Goal: Task Accomplishment & Management: Use online tool/utility

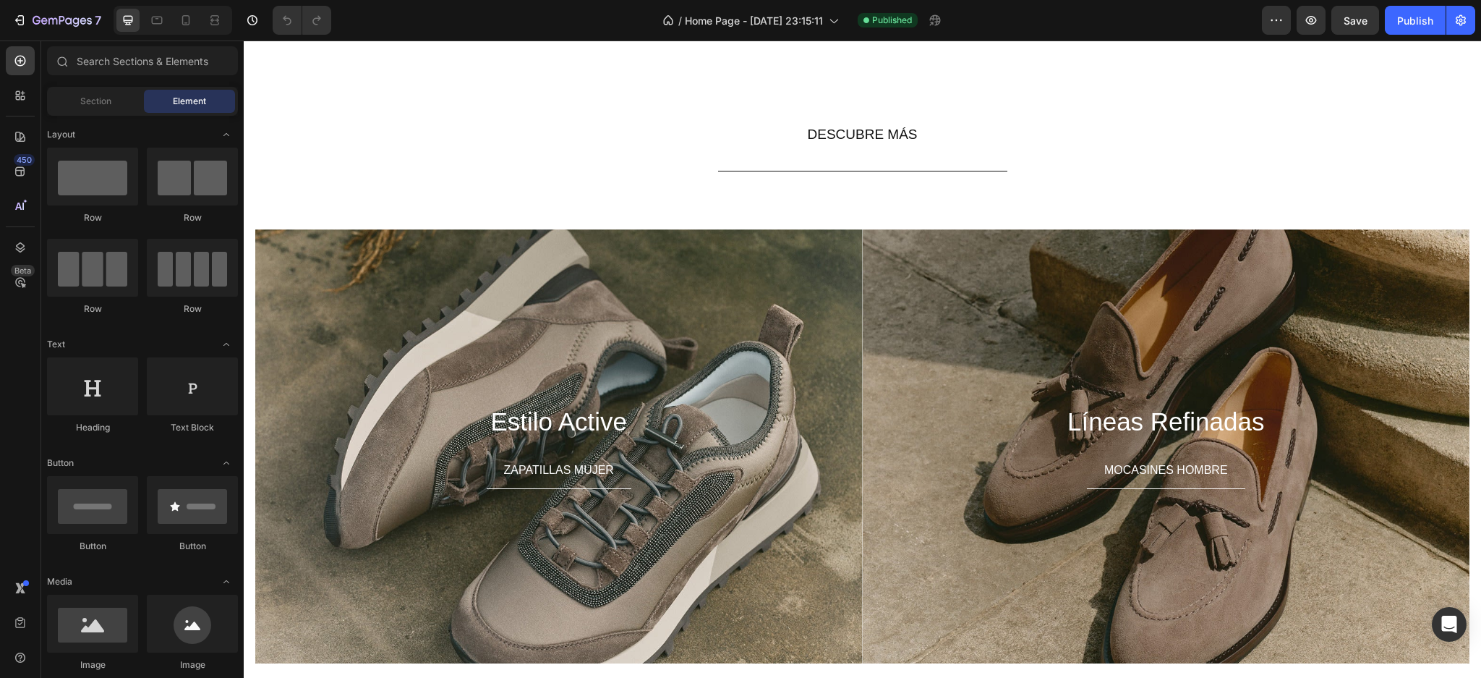
scroll to position [2670, 0]
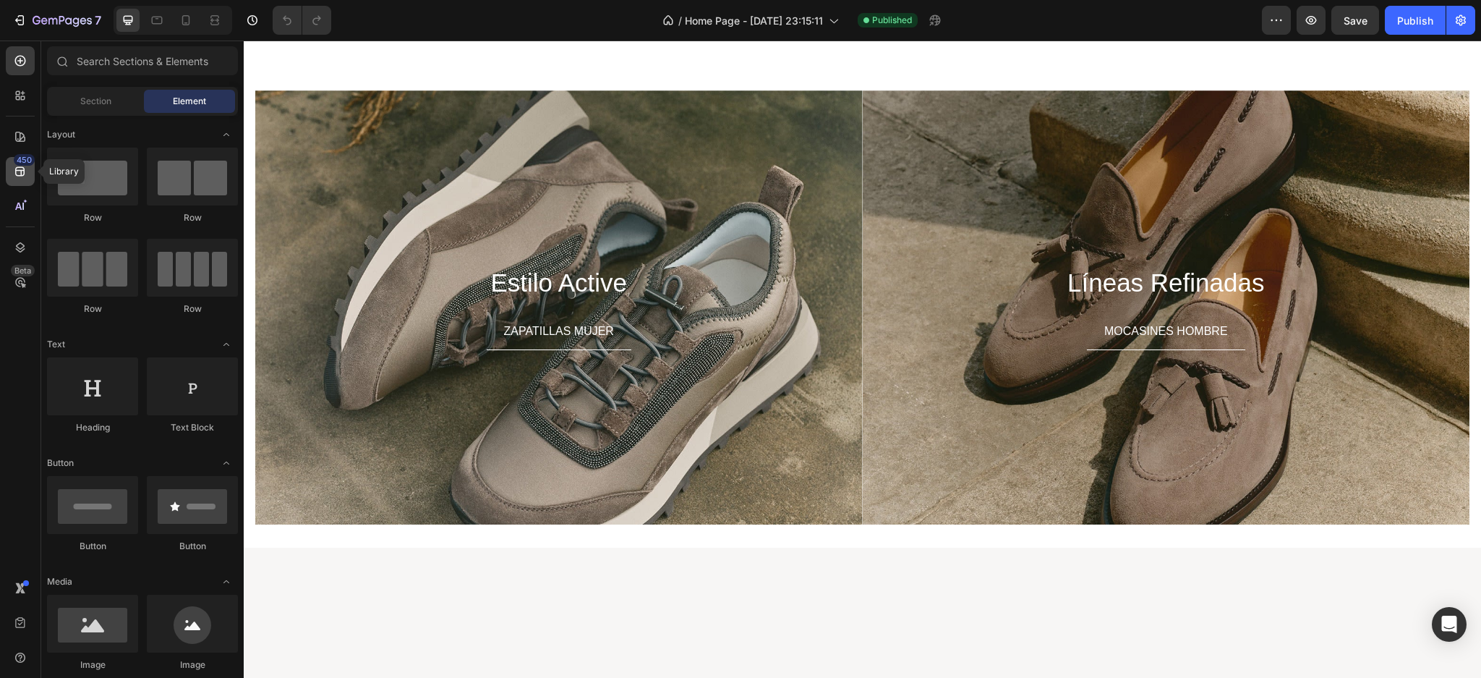
click at [23, 166] on icon at bounding box center [20, 171] width 14 height 14
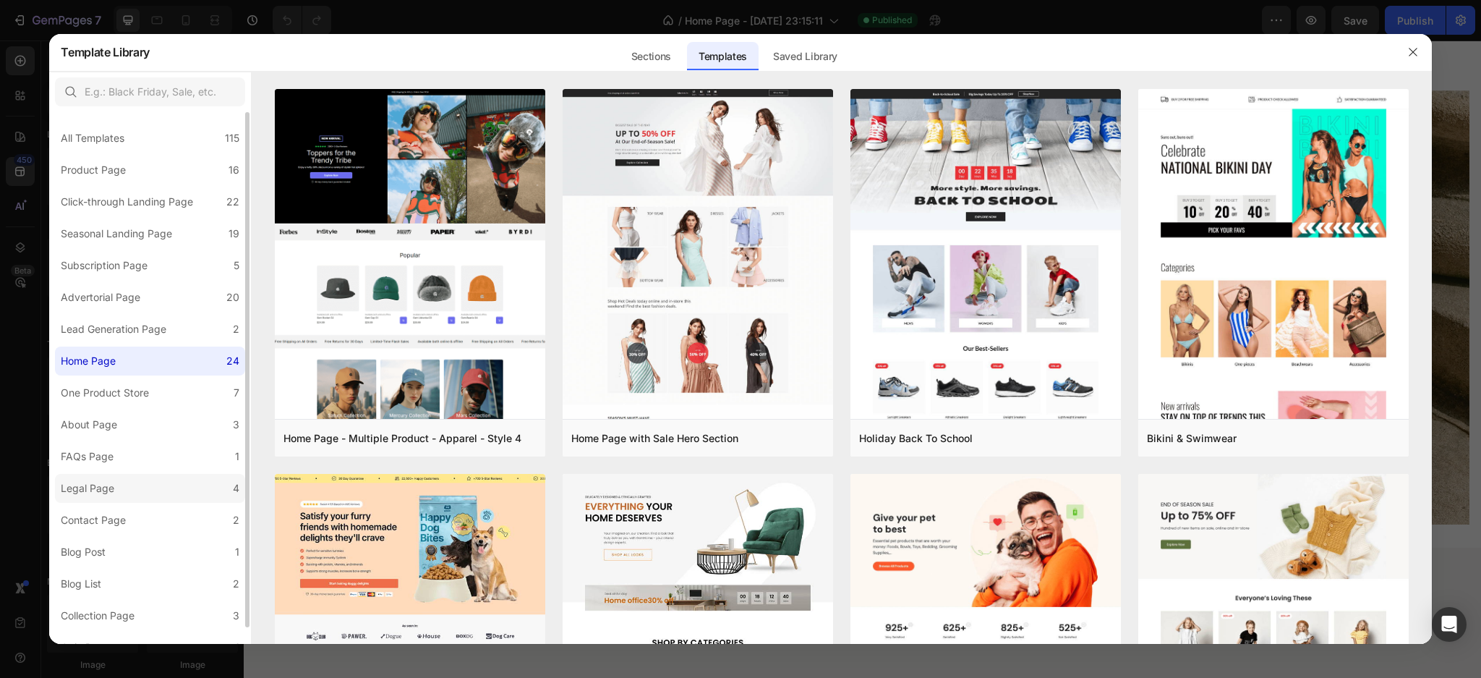
click at [102, 482] on div "Legal Page" at bounding box center [88, 488] width 54 height 17
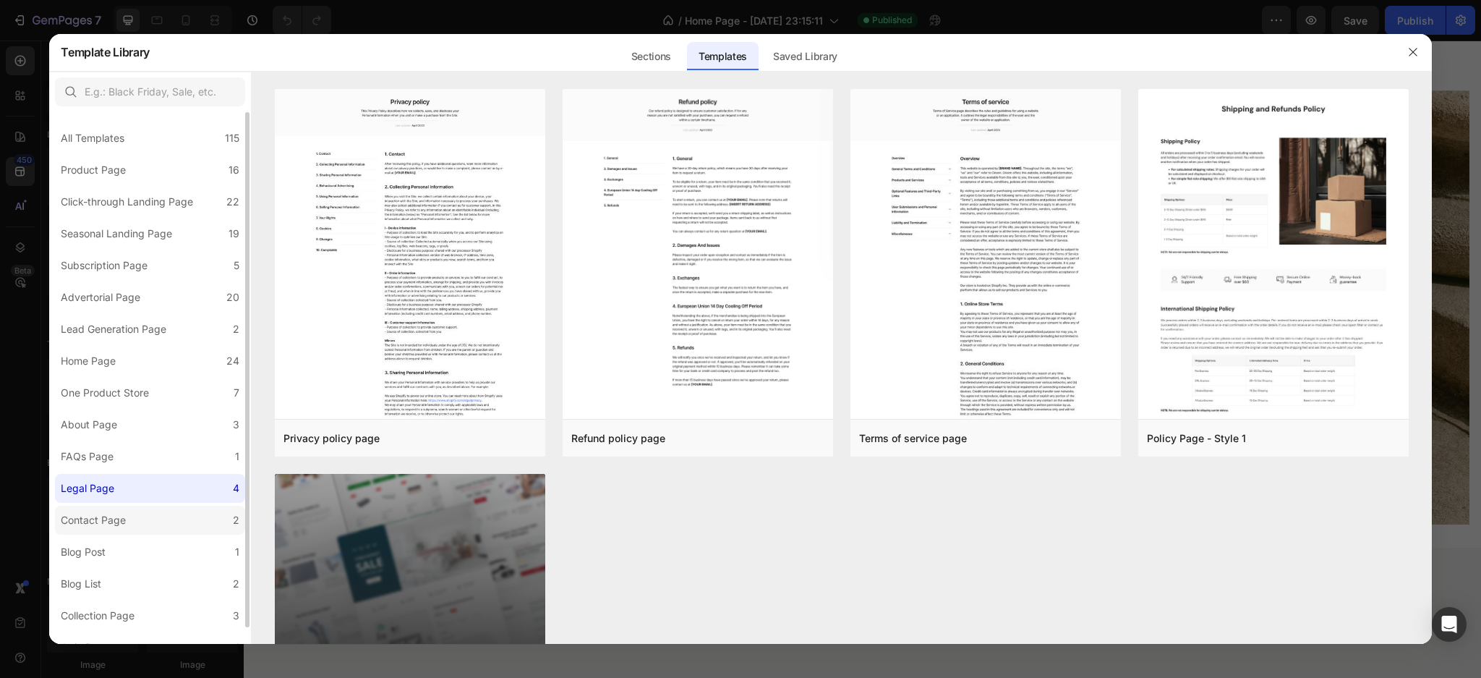
click at [106, 519] on div "Contact Page" at bounding box center [93, 519] width 65 height 17
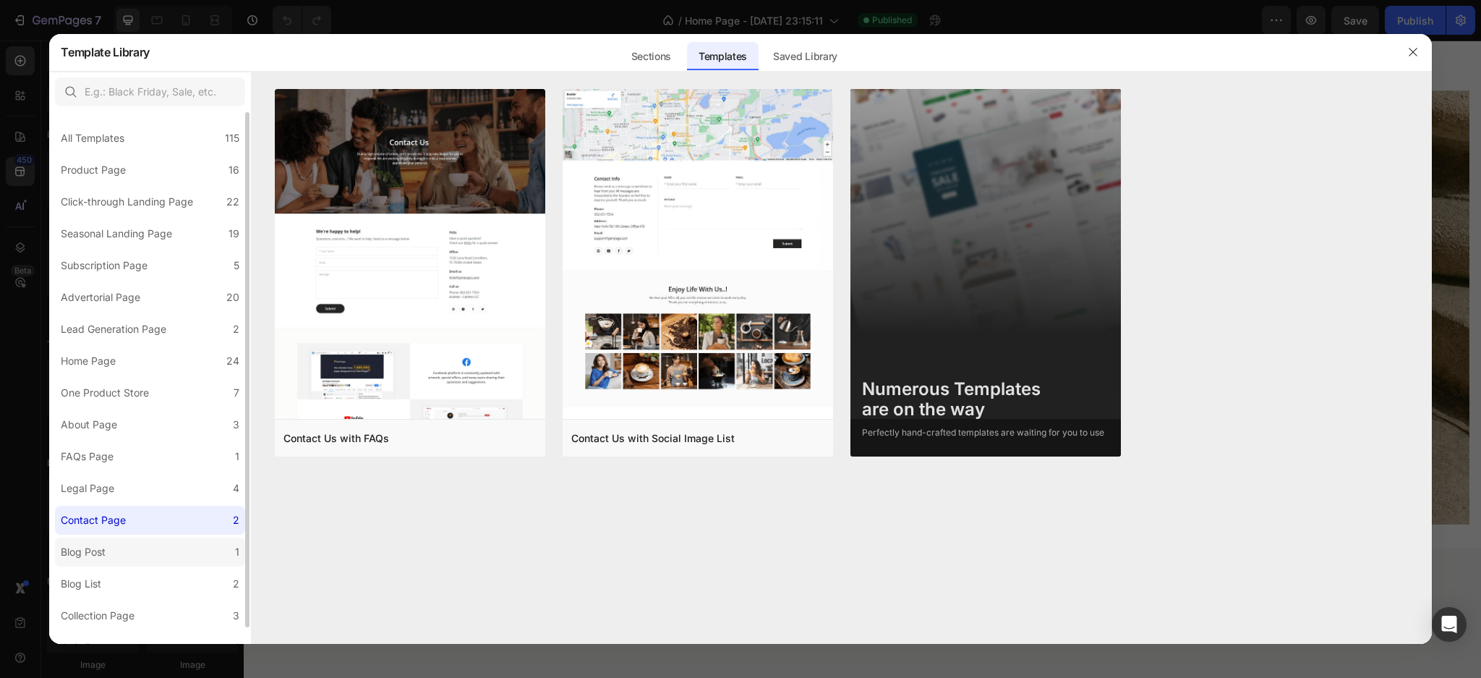
click at [99, 547] on div "Blog Post" at bounding box center [83, 551] width 45 height 17
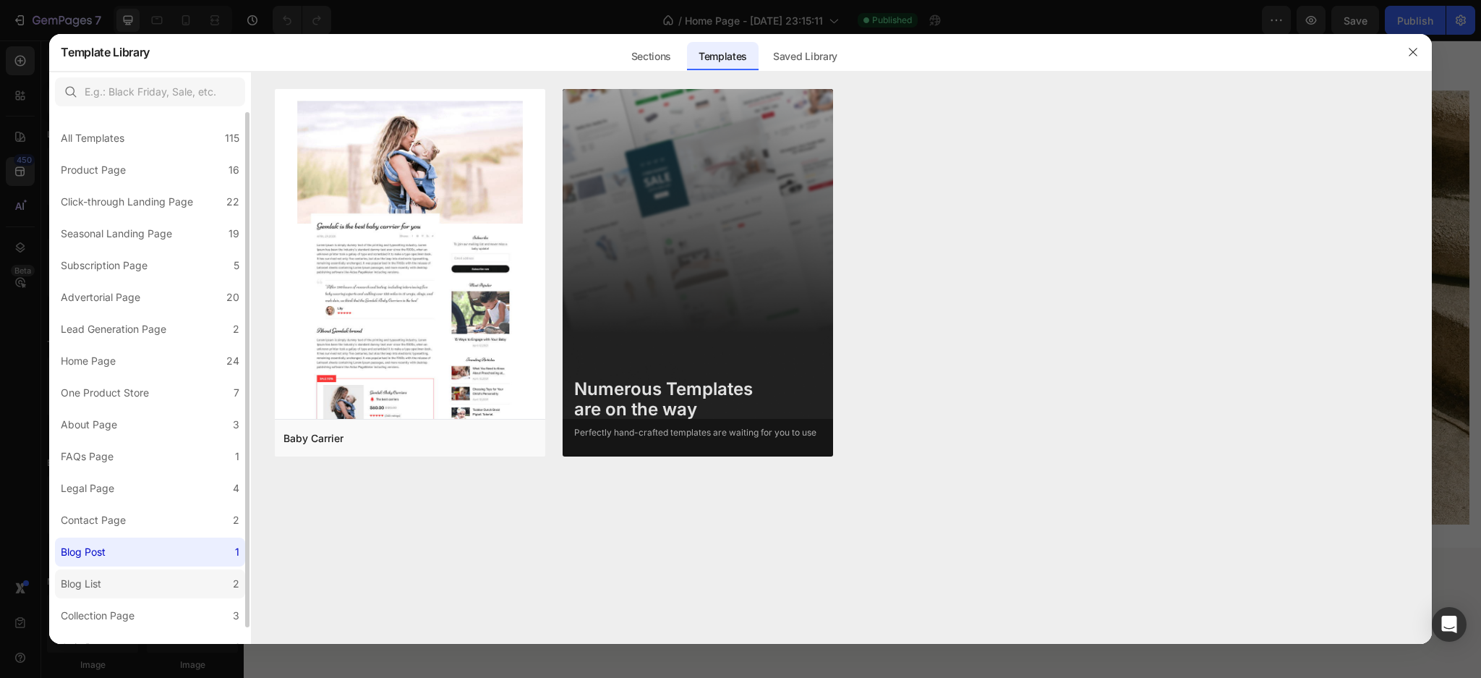
click at [98, 579] on div "Blog List" at bounding box center [81, 583] width 41 height 17
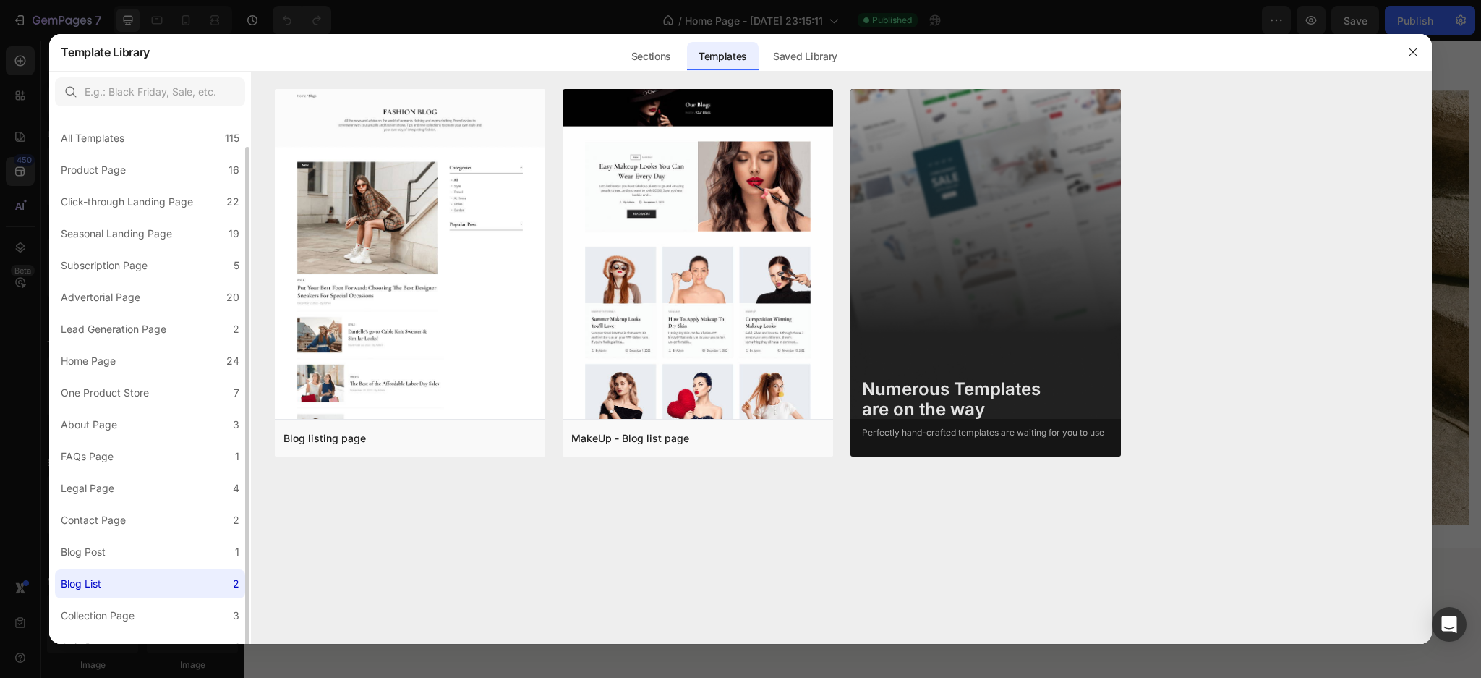
scroll to position [17, 0]
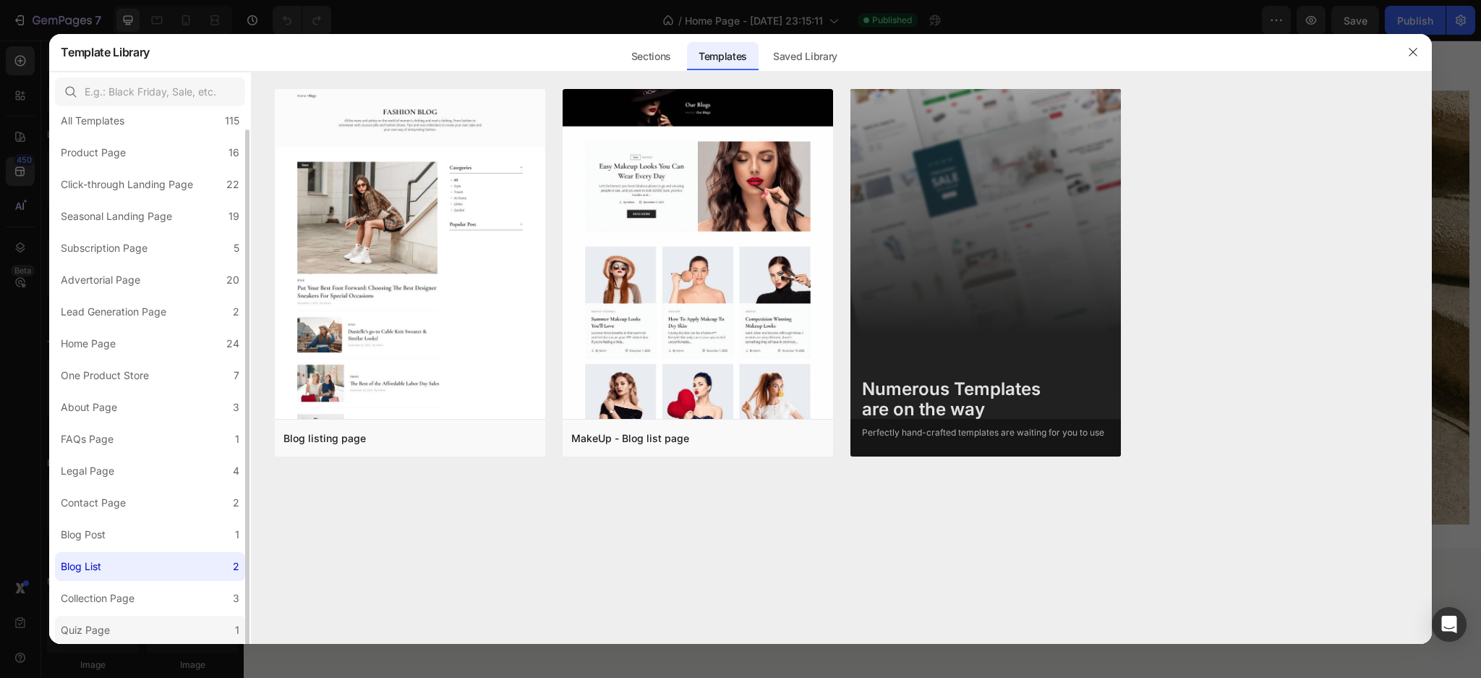
click at [141, 628] on label "Quiz Page 1" at bounding box center [150, 630] width 190 height 29
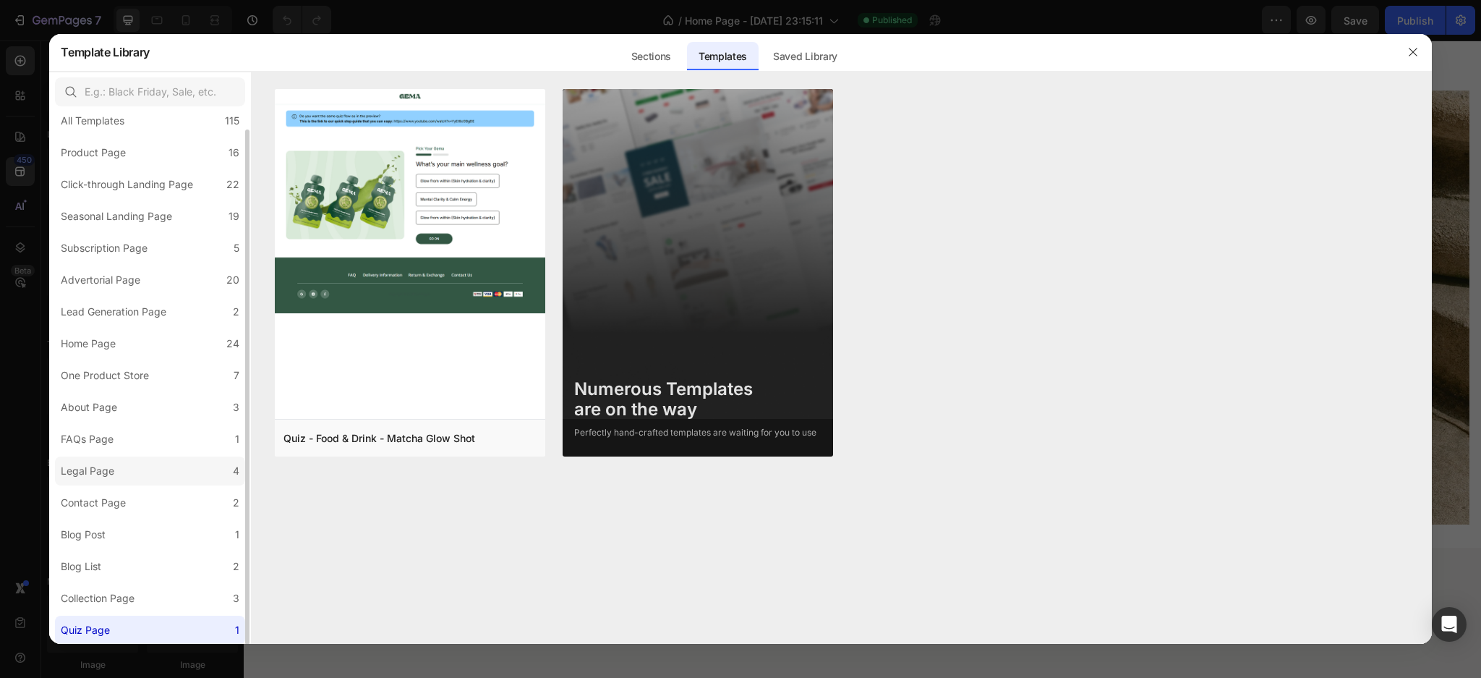
scroll to position [0, 0]
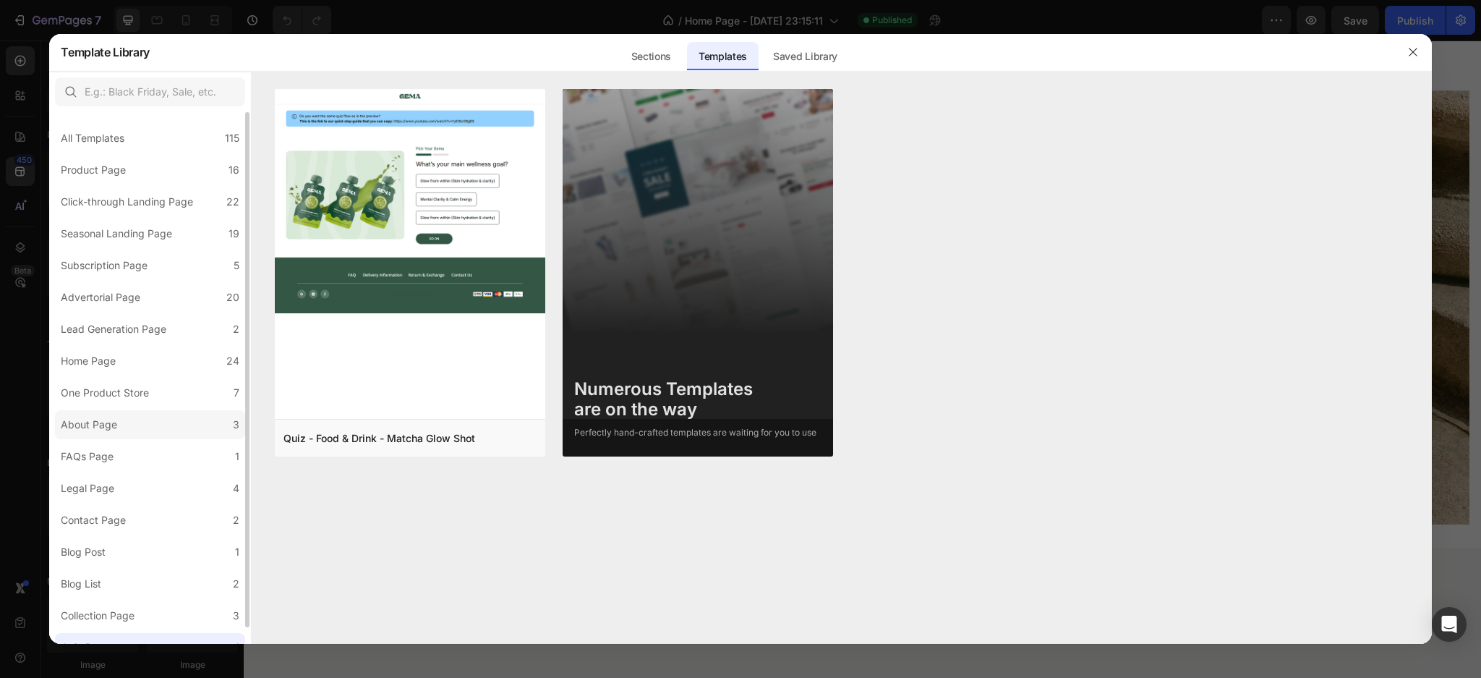
click at [123, 431] on label "About Page 3" at bounding box center [150, 424] width 190 height 29
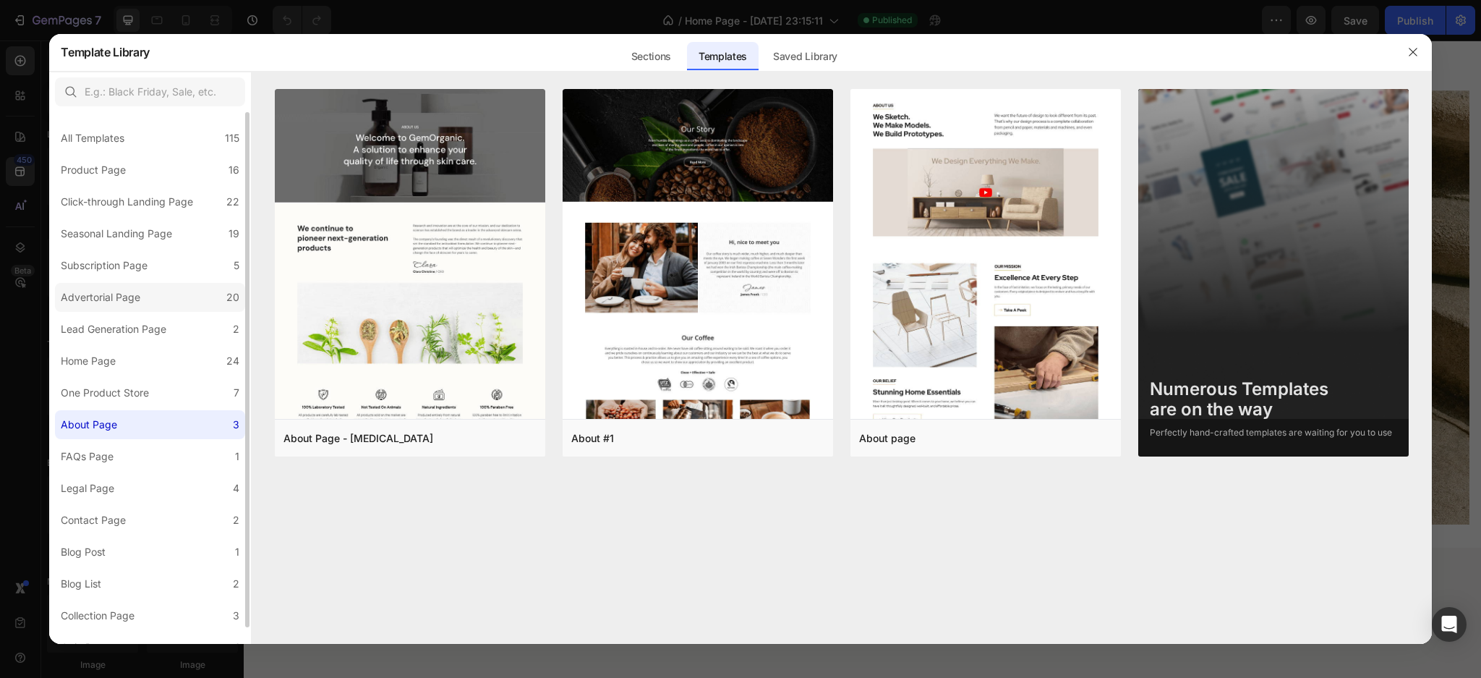
click at [98, 295] on div "Advertorial Page" at bounding box center [101, 297] width 80 height 17
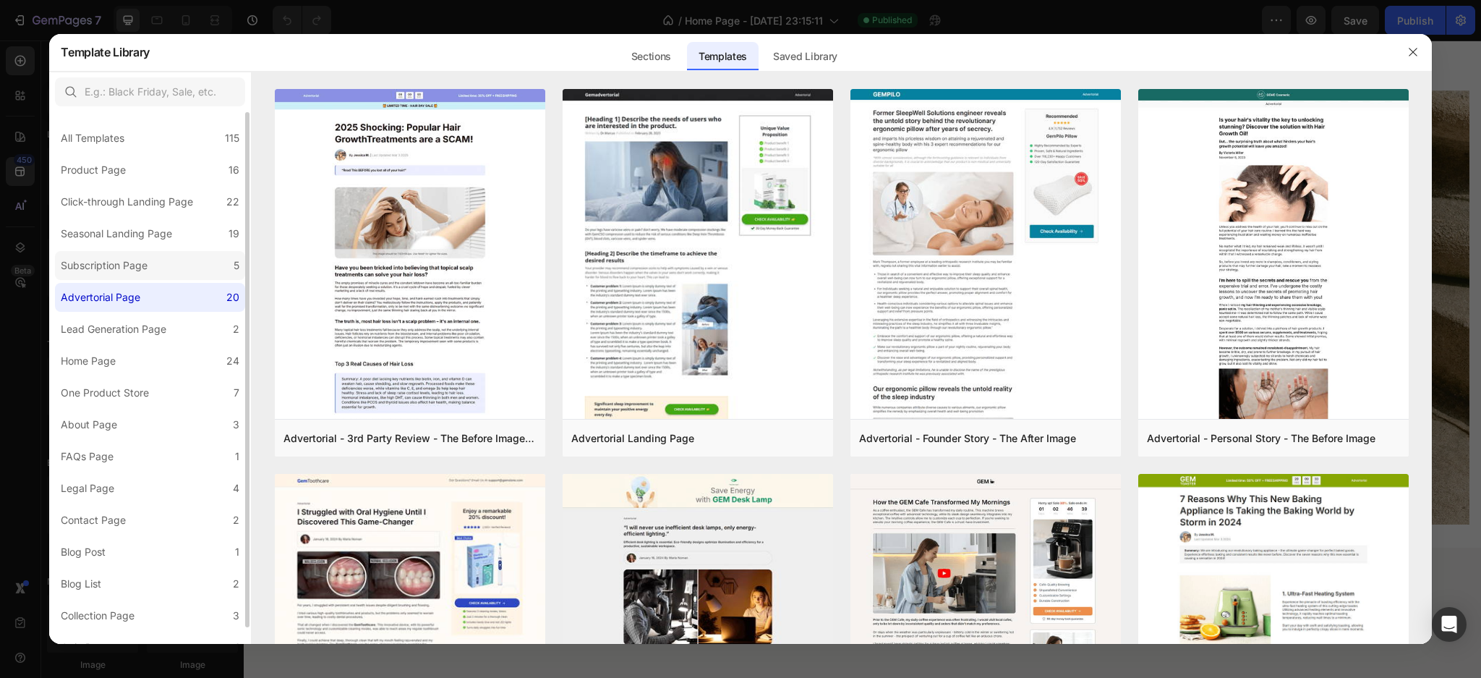
click at [128, 257] on div "Subscription Page" at bounding box center [104, 265] width 87 height 17
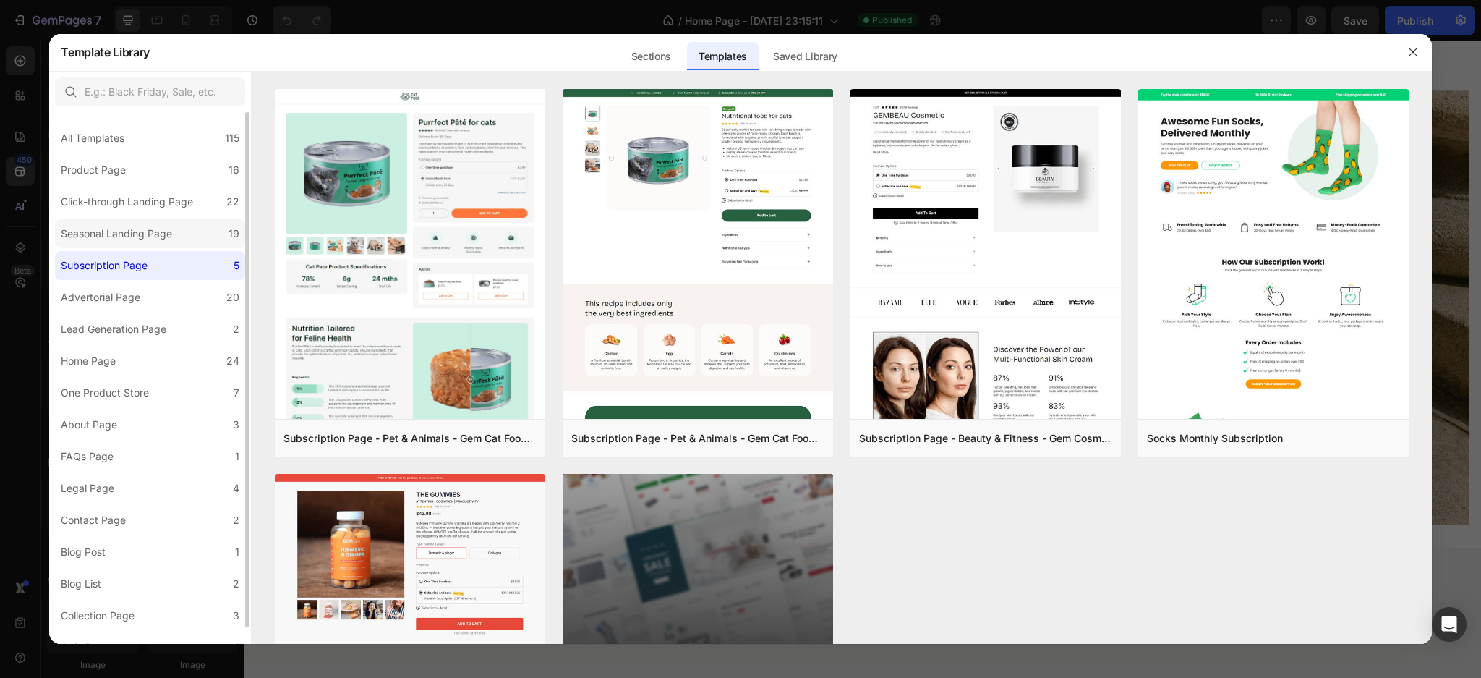
click at [90, 233] on div "Seasonal Landing Page" at bounding box center [116, 233] width 111 height 17
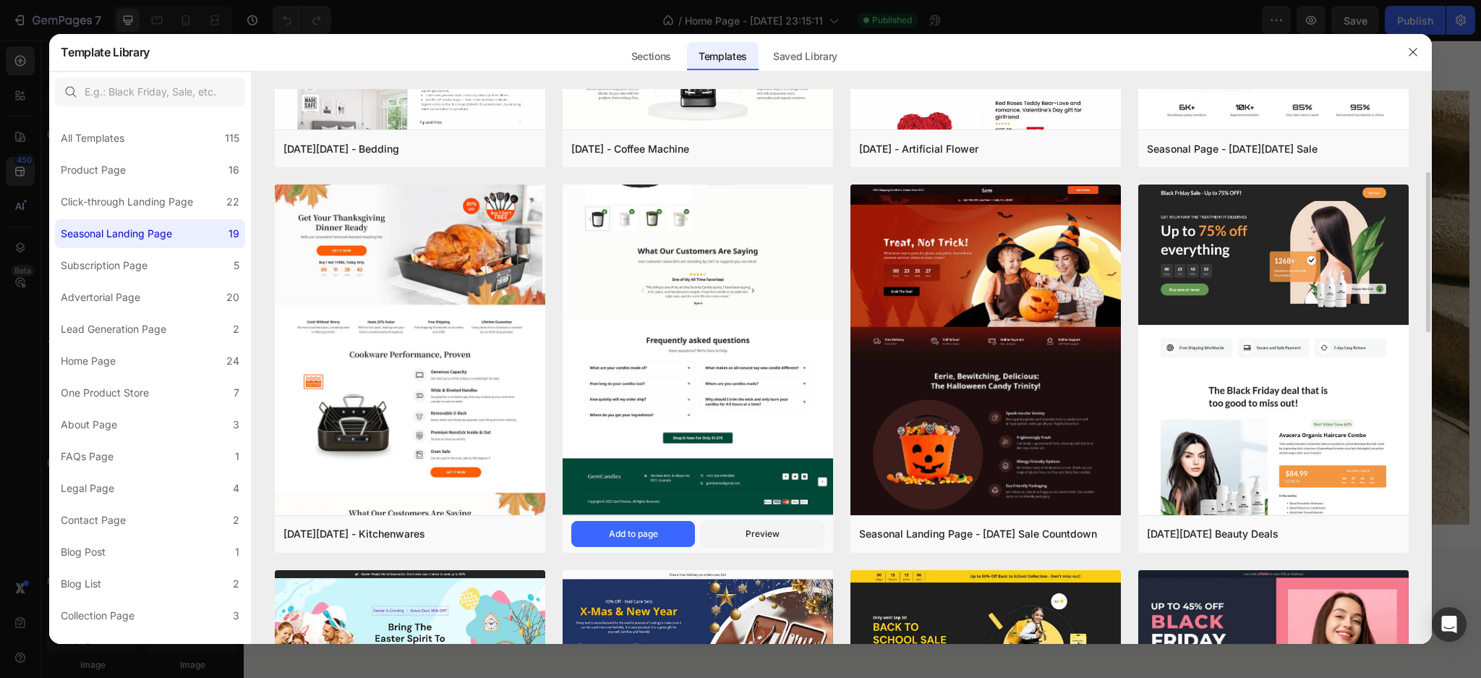
scroll to position [386, 0]
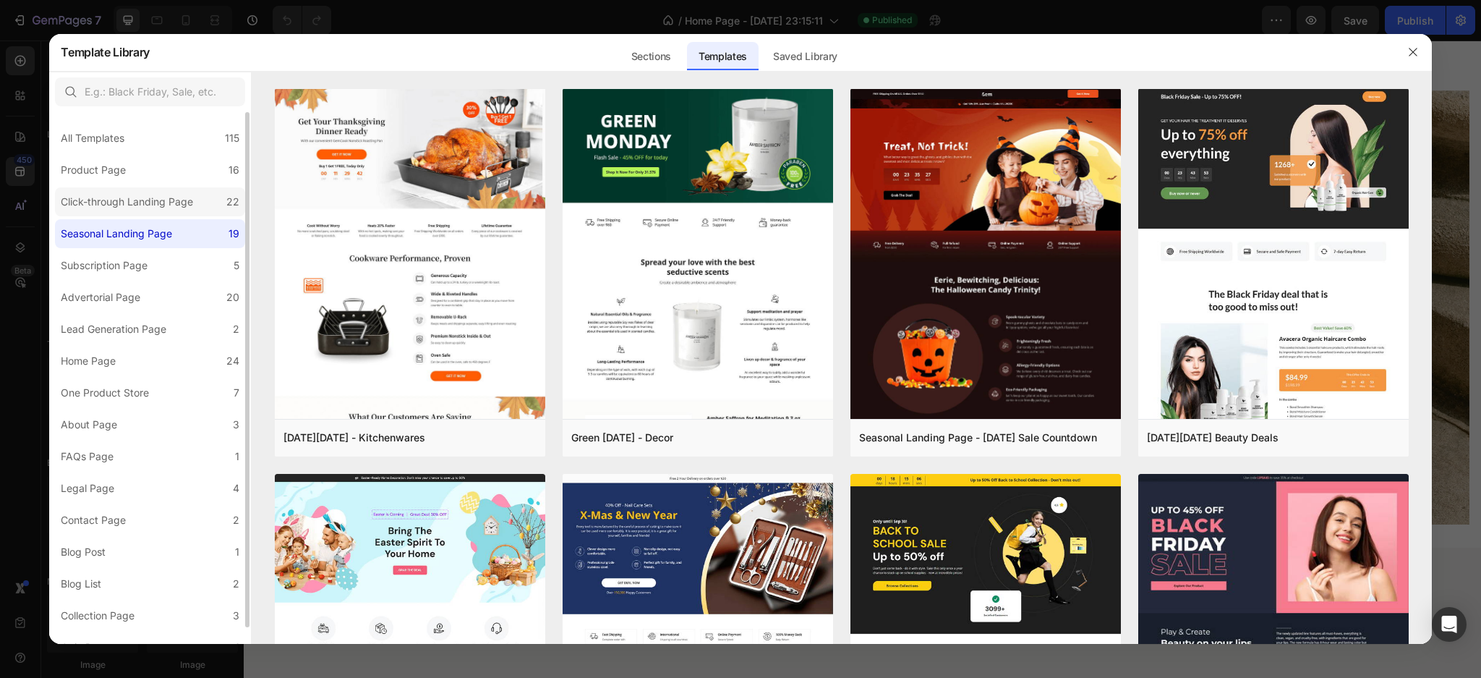
click at [145, 201] on div "Click-through Landing Page" at bounding box center [127, 201] width 132 height 17
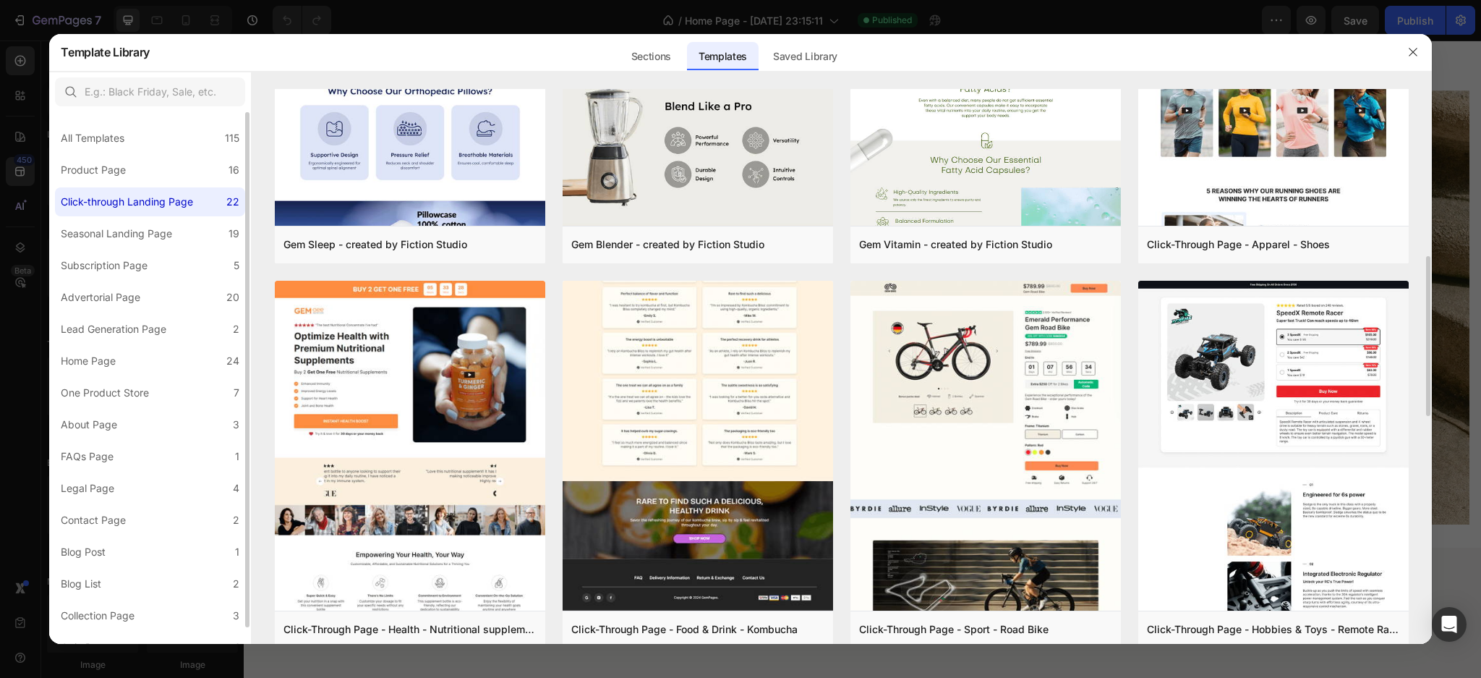
scroll to position [675, 0]
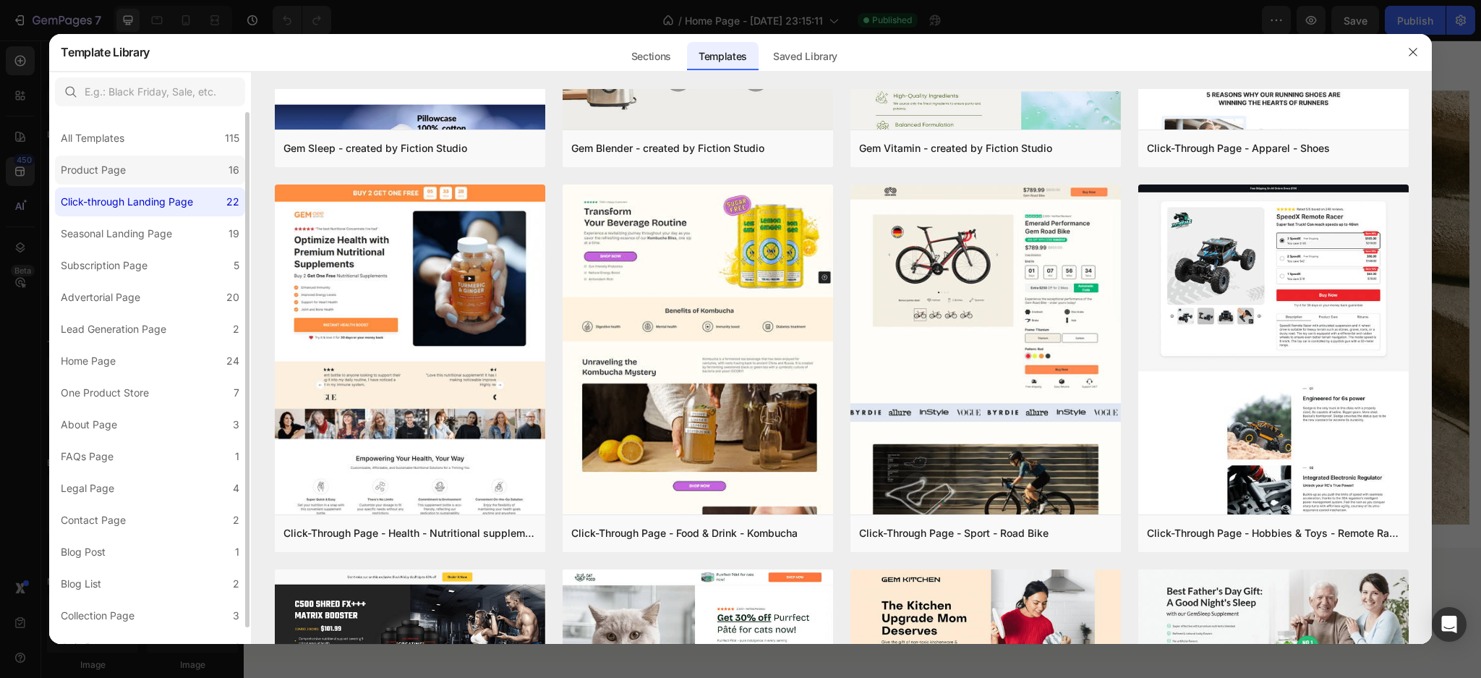
click at [141, 169] on label "Product Page 16" at bounding box center [150, 170] width 190 height 29
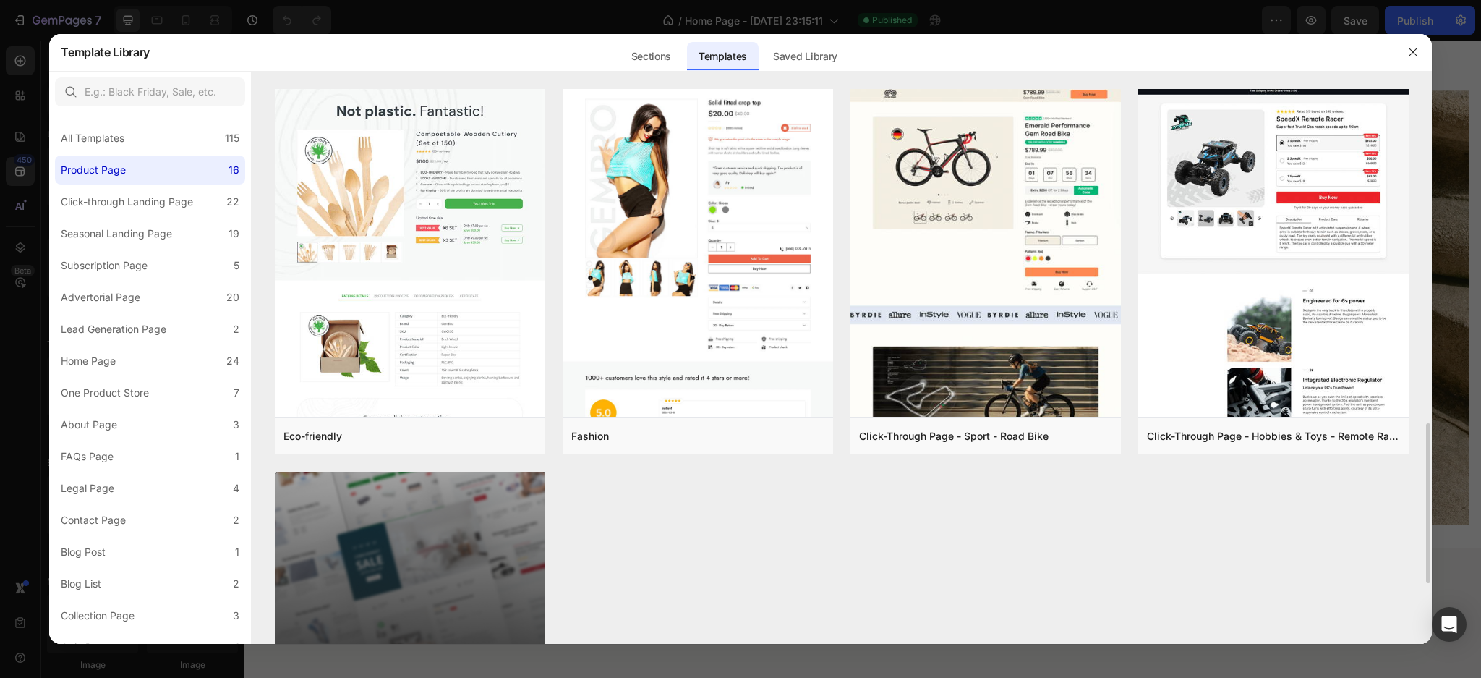
scroll to position [1254, 0]
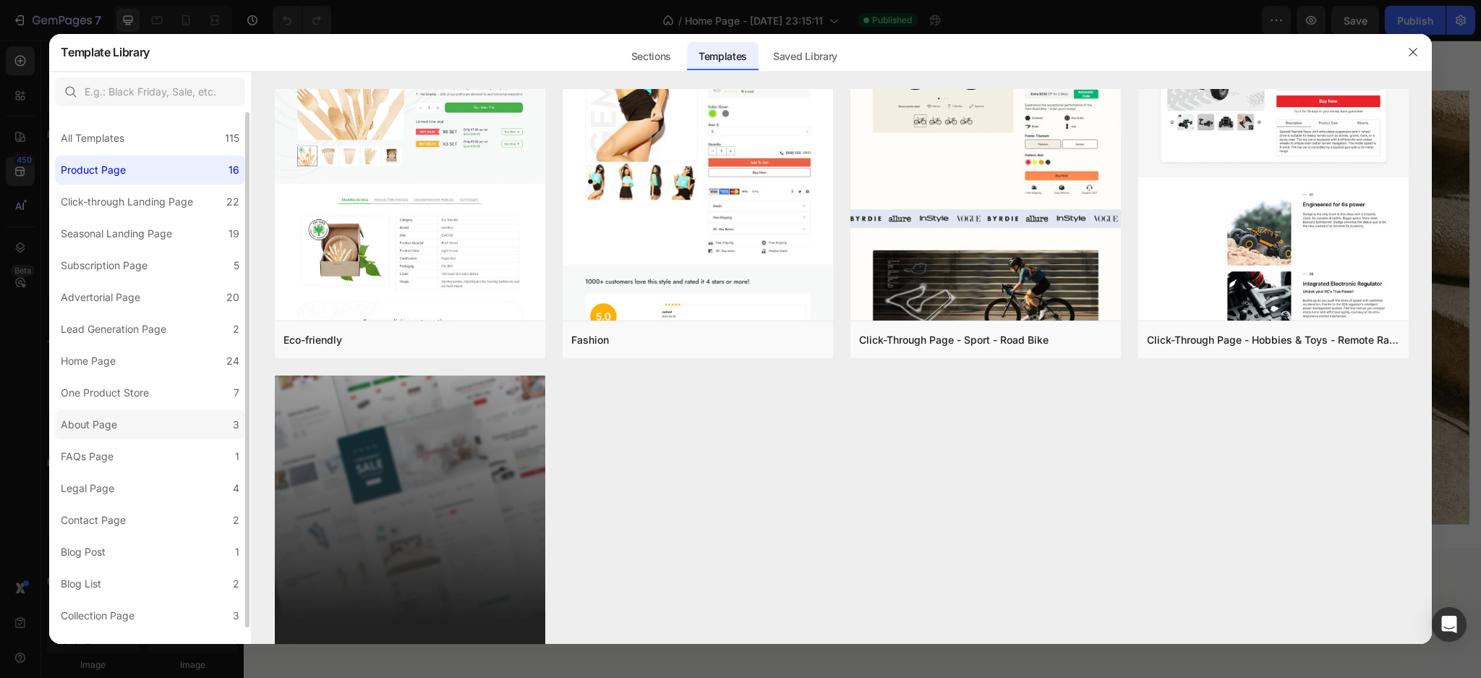
click at [88, 429] on div "About Page" at bounding box center [89, 424] width 56 height 17
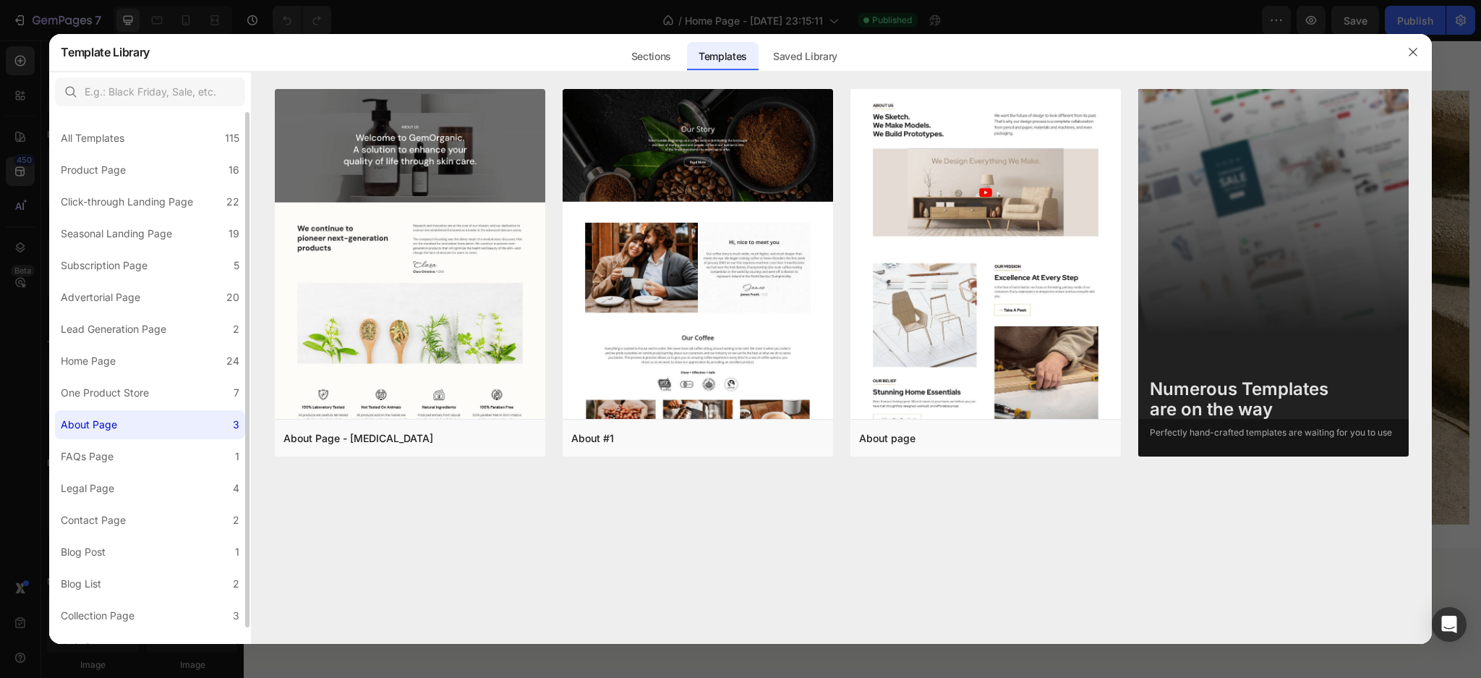
scroll to position [0, 0]
click at [1009, 432] on button "Preview" at bounding box center [1051, 438] width 124 height 26
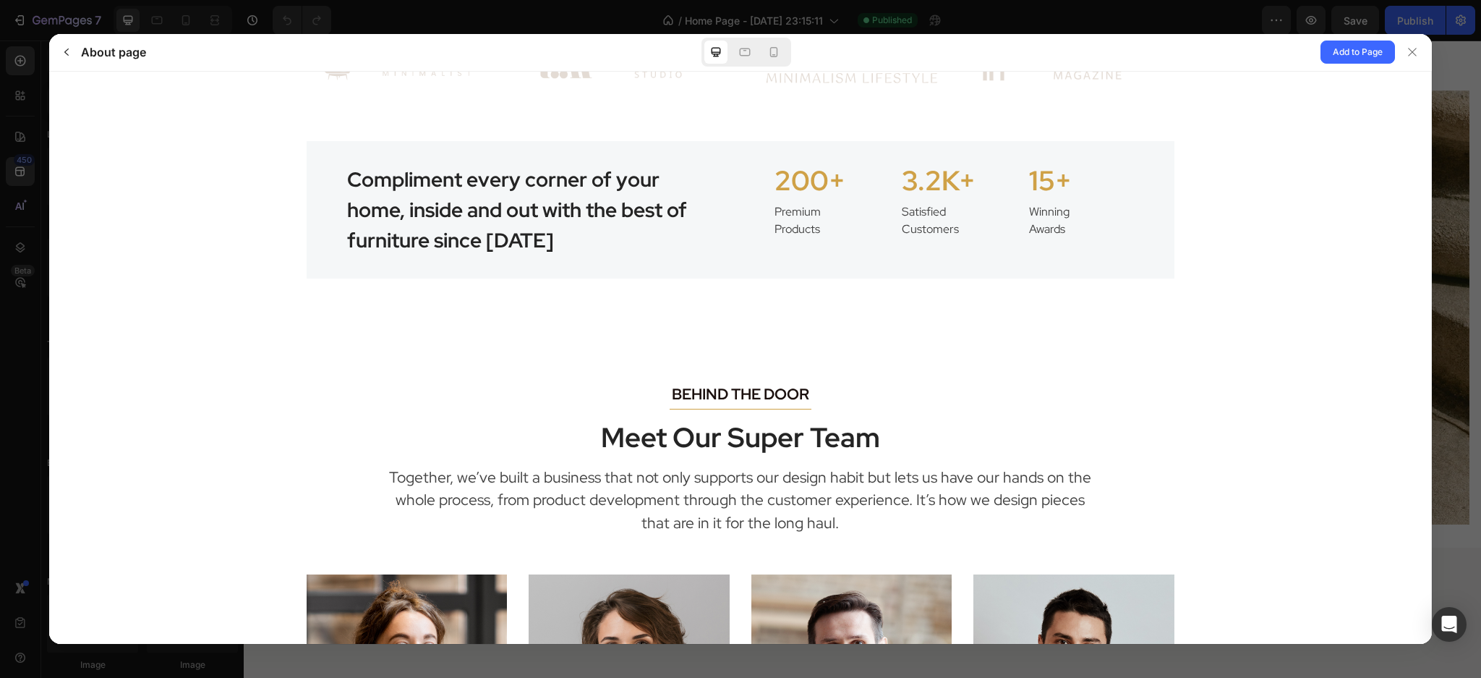
scroll to position [1693, 0]
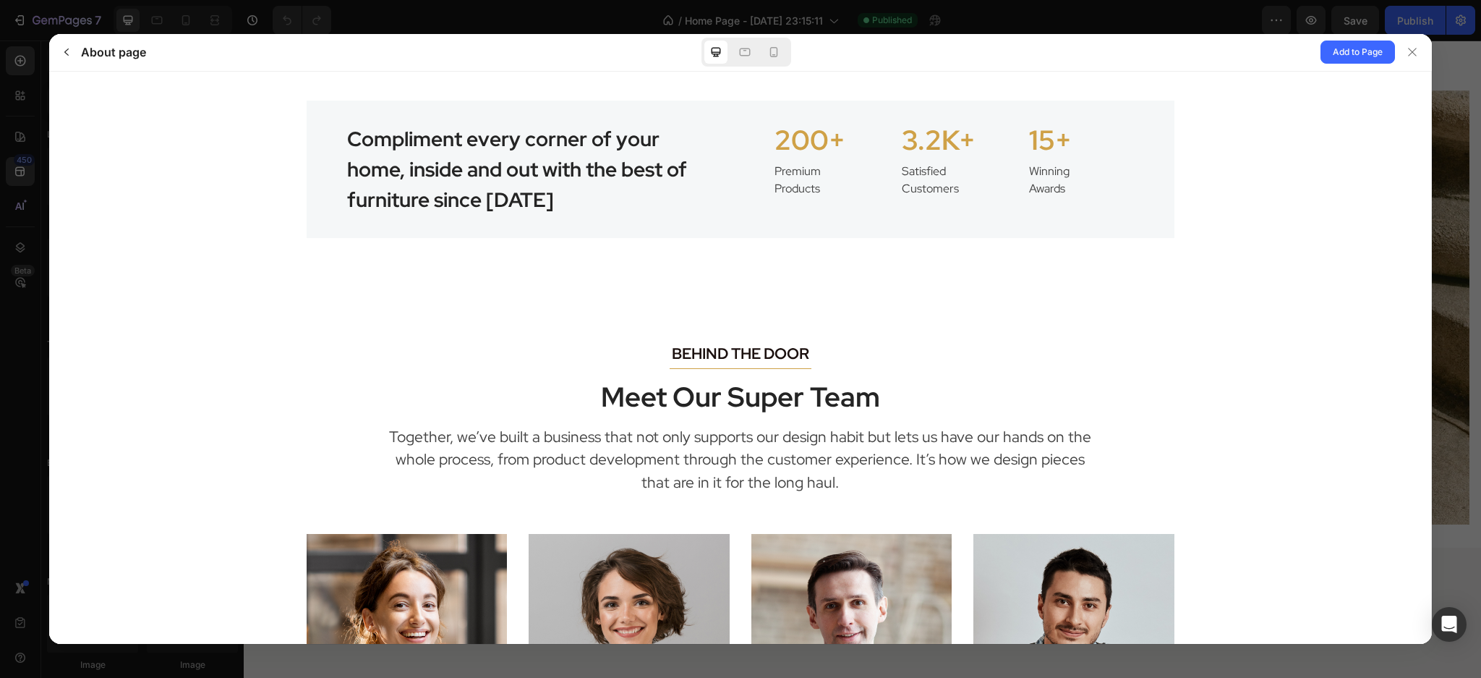
drag, startPoint x: 1382, startPoint y: 386, endPoint x: 1378, endPoint y: 401, distance: 15.6
click at [1378, 401] on div "BEHIND THE DOOR Title Meet Our Super Team Together, we’ve built a business that…" at bounding box center [740, 596] width 1361 height 511
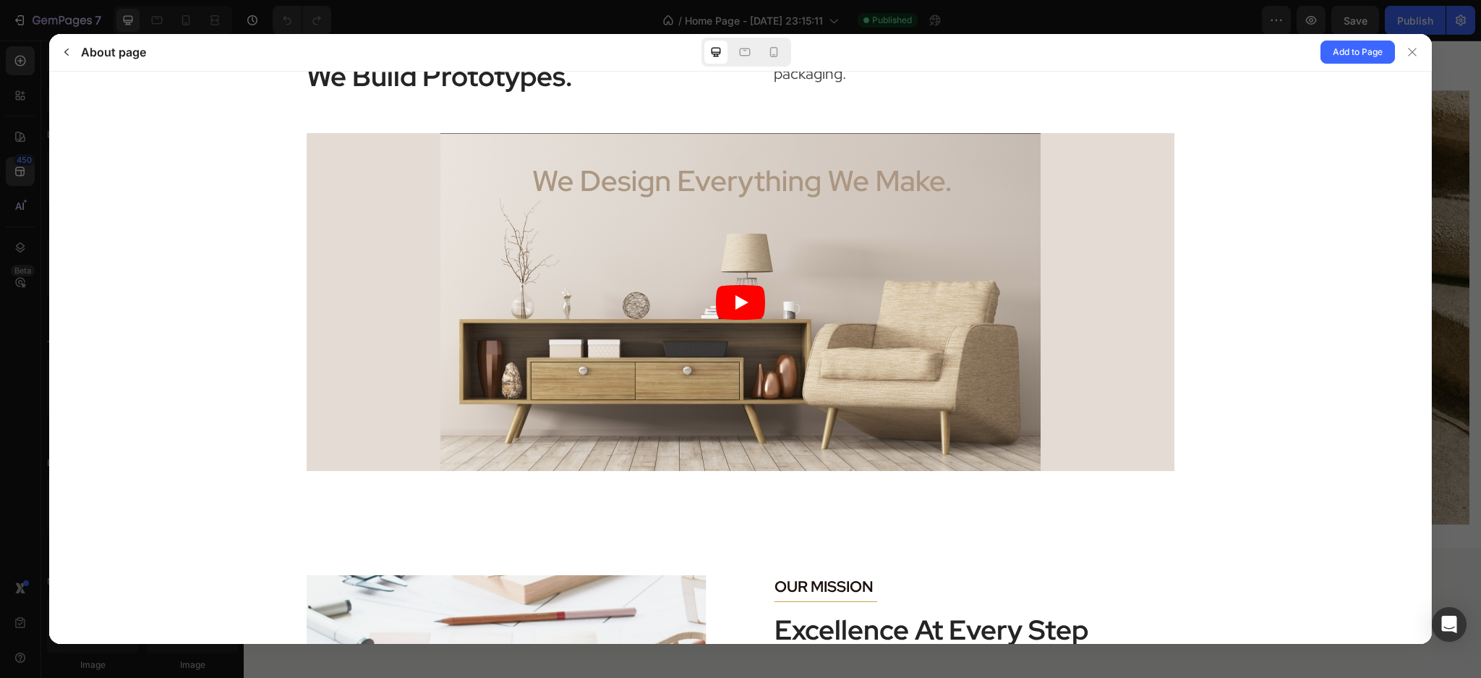
scroll to position [82, 0]
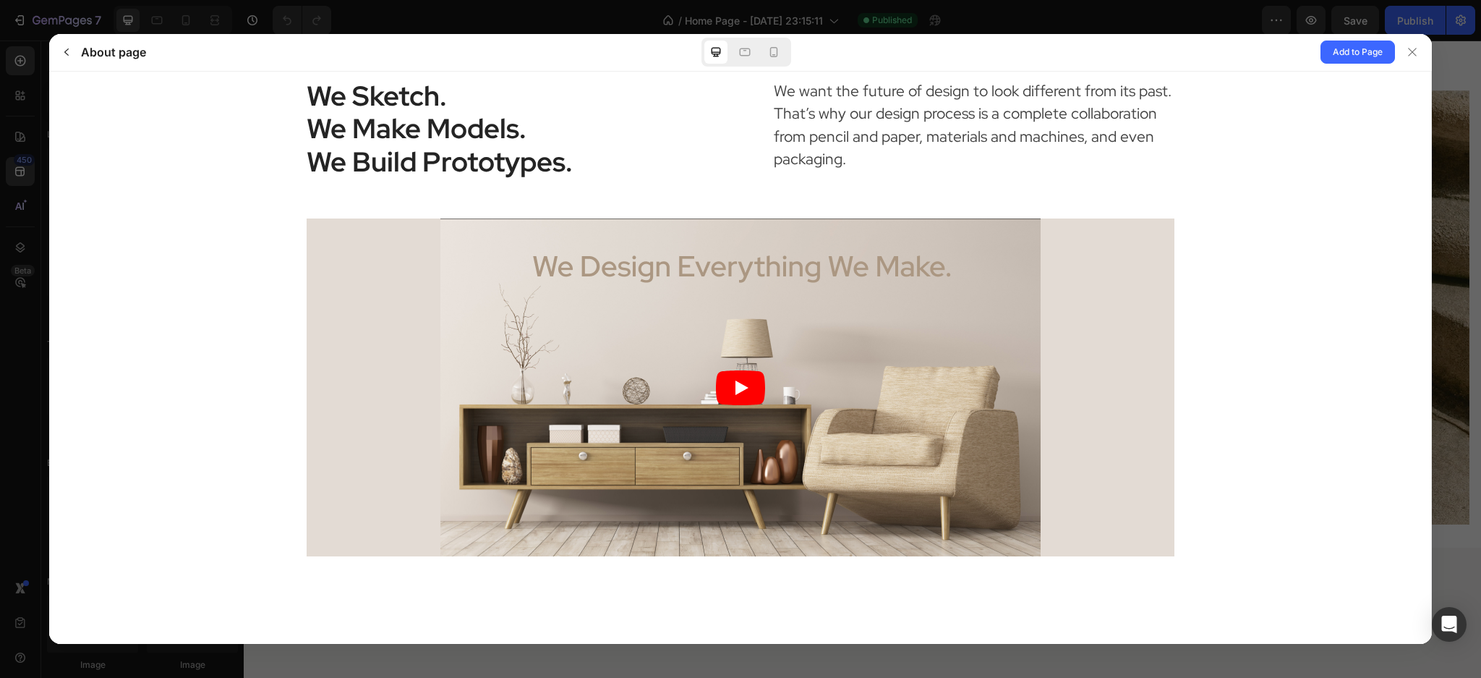
click at [1366, 102] on div "ABOUT US Title We Sketch. We Make Models. We Build Prototypes. We want the futu…" at bounding box center [740, 298] width 1361 height 515
click at [76, 55] on button "button" at bounding box center [66, 52] width 23 height 23
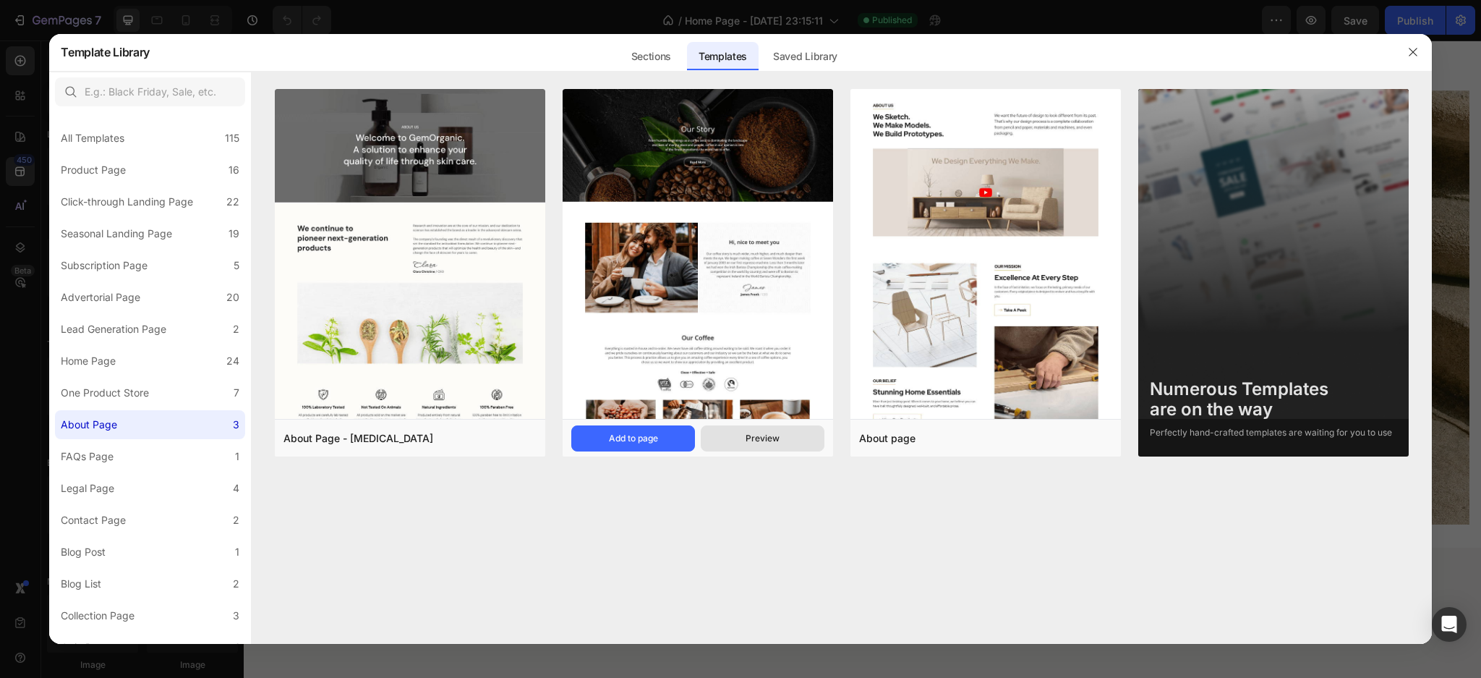
click at [737, 440] on button "Preview" at bounding box center [763, 438] width 124 height 26
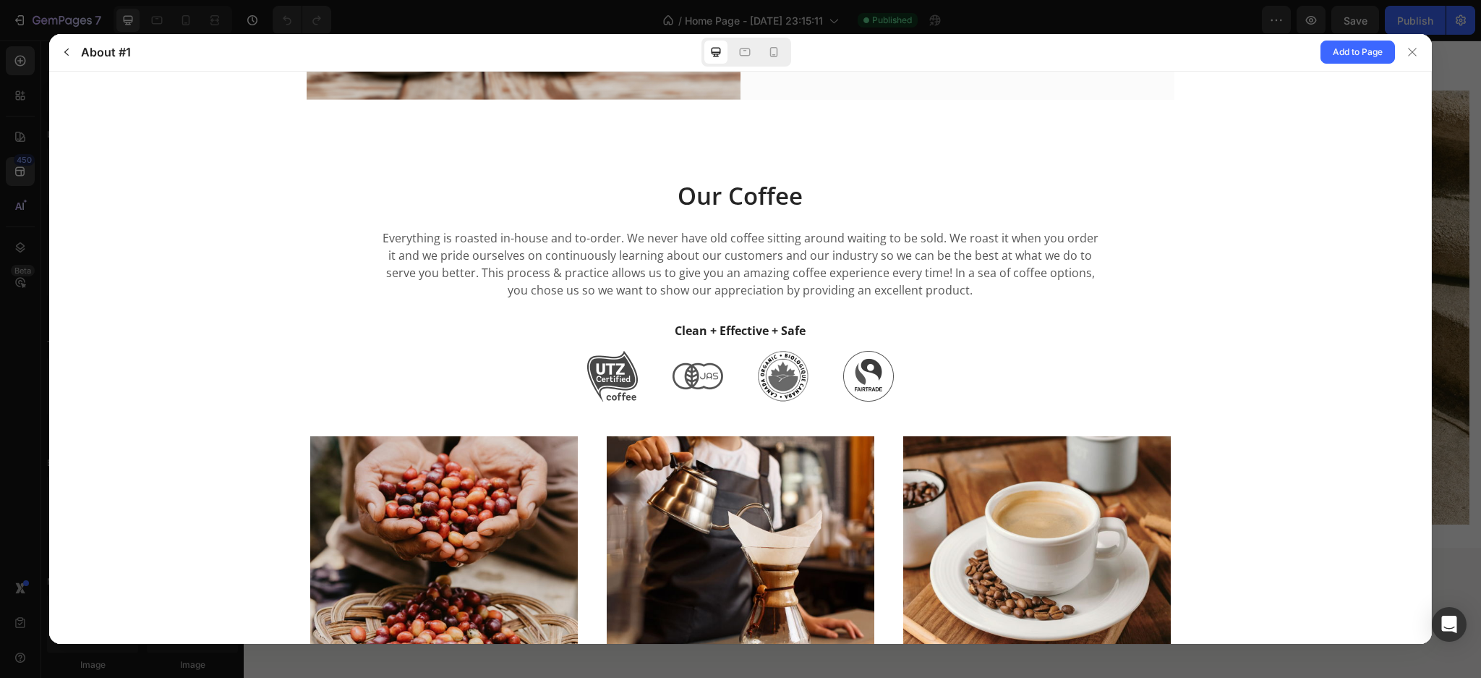
scroll to position [836, 0]
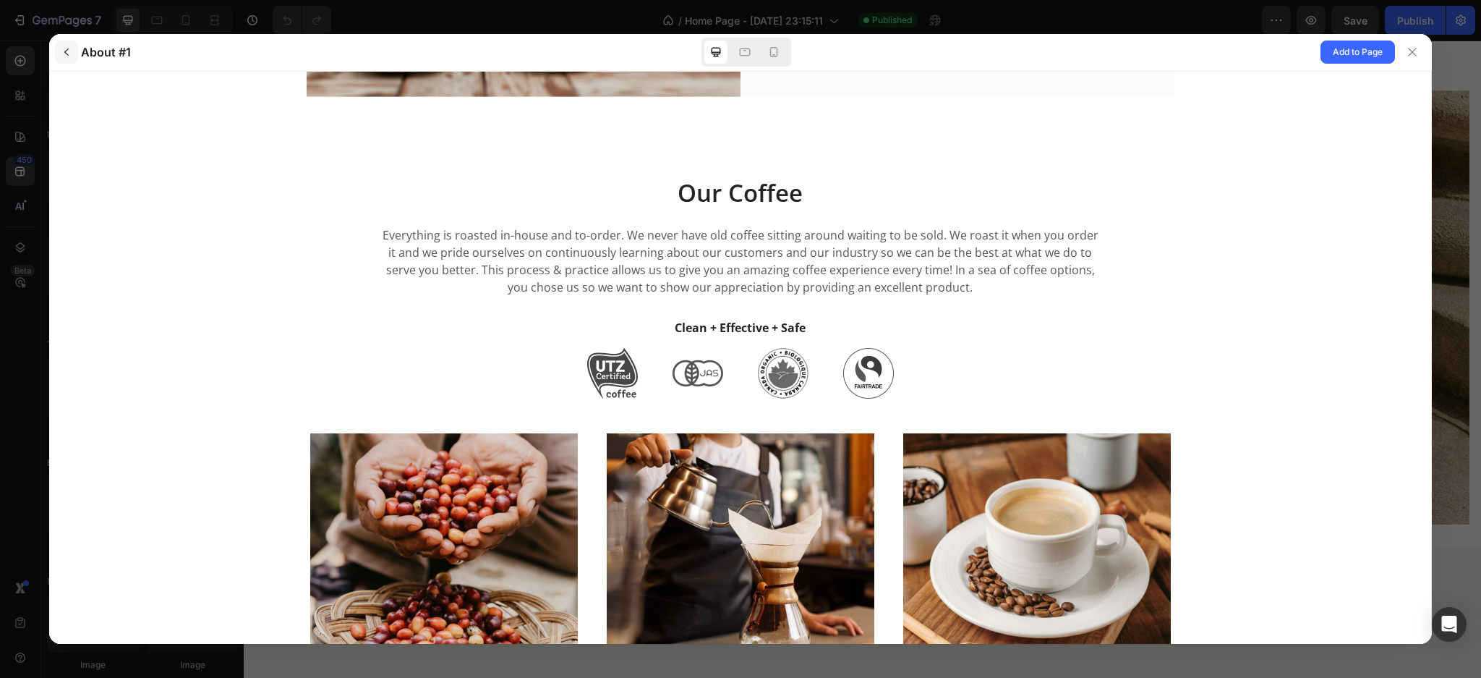
click at [63, 46] on icon "button" at bounding box center [67, 52] width 12 height 12
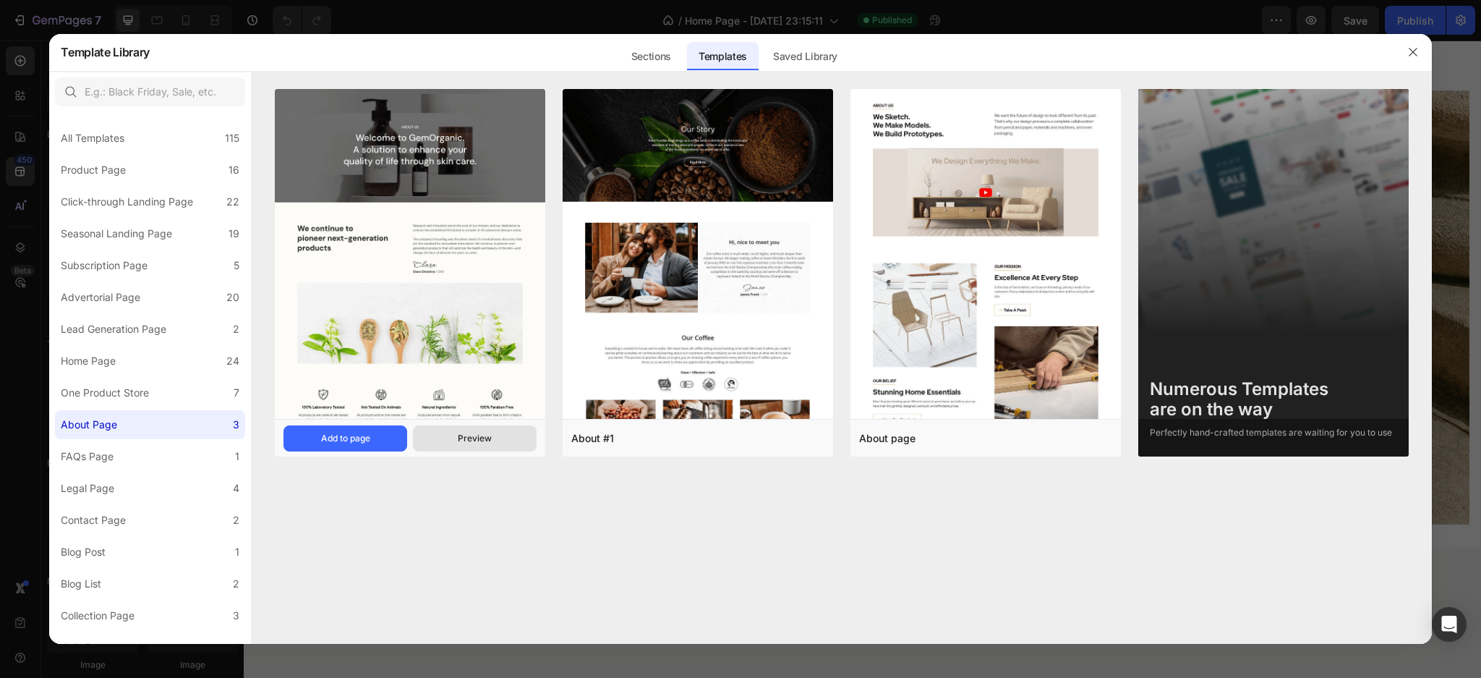
click at [438, 433] on button "Preview" at bounding box center [475, 438] width 124 height 26
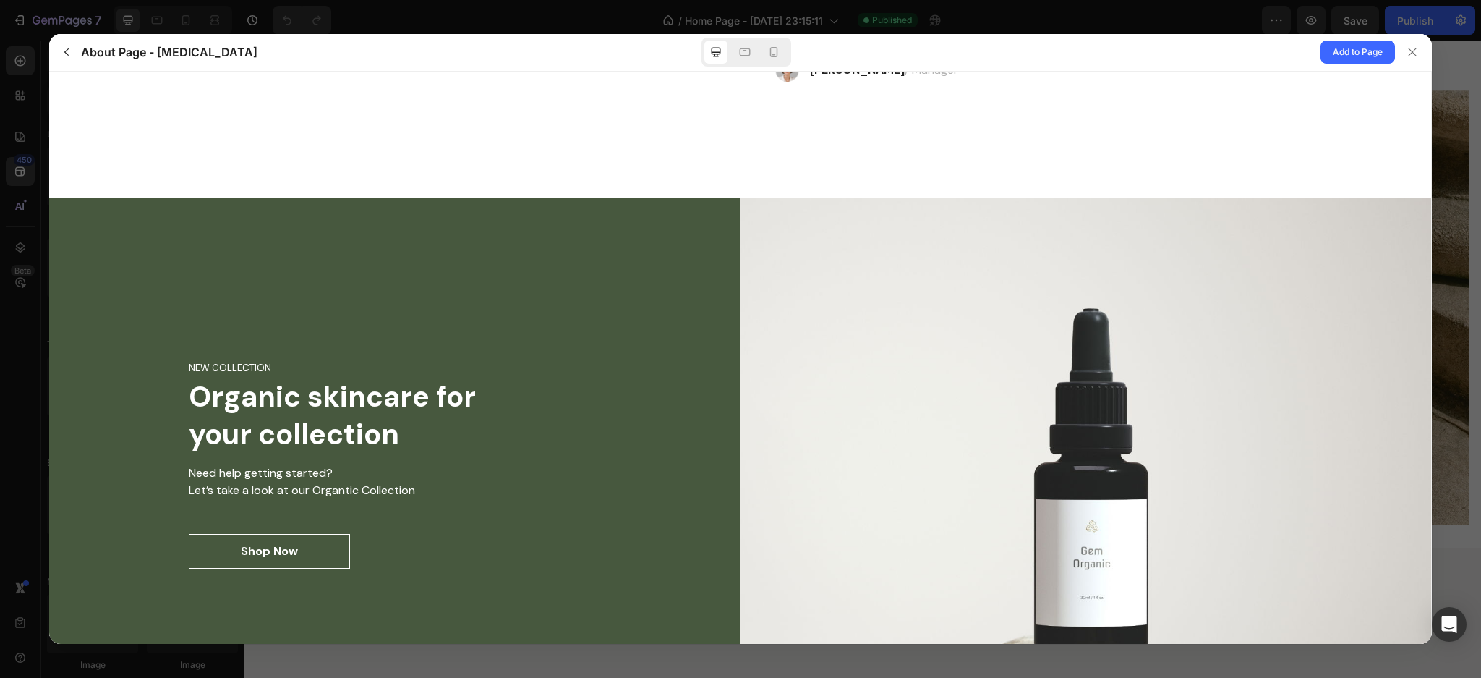
scroll to position [2849, 0]
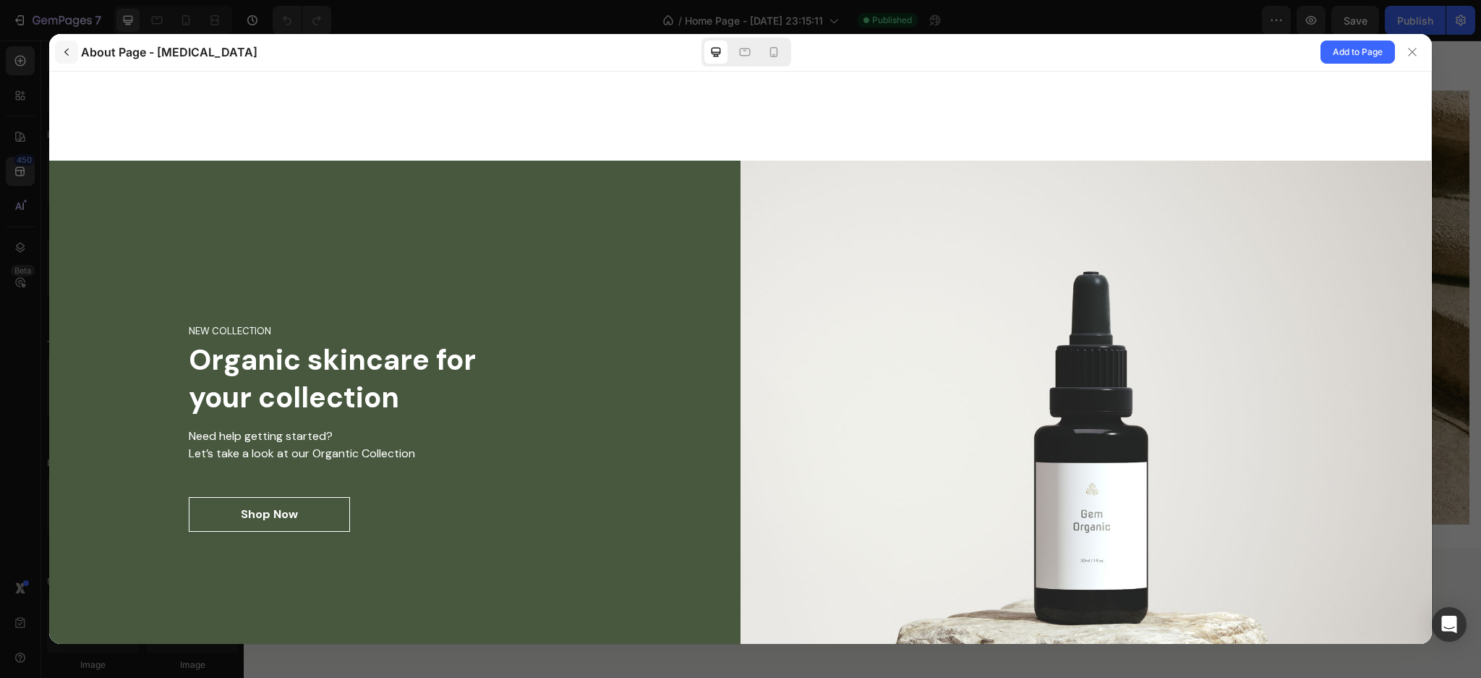
click at [70, 51] on icon "button" at bounding box center [67, 52] width 12 height 12
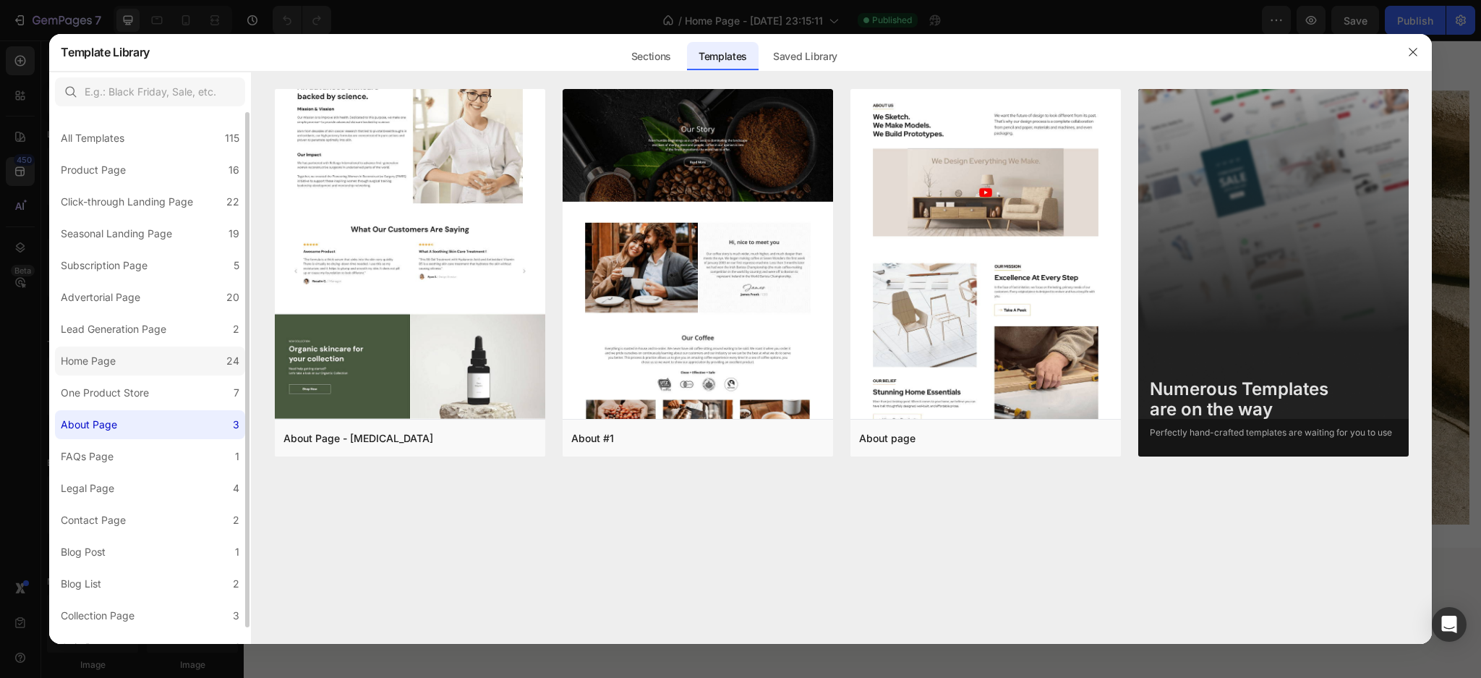
scroll to position [17, 0]
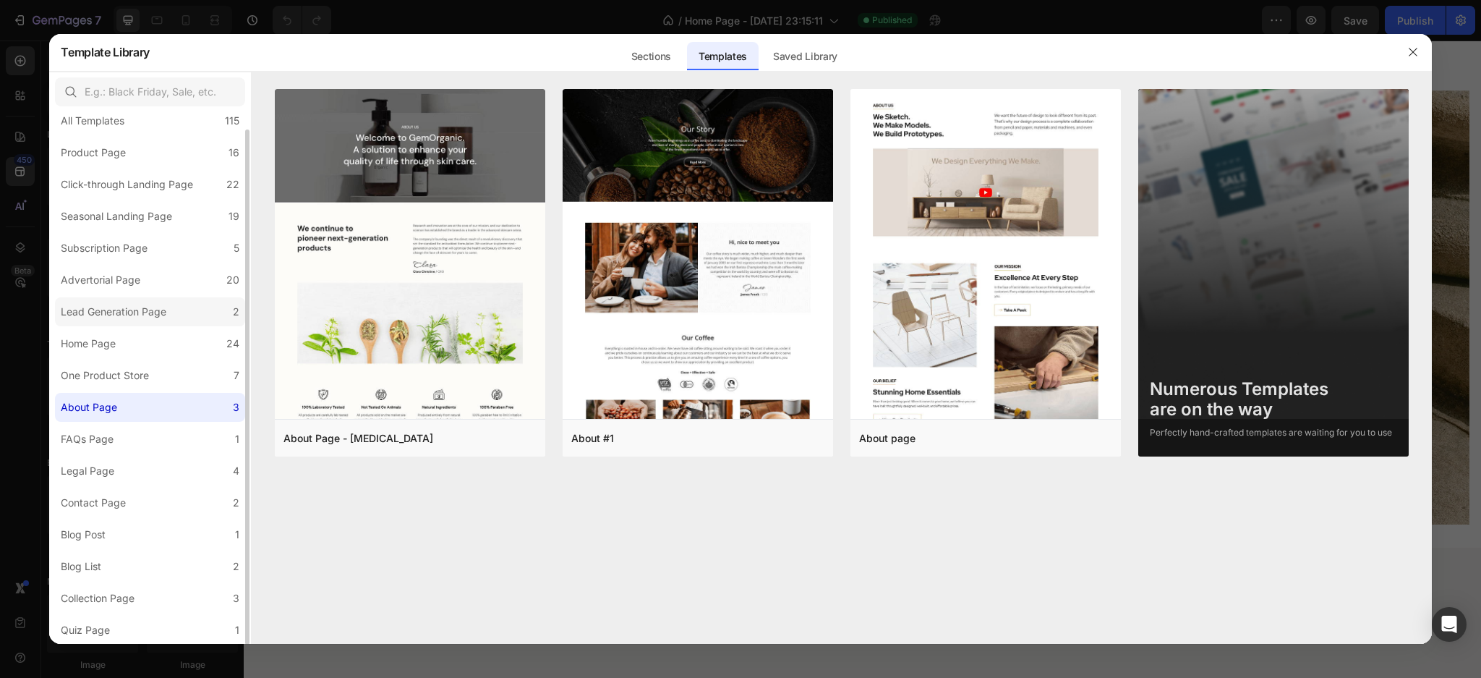
click at [111, 318] on div "Lead Generation Page" at bounding box center [114, 311] width 106 height 17
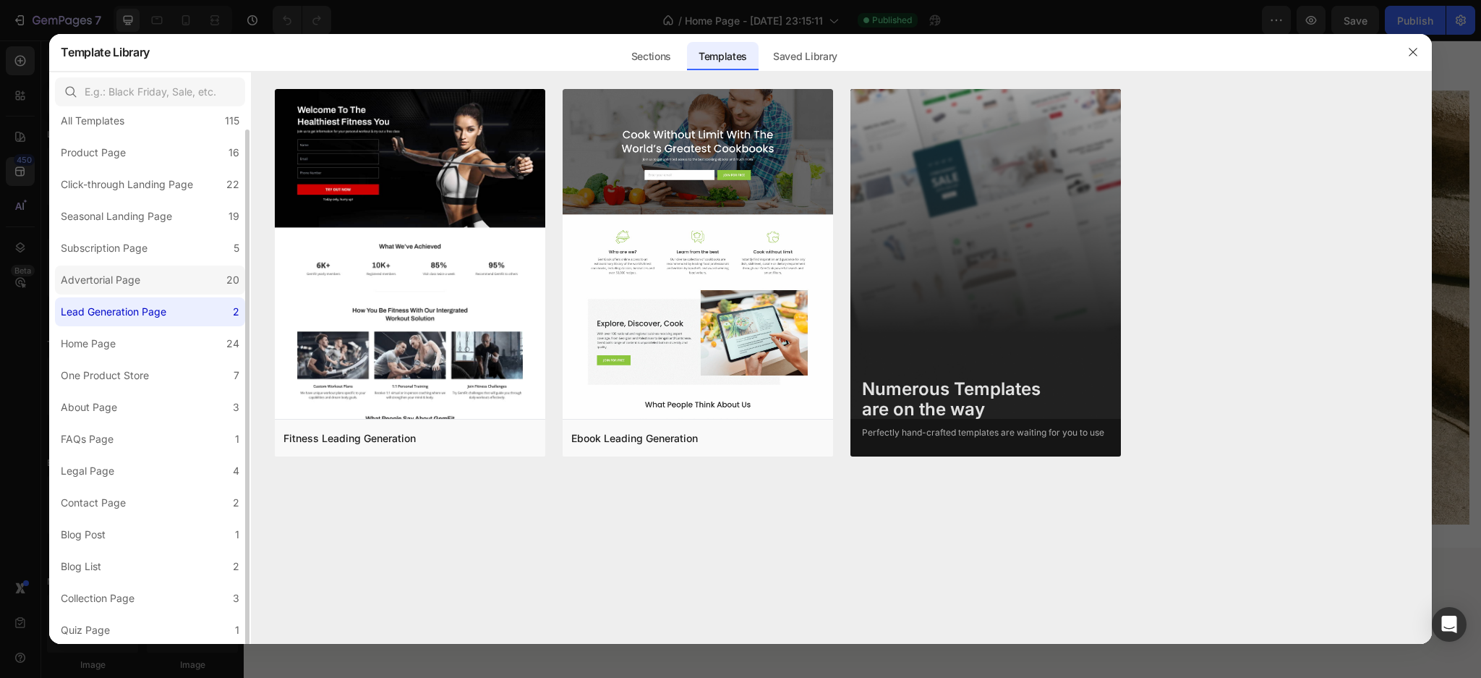
click at [113, 276] on div "Advertorial Page" at bounding box center [101, 279] width 80 height 17
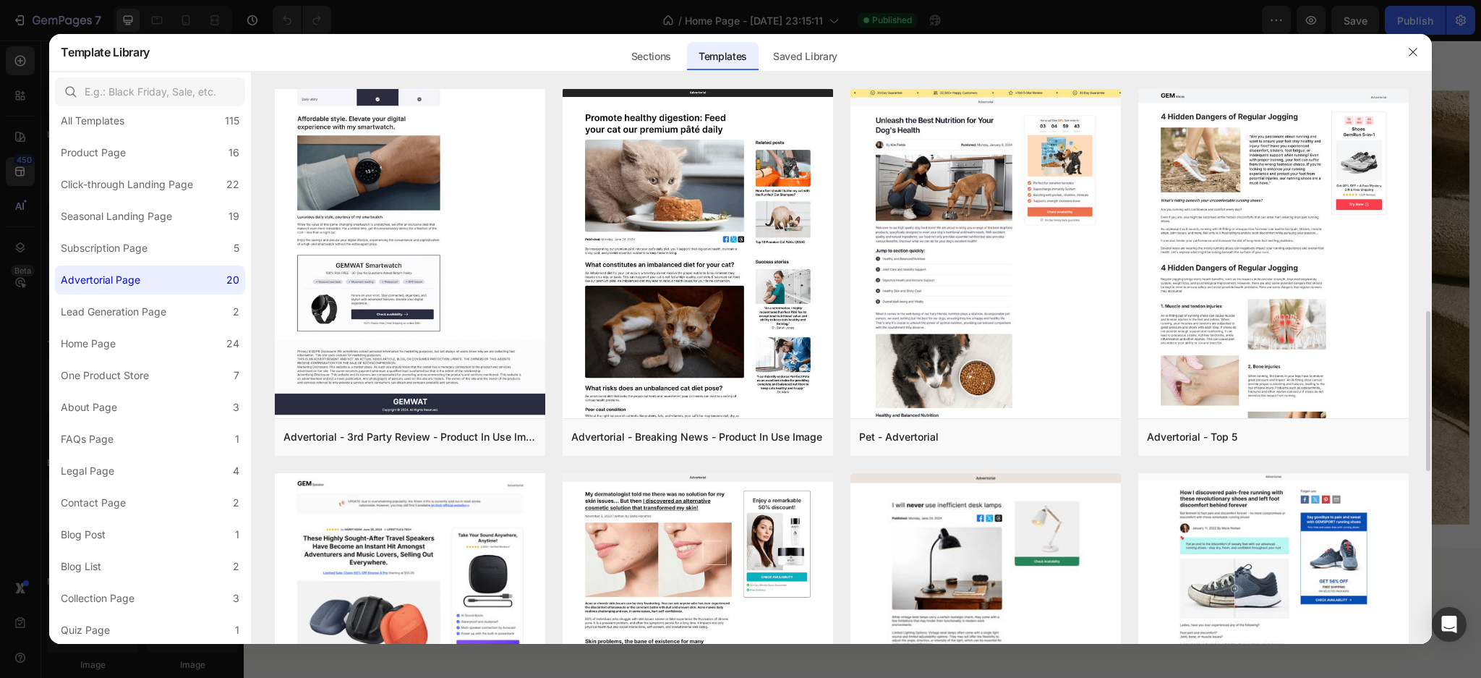
scroll to position [868, 0]
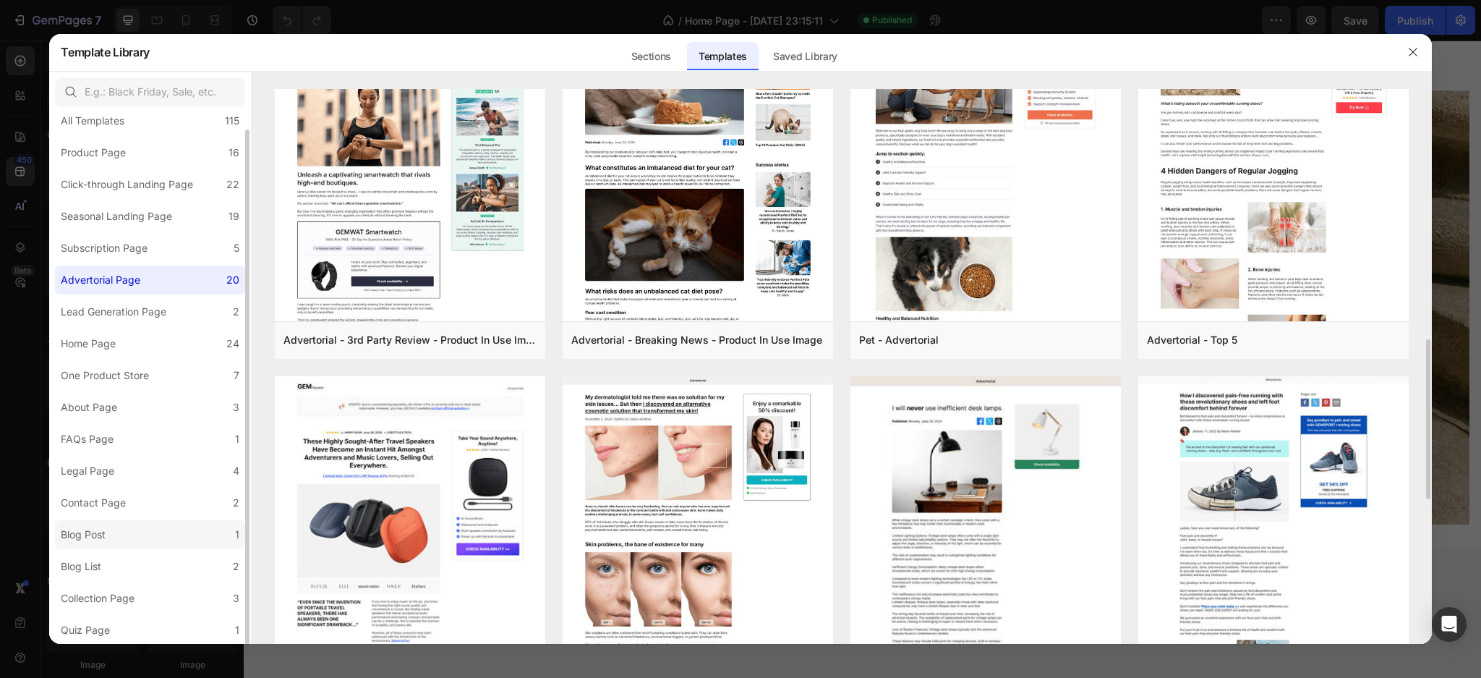
click at [118, 532] on label "Blog Post 1" at bounding box center [150, 534] width 190 height 29
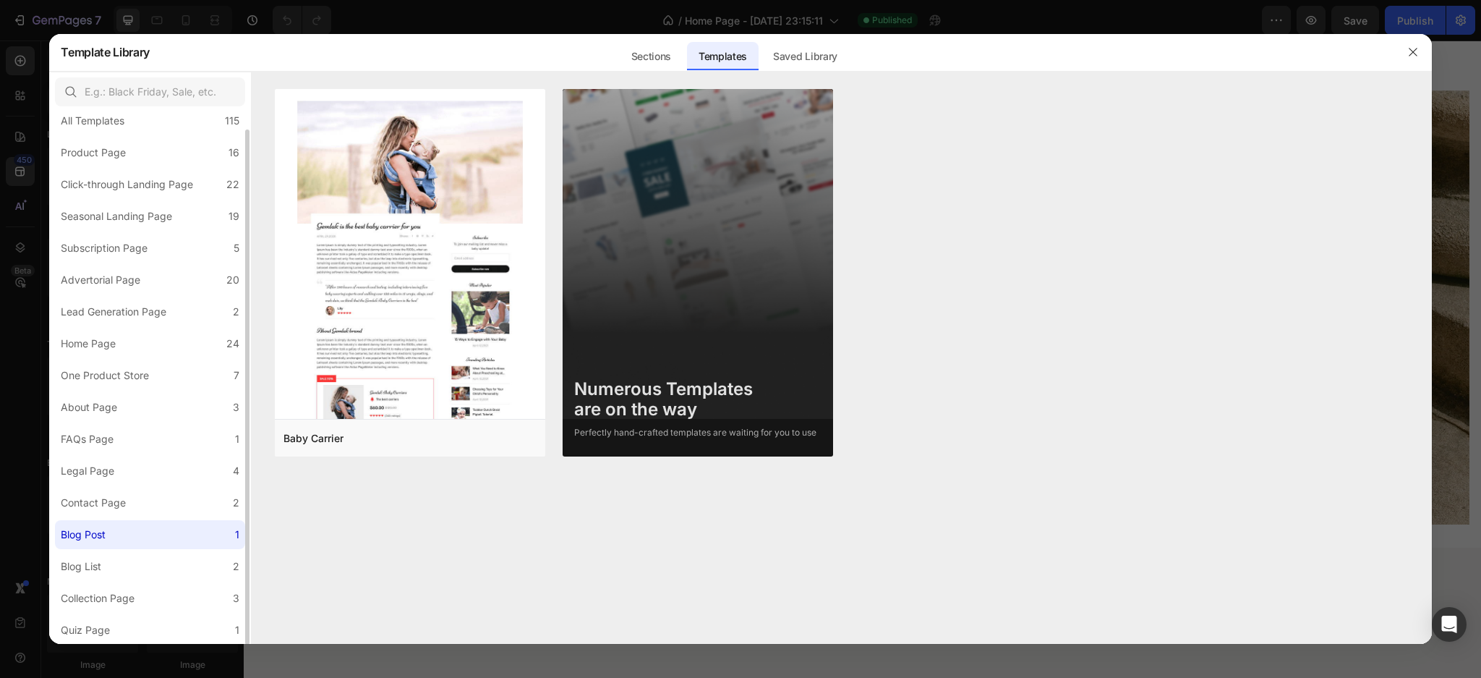
scroll to position [0, 0]
click at [469, 430] on button "Preview" at bounding box center [475, 438] width 124 height 26
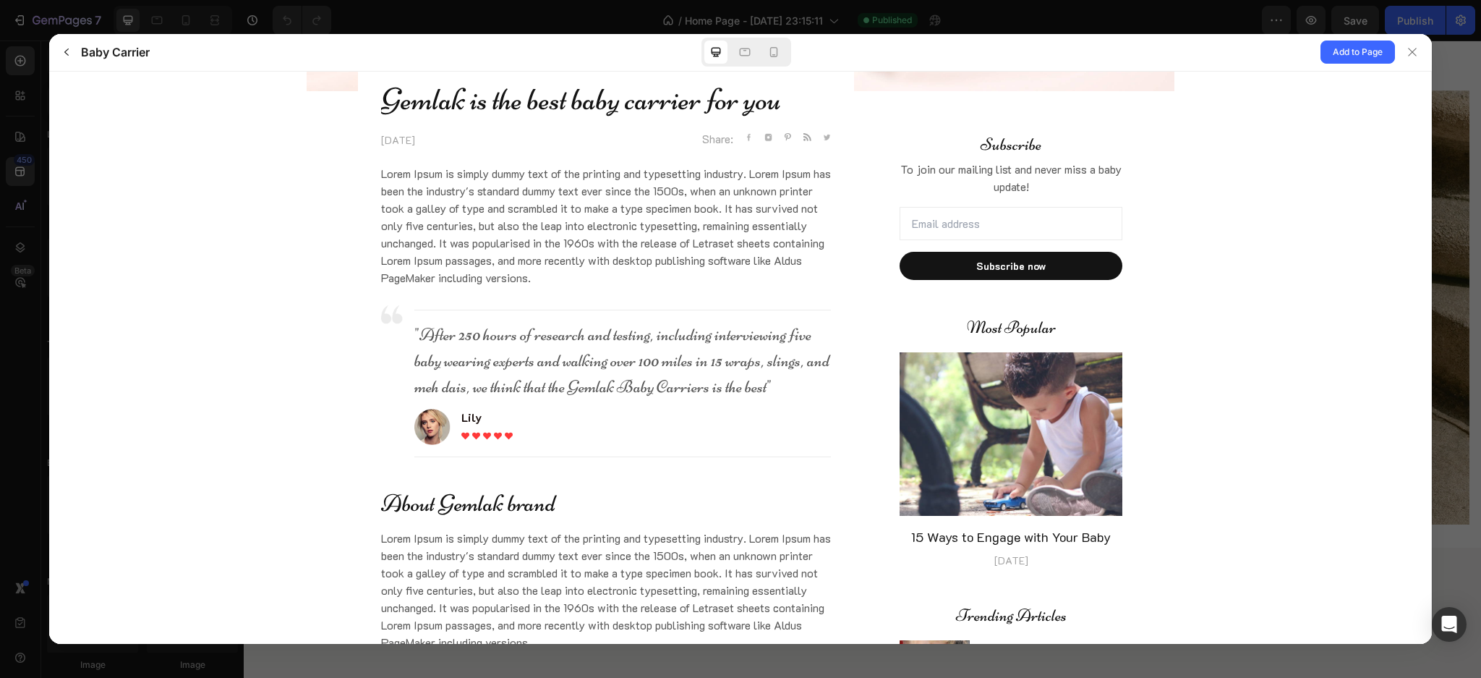
scroll to position [532, 0]
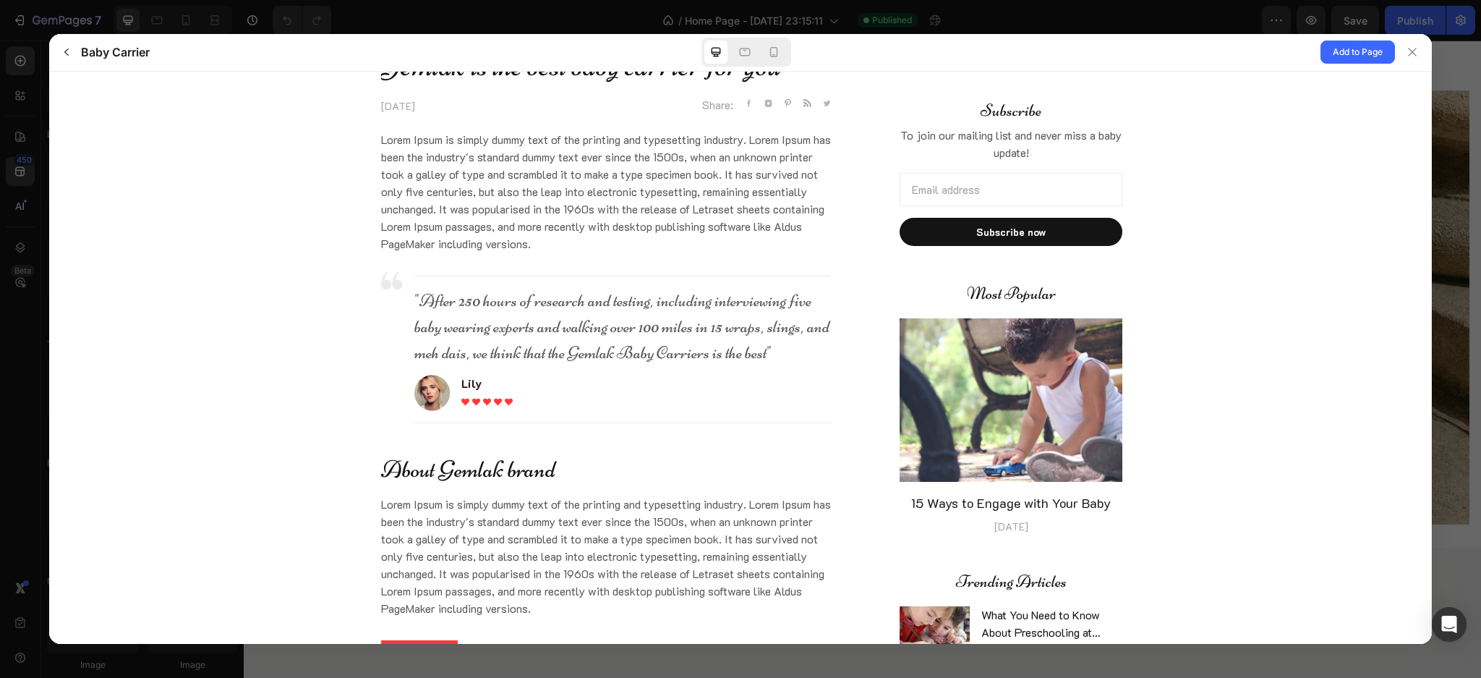
drag, startPoint x: 1406, startPoint y: 219, endPoint x: 1398, endPoint y: 263, distance: 44.1
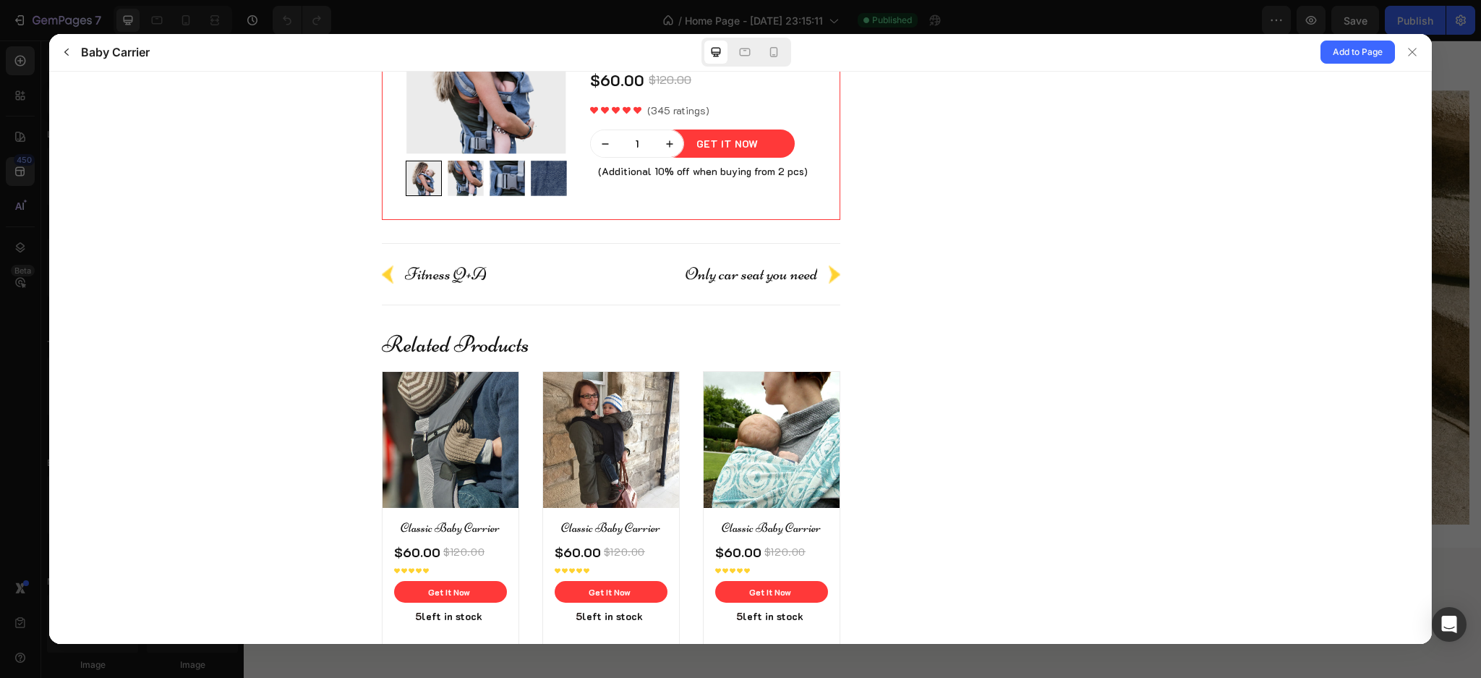
scroll to position [2820, 0]
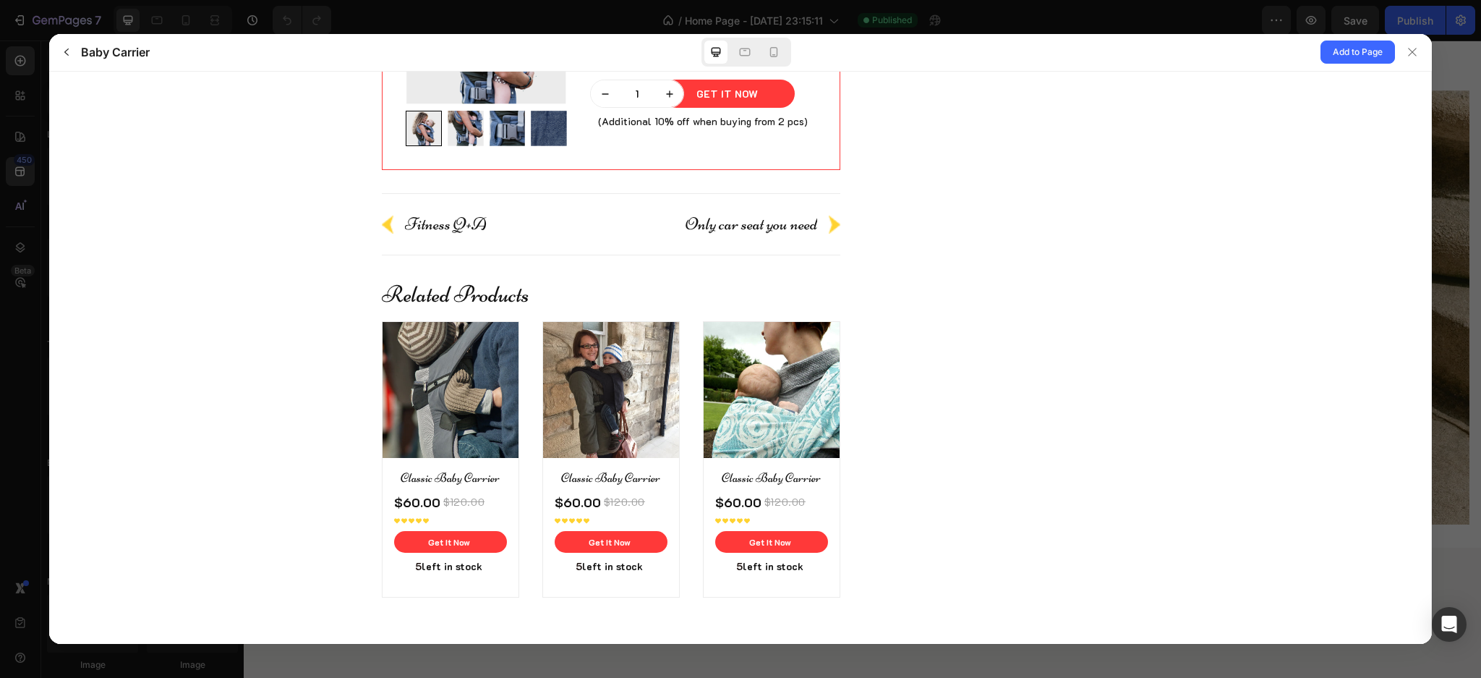
click at [70, 72] on iframe at bounding box center [740, 358] width 1382 height 572
click at [68, 66] on div "Baby Carrier Add to Page" at bounding box center [740, 53] width 1382 height 38
click at [63, 51] on icon "button" at bounding box center [67, 52] width 12 height 12
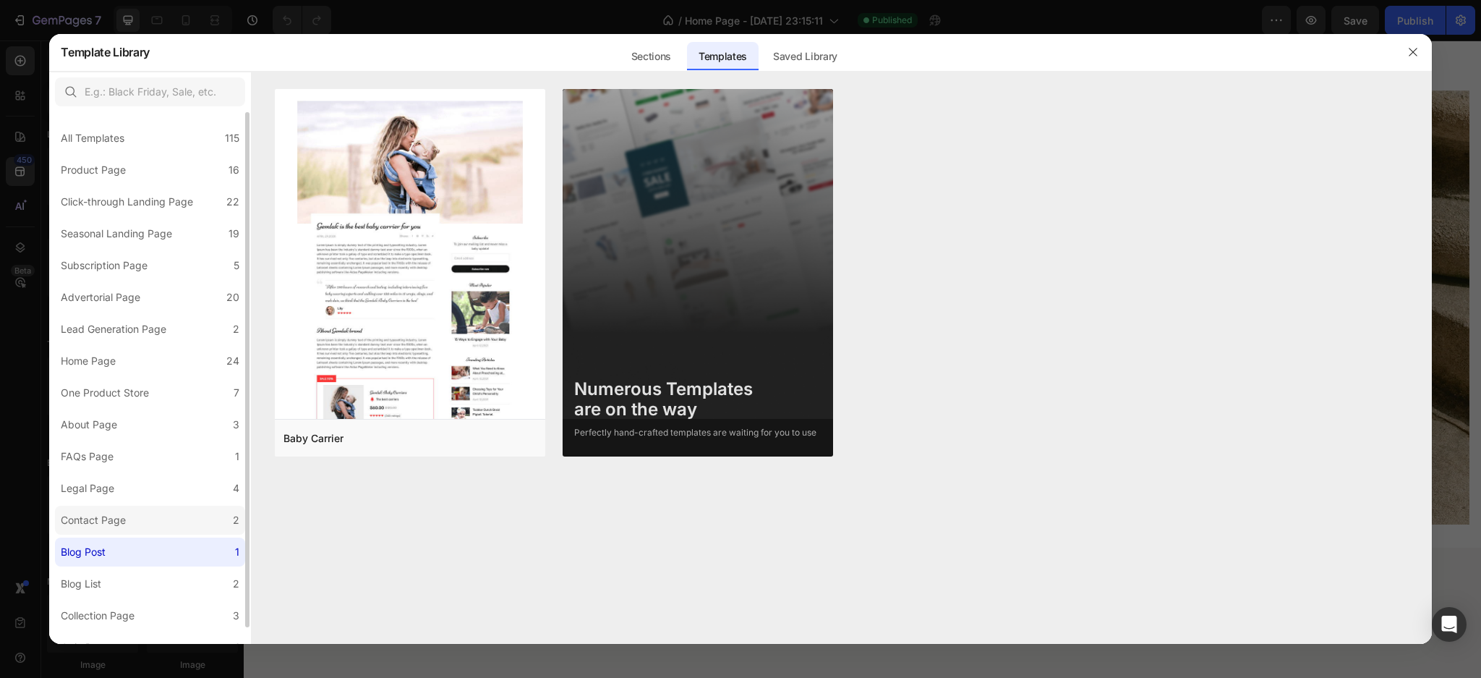
click at [107, 519] on div "Contact Page" at bounding box center [93, 519] width 65 height 17
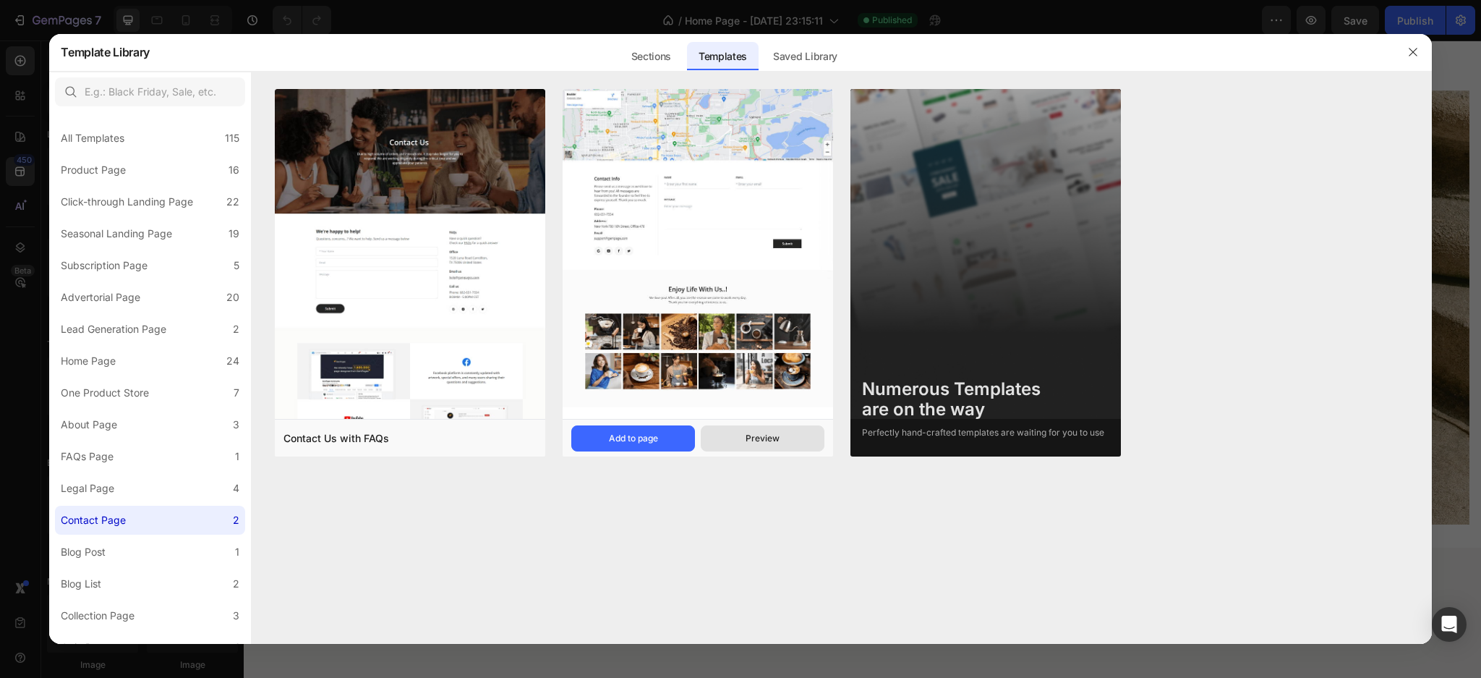
click at [767, 435] on div "Preview" at bounding box center [763, 438] width 34 height 13
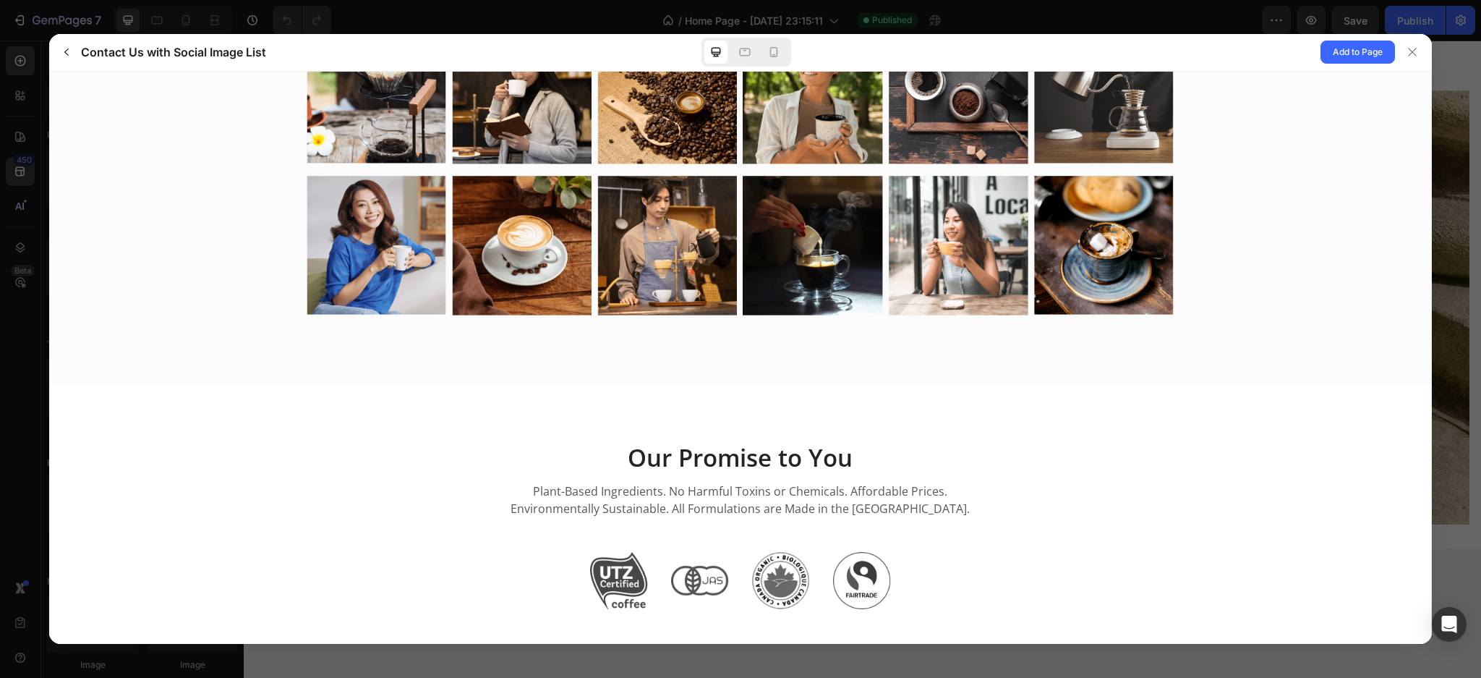
scroll to position [935, 0]
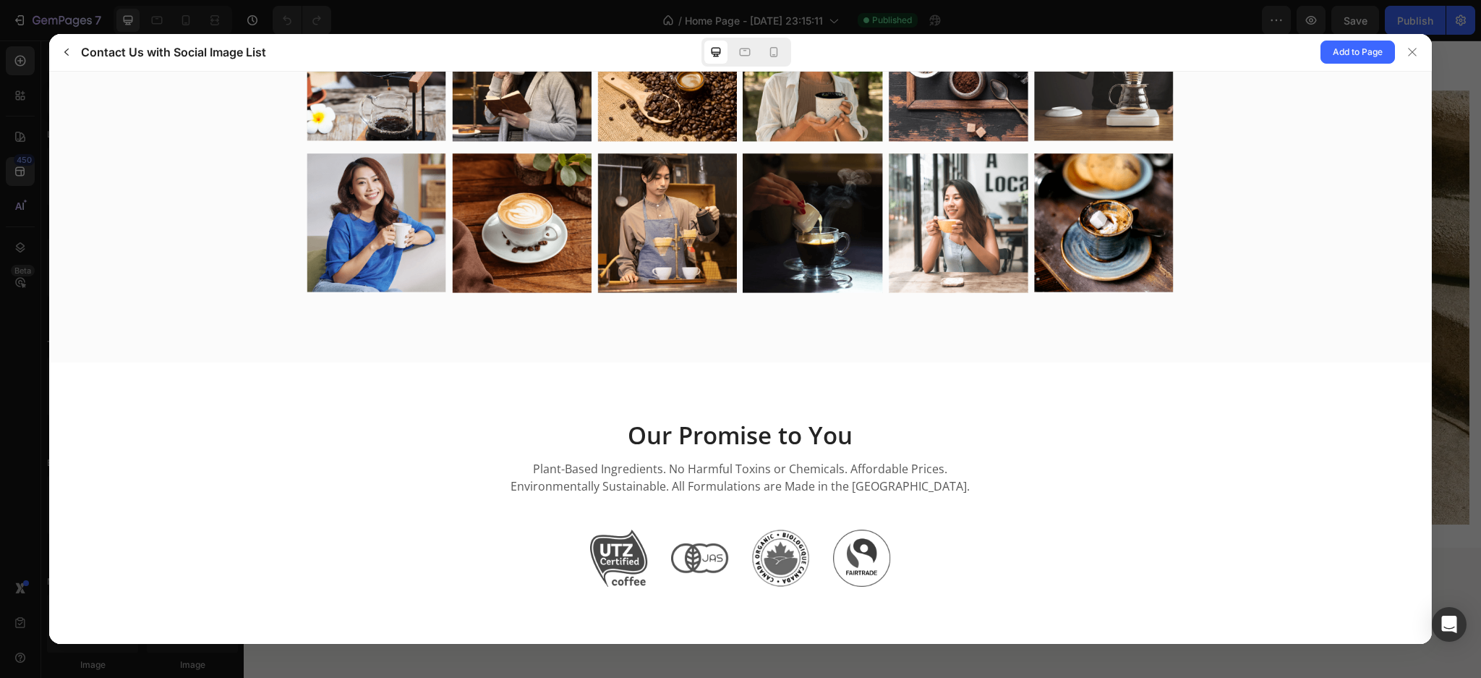
drag, startPoint x: 1354, startPoint y: 491, endPoint x: 1346, endPoint y: 414, distance: 77.8
click at [1346, 414] on div "Our Promise to You Plant-Based Ingredients. No Harmful Toxins or Chemicals. Aff…" at bounding box center [740, 503] width 1382 height 282
click at [61, 42] on button "button" at bounding box center [66, 52] width 23 height 23
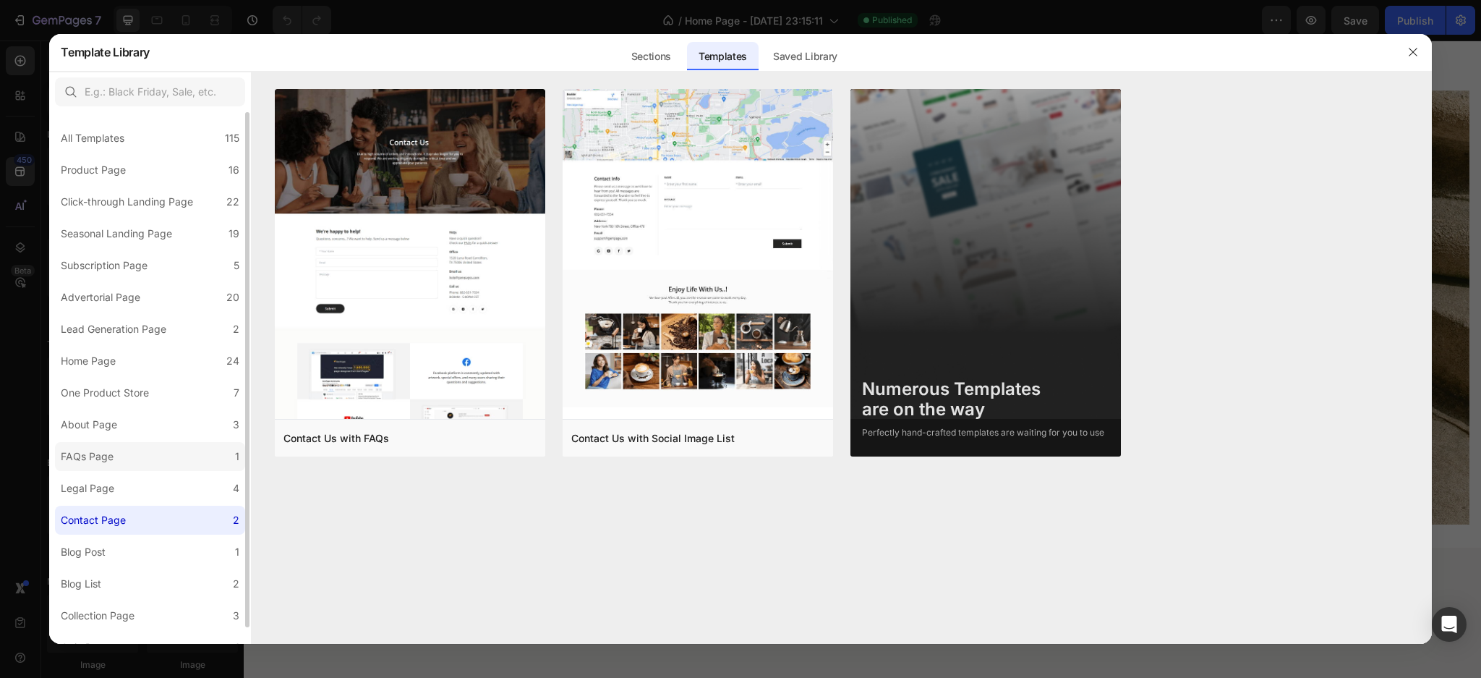
click at [105, 449] on div "FAQs Page" at bounding box center [87, 456] width 53 height 17
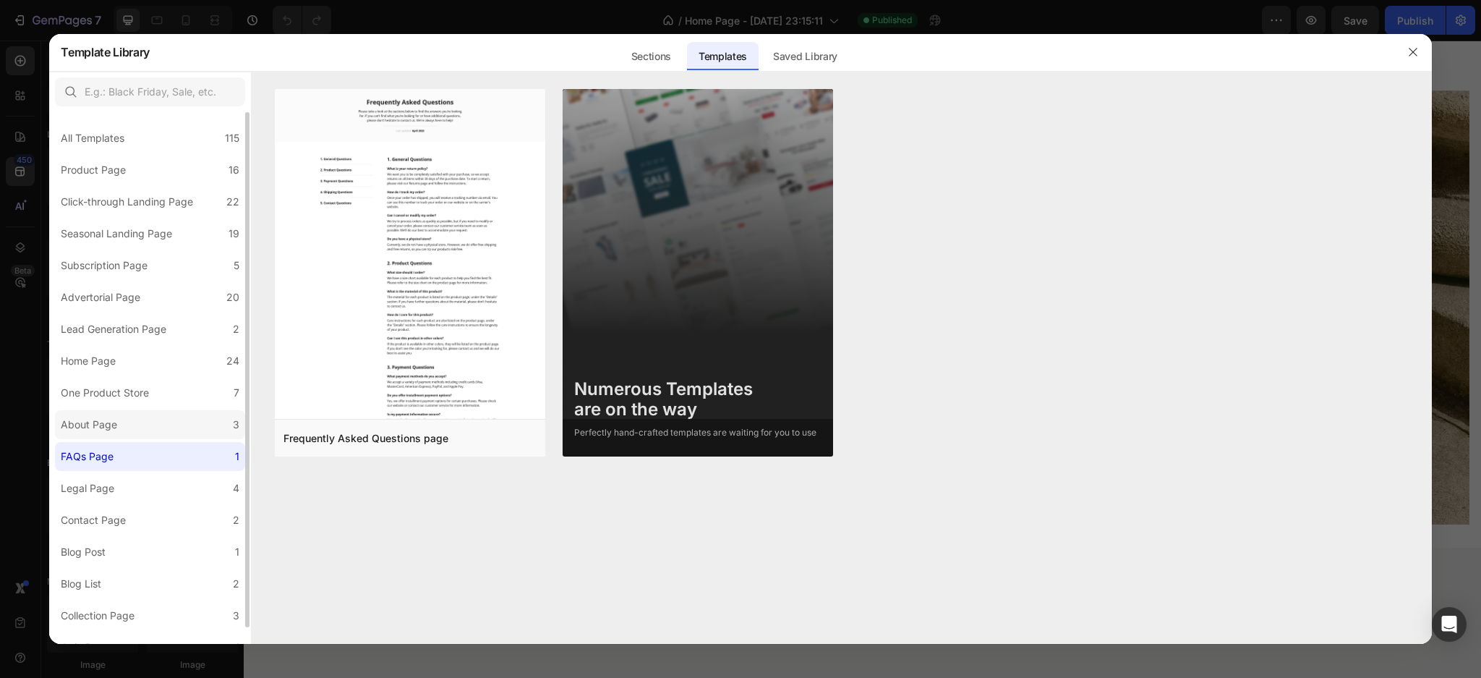
drag, startPoint x: 137, startPoint y: 409, endPoint x: 135, endPoint y: 420, distance: 11.8
click at [135, 412] on div "All Templates 115 Product Page 16 Click-through Landing Page 22 Seasonal Landin…" at bounding box center [150, 387] width 202 height 550
click at [135, 422] on label "About Page 3" at bounding box center [150, 424] width 190 height 29
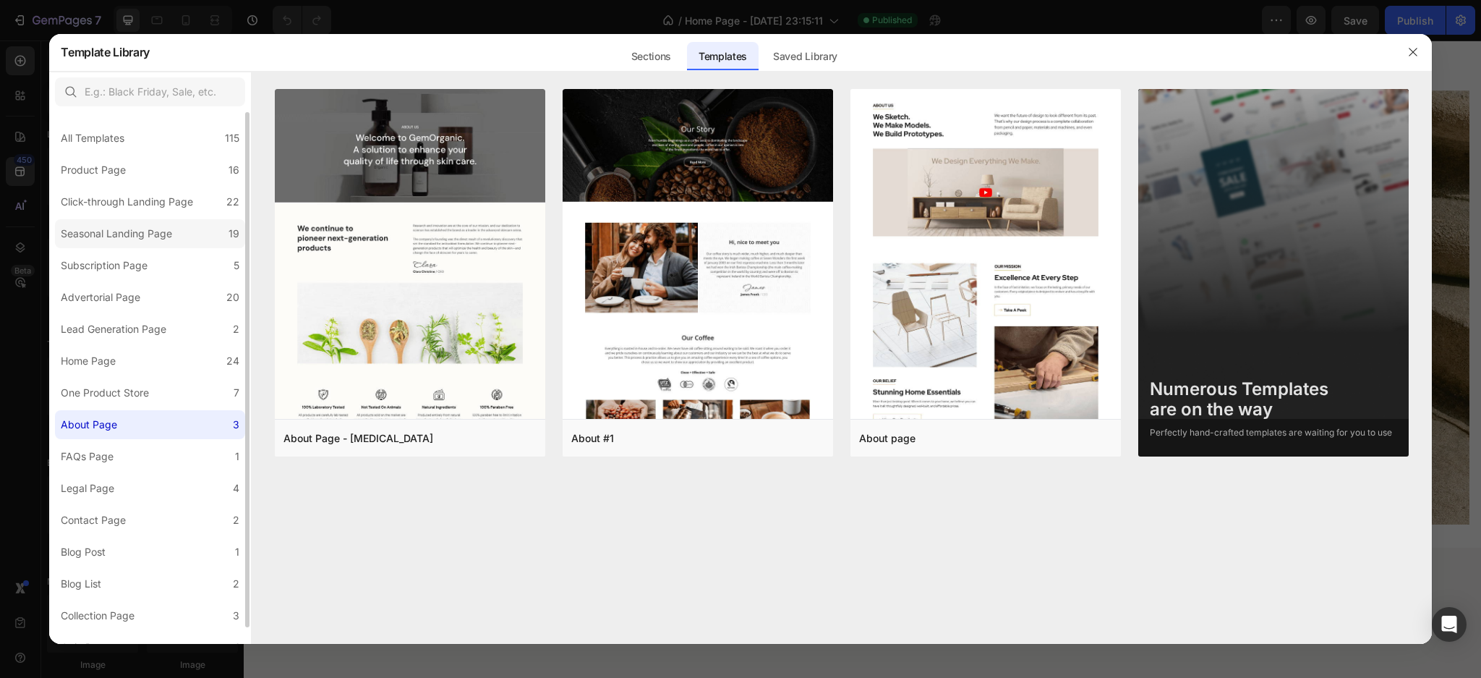
click at [93, 240] on div "Seasonal Landing Page" at bounding box center [116, 233] width 111 height 17
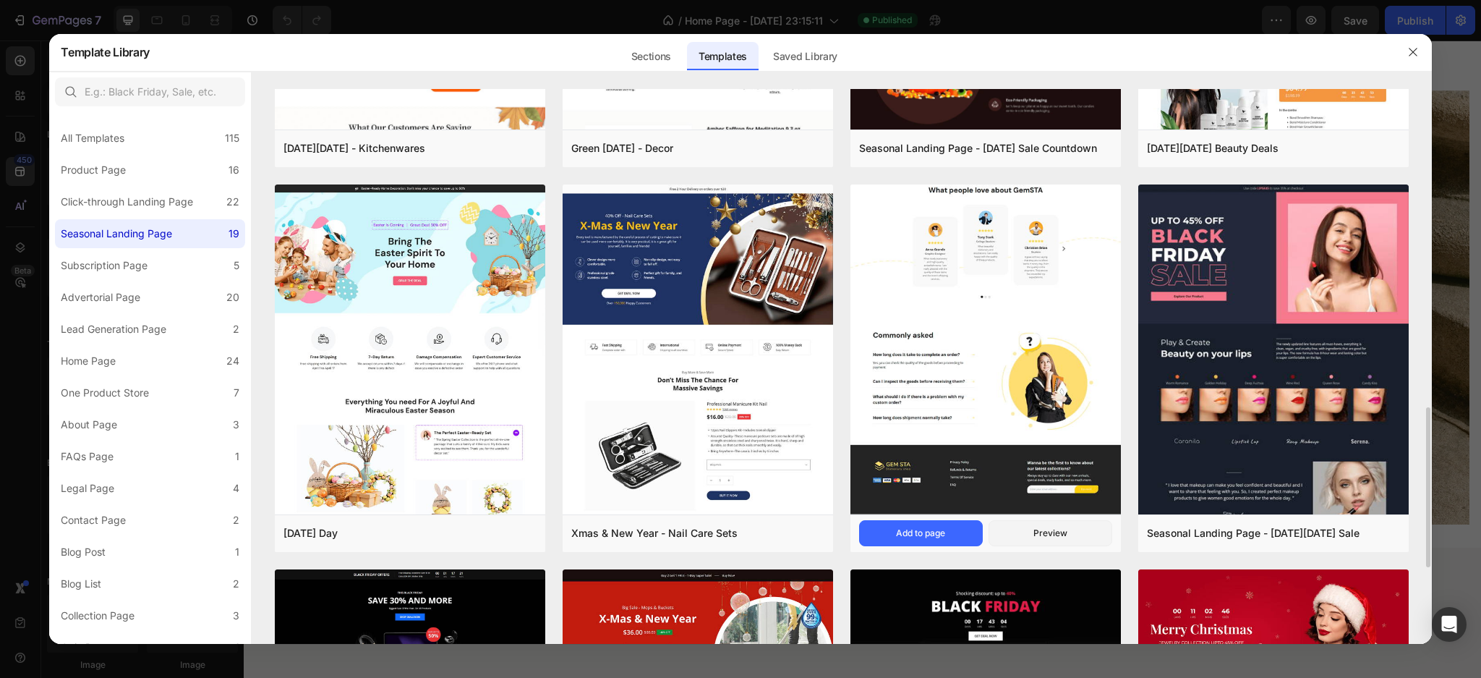
scroll to position [771, 0]
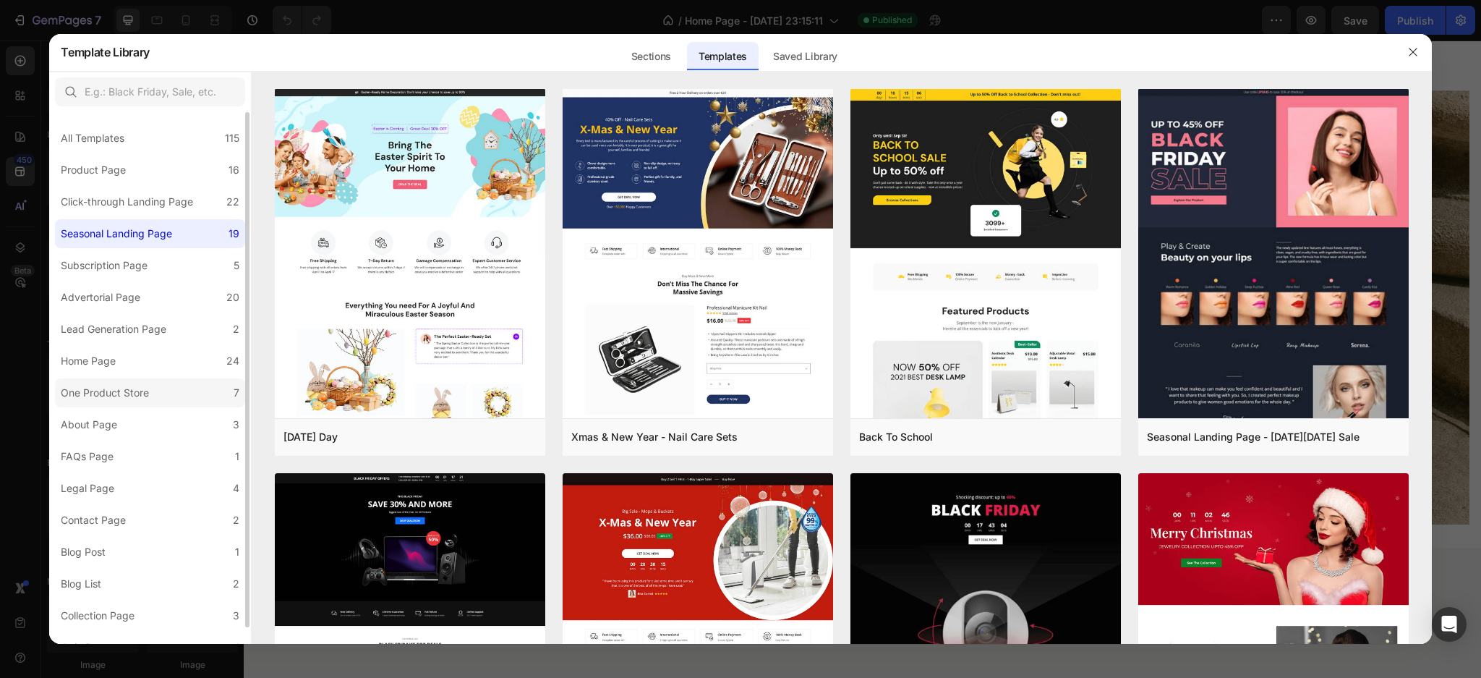
click at [104, 393] on div "One Product Store" at bounding box center [105, 392] width 88 height 17
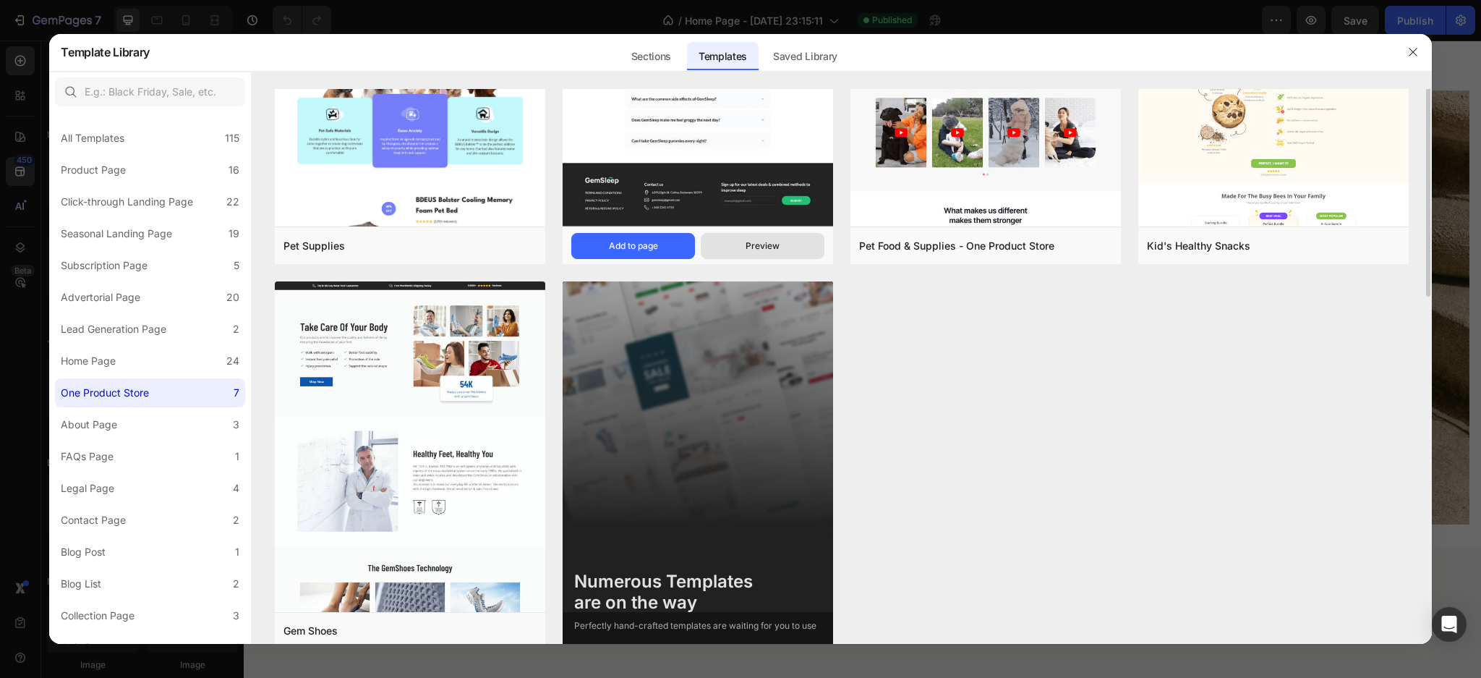
scroll to position [0, 0]
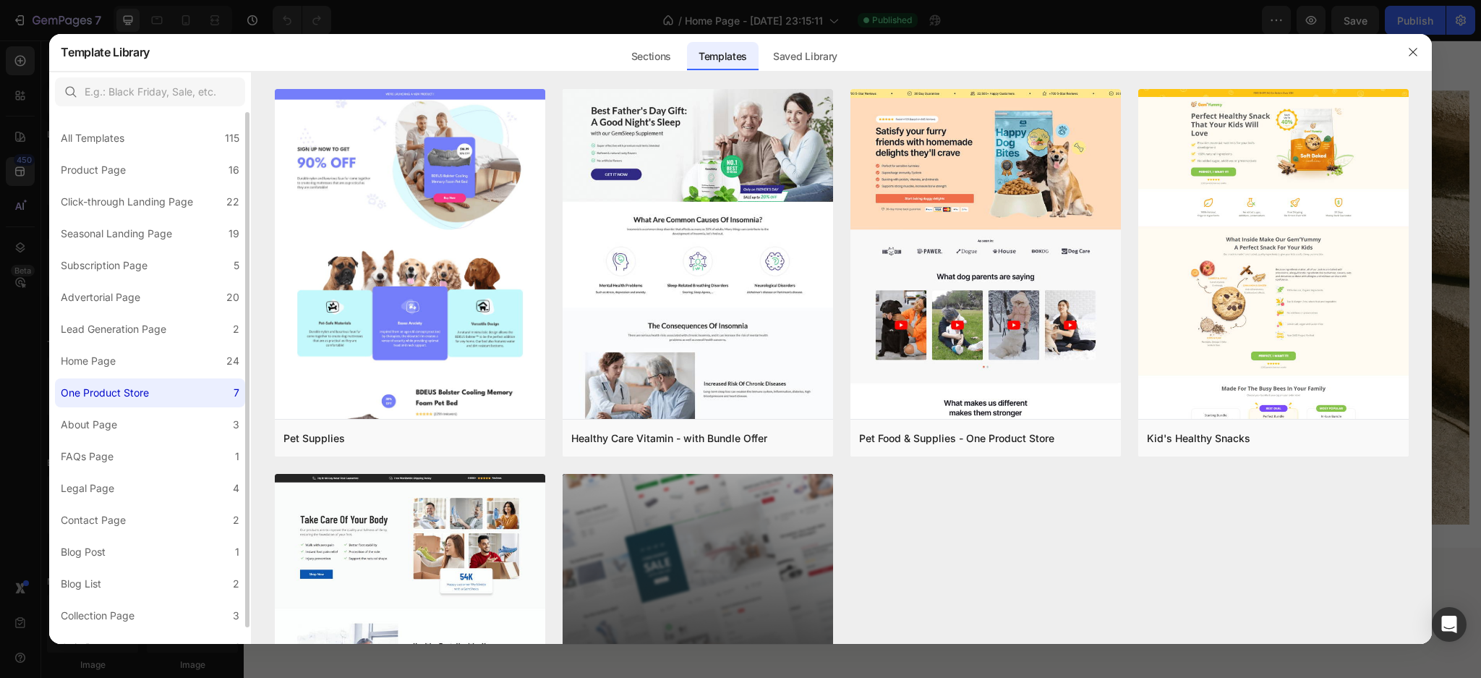
click at [103, 385] on div "One Product Store" at bounding box center [105, 392] width 88 height 17
click at [106, 331] on div "Lead Generation Page" at bounding box center [114, 328] width 106 height 17
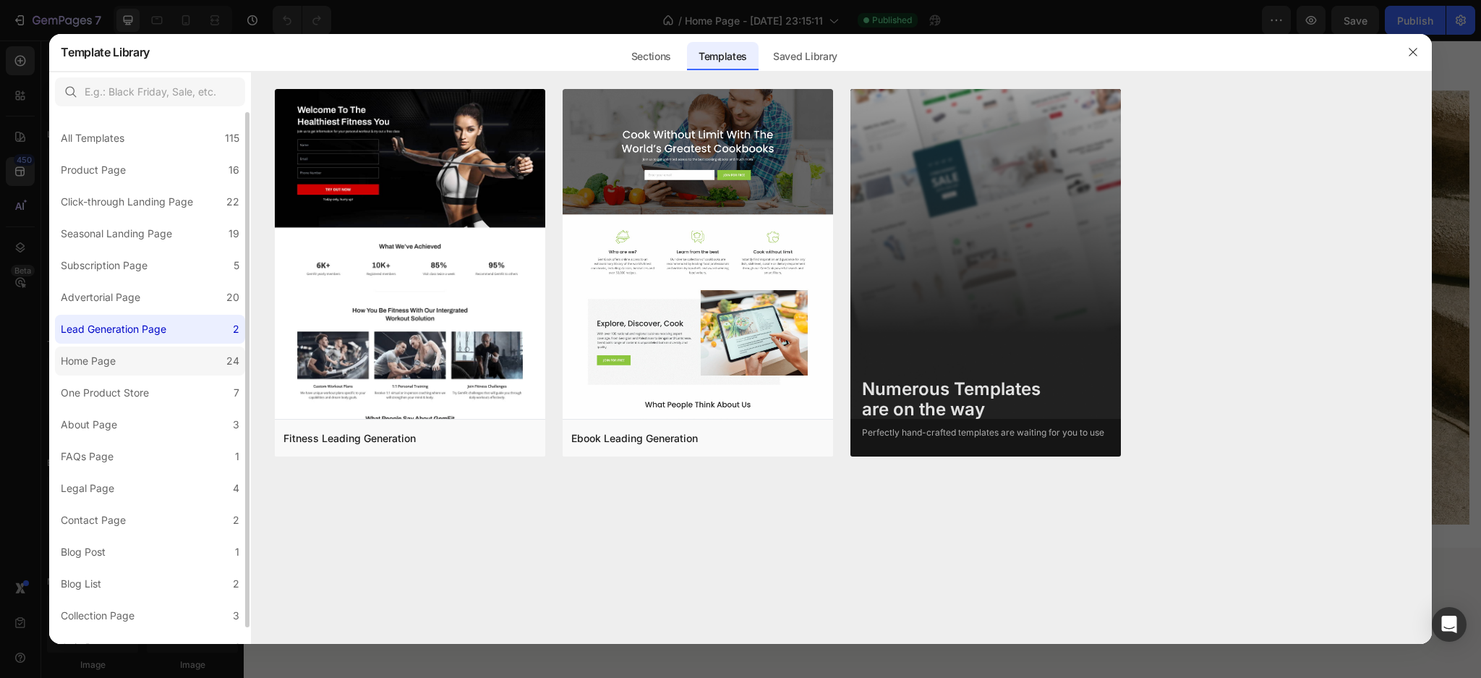
click at [108, 359] on div "Home Page" at bounding box center [88, 360] width 55 height 17
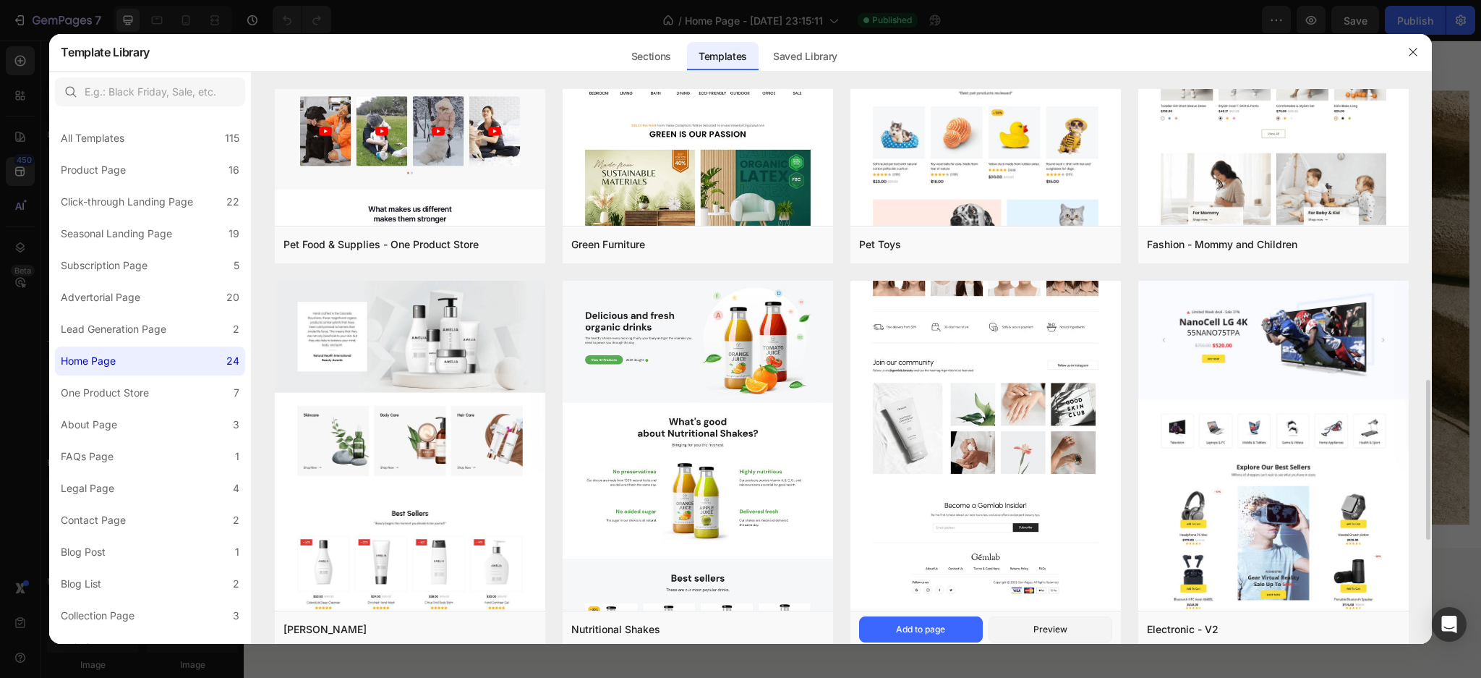
scroll to position [675, 0]
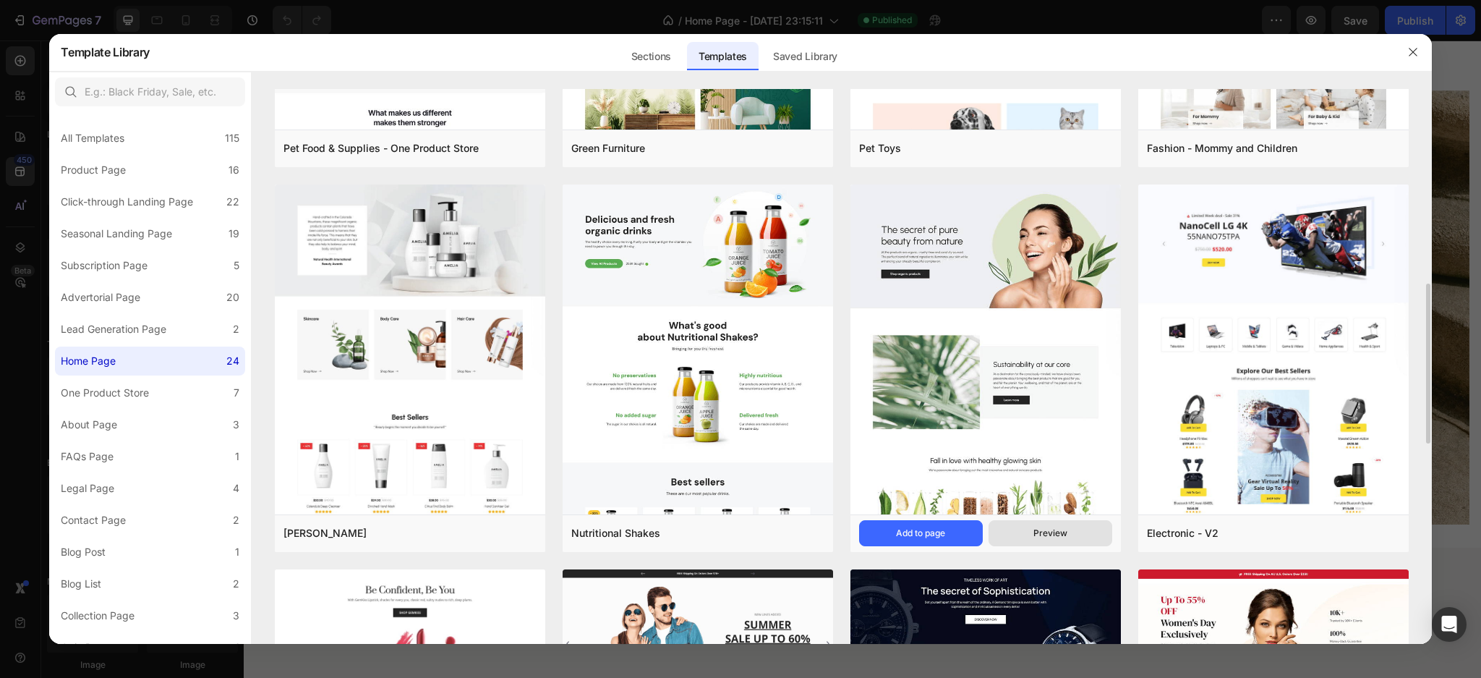
click at [1050, 531] on div "Preview" at bounding box center [1051, 533] width 34 height 13
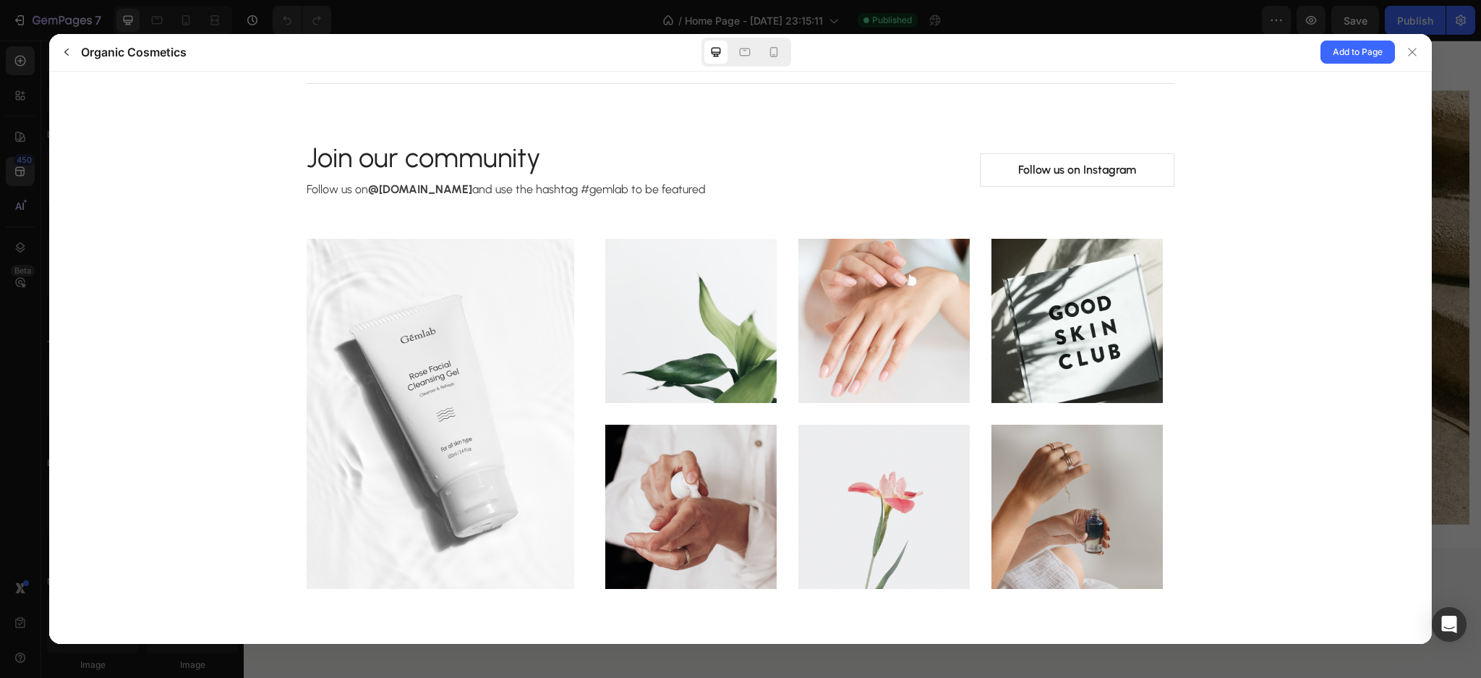
scroll to position [3831, 0]
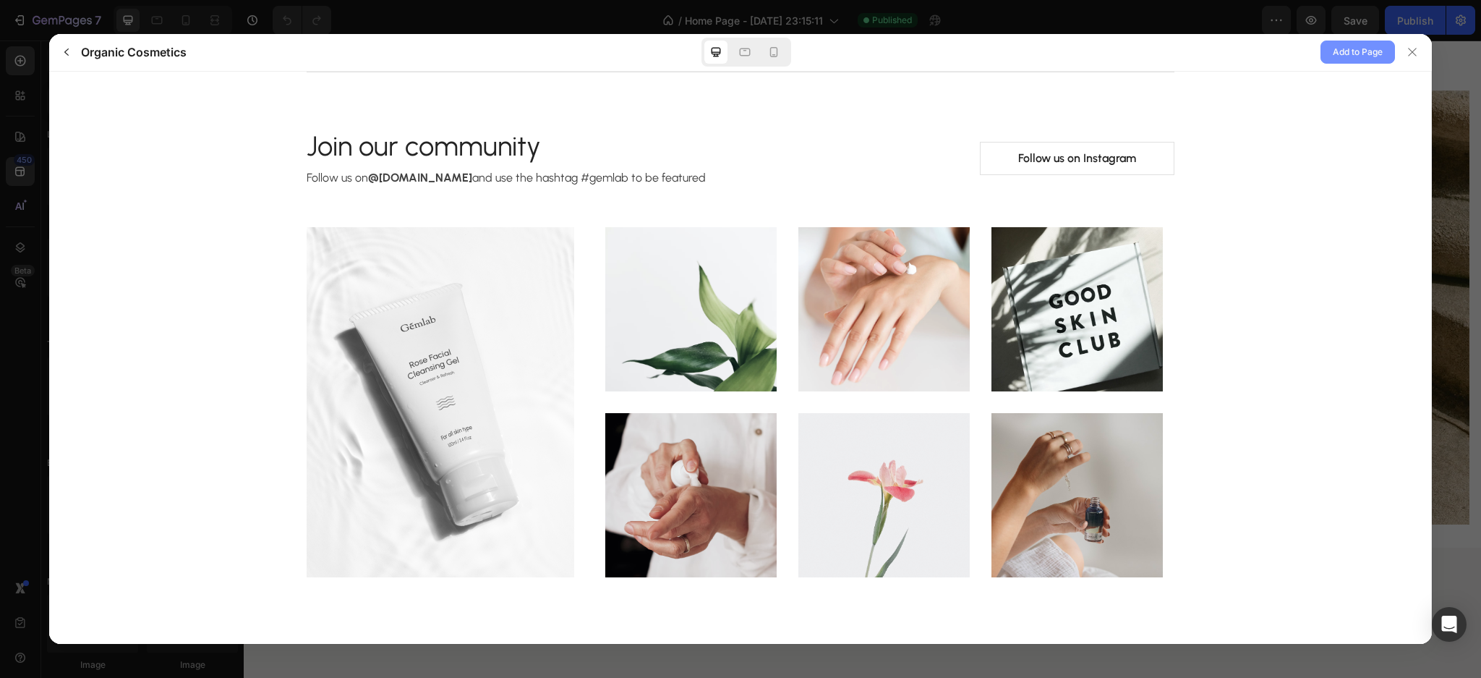
click at [1329, 59] on button "Add to Page" at bounding box center [1358, 52] width 75 height 23
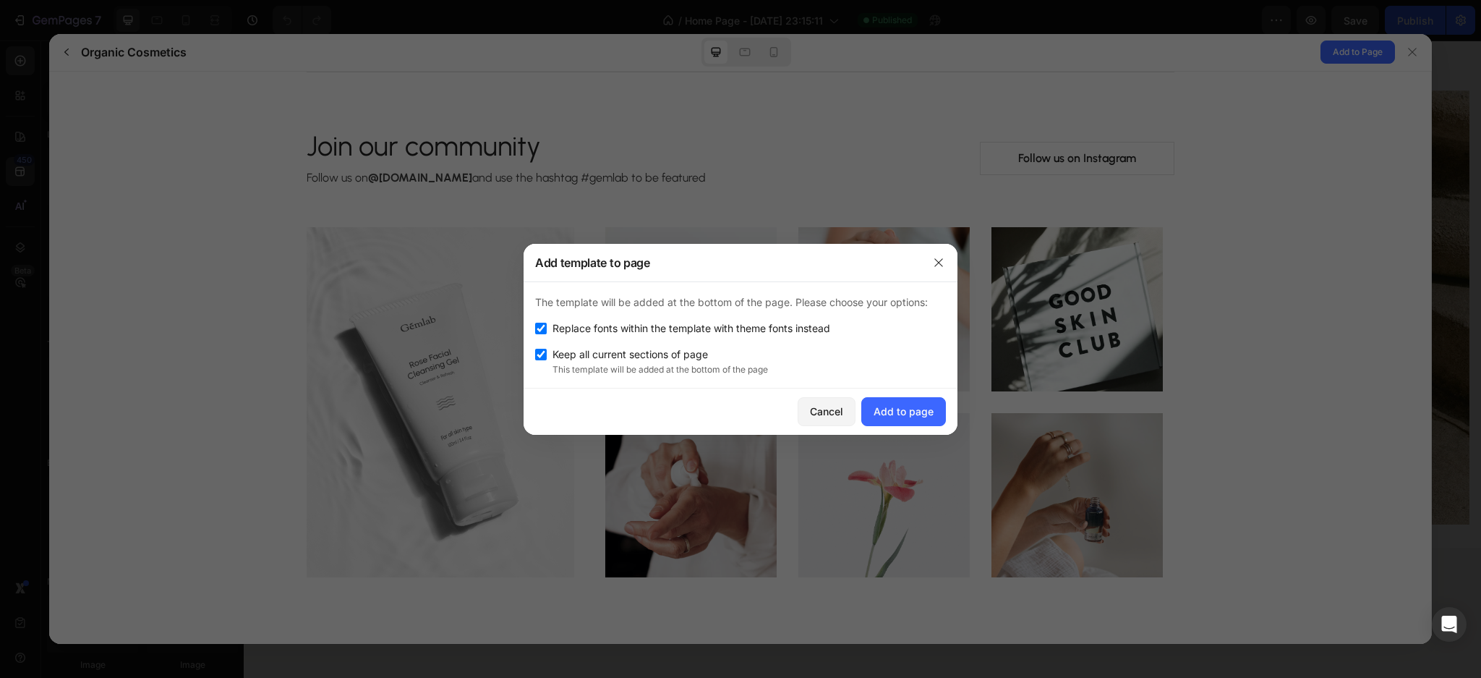
click at [539, 353] on input "checkbox" at bounding box center [541, 355] width 12 height 12
checkbox input "false"
click at [540, 324] on input "checkbox" at bounding box center [541, 329] width 12 height 12
checkbox input "false"
click at [883, 416] on div "Add to page" at bounding box center [904, 411] width 60 height 15
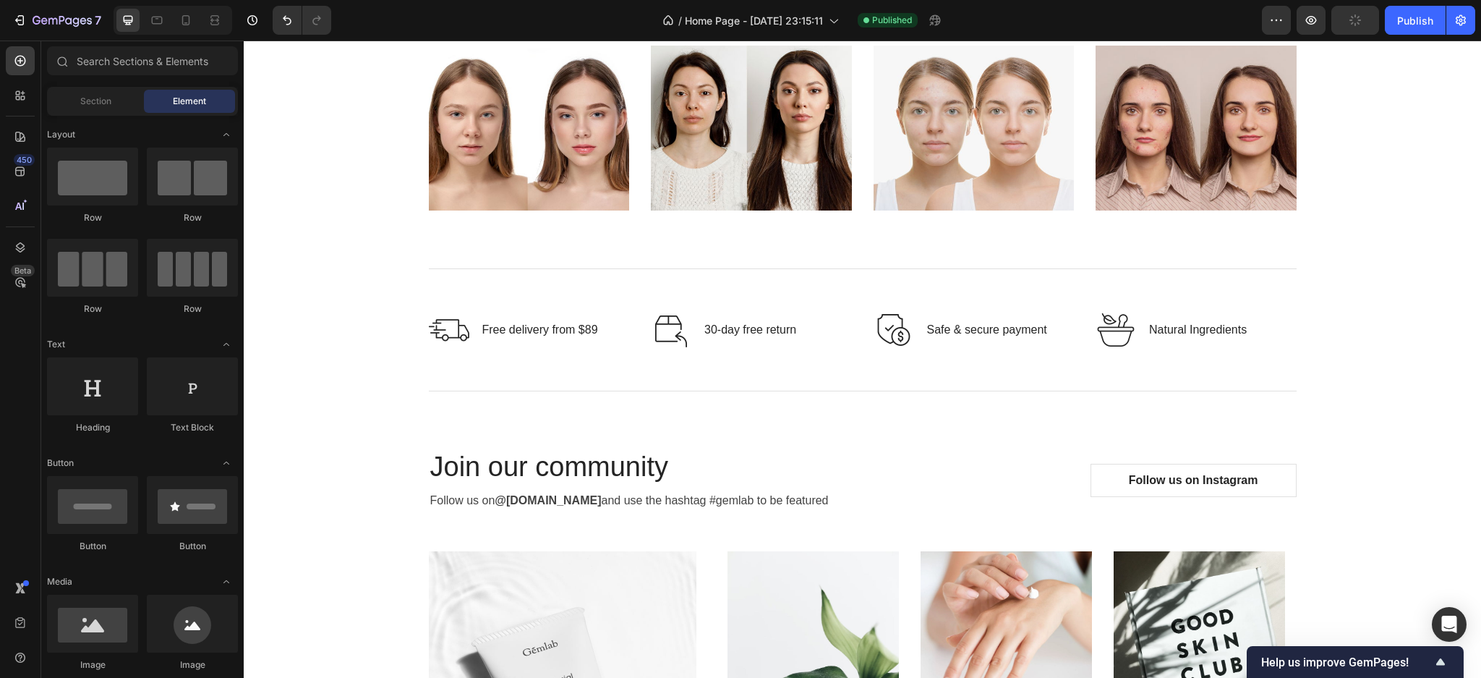
scroll to position [2689, 0]
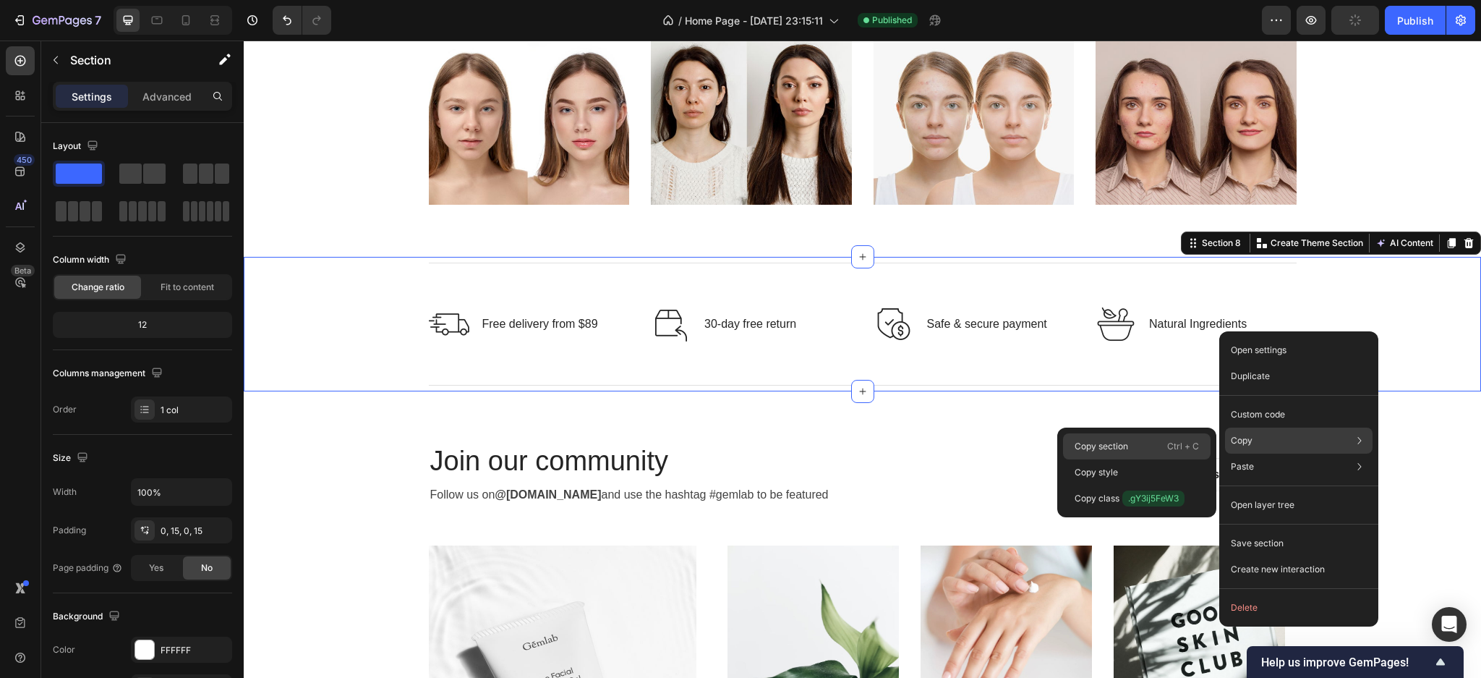
click at [1136, 441] on div "Copy section Ctrl + C" at bounding box center [1137, 446] width 148 height 26
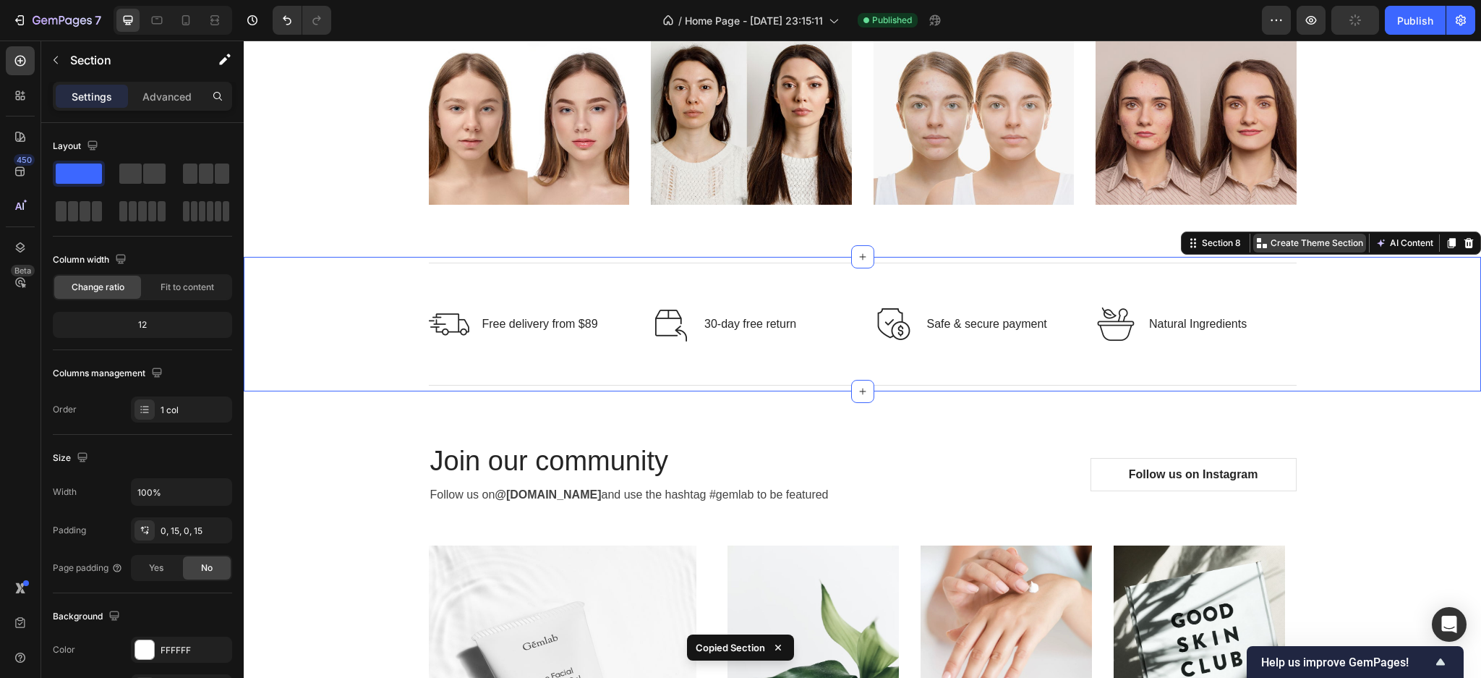
click at [1285, 247] on p "Create Theme Section" at bounding box center [1317, 243] width 93 height 13
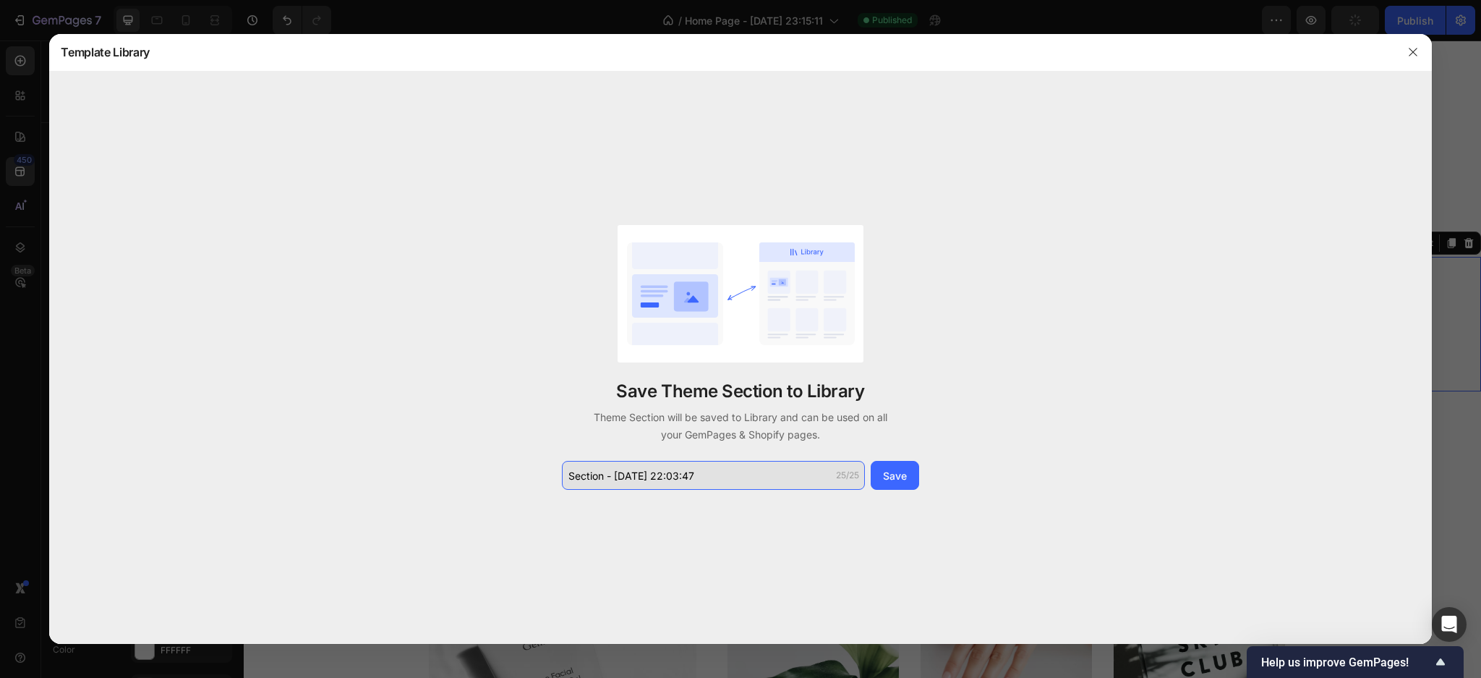
click at [604, 472] on input "Section - Sep 28 22:03:47" at bounding box center [713, 475] width 303 height 29
click at [604, 478] on input "Section - Sep 28 22:03:47" at bounding box center [713, 475] width 303 height 29
drag, startPoint x: 723, startPoint y: 477, endPoint x: 615, endPoint y: 474, distance: 107.8
click at [615, 474] on input "Section - Sep 28 22:03:47" at bounding box center [713, 475] width 303 height 29
type input "Section - emoji"
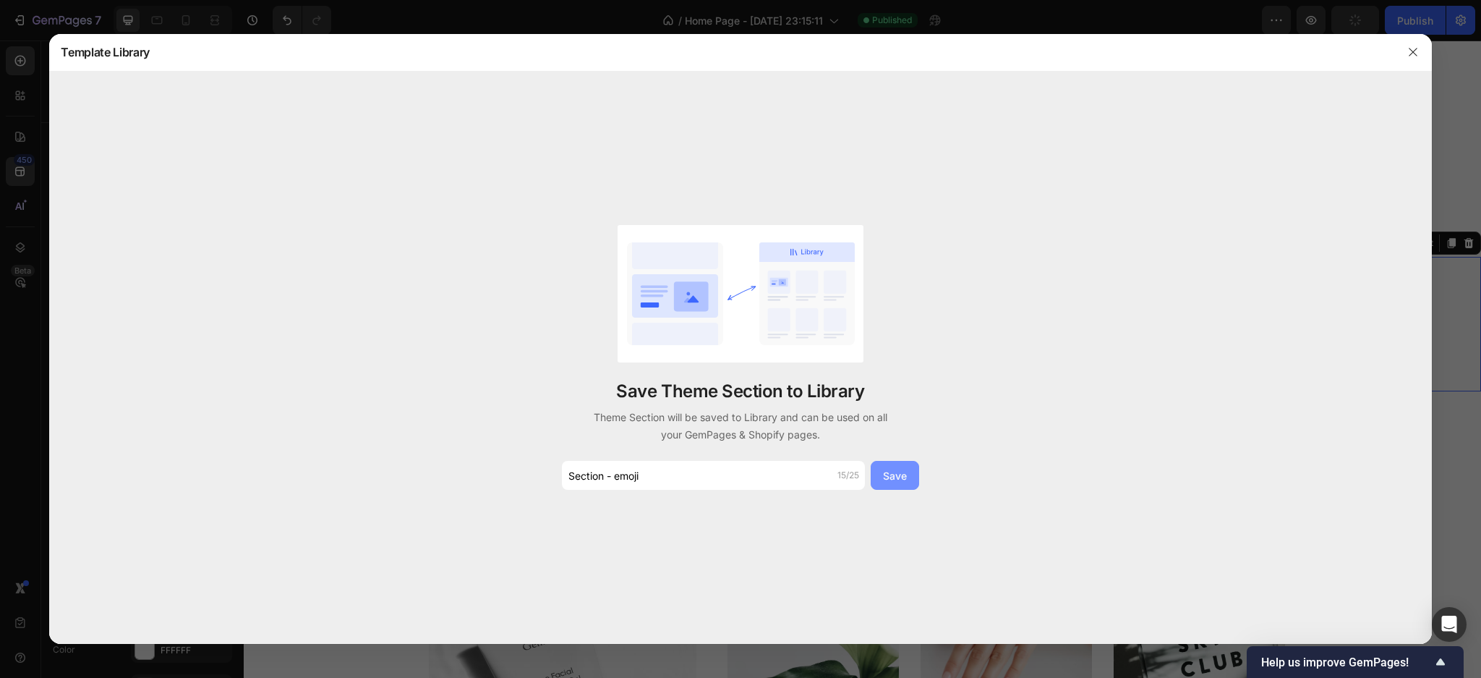
click at [894, 481] on div "Save" at bounding box center [895, 475] width 24 height 15
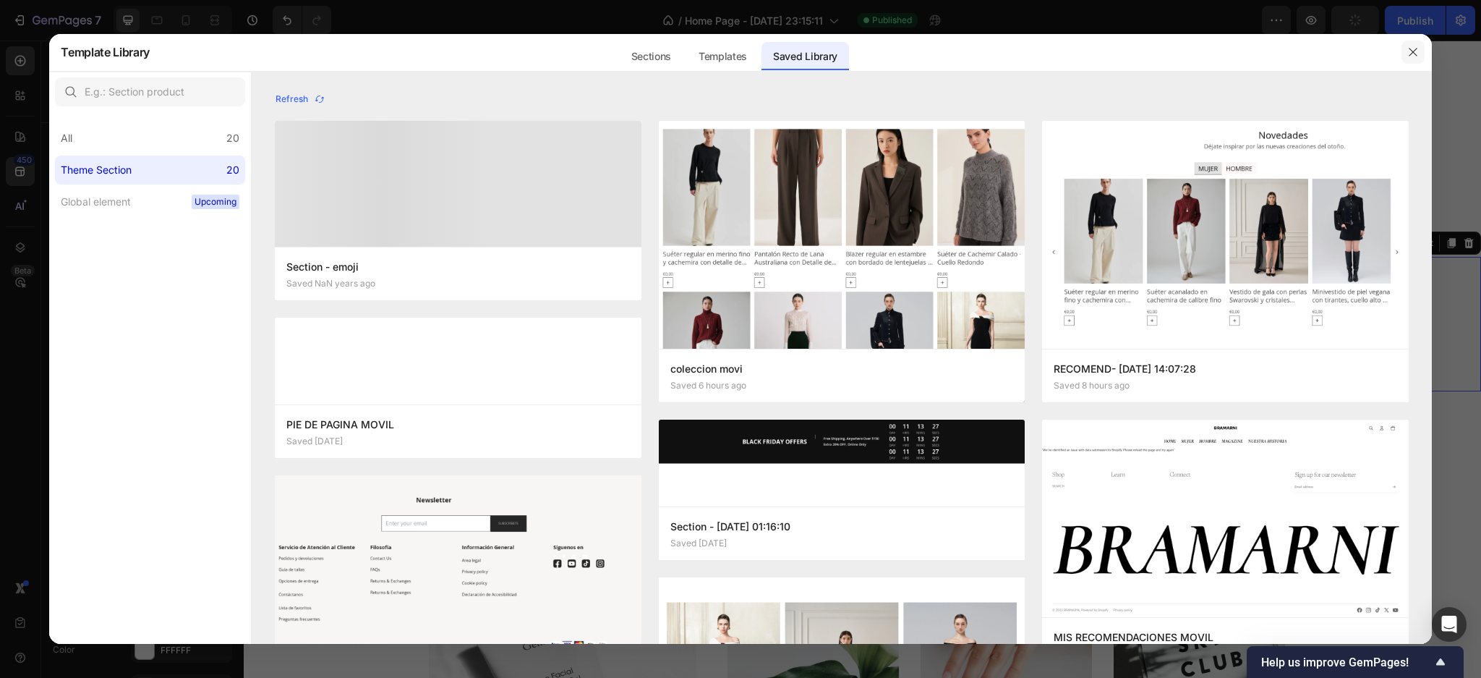
click at [1408, 50] on icon "button" at bounding box center [1414, 52] width 12 height 12
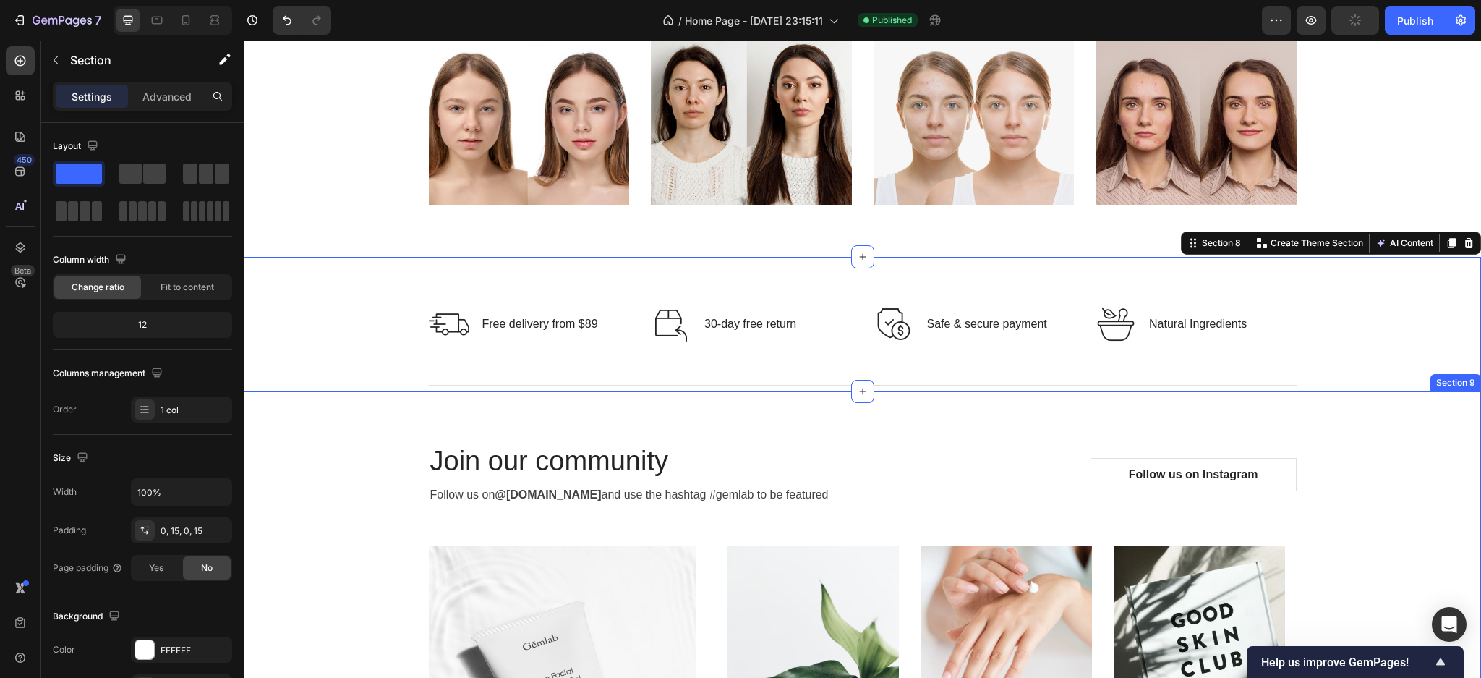
scroll to position [2882, 0]
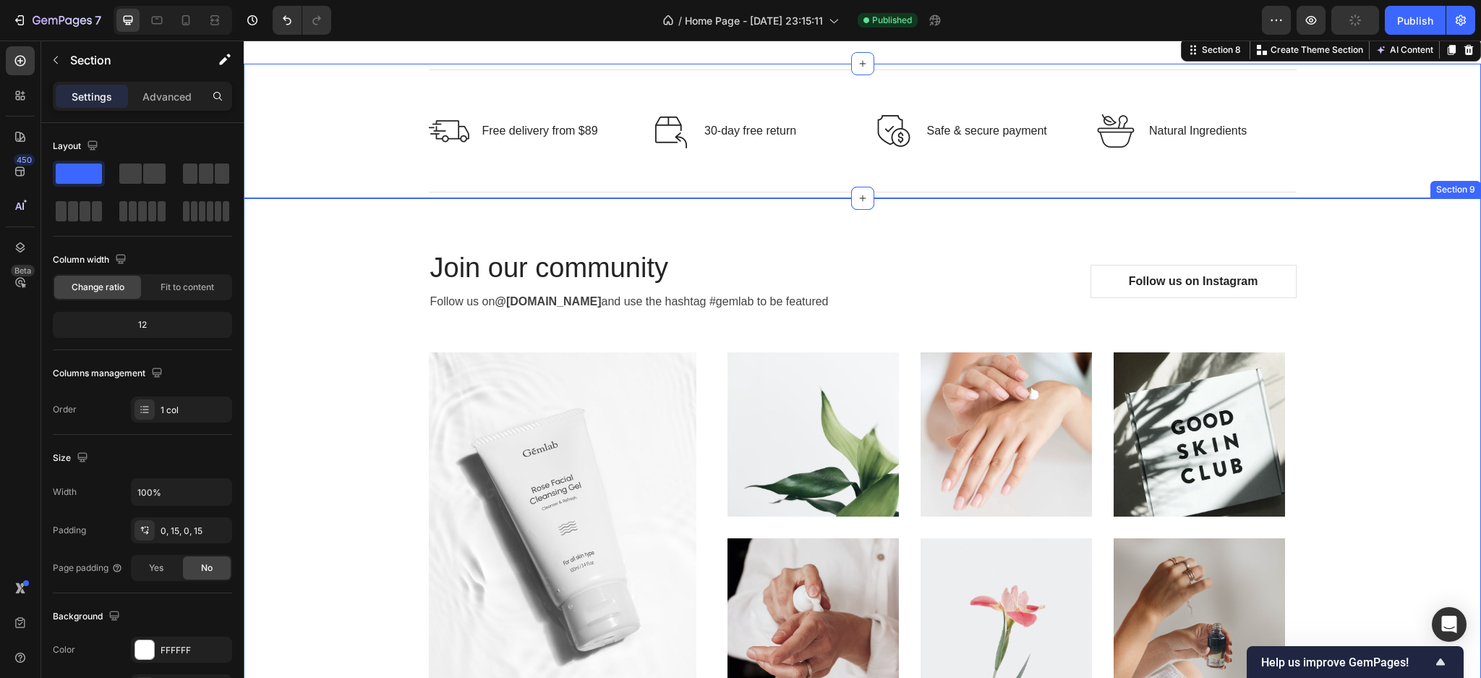
click at [1406, 274] on div "Join our community Heading Follow us on @gemlab.beauty and use the hashtag #gem…" at bounding box center [863, 477] width 1216 height 488
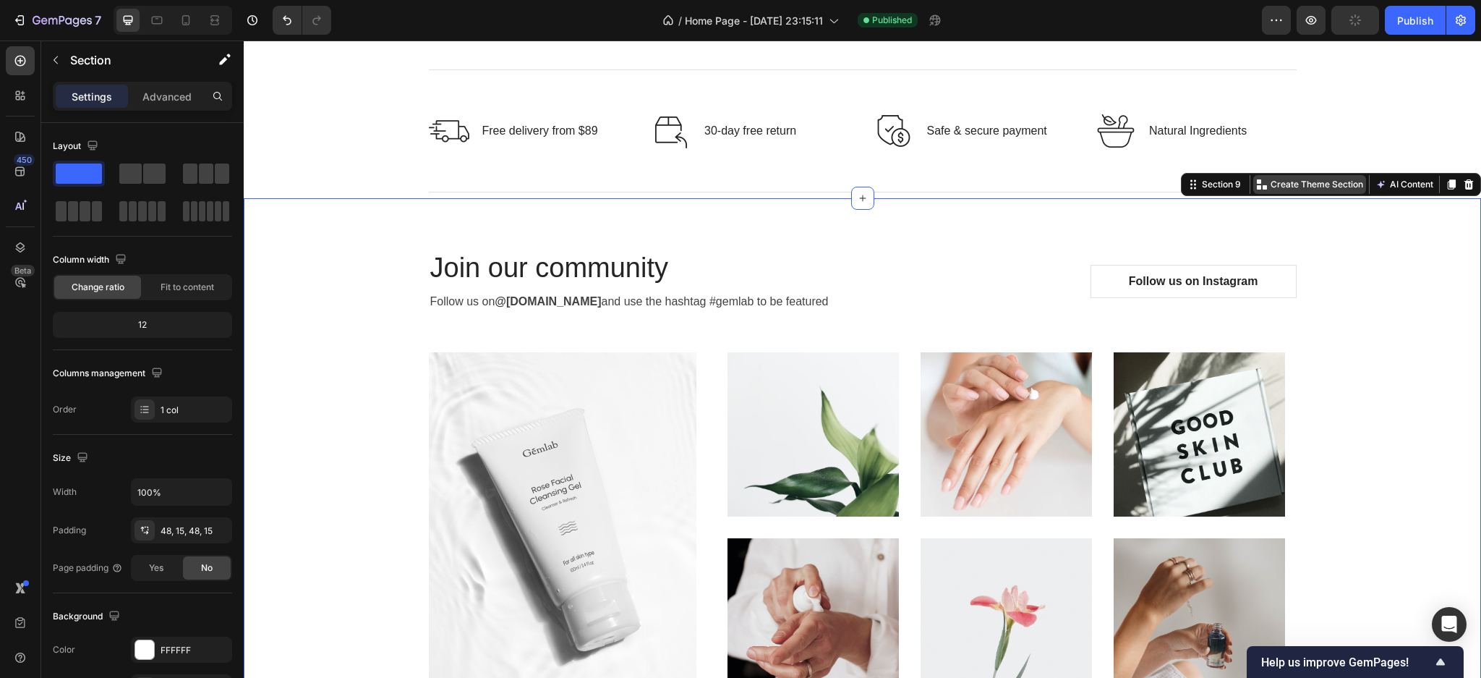
click at [1314, 182] on p "Create Theme Section" at bounding box center [1317, 184] width 93 height 13
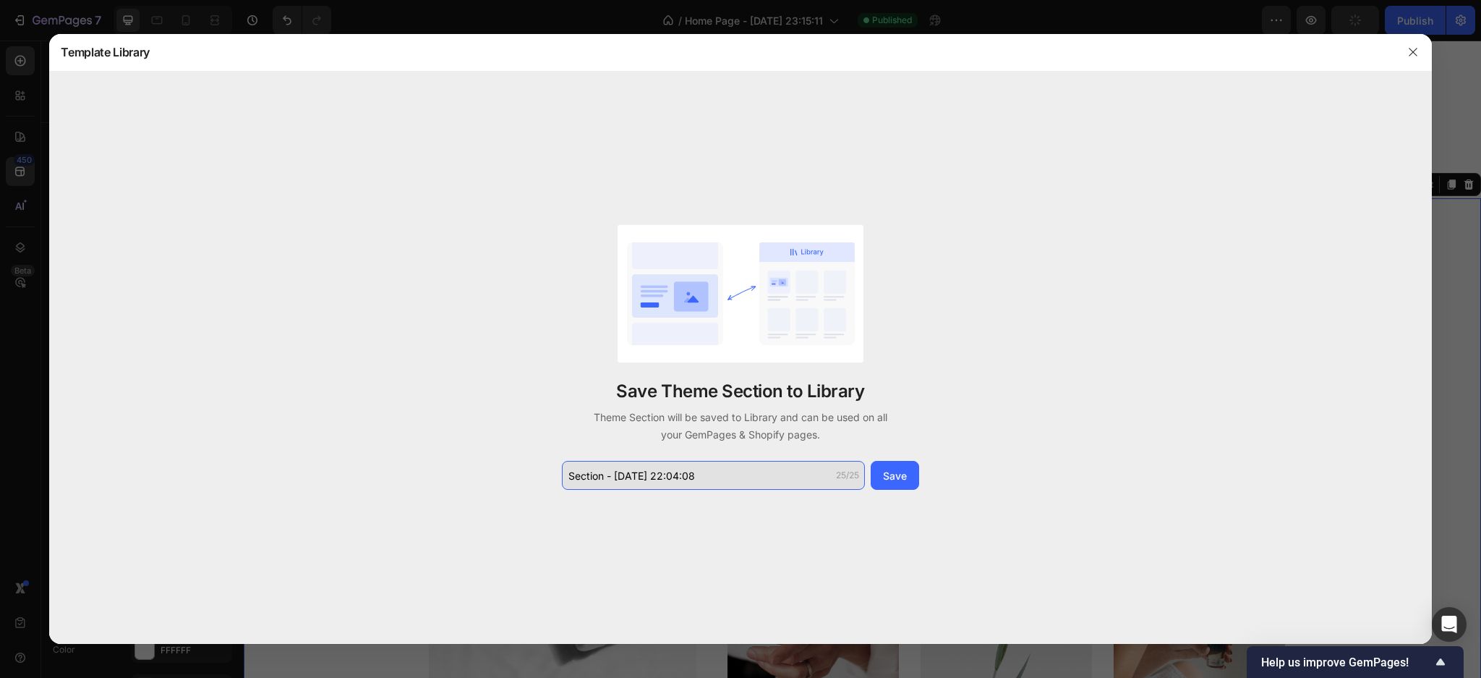
click at [695, 472] on input "Section - Sep 28 22:04:08" at bounding box center [713, 475] width 303 height 29
drag, startPoint x: 698, startPoint y: 472, endPoint x: 616, endPoint y: 469, distance: 82.5
click at [616, 469] on input "Section - Sep 28 22:04:08" at bounding box center [713, 475] width 303 height 29
type input "Section - redes"
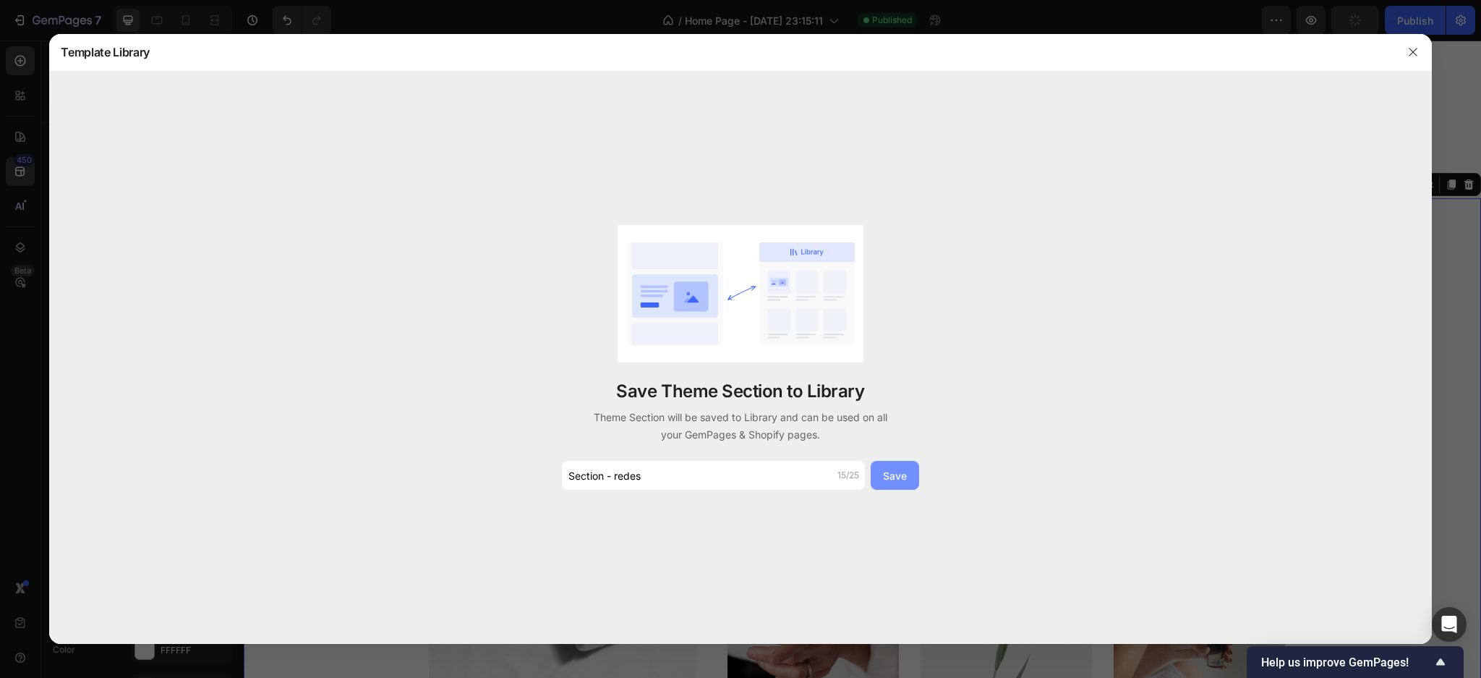
click at [899, 475] on div "Save" at bounding box center [895, 475] width 24 height 15
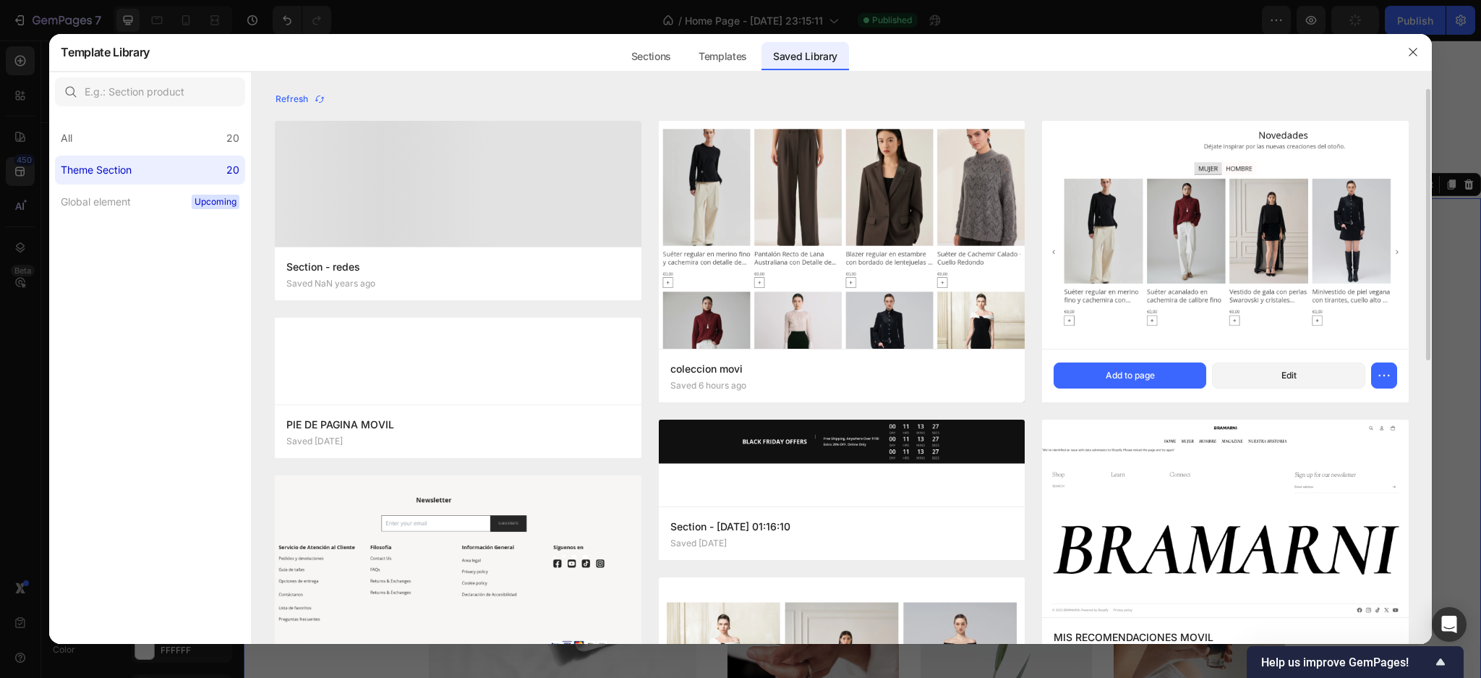
click at [1410, 52] on icon "button" at bounding box center [1414, 52] width 12 height 12
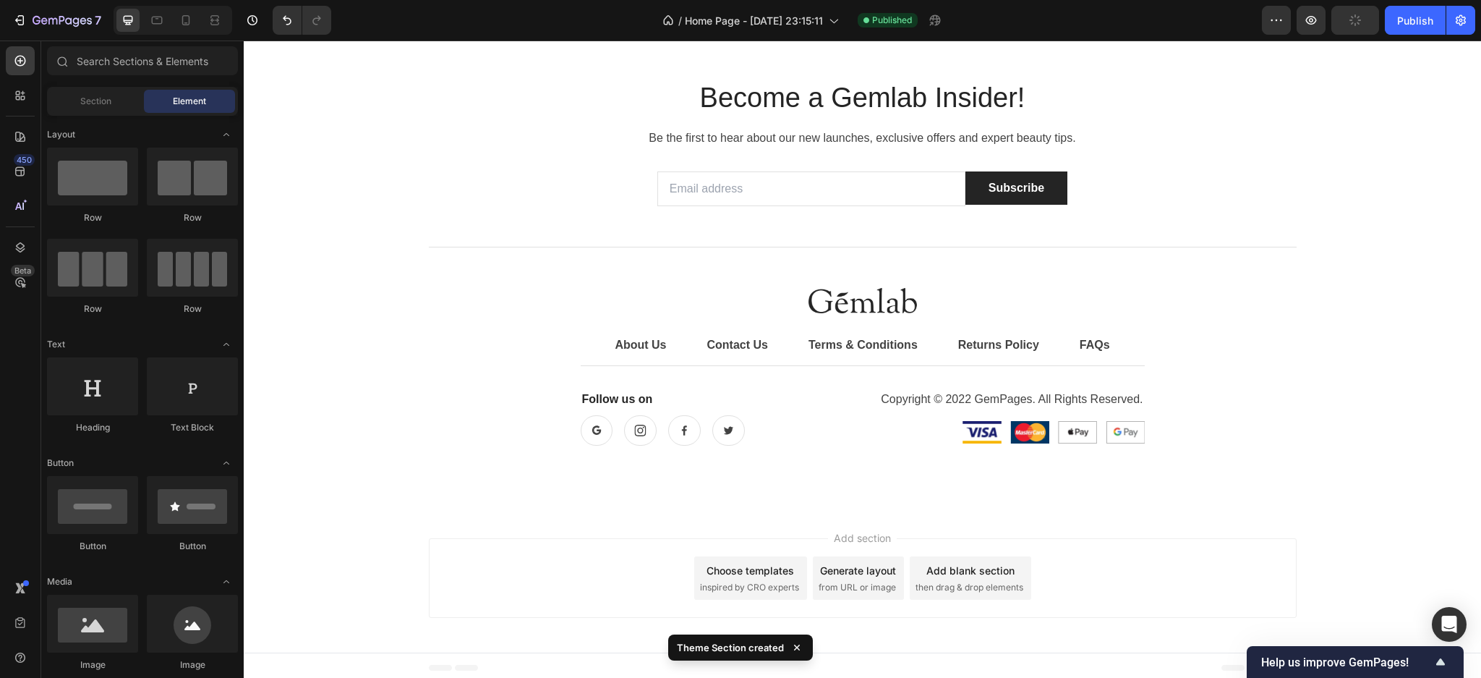
scroll to position [3612, 0]
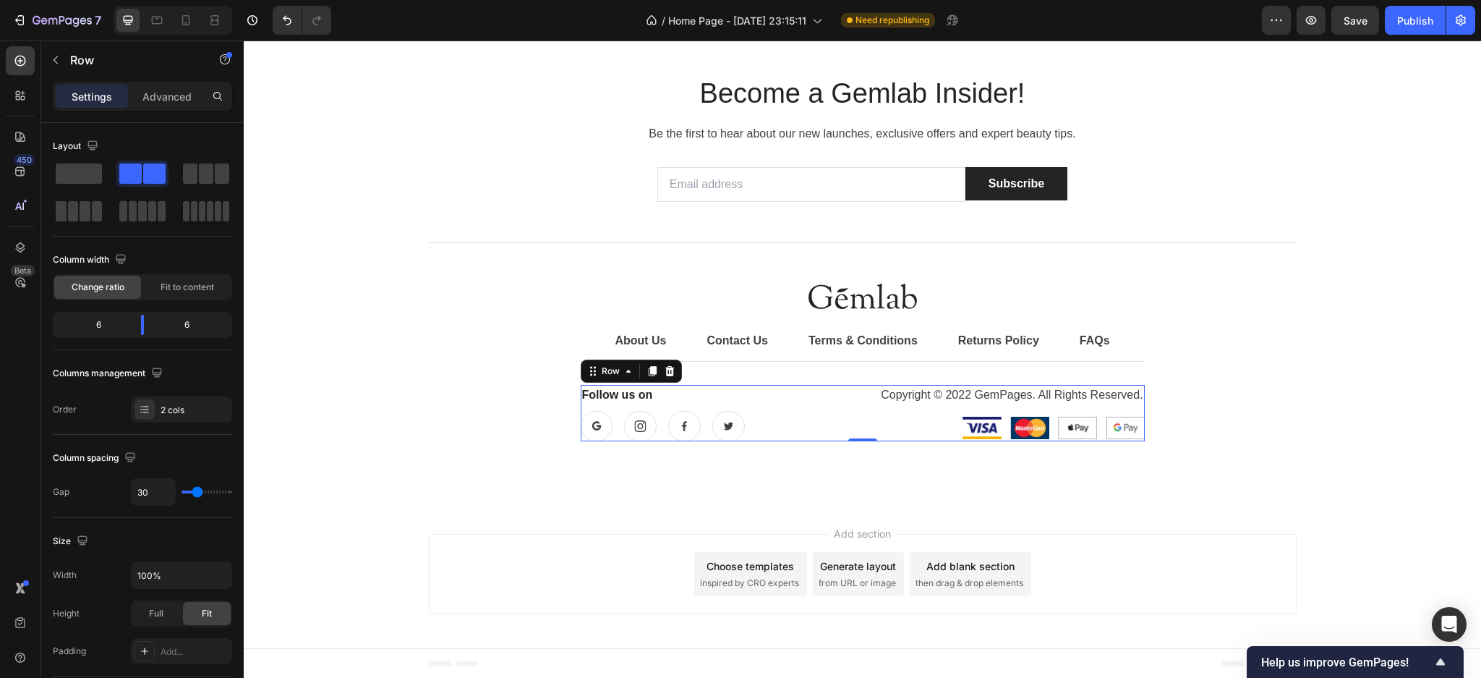
click at [848, 426] on div "Follow us on Text block Button Button Button Button Row Copyright © 2022 GemPag…" at bounding box center [863, 413] width 564 height 56
click at [851, 417] on div "Follow us on Text block Button Button Button Button Row Copyright © 2022 GemPag…" at bounding box center [863, 413] width 564 height 56
drag, startPoint x: 646, startPoint y: 375, endPoint x: 758, endPoint y: 394, distance: 113.8
click at [647, 375] on icon at bounding box center [653, 371] width 12 height 12
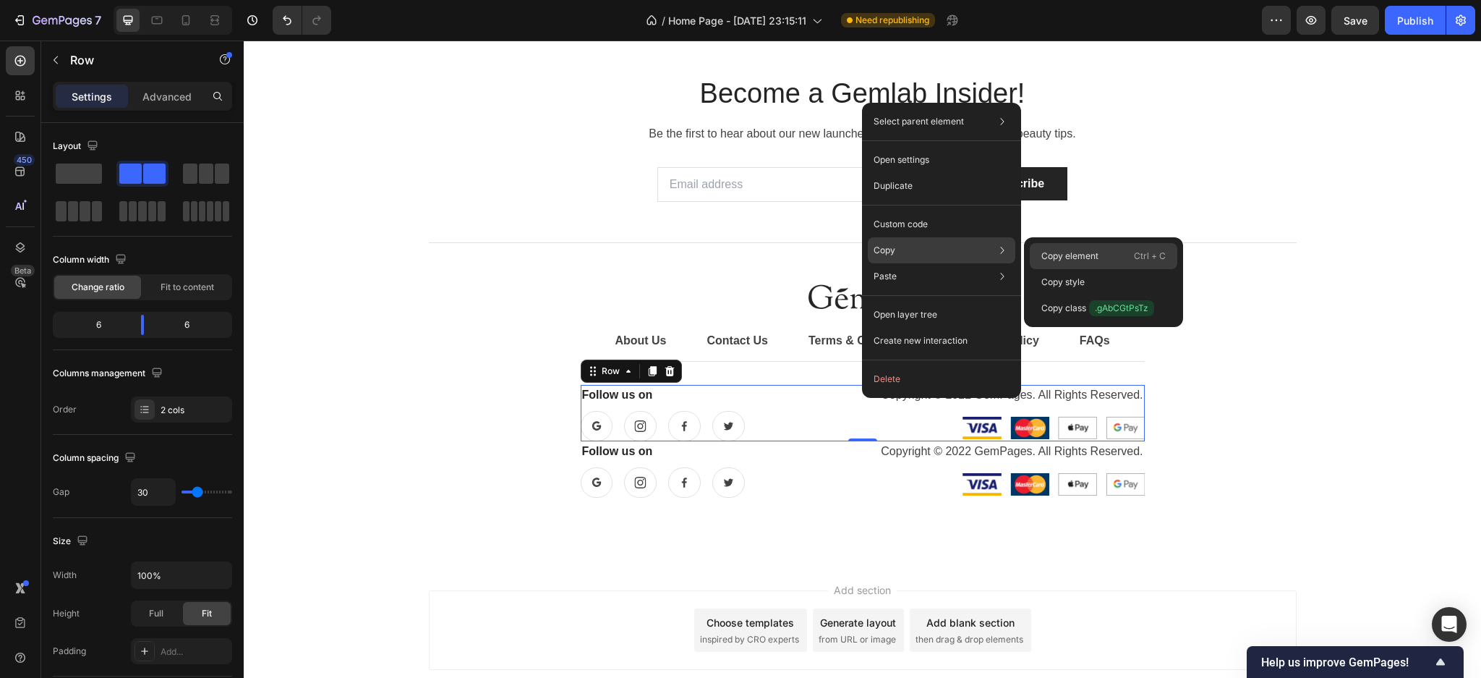
click at [1056, 252] on p "Copy element" at bounding box center [1070, 256] width 57 height 13
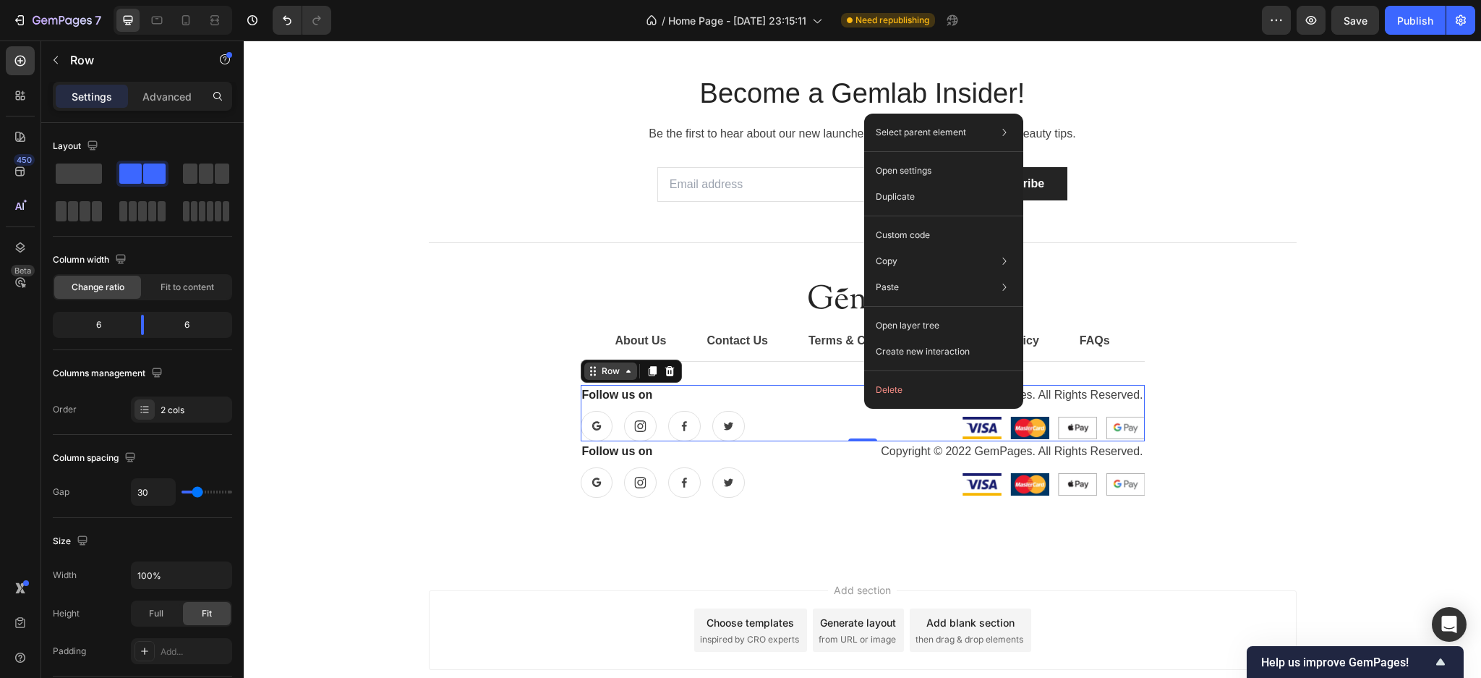
click at [623, 373] on icon at bounding box center [629, 371] width 12 height 12
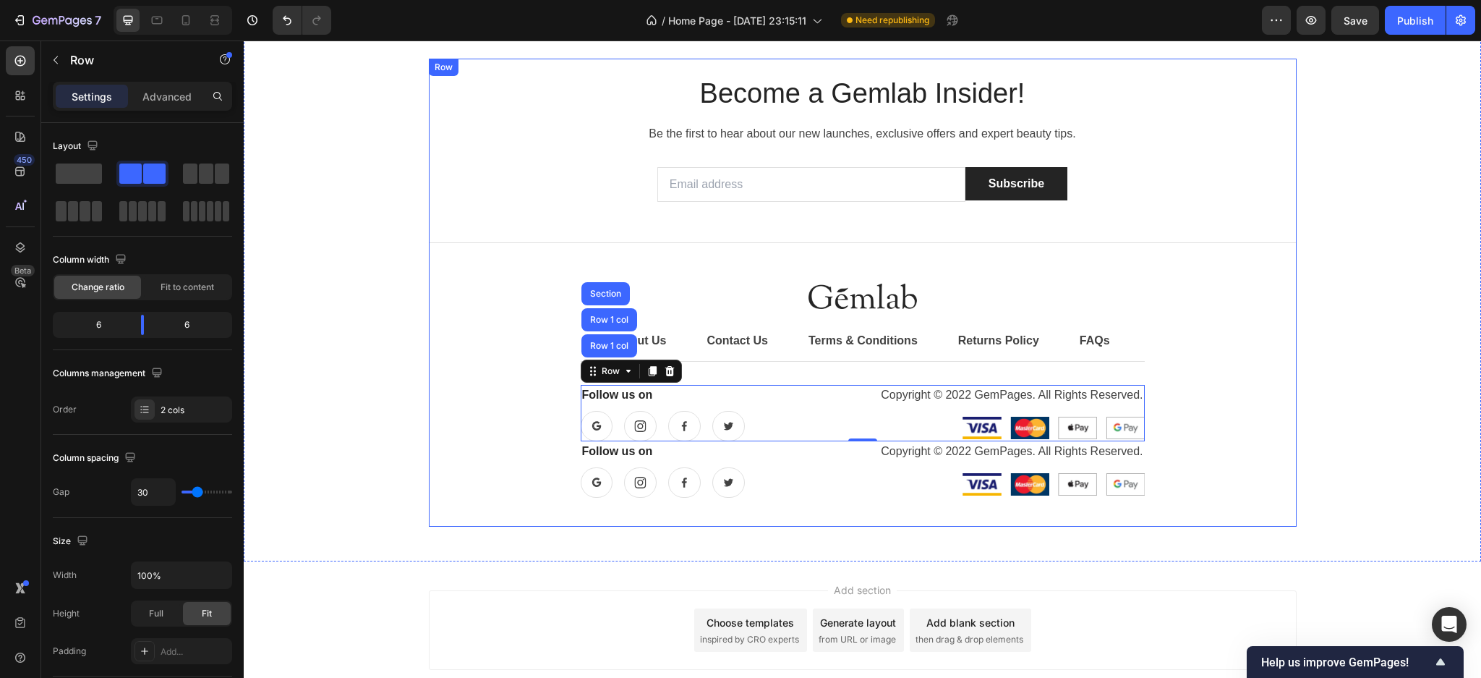
click at [475, 352] on div "Become a Gemlab Insider! Heading Be the first to hear about our new launches, e…" at bounding box center [863, 292] width 868 height 433
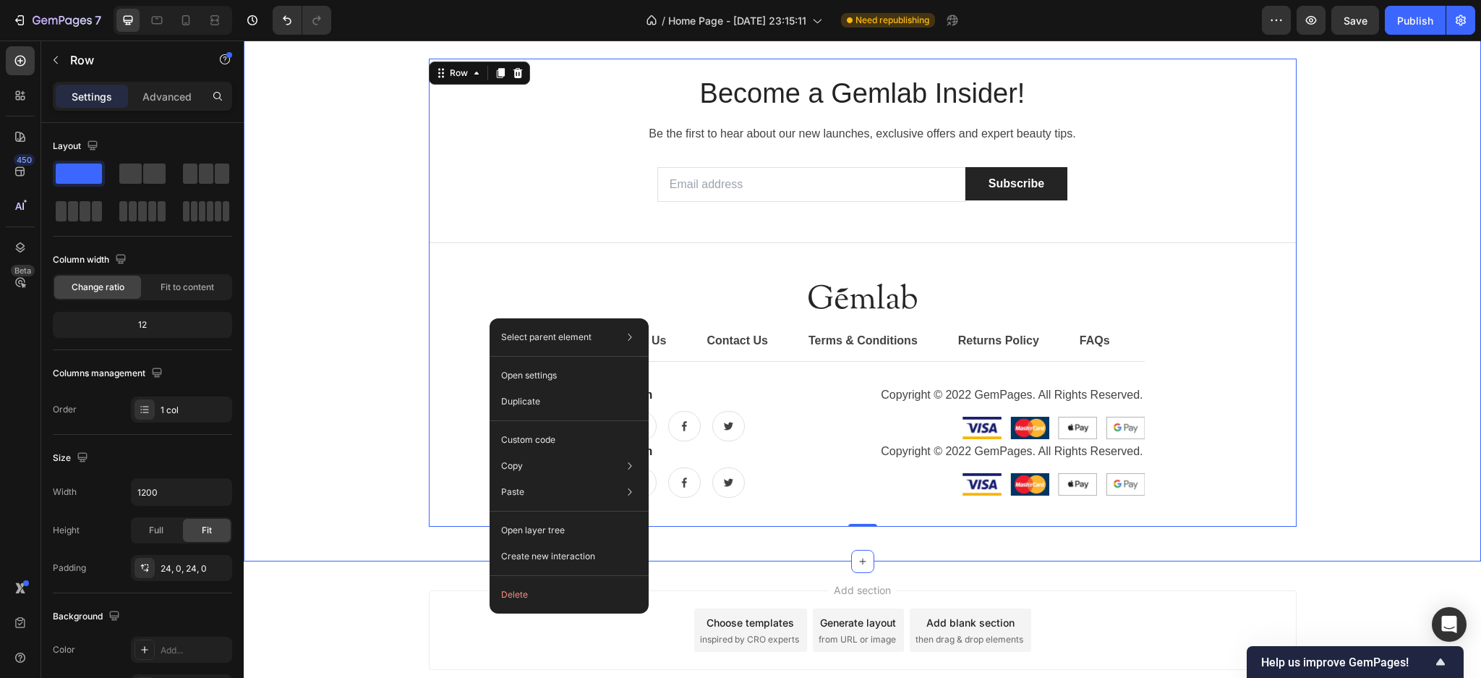
click at [1374, 254] on div "Become a Gemlab Insider! Heading Be the first to hear about our new launches, e…" at bounding box center [863, 293] width 1216 height 468
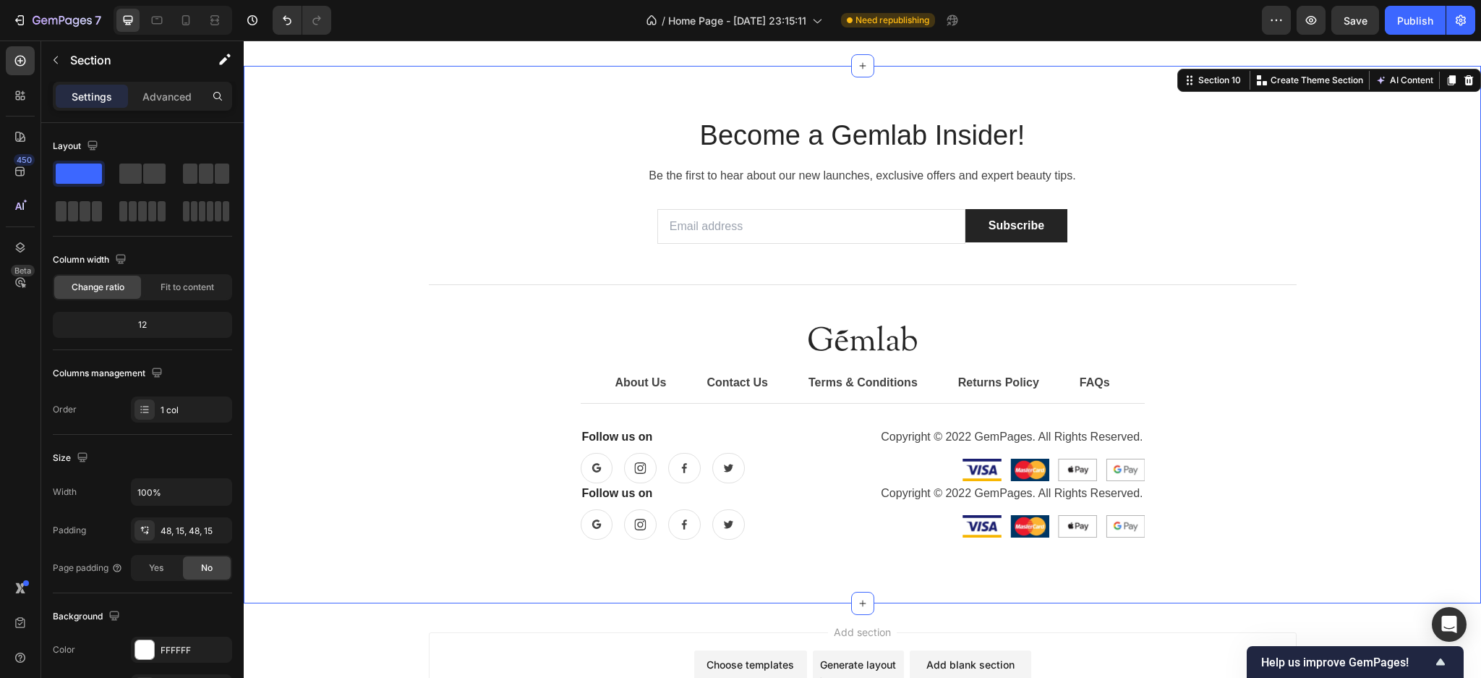
scroll to position [3515, 0]
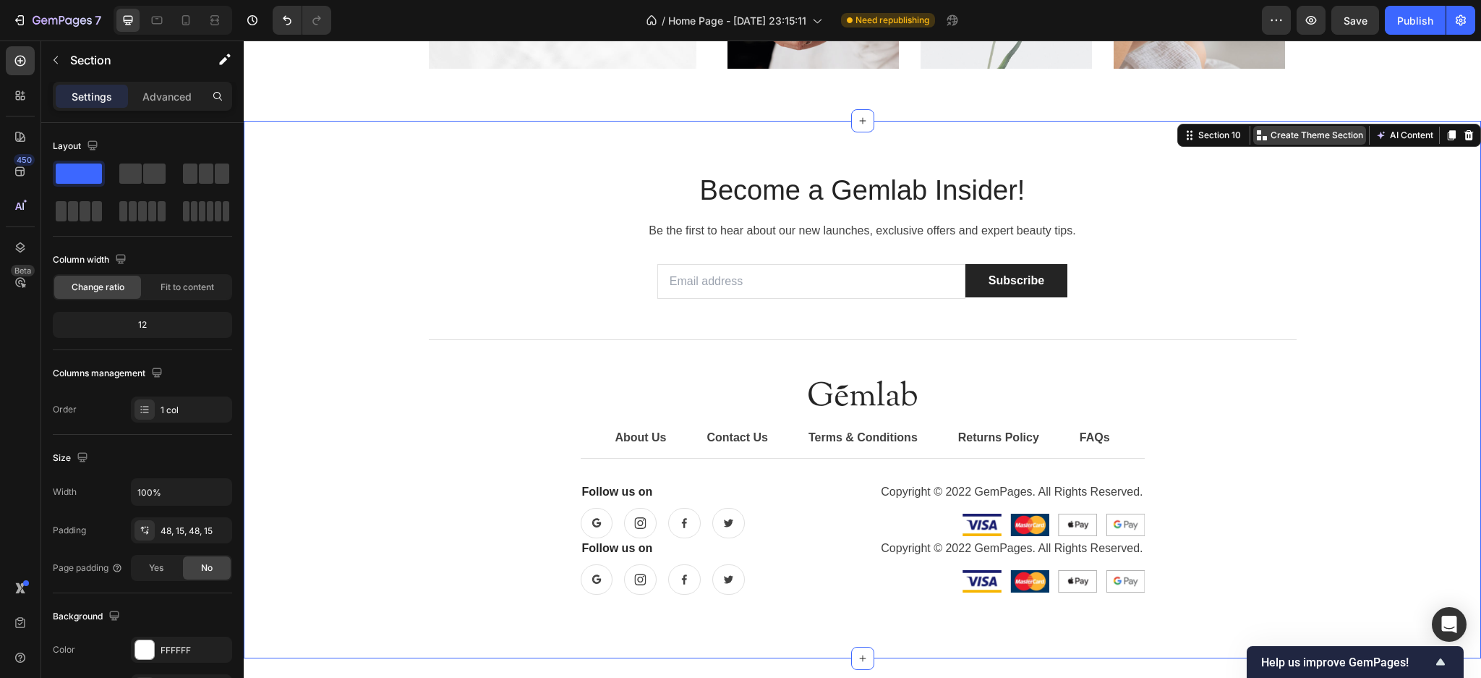
click at [1308, 140] on p "Create Theme Section" at bounding box center [1317, 135] width 93 height 13
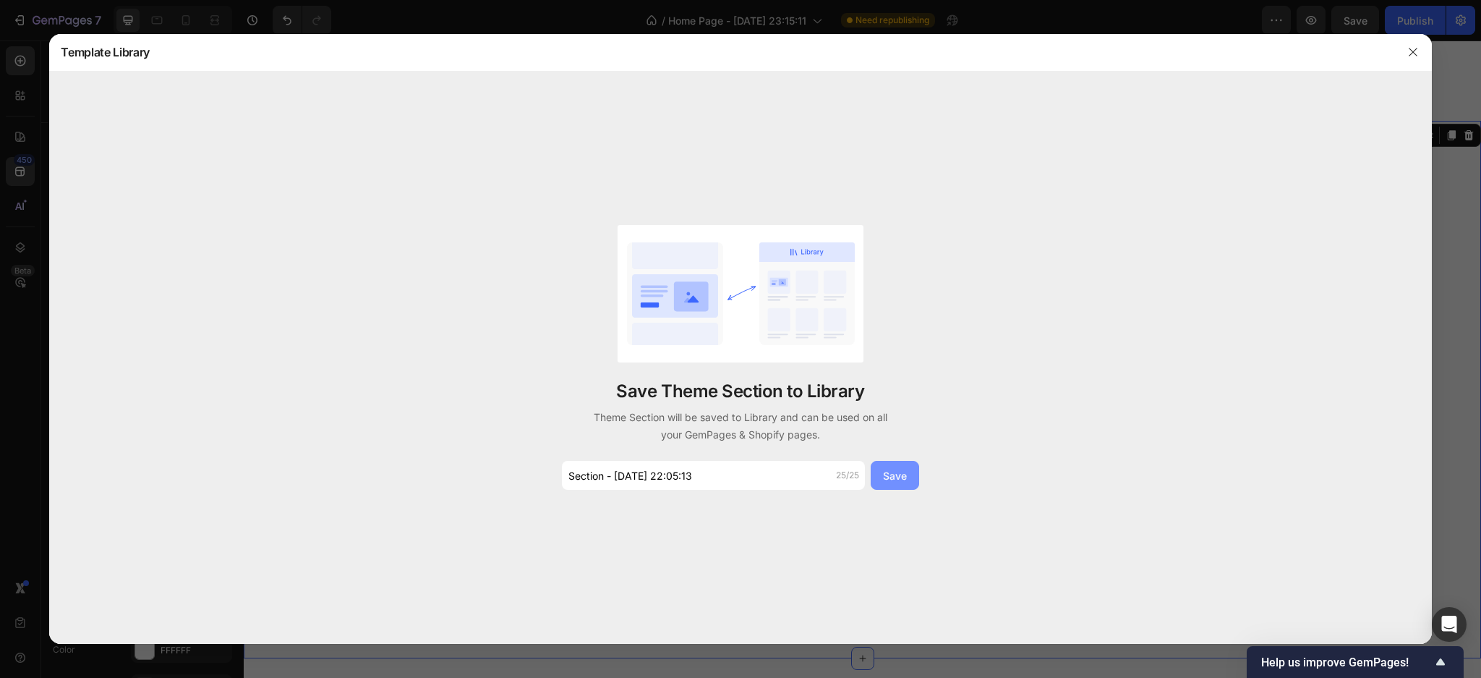
click at [897, 478] on div "Save" at bounding box center [895, 475] width 24 height 15
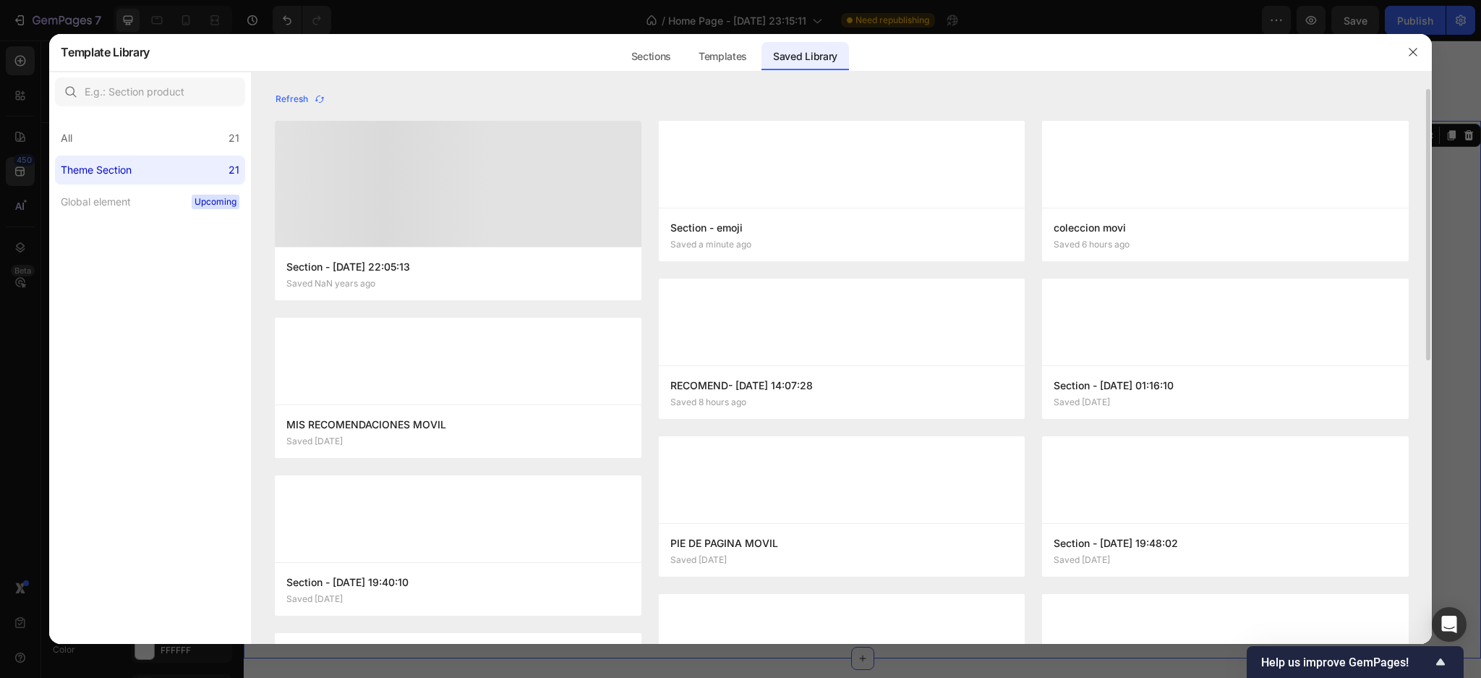
click at [1418, 53] on icon "button" at bounding box center [1414, 52] width 12 height 12
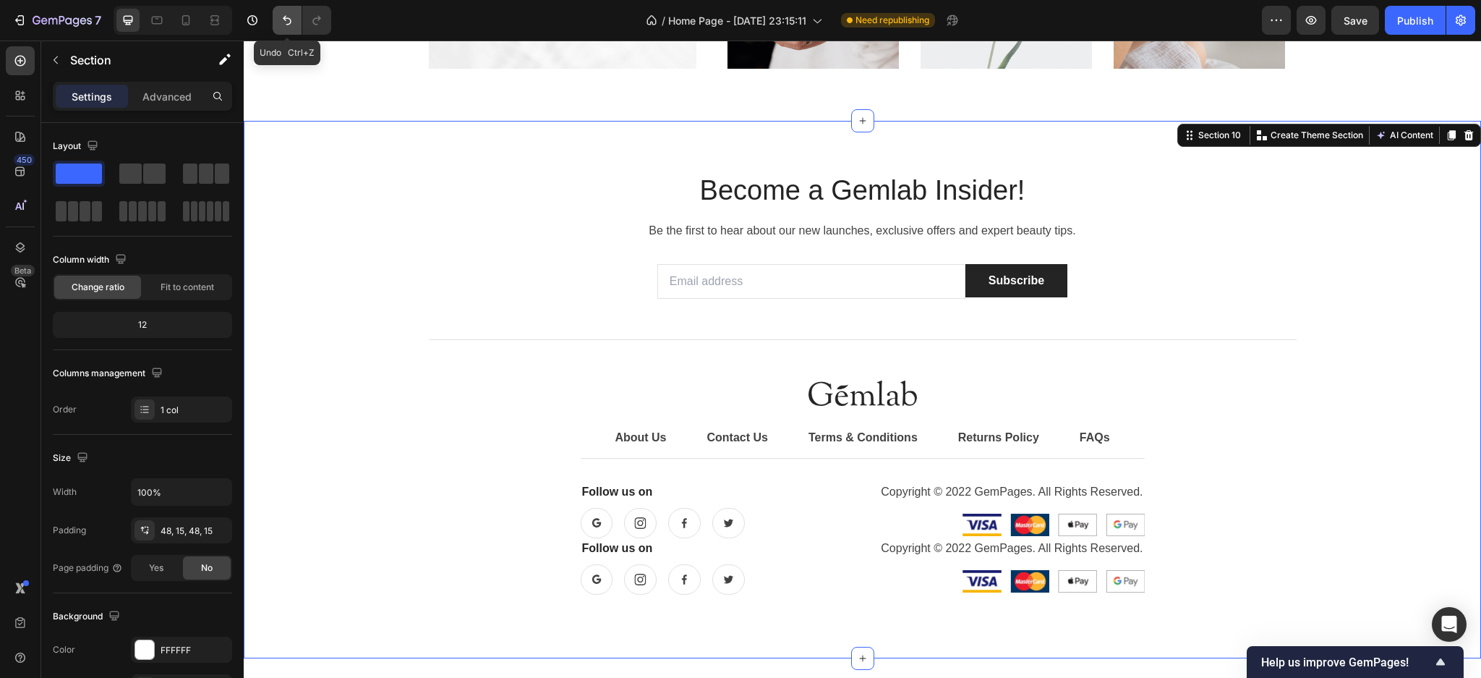
click at [288, 21] on icon "Undo/Redo" at bounding box center [287, 20] width 14 height 14
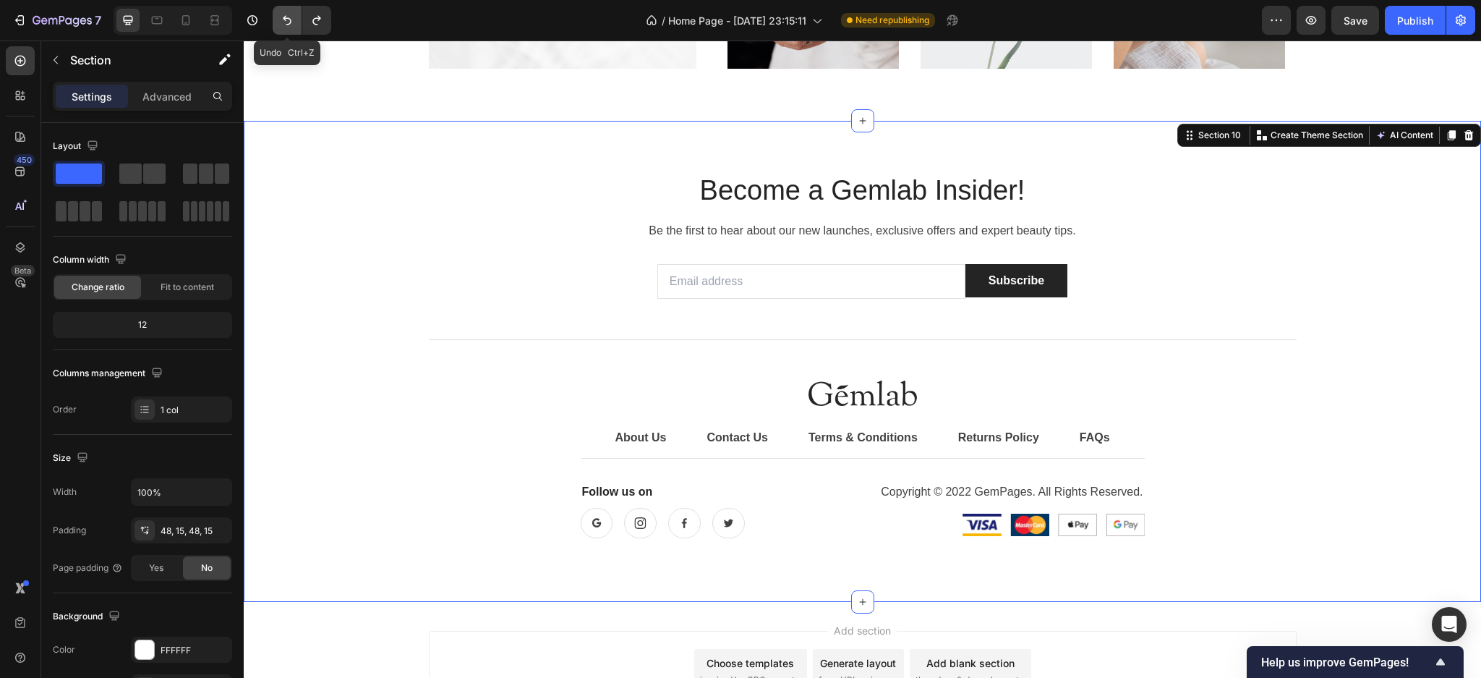
click at [288, 21] on icon "Undo/Redo" at bounding box center [287, 20] width 14 height 14
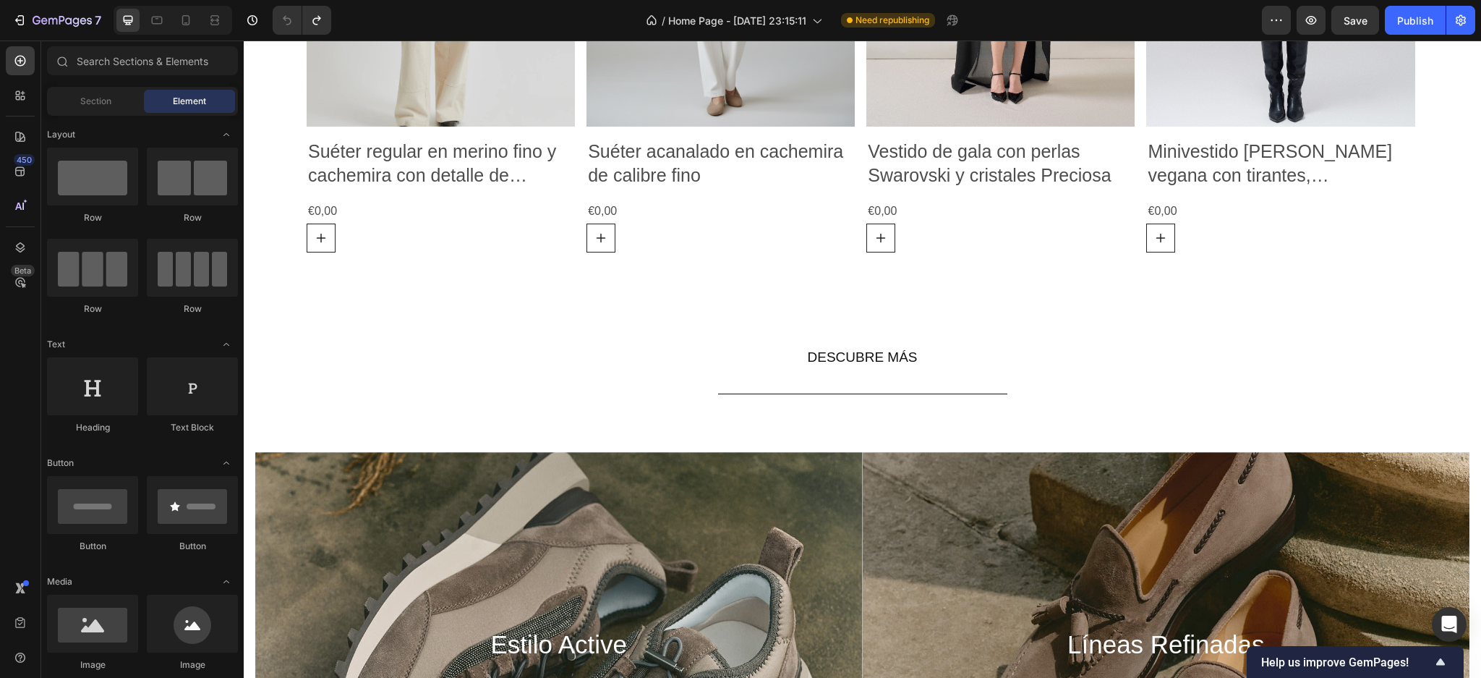
scroll to position [1139, 0]
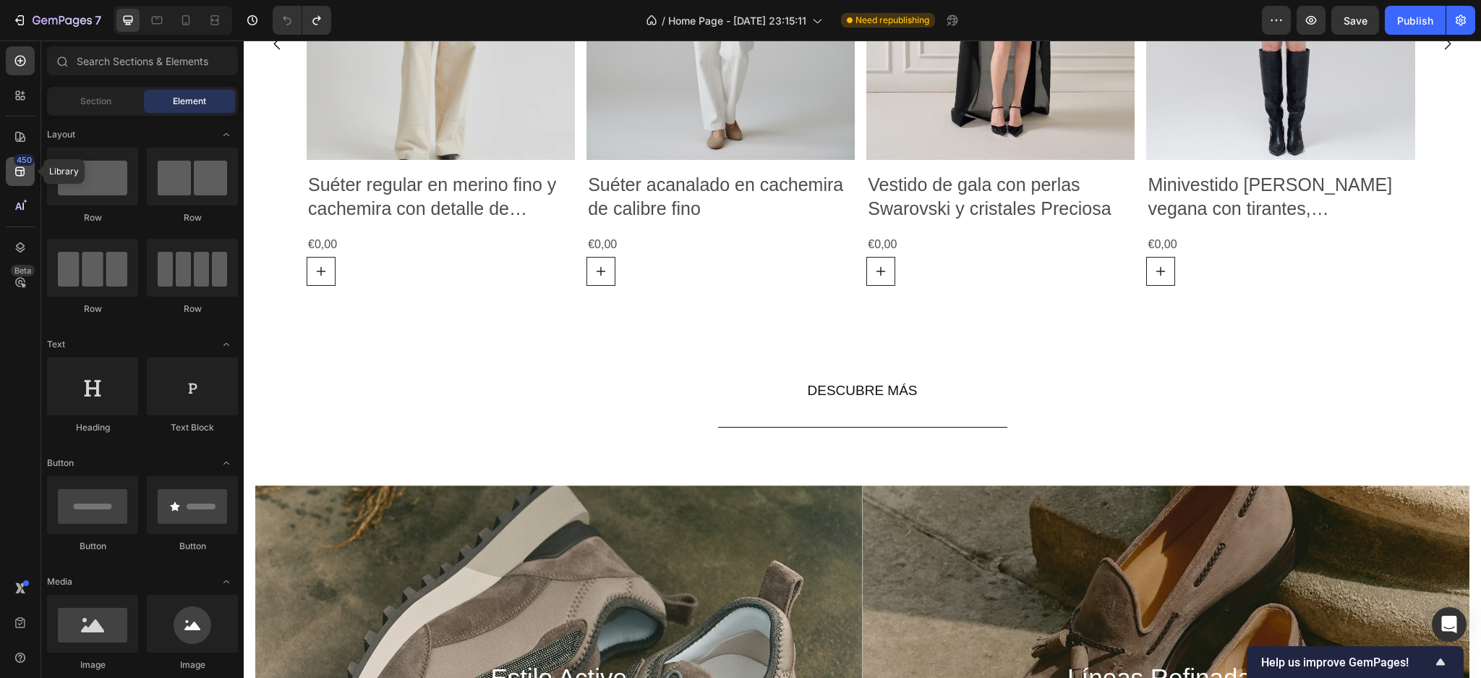
click at [14, 179] on div "450" at bounding box center [20, 171] width 29 height 29
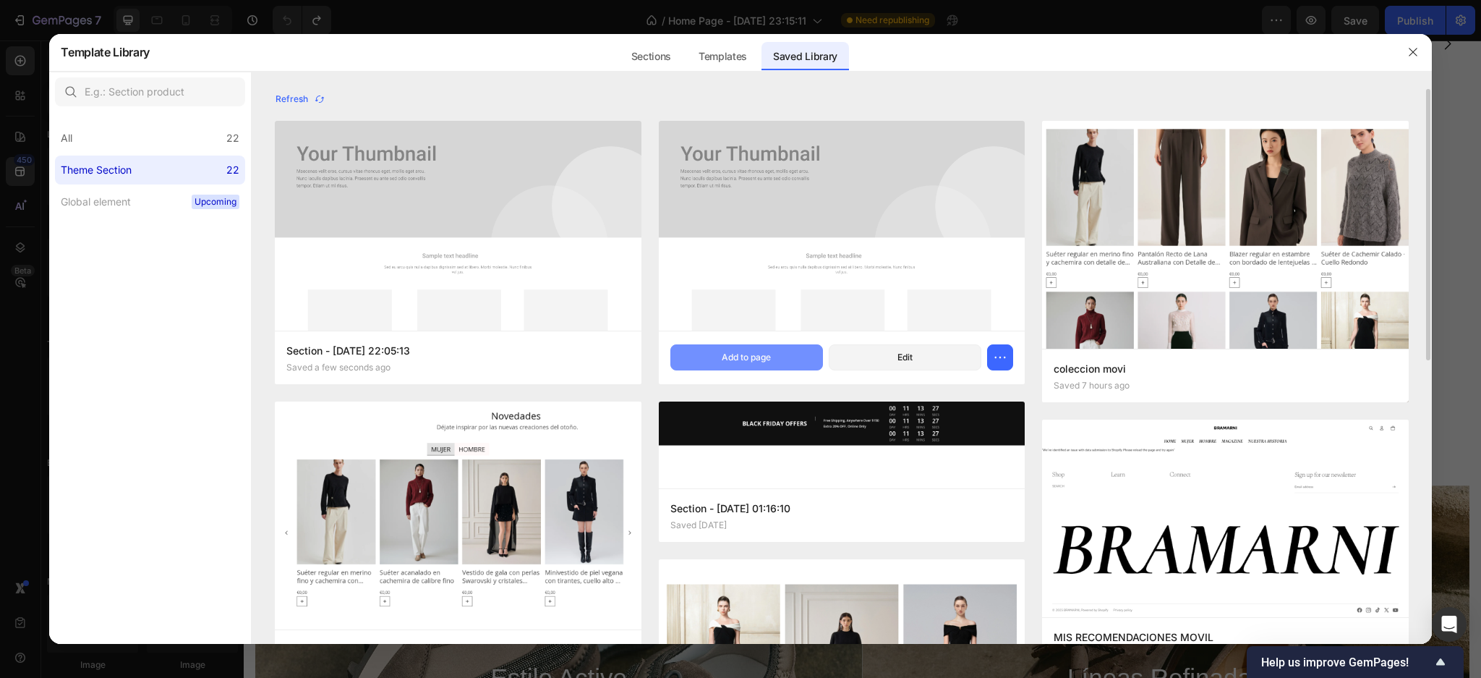
click at [727, 354] on div "Add to page" at bounding box center [746, 357] width 49 height 13
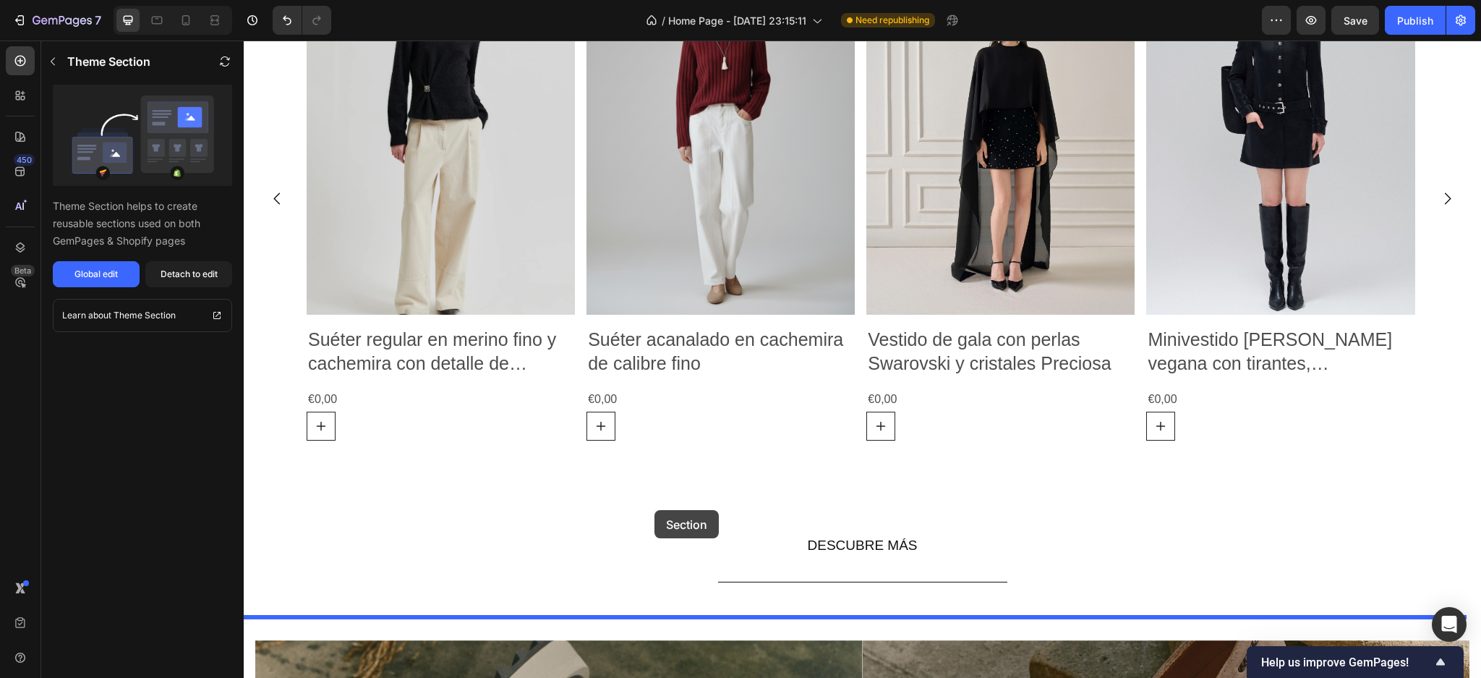
scroll to position [1061, 0]
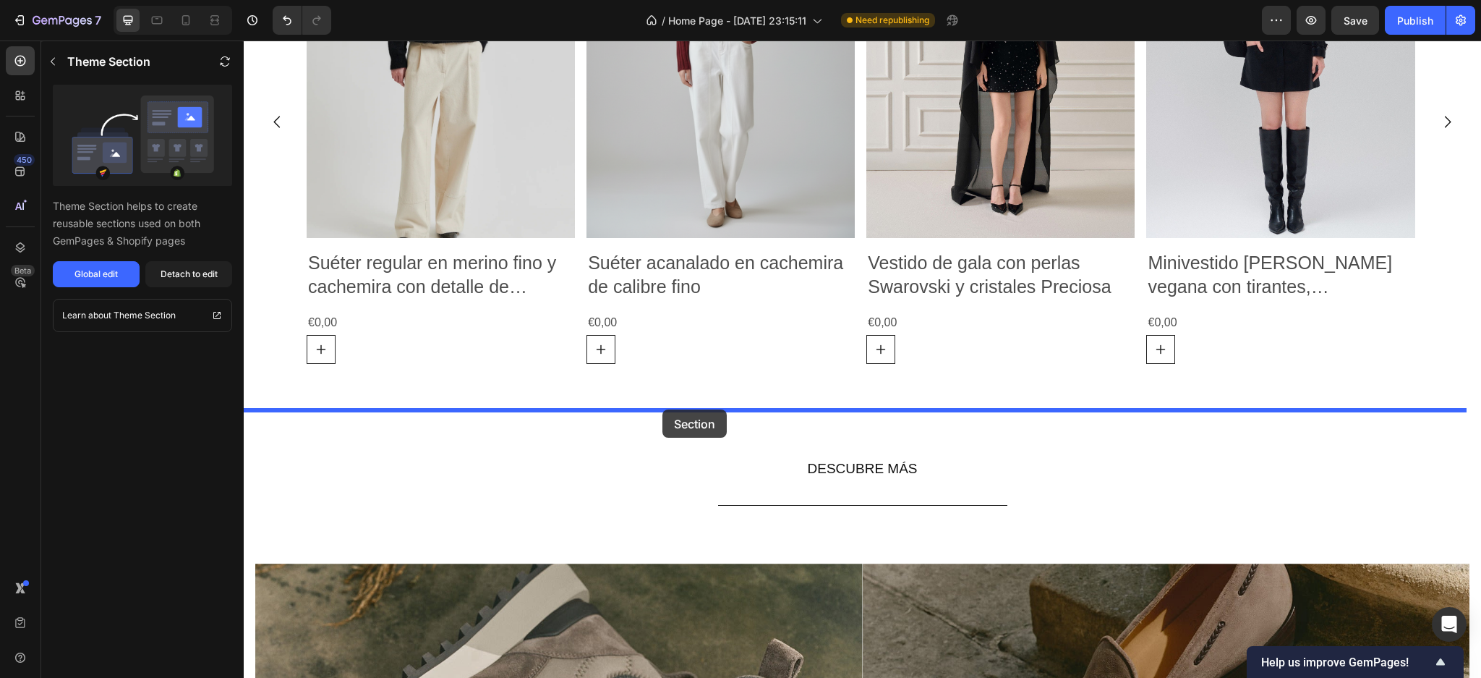
drag, startPoint x: 338, startPoint y: 416, endPoint x: 663, endPoint y: 409, distance: 324.8
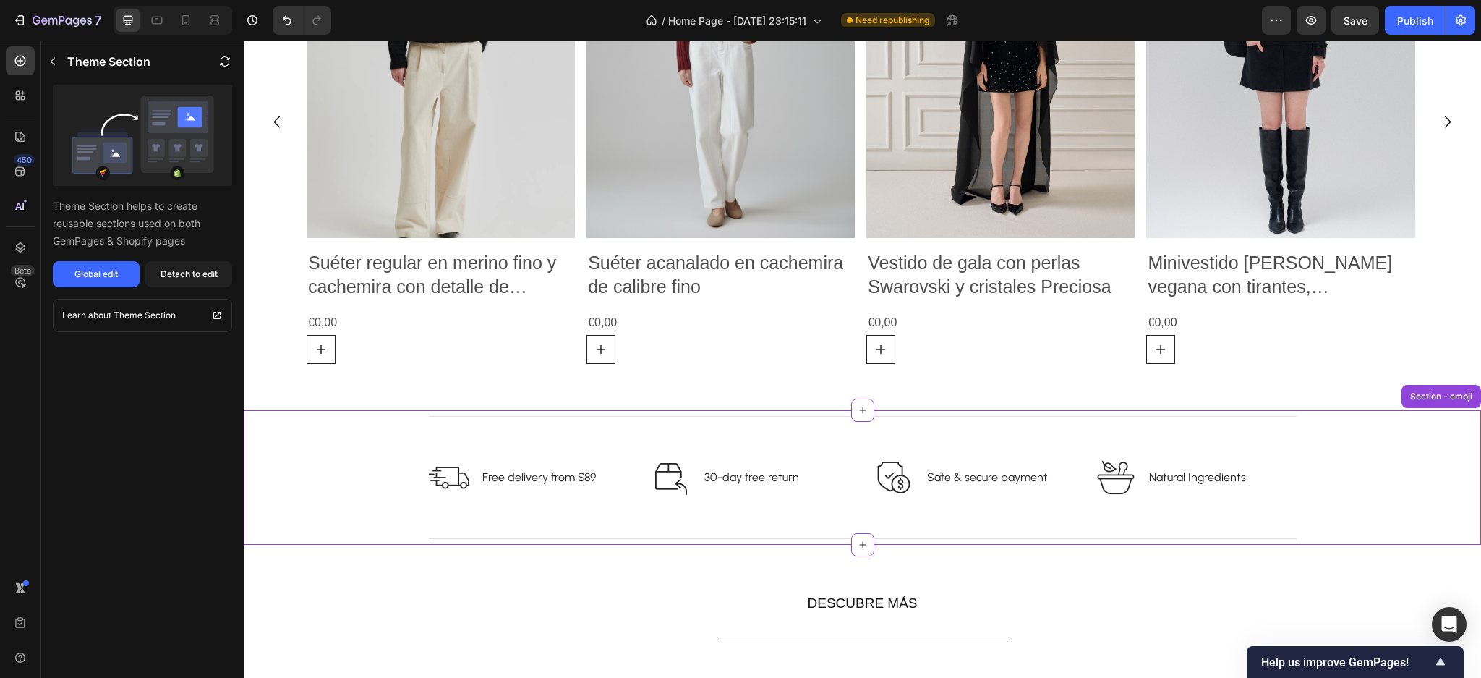
click at [1163, 479] on p "Natural Ingredients" at bounding box center [1197, 477] width 97 height 17
click at [167, 273] on div "Detach to edit" at bounding box center [189, 274] width 57 height 13
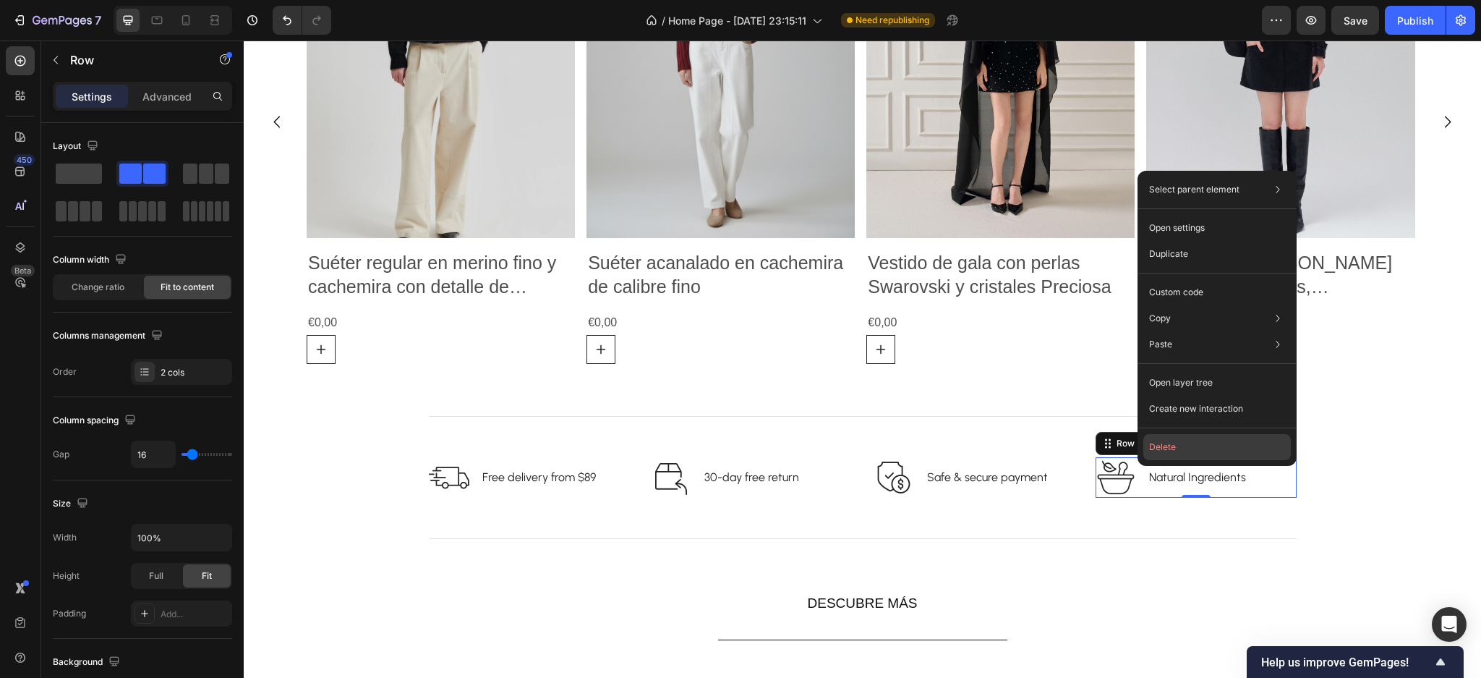
click at [1165, 451] on button "Delete" at bounding box center [1218, 447] width 148 height 26
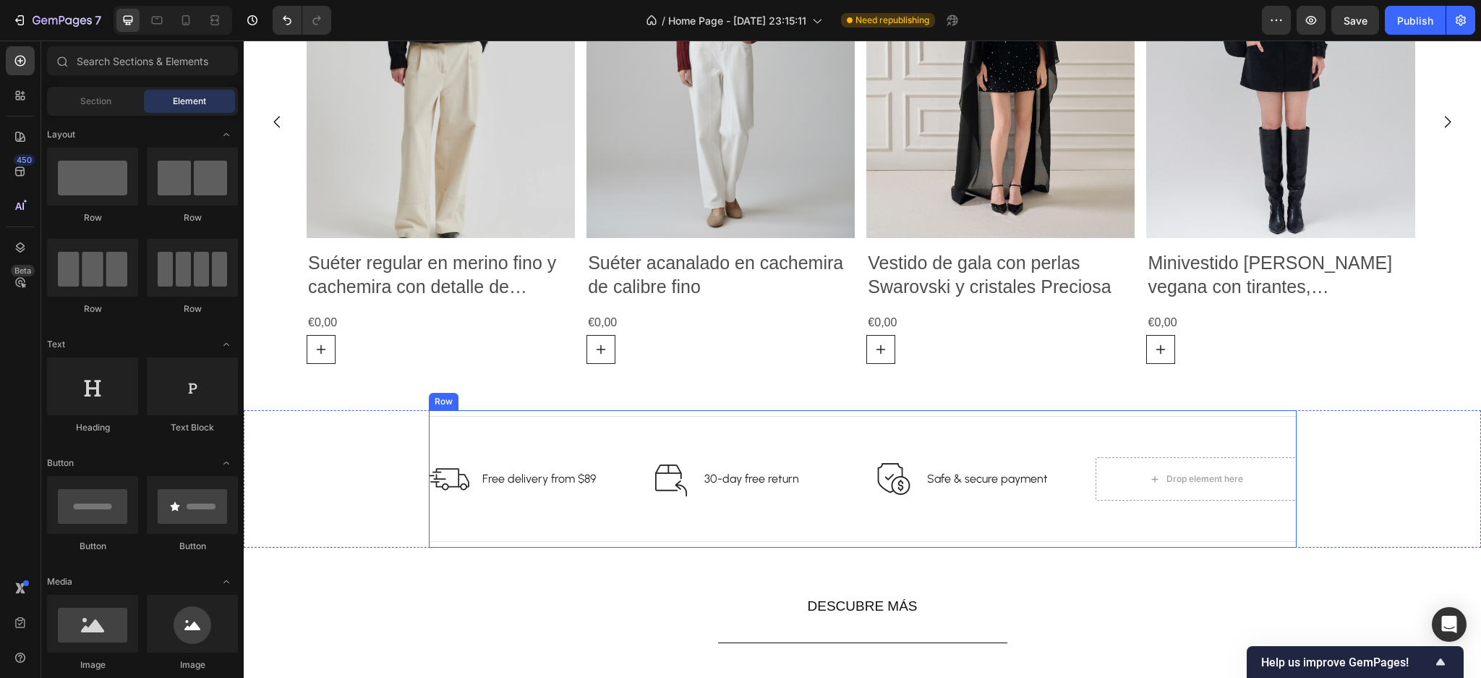
click at [723, 519] on div "Title Line Image Free delivery from $89 Text block Row Image 30-day free return…" at bounding box center [863, 478] width 868 height 137
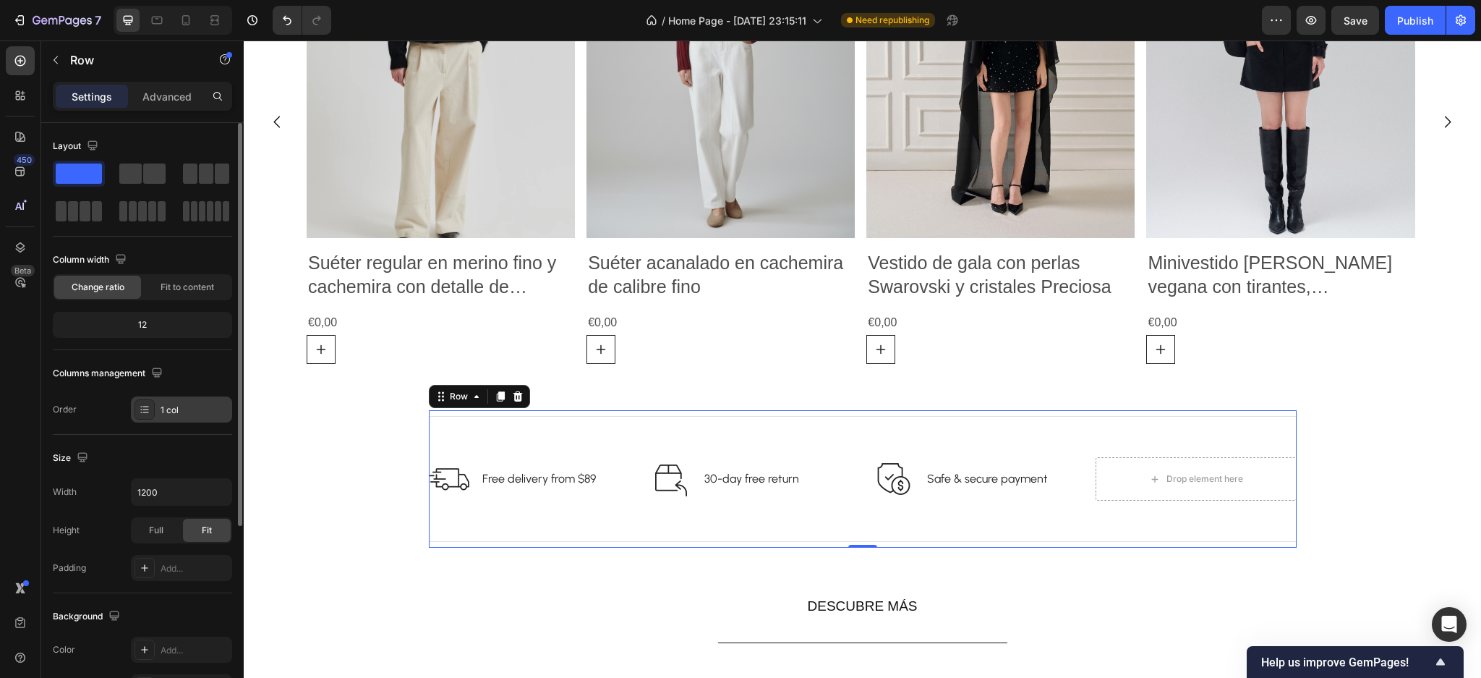
click at [168, 409] on div "1 col" at bounding box center [195, 410] width 68 height 13
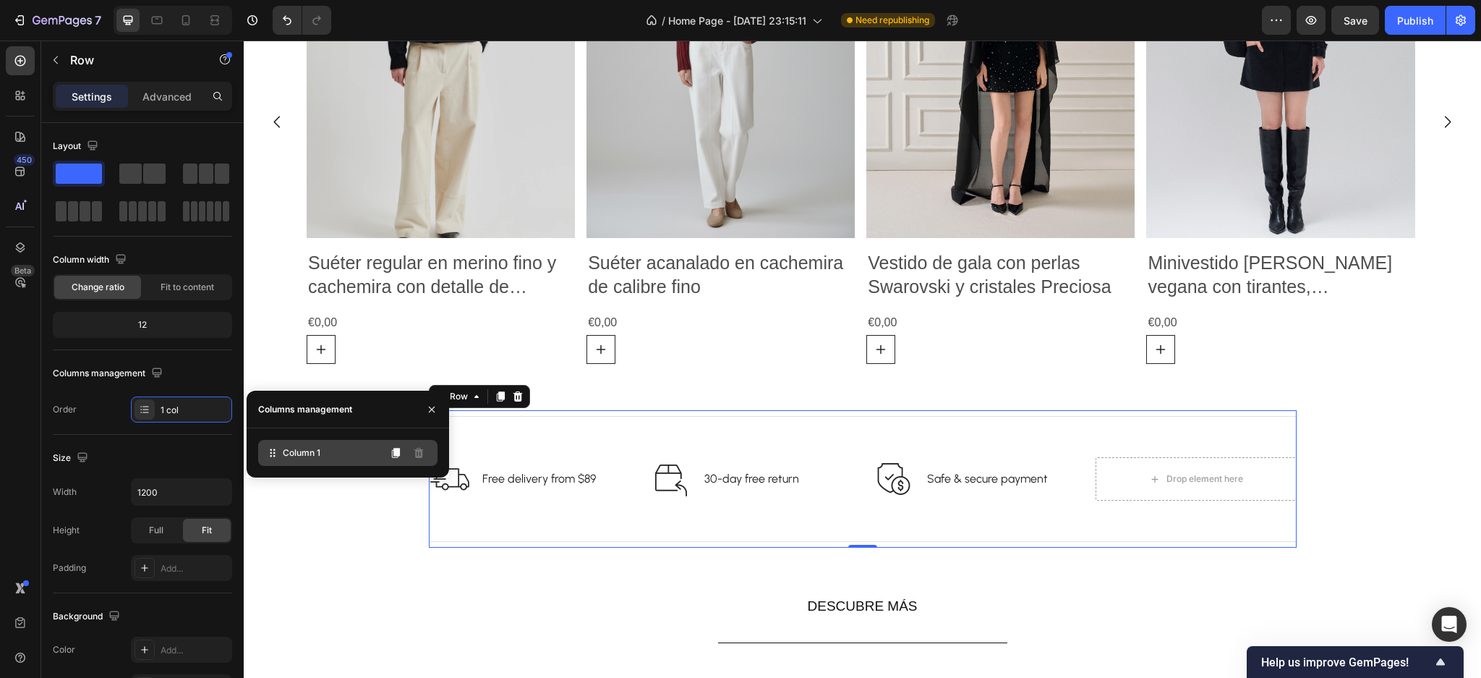
click at [301, 451] on span "Column 1" at bounding box center [302, 452] width 38 height 13
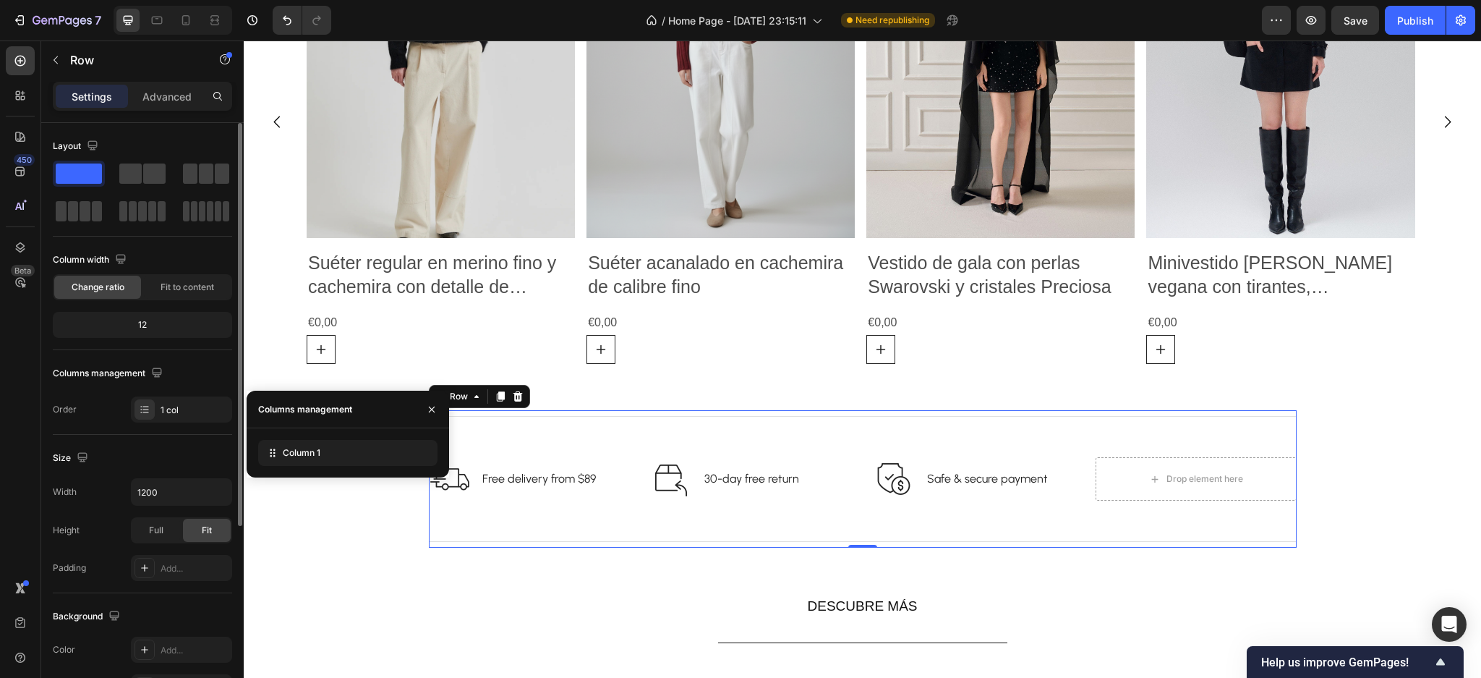
click at [189, 440] on div "Size Width 1200 Height Full Fit Padding Add..." at bounding box center [142, 514] width 179 height 158
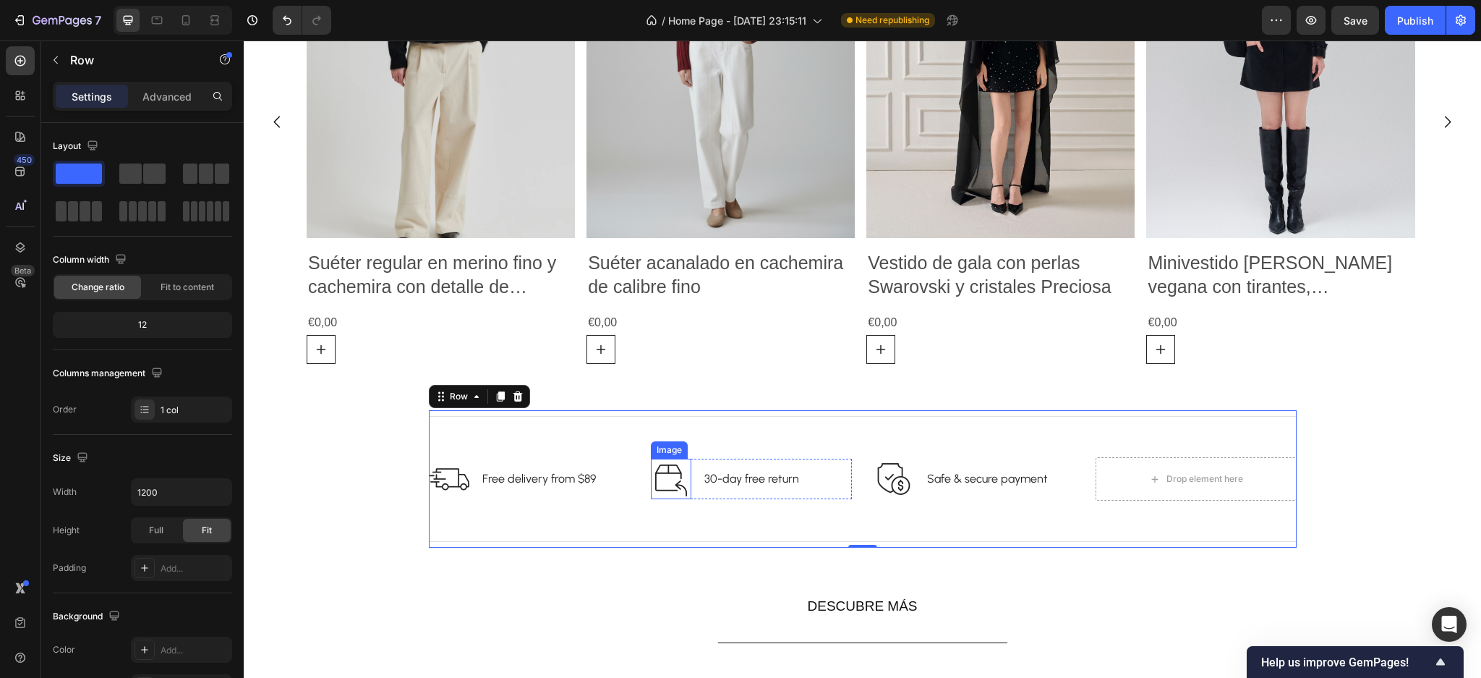
click at [718, 480] on p "30-day free return" at bounding box center [752, 478] width 95 height 17
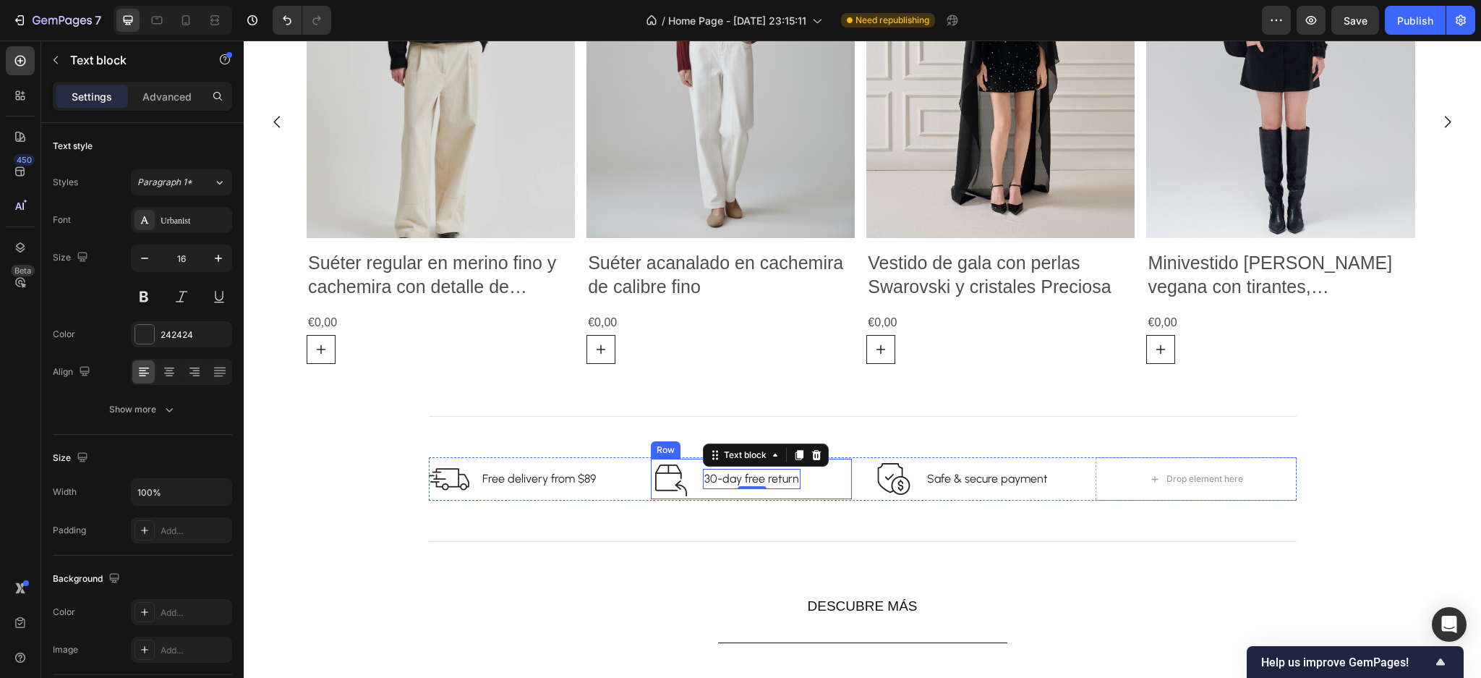
click at [691, 493] on div "Image 30-day free return Text block 0 Row" at bounding box center [751, 479] width 201 height 41
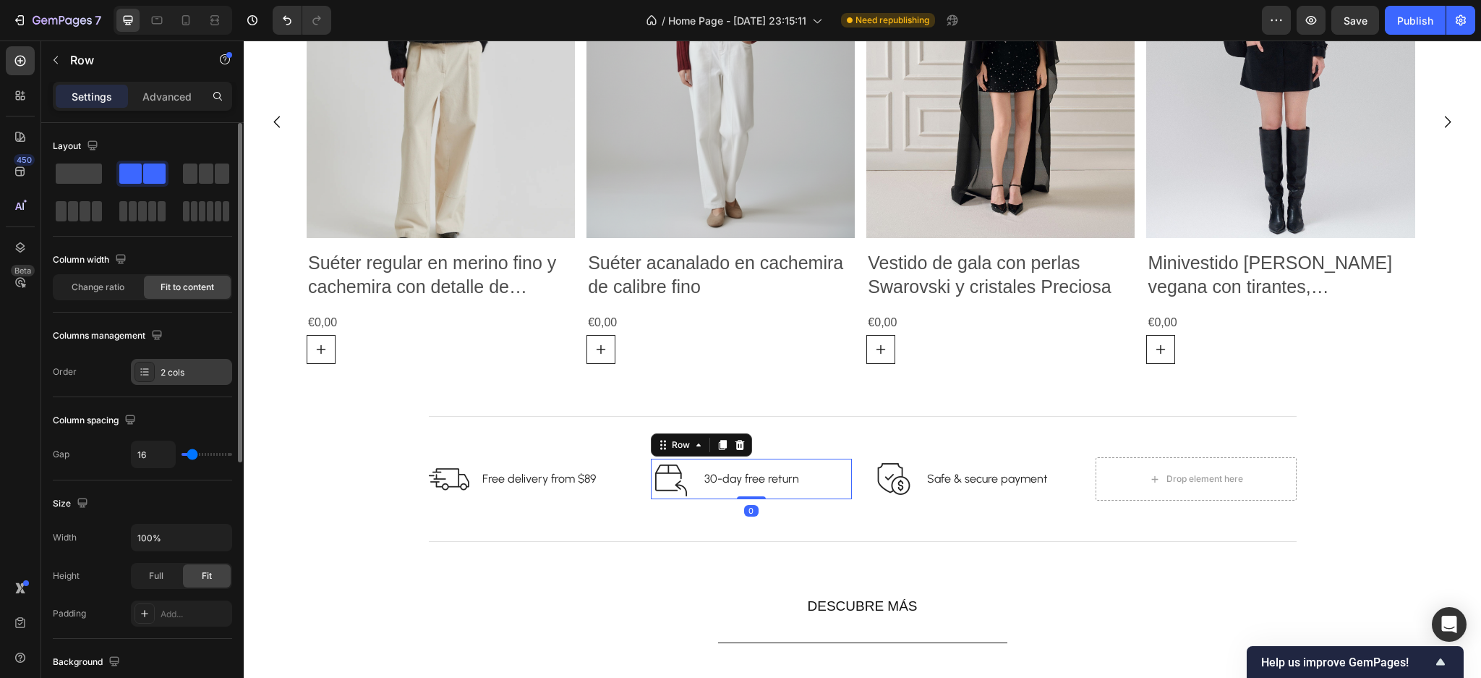
click at [193, 371] on div "2 cols" at bounding box center [195, 372] width 68 height 13
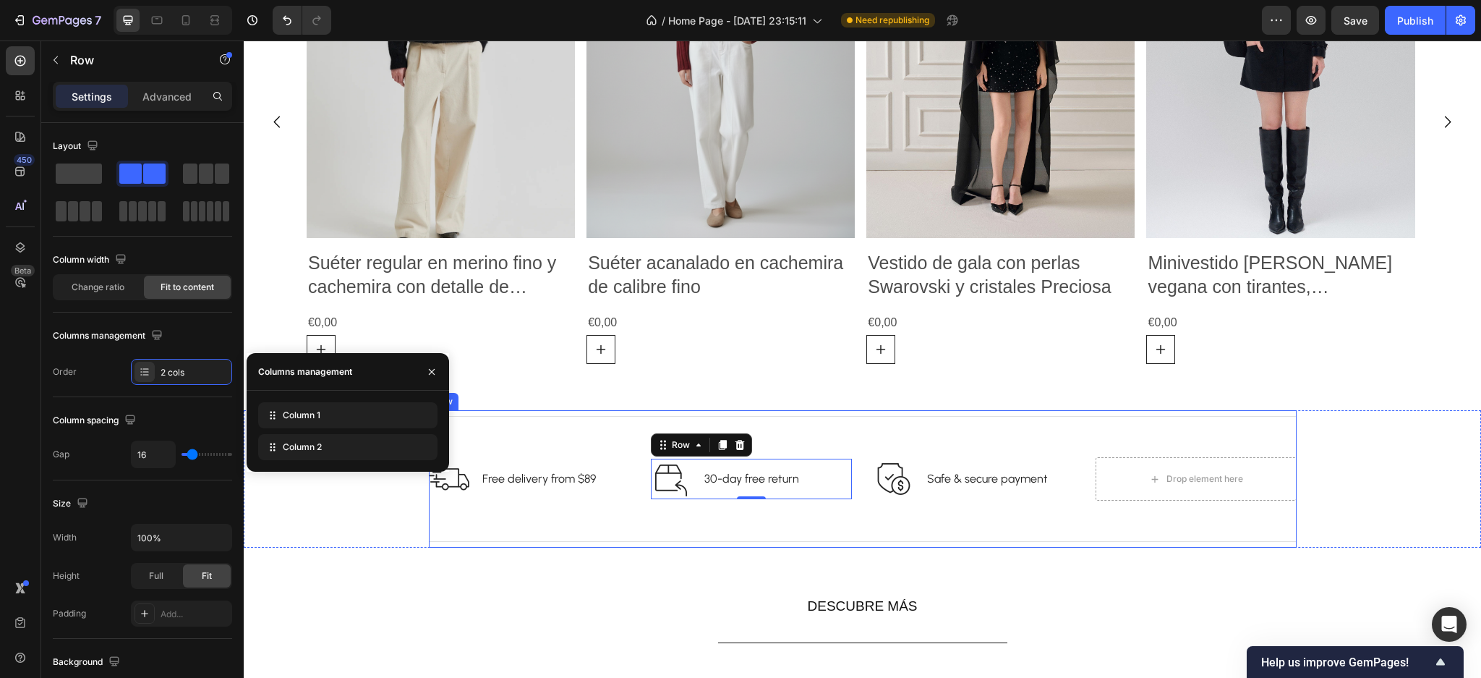
click at [814, 524] on div "Title Line Image Free delivery from $89 Text block Row Image 30-day free return…" at bounding box center [863, 478] width 868 height 137
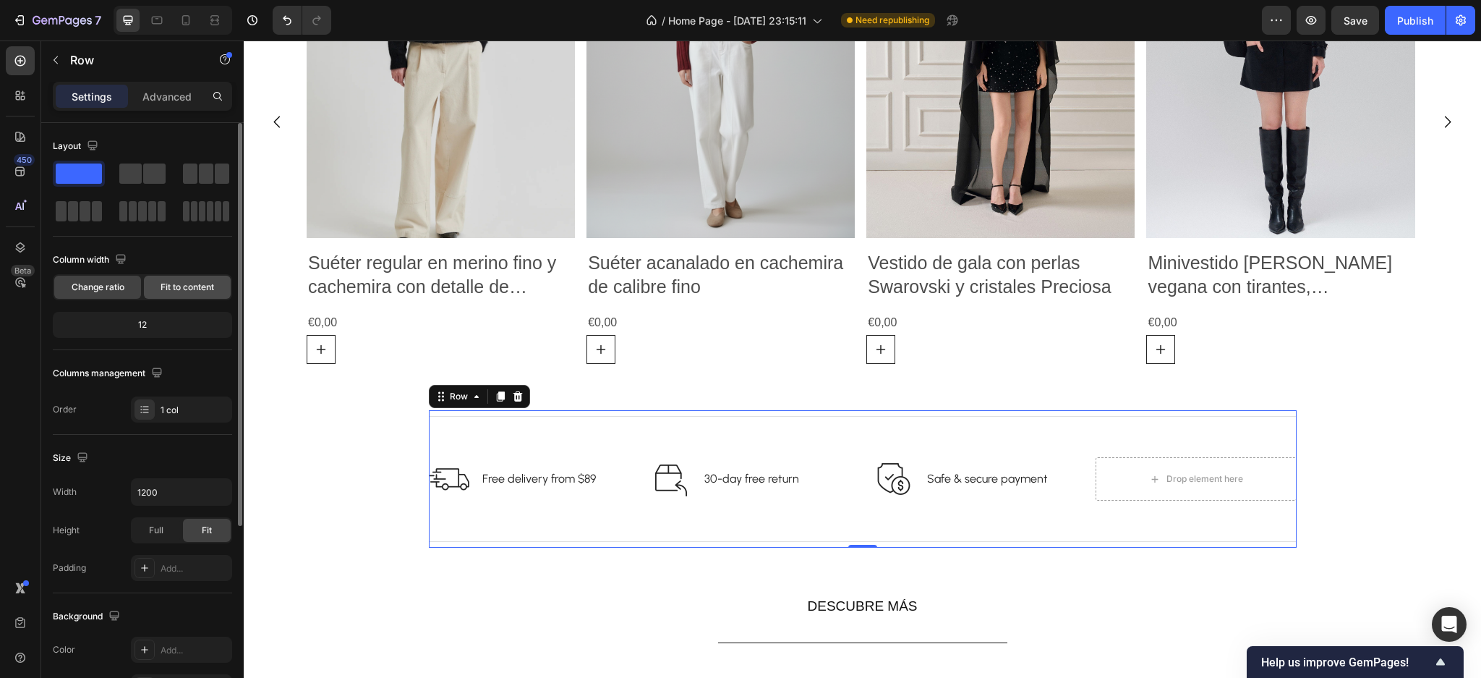
click at [171, 279] on div "Fit to content" at bounding box center [187, 287] width 87 height 23
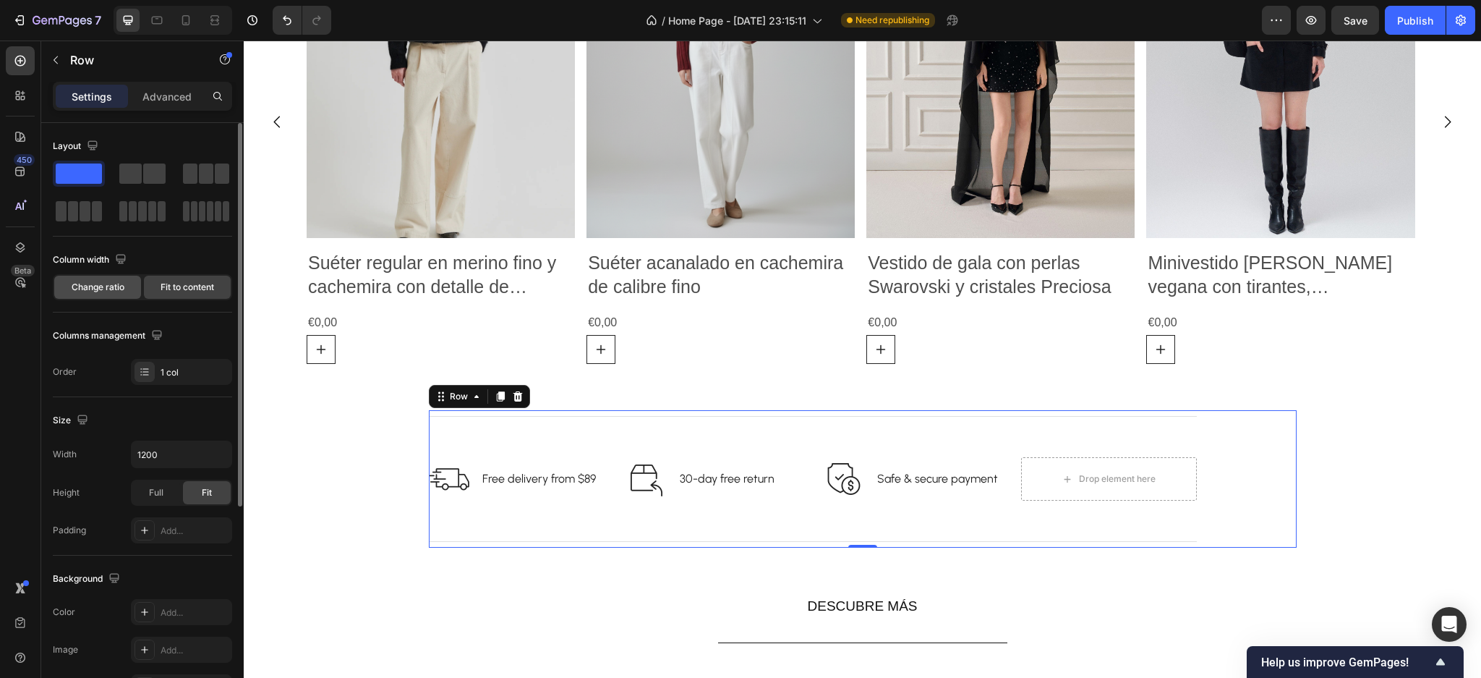
click at [107, 286] on span "Change ratio" at bounding box center [98, 287] width 53 height 13
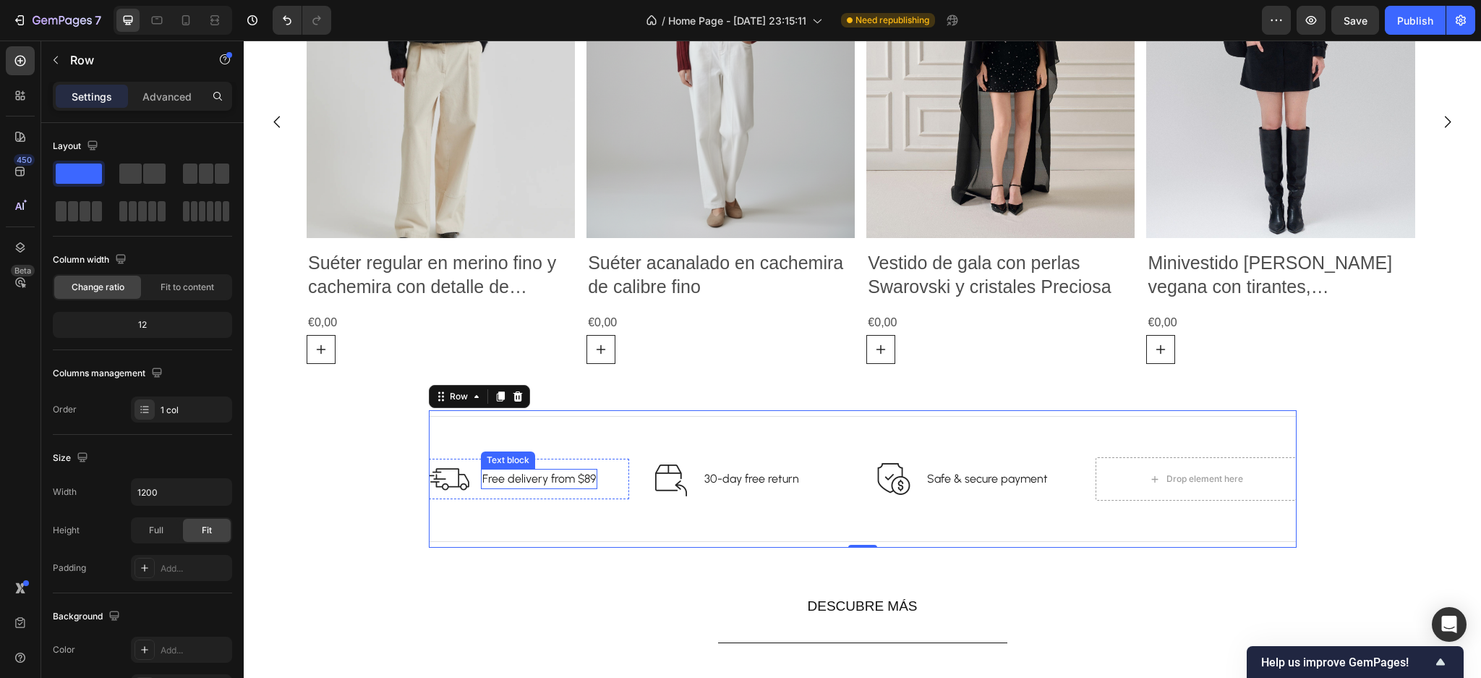
click at [579, 482] on p "Free delivery from $89" at bounding box center [539, 478] width 114 height 17
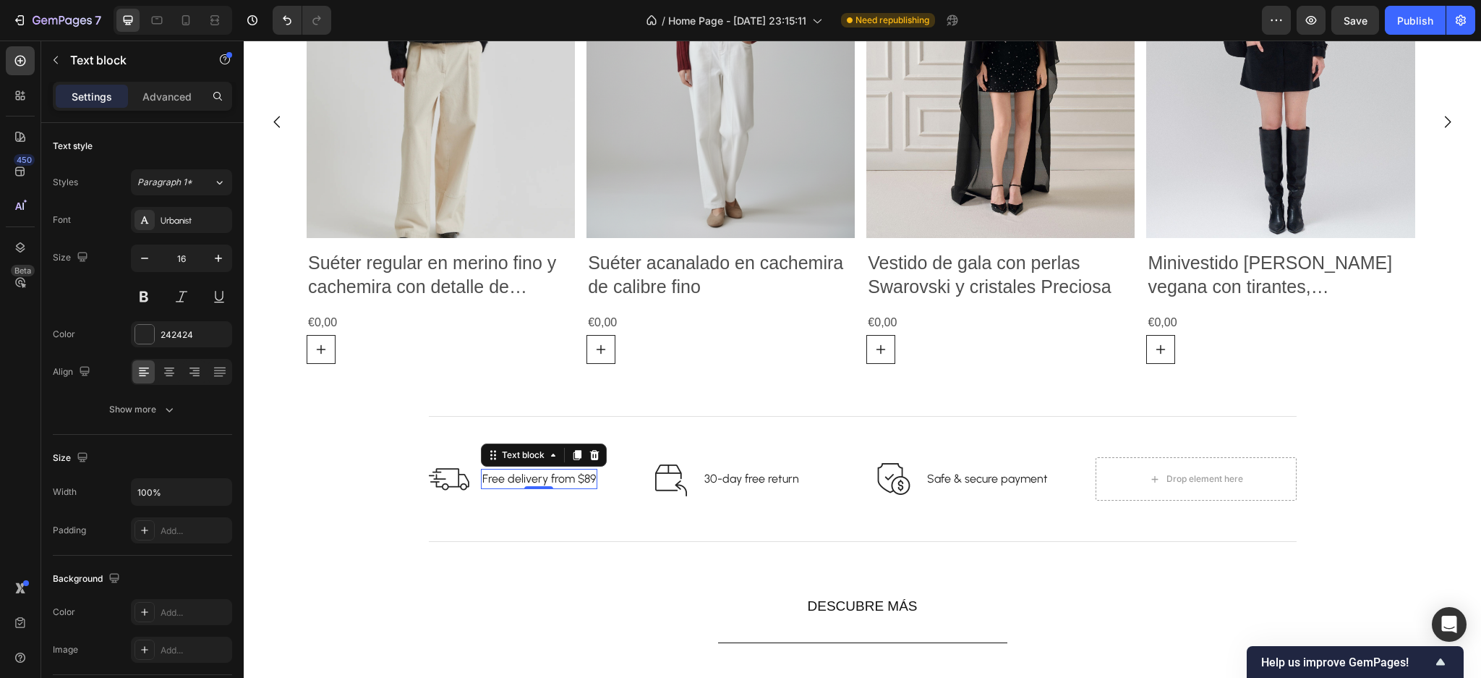
click at [582, 480] on p "Free delivery from $89" at bounding box center [539, 478] width 114 height 17
click at [587, 475] on p "Free delivery from $89" at bounding box center [539, 478] width 114 height 17
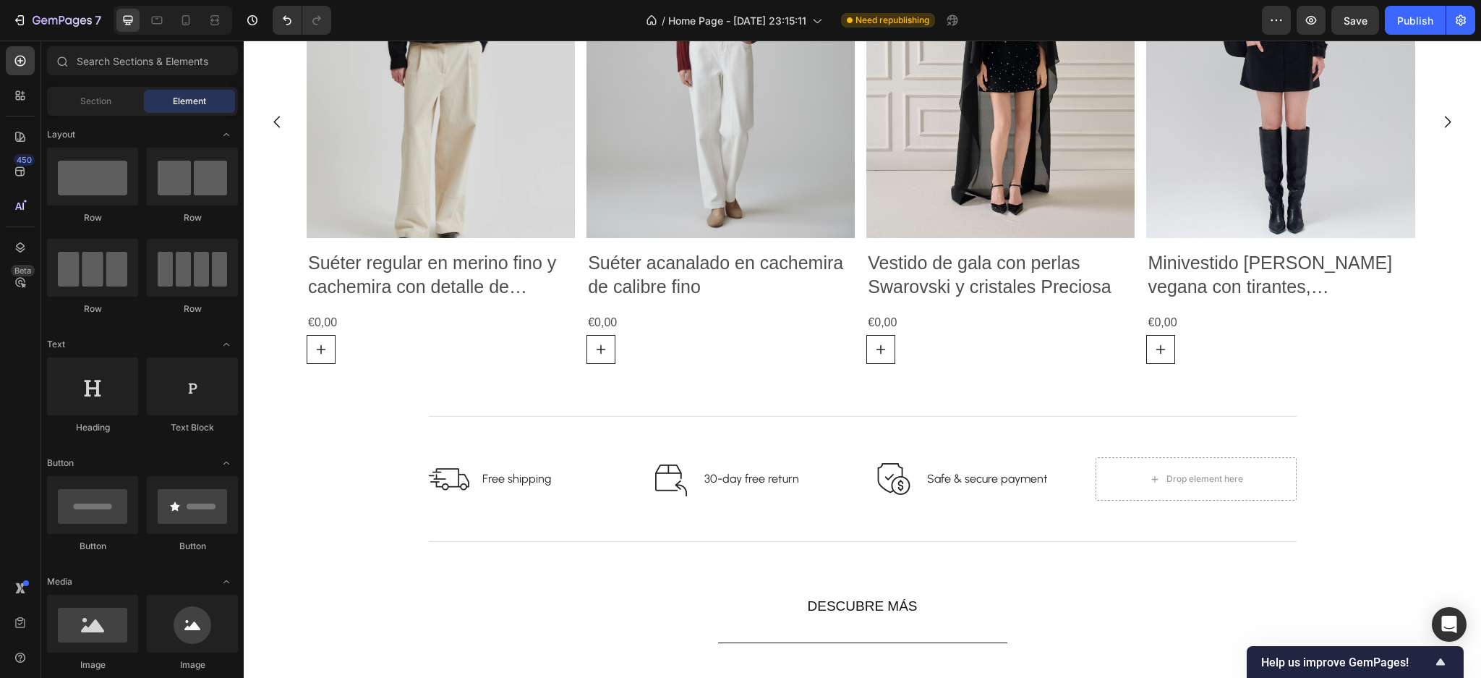
scroll to position [1146, 0]
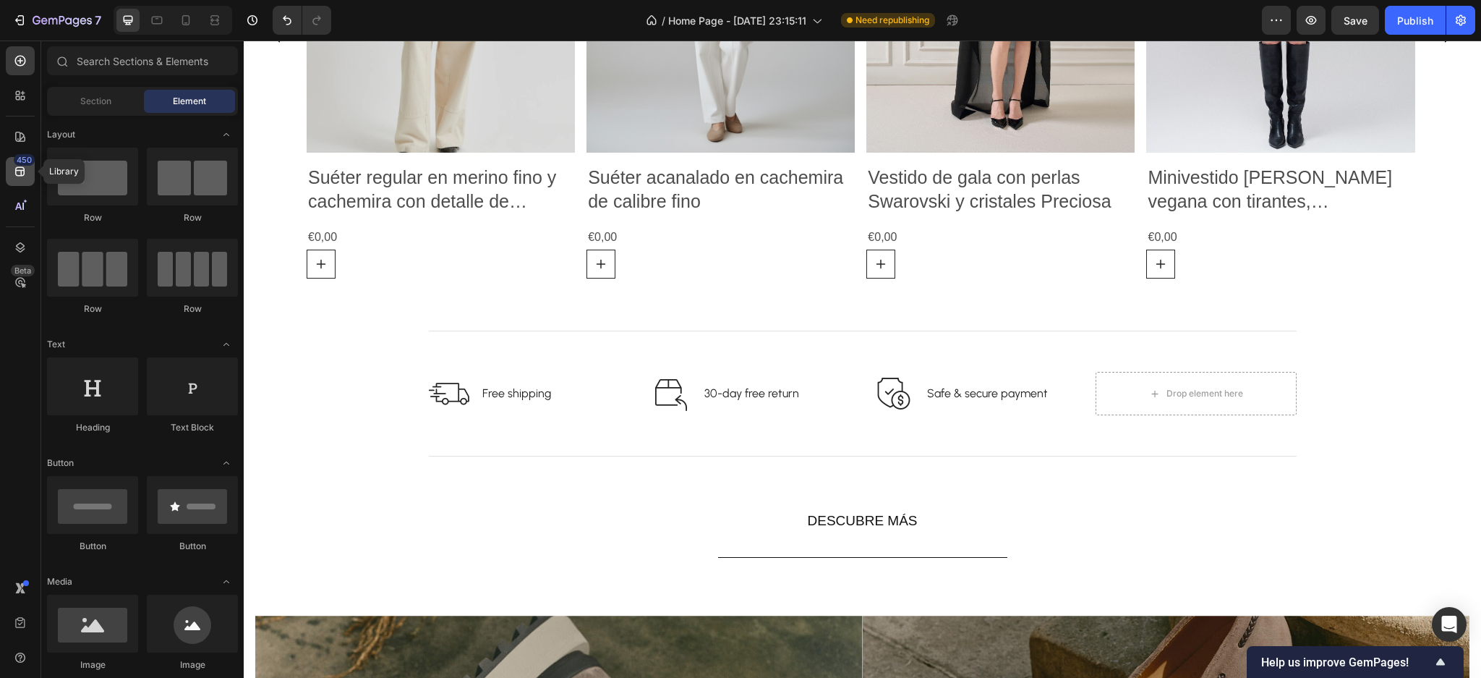
click at [14, 168] on icon at bounding box center [20, 171] width 14 height 14
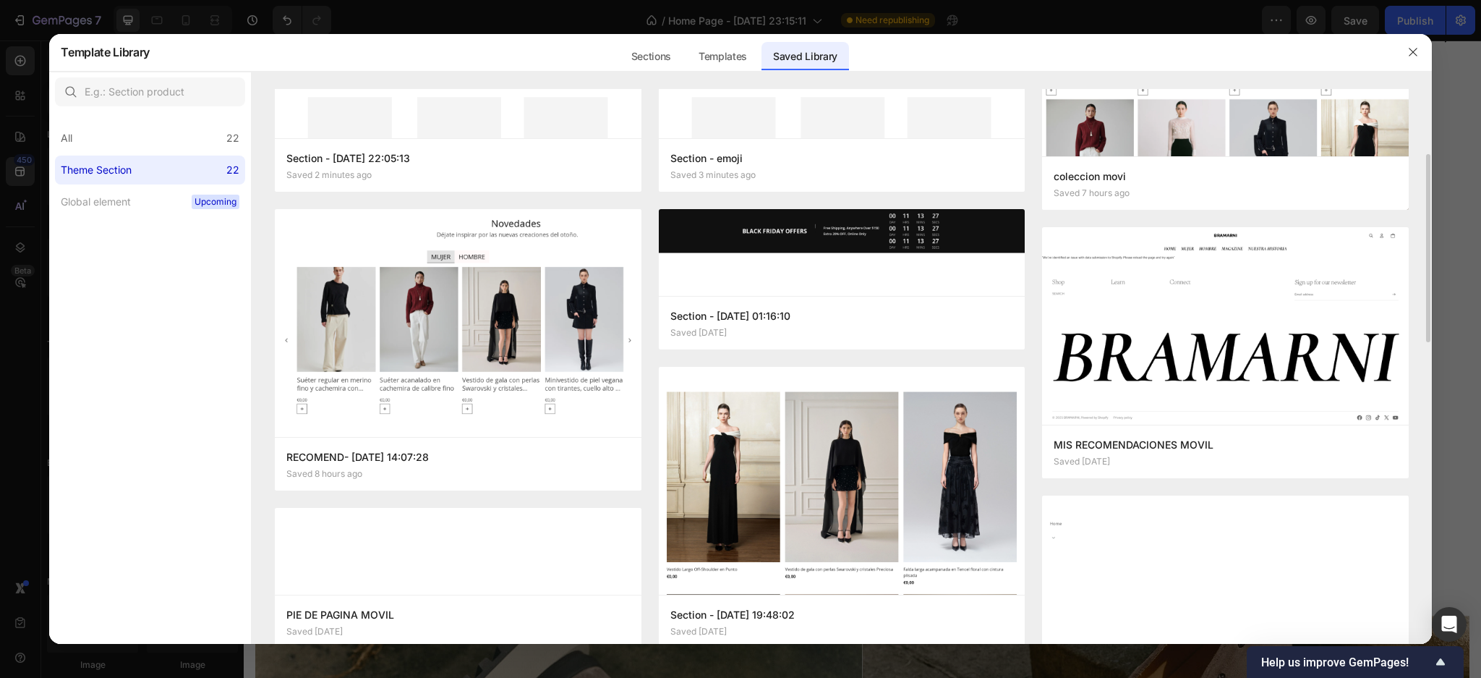
scroll to position [0, 0]
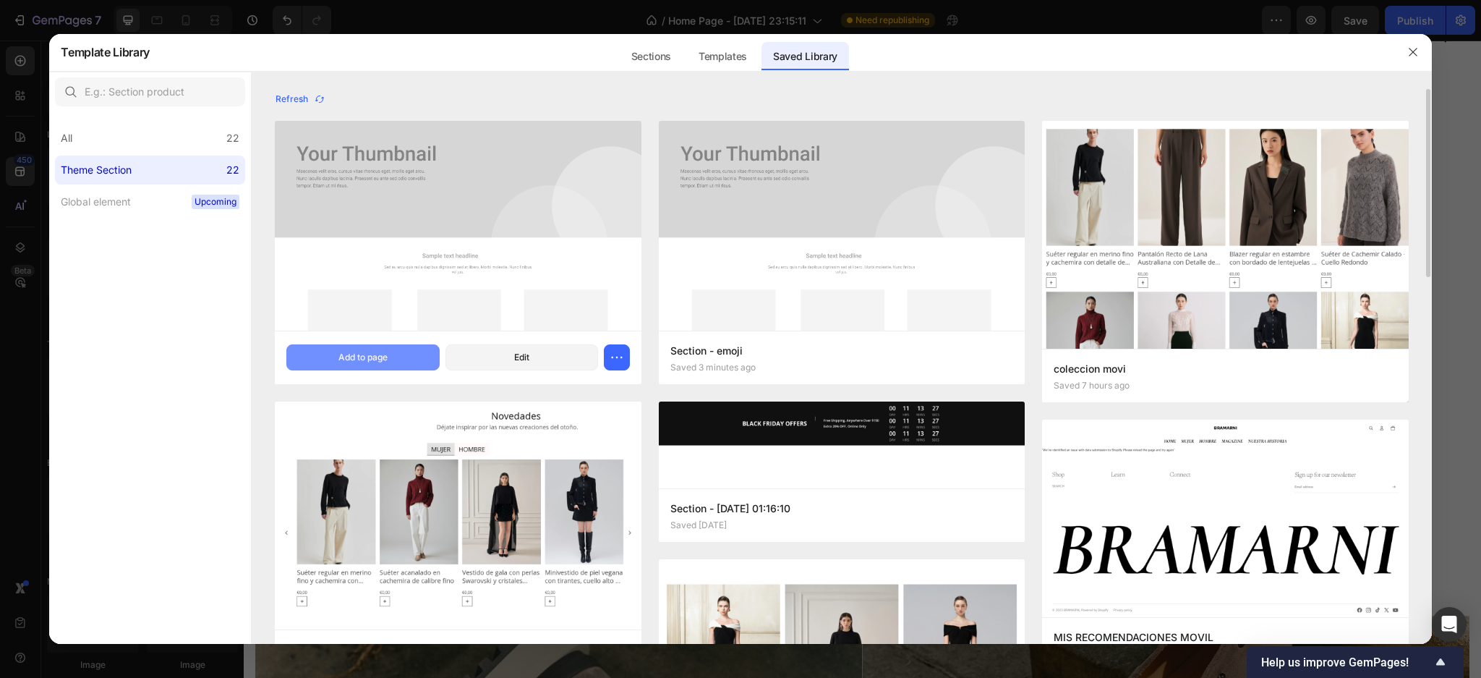
click at [415, 359] on button "Add to page" at bounding box center [362, 357] width 153 height 26
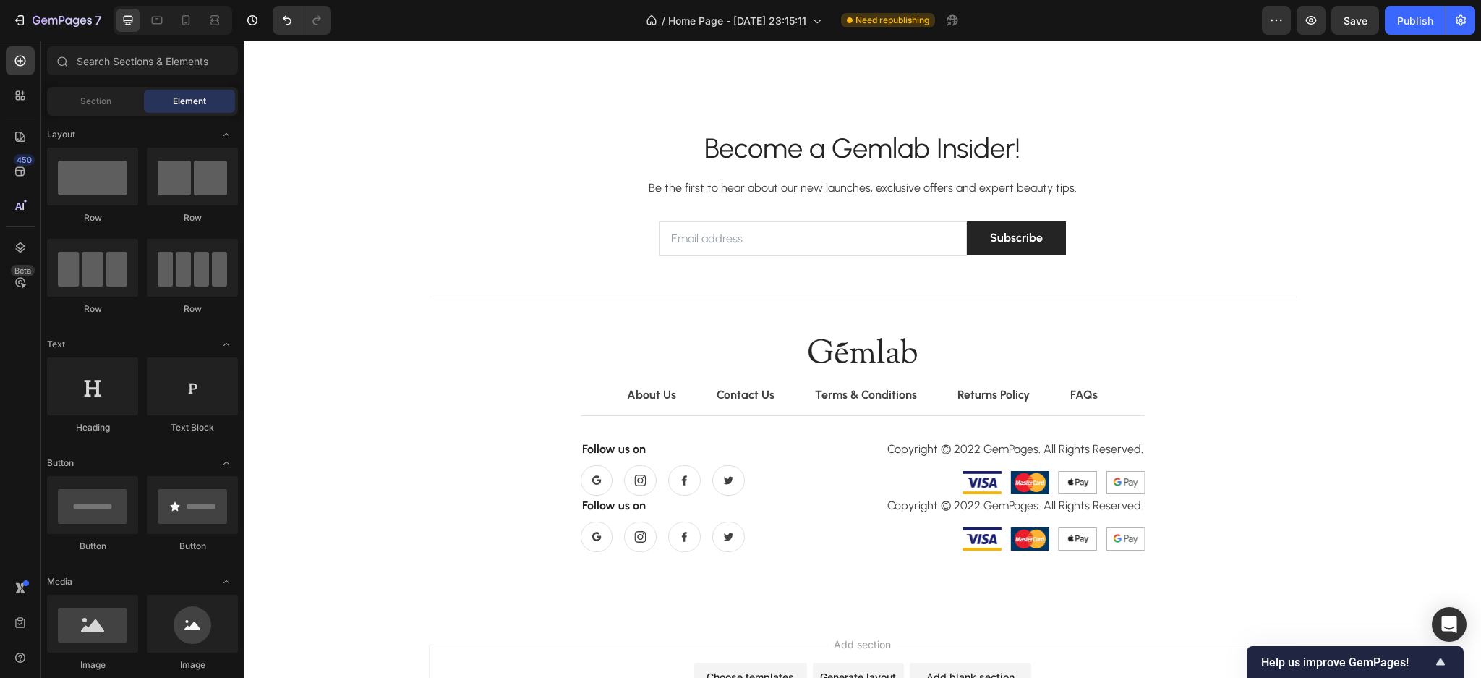
scroll to position [2169, 0]
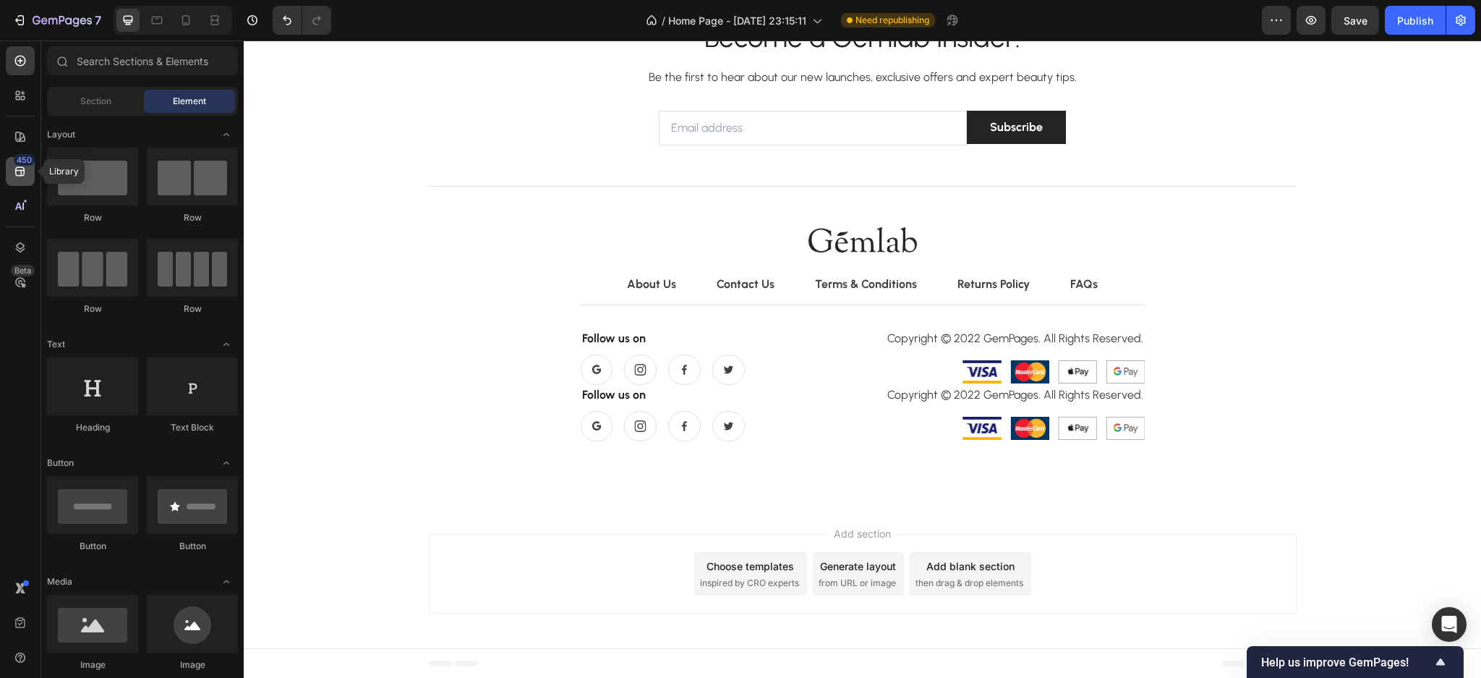
click at [12, 179] on div "450" at bounding box center [20, 171] width 29 height 29
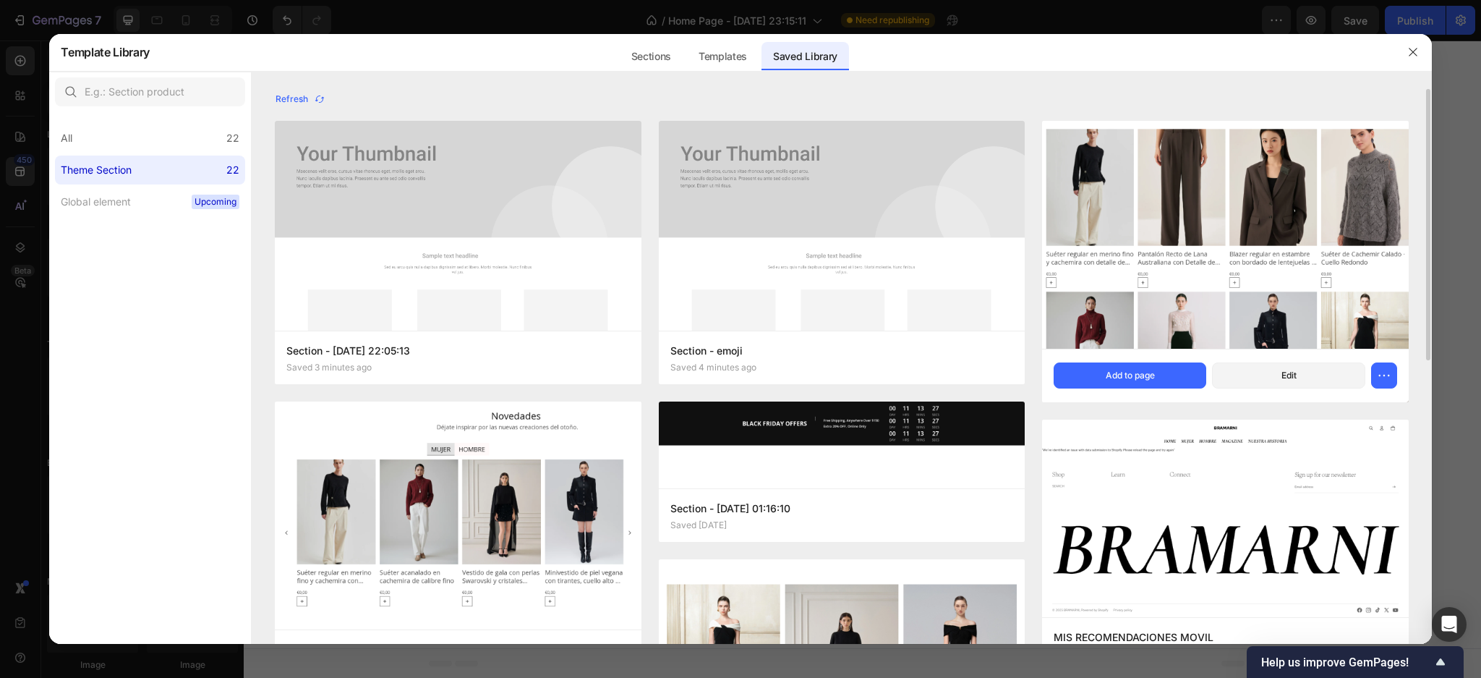
scroll to position [96, 0]
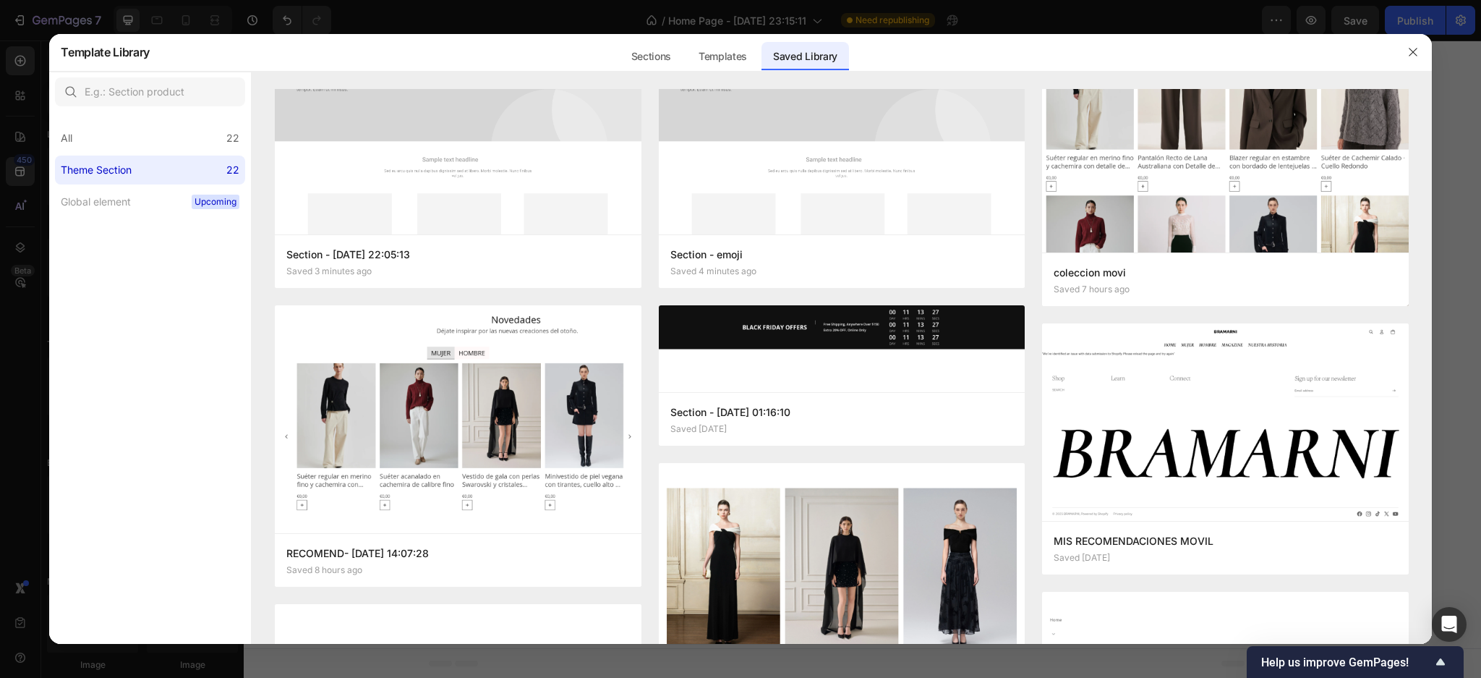
drag, startPoint x: 1431, startPoint y: 258, endPoint x: 1431, endPoint y: 285, distance: 27.5
click at [1431, 285] on div "Template Library Sections Templates Existing pages Saved Library Templates Save…" at bounding box center [740, 339] width 1481 height 678
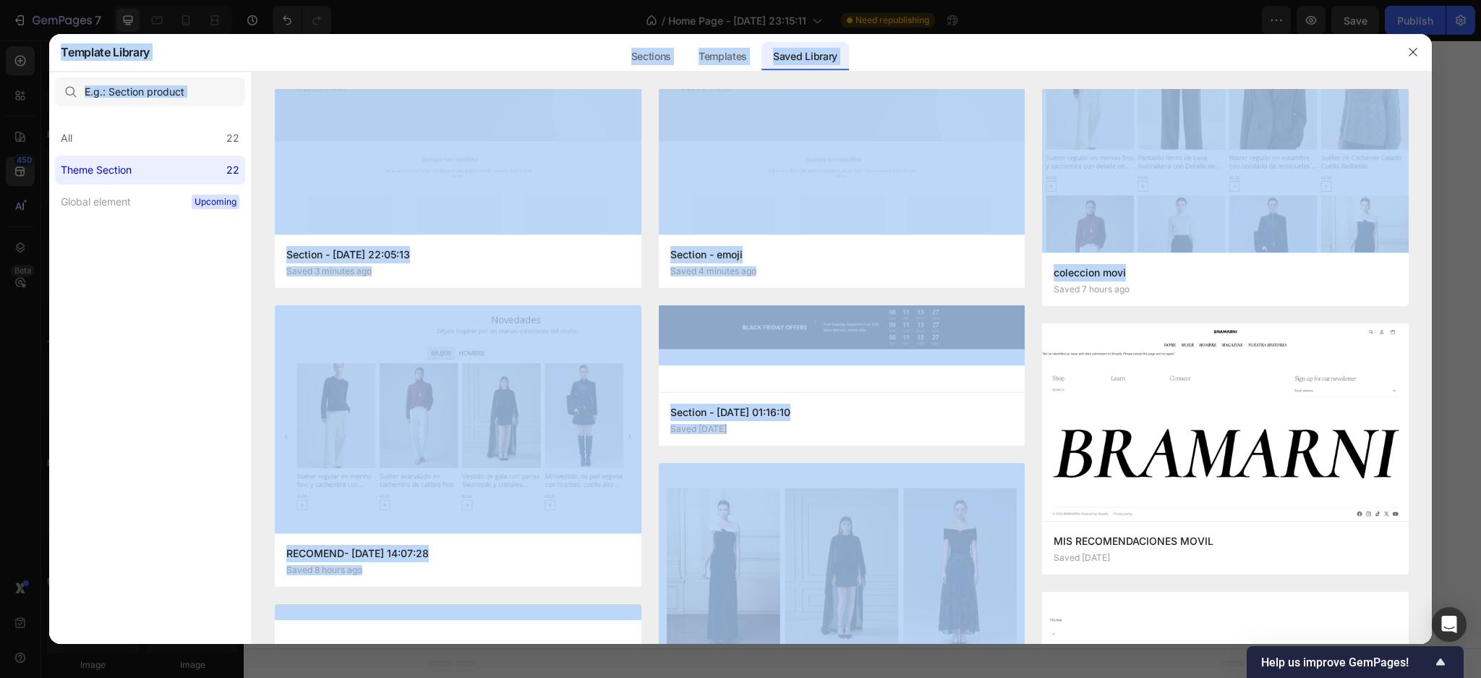
click at [184, 336] on div "All 22 Theme Section 22 Global element Upcoming" at bounding box center [150, 378] width 202 height 532
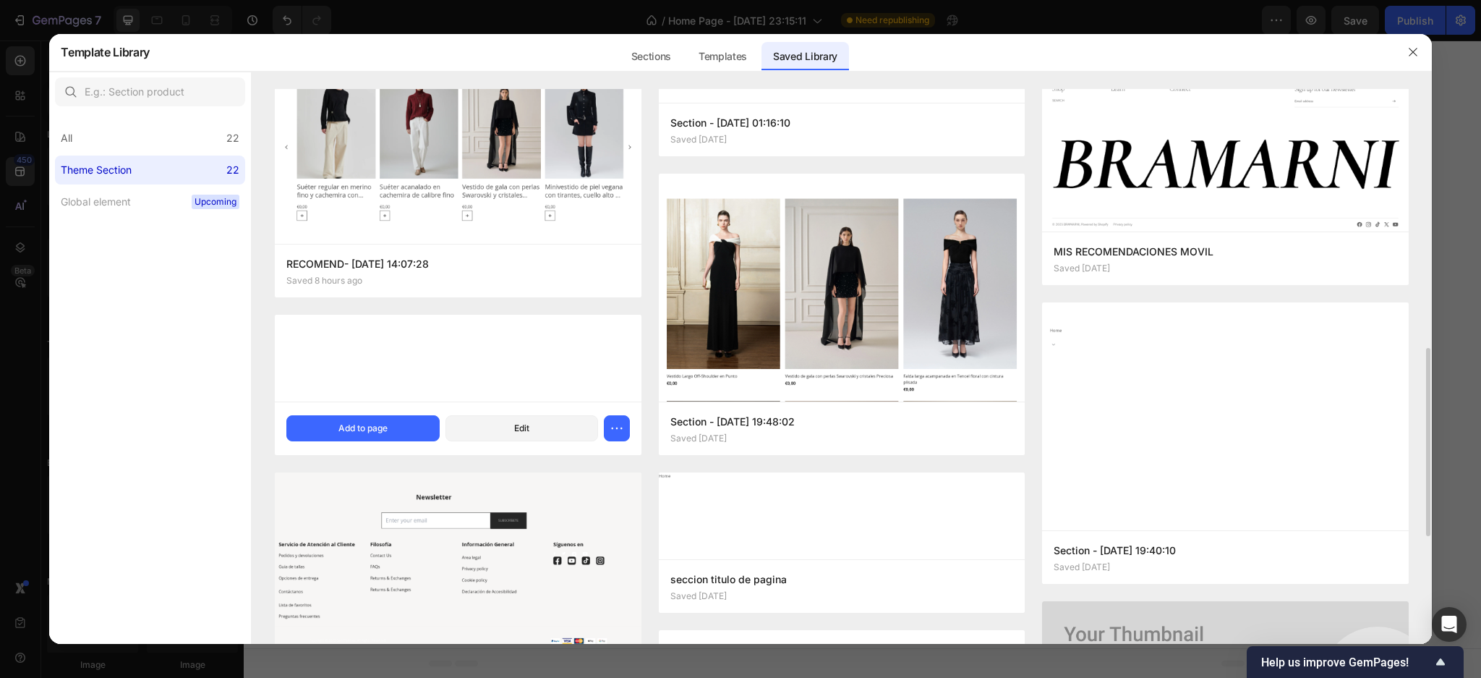
scroll to position [482, 0]
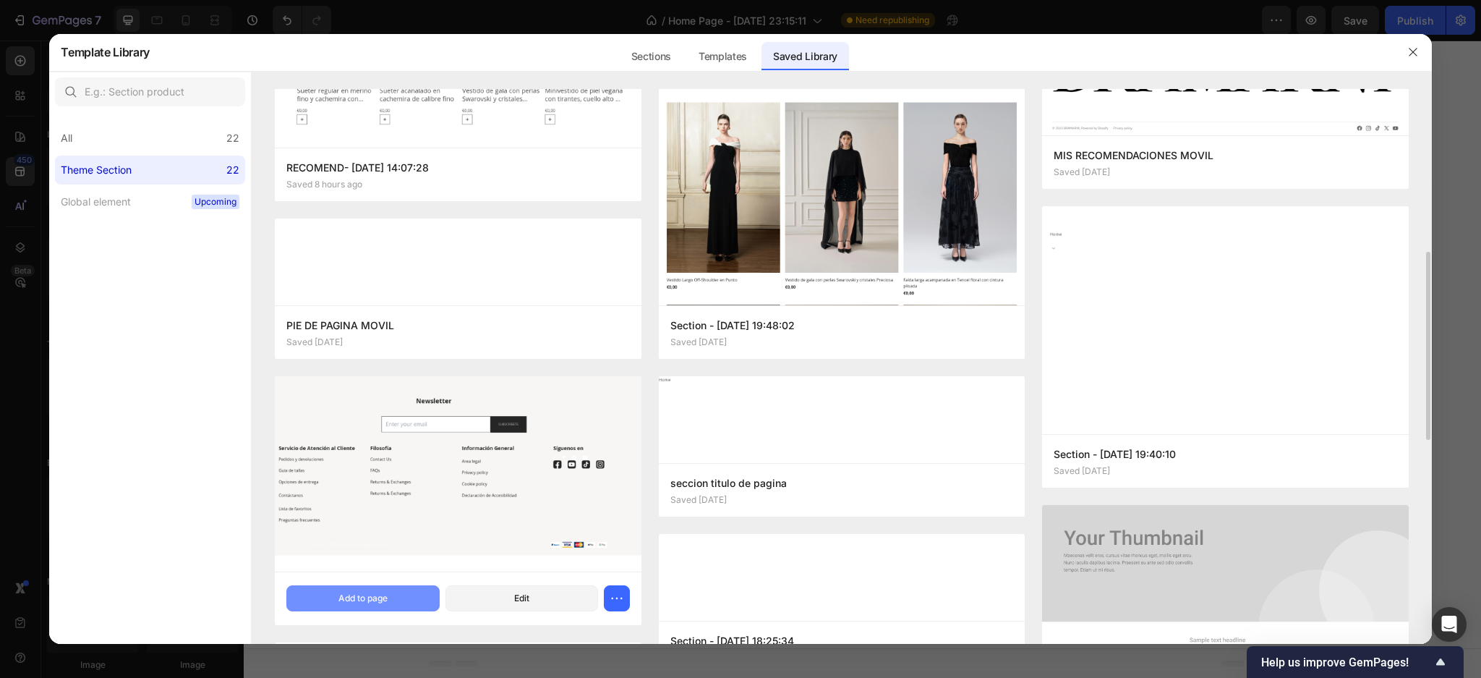
click at [365, 595] on div "Add to page" at bounding box center [363, 598] width 49 height 13
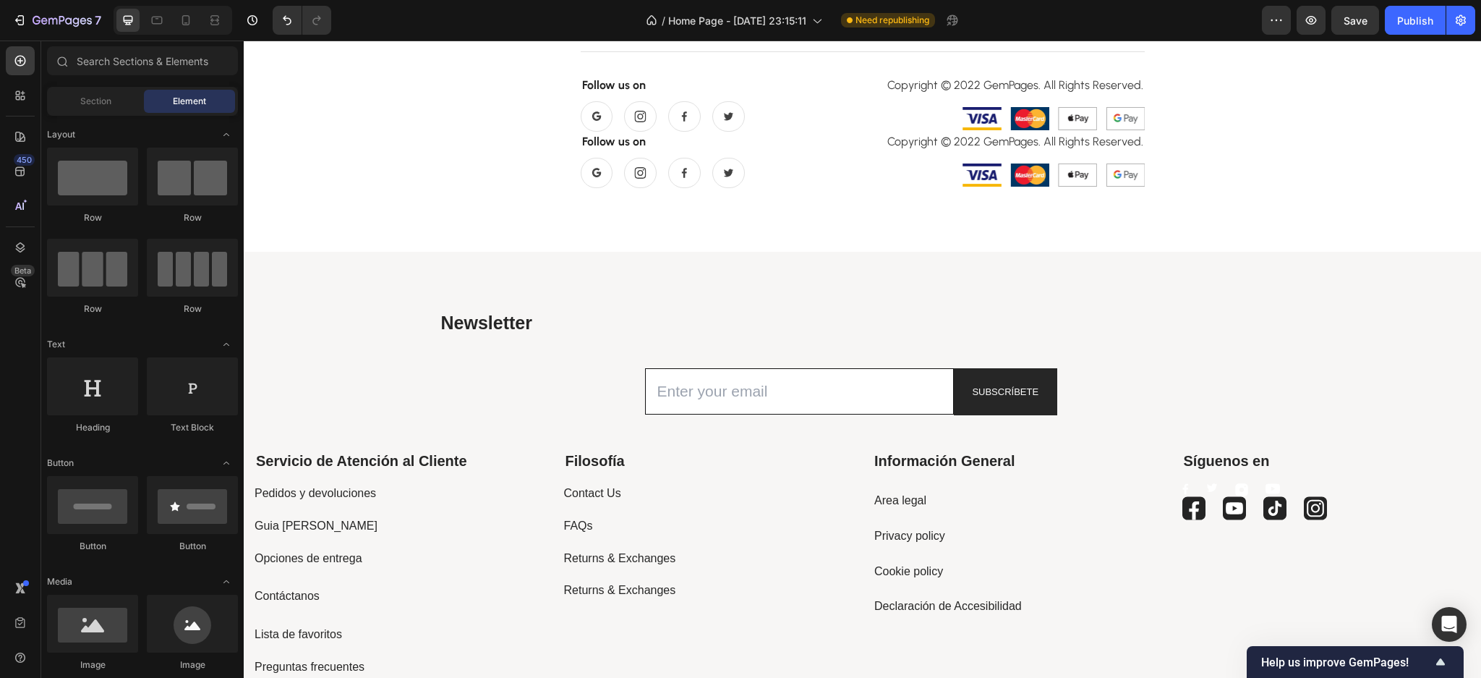
scroll to position [2358, 0]
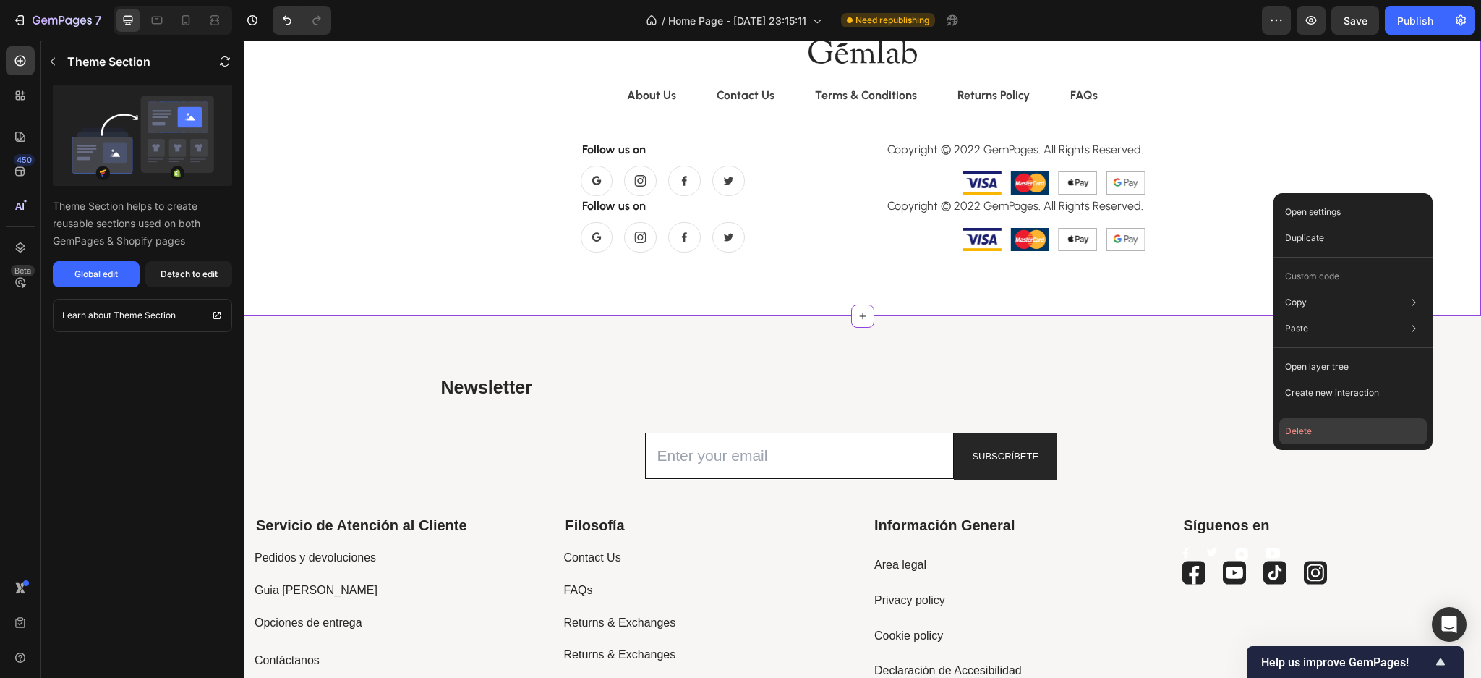
drag, startPoint x: 1309, startPoint y: 433, endPoint x: 1236, endPoint y: 465, distance: 80.0
click at [1309, 433] on button "Delete" at bounding box center [1354, 431] width 148 height 26
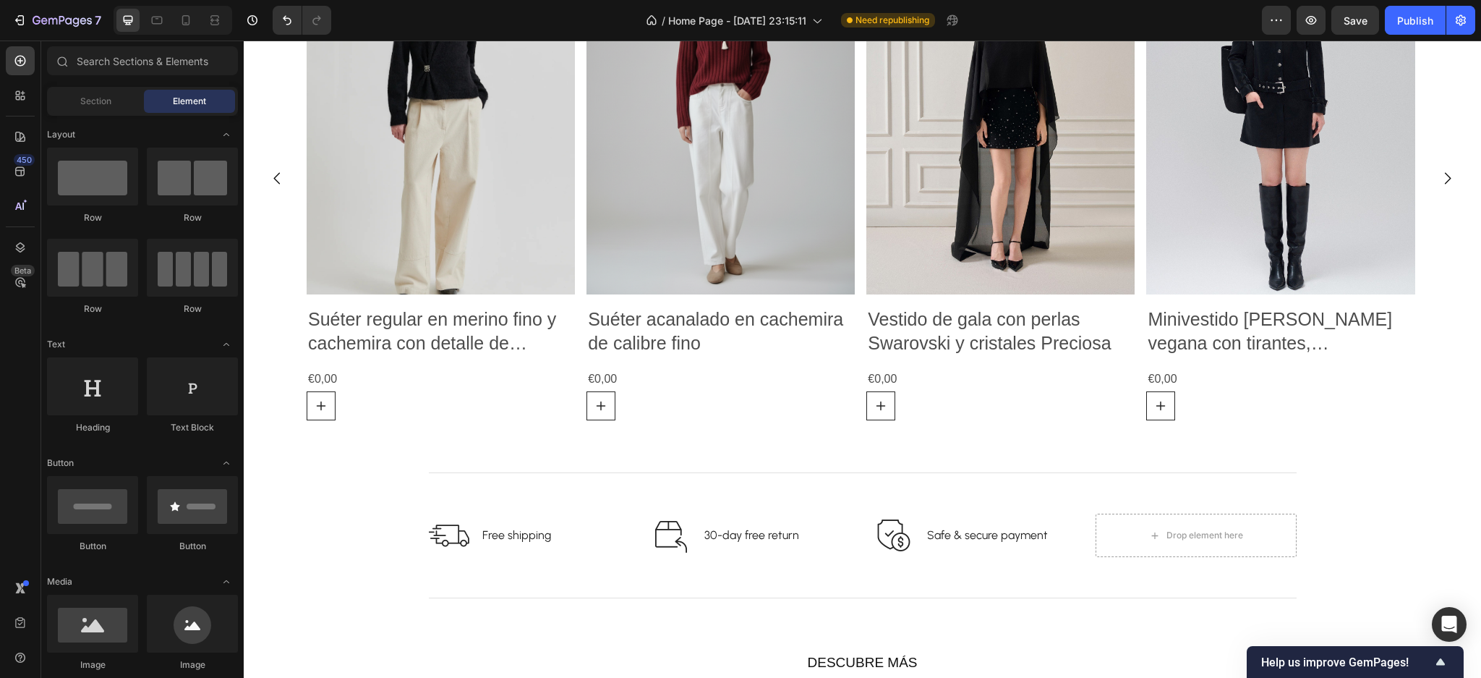
scroll to position [963, 0]
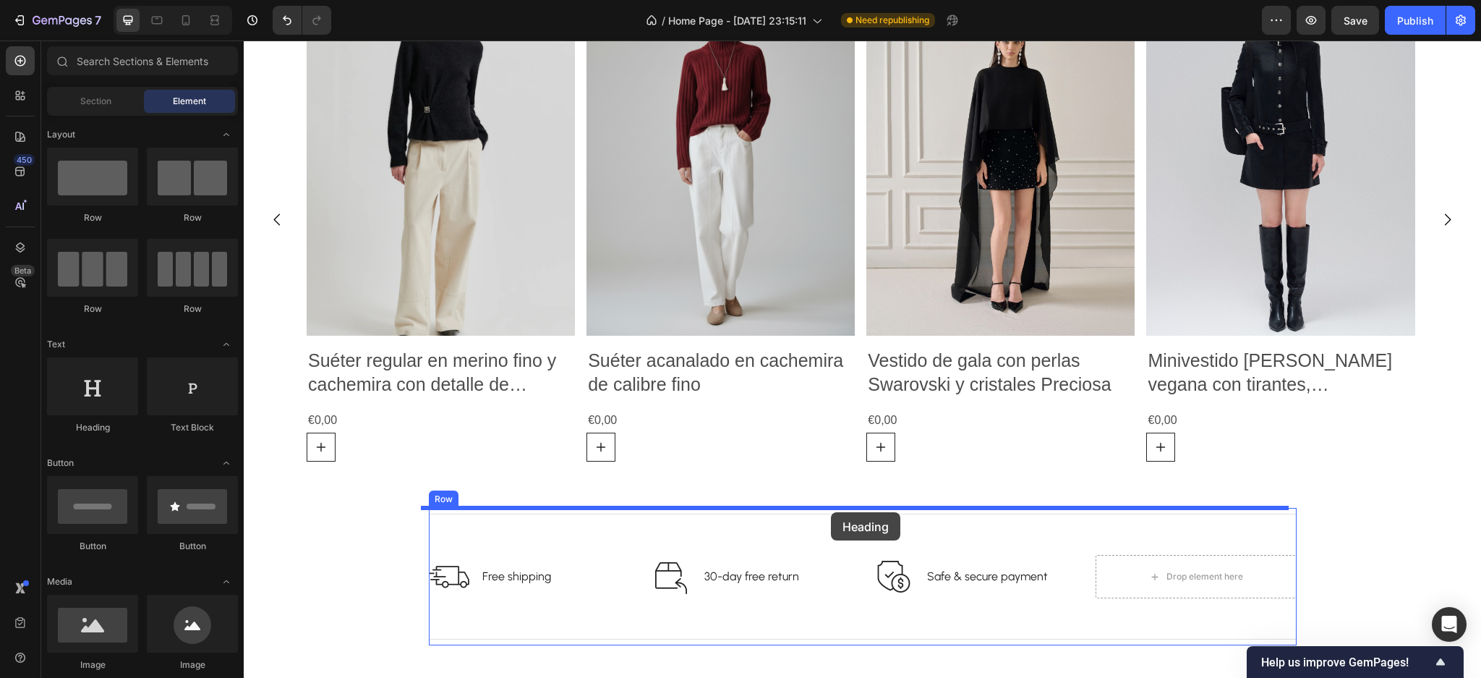
drag, startPoint x: 395, startPoint y: 446, endPoint x: 831, endPoint y: 512, distance: 441.1
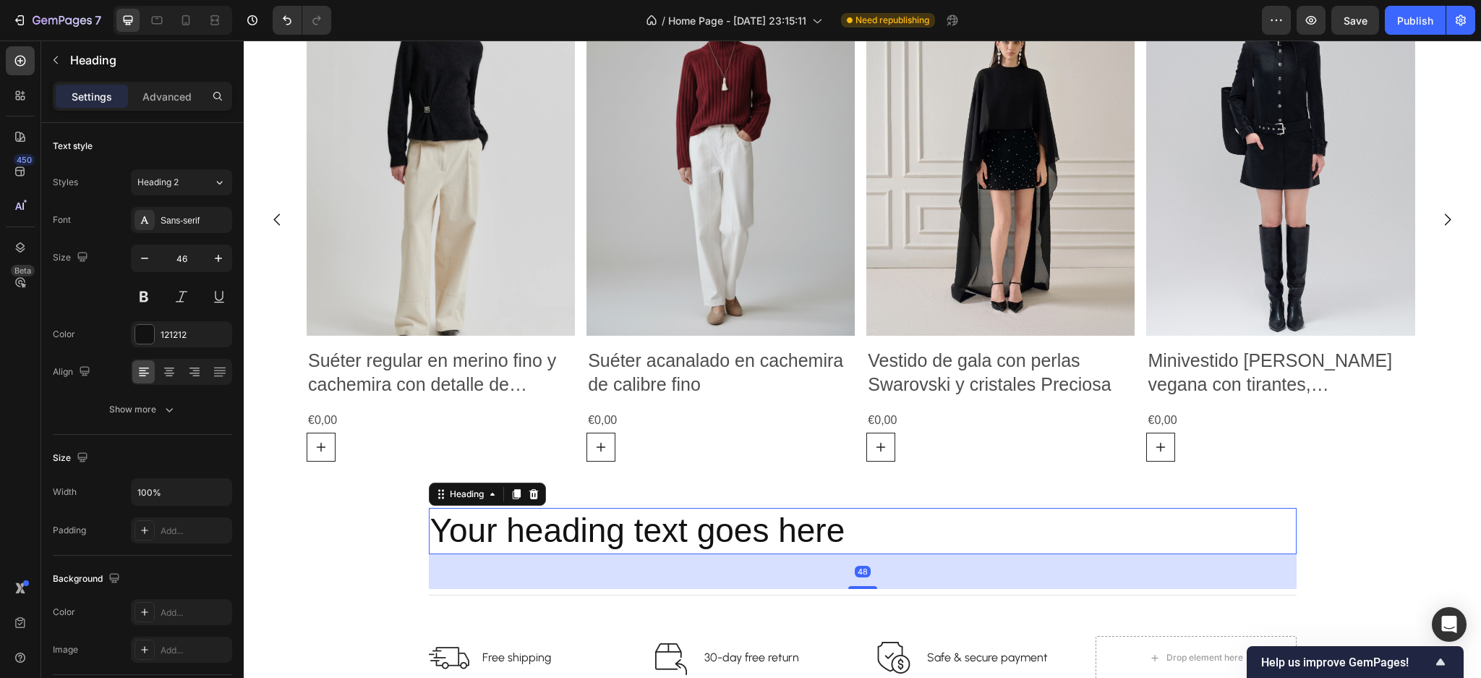
click at [783, 532] on h2 "Your heading text goes here" at bounding box center [863, 531] width 868 height 46
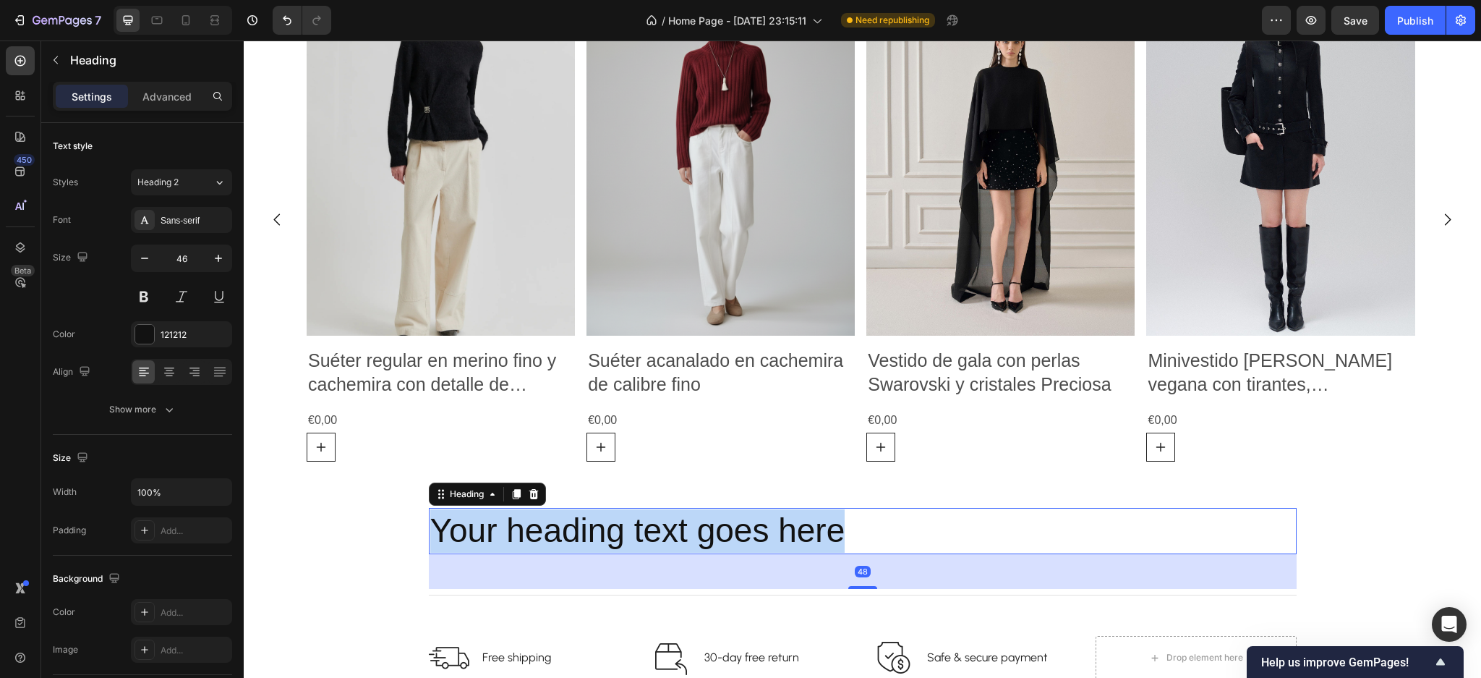
click at [783, 532] on p "Your heading text goes here" at bounding box center [862, 530] width 865 height 43
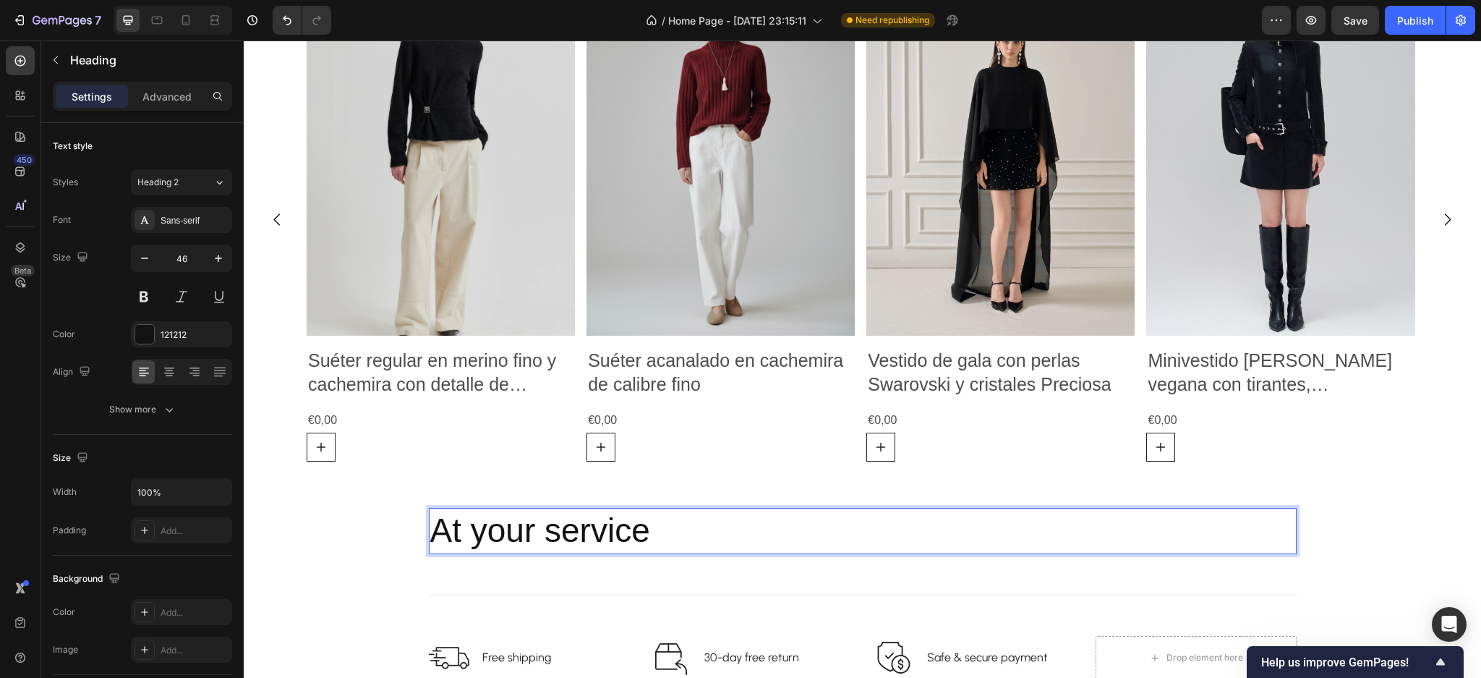
click at [430, 531] on p "At your service" at bounding box center [862, 530] width 865 height 43
click at [1410, 497] on div "Novedades Heading Déjate inspirar por las nuevas creaciones del otoño. Text Blo…" at bounding box center [863, 155] width 1238 height 705
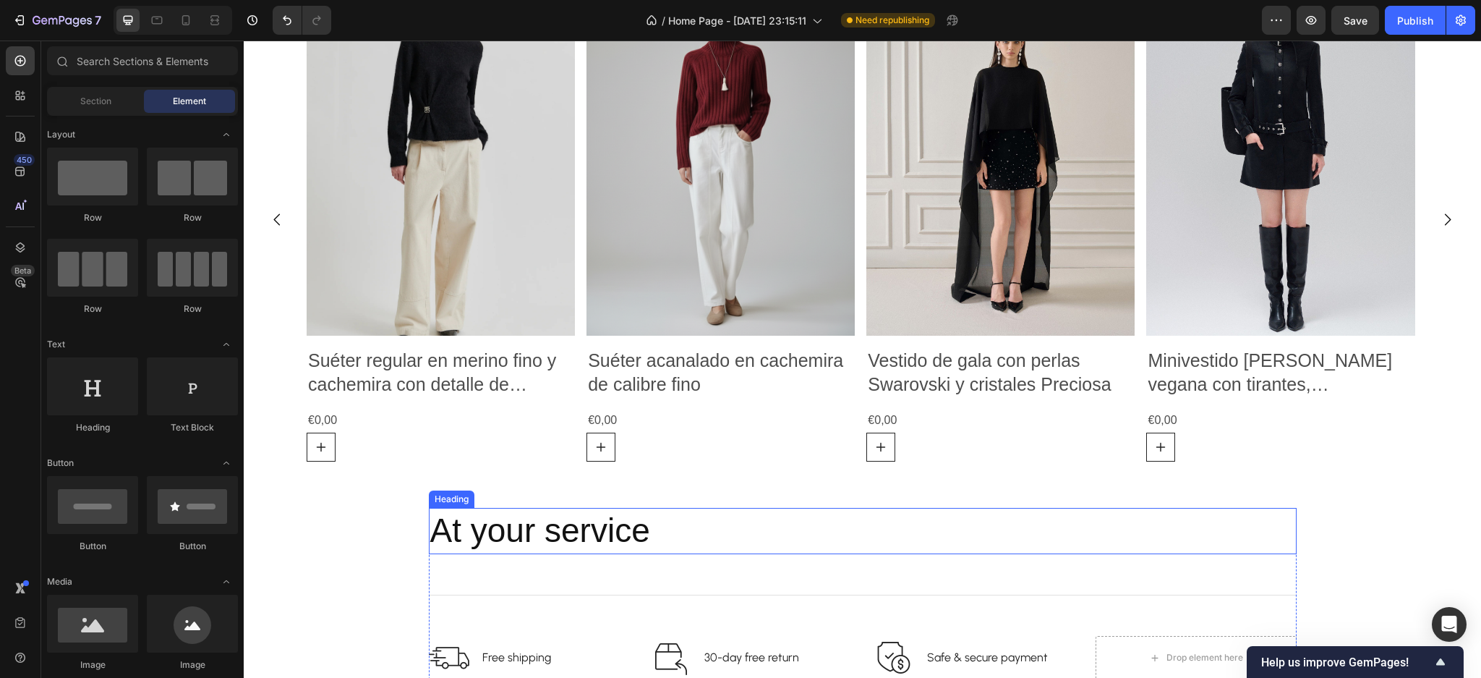
scroll to position [1113, 0]
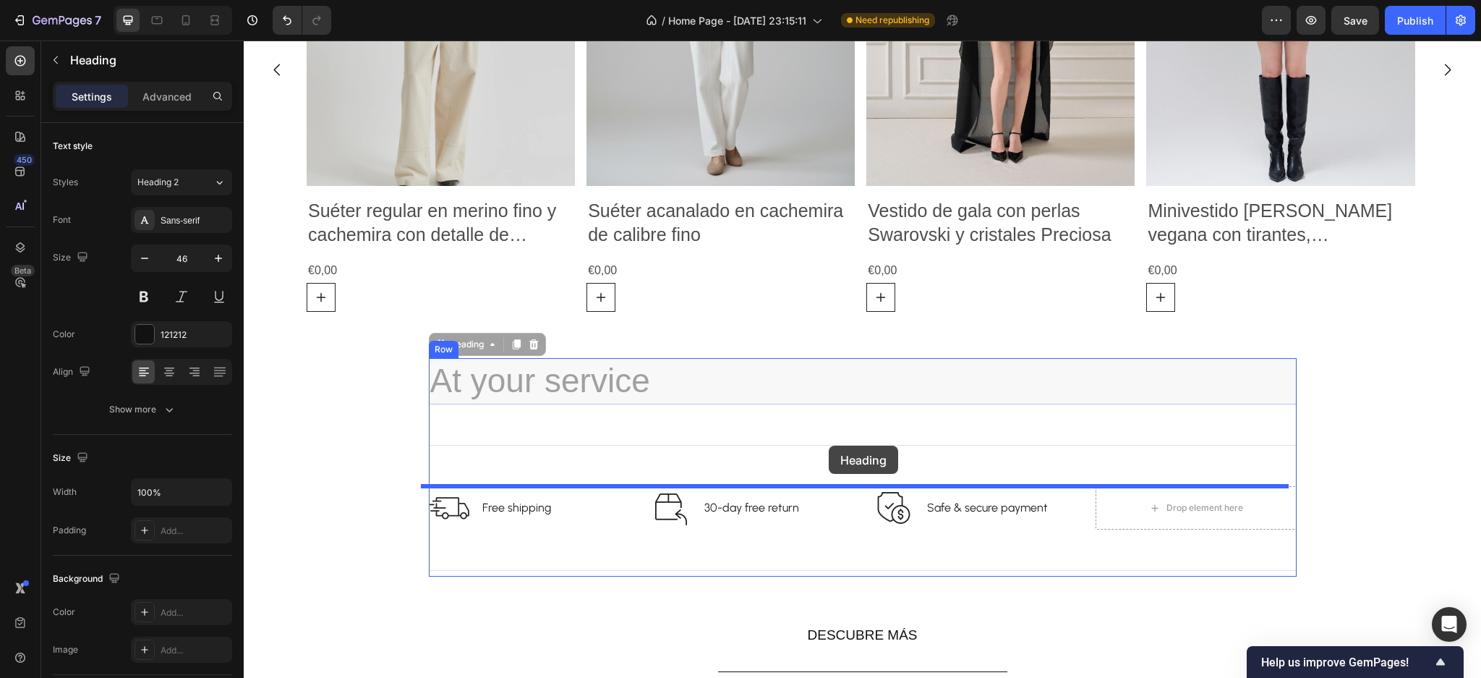
drag, startPoint x: 842, startPoint y: 380, endPoint x: 829, endPoint y: 446, distance: 67.1
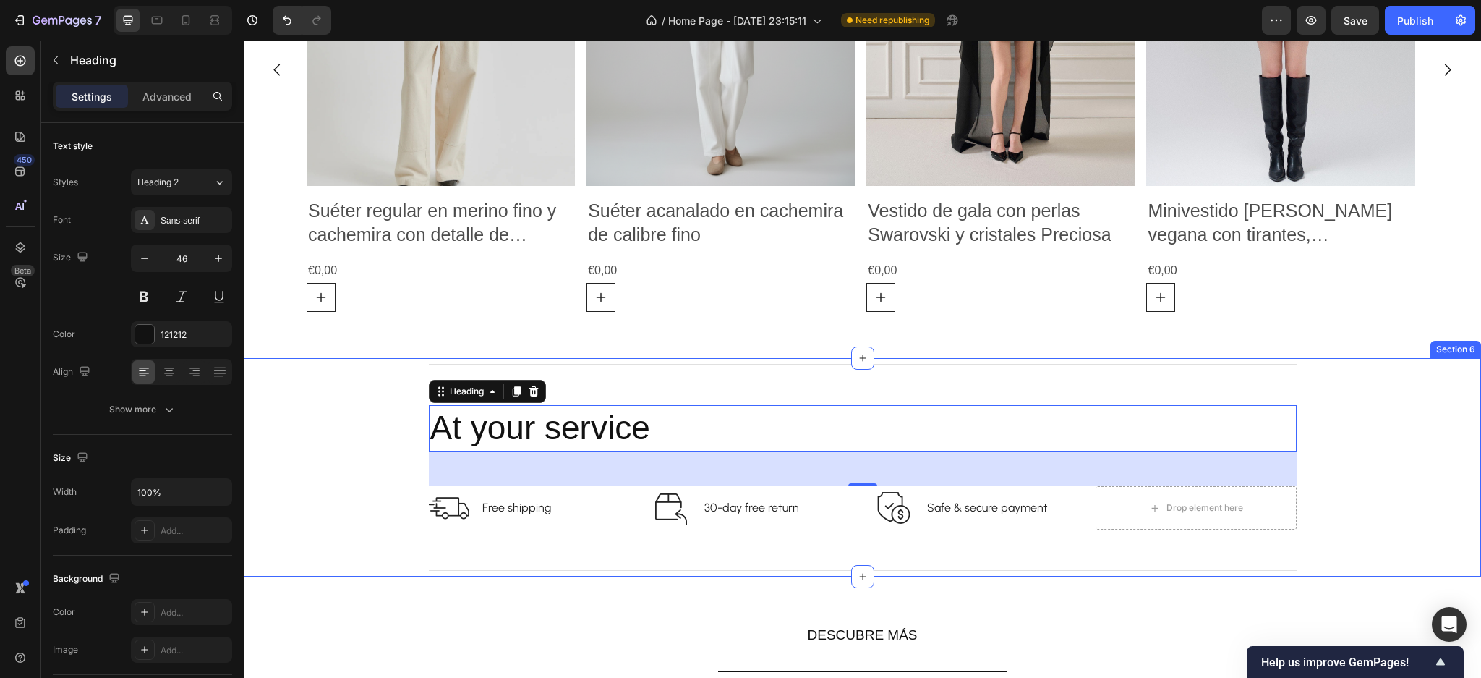
click at [347, 502] on div "Title Line At your service Heading 0 Image Free shipping Text block Row Image 3…" at bounding box center [863, 467] width 1216 height 218
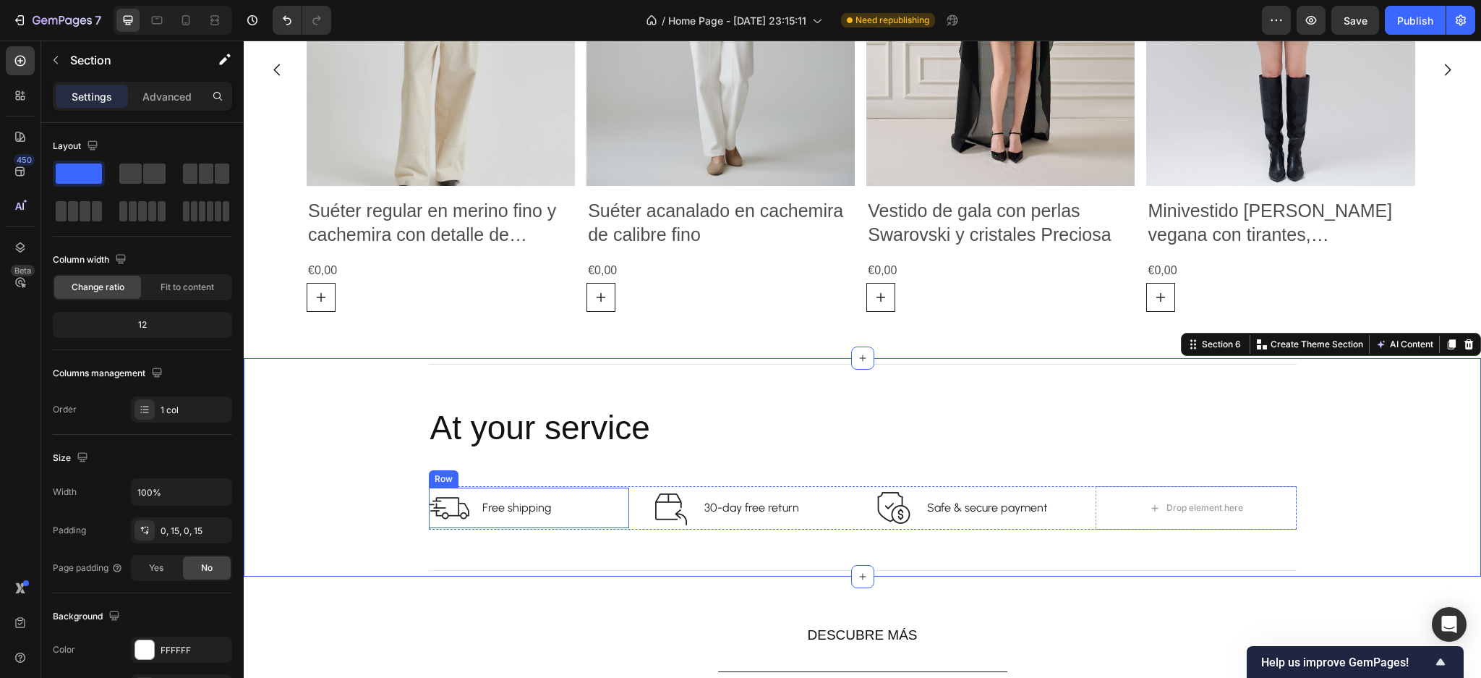
click at [559, 508] on div "Image Free shipping Text block Row" at bounding box center [529, 508] width 201 height 41
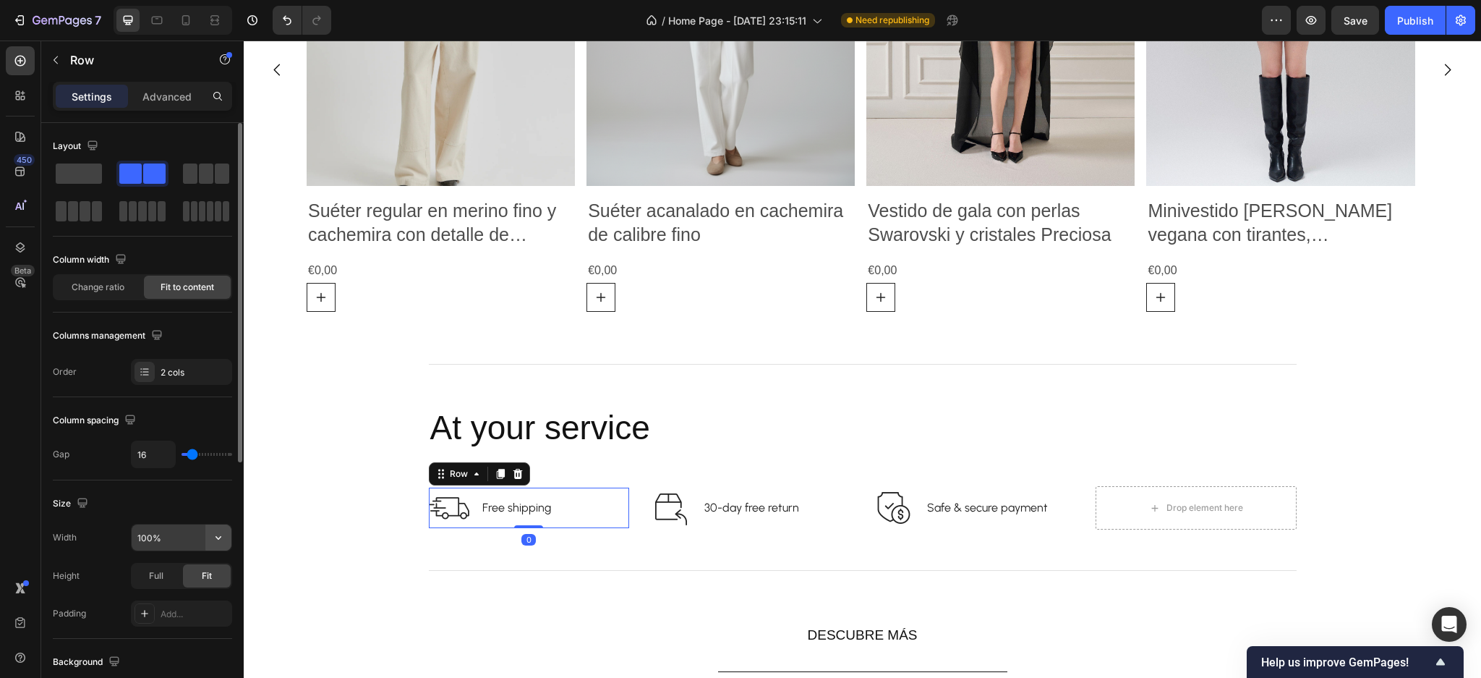
click at [216, 535] on icon "button" at bounding box center [218, 537] width 14 height 14
click at [184, 573] on p "Default 1200px" at bounding box center [178, 575] width 82 height 13
type input "1200"
click at [175, 567] on div "Full" at bounding box center [156, 575] width 48 height 23
type input "8"
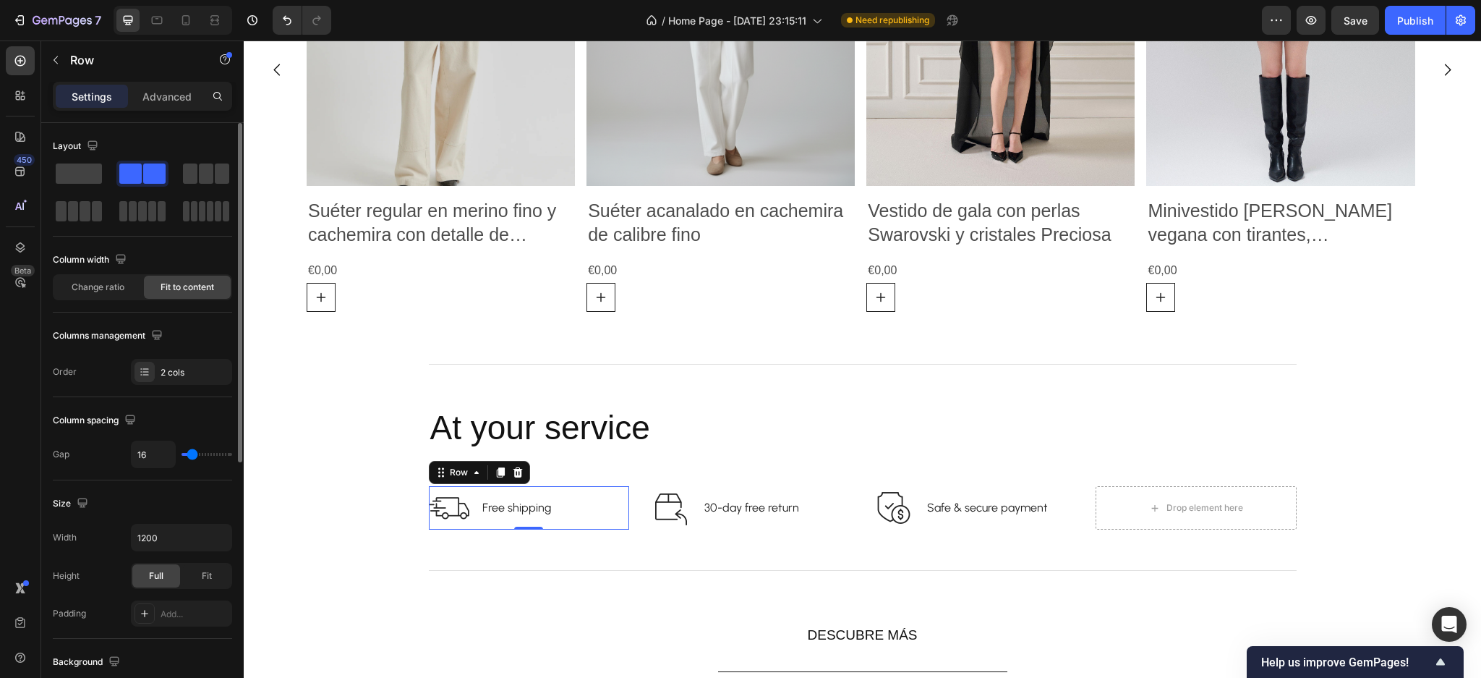
type input "8"
type input "5"
type input "17"
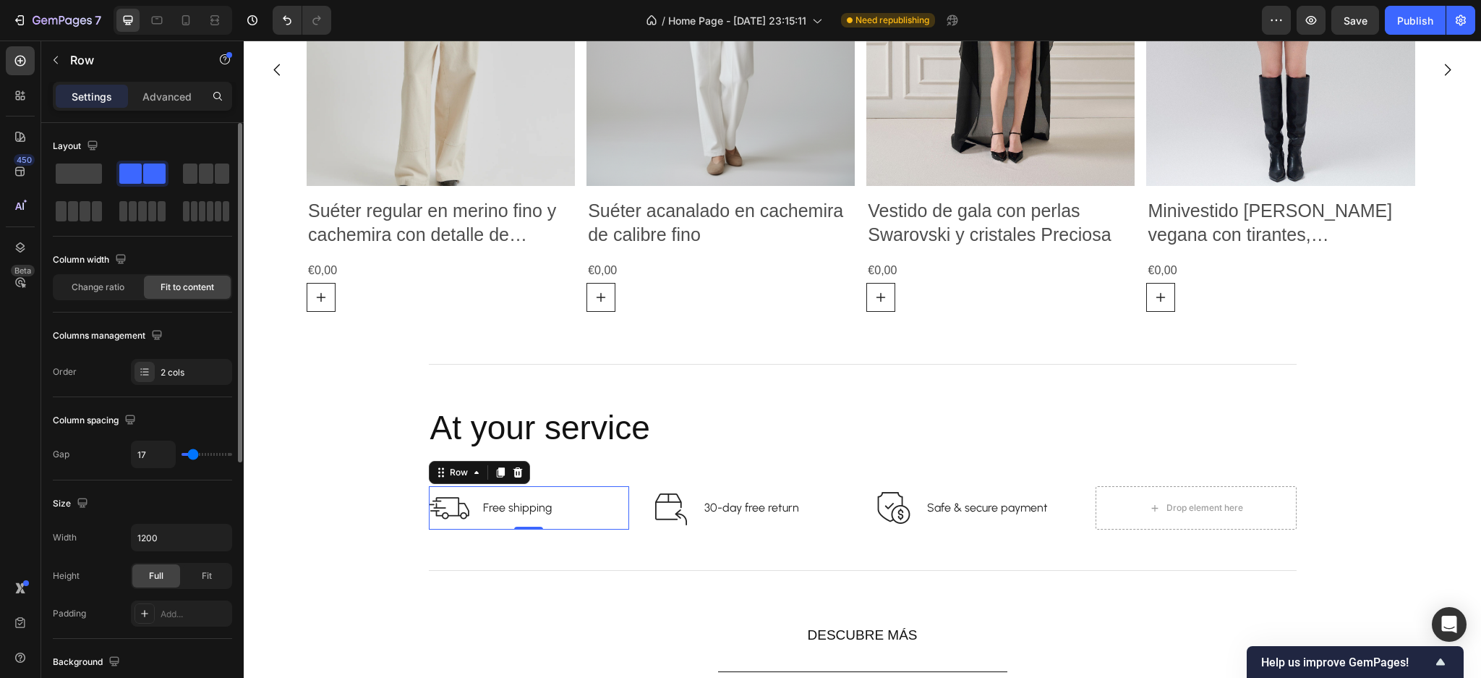
type input "19"
type input "22"
type input "24"
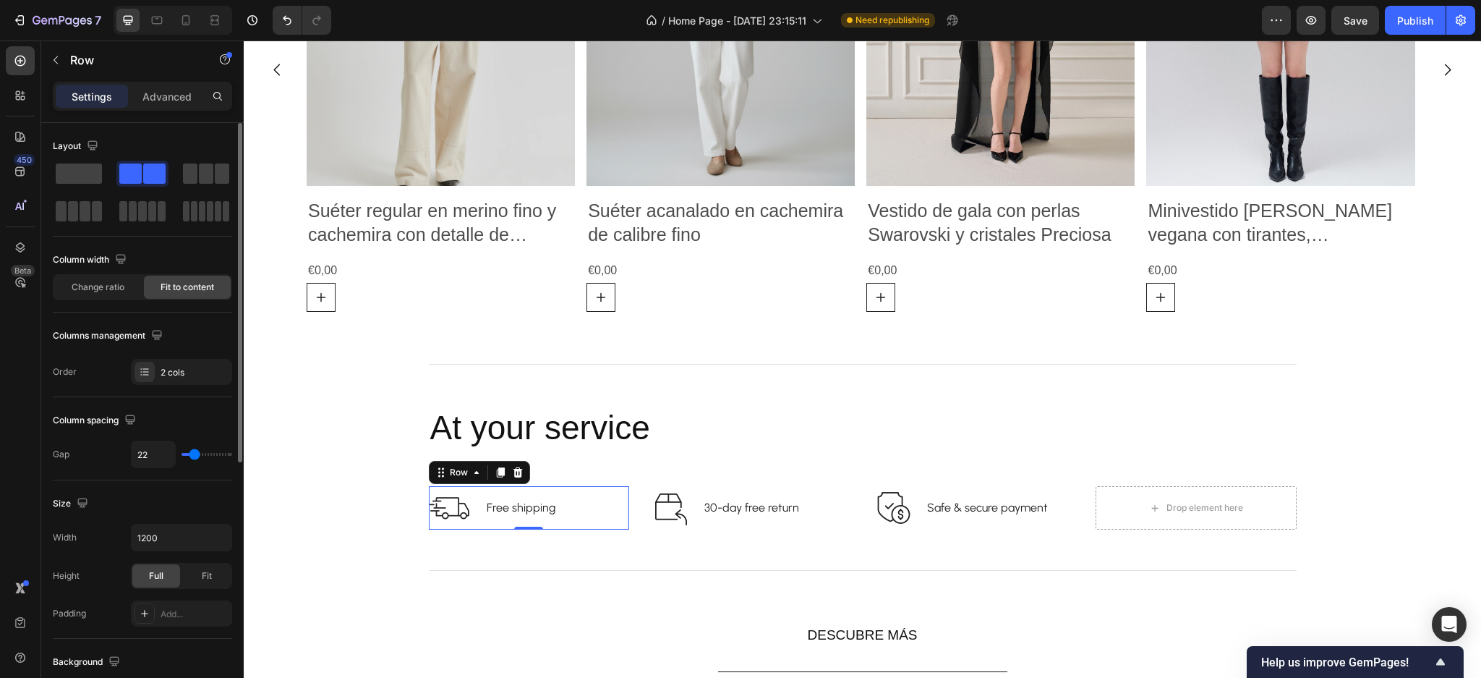
type input "24"
type input "22"
type input "19"
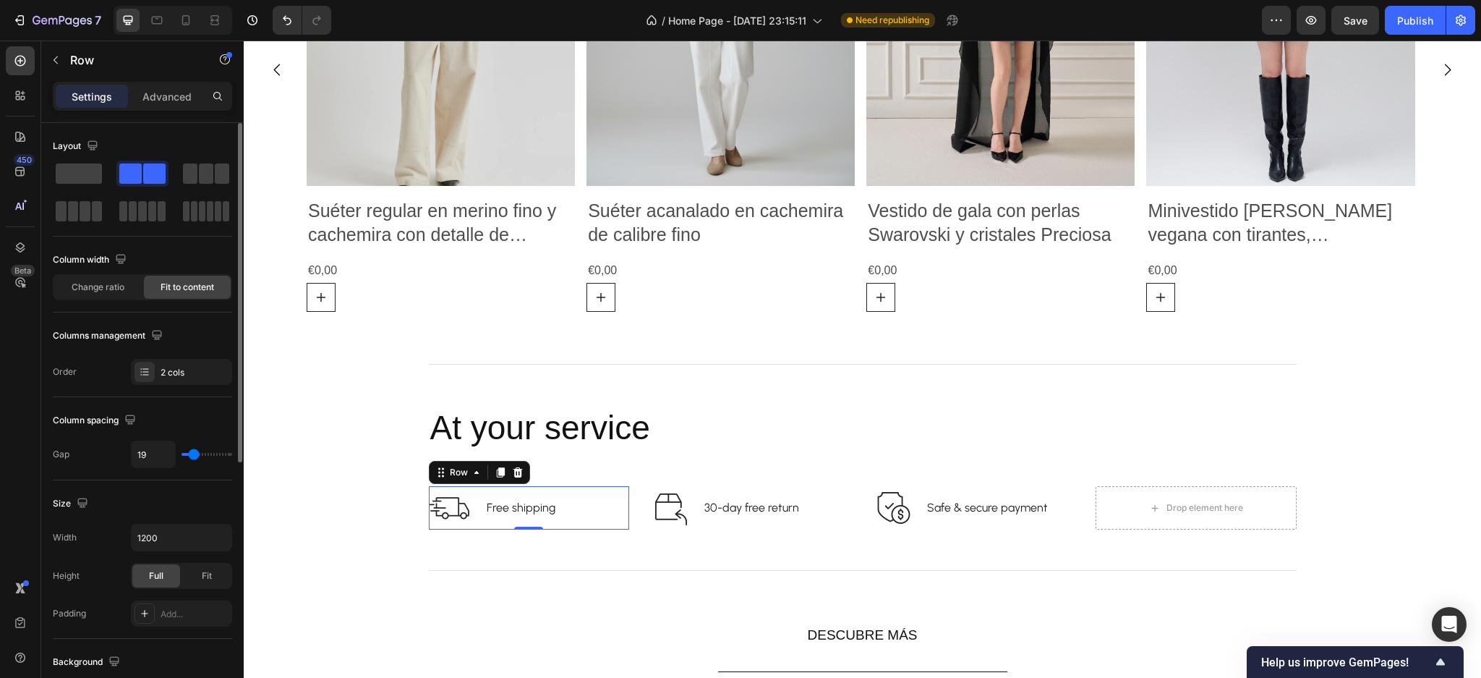
type input "17"
click at [192, 456] on input "range" at bounding box center [207, 454] width 51 height 3
click at [166, 491] on div "Size Width 1200 Height Full Fit Padding Add..." at bounding box center [142, 559] width 179 height 158
click at [96, 297] on div "Change ratio" at bounding box center [97, 287] width 87 height 23
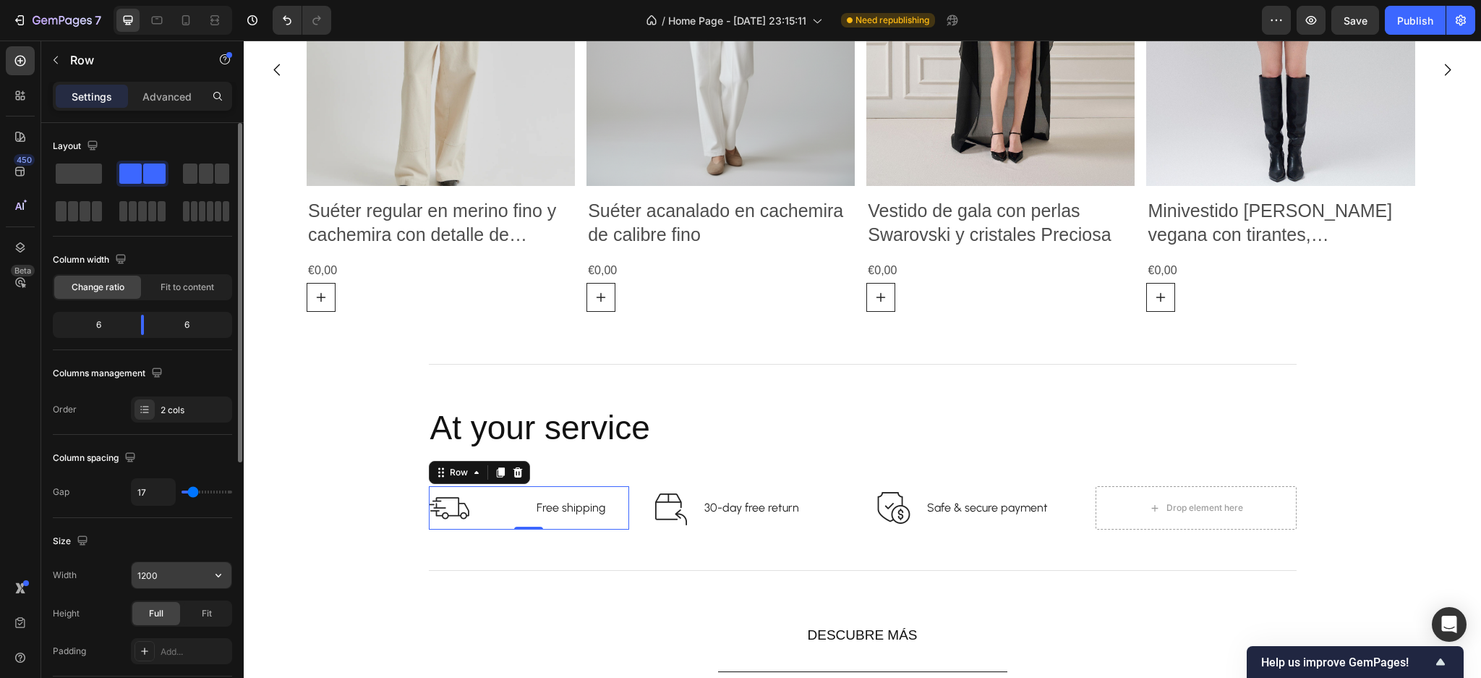
click at [217, 576] on icon "button" at bounding box center [219, 576] width 6 height 4
click at [161, 635] on p "Full 100%" at bounding box center [178, 640] width 82 height 13
click at [191, 610] on div "Fit" at bounding box center [207, 613] width 48 height 23
click at [207, 571] on button "button" at bounding box center [218, 575] width 26 height 26
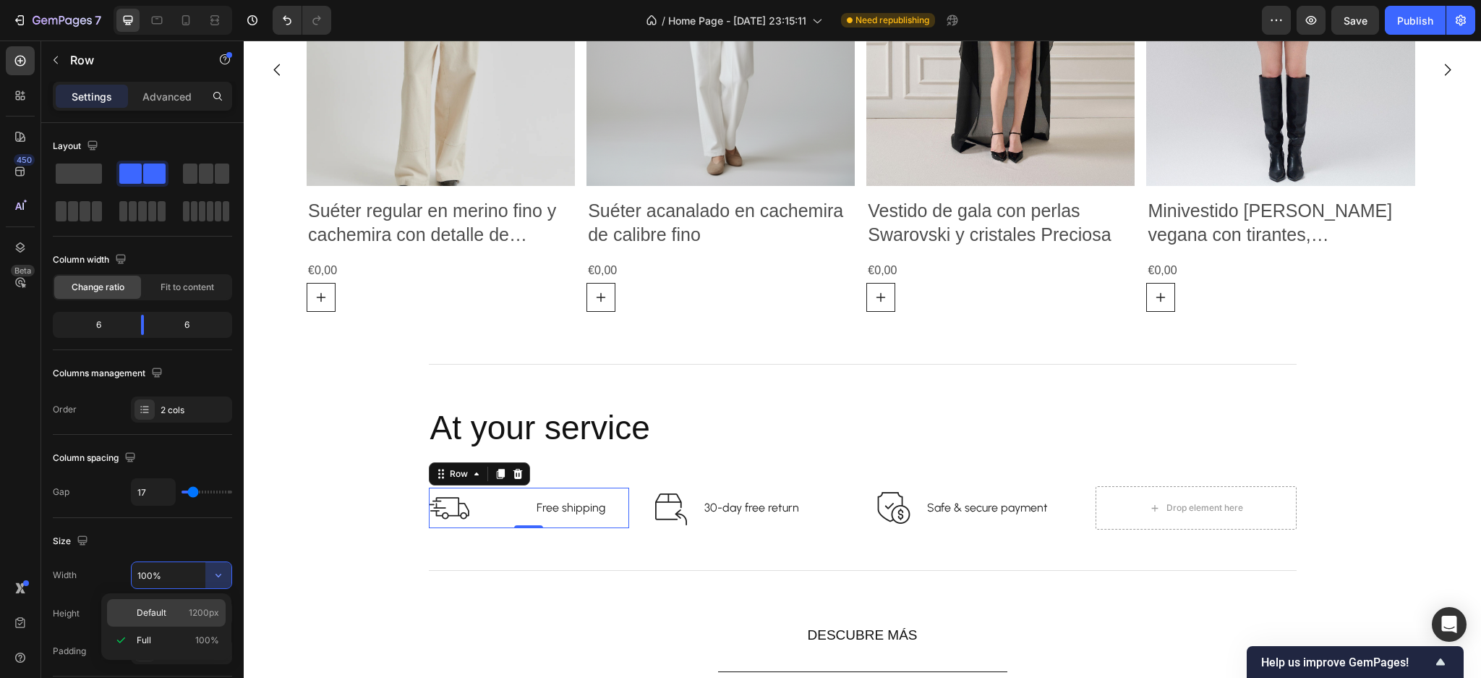
click at [166, 621] on div "Default 1200px" at bounding box center [166, 612] width 119 height 27
click at [171, 583] on input "1200" at bounding box center [182, 575] width 100 height 26
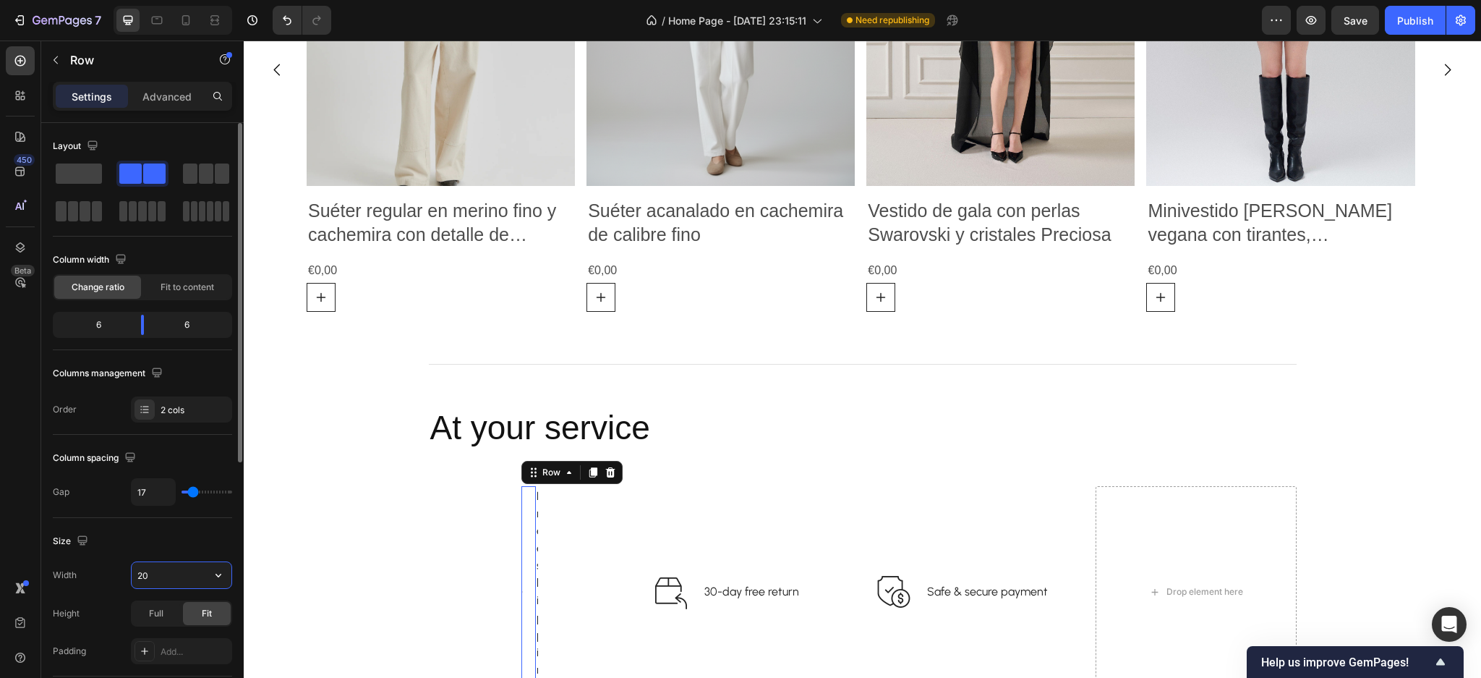
type input "2"
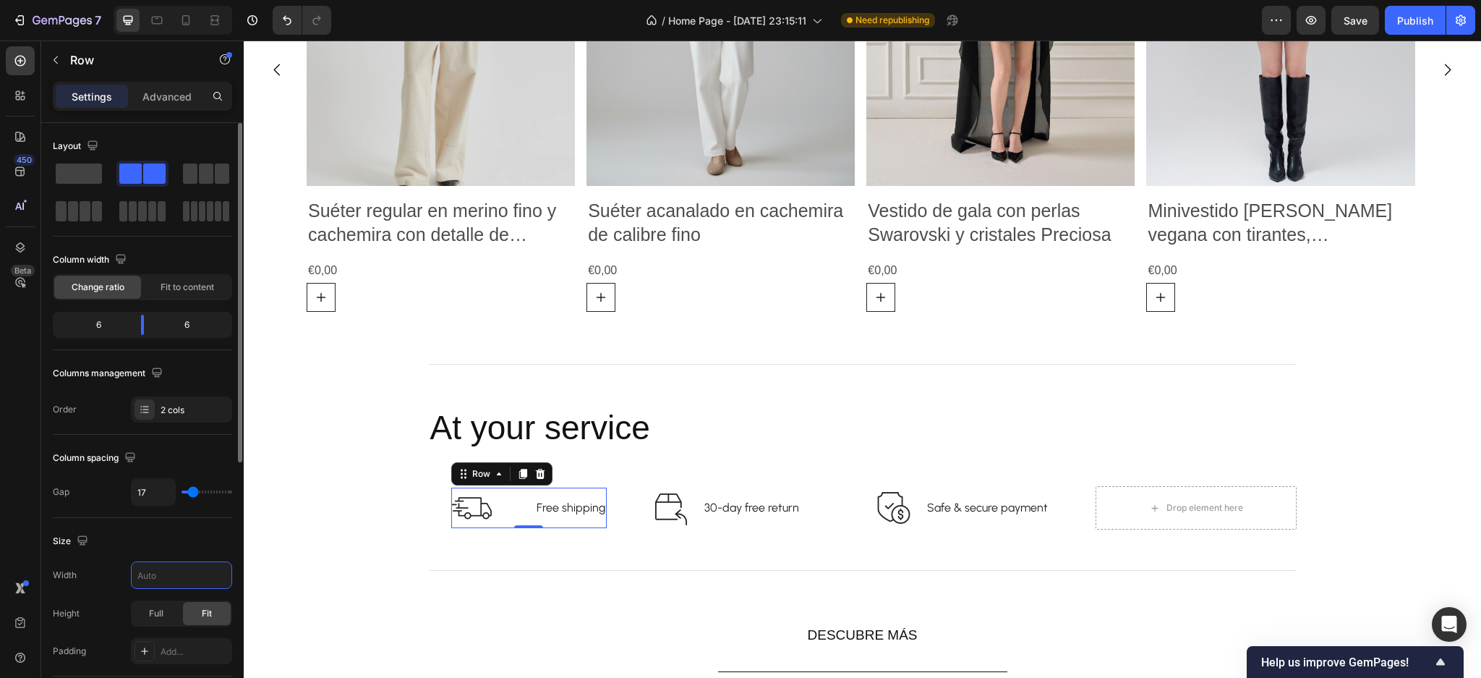
click at [172, 522] on div "Size Width Height Full Fit Padding Add..." at bounding box center [142, 597] width 179 height 158
type input "5"
type input "3"
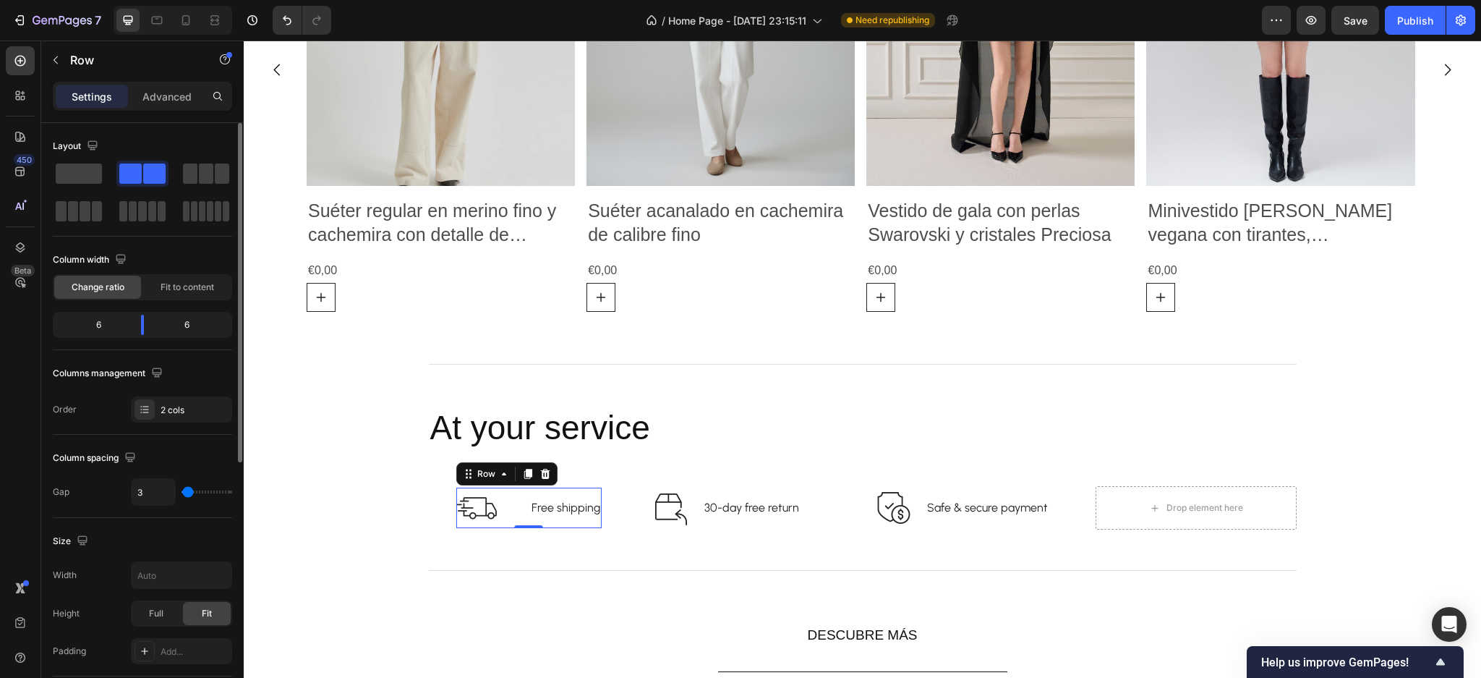
type input "0"
drag, startPoint x: 191, startPoint y: 487, endPoint x: 177, endPoint y: 486, distance: 13.8
type input "0"
click at [182, 490] on input "range" at bounding box center [207, 491] width 51 height 3
click at [156, 274] on div "Change ratio Fit to content" at bounding box center [142, 287] width 179 height 26
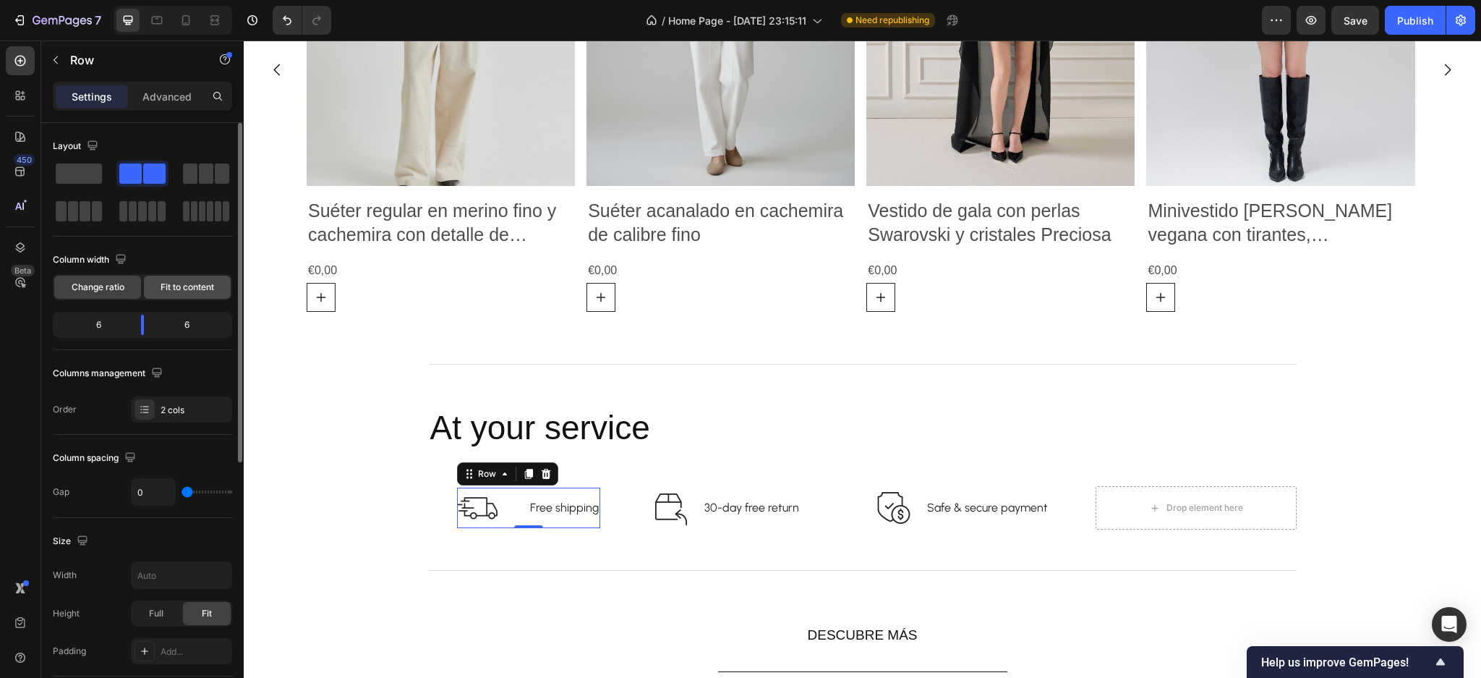
click at [163, 285] on span "Fit to content" at bounding box center [188, 287] width 54 height 13
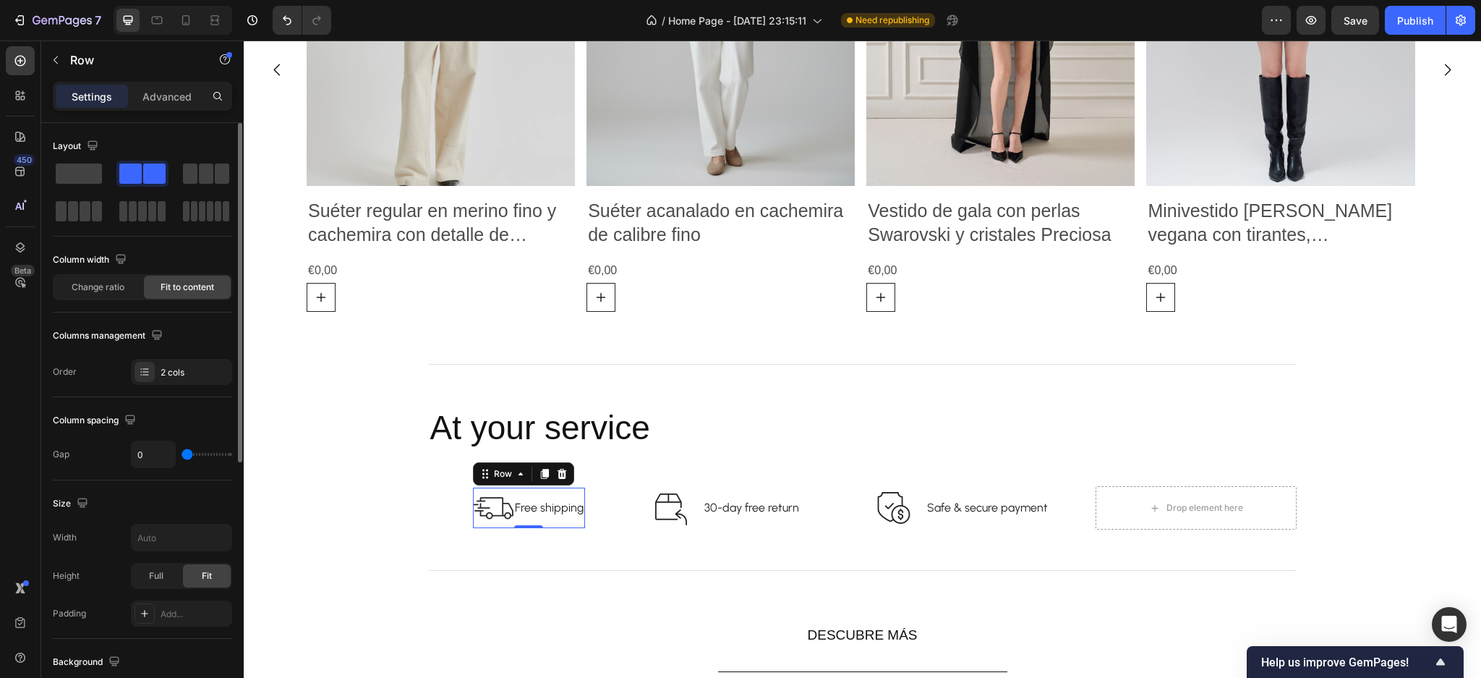
type input "3"
type input "5"
type input "8"
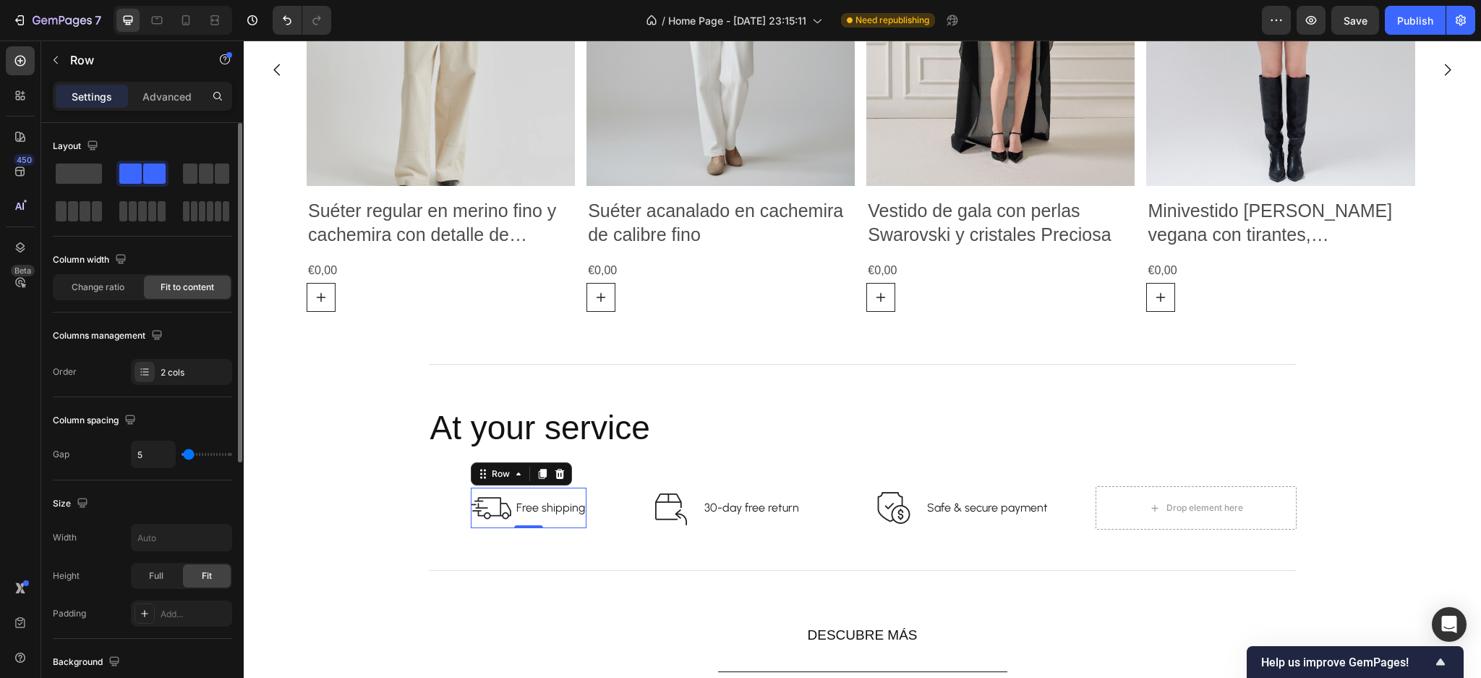
type input "8"
type input "12"
type input "15"
drag, startPoint x: 184, startPoint y: 451, endPoint x: 192, endPoint y: 451, distance: 8.0
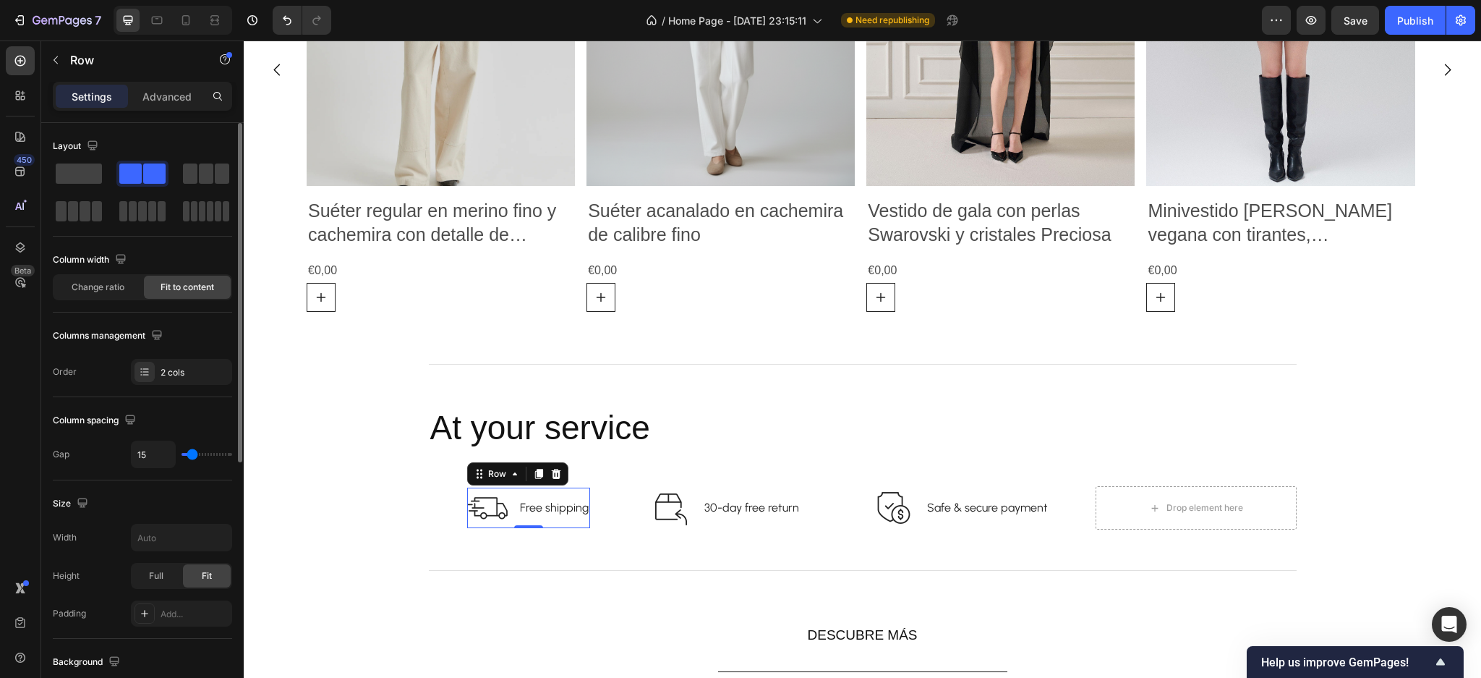
type input "15"
click at [192, 453] on input "range" at bounding box center [207, 454] width 51 height 3
click at [200, 501] on div "Size" at bounding box center [142, 503] width 179 height 23
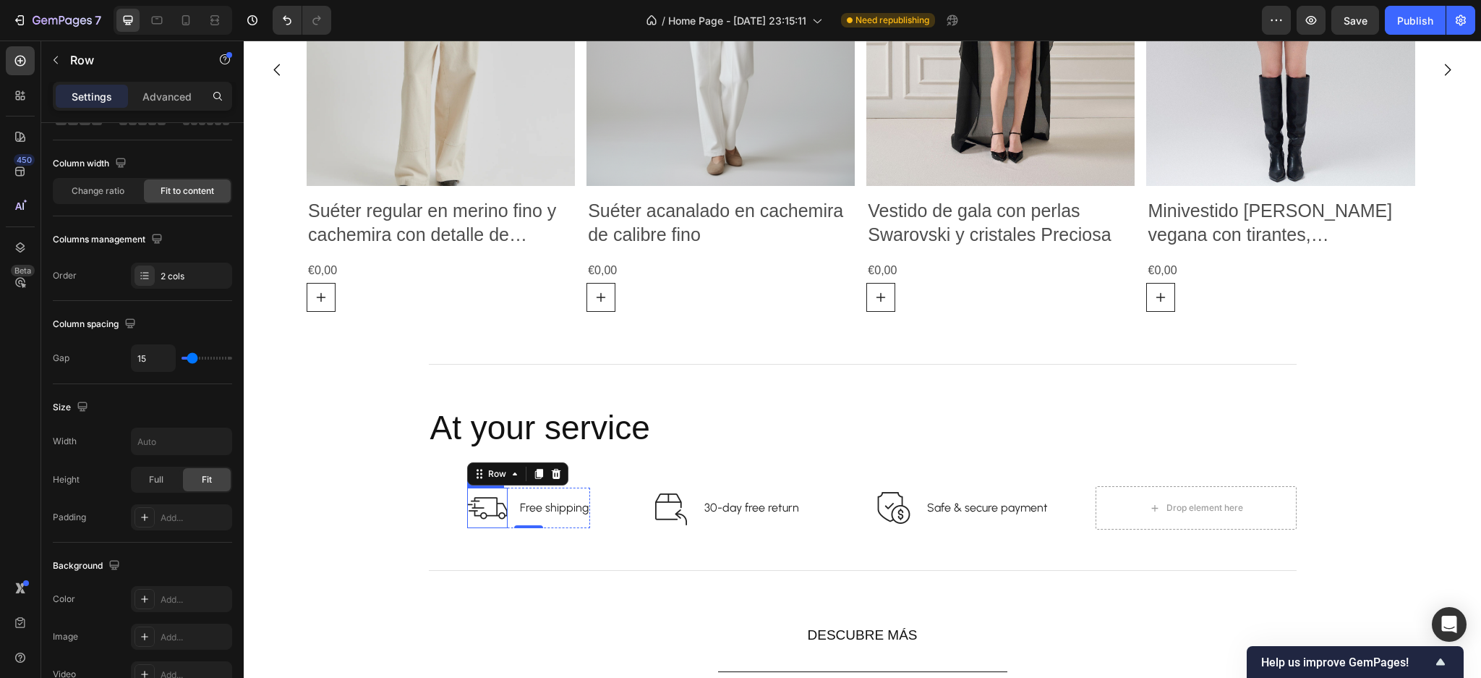
click at [478, 504] on img at bounding box center [487, 508] width 41 height 41
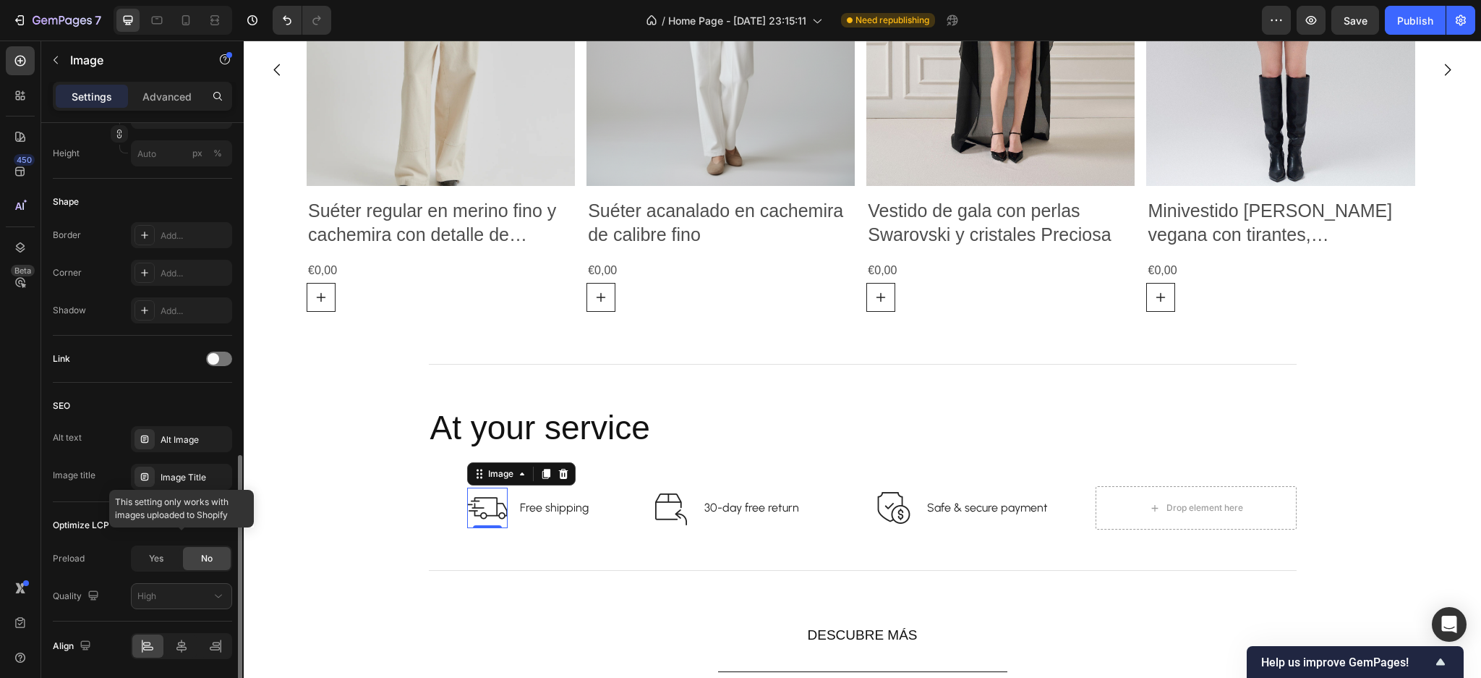
scroll to position [532, 0]
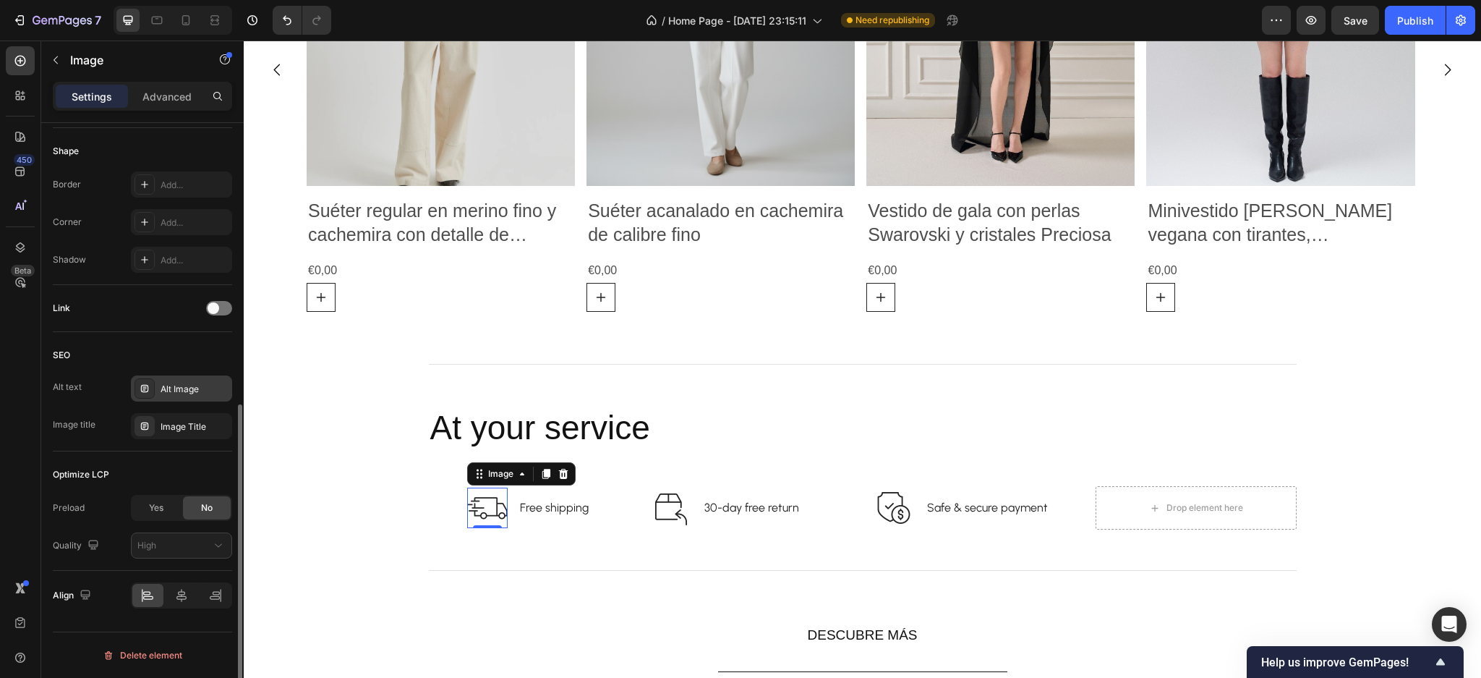
click at [172, 391] on div "Alt Image" at bounding box center [195, 389] width 68 height 13
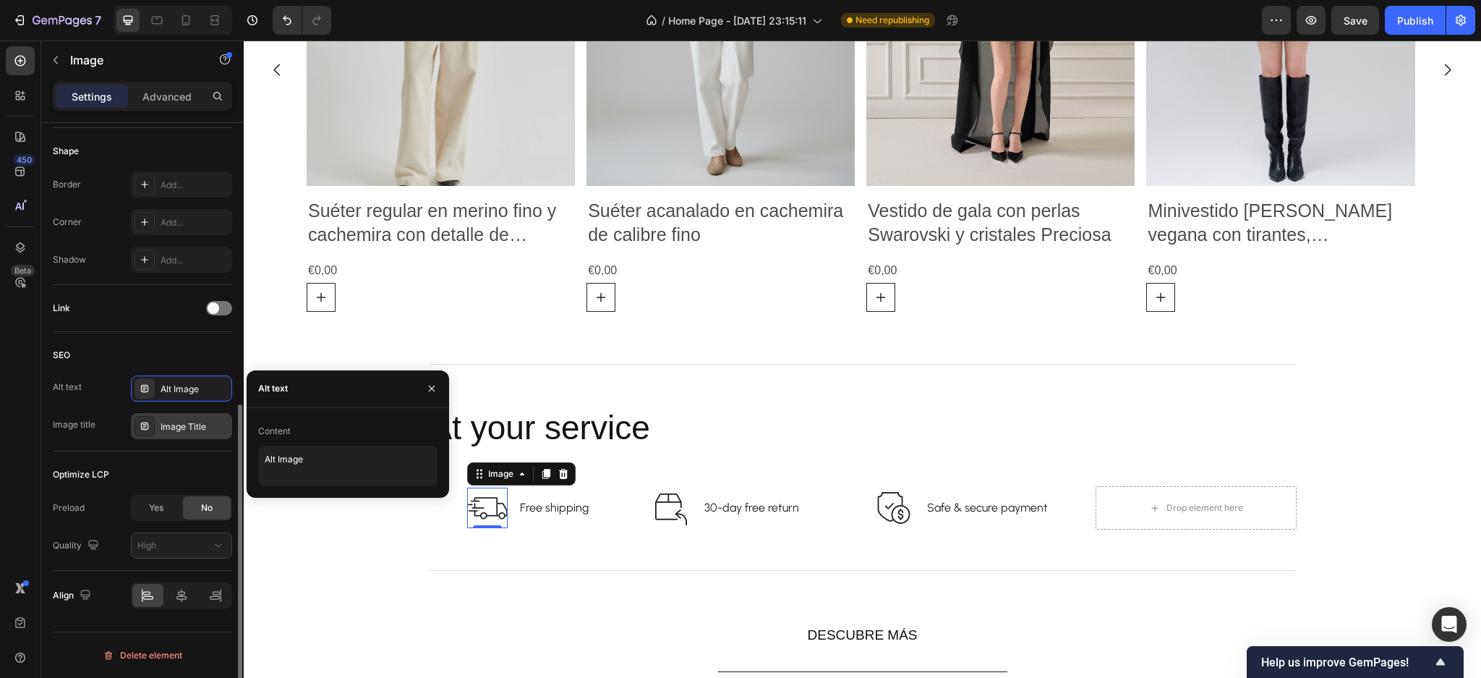
click at [171, 432] on div "Image Title" at bounding box center [195, 426] width 68 height 13
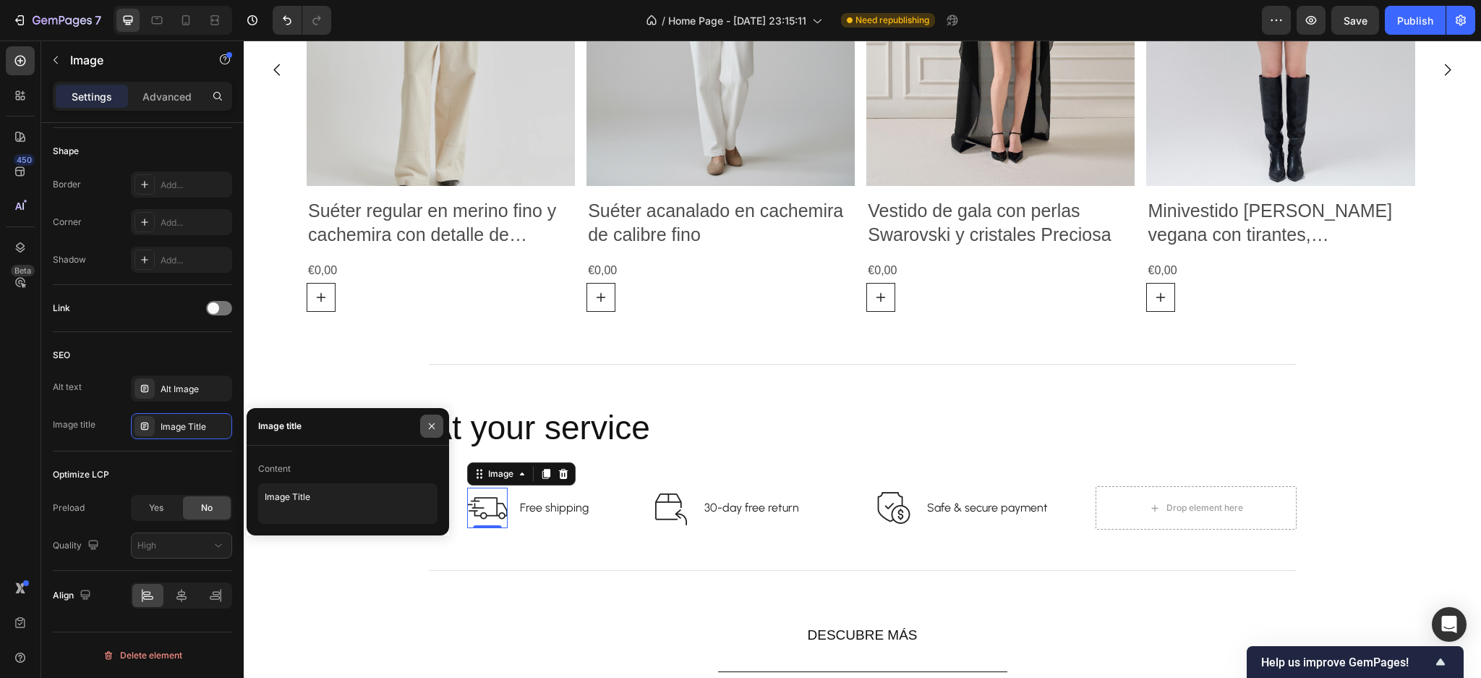
click at [442, 426] on button "button" at bounding box center [431, 425] width 23 height 23
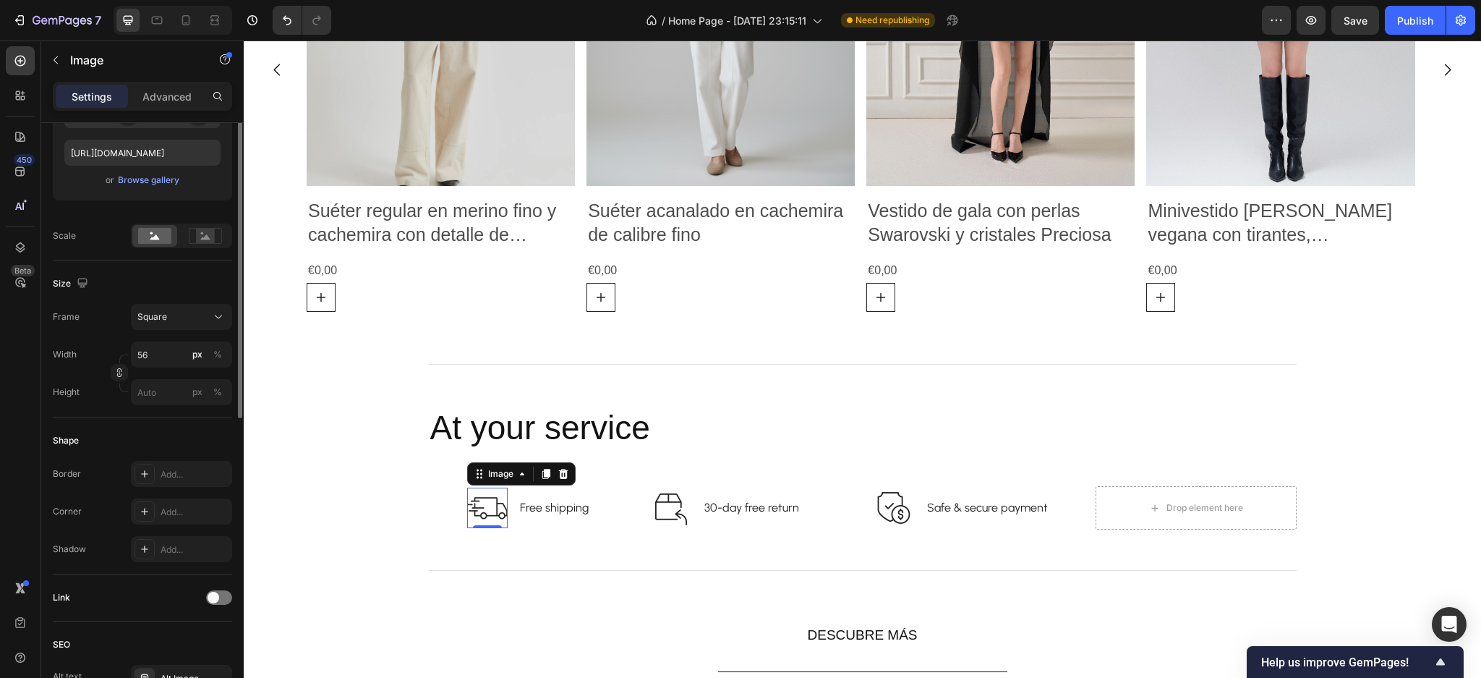
scroll to position [50, 0]
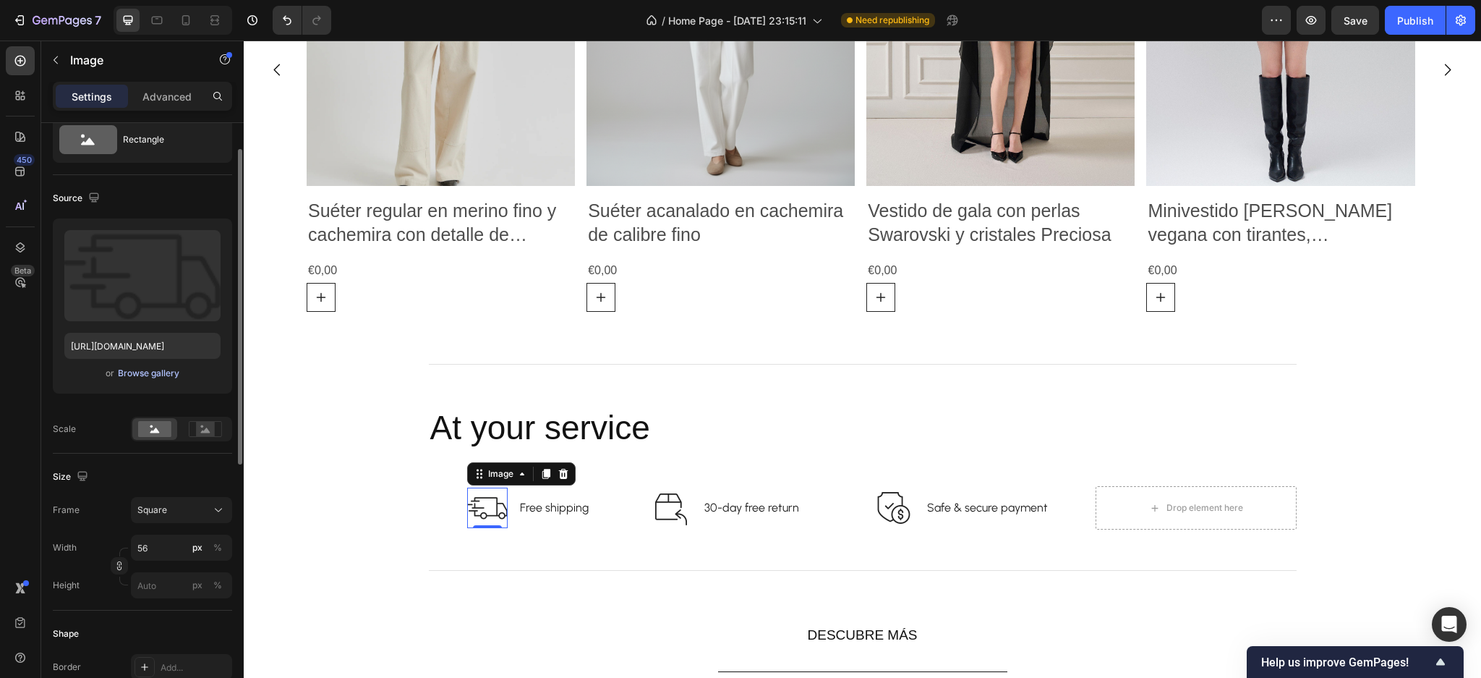
click at [142, 376] on div "Browse gallery" at bounding box center [148, 373] width 61 height 13
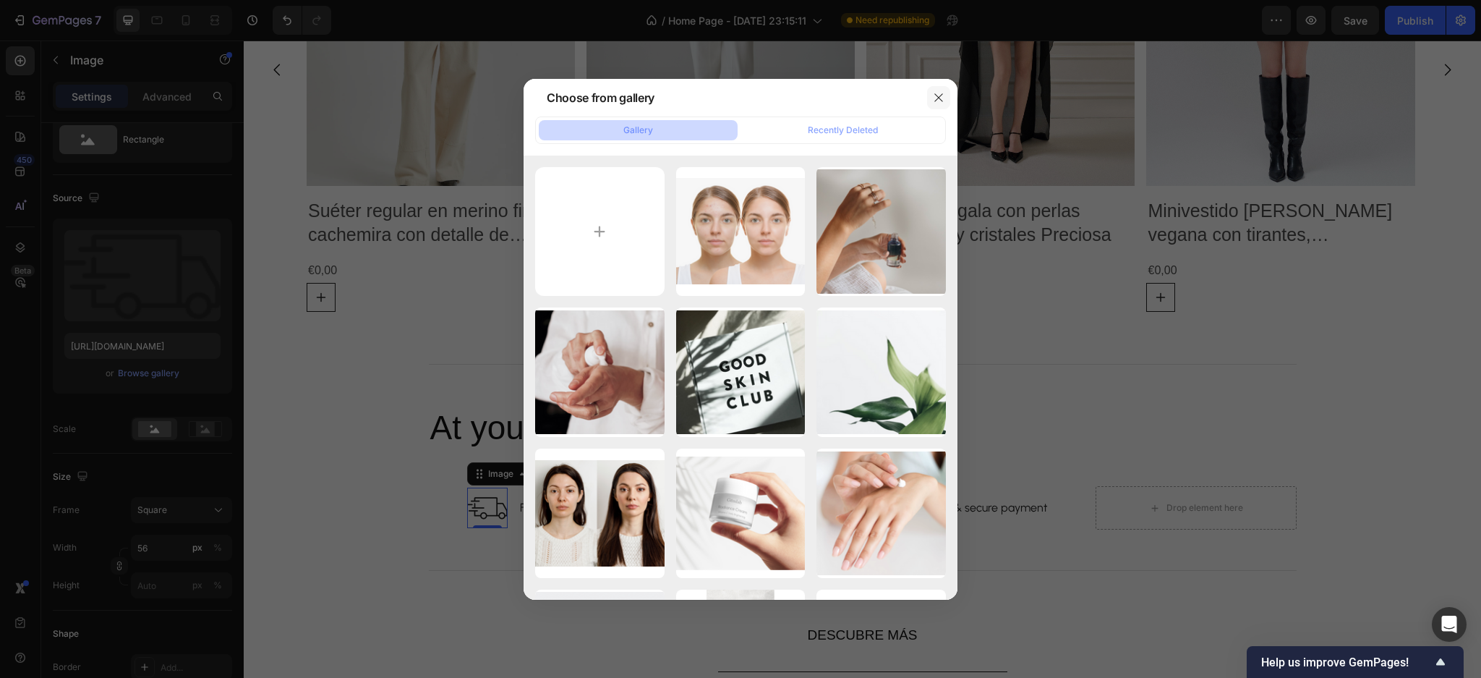
click at [933, 98] on icon "button" at bounding box center [939, 98] width 12 height 12
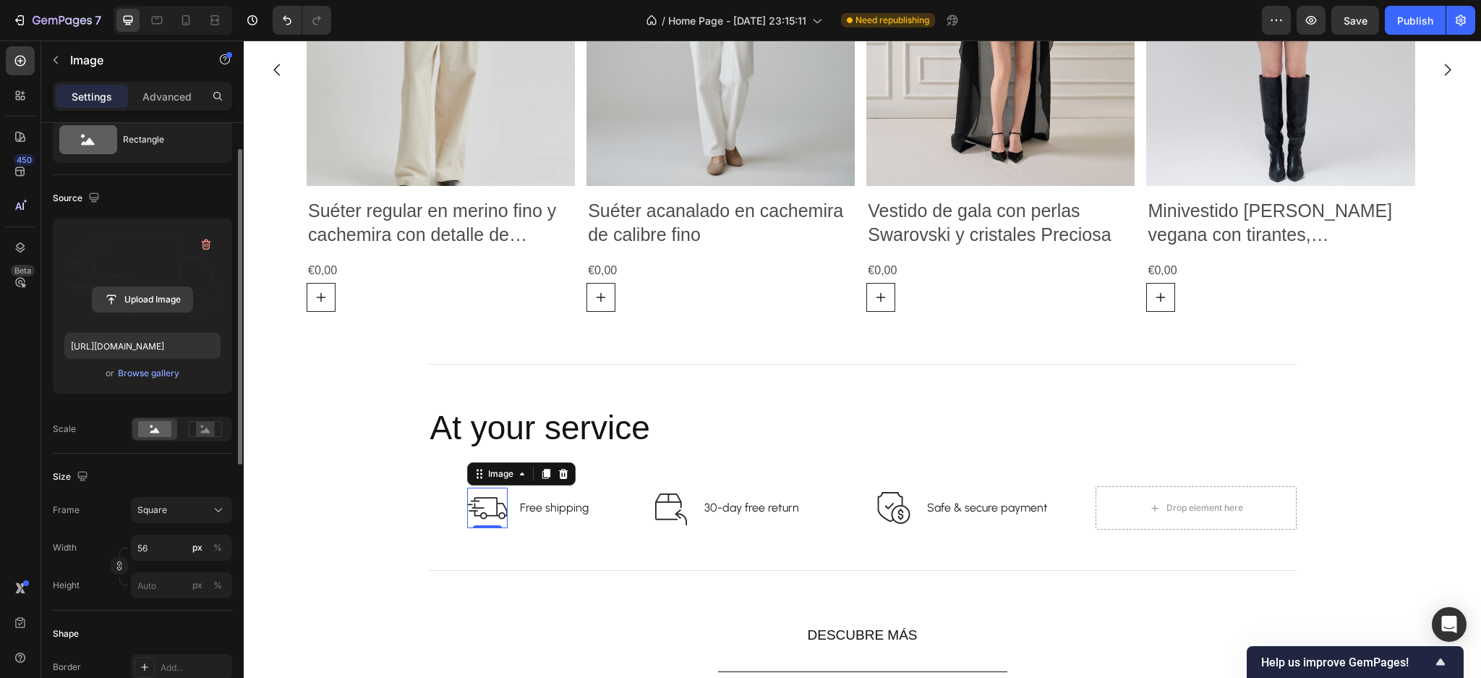
click at [127, 300] on input "file" at bounding box center [143, 299] width 100 height 25
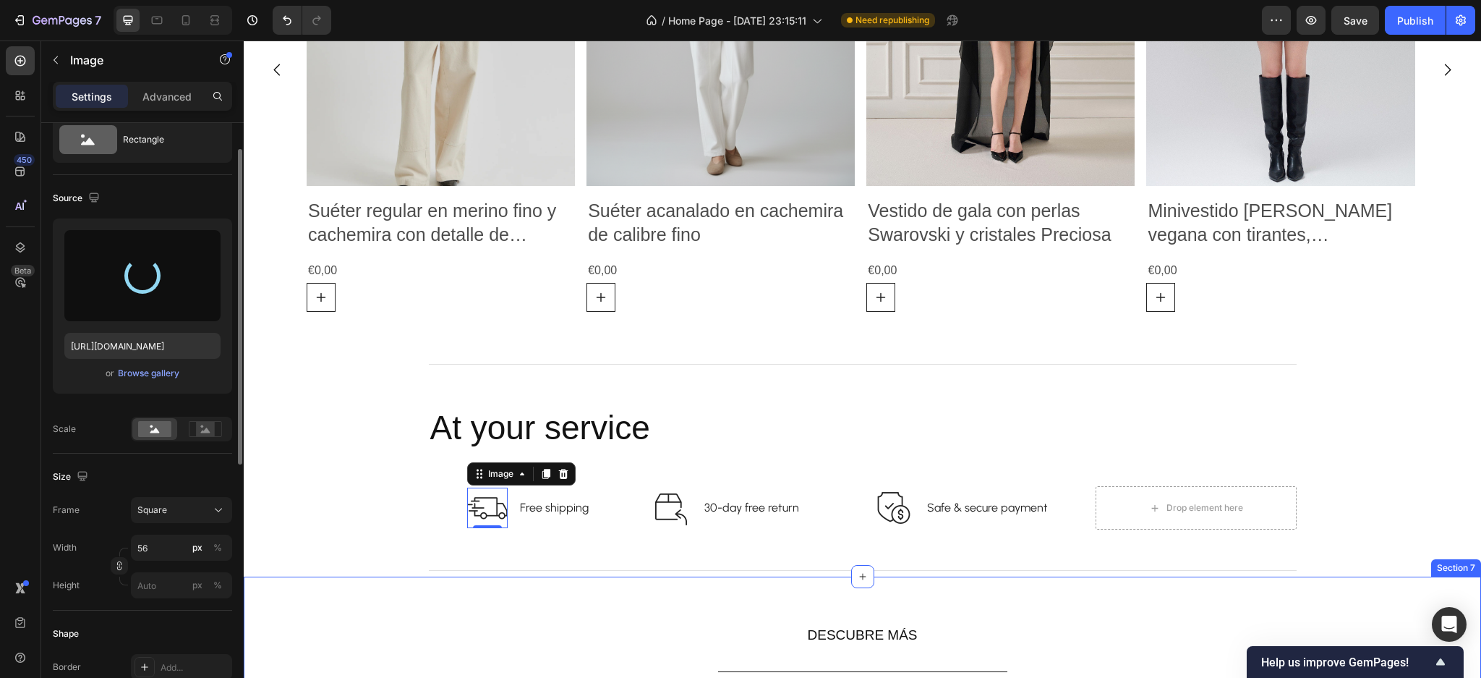
type input "https://cdn.shopify.com/s/files/1/0918/1059/5150/files/gempages_570051270333695…"
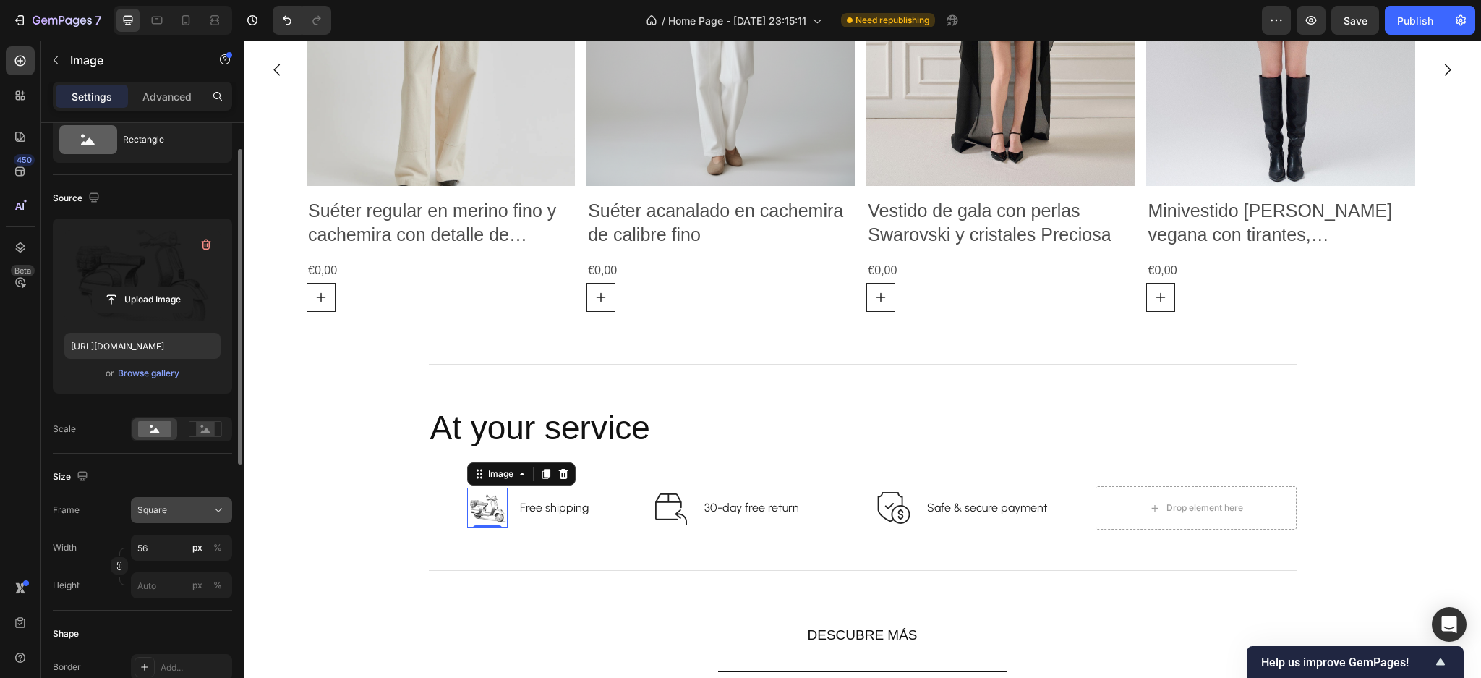
click at [209, 508] on div "Square" at bounding box center [181, 510] width 88 height 14
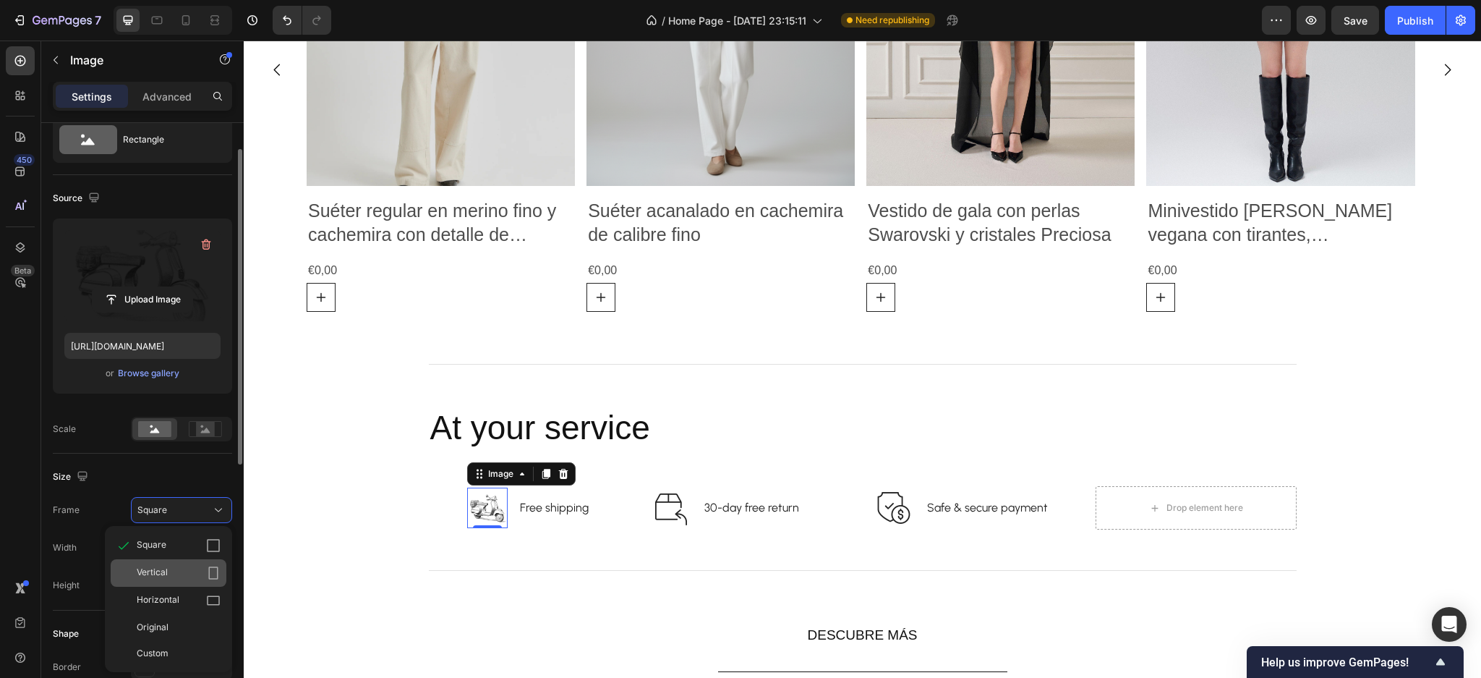
click at [209, 576] on icon at bounding box center [213, 572] width 9 height 13
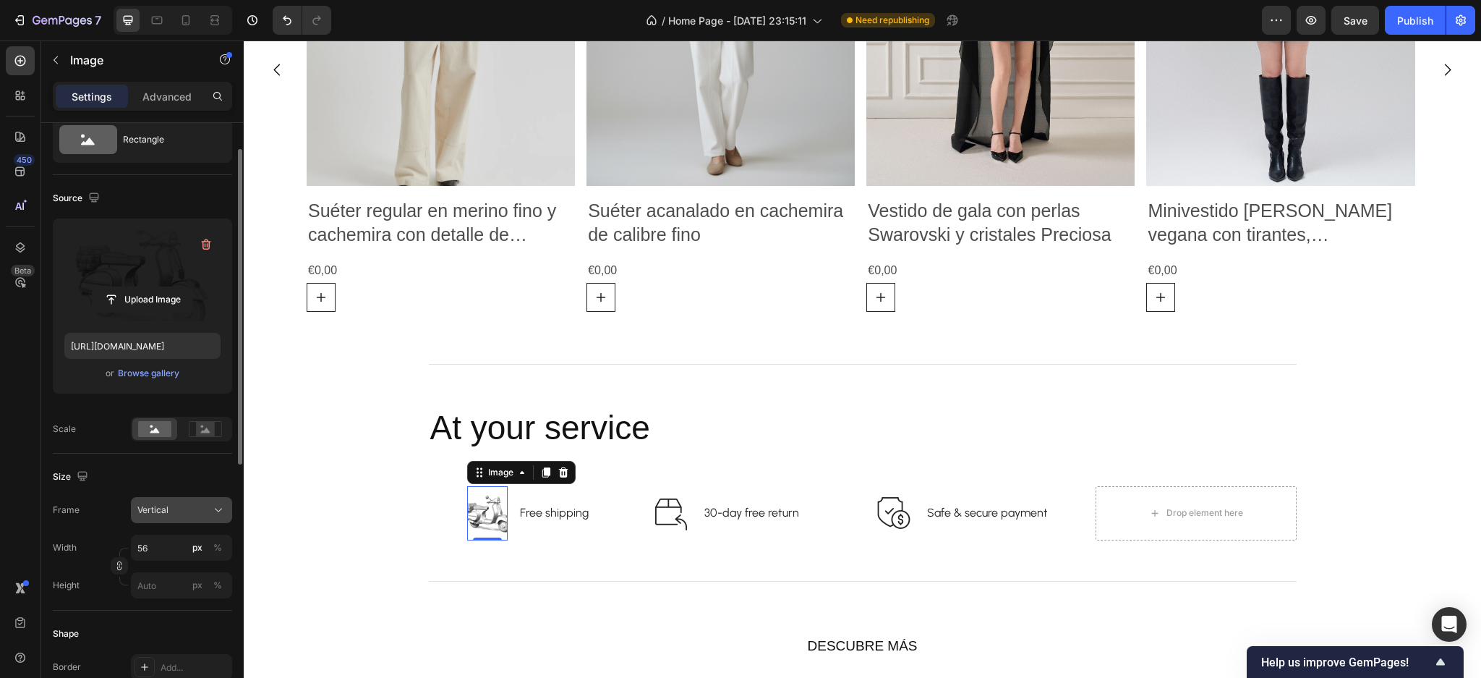
click at [224, 514] on icon at bounding box center [218, 510] width 14 height 14
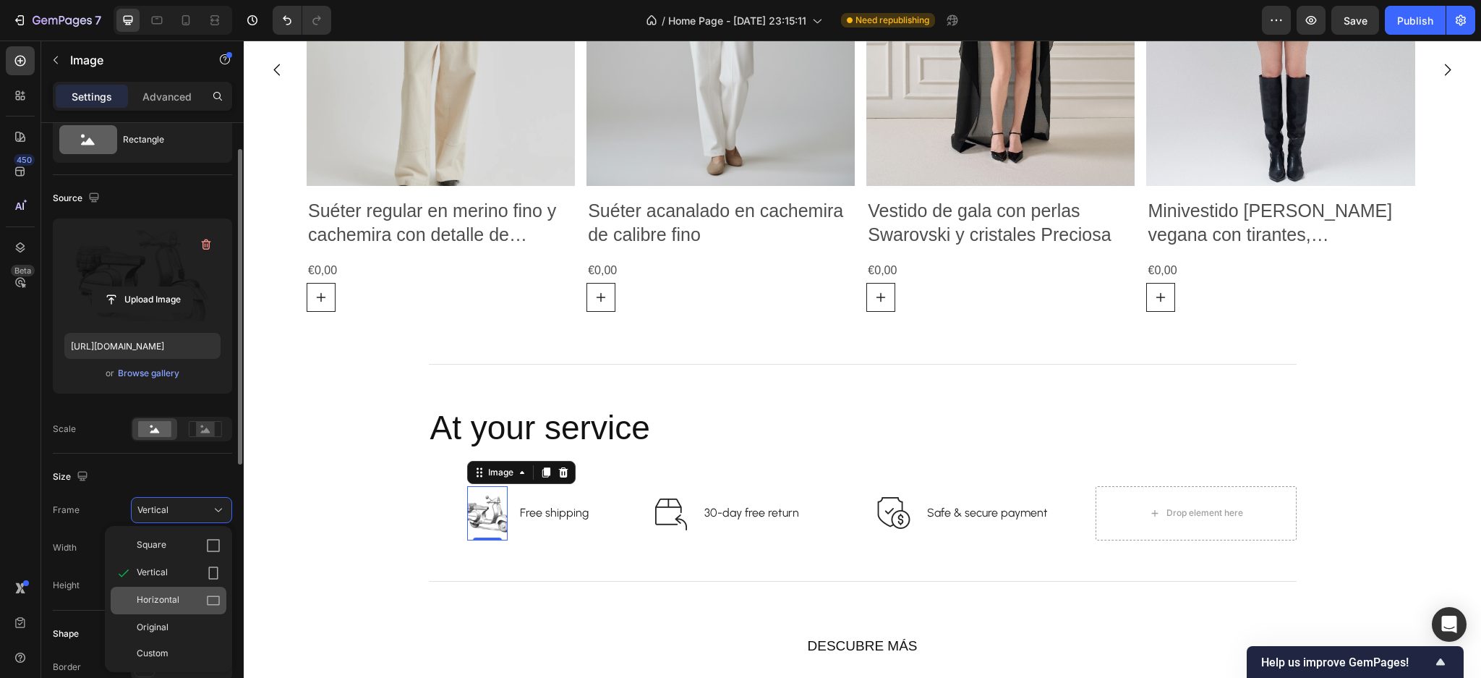
click at [217, 605] on icon at bounding box center [213, 600] width 13 height 9
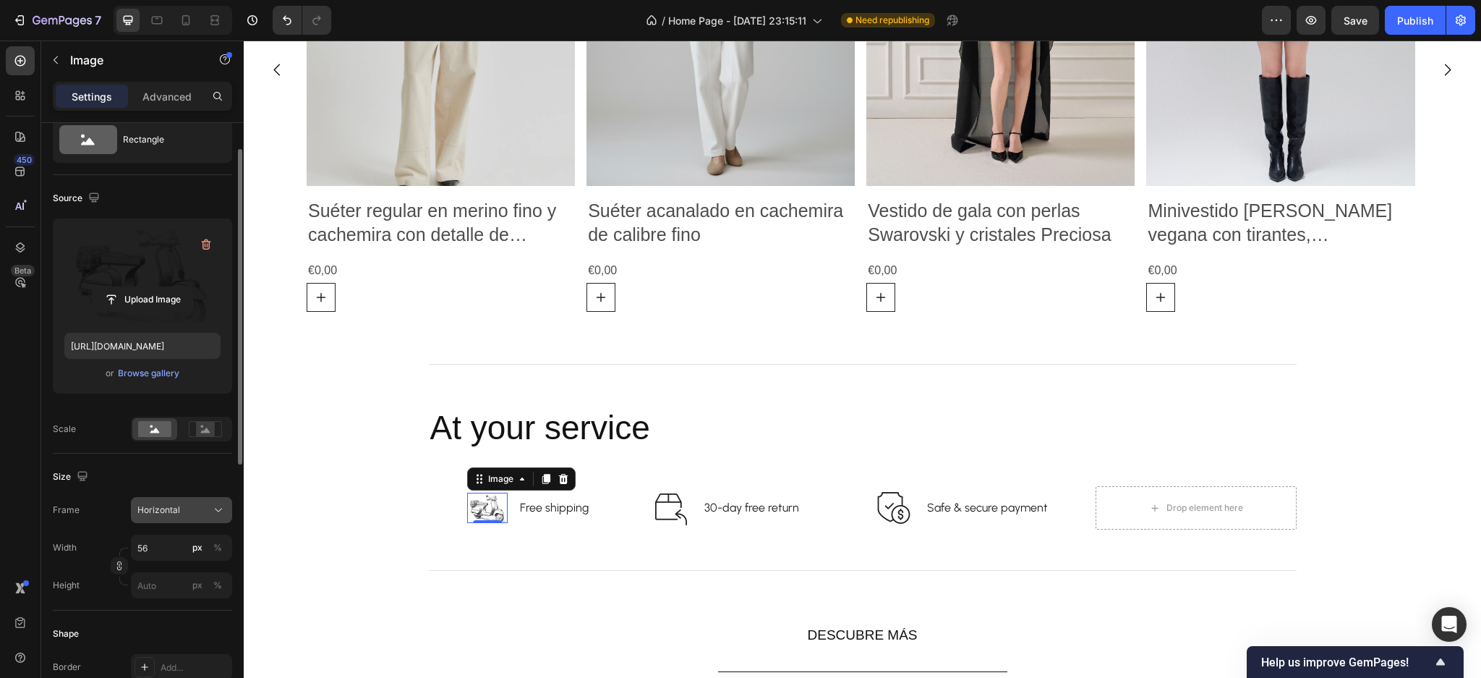
click at [221, 511] on icon at bounding box center [218, 510] width 14 height 14
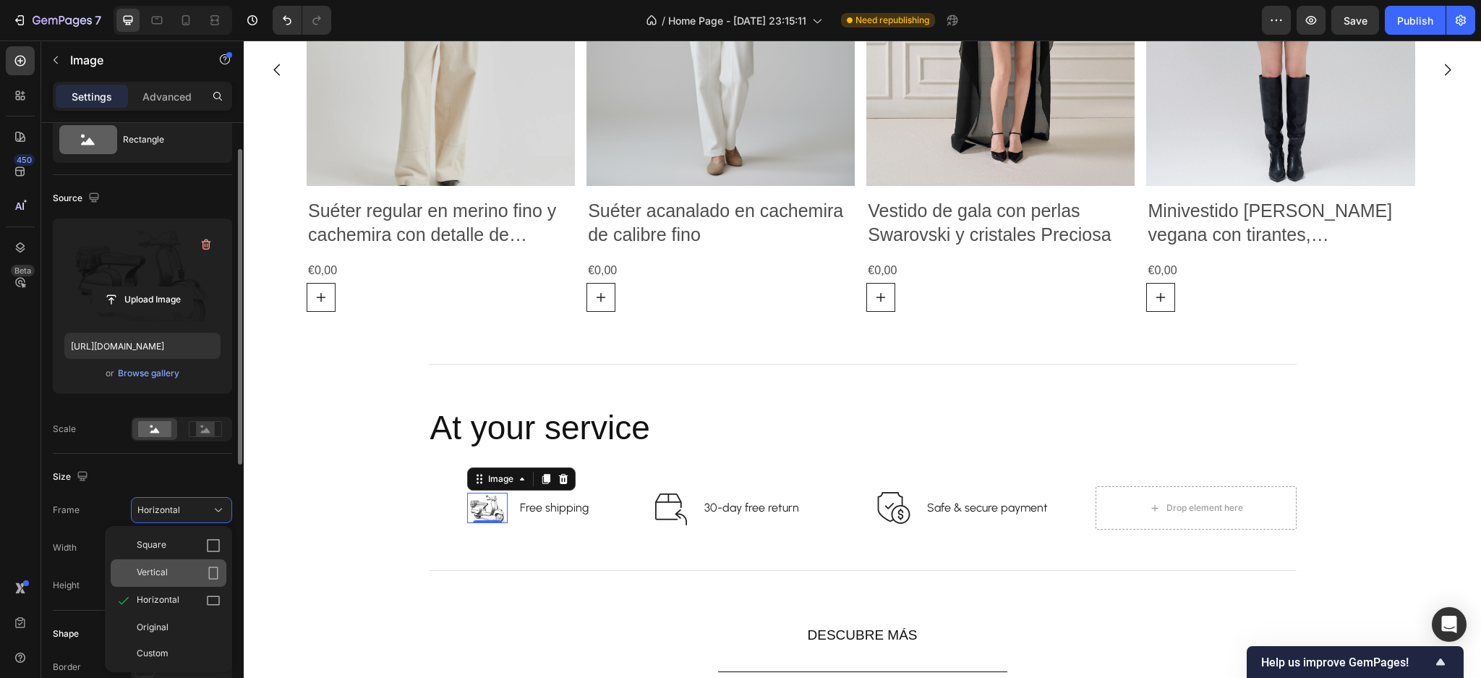
click at [207, 567] on icon at bounding box center [213, 573] width 14 height 14
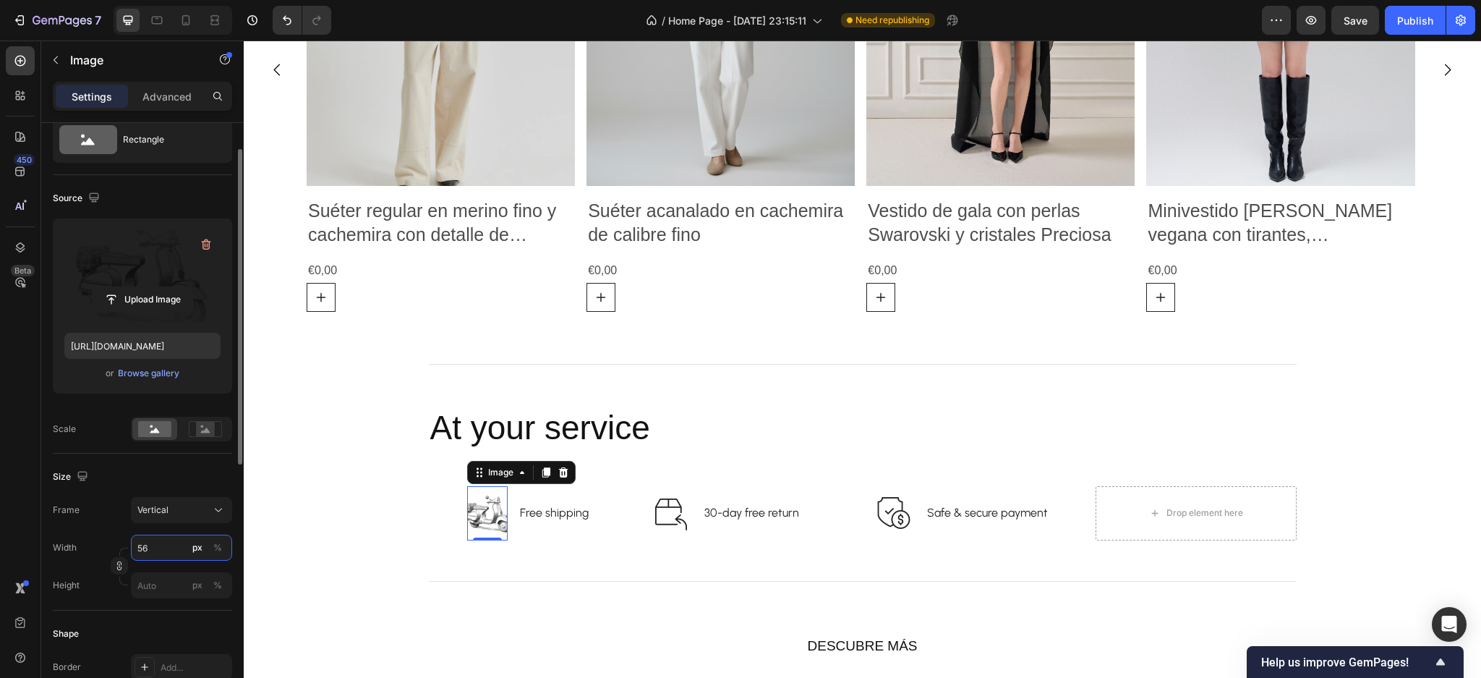
click at [168, 556] on input "56" at bounding box center [181, 548] width 101 height 26
type input "1"
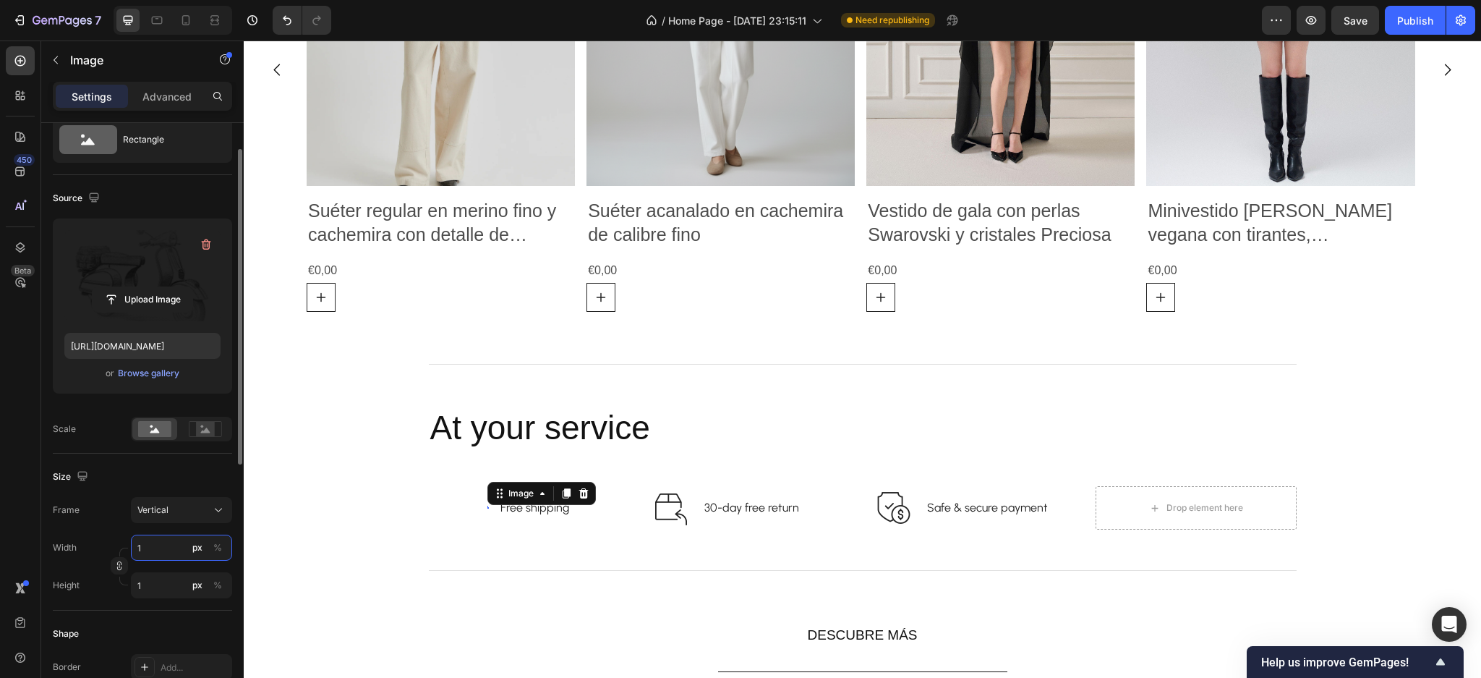
type input "10"
type input "13"
type input "100"
type input "133"
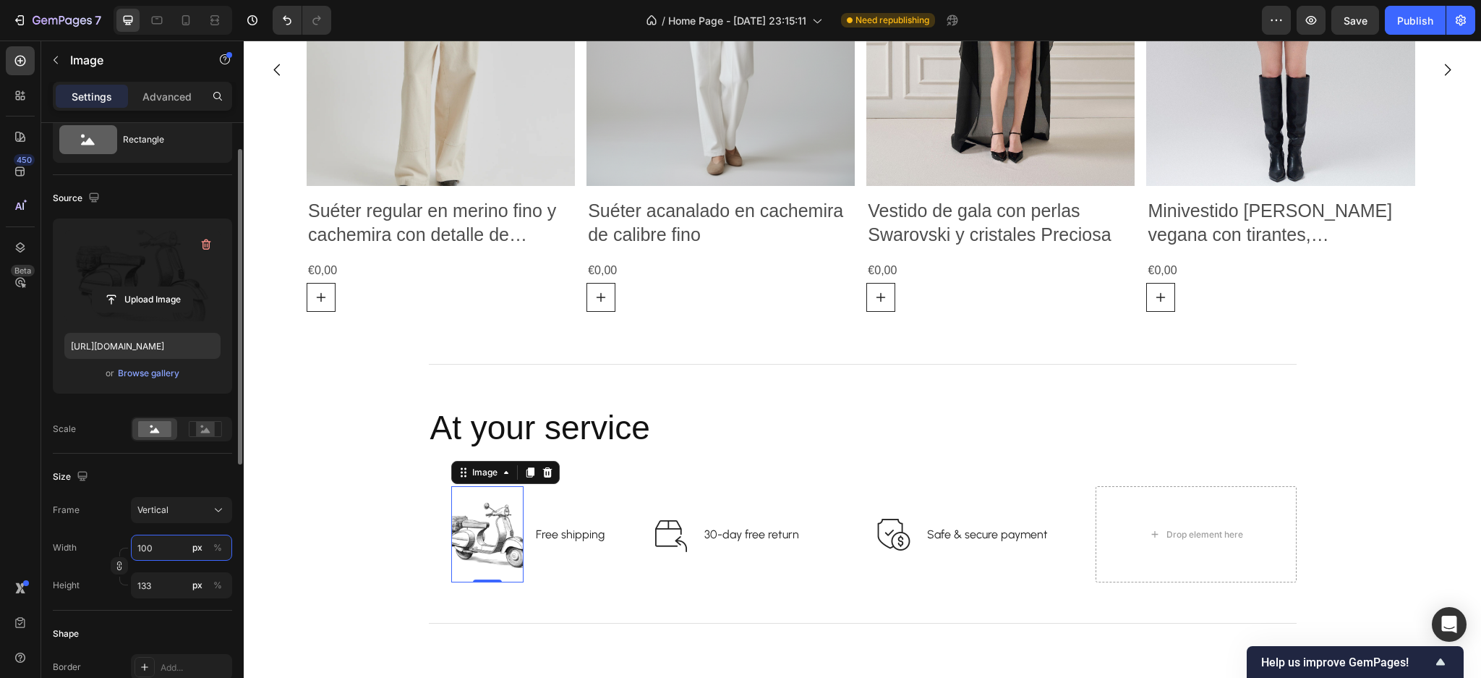
type input "10"
type input "13"
type input "1"
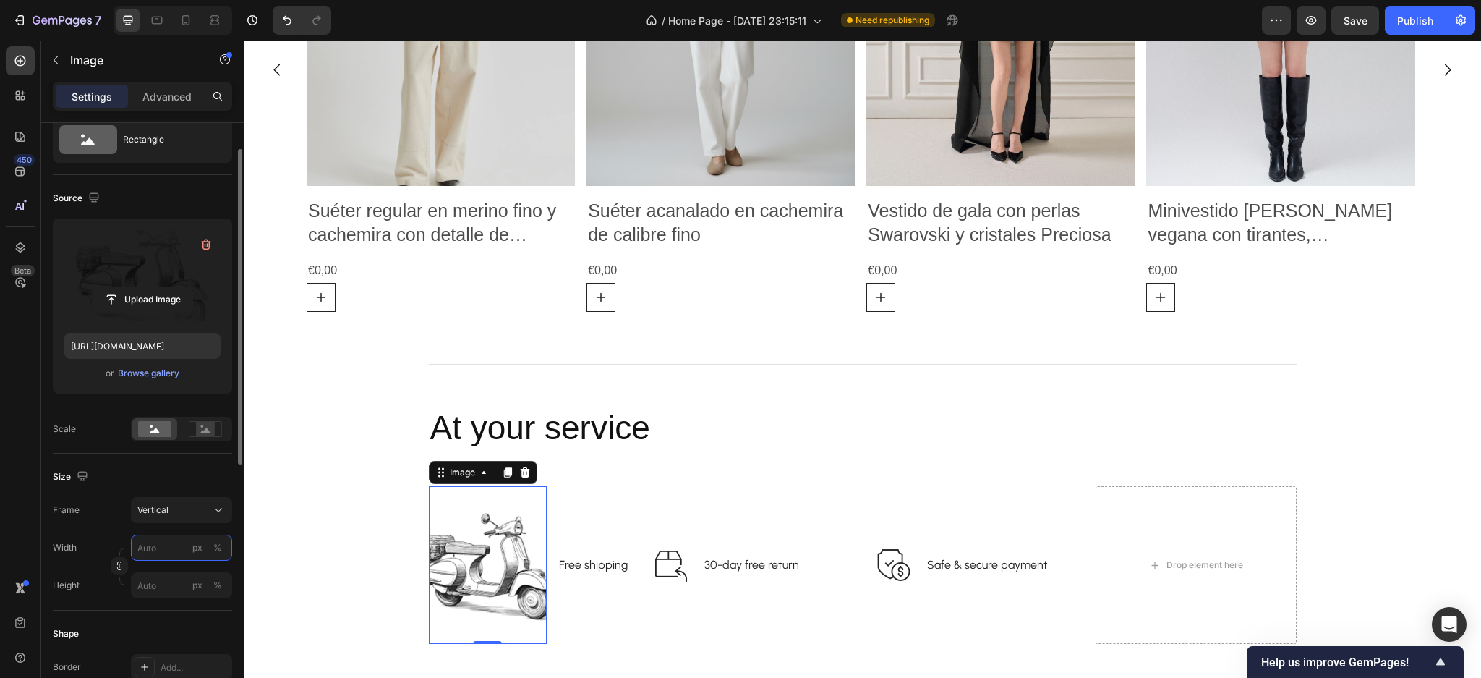
type input "2"
type input "3"
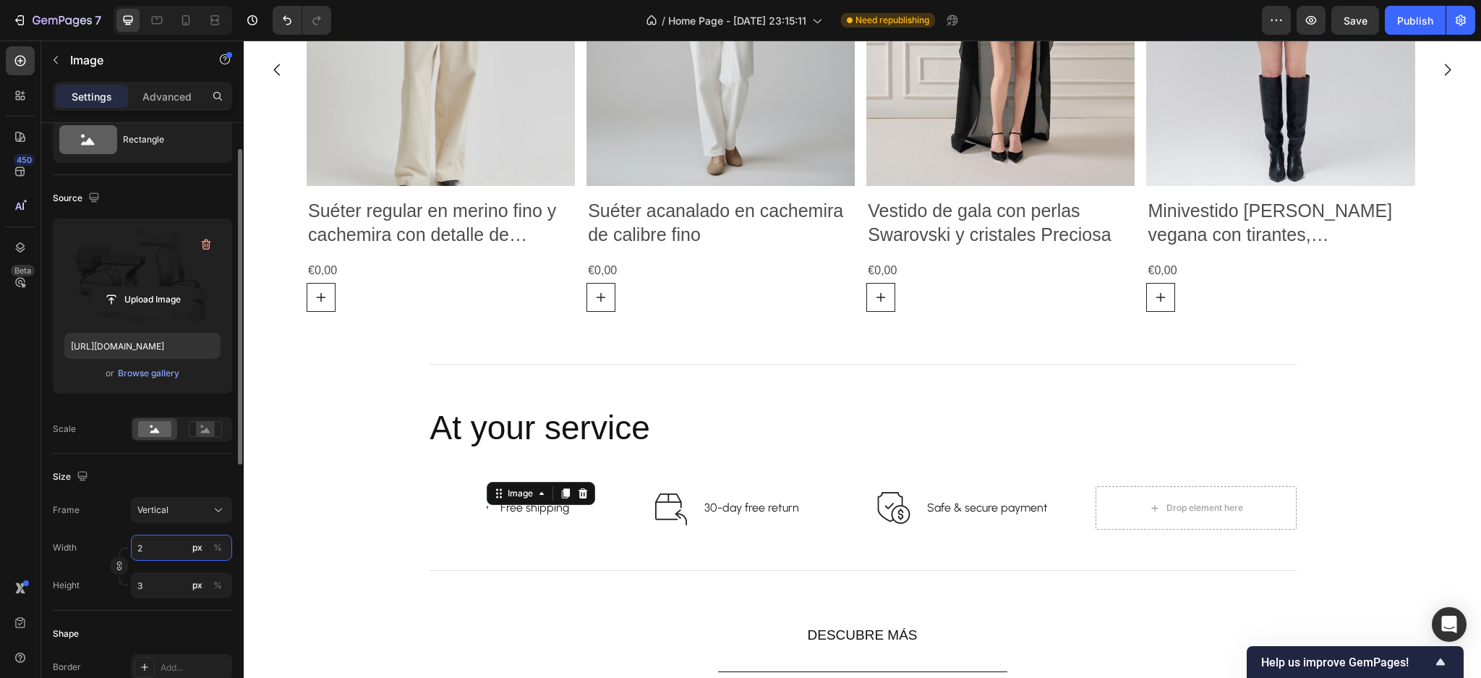
type input "20"
type input "27"
type input "200"
type input "267"
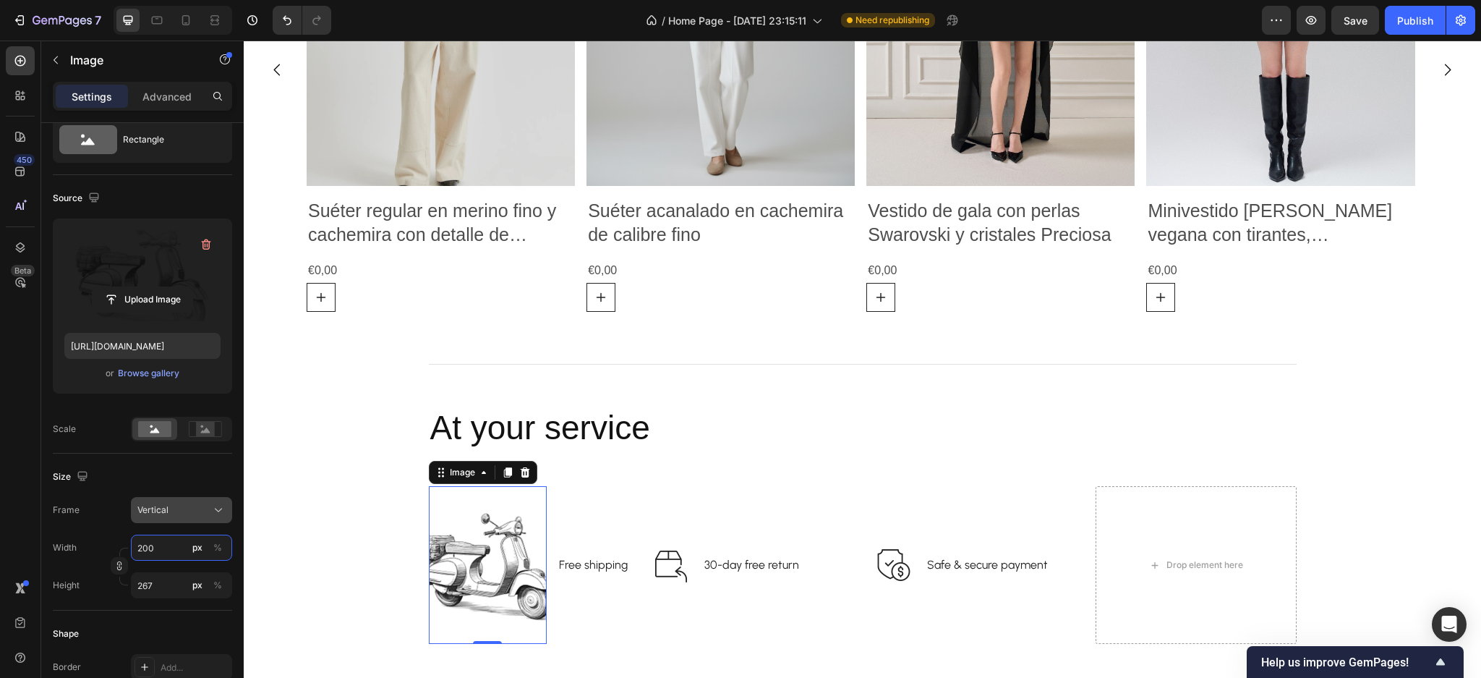
type input "200"
click at [193, 504] on div "Vertical" at bounding box center [172, 509] width 71 height 13
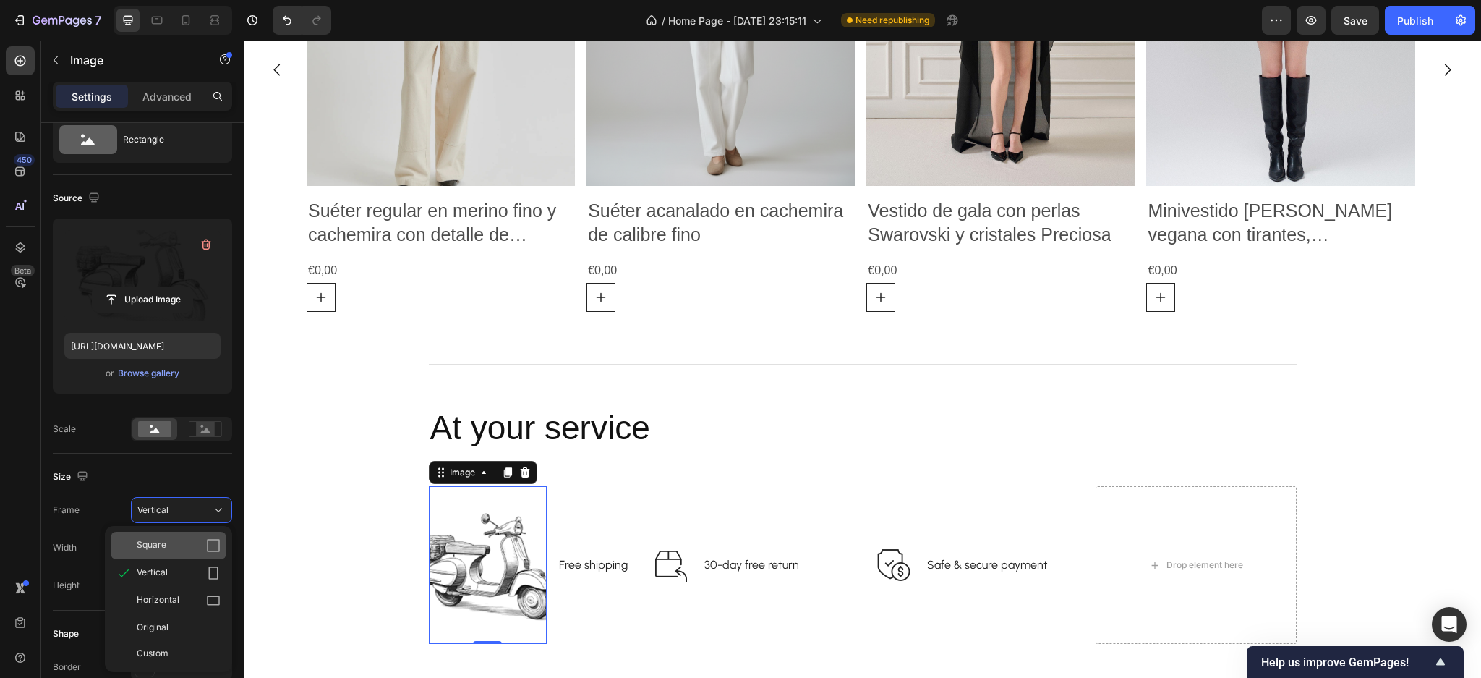
click at [182, 537] on div "Square" at bounding box center [169, 545] width 116 height 27
type input "200"
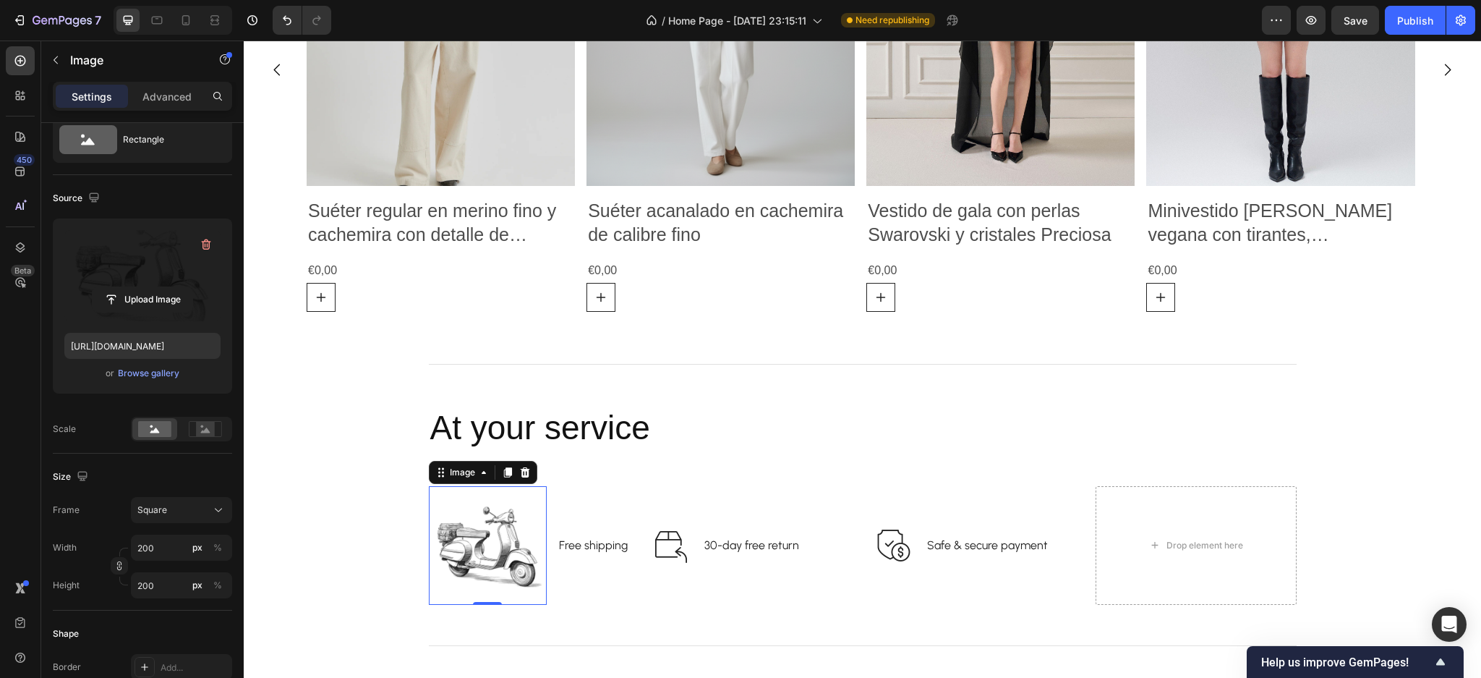
click at [108, 501] on div "Frame Square" at bounding box center [142, 510] width 179 height 26
click at [163, 548] on input "200" at bounding box center [181, 548] width 101 height 26
type input "3"
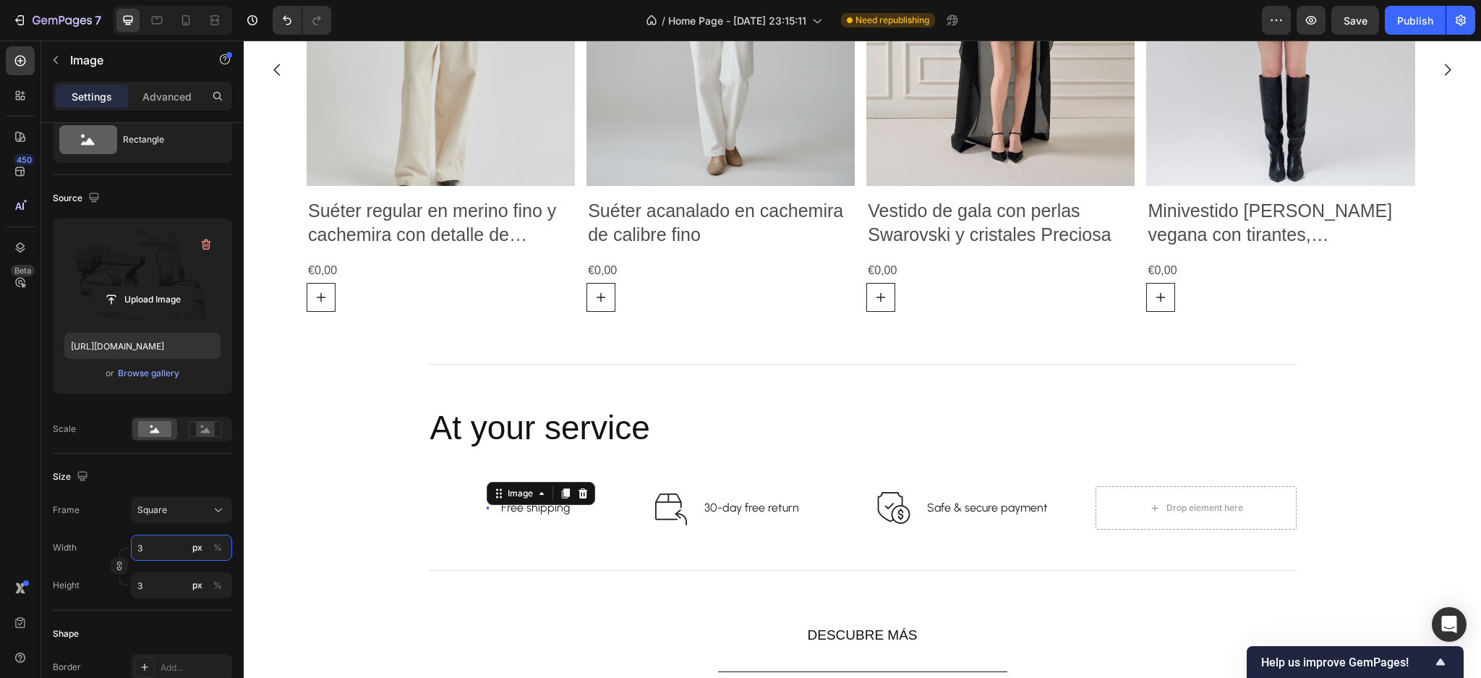
type input "30"
type input "300"
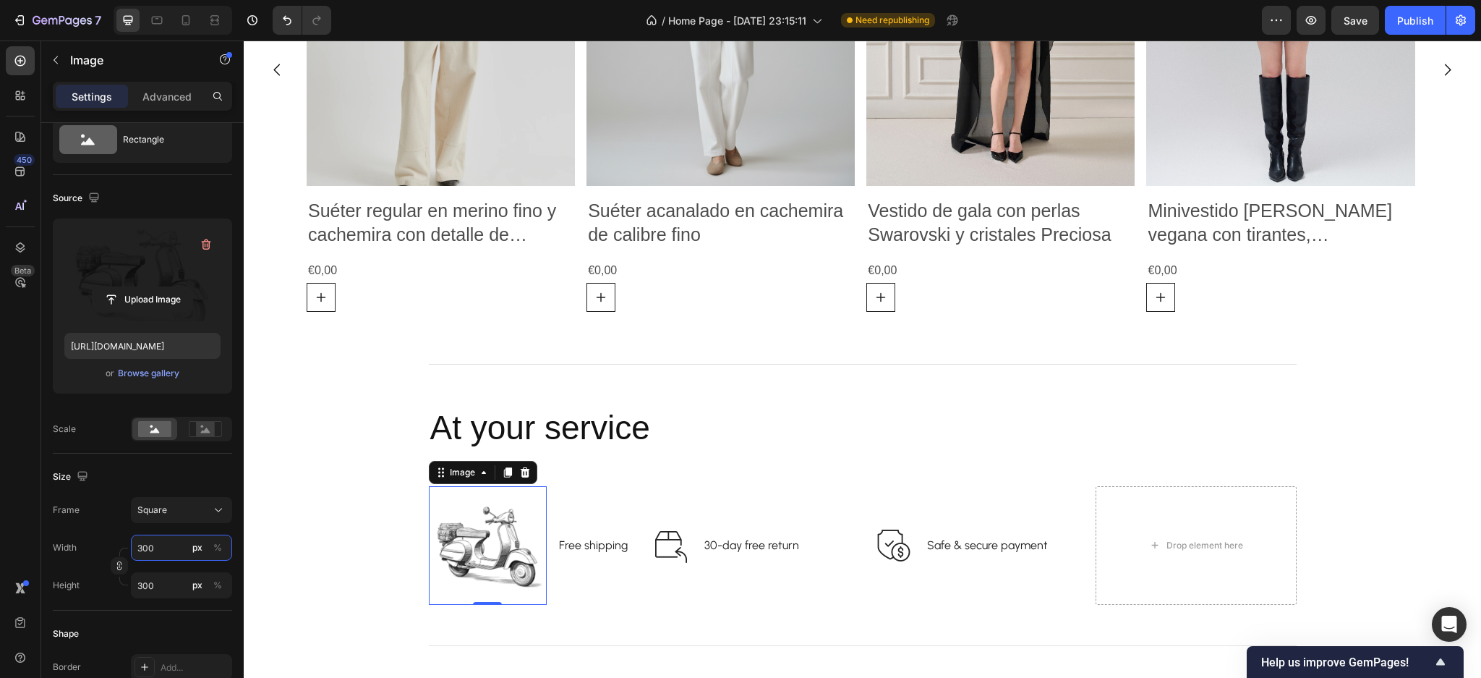
type input "30"
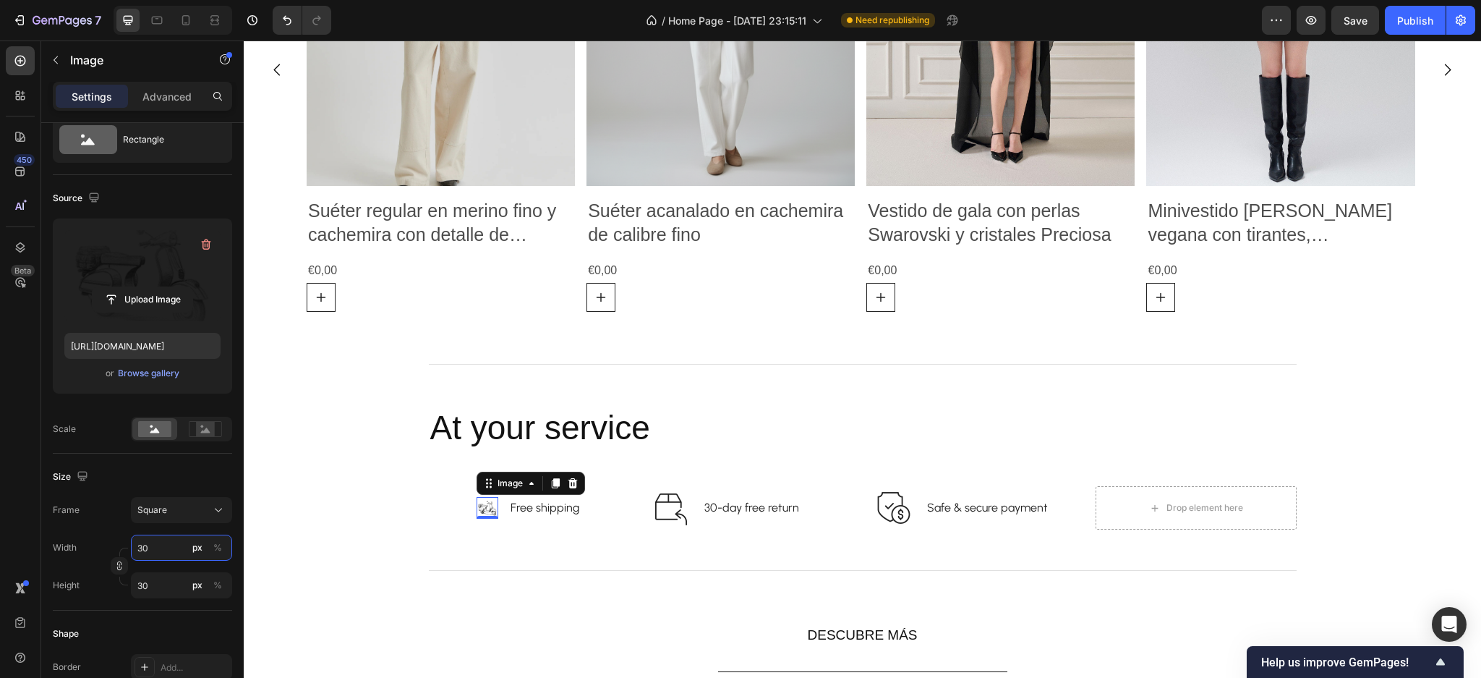
type input "3"
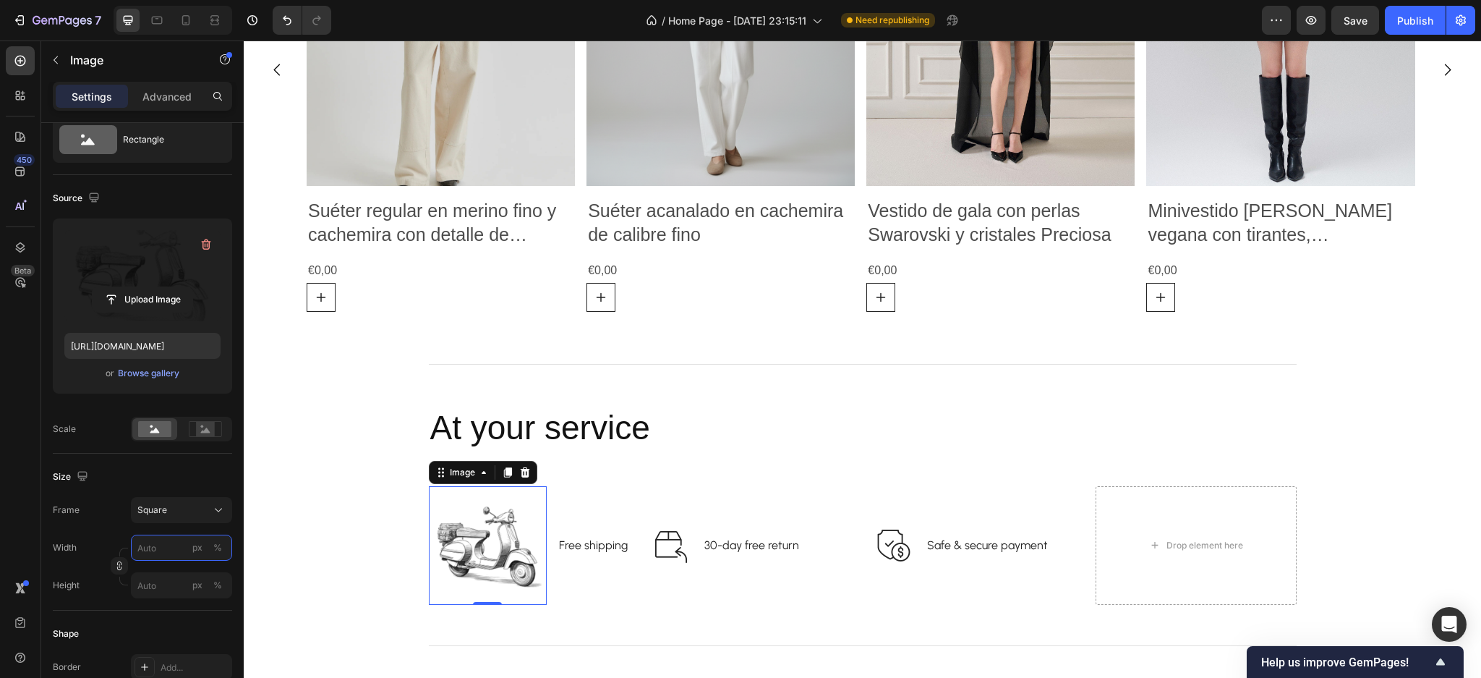
type input "4"
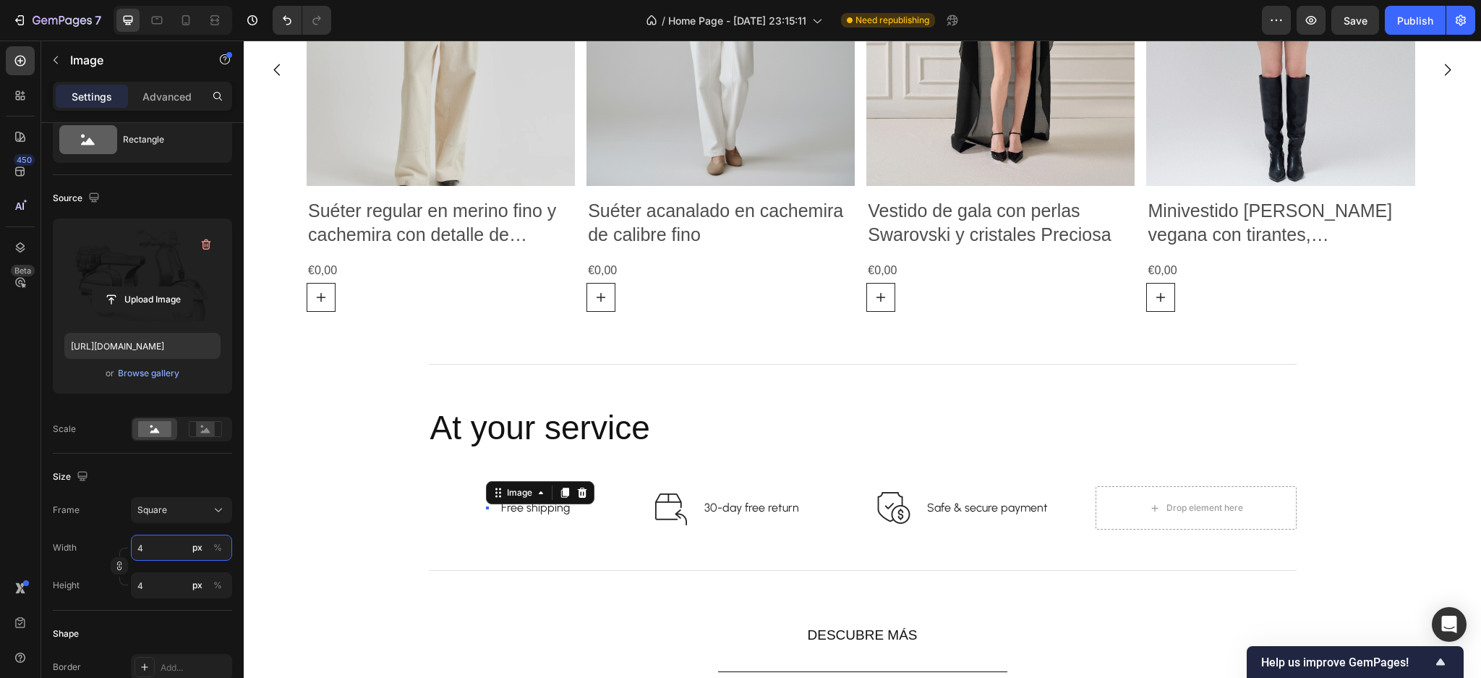
type input "40"
type input "400"
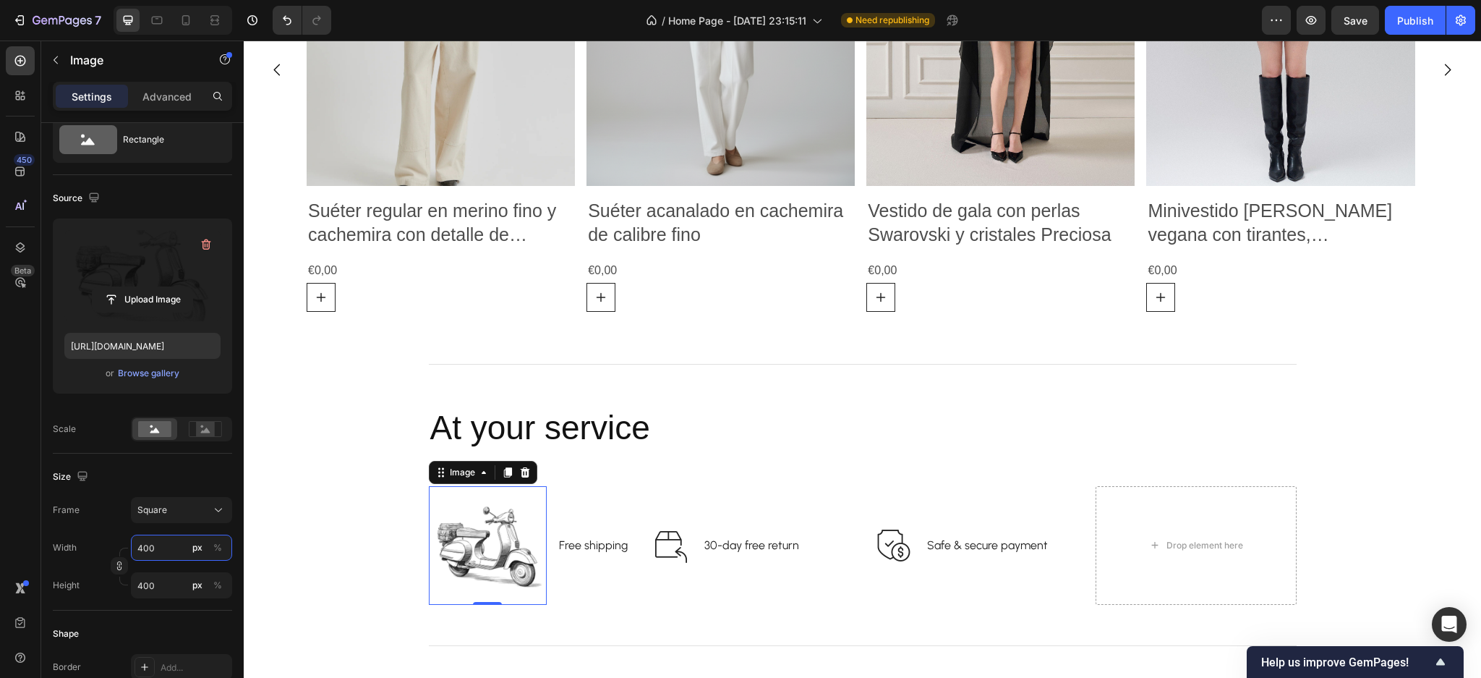
type input "400"
click at [118, 468] on div "Size" at bounding box center [142, 476] width 179 height 23
click at [757, 548] on p "30-day free return" at bounding box center [752, 545] width 95 height 17
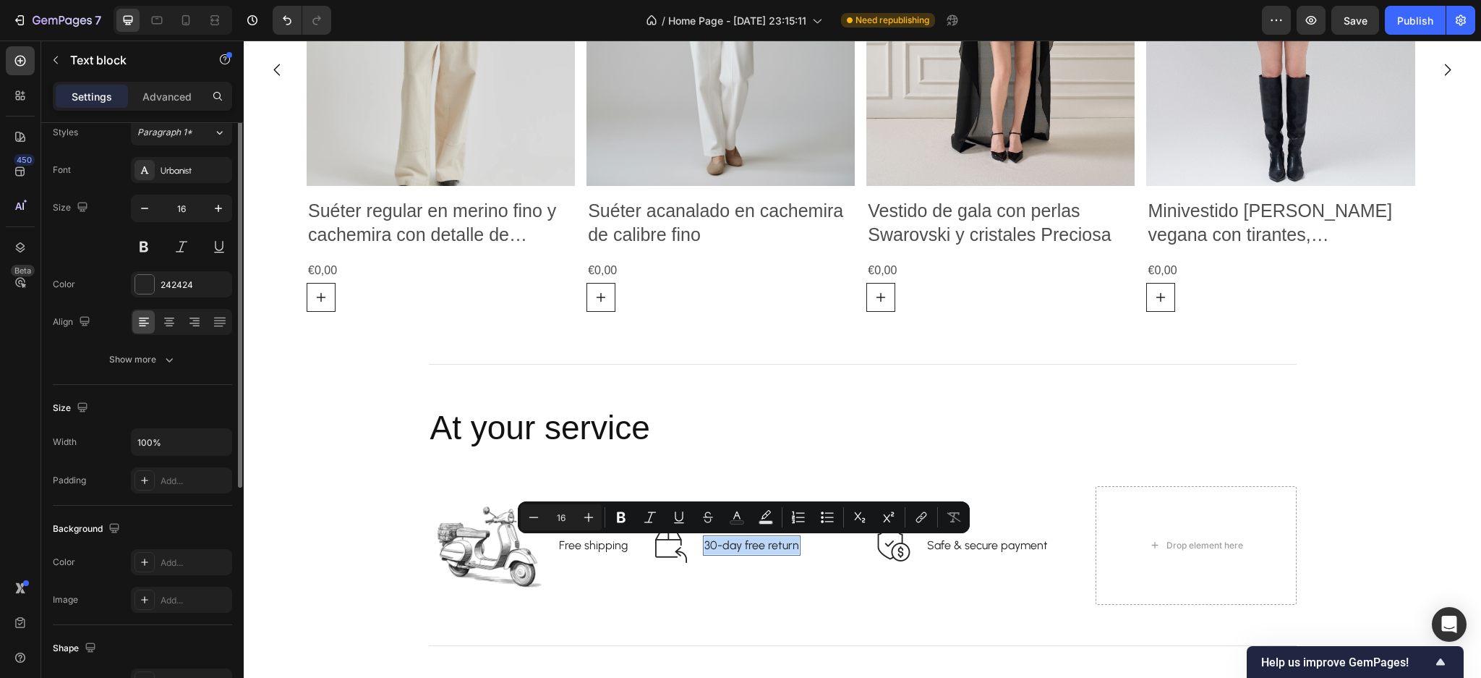
scroll to position [0, 0]
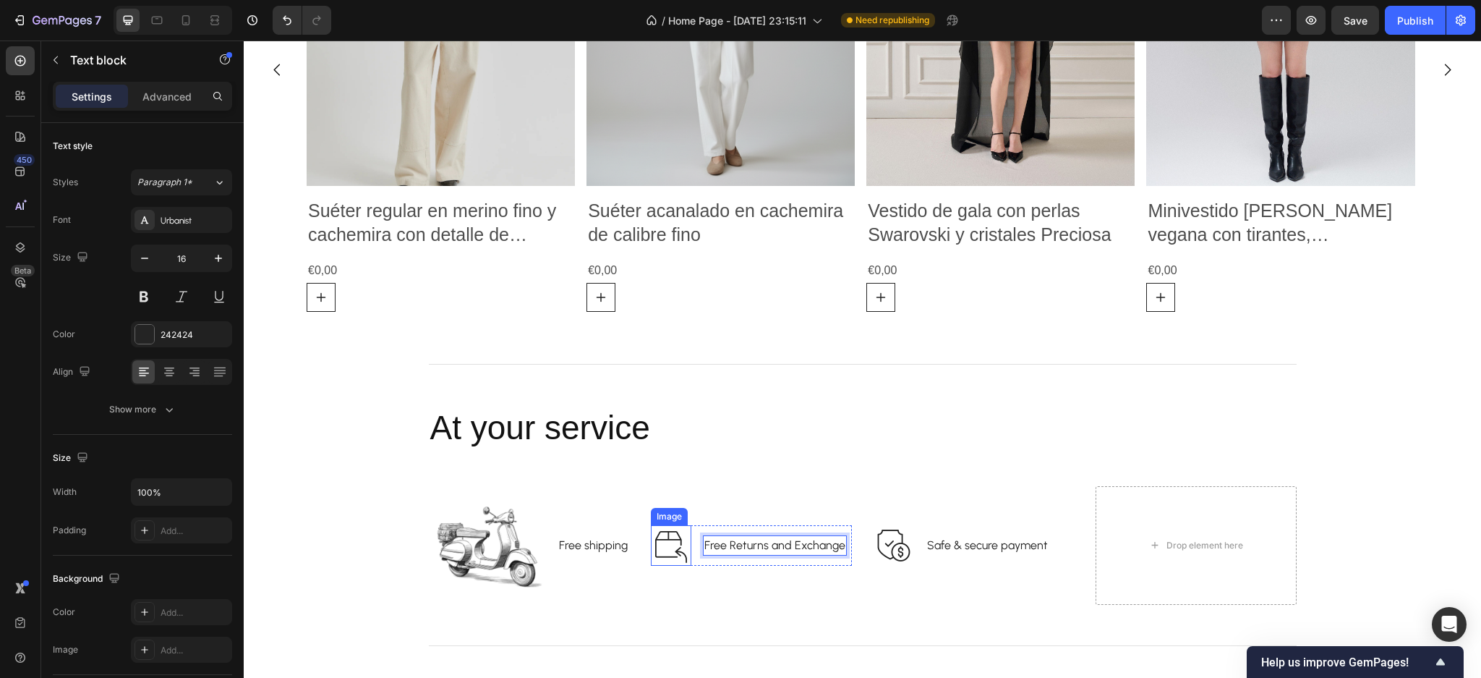
click at [663, 542] on img at bounding box center [671, 545] width 41 height 41
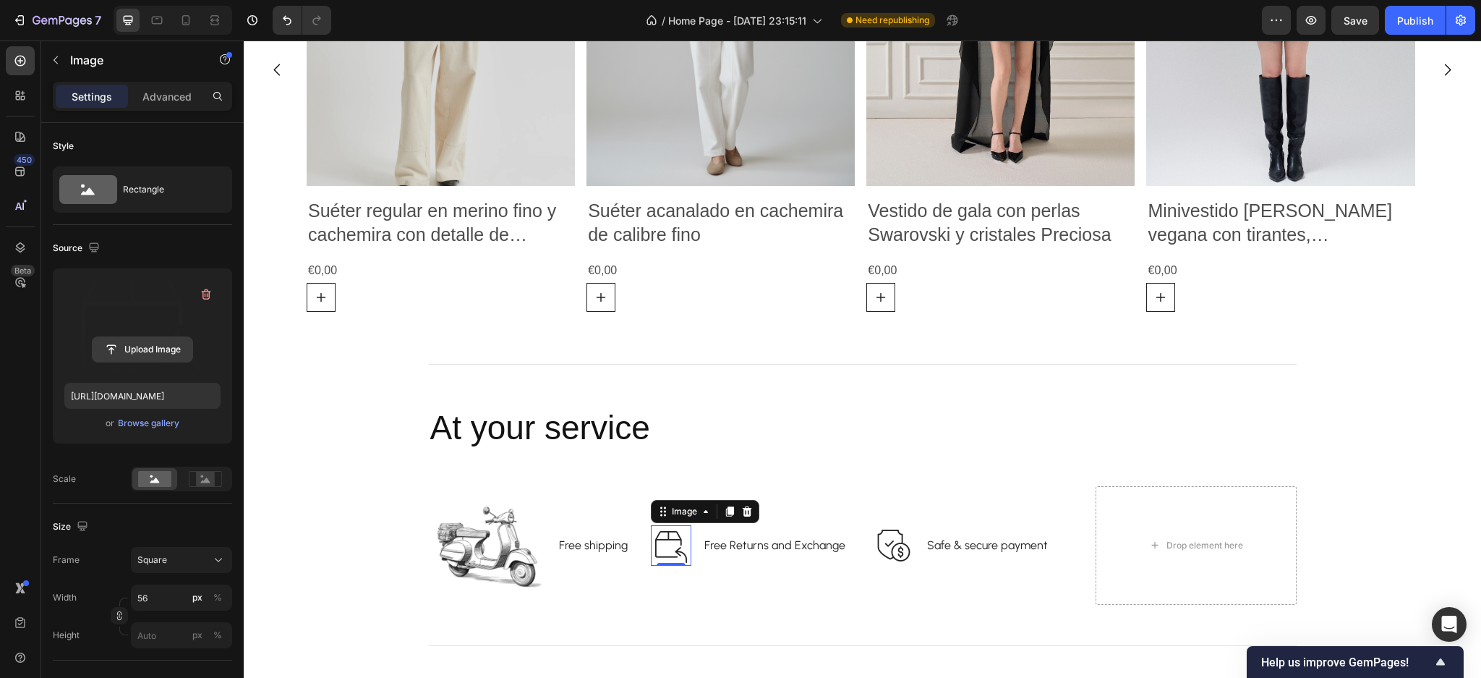
click at [151, 354] on input "file" at bounding box center [143, 349] width 100 height 25
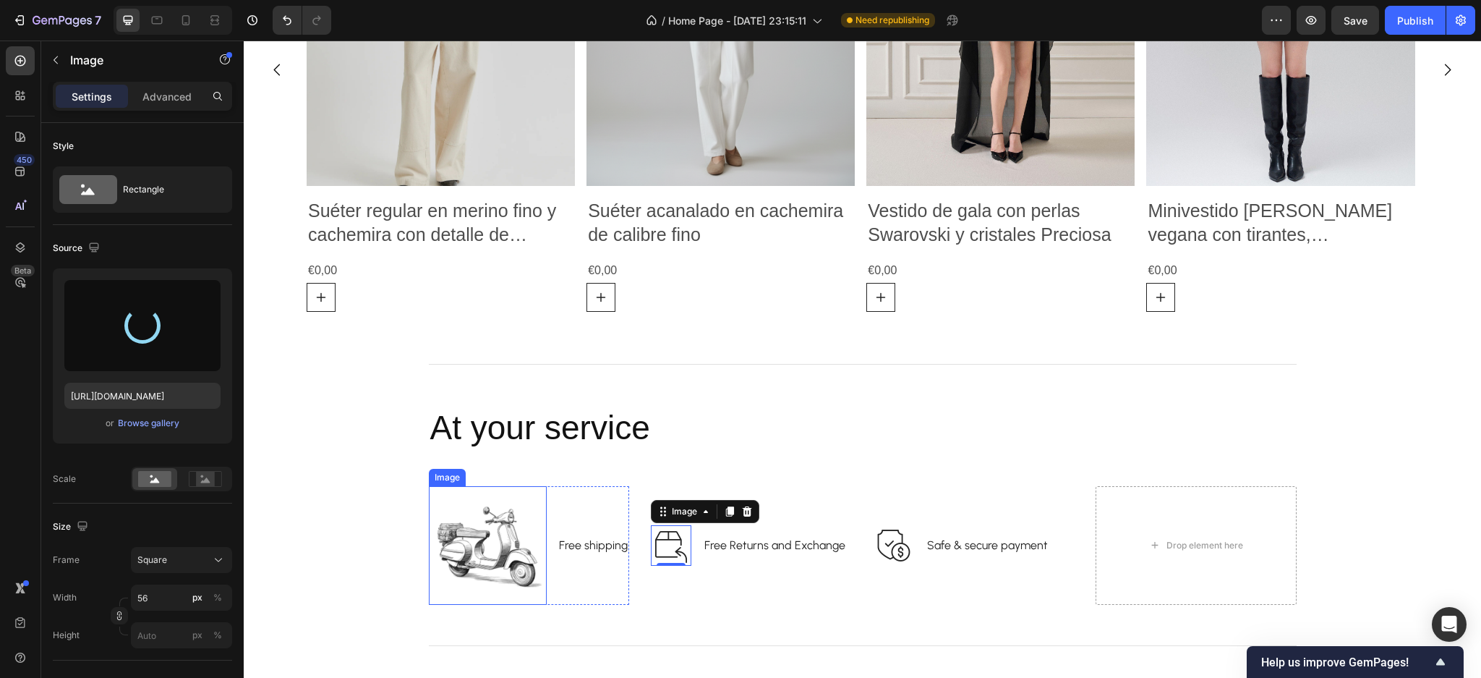
type input "https://cdn.shopify.com/s/files/1/0918/1059/5150/files/gempages_570051270333695…"
click at [466, 554] on img at bounding box center [488, 545] width 119 height 119
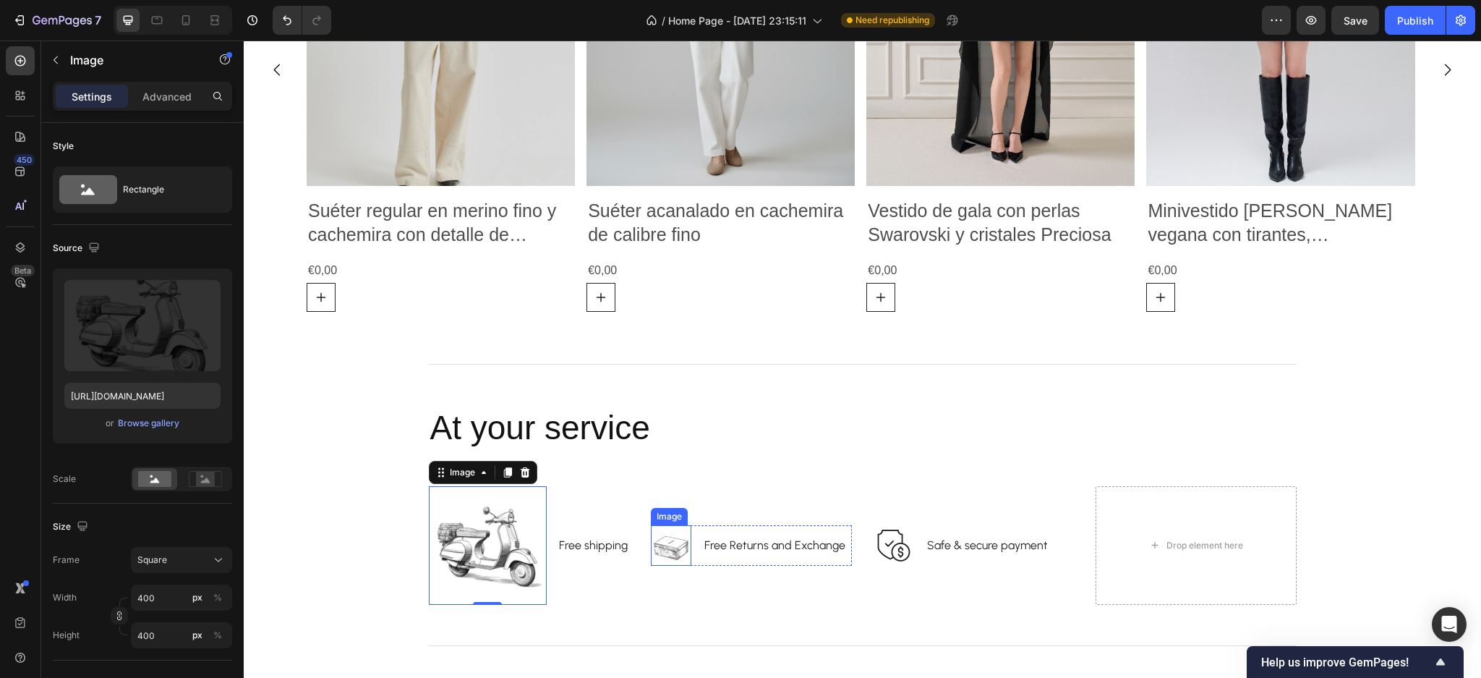
click at [665, 550] on img at bounding box center [671, 545] width 41 height 41
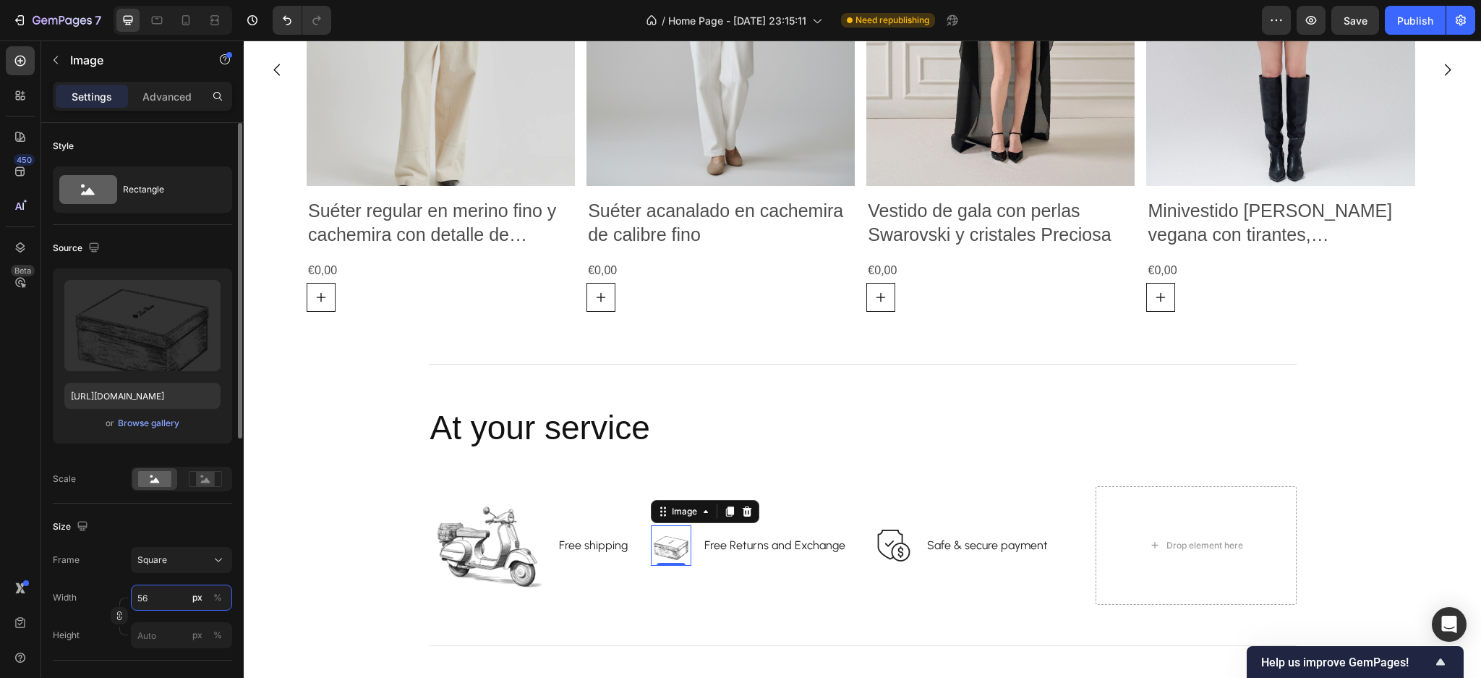
click at [172, 594] on input "56" at bounding box center [181, 597] width 101 height 26
type input "4"
type input "40"
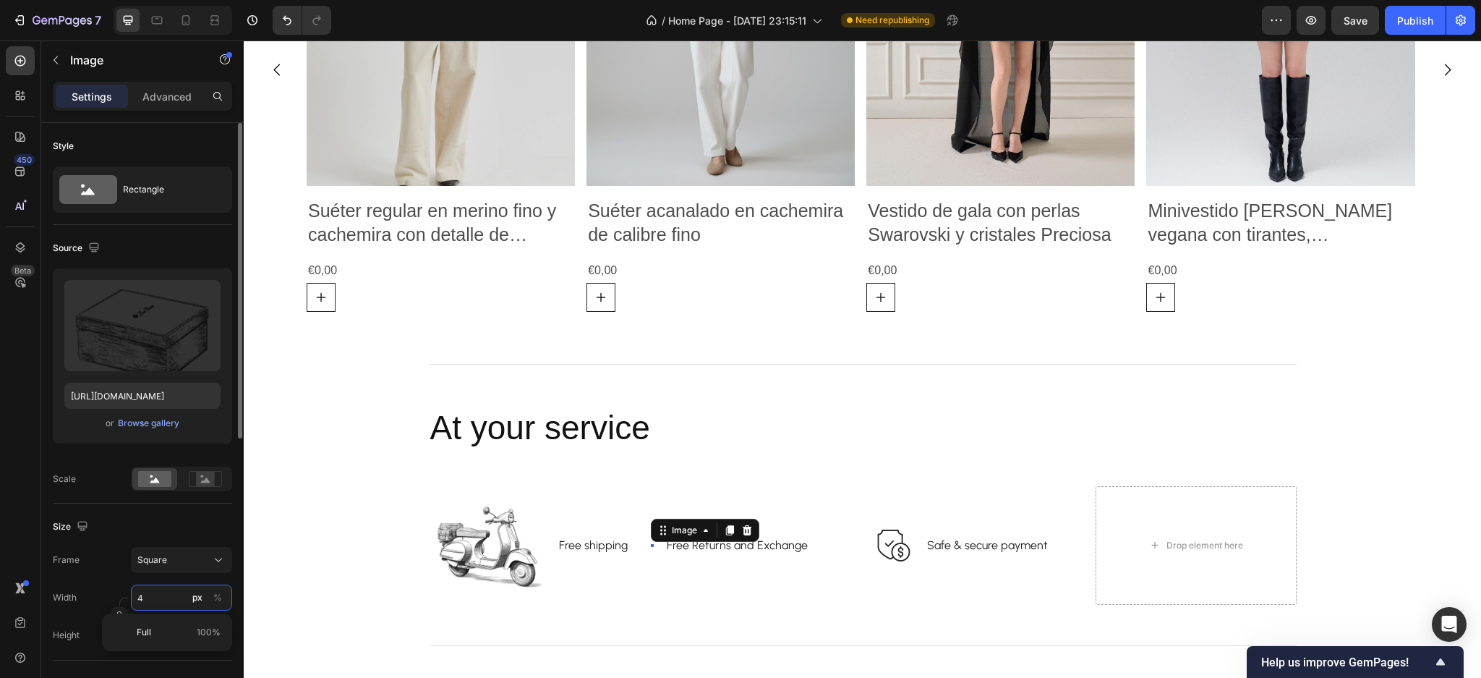
type input "40"
type input "400"
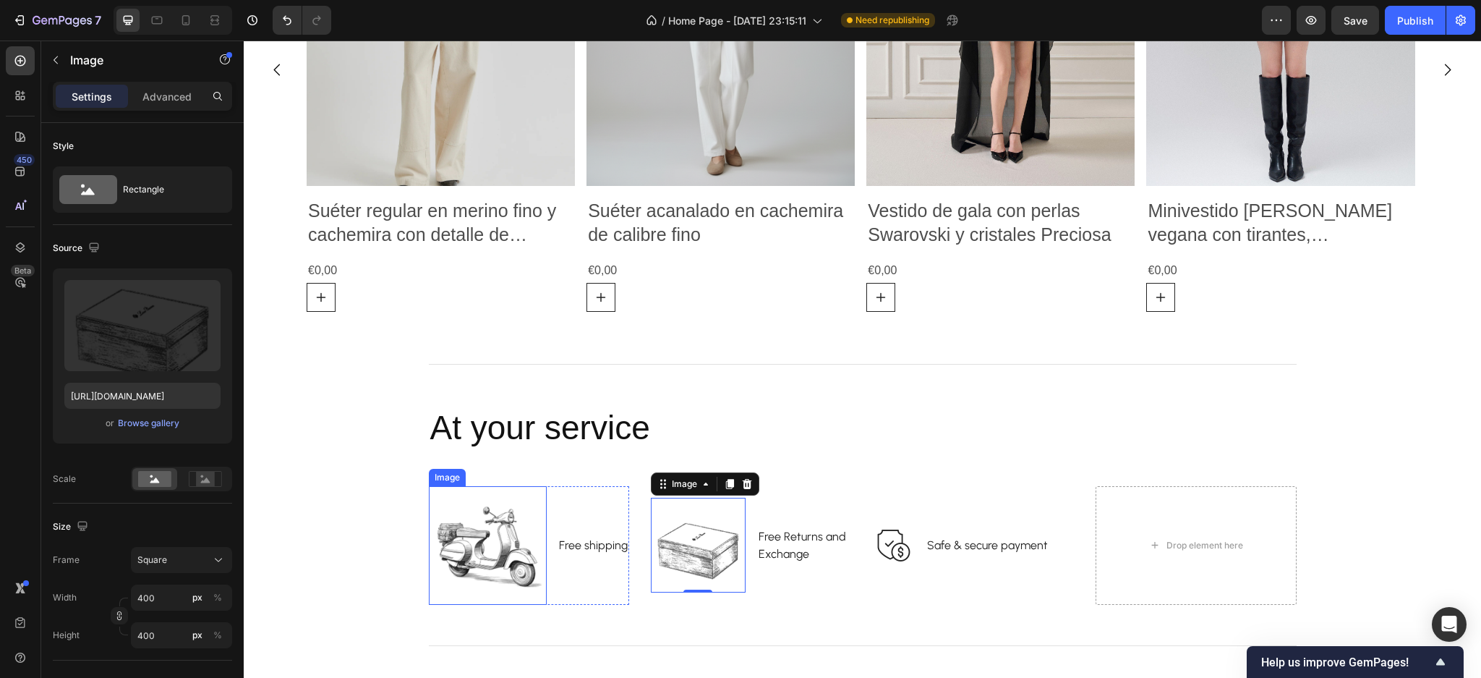
click at [473, 548] on img at bounding box center [488, 545] width 119 height 119
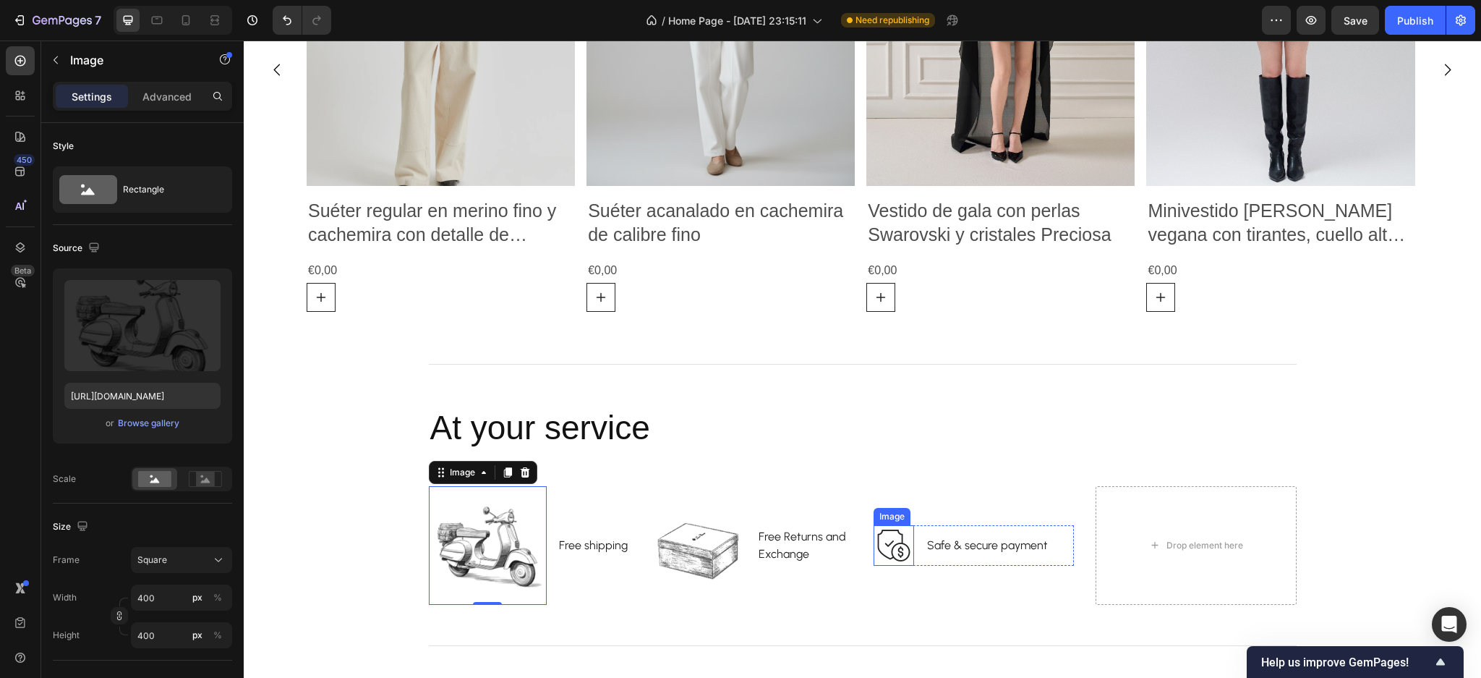
click at [897, 547] on img at bounding box center [894, 545] width 41 height 41
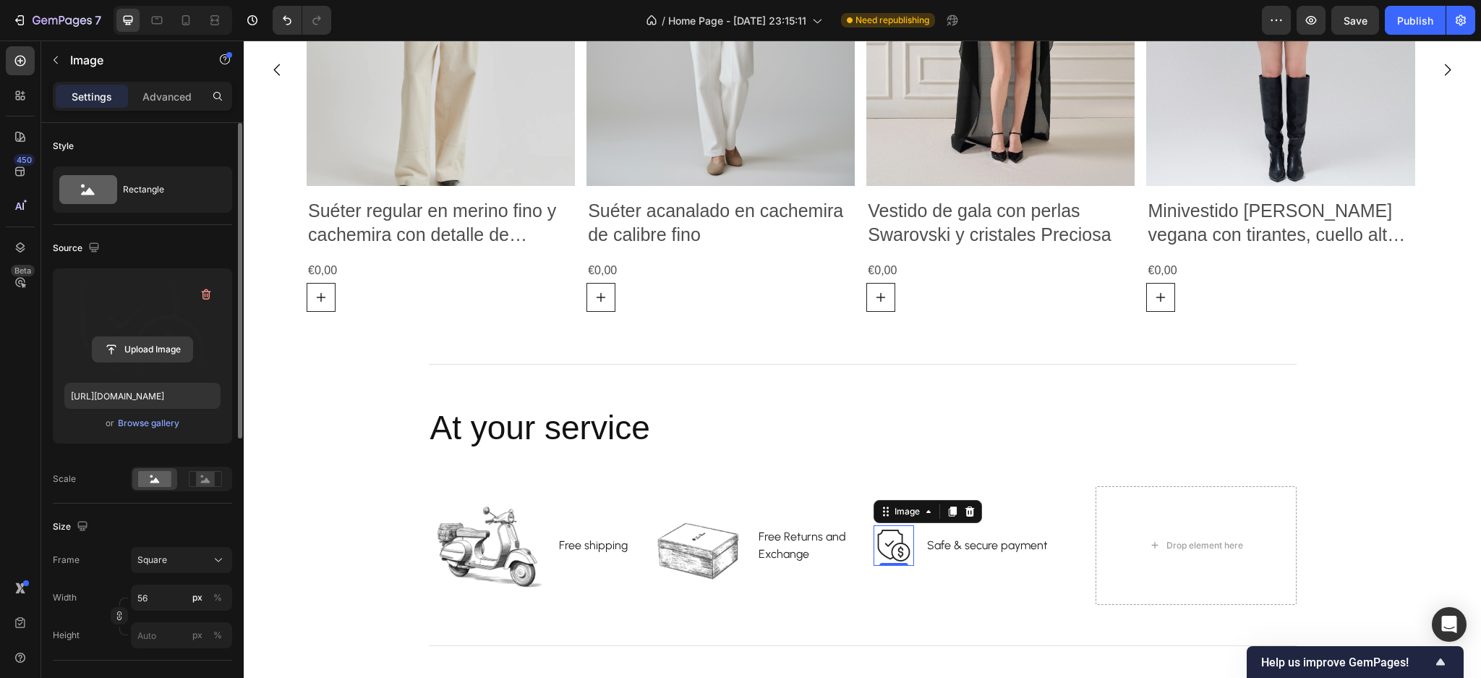
click at [158, 346] on input "file" at bounding box center [143, 349] width 100 height 25
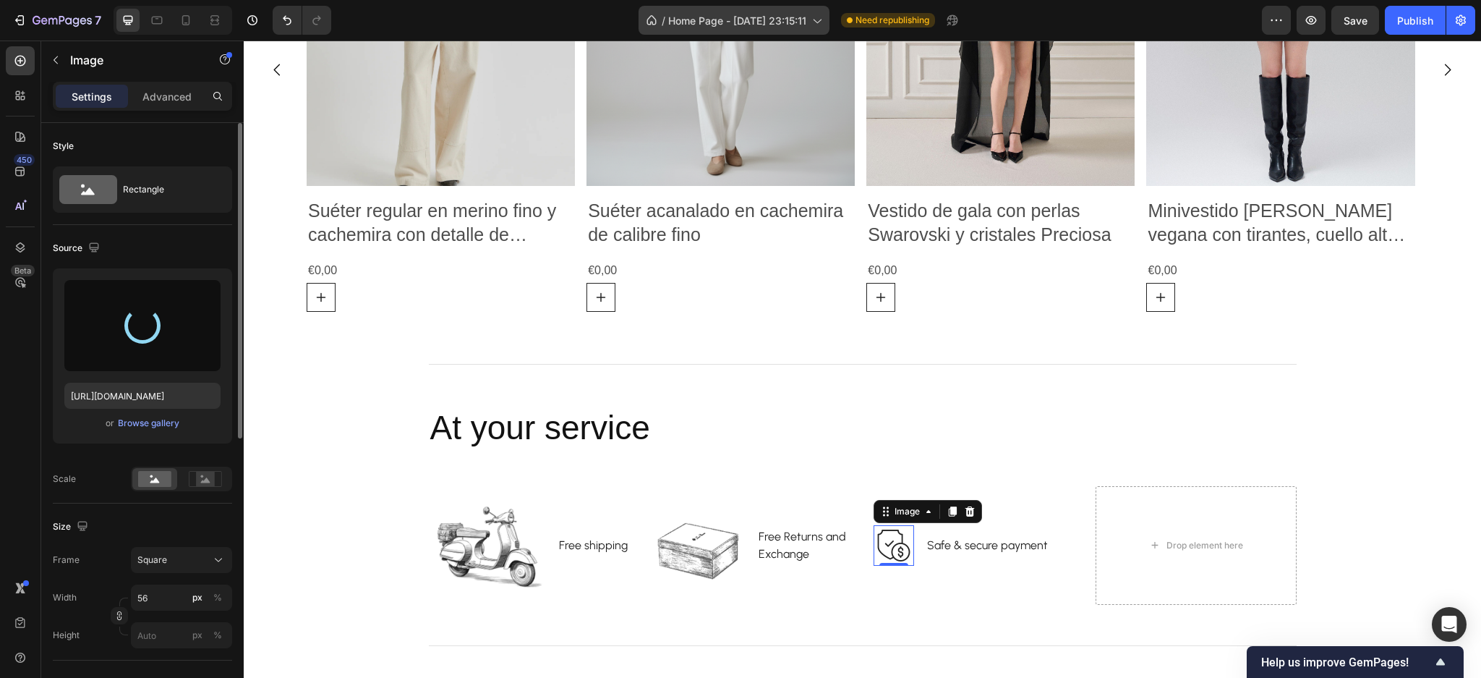
type input "https://cdn.shopify.com/s/files/1/0918/1059/5150/files/gempages_570051270333695…"
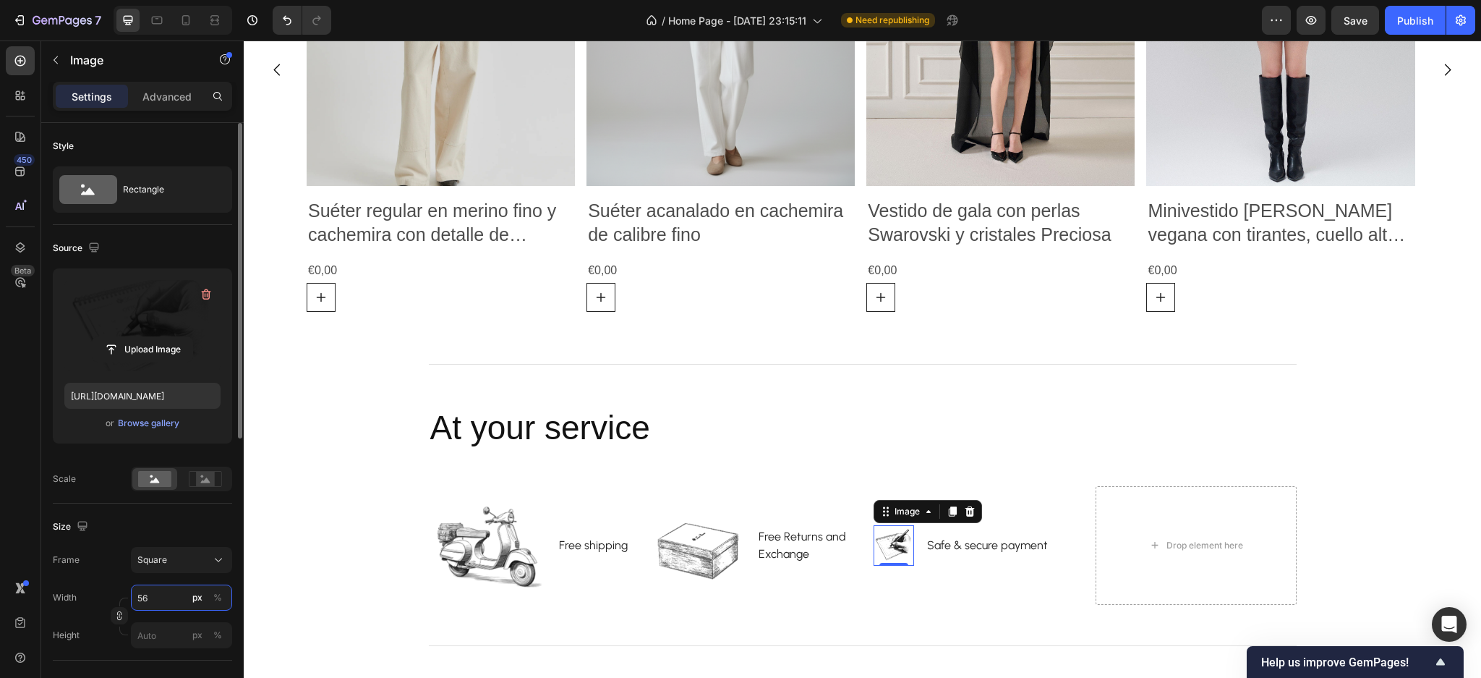
click at [167, 587] on input "56" at bounding box center [181, 597] width 101 height 26
type input "4"
type input "40"
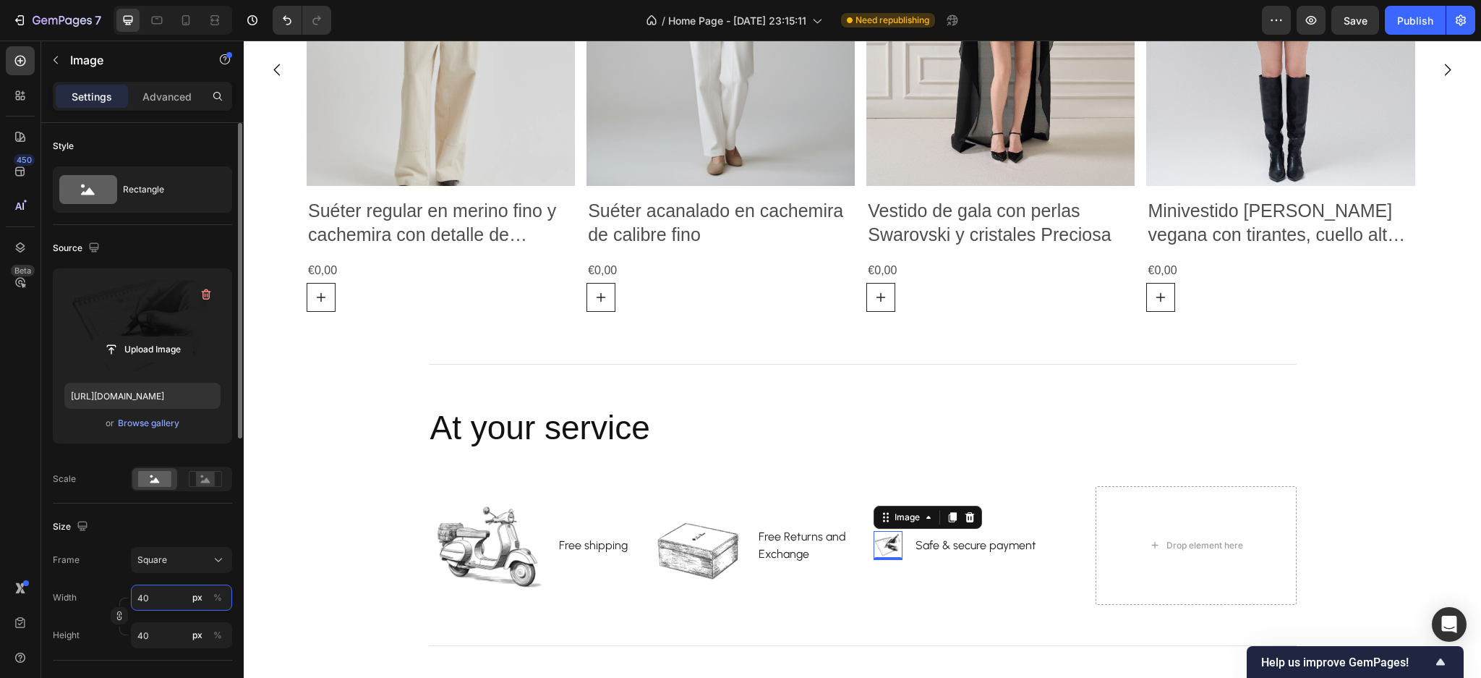
type input "400"
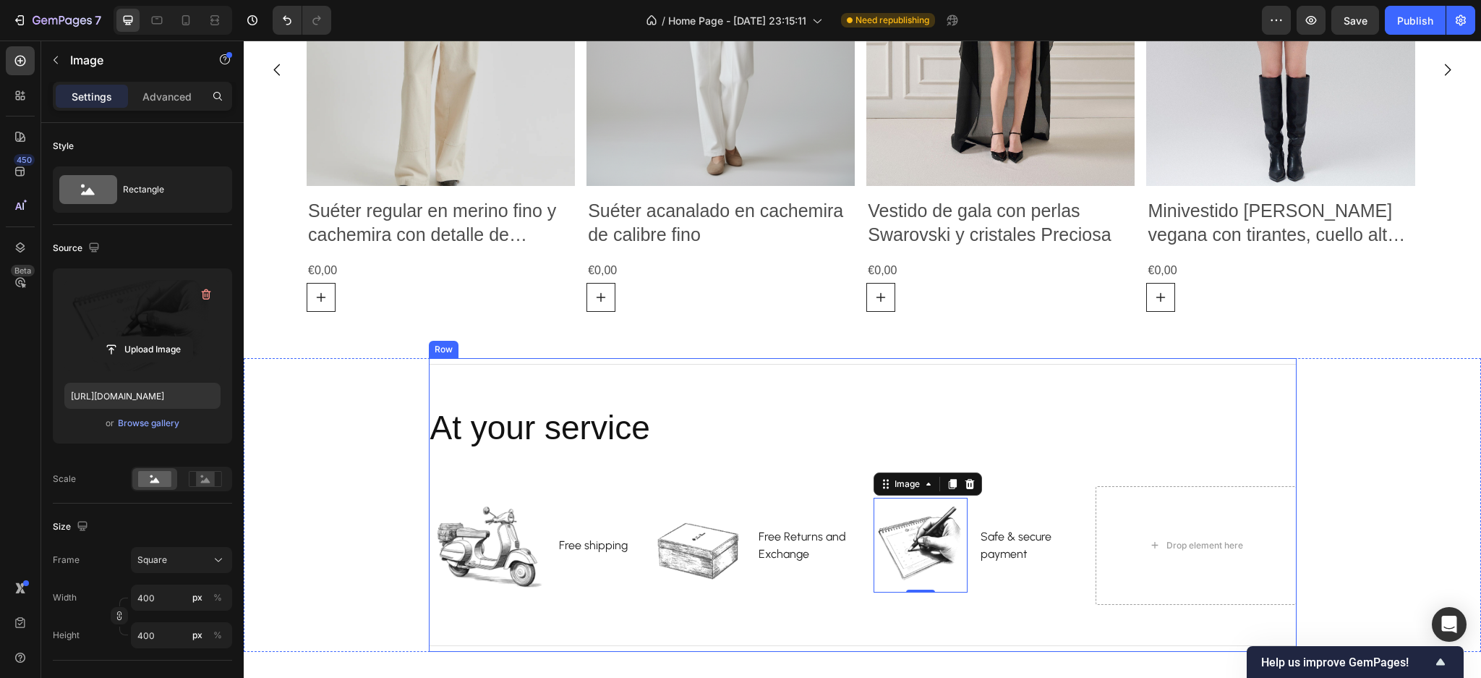
click at [550, 474] on div "Title Line At your service Heading Image Free shipping Text block Row Image Fre…" at bounding box center [863, 504] width 868 height 293
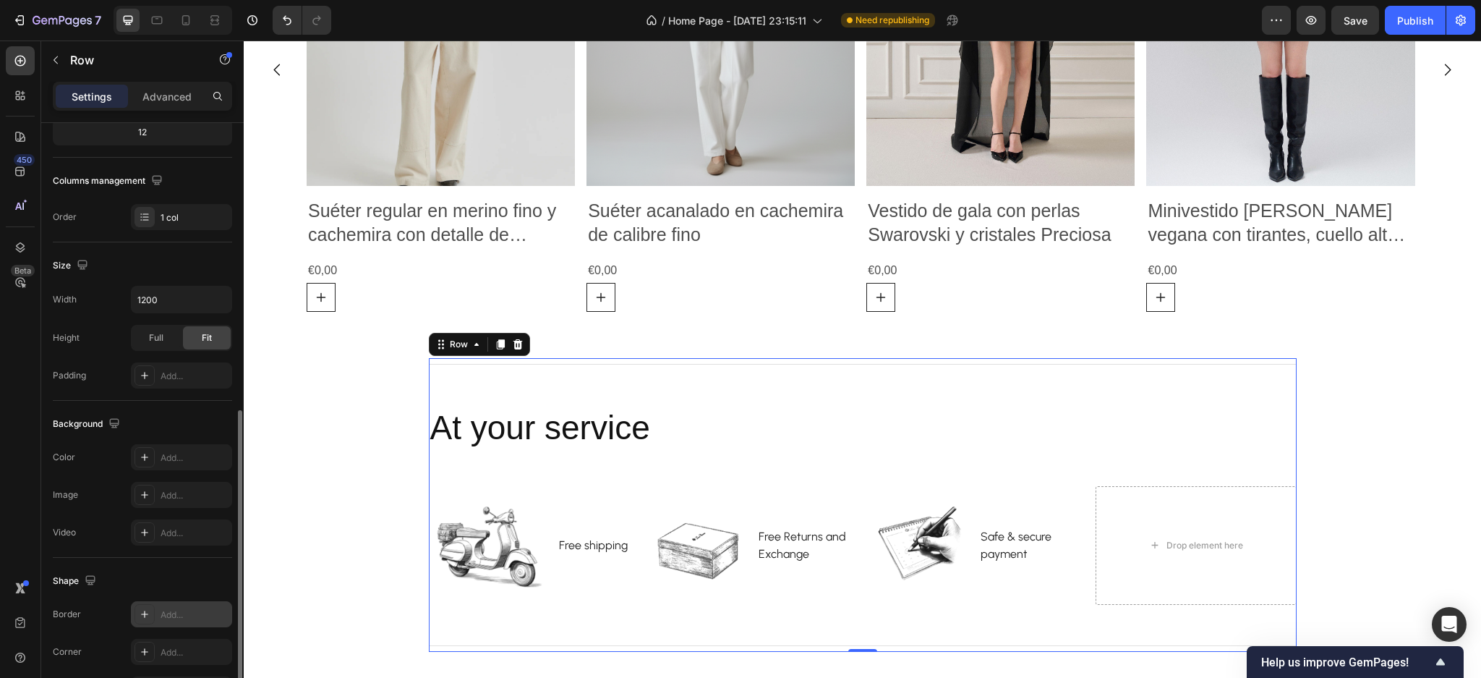
scroll to position [286, 0]
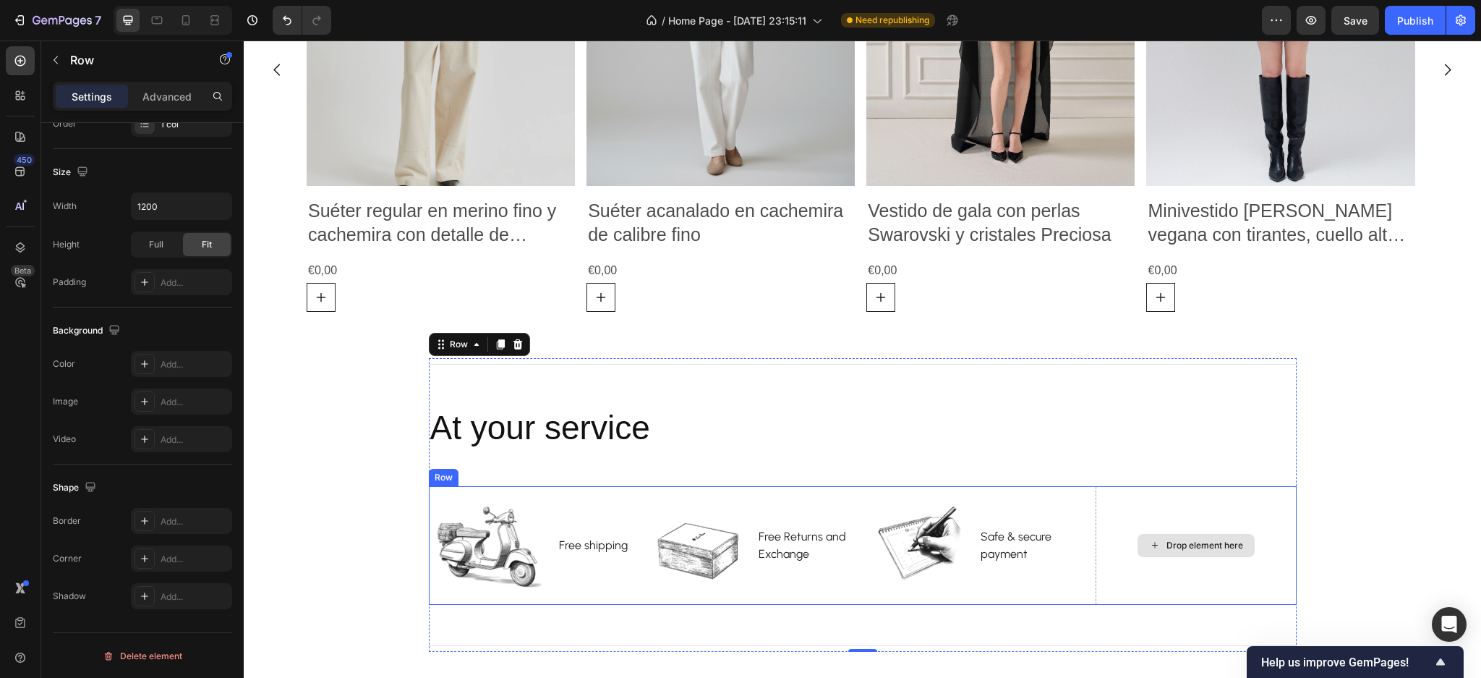
click at [1126, 514] on div "Drop element here" at bounding box center [1196, 545] width 201 height 119
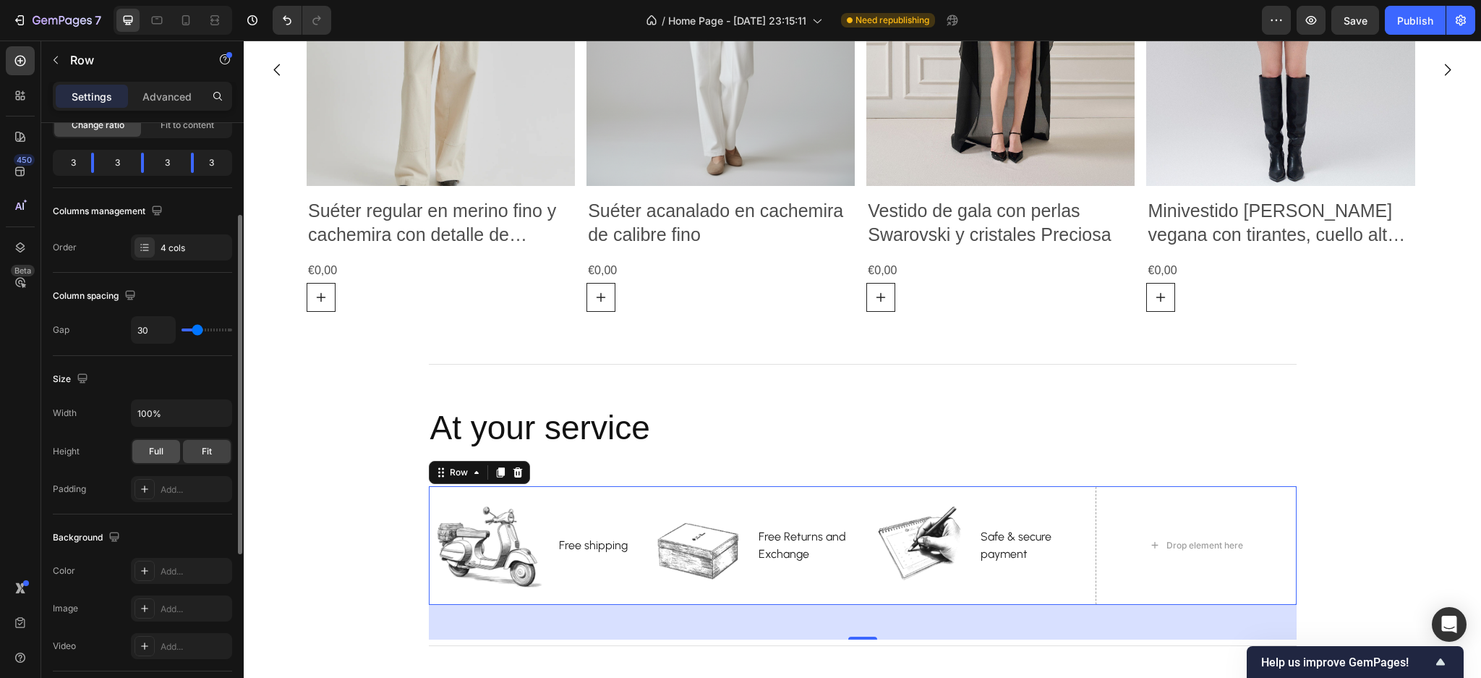
scroll to position [0, 0]
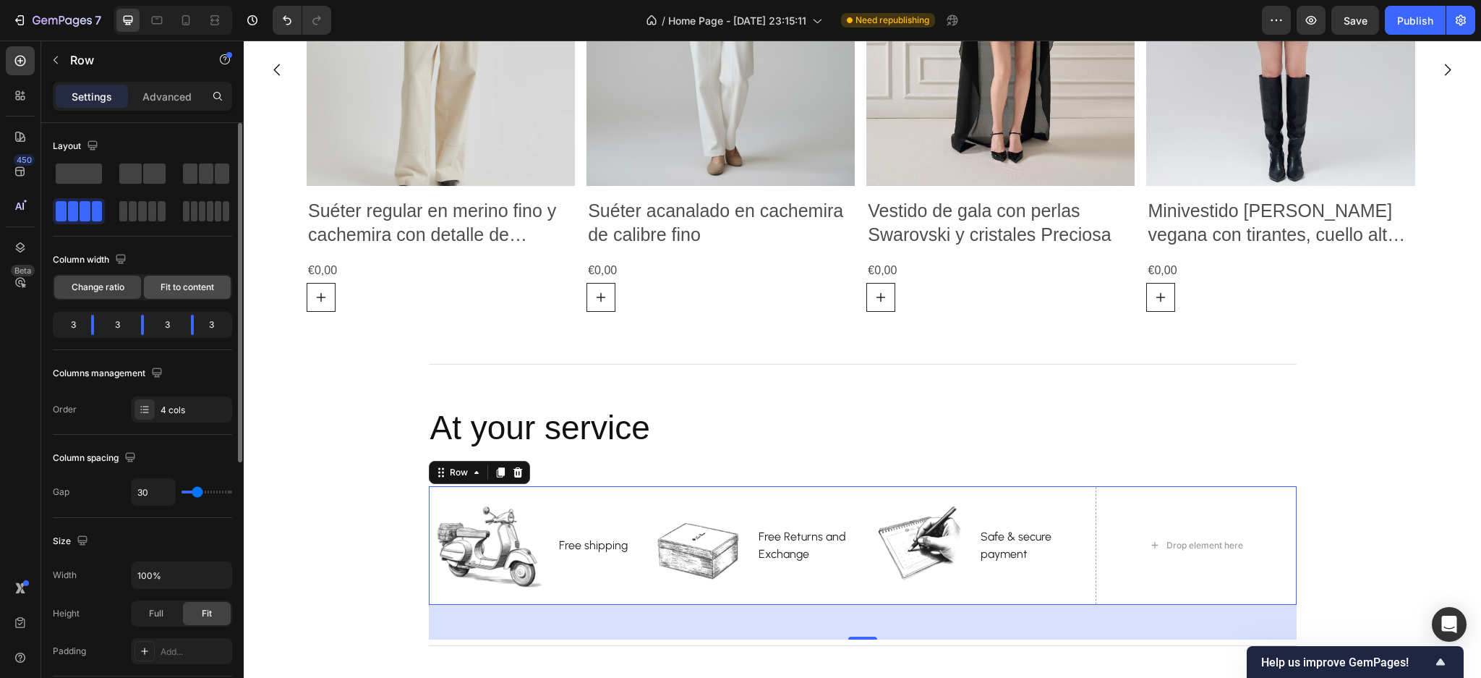
click at [184, 289] on span "Fit to content" at bounding box center [188, 287] width 54 height 13
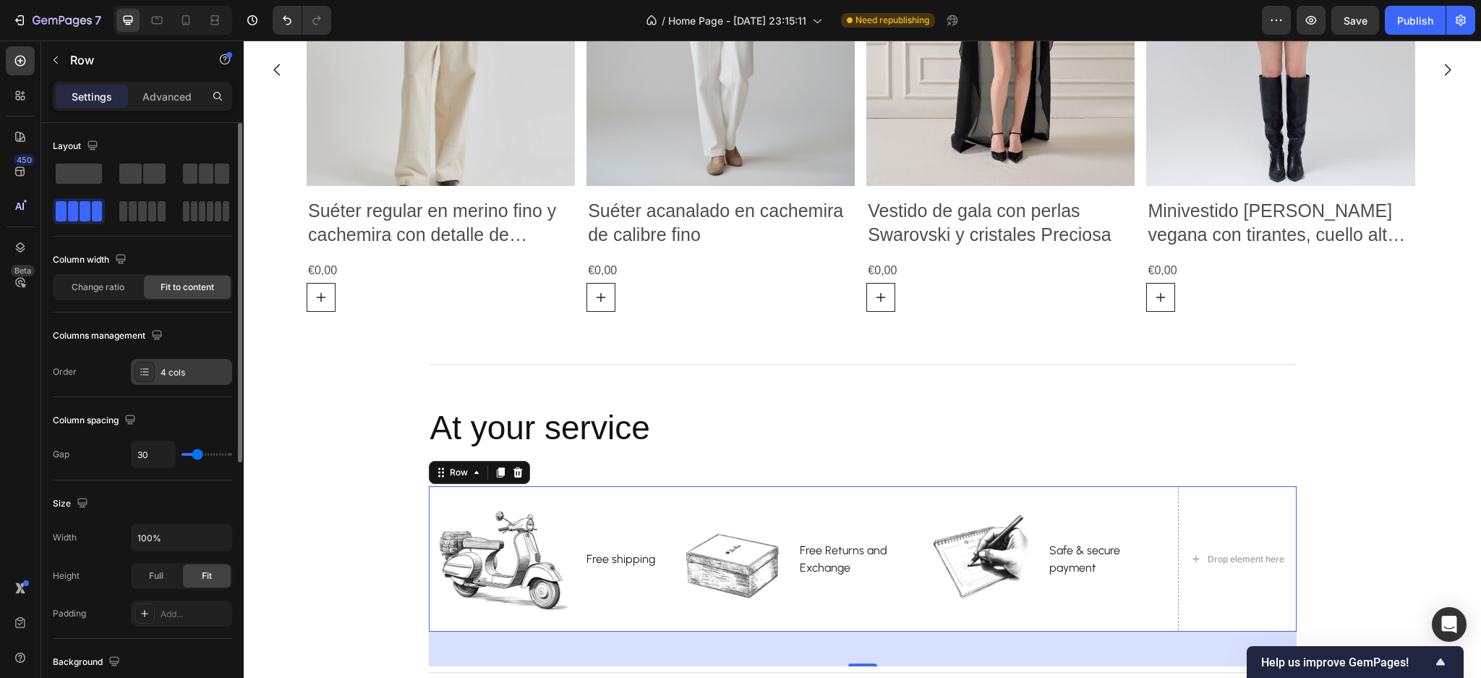
click at [168, 367] on div "4 cols" at bounding box center [195, 372] width 68 height 13
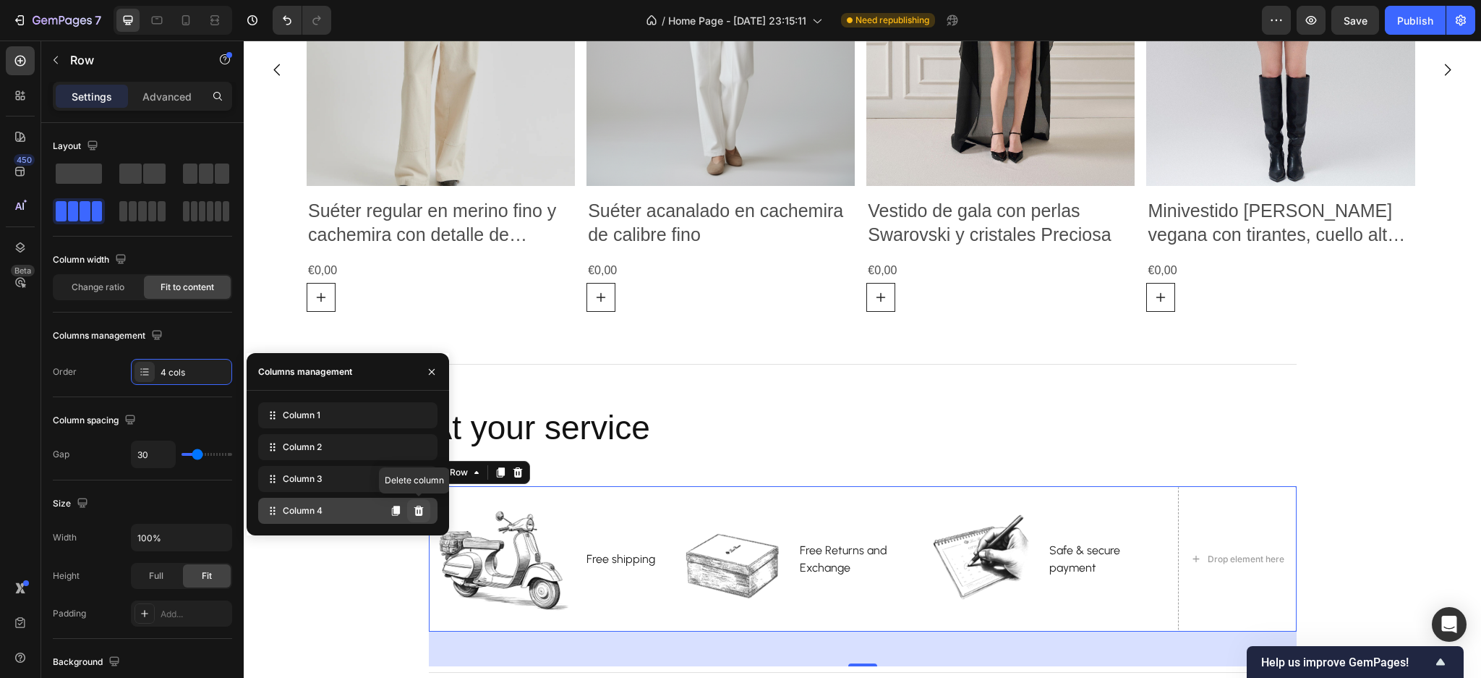
click at [415, 513] on icon at bounding box center [418, 511] width 9 height 10
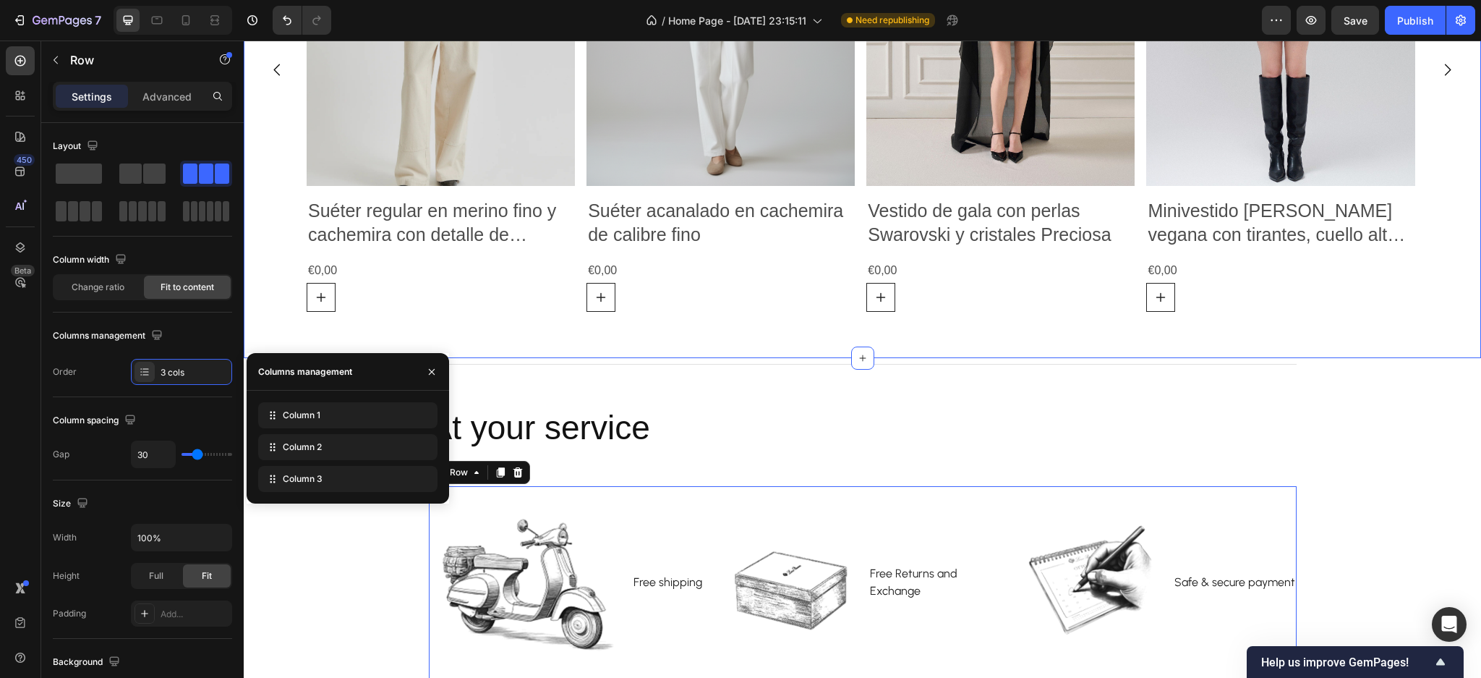
click at [406, 335] on div "Novedades Heading Déjate inspirar por las nuevas creaciones del otoño. Text Blo…" at bounding box center [863, 5] width 1238 height 705
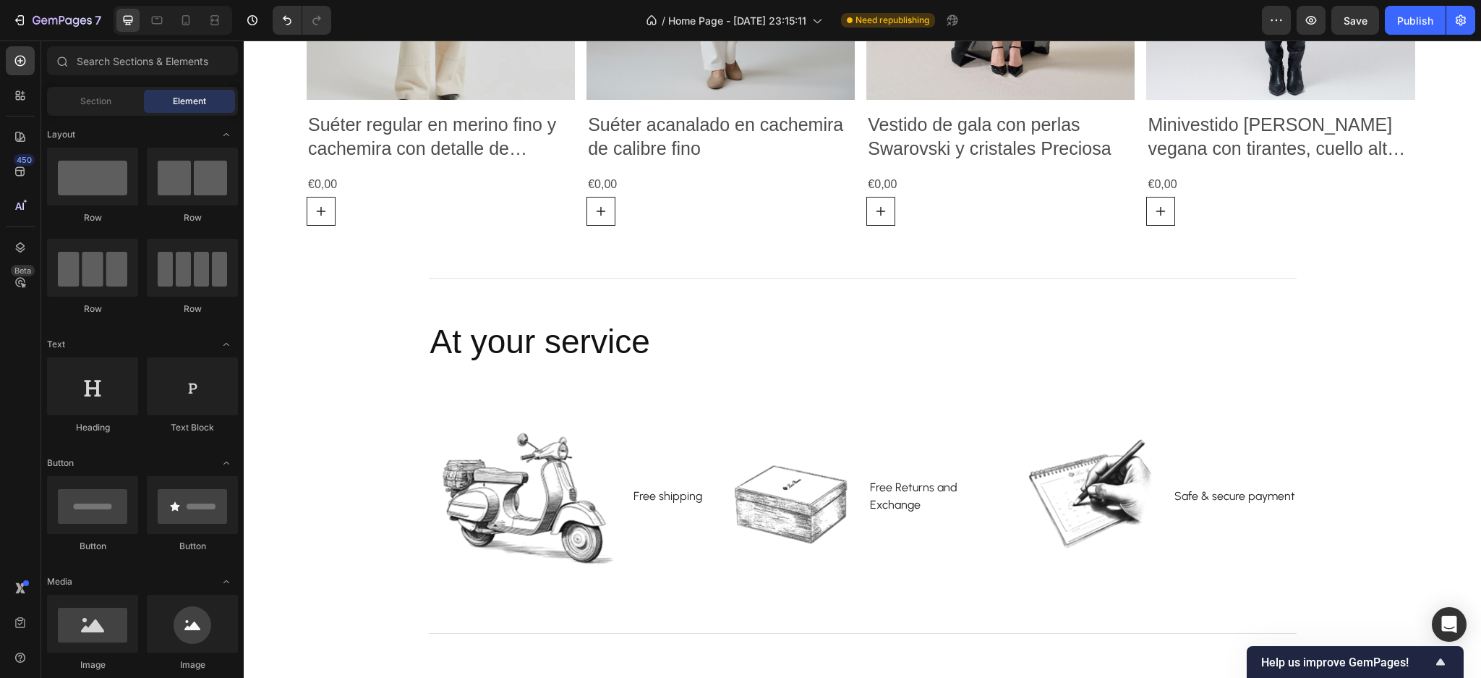
scroll to position [1222, 0]
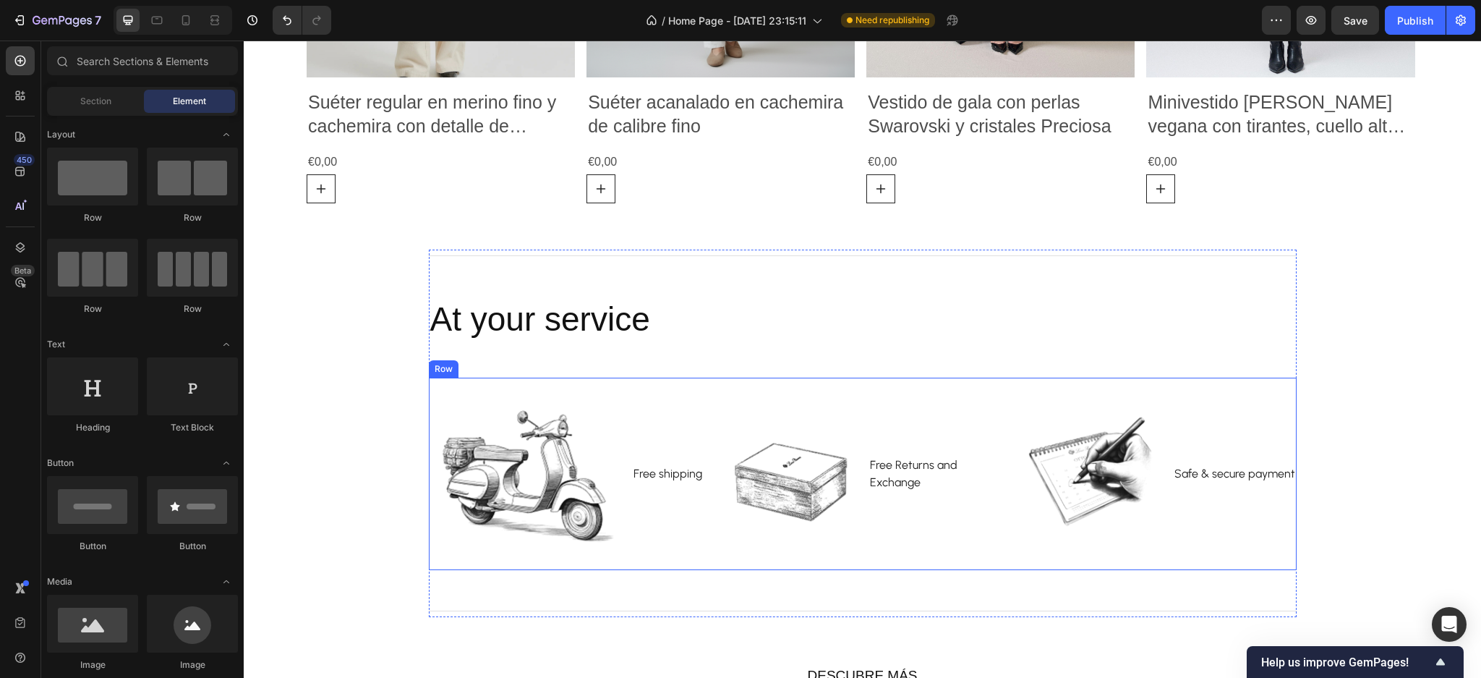
click at [746, 388] on div "Image Free Returns and Exchange ⁠⁠⁠⁠⁠⁠⁠ Text block Row" at bounding box center [862, 474] width 275 height 192
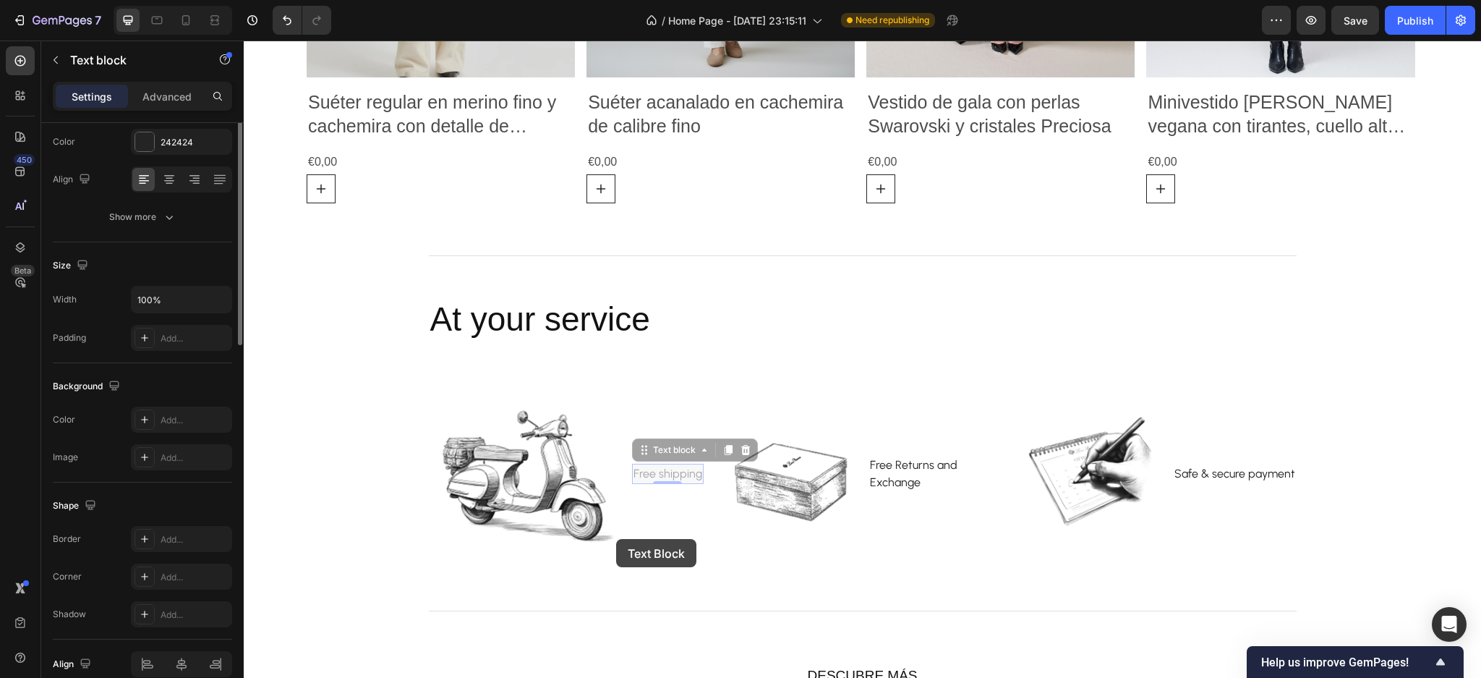
scroll to position [0, 0]
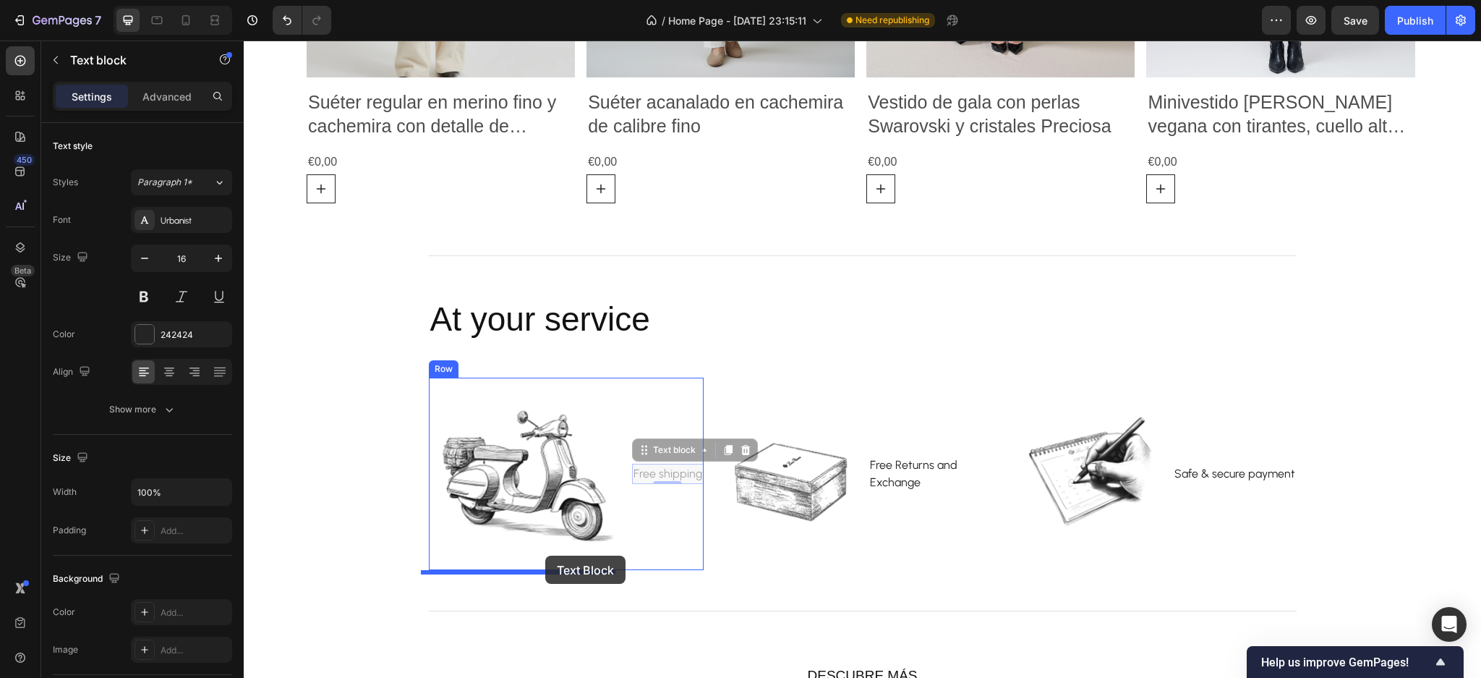
drag, startPoint x: 651, startPoint y: 493, endPoint x: 545, endPoint y: 556, distance: 122.9
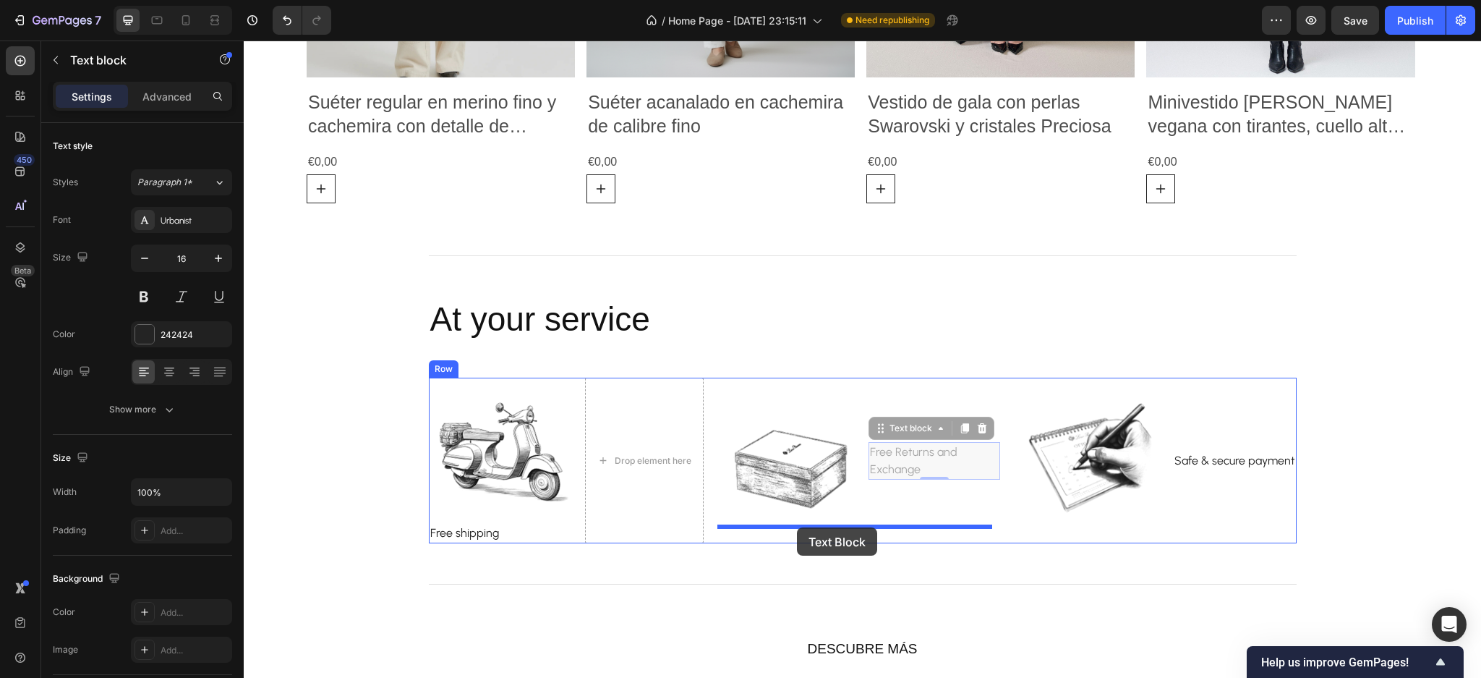
drag, startPoint x: 907, startPoint y: 459, endPoint x: 797, endPoint y: 527, distance: 129.3
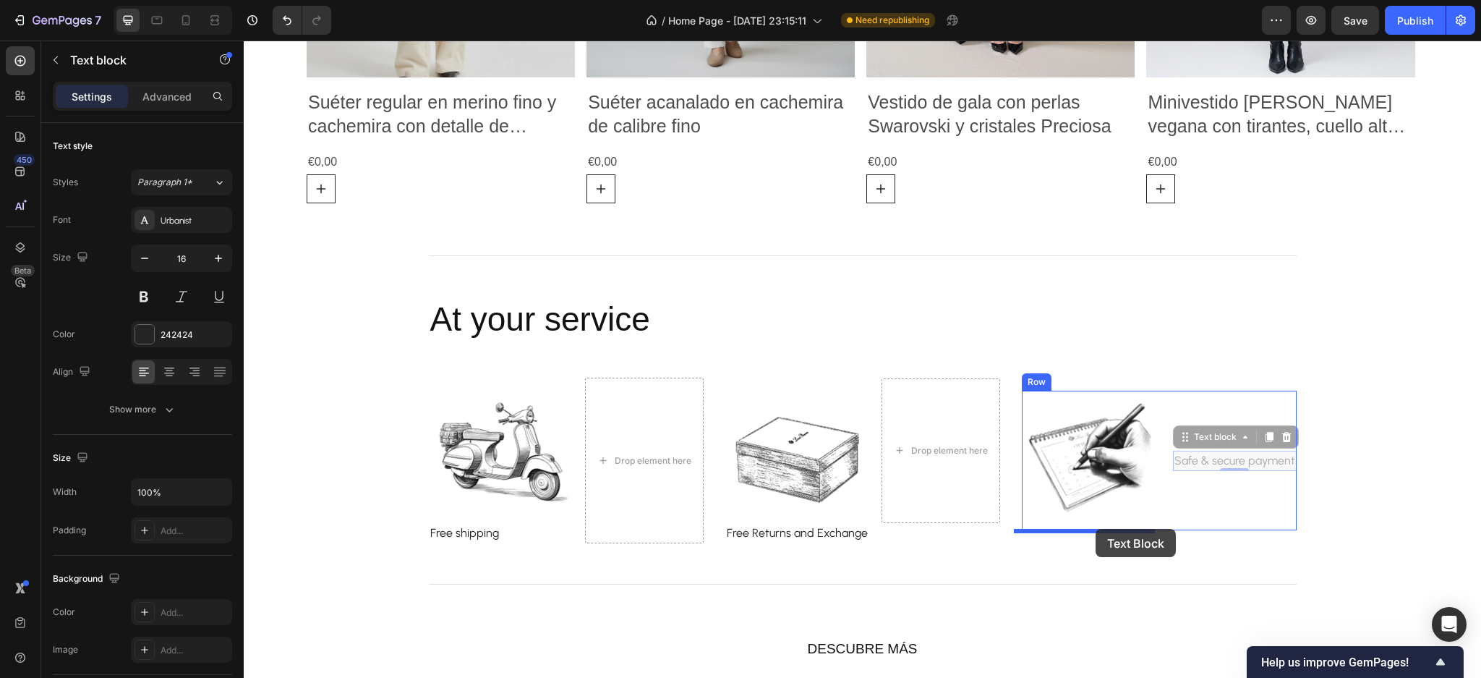
drag, startPoint x: 1206, startPoint y: 461, endPoint x: 1096, endPoint y: 529, distance: 129.3
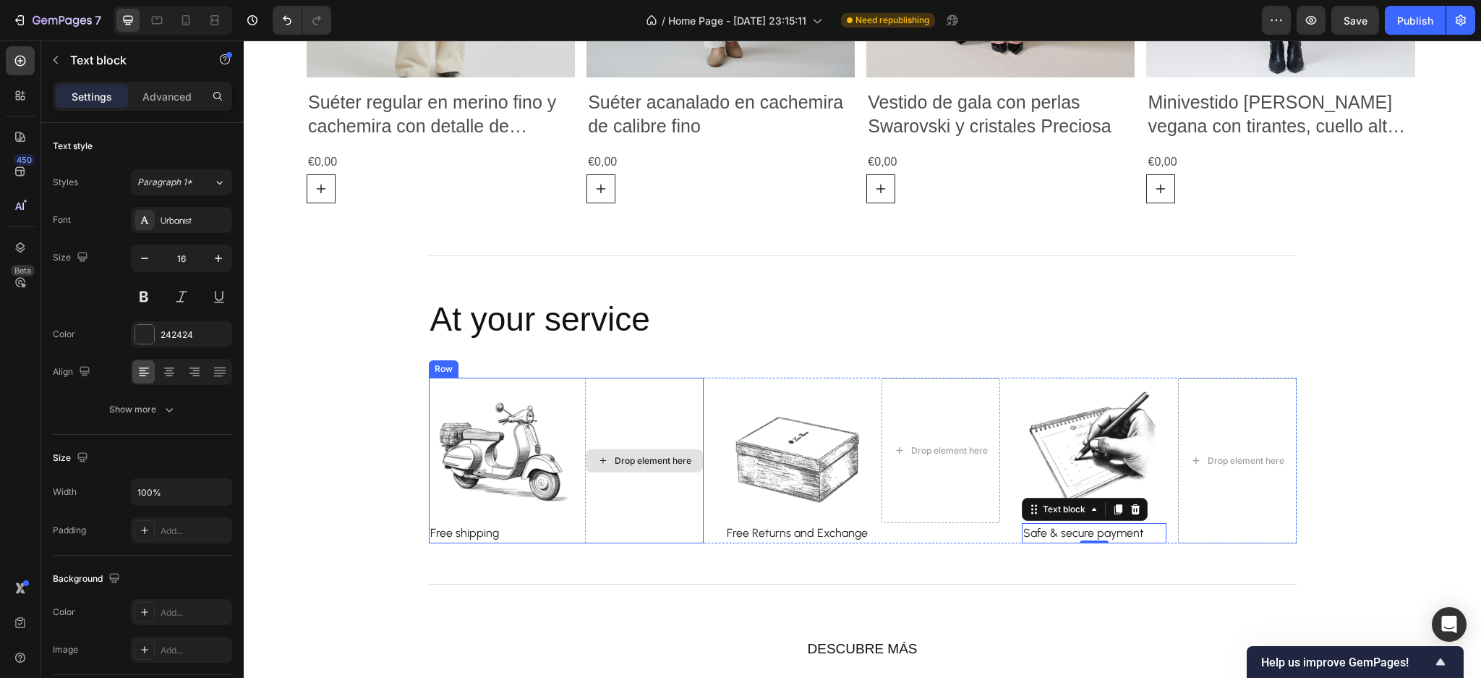
click at [585, 387] on div "Drop element here" at bounding box center [644, 461] width 119 height 166
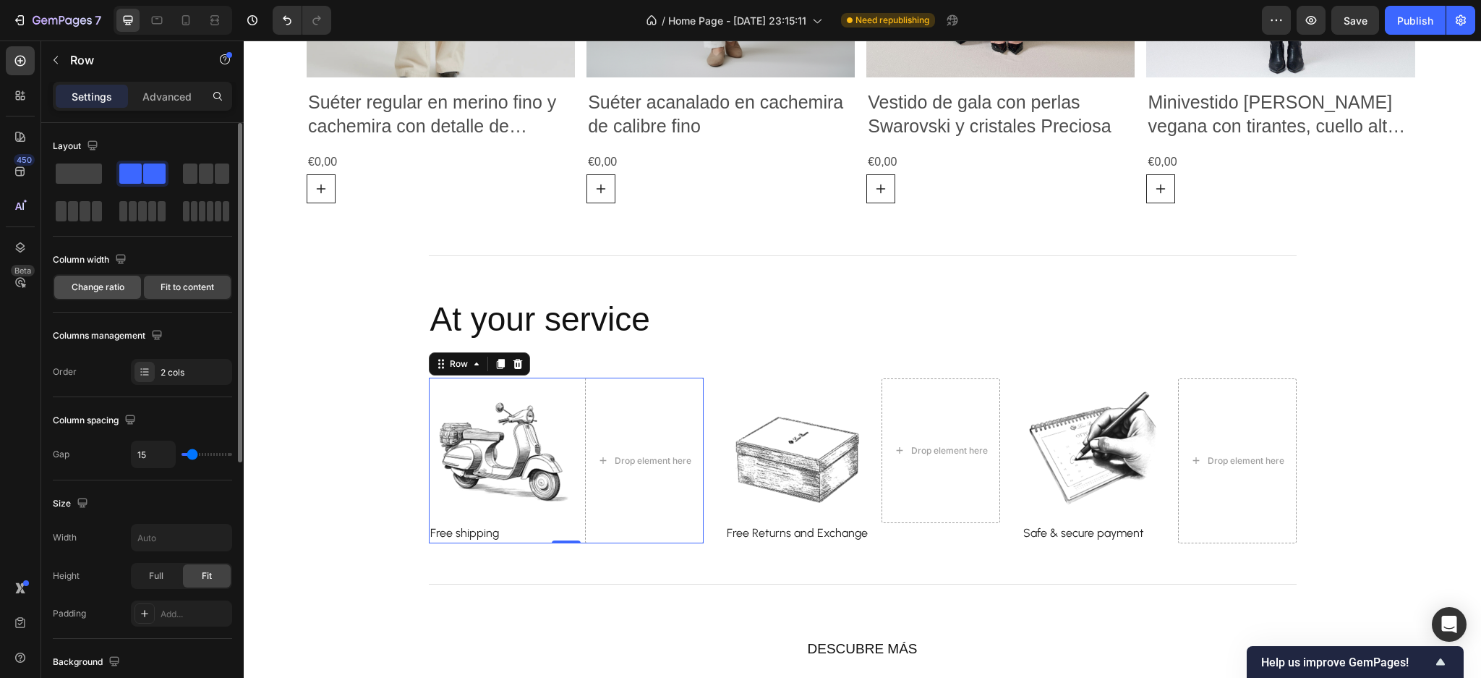
click at [123, 291] on span "Change ratio" at bounding box center [98, 287] width 53 height 13
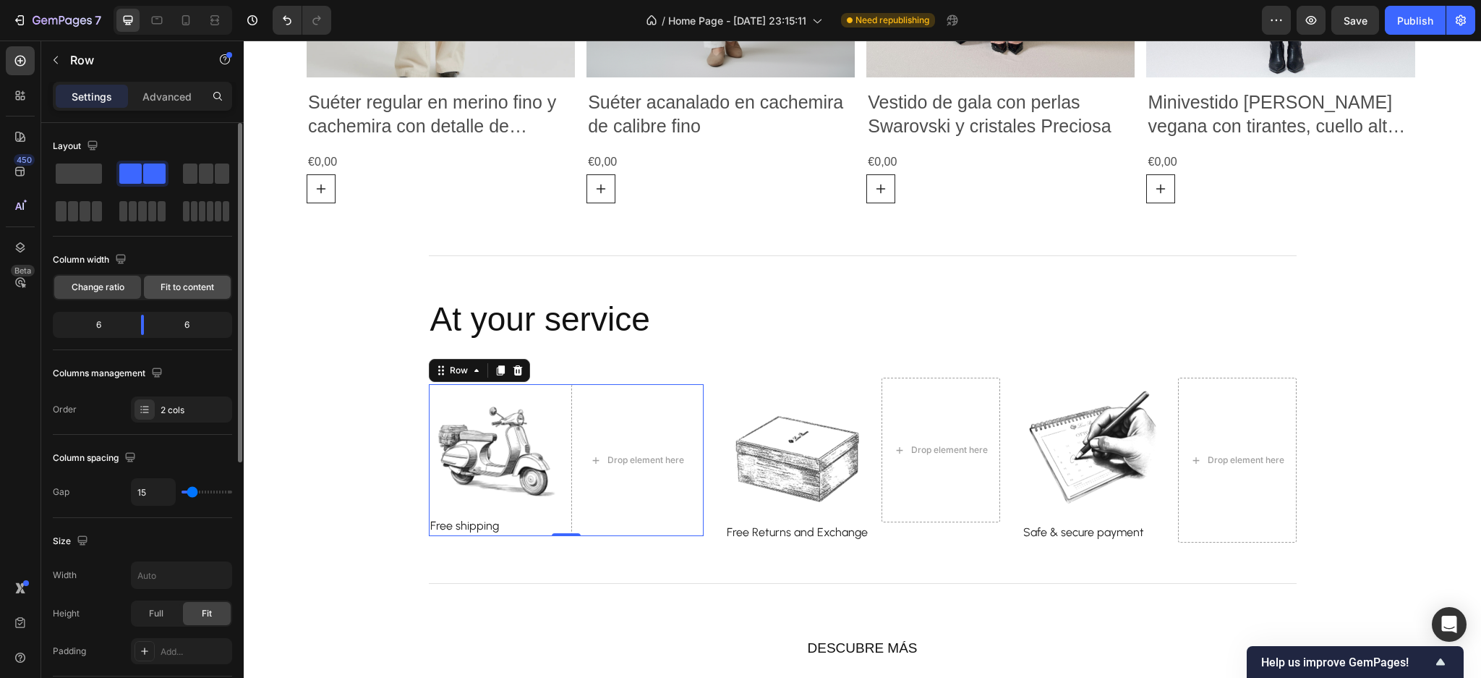
click at [176, 286] on span "Fit to content" at bounding box center [188, 287] width 54 height 13
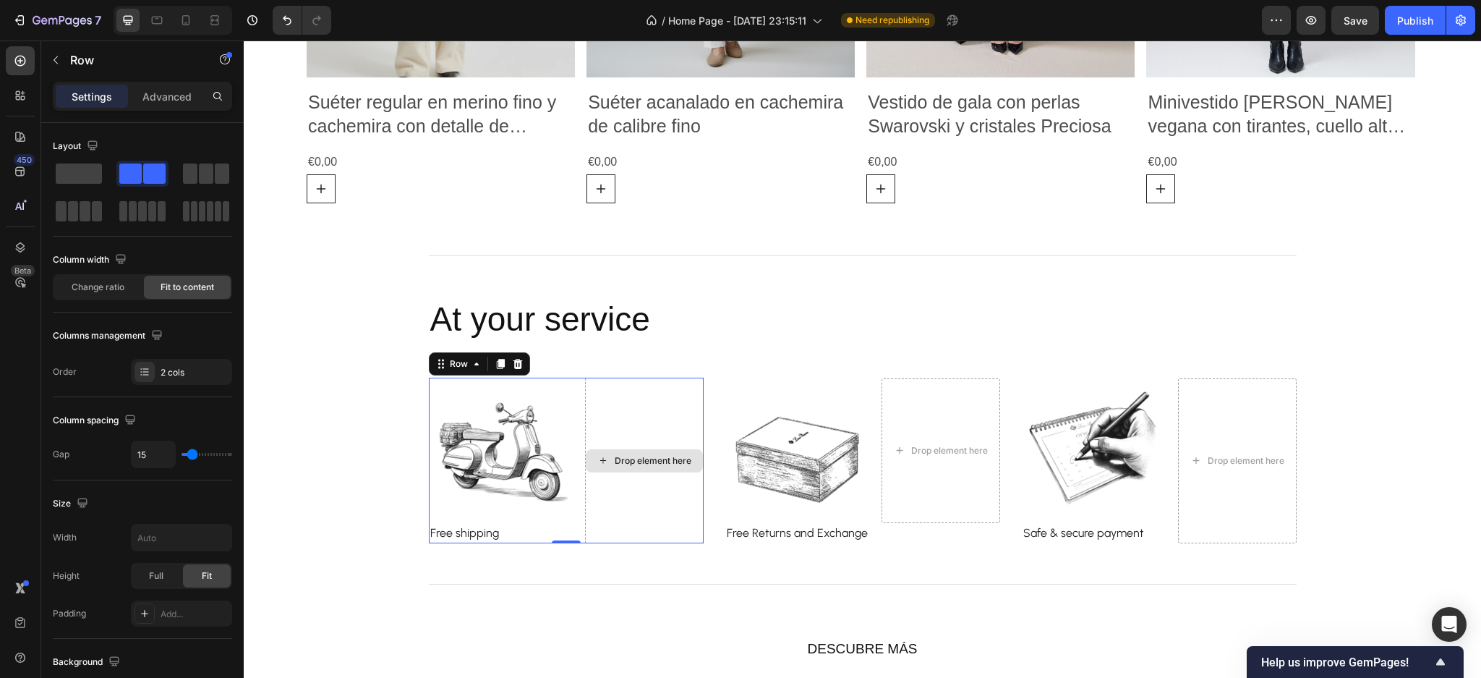
click at [625, 425] on div "Drop element here" at bounding box center [644, 461] width 119 height 166
click at [519, 424] on img at bounding box center [501, 450] width 145 height 145
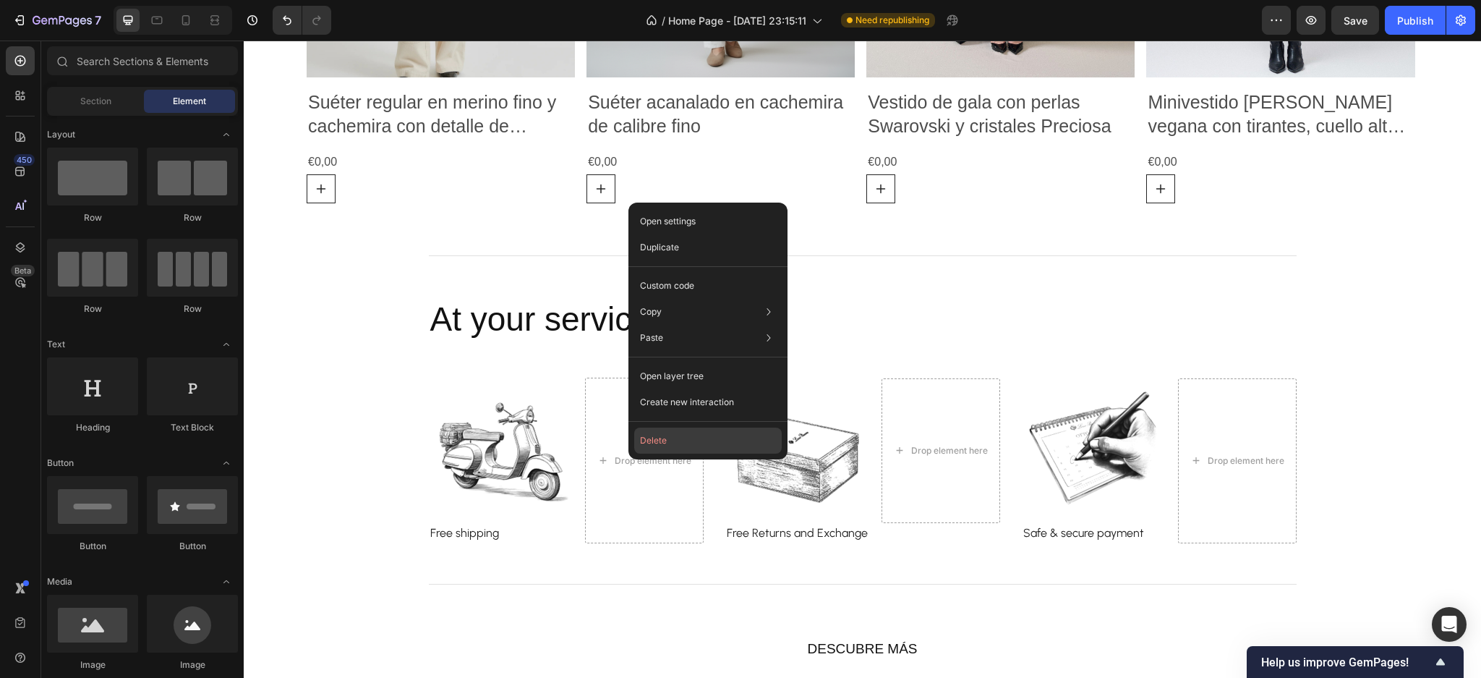
click at [652, 446] on button "Delete" at bounding box center [708, 440] width 148 height 26
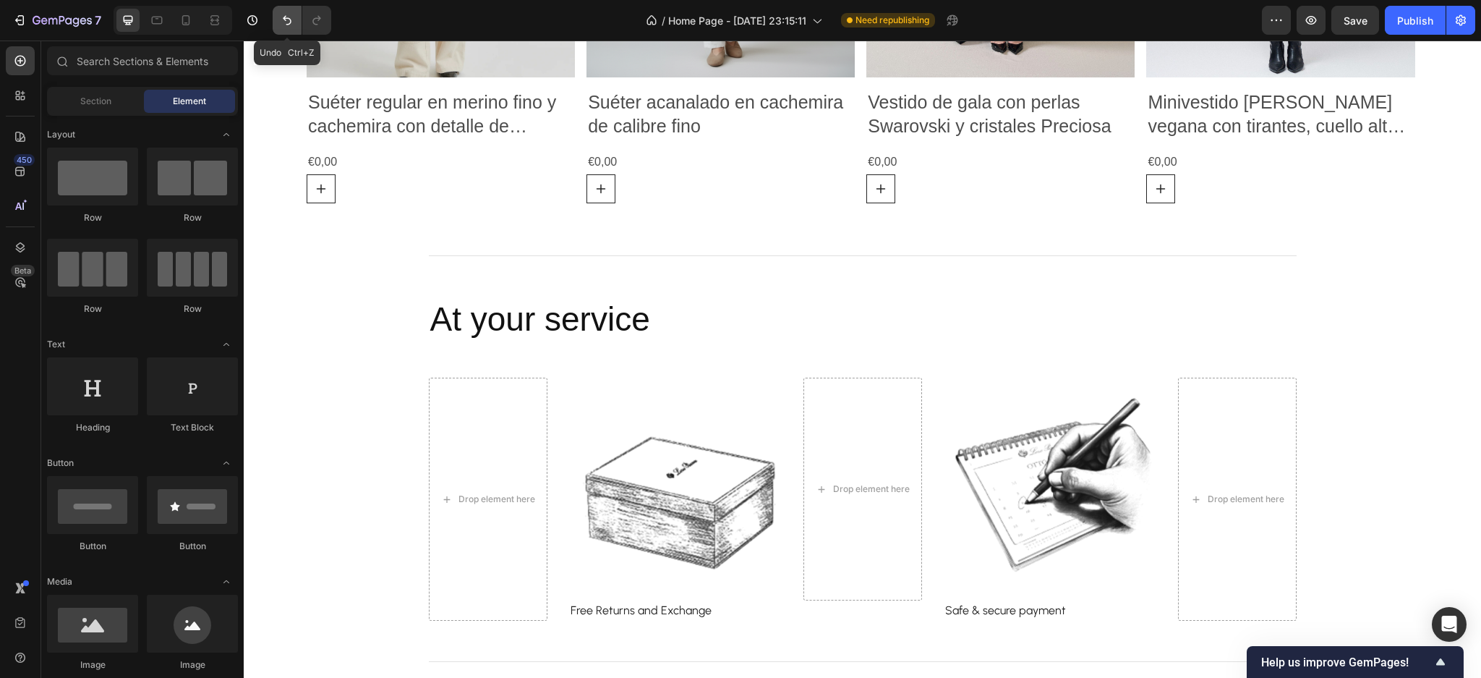
click at [281, 13] on icon "Undo/Redo" at bounding box center [287, 20] width 14 height 14
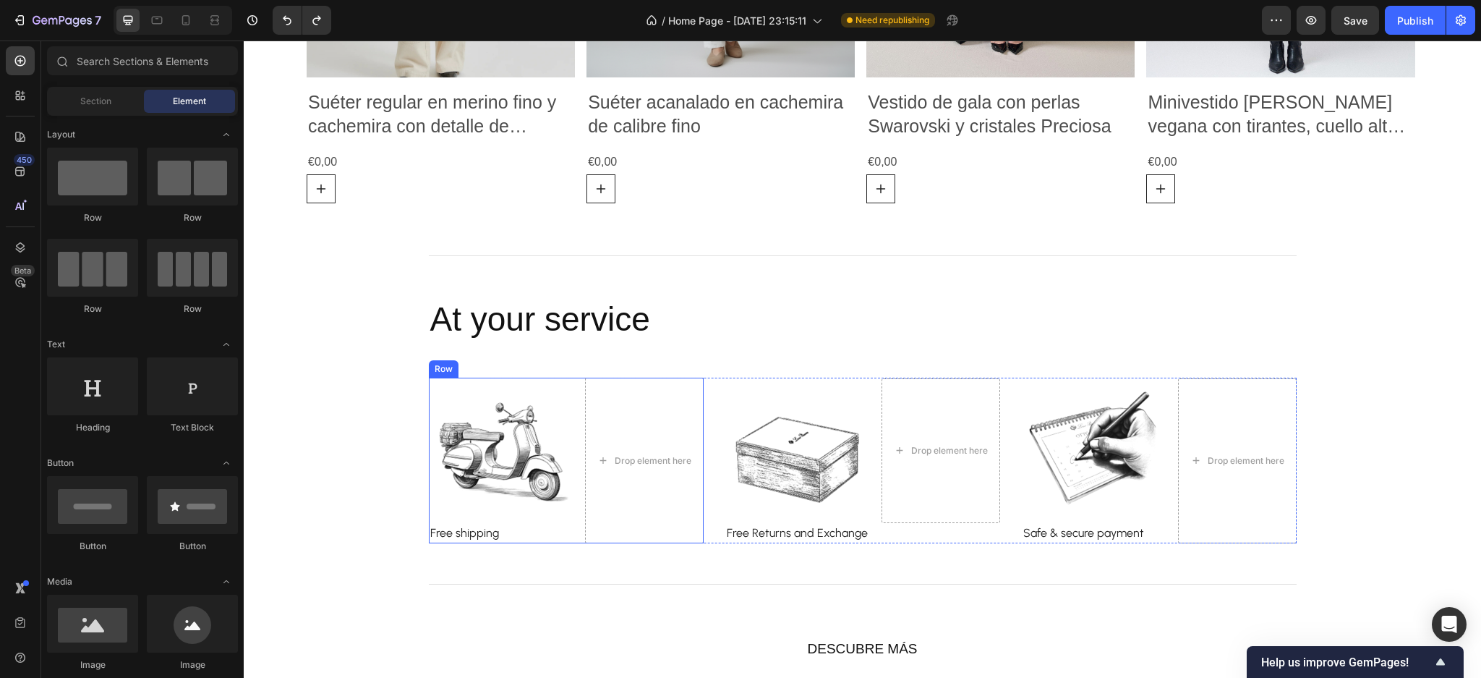
click at [575, 506] on div "Image Free shipping Text block Drop element here Row" at bounding box center [566, 461] width 275 height 166
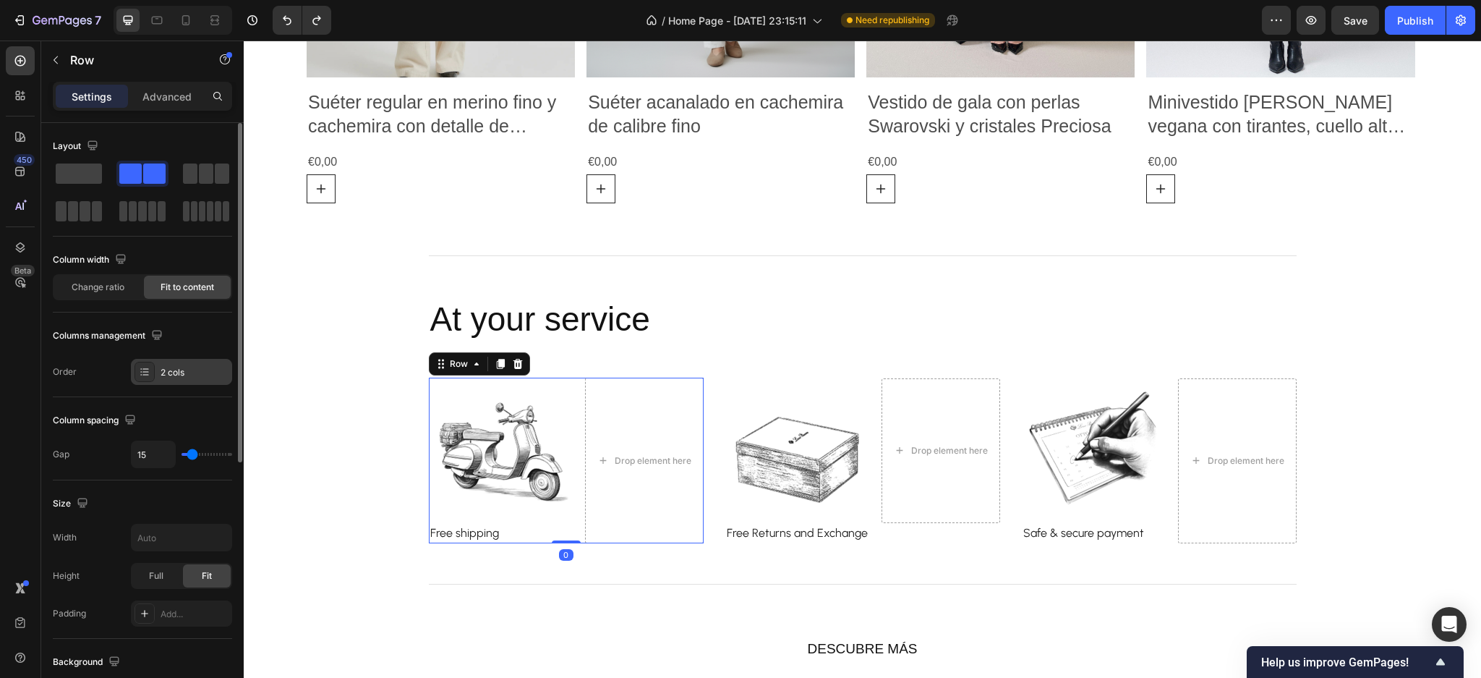
click at [166, 369] on div "2 cols" at bounding box center [195, 372] width 68 height 13
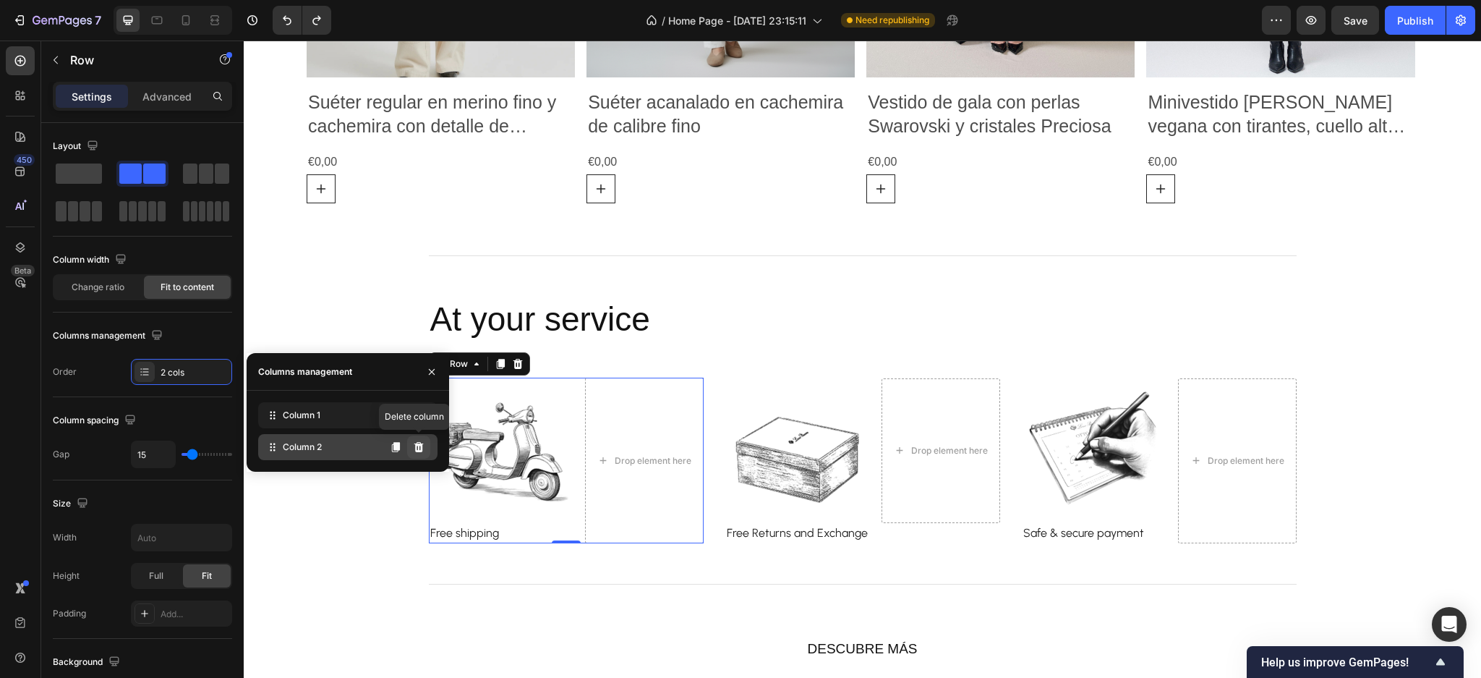
click at [417, 443] on icon at bounding box center [419, 447] width 12 height 12
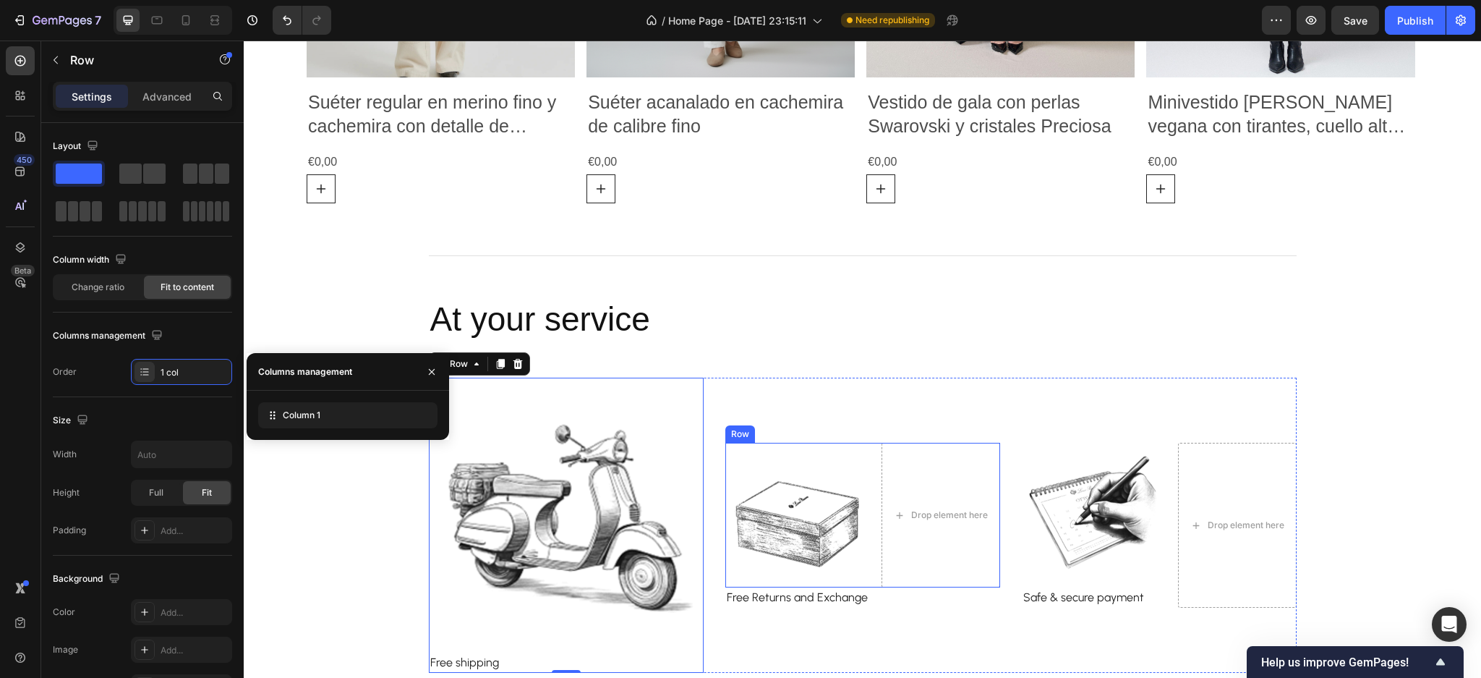
click at [872, 561] on div "Image Drop element here Row" at bounding box center [862, 515] width 275 height 145
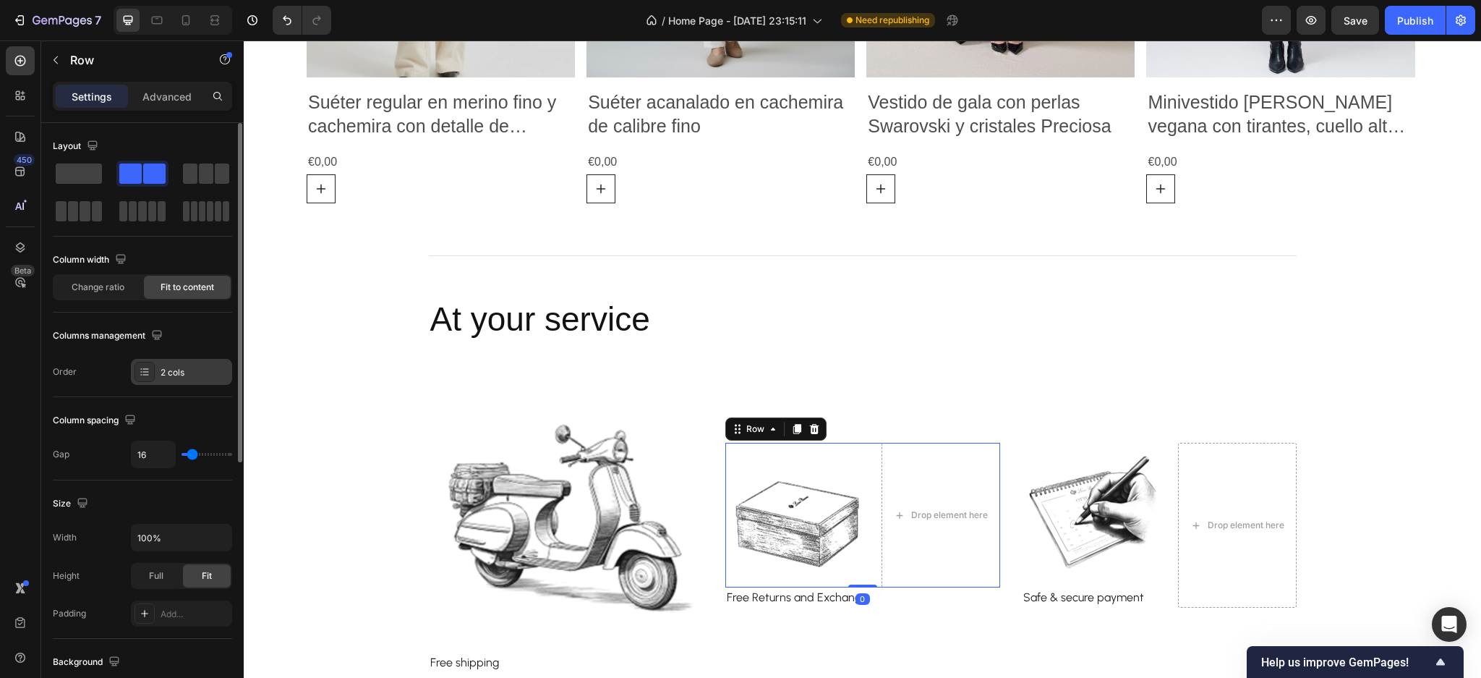
click at [194, 375] on div "2 cols" at bounding box center [195, 372] width 68 height 13
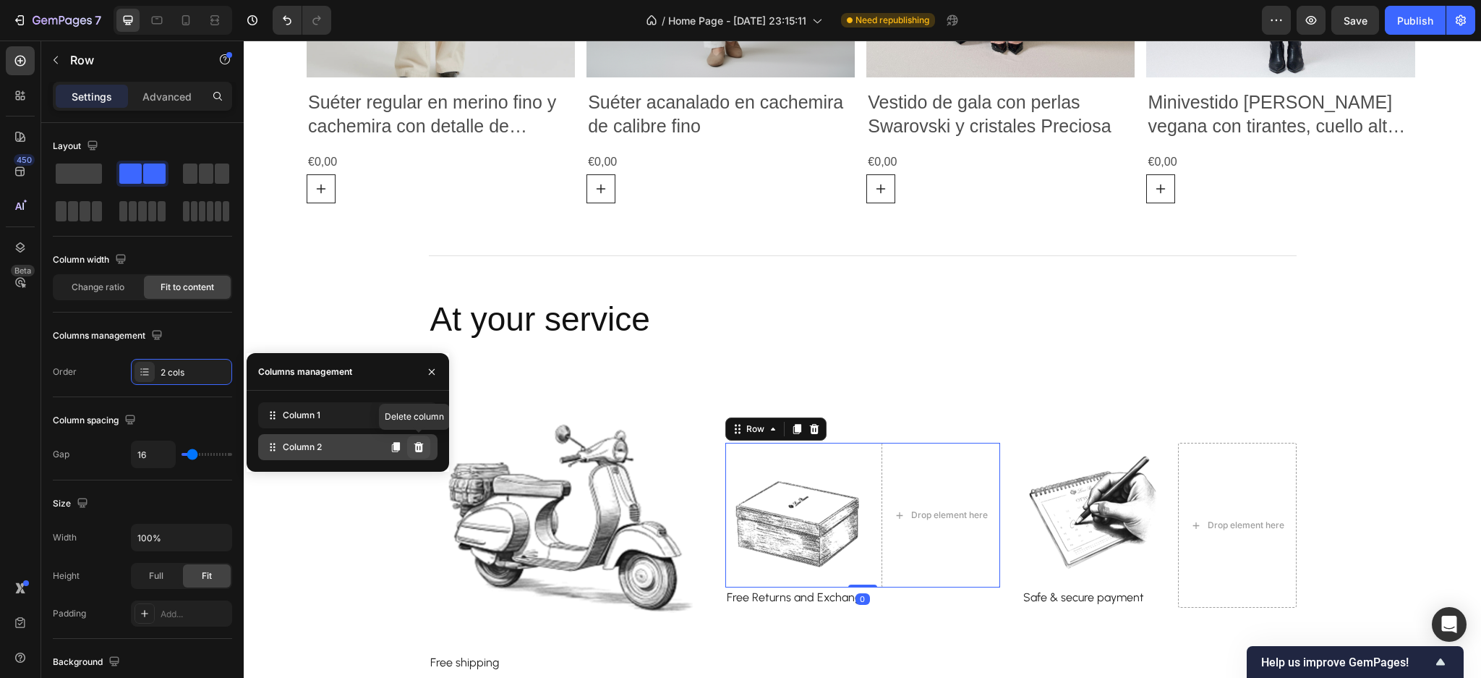
click at [412, 451] on button at bounding box center [418, 446] width 23 height 23
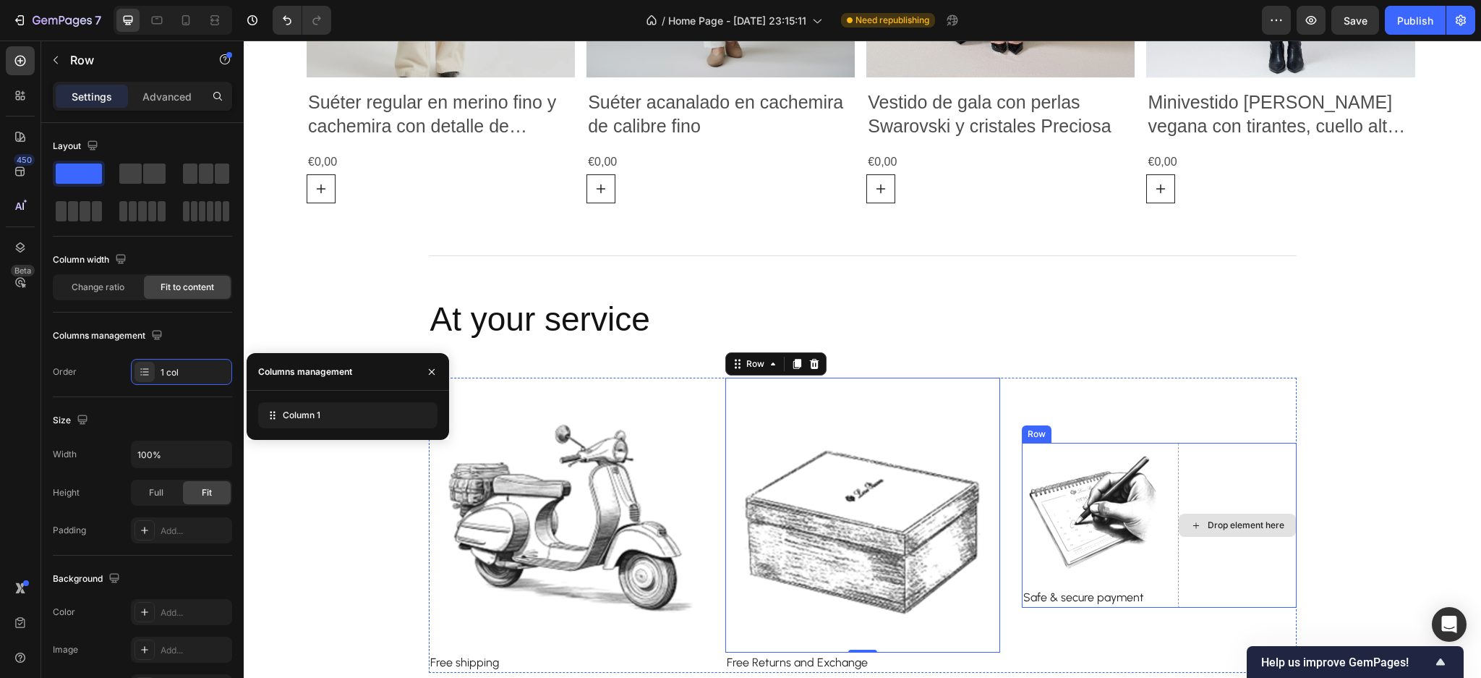
drag, startPoint x: 1167, startPoint y: 497, endPoint x: 677, endPoint y: 503, distance: 490.5
click at [1167, 498] on div "Image Safe & secure payment Text block Drop element here Row" at bounding box center [1159, 525] width 275 height 165
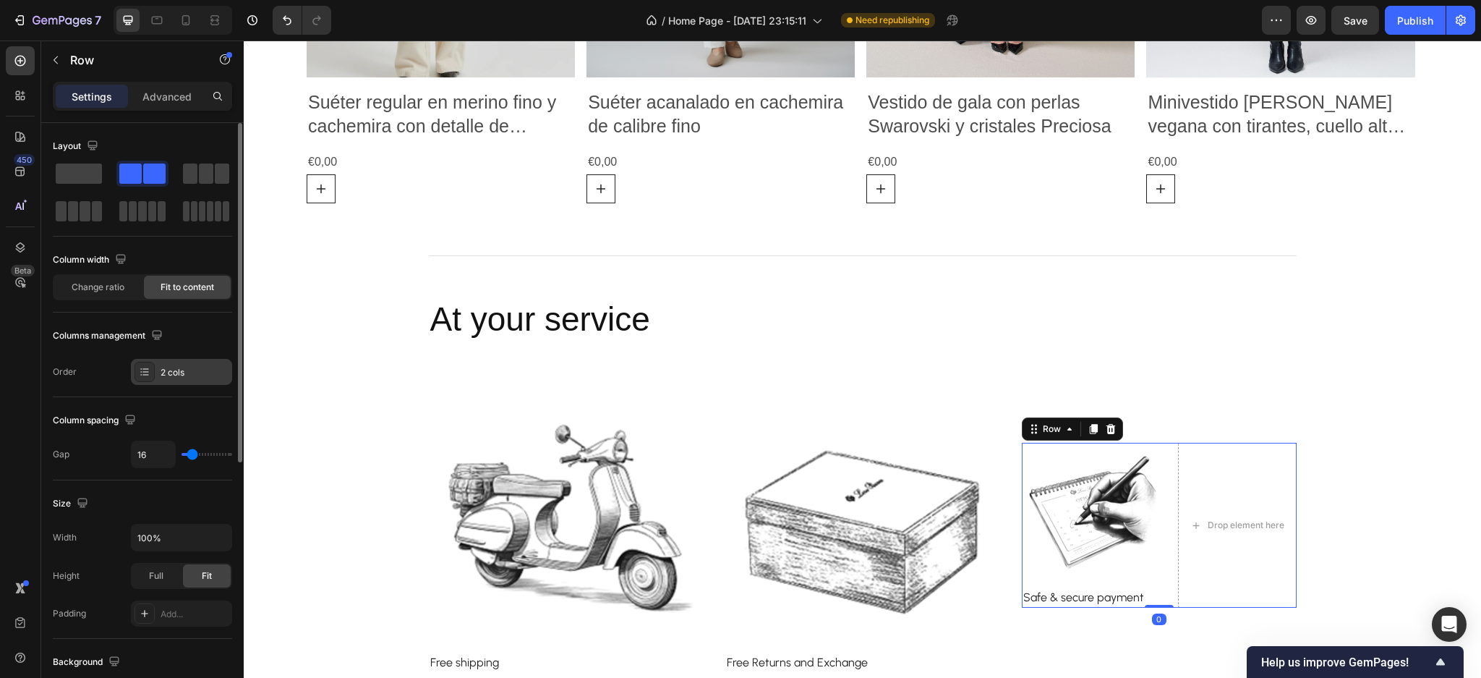
click at [195, 380] on div "2 cols" at bounding box center [181, 372] width 101 height 26
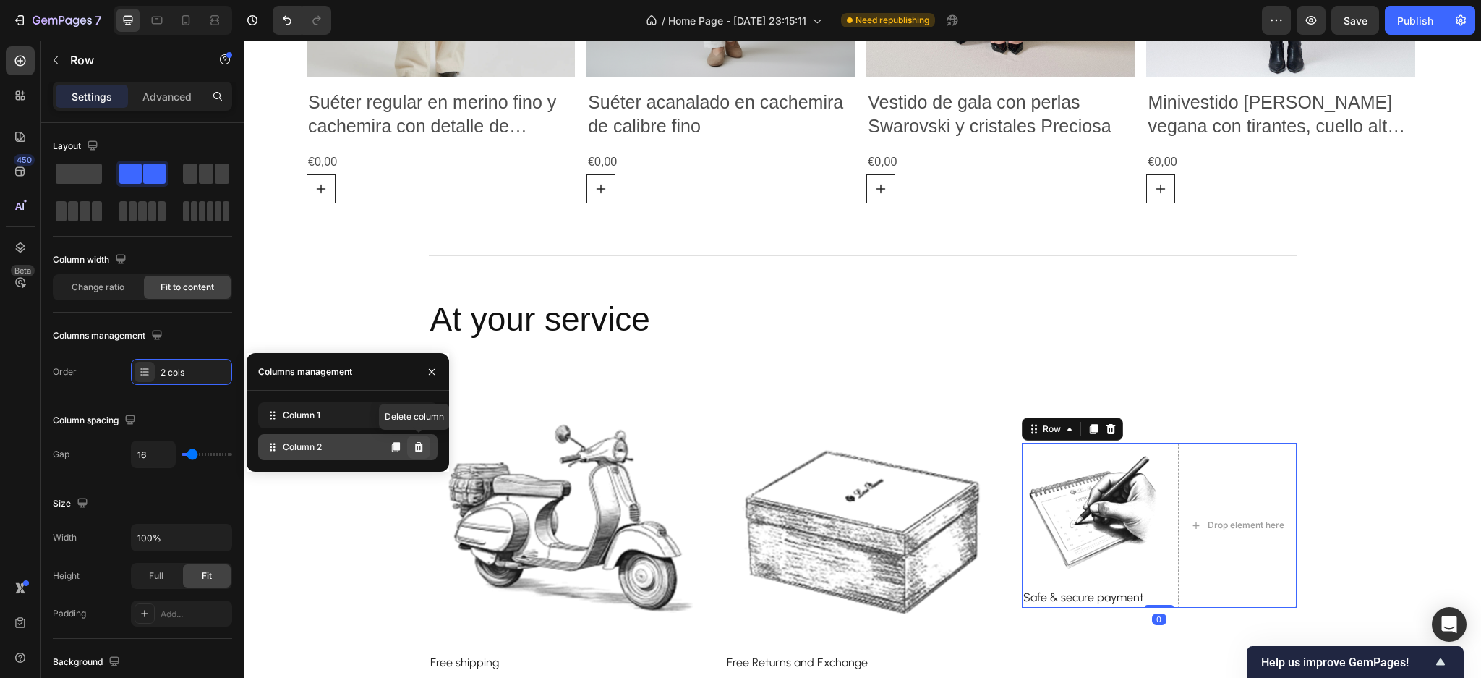
click at [419, 449] on icon at bounding box center [418, 447] width 9 height 10
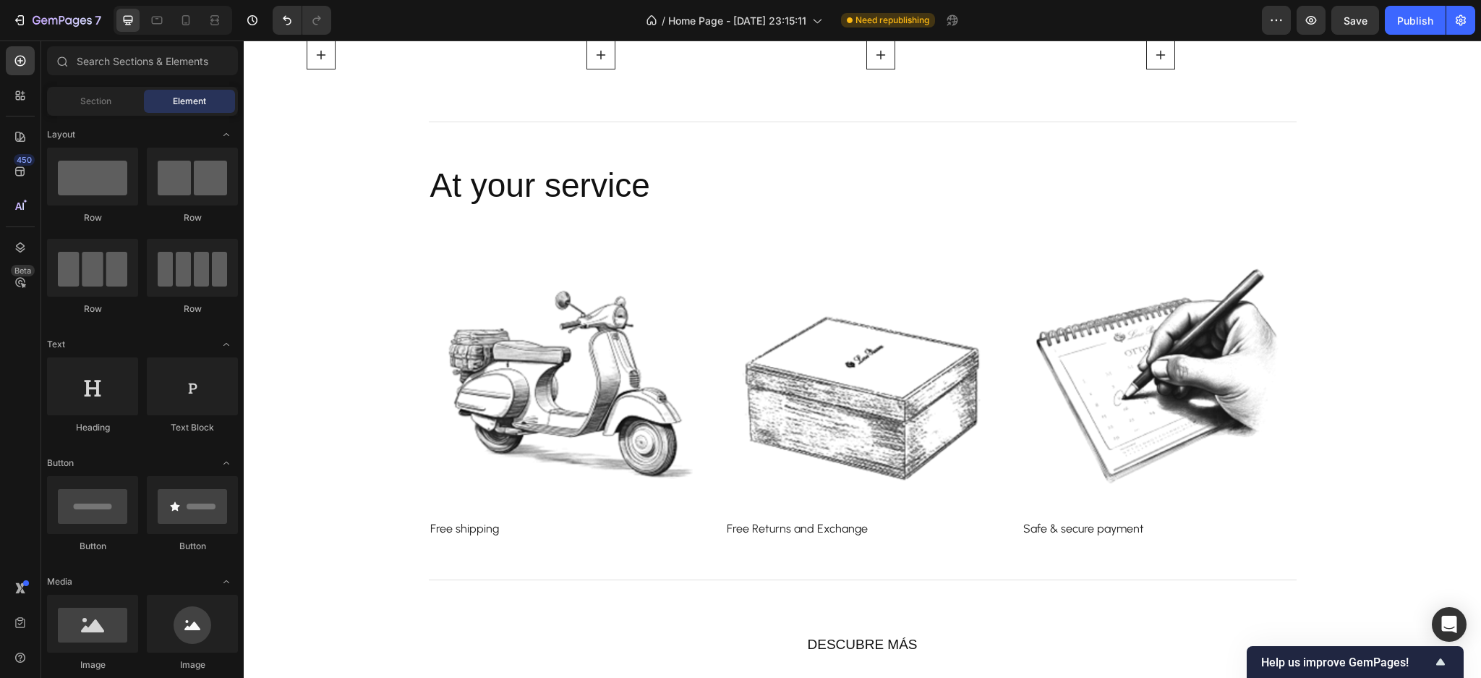
scroll to position [1350, 0]
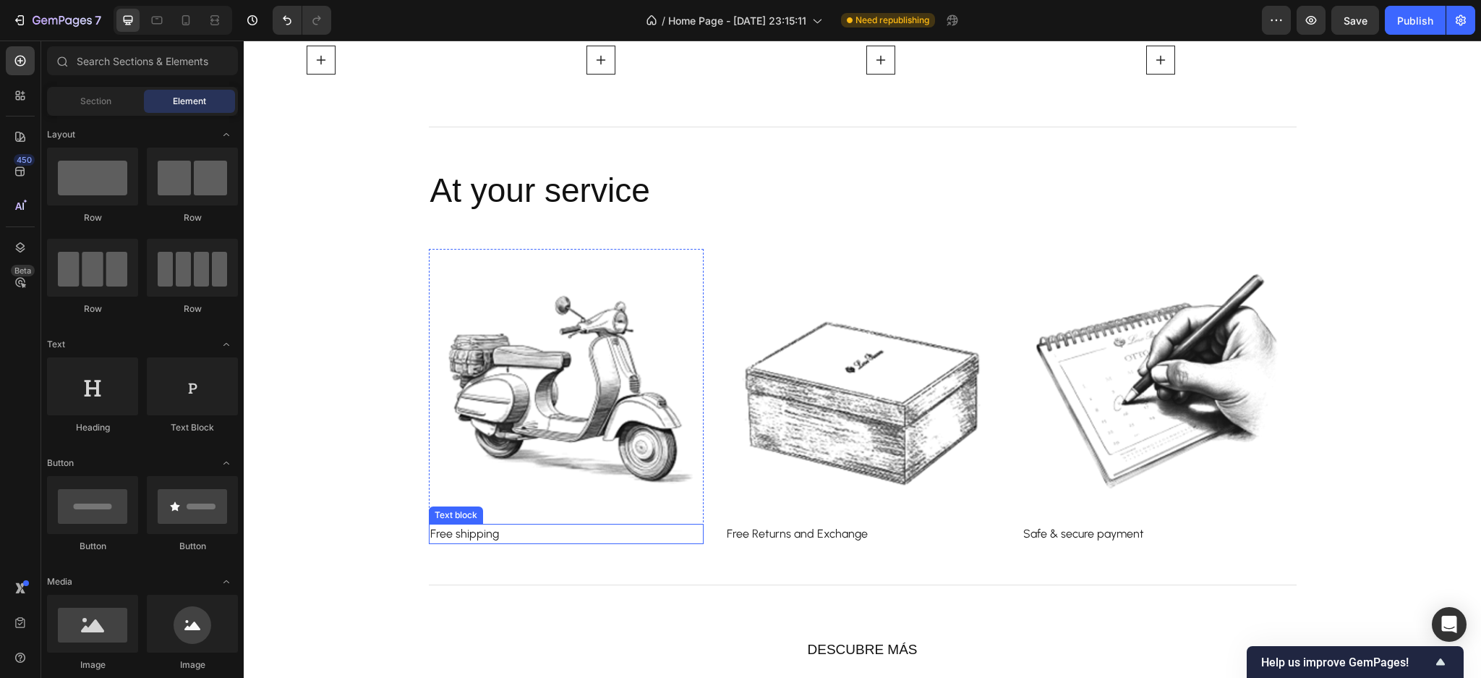
click at [504, 536] on p "Free shipping" at bounding box center [566, 533] width 272 height 17
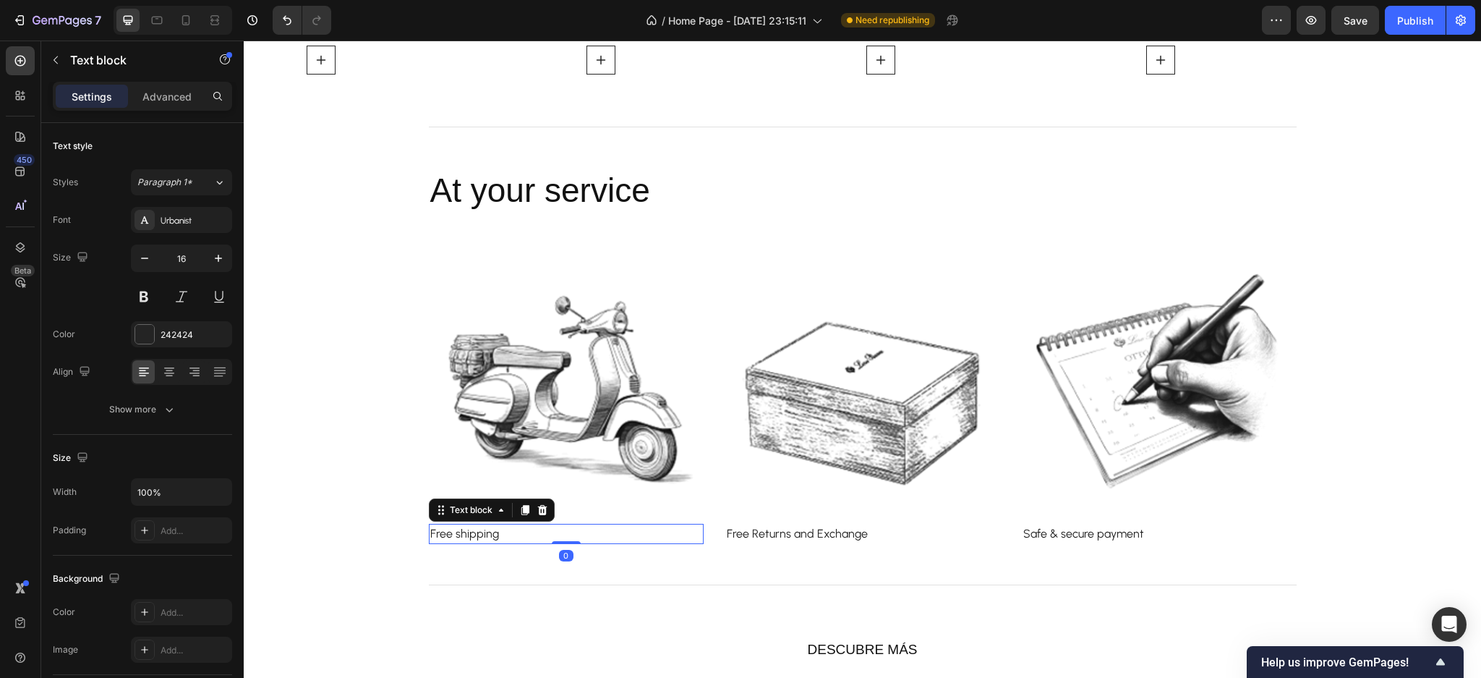
click at [430, 532] on p "Free shipping" at bounding box center [566, 533] width 272 height 17
click at [430, 534] on p "Free shipping" at bounding box center [566, 533] width 272 height 17
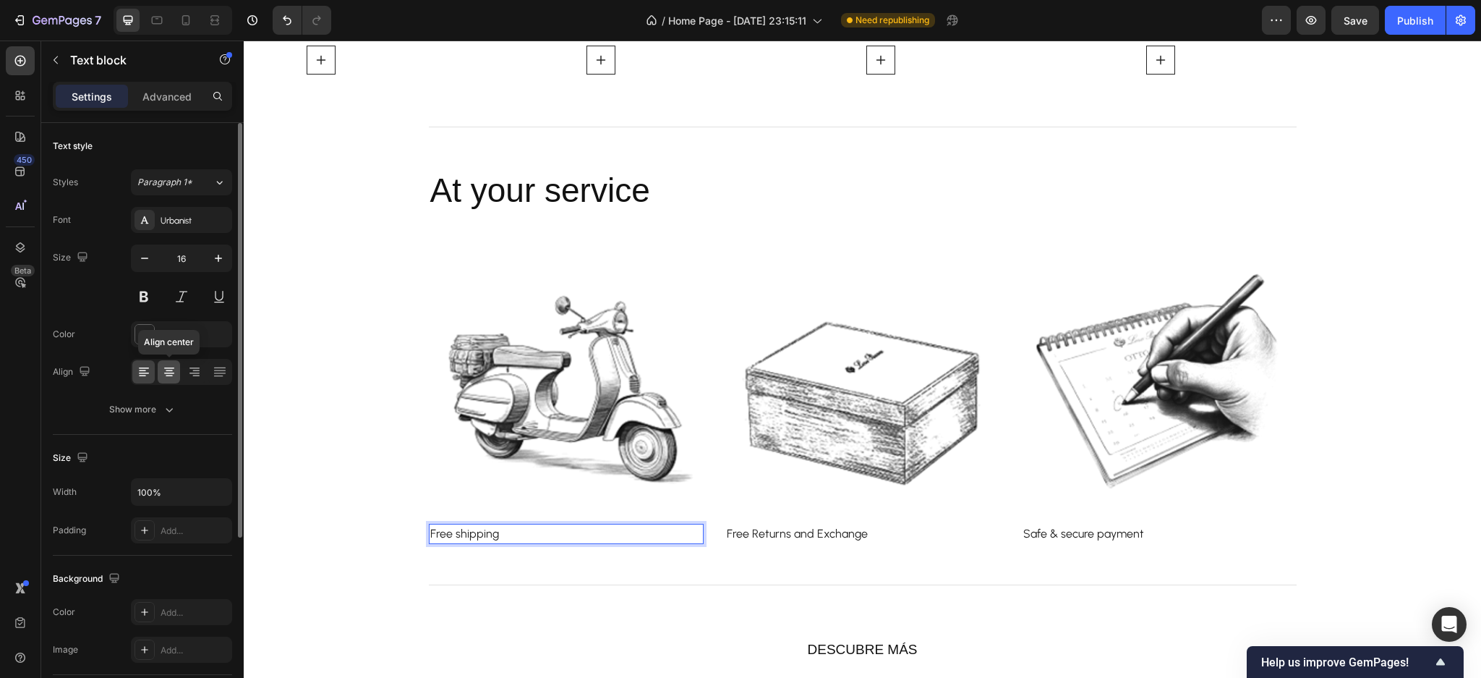
click at [166, 373] on icon at bounding box center [169, 373] width 10 height 1
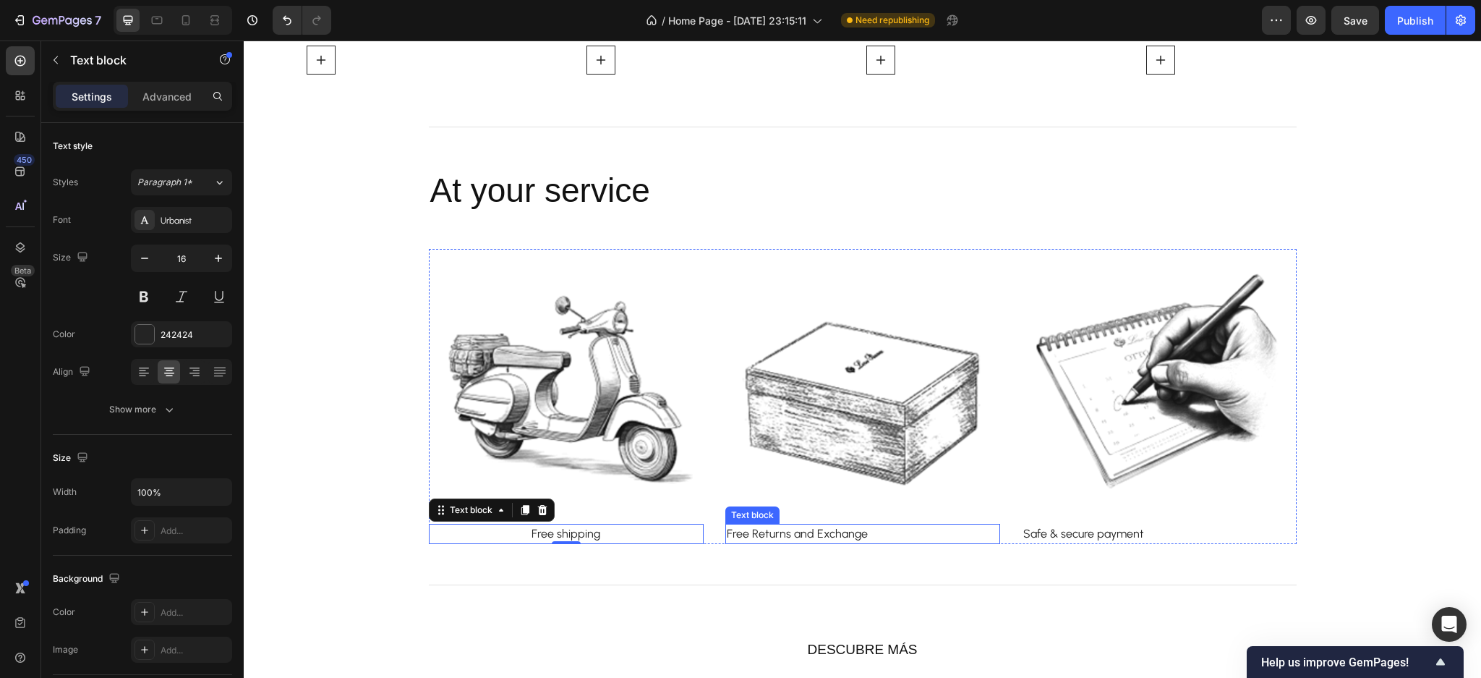
click at [820, 536] on link "Free Returns and Exchange" at bounding box center [797, 534] width 141 height 14
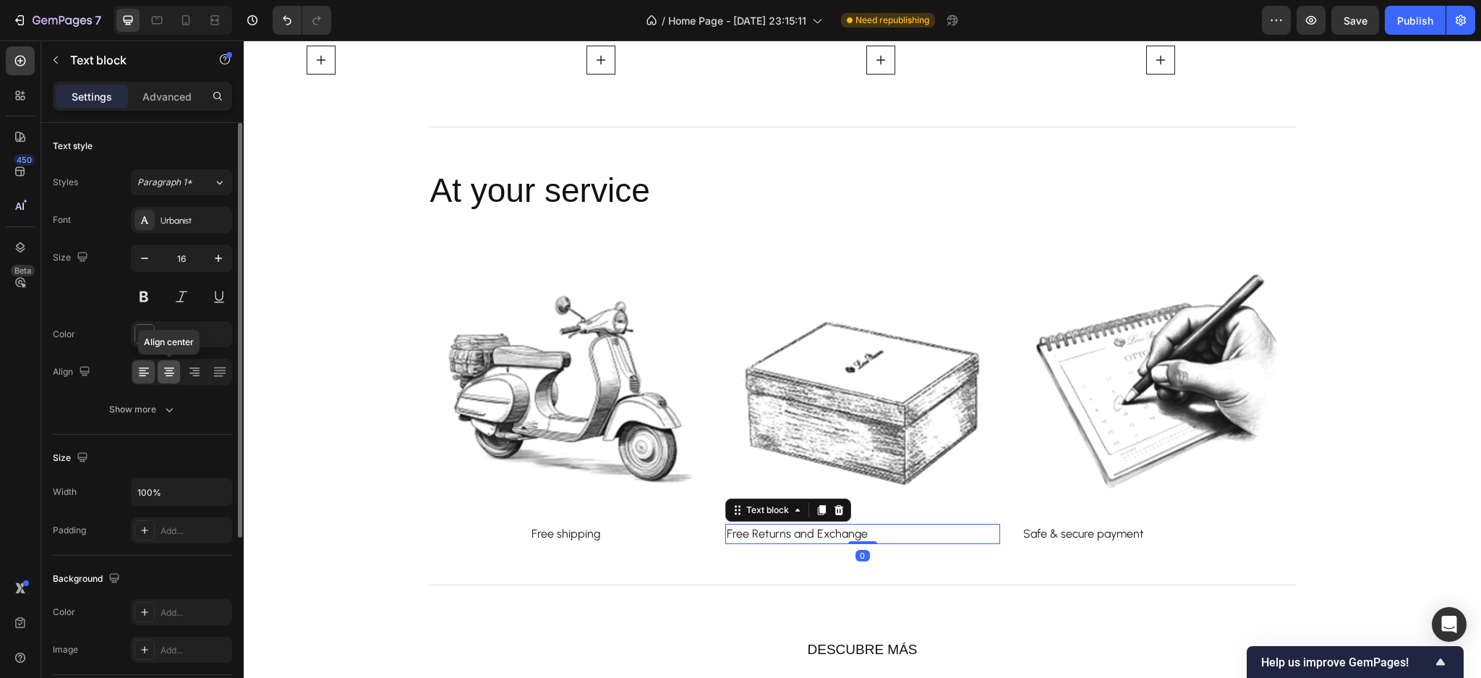
click at [162, 370] on icon at bounding box center [169, 372] width 14 height 14
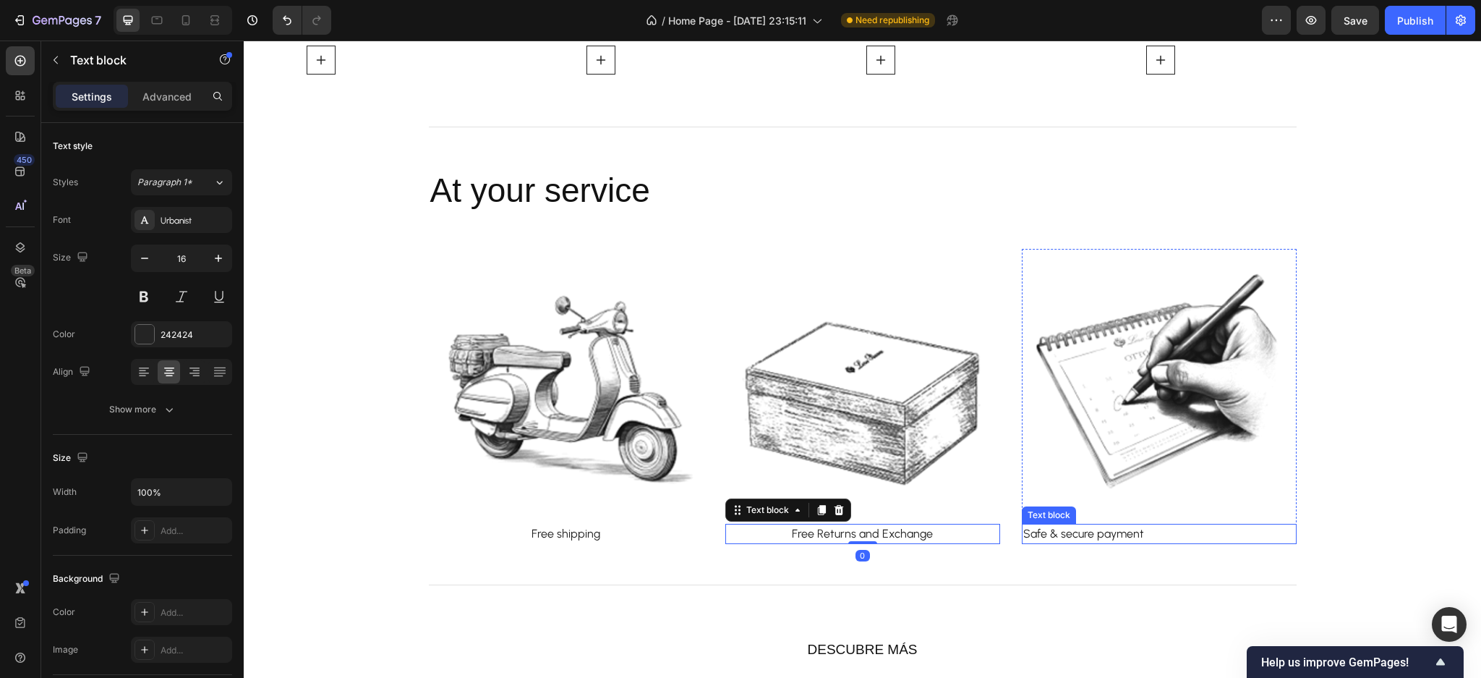
click at [1108, 537] on p "Safe & secure payment" at bounding box center [1160, 533] width 272 height 17
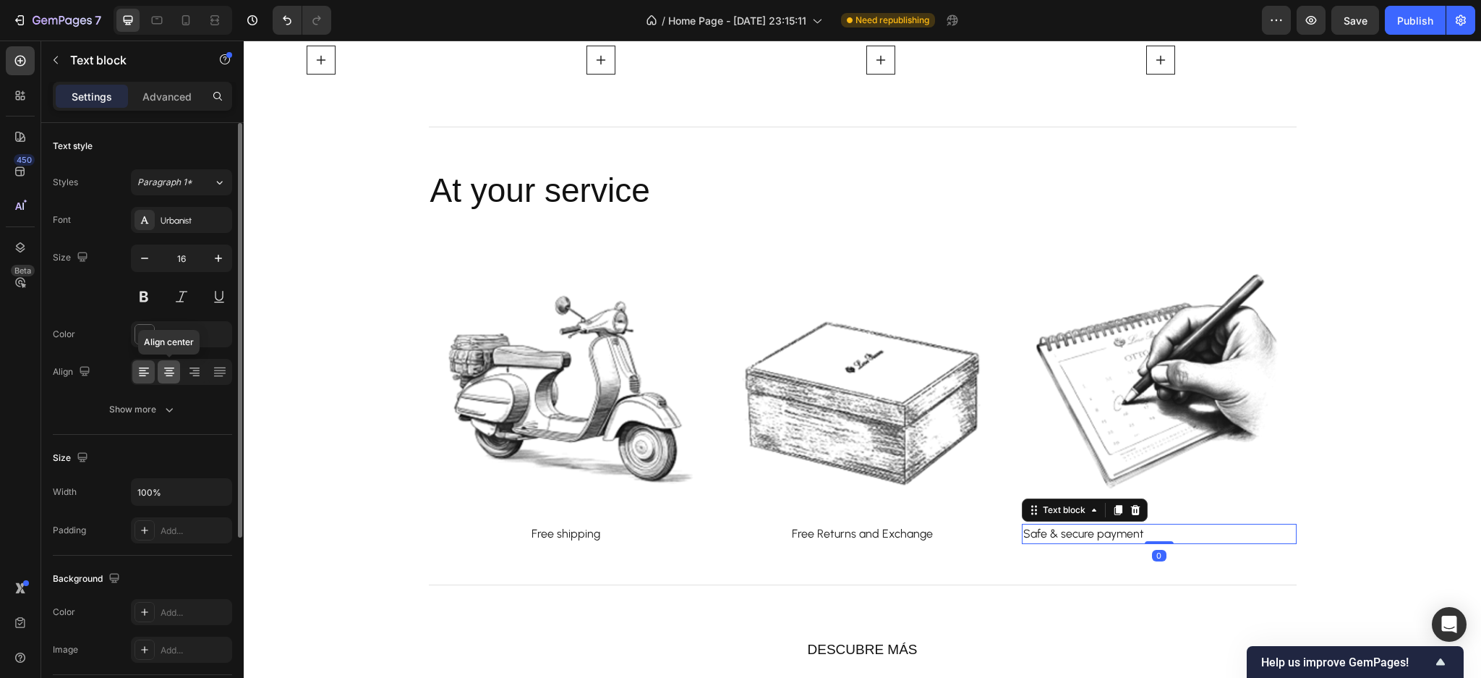
click at [174, 376] on icon at bounding box center [169, 372] width 14 height 14
click at [213, 258] on icon "button" at bounding box center [218, 258] width 14 height 14
click at [214, 258] on icon "button" at bounding box center [218, 258] width 14 height 14
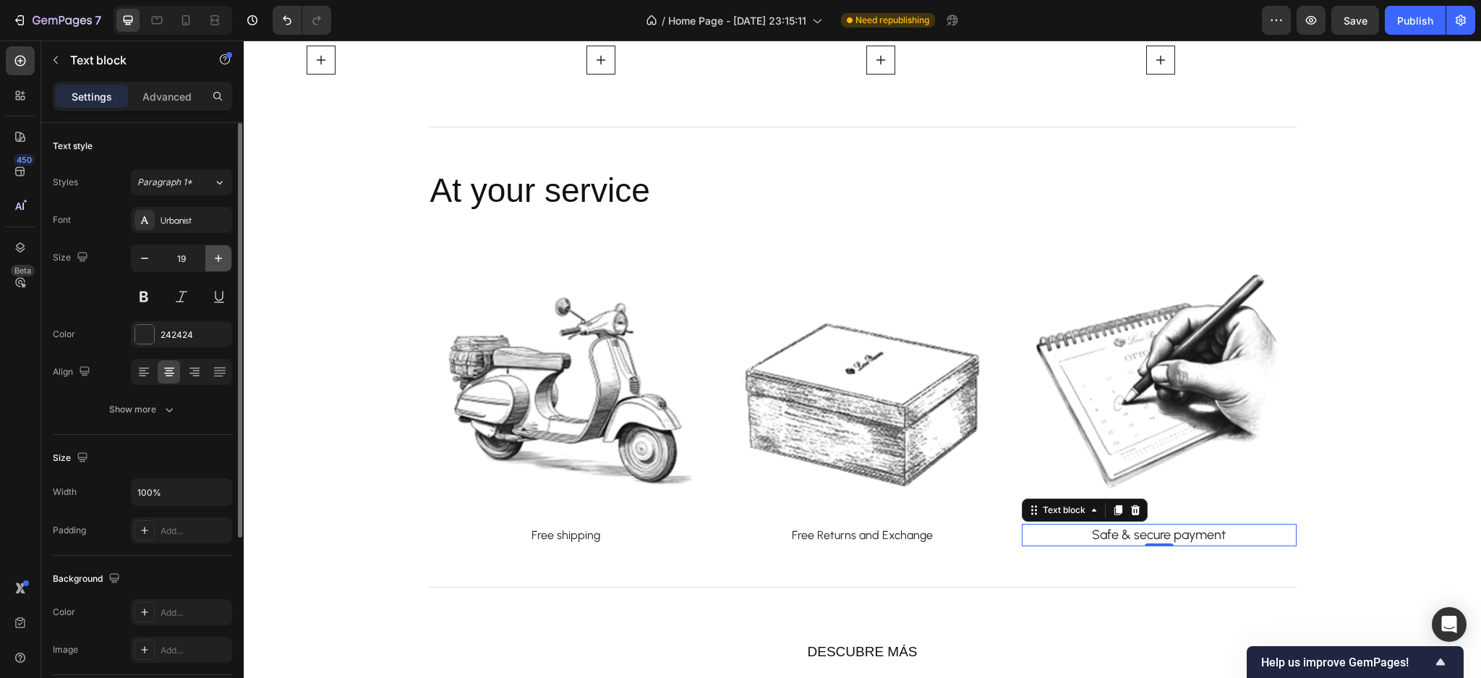
click at [215, 259] on icon "button" at bounding box center [218, 258] width 14 height 14
click at [217, 259] on icon "button" at bounding box center [218, 258] width 14 height 14
type input "23"
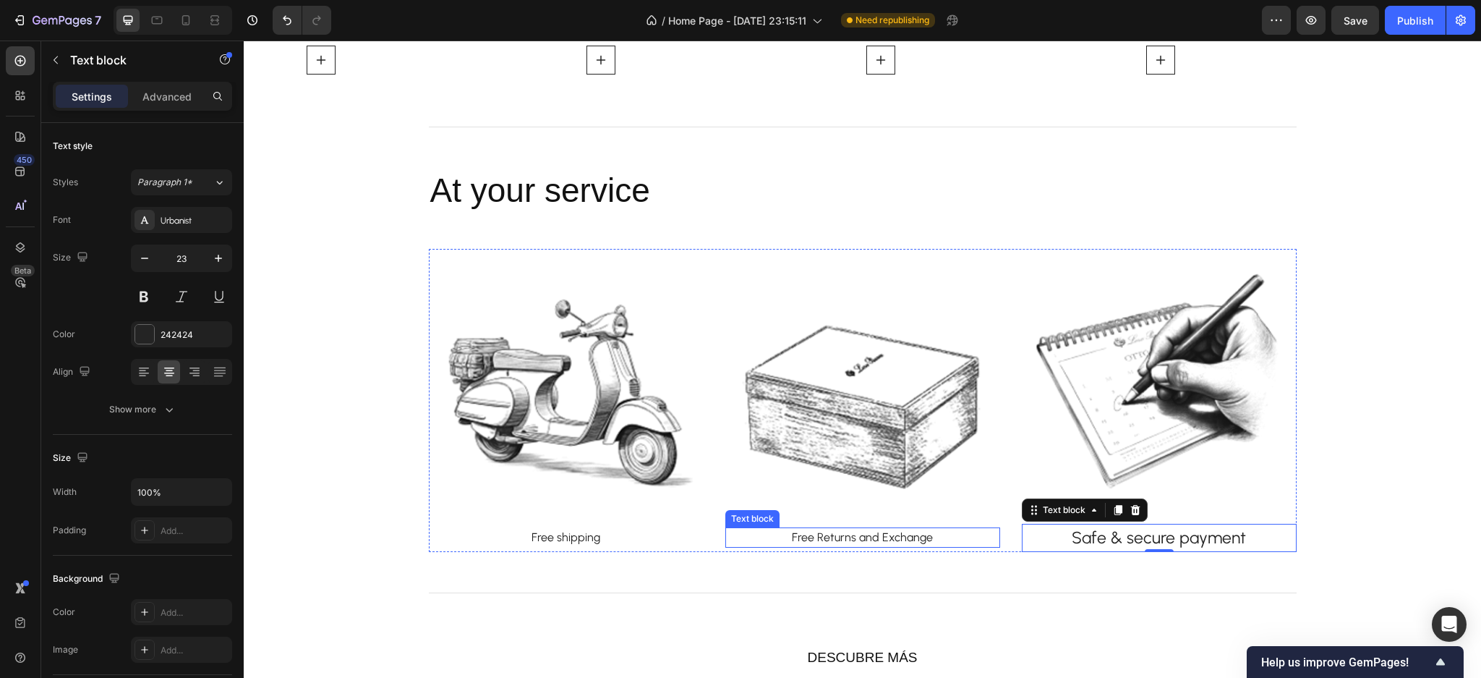
click at [861, 540] on link "Free Returns and Exchange" at bounding box center [862, 537] width 141 height 14
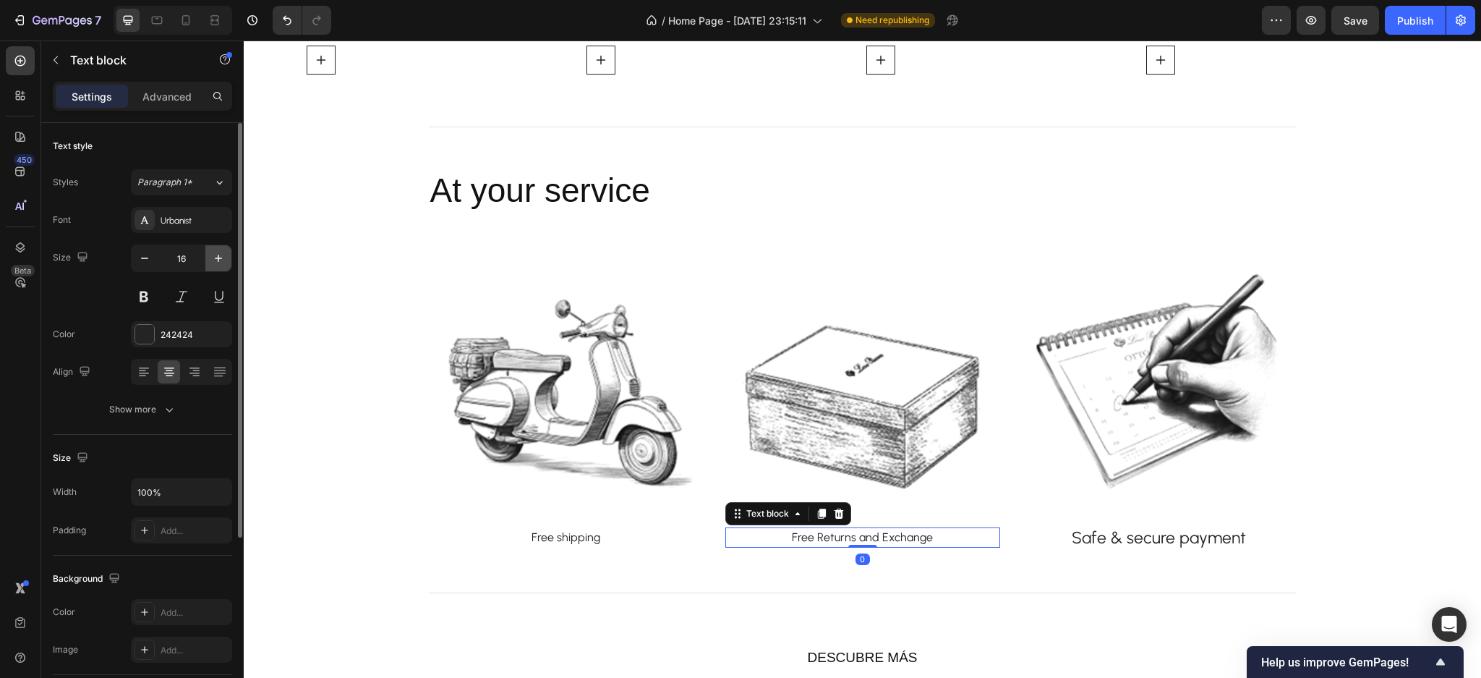
click at [213, 263] on icon "button" at bounding box center [218, 258] width 14 height 14
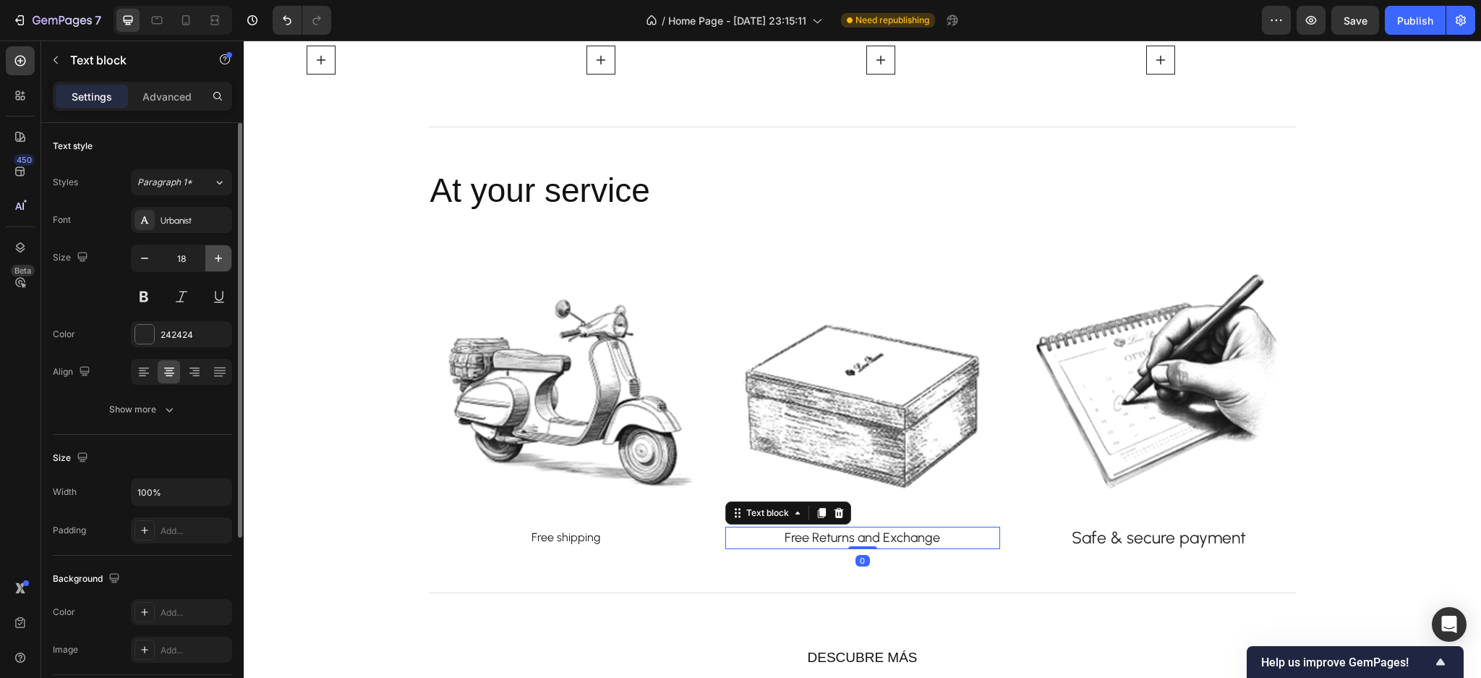
click at [213, 263] on icon "button" at bounding box center [218, 258] width 14 height 14
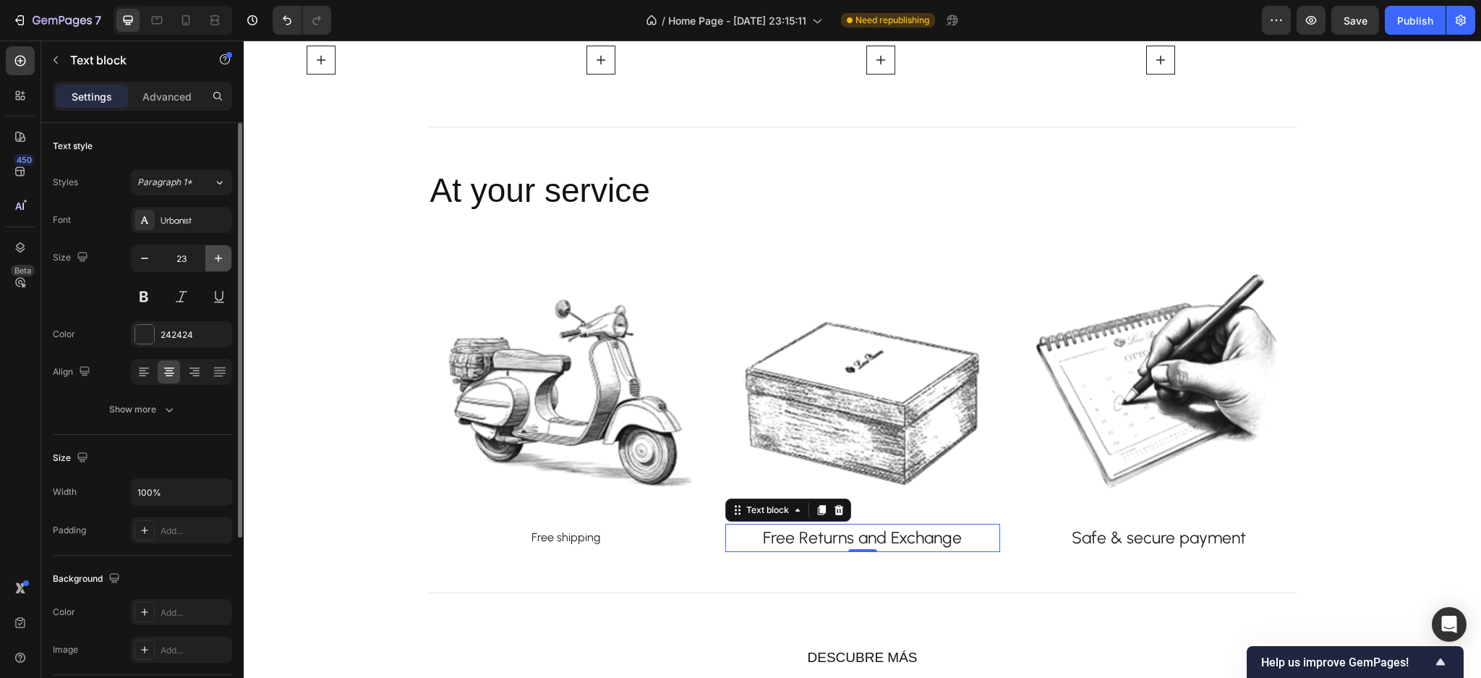
click at [213, 263] on icon "button" at bounding box center [218, 258] width 14 height 14
click at [141, 260] on icon "button" at bounding box center [144, 258] width 14 height 14
type input "23"
click at [554, 529] on p "Free shipping" at bounding box center [566, 537] width 272 height 17
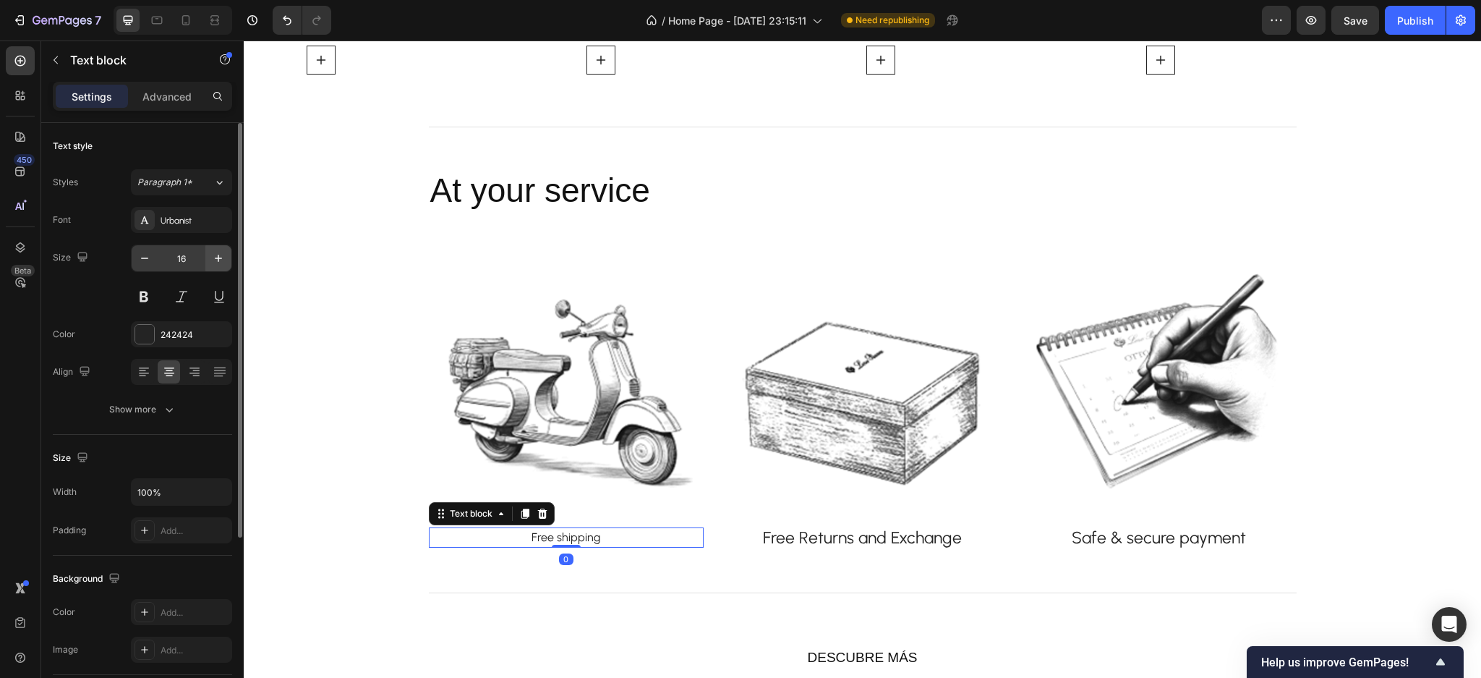
click at [222, 266] on button "button" at bounding box center [218, 258] width 26 height 26
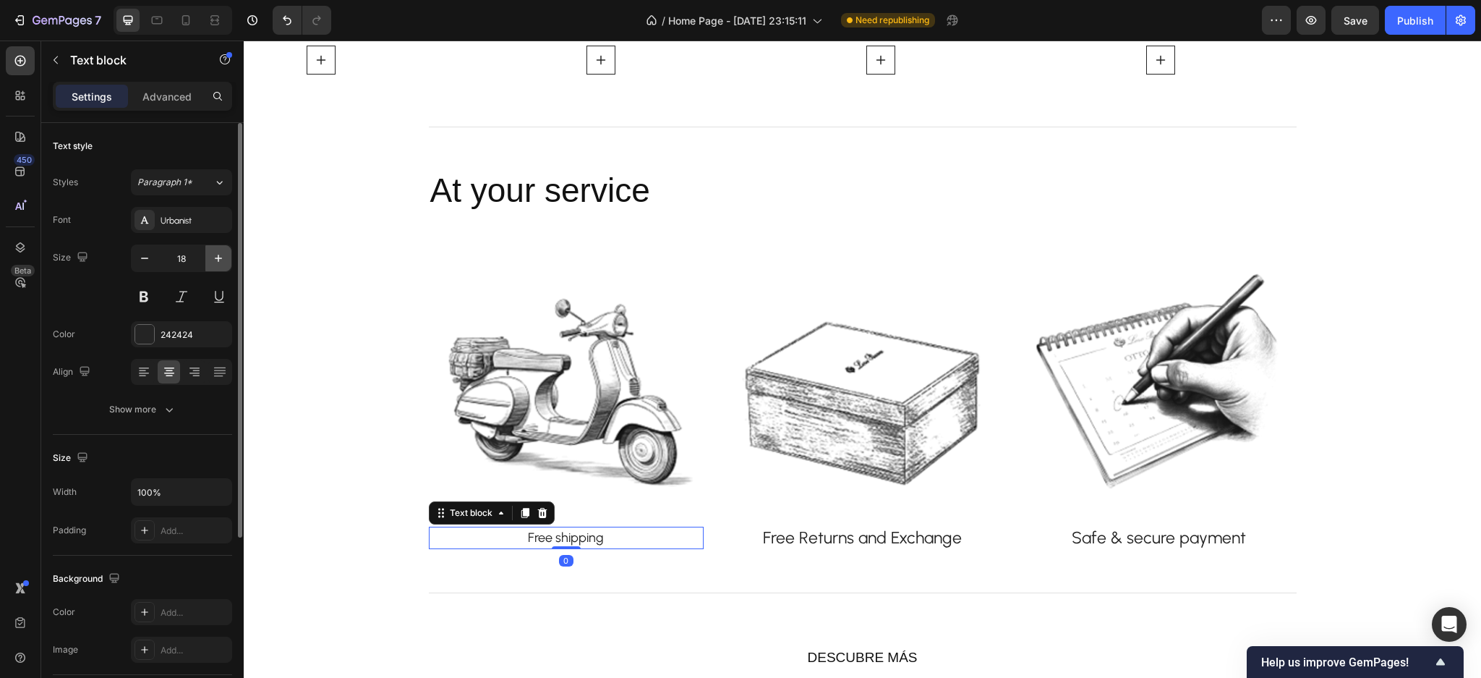
click at [222, 266] on button "button" at bounding box center [218, 258] width 26 height 26
click at [223, 263] on icon "button" at bounding box center [218, 258] width 14 height 14
type input "23"
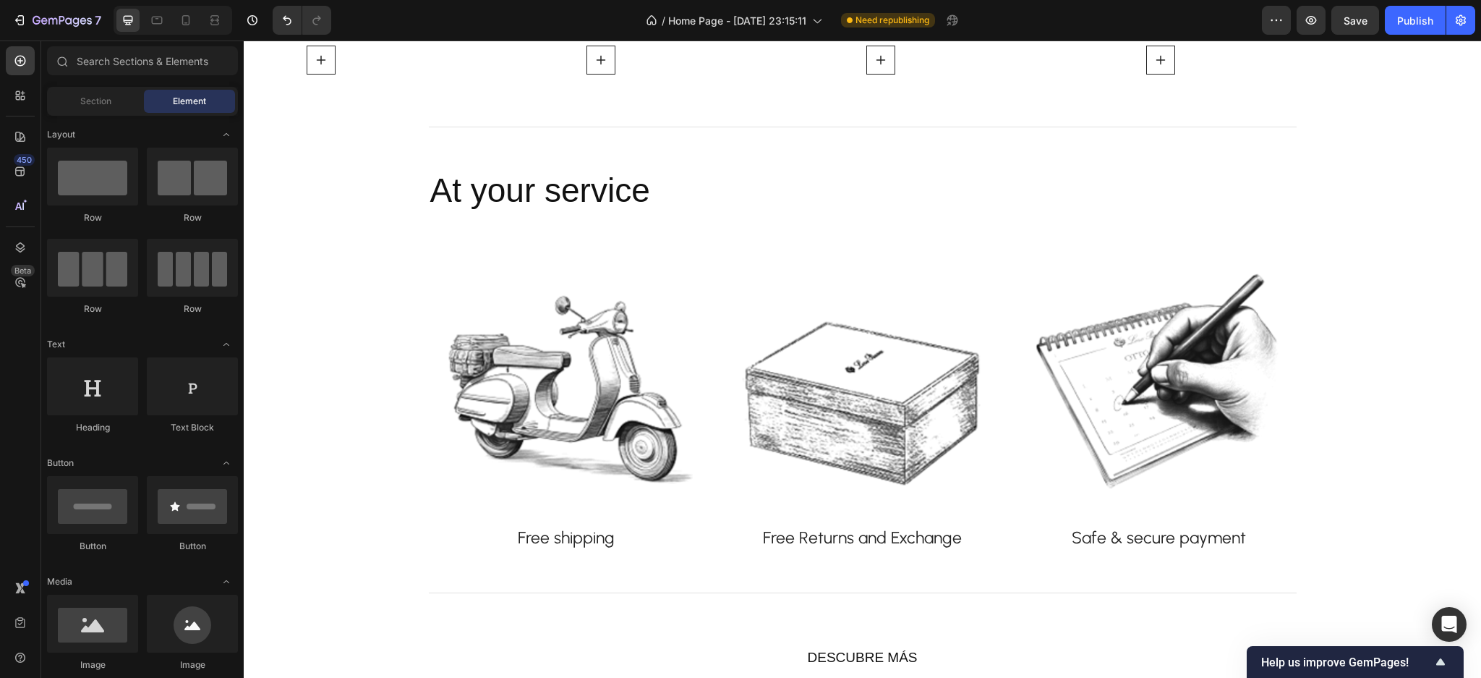
scroll to position [1429, 0]
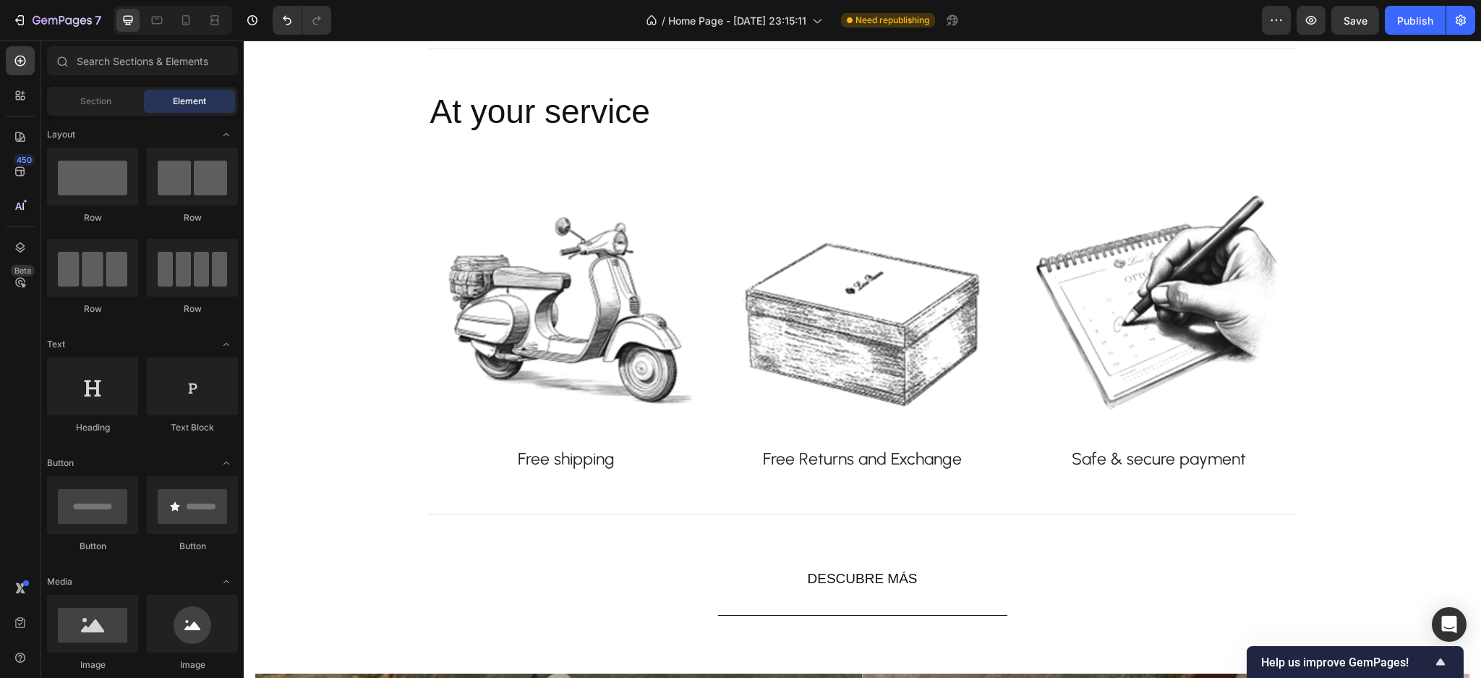
drag, startPoint x: 1478, startPoint y: 350, endPoint x: 1125, endPoint y: 42, distance: 469.1
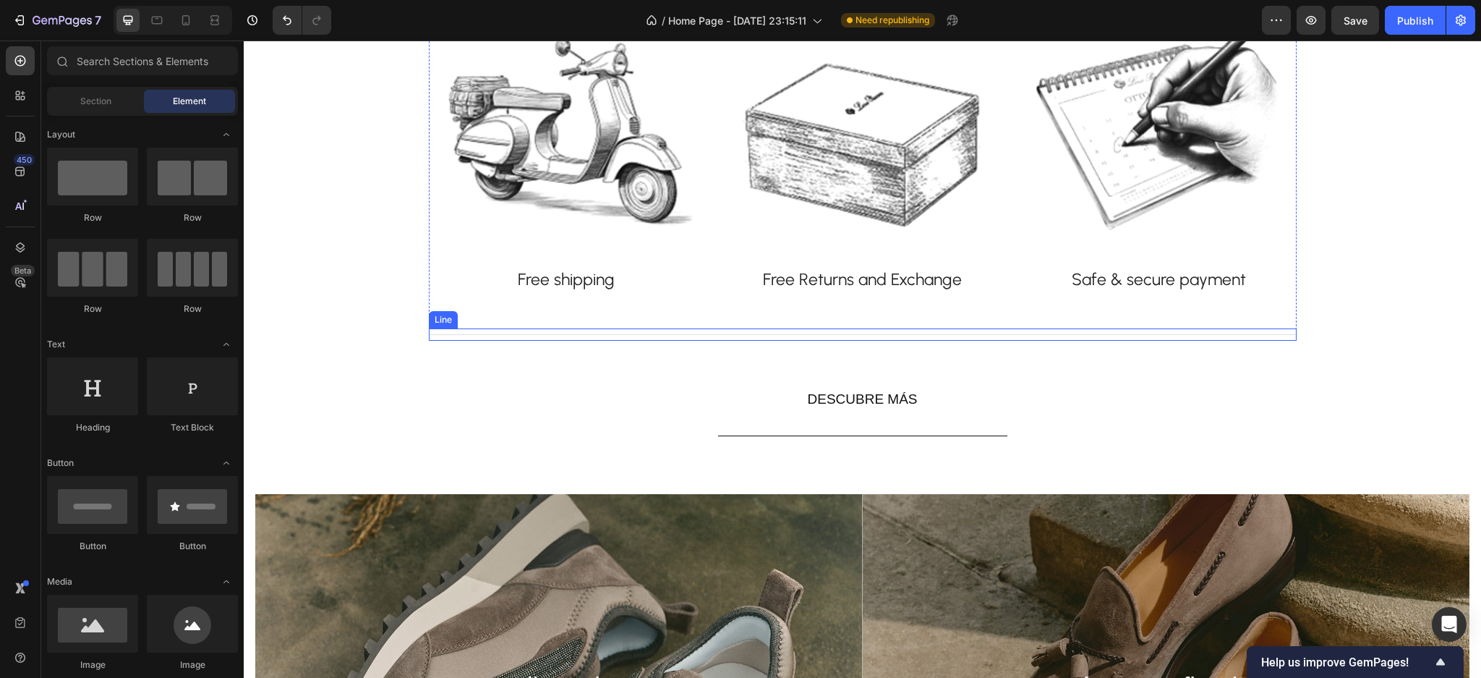
scroll to position [1397, 0]
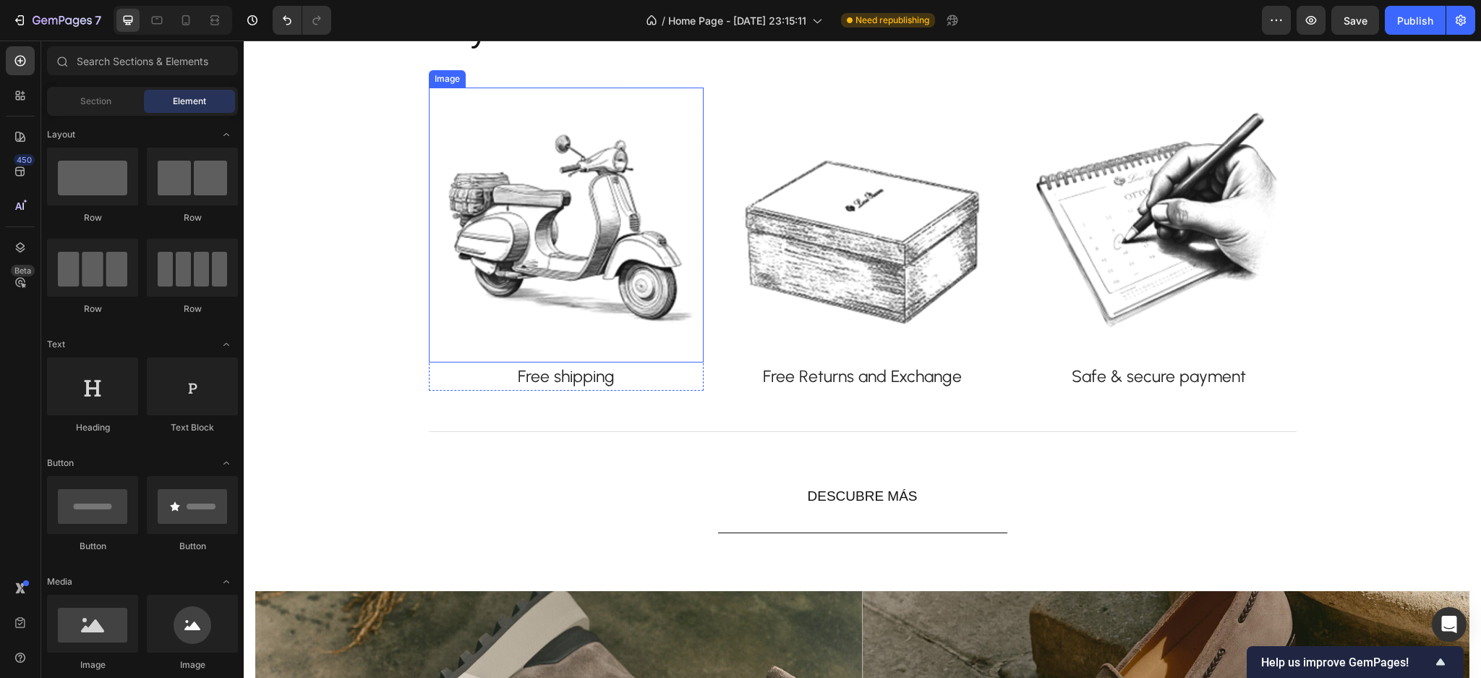
click at [579, 254] on img at bounding box center [566, 225] width 275 height 275
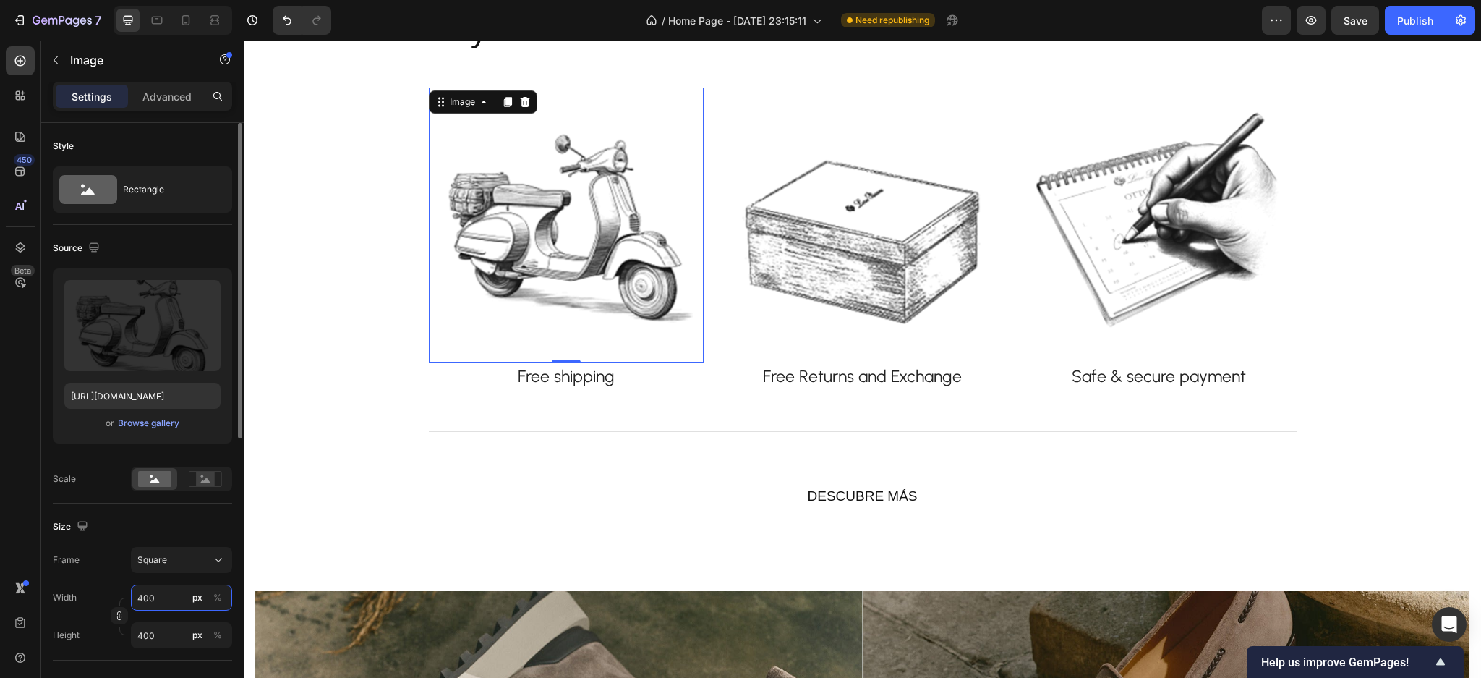
click at [154, 594] on input "400" at bounding box center [181, 597] width 101 height 26
type input "2"
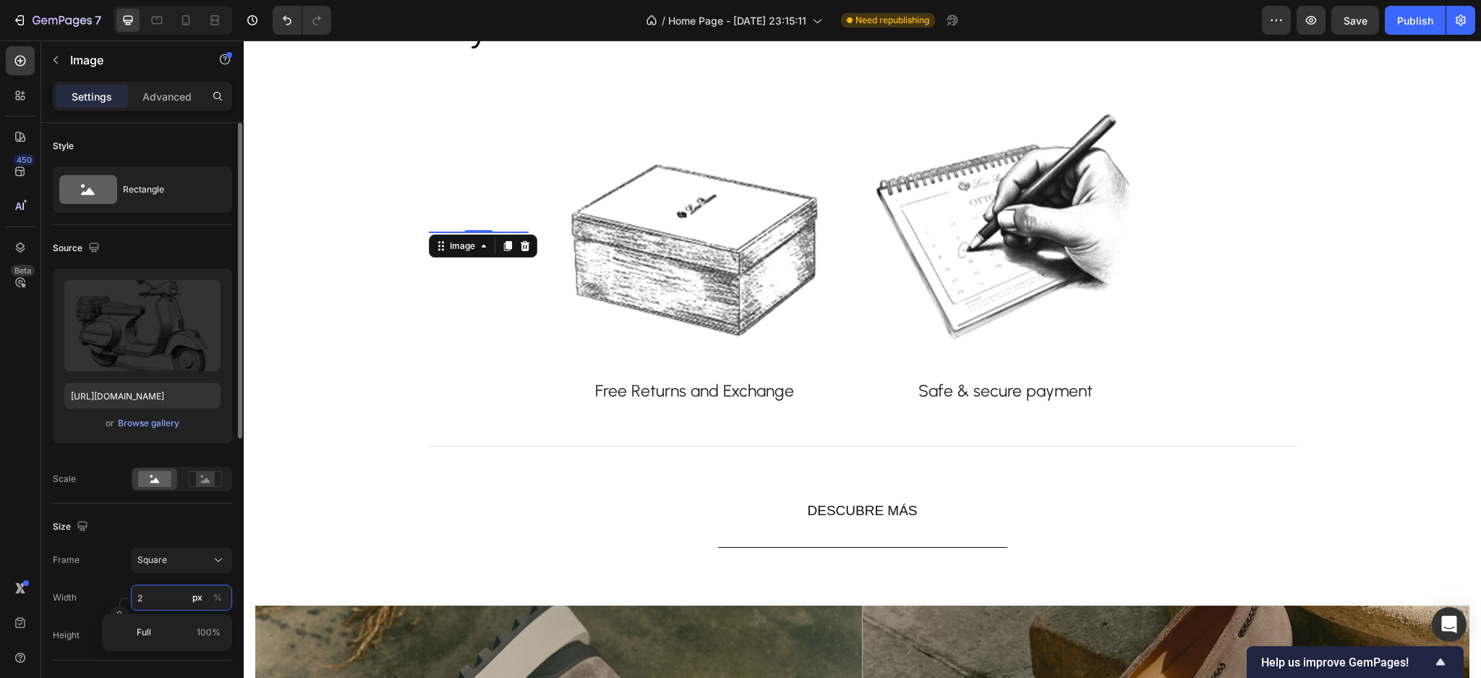
type input "20"
type input "200"
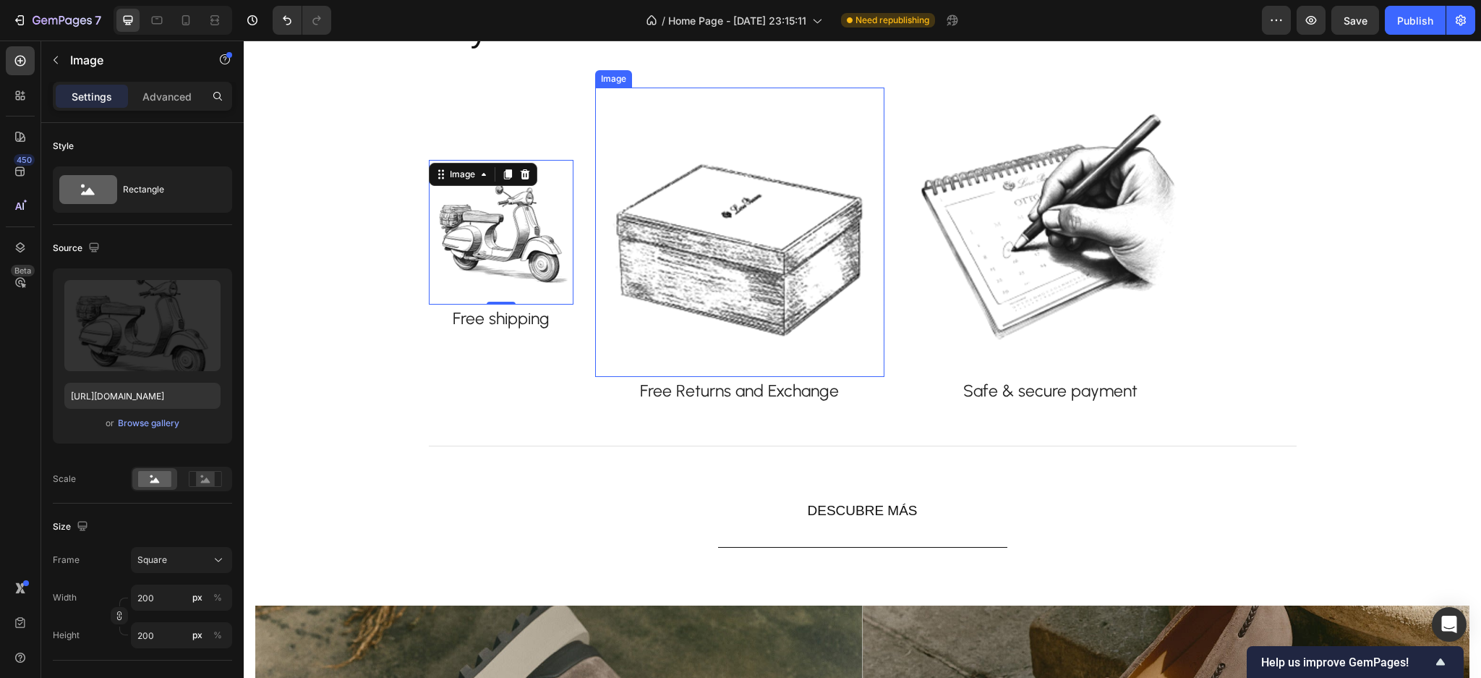
click at [707, 286] on img at bounding box center [739, 232] width 289 height 289
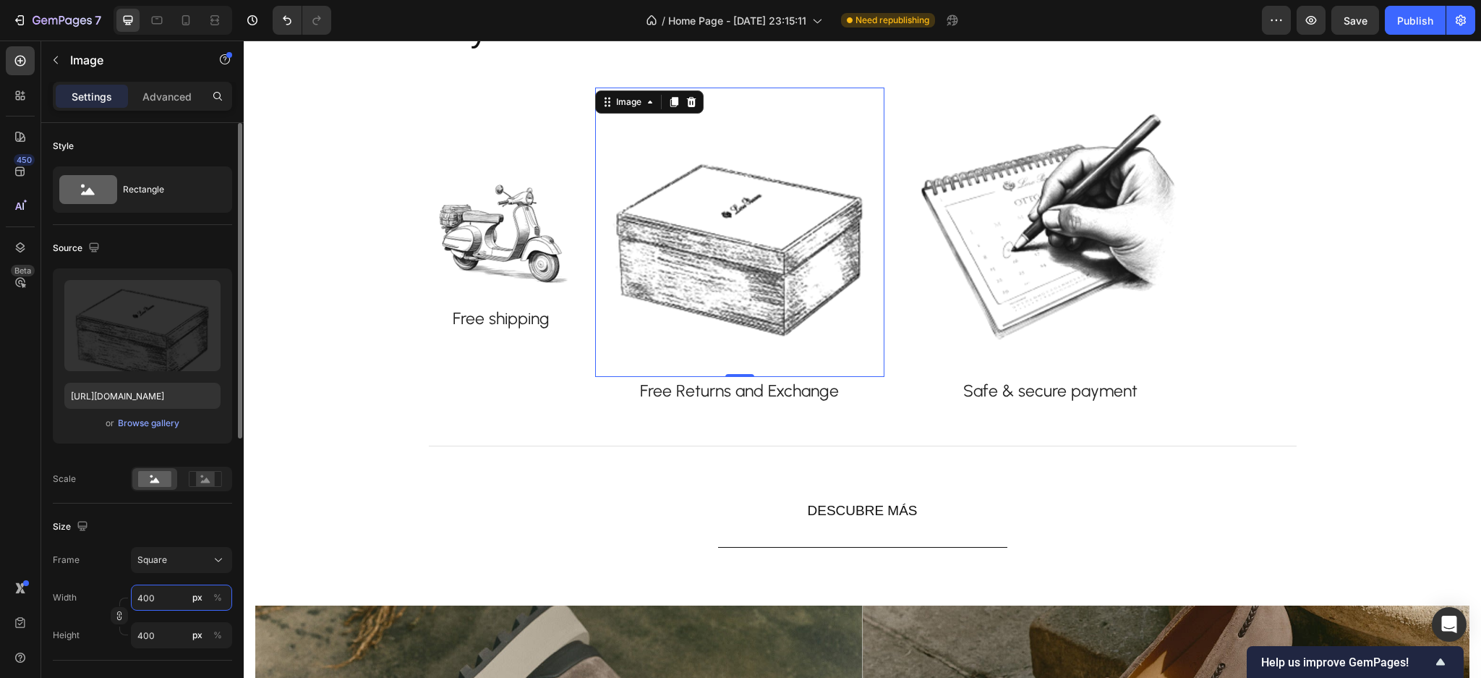
click at [148, 599] on input "400" at bounding box center [181, 597] width 101 height 26
type input "2"
type input "20"
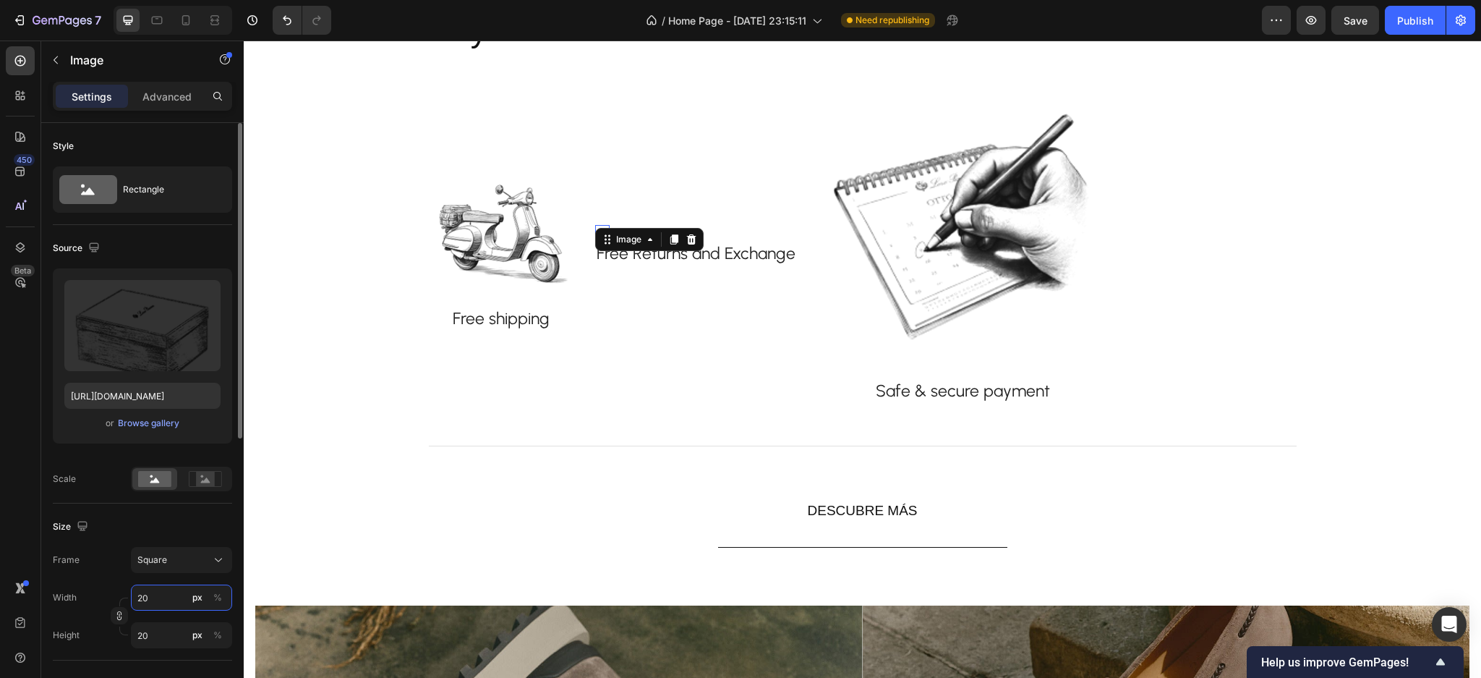
type input "200"
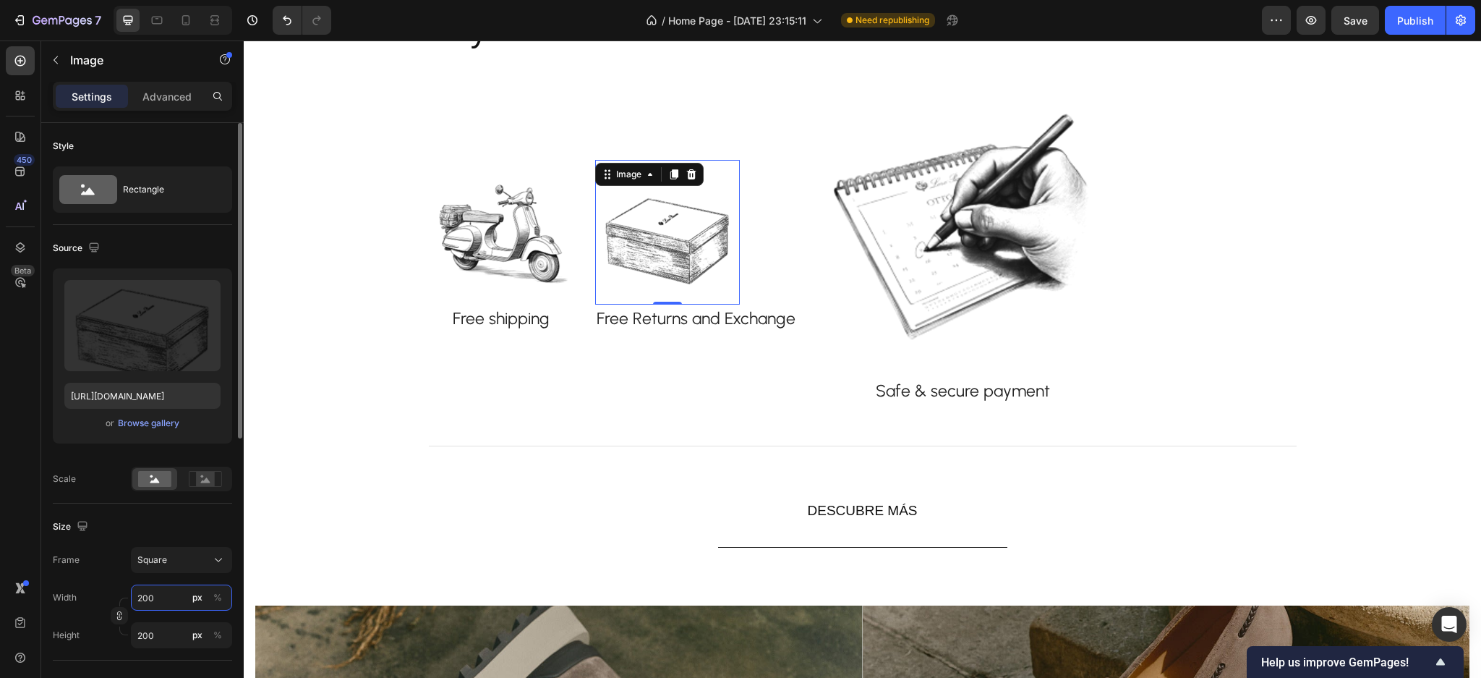
type input "2000"
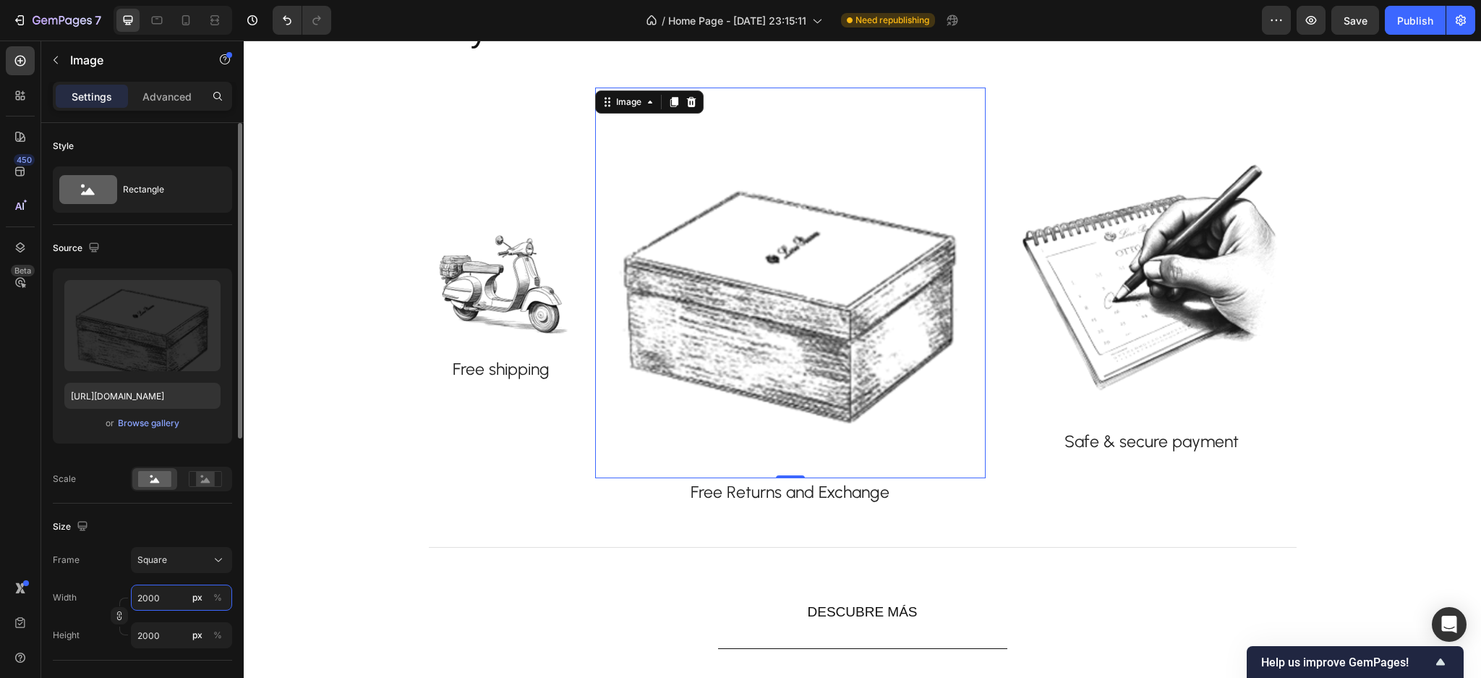
type input "200"
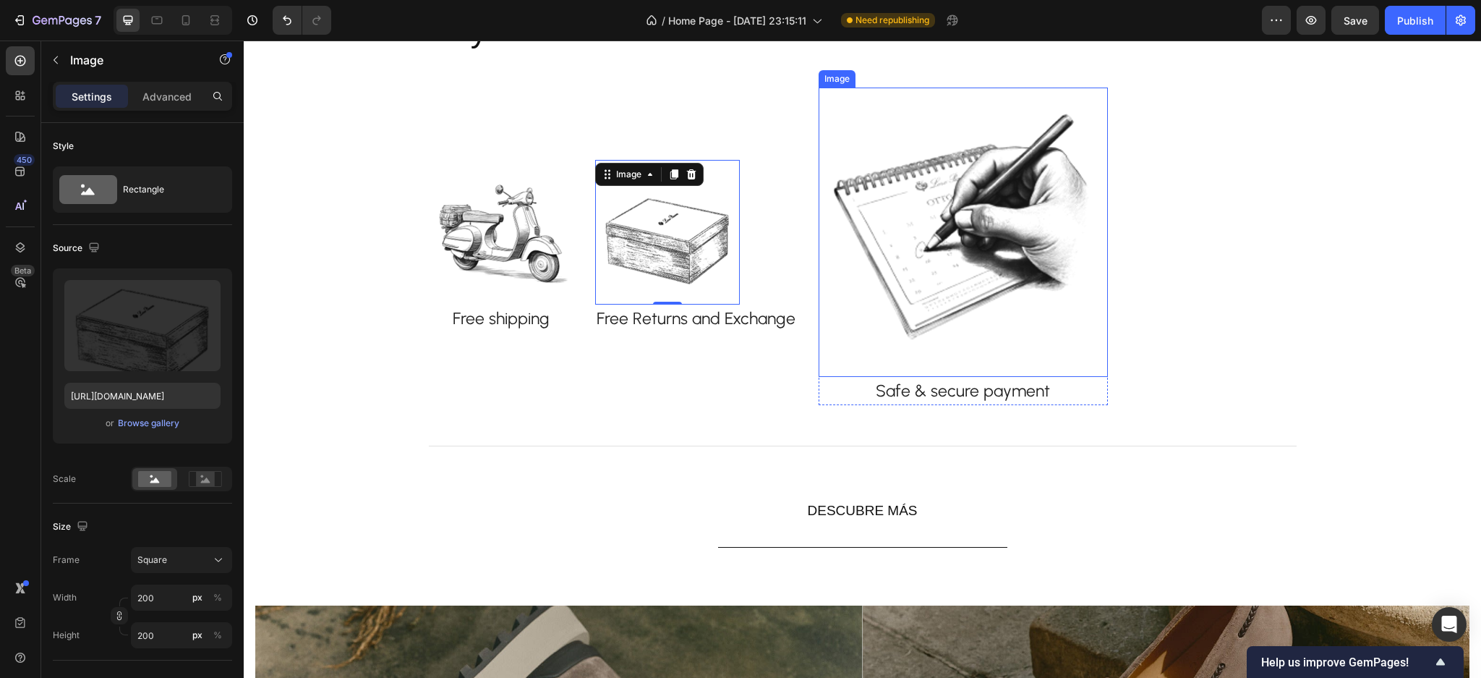
click at [933, 237] on img at bounding box center [963, 232] width 289 height 289
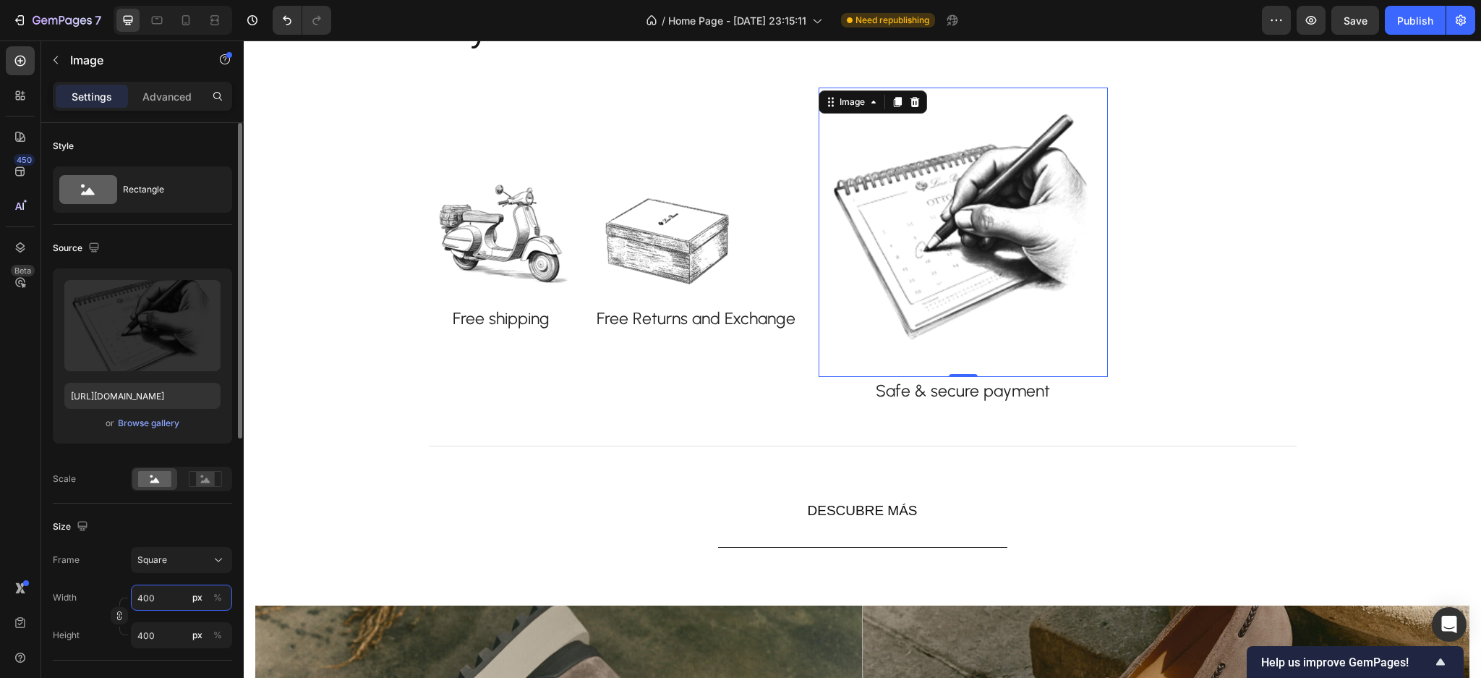
click at [170, 595] on input "400" at bounding box center [181, 597] width 101 height 26
type input "2"
type input "20"
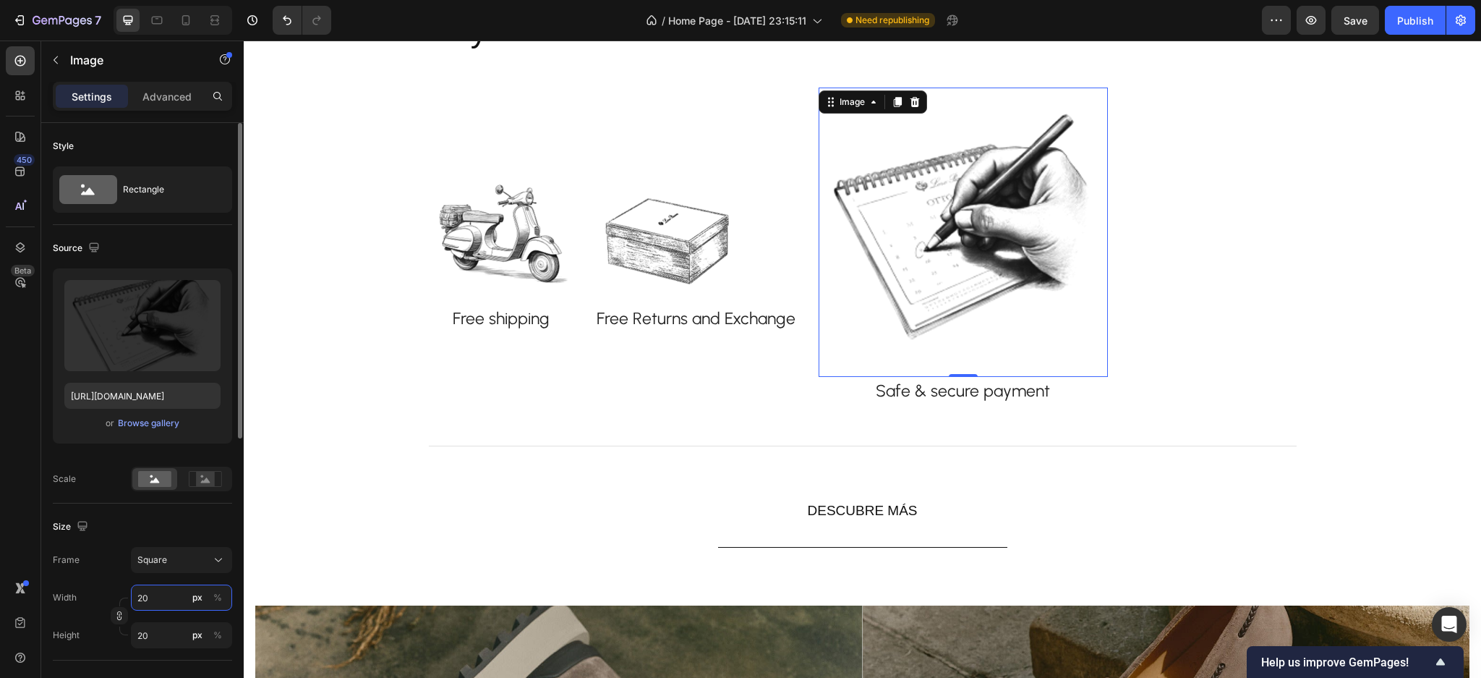
type input "200"
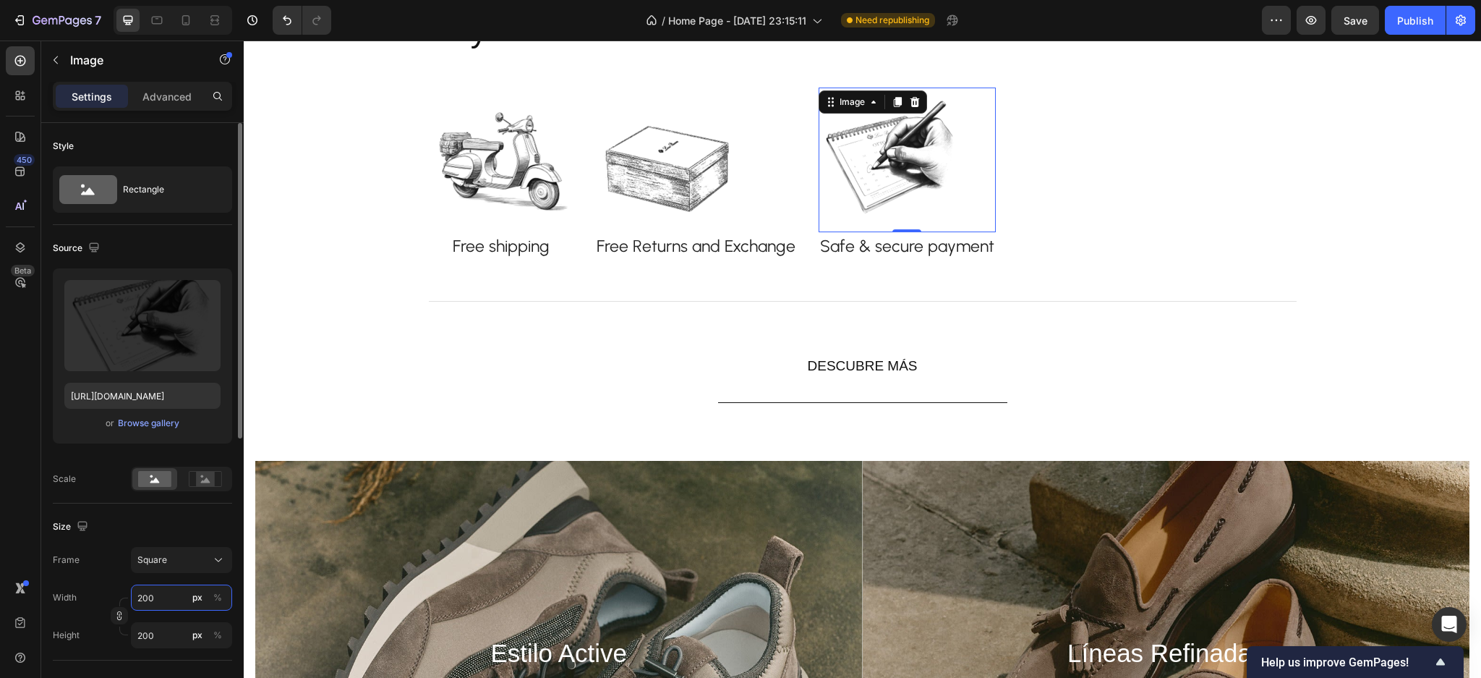
type input "2000"
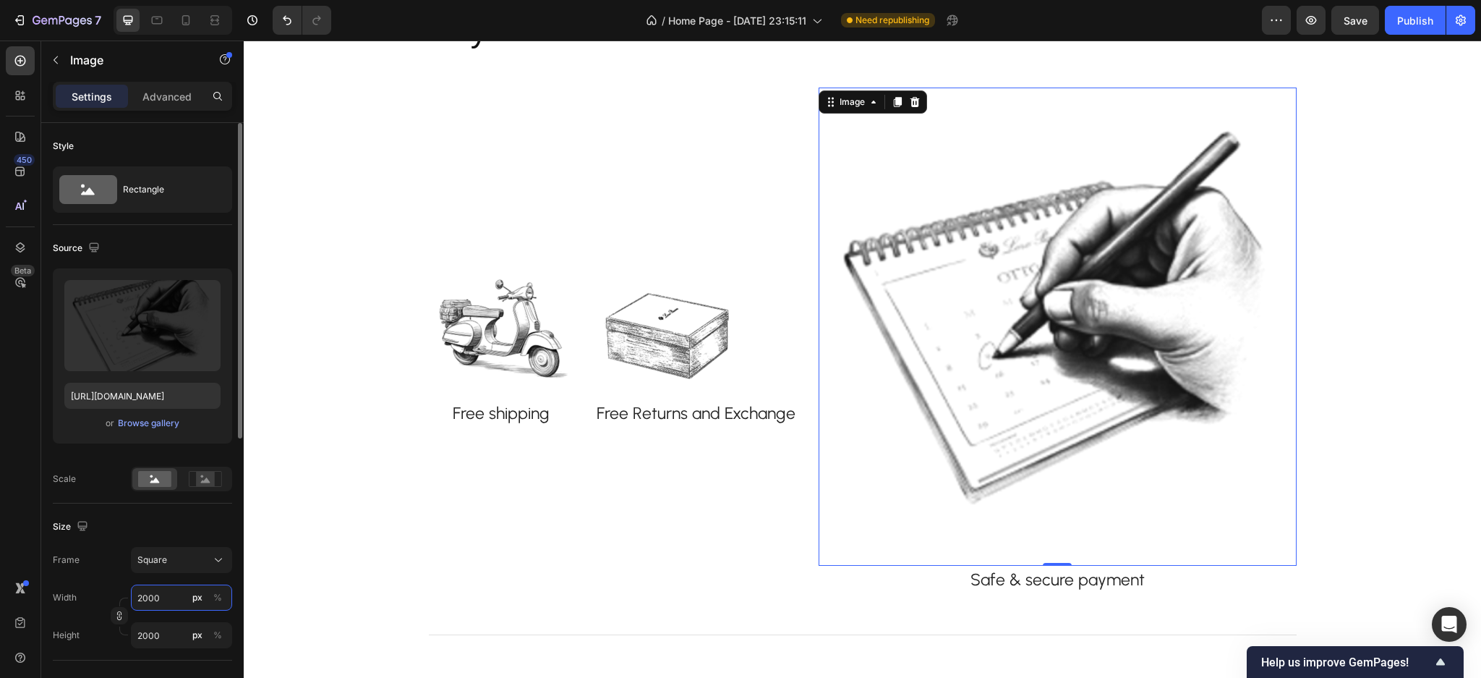
type input "200"
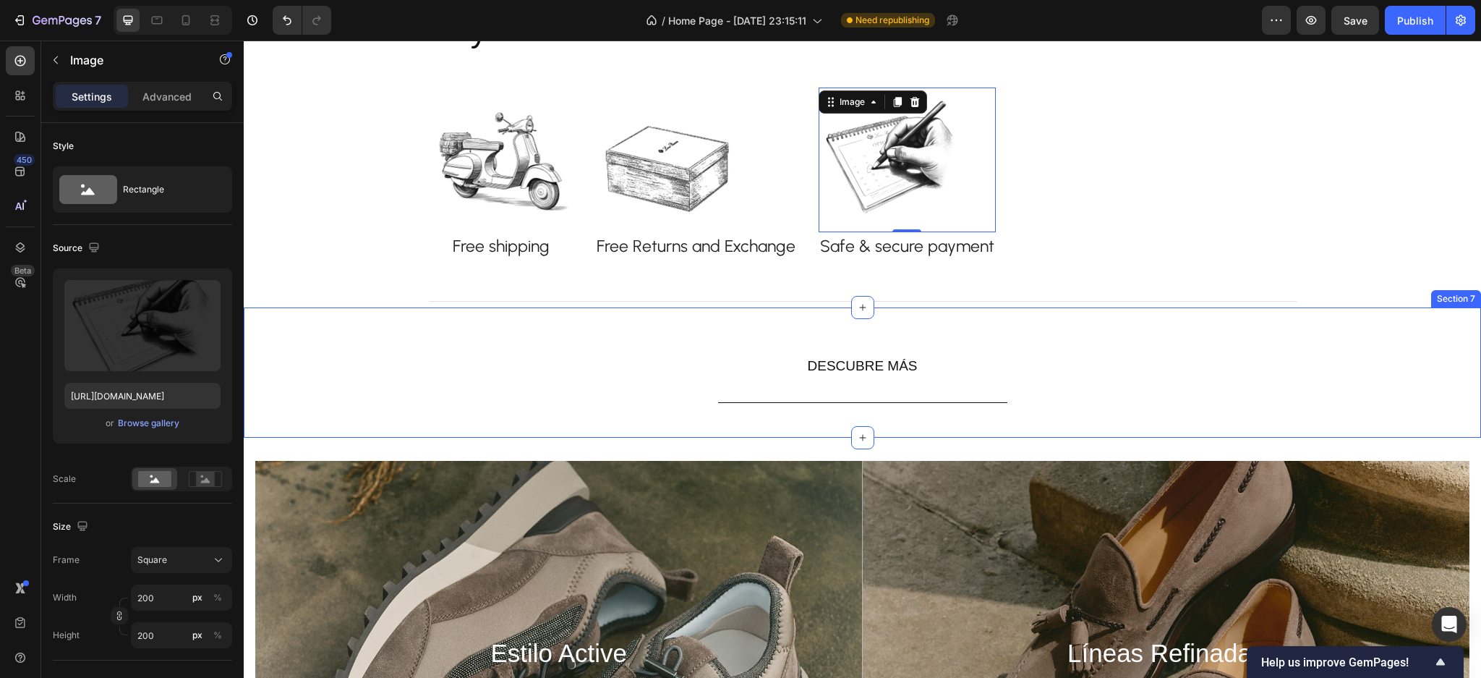
click at [602, 373] on div "DESCUBRE MÁS Button" at bounding box center [863, 367] width 868 height 72
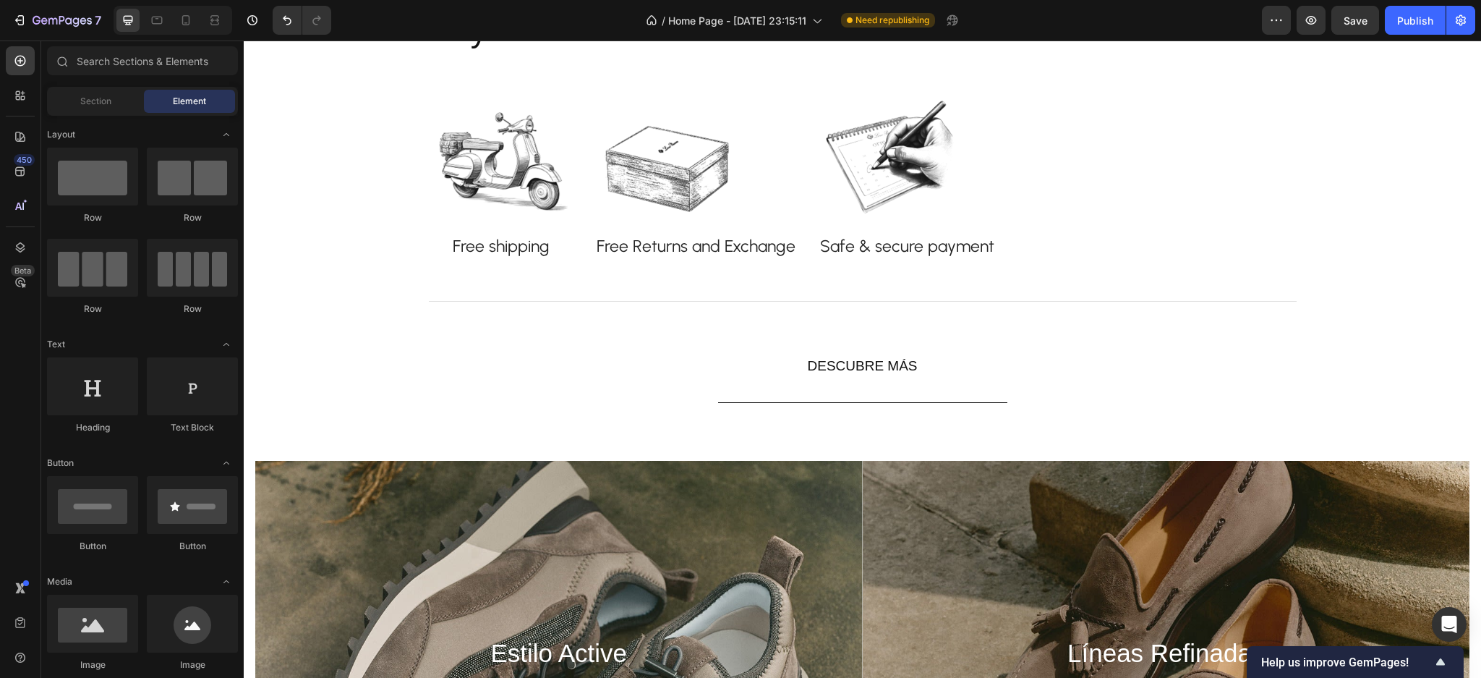
scroll to position [1357, 0]
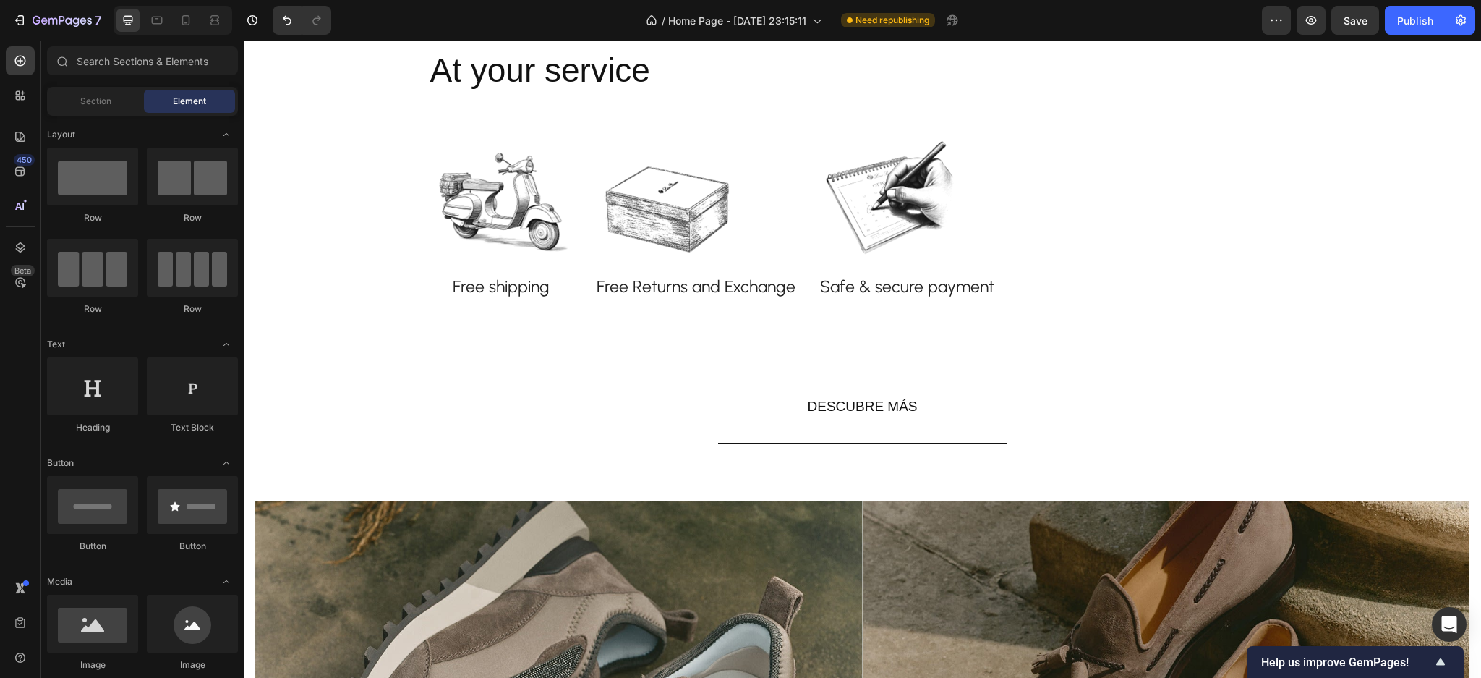
click at [795, 348] on div "Title Line" at bounding box center [863, 342] width 868 height 12
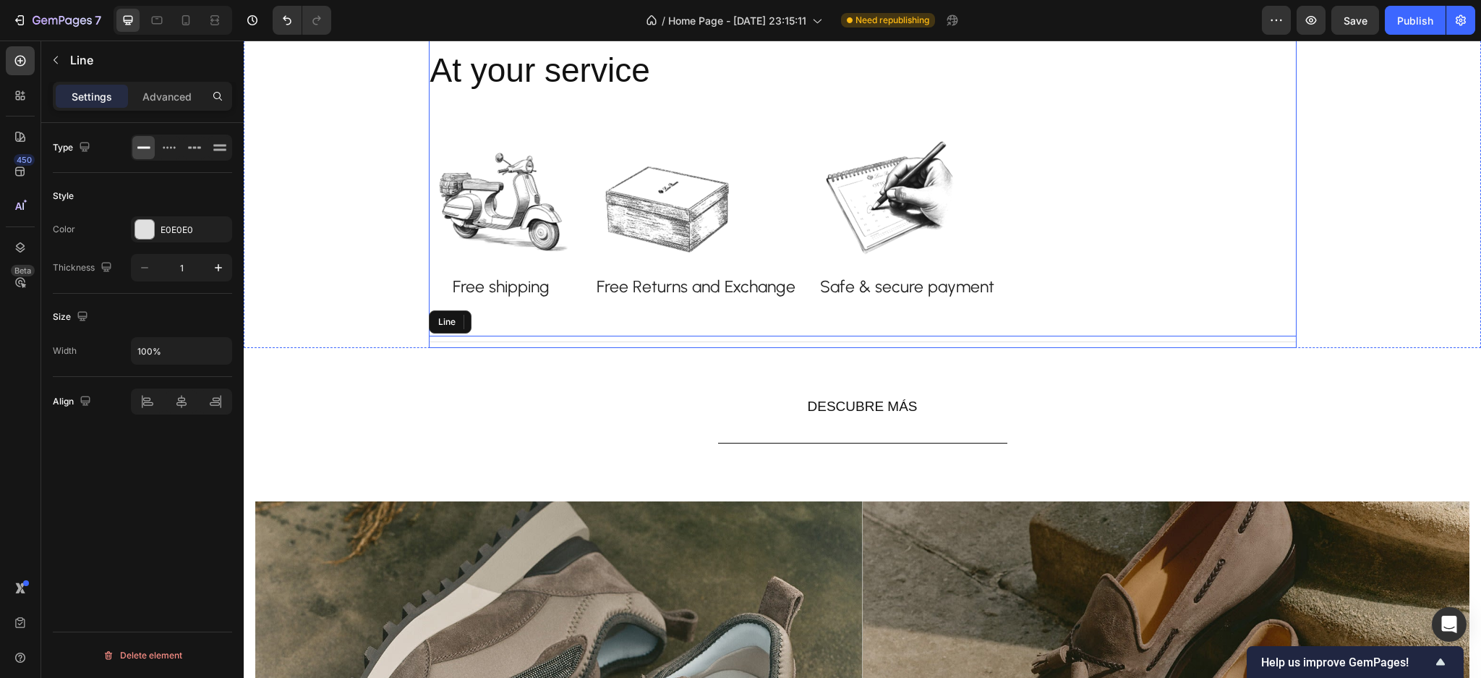
click at [561, 200] on img at bounding box center [501, 200] width 145 height 145
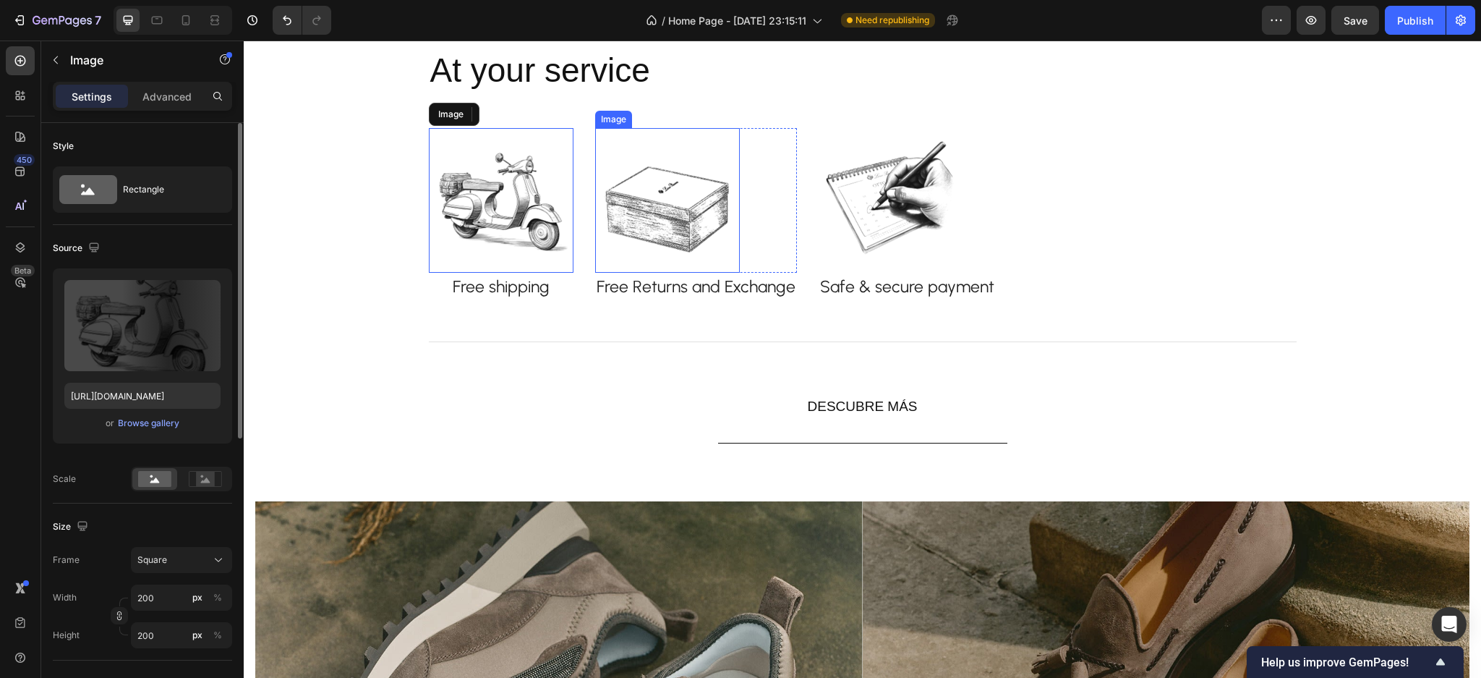
scroll to position [1267, 0]
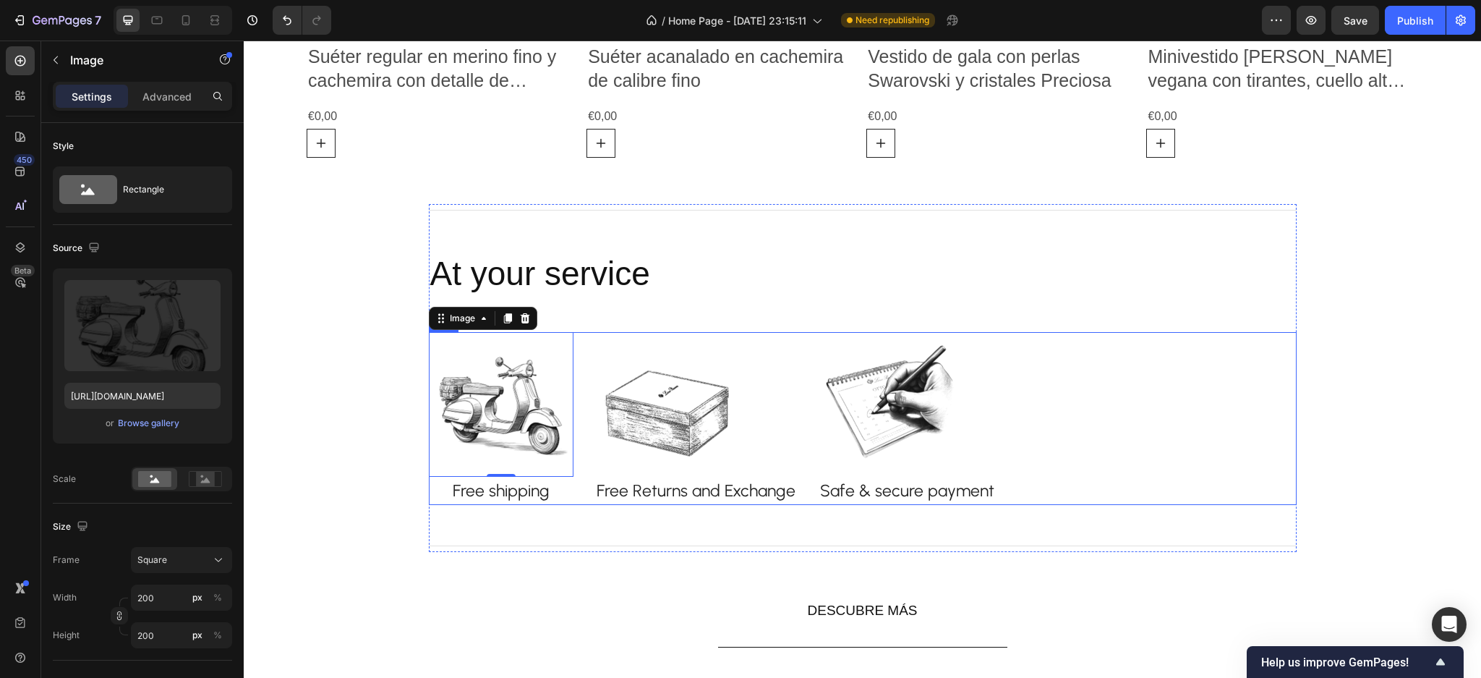
click at [1060, 418] on div "Image 0 Free shipping Text block Row Image Row Free Returns and Exchange Text b…" at bounding box center [863, 418] width 868 height 173
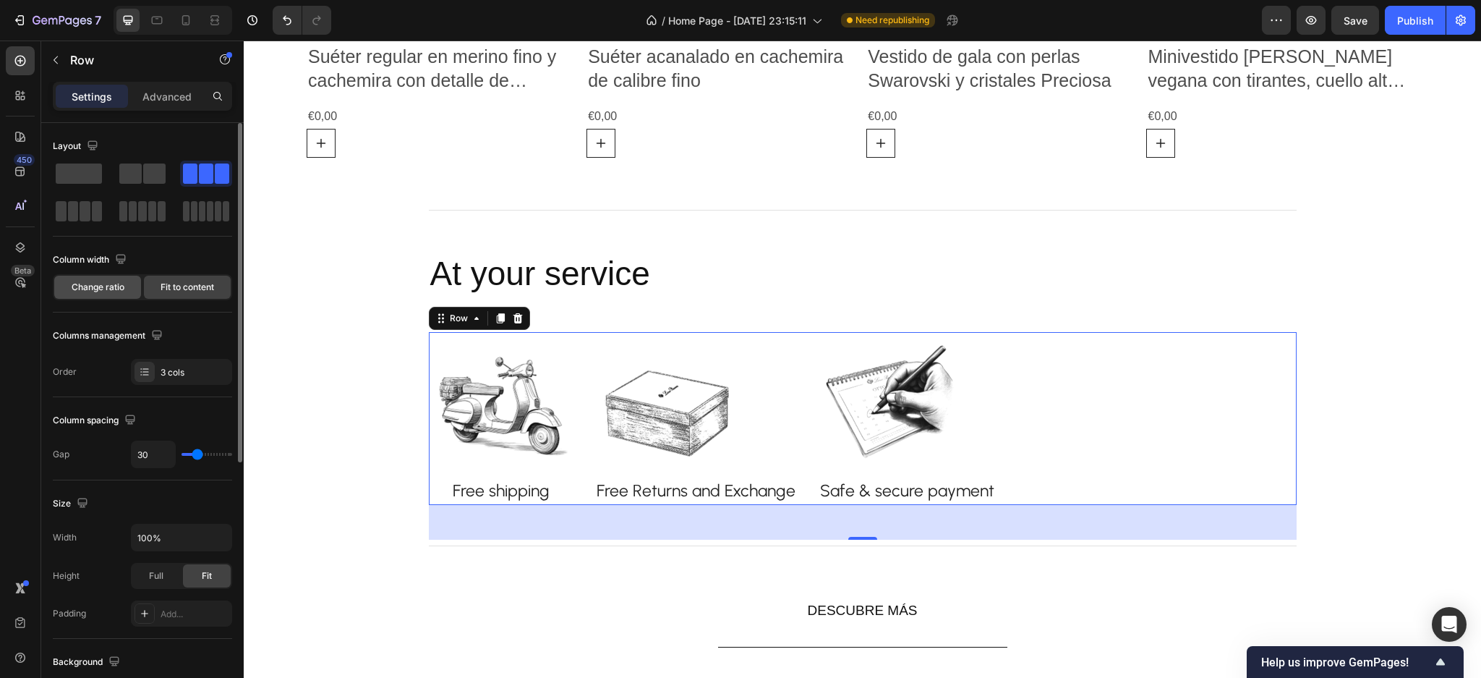
click at [109, 296] on div "Change ratio" at bounding box center [97, 287] width 87 height 23
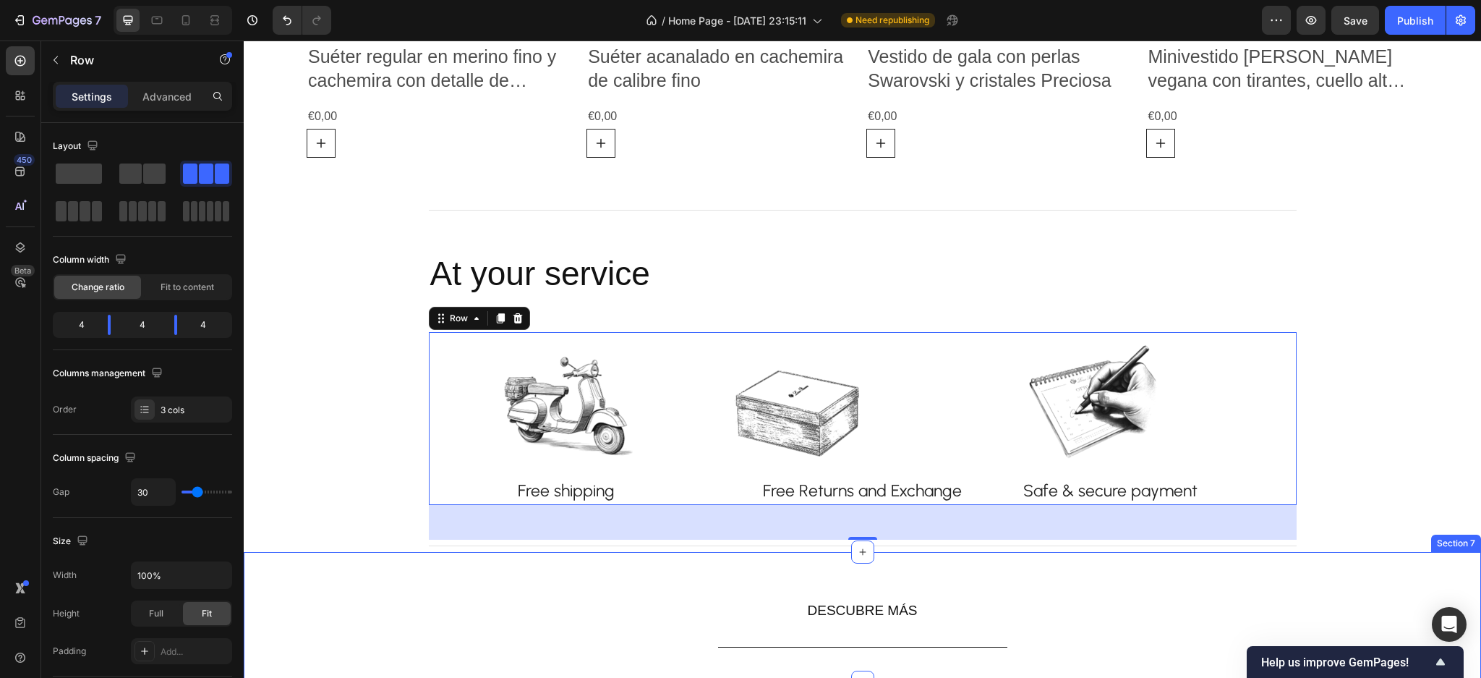
click at [309, 587] on div "DESCUBRE MÁS Button Row" at bounding box center [863, 617] width 1238 height 84
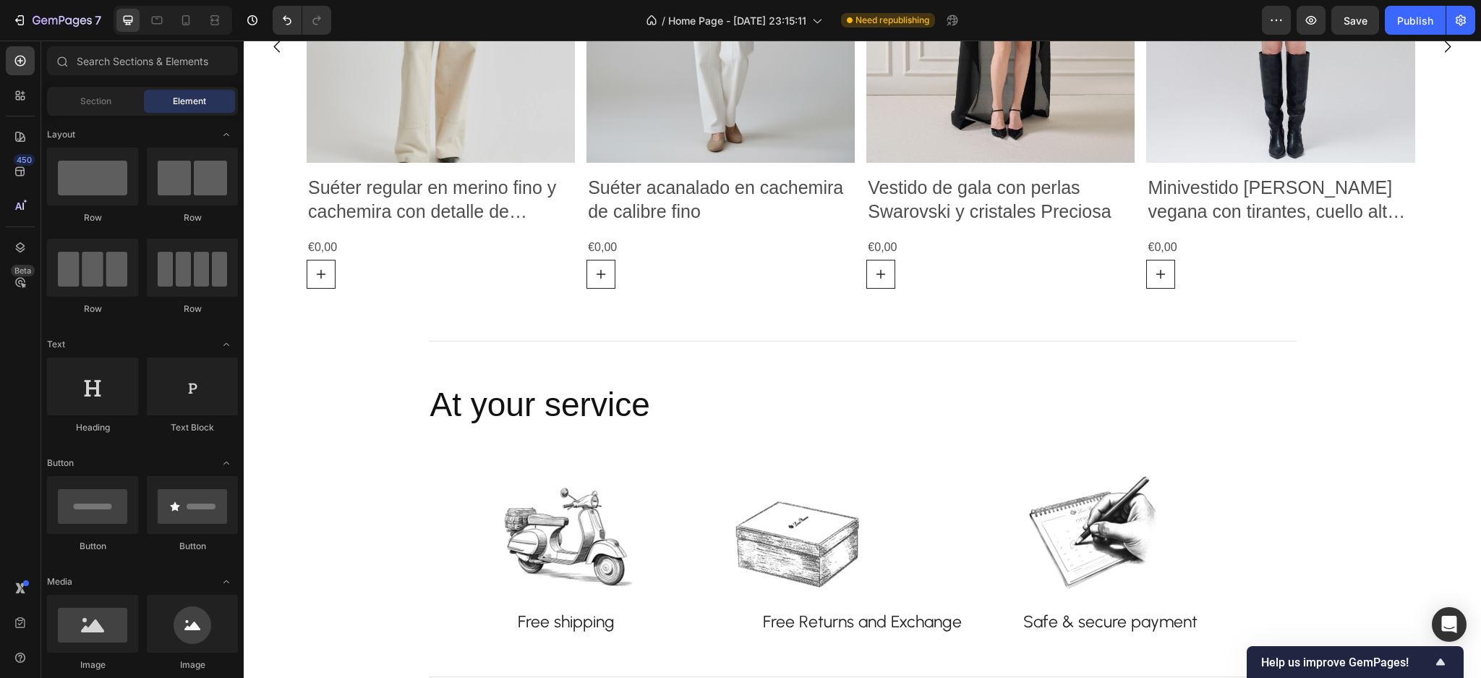
scroll to position [1141, 0]
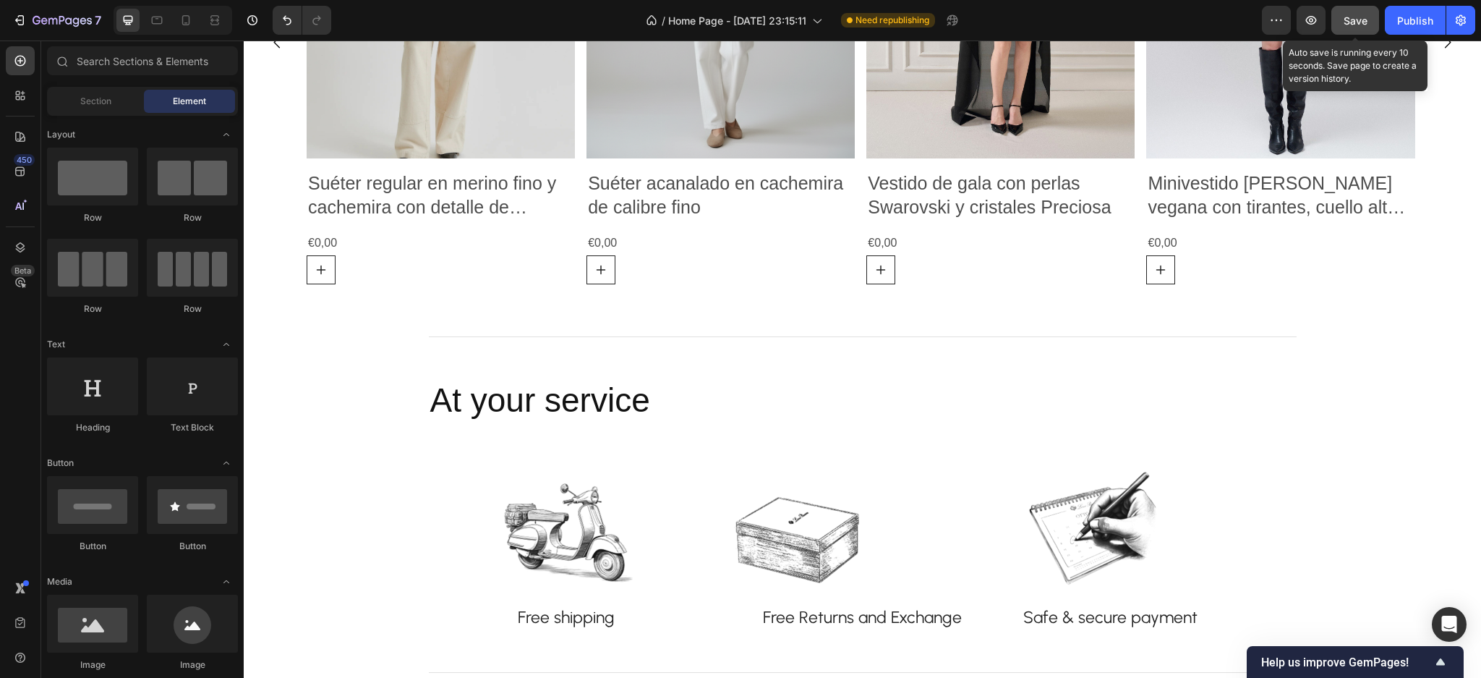
click at [1360, 24] on span "Save" at bounding box center [1356, 20] width 24 height 12
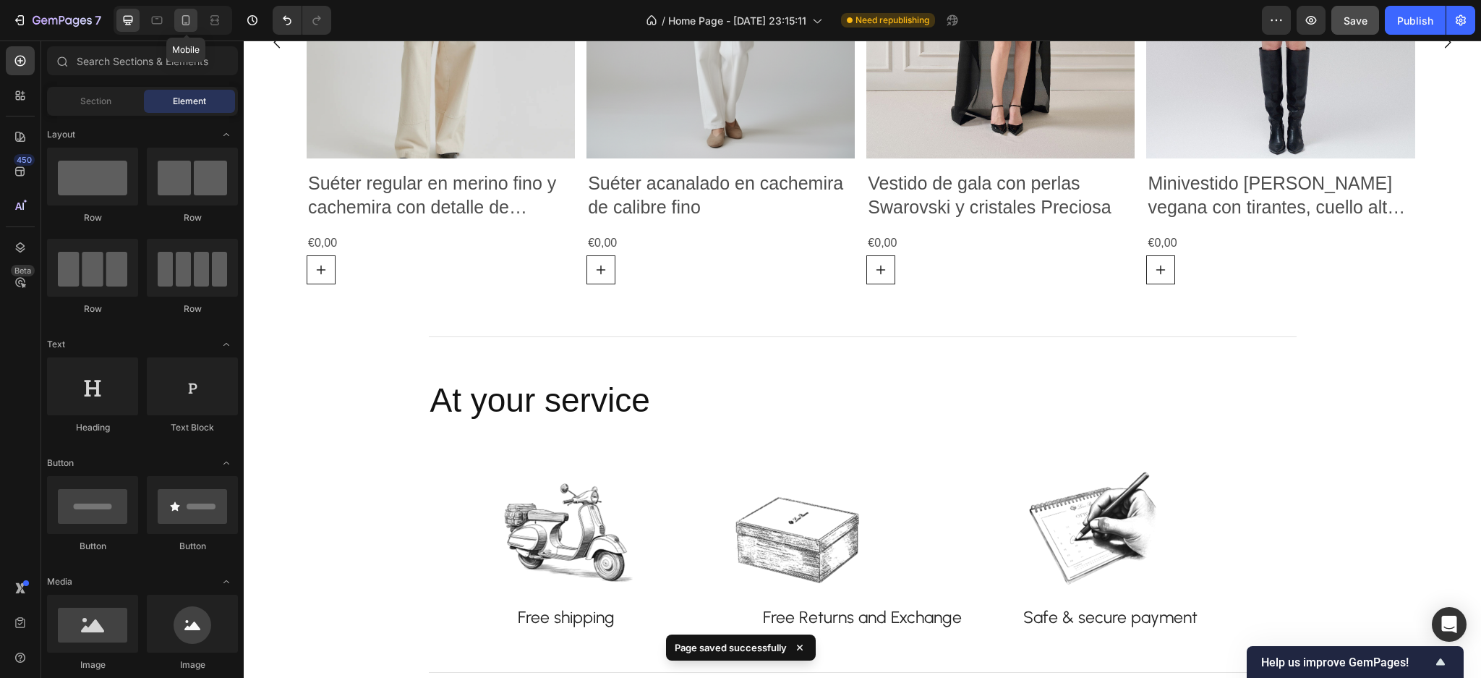
click at [182, 27] on div at bounding box center [185, 20] width 23 height 23
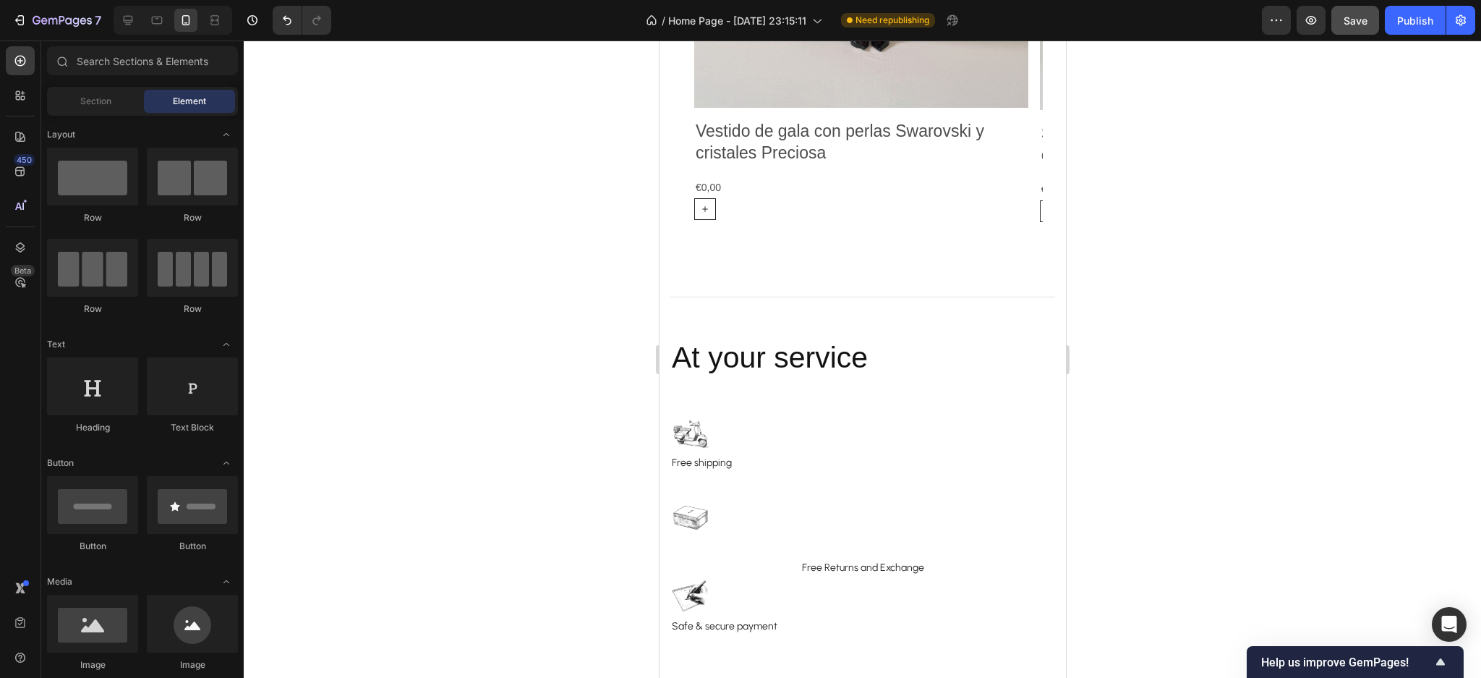
scroll to position [3230, 0]
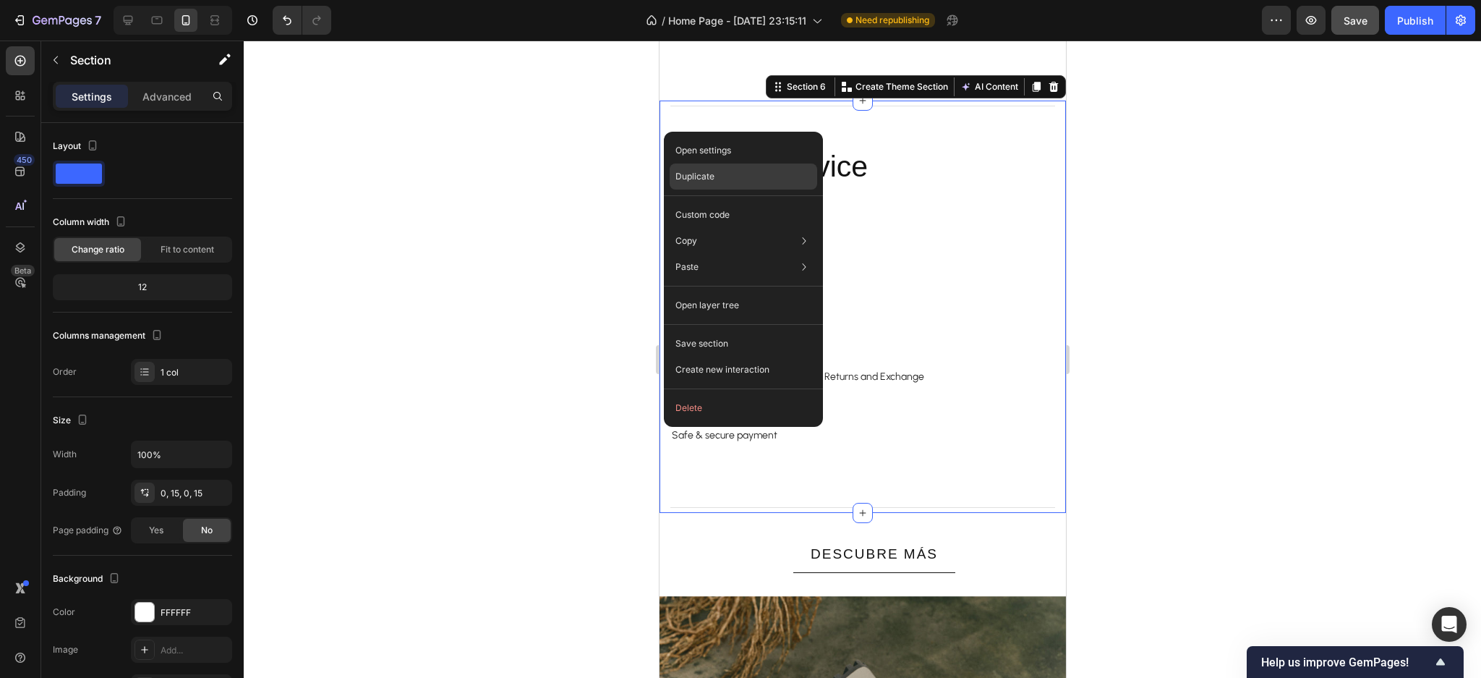
click at [715, 181] on div "Duplicate" at bounding box center [744, 176] width 148 height 26
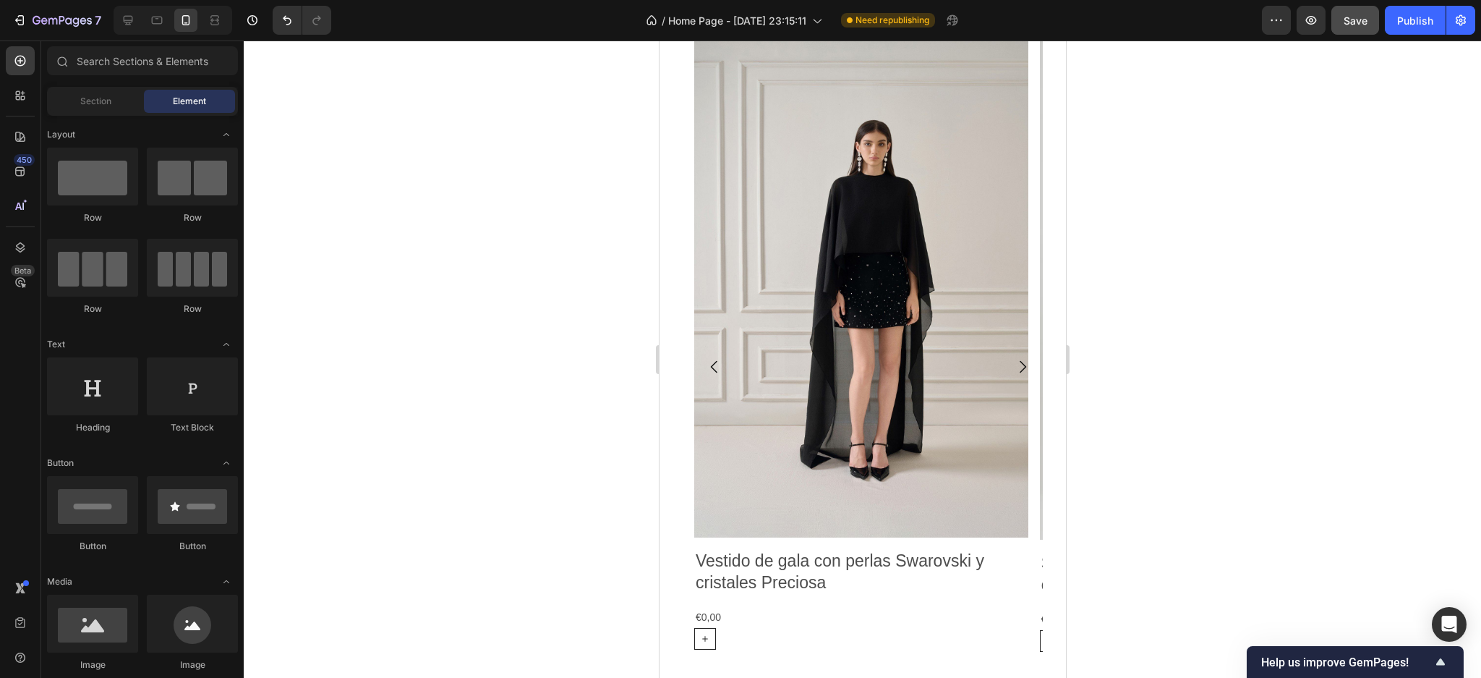
scroll to position [3060, 0]
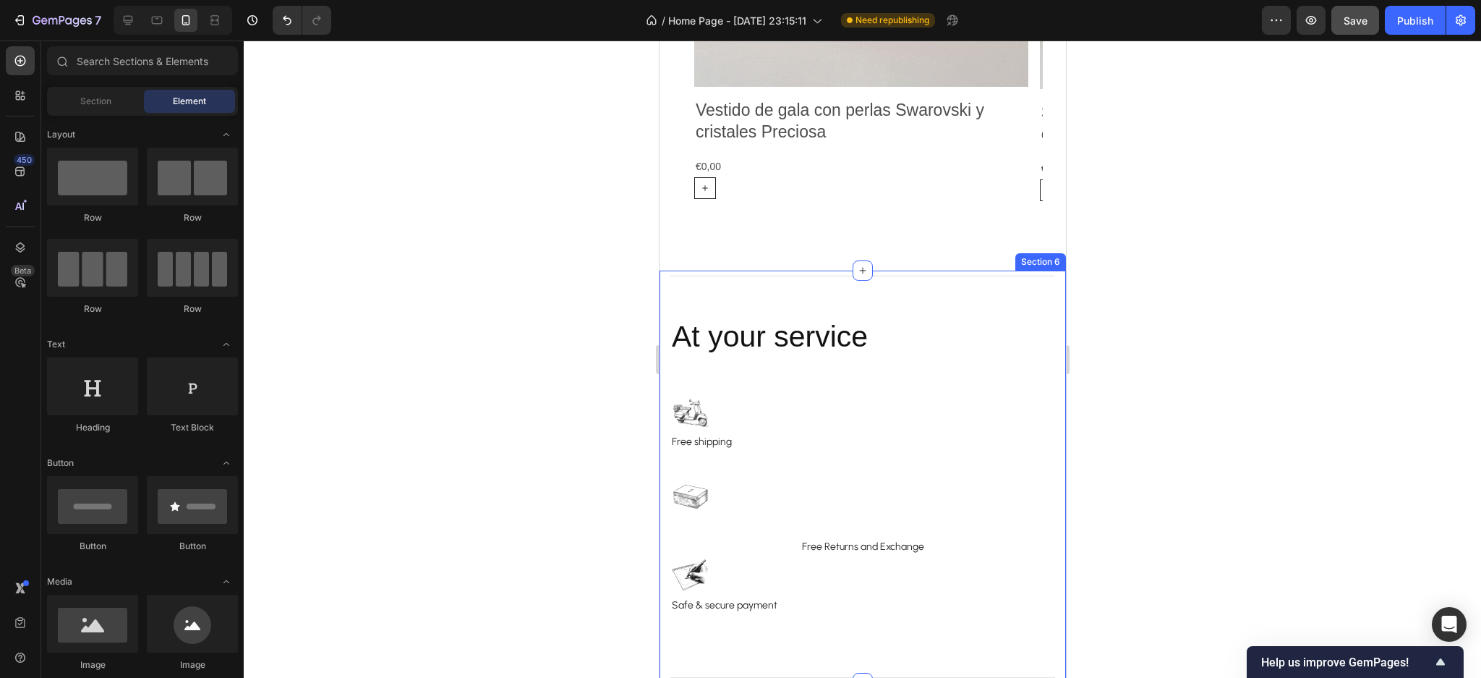
click at [661, 292] on div "Title Line At your service Heading Image Free shipping Text block Row Image Row…" at bounding box center [862, 477] width 407 height 412
click at [664, 293] on div "Title Line At your service Heading Image Free shipping Text block Row Image Row…" at bounding box center [862, 477] width 407 height 412
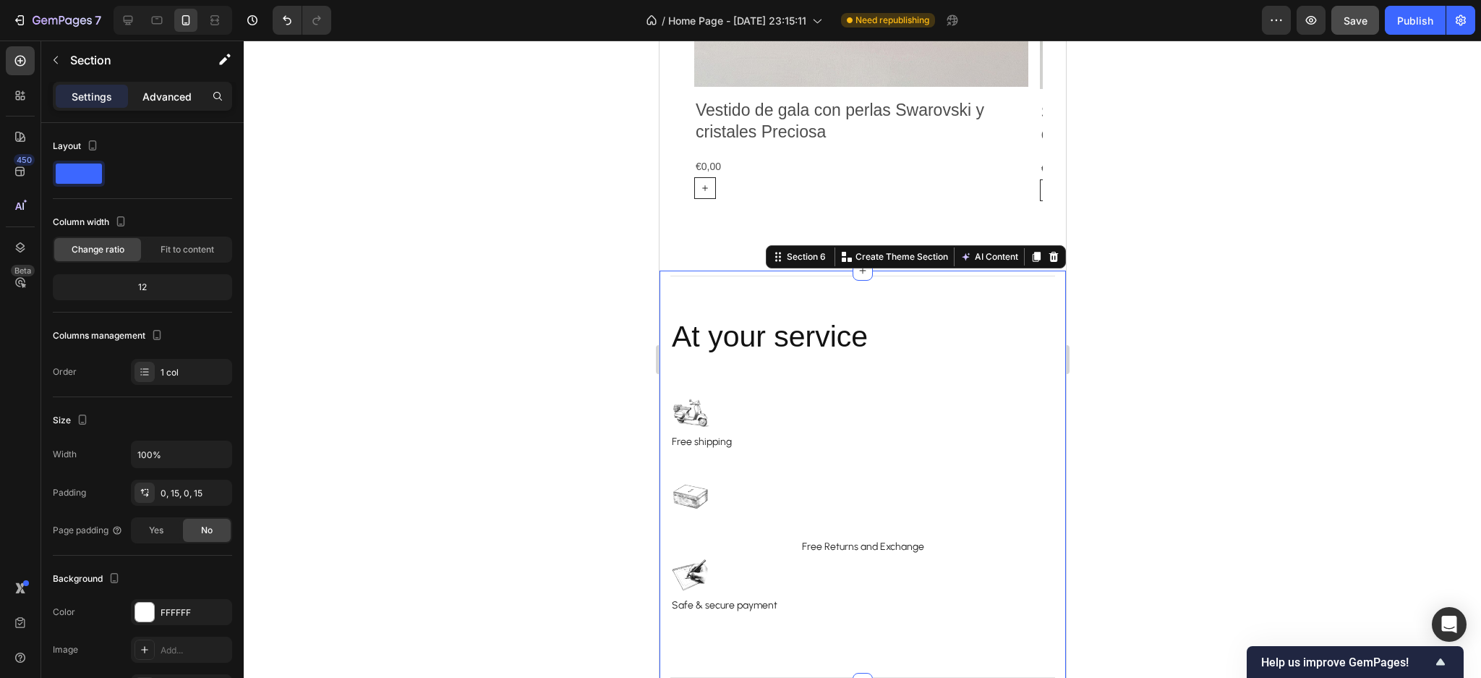
click at [171, 98] on p "Advanced" at bounding box center [166, 96] width 49 height 15
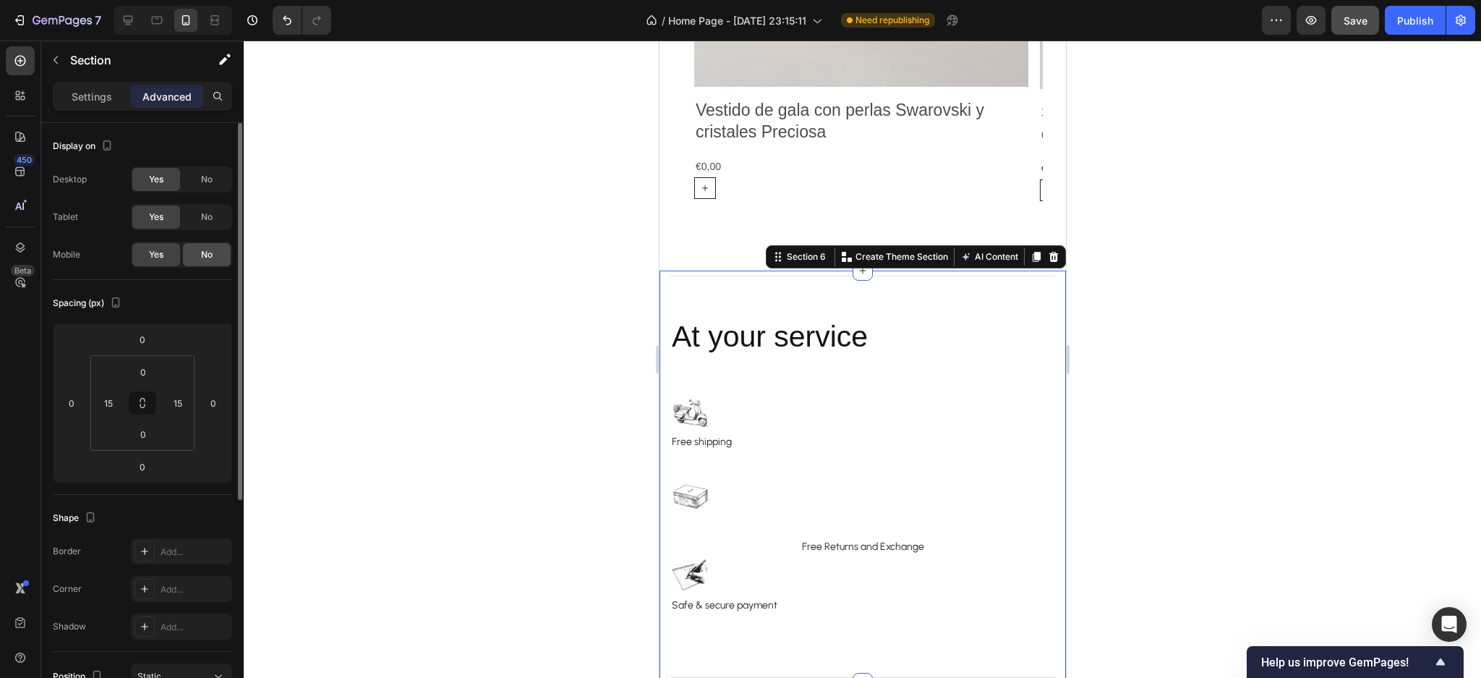
click at [192, 249] on div "No" at bounding box center [207, 254] width 48 height 23
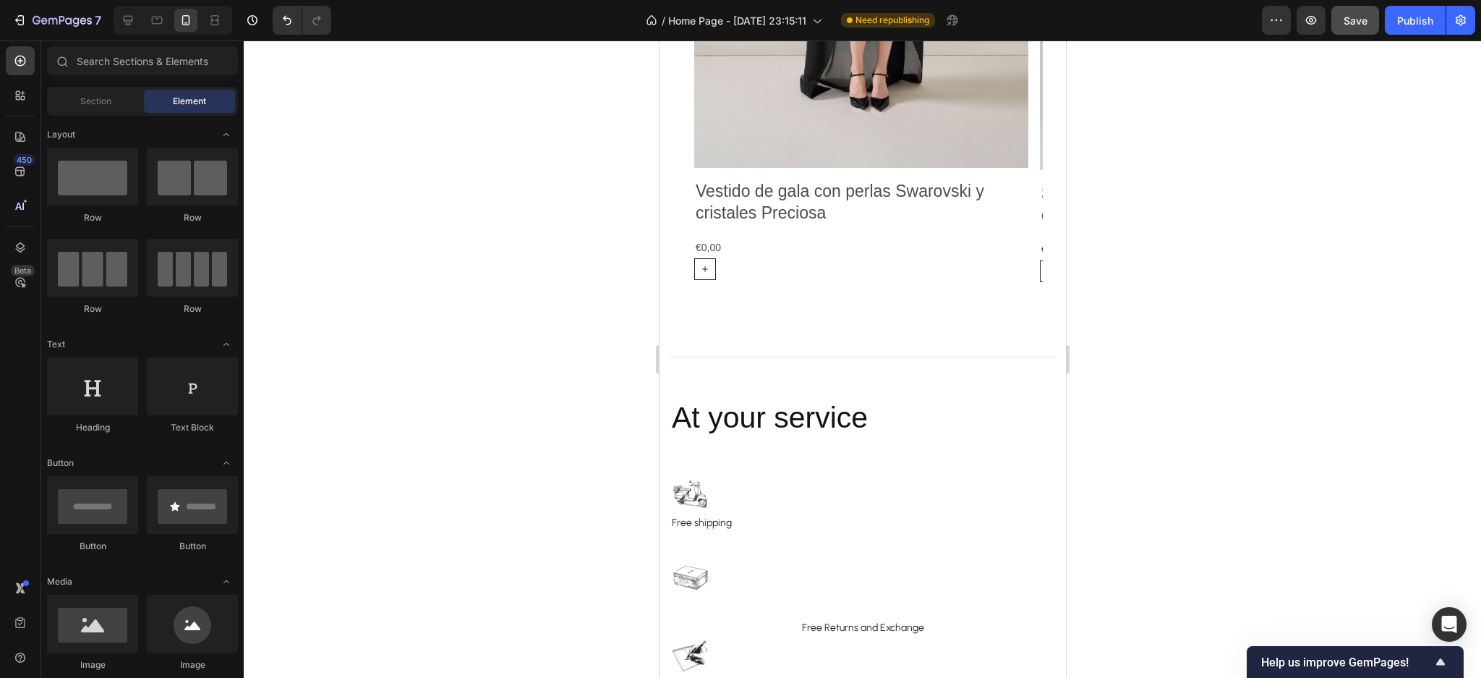
scroll to position [2986, 0]
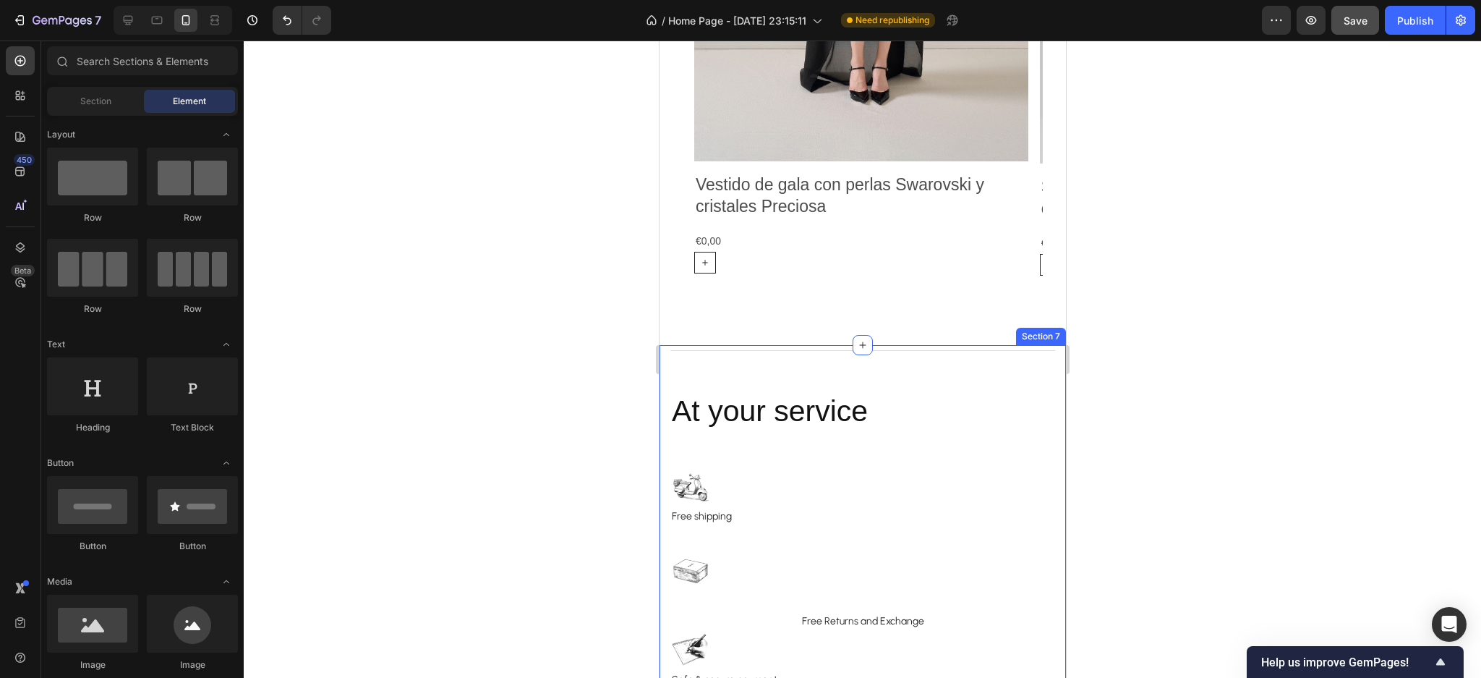
click at [663, 356] on div "Title Line At your service Heading Image Free shipping Text block Row Image Row…" at bounding box center [862, 551] width 407 height 412
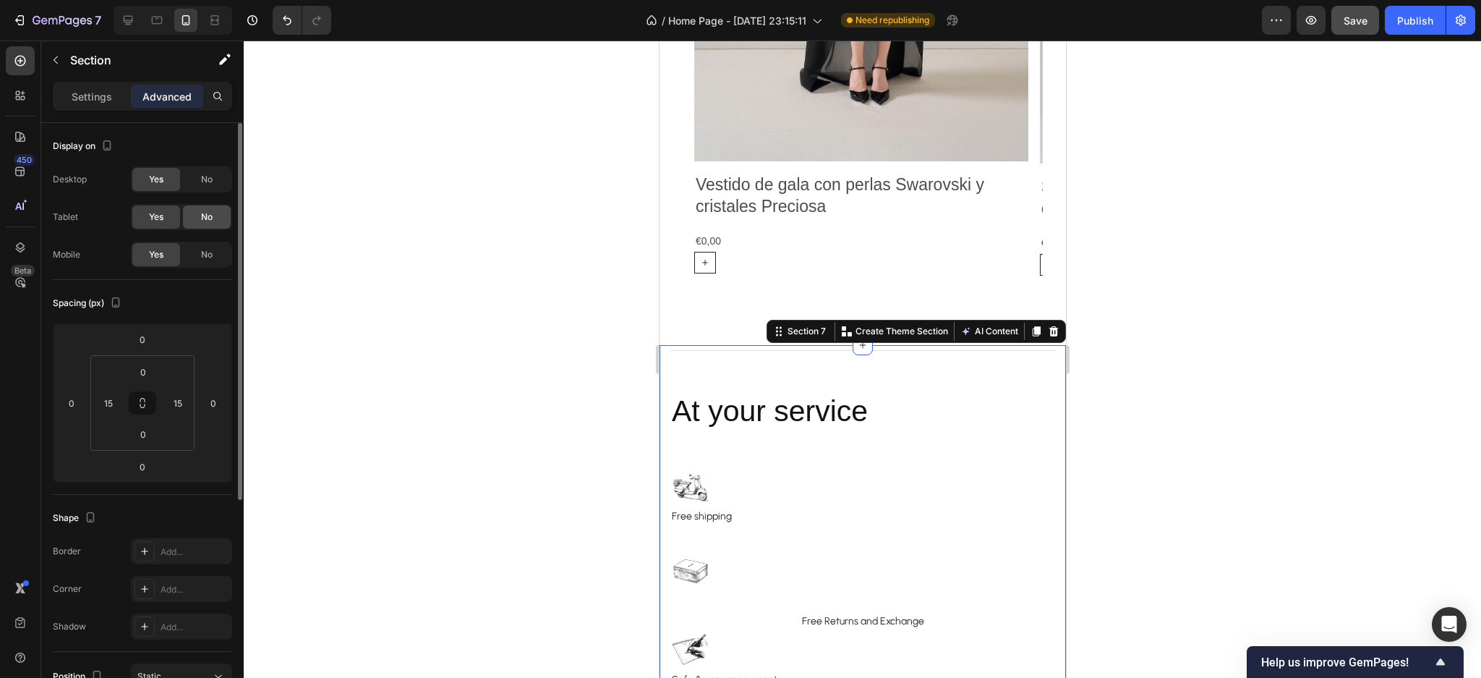
click at [193, 224] on div "No" at bounding box center [207, 216] width 48 height 23
click at [202, 186] on div "No" at bounding box center [207, 179] width 48 height 23
click at [128, 21] on icon at bounding box center [128, 20] width 14 height 14
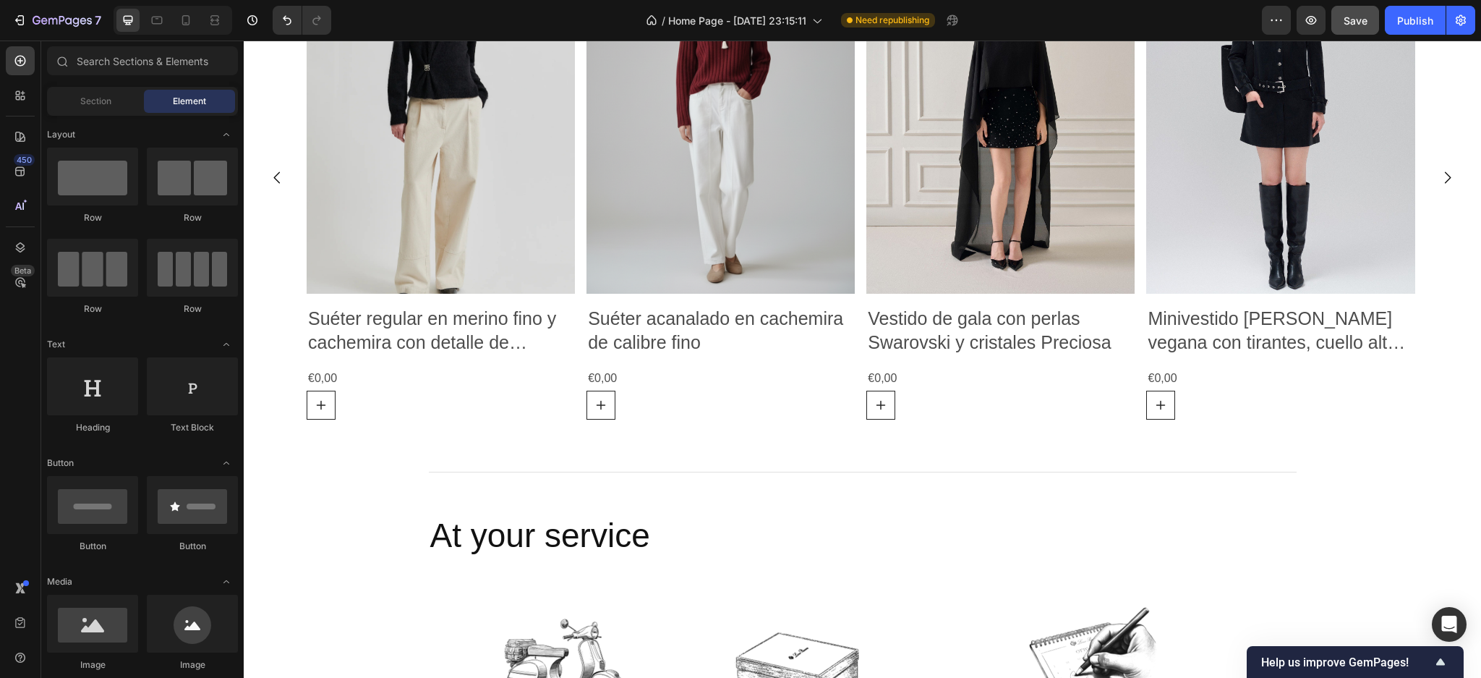
scroll to position [861, 0]
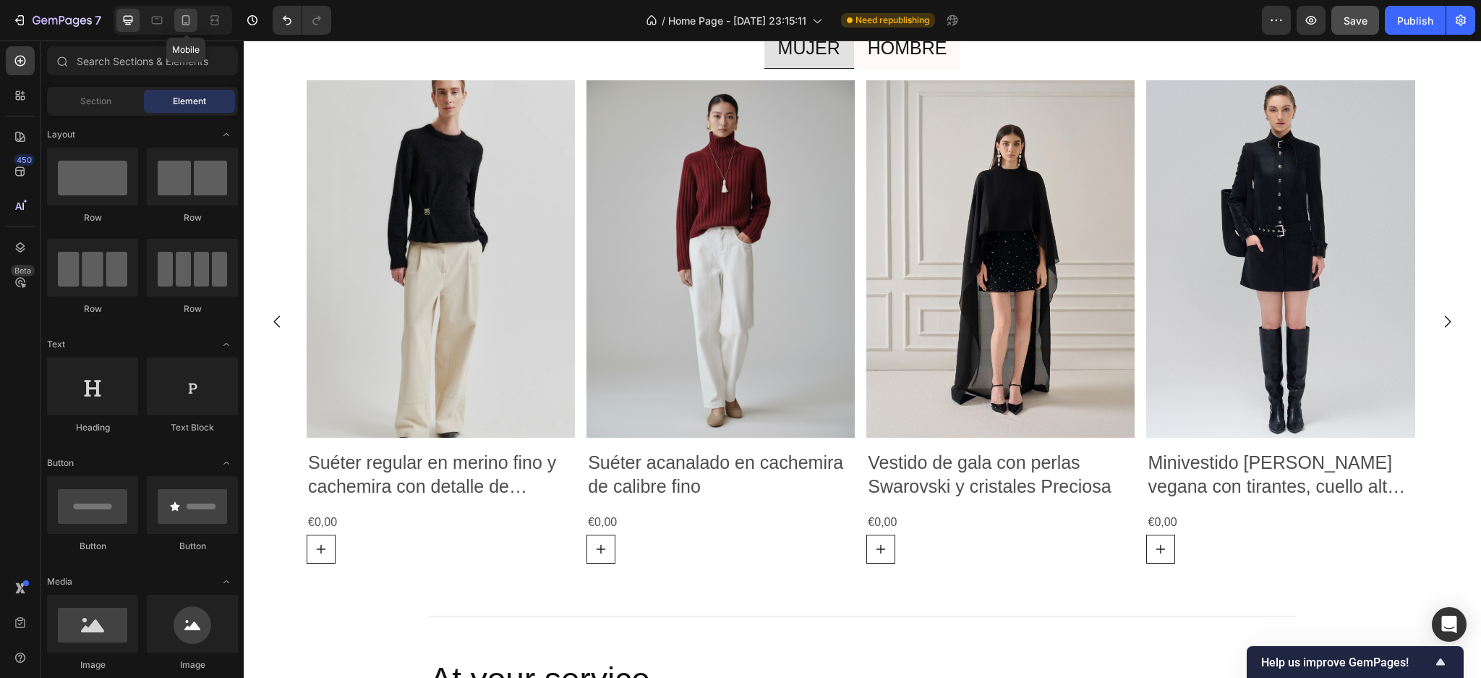
click at [177, 22] on div at bounding box center [185, 20] width 23 height 23
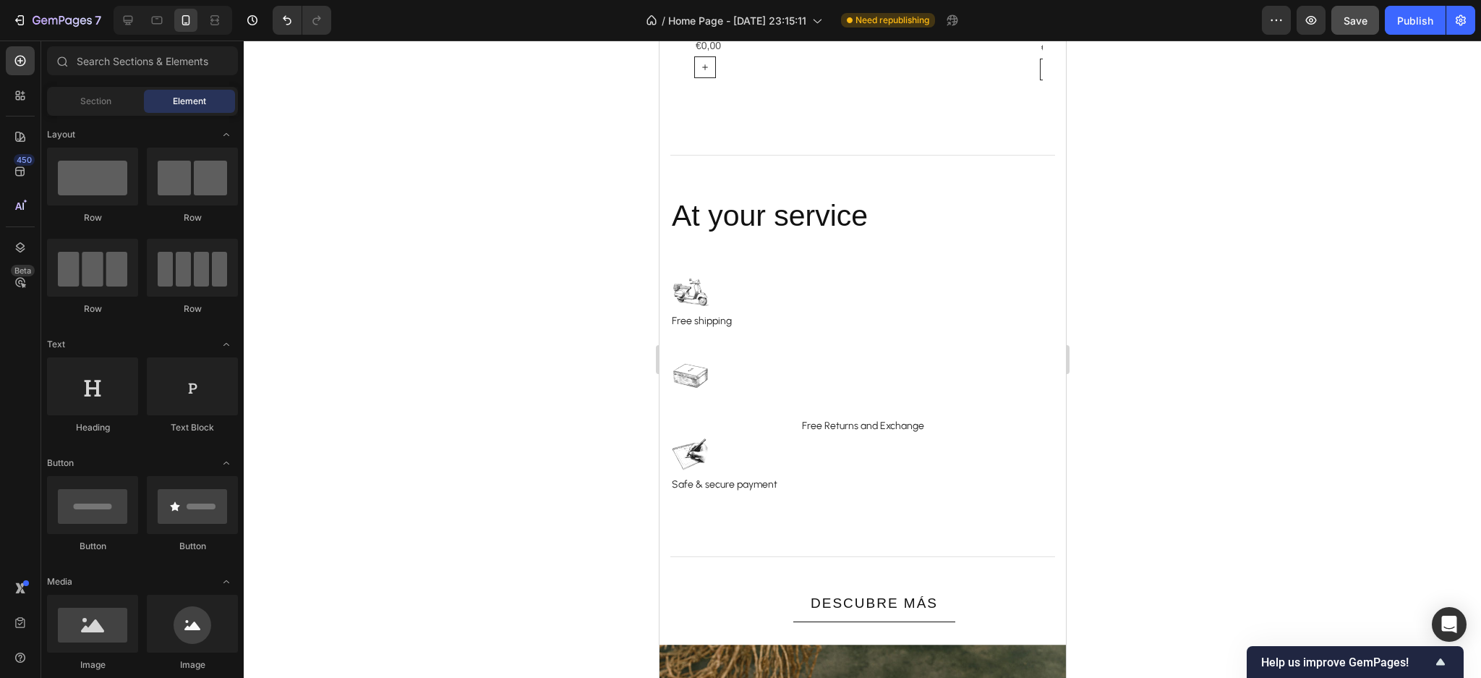
scroll to position [3188, 0]
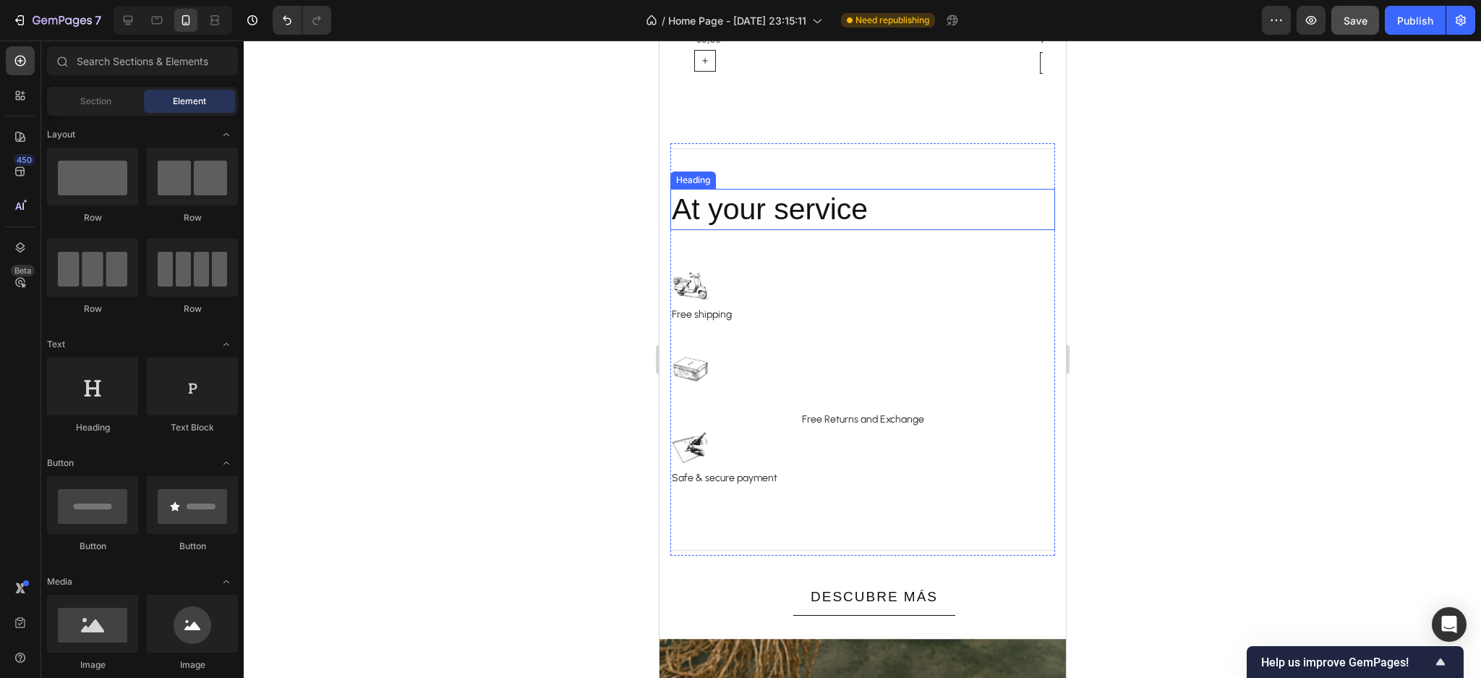
click at [904, 214] on h2 "At your service" at bounding box center [862, 209] width 385 height 41
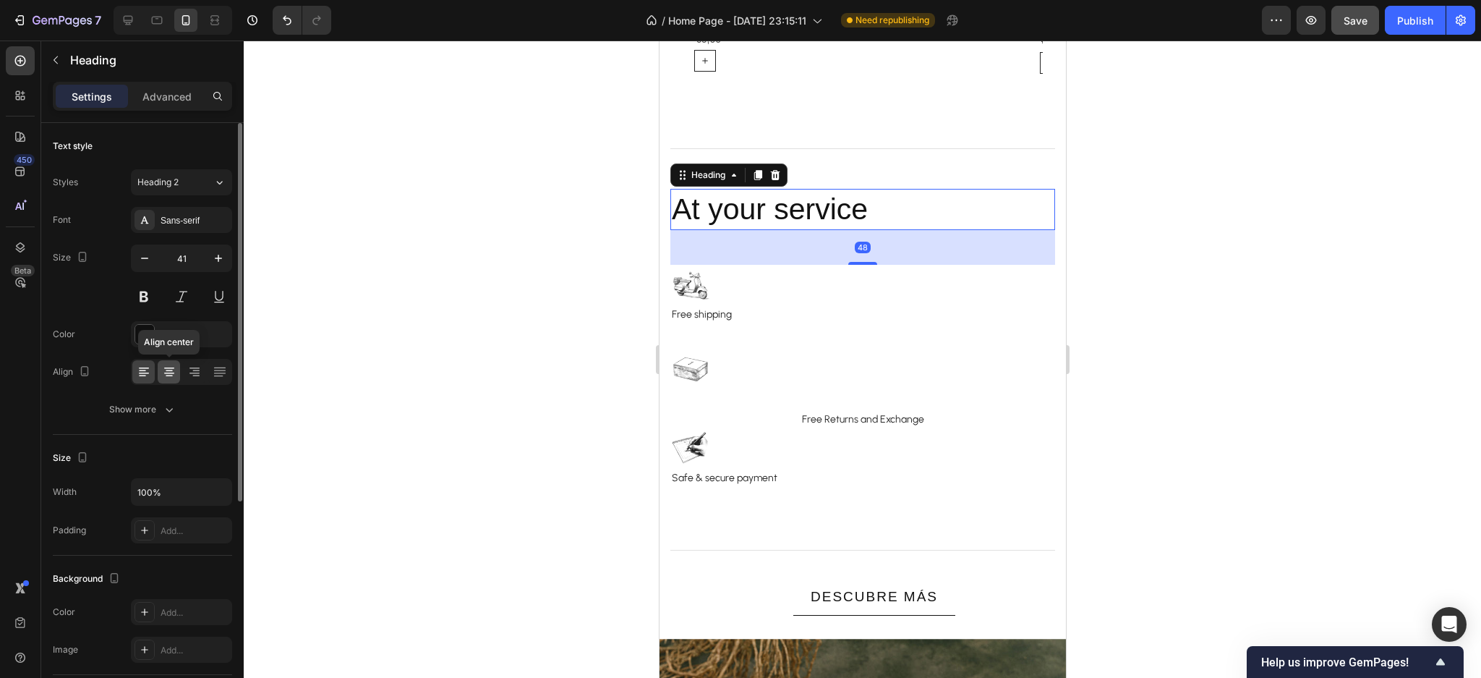
click at [172, 370] on icon at bounding box center [169, 372] width 14 height 14
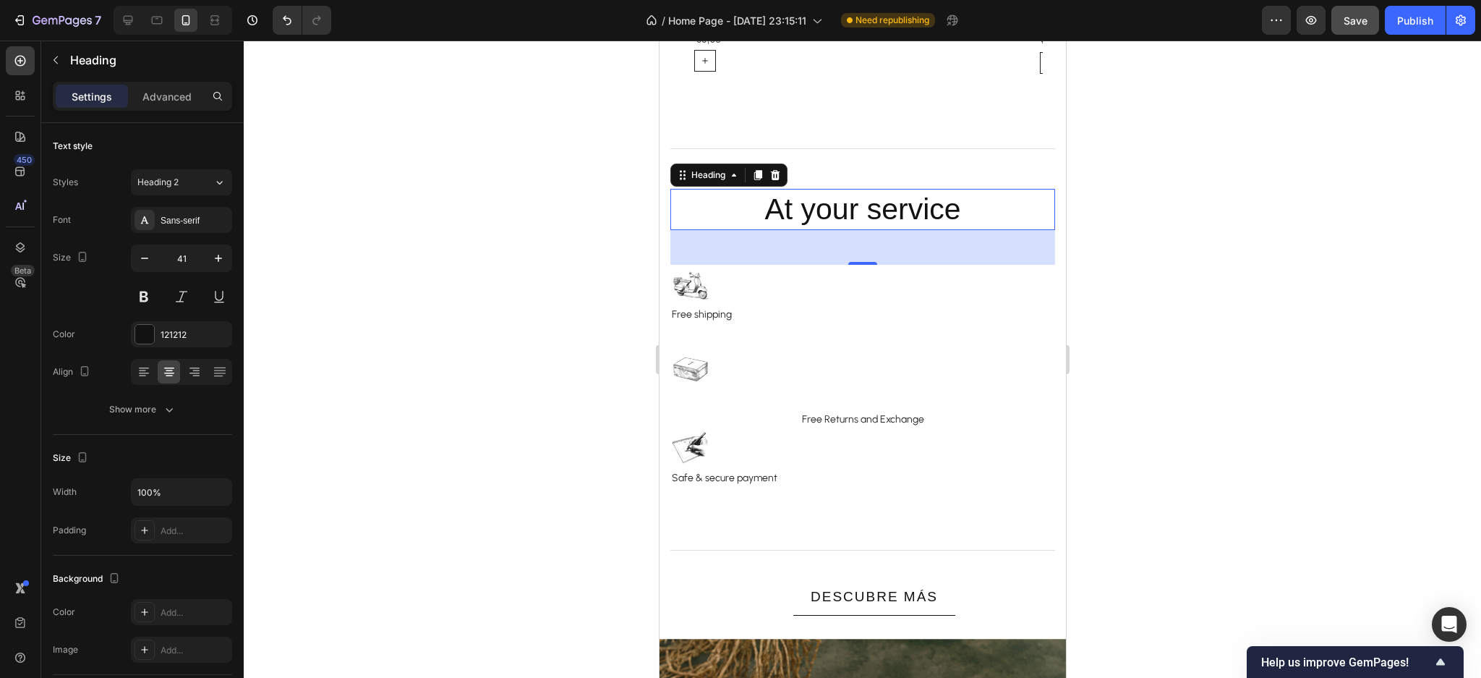
click at [919, 205] on h2 "At your service" at bounding box center [862, 209] width 385 height 41
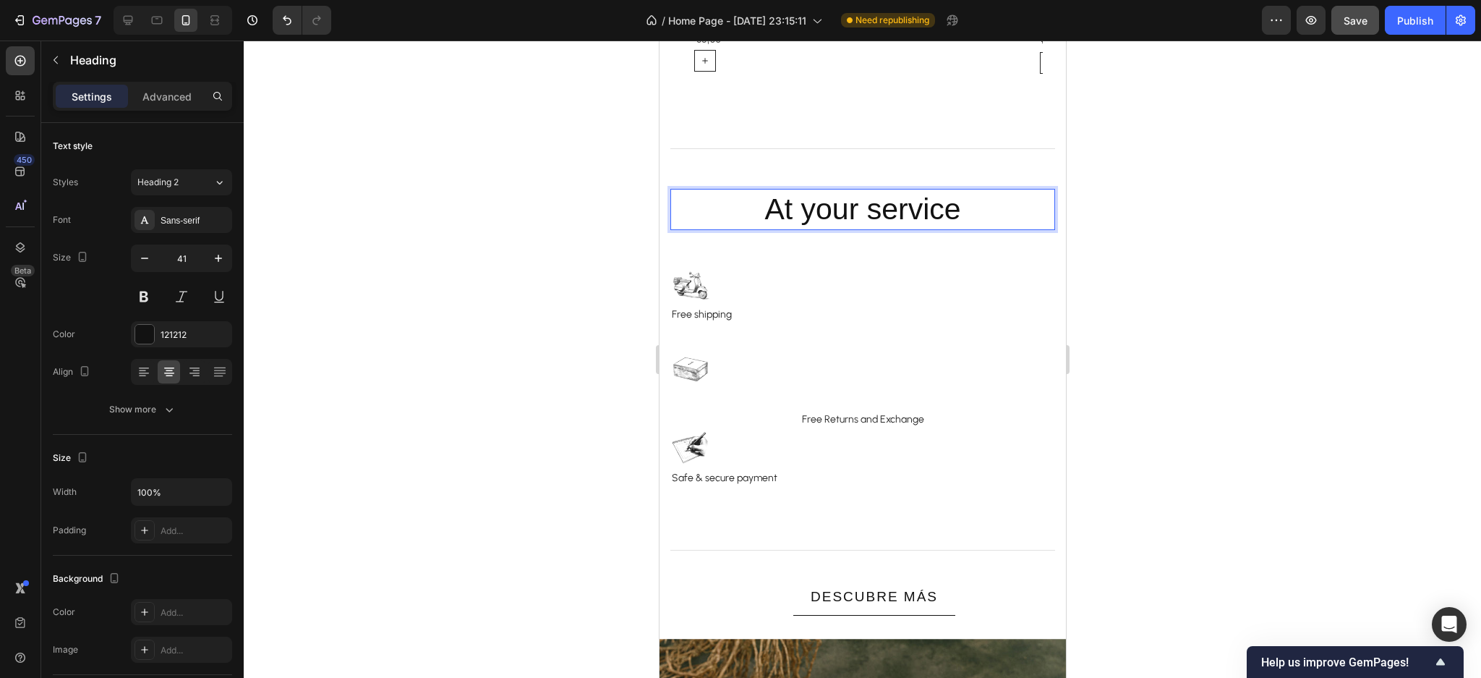
click at [930, 214] on p "At your service" at bounding box center [862, 209] width 382 height 38
click at [696, 335] on div "Image Free shipping Text block Row" at bounding box center [862, 306] width 385 height 82
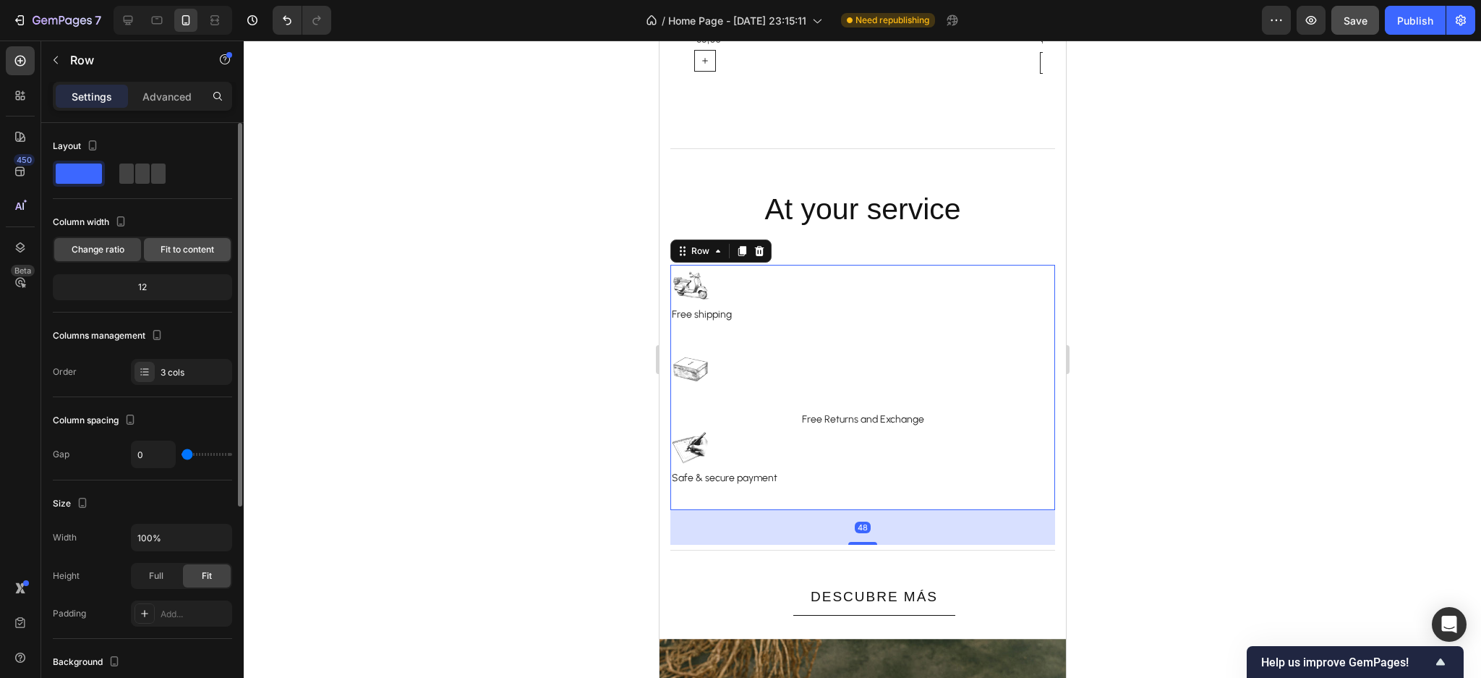
click at [195, 250] on span "Fit to content" at bounding box center [188, 249] width 54 height 13
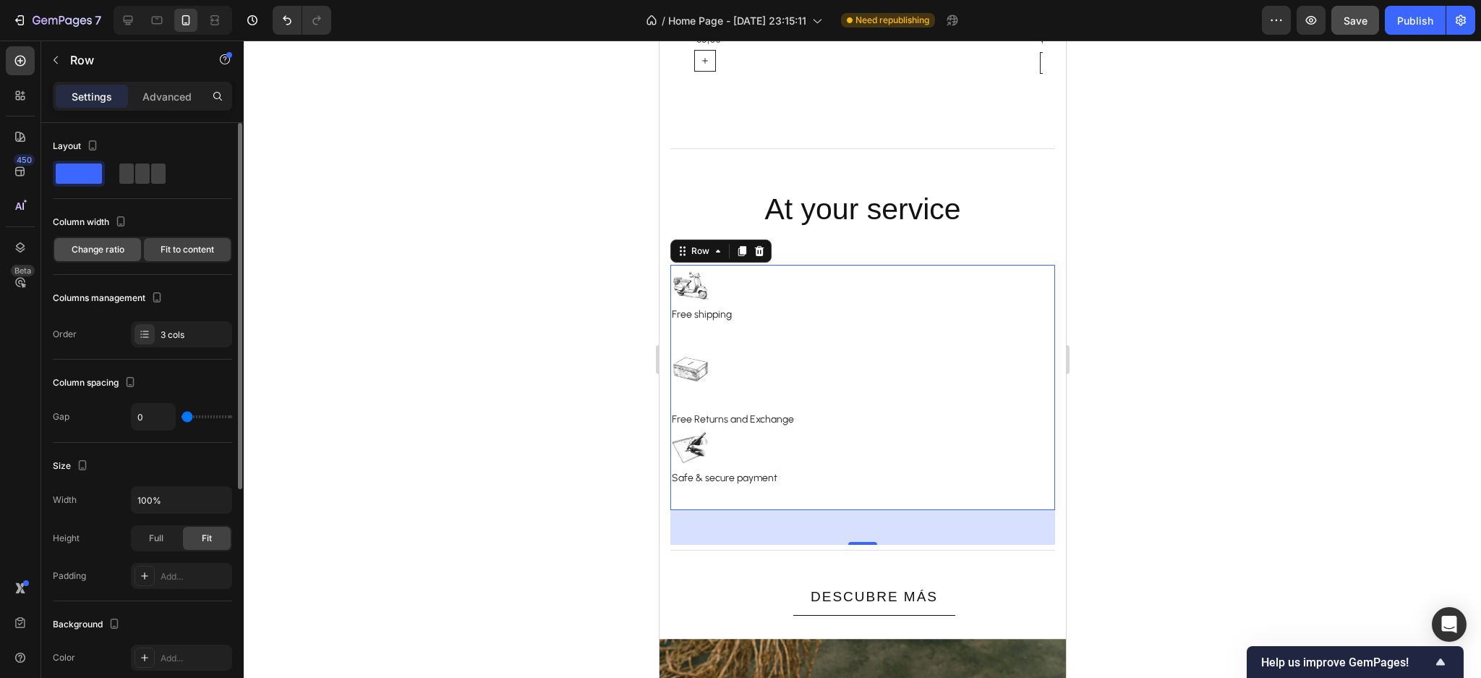
click at [100, 244] on span "Change ratio" at bounding box center [98, 249] width 53 height 13
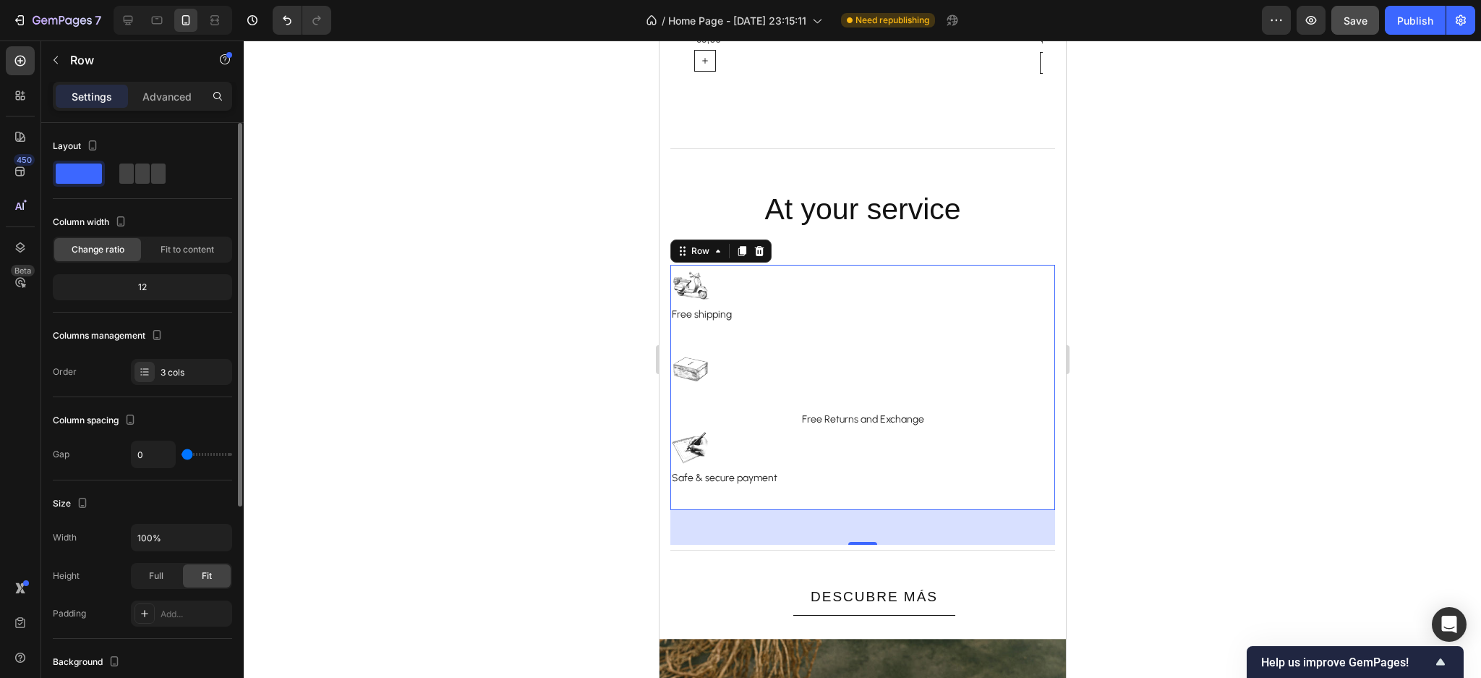
type input "10"
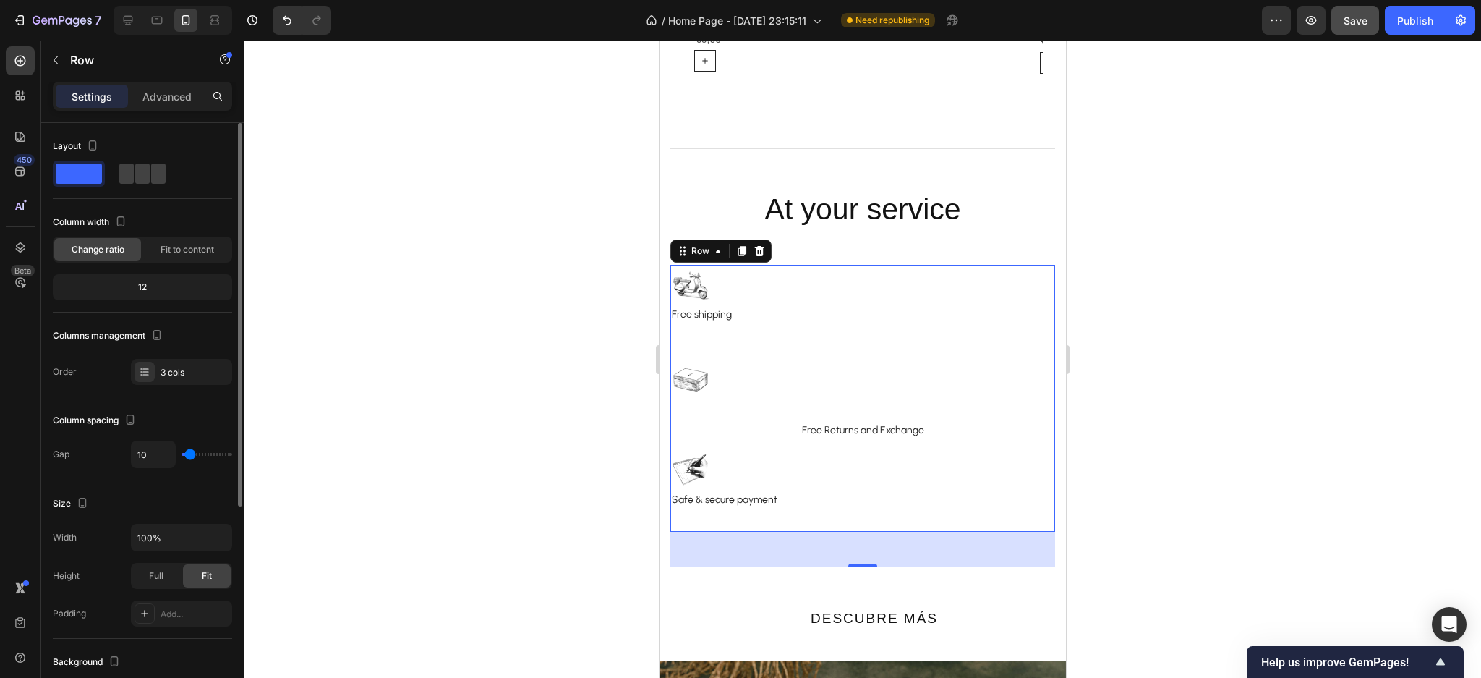
type input "15"
type input "5"
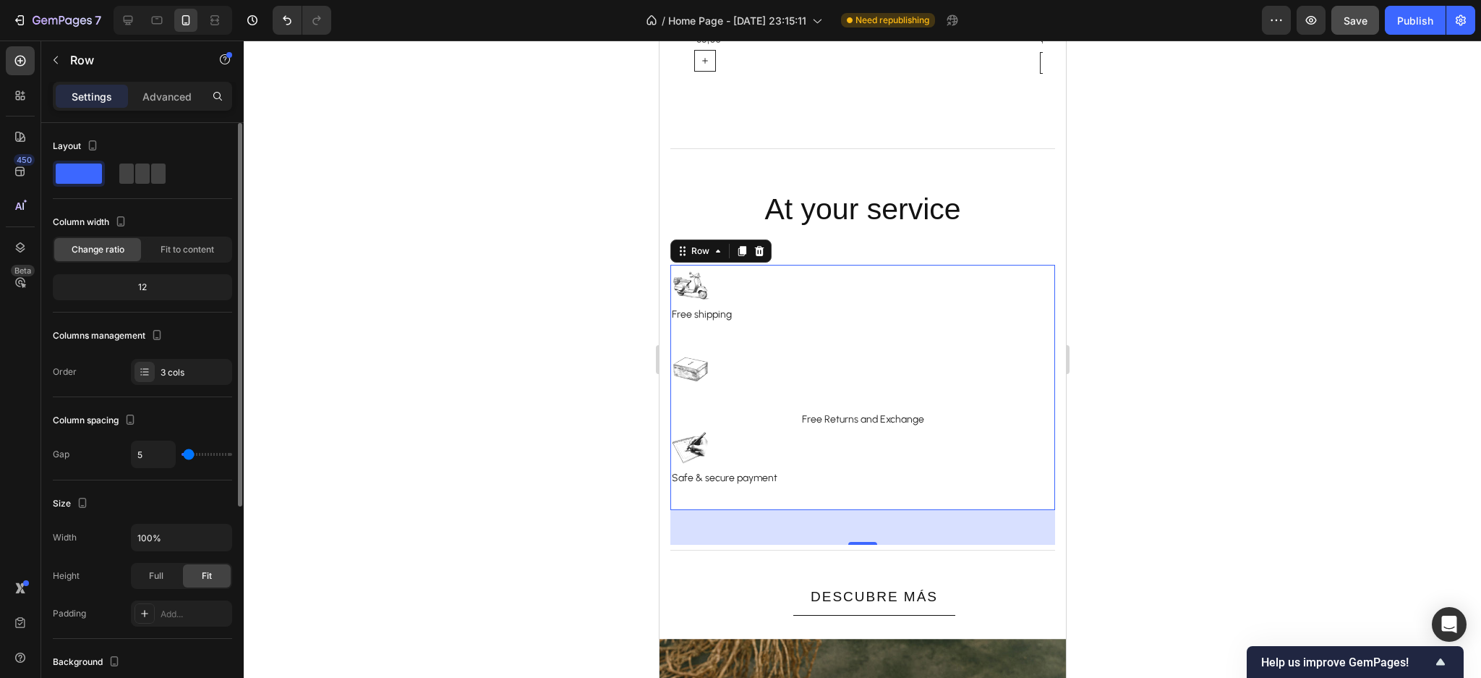
type input "0"
click at [183, 456] on input "range" at bounding box center [207, 454] width 51 height 3
click at [159, 576] on span "Full" at bounding box center [156, 575] width 14 height 13
click at [208, 569] on span "Fit" at bounding box center [207, 575] width 10 height 13
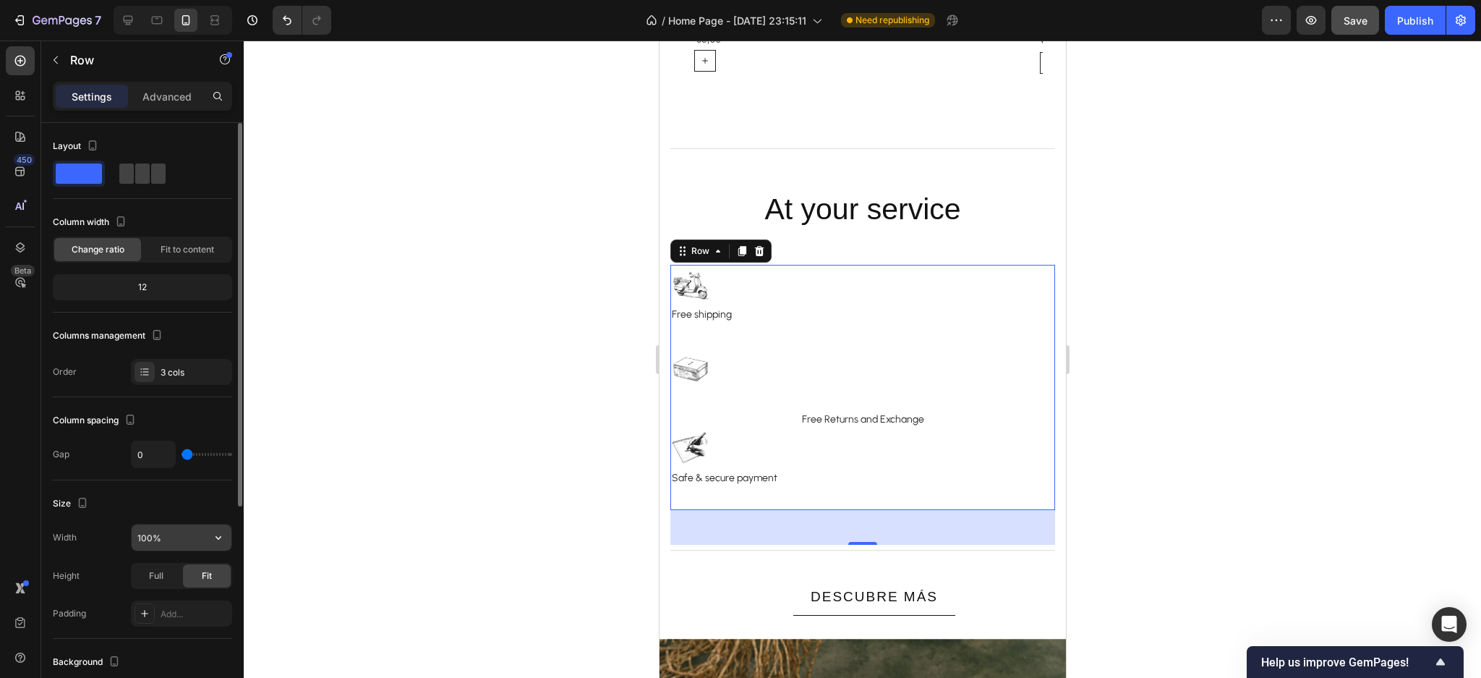
click at [203, 538] on input "100%" at bounding box center [182, 537] width 100 height 26
click at [221, 539] on icon "button" at bounding box center [218, 537] width 14 height 14
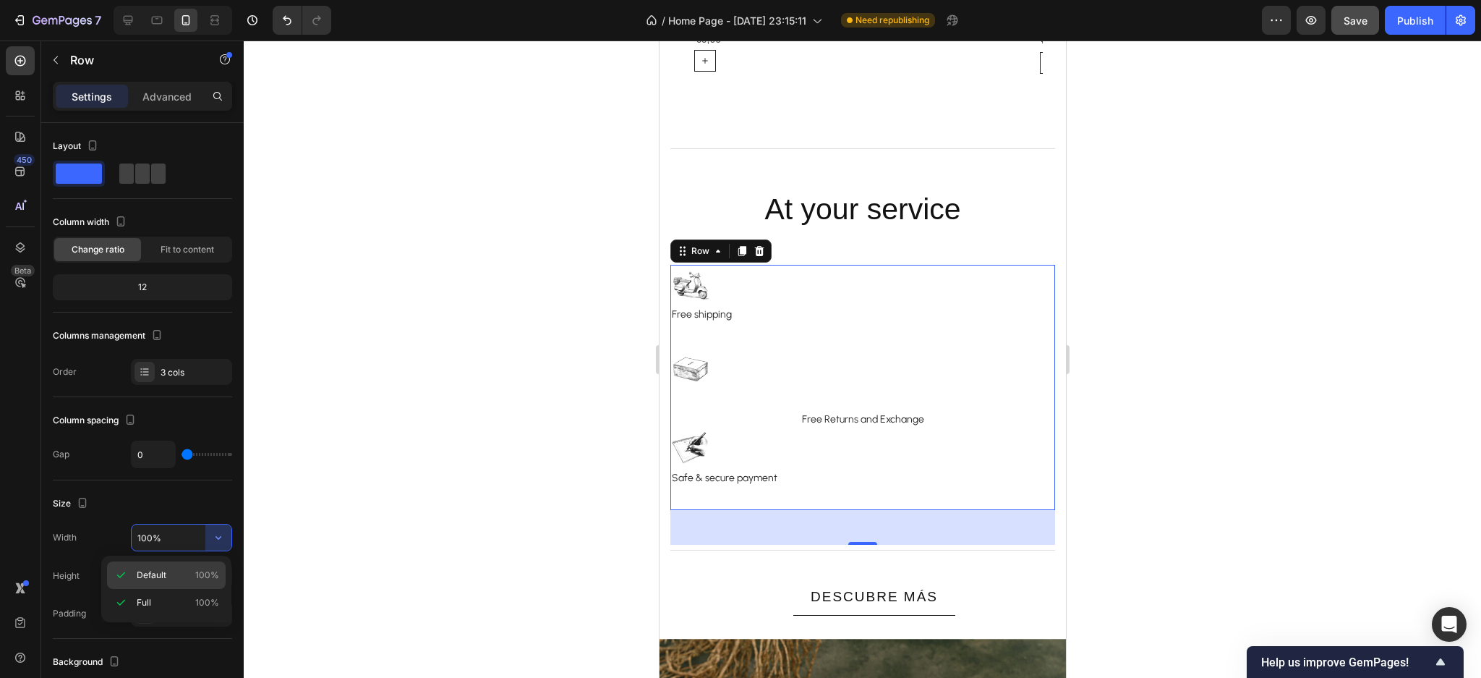
click at [160, 579] on span "Default" at bounding box center [152, 575] width 30 height 13
click at [153, 578] on span "Full" at bounding box center [156, 575] width 14 height 13
click at [221, 576] on div "Fit" at bounding box center [207, 575] width 48 height 23
click at [211, 544] on icon "button" at bounding box center [218, 537] width 14 height 14
click at [178, 596] on p "Full 100%" at bounding box center [178, 602] width 82 height 13
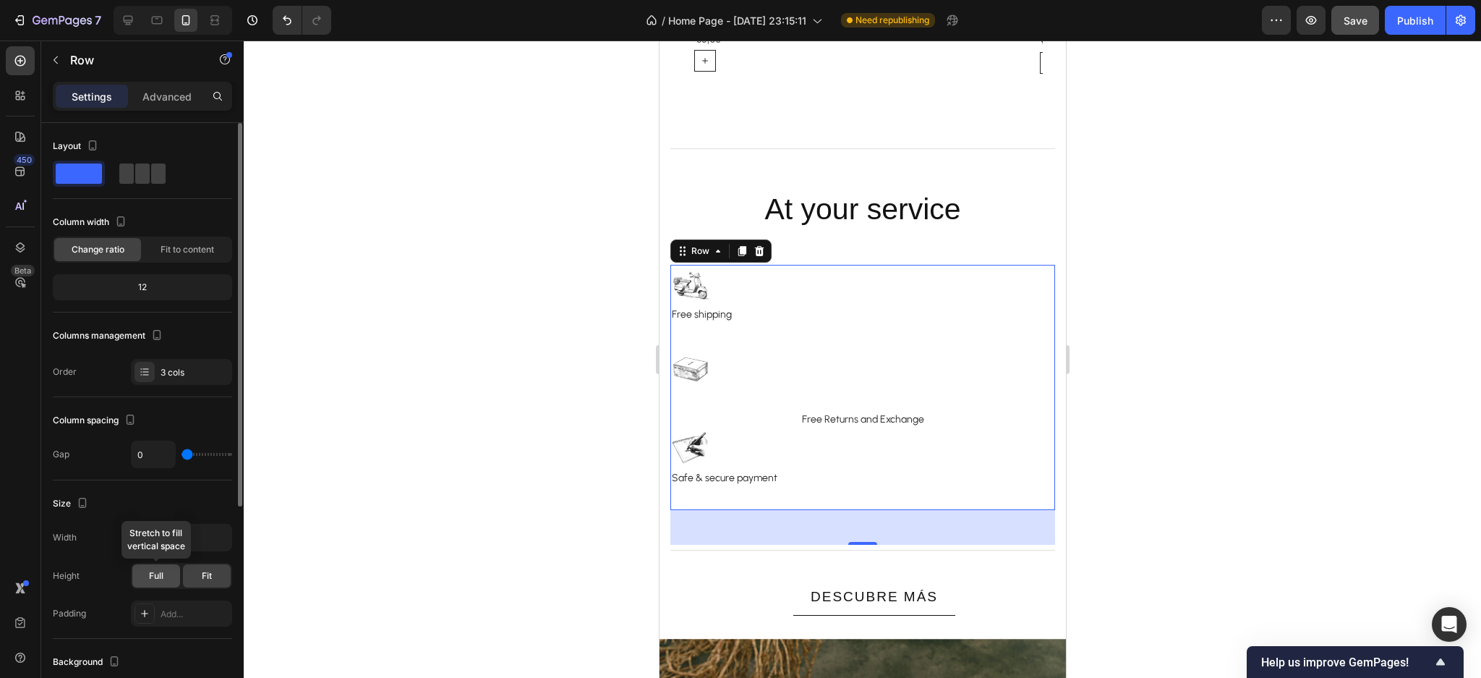
click at [158, 582] on span "Full" at bounding box center [156, 575] width 14 height 13
click at [205, 570] on span "Fit" at bounding box center [207, 575] width 10 height 13
click at [178, 244] on span "Fit to content" at bounding box center [188, 249] width 54 height 13
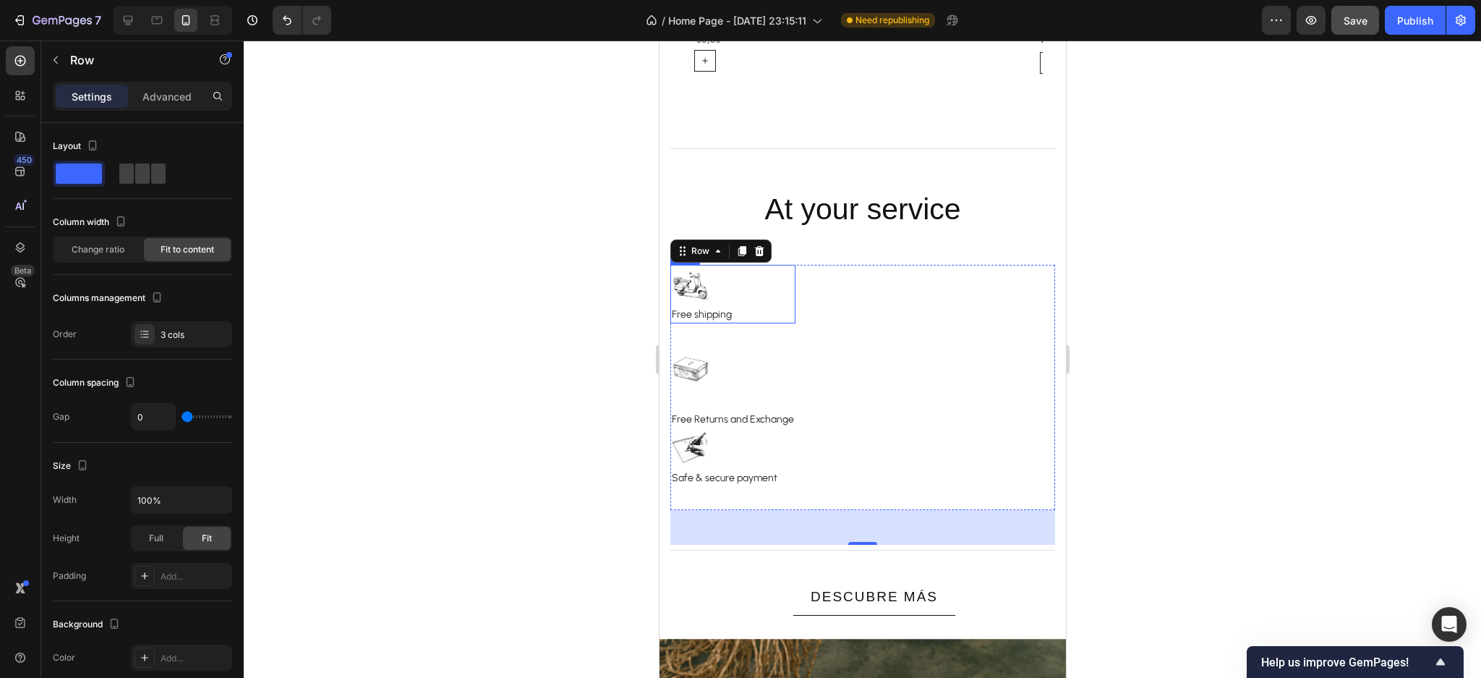
click at [737, 289] on div "Image Free shipping Text block Row" at bounding box center [732, 294] width 125 height 59
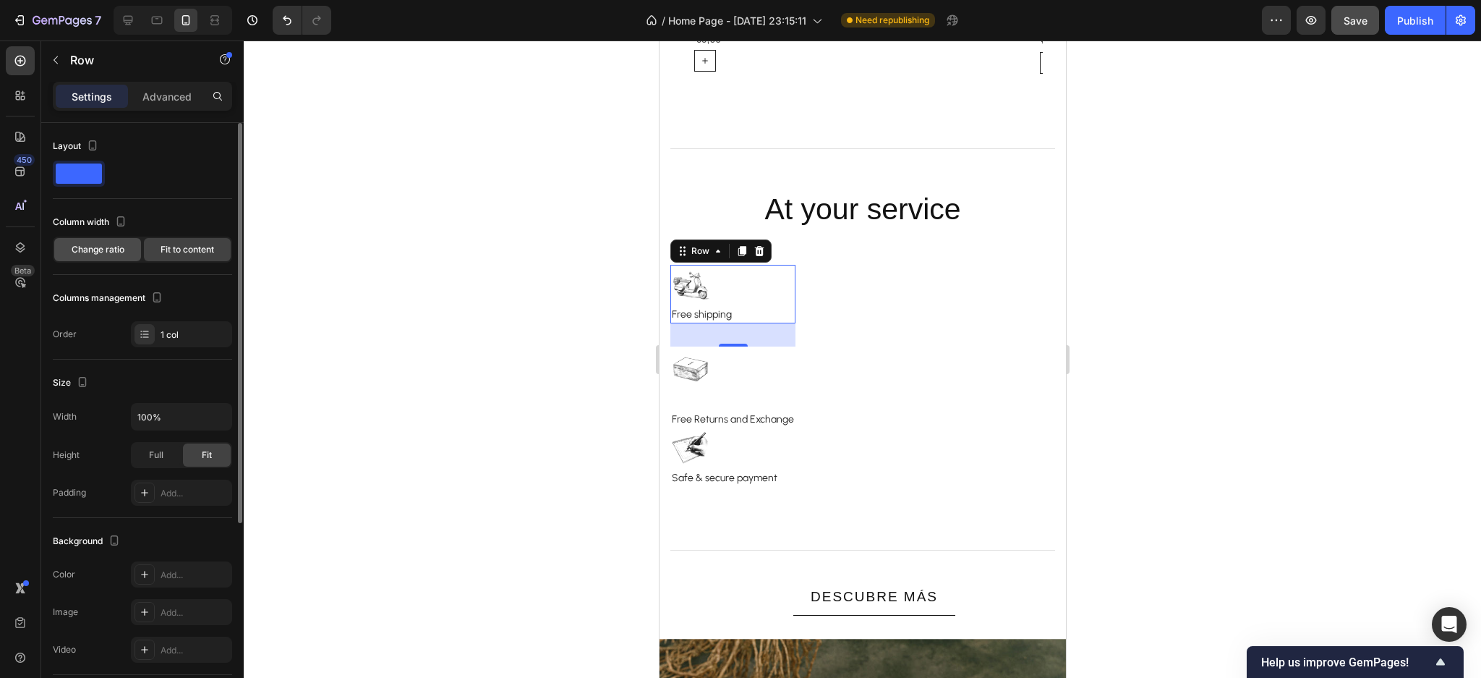
click at [114, 258] on div "Change ratio" at bounding box center [97, 249] width 87 height 23
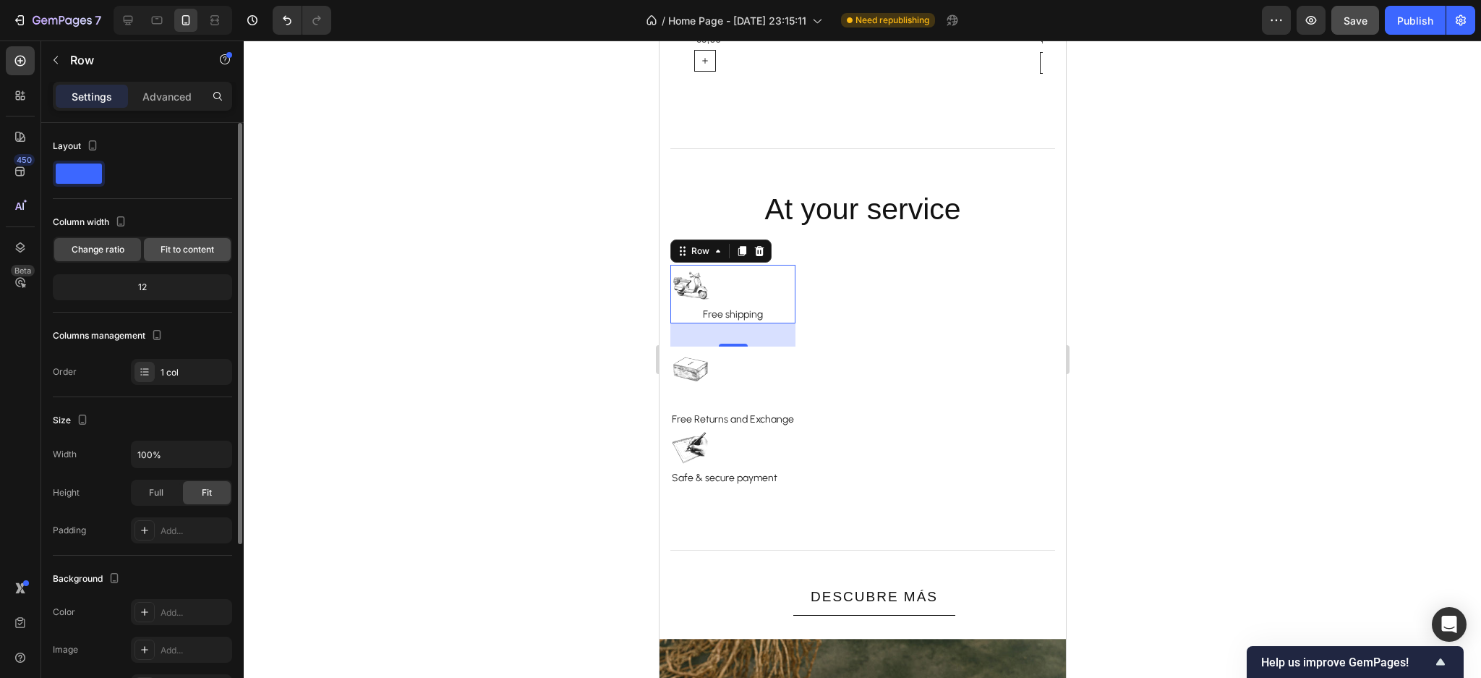
click at [168, 248] on span "Fit to content" at bounding box center [188, 249] width 54 height 13
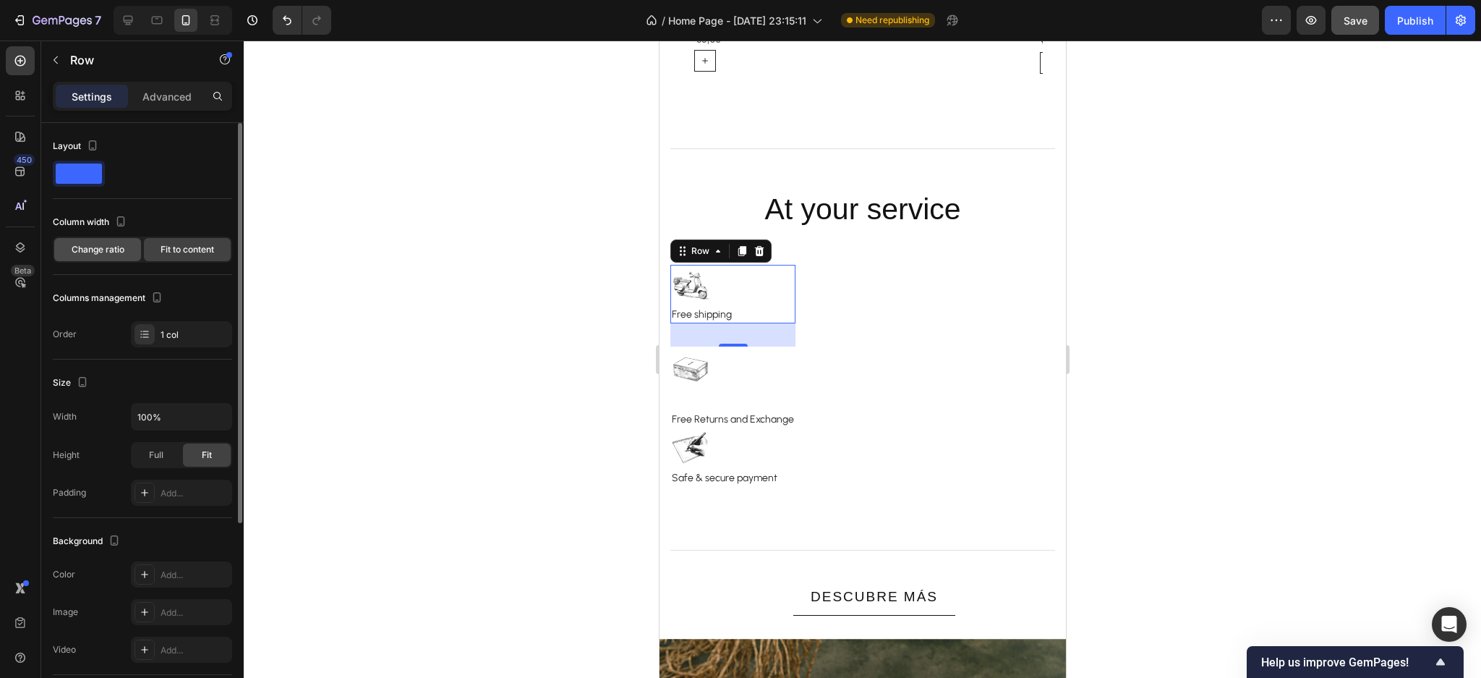
click at [97, 247] on span "Change ratio" at bounding box center [98, 249] width 53 height 13
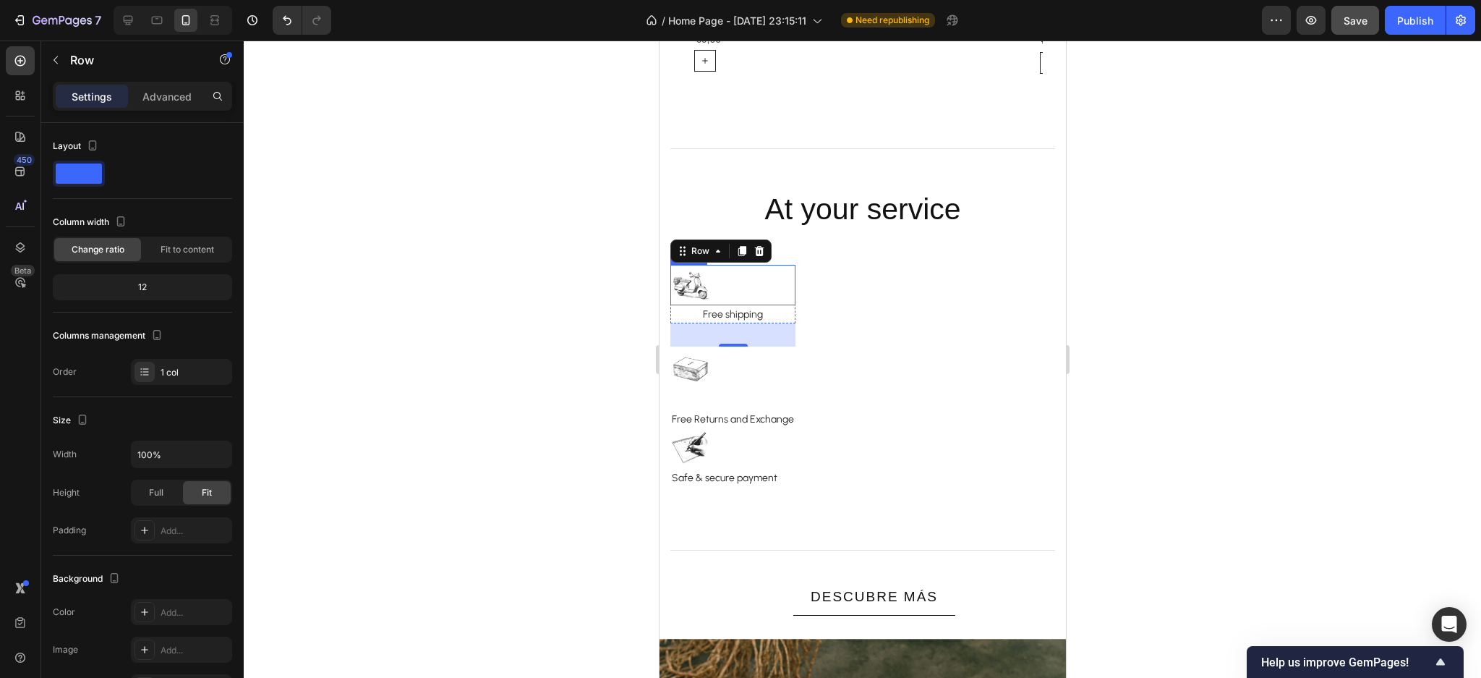
click at [684, 283] on img at bounding box center [690, 285] width 41 height 41
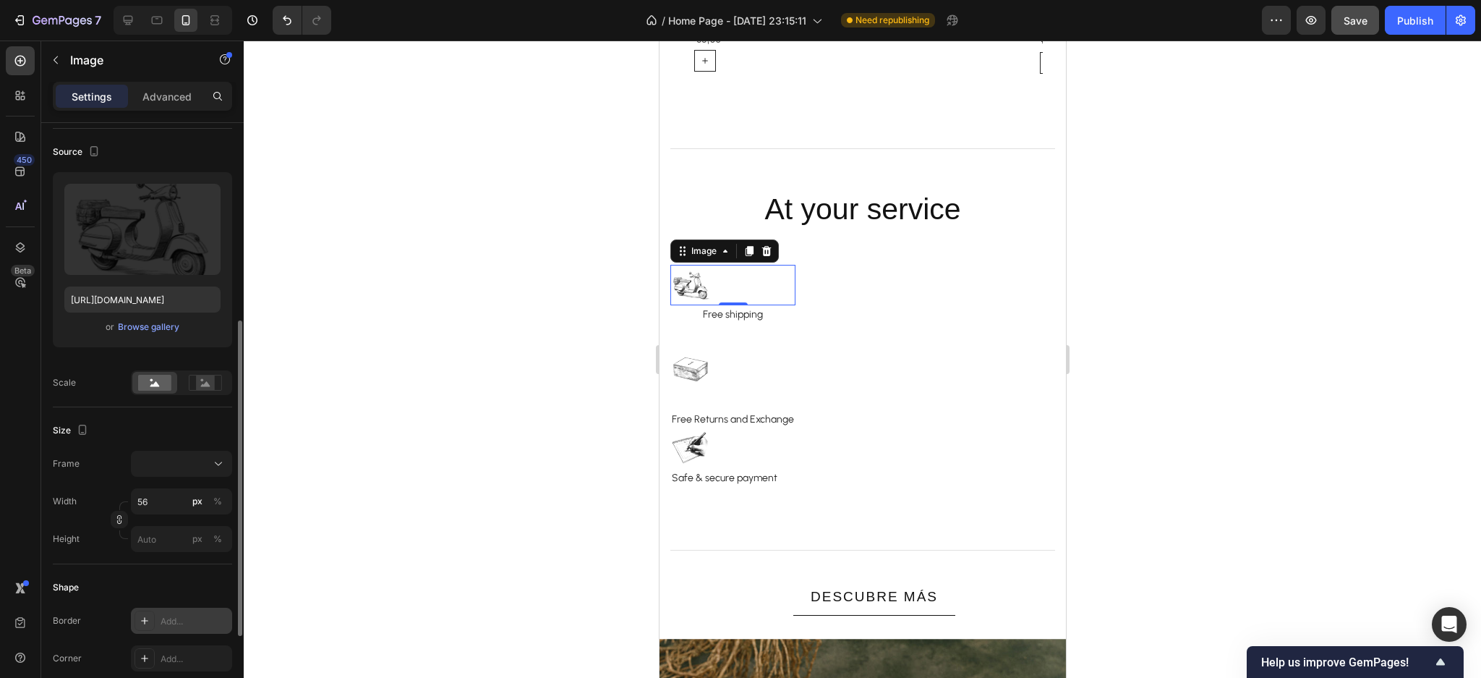
scroll to position [192, 0]
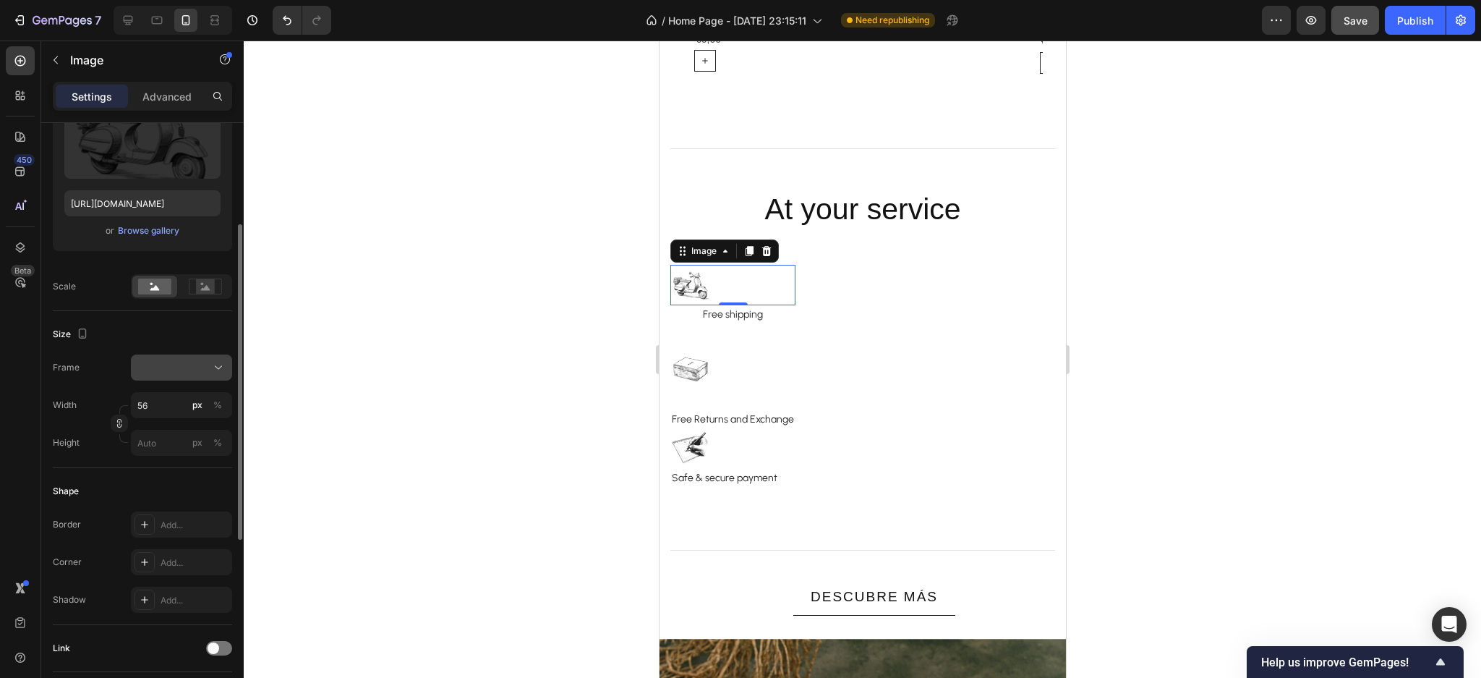
click at [209, 363] on div at bounding box center [181, 367] width 88 height 14
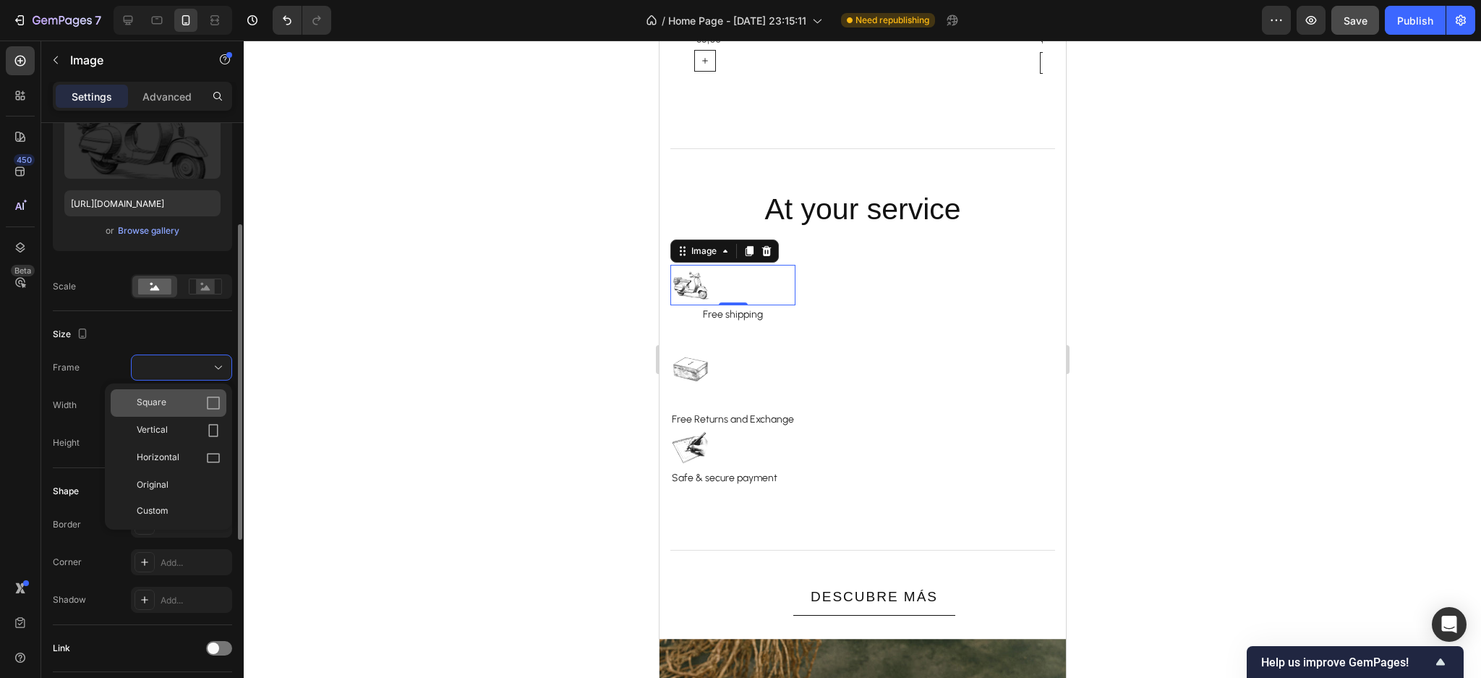
click at [205, 396] on div "Square" at bounding box center [179, 403] width 84 height 14
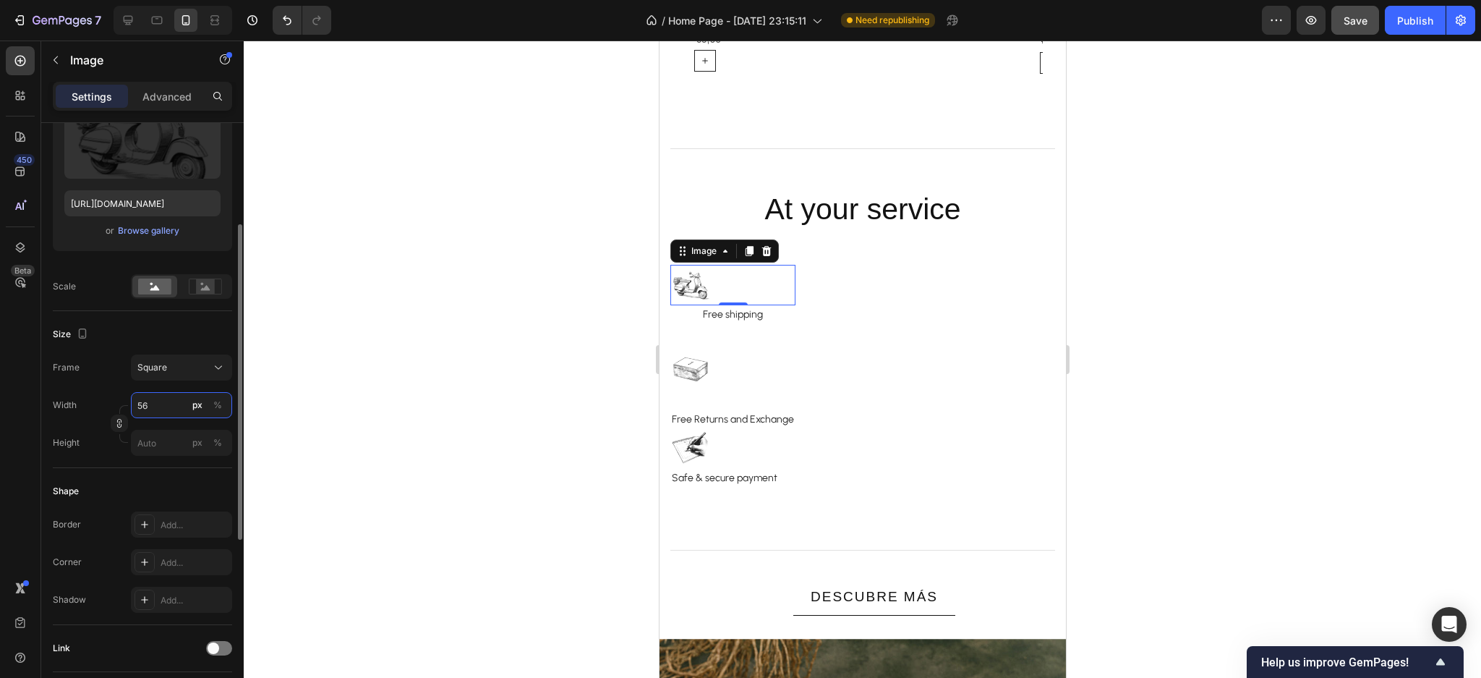
click at [160, 404] on input "56" at bounding box center [181, 405] width 101 height 26
type input "2"
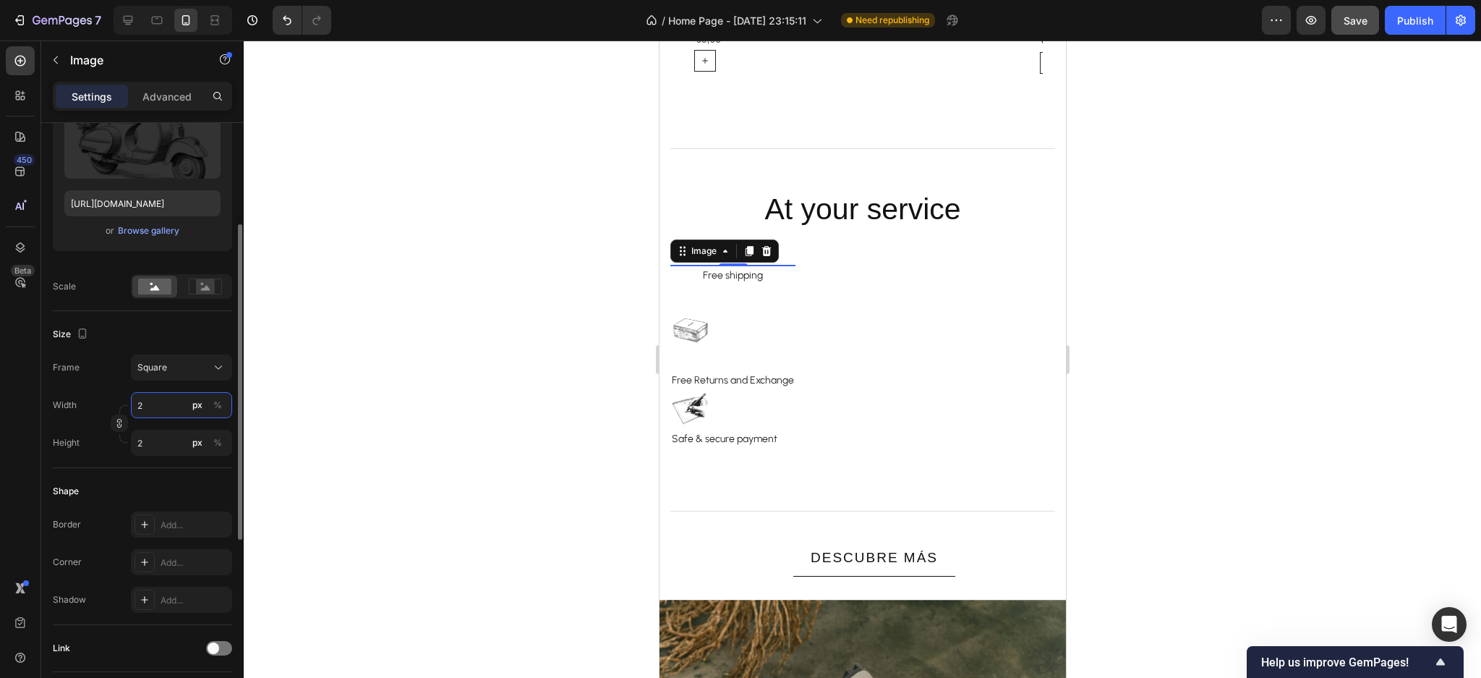
type input "20"
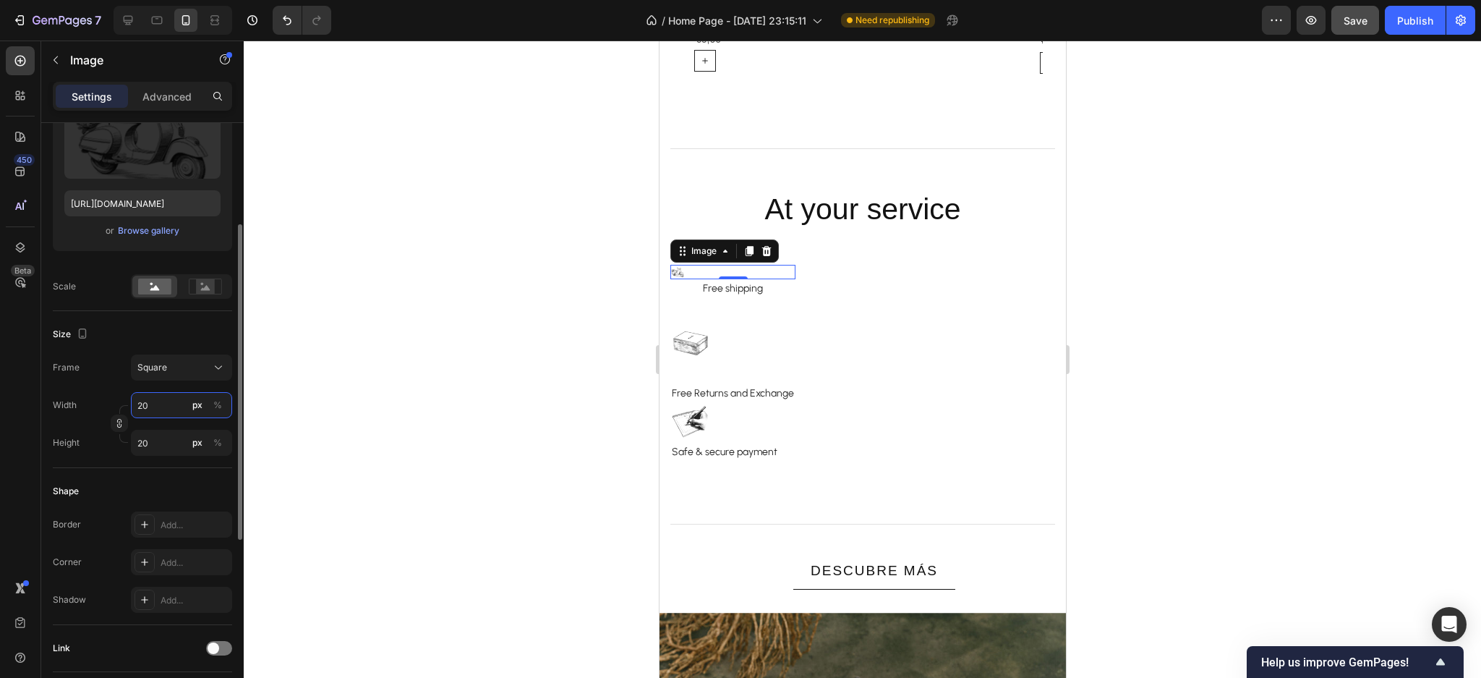
type input "200"
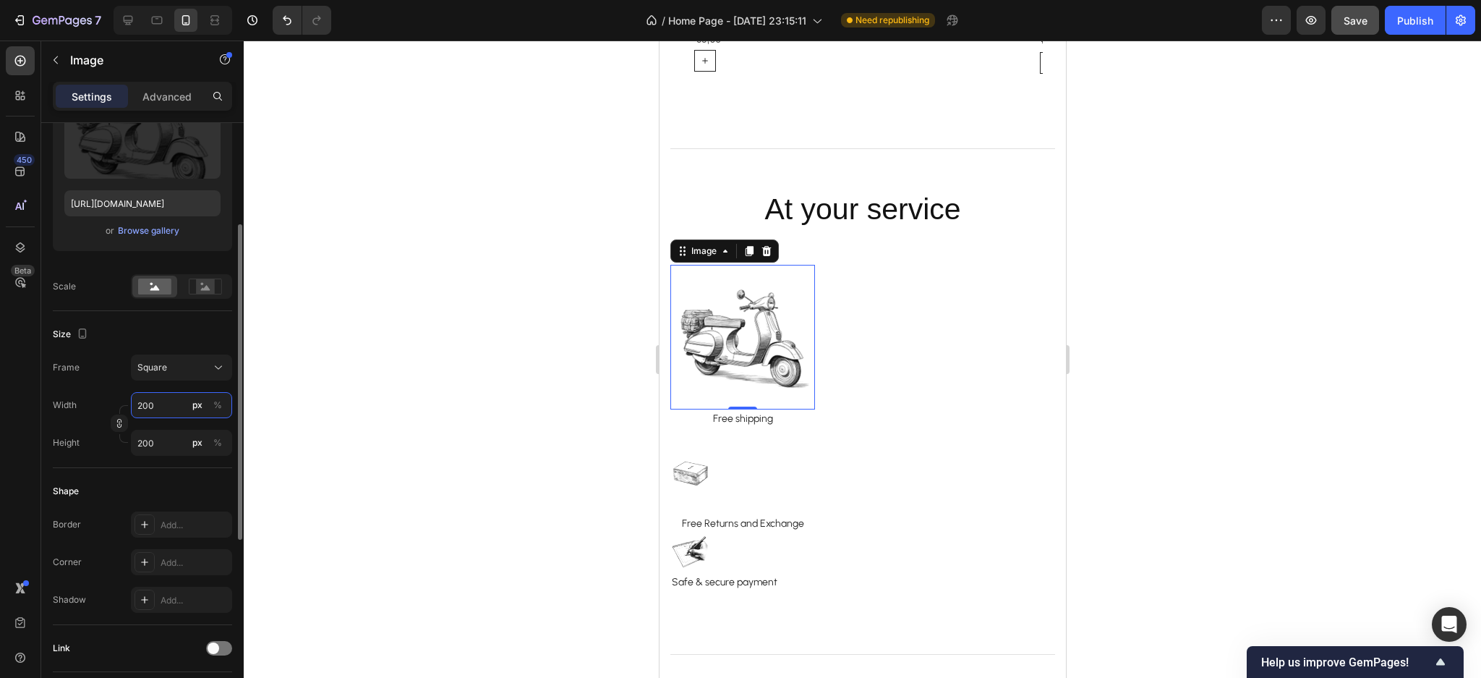
type input "20"
type input "2"
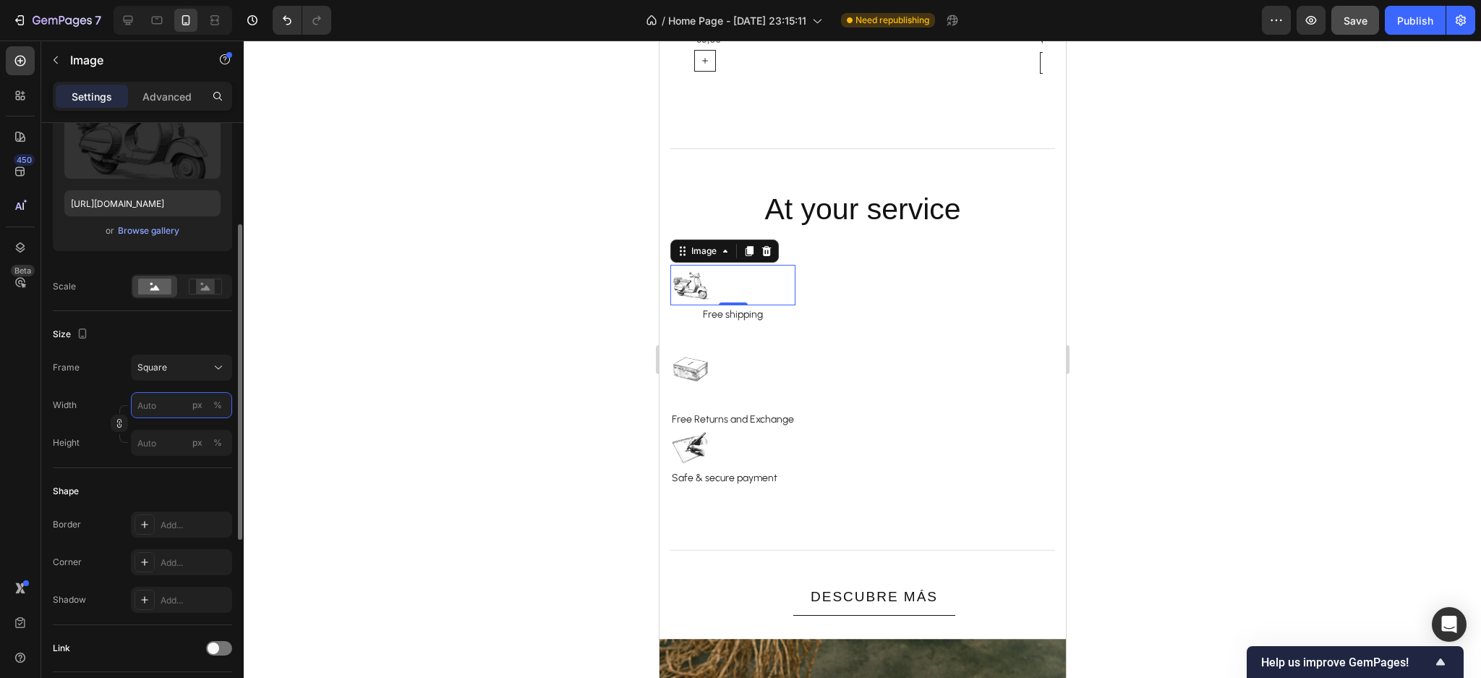
type input "1"
type input "15"
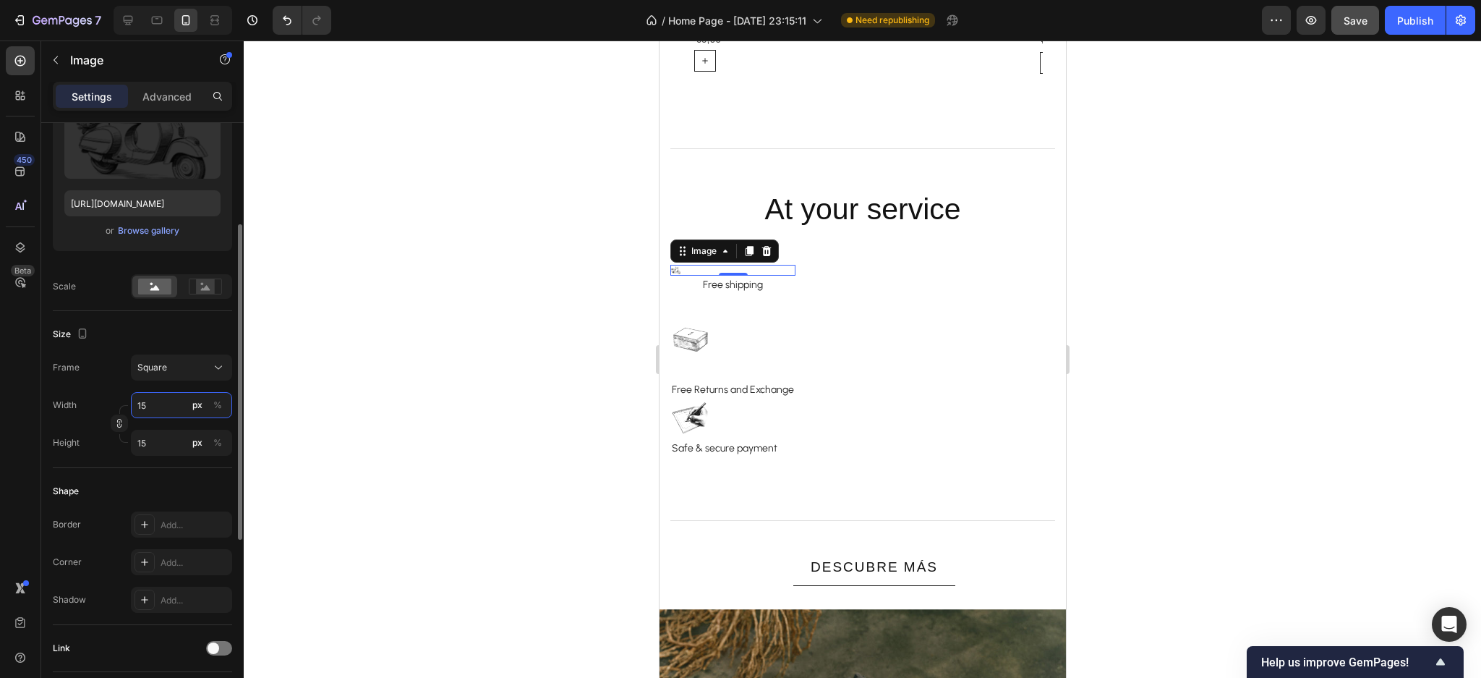
type input "150"
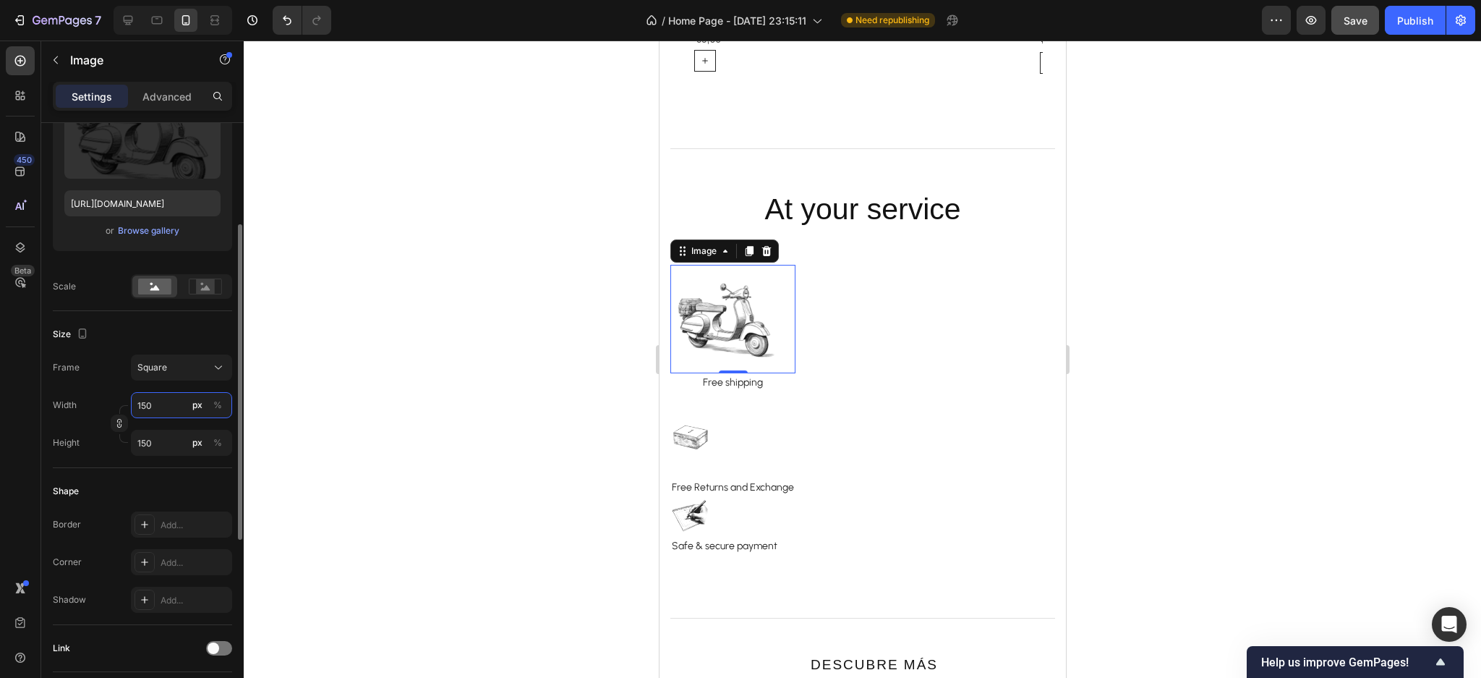
type input "15"
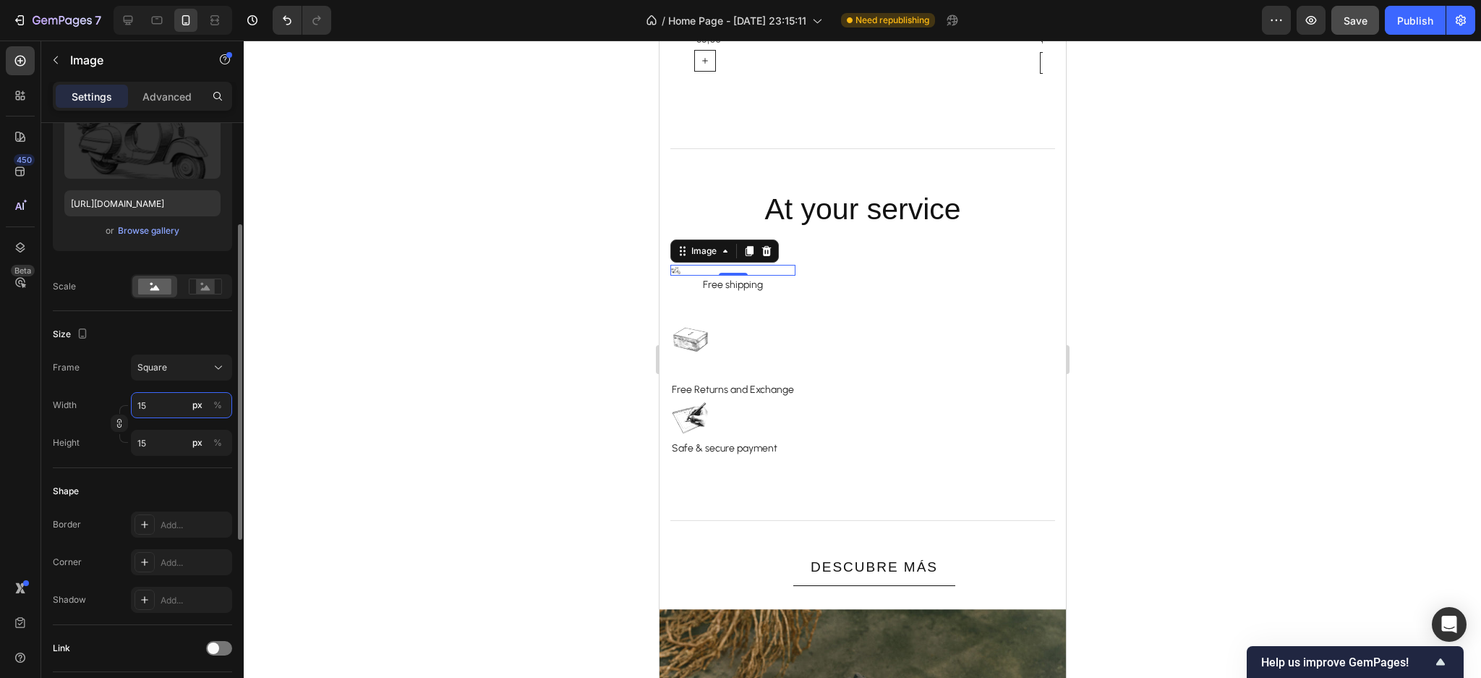
type input "1"
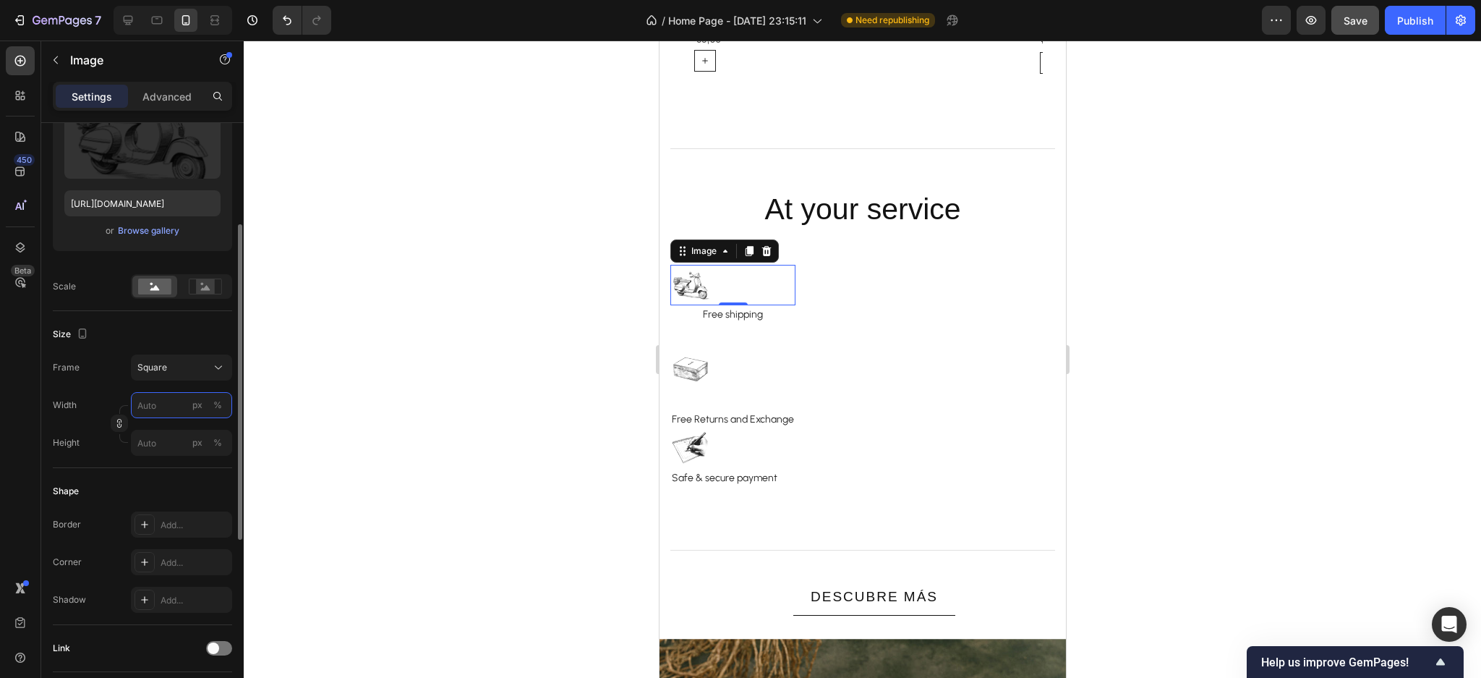
type input "2"
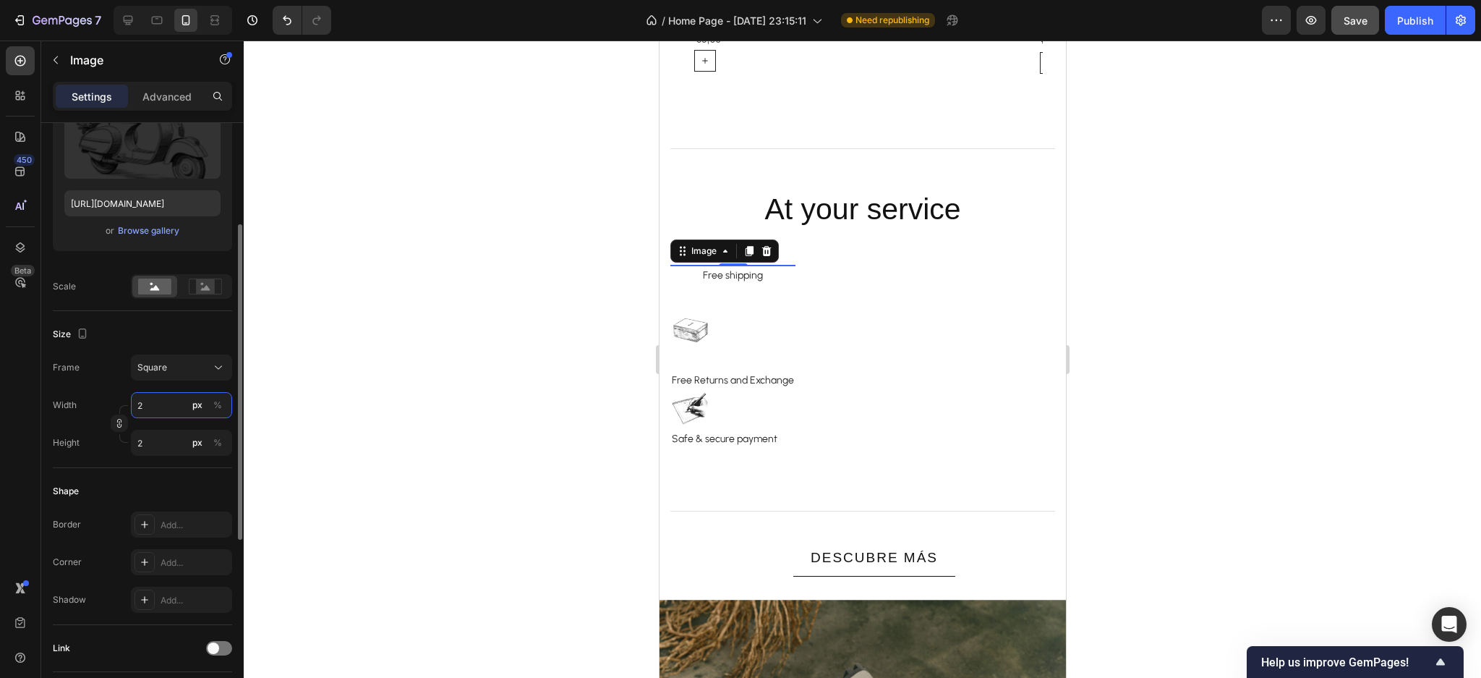
type input "20"
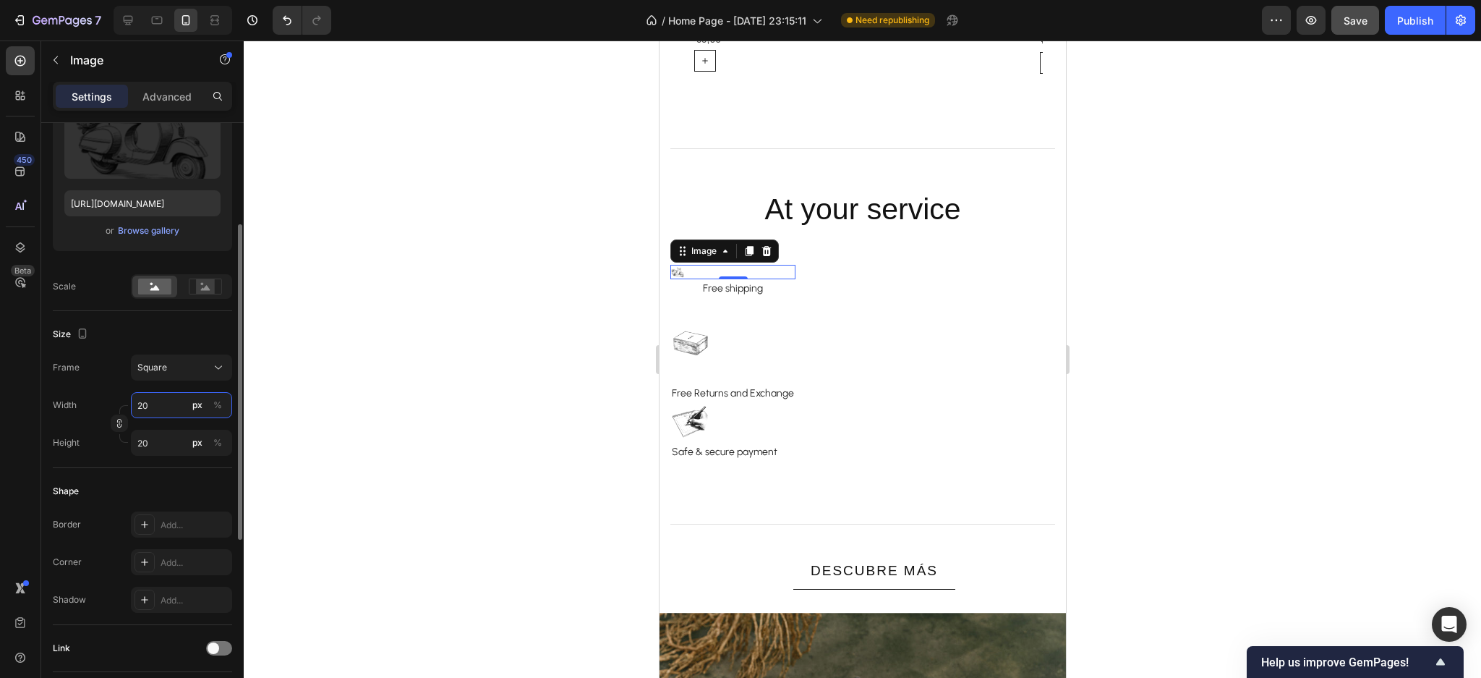
type input "200"
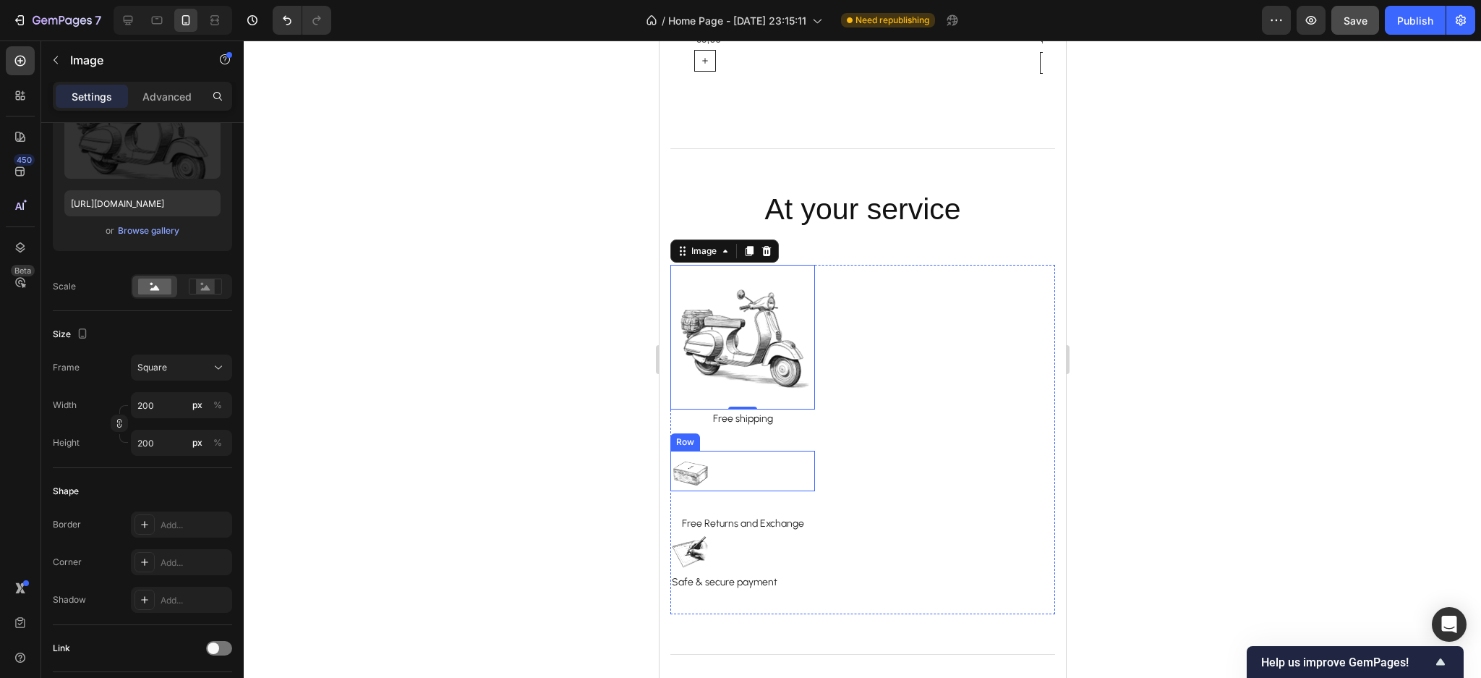
click at [718, 469] on div "Image Row" at bounding box center [742, 471] width 145 height 41
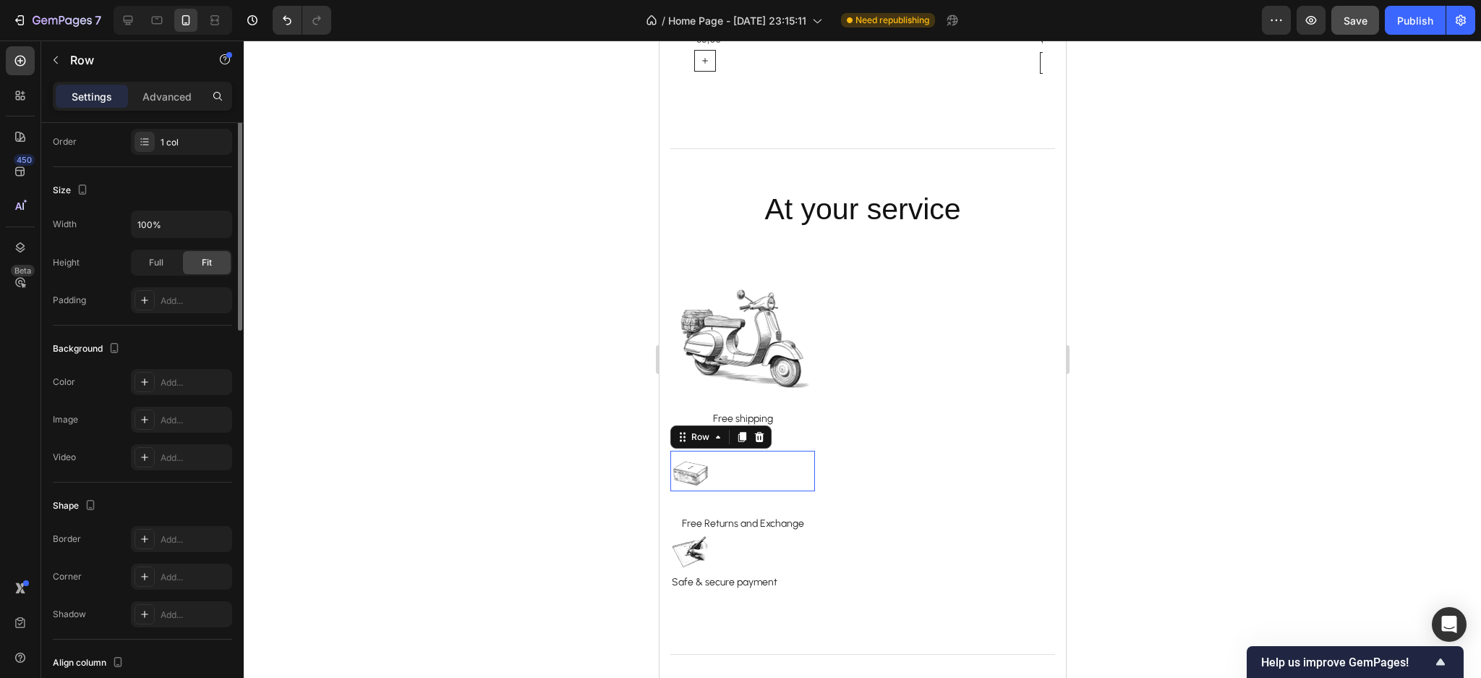
scroll to position [0, 0]
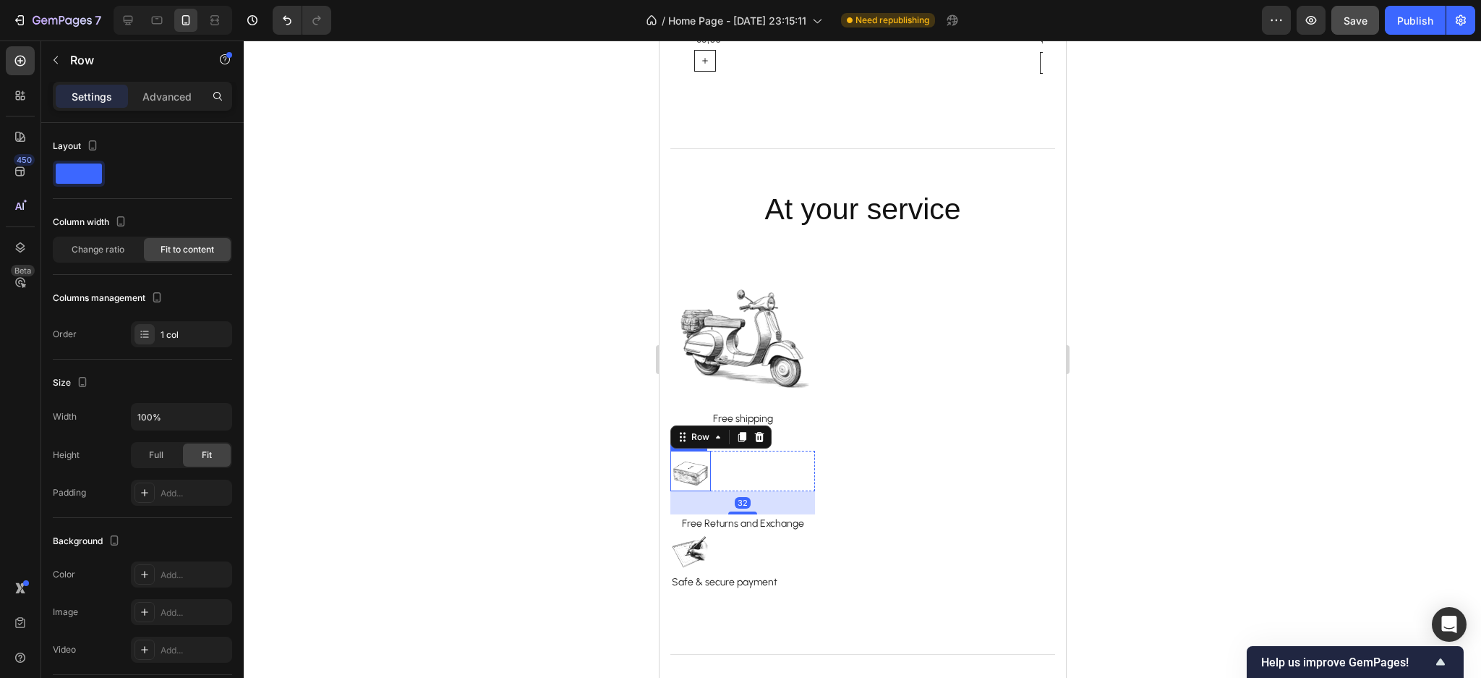
click at [684, 466] on img at bounding box center [690, 471] width 41 height 41
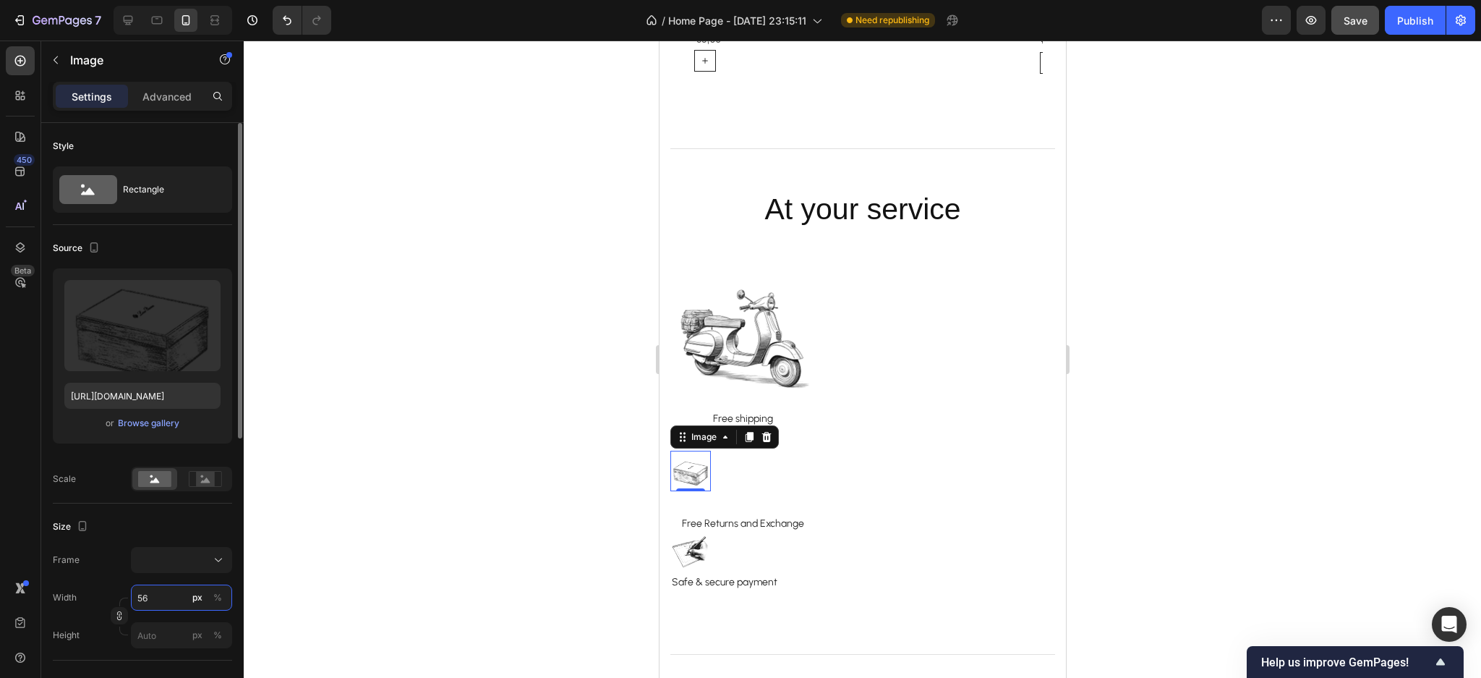
click at [155, 591] on input "56" at bounding box center [181, 597] width 101 height 26
click at [150, 558] on div at bounding box center [181, 560] width 88 height 14
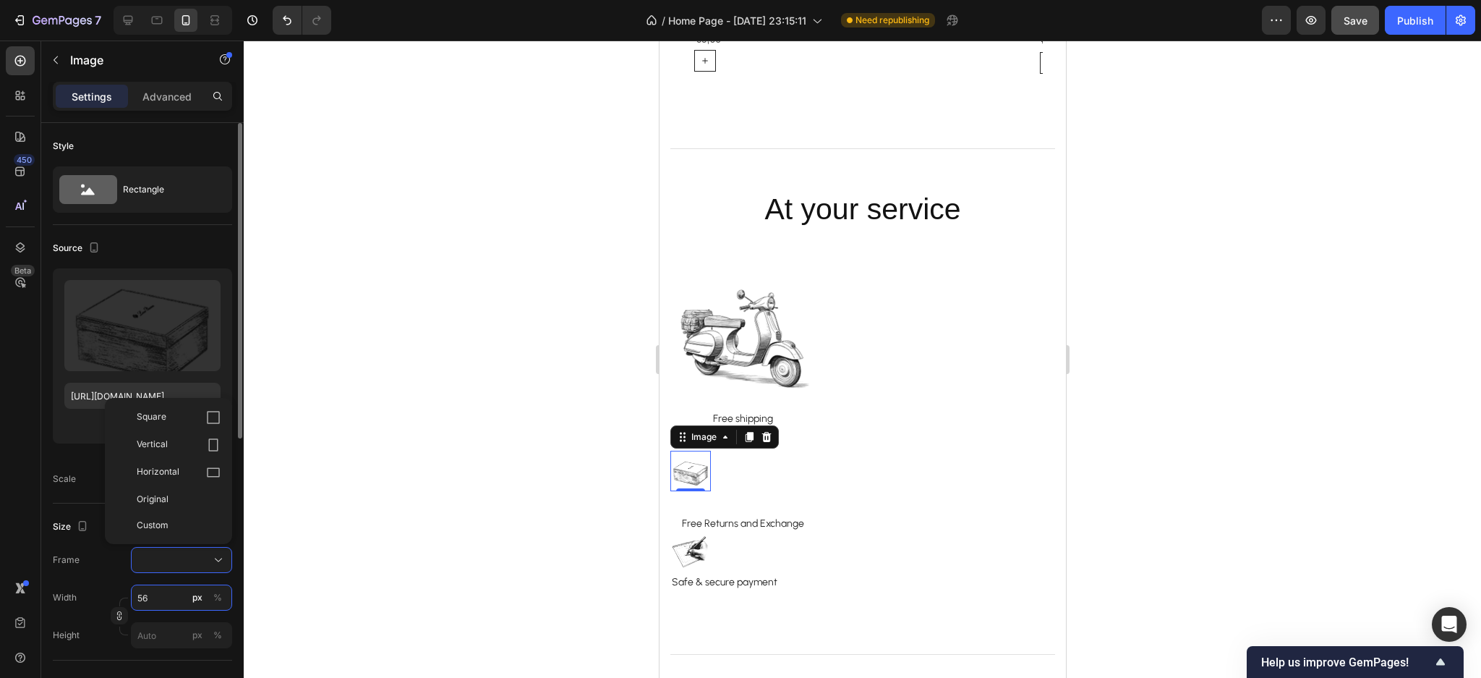
click at [150, 592] on input "56" at bounding box center [181, 597] width 101 height 26
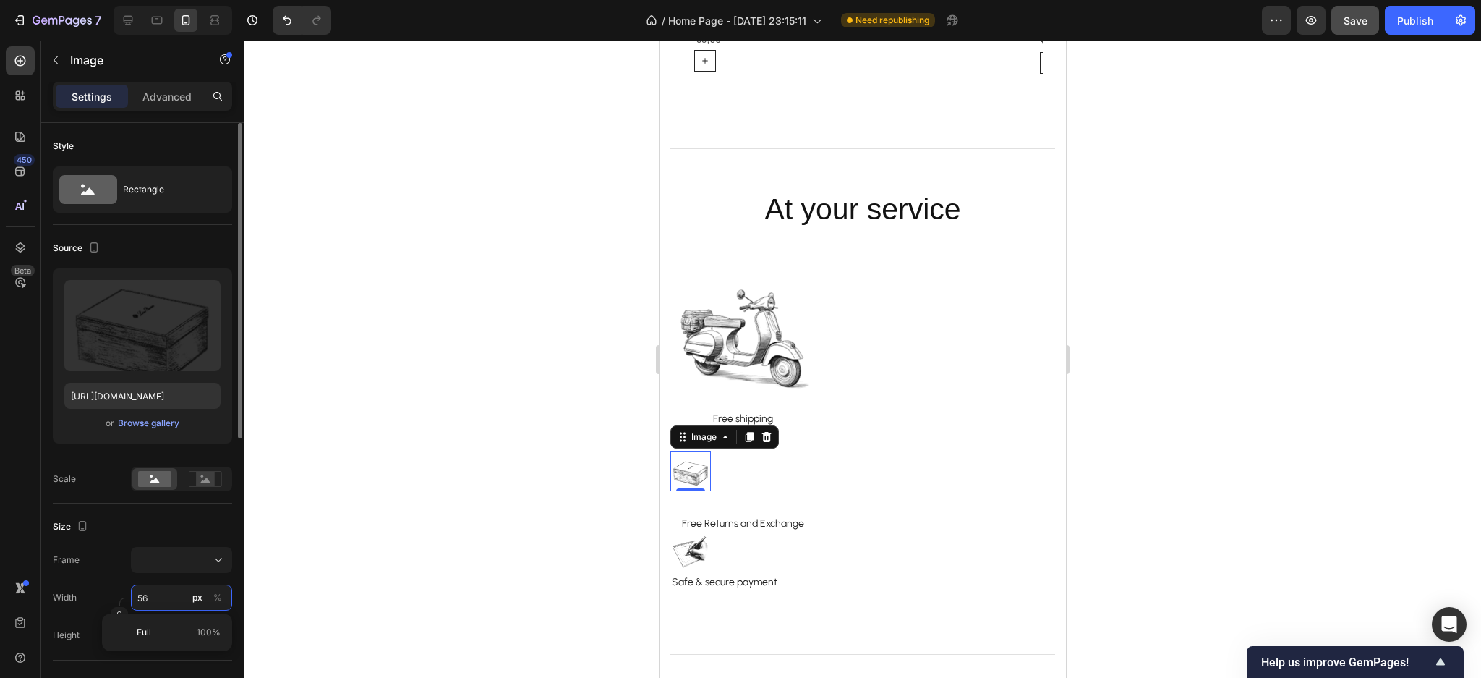
type input "5"
type input "2"
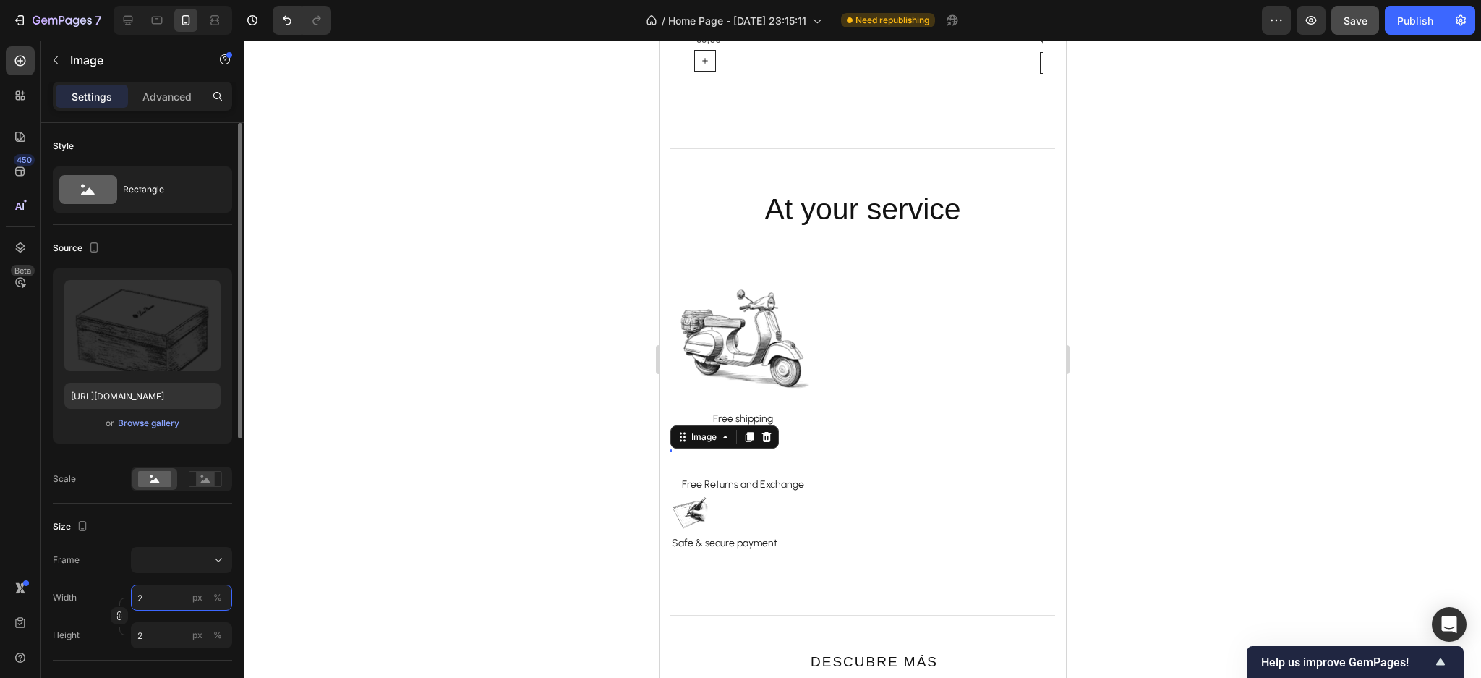
type input "20"
type input "200"
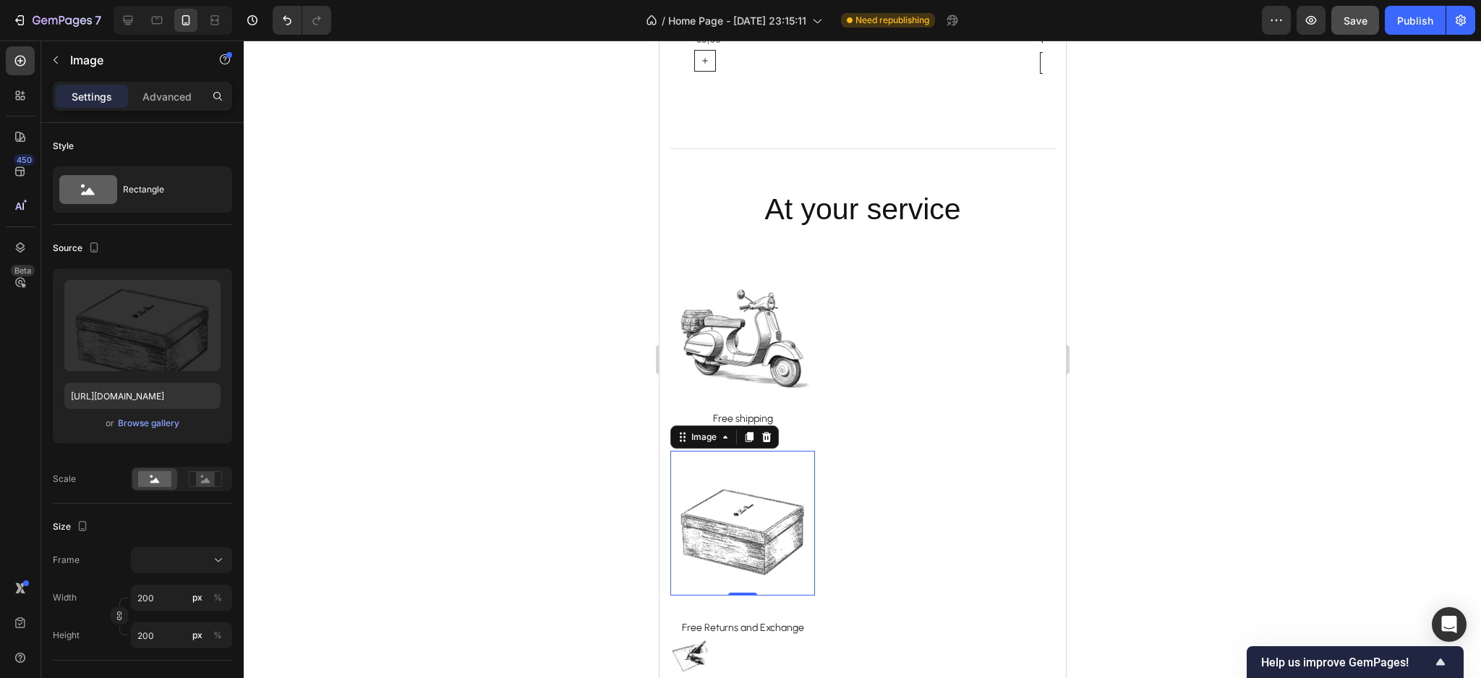
click at [495, 460] on div at bounding box center [863, 359] width 1238 height 637
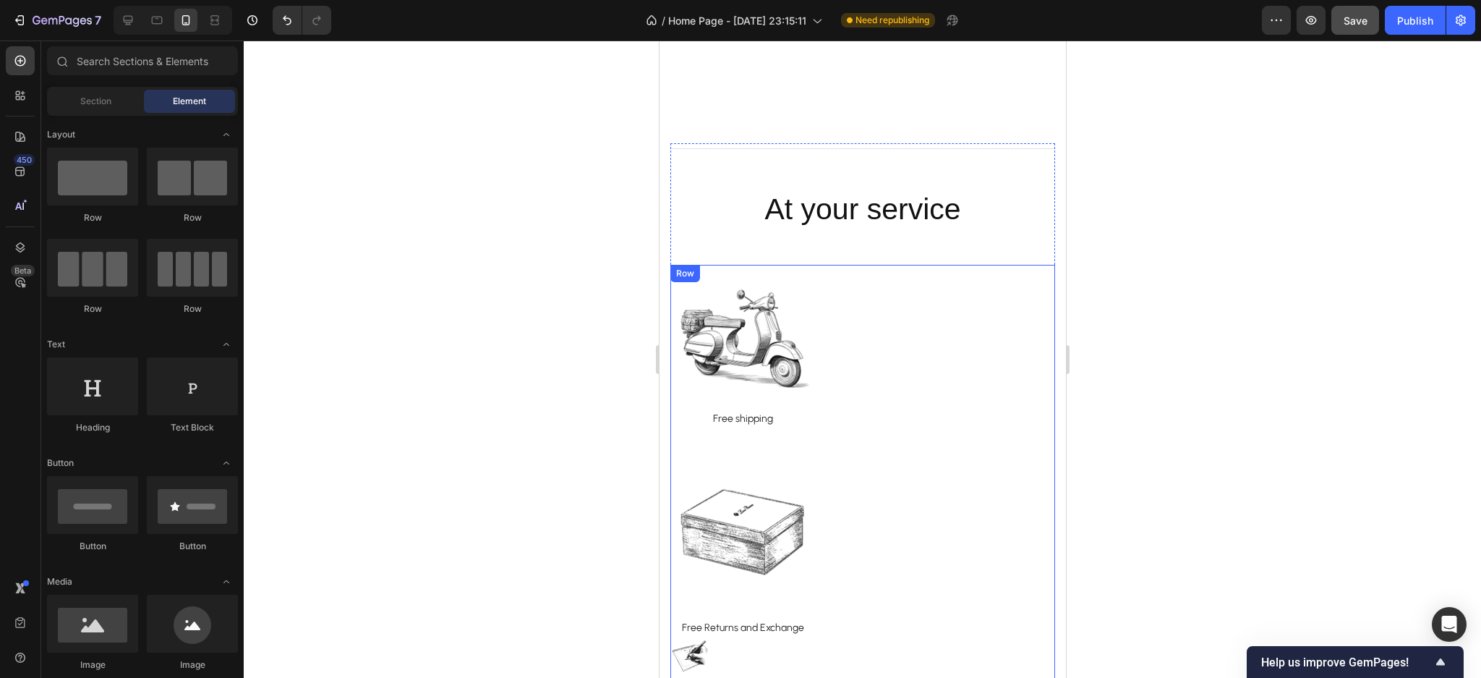
scroll to position [3524, 0]
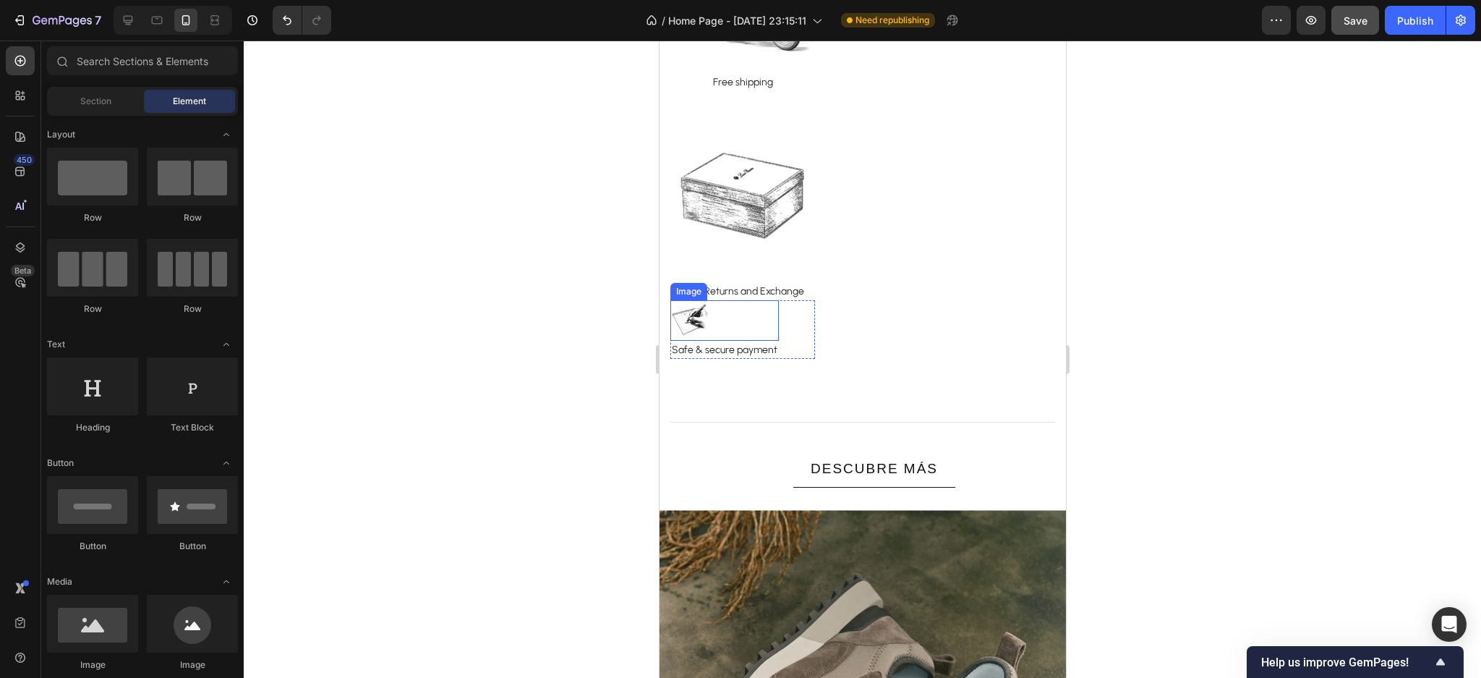
click at [695, 318] on img at bounding box center [690, 320] width 41 height 41
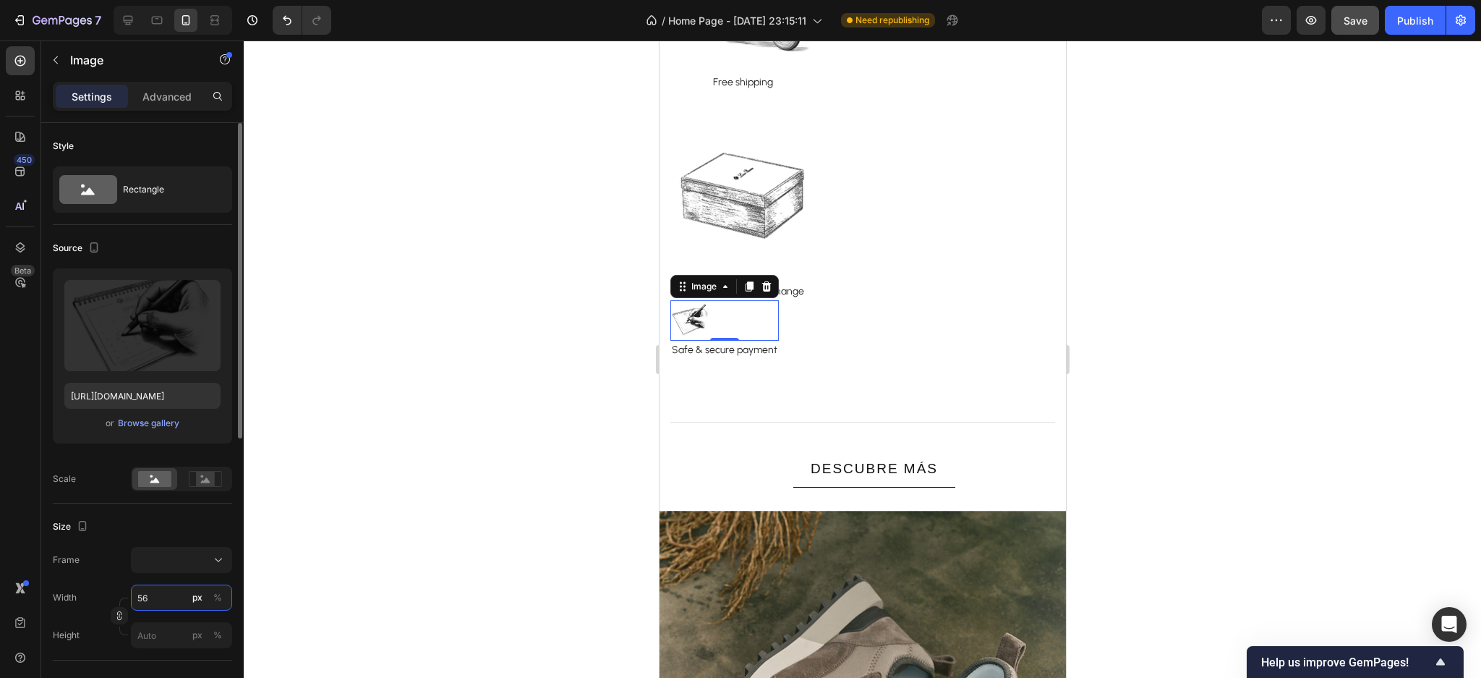
click at [152, 593] on input "56" at bounding box center [181, 597] width 101 height 26
type input "2"
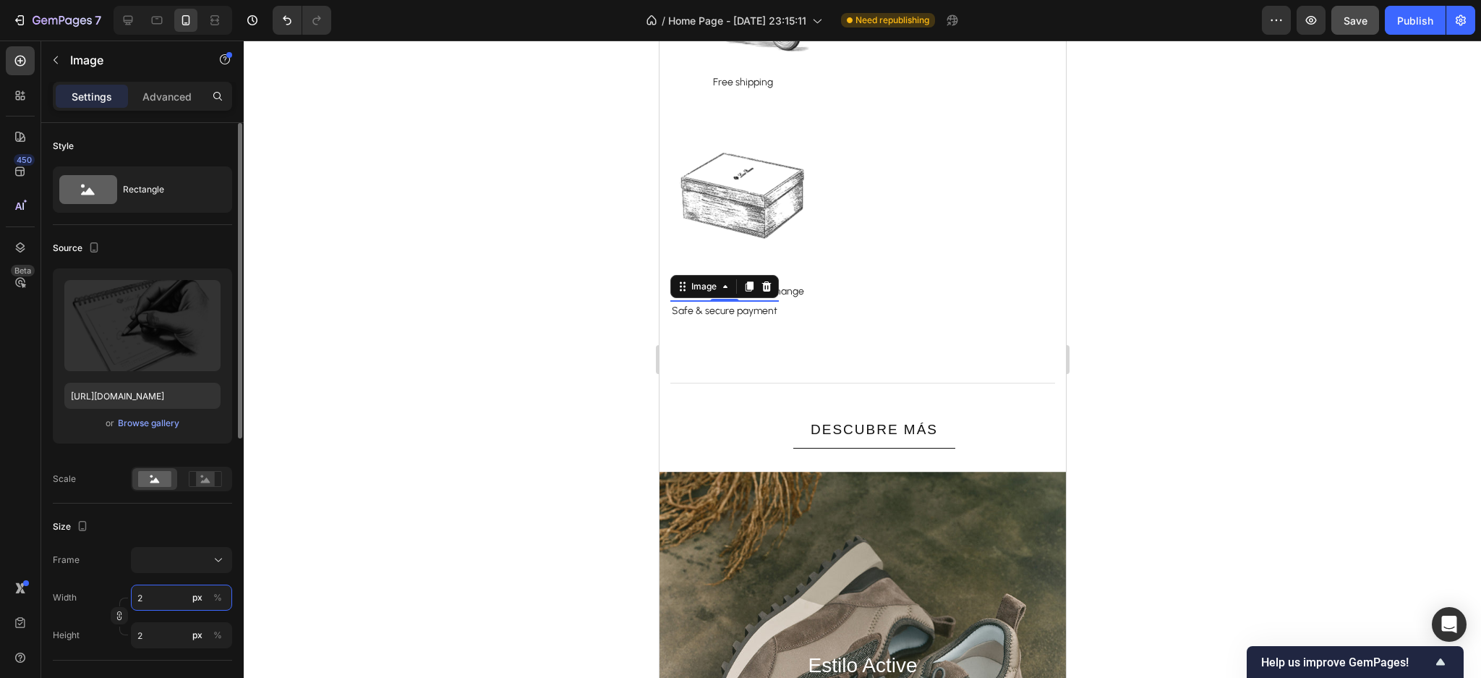
type input "20"
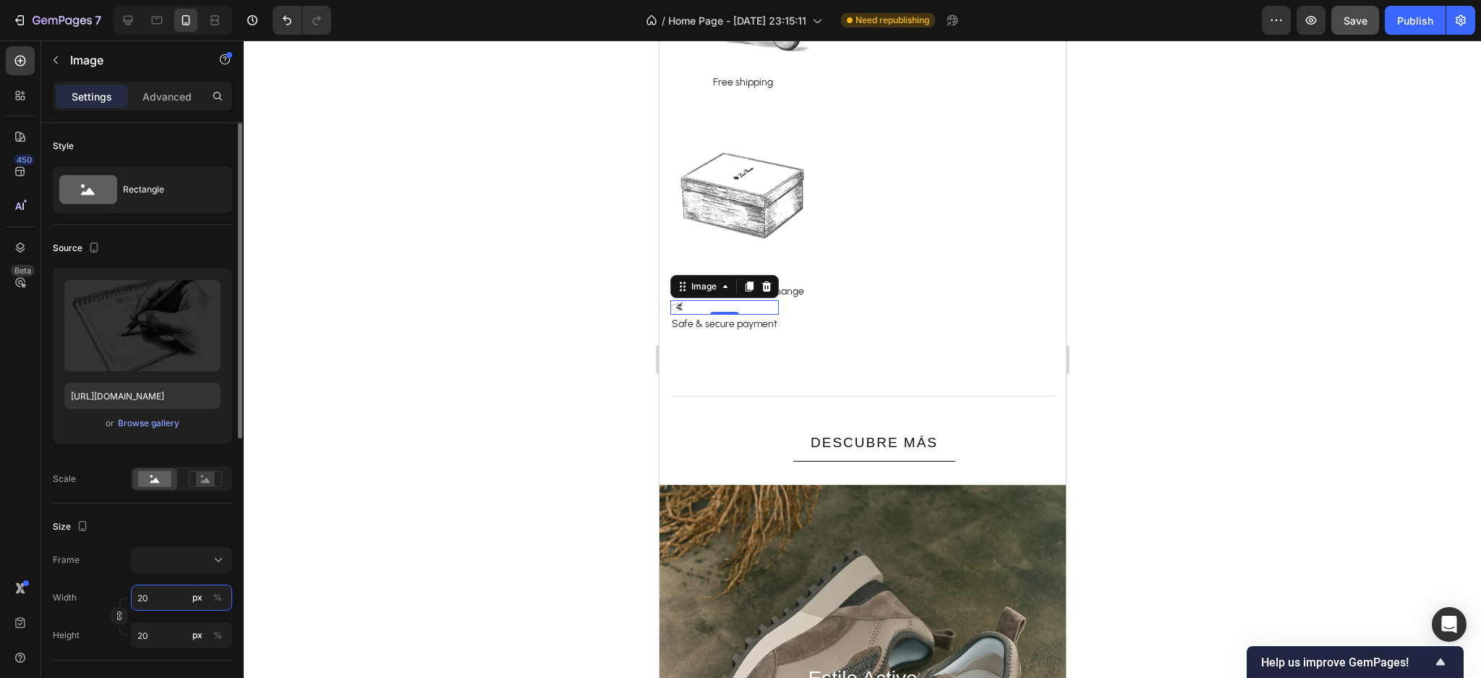
type input "200"
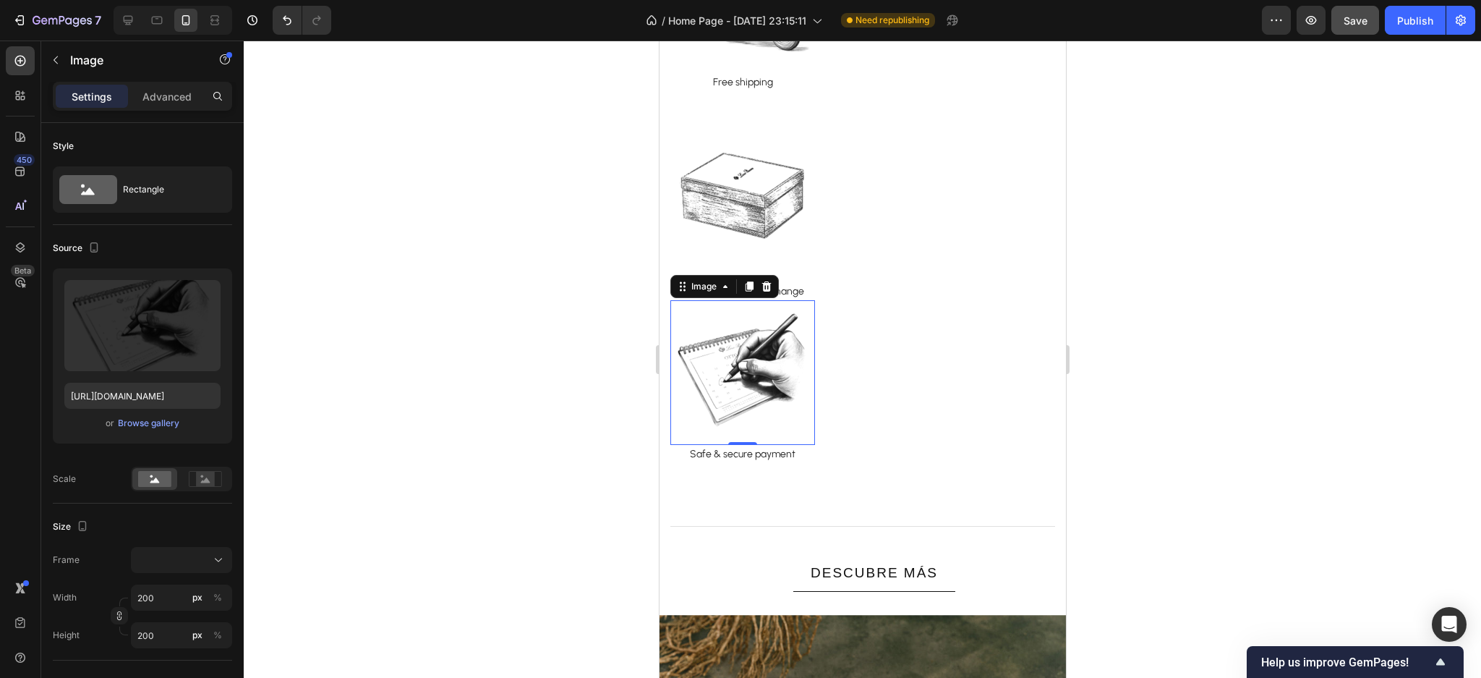
click at [297, 508] on div at bounding box center [863, 359] width 1238 height 637
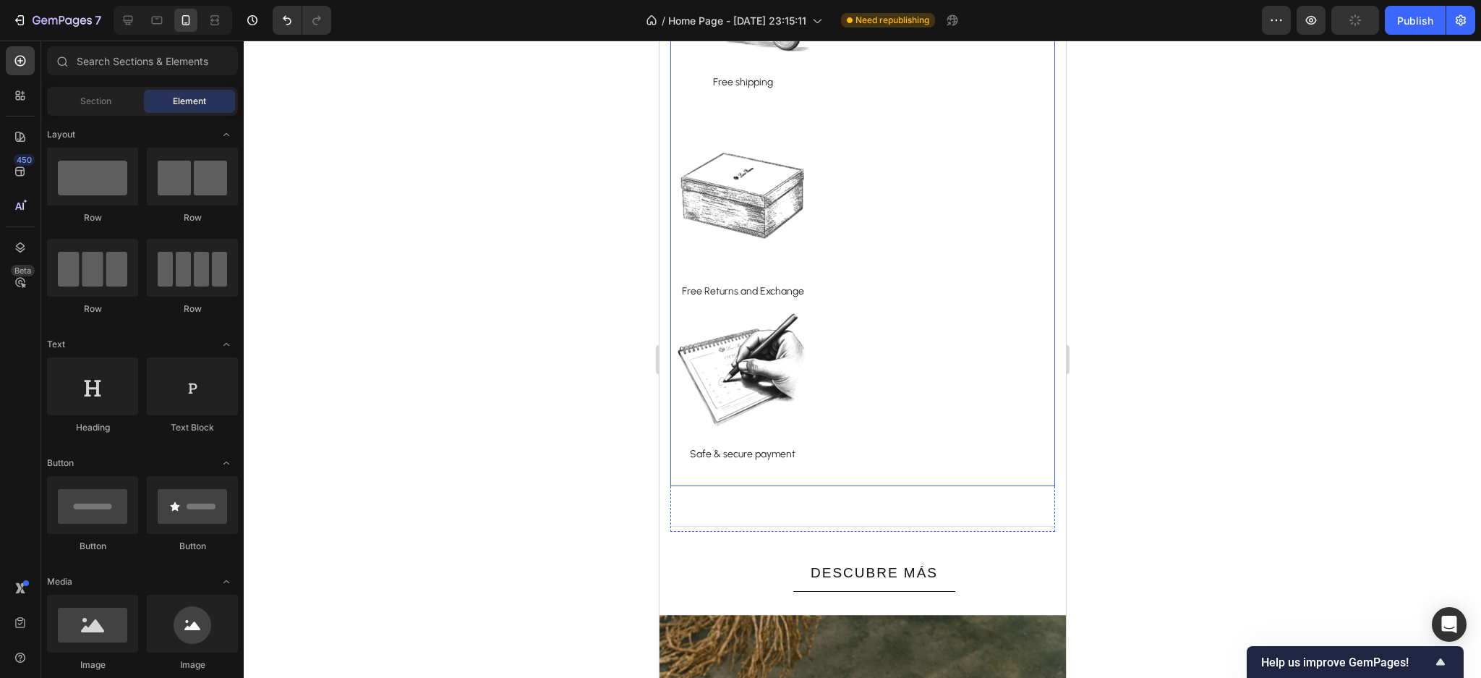
click at [889, 351] on div "Image Free shipping Text block Row Image Row Free Returns and Exchange Text blo…" at bounding box center [862, 207] width 385 height 558
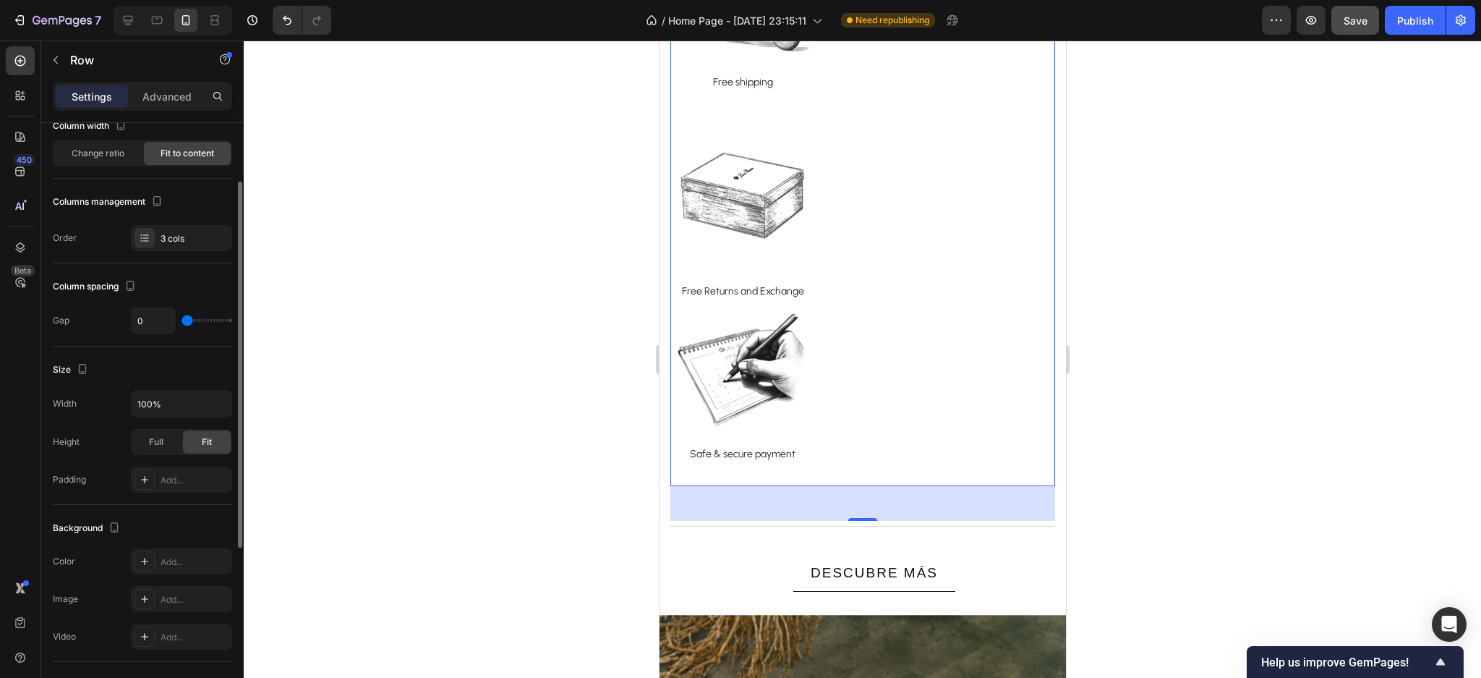
scroll to position [376, 0]
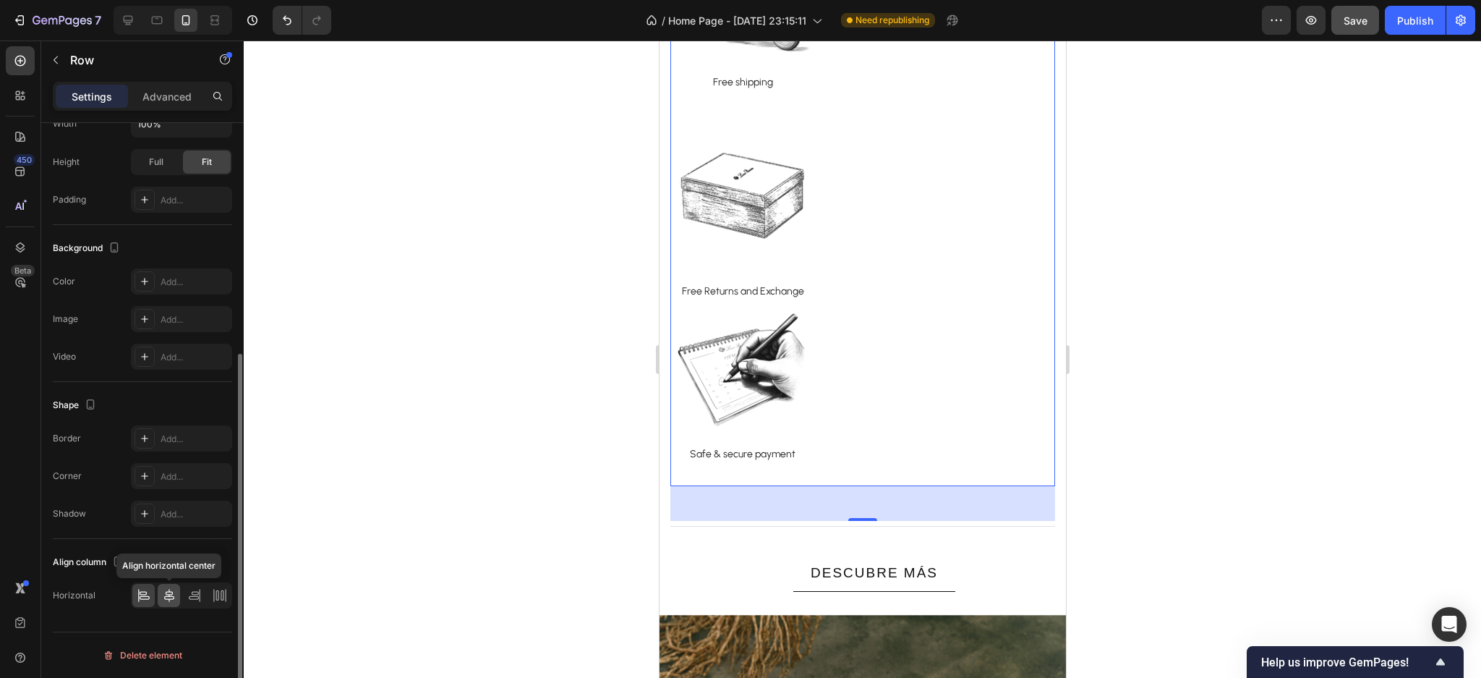
click at [166, 592] on icon at bounding box center [169, 595] width 10 height 13
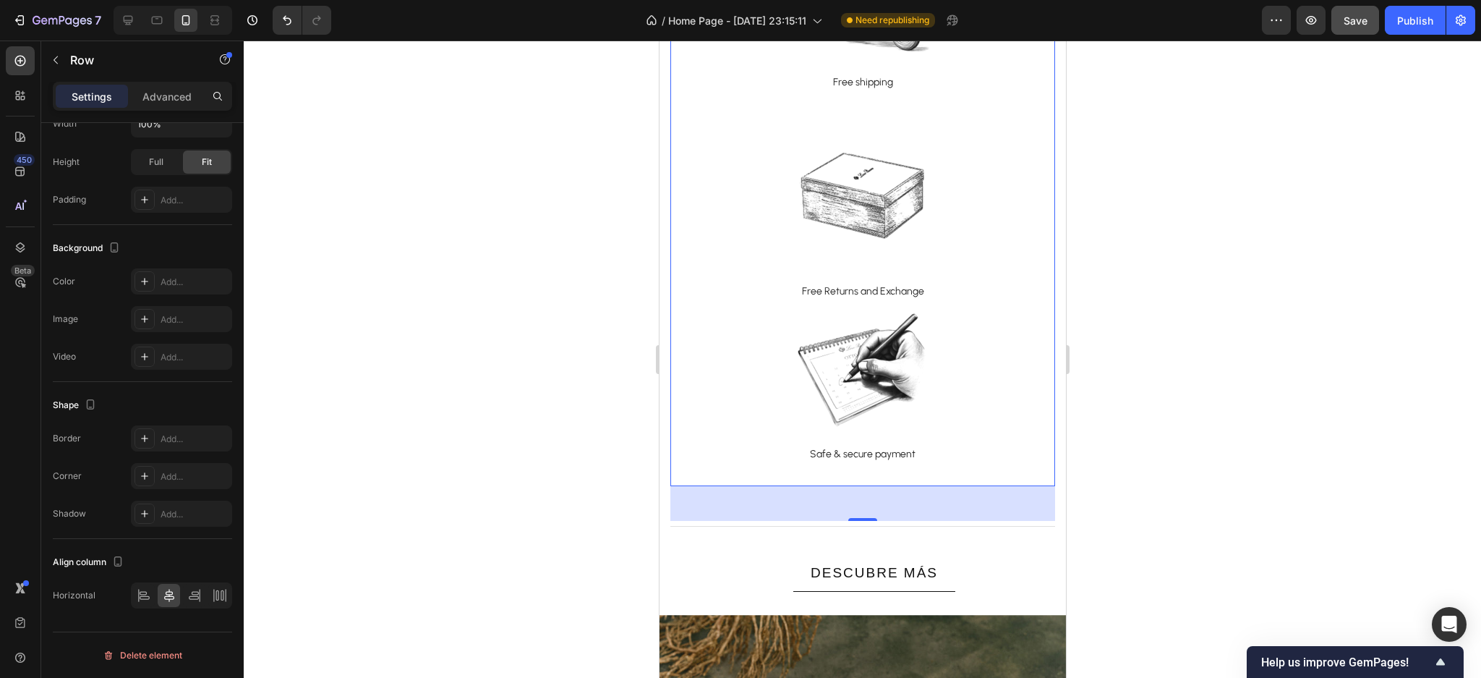
click at [389, 448] on div at bounding box center [863, 359] width 1238 height 637
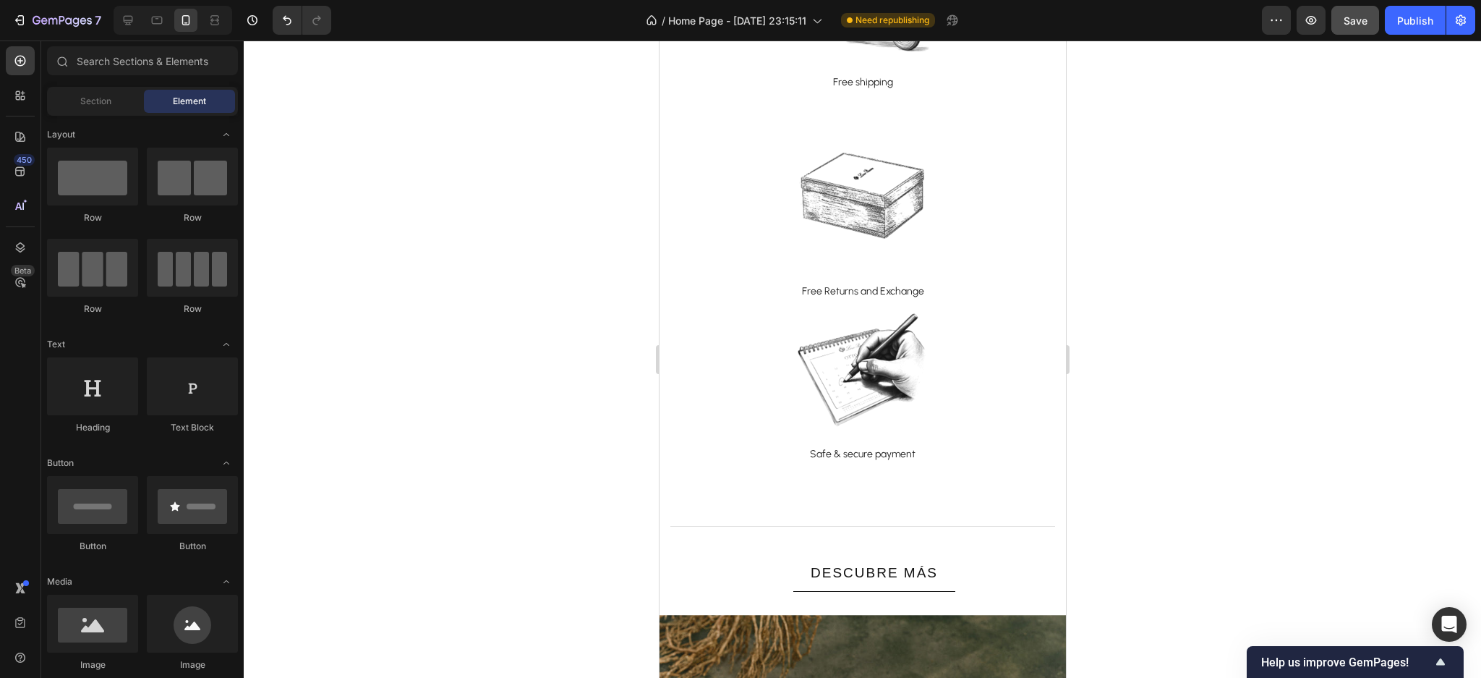
click at [1044, 490] on div "Title Line At your service Heading Image Free shipping Text block Row Image Row…" at bounding box center [862, 169] width 407 height 725
click at [1044, 493] on div "Title Line At your service Heading Image Free shipping Text block Row Image Row…" at bounding box center [862, 169] width 407 height 725
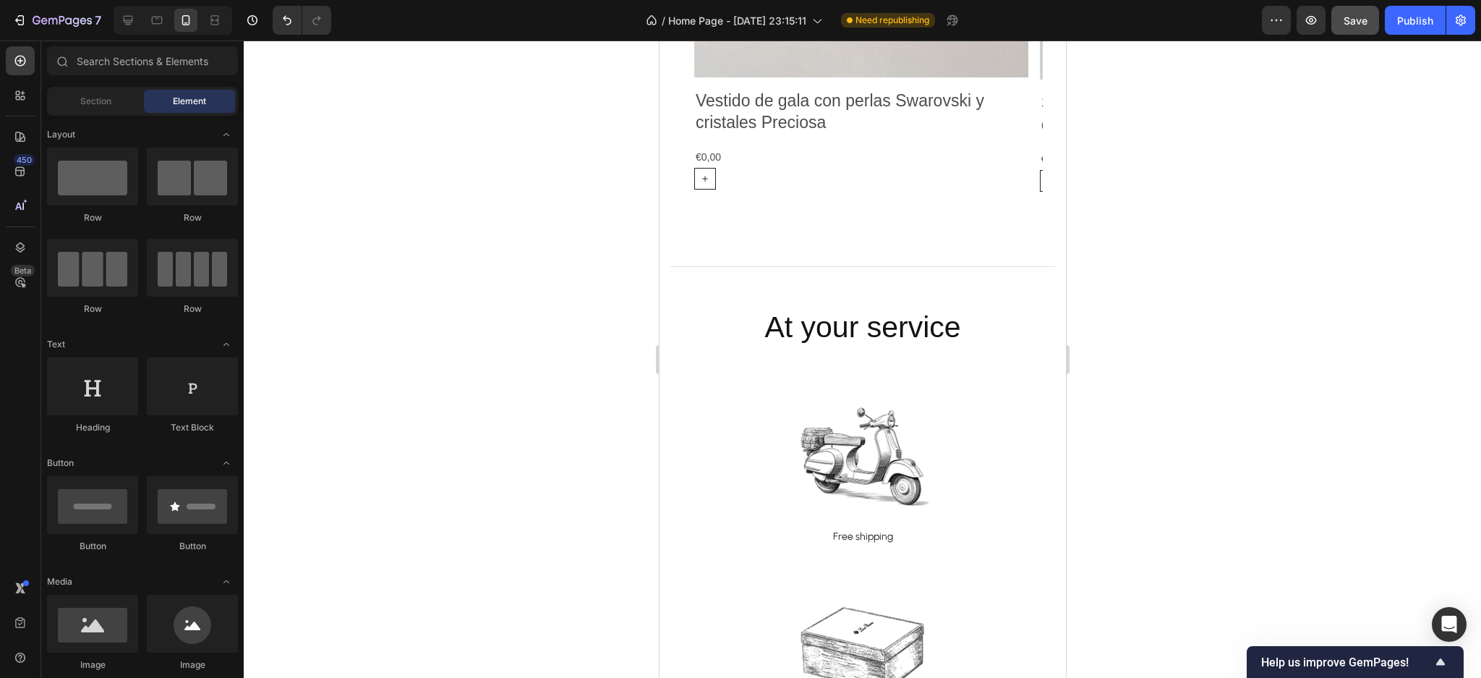
scroll to position [3084, 0]
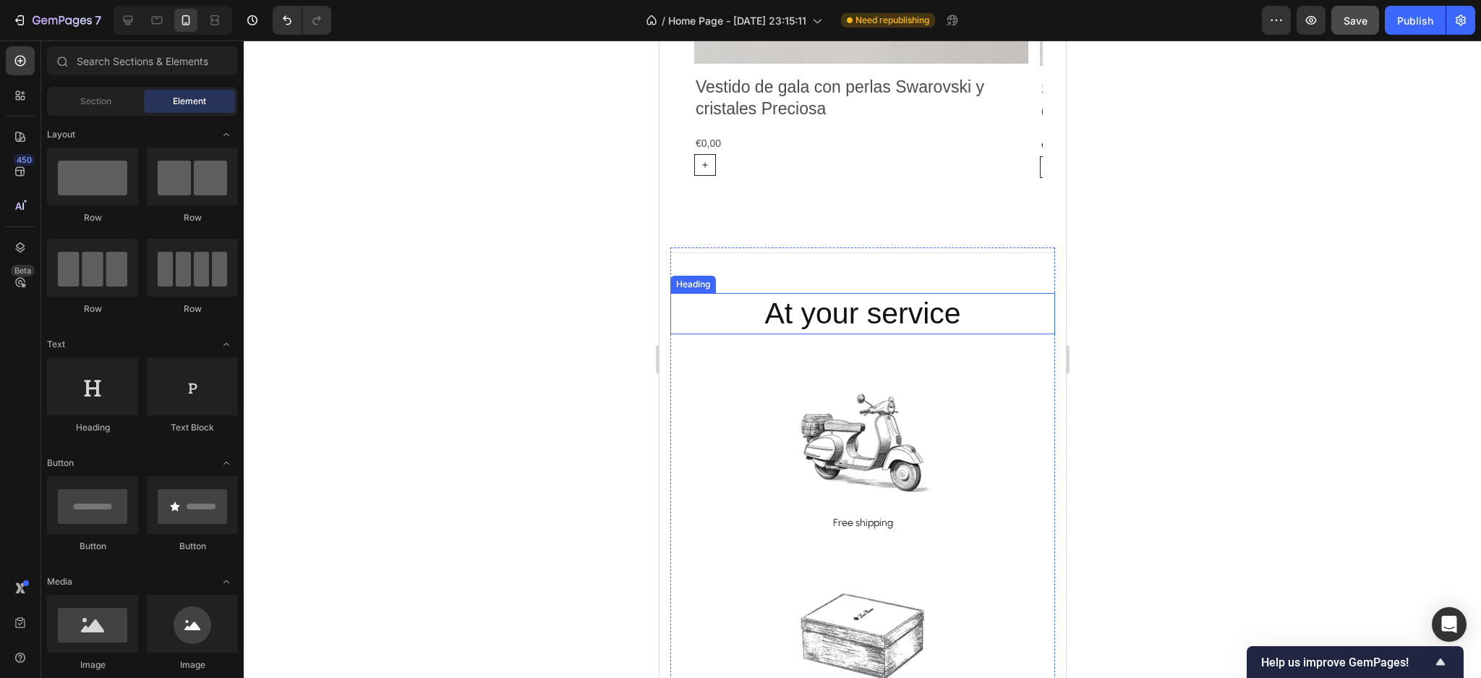
click at [828, 314] on h2 "At your service" at bounding box center [862, 313] width 385 height 41
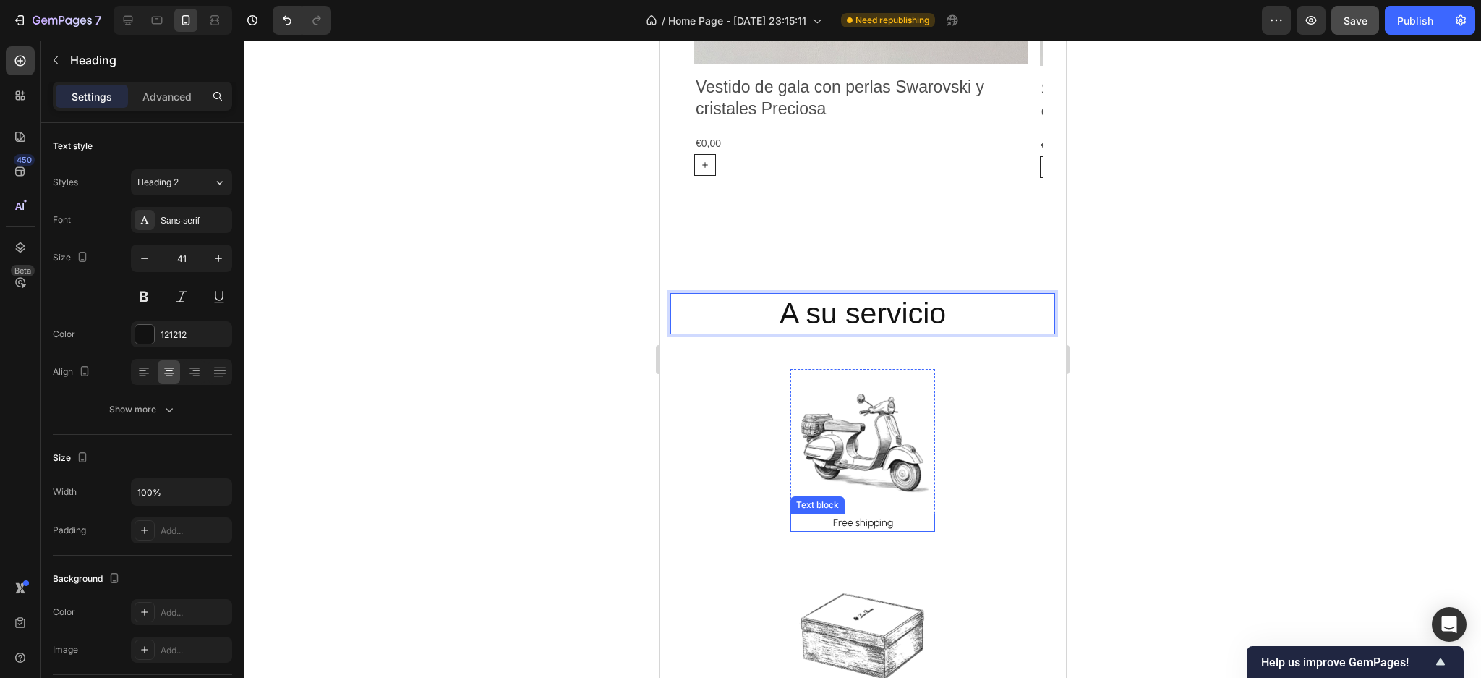
click at [851, 520] on p "Free shipping" at bounding box center [862, 522] width 142 height 15
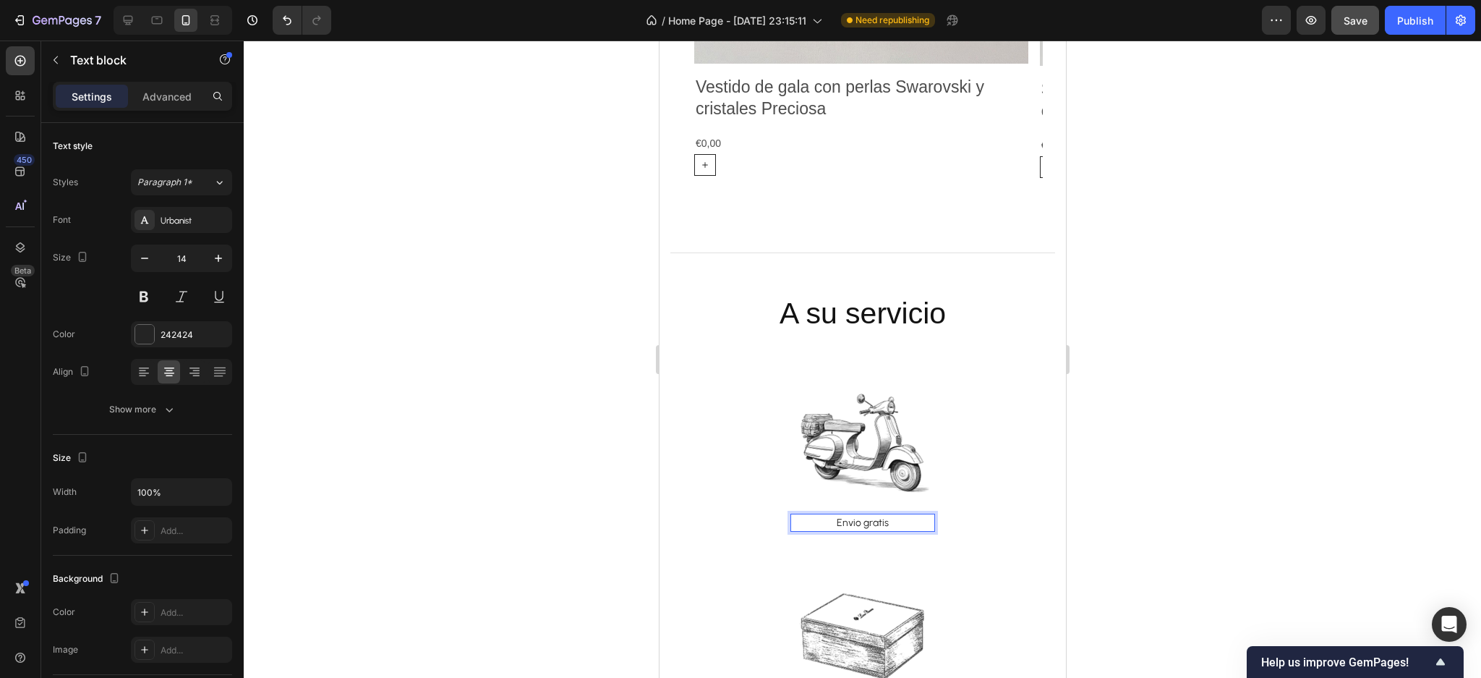
click at [851, 520] on p "Envio gratis" at bounding box center [862, 522] width 142 height 15
click at [847, 527] on p "Envio gratis" at bounding box center [862, 522] width 142 height 15
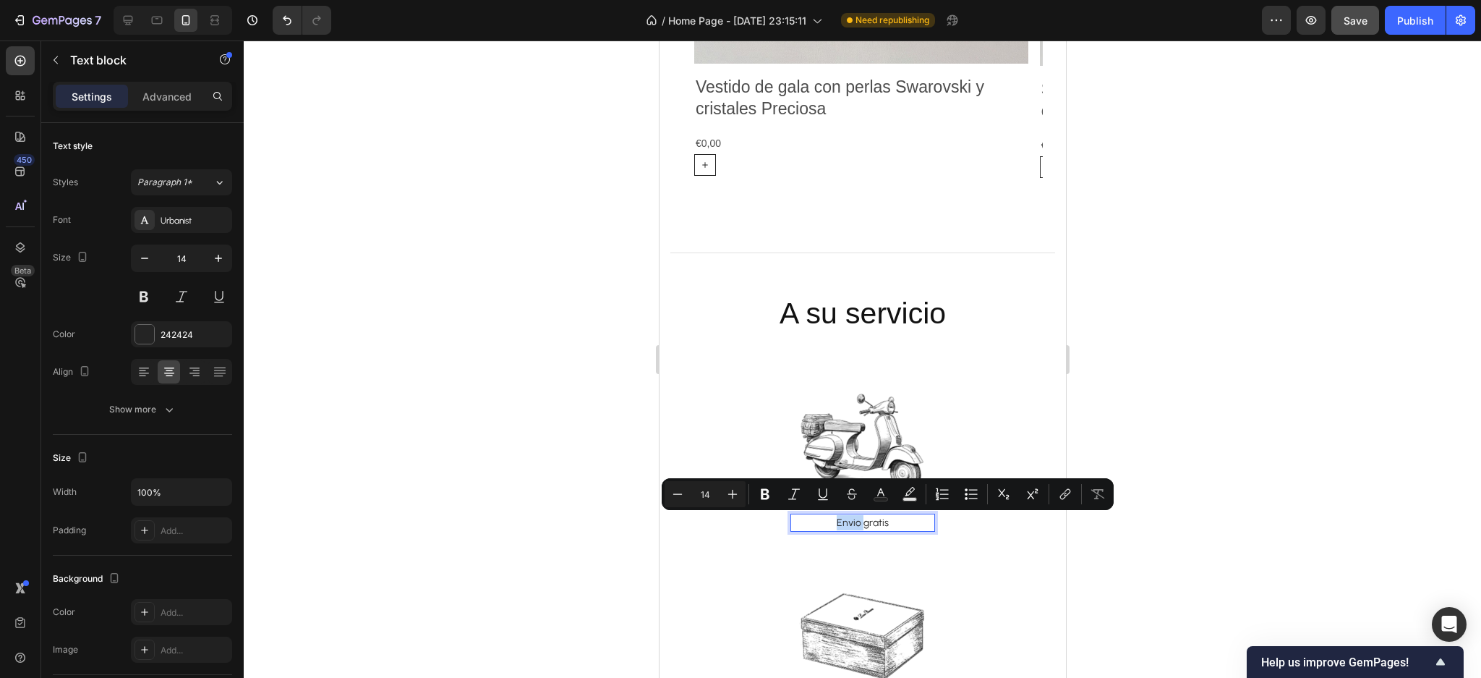
click at [849, 522] on p "Envio gratis" at bounding box center [862, 522] width 142 height 15
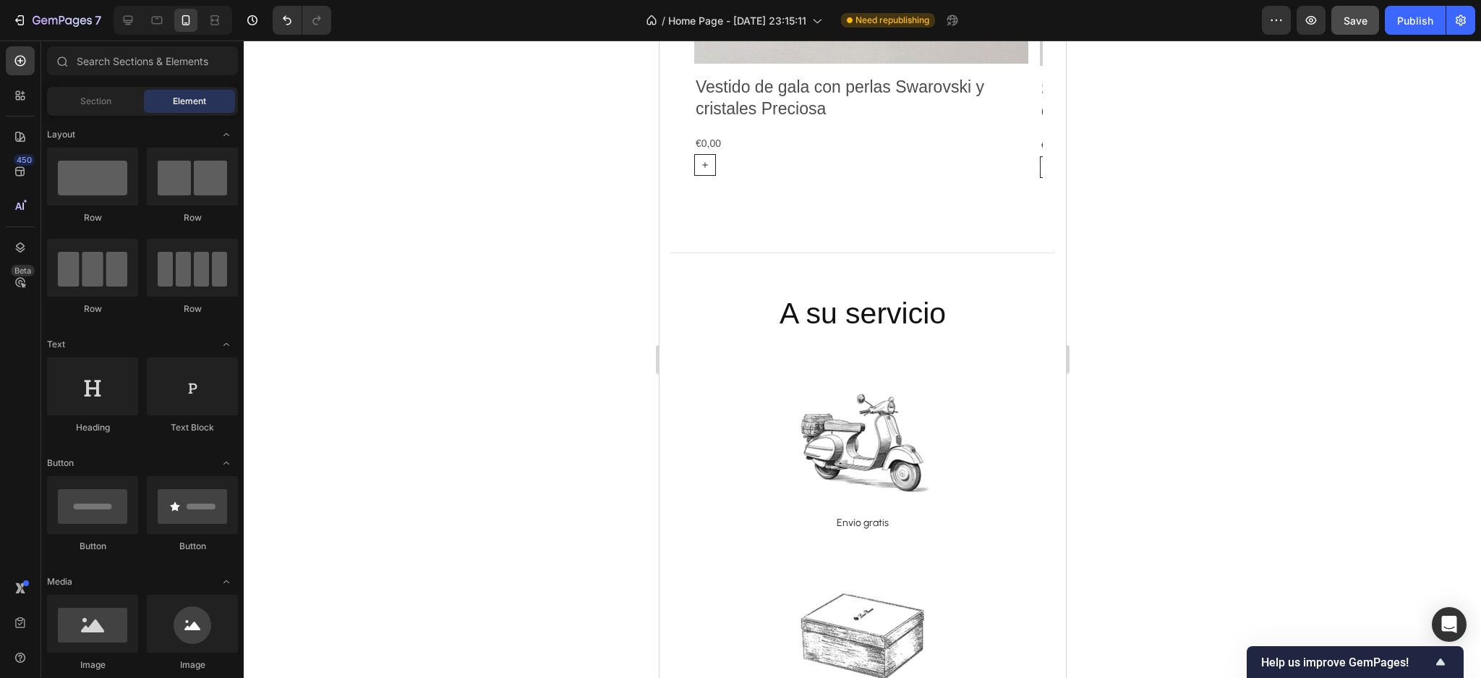
scroll to position [3212, 0]
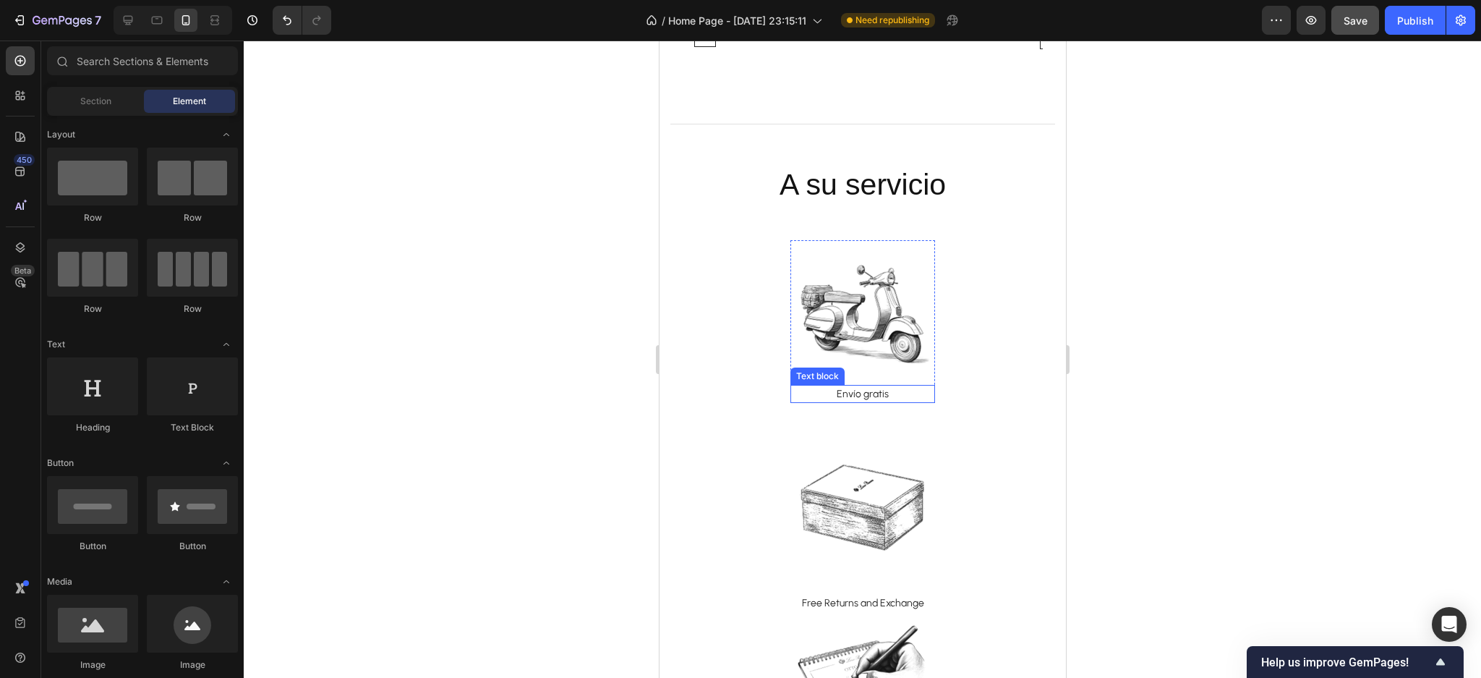
click at [903, 394] on p "Envío gratis" at bounding box center [862, 393] width 142 height 15
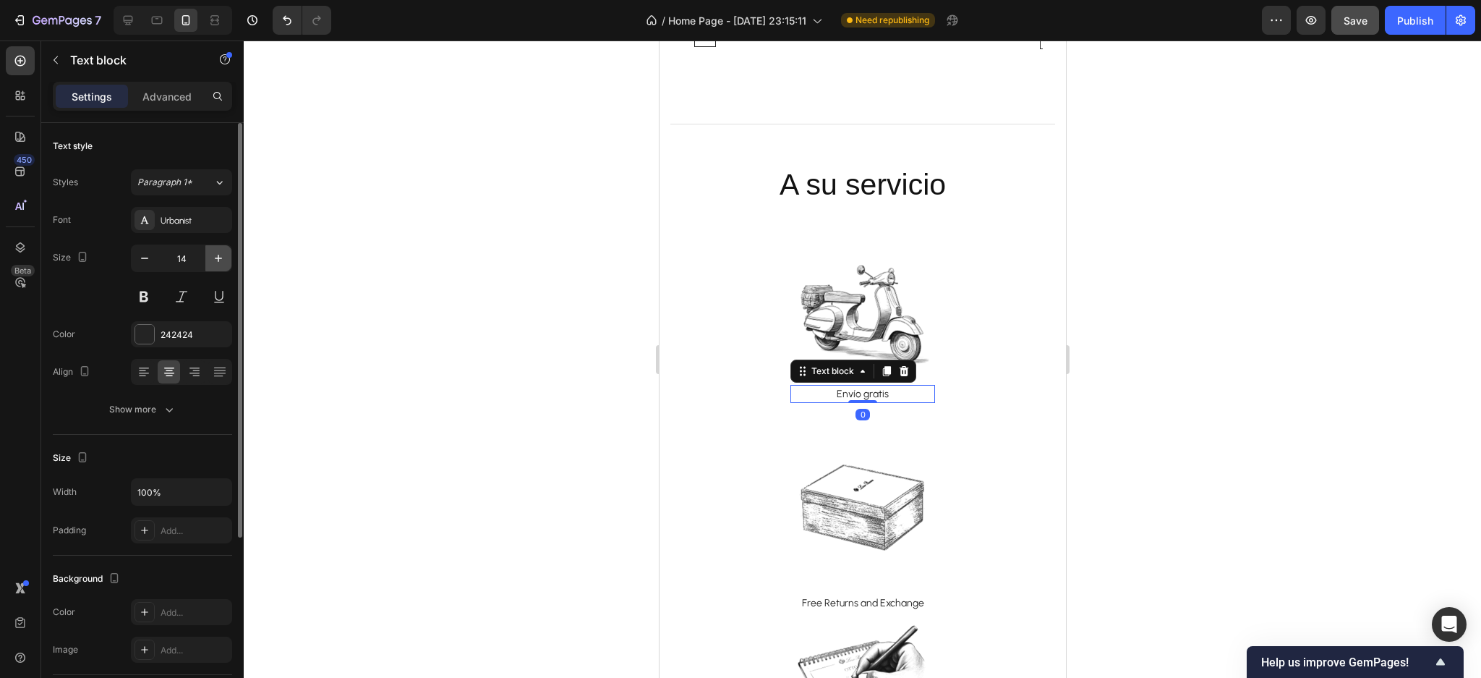
click at [211, 263] on icon "button" at bounding box center [218, 258] width 14 height 14
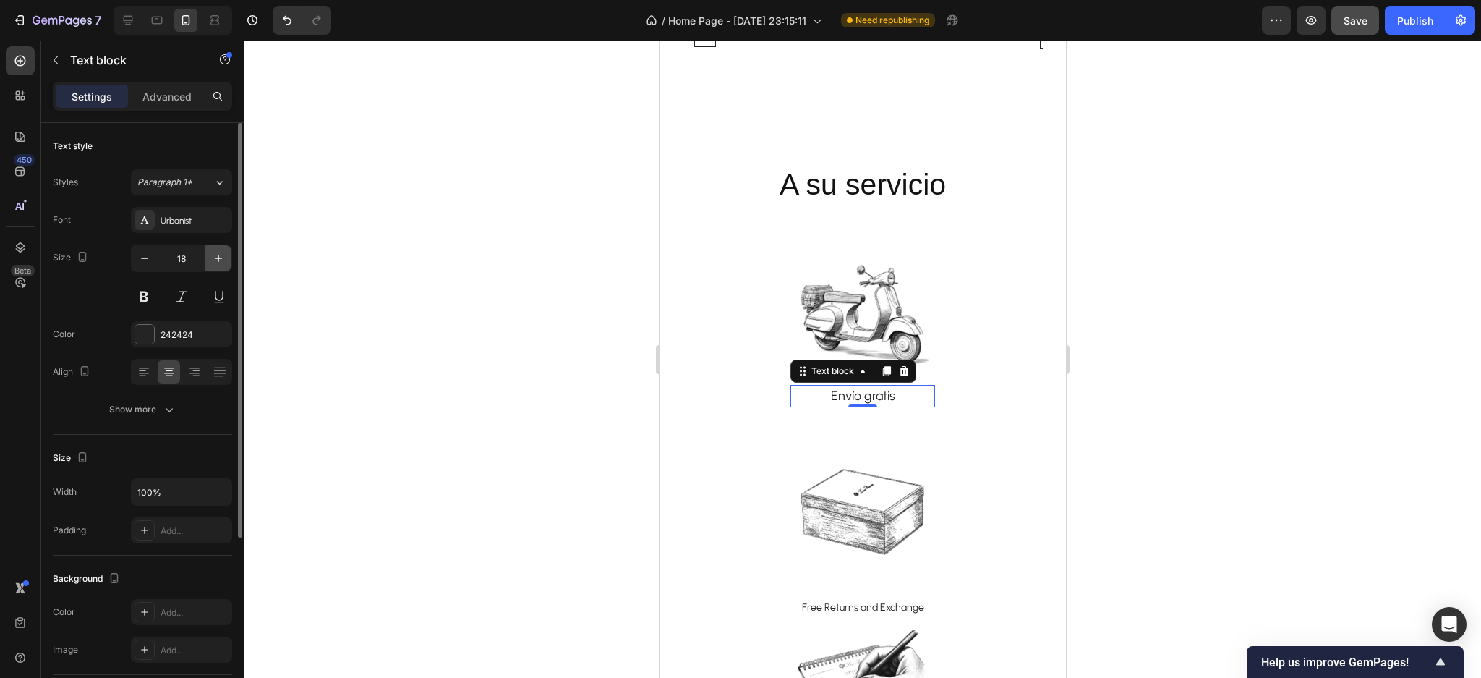
click at [211, 263] on icon "button" at bounding box center [218, 258] width 14 height 14
type input "19"
click at [891, 608] on link "Free Returns and Exchange" at bounding box center [862, 608] width 122 height 12
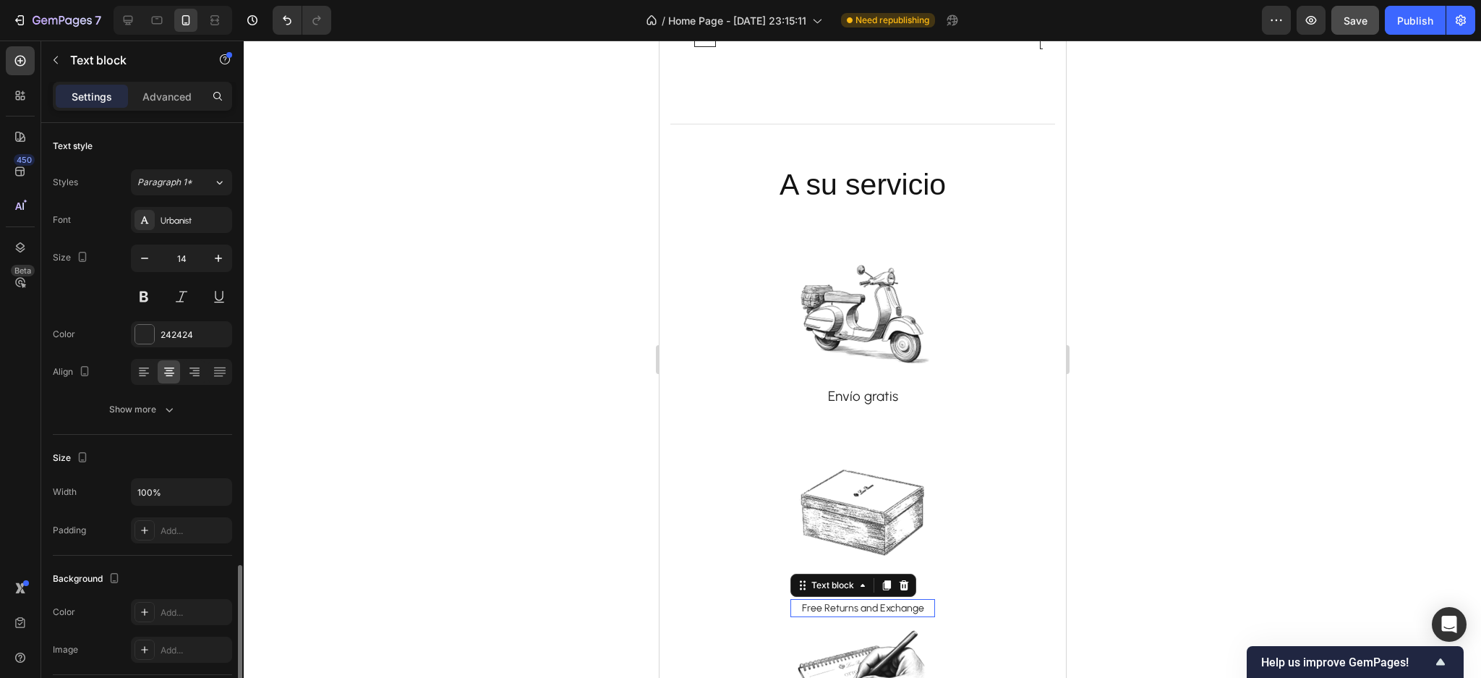
scroll to position [260, 0]
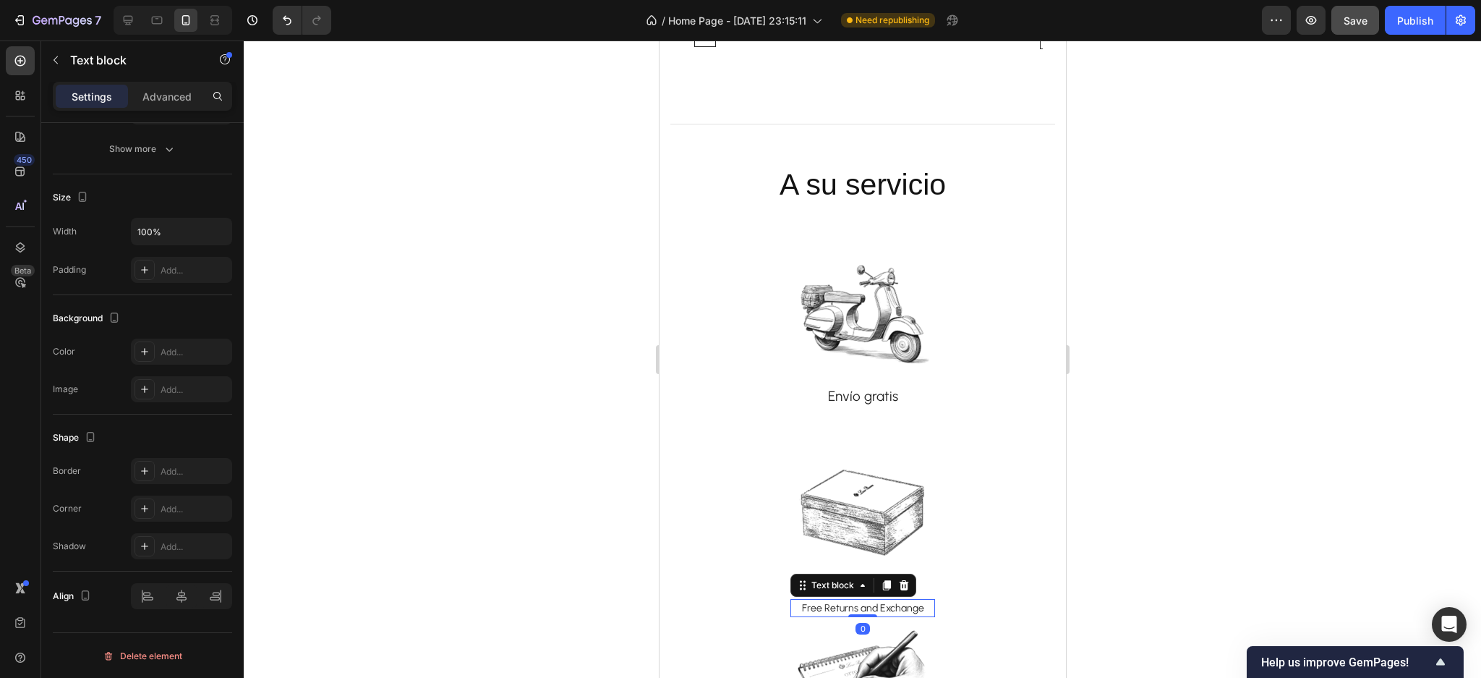
click at [893, 607] on link "Free Returns and Exchange" at bounding box center [862, 608] width 122 height 12
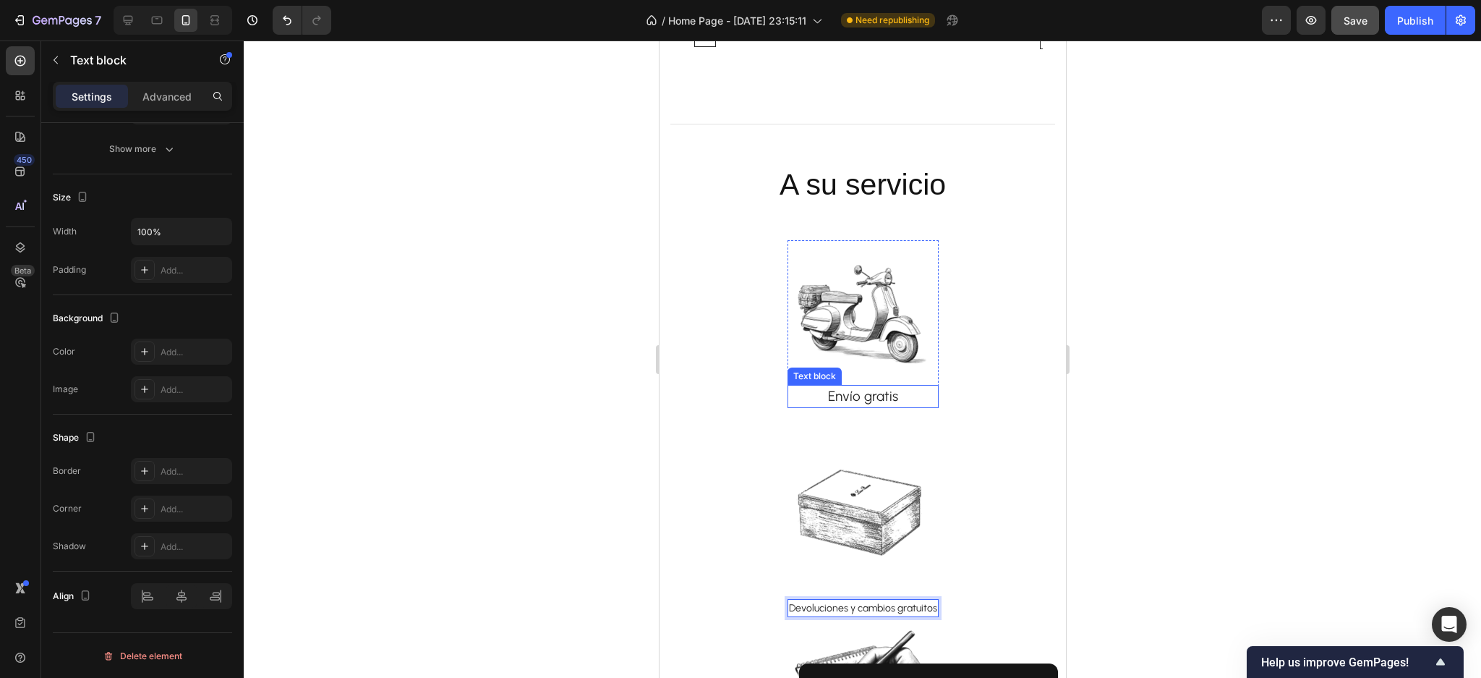
click at [859, 398] on p "Envío gratis" at bounding box center [862, 396] width 148 height 21
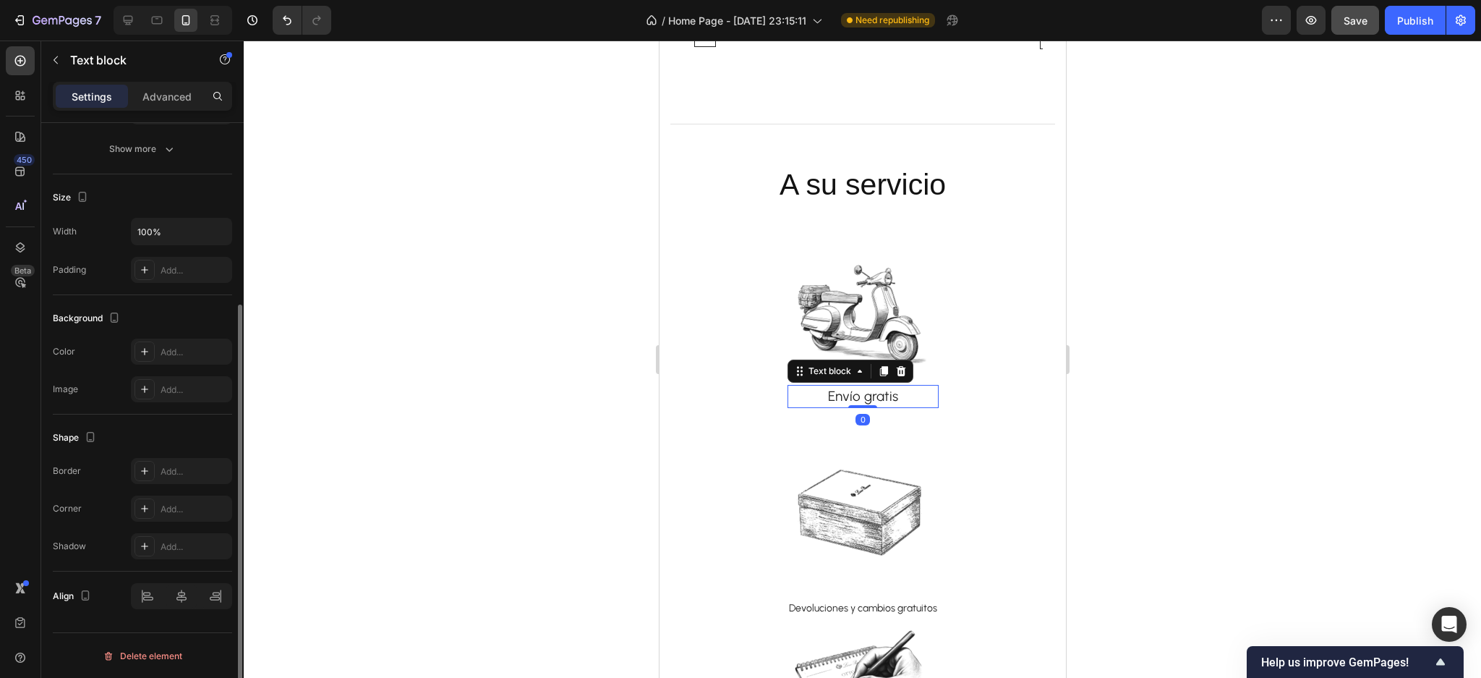
scroll to position [67, 0]
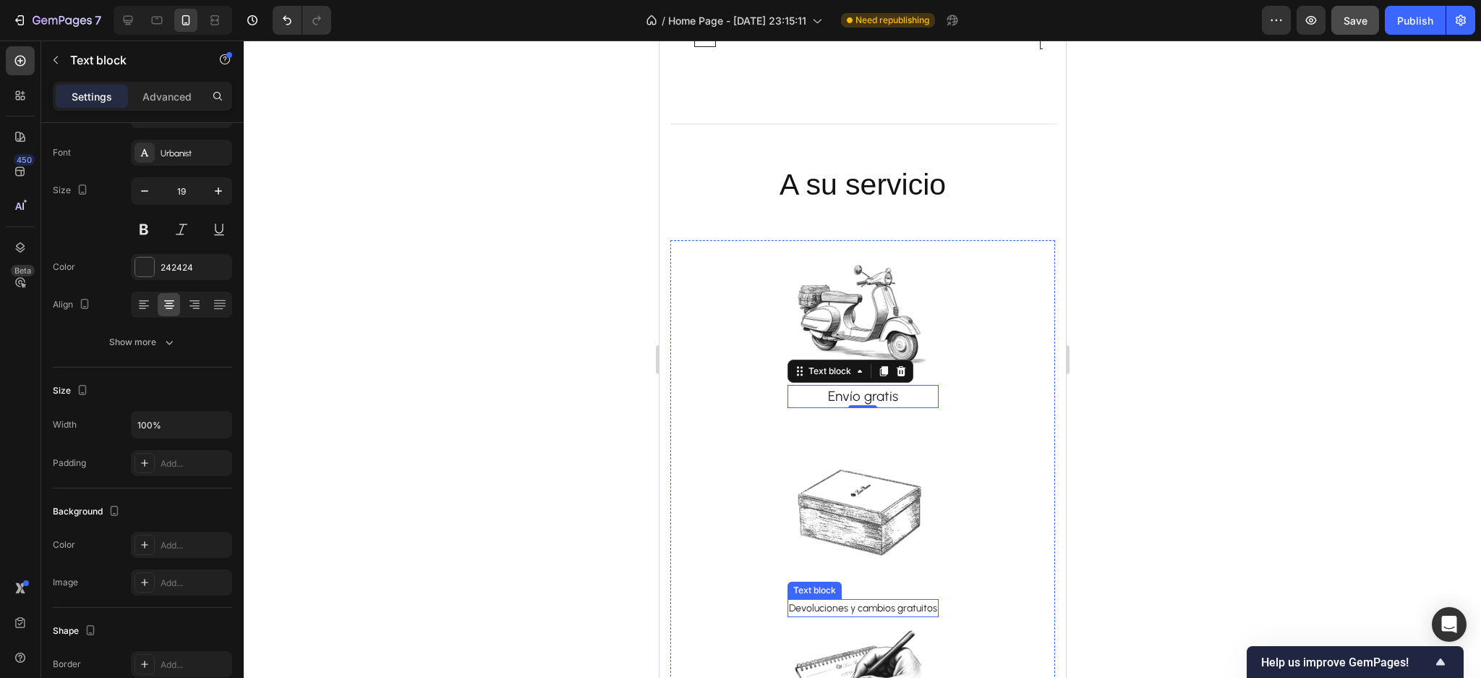
click at [921, 602] on link "Devoluciones y cambios gratuitos" at bounding box center [862, 608] width 148 height 12
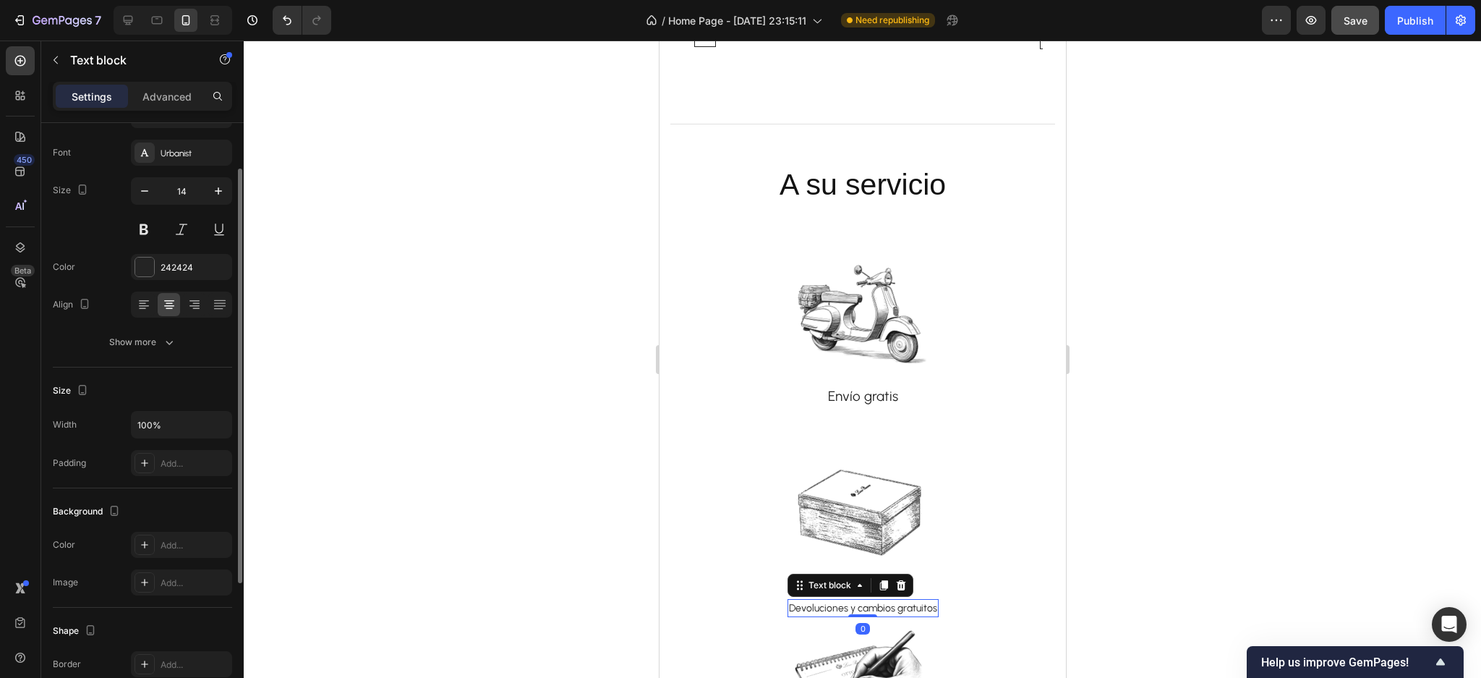
scroll to position [67, 0]
click at [217, 190] on icon "button" at bounding box center [218, 191] width 14 height 14
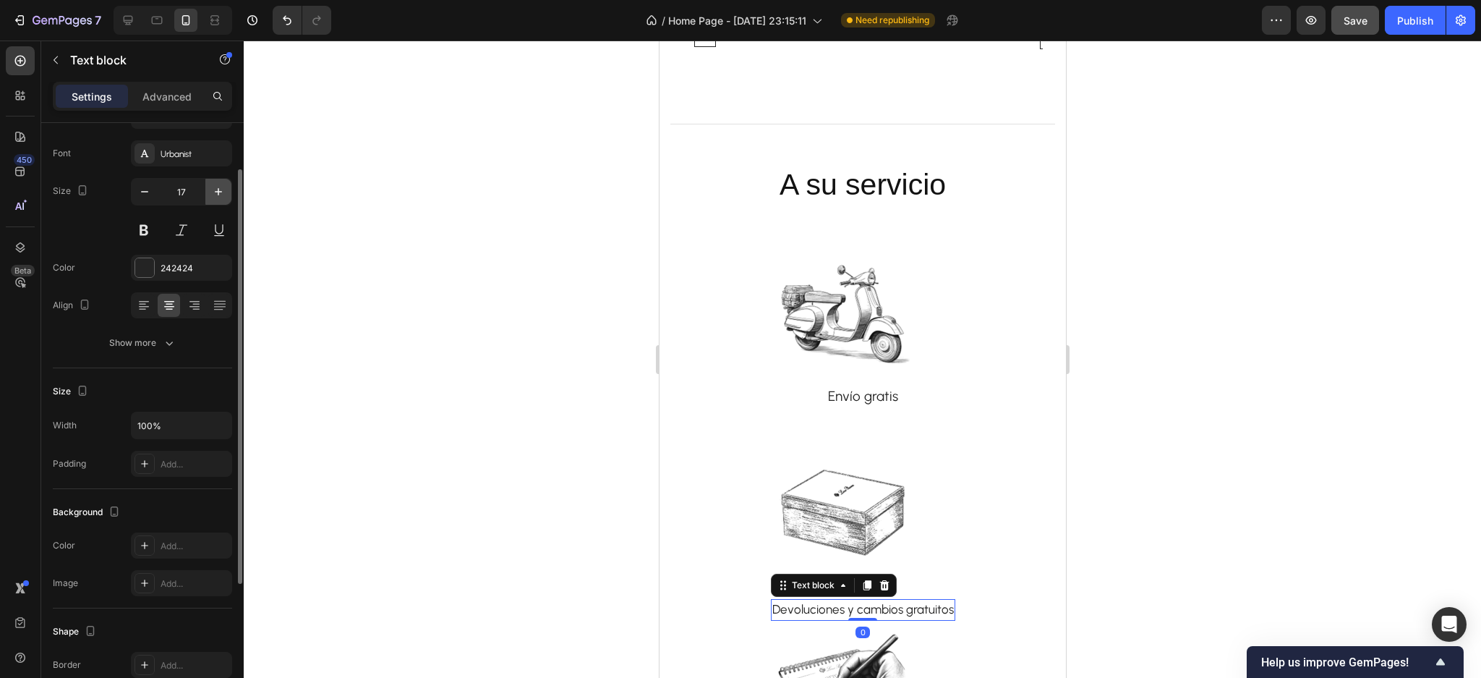
click at [217, 190] on icon "button" at bounding box center [218, 191] width 14 height 14
type input "19"
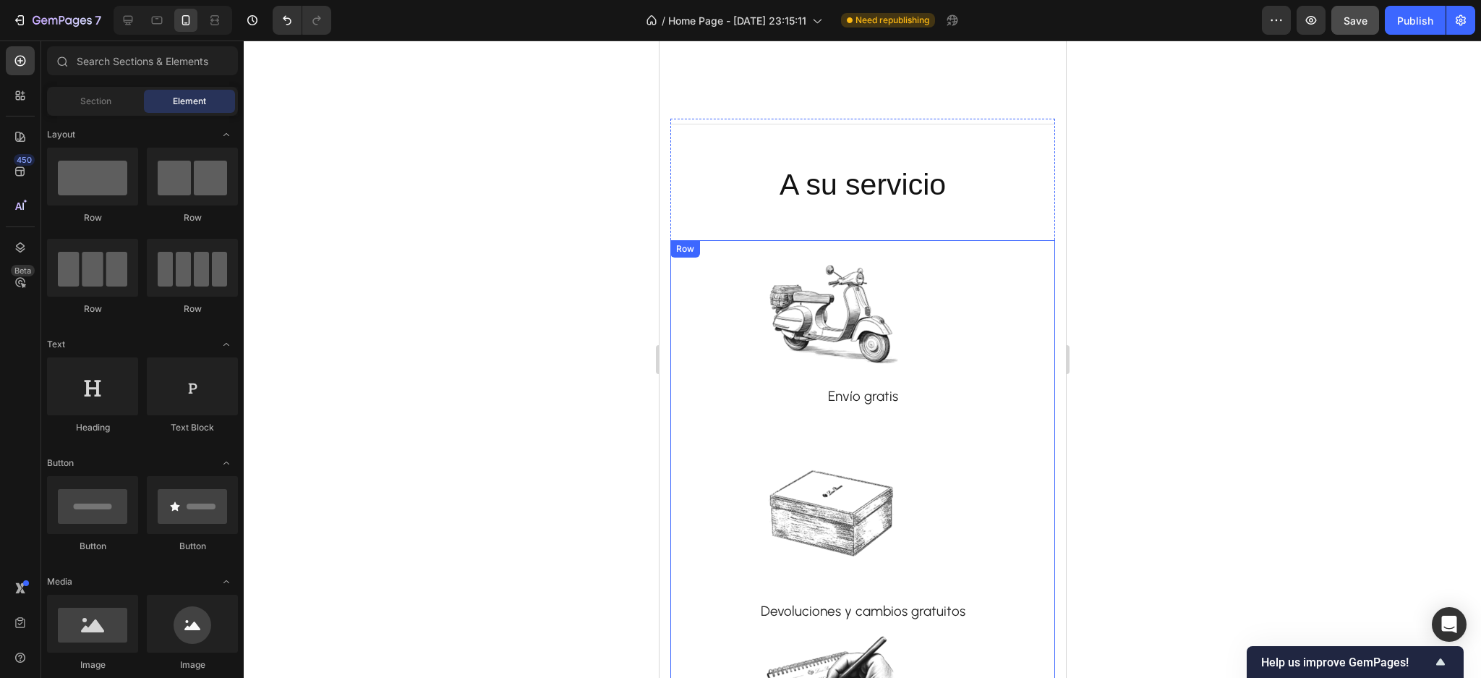
scroll to position [3557, 0]
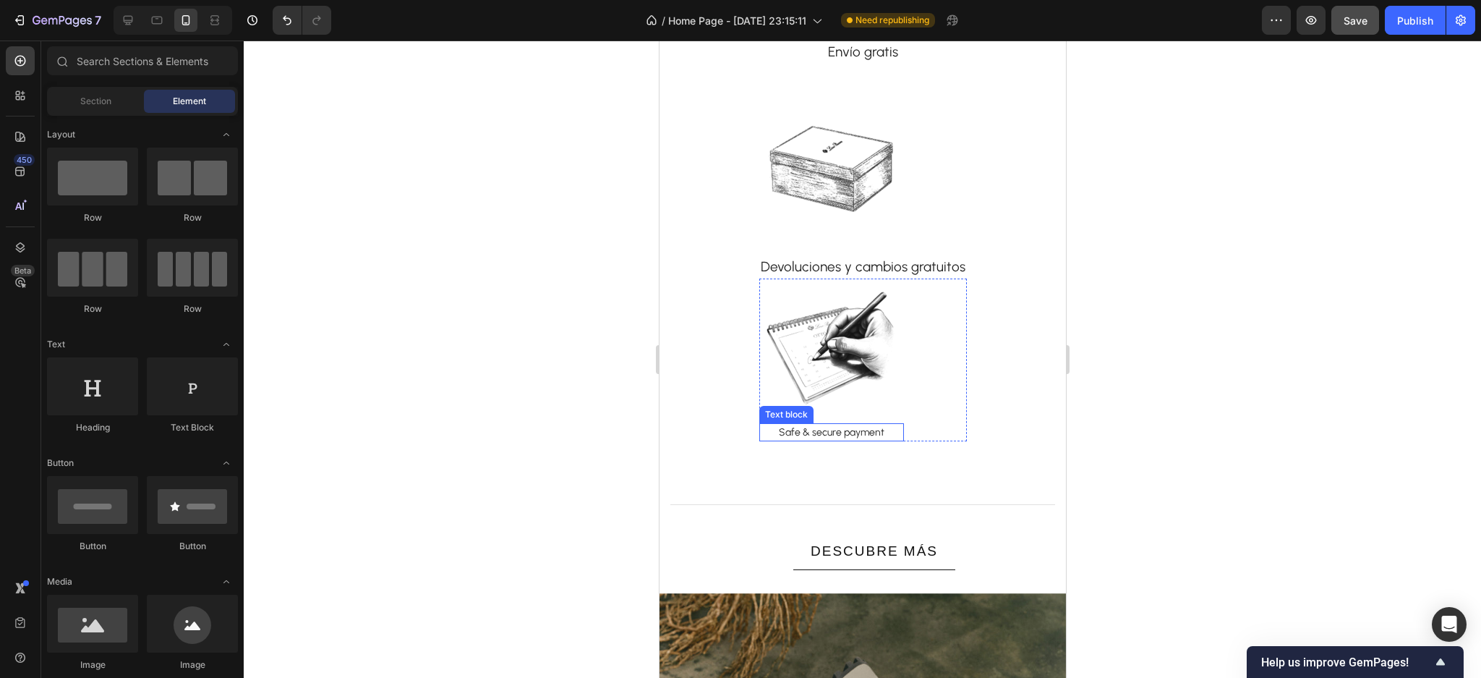
click at [881, 430] on p "Safe & secure payment" at bounding box center [831, 432] width 142 height 15
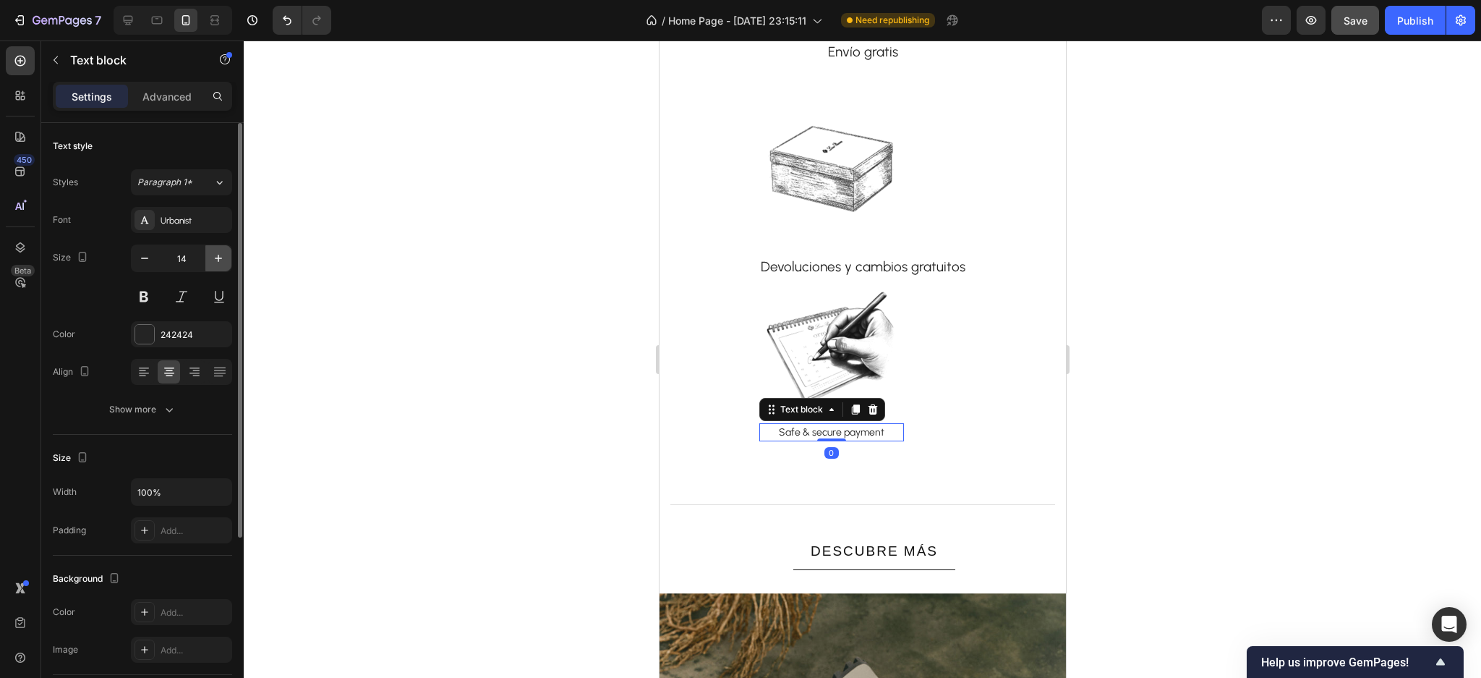
click at [214, 262] on icon "button" at bounding box center [218, 258] width 14 height 14
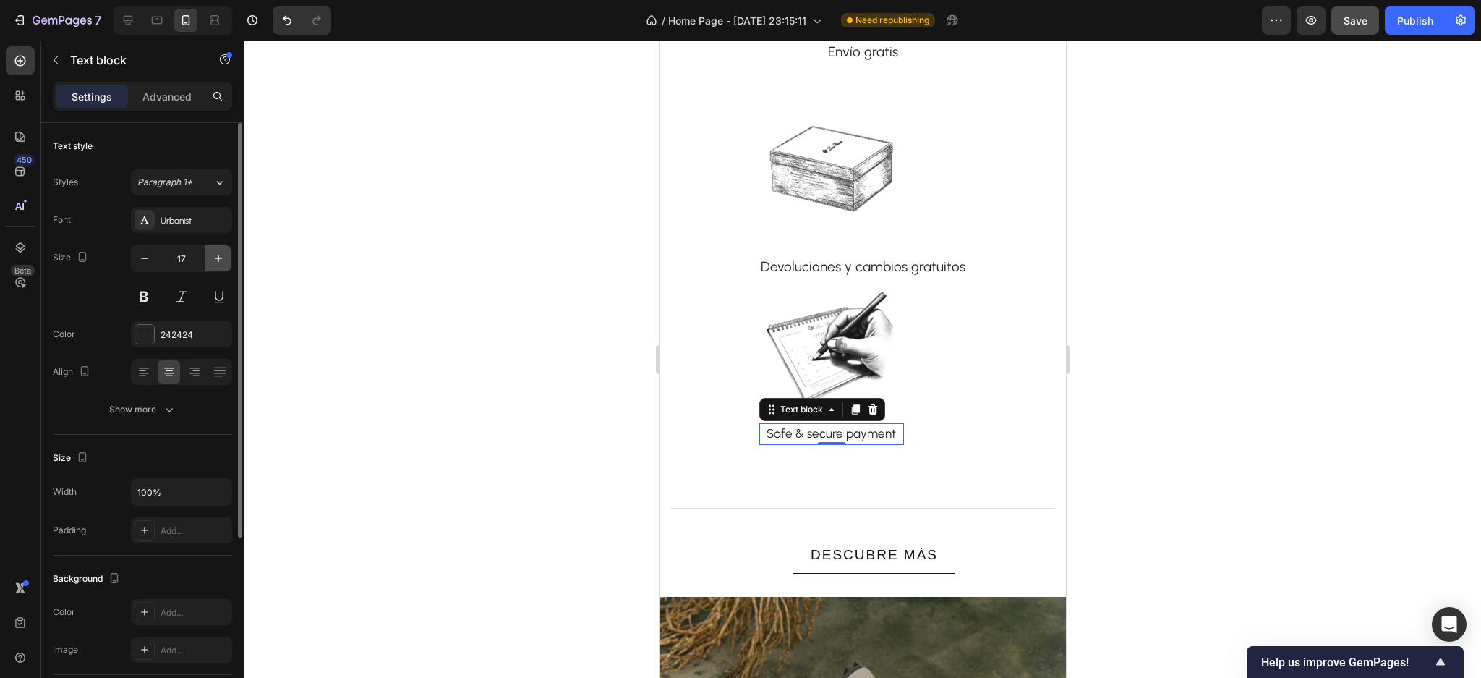
click at [214, 260] on icon "button" at bounding box center [218, 258] width 14 height 14
type input "19"
click at [800, 435] on p "Safe & secure payment" at bounding box center [832, 435] width 145 height 21
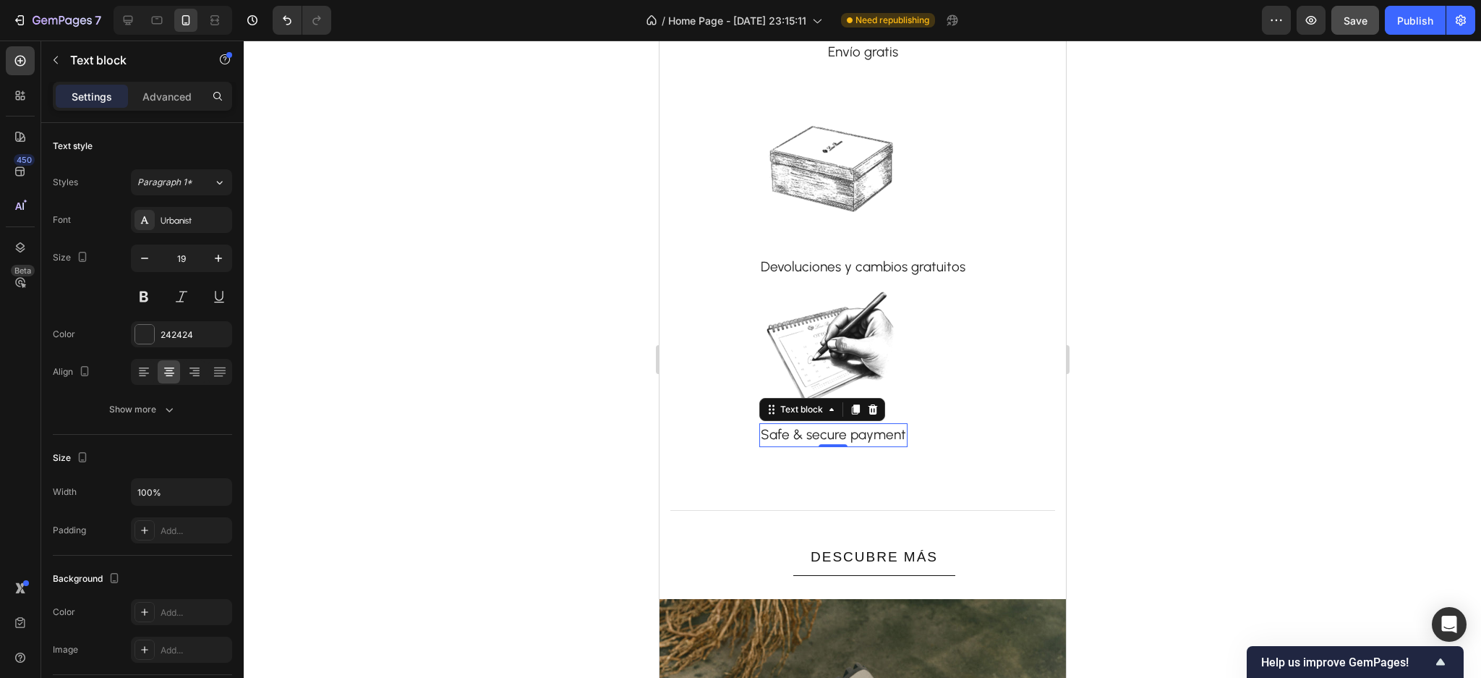
click at [800, 435] on p "Safe & secure payment" at bounding box center [832, 435] width 145 height 21
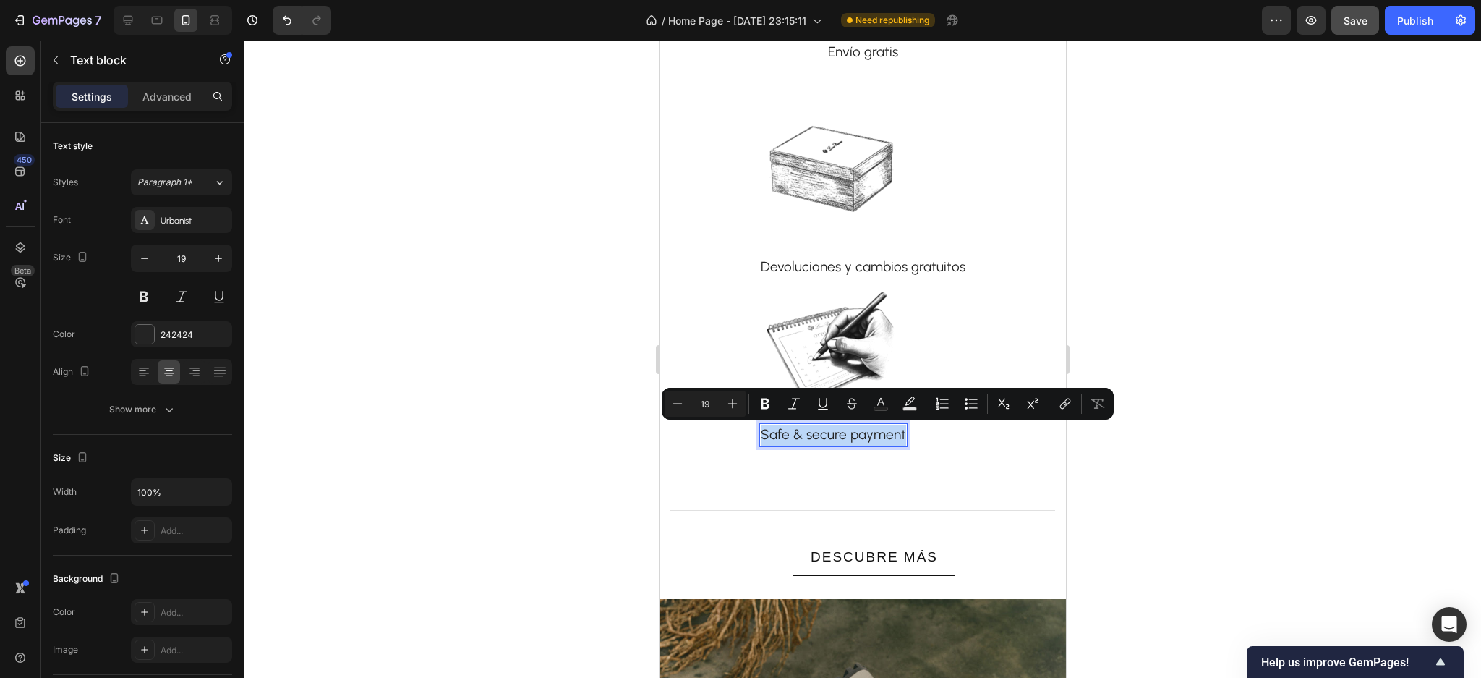
copy p "Safe & secure payment"
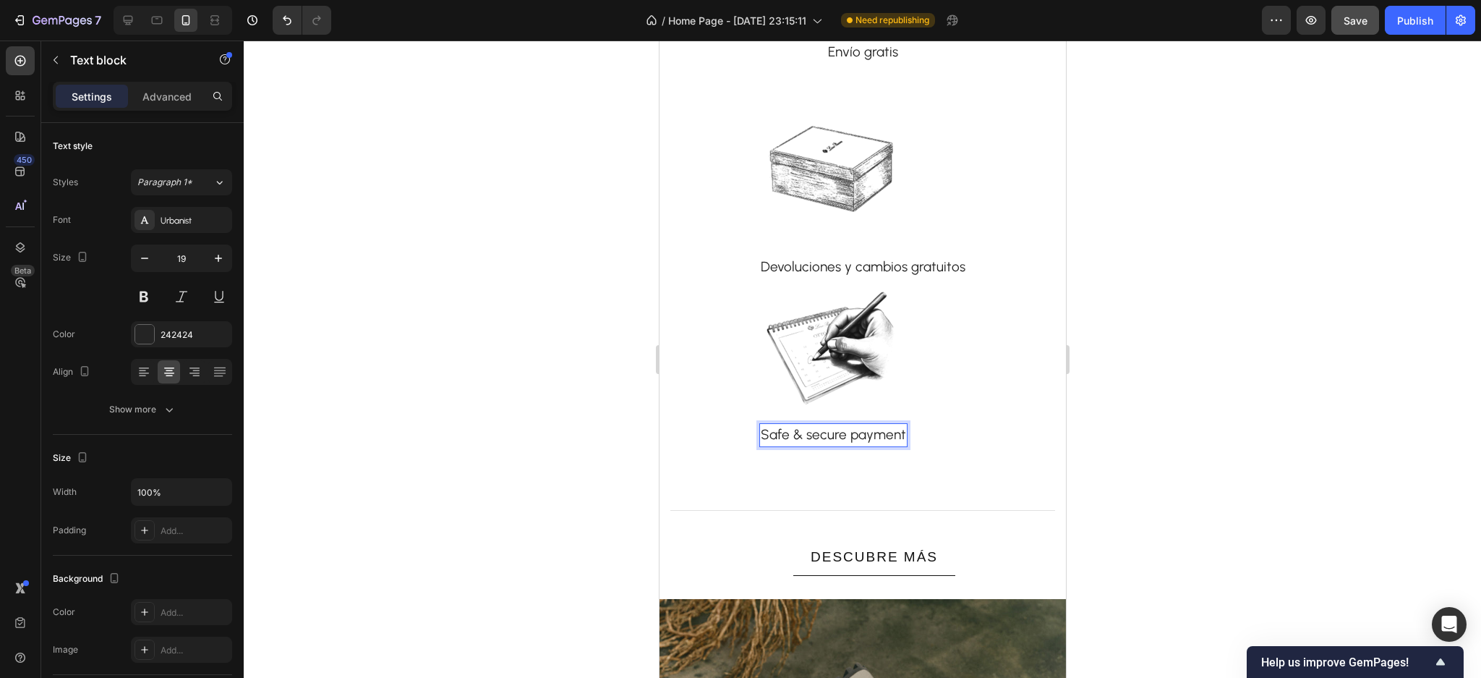
click at [814, 434] on p "Safe & secure payment" at bounding box center [832, 435] width 145 height 21
click at [1220, 333] on div at bounding box center [863, 359] width 1238 height 637
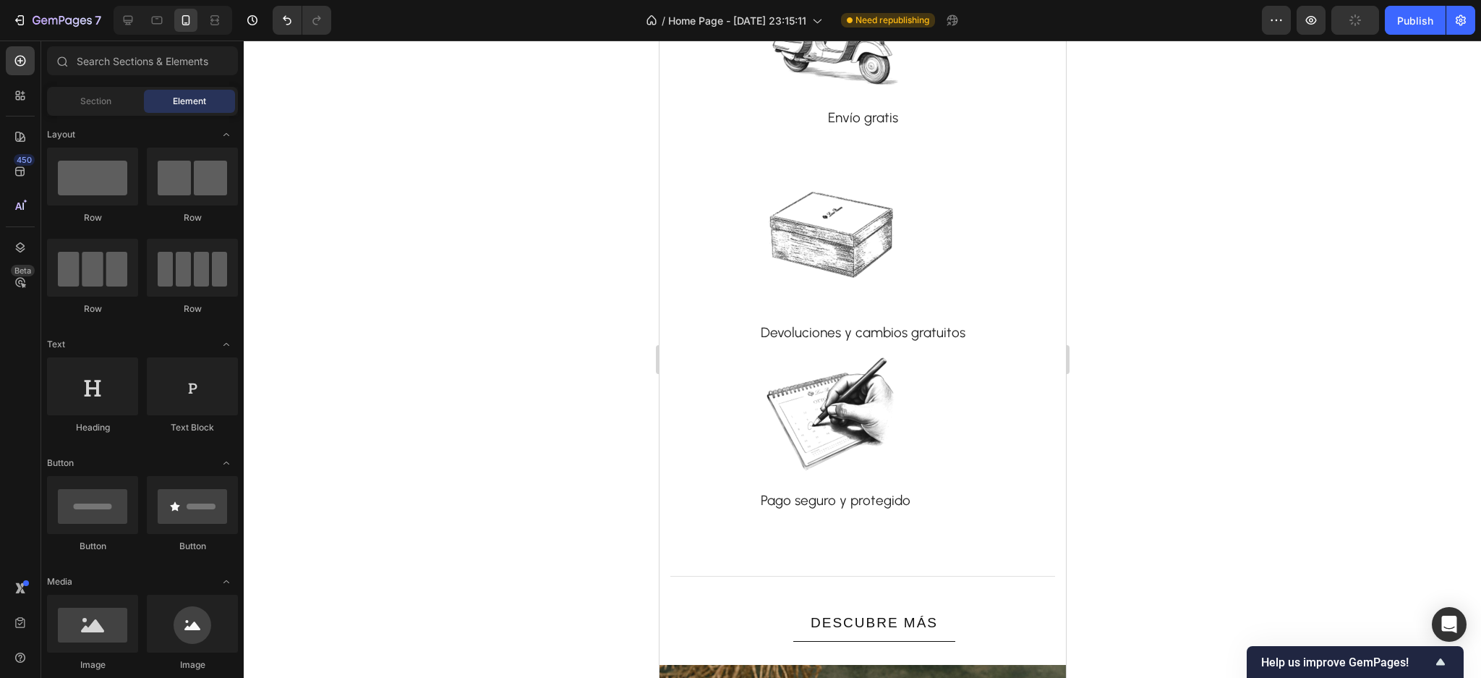
scroll to position [3478, 0]
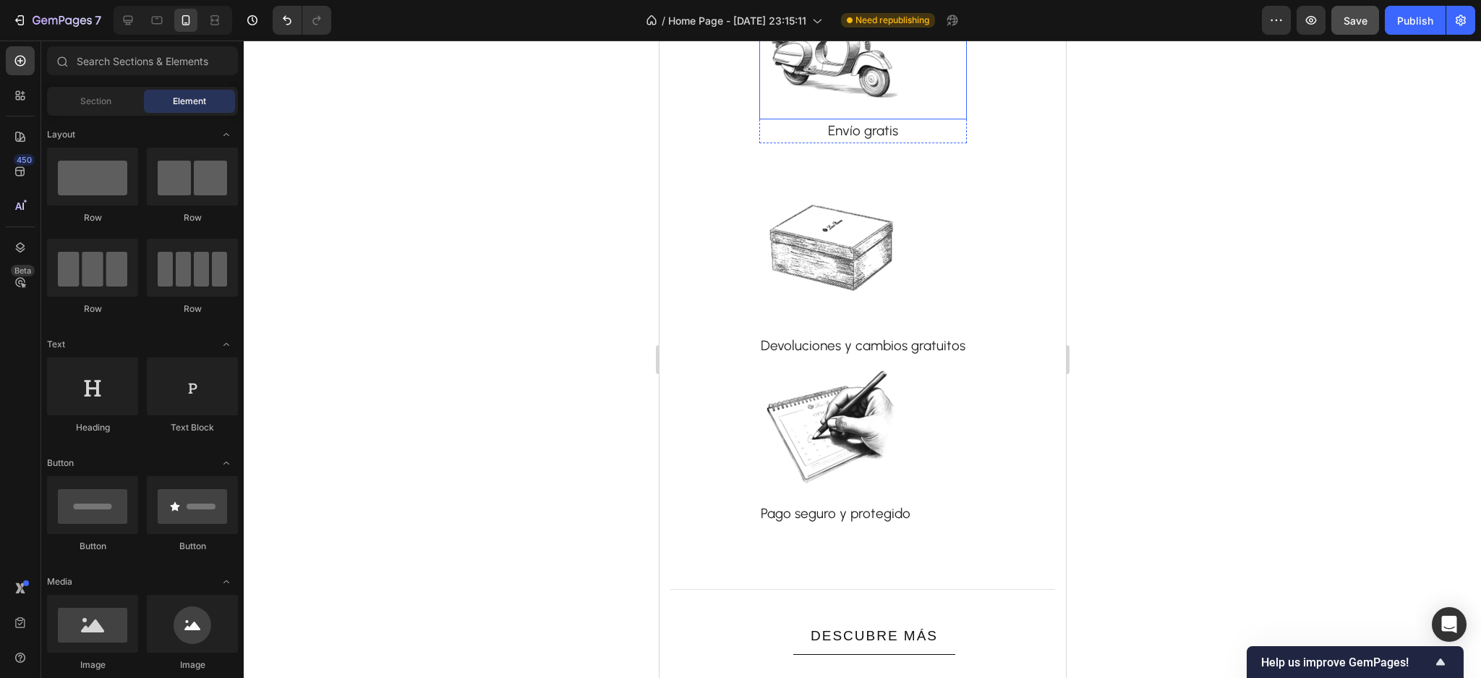
click at [768, 96] on img at bounding box center [831, 47] width 145 height 145
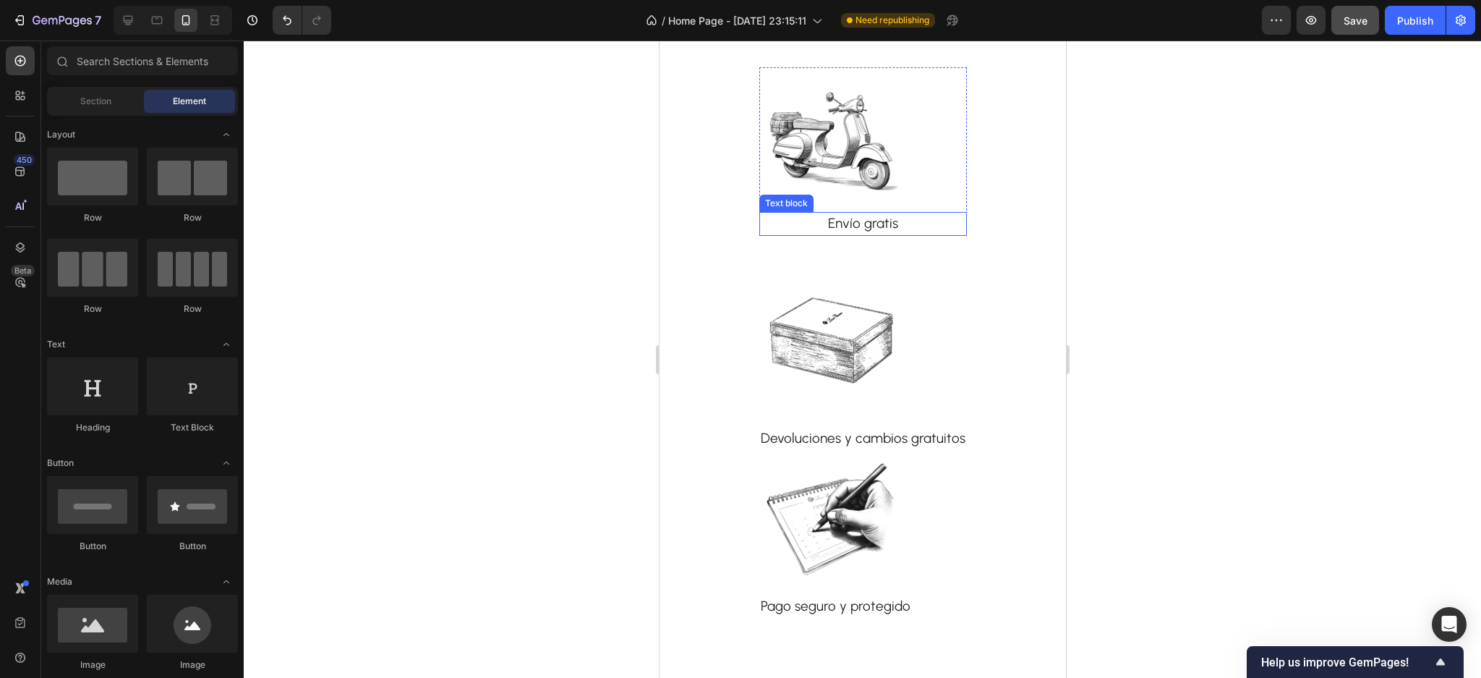
click at [846, 235] on div "Envío gratis" at bounding box center [863, 224] width 208 height 24
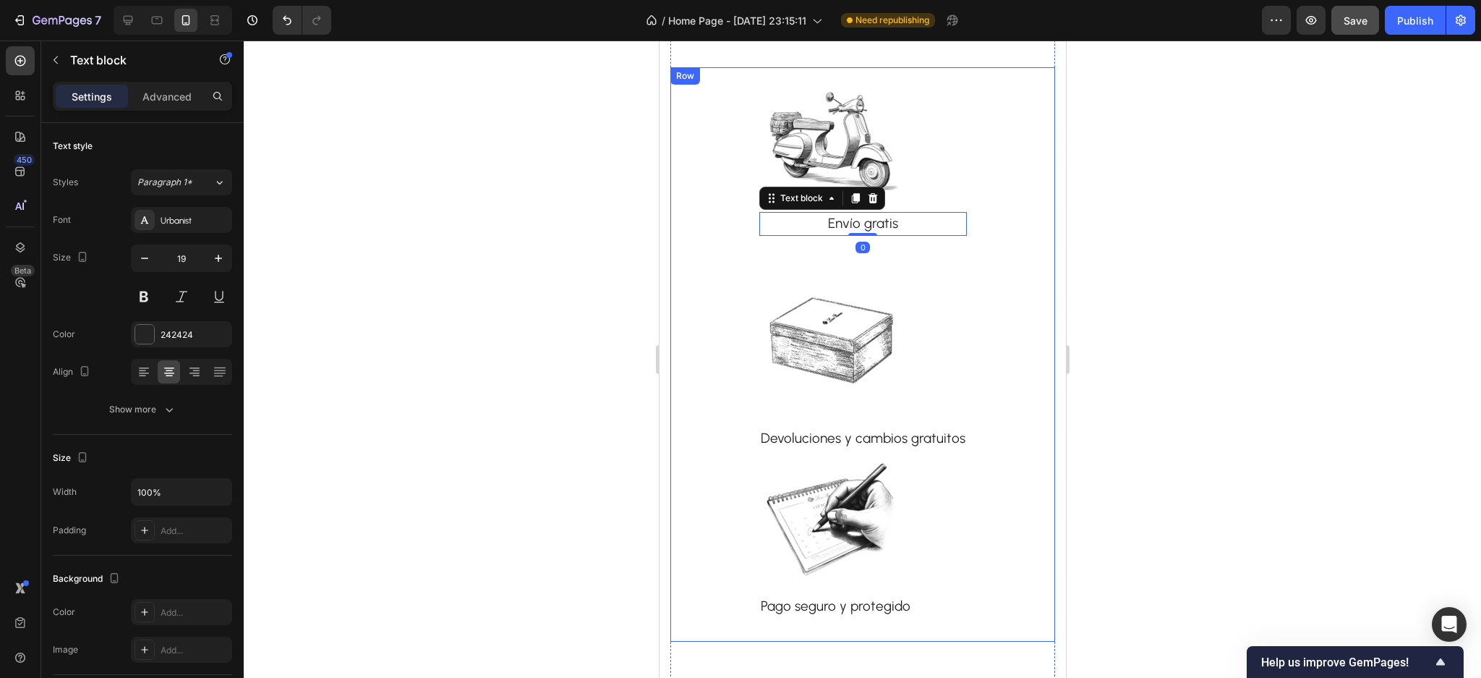
click at [841, 250] on div "Image Envío gratis Text block 0 Row" at bounding box center [863, 163] width 208 height 192
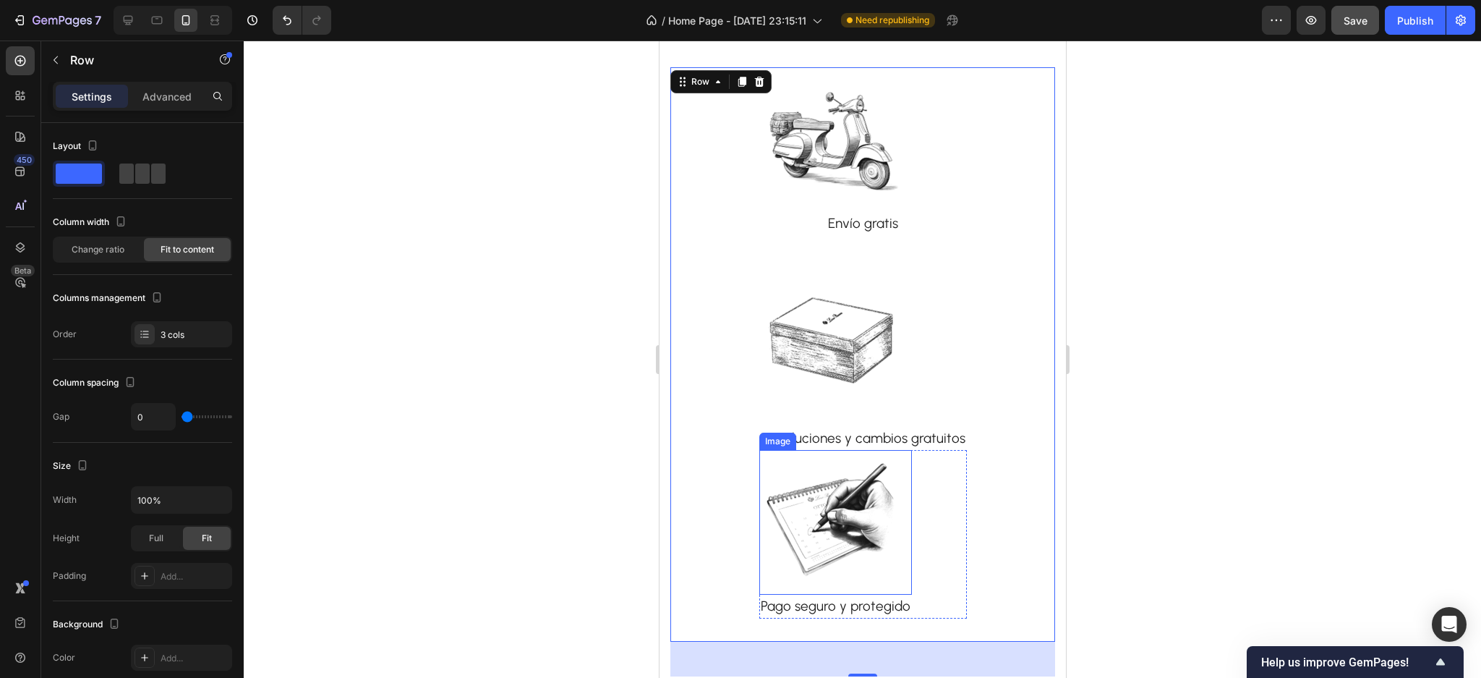
click at [839, 470] on img at bounding box center [831, 522] width 145 height 145
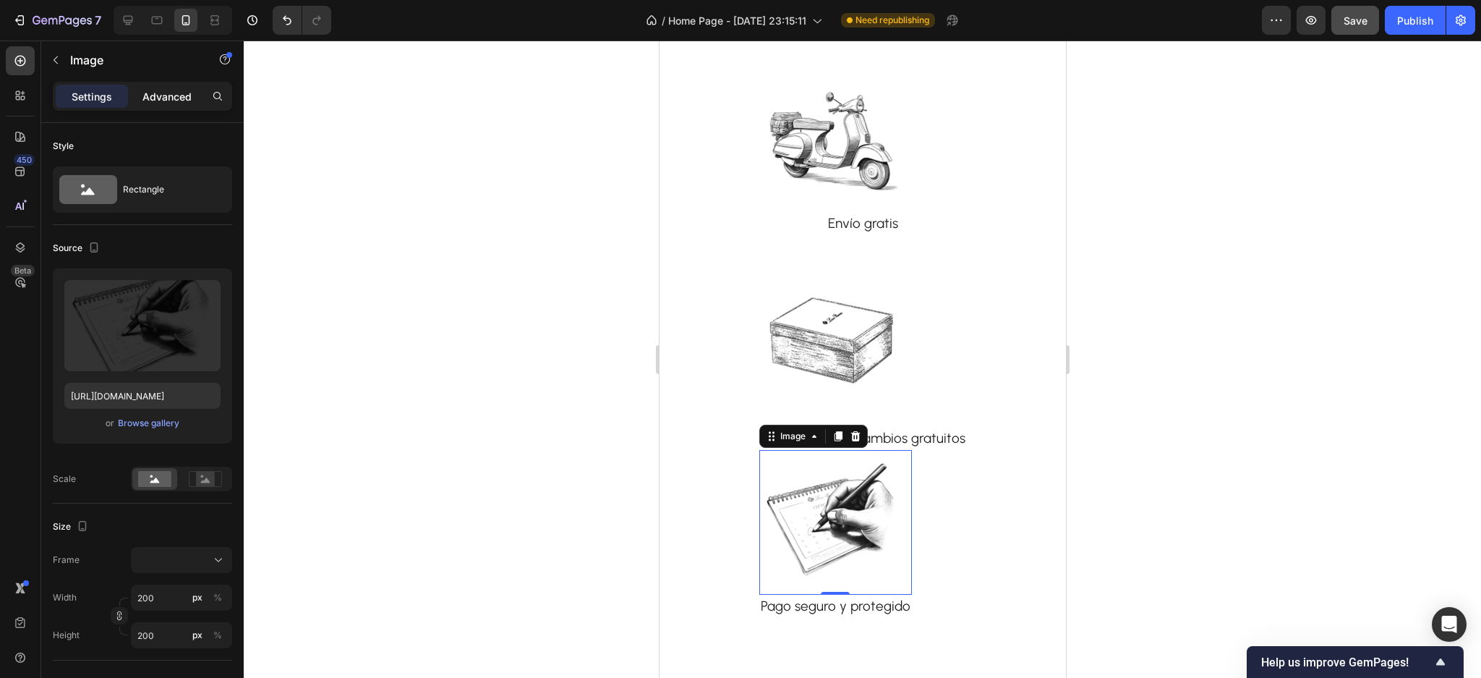
click at [168, 105] on div "Advanced" at bounding box center [167, 96] width 72 height 23
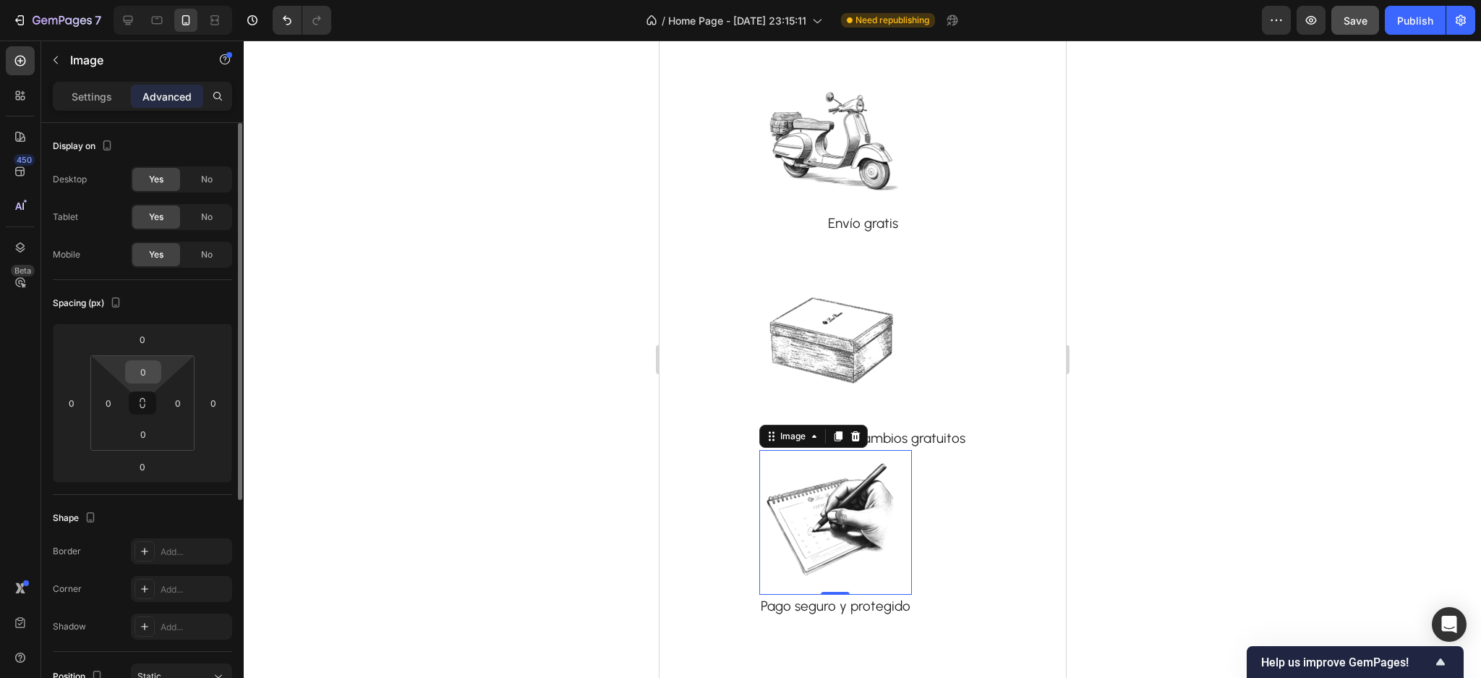
click at [143, 370] on input "0" at bounding box center [143, 372] width 29 height 22
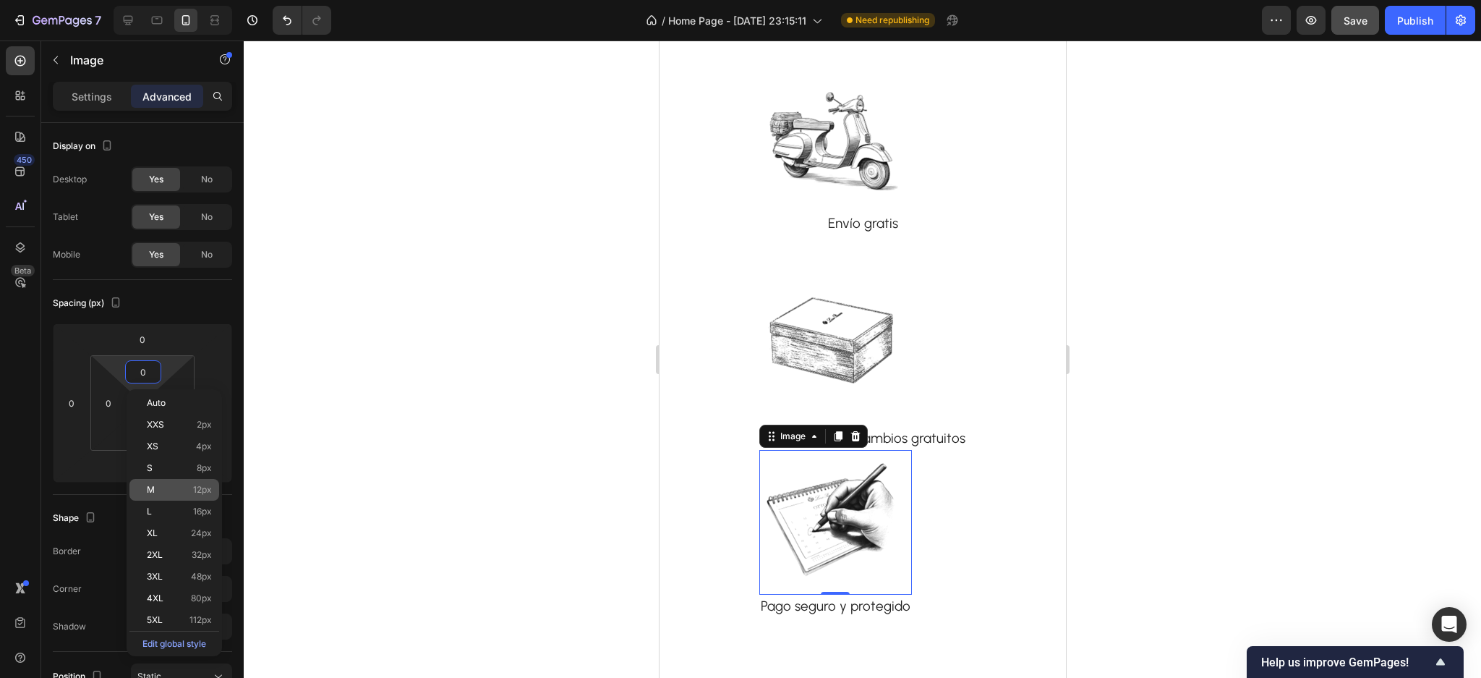
click at [156, 486] on p "M 12px" at bounding box center [179, 490] width 65 height 10
type input "12"
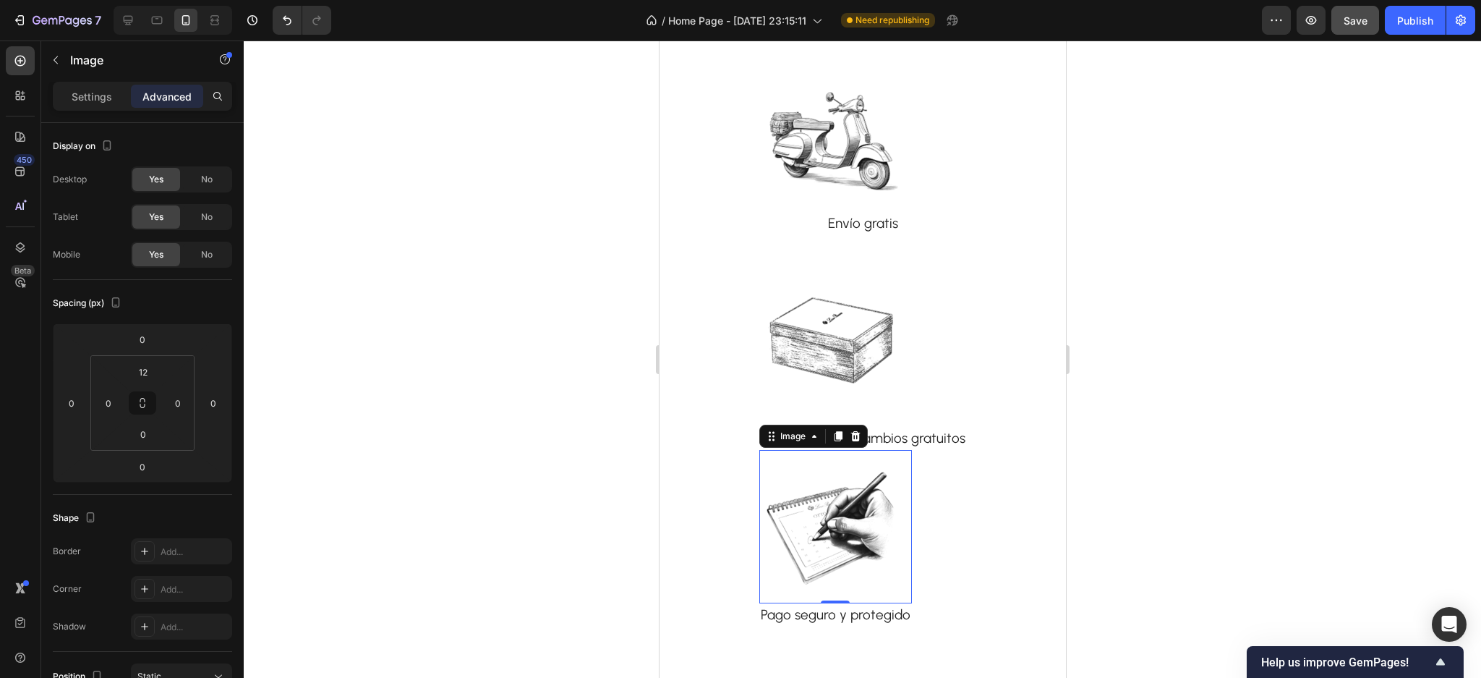
click at [362, 425] on div at bounding box center [863, 359] width 1238 height 637
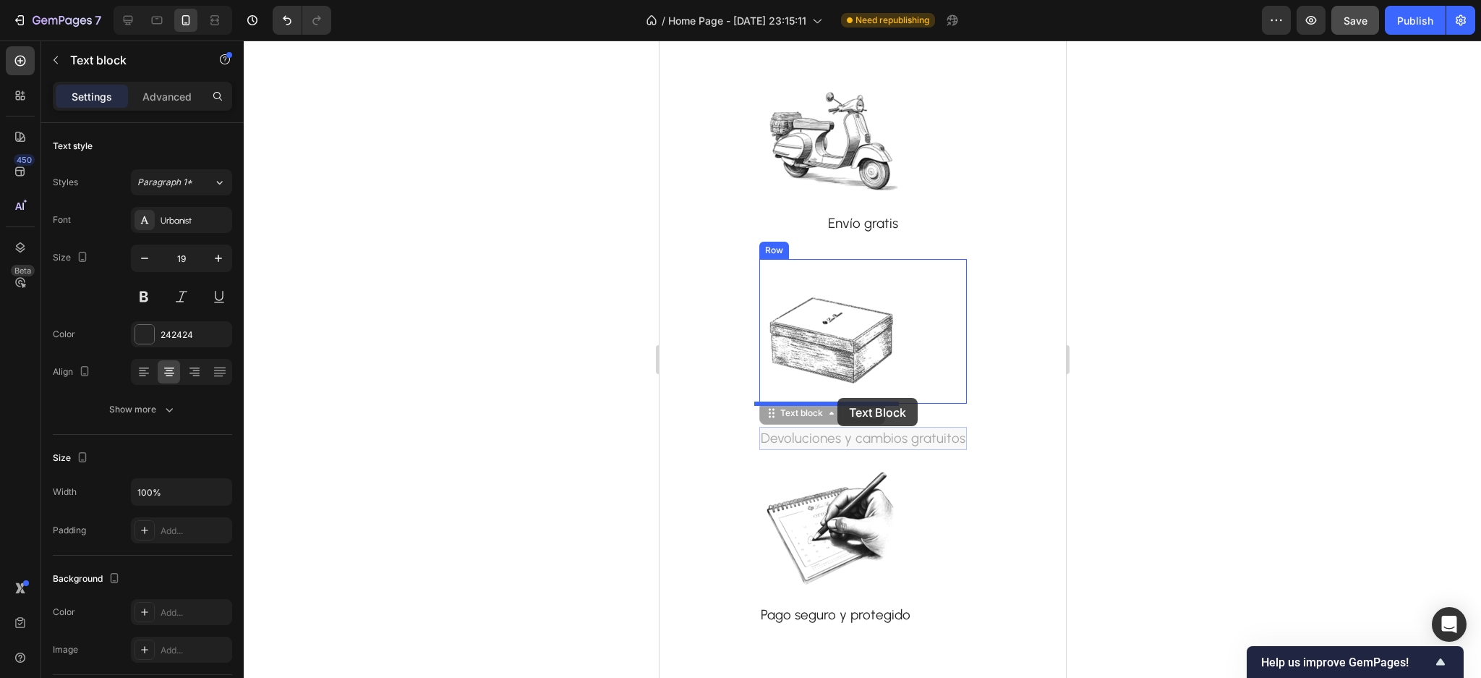
drag, startPoint x: 837, startPoint y: 436, endPoint x: 837, endPoint y: 398, distance: 38.3
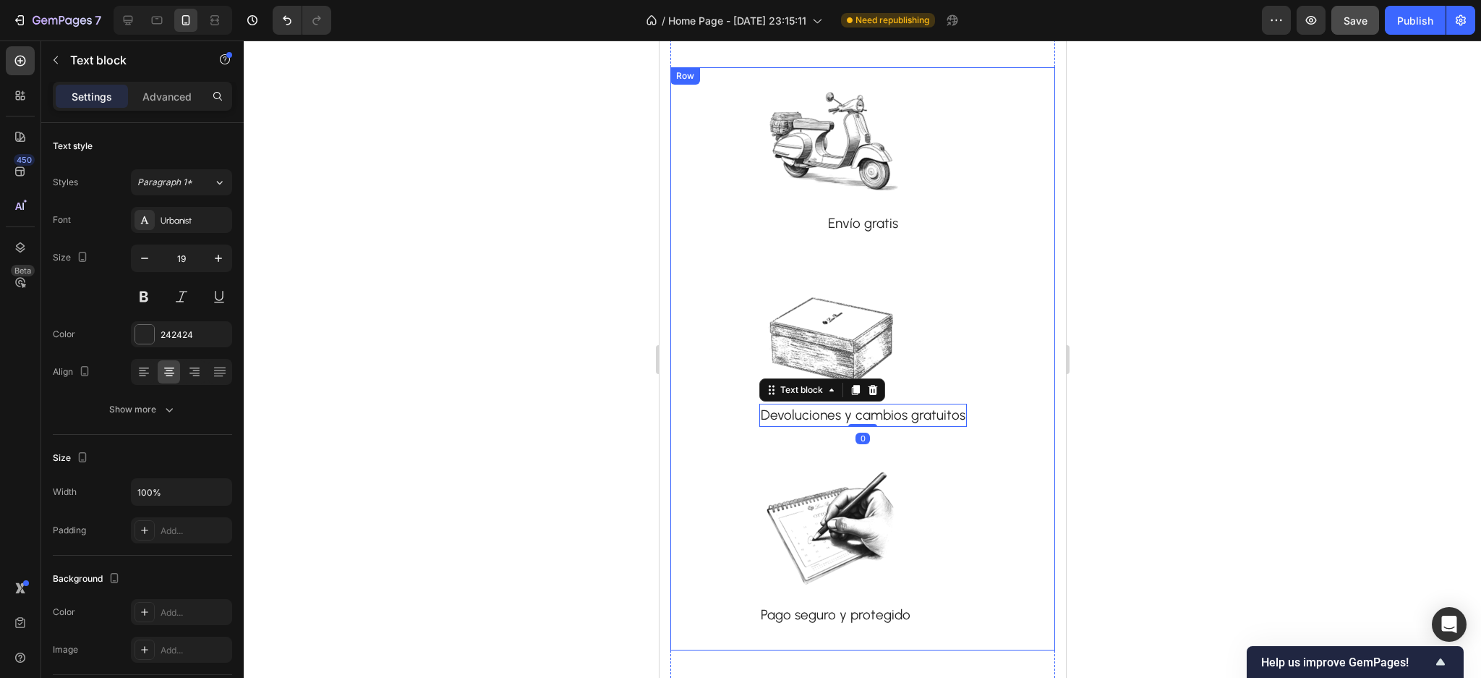
click at [542, 416] on div at bounding box center [863, 359] width 1238 height 637
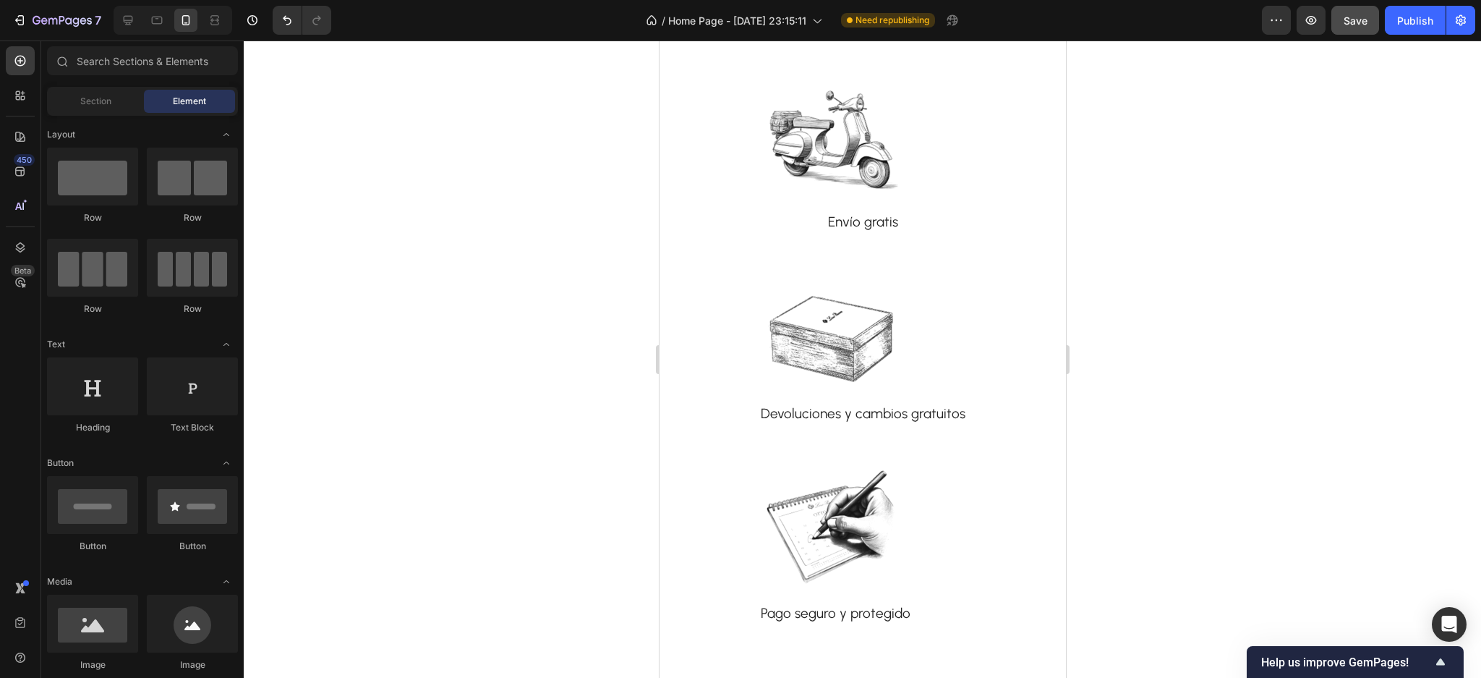
scroll to position [3441, 0]
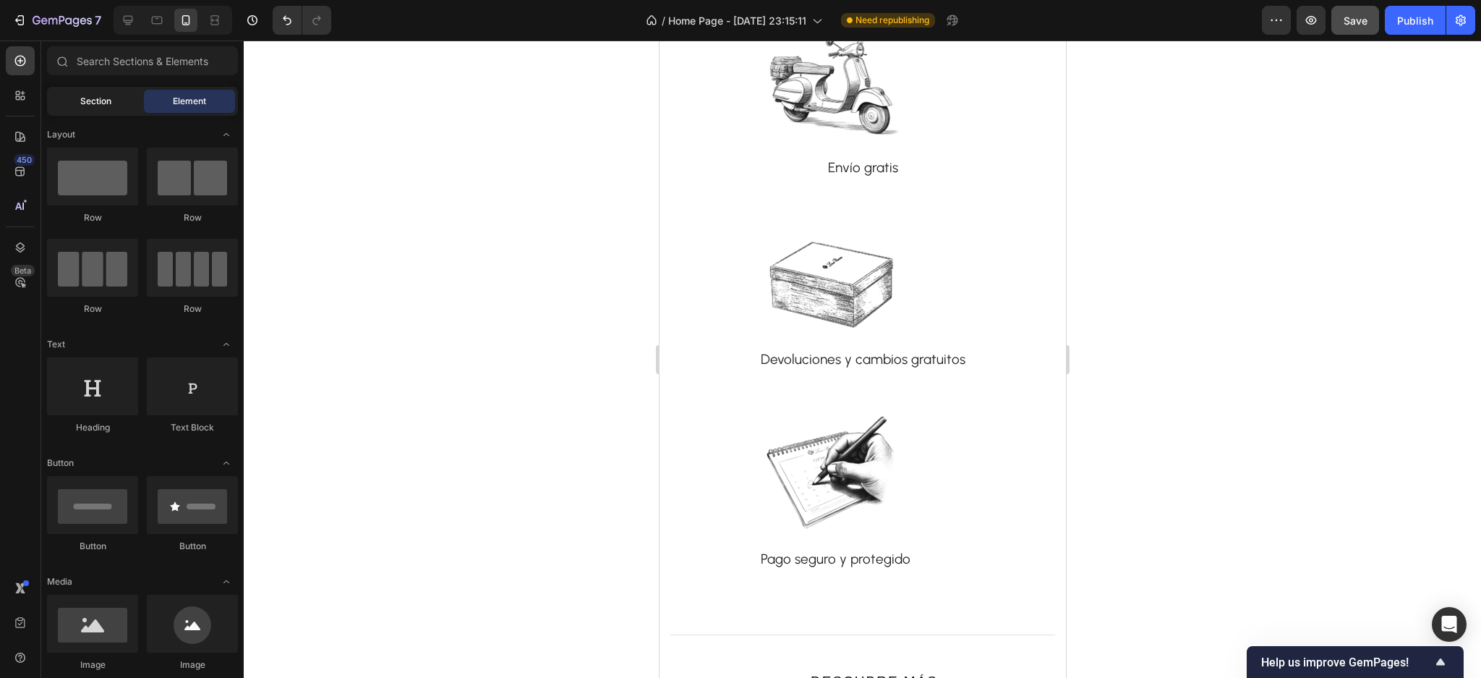
click at [61, 103] on div "Section" at bounding box center [95, 101] width 91 height 23
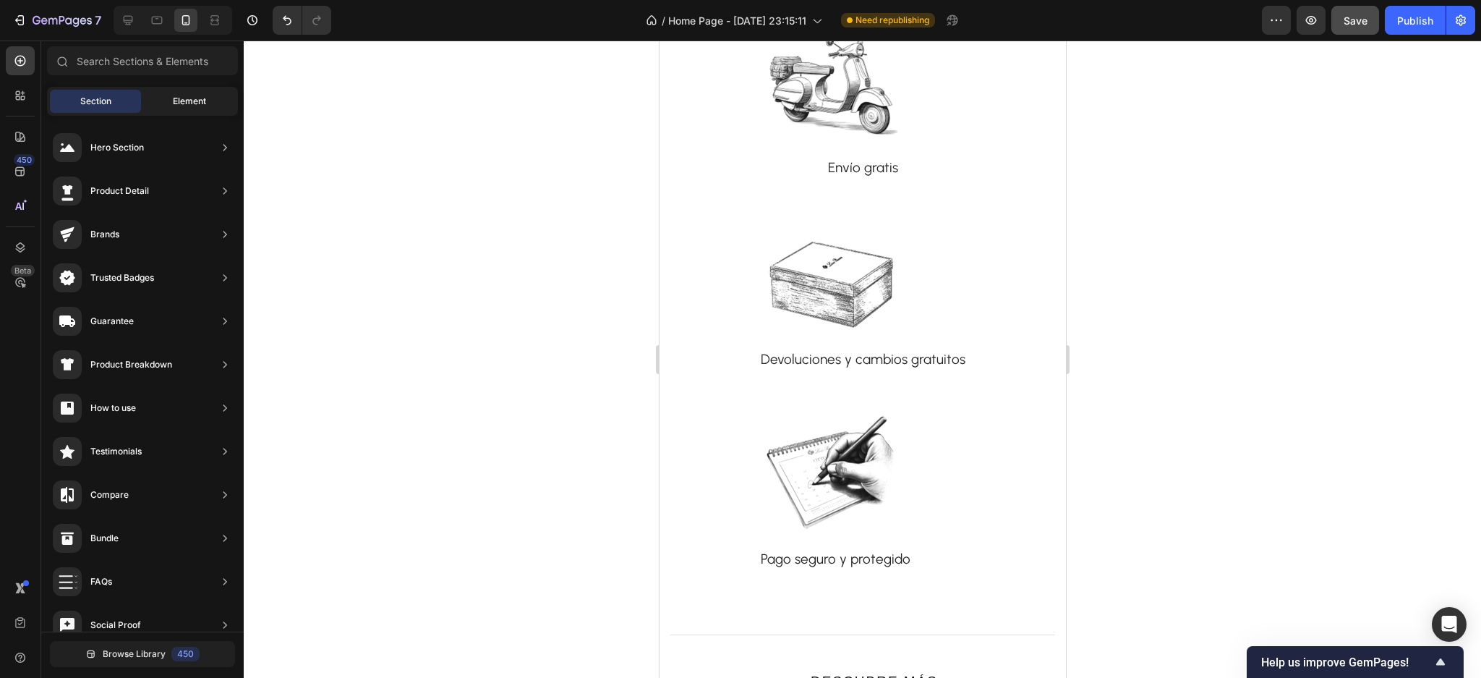
click at [156, 107] on div "Element" at bounding box center [189, 101] width 91 height 23
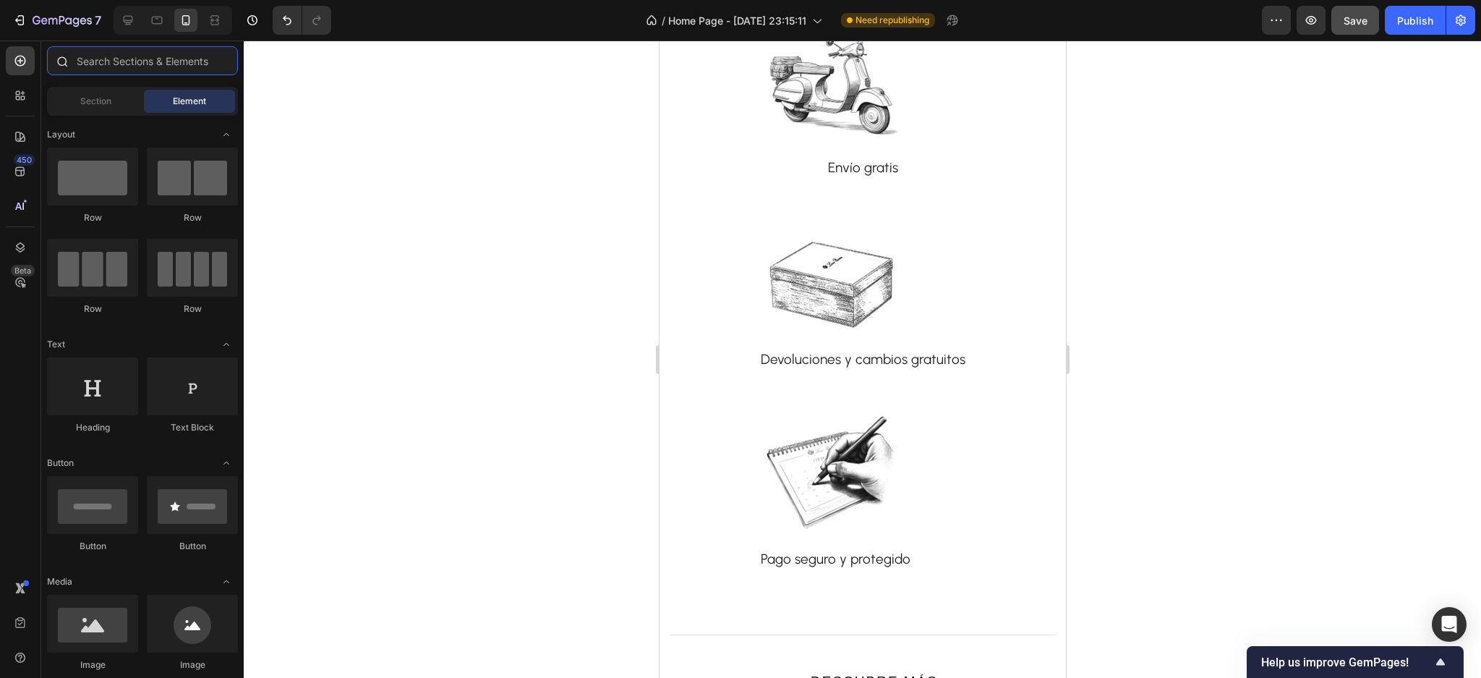
click at [132, 66] on input "text" at bounding box center [142, 60] width 191 height 29
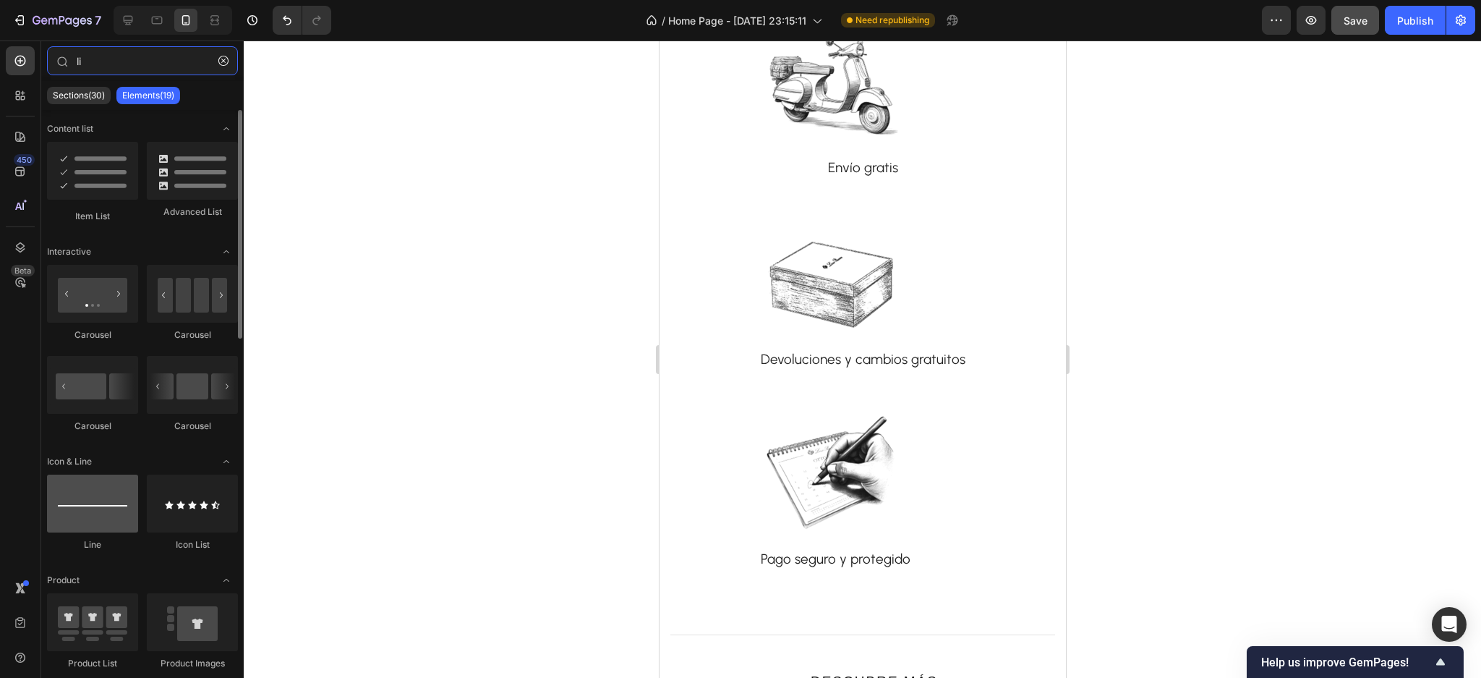
type input "li"
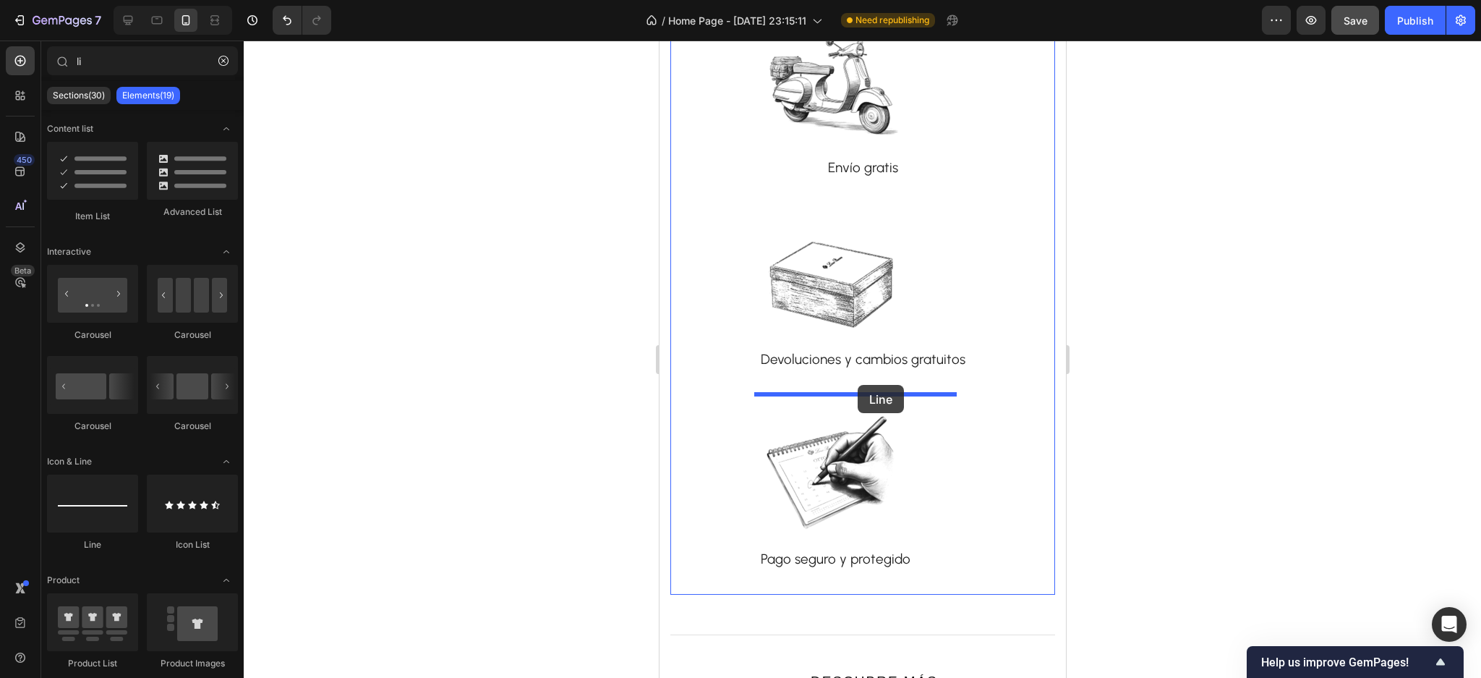
drag, startPoint x: 756, startPoint y: 548, endPoint x: 1041, endPoint y: 569, distance: 285.8
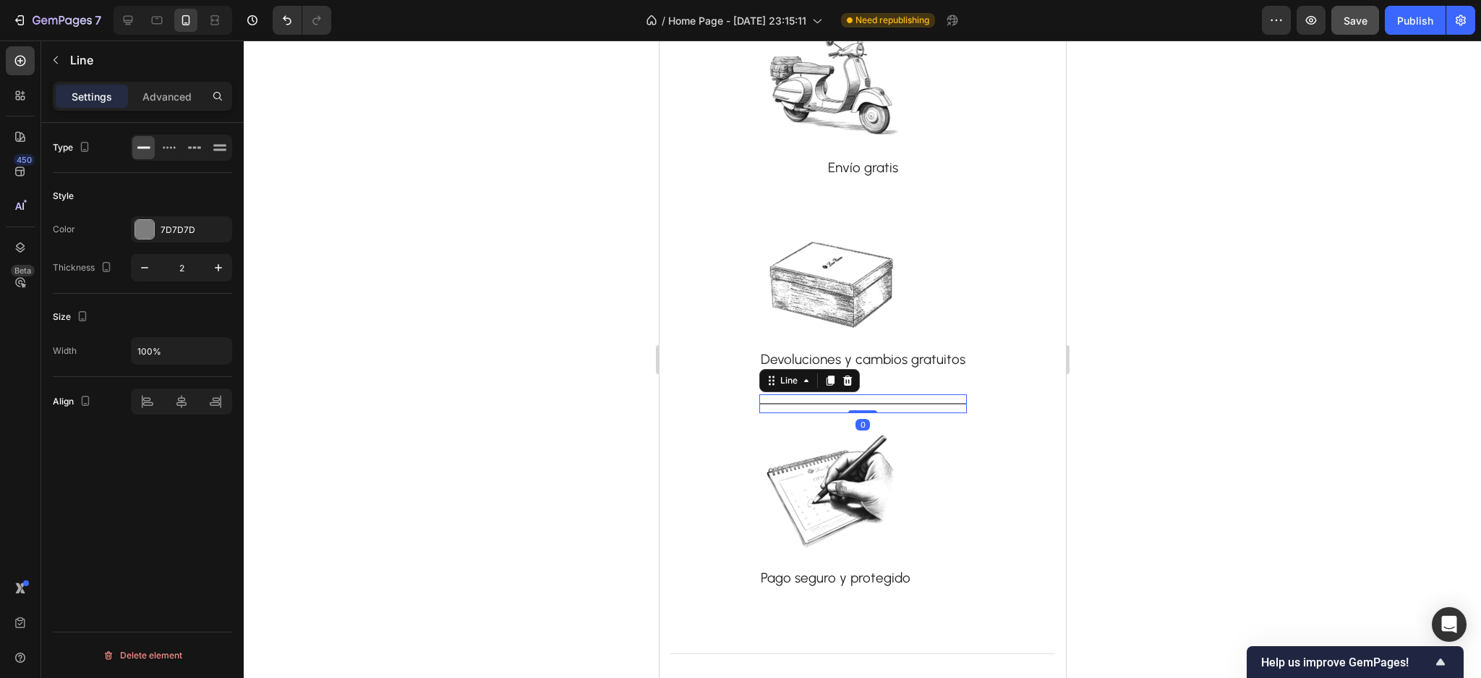
click at [367, 480] on div at bounding box center [863, 359] width 1238 height 637
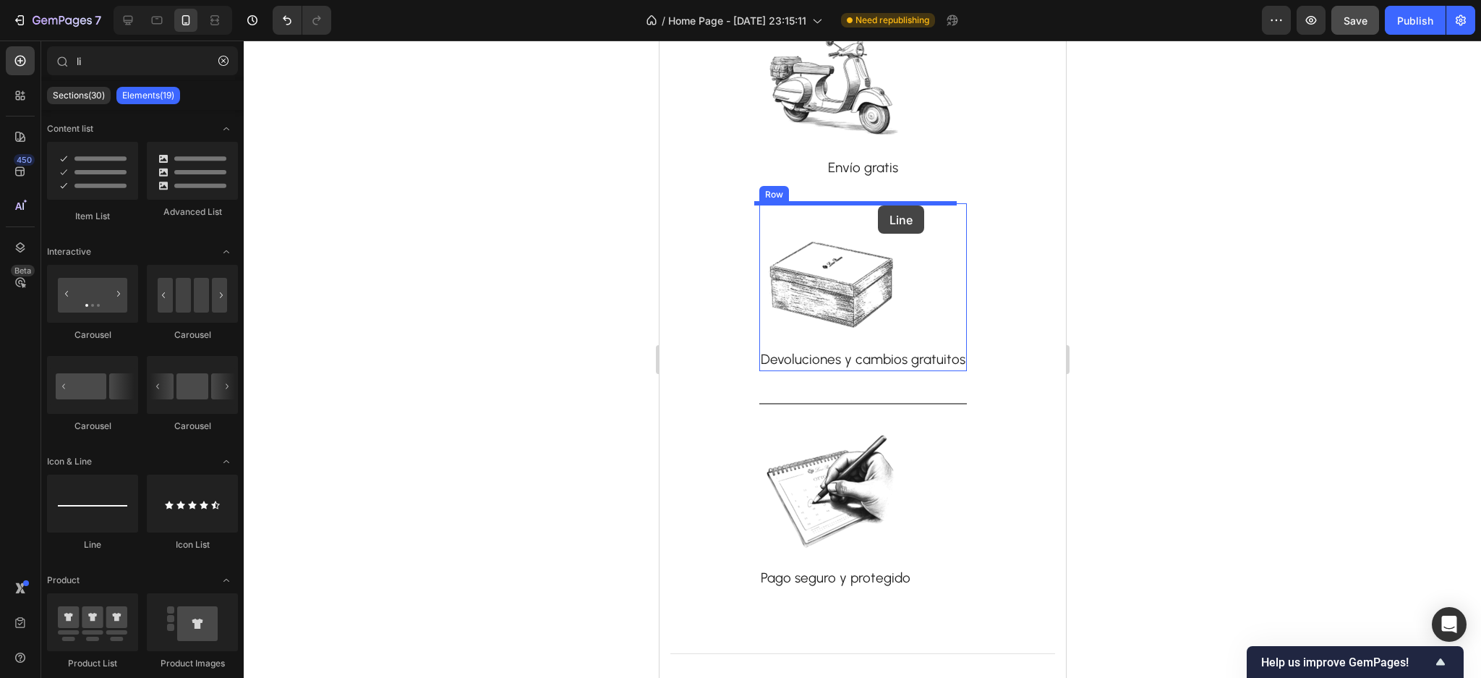
drag, startPoint x: 756, startPoint y: 538, endPoint x: 995, endPoint y: 387, distance: 283.2
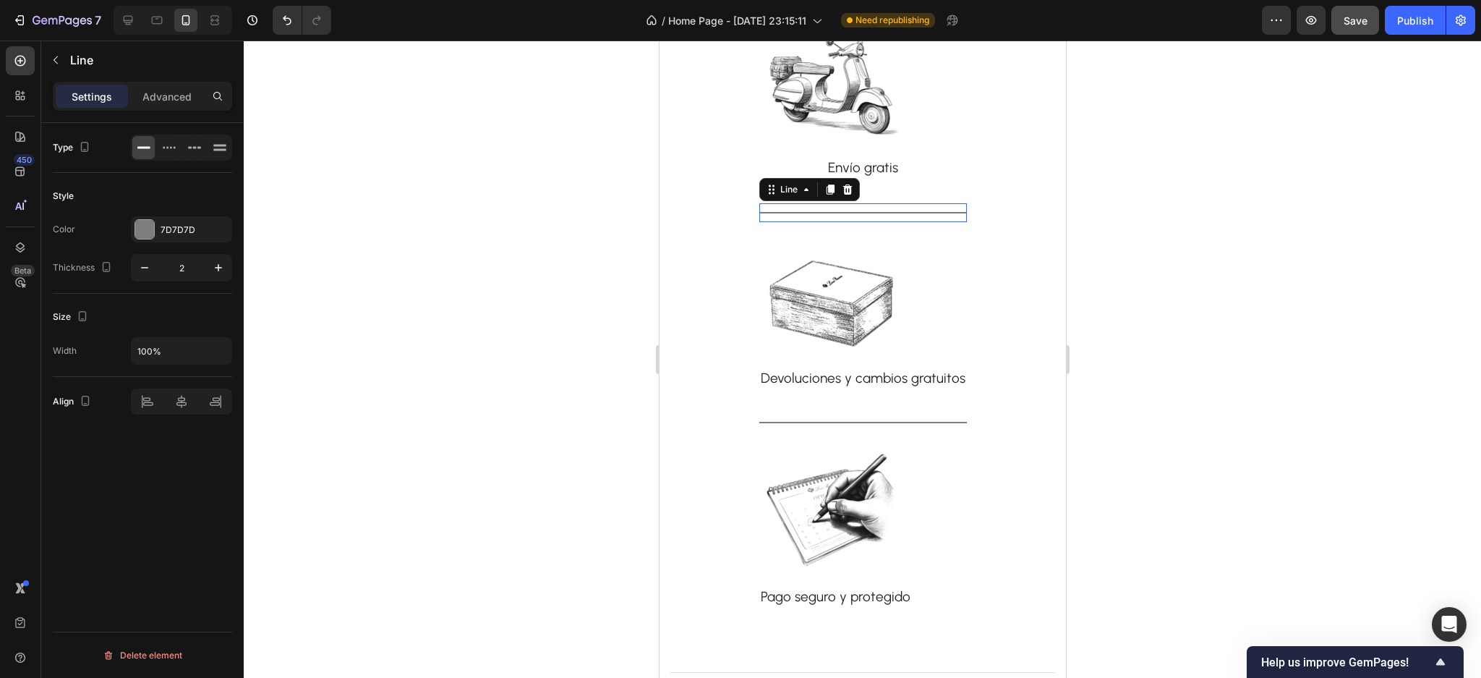
click at [426, 285] on div at bounding box center [863, 359] width 1238 height 637
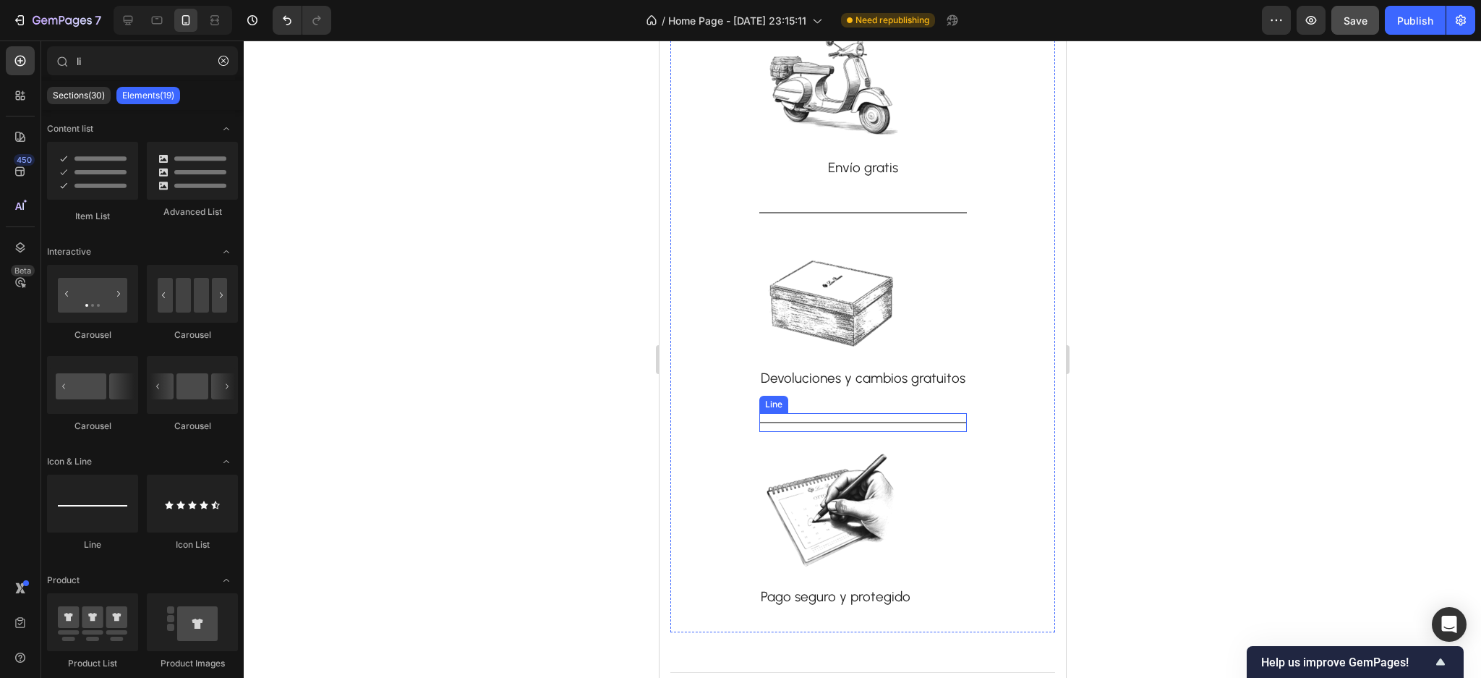
click at [799, 420] on div "Title Line" at bounding box center [863, 422] width 208 height 19
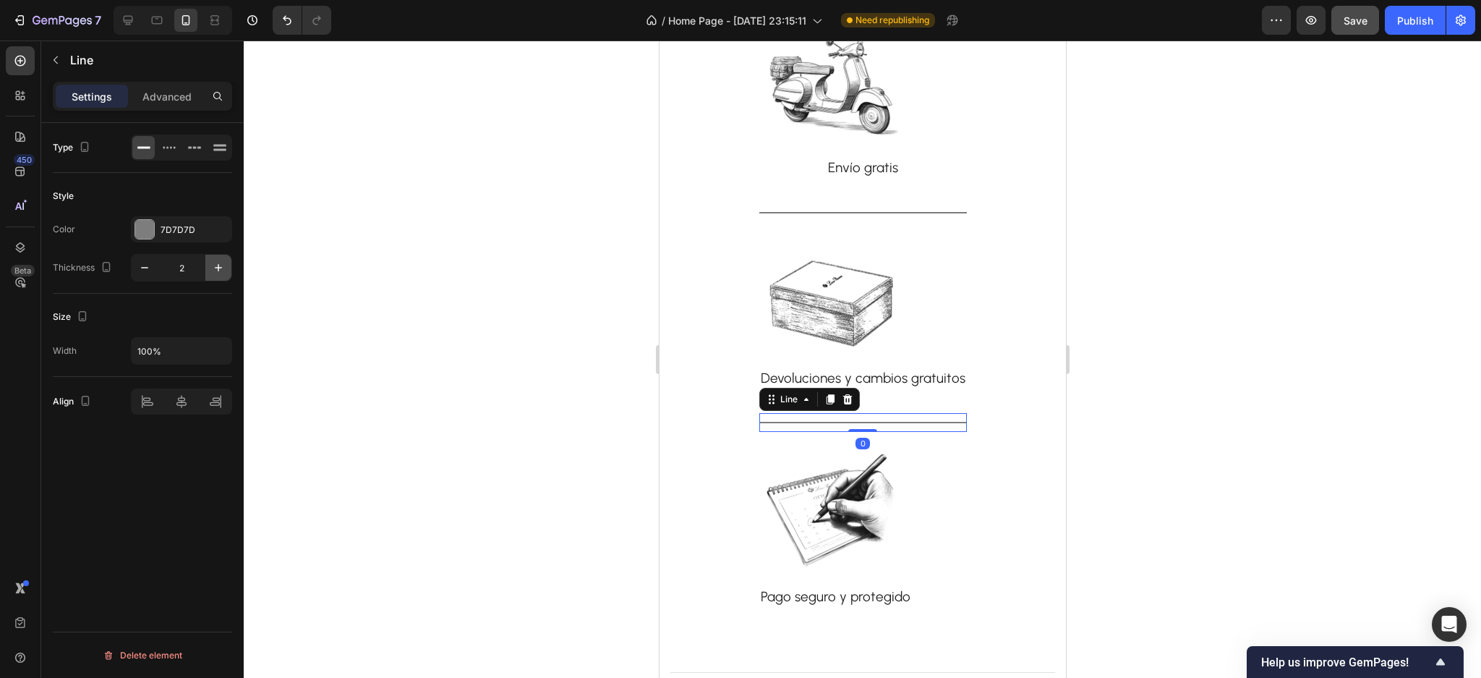
click at [224, 269] on icon "button" at bounding box center [218, 267] width 14 height 14
click at [156, 271] on button "button" at bounding box center [145, 268] width 26 height 26
type input "2"
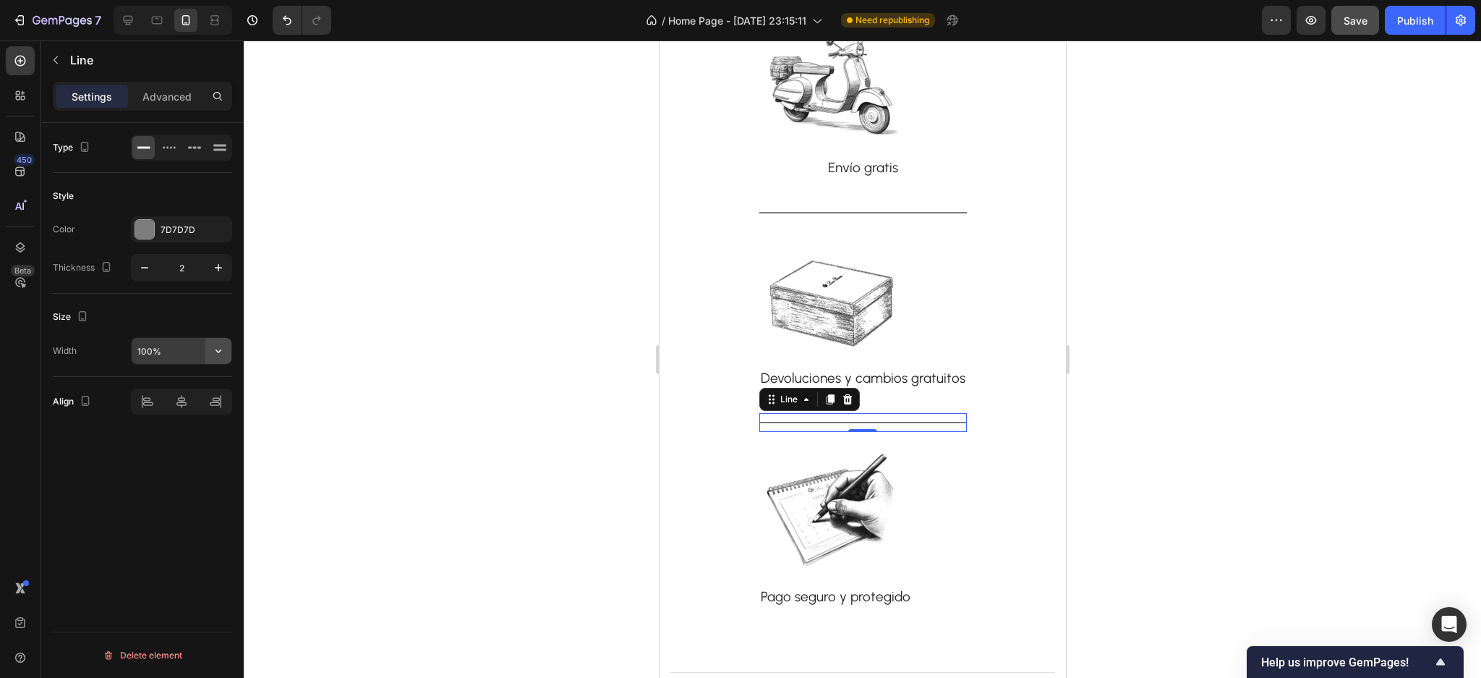
click at [220, 349] on icon "button" at bounding box center [218, 351] width 14 height 14
click at [198, 383] on span "100%" at bounding box center [207, 387] width 24 height 13
click at [209, 357] on button "button" at bounding box center [218, 351] width 26 height 26
click at [176, 418] on p "Default 100%" at bounding box center [178, 415] width 82 height 13
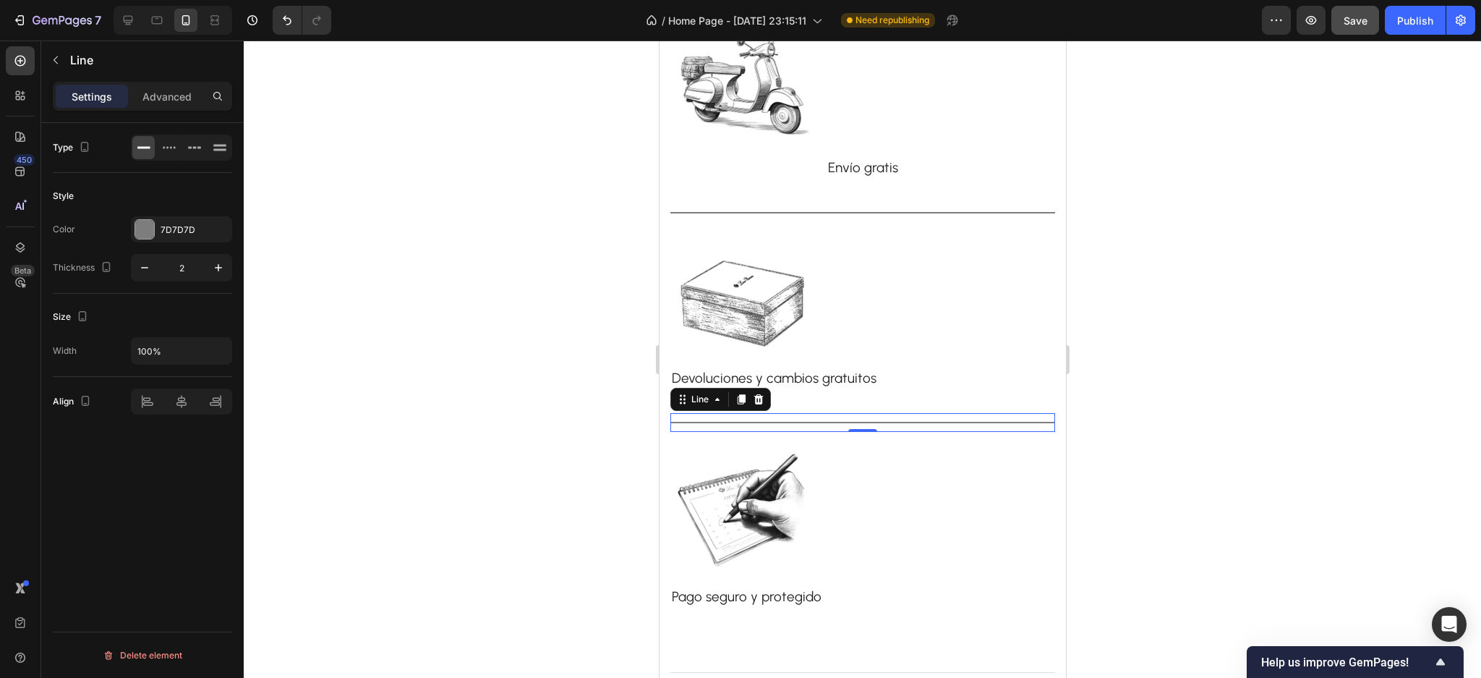
click at [158, 451] on div "Type Style Color 7D7D7D Thickness 2 Size Width 100% Align Delete element" at bounding box center [142, 421] width 203 height 596
click at [142, 236] on div at bounding box center [144, 229] width 19 height 19
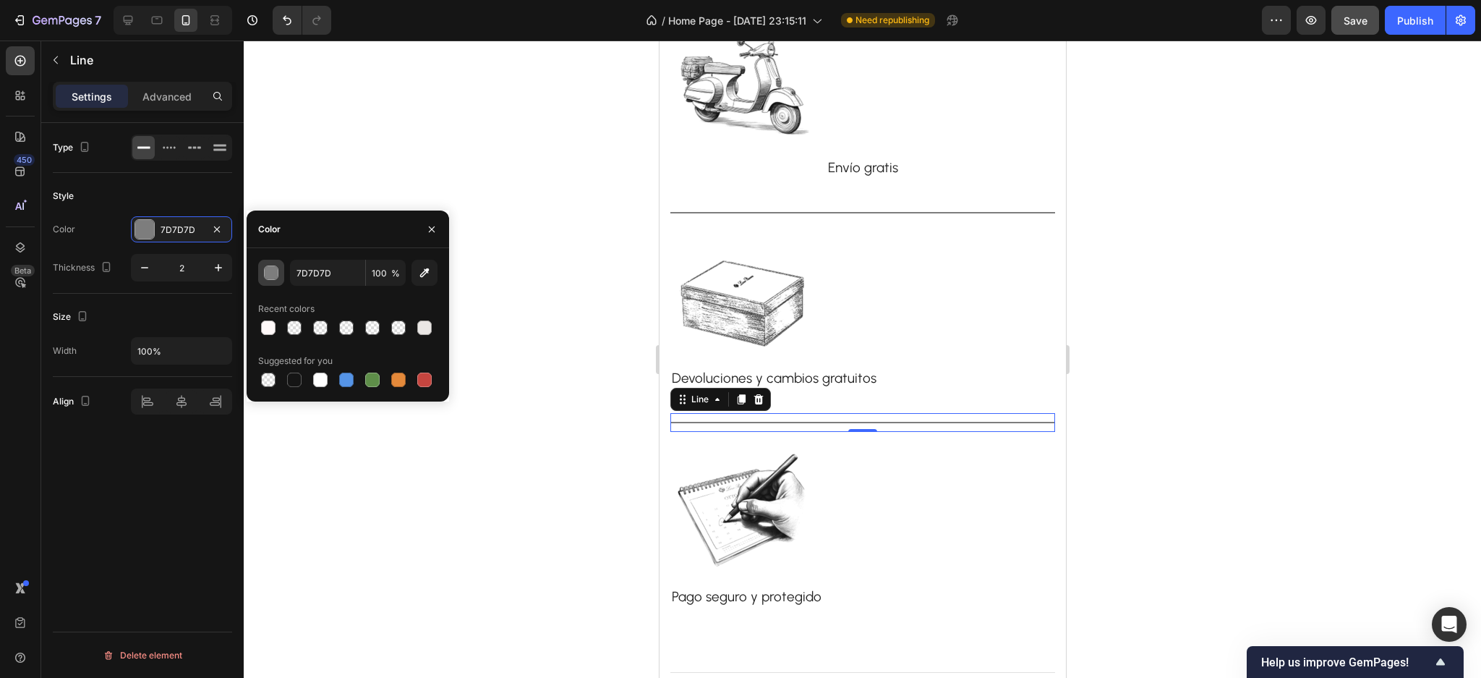
click at [263, 265] on button "button" at bounding box center [271, 273] width 26 height 26
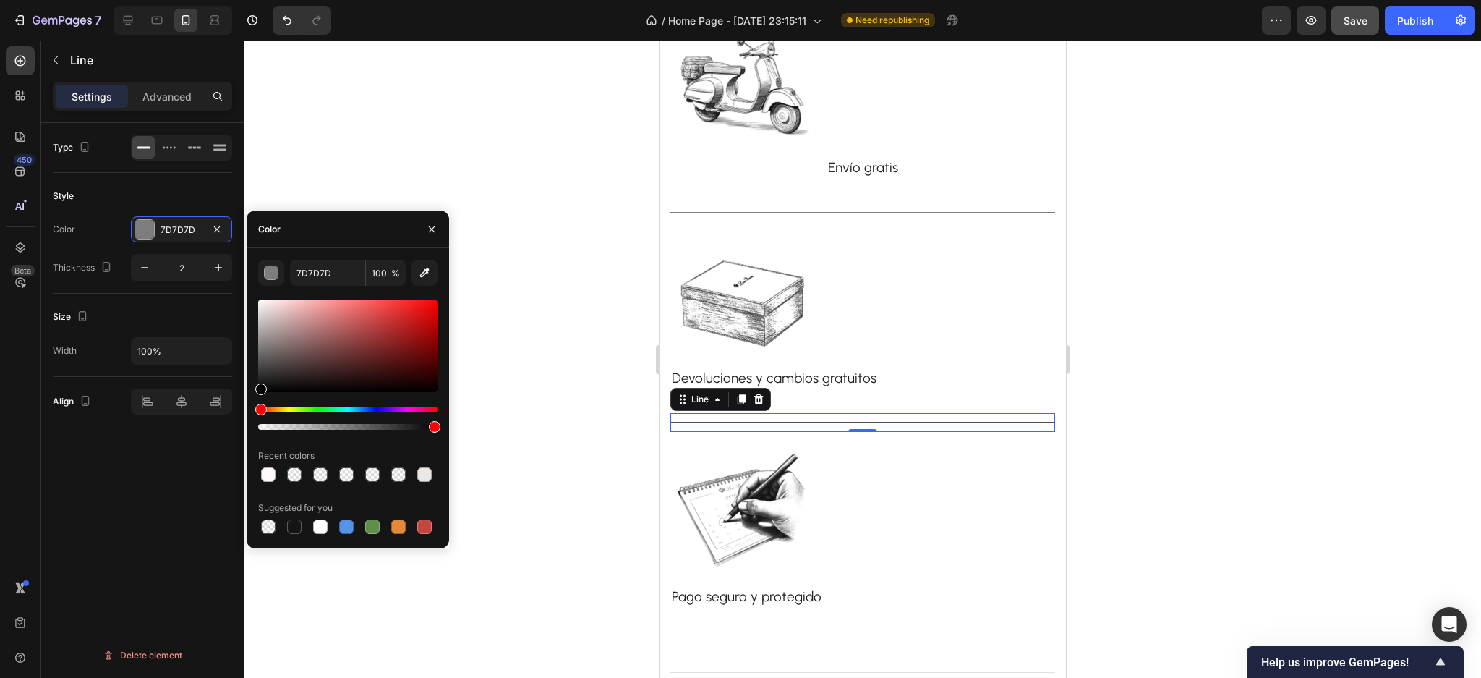
click at [266, 362] on div at bounding box center [347, 346] width 179 height 92
click at [268, 352] on div at bounding box center [347, 346] width 179 height 92
click at [271, 344] on div at bounding box center [347, 346] width 179 height 92
click at [269, 333] on div at bounding box center [347, 346] width 179 height 92
click at [269, 324] on div at bounding box center [347, 346] width 179 height 92
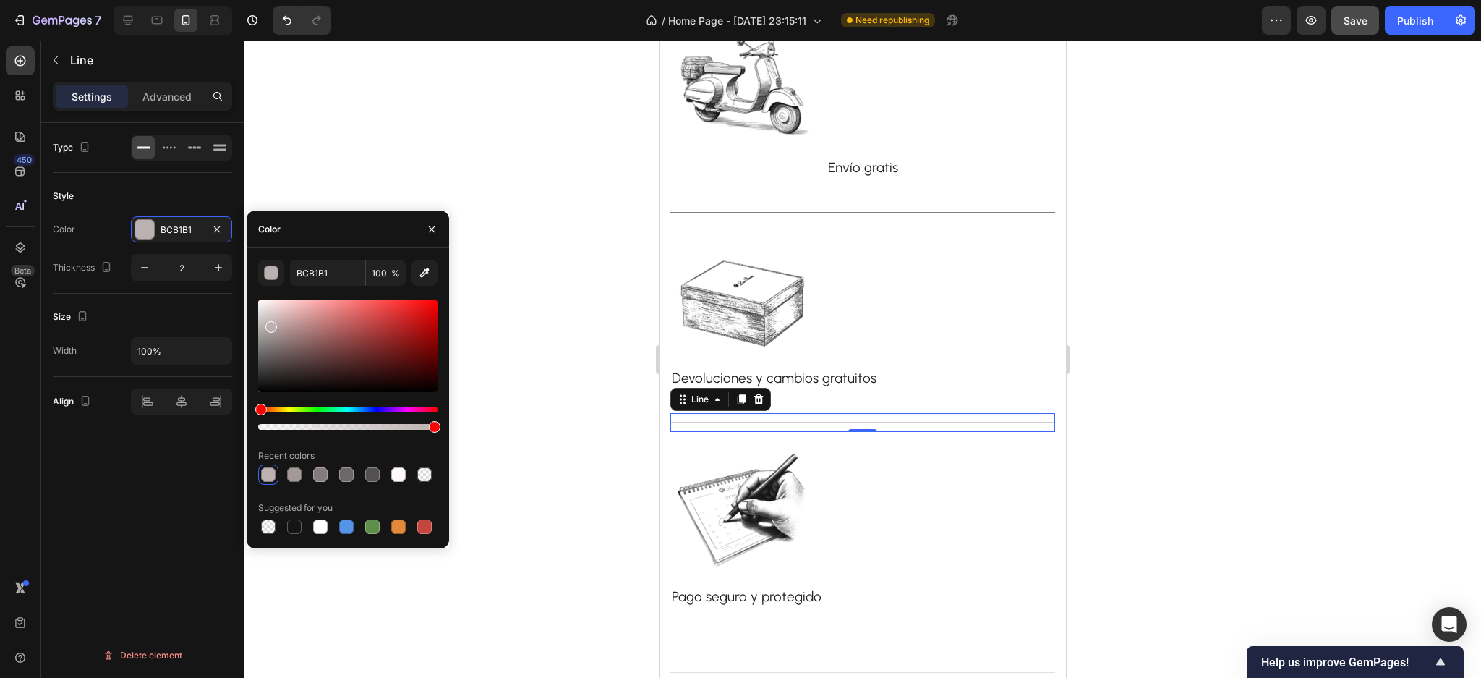
click at [269, 313] on div at bounding box center [347, 346] width 179 height 92
click at [265, 300] on div at bounding box center [347, 346] width 179 height 92
click at [262, 315] on div at bounding box center [347, 346] width 179 height 92
click at [278, 307] on div at bounding box center [347, 346] width 179 height 92
click at [274, 301] on div at bounding box center [347, 346] width 179 height 92
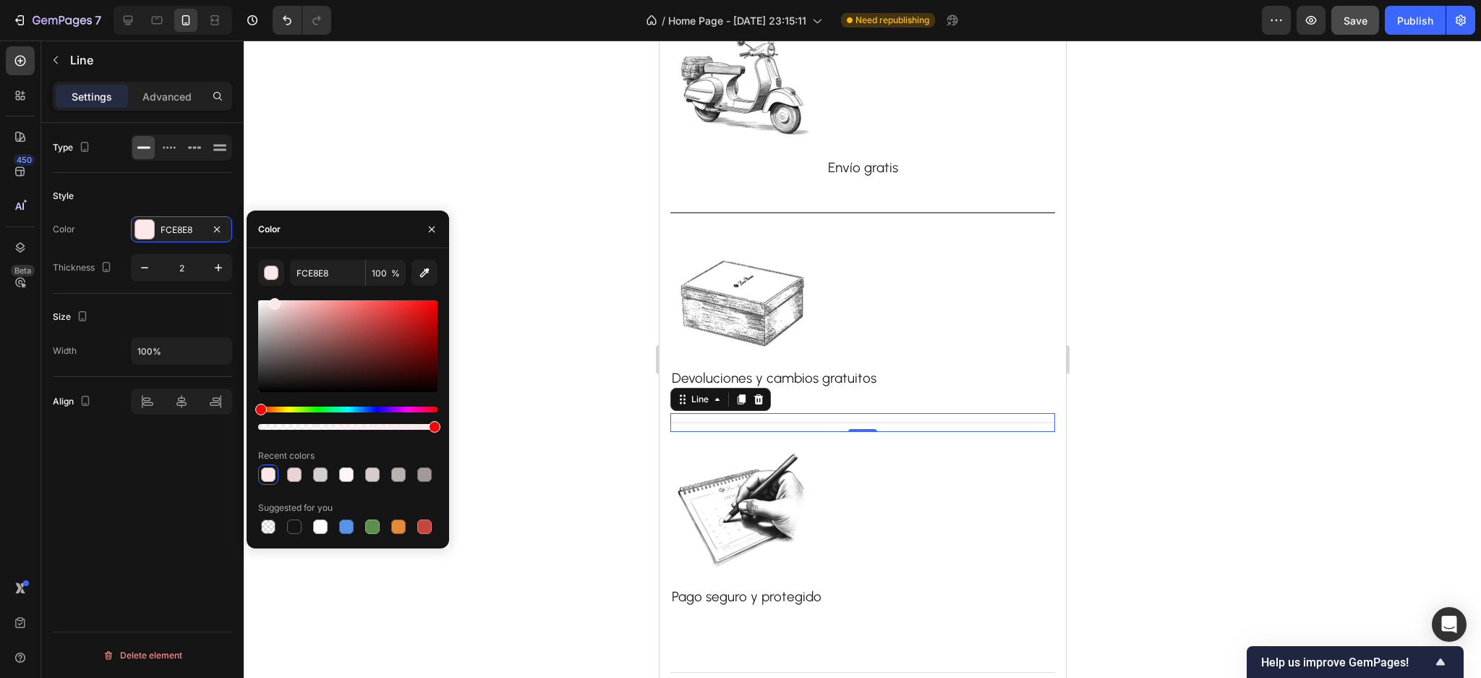
click at [268, 340] on div at bounding box center [347, 346] width 179 height 92
click at [263, 359] on div at bounding box center [347, 346] width 179 height 92
click at [271, 346] on div at bounding box center [347, 346] width 179 height 92
click at [272, 339] on div at bounding box center [347, 346] width 179 height 92
click at [273, 331] on div at bounding box center [347, 346] width 179 height 92
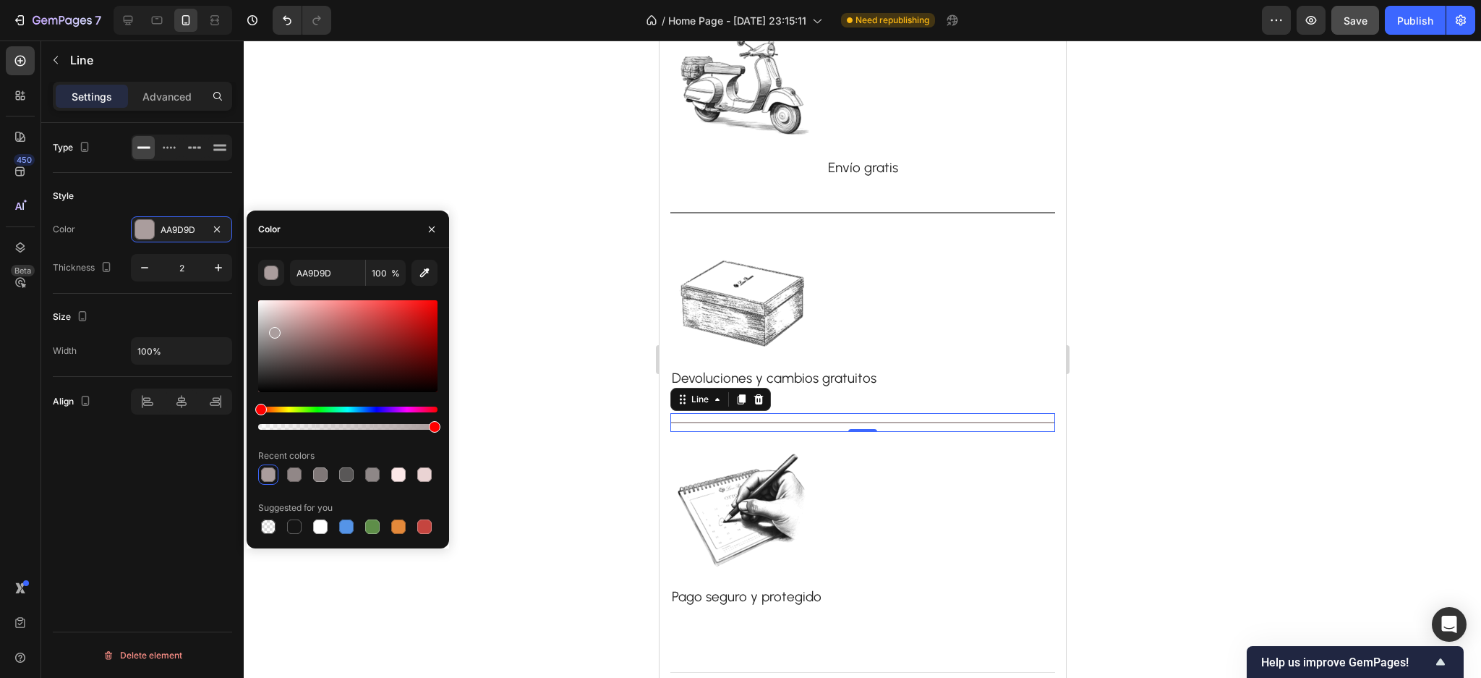
click at [271, 328] on div at bounding box center [275, 333] width 12 height 12
type input "B2A7A7"
click at [538, 330] on div at bounding box center [863, 359] width 1238 height 637
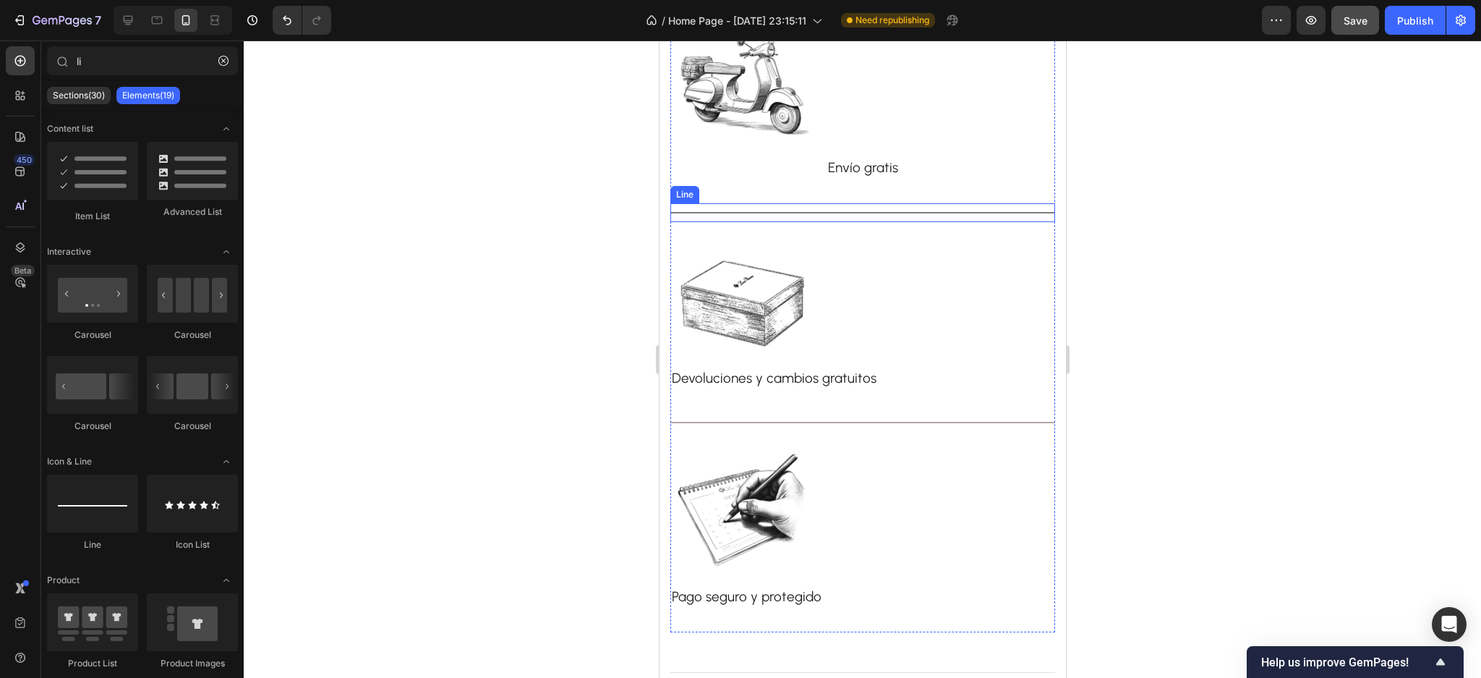
click at [857, 215] on div "Title Line" at bounding box center [862, 212] width 385 height 19
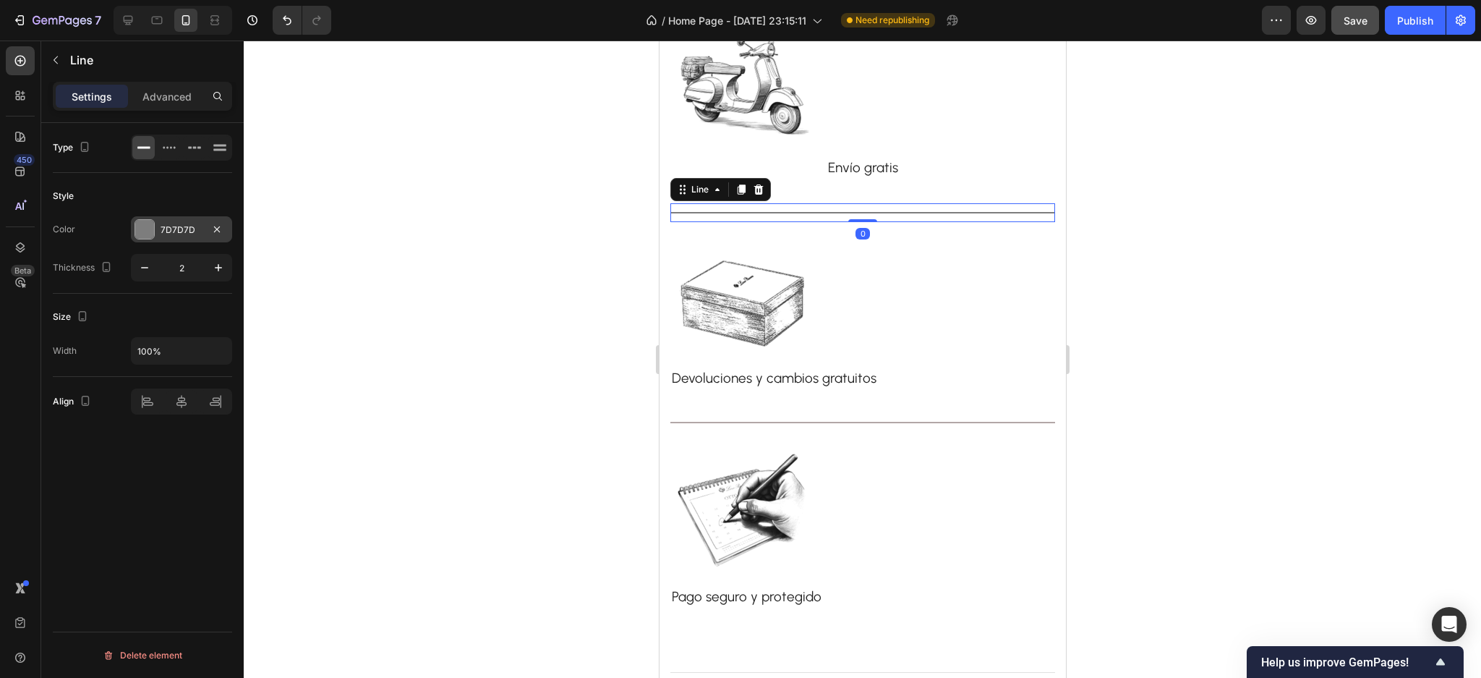
click at [146, 226] on div at bounding box center [144, 229] width 19 height 19
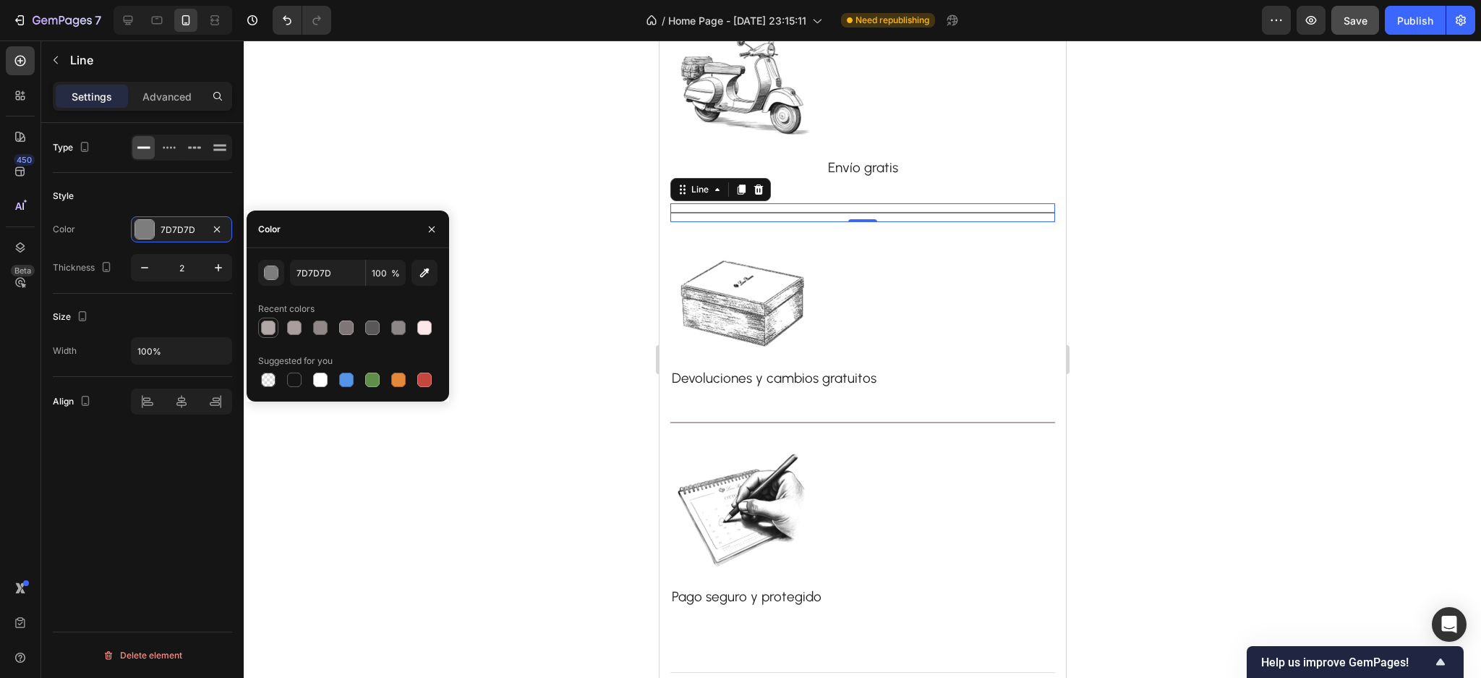
click at [272, 325] on div at bounding box center [268, 327] width 14 height 14
type input "B2A7A7"
click at [317, 179] on div at bounding box center [863, 359] width 1238 height 637
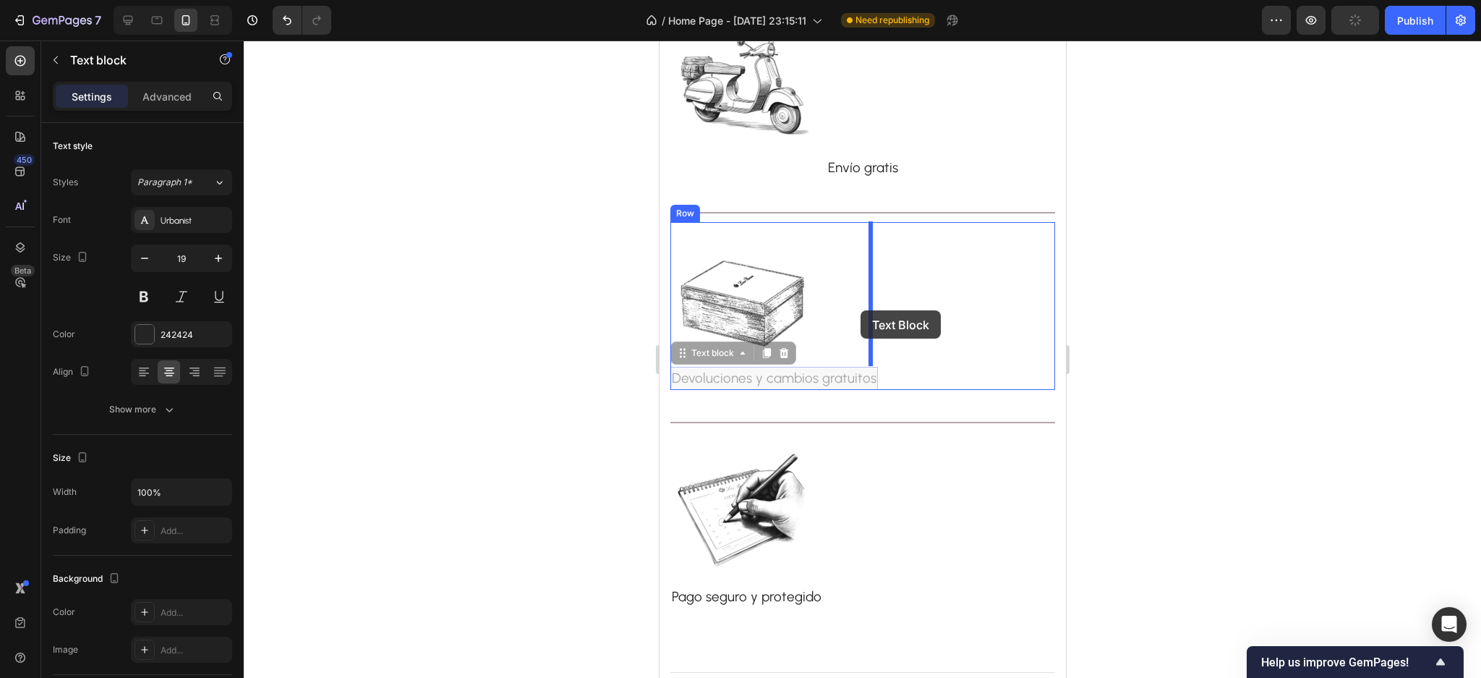
drag, startPoint x: 791, startPoint y: 371, endPoint x: 860, endPoint y: 310, distance: 92.3
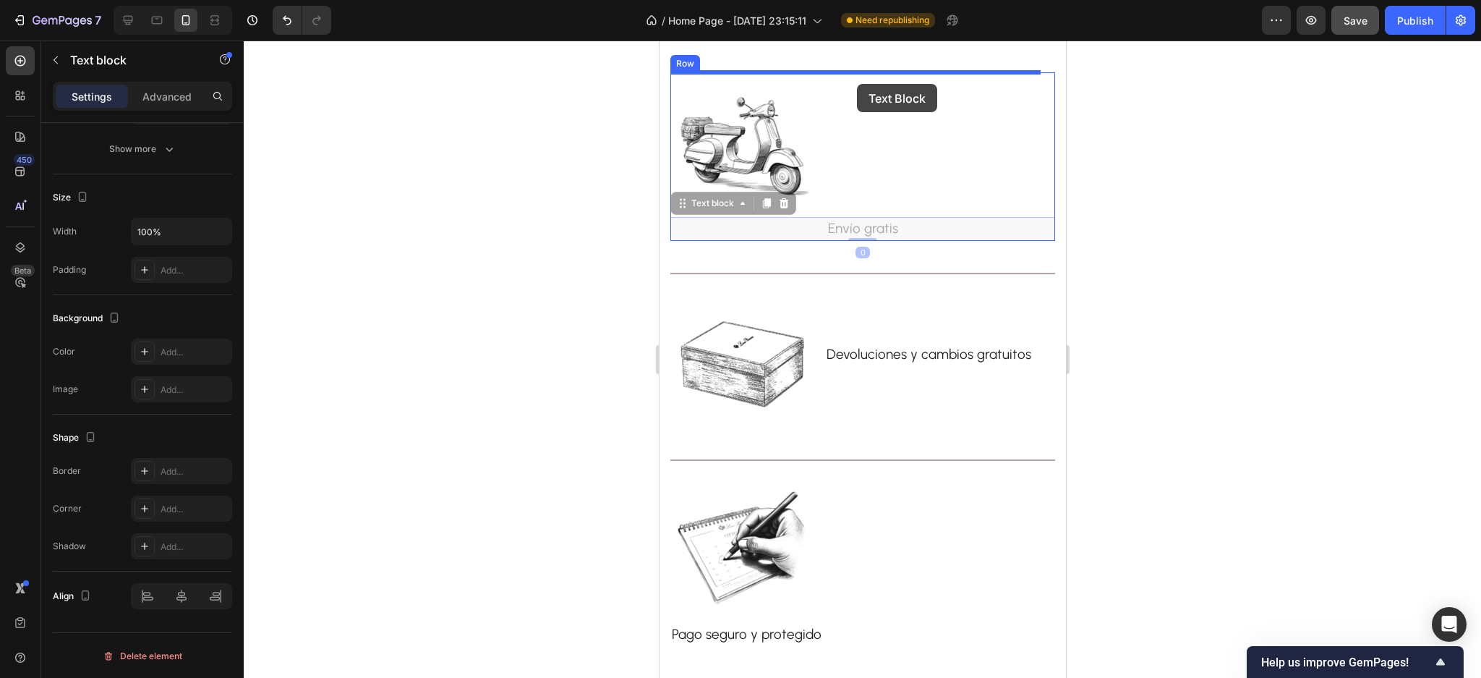
scroll to position [3349, 0]
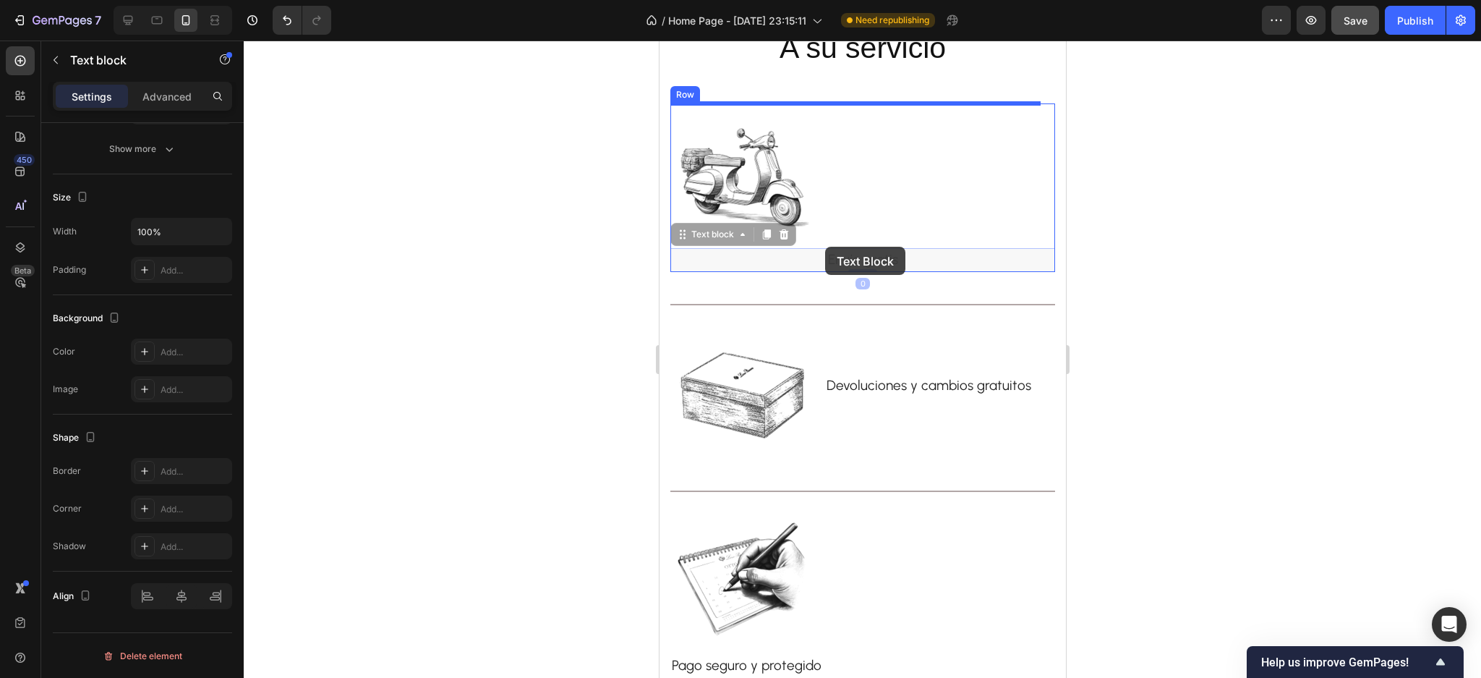
drag, startPoint x: 867, startPoint y: 169, endPoint x: 825, endPoint y: 247, distance: 88.7
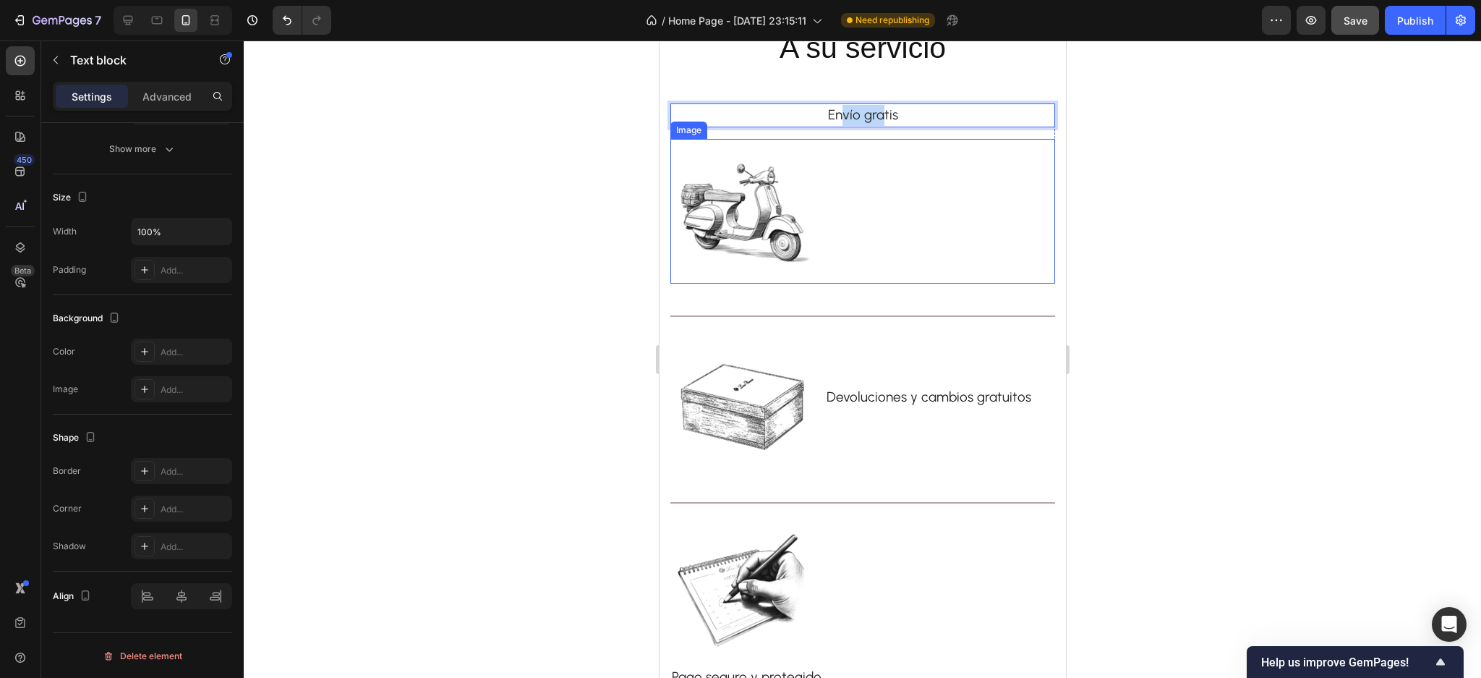
drag, startPoint x: 905, startPoint y: 149, endPoint x: 875, endPoint y: 211, distance: 68.9
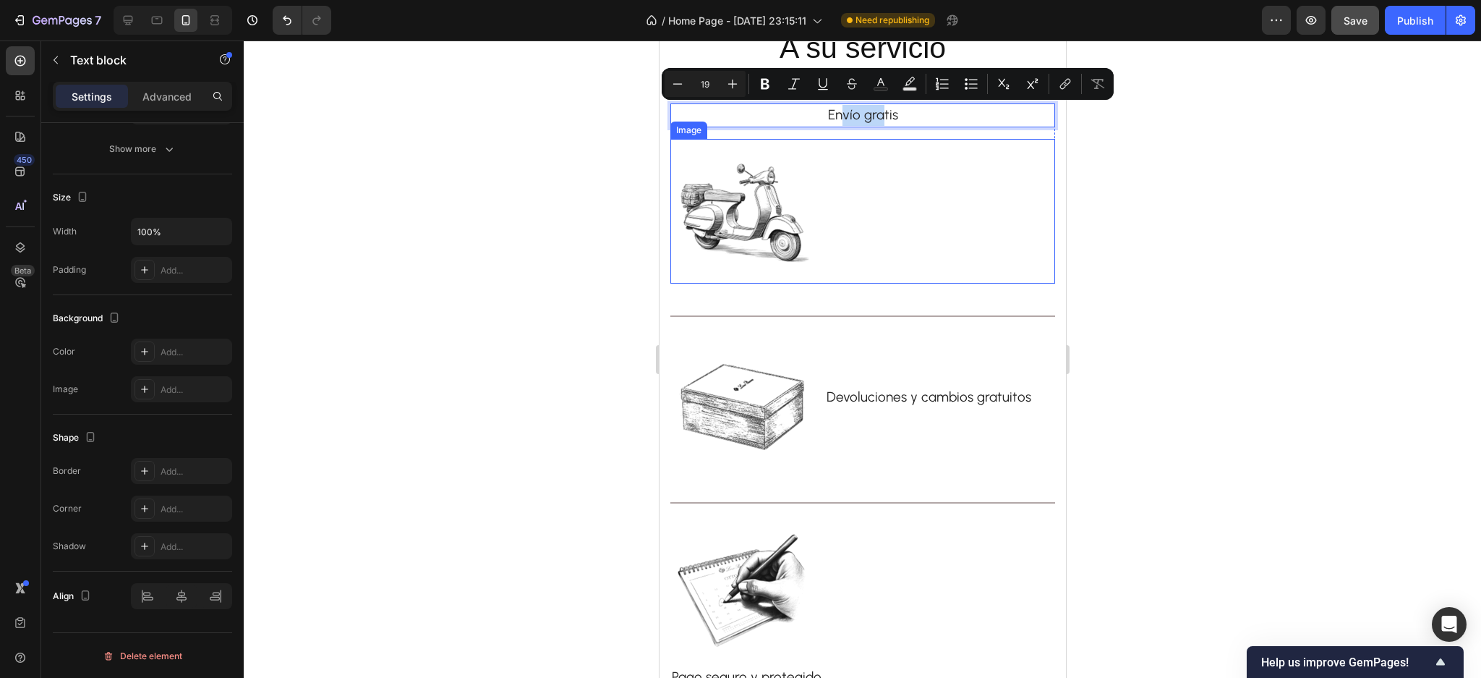
click at [895, 192] on div at bounding box center [862, 211] width 385 height 145
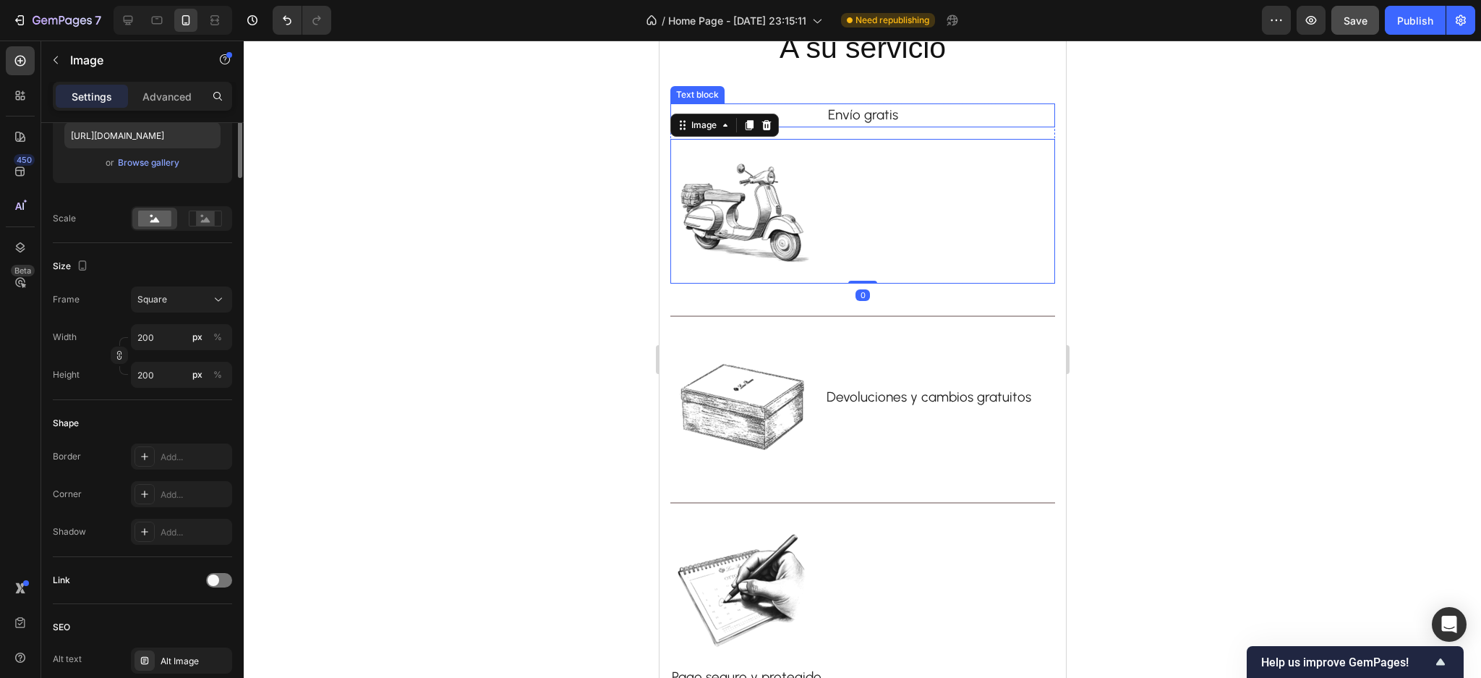
scroll to position [0, 0]
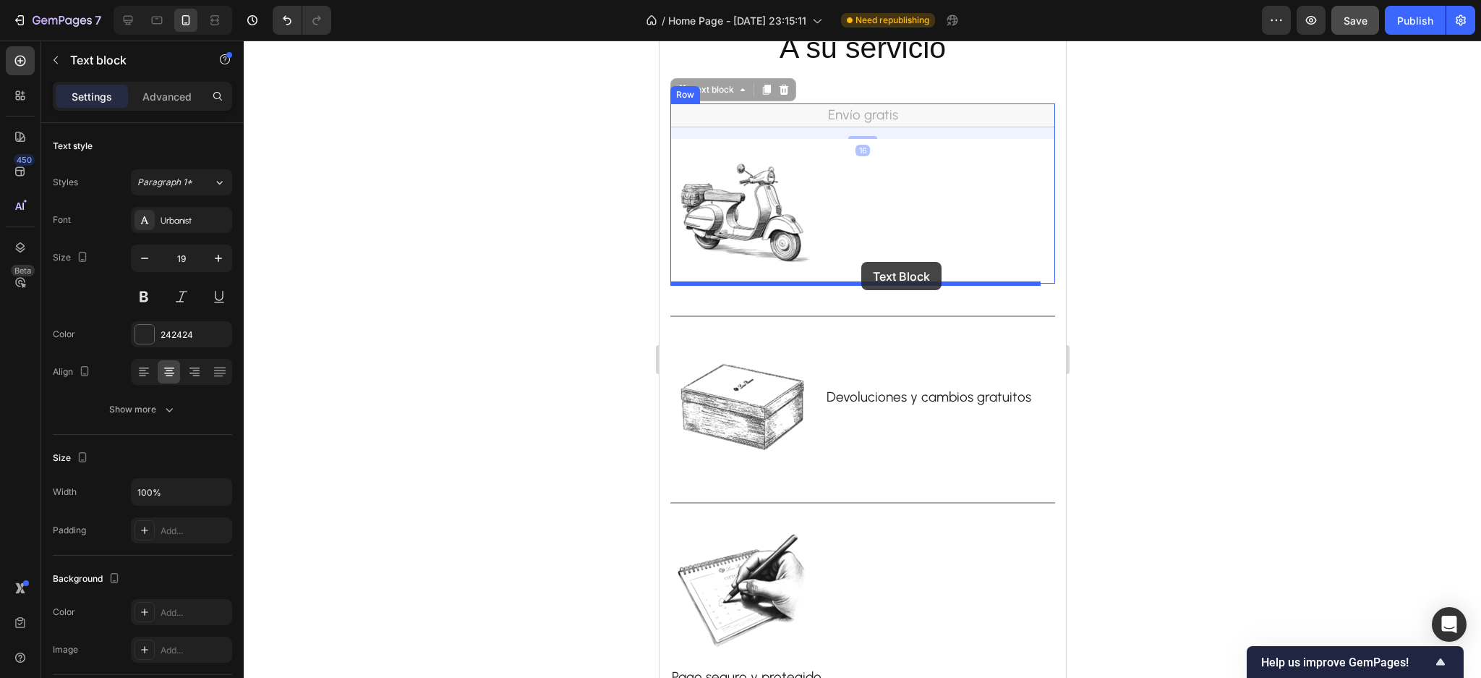
drag, startPoint x: 905, startPoint y: 113, endPoint x: 856, endPoint y: 269, distance: 163.8
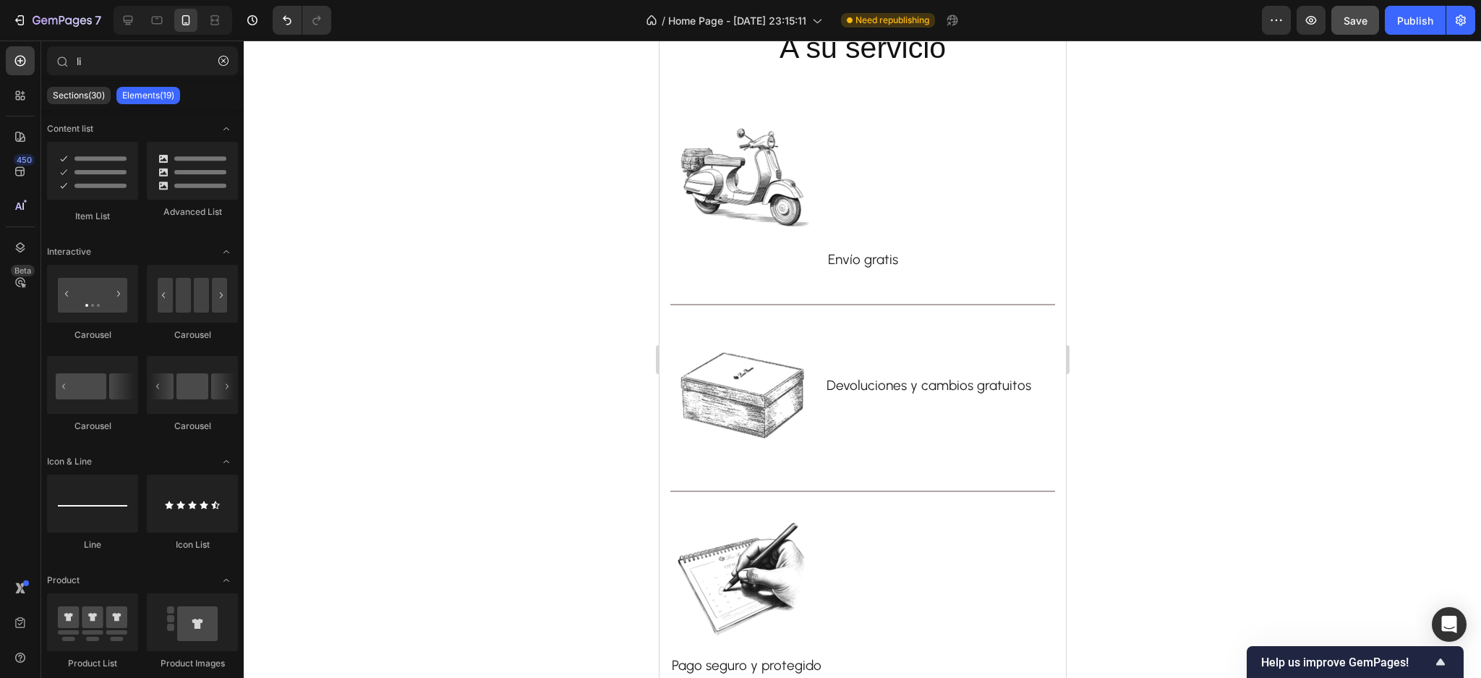
scroll to position [3674, 0]
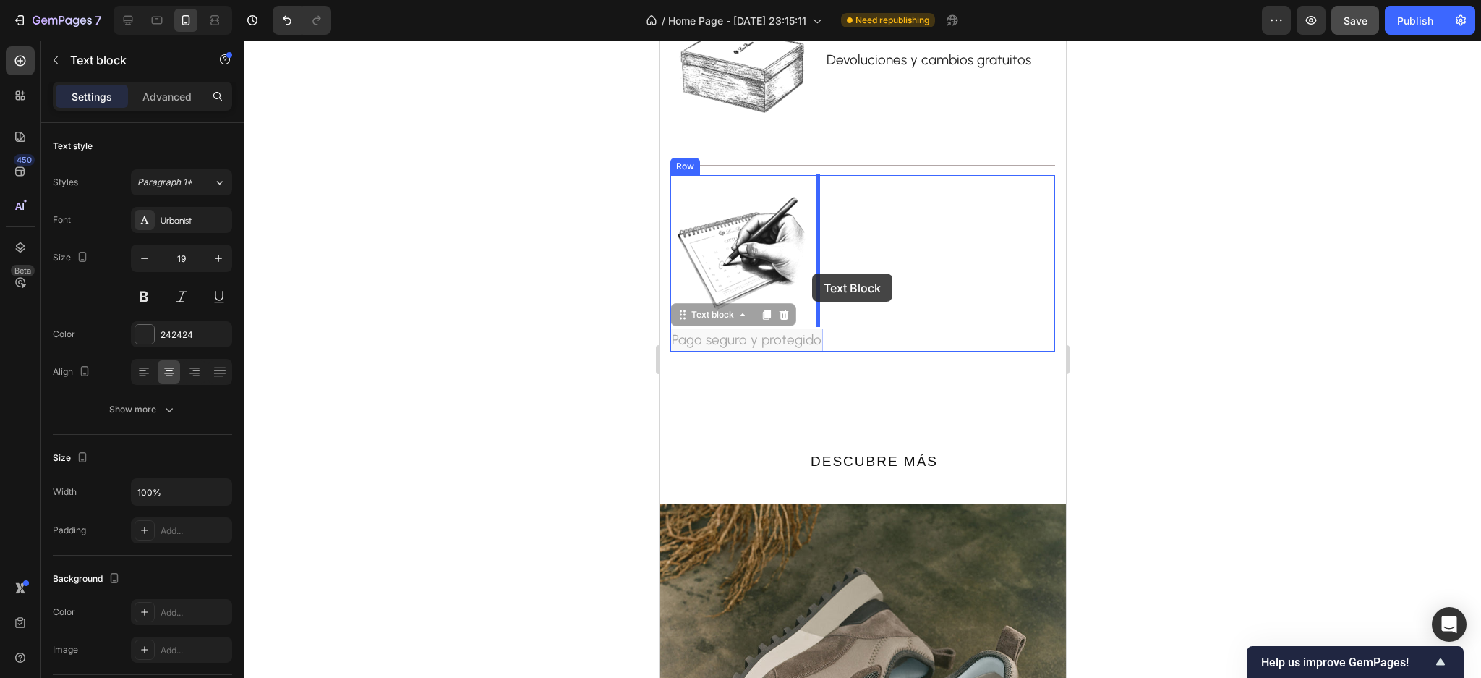
drag, startPoint x: 854, startPoint y: 278, endPoint x: 812, endPoint y: 273, distance: 42.3
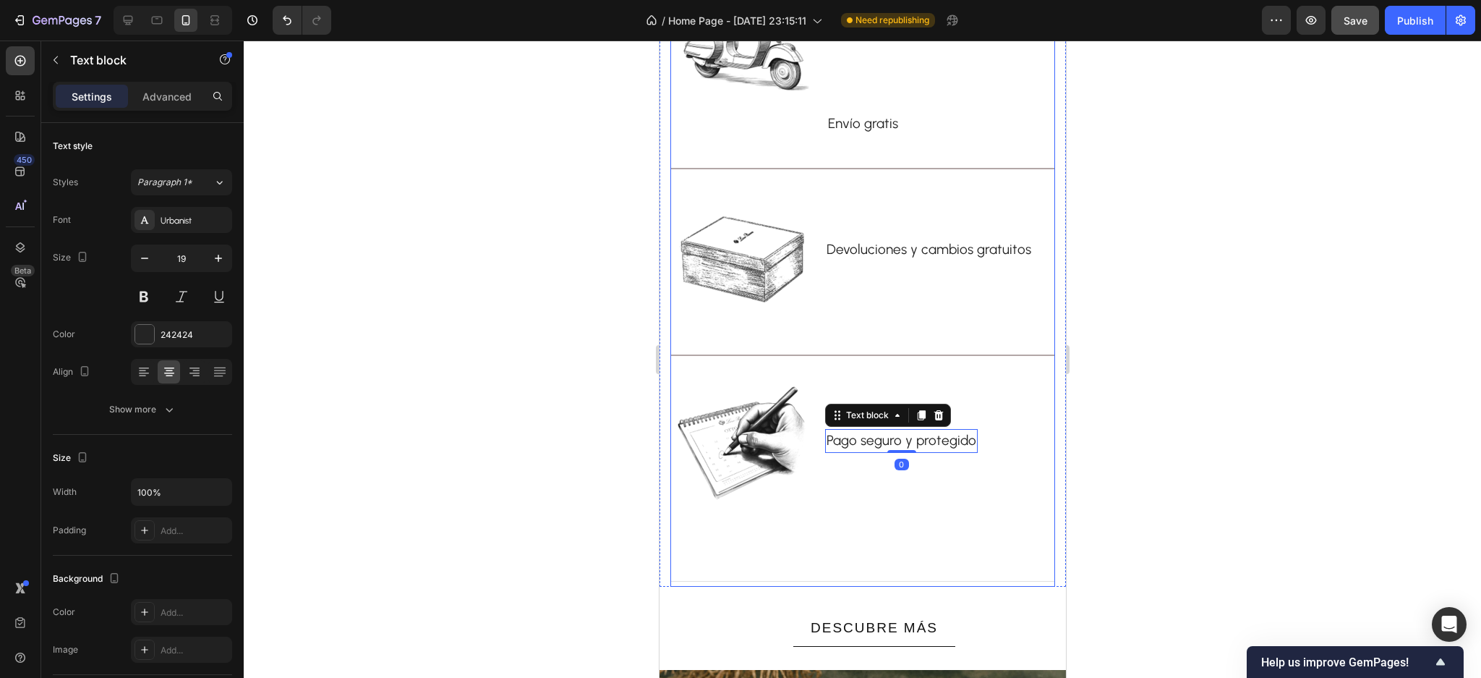
scroll to position [3481, 0]
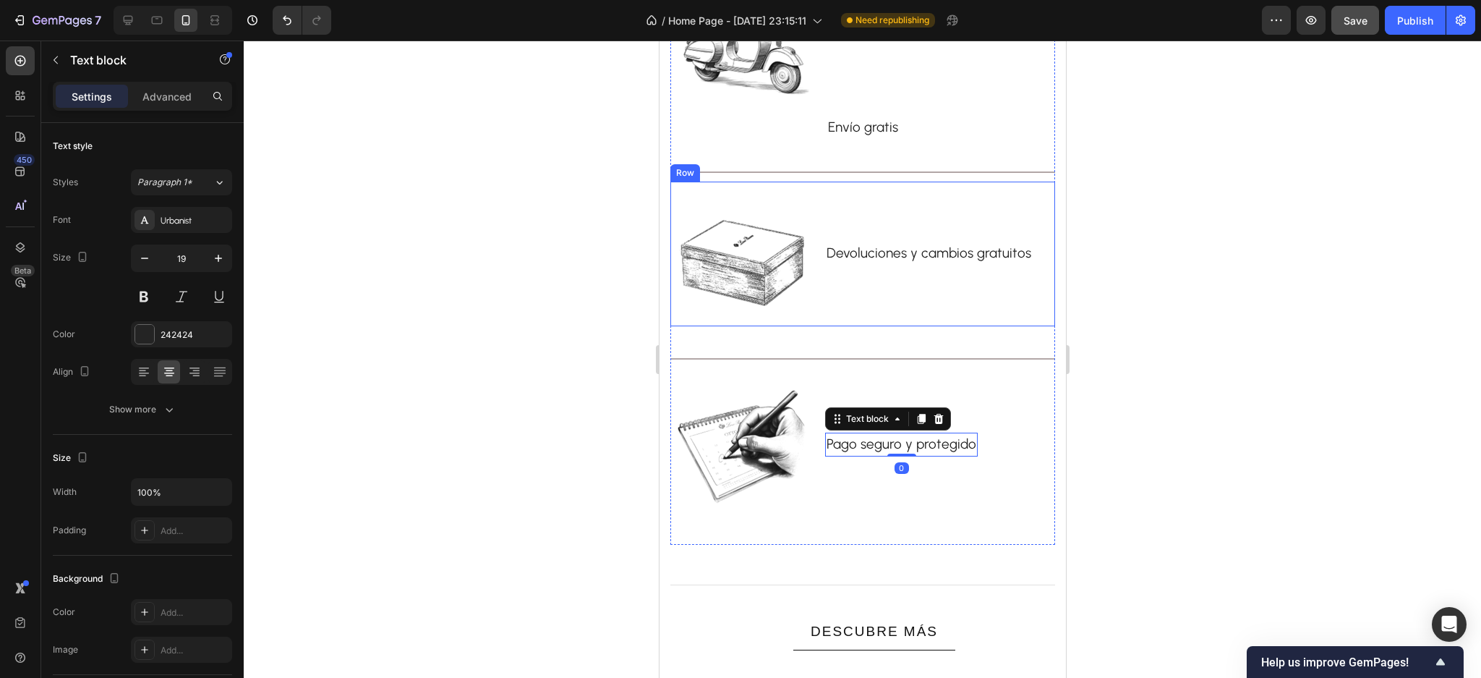
click at [903, 138] on p "Envío gratis" at bounding box center [862, 127] width 382 height 21
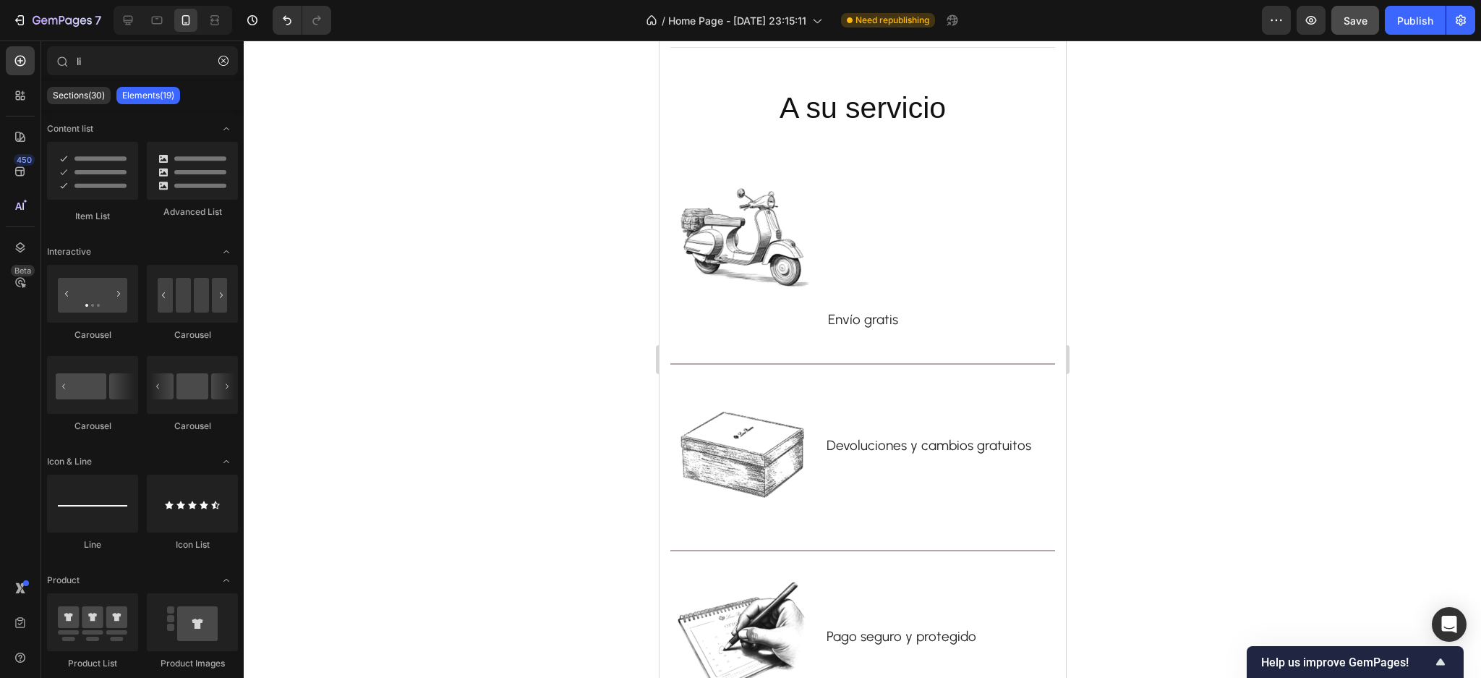
scroll to position [3157, 0]
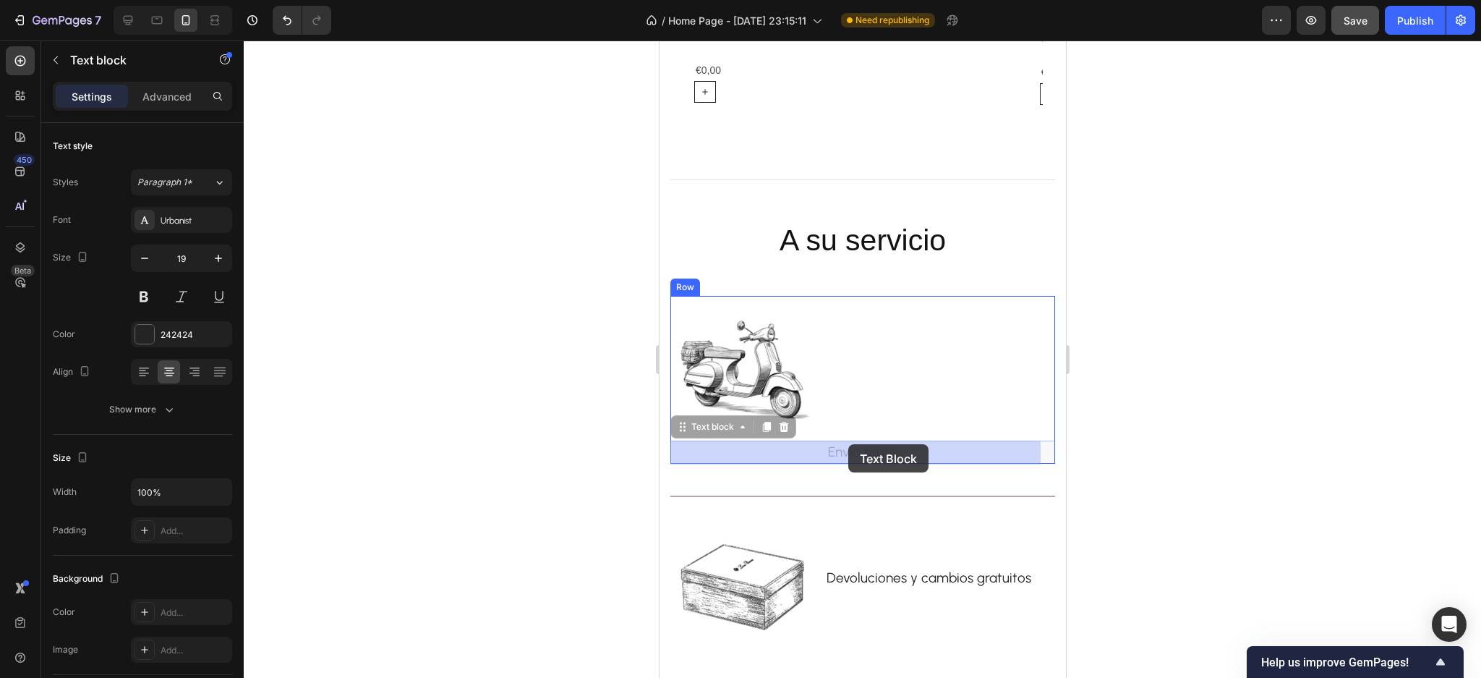
drag, startPoint x: 914, startPoint y: 375, endPoint x: 848, endPoint y: 444, distance: 95.7
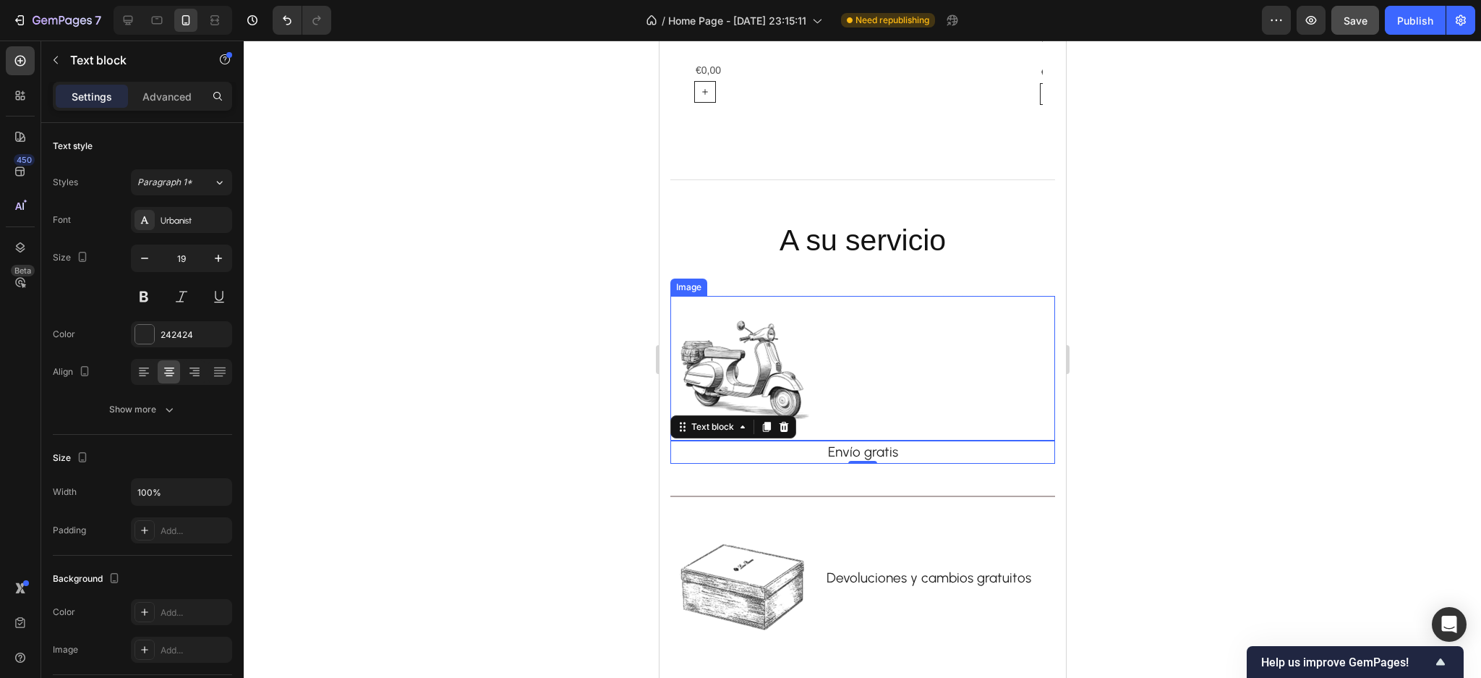
click at [783, 370] on img at bounding box center [742, 368] width 145 height 145
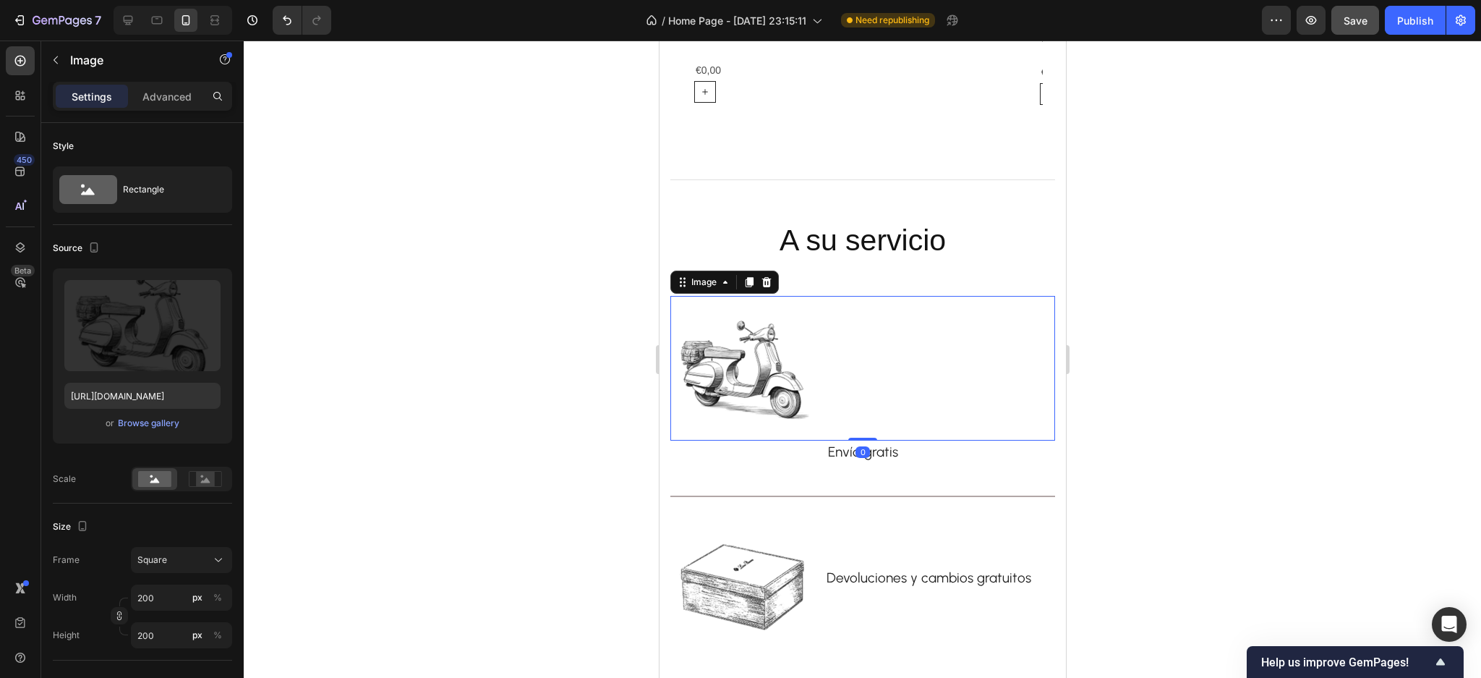
click at [713, 364] on img at bounding box center [742, 368] width 145 height 145
click at [516, 322] on div at bounding box center [863, 359] width 1238 height 637
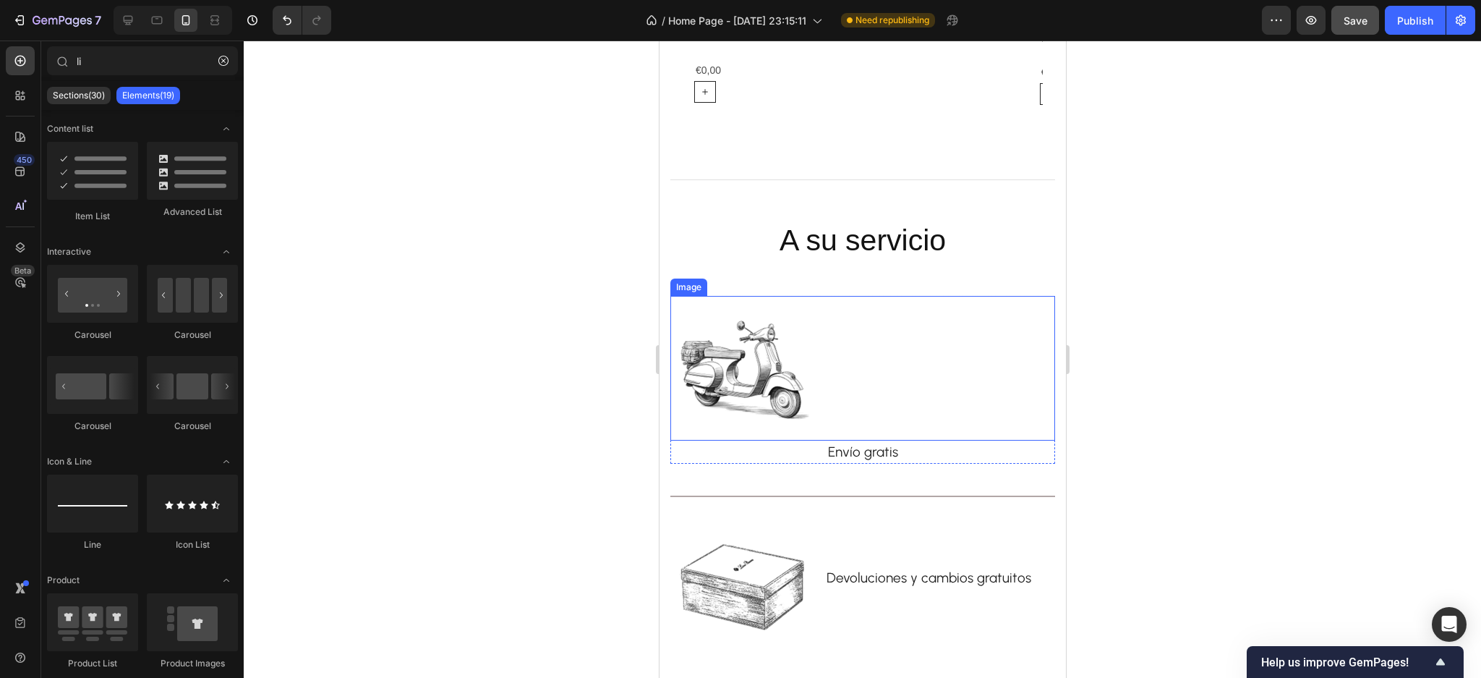
click at [762, 367] on img at bounding box center [742, 368] width 145 height 145
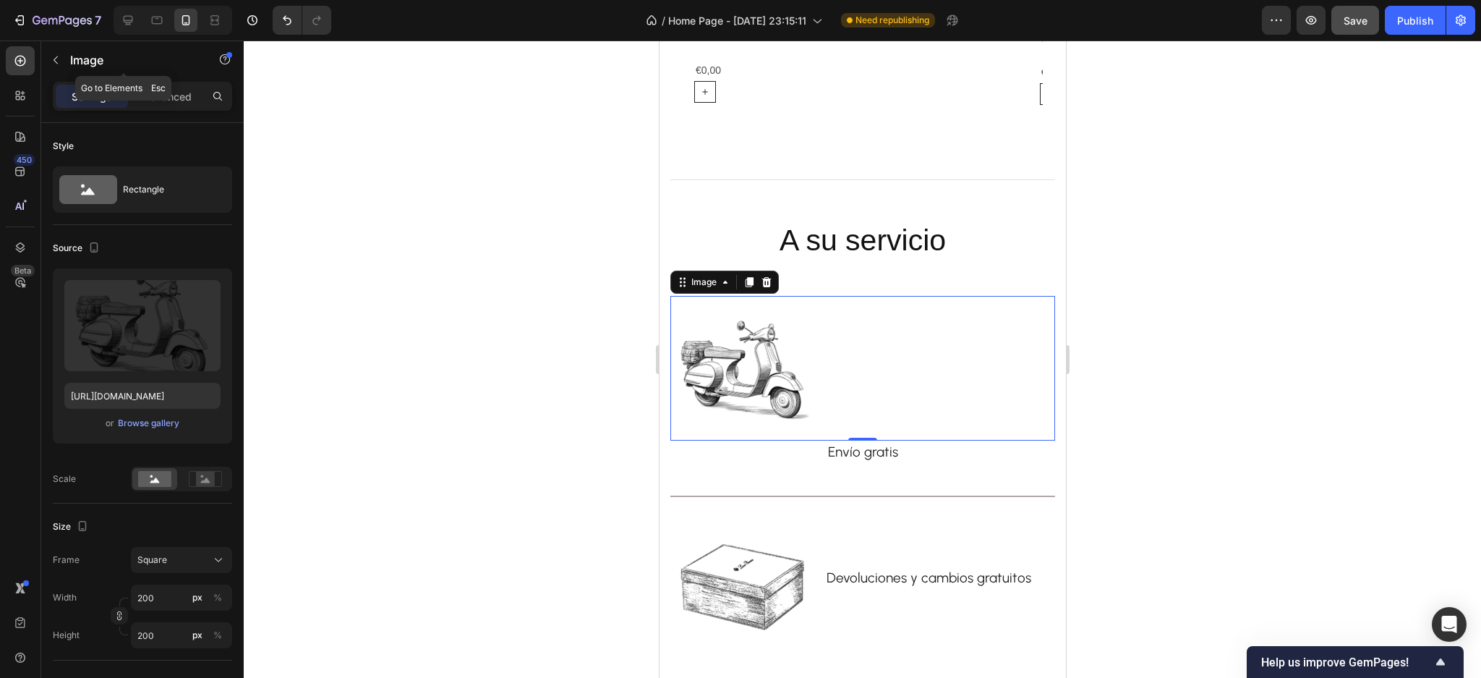
click at [43, 58] on div "Image" at bounding box center [123, 60] width 165 height 38
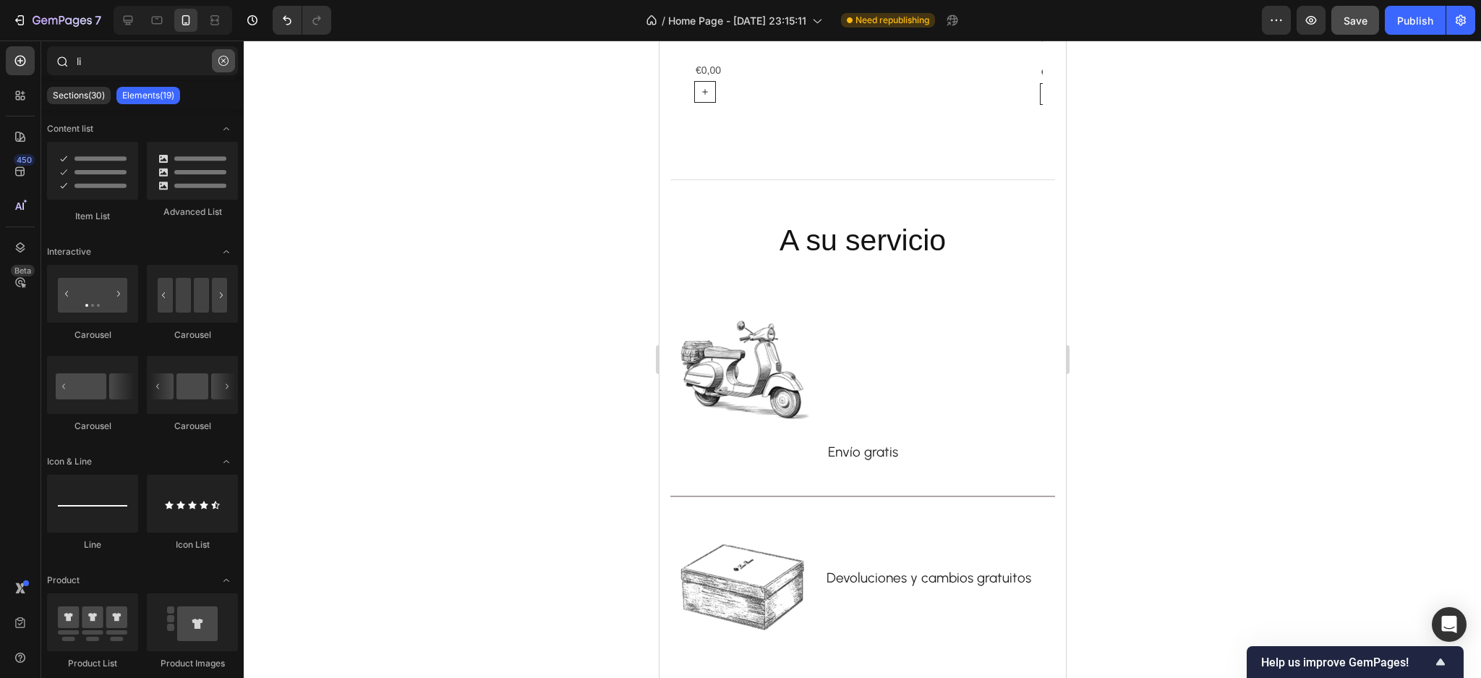
click at [226, 62] on icon "button" at bounding box center [223, 61] width 10 height 10
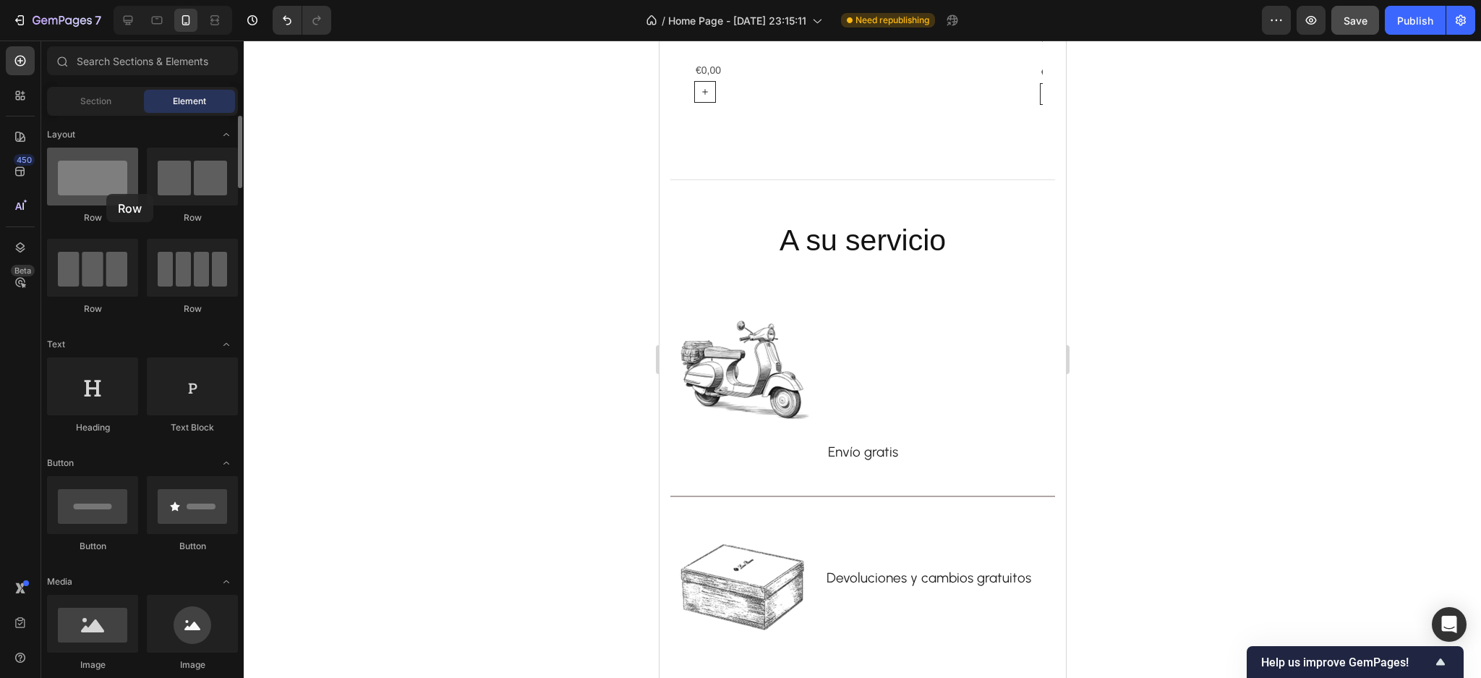
drag, startPoint x: 105, startPoint y: 169, endPoint x: 106, endPoint y: 194, distance: 25.4
click at [106, 194] on div at bounding box center [92, 177] width 91 height 58
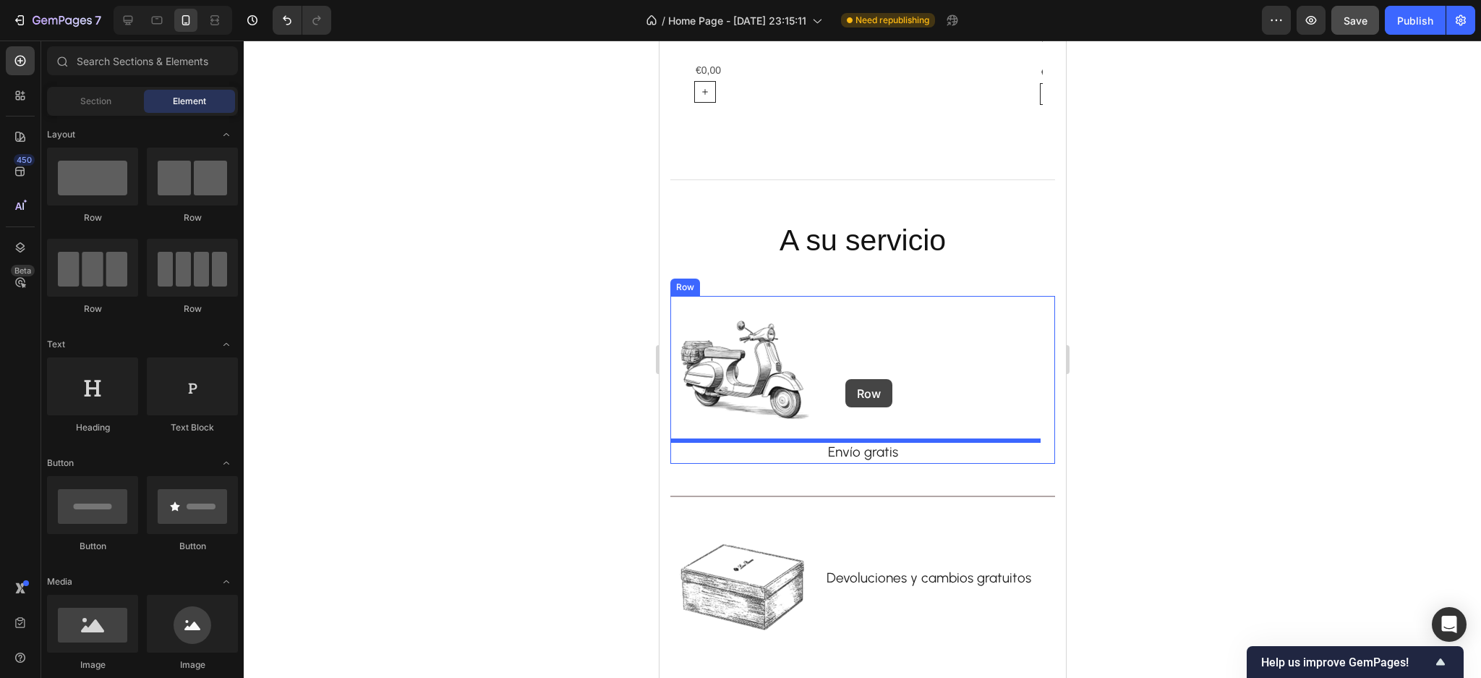
drag, startPoint x: 861, startPoint y: 227, endPoint x: 845, endPoint y: 379, distance: 152.7
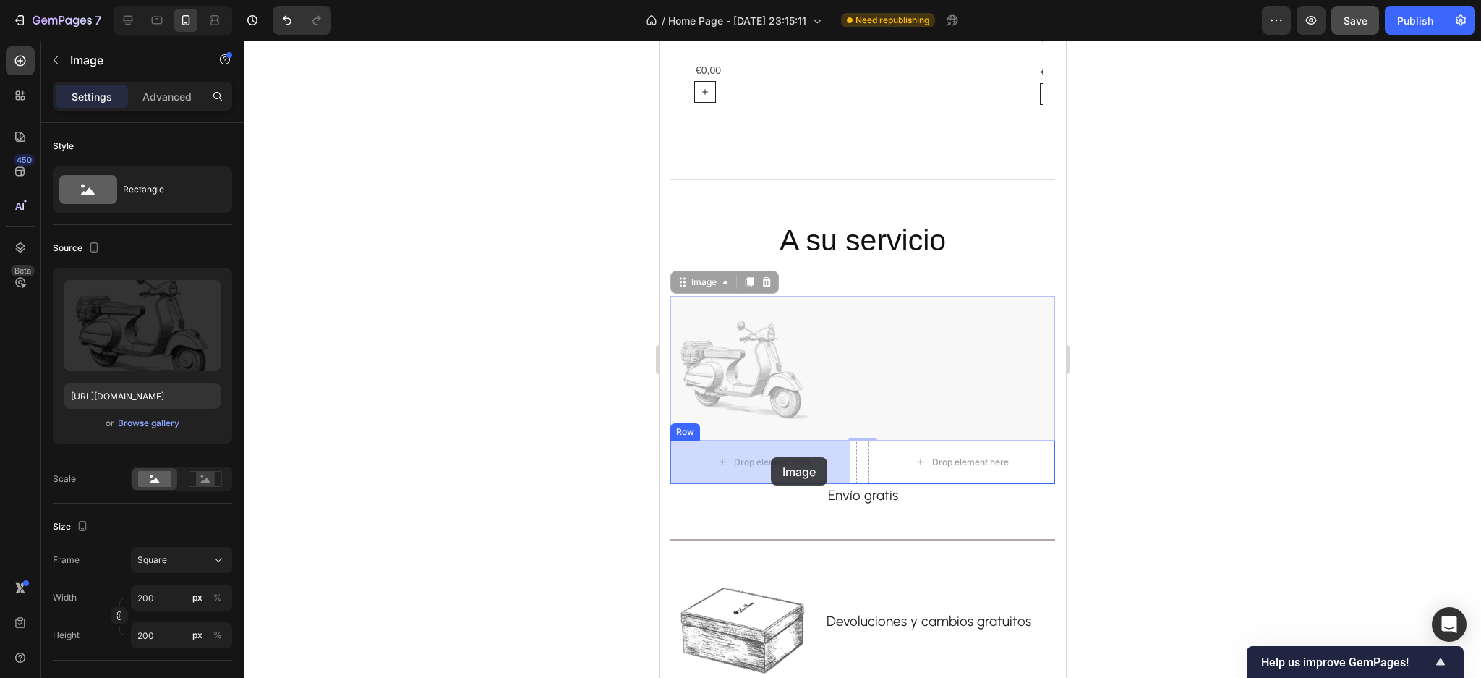
drag, startPoint x: 775, startPoint y: 422, endPoint x: 776, endPoint y: 449, distance: 27.5
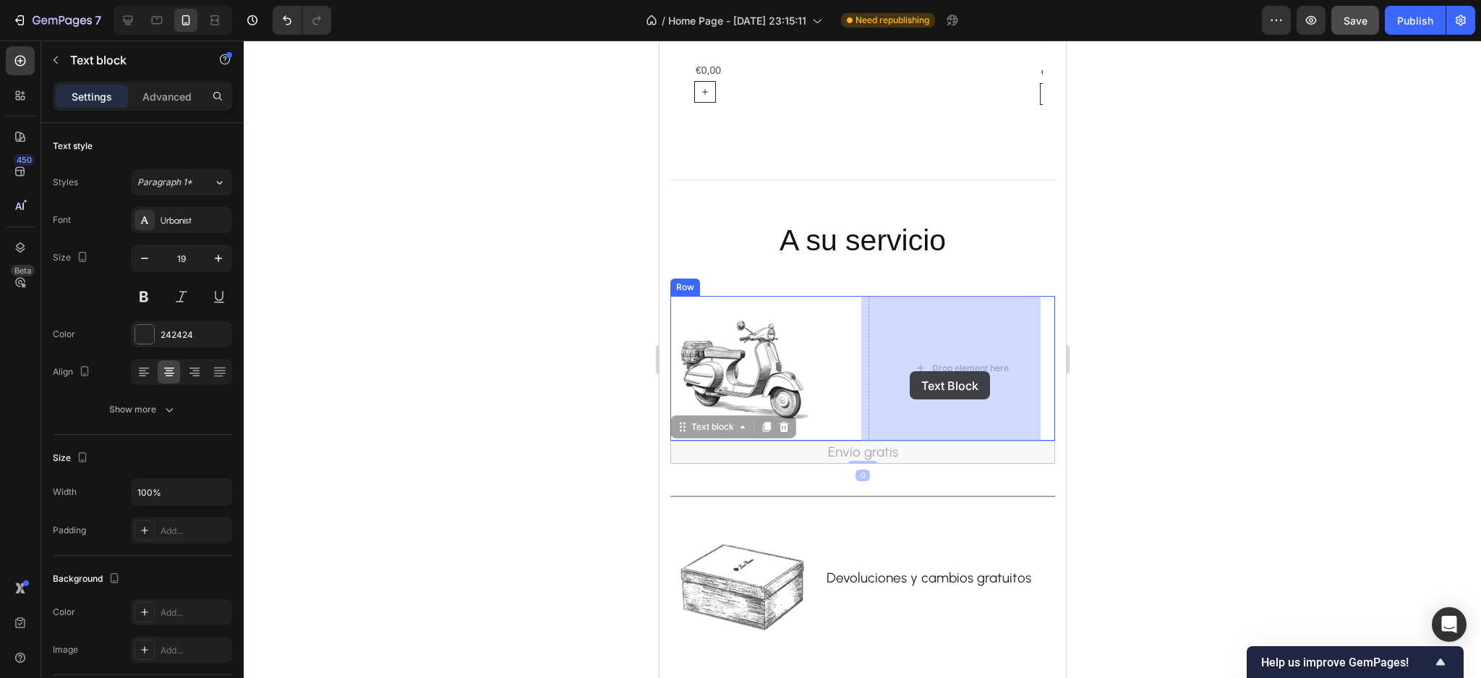
drag, startPoint x: 908, startPoint y: 430, endPoint x: 905, endPoint y: 371, distance: 58.7
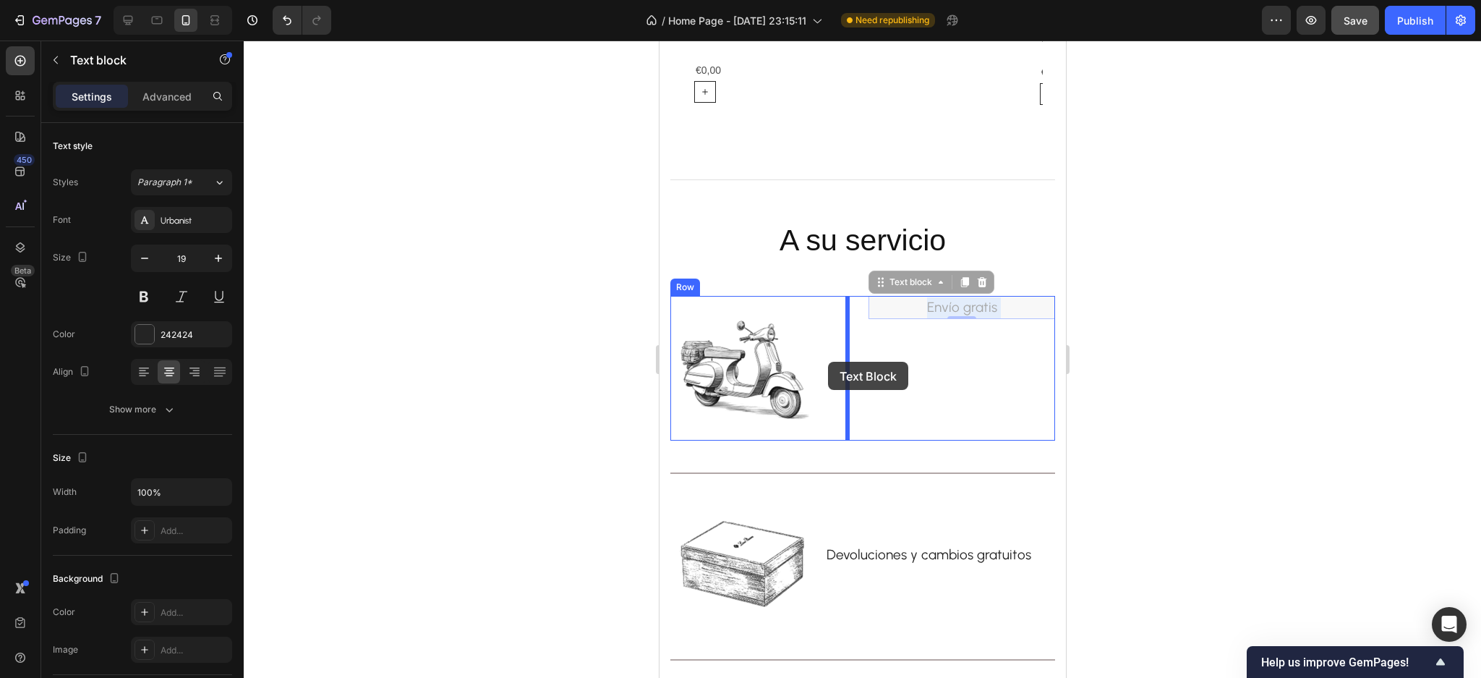
drag, startPoint x: 923, startPoint y: 305, endPoint x: 1189, endPoint y: 416, distance: 288.6
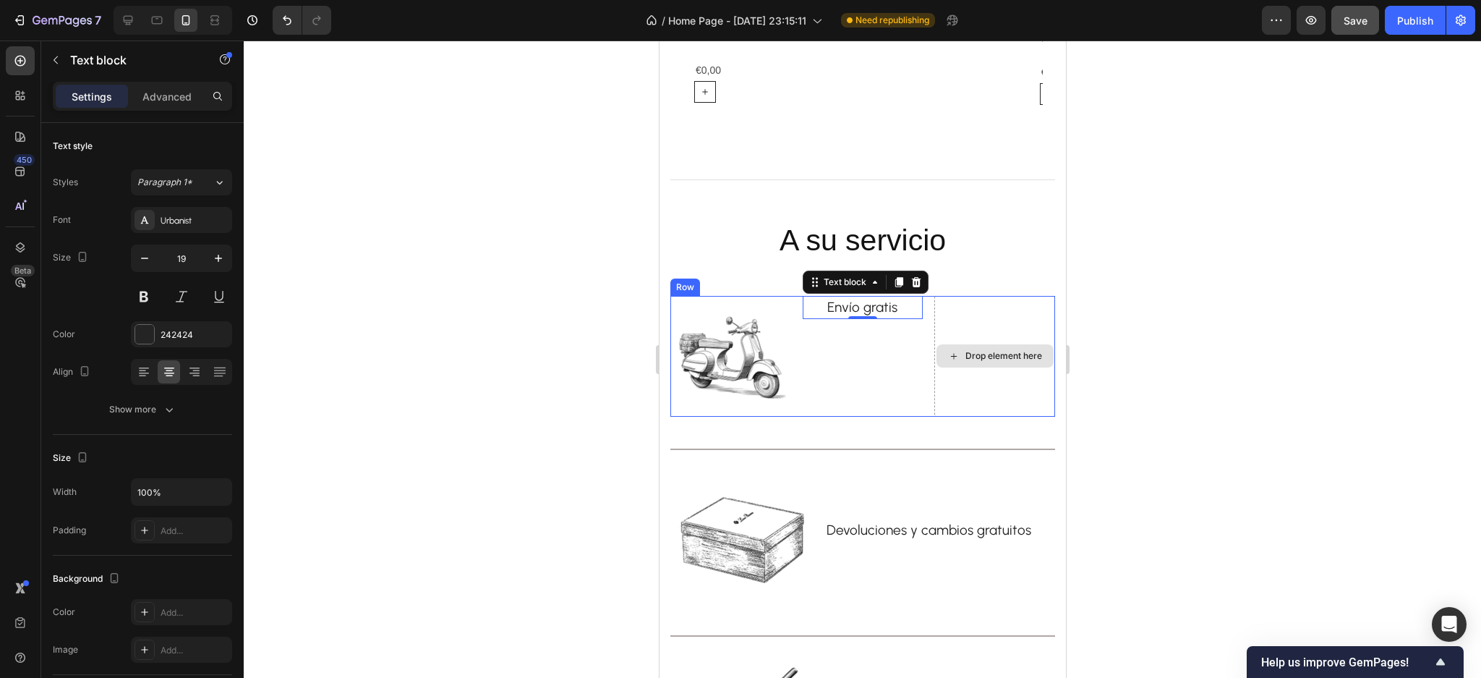
click at [958, 336] on div "Drop element here" at bounding box center [994, 356] width 121 height 121
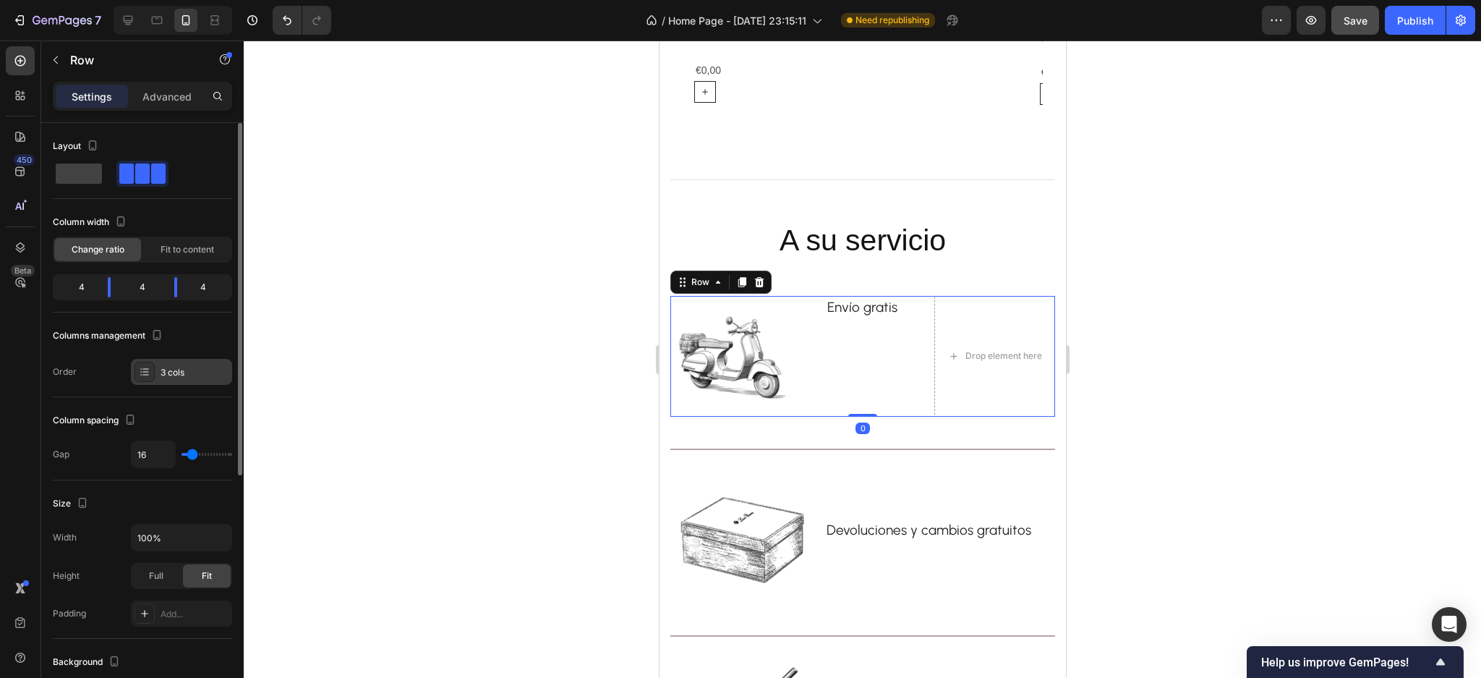
click at [182, 377] on div "3 cols" at bounding box center [195, 372] width 68 height 13
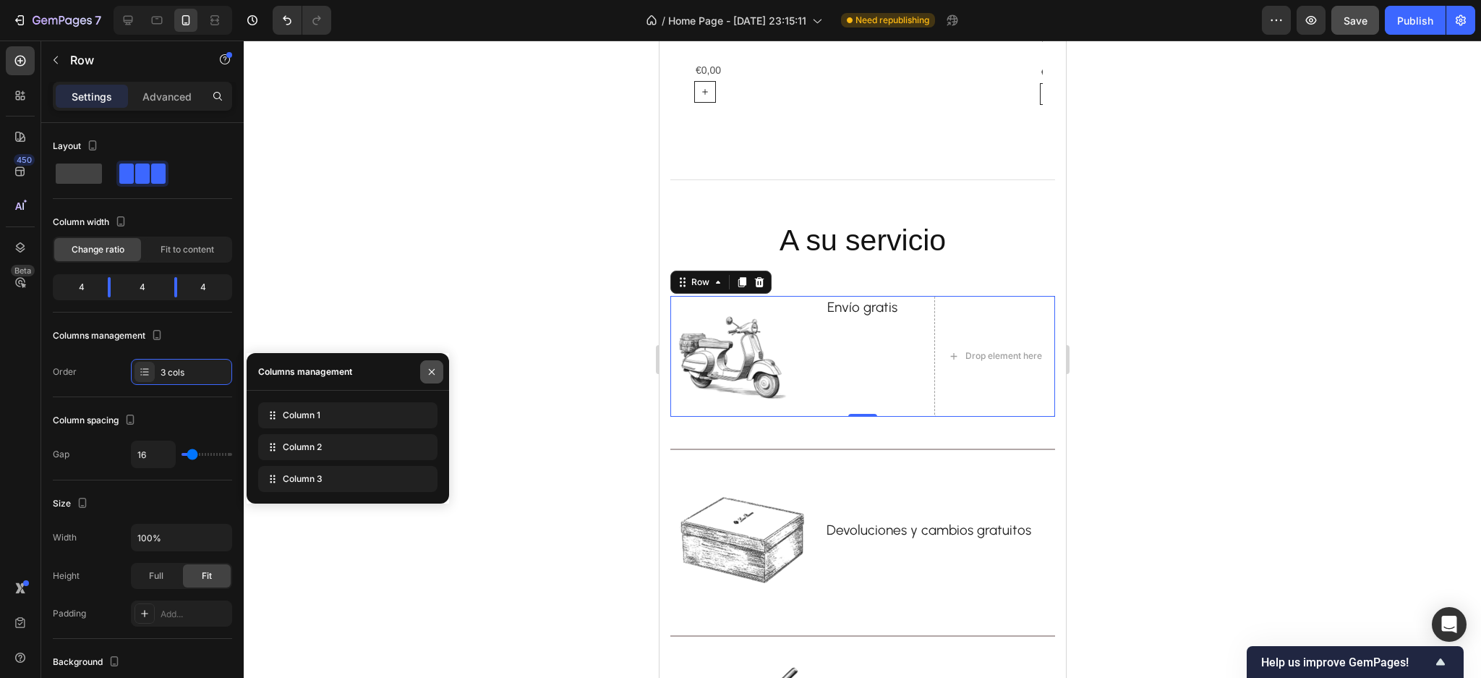
click at [428, 366] on icon "button" at bounding box center [432, 372] width 12 height 12
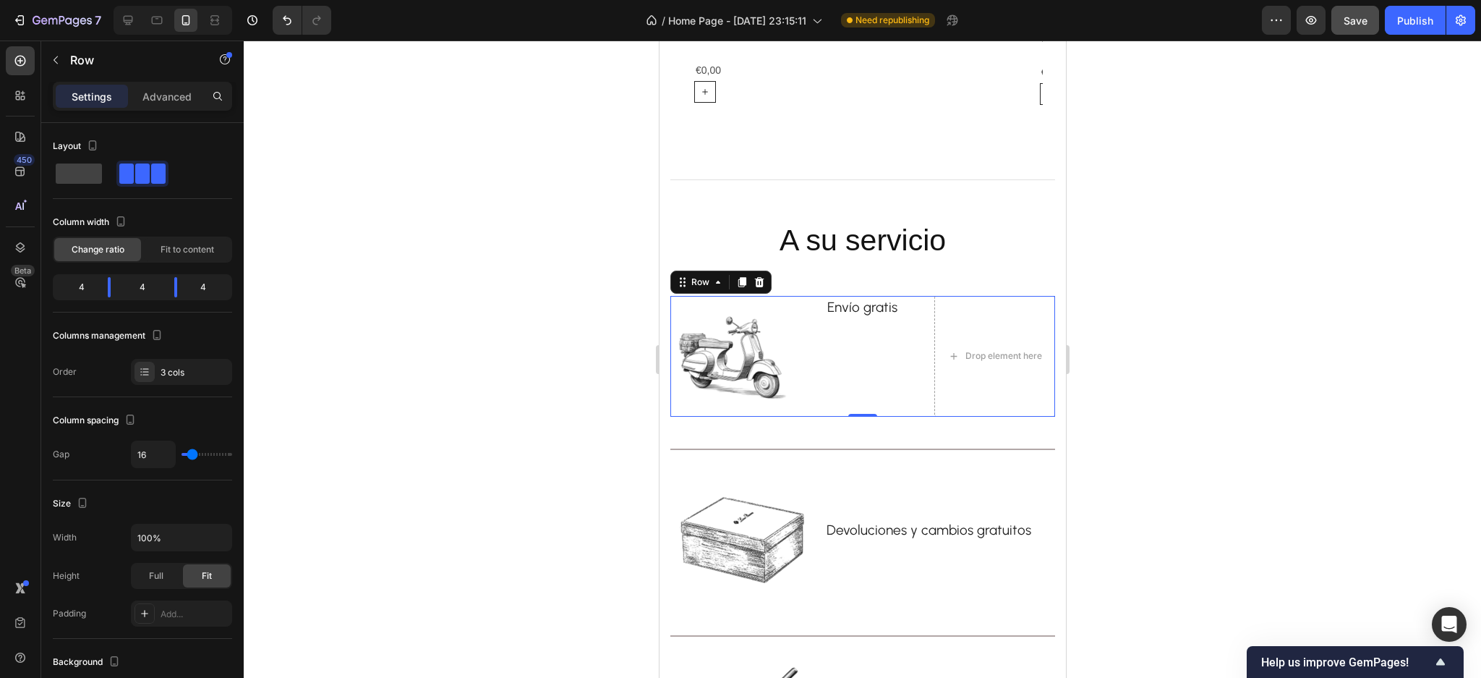
click at [802, 341] on div "Envío gratis Text block" at bounding box center [862, 356] width 121 height 121
click at [192, 258] on div "Fit to content" at bounding box center [187, 249] width 87 height 23
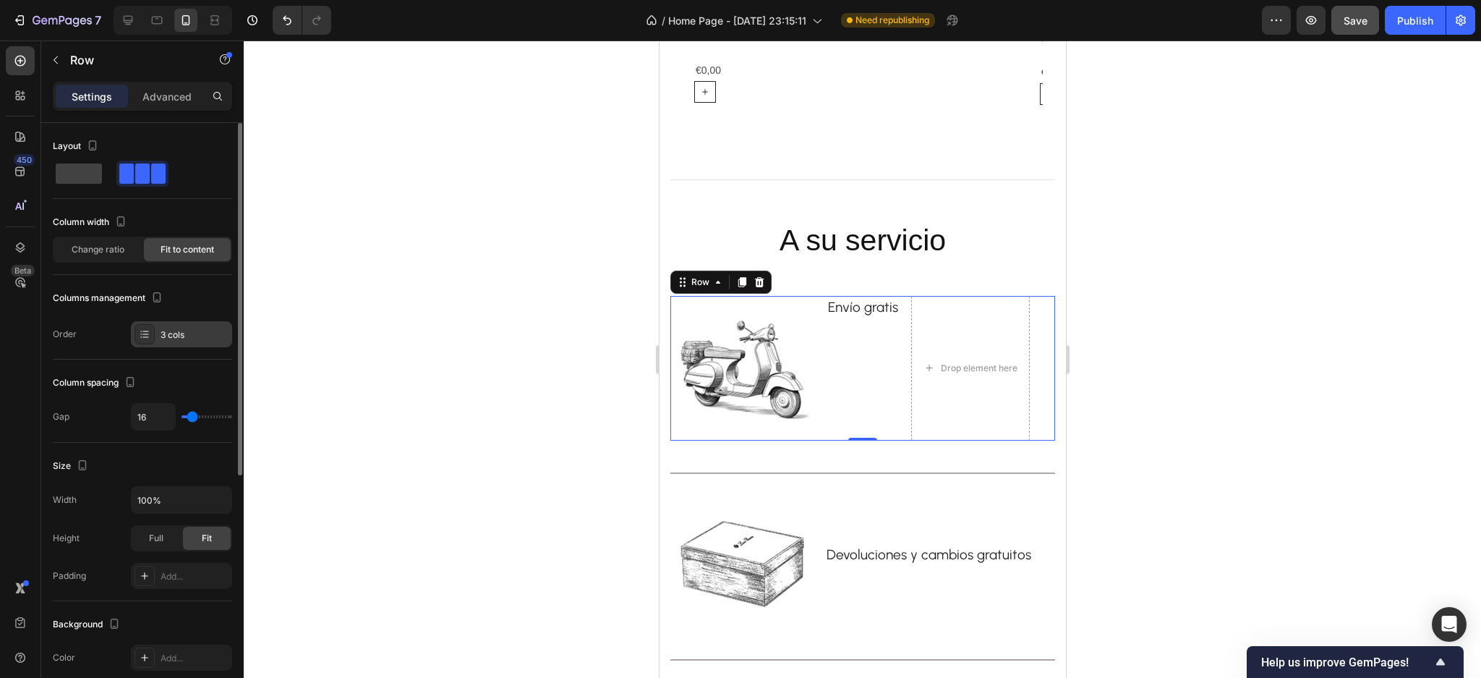
click at [186, 323] on div "3 cols" at bounding box center [181, 334] width 101 height 26
click at [64, 167] on span at bounding box center [79, 173] width 46 height 20
click at [67, 171] on span at bounding box center [79, 173] width 46 height 20
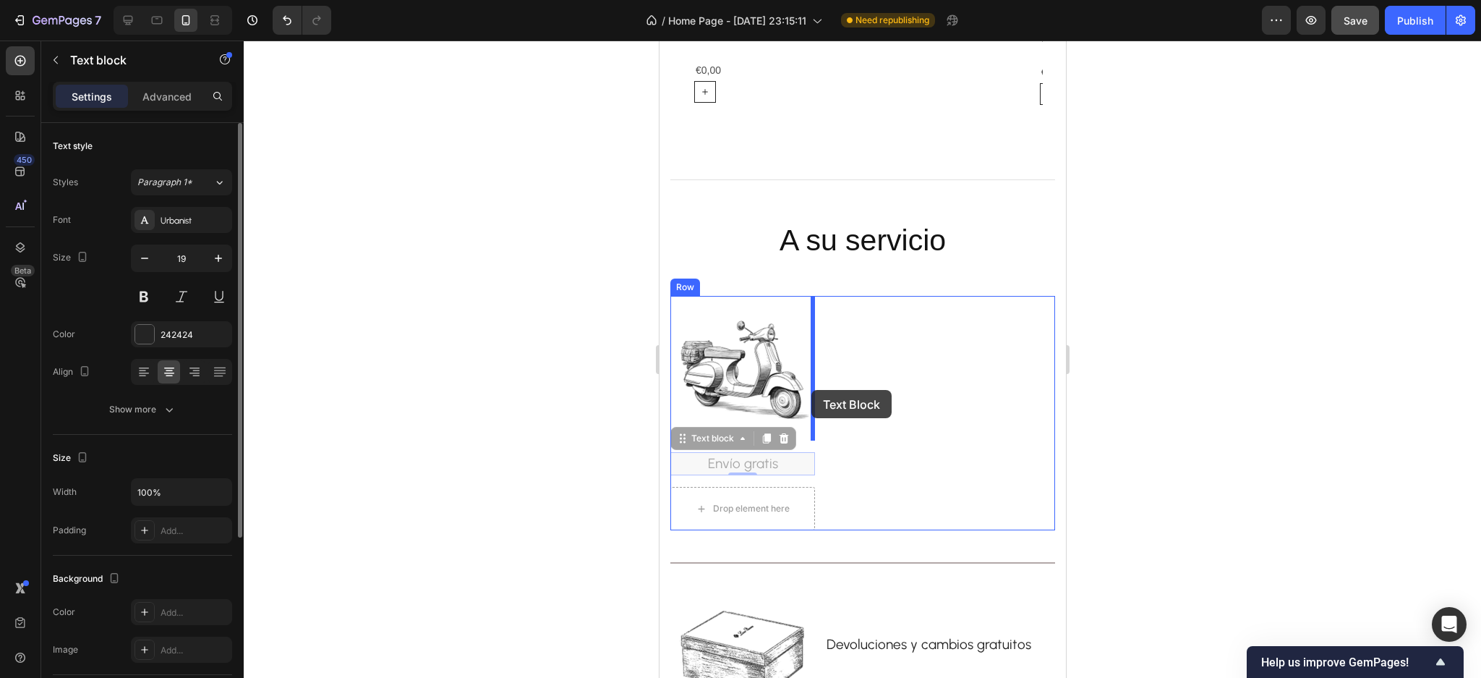
drag, startPoint x: 749, startPoint y: 464, endPoint x: 811, endPoint y: 390, distance: 96.0
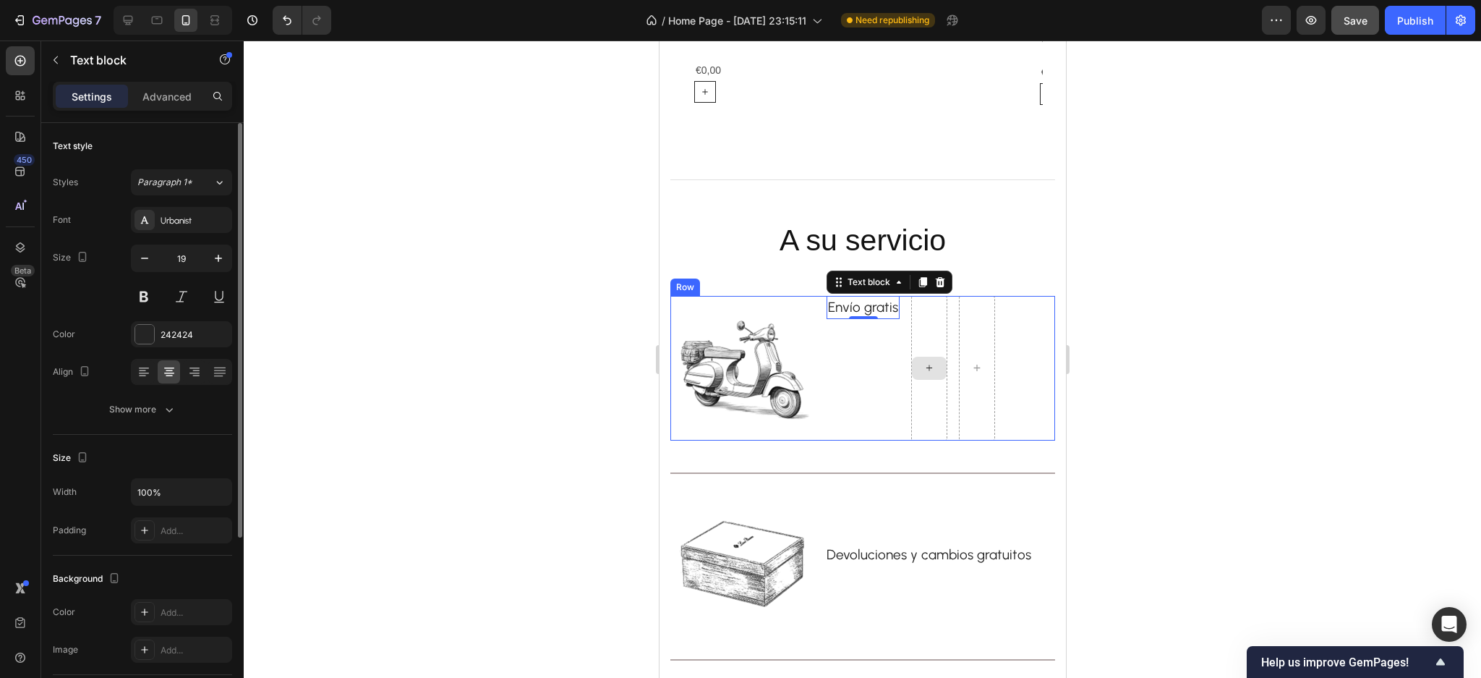
click at [918, 392] on div at bounding box center [929, 368] width 36 height 145
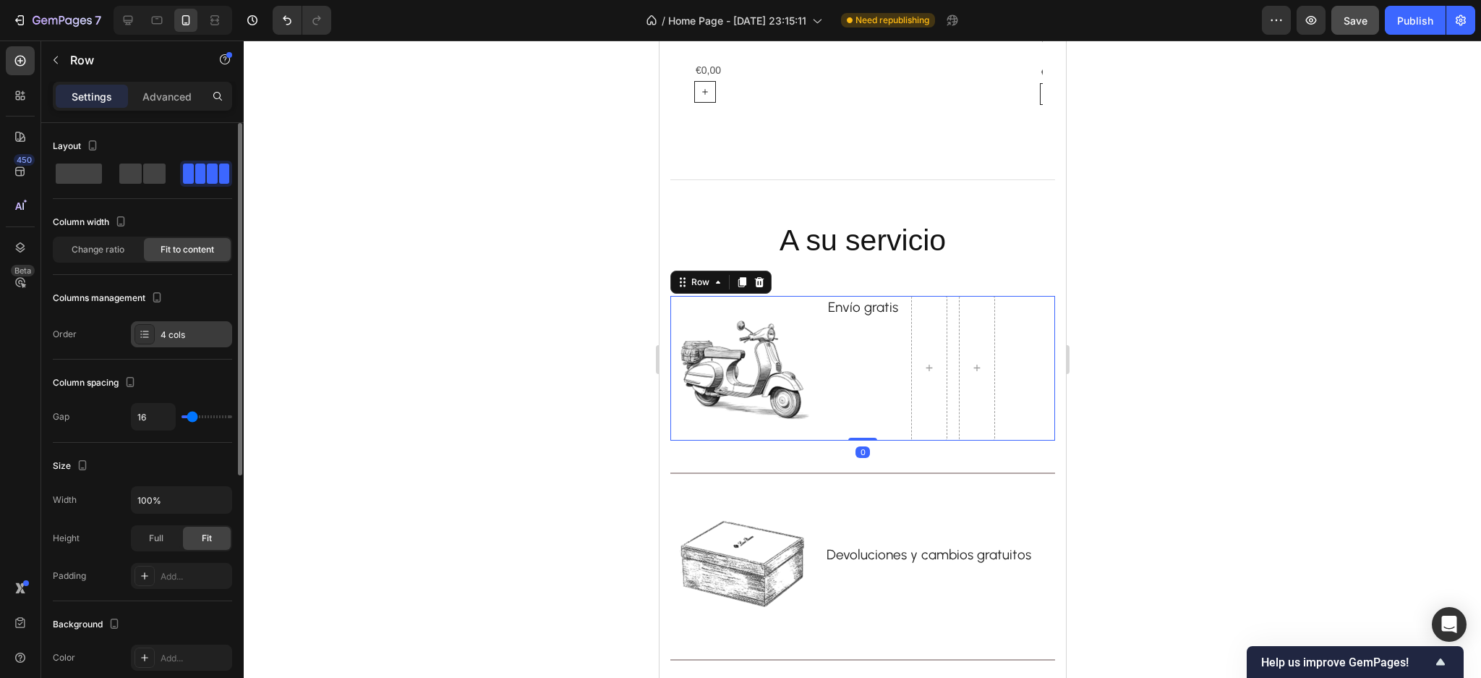
click at [198, 340] on div "4 cols" at bounding box center [195, 334] width 68 height 13
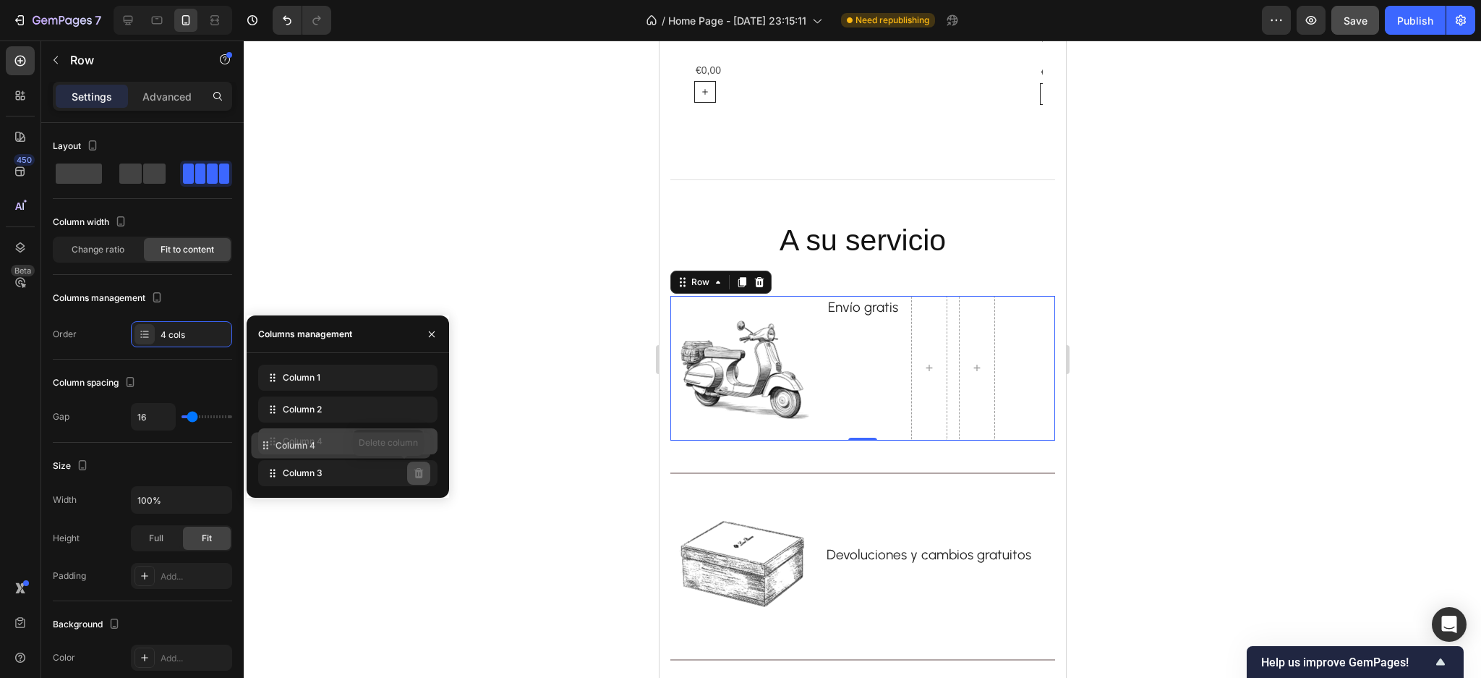
click at [409, 445] on div "Column 4" at bounding box center [347, 441] width 179 height 26
click at [398, 489] on div "Column 1 Column 2 Column 3 Column 4" at bounding box center [348, 425] width 203 height 145
click at [286, 24] on icon "Undo/Redo" at bounding box center [287, 20] width 9 height 9
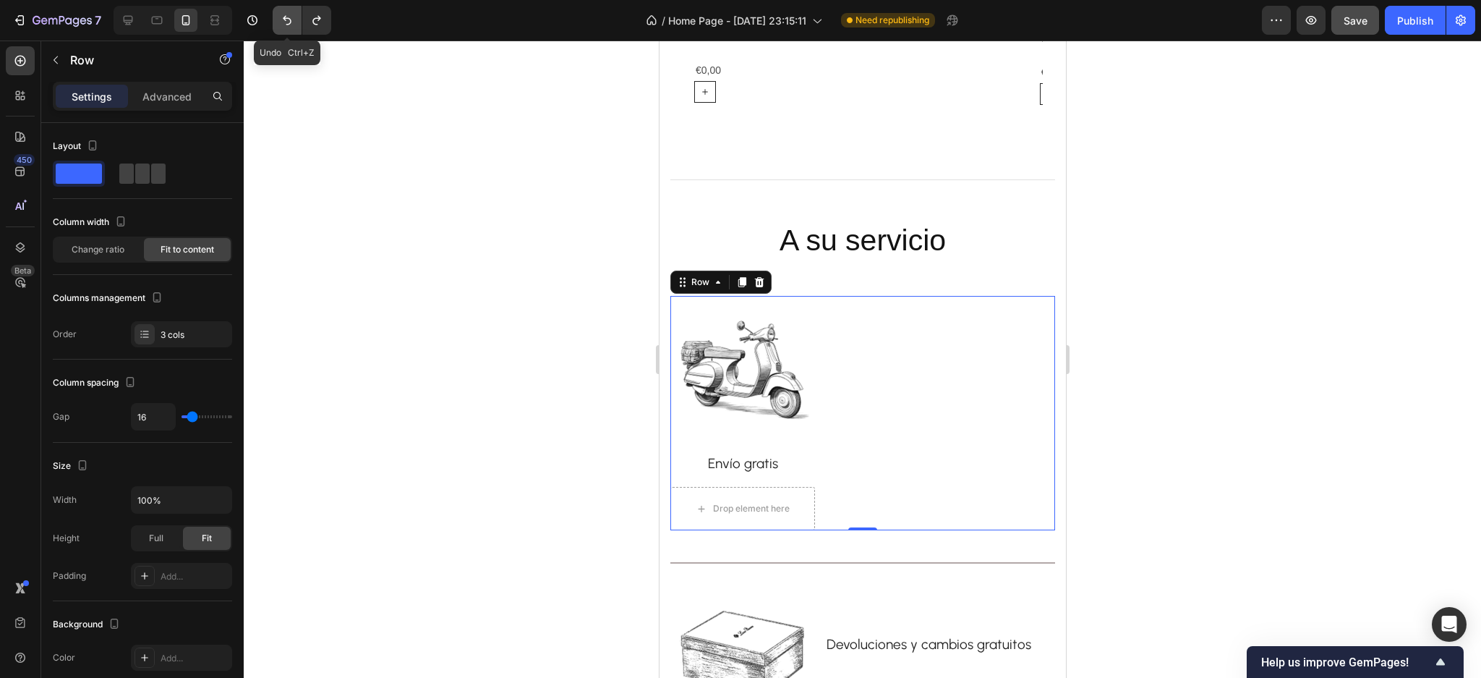
click at [286, 24] on icon "Undo/Redo" at bounding box center [287, 20] width 9 height 9
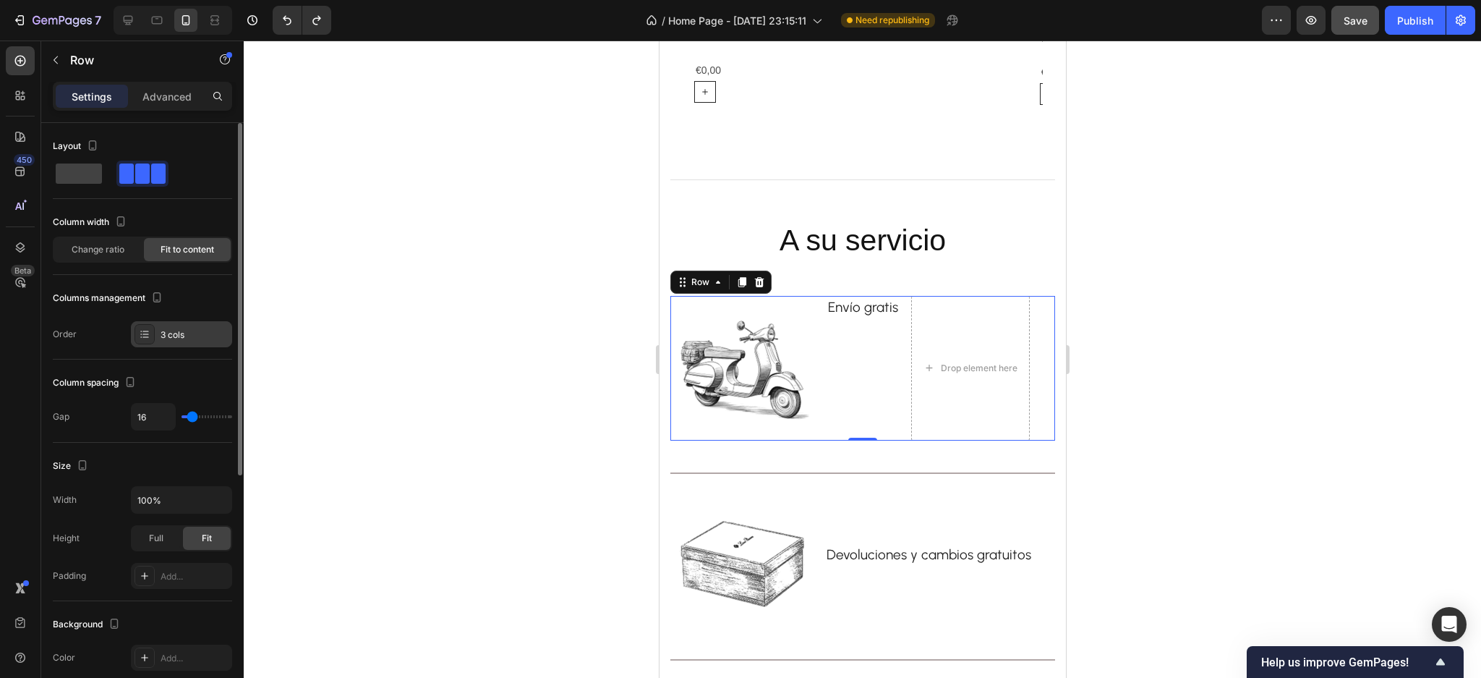
click at [192, 325] on div "3 cols" at bounding box center [181, 334] width 101 height 26
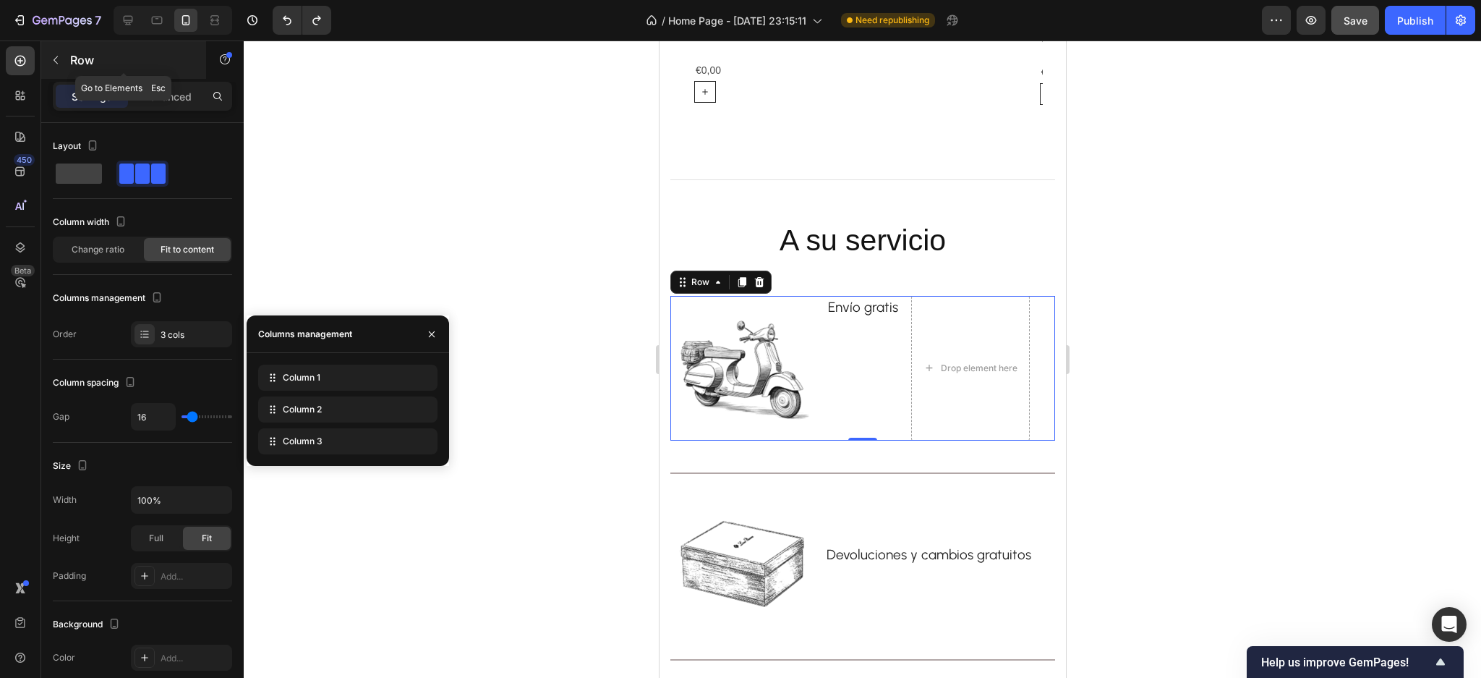
click at [55, 54] on icon "button" at bounding box center [56, 60] width 12 height 12
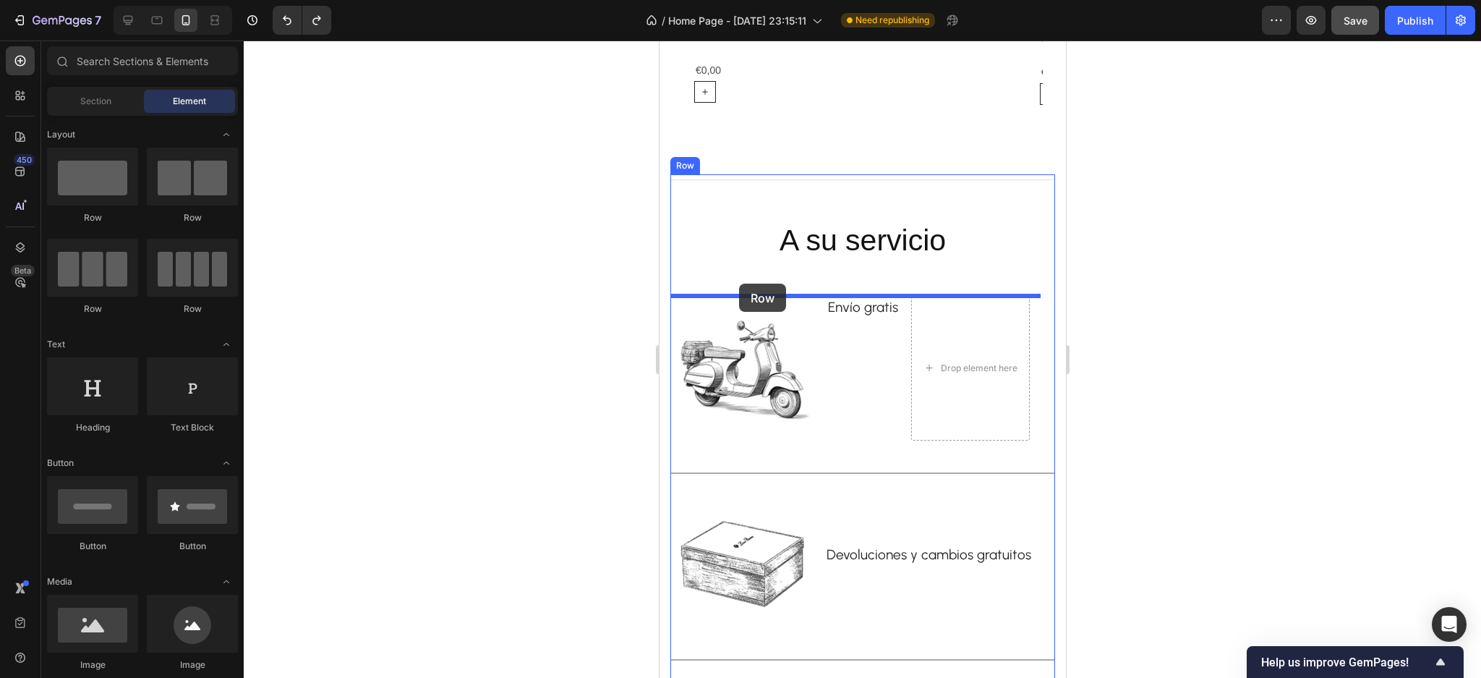
drag, startPoint x: 1210, startPoint y: 268, endPoint x: 736, endPoint y: 284, distance: 474.0
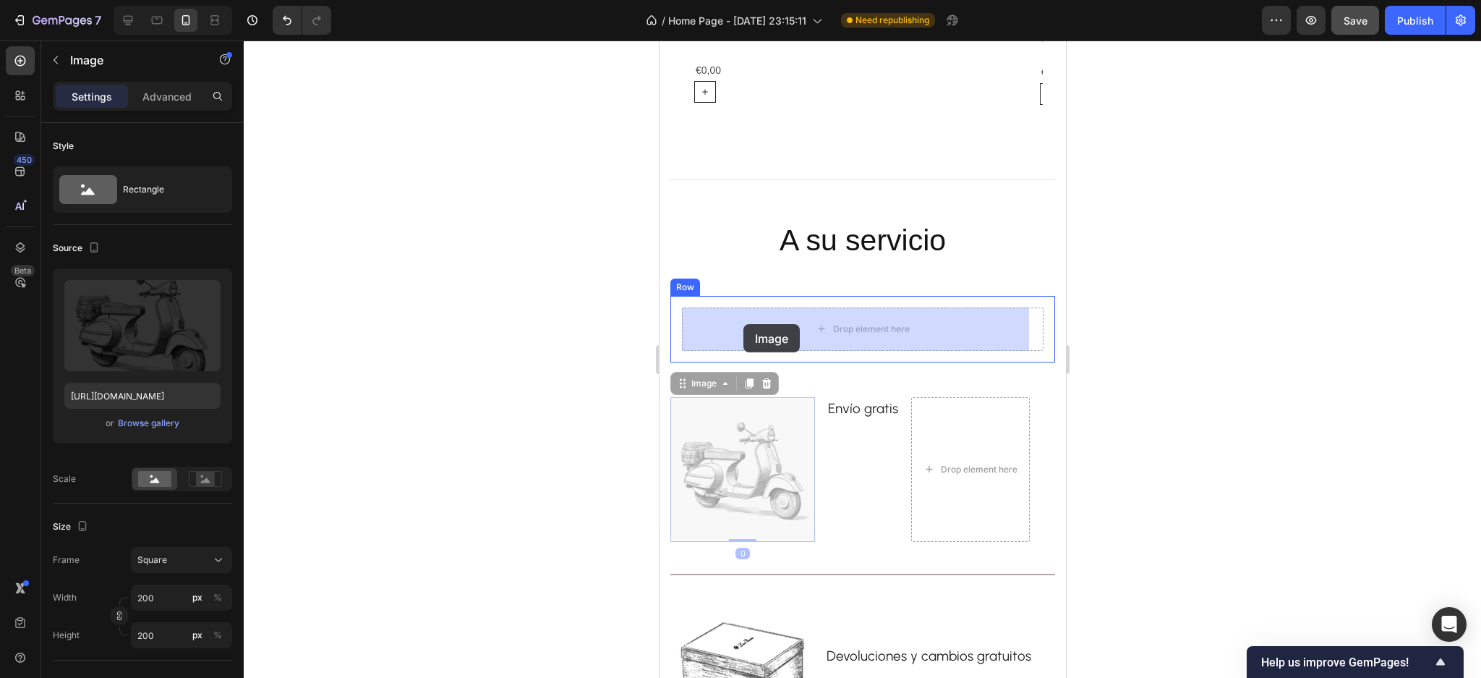
drag, startPoint x: 767, startPoint y: 464, endPoint x: 743, endPoint y: 324, distance: 141.8
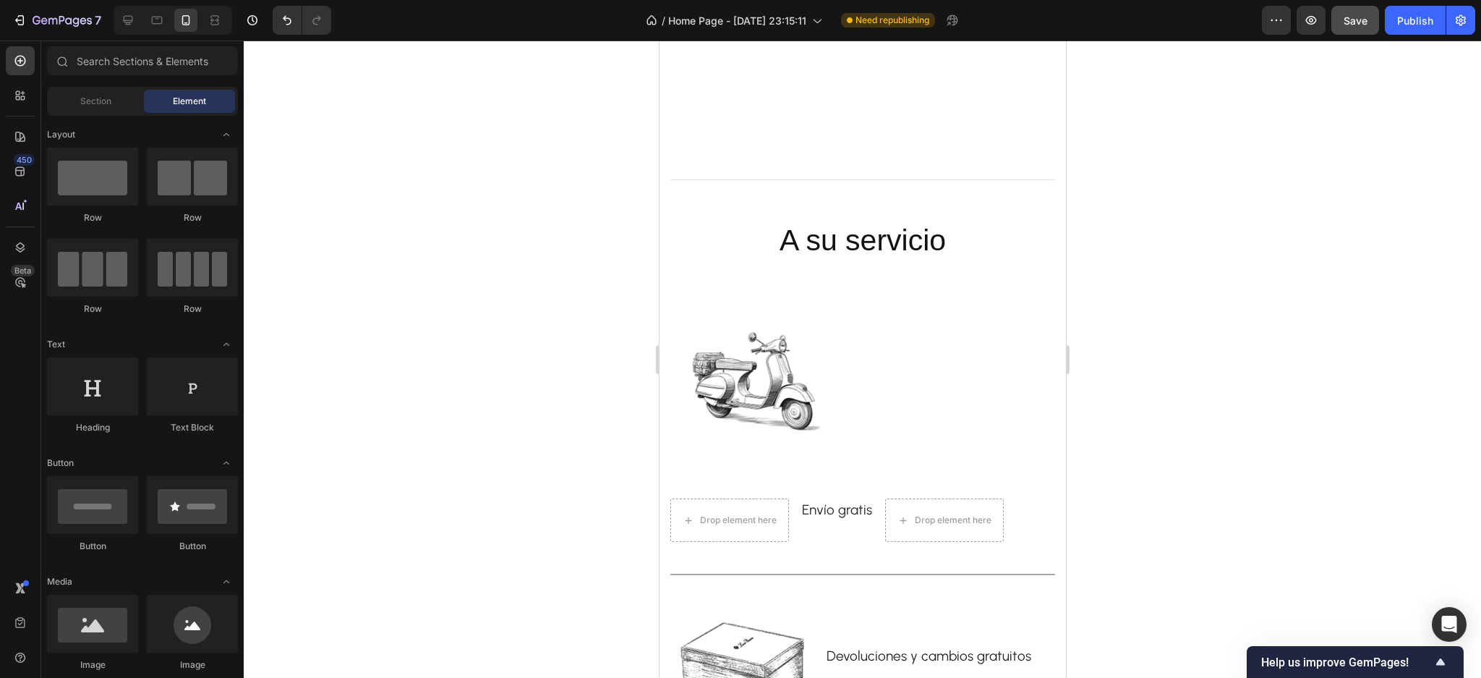
scroll to position [3452, 0]
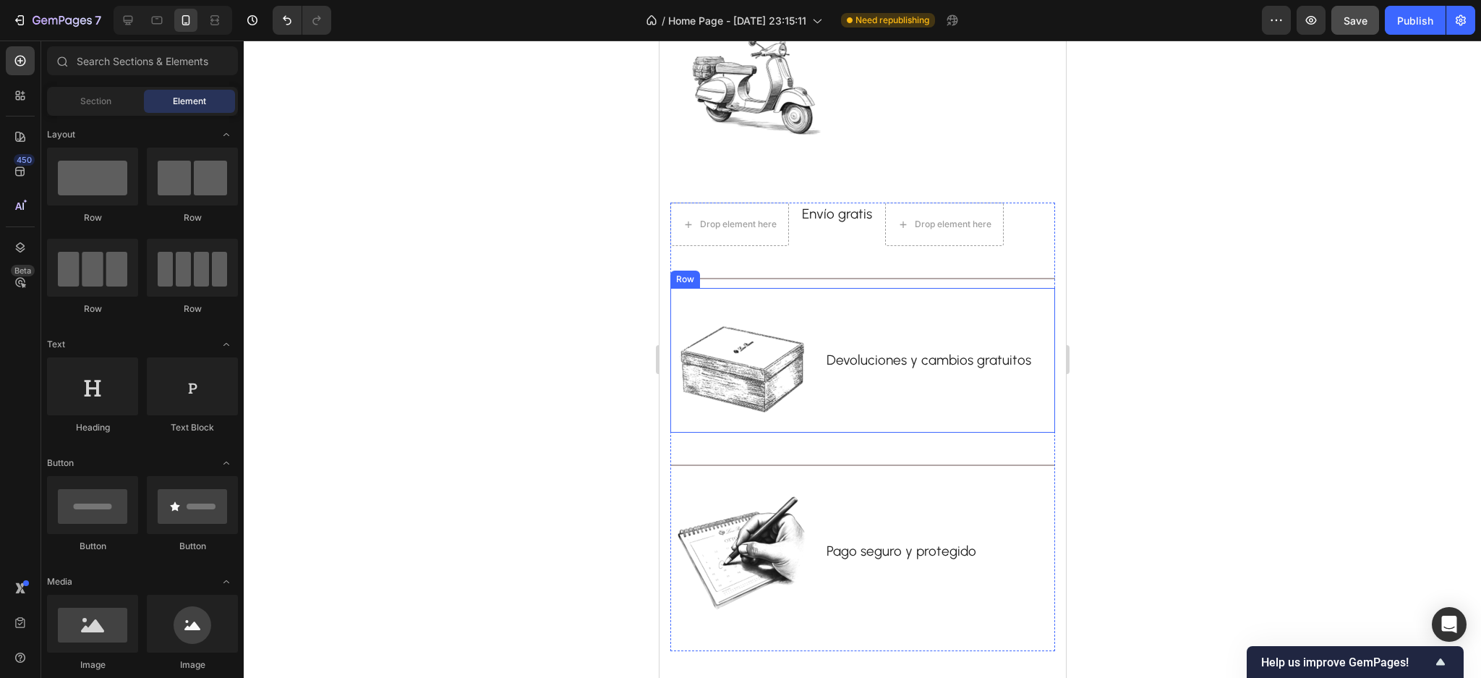
click at [830, 393] on div "Devoluciones y cambios gratuitos Text block" at bounding box center [929, 360] width 208 height 145
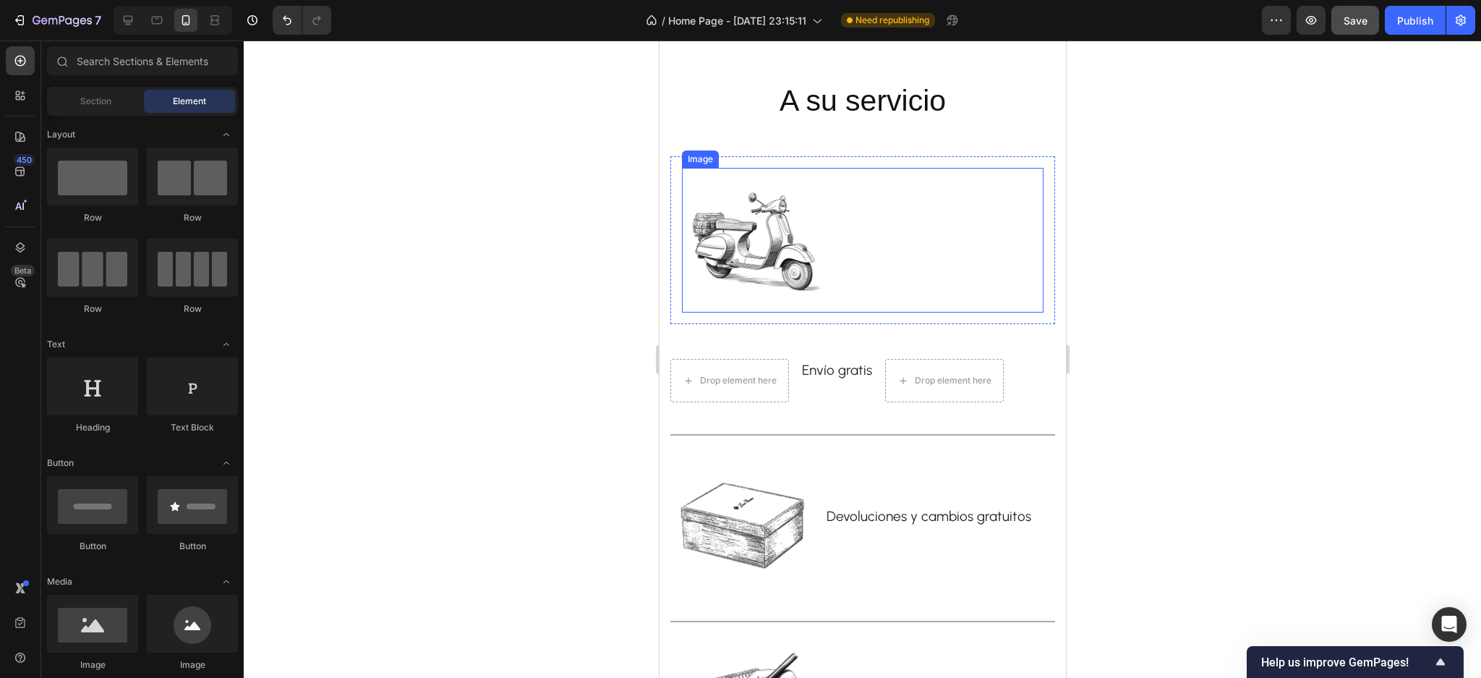
scroll to position [3269, 0]
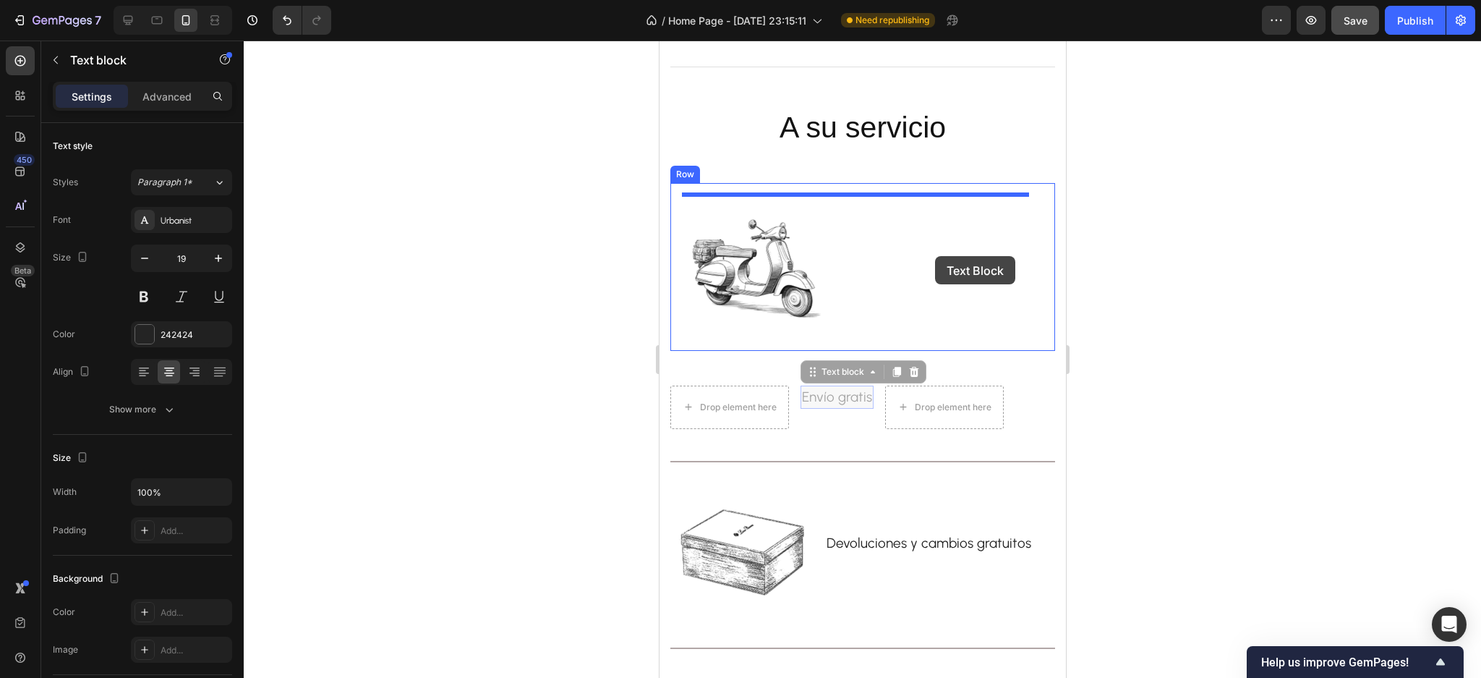
drag, startPoint x: 839, startPoint y: 394, endPoint x: 935, endPoint y: 256, distance: 167.9
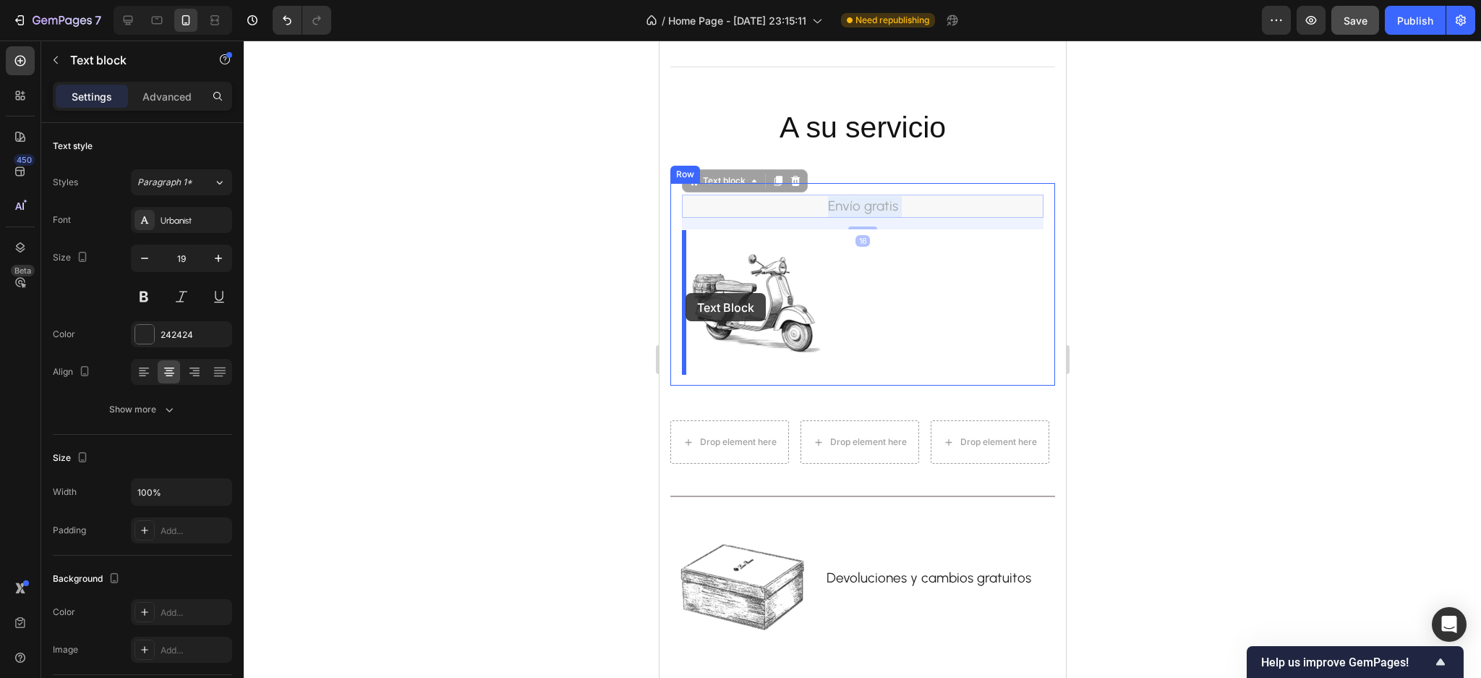
drag, startPoint x: 879, startPoint y: 204, endPoint x: 685, endPoint y: 293, distance: 213.3
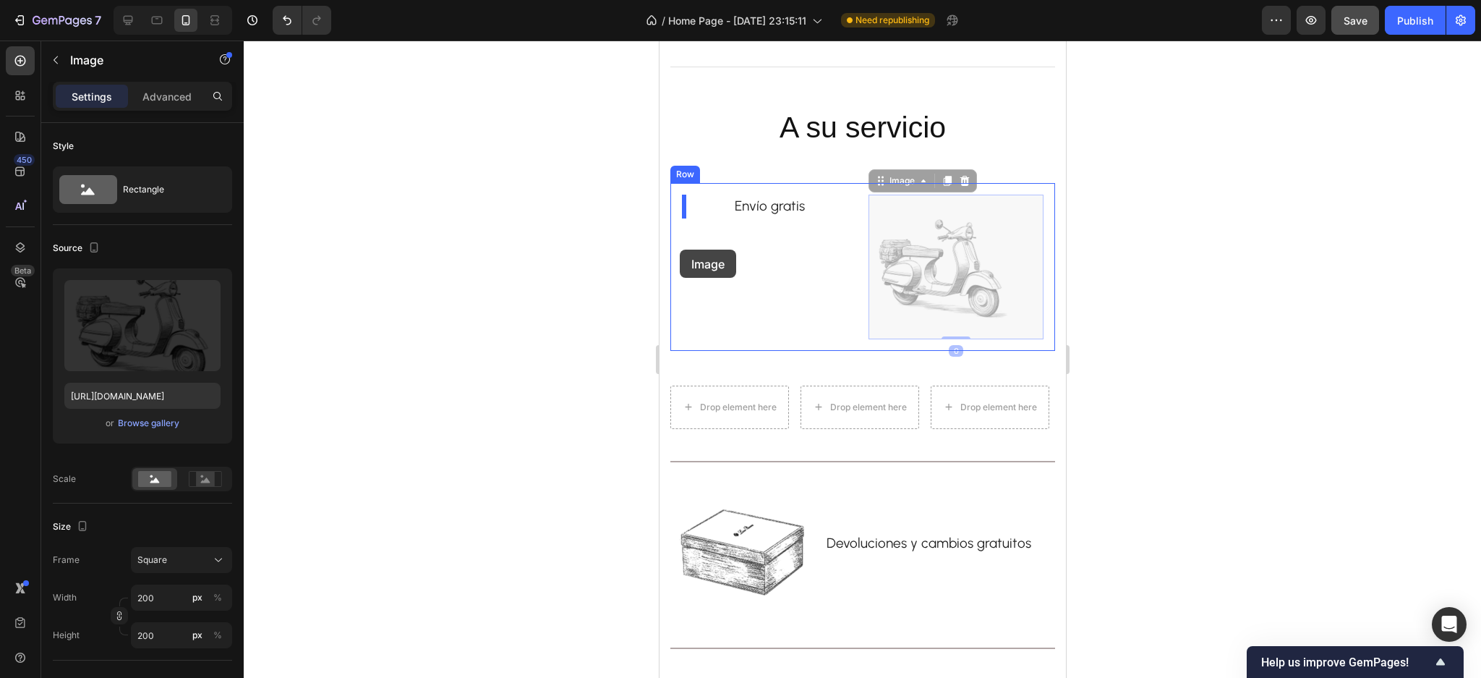
drag, startPoint x: 925, startPoint y: 264, endPoint x: 679, endPoint y: 250, distance: 246.4
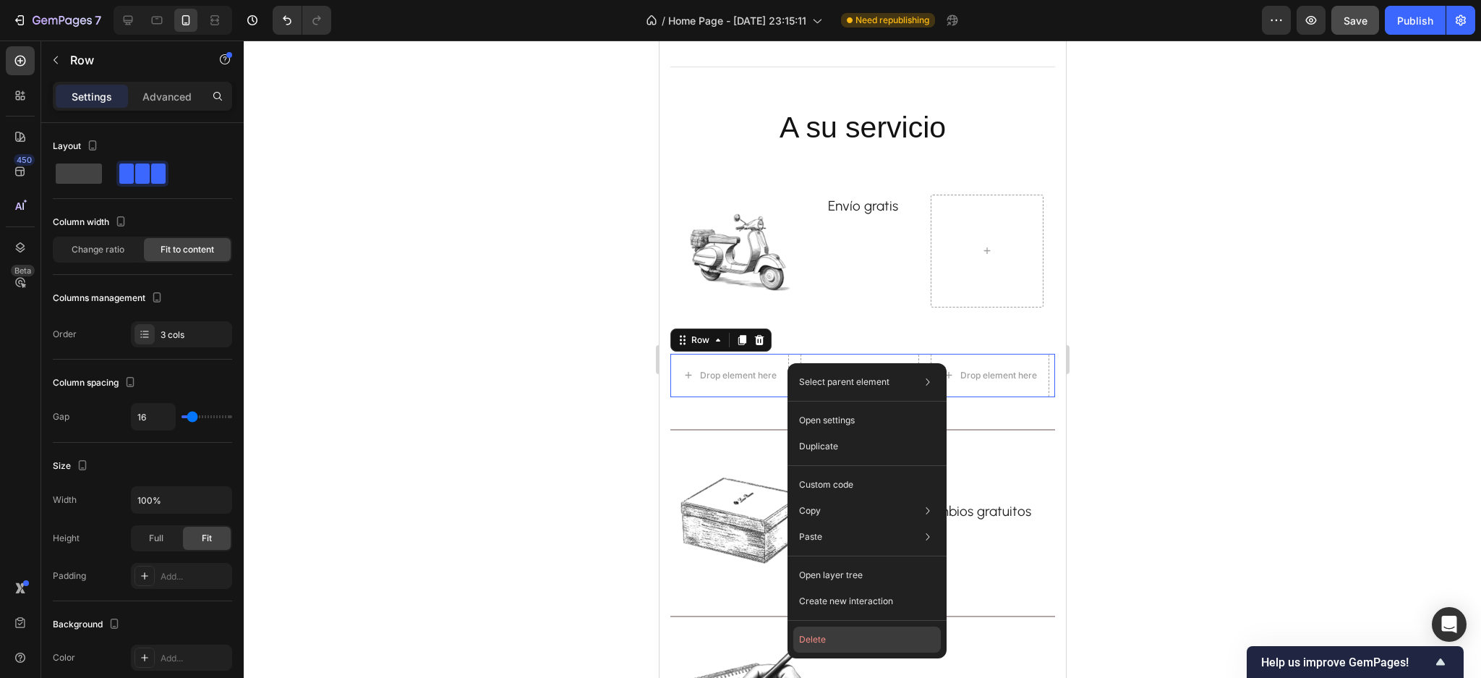
click at [816, 637] on button "Delete" at bounding box center [867, 639] width 148 height 26
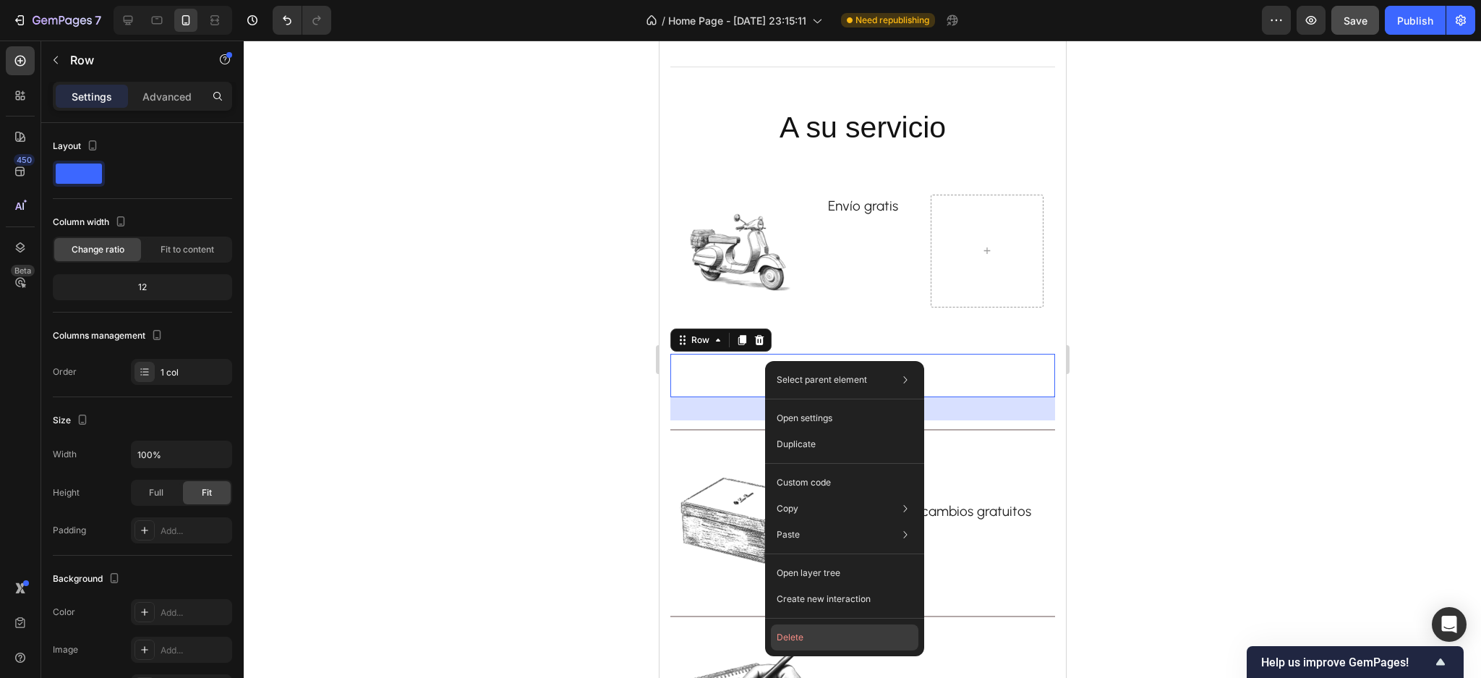
click at [778, 634] on button "Delete" at bounding box center [845, 637] width 148 height 26
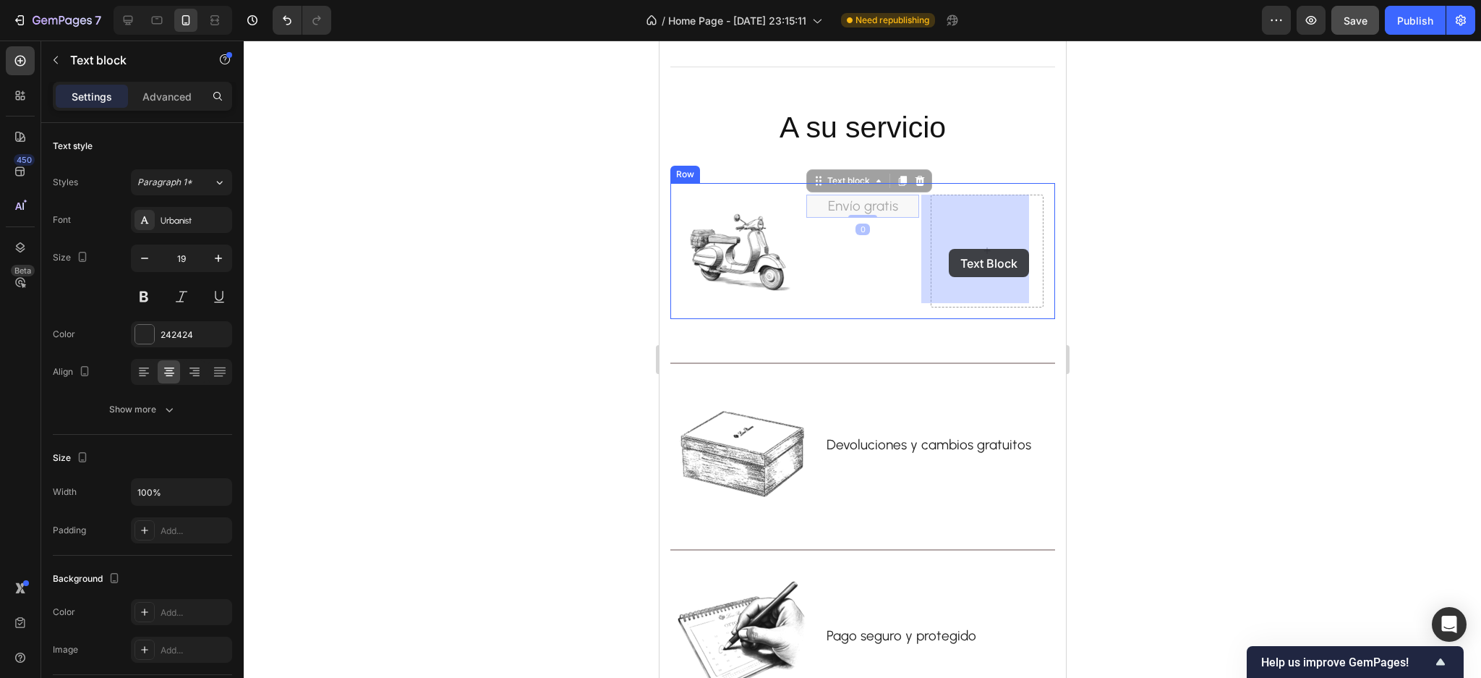
drag, startPoint x: 841, startPoint y: 209, endPoint x: 948, endPoint y: 249, distance: 114.2
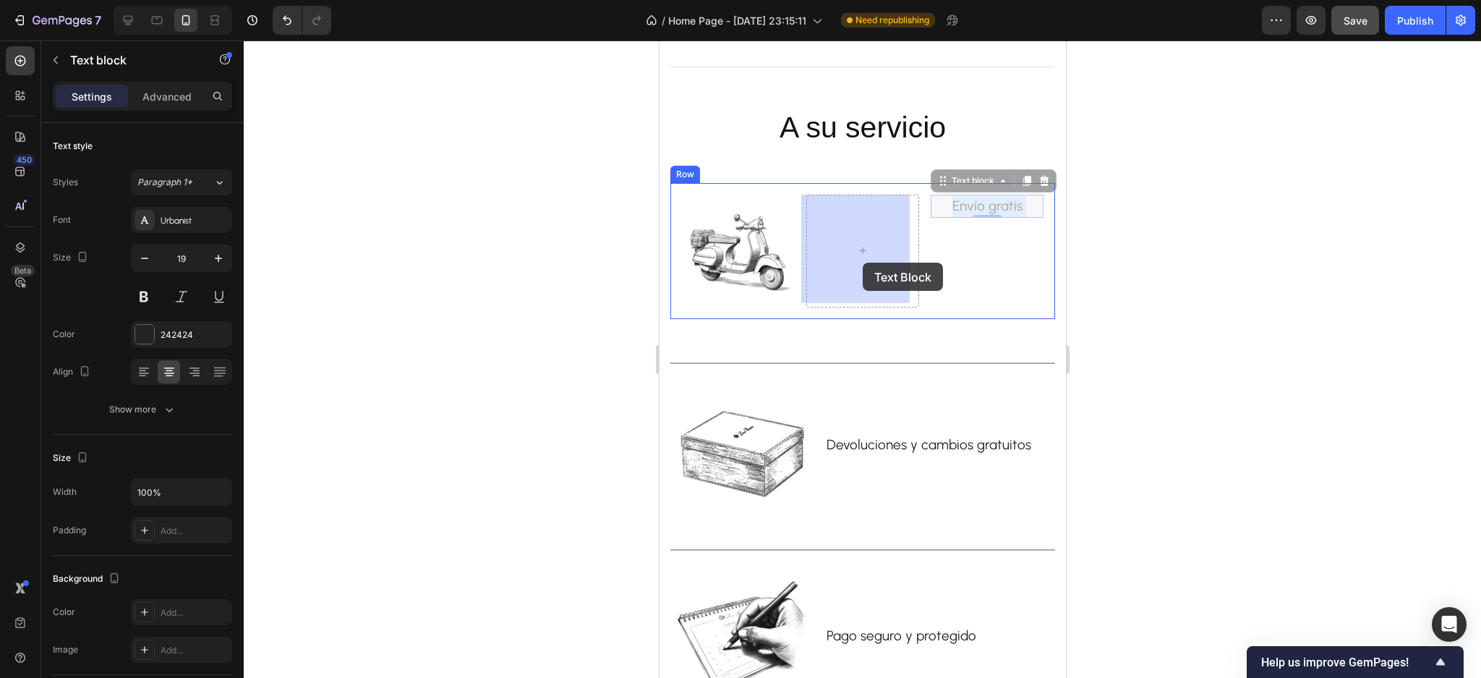
drag, startPoint x: 950, startPoint y: 208, endPoint x: 862, endPoint y: 263, distance: 103.6
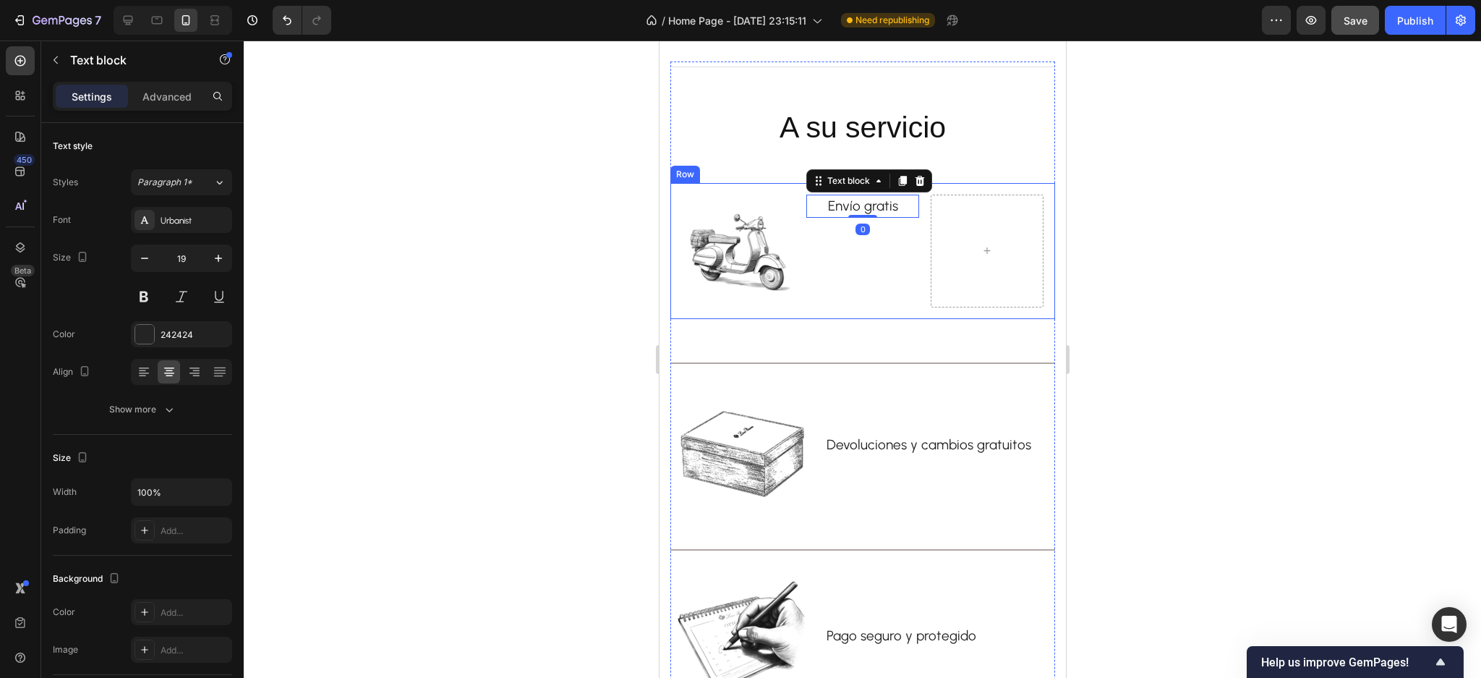
click at [886, 274] on div "Envío gratis Text block 0" at bounding box center [862, 251] width 113 height 113
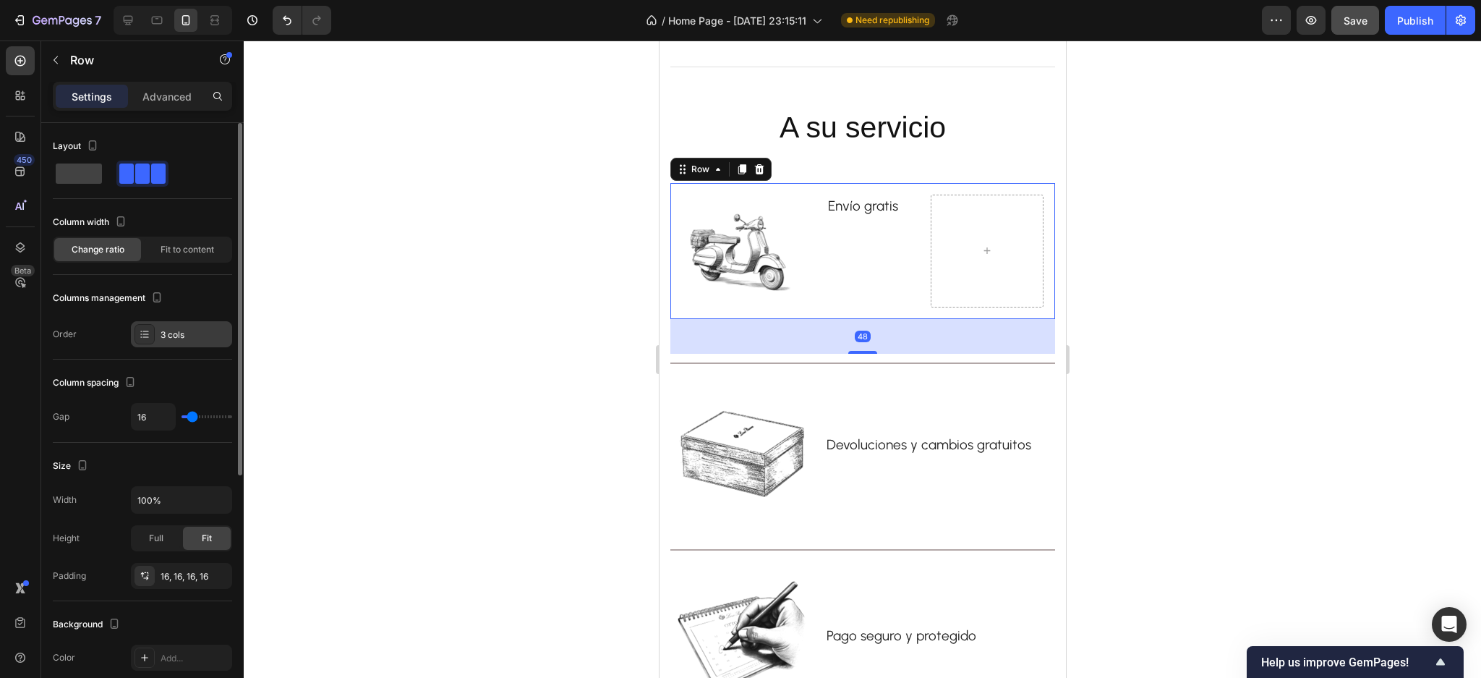
click at [189, 333] on div "3 cols" at bounding box center [195, 334] width 68 height 13
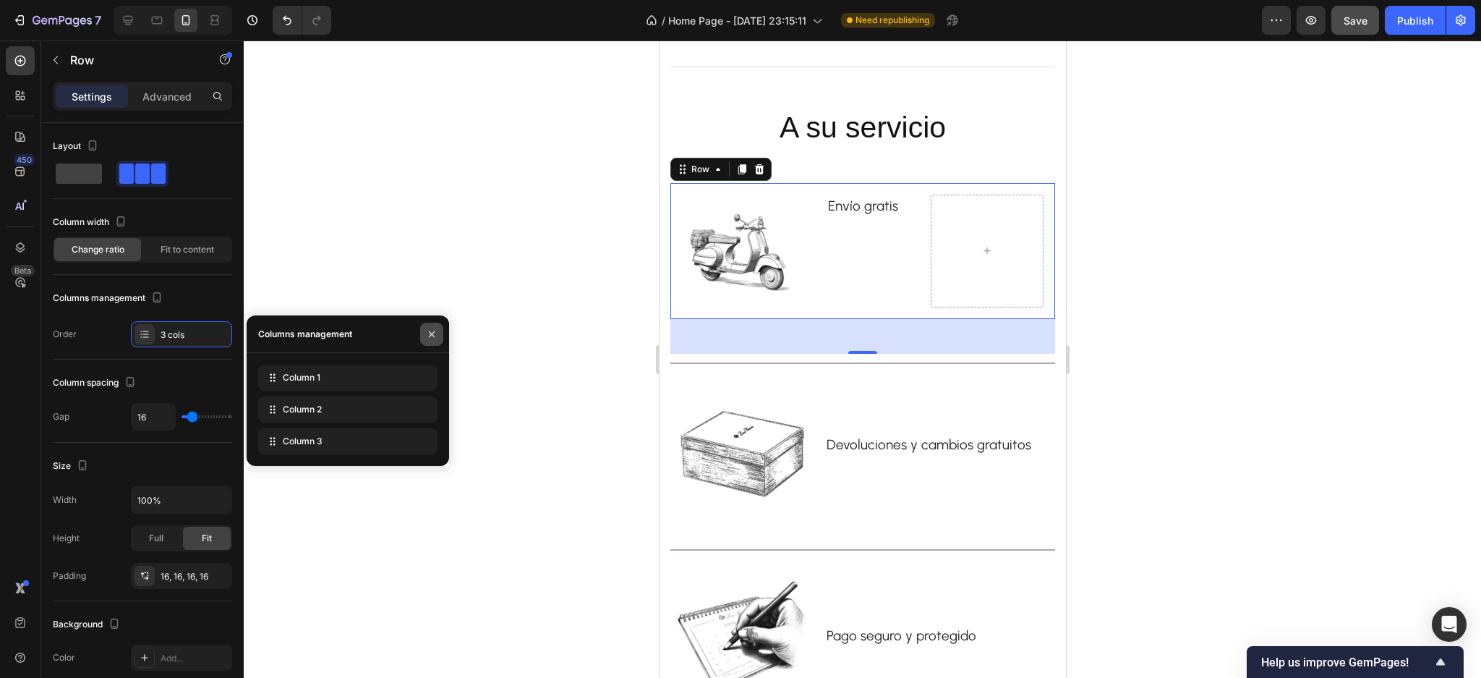
click at [434, 328] on icon "button" at bounding box center [432, 334] width 12 height 12
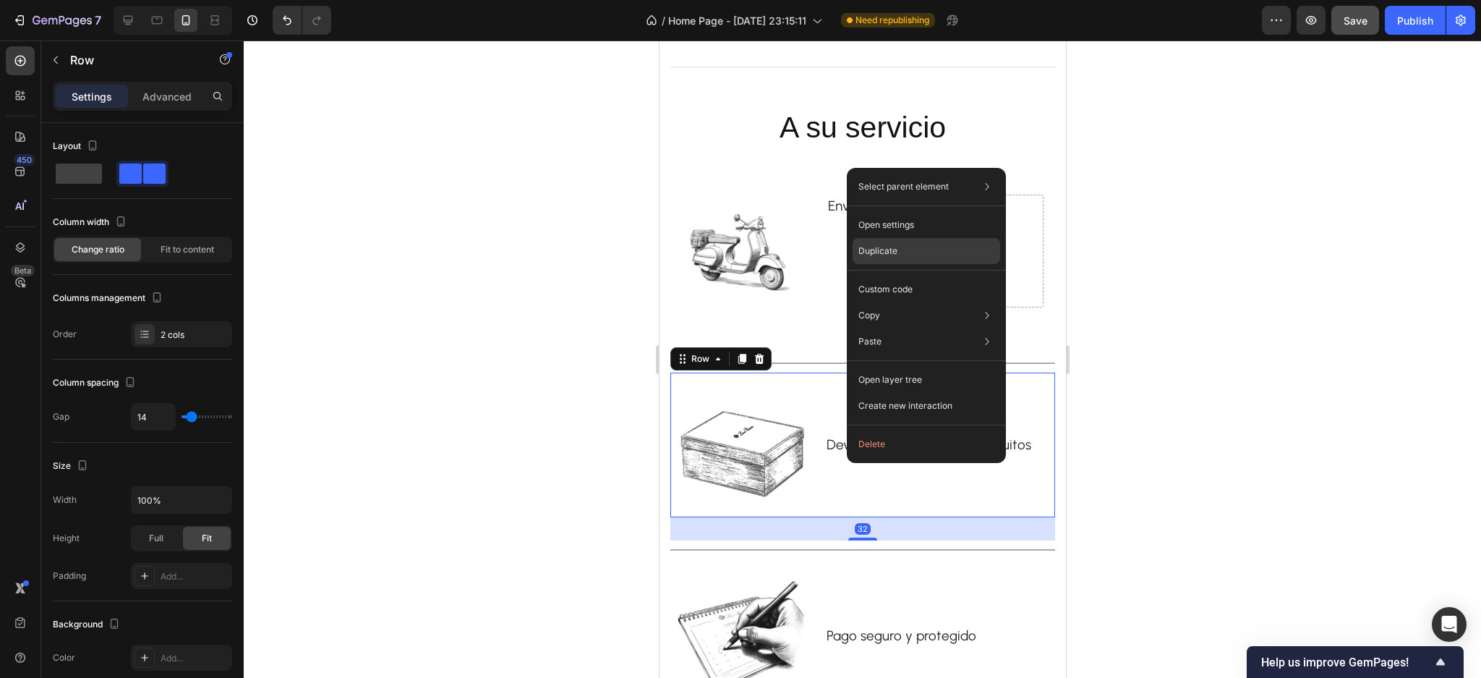
click at [871, 254] on p "Duplicate" at bounding box center [878, 250] width 39 height 13
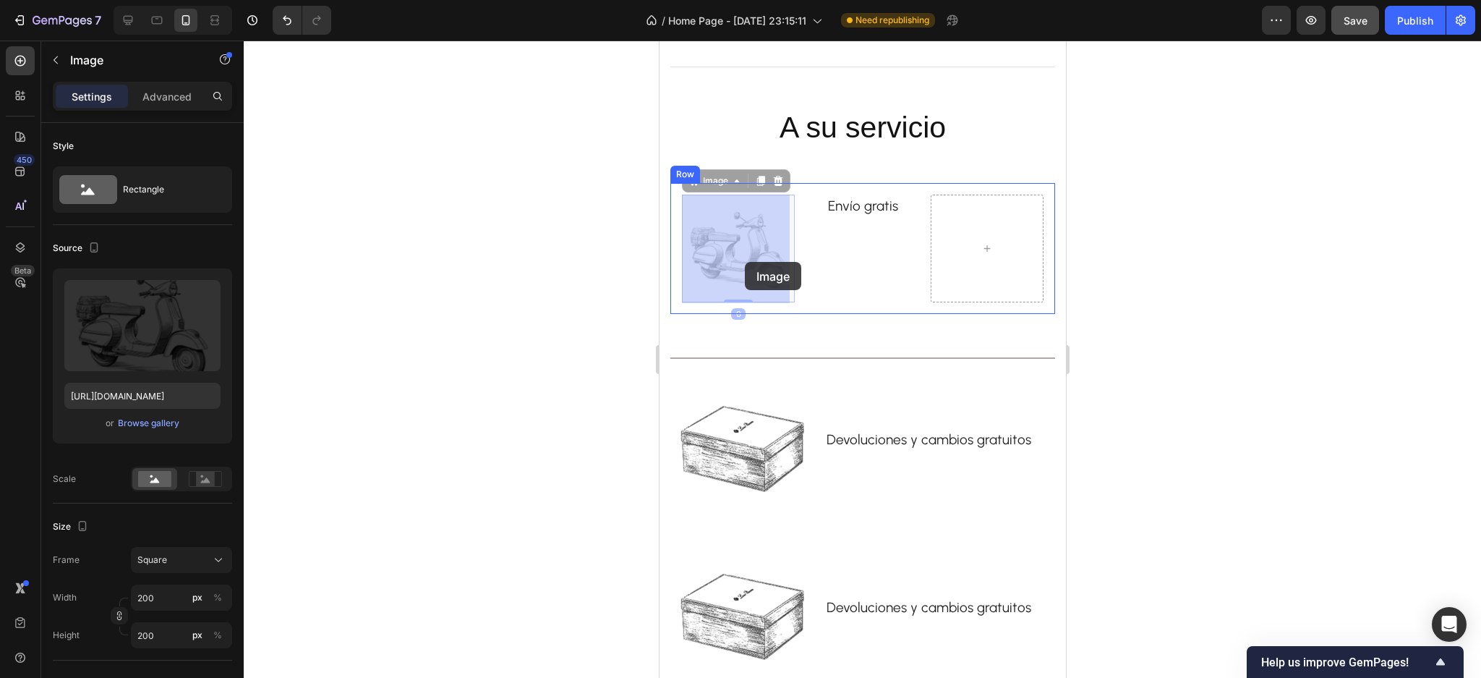
drag, startPoint x: 727, startPoint y: 304, endPoint x: 744, endPoint y: 262, distance: 45.4
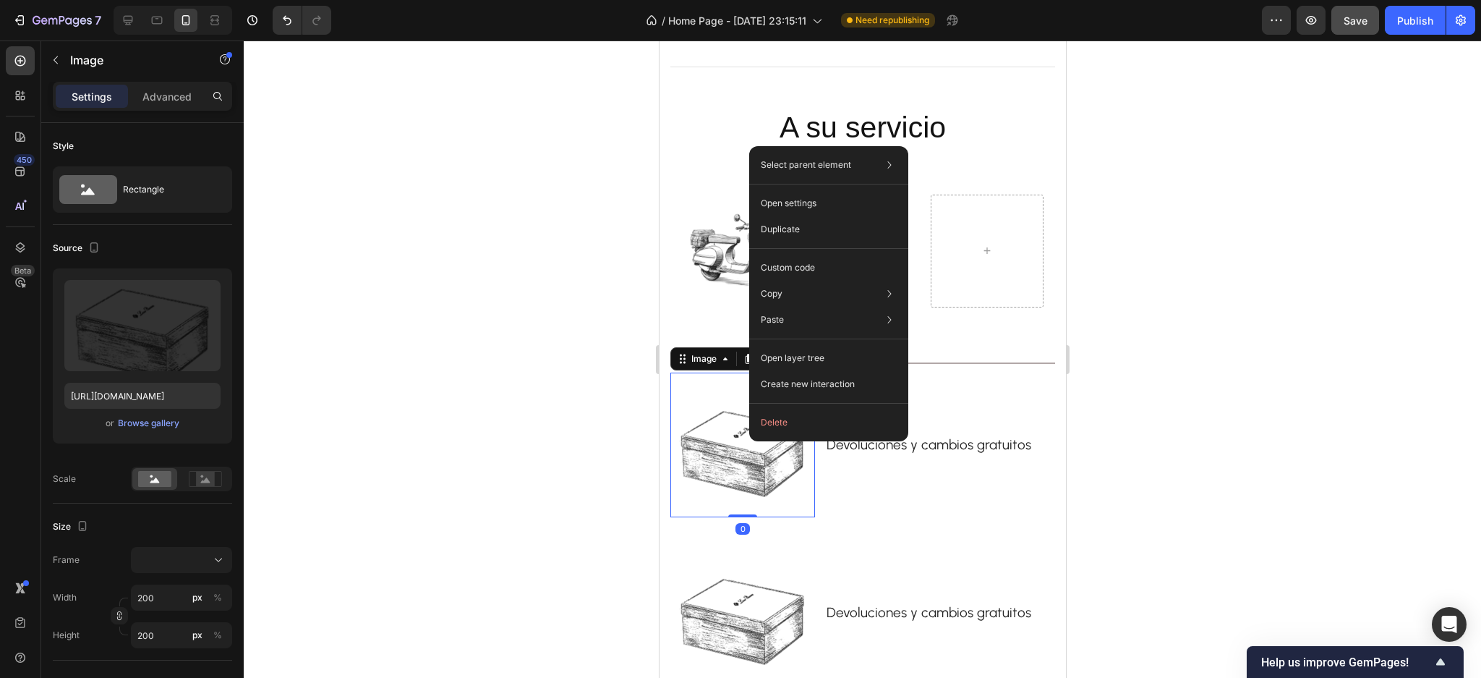
click at [537, 341] on div at bounding box center [863, 359] width 1238 height 637
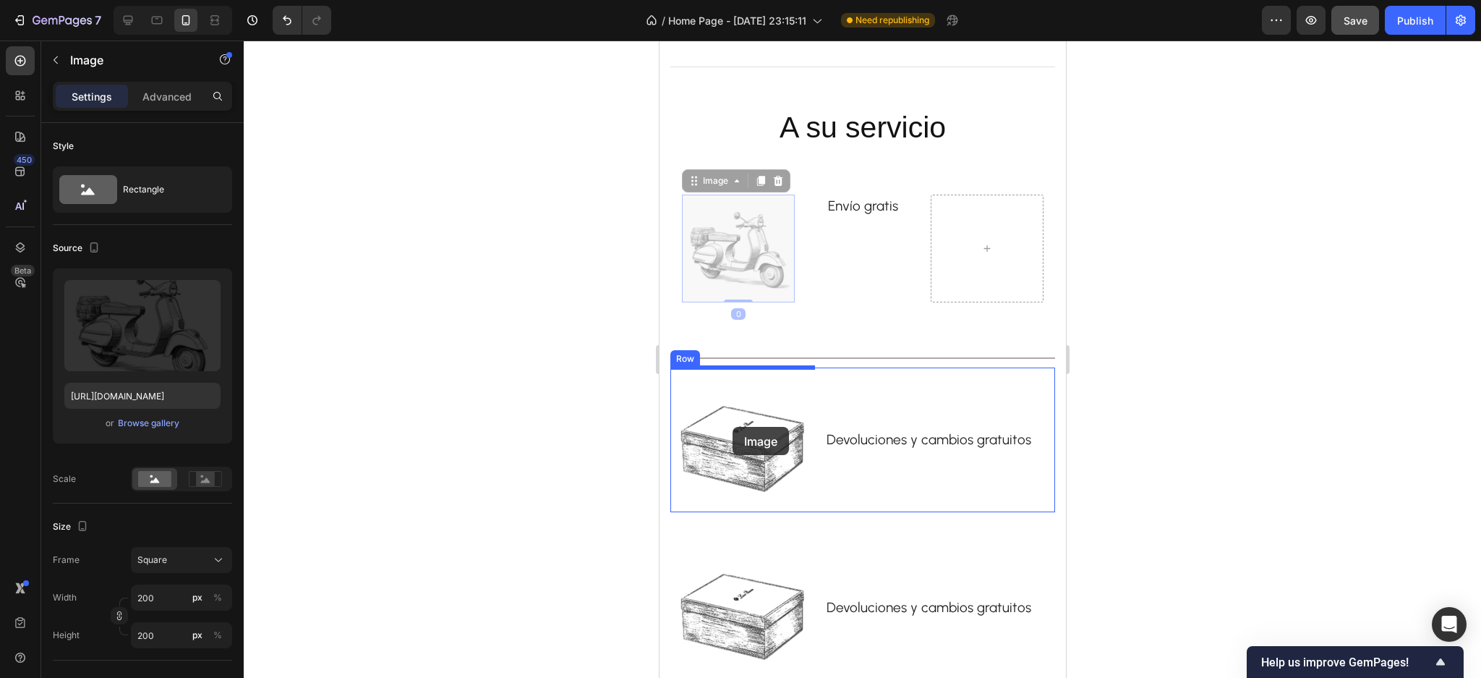
drag, startPoint x: 735, startPoint y: 359, endPoint x: 732, endPoint y: 427, distance: 68.8
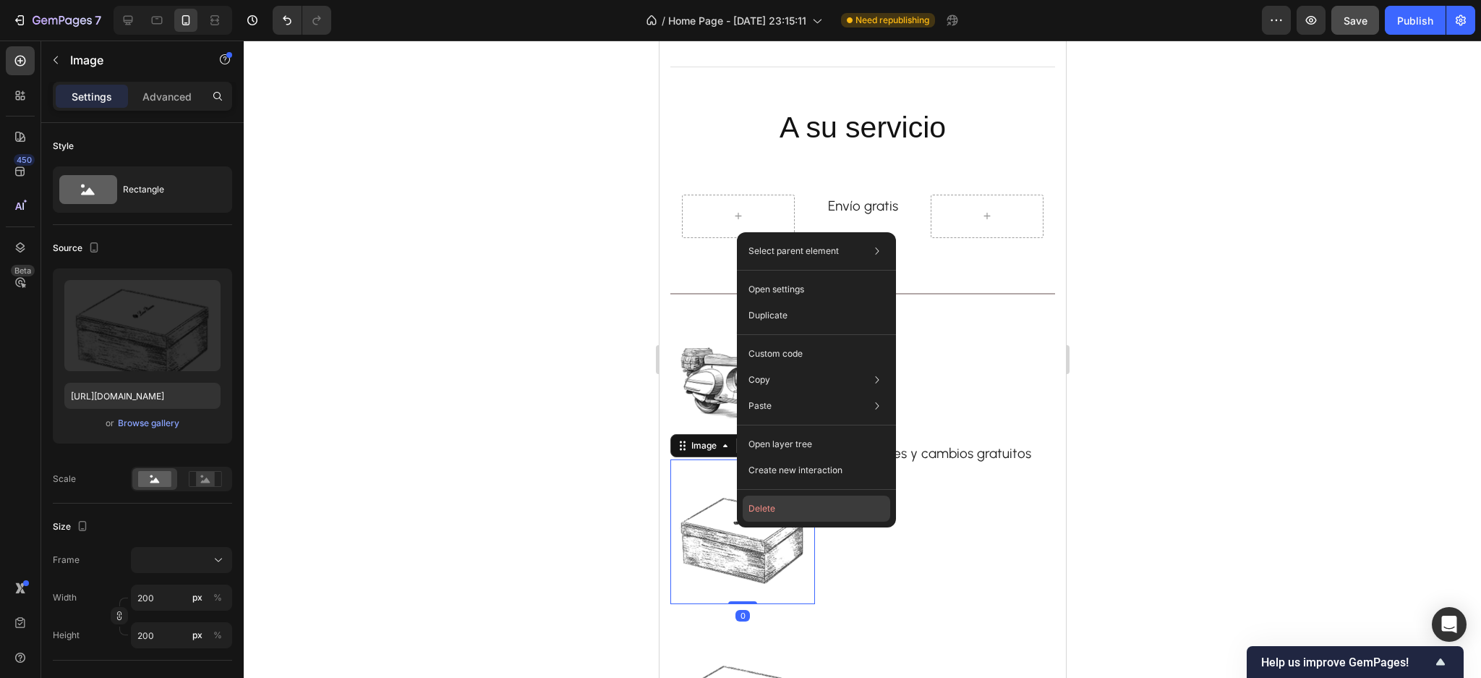
click at [746, 506] on button "Delete" at bounding box center [817, 508] width 148 height 26
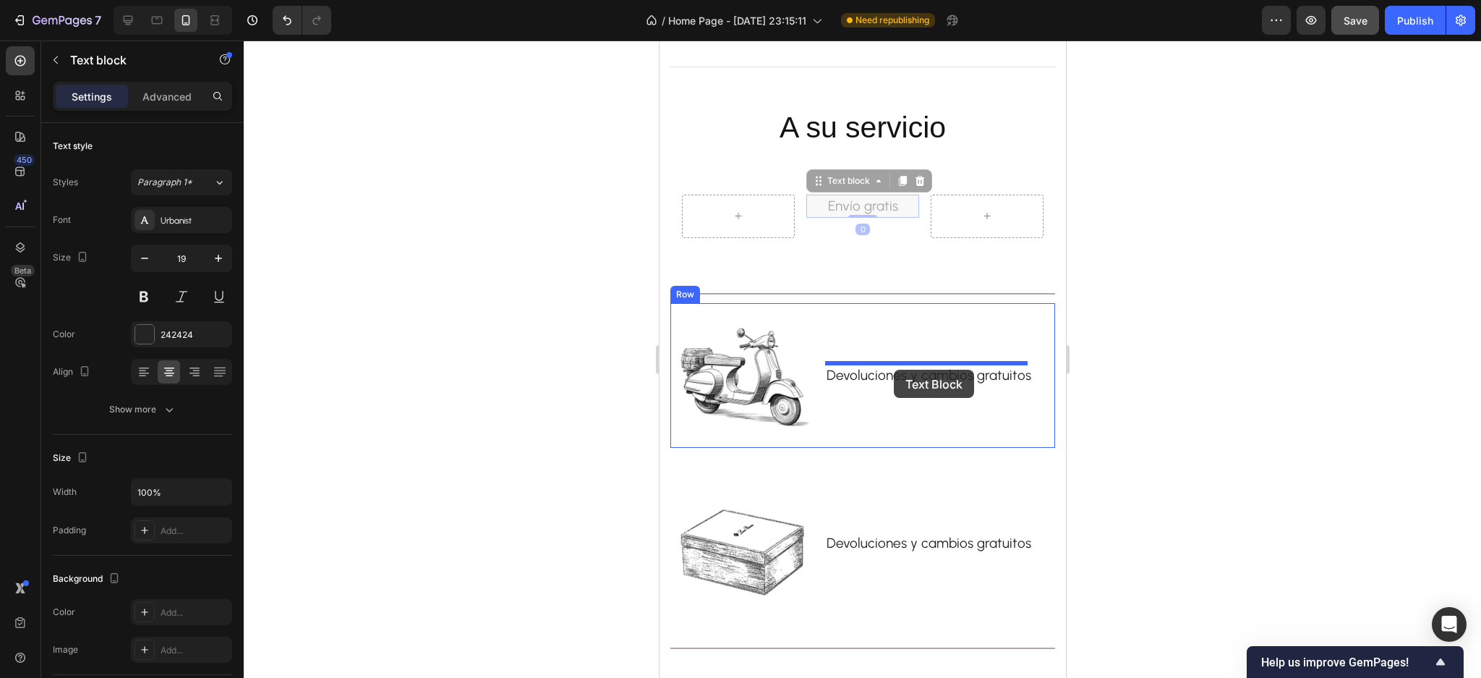
drag, startPoint x: 848, startPoint y: 208, endPoint x: 893, endPoint y: 370, distance: 168.3
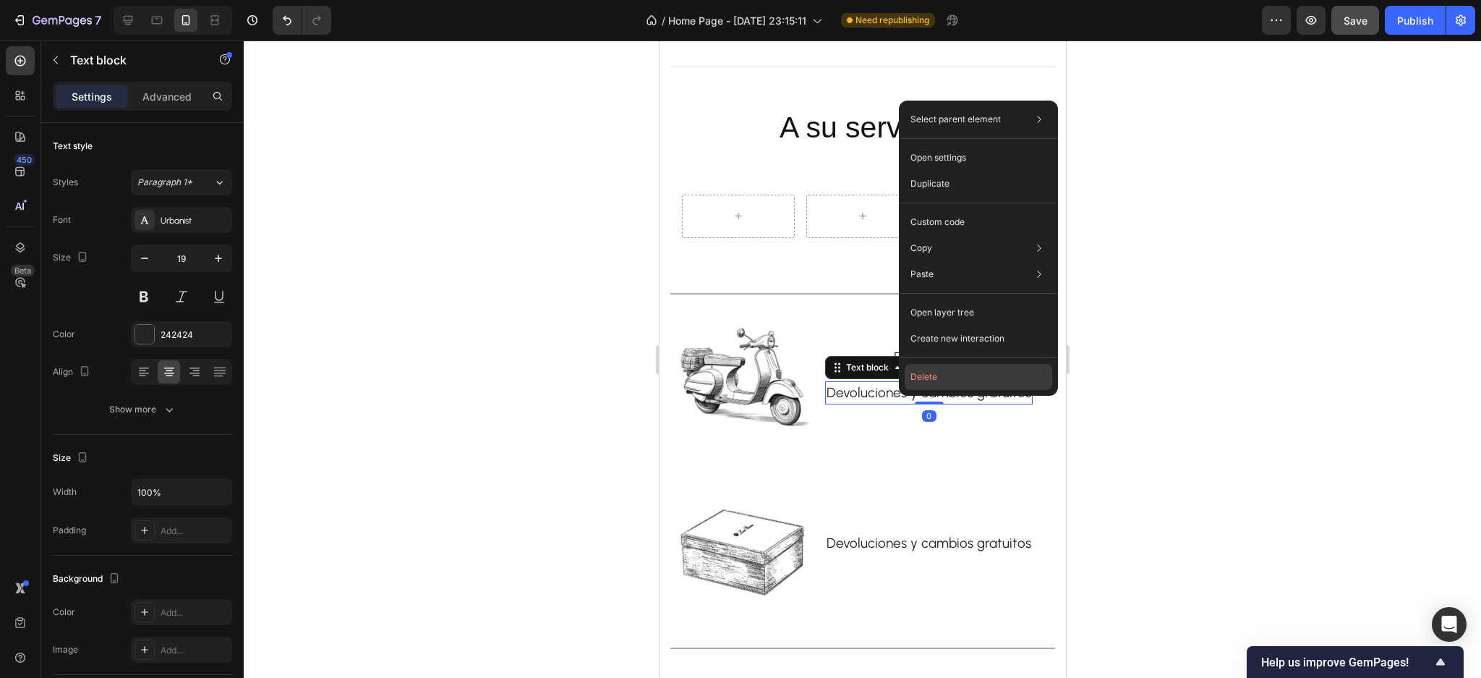
drag, startPoint x: 930, startPoint y: 377, endPoint x: 271, endPoint y: 323, distance: 661.9
click at [930, 377] on button "Delete" at bounding box center [979, 377] width 148 height 26
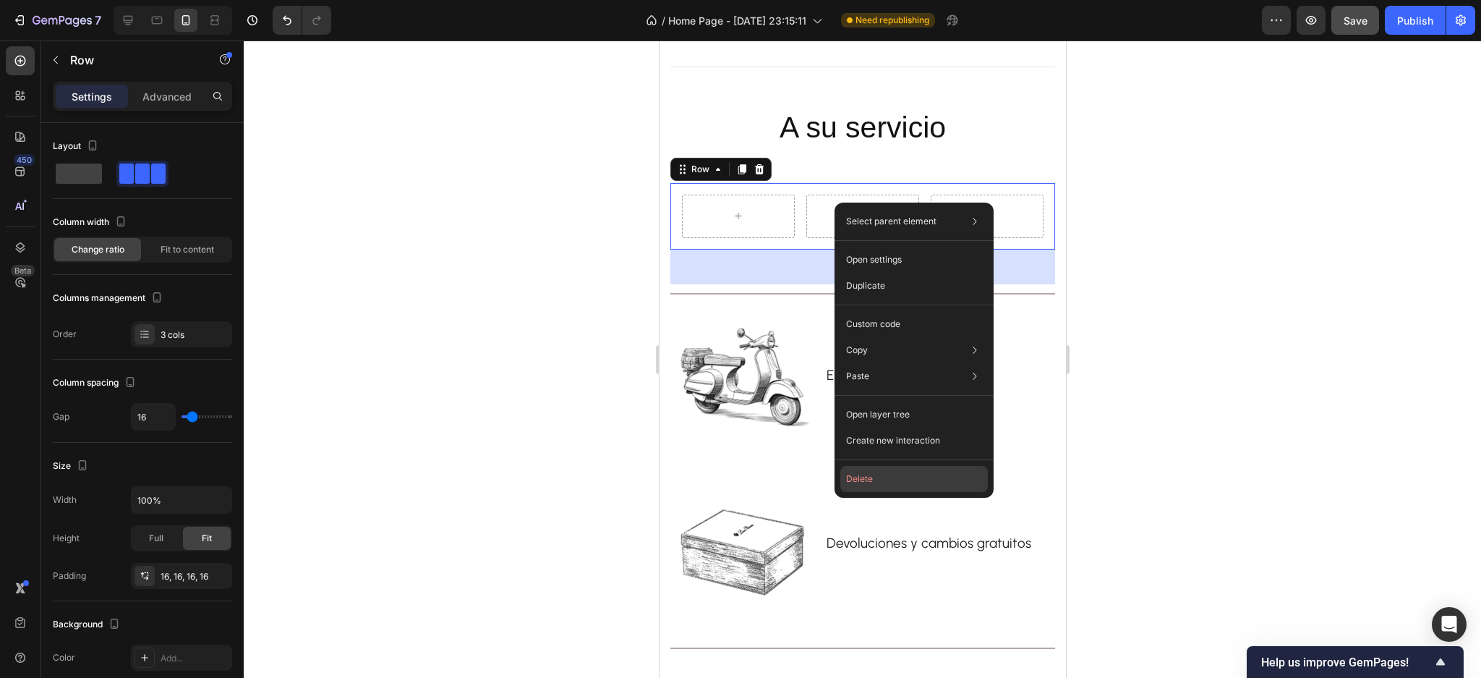
click at [876, 474] on button "Delete" at bounding box center [915, 479] width 148 height 26
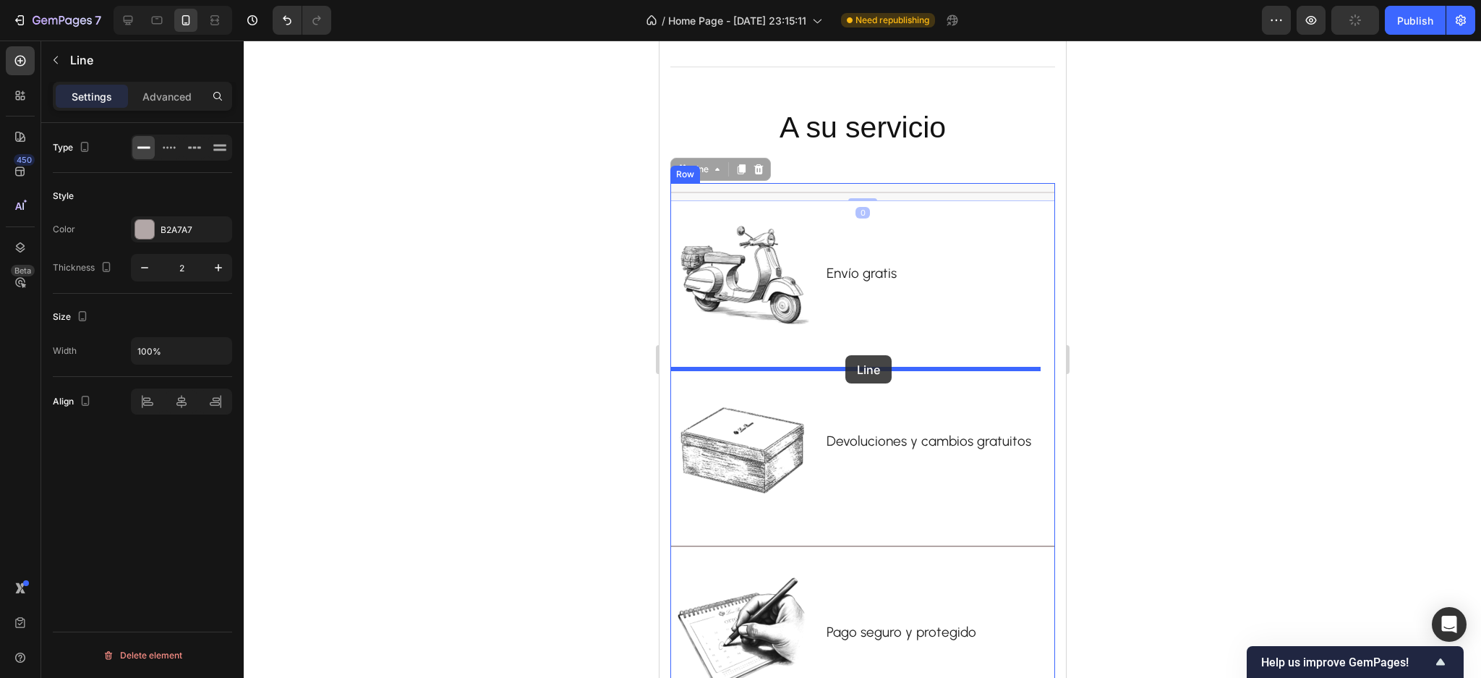
drag, startPoint x: 859, startPoint y: 194, endPoint x: 845, endPoint y: 355, distance: 161.9
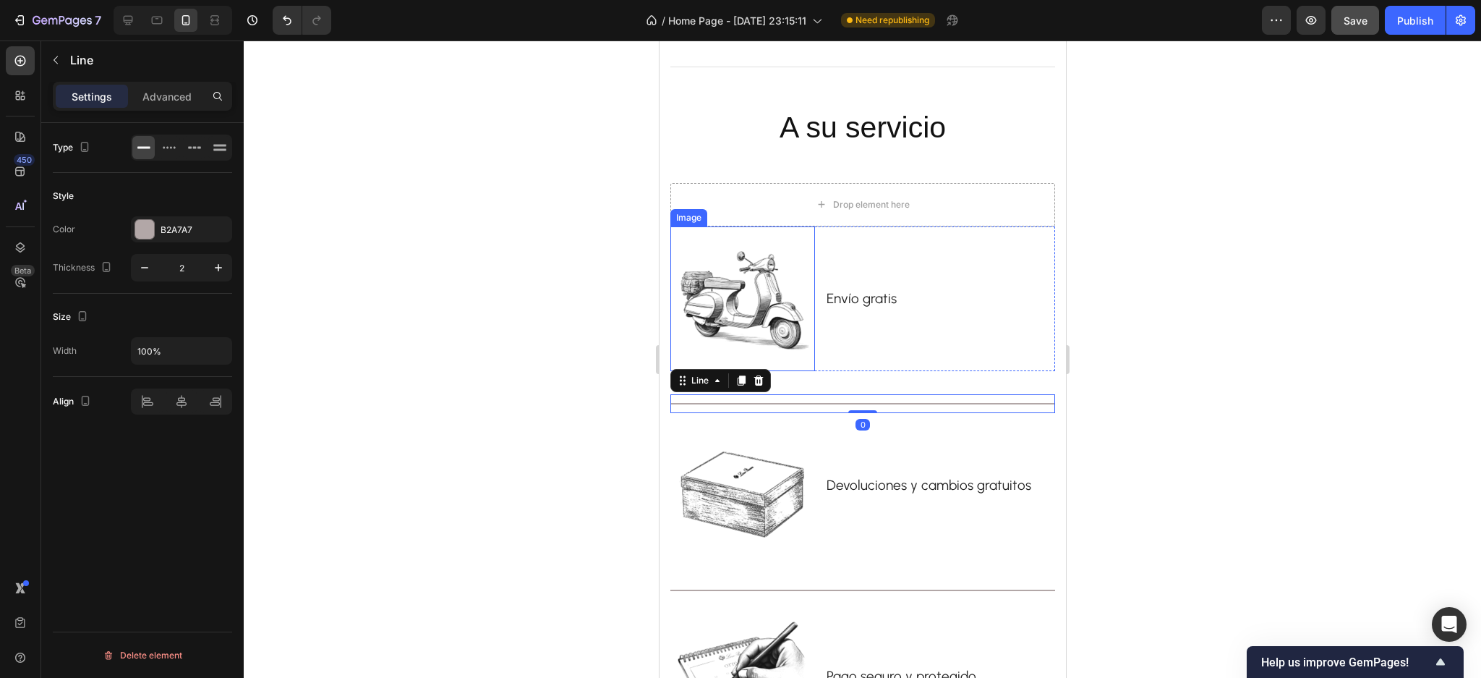
click at [551, 331] on div at bounding box center [863, 359] width 1238 height 637
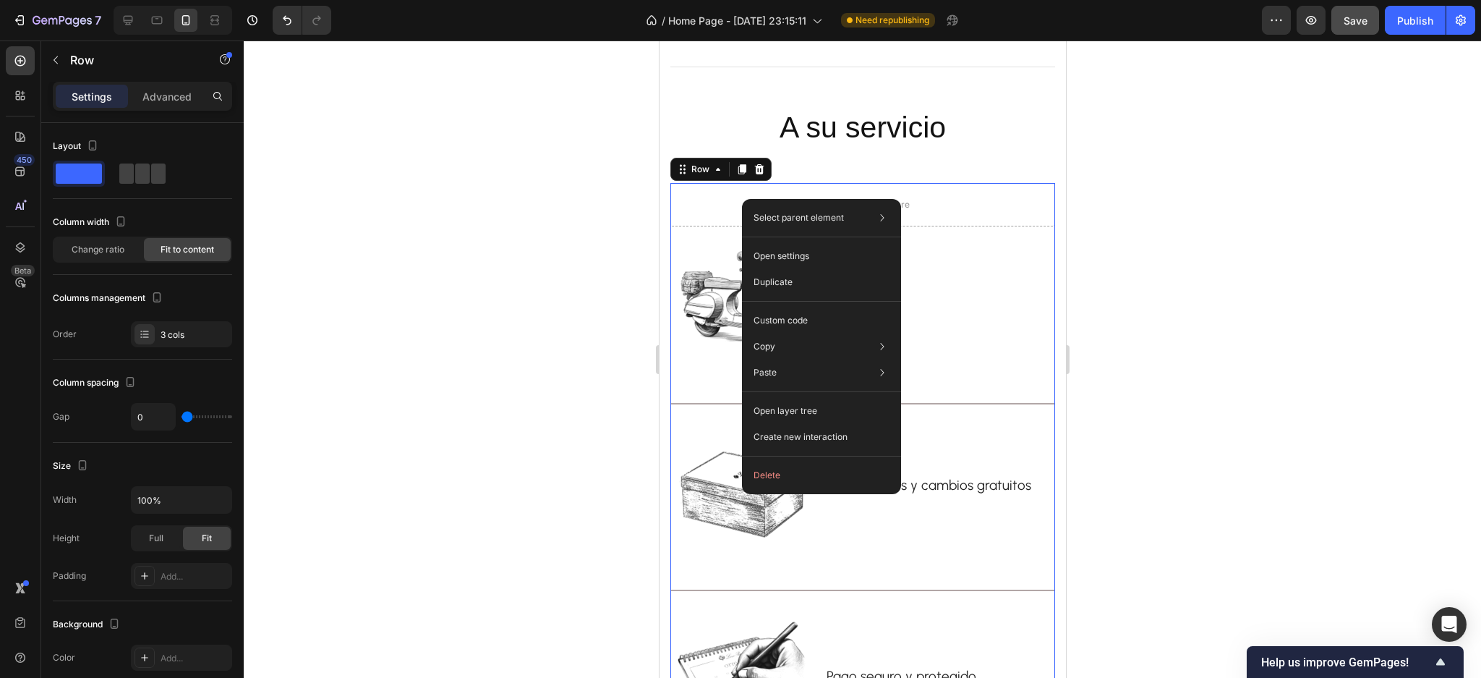
click at [766, 459] on div "Select parent element Section Row 1 col Row 3 cols Open settings Duplicate Cust…" at bounding box center [821, 346] width 159 height 295
click at [766, 471] on button "Delete" at bounding box center [822, 475] width 148 height 26
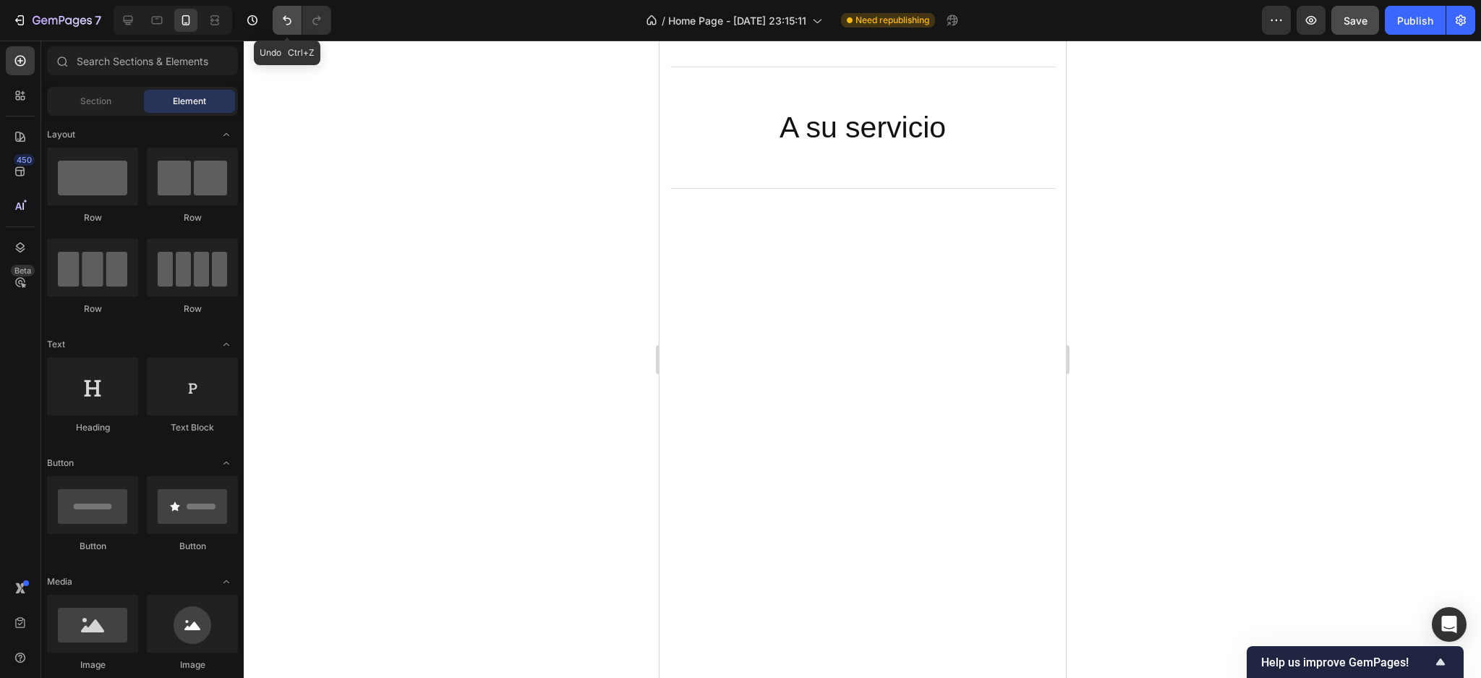
click at [296, 23] on button "Undo/Redo" at bounding box center [287, 20] width 29 height 29
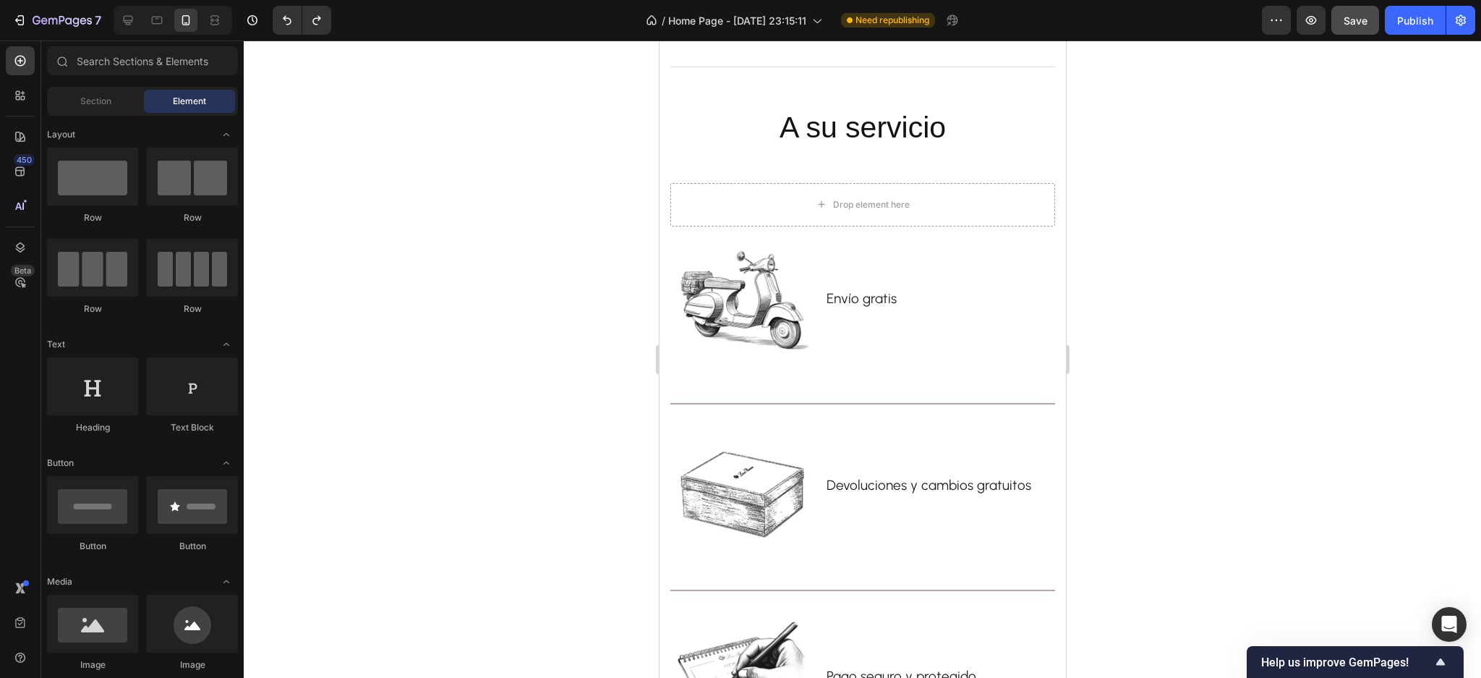
click at [477, 283] on div at bounding box center [863, 359] width 1238 height 637
click at [969, 218] on div "Drop element here" at bounding box center [862, 204] width 385 height 43
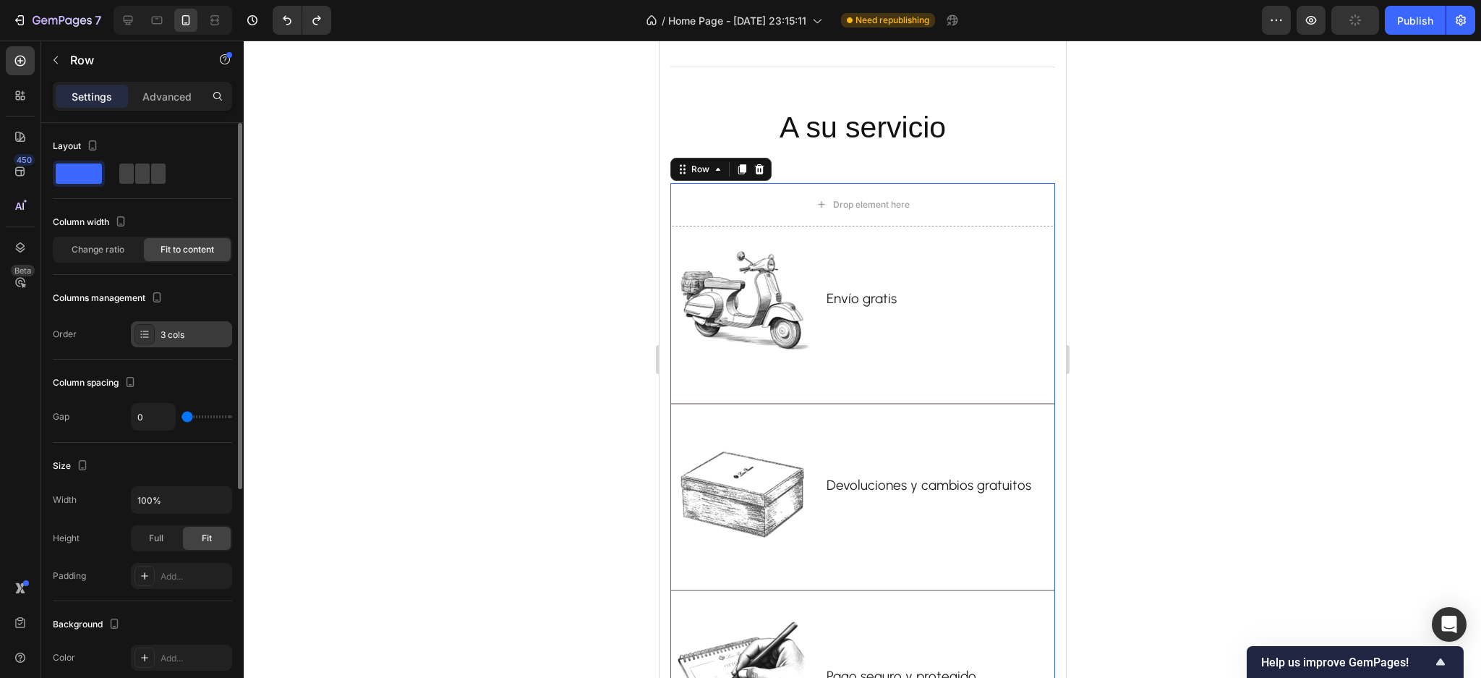
click at [179, 327] on div "3 cols" at bounding box center [181, 334] width 101 height 26
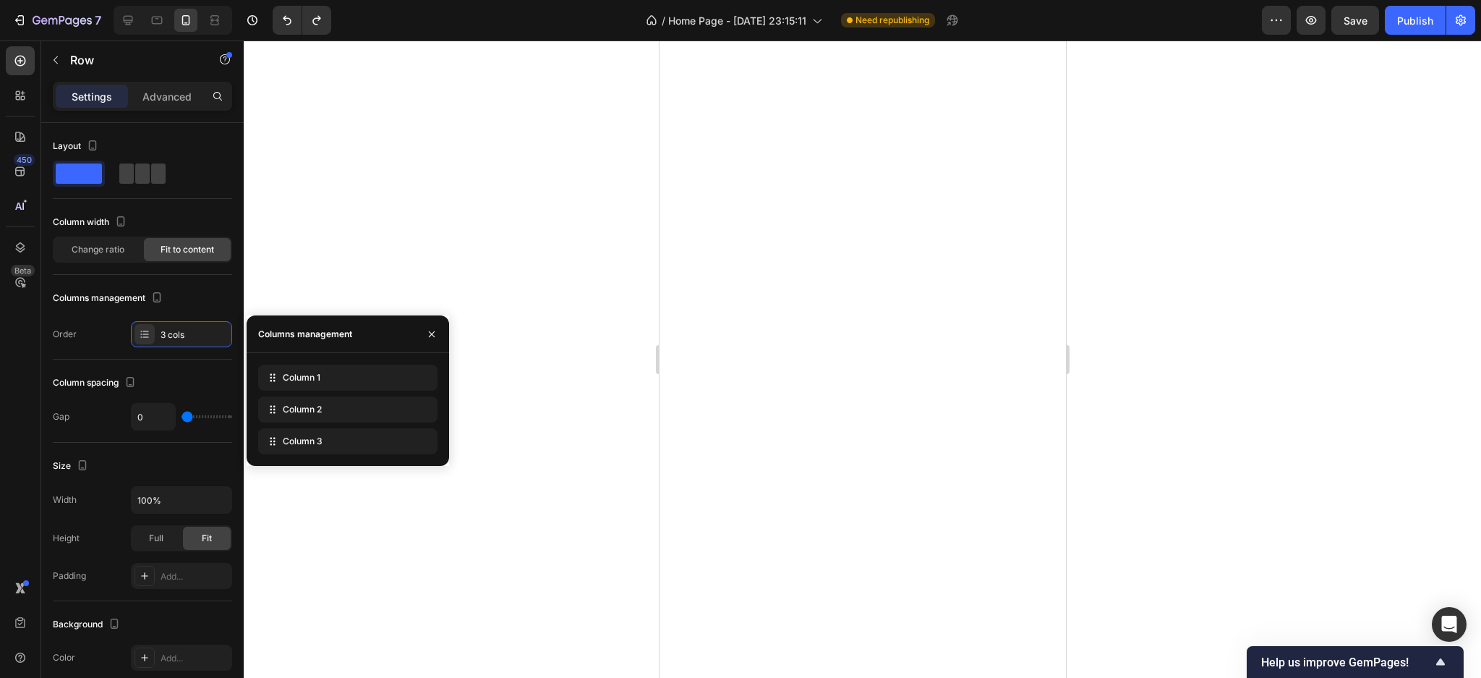
click at [433, 333] on icon "button" at bounding box center [432, 334] width 12 height 12
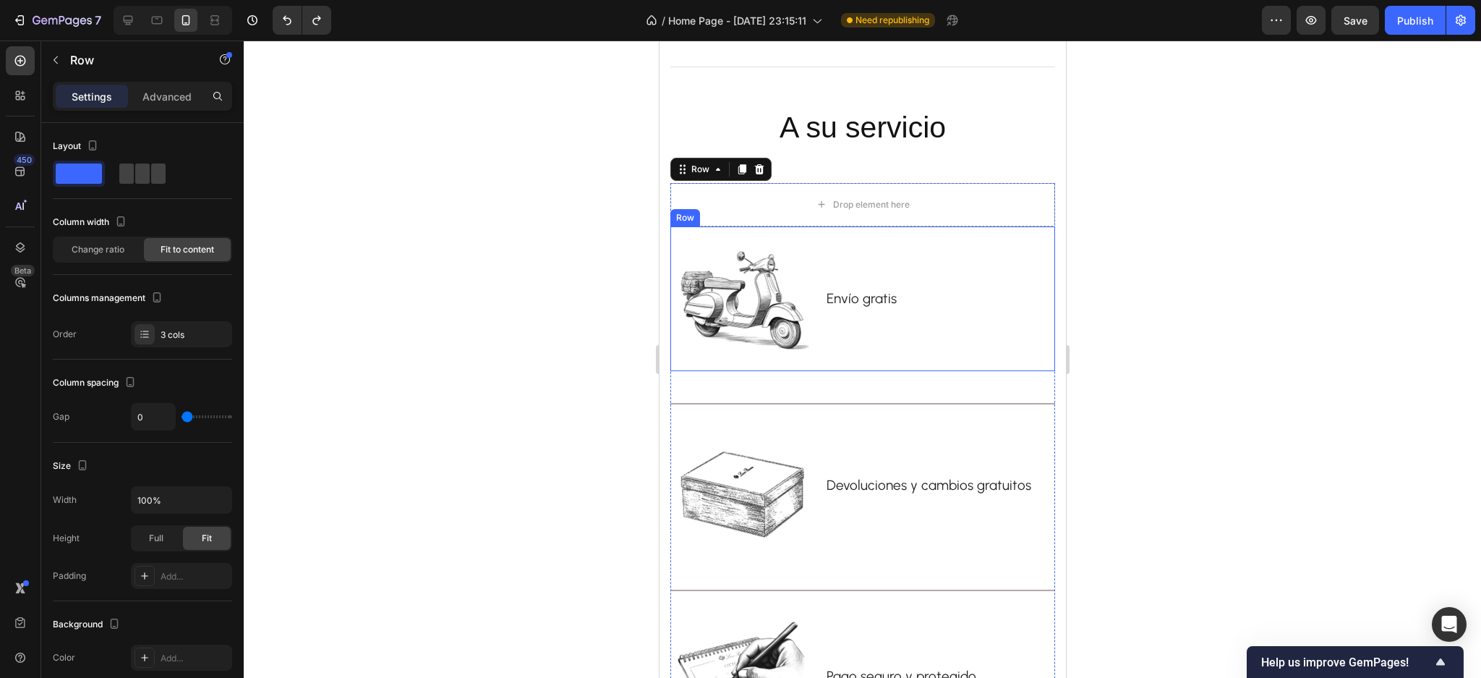
click at [846, 354] on div "Envío gratis Text block" at bounding box center [861, 298] width 73 height 145
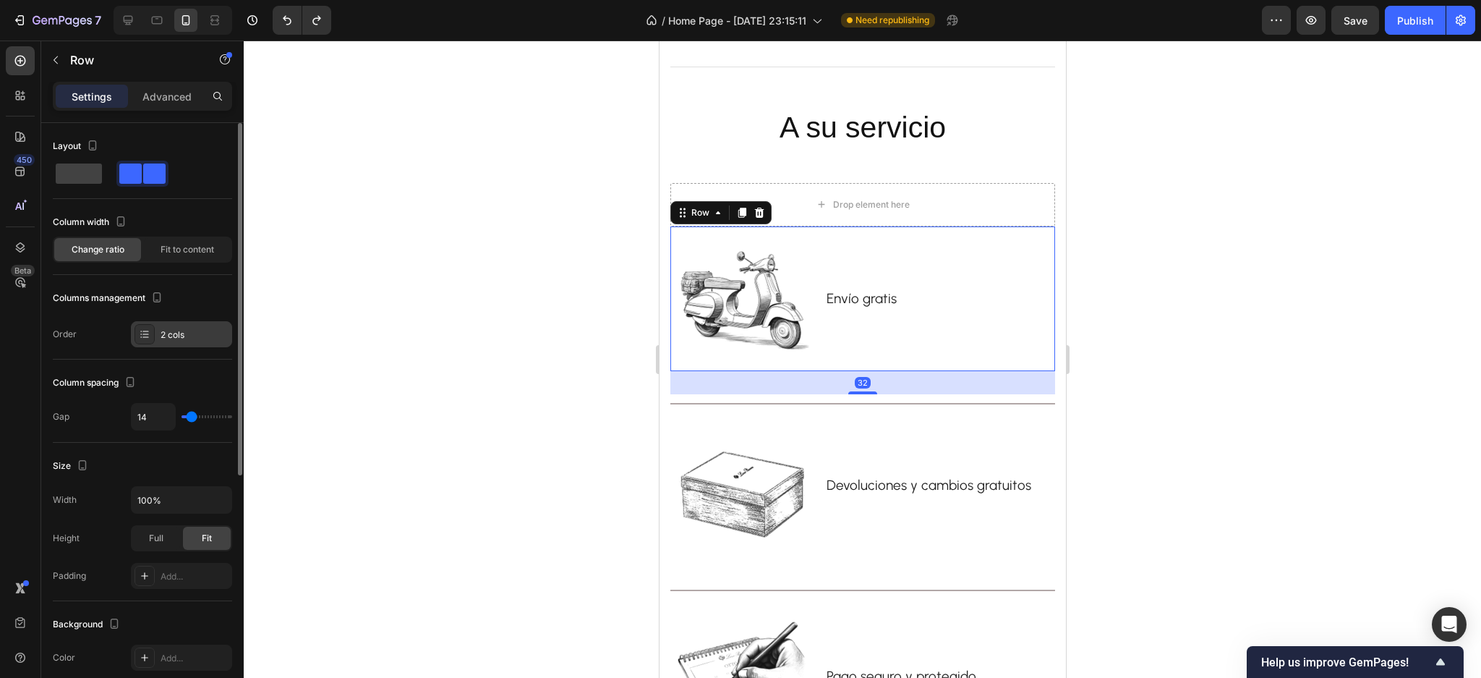
click at [168, 333] on div "2 cols" at bounding box center [195, 334] width 68 height 13
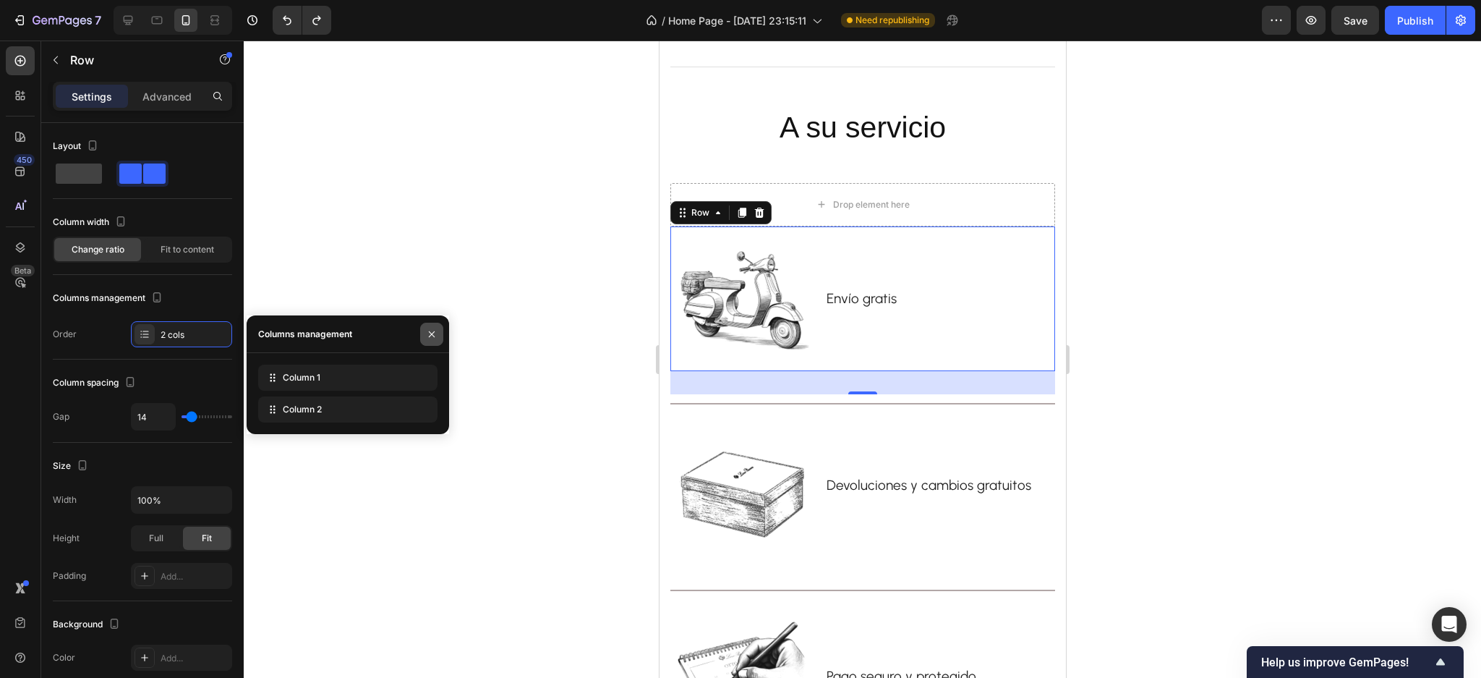
click at [433, 331] on icon "button" at bounding box center [432, 334] width 12 height 12
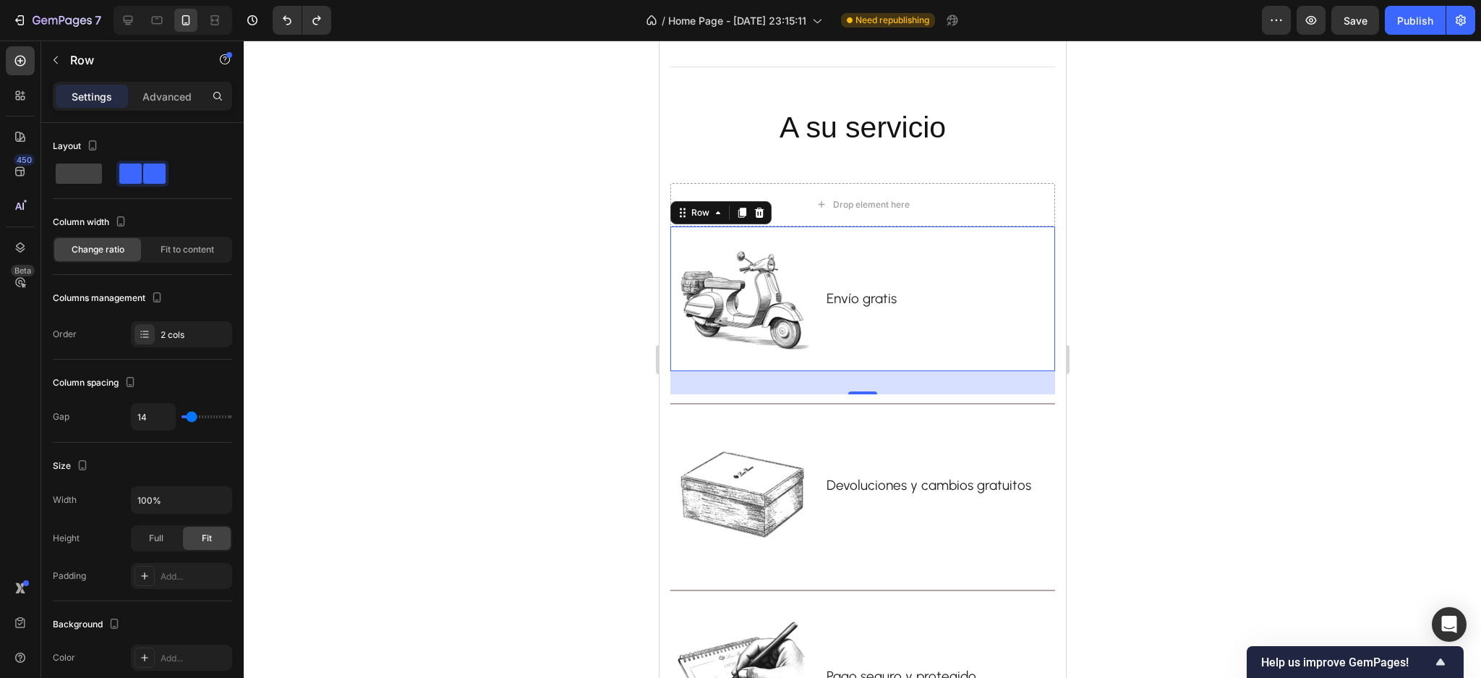
drag, startPoint x: 490, startPoint y: 243, endPoint x: 637, endPoint y: 217, distance: 149.1
click at [490, 242] on div at bounding box center [863, 359] width 1238 height 637
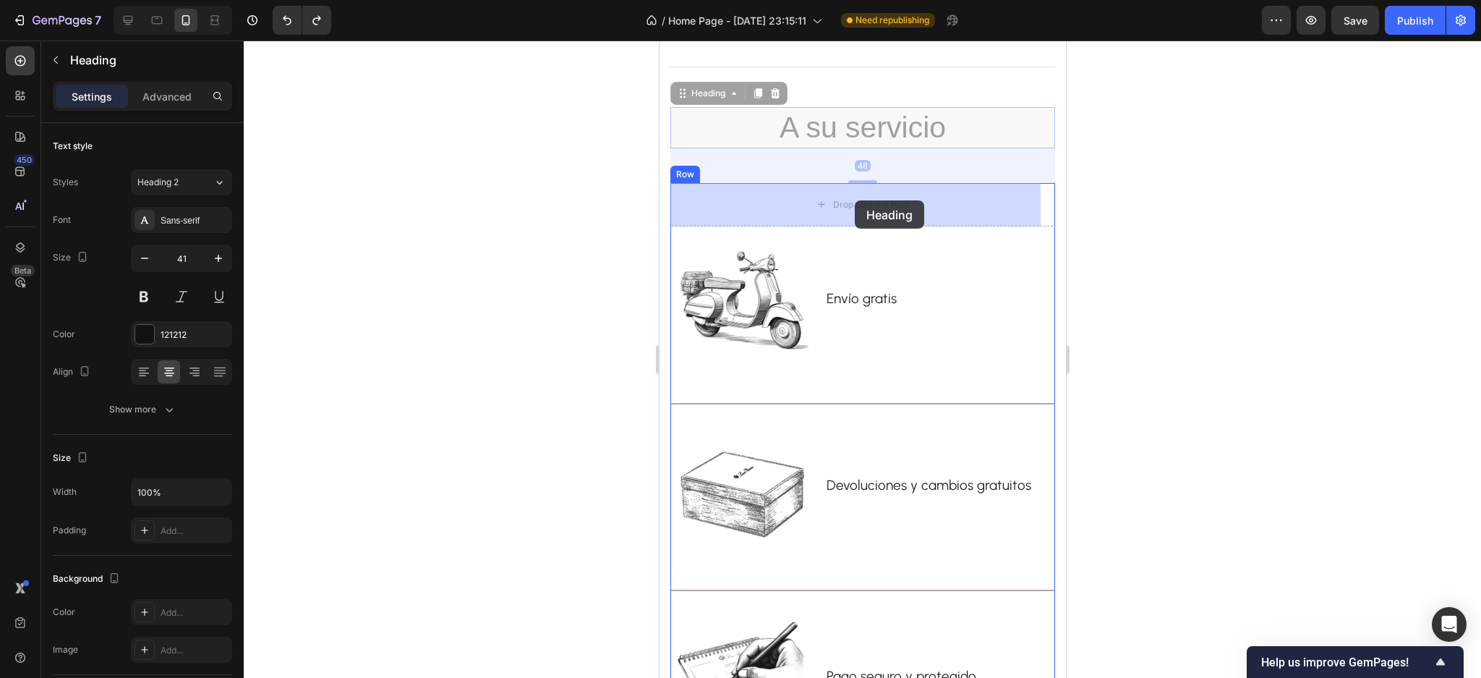
drag, startPoint x: 848, startPoint y: 132, endPoint x: 854, endPoint y: 200, distance: 69.0
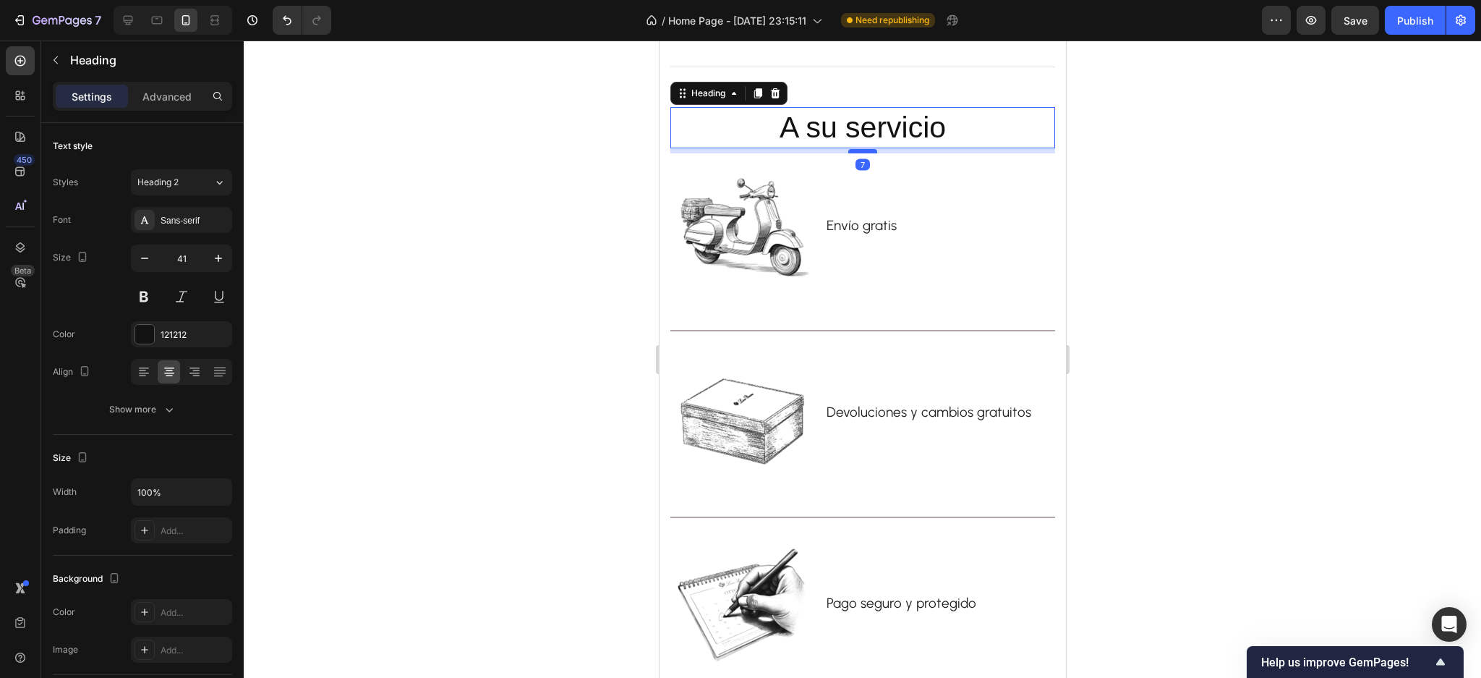
click at [856, 149] on div at bounding box center [862, 151] width 29 height 4
click at [433, 203] on div at bounding box center [863, 359] width 1238 height 637
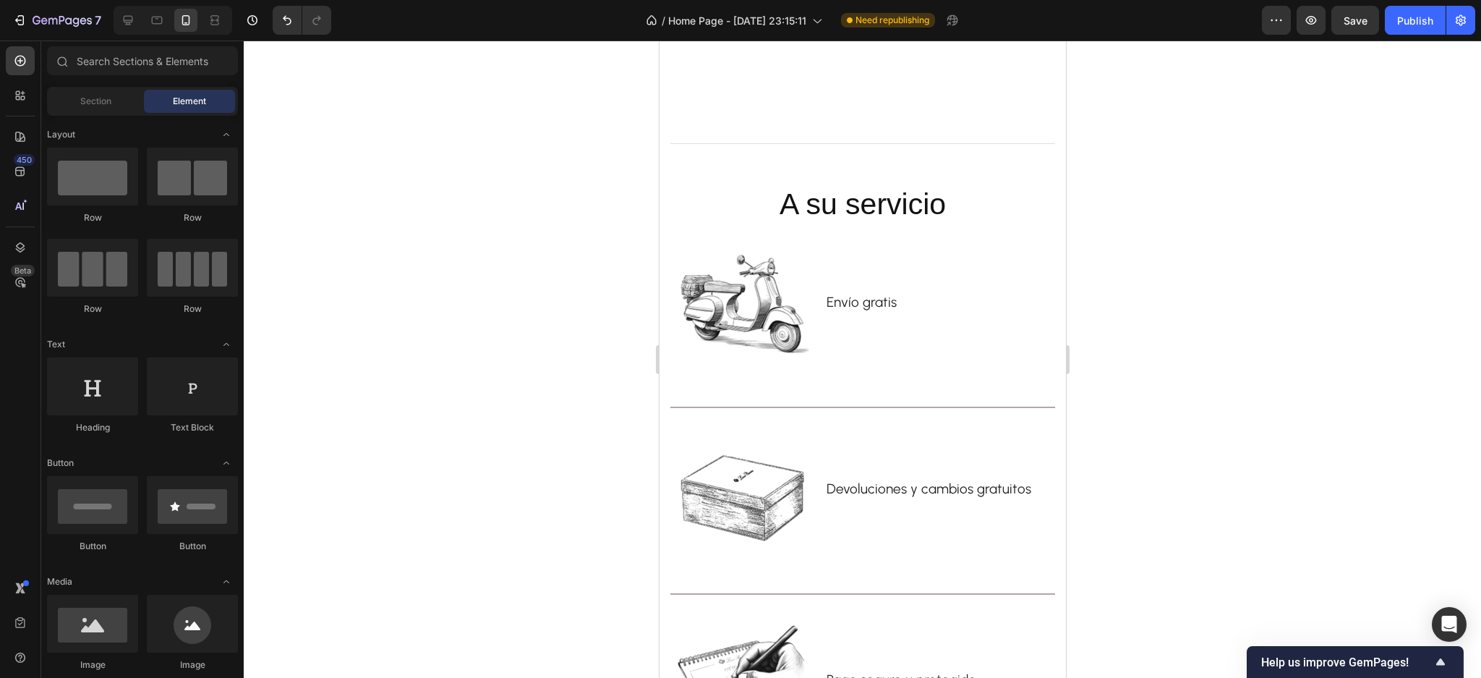
scroll to position [3153, 0]
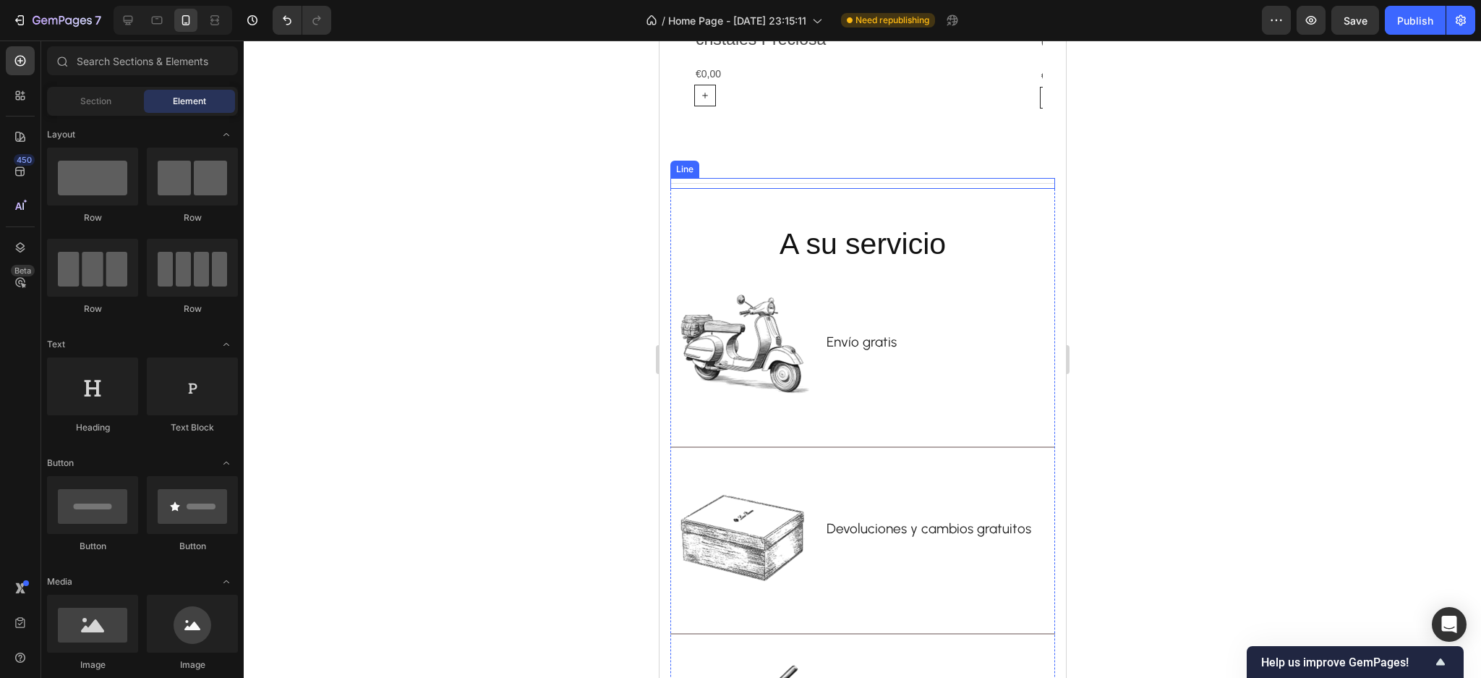
click at [845, 183] on div at bounding box center [862, 183] width 385 height 1
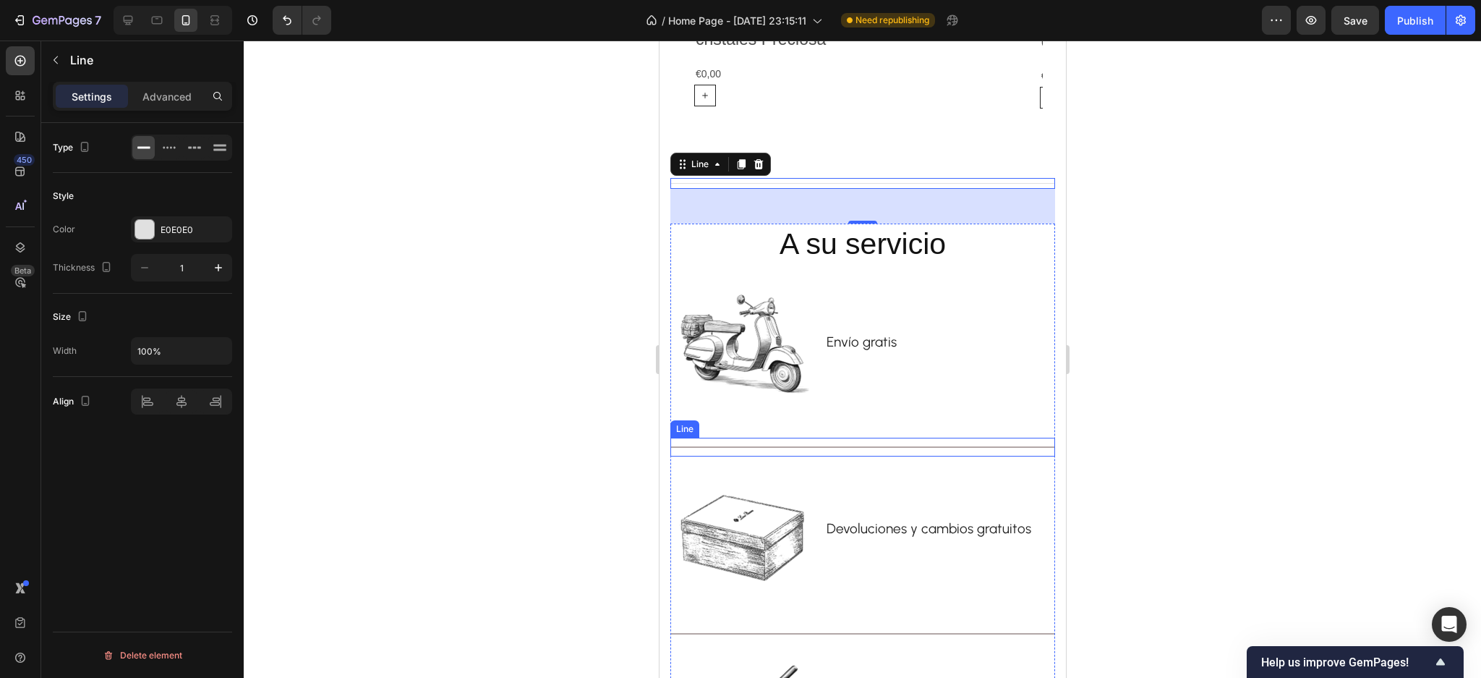
click at [876, 446] on div "Title Line" at bounding box center [862, 447] width 385 height 19
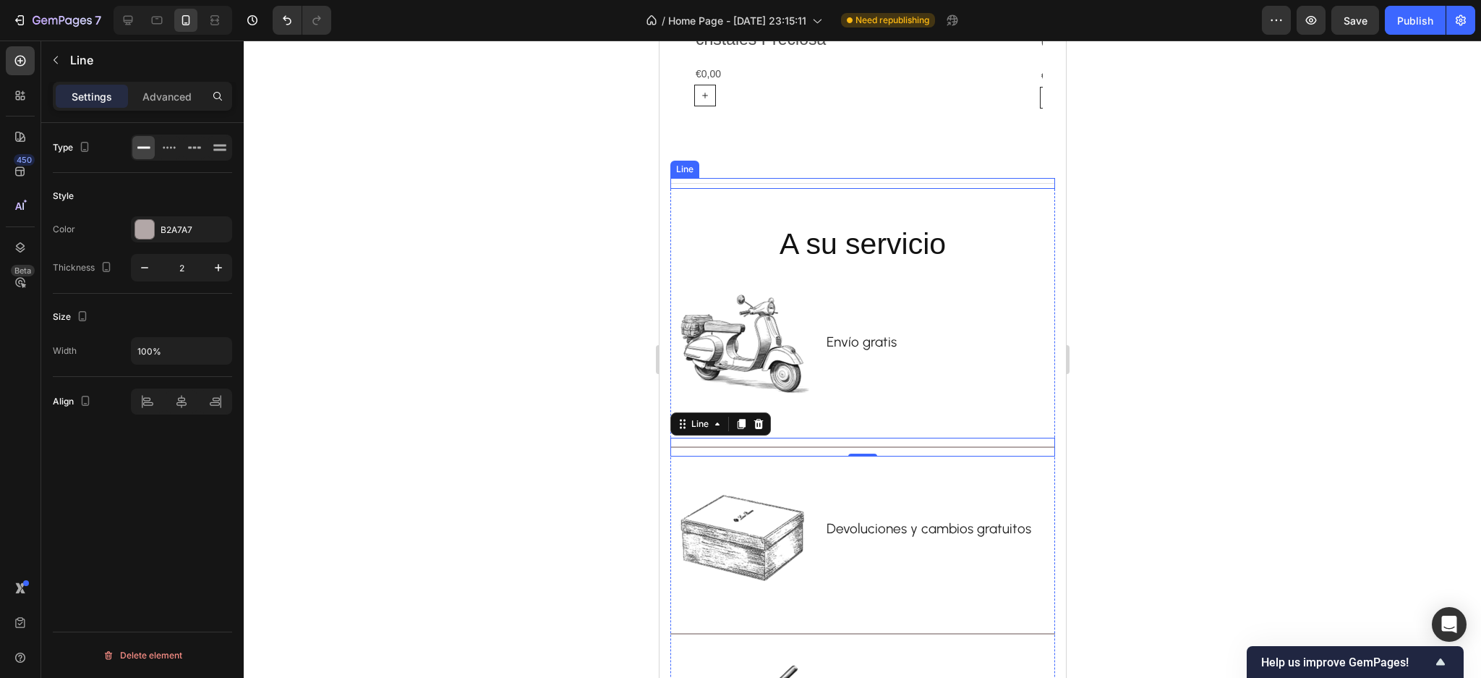
click at [786, 183] on div "Title Line" at bounding box center [862, 183] width 385 height 11
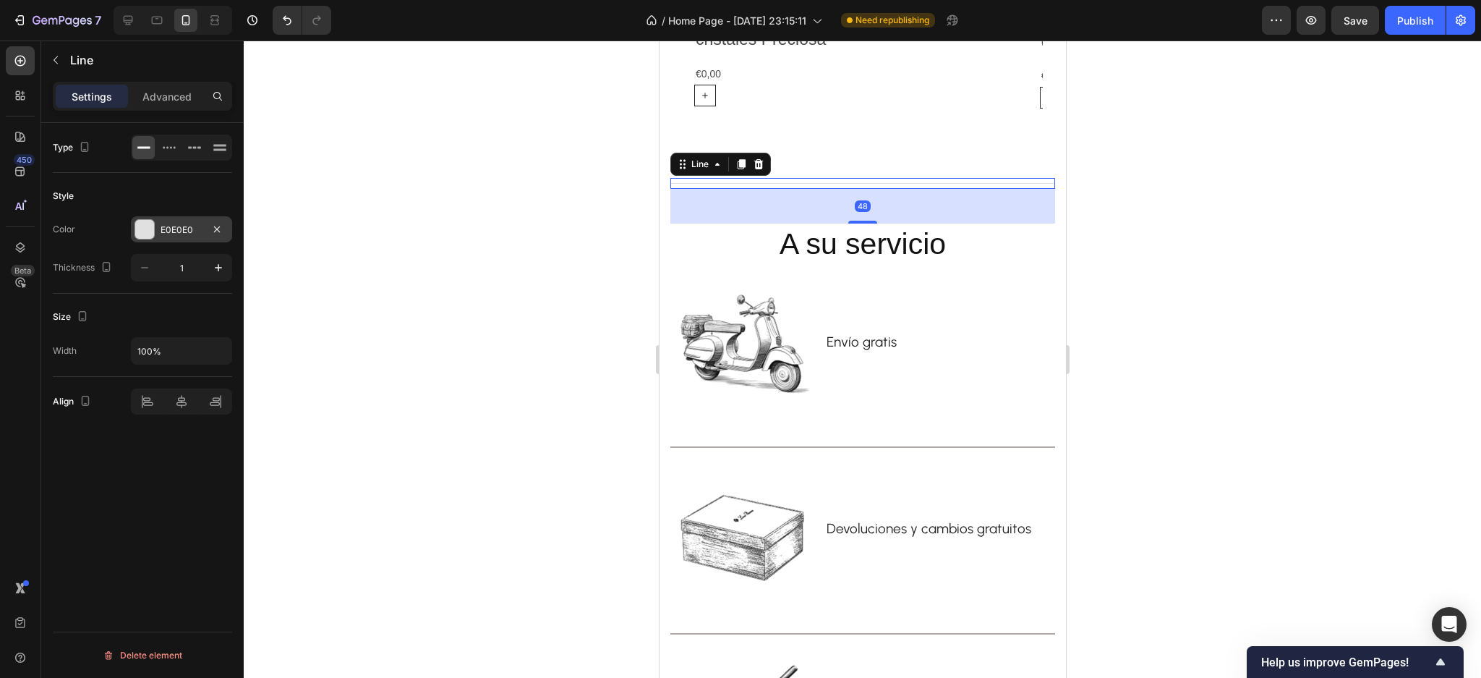
click at [148, 239] on div "E0E0E0" at bounding box center [181, 229] width 101 height 26
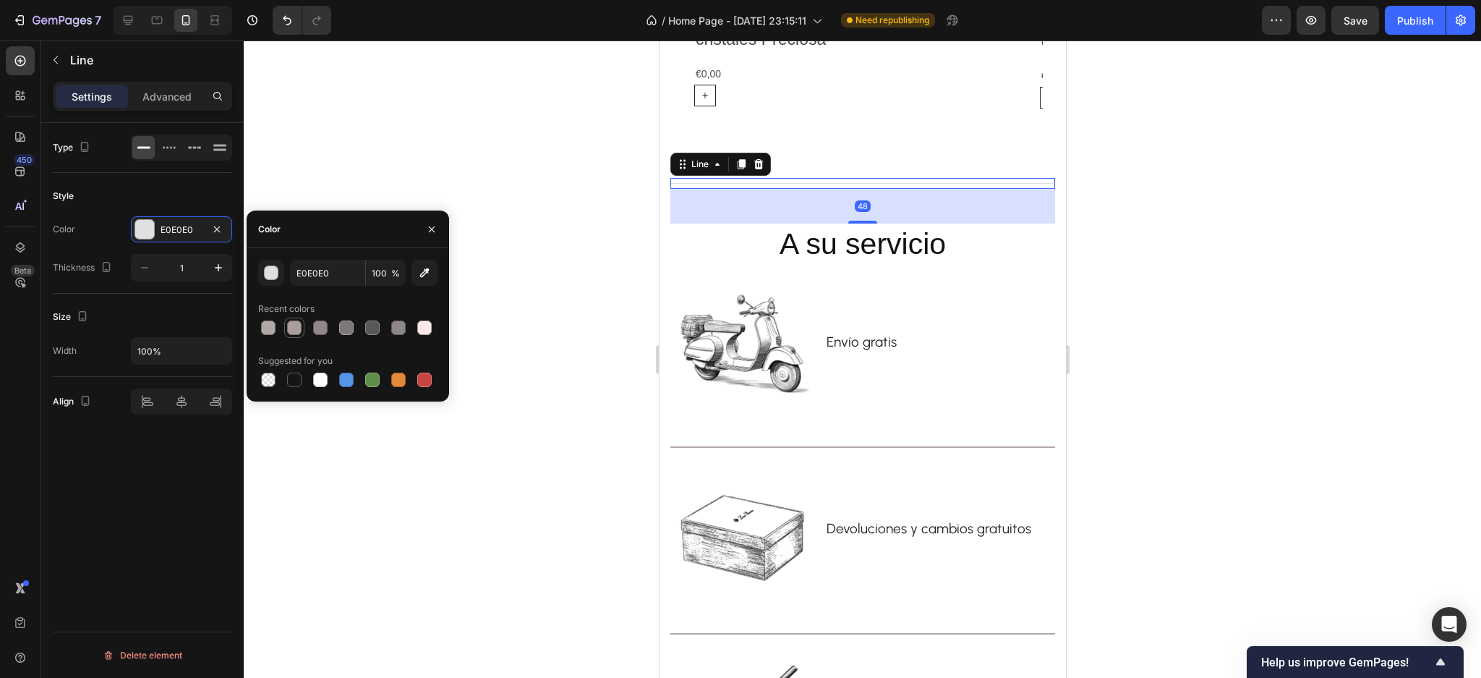
click at [297, 325] on div at bounding box center [294, 327] width 14 height 14
click at [275, 322] on div at bounding box center [268, 327] width 17 height 17
type input "B2A7A7"
click at [372, 201] on div at bounding box center [863, 359] width 1238 height 637
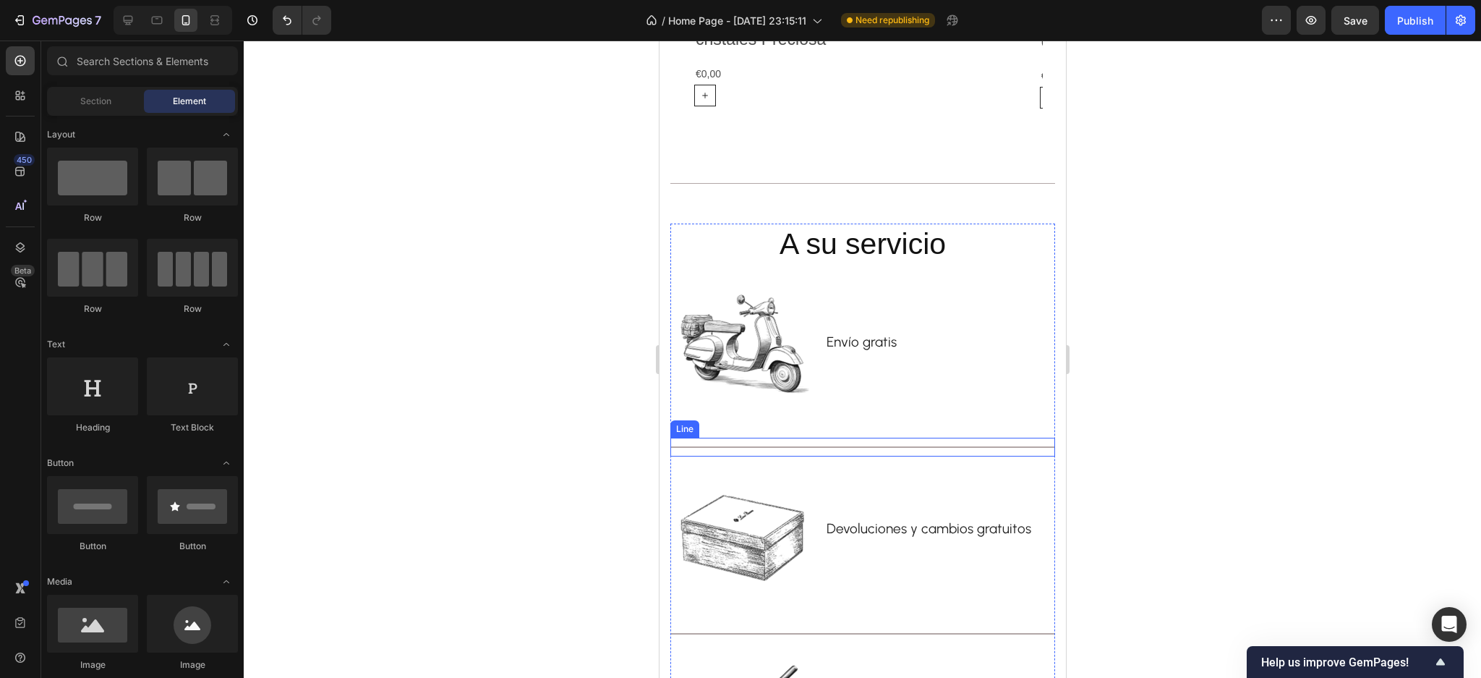
click at [783, 445] on div "Title Line" at bounding box center [862, 447] width 385 height 19
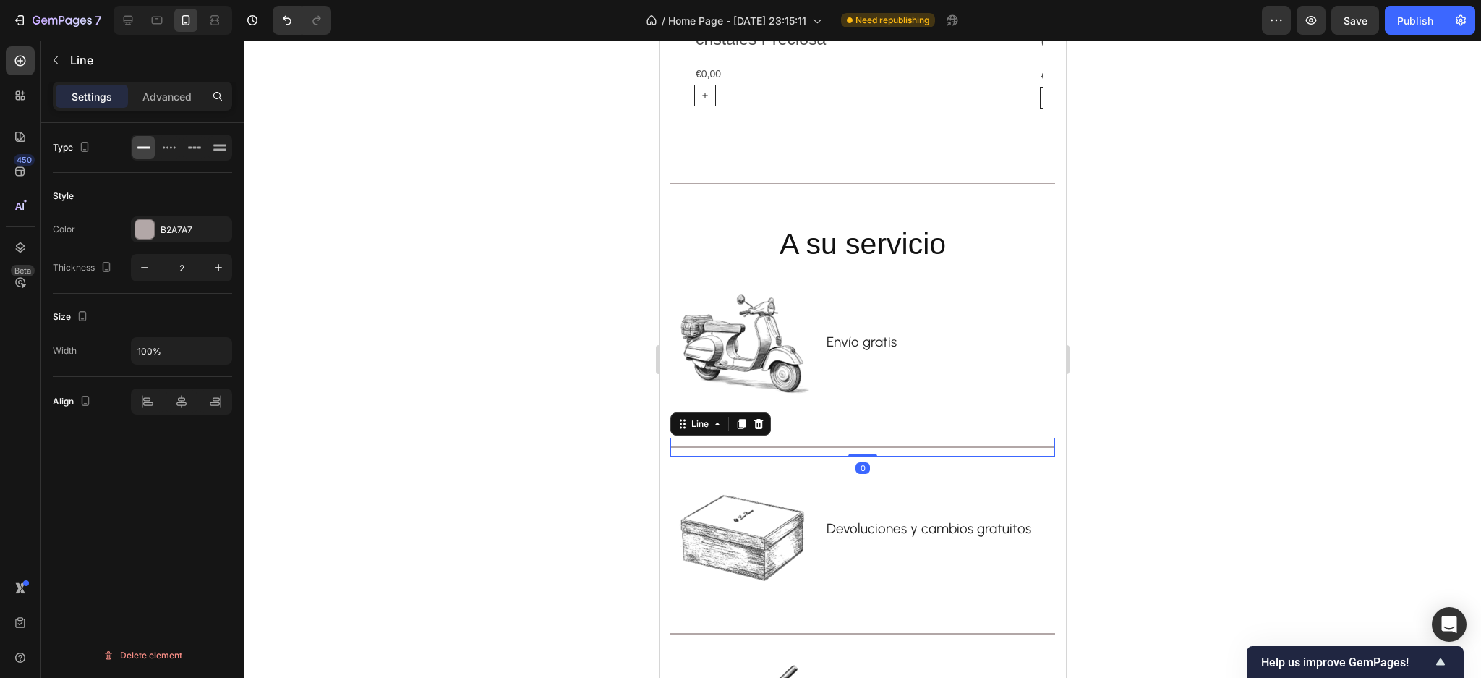
click at [367, 315] on div at bounding box center [863, 359] width 1238 height 637
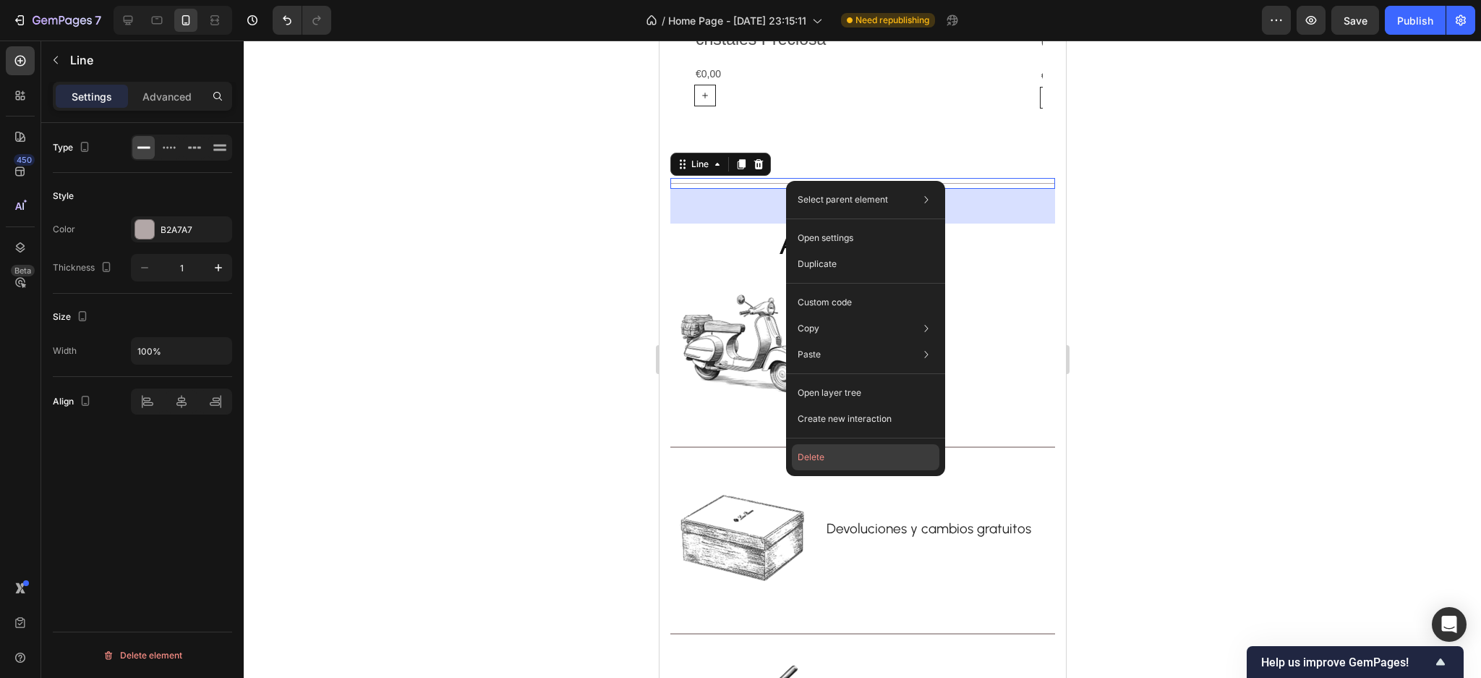
click at [830, 458] on button "Delete" at bounding box center [866, 457] width 148 height 26
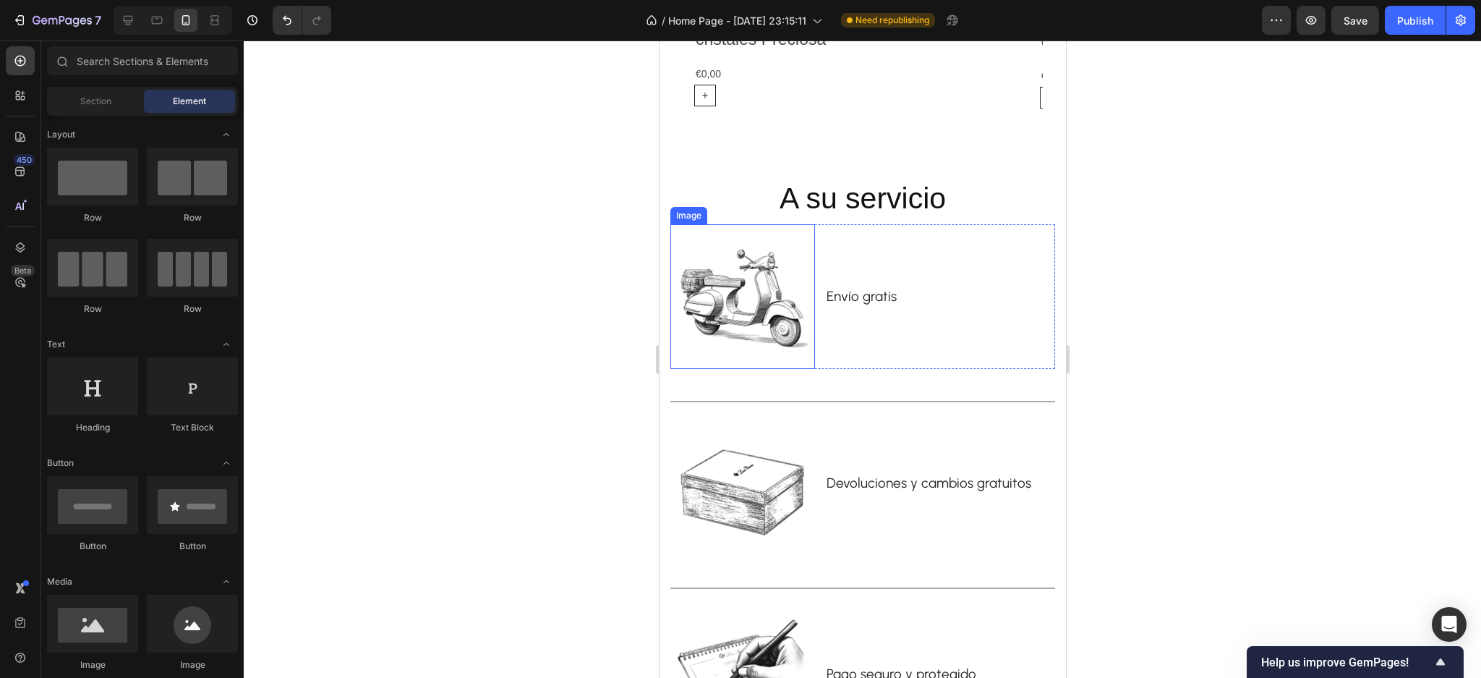
click at [783, 310] on img at bounding box center [742, 296] width 145 height 145
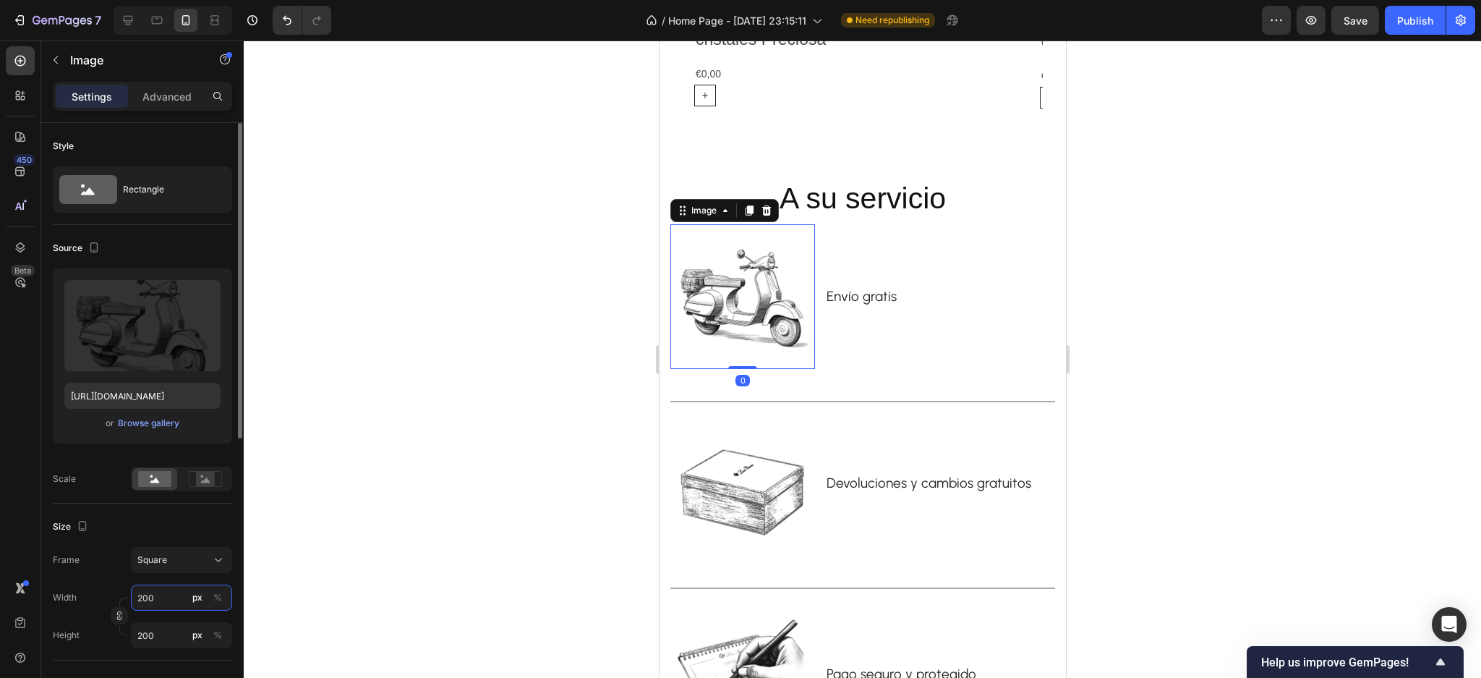
click at [167, 597] on input "200" at bounding box center [181, 597] width 101 height 26
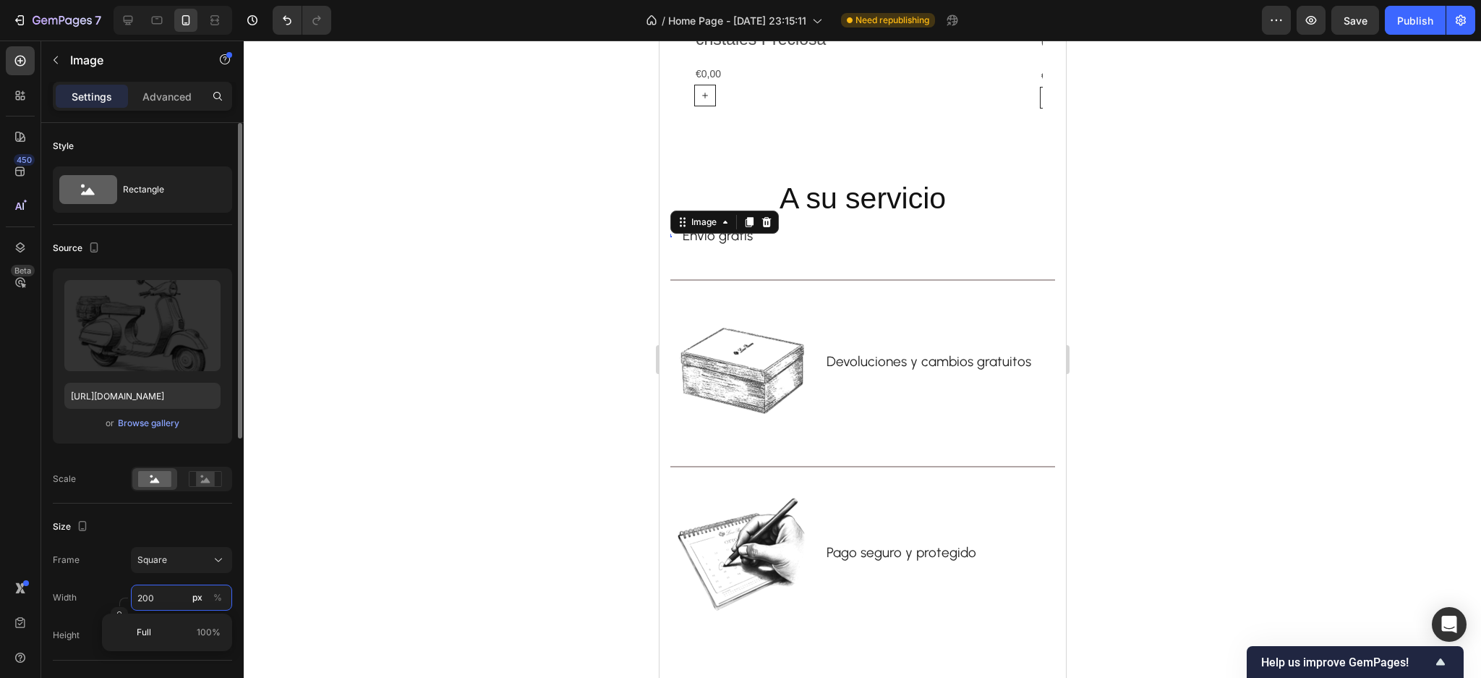
type input "1"
type input "10"
type input "100"
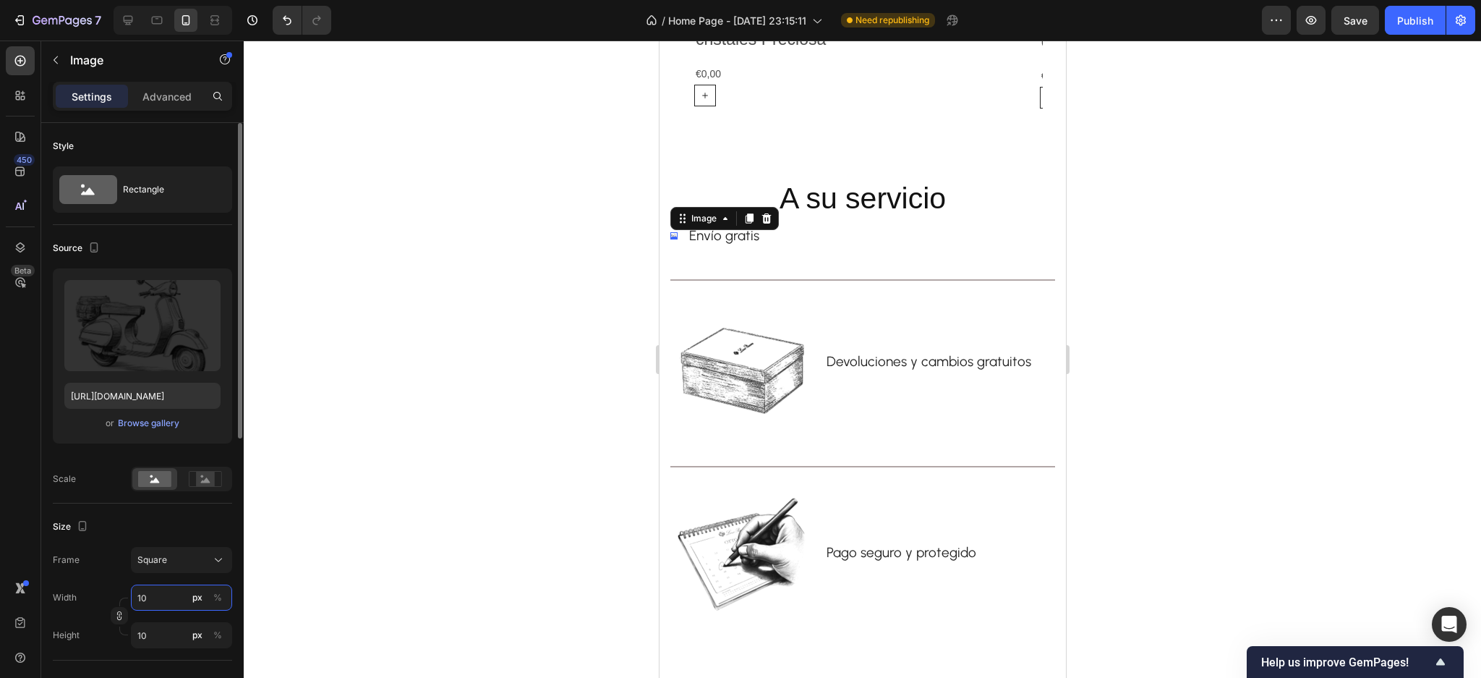
type input "100"
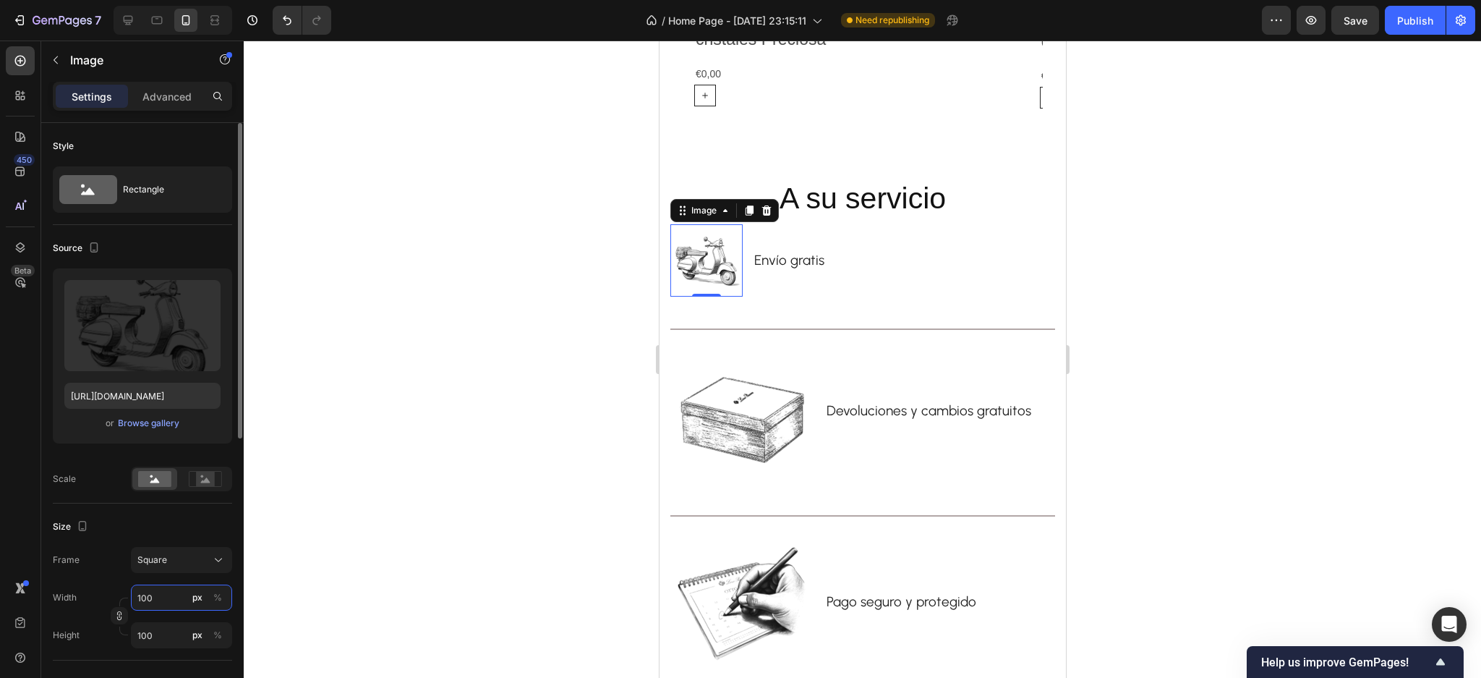
type input "10"
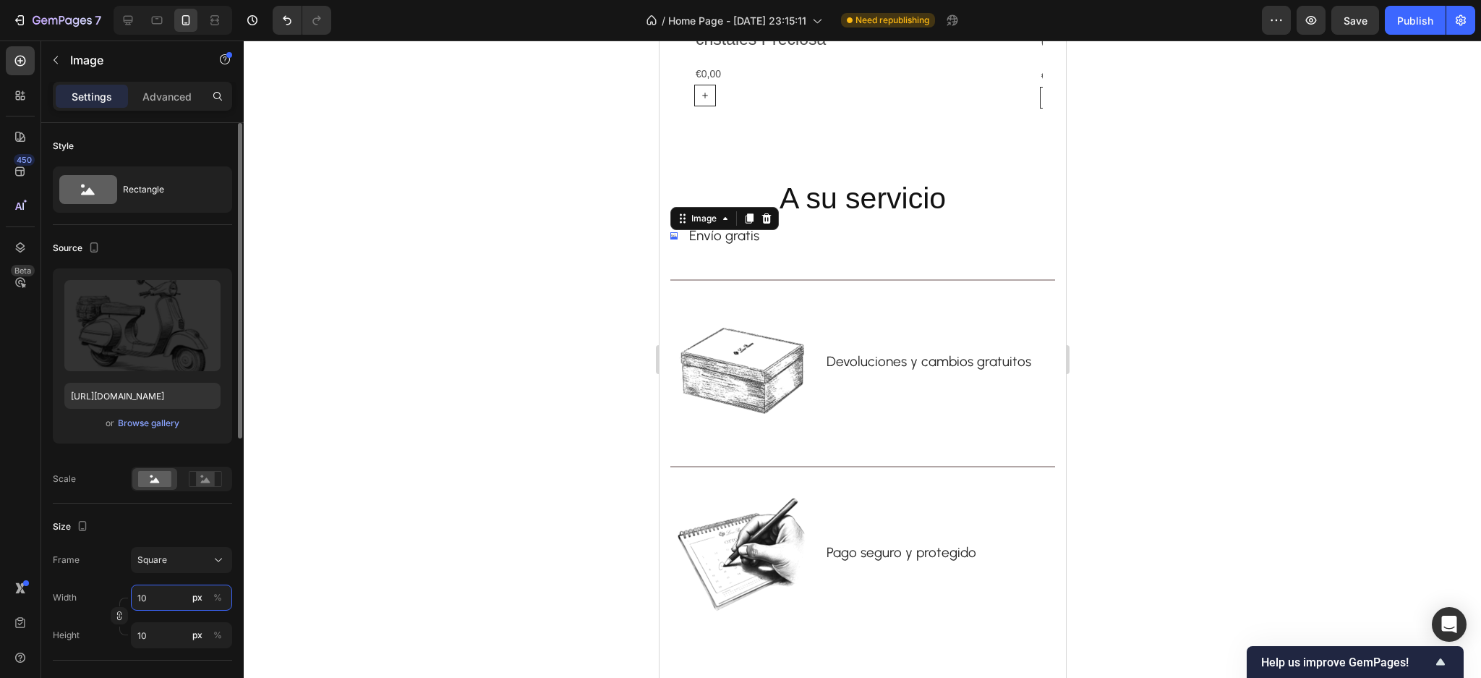
type input "104"
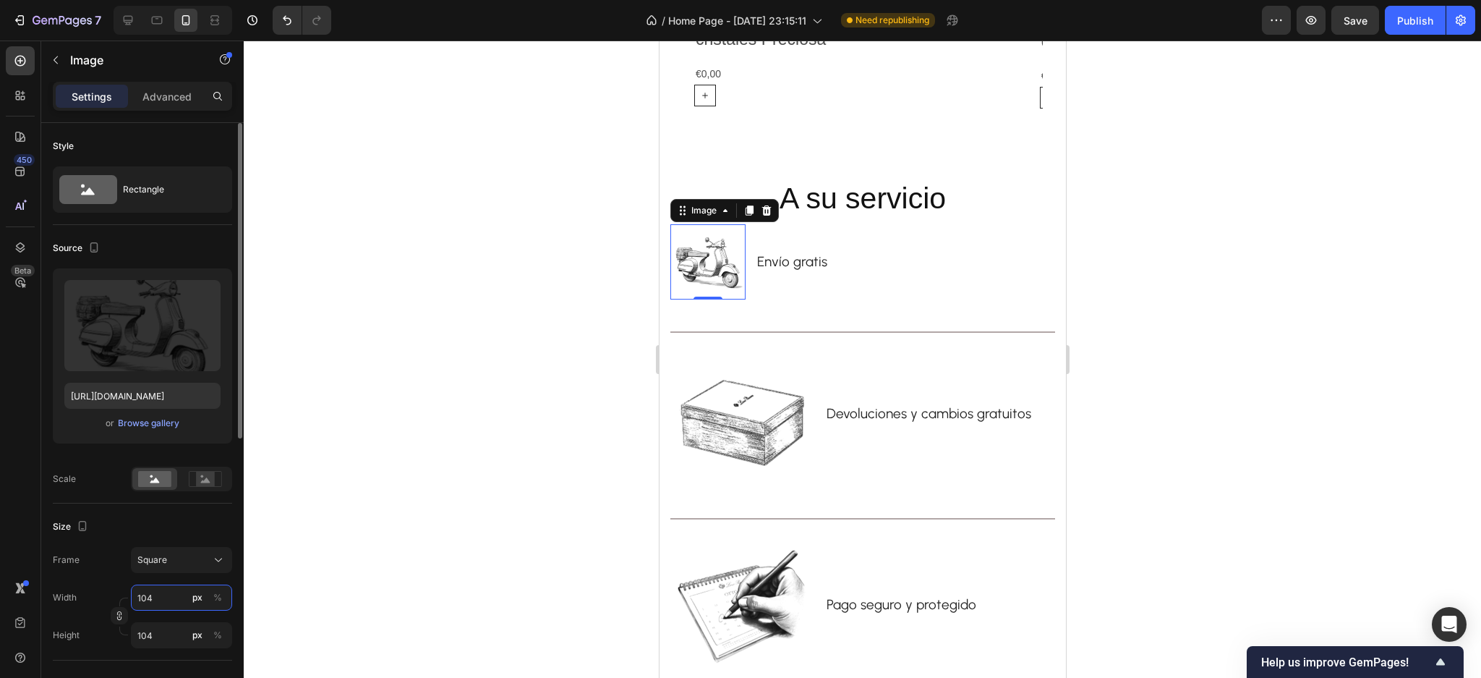
type input "1040"
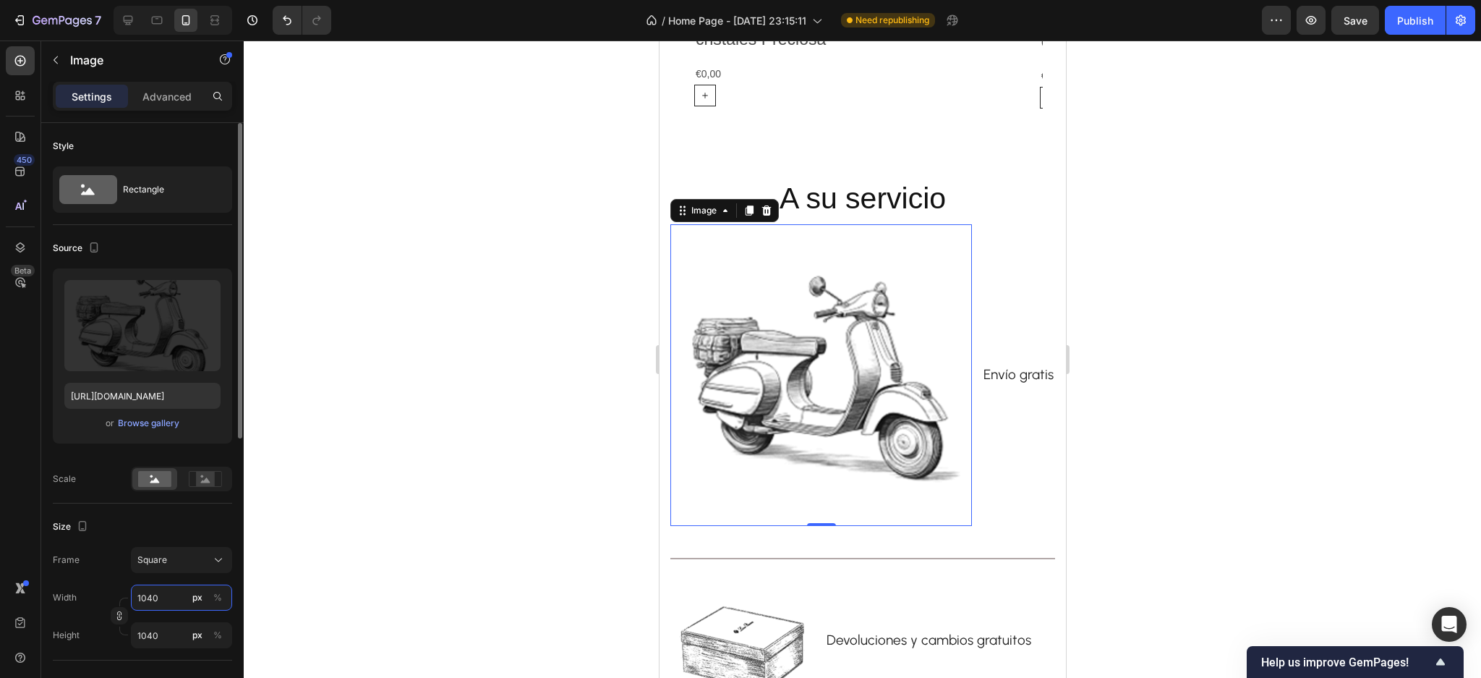
type input "104"
type input "10"
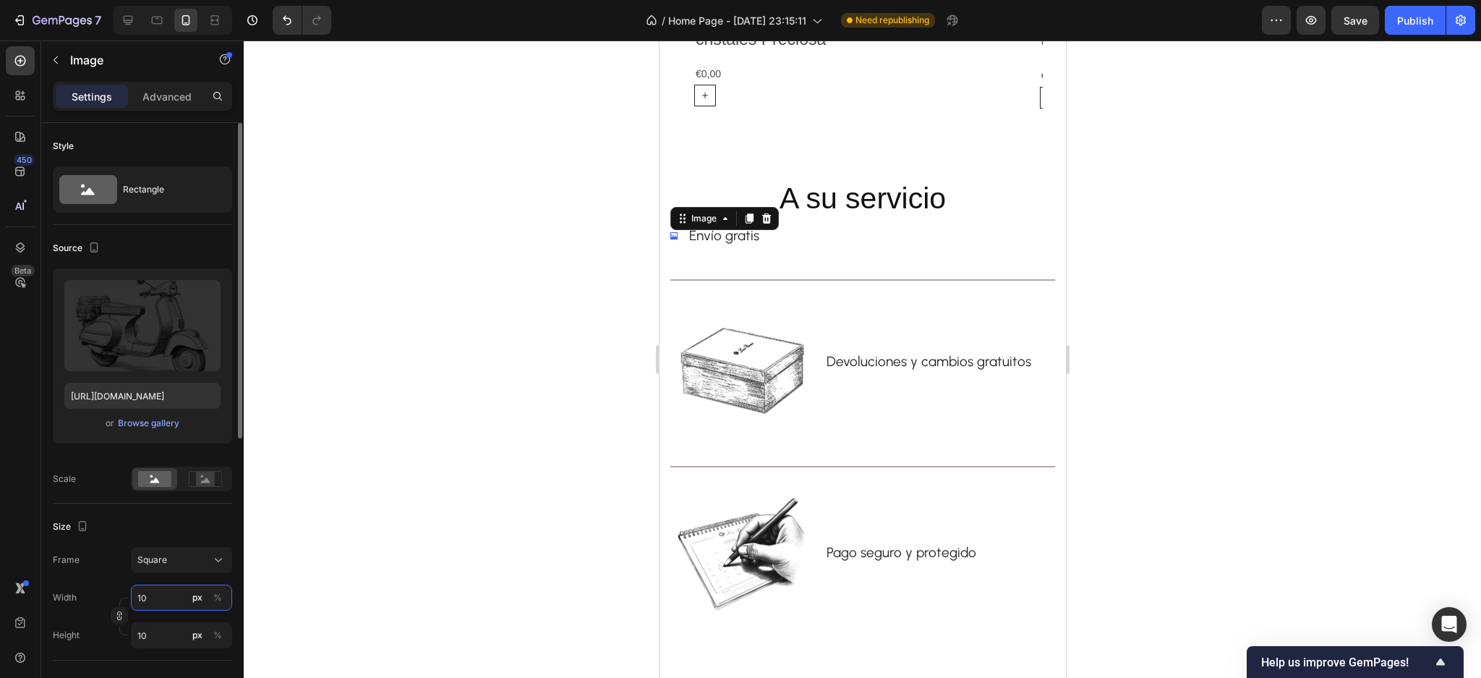
type input "1"
type input "14"
type input "140"
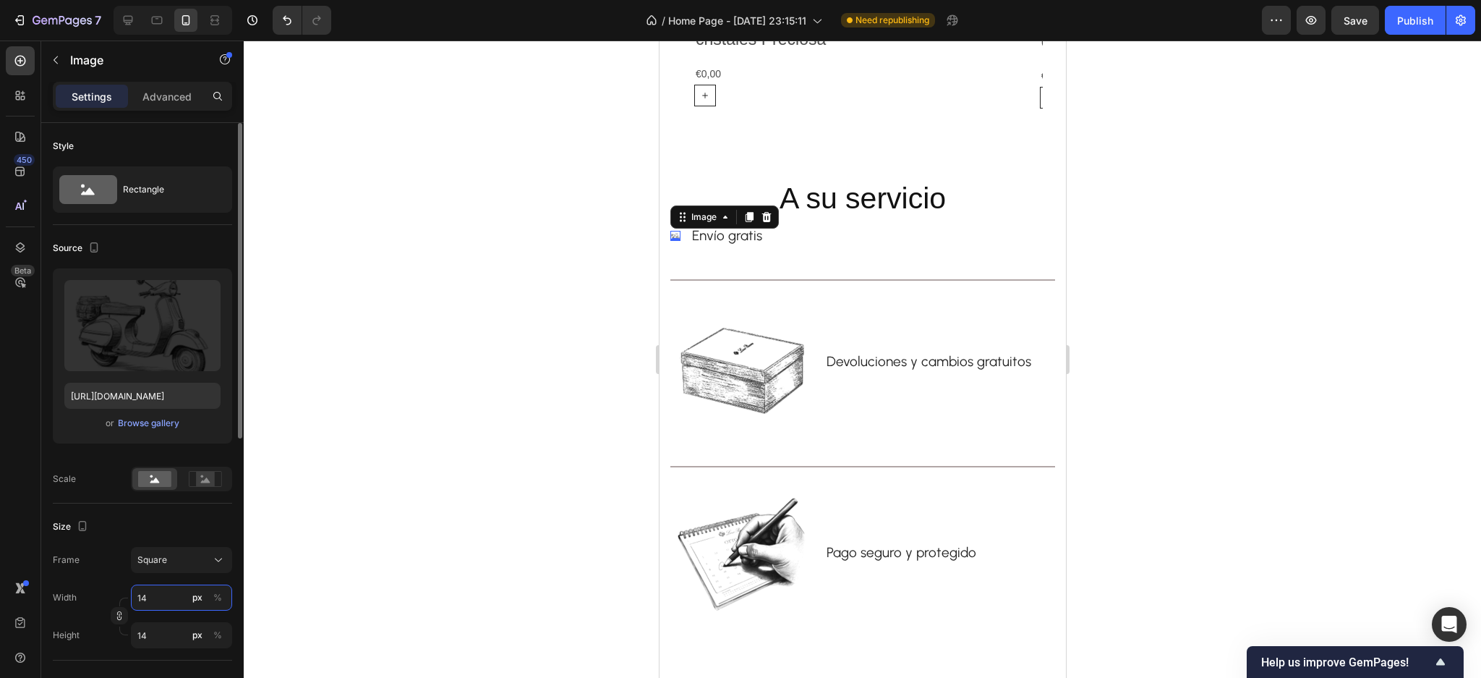
type input "140"
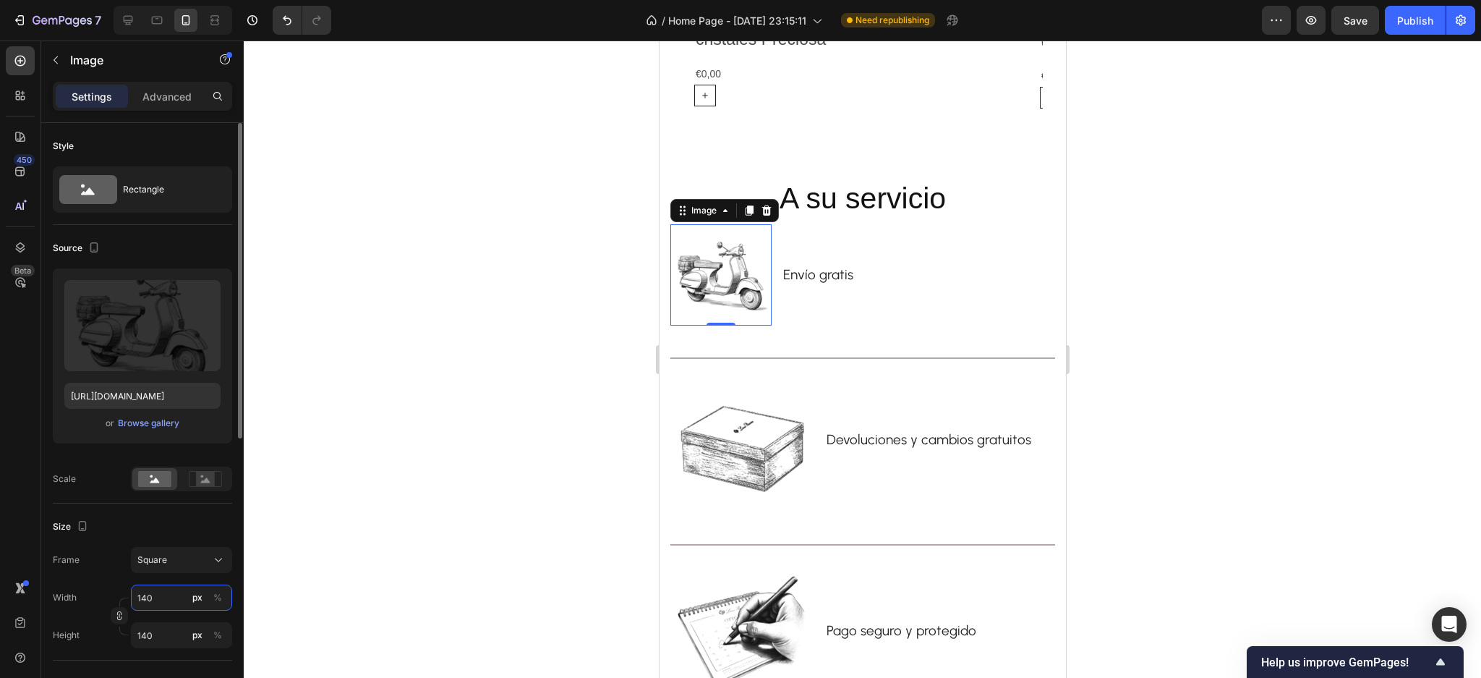
type input "14"
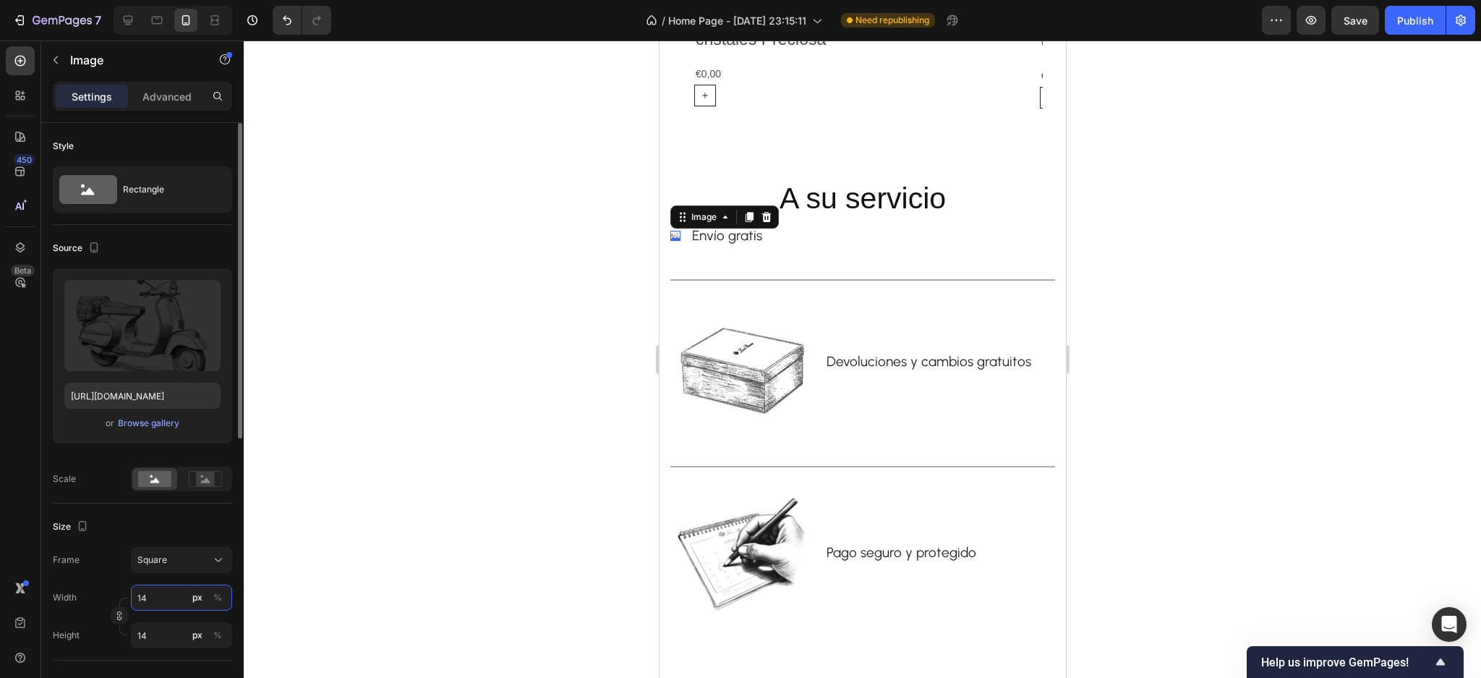
type input "1"
type input "10"
type input "100"
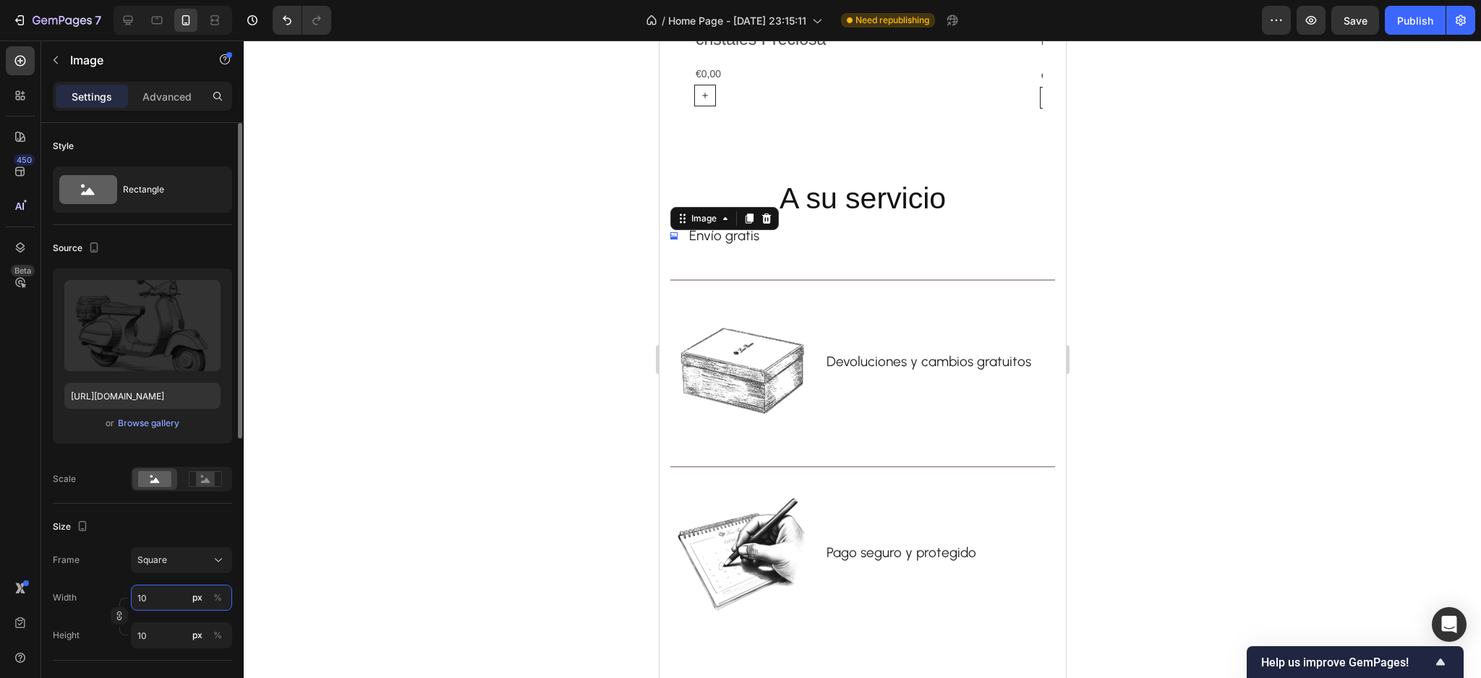
type input "100"
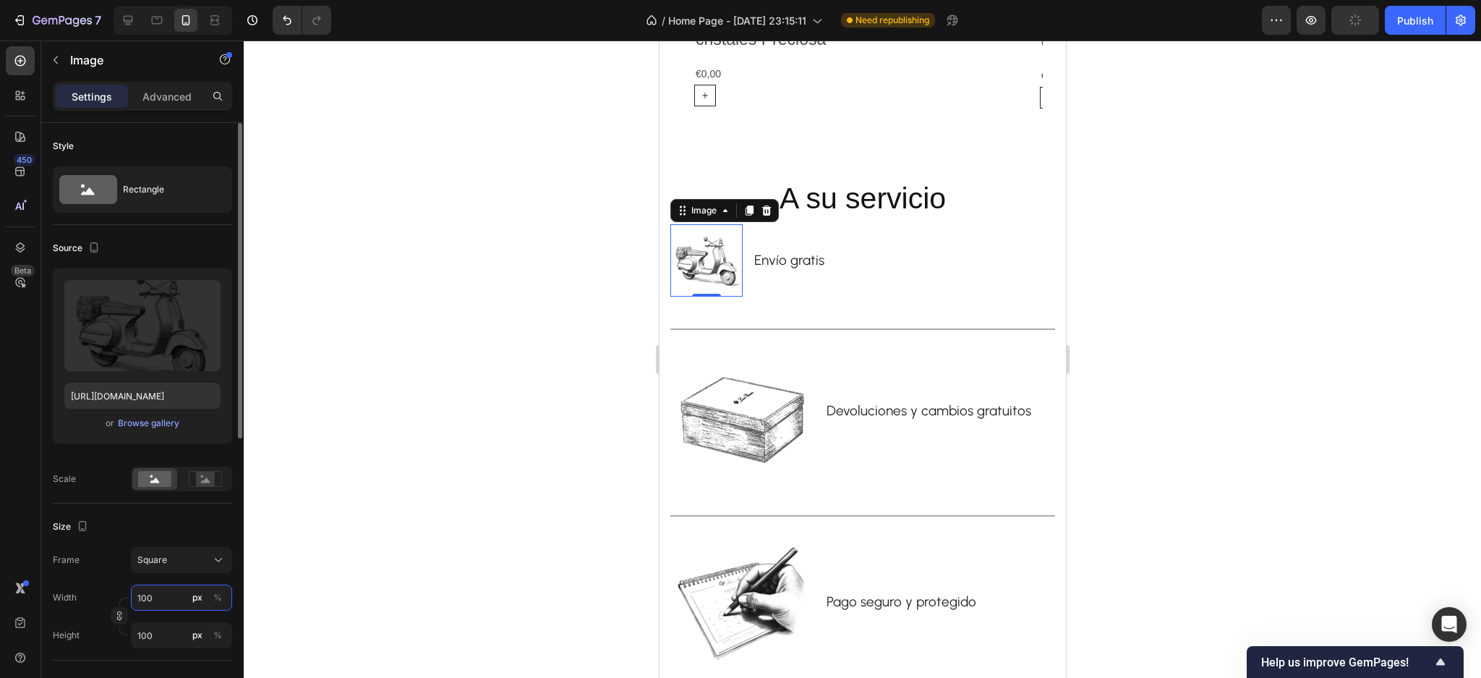
type input "10"
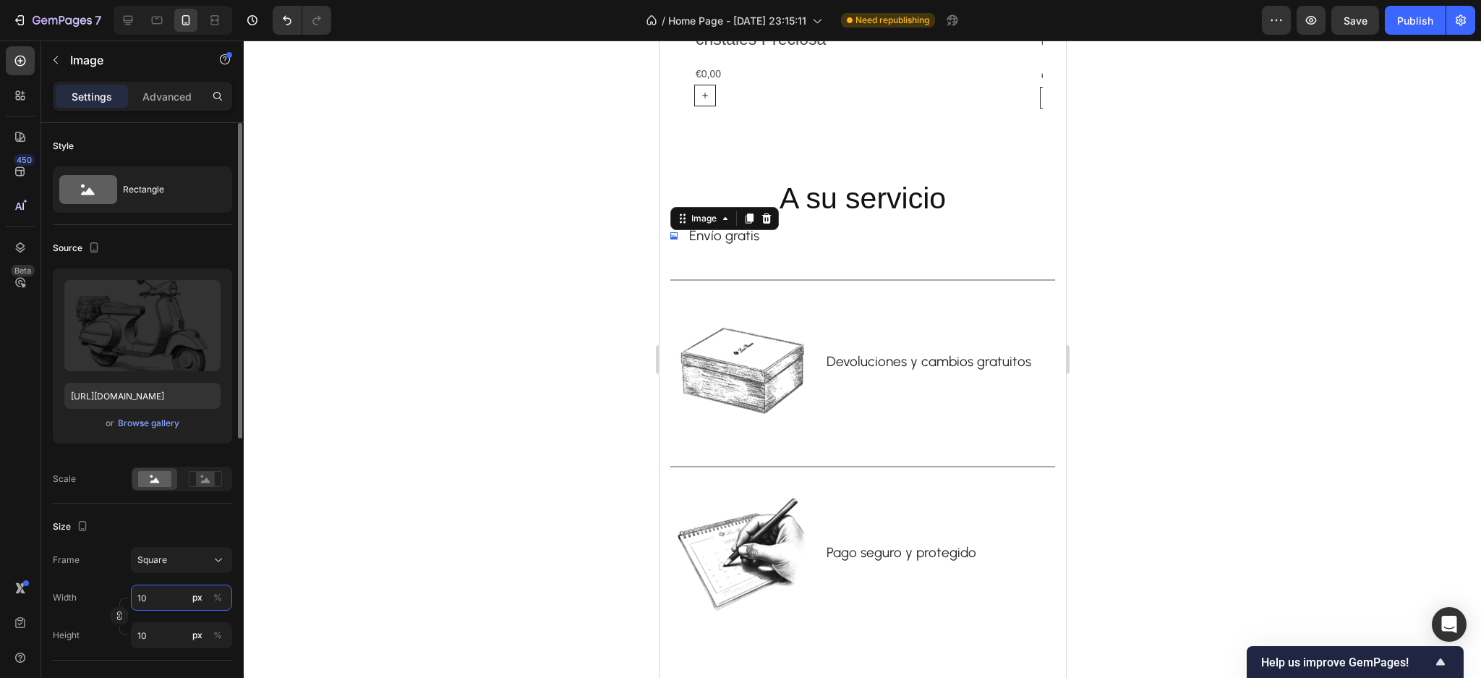
type input "1"
type input "12"
type input "120"
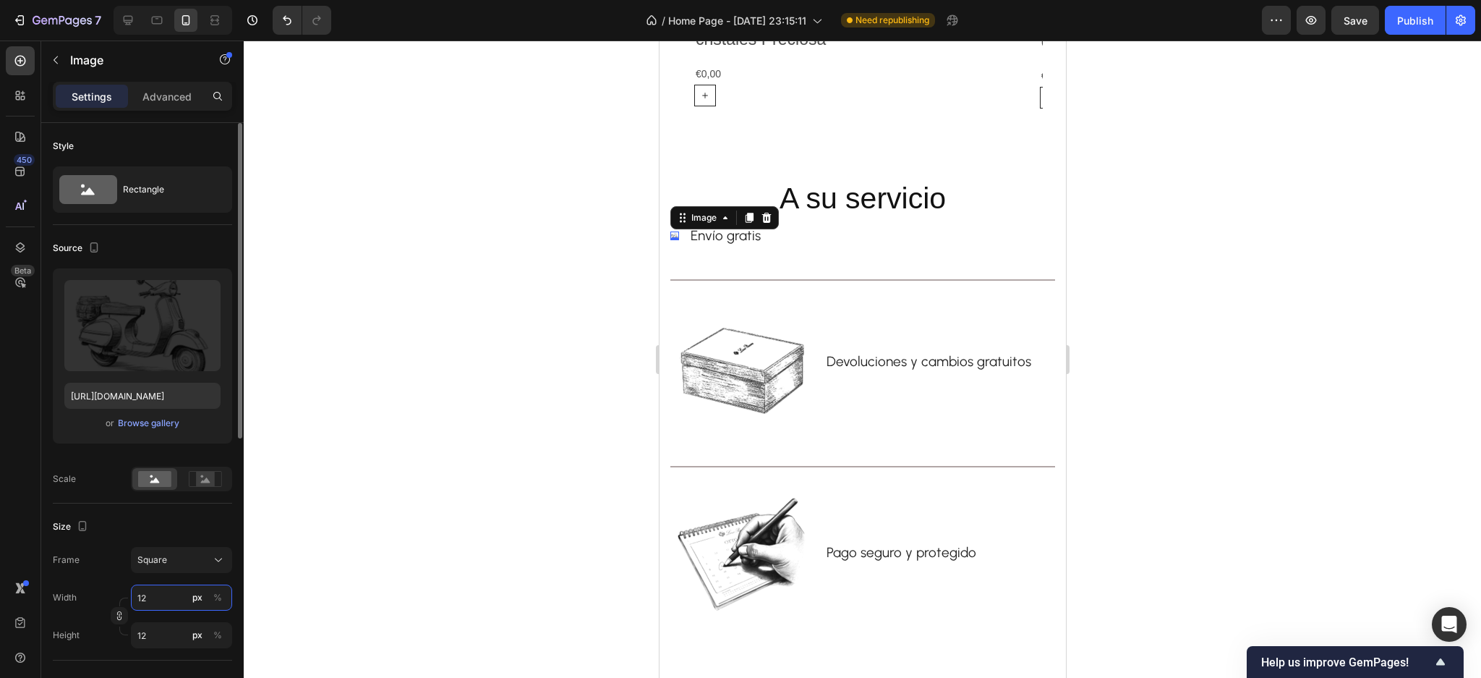
type input "120"
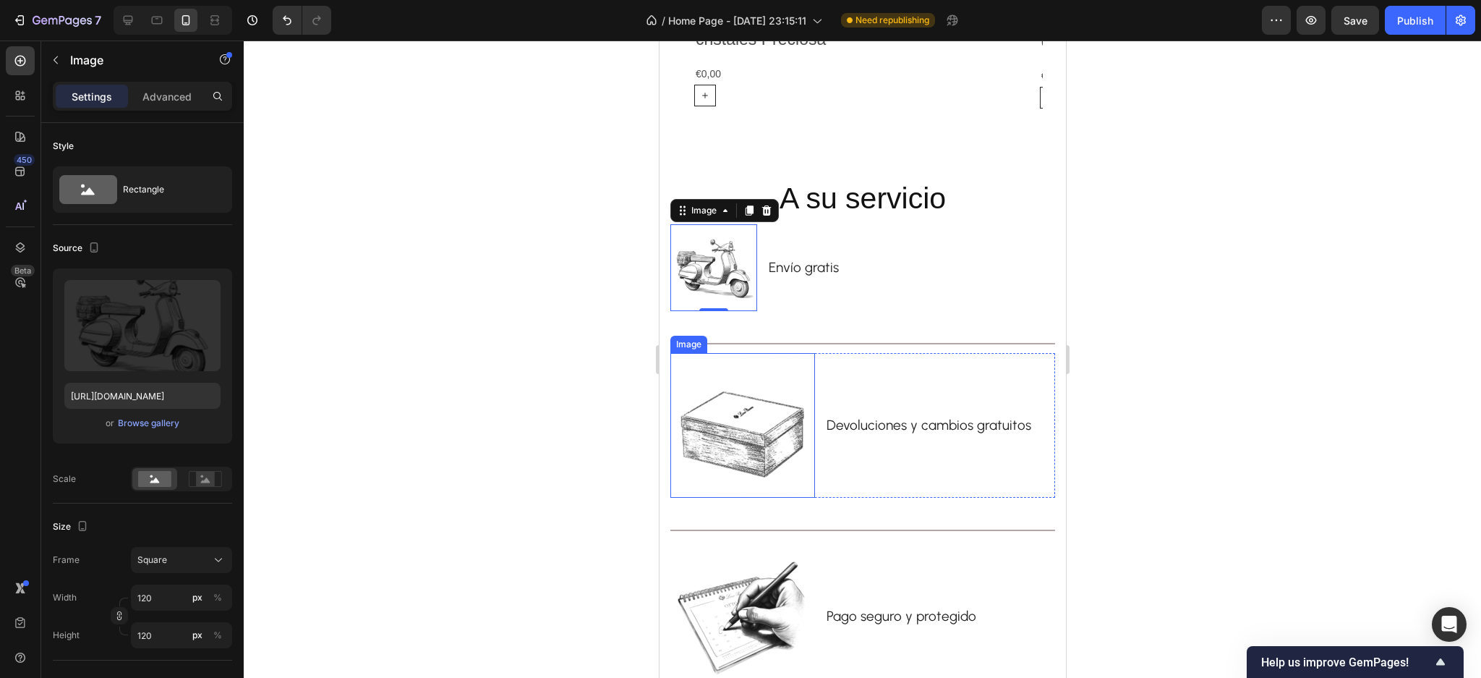
click at [738, 438] on img at bounding box center [742, 425] width 145 height 145
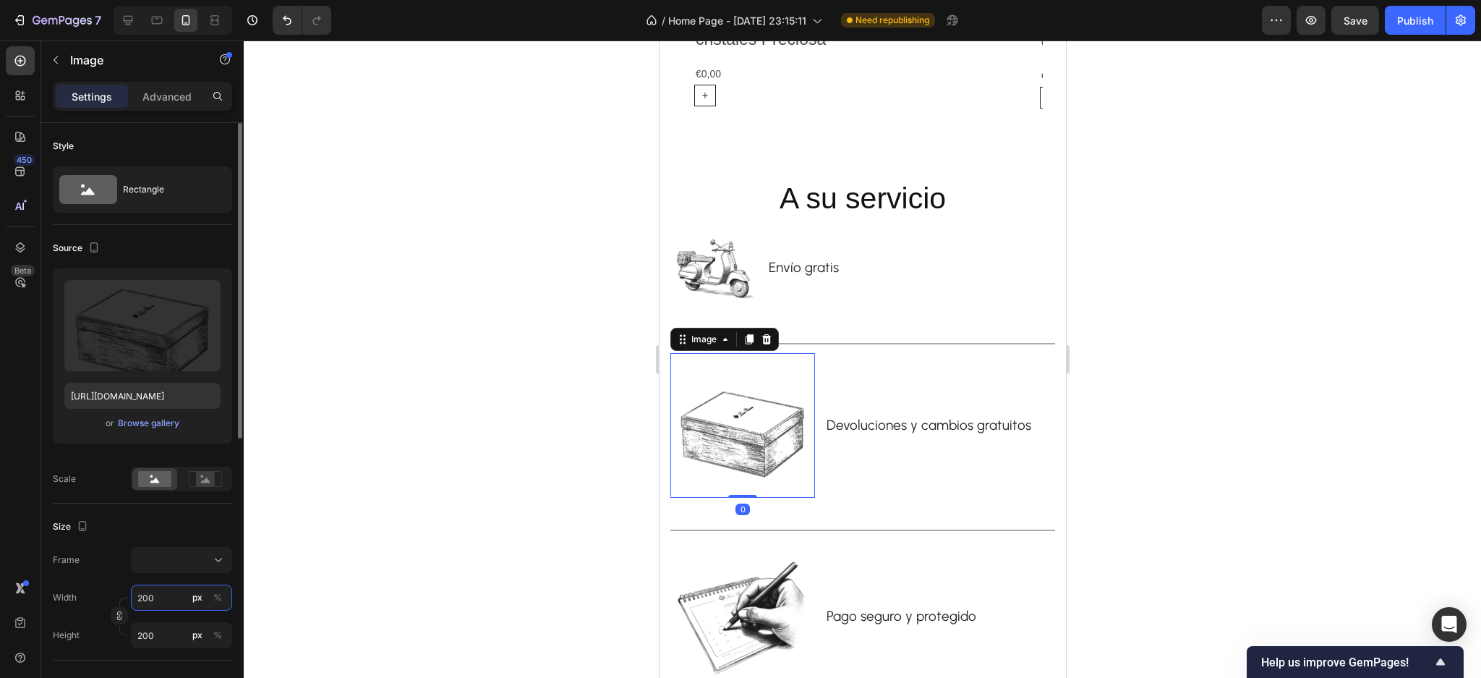
click at [177, 600] on input "200" at bounding box center [181, 597] width 101 height 26
type input "1"
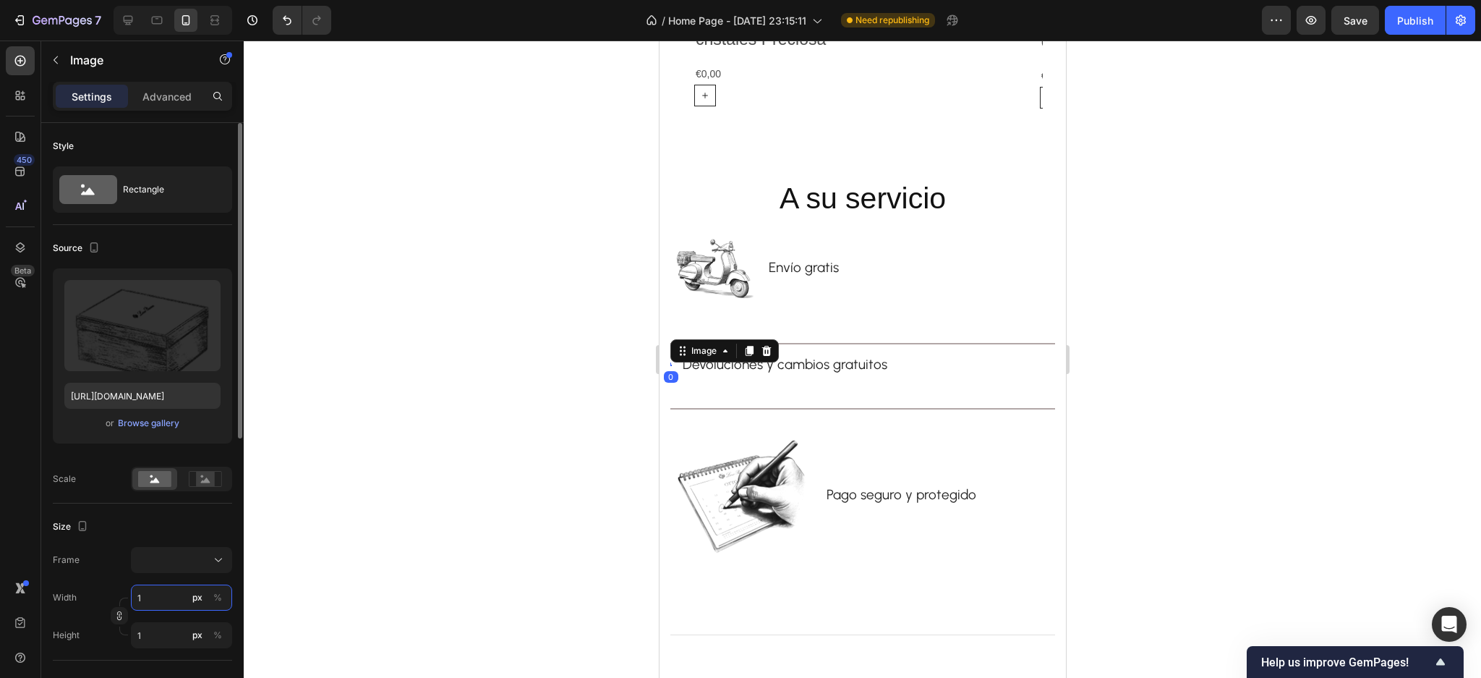
type input "10"
type input "1"
type input "12"
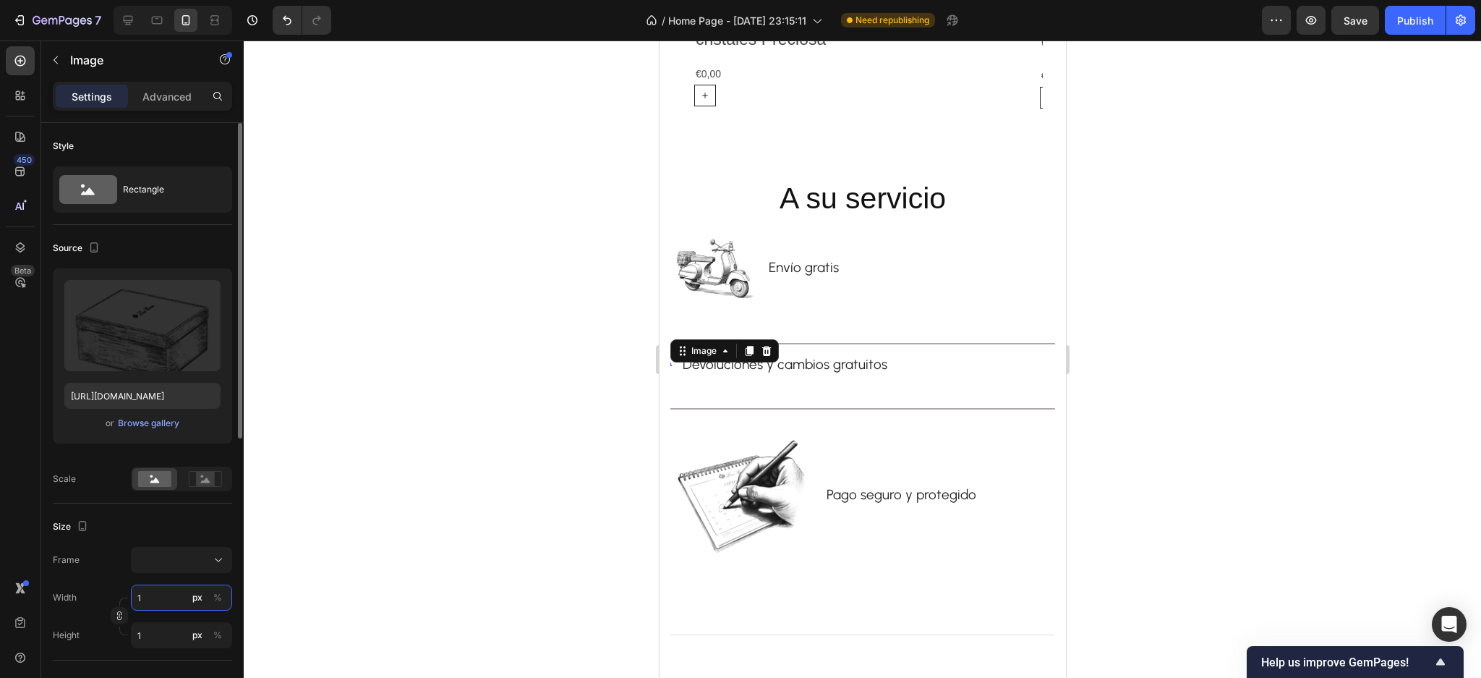
type input "12"
type input "120"
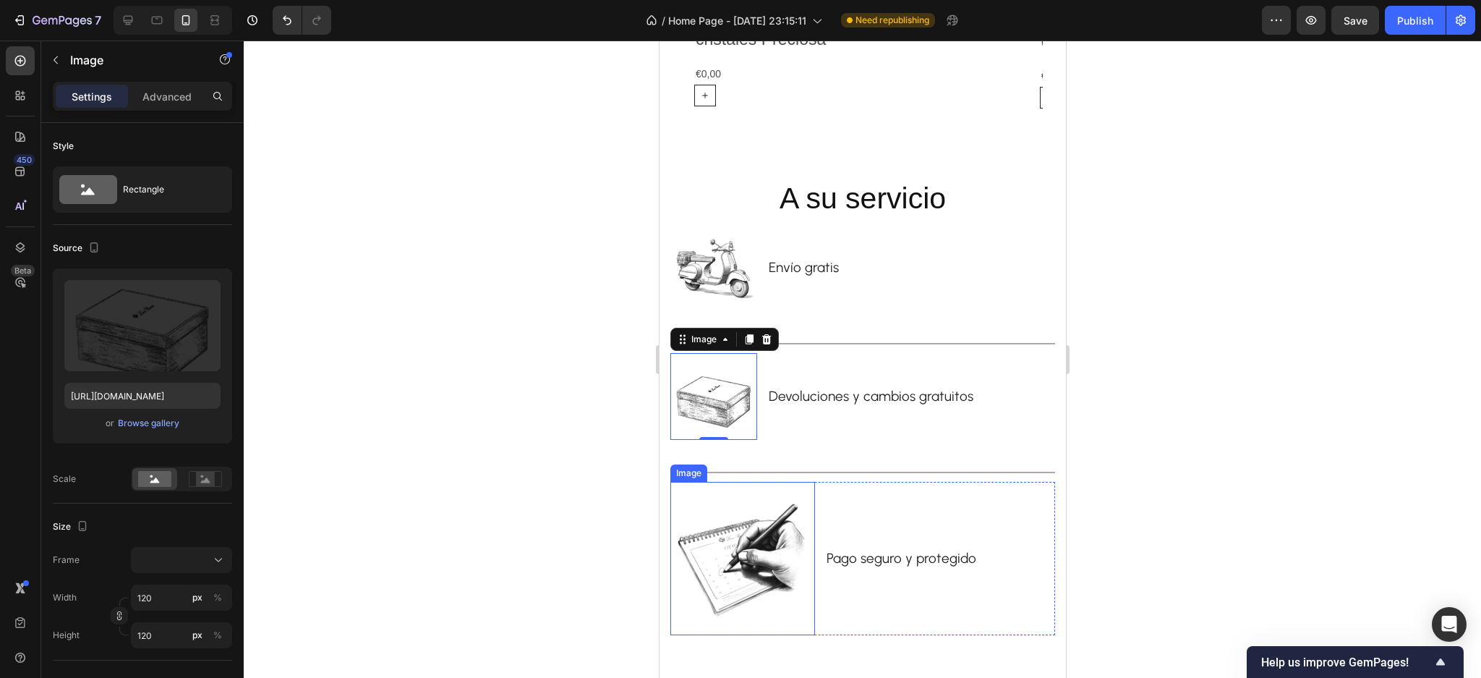
click at [755, 598] on img at bounding box center [742, 562] width 145 height 145
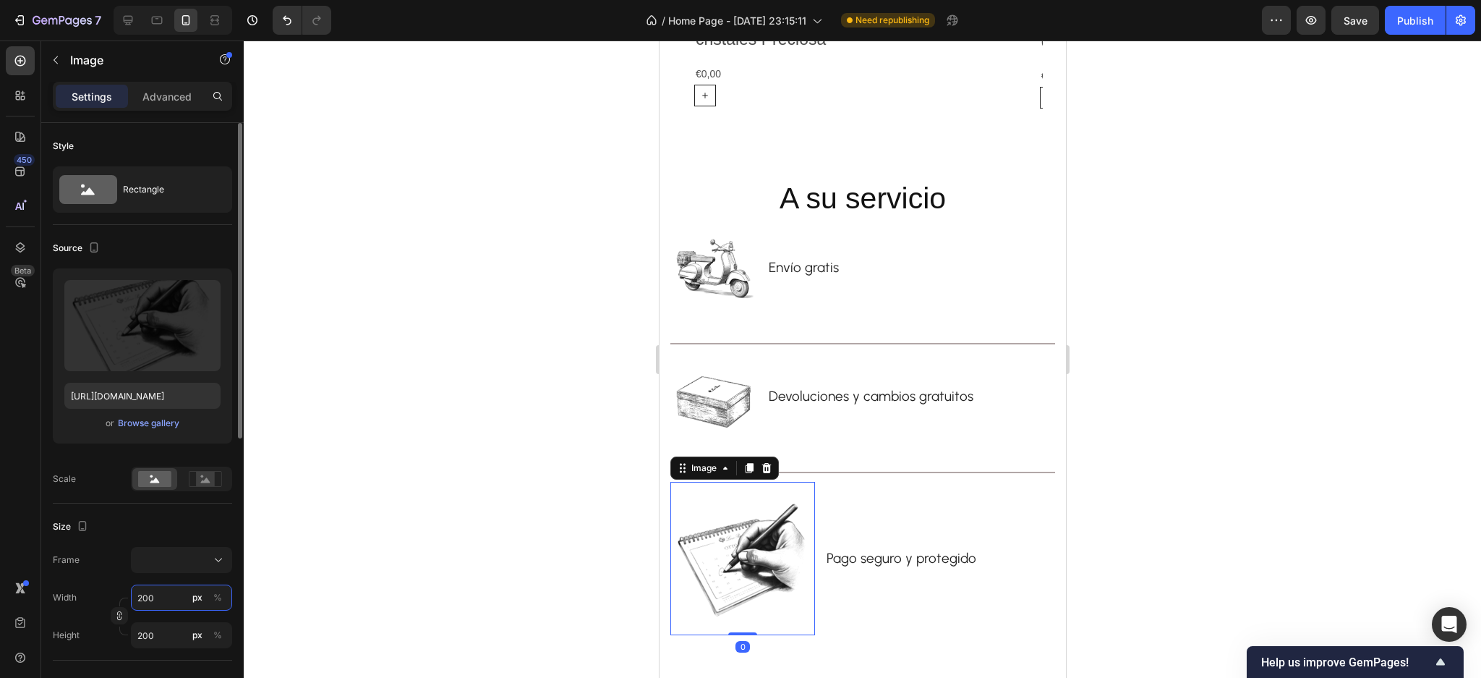
click at [174, 590] on input "200" at bounding box center [181, 597] width 101 height 26
type input "1"
type input "12"
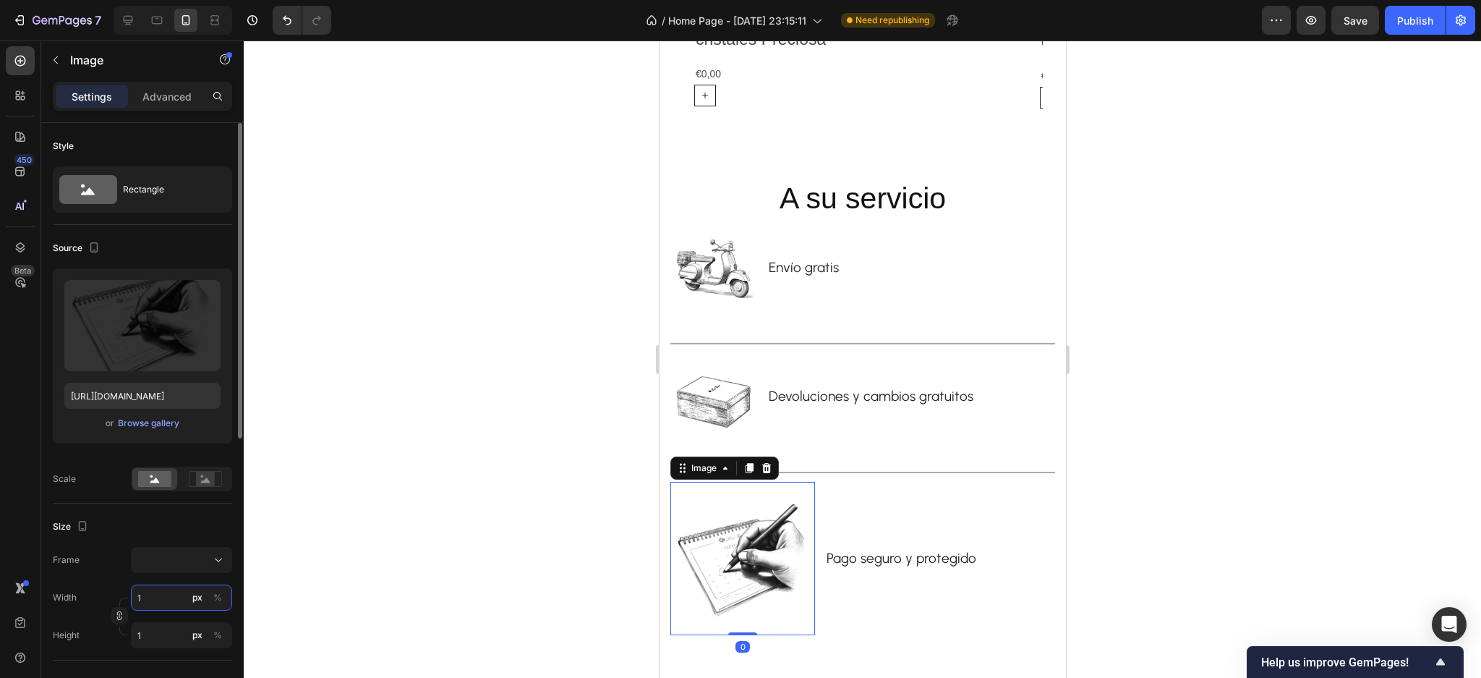
type input "12"
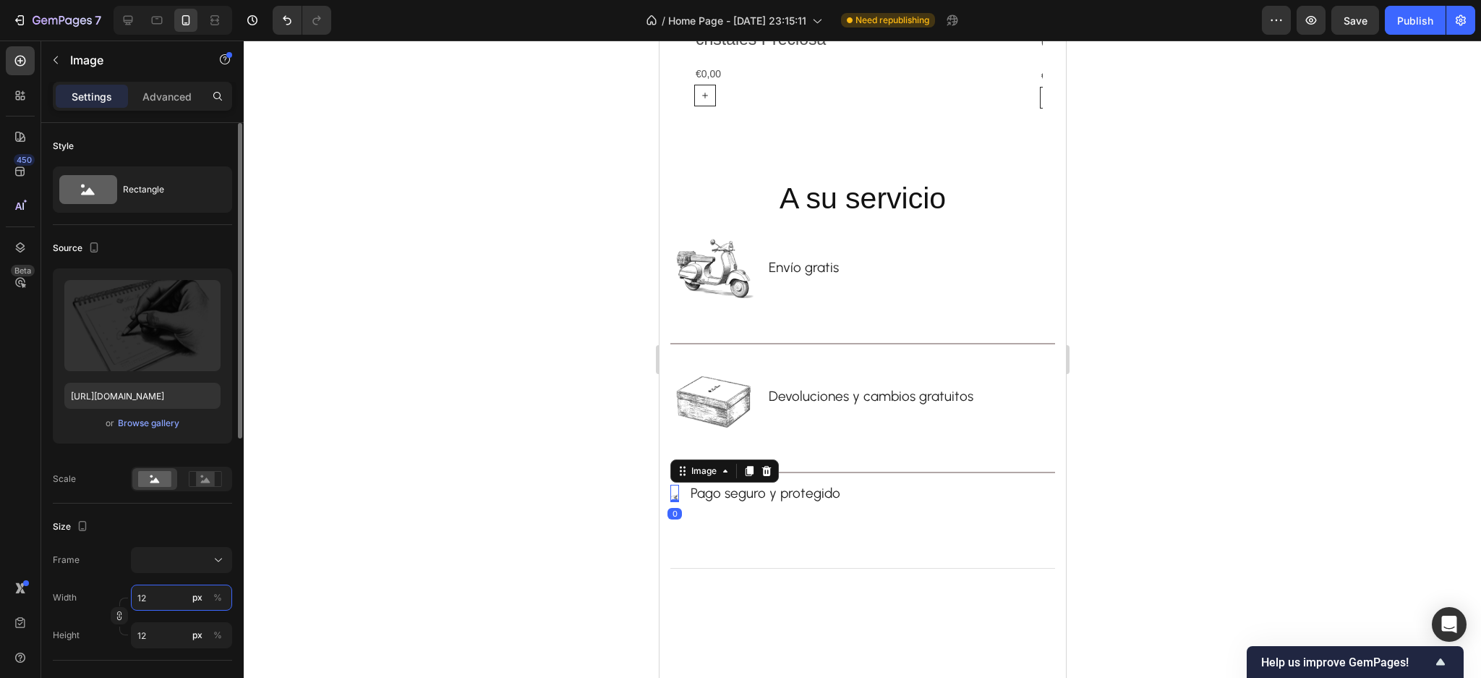
type input "120"
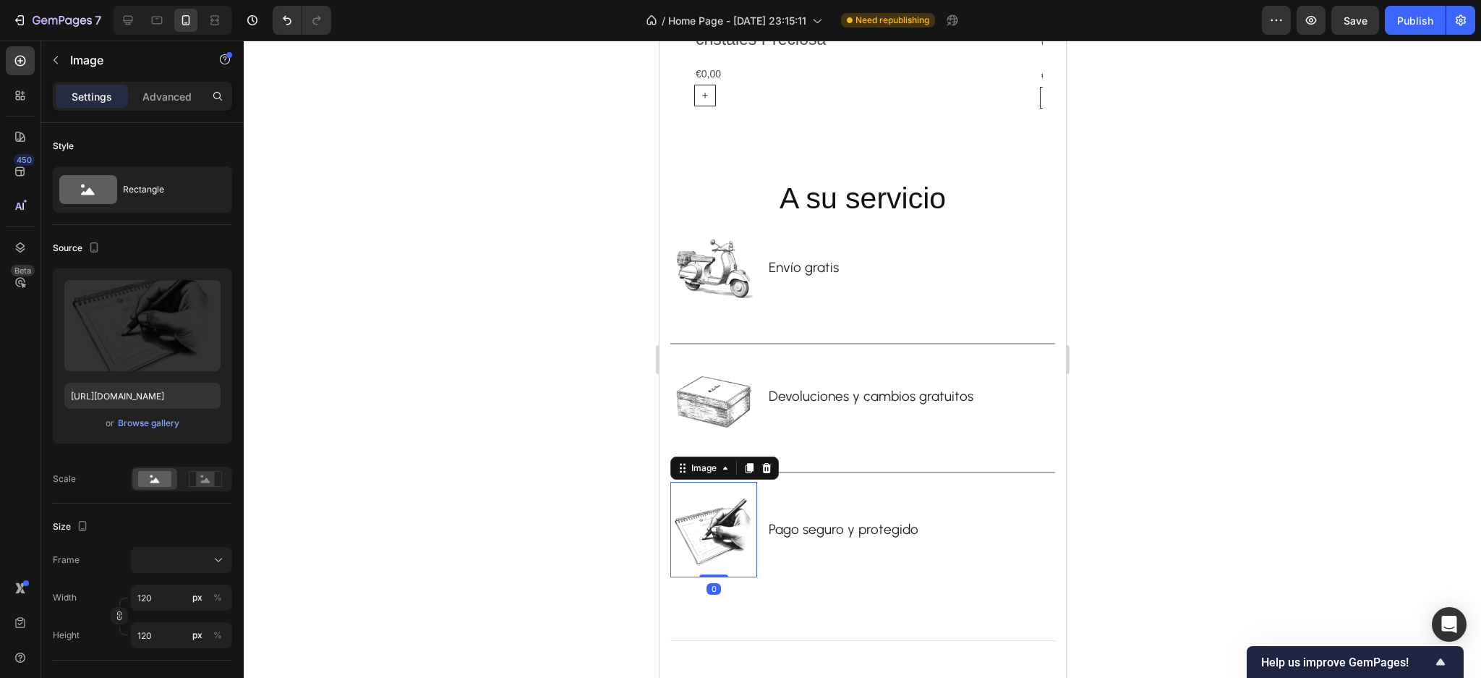
click at [616, 371] on div at bounding box center [863, 359] width 1238 height 637
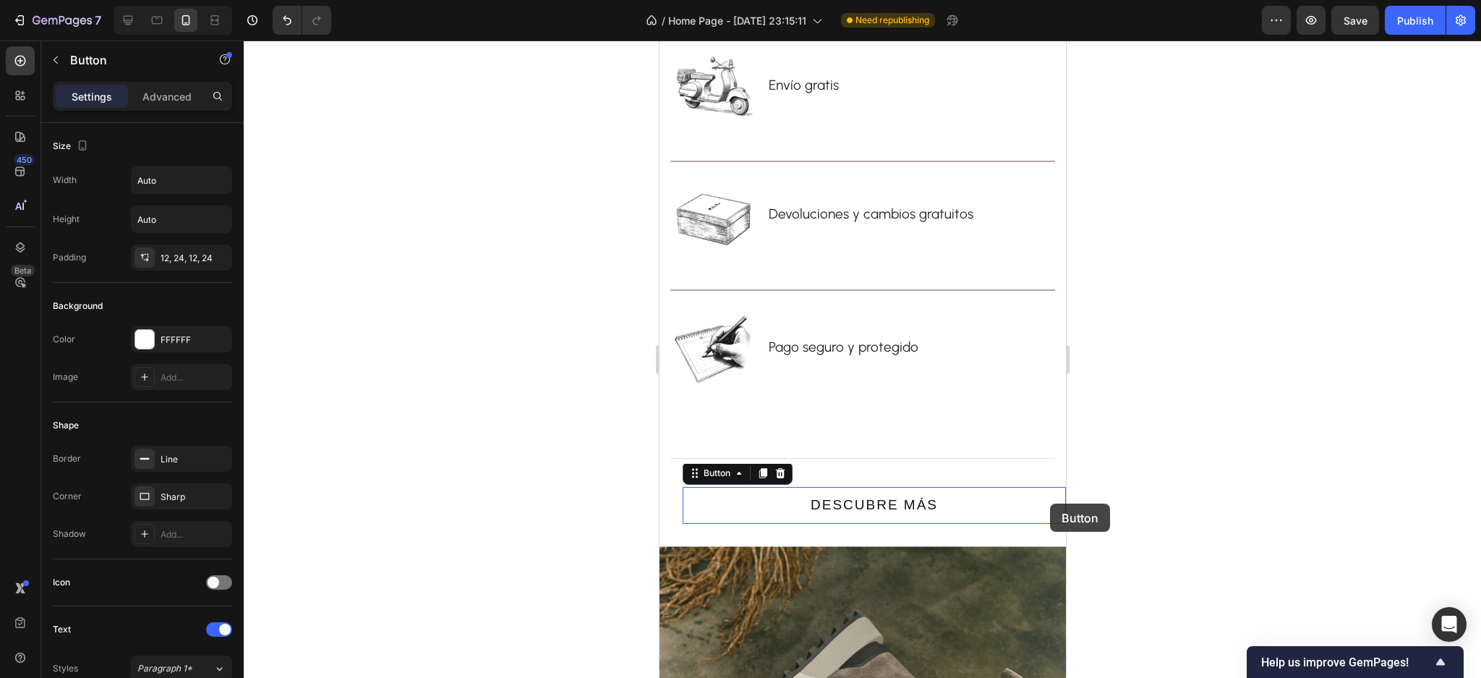
scroll to position [3348, 0]
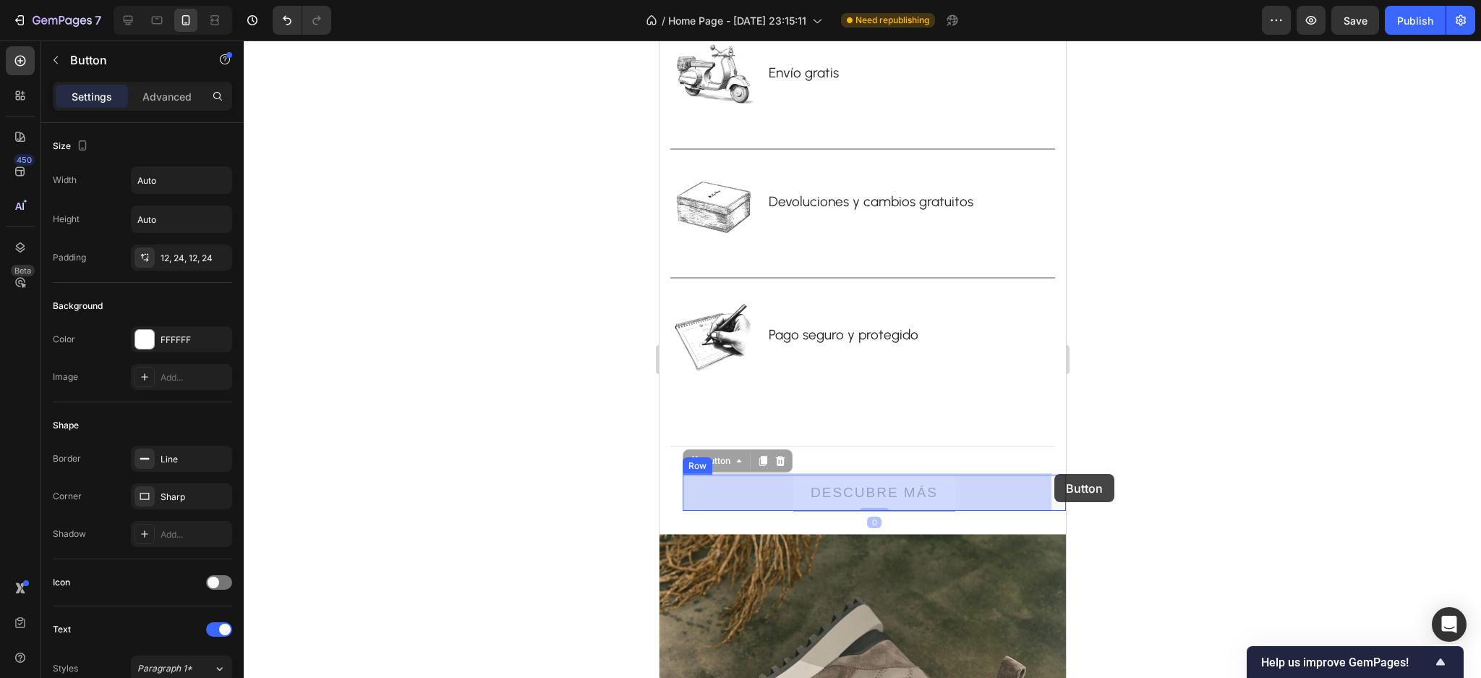
drag, startPoint x: 1050, startPoint y: 491, endPoint x: 1054, endPoint y: 474, distance: 17.7
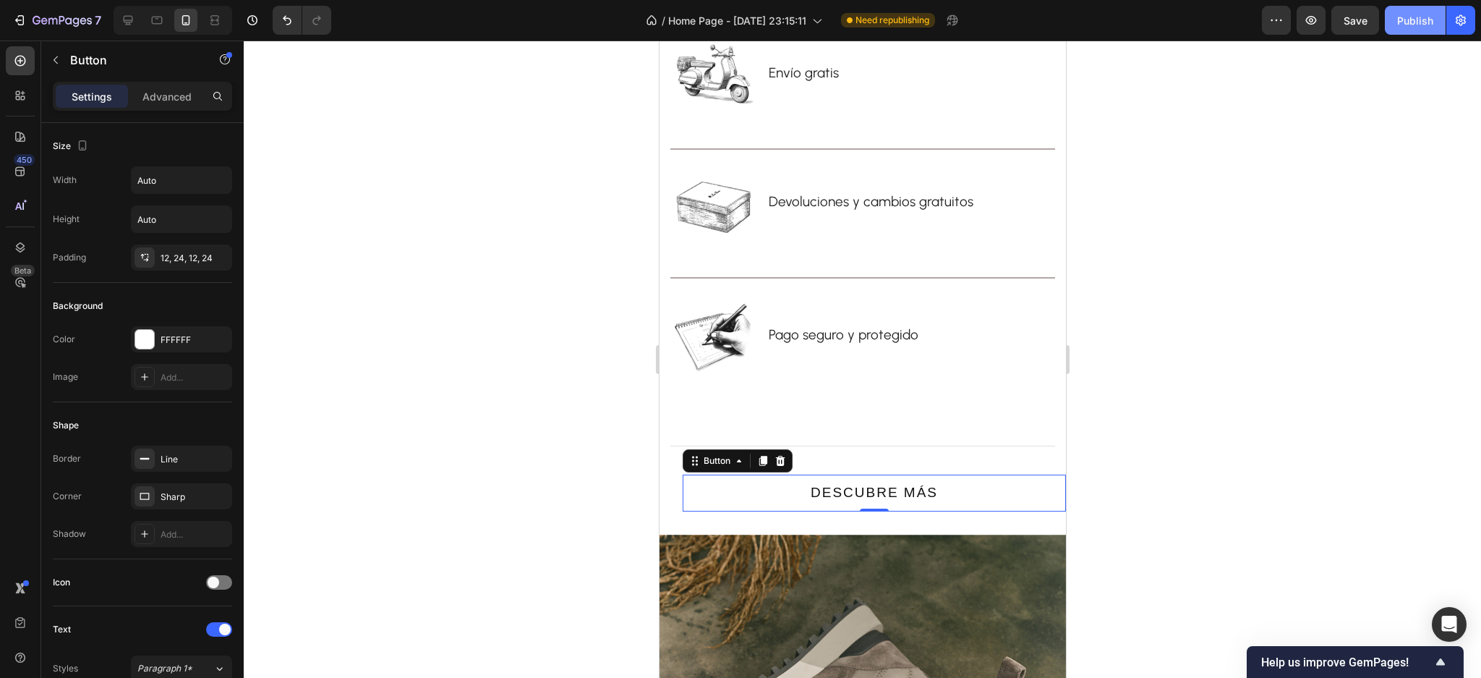
click at [1421, 17] on div "Publish" at bounding box center [1415, 20] width 36 height 15
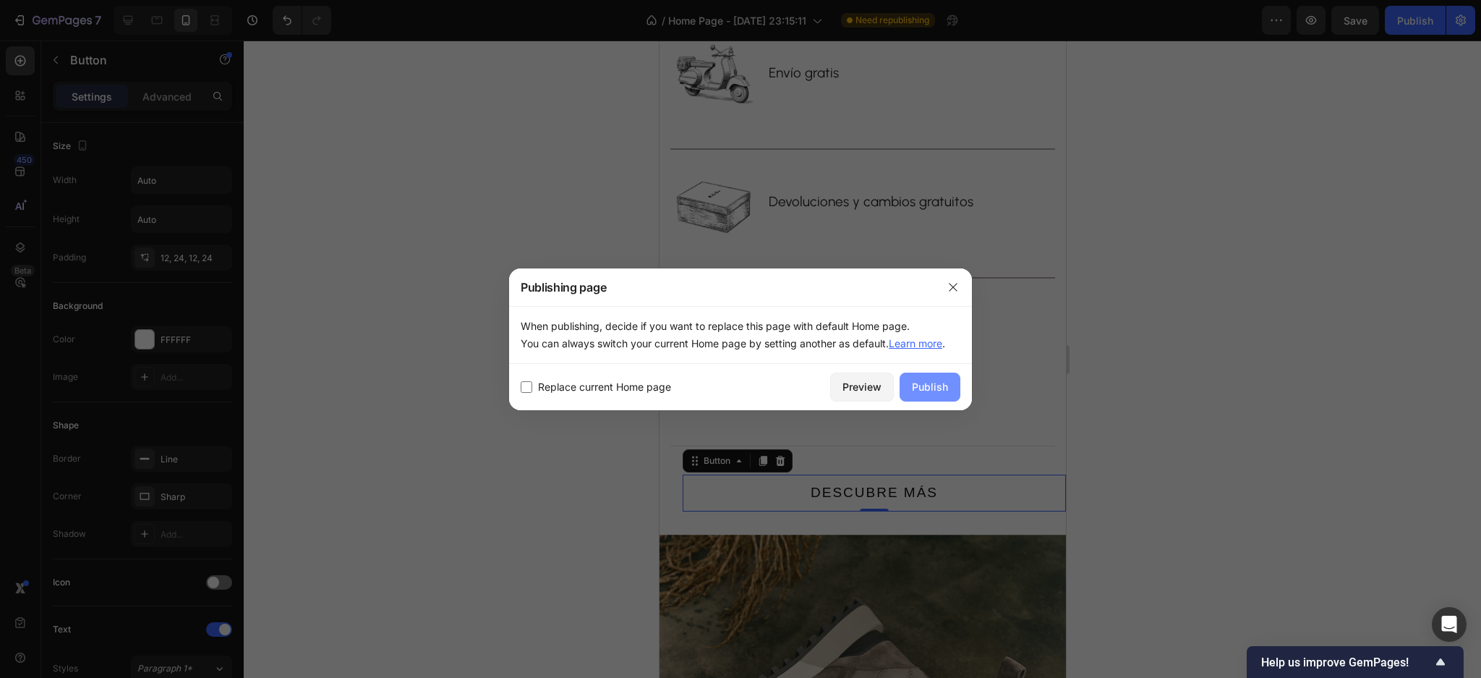
click at [931, 379] on div "Publish" at bounding box center [930, 386] width 36 height 15
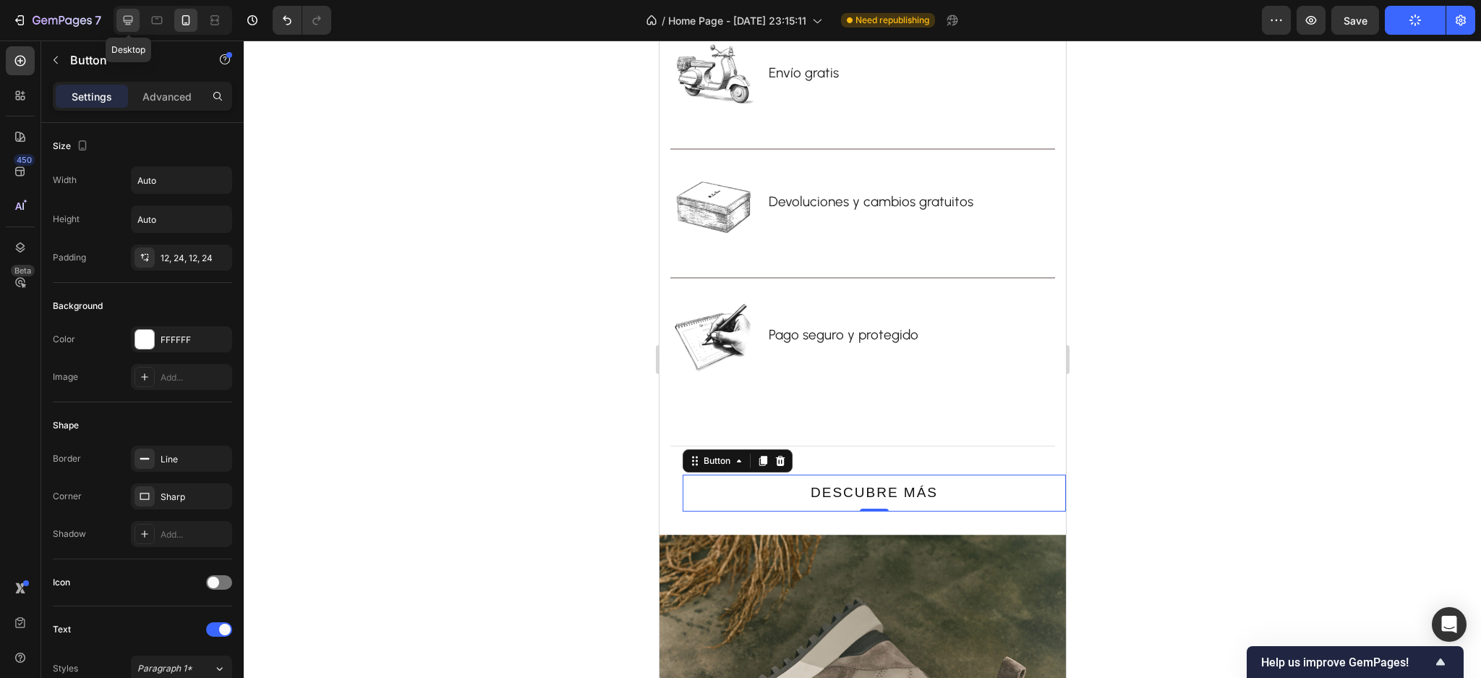
click at [119, 23] on div at bounding box center [127, 20] width 23 height 23
type input "50%"
type input "100"
type input "16"
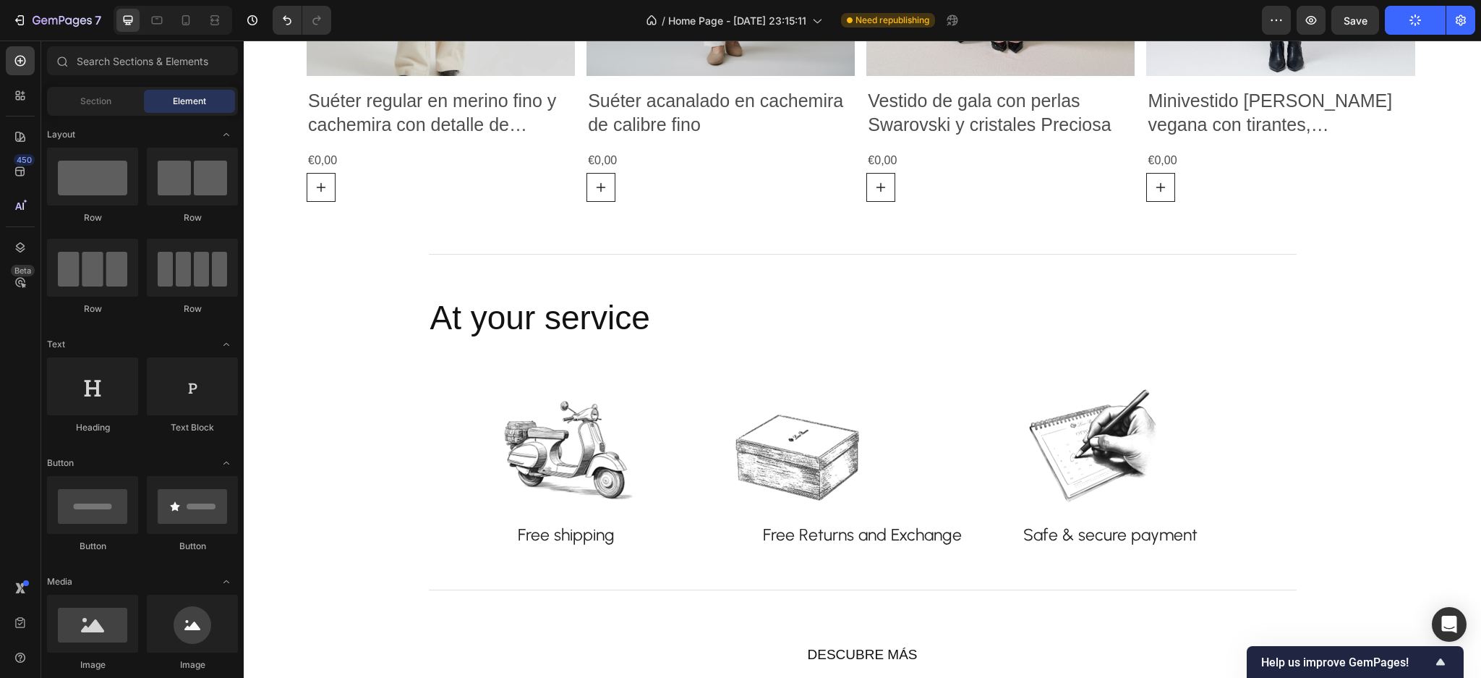
scroll to position [1237, 0]
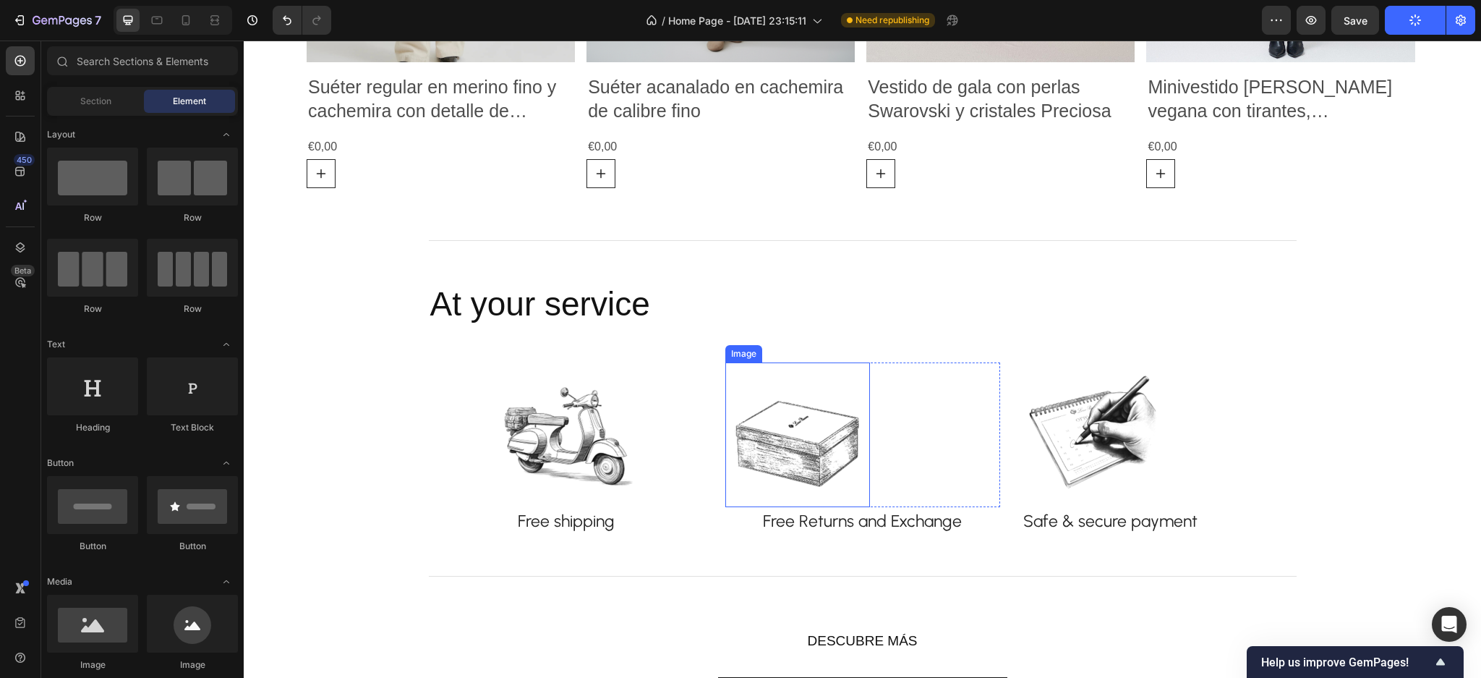
click at [820, 433] on img at bounding box center [797, 434] width 145 height 145
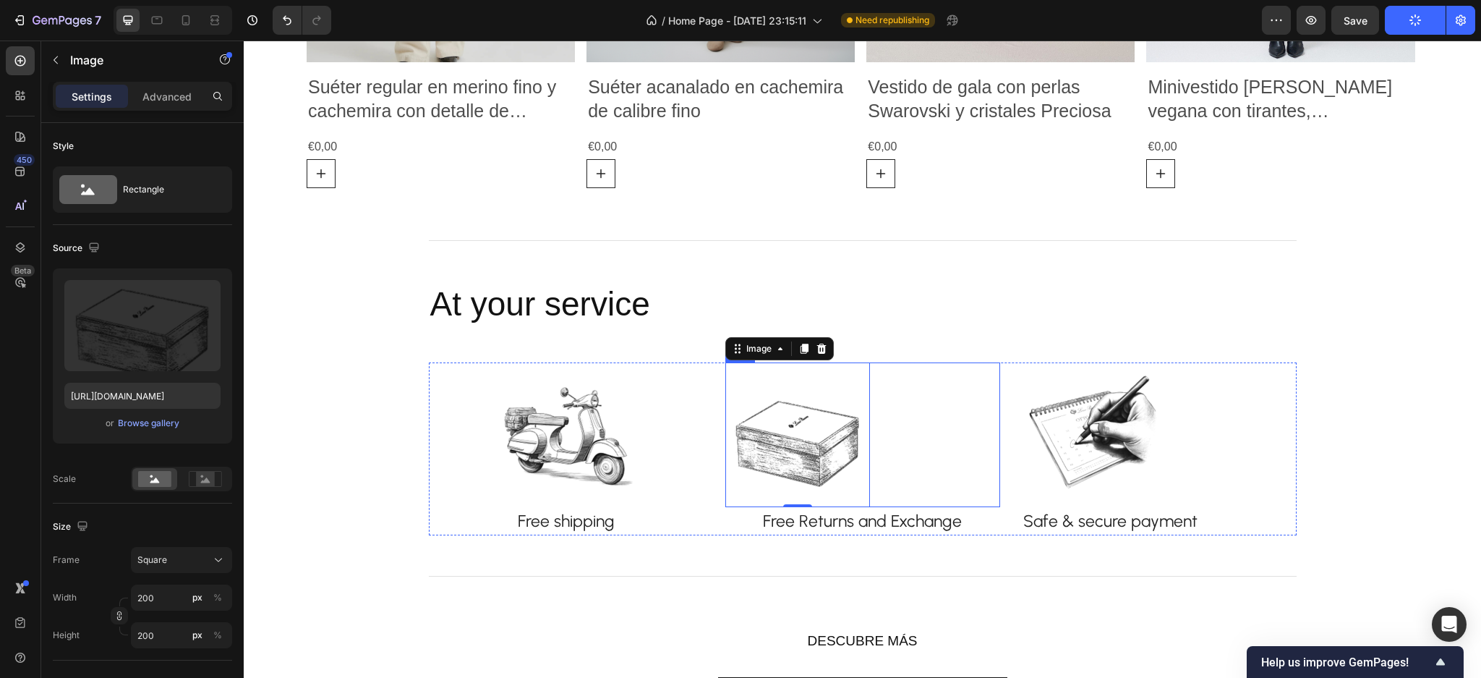
click at [890, 435] on div "Image 0 Row" at bounding box center [862, 434] width 275 height 145
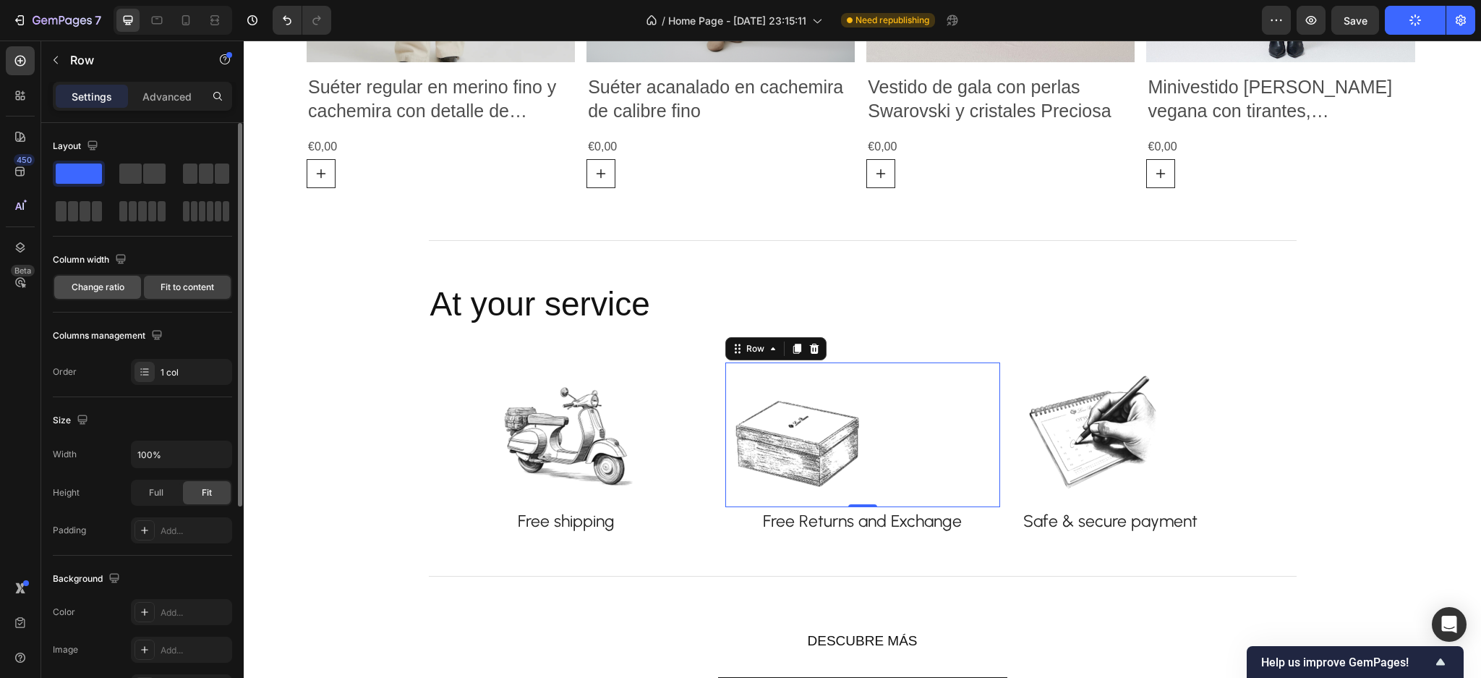
click at [125, 295] on div "Change ratio" at bounding box center [97, 287] width 87 height 23
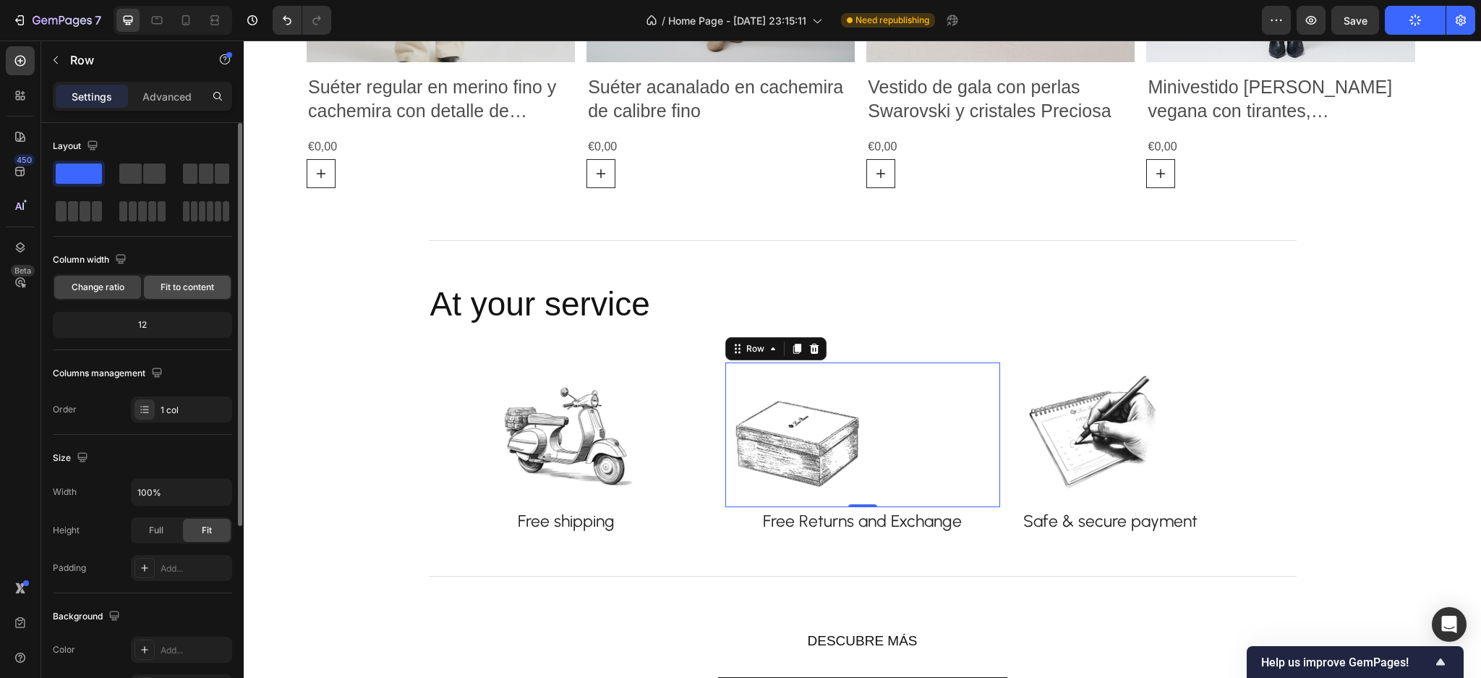
click at [163, 286] on span "Fit to content" at bounding box center [188, 287] width 54 height 13
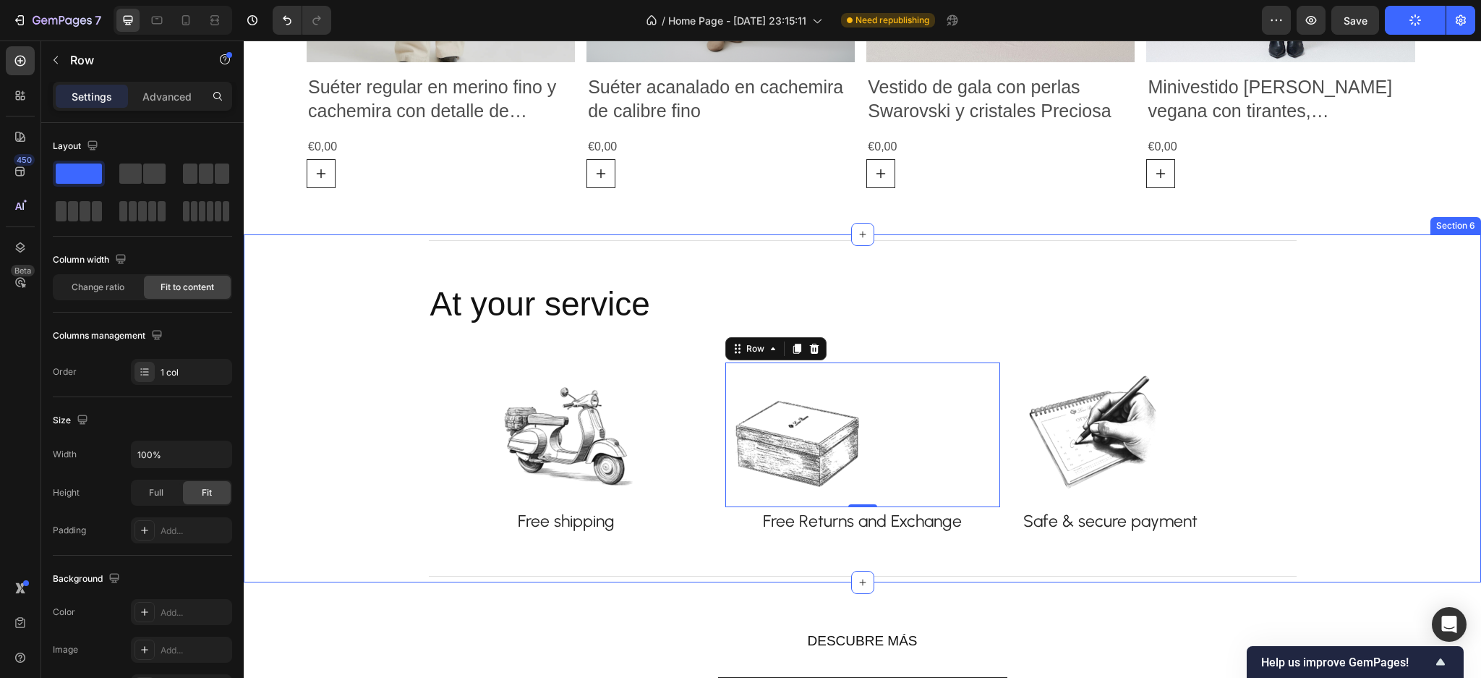
click at [330, 348] on div "Title Line At your service Heading Image Free shipping Text block Row Image Row…" at bounding box center [863, 407] width 1216 height 347
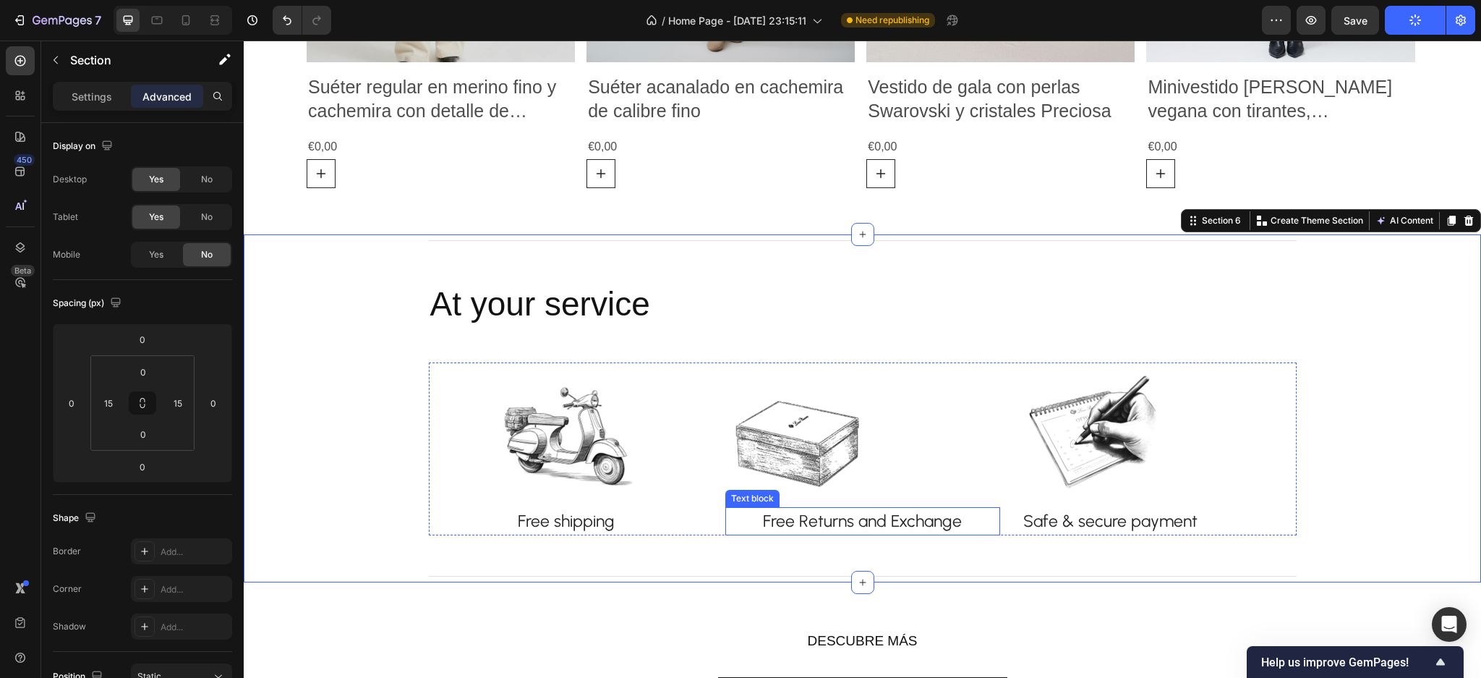
click at [749, 517] on p "Free Returns and Exchange" at bounding box center [863, 520] width 272 height 25
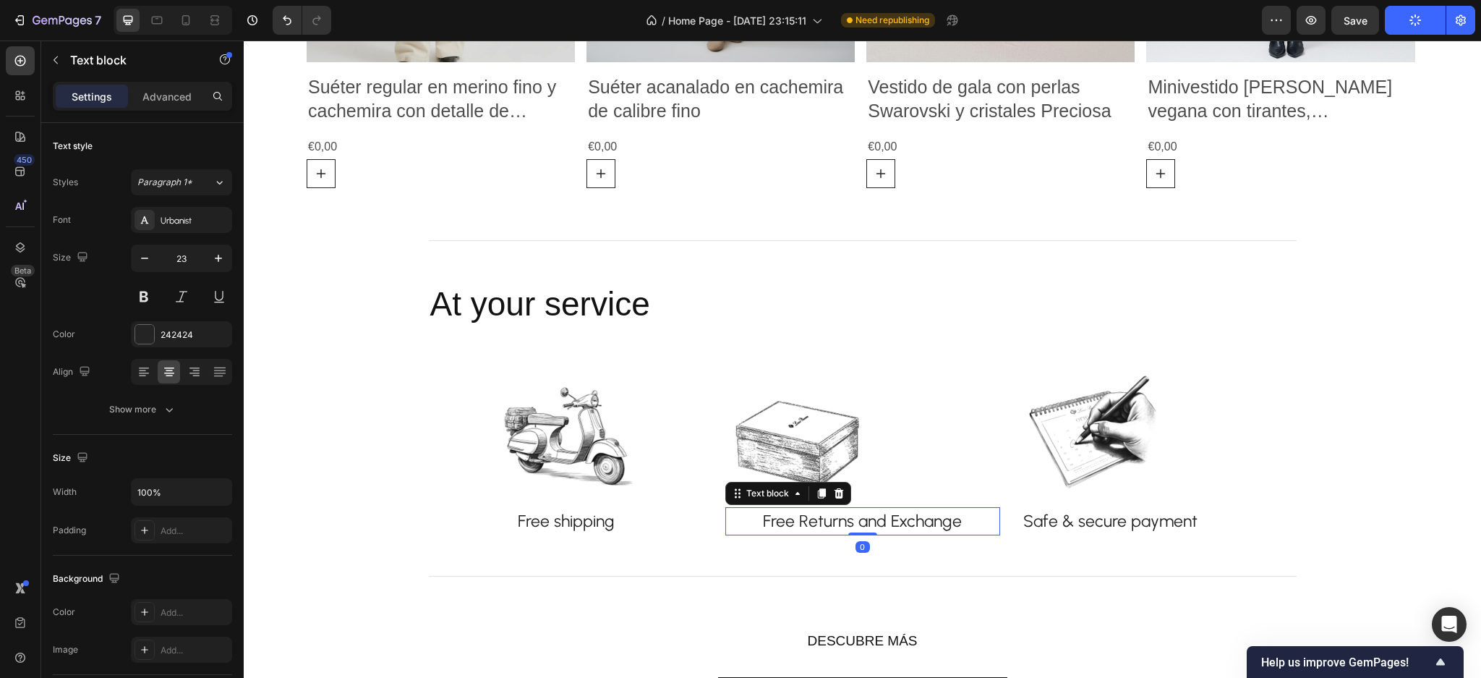
click at [751, 520] on p "Free Returns and Exchange" at bounding box center [863, 520] width 272 height 25
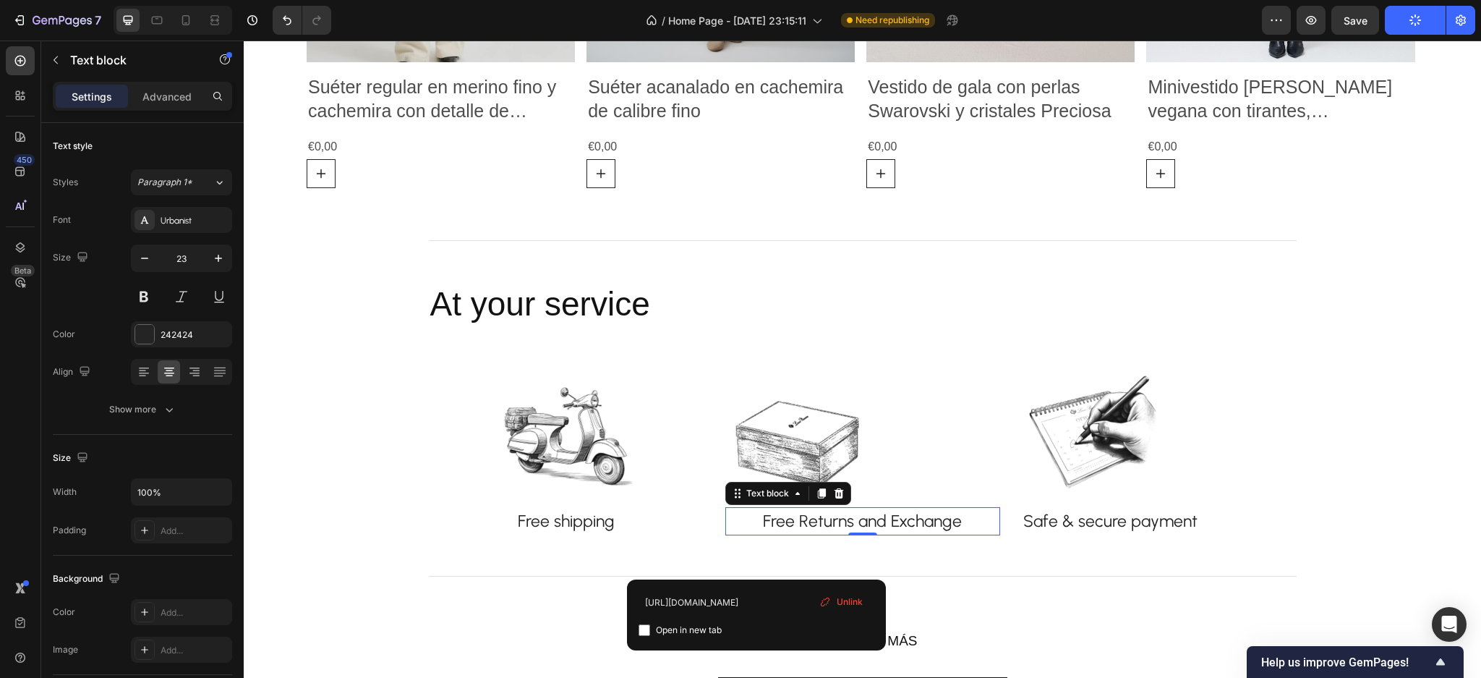
click at [842, 600] on span "Unlink" at bounding box center [850, 601] width 26 height 13
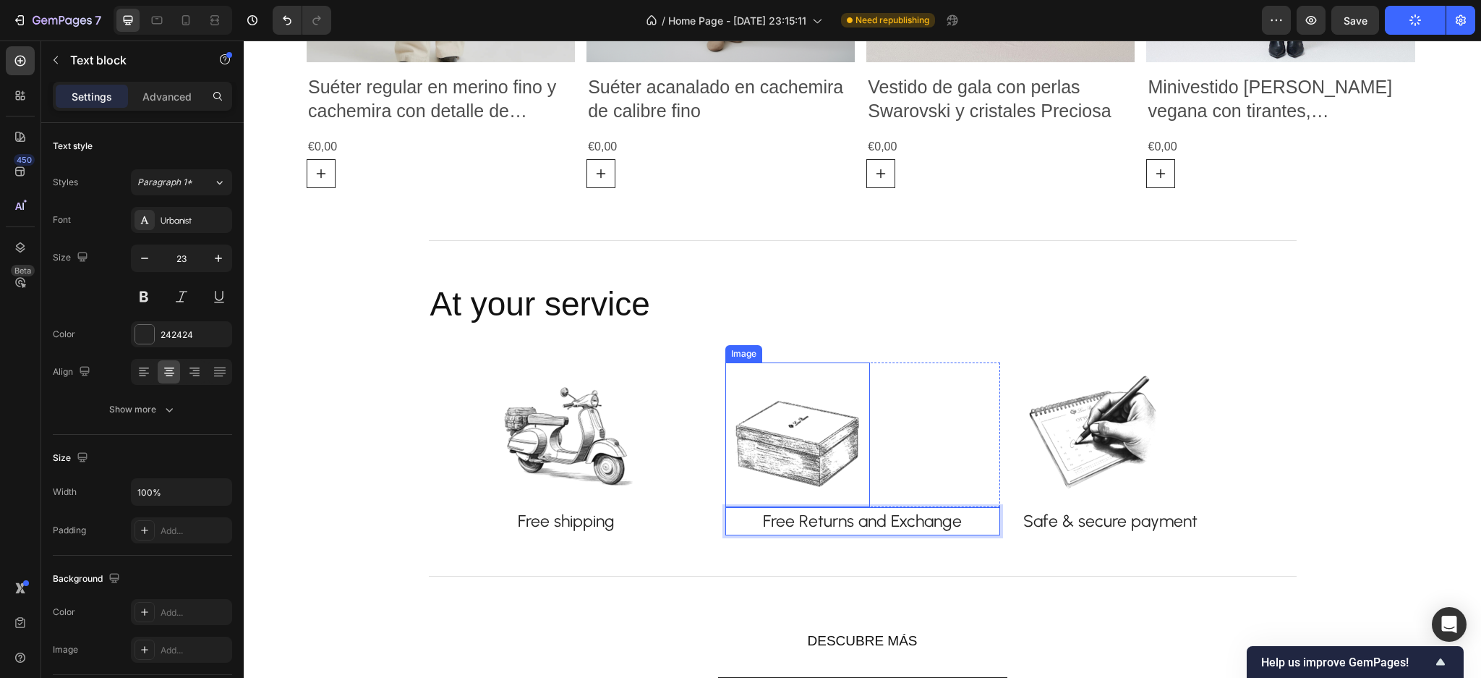
click at [817, 427] on img at bounding box center [797, 434] width 145 height 145
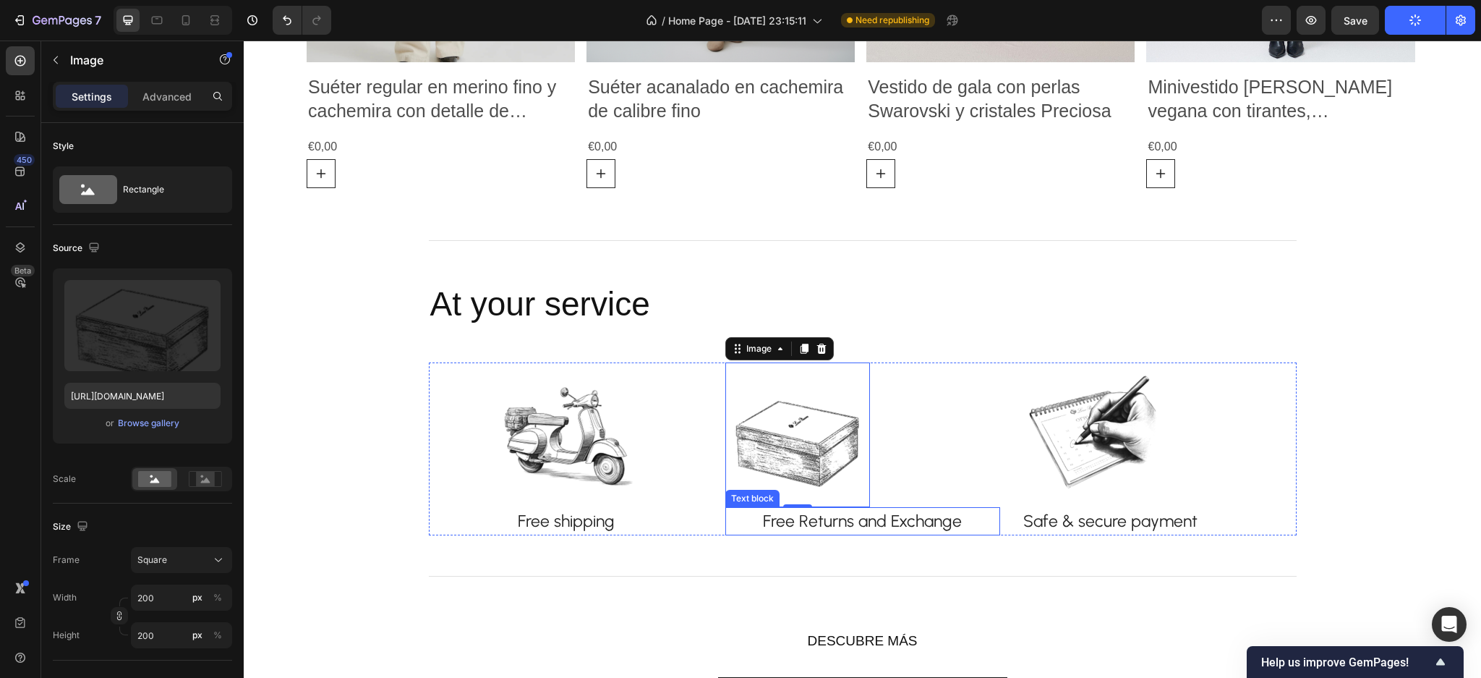
click at [768, 522] on p "Free Returns and Exchange" at bounding box center [863, 520] width 272 height 25
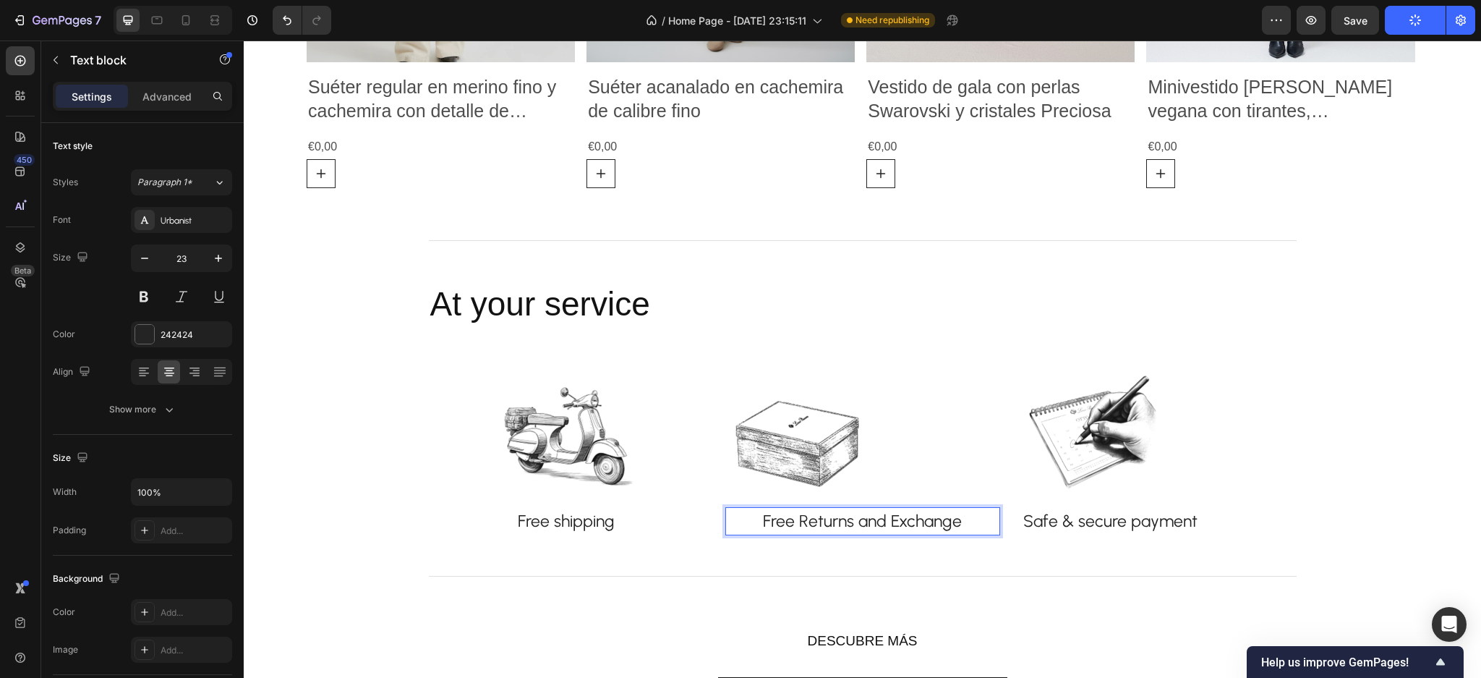
click at [761, 522] on p "Free Returns and Exchange" at bounding box center [863, 520] width 272 height 25
click at [1442, 660] on icon "Show survey - Help us improve GemPages!" at bounding box center [1441, 661] width 9 height 7
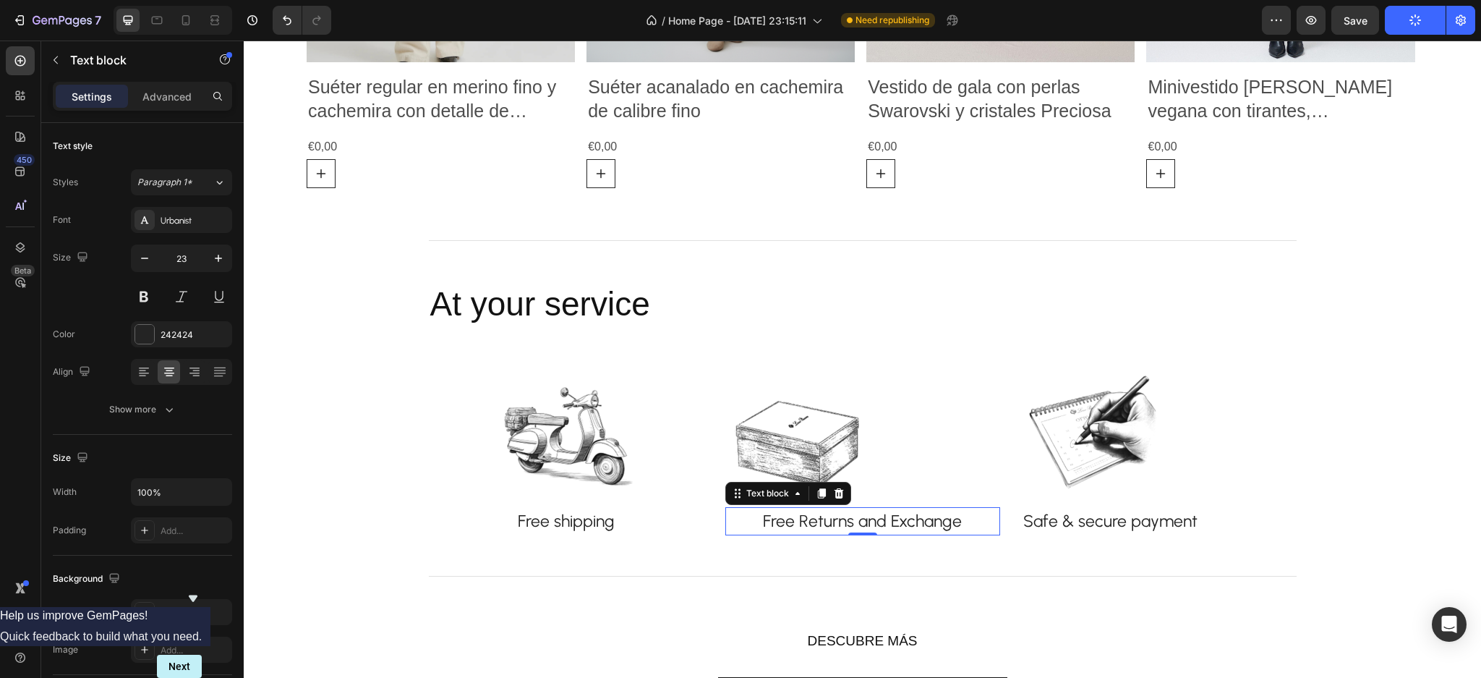
click at [759, 519] on p "Free Returns and Exchange" at bounding box center [863, 520] width 272 height 25
click at [757, 519] on p "Free Returns and Exchange" at bounding box center [863, 520] width 272 height 25
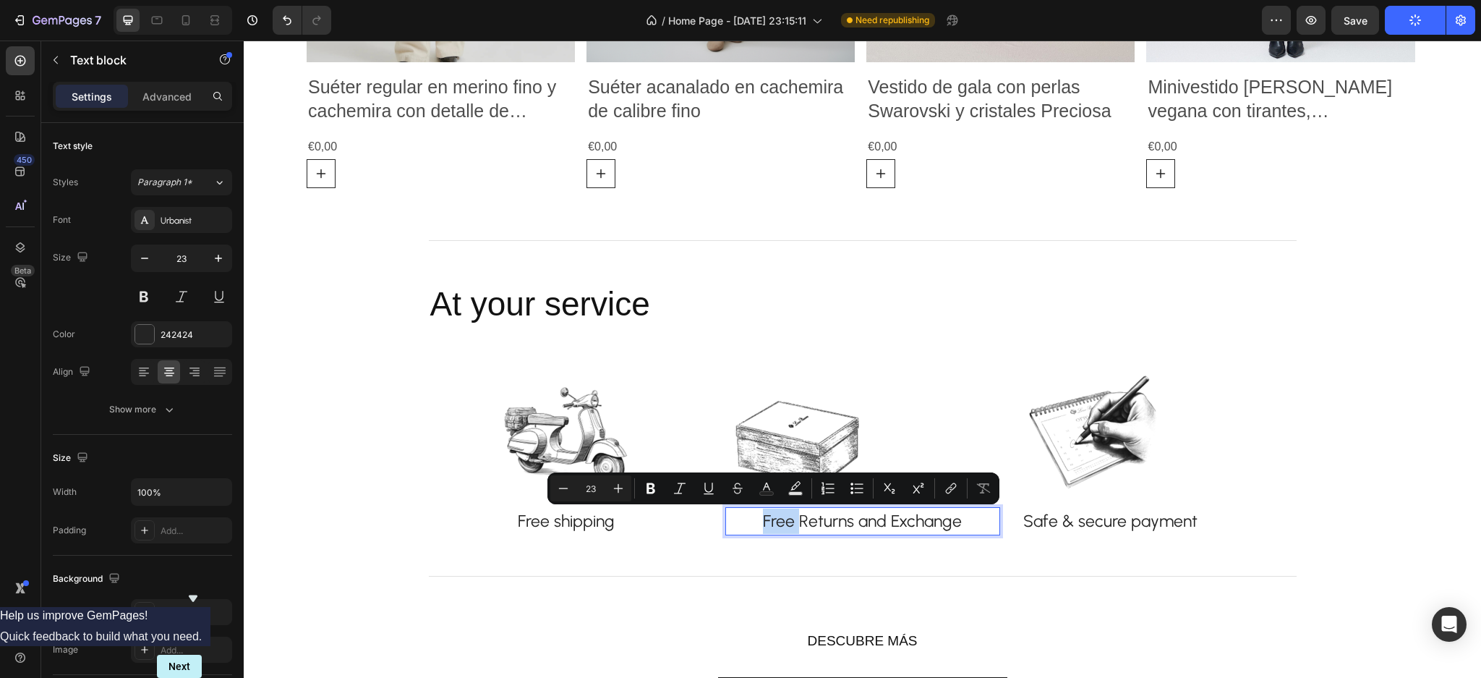
click at [754, 522] on p "Free Returns and Exchange" at bounding box center [863, 520] width 272 height 25
click at [753, 519] on p "Free Returns and Exchange" at bounding box center [863, 520] width 272 height 25
drag, startPoint x: 754, startPoint y: 521, endPoint x: 746, endPoint y: 535, distance: 16.5
click at [756, 522] on p "Free Returns and Exchange" at bounding box center [863, 520] width 272 height 25
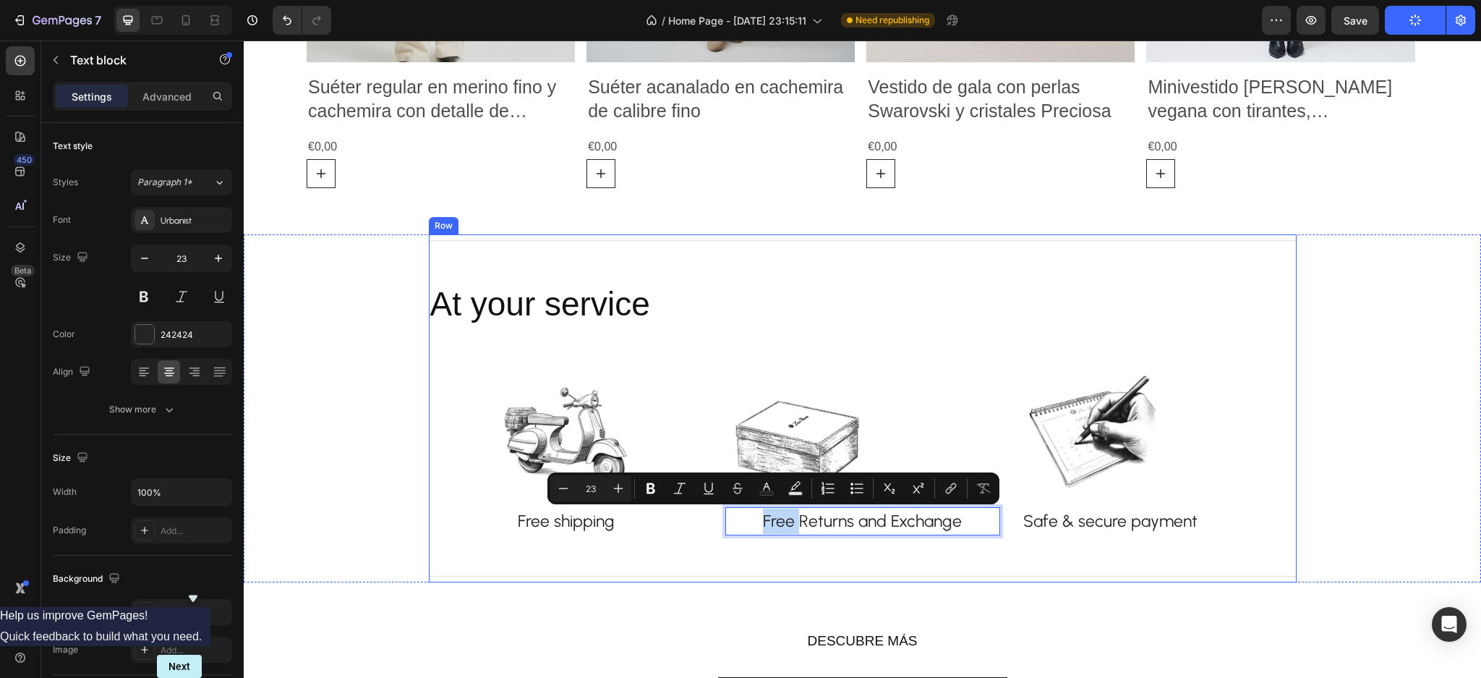
click at [733, 548] on div "Title Line At your service Heading Image Free shipping Text block Row Image Row…" at bounding box center [863, 407] width 868 height 347
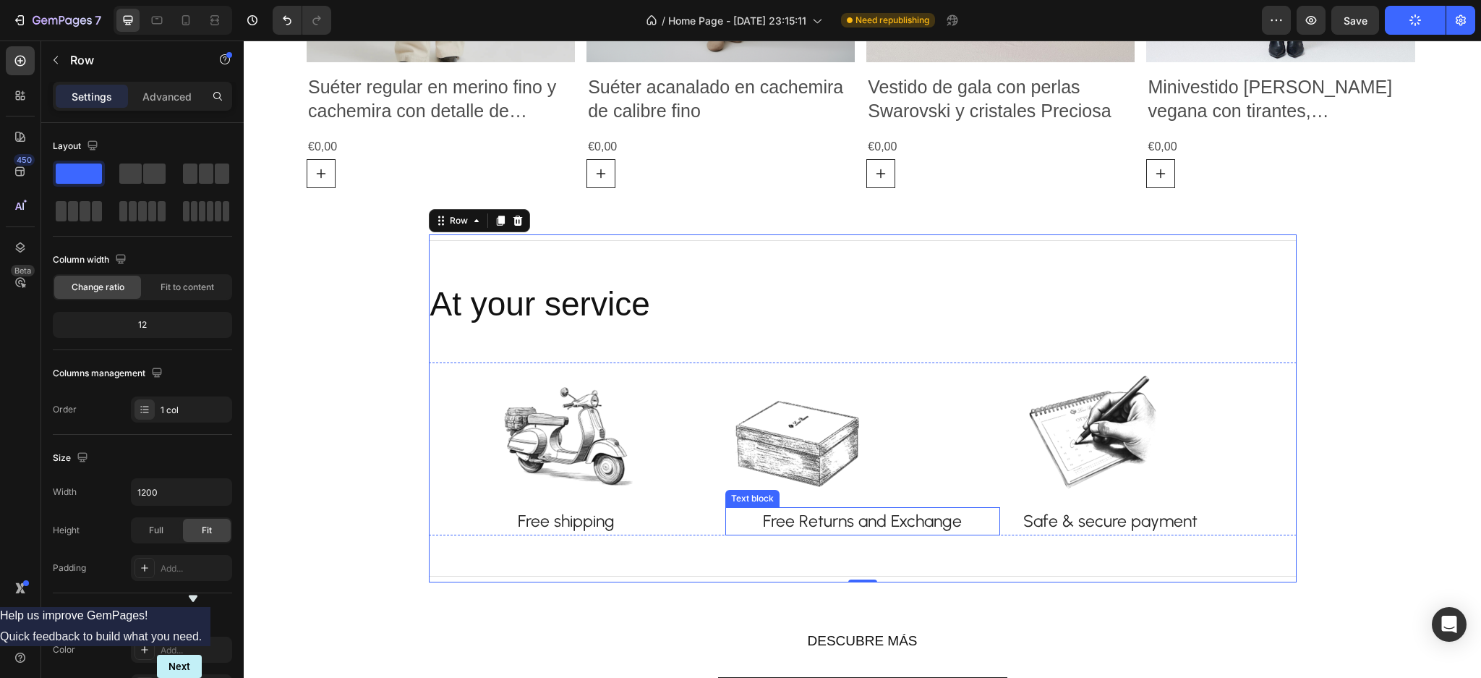
click at [753, 517] on p "Free Returns and Exchange" at bounding box center [863, 520] width 272 height 25
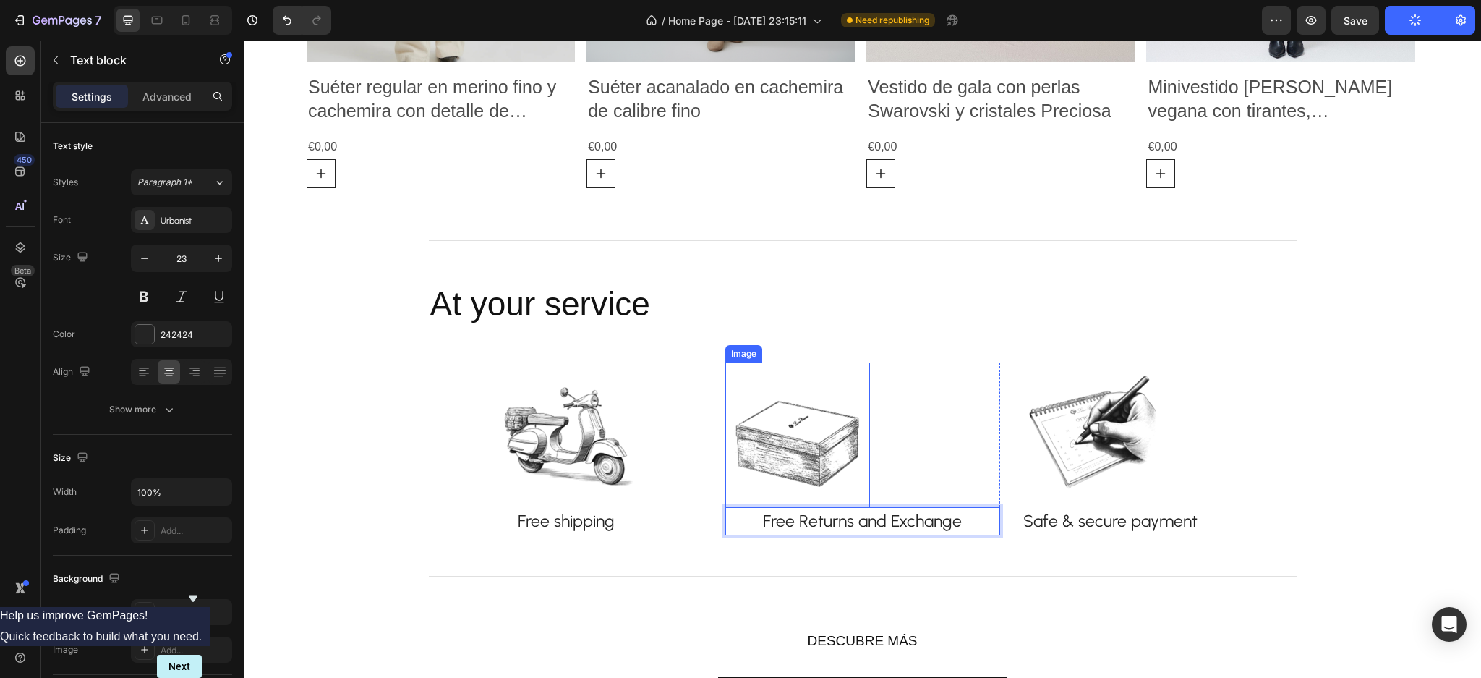
click at [785, 463] on img at bounding box center [797, 434] width 145 height 145
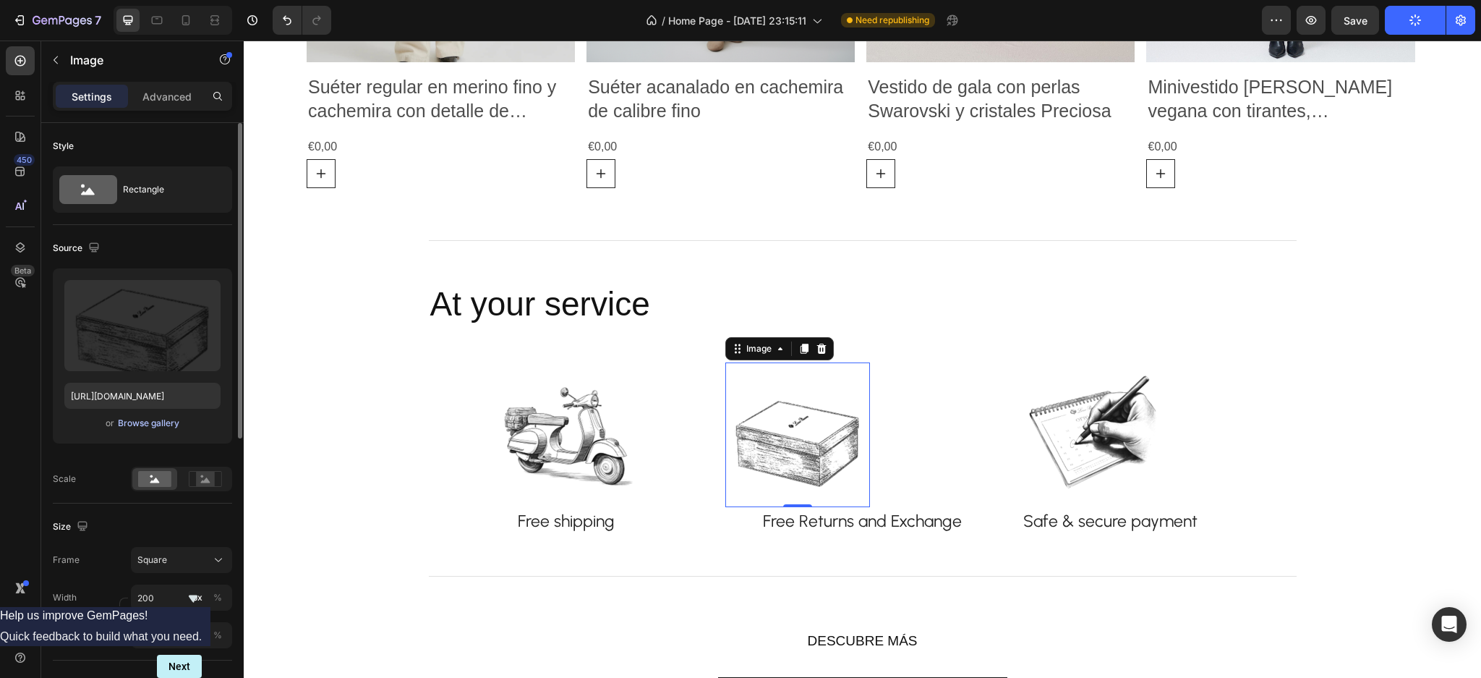
click at [148, 430] on button "Browse gallery" at bounding box center [148, 423] width 63 height 14
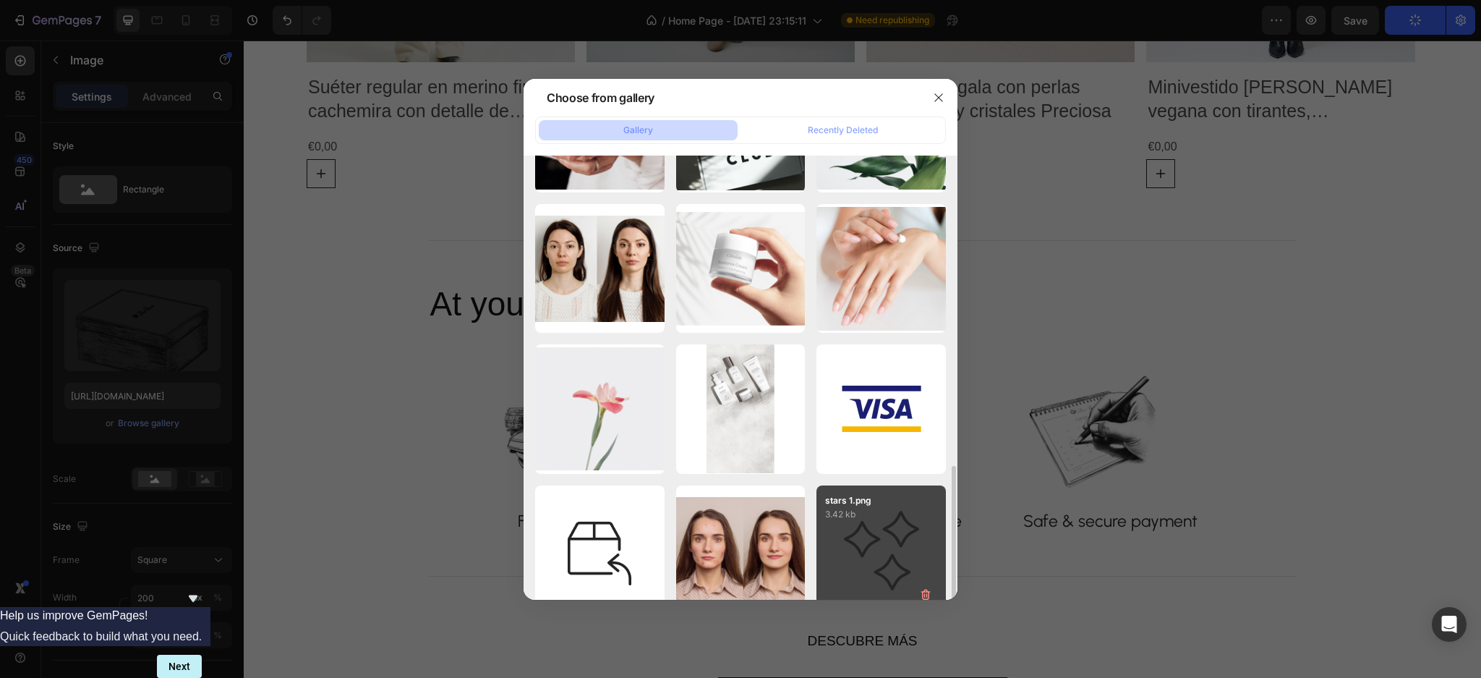
scroll to position [553, 0]
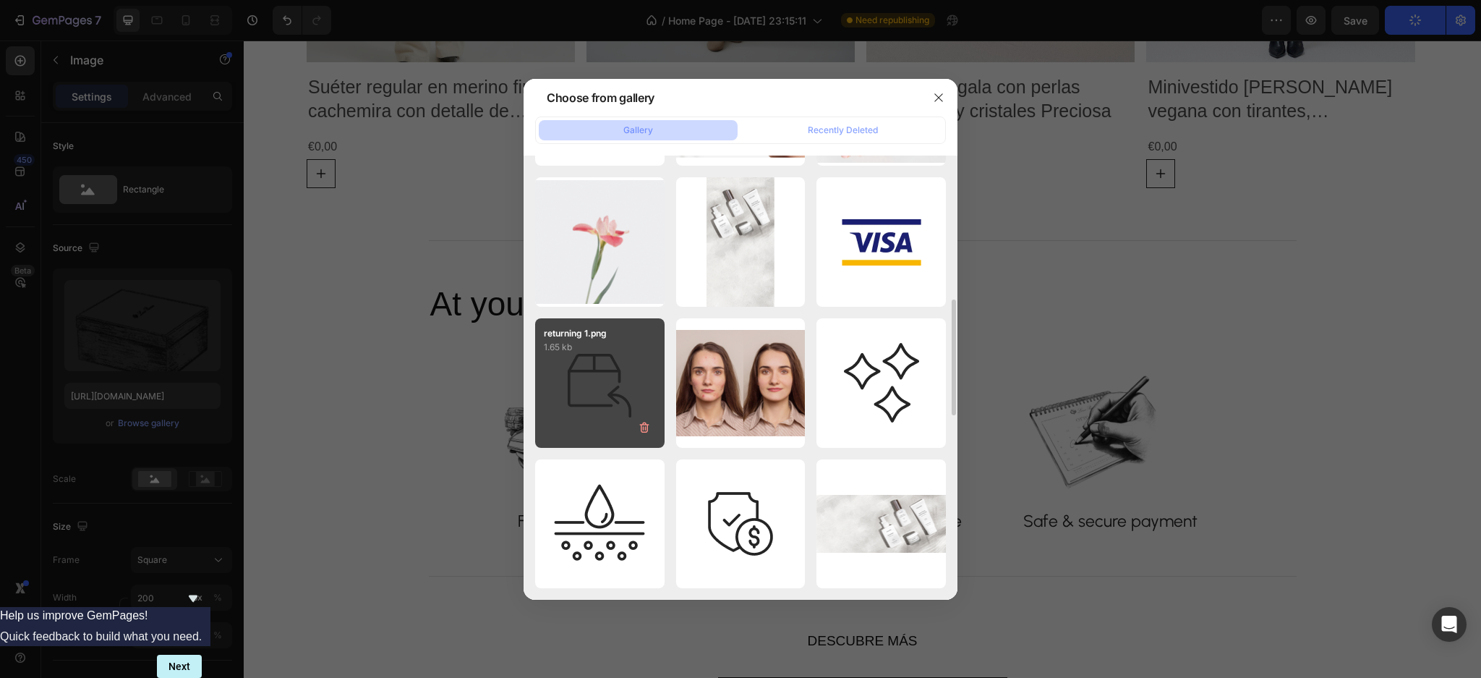
click at [590, 407] on div "returning 1.png 1.65 kb" at bounding box center [599, 382] width 129 height 129
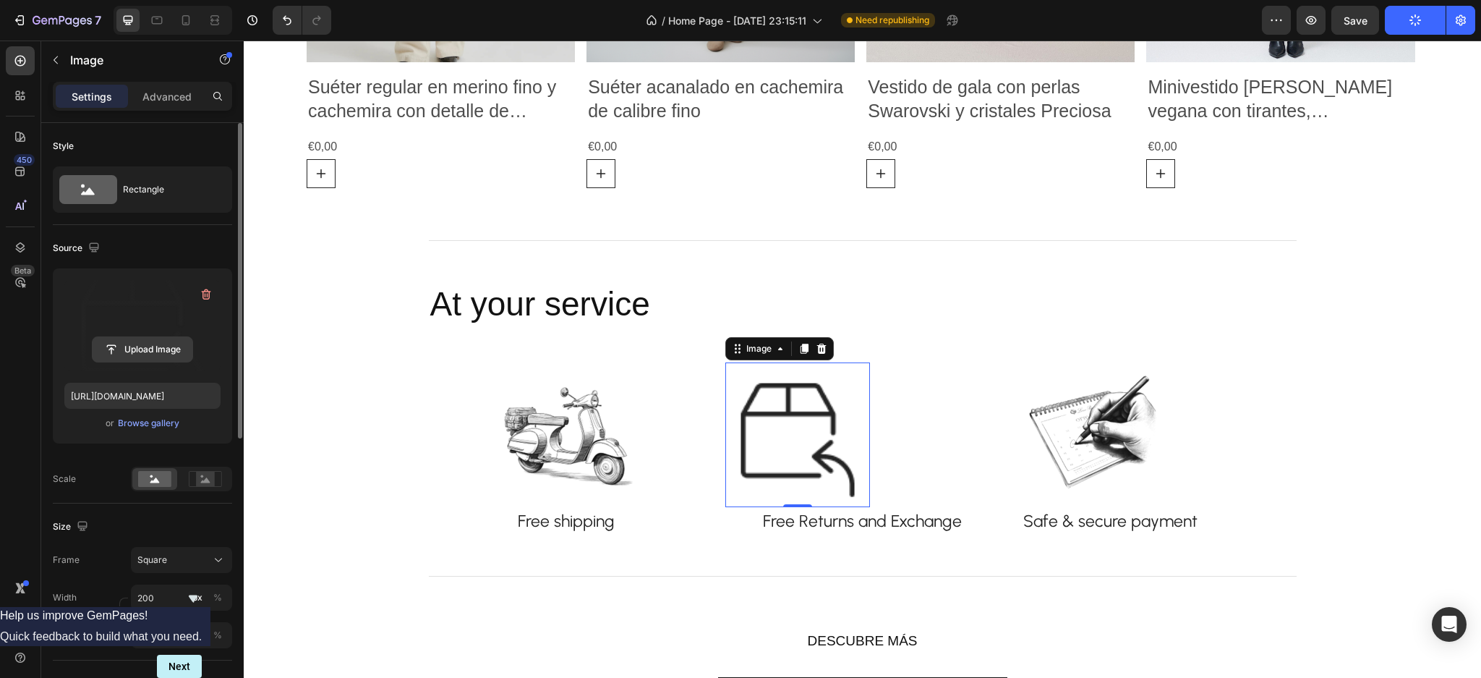
click at [153, 357] on input "file" at bounding box center [143, 349] width 100 height 25
click at [142, 365] on label at bounding box center [142, 325] width 156 height 91
click at [142, 362] on input "file" at bounding box center [143, 349] width 100 height 25
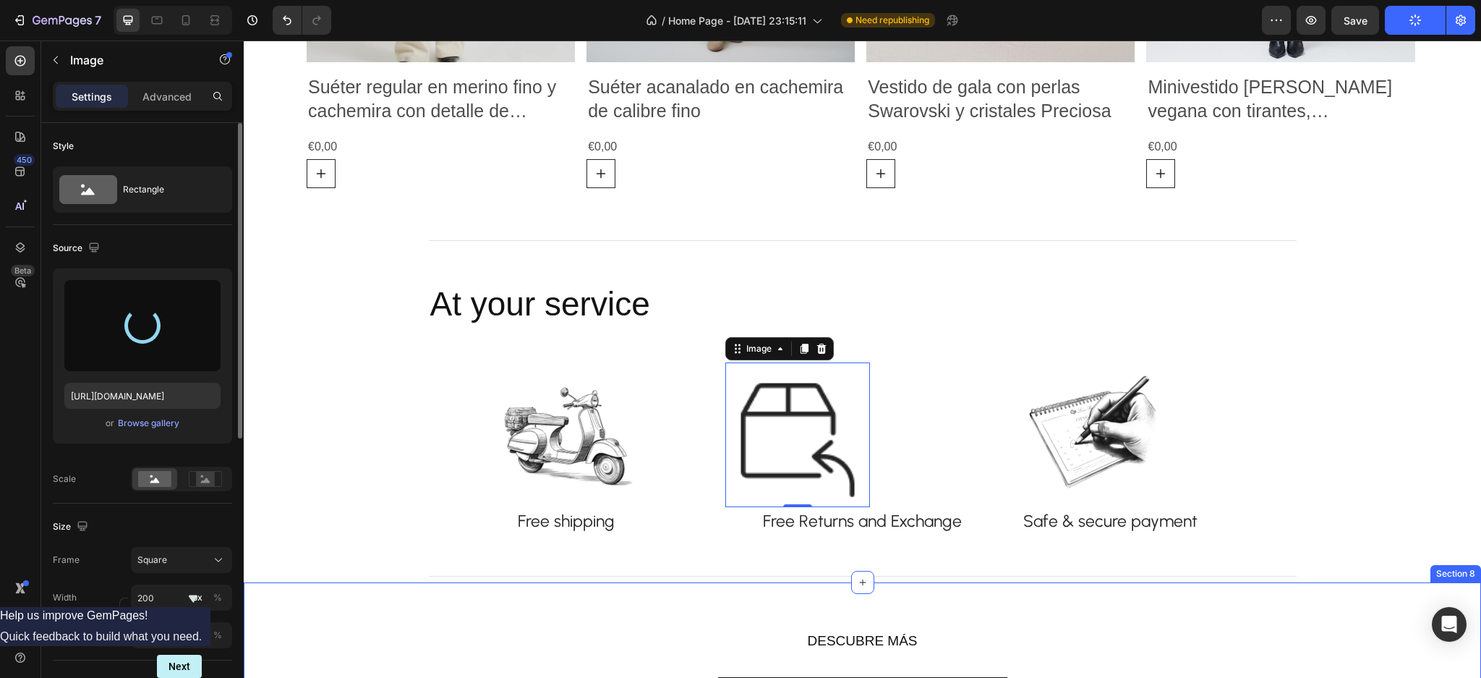
type input "https://cdn.shopify.com/s/files/1/0918/1059/5150/files/gempages_570051270333695…"
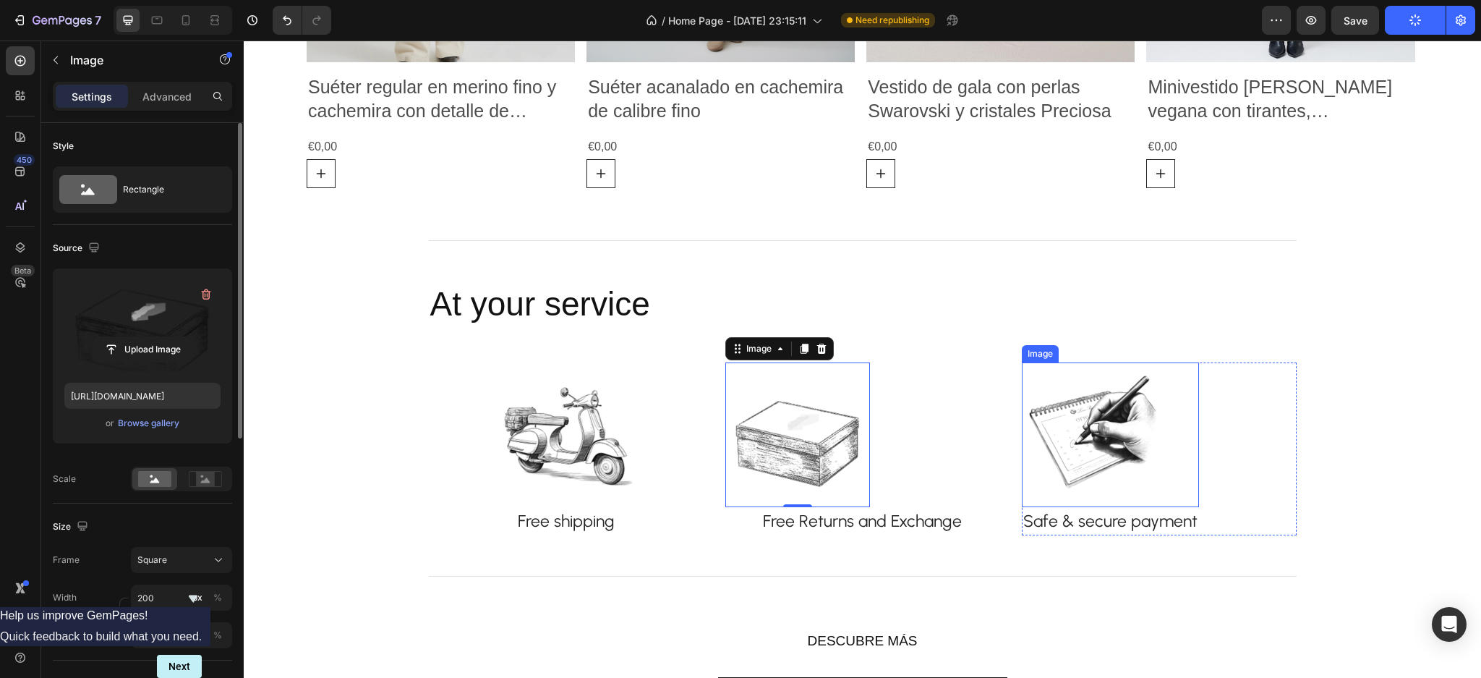
click at [1102, 417] on img at bounding box center [1094, 434] width 145 height 145
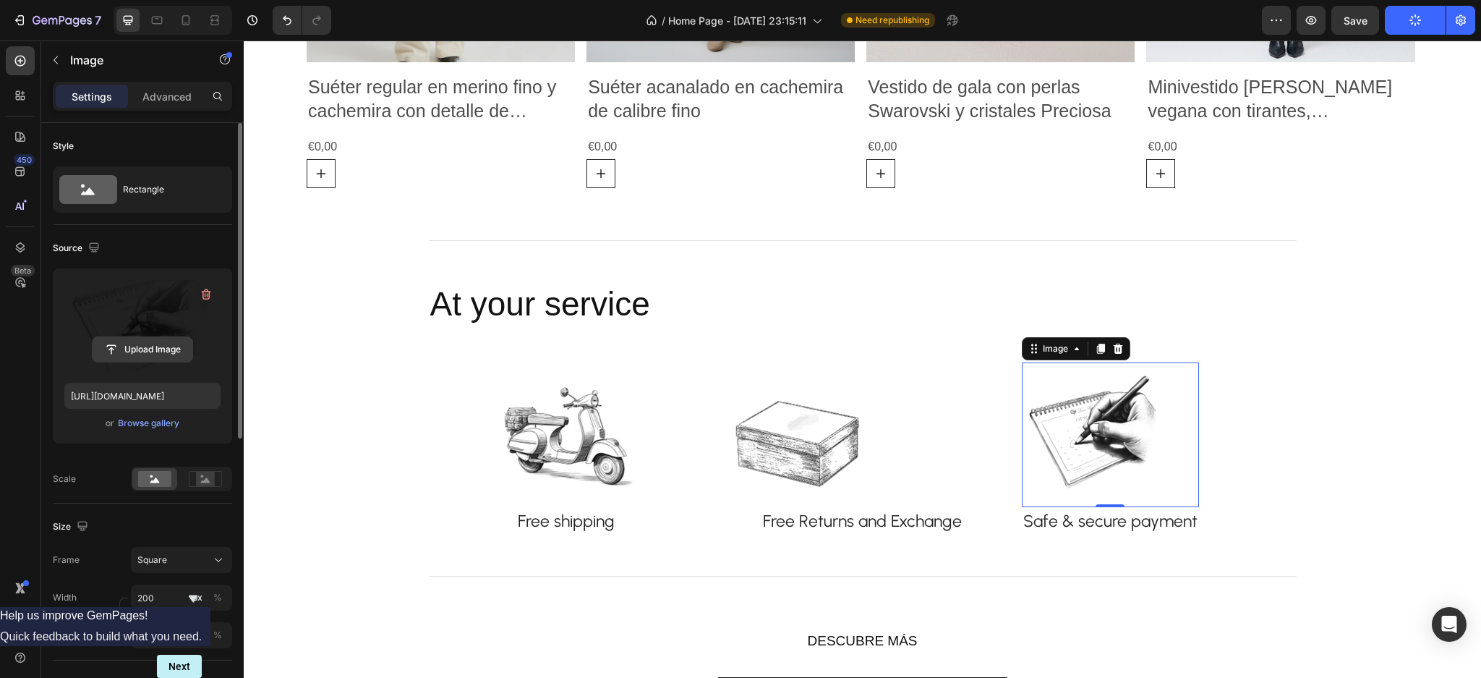
click at [116, 346] on input "file" at bounding box center [143, 349] width 100 height 25
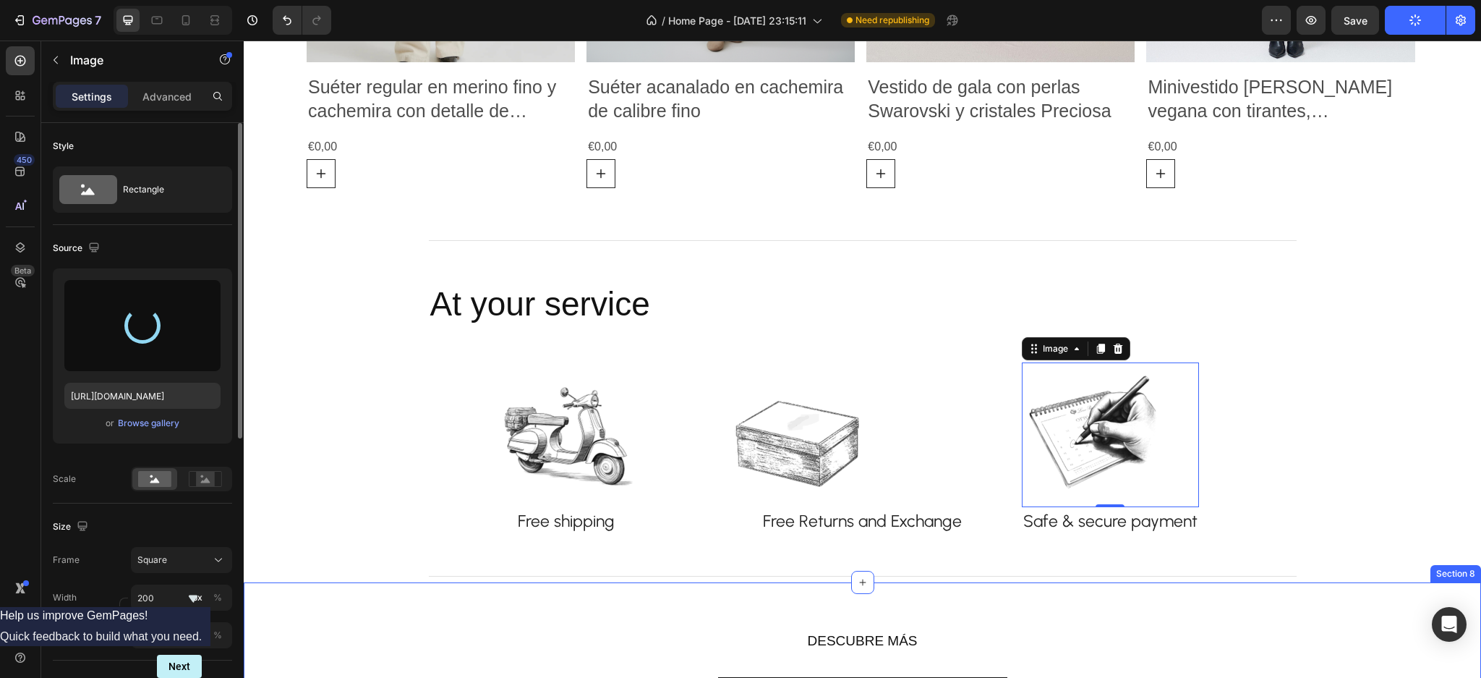
type input "https://cdn.shopify.com/s/files/1/0918/1059/5150/files/gempages_570051270333695…"
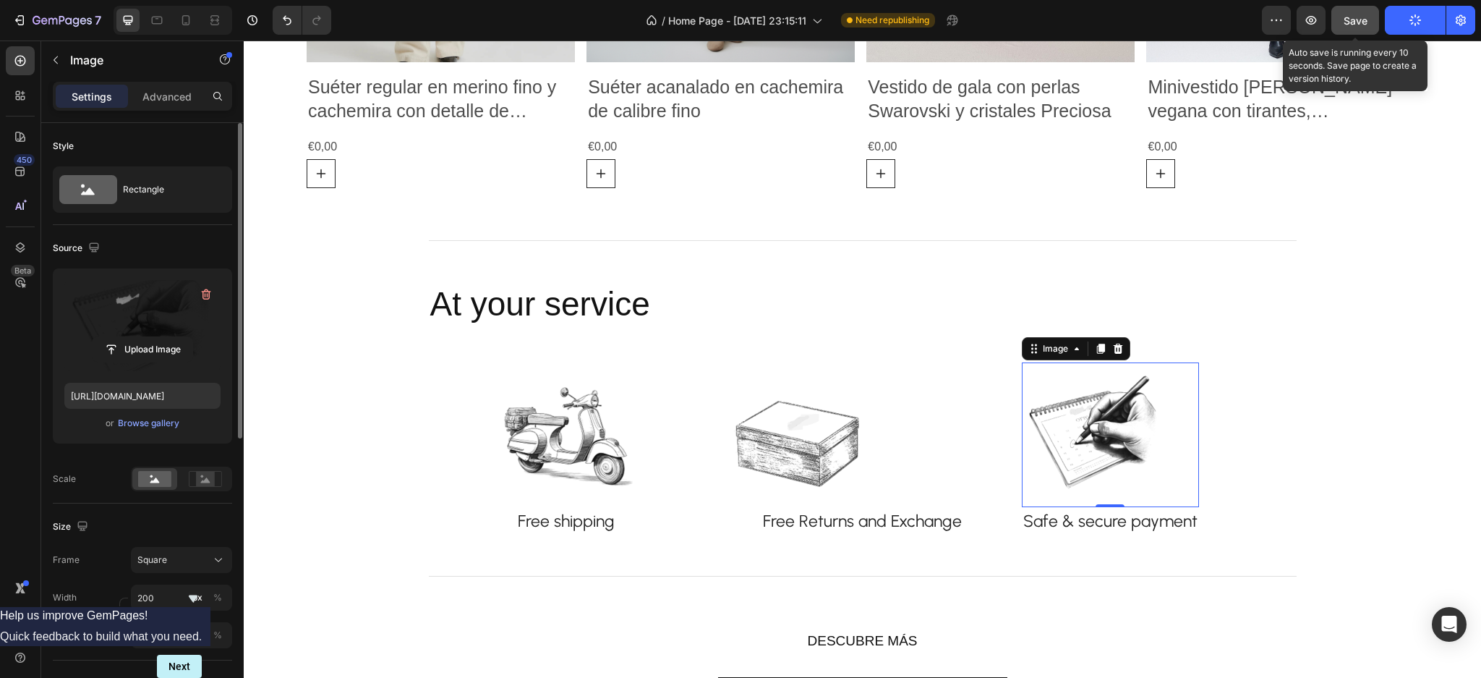
click at [1359, 29] on button "Save" at bounding box center [1356, 20] width 48 height 29
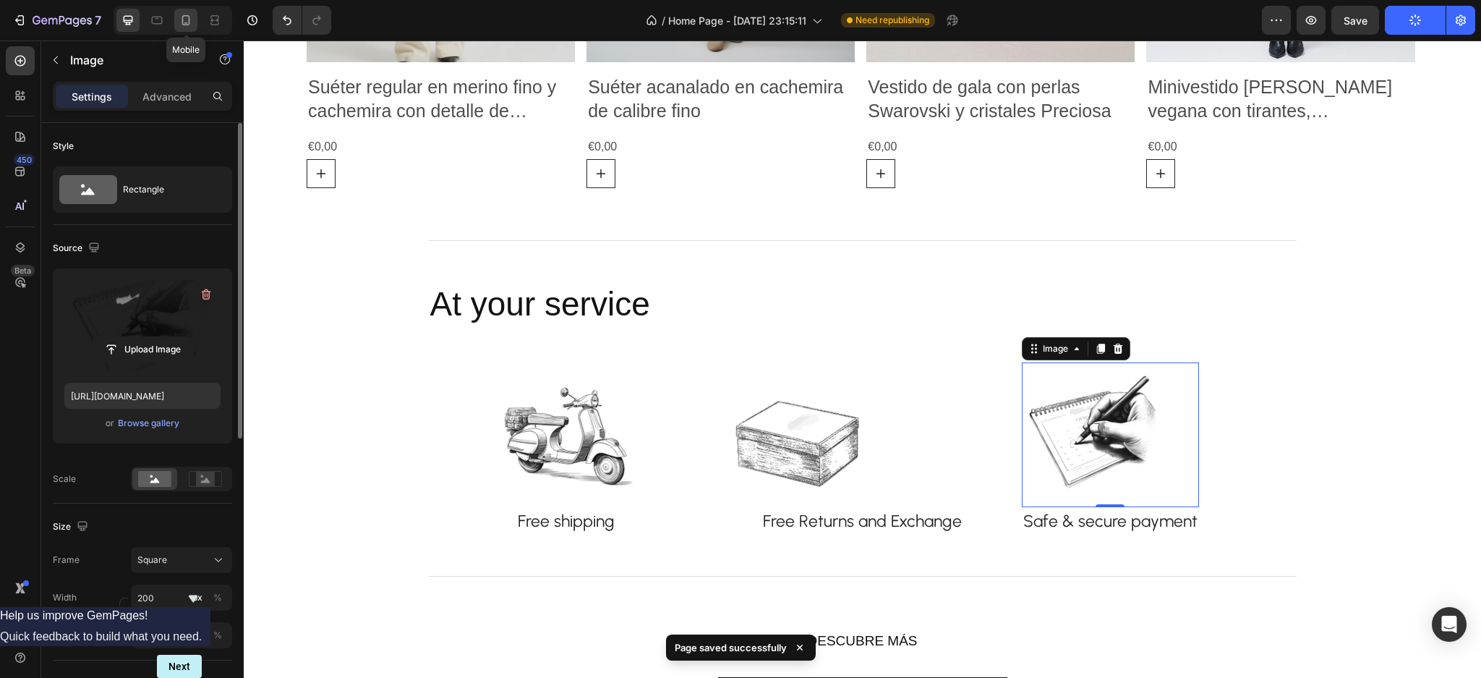
click at [179, 22] on icon at bounding box center [186, 20] width 14 height 14
type input "56"
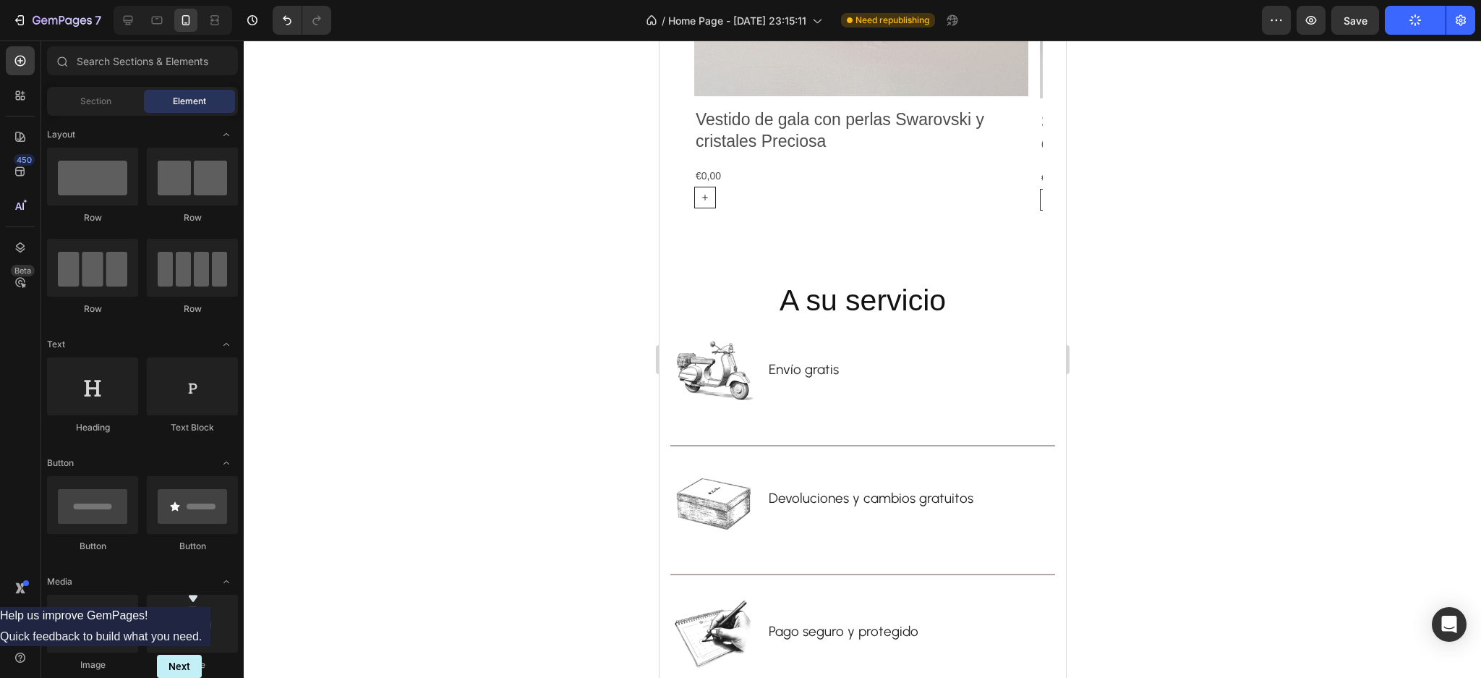
scroll to position [3177, 0]
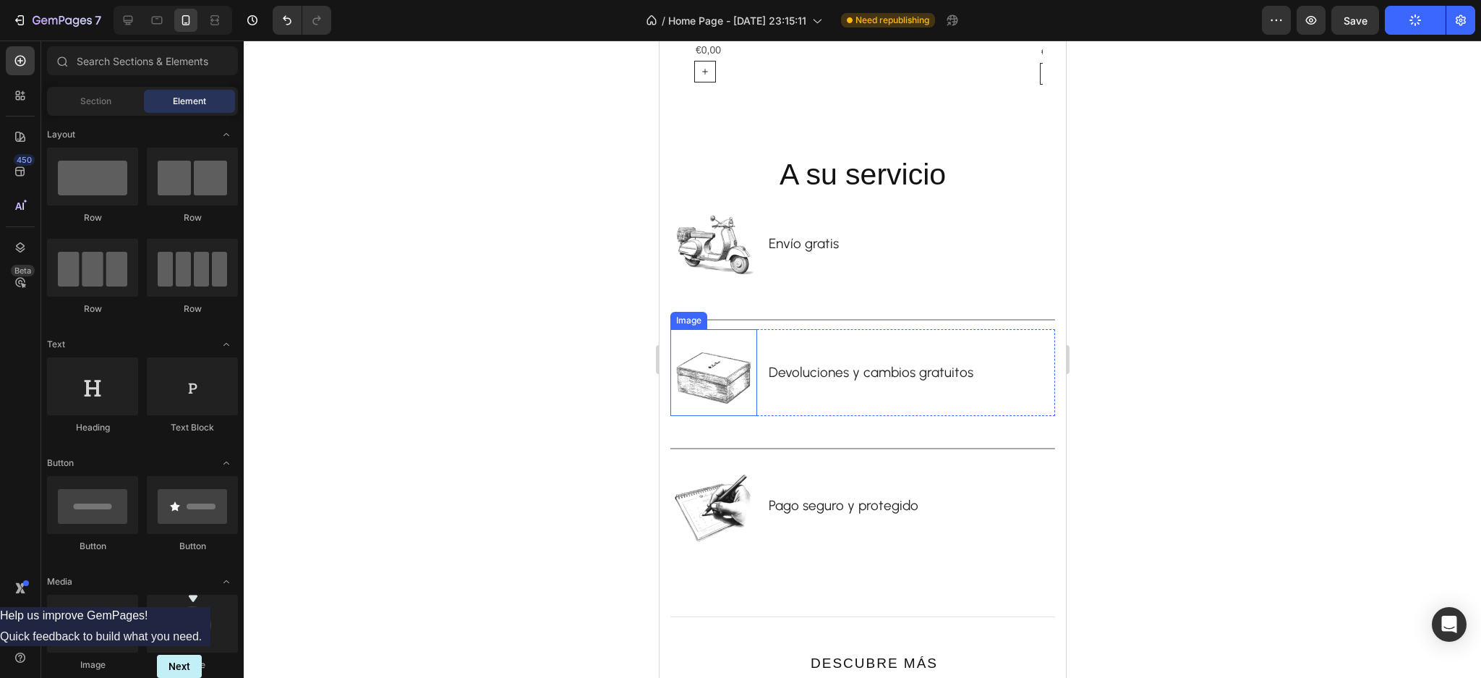
click at [726, 374] on img at bounding box center [713, 372] width 87 height 87
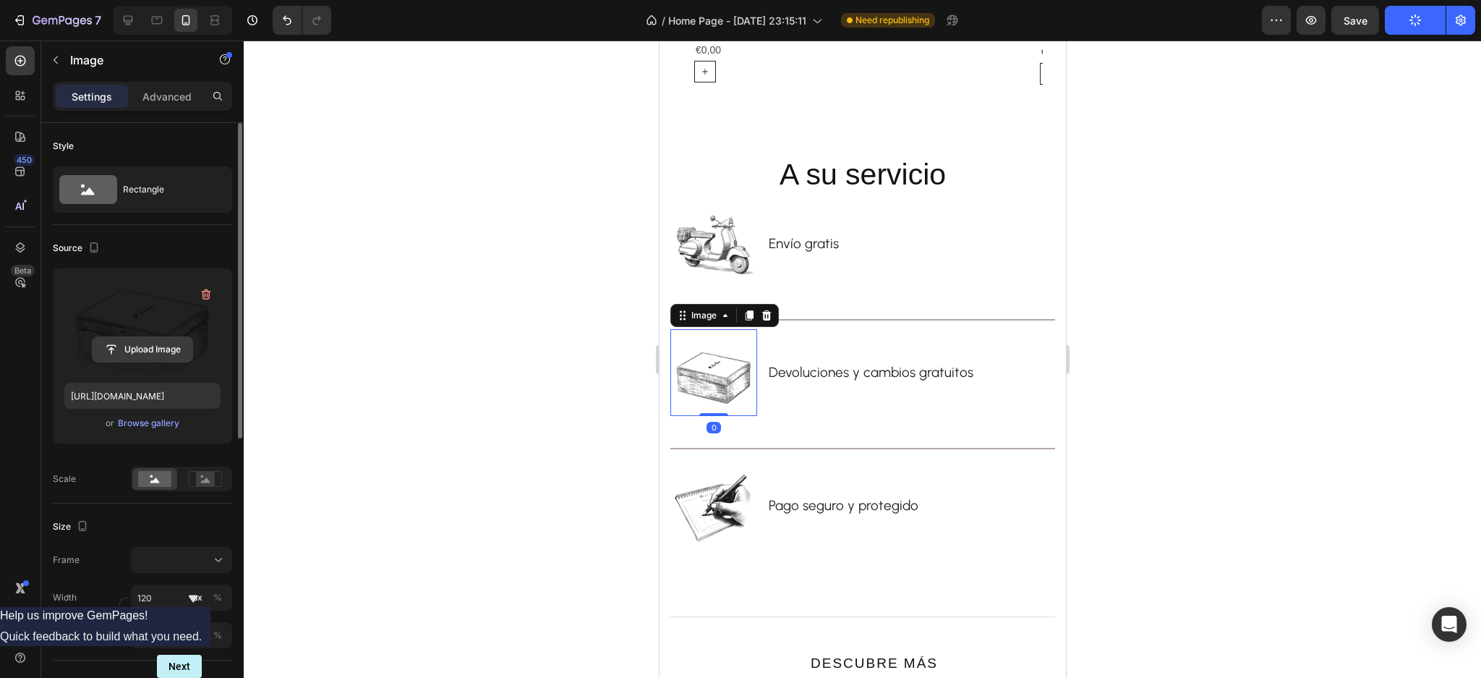
click at [142, 349] on input "file" at bounding box center [143, 349] width 100 height 25
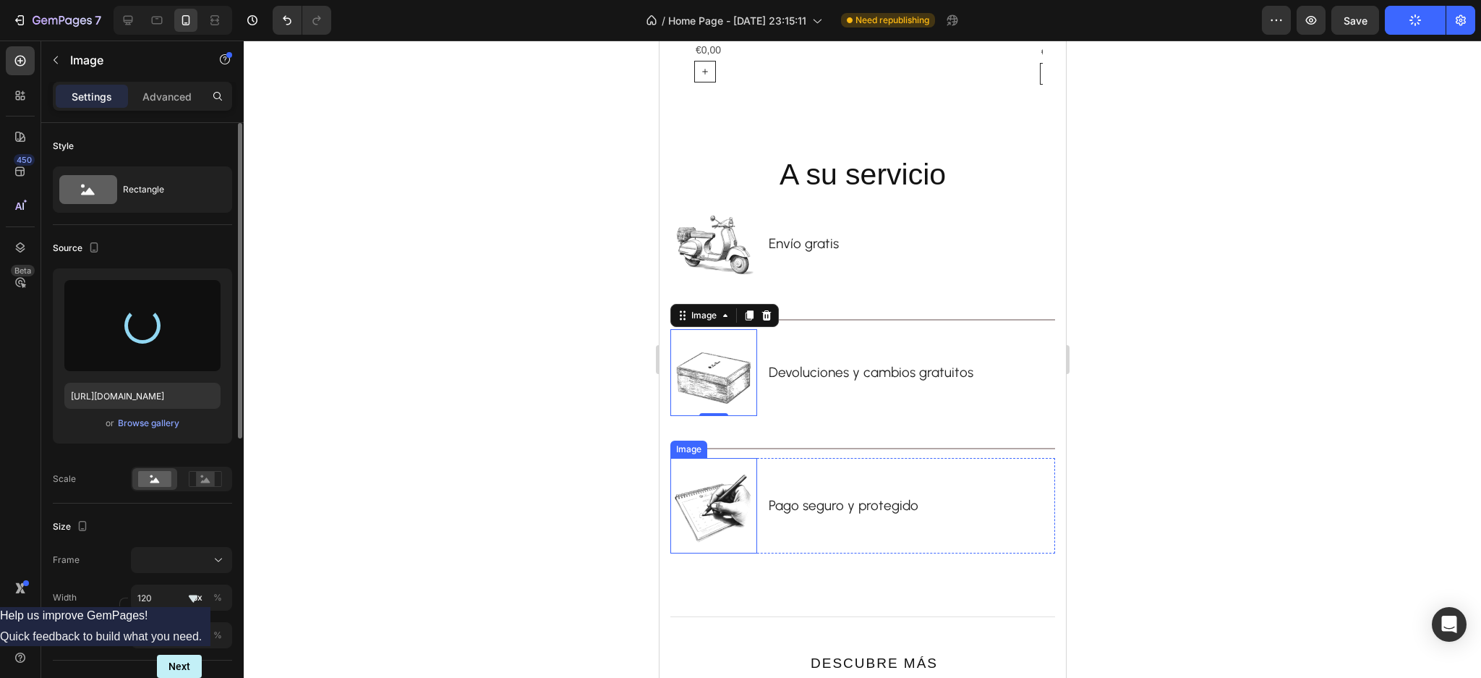
type input "https://cdn.shopify.com/s/files/1/0918/1059/5150/files/gempages_570051270333695…"
click at [725, 507] on img at bounding box center [713, 510] width 87 height 87
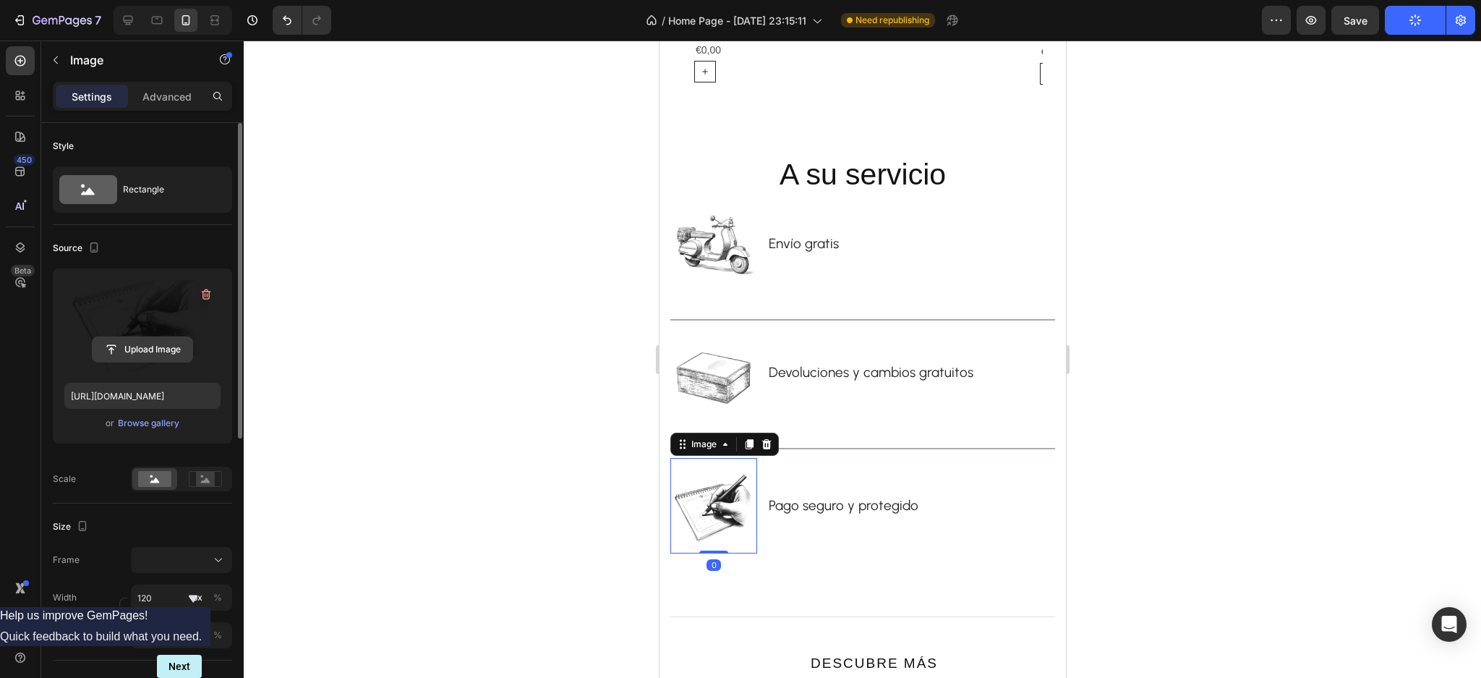
click at [134, 341] on input "file" at bounding box center [143, 349] width 100 height 25
type input "https://cdn.shopify.com/s/files/1/0918/1059/5150/files/gempages_570051270333695…"
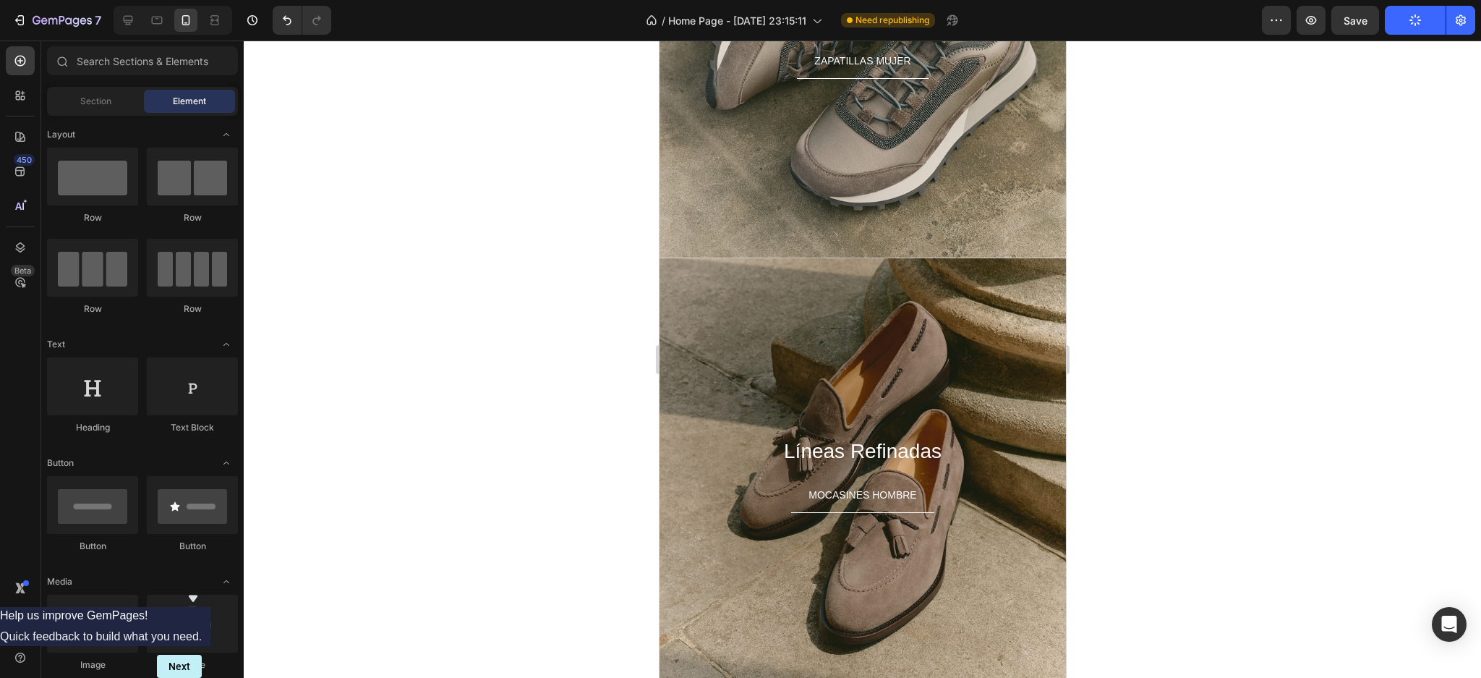
scroll to position [4342, 0]
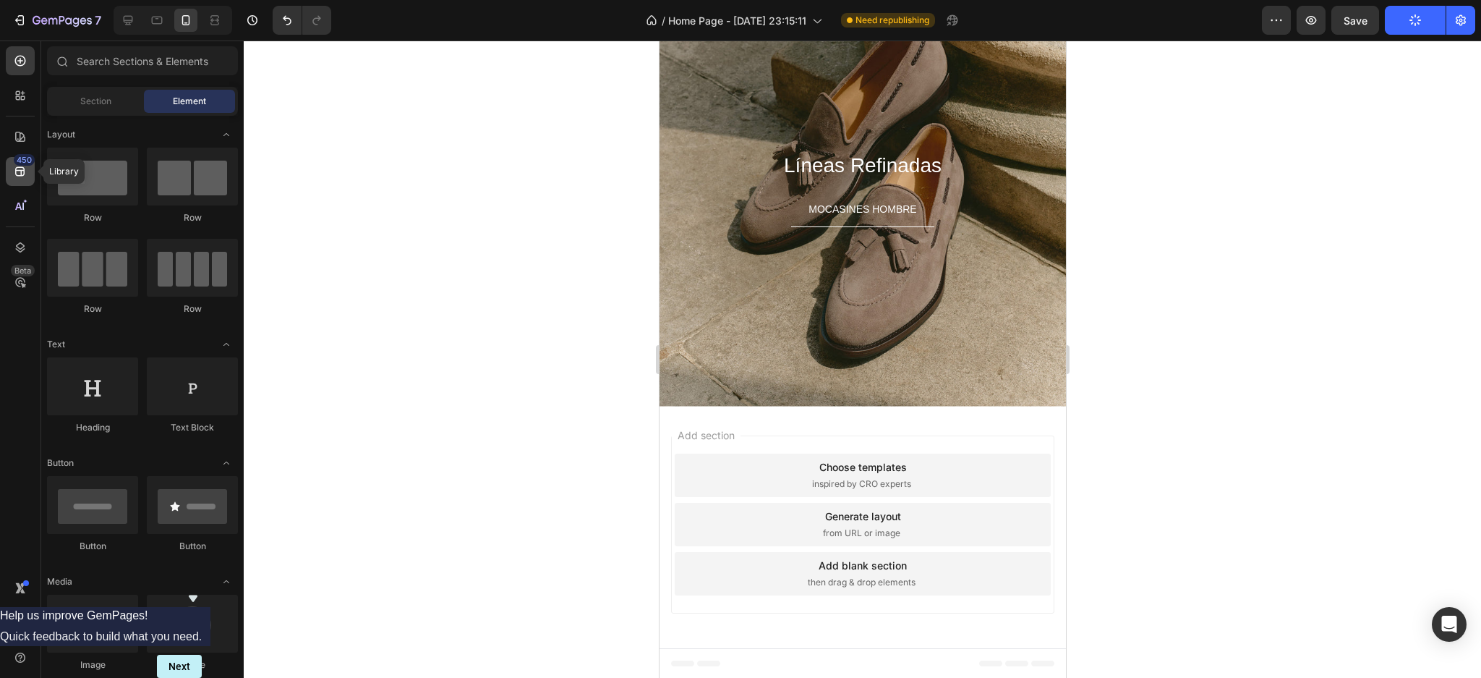
click at [17, 176] on icon at bounding box center [20, 171] width 14 height 14
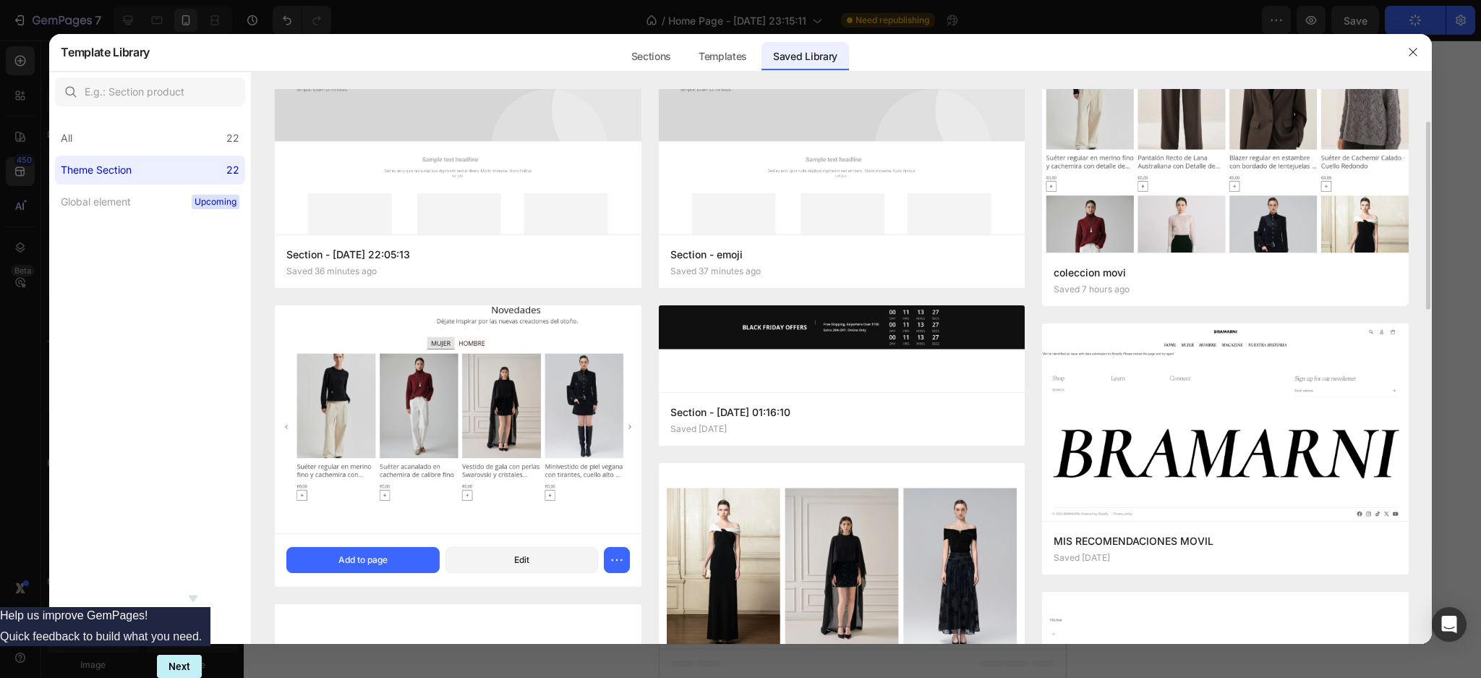
scroll to position [289, 0]
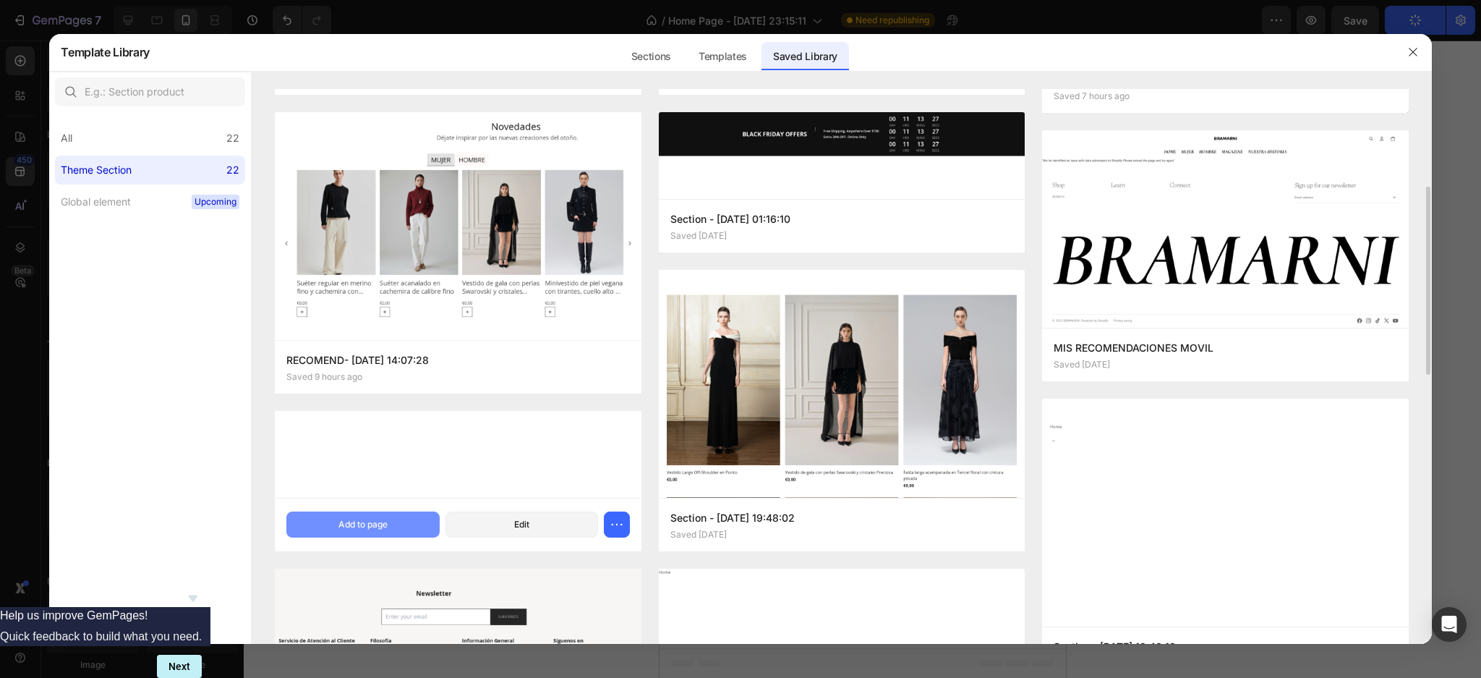
click at [405, 519] on button "Add to page" at bounding box center [362, 524] width 153 height 26
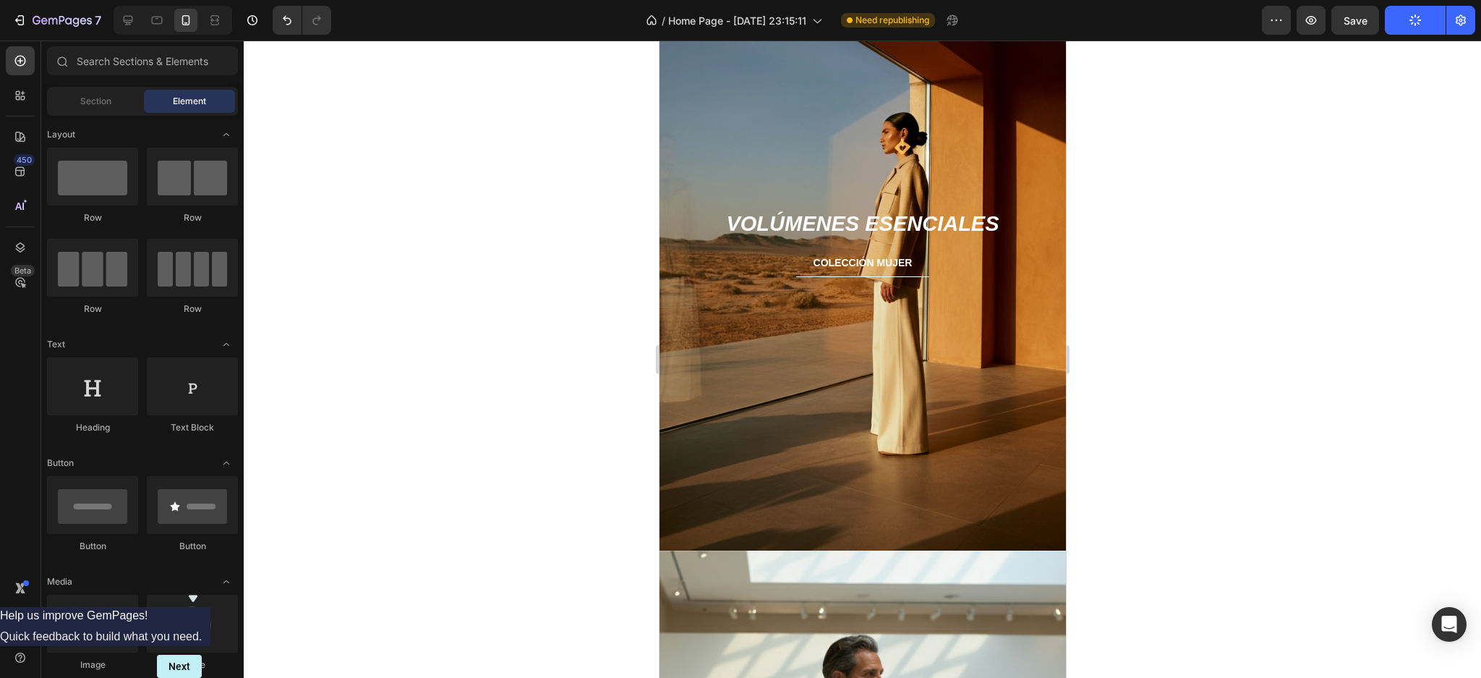
scroll to position [1308, 0]
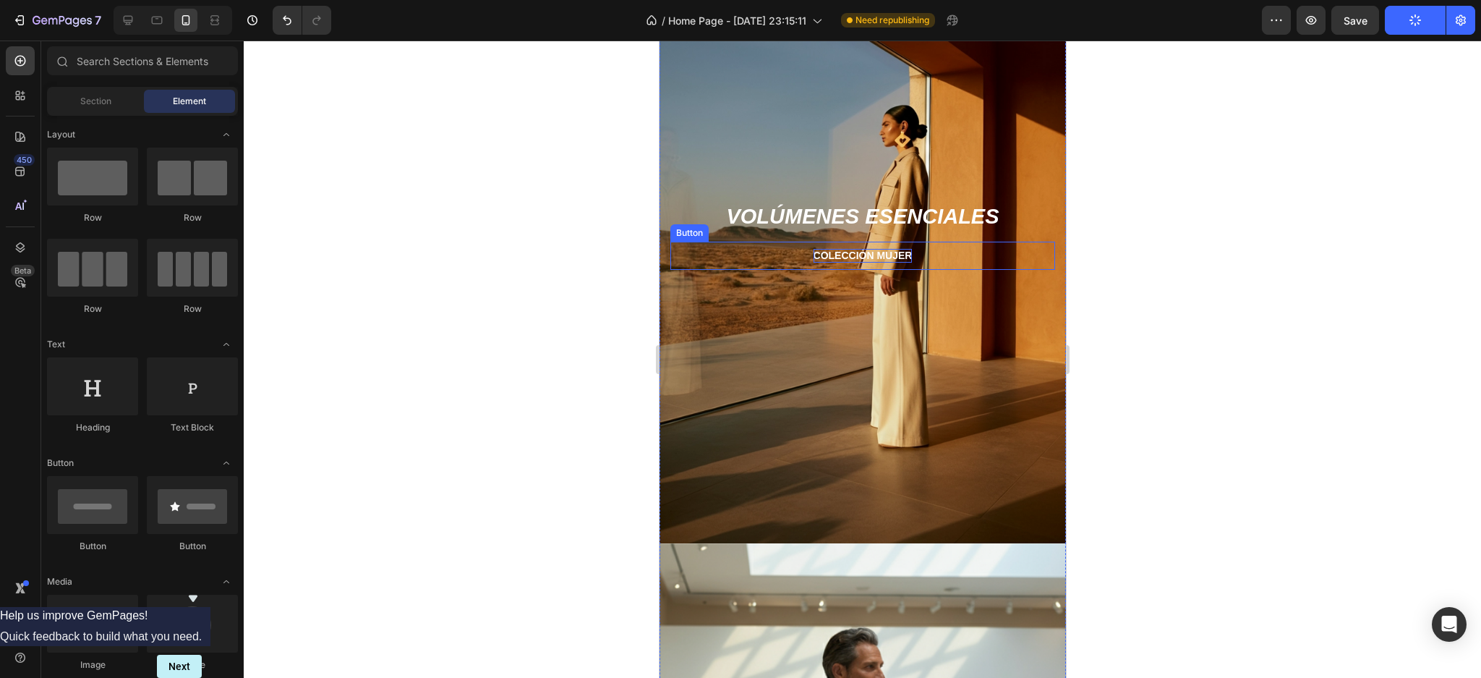
click at [882, 254] on p "colección mujer" at bounding box center [862, 255] width 99 height 13
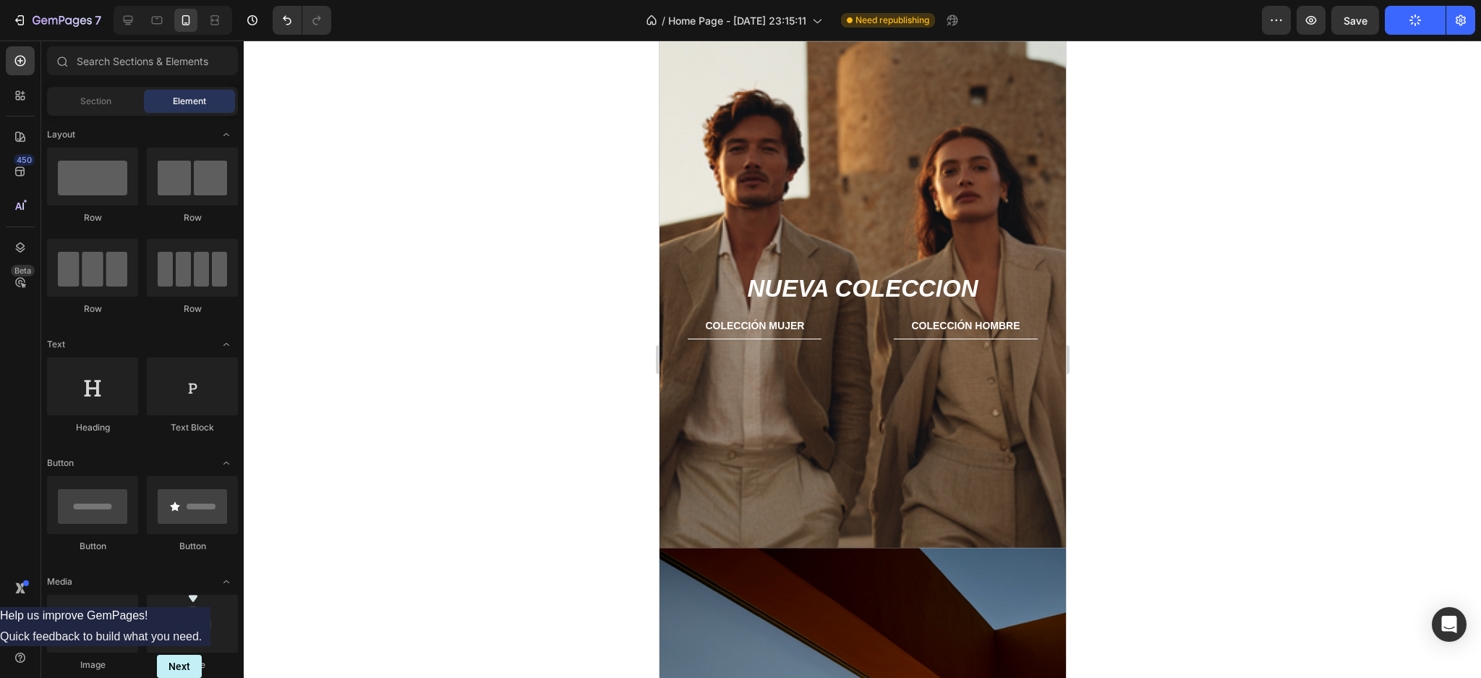
scroll to position [625, 0]
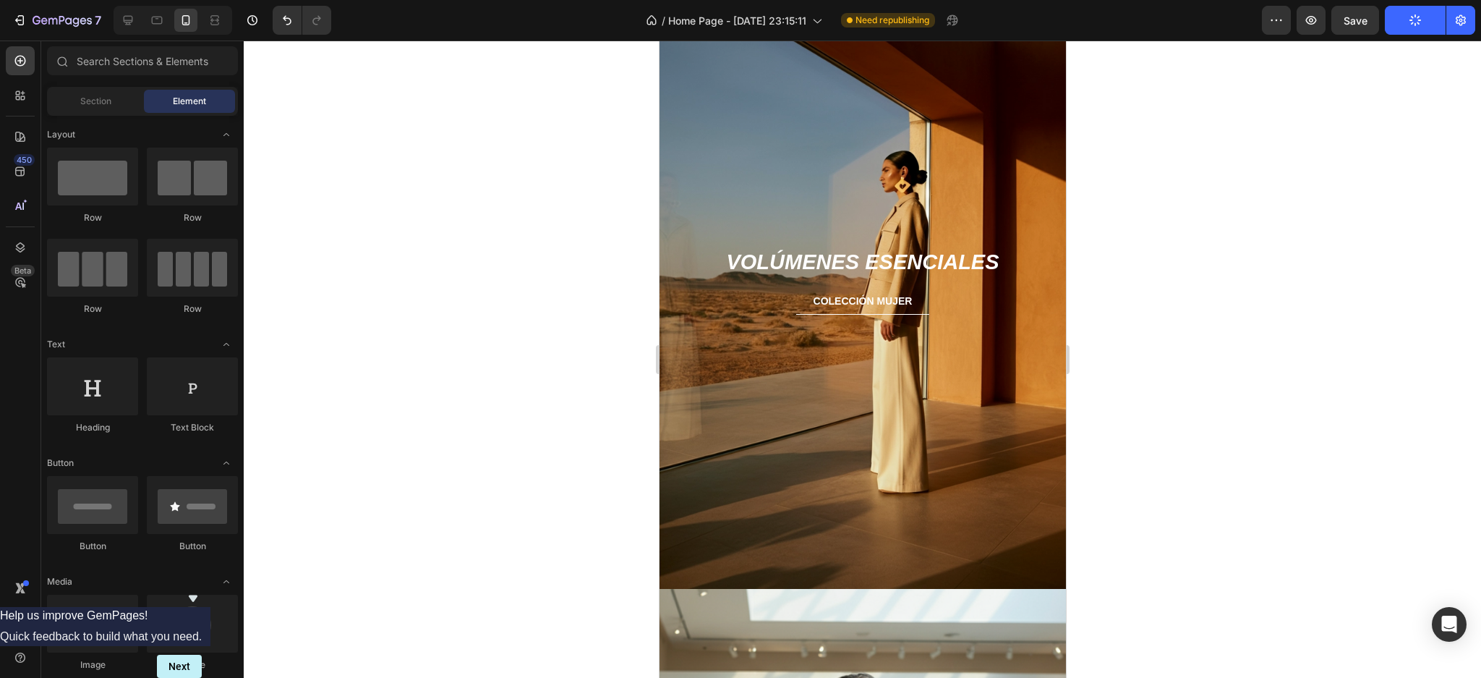
click at [957, 370] on div "Background Image" at bounding box center [862, 270] width 407 height 637
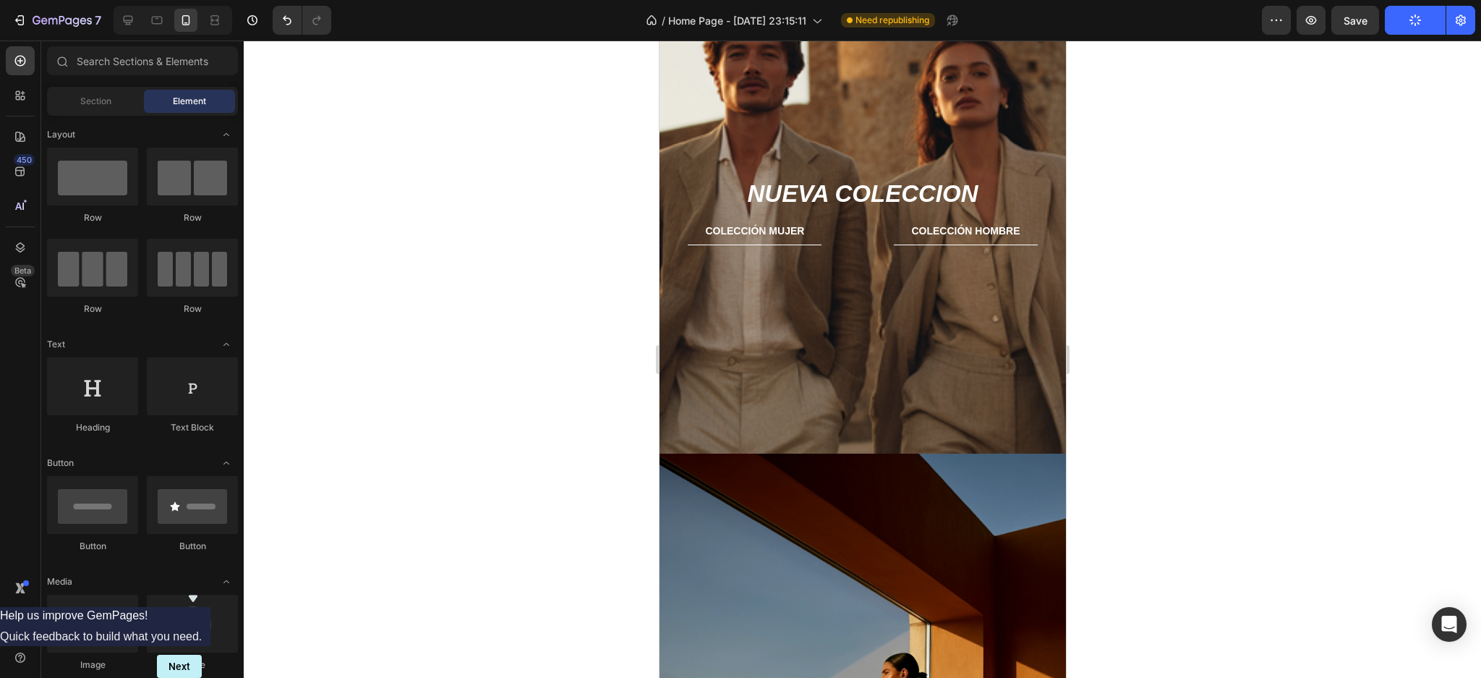
scroll to position [478, 0]
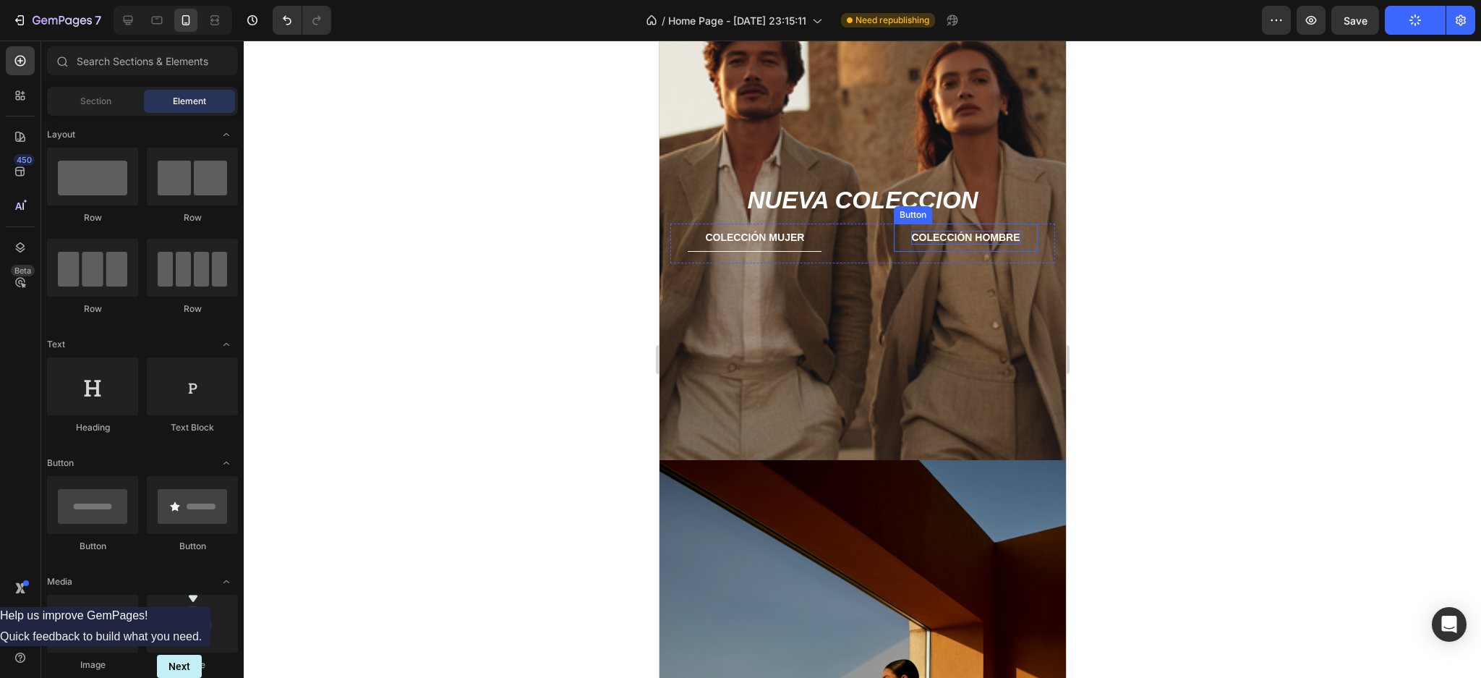
click at [955, 237] on p "colección hombre" at bounding box center [965, 237] width 108 height 13
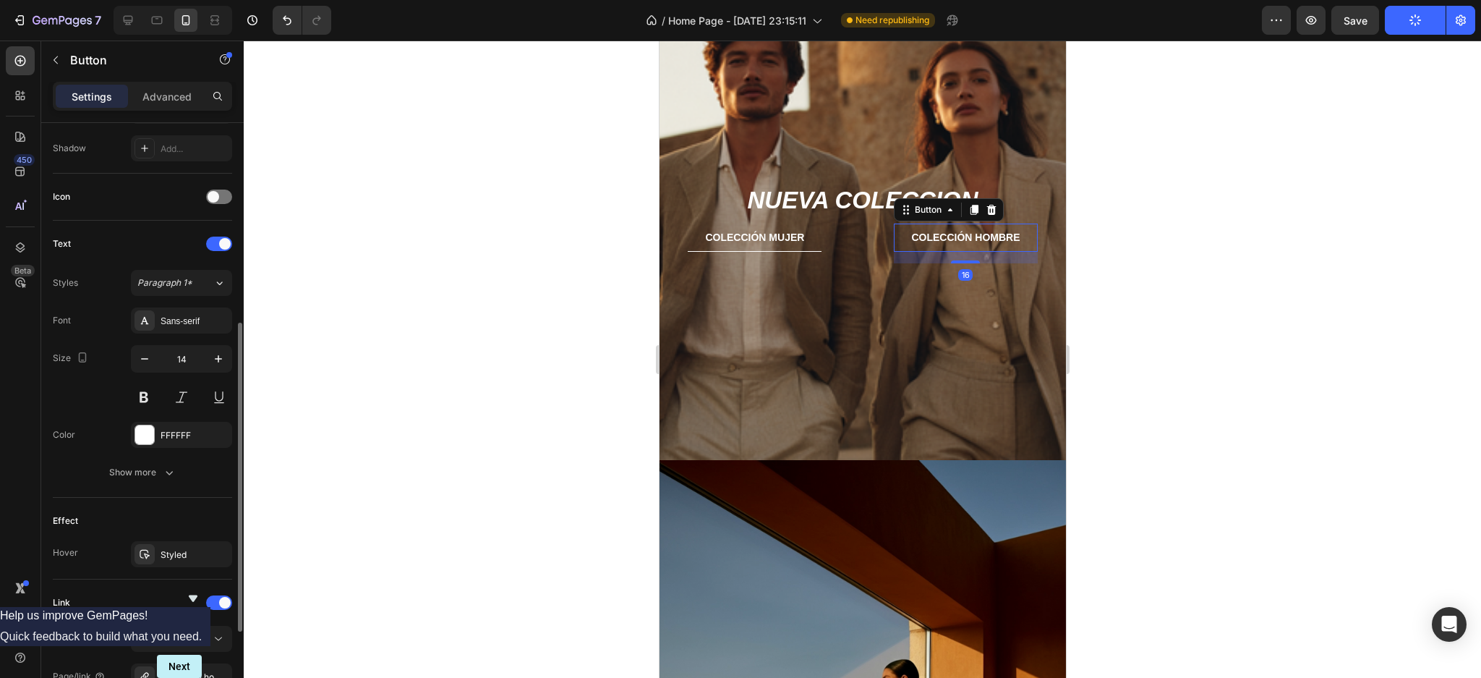
scroll to position [553, 0]
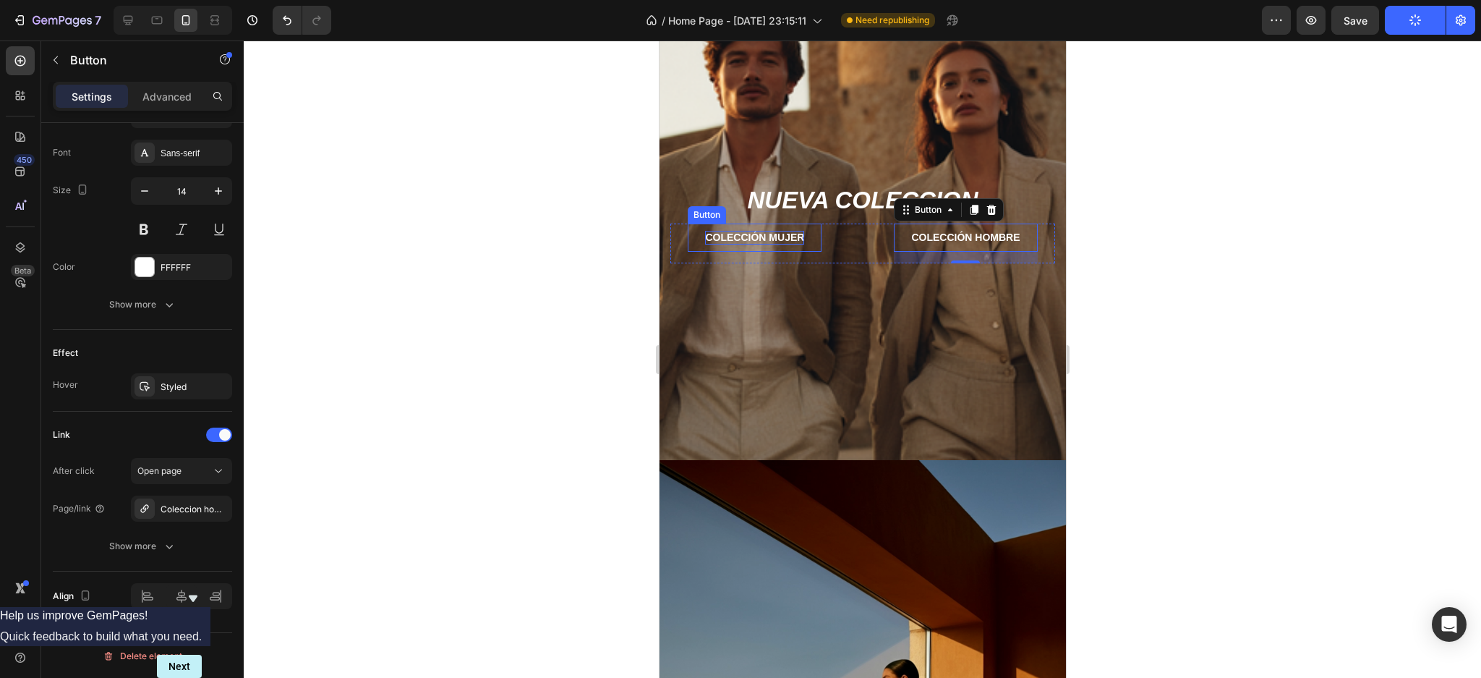
click at [737, 238] on p "colección mujer" at bounding box center [754, 237] width 99 height 13
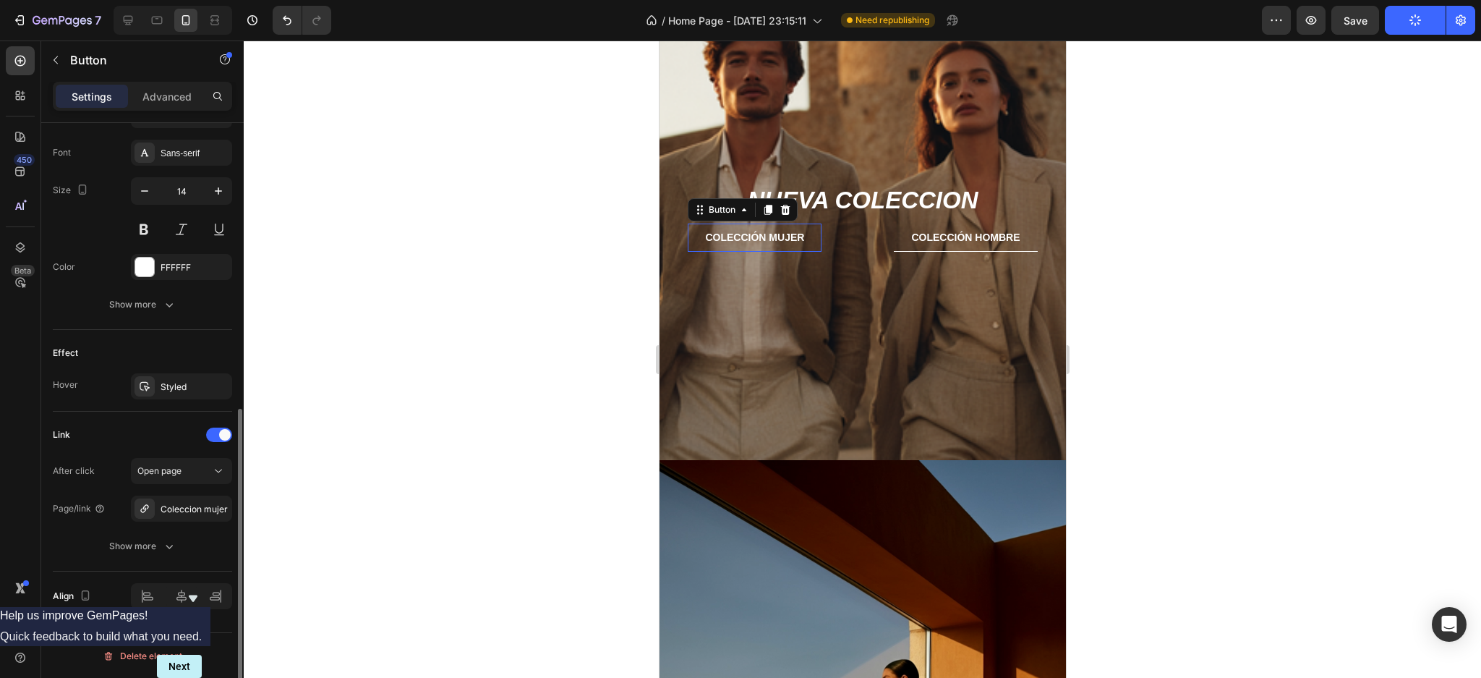
scroll to position [553, 0]
click at [448, 373] on div at bounding box center [863, 359] width 1238 height 637
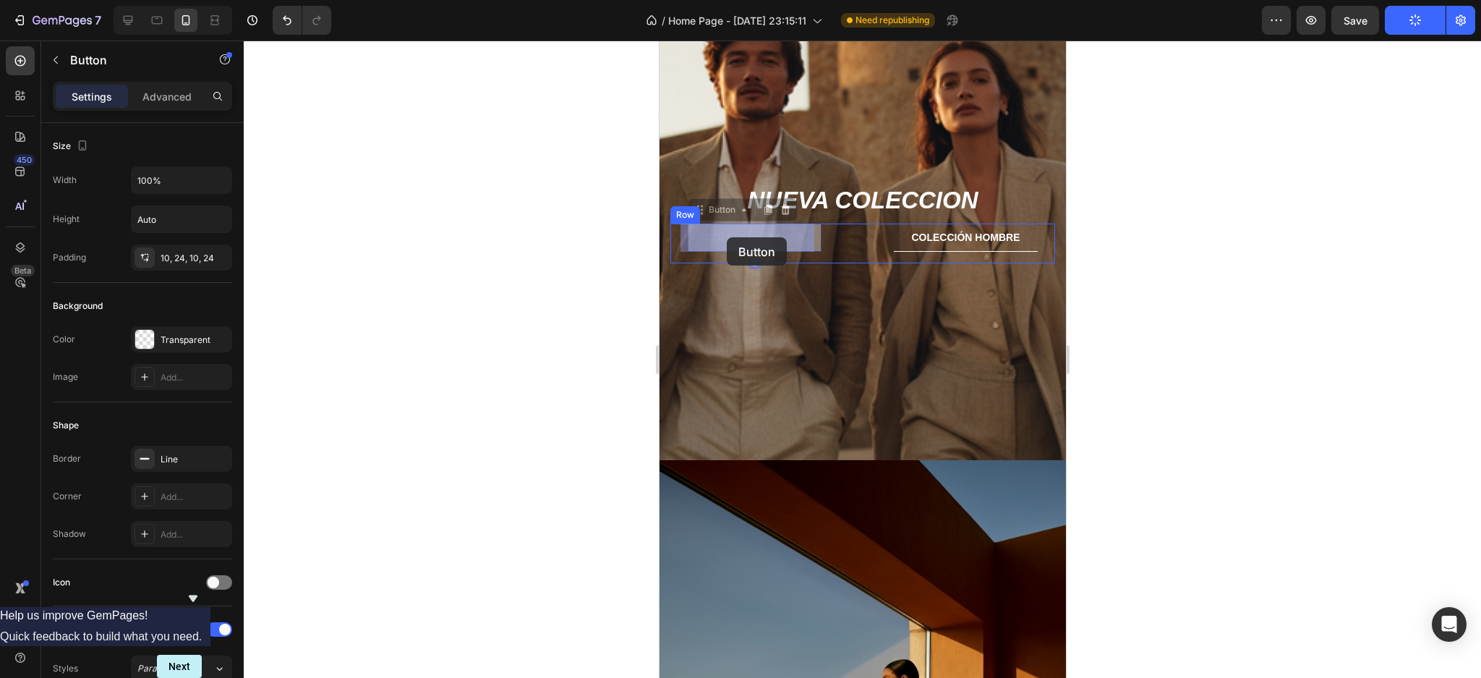
drag, startPoint x: 696, startPoint y: 237, endPoint x: 726, endPoint y: 237, distance: 30.4
click at [842, 236] on div "colección hombre Button colección mujer Button 0 Row" at bounding box center [862, 243] width 385 height 39
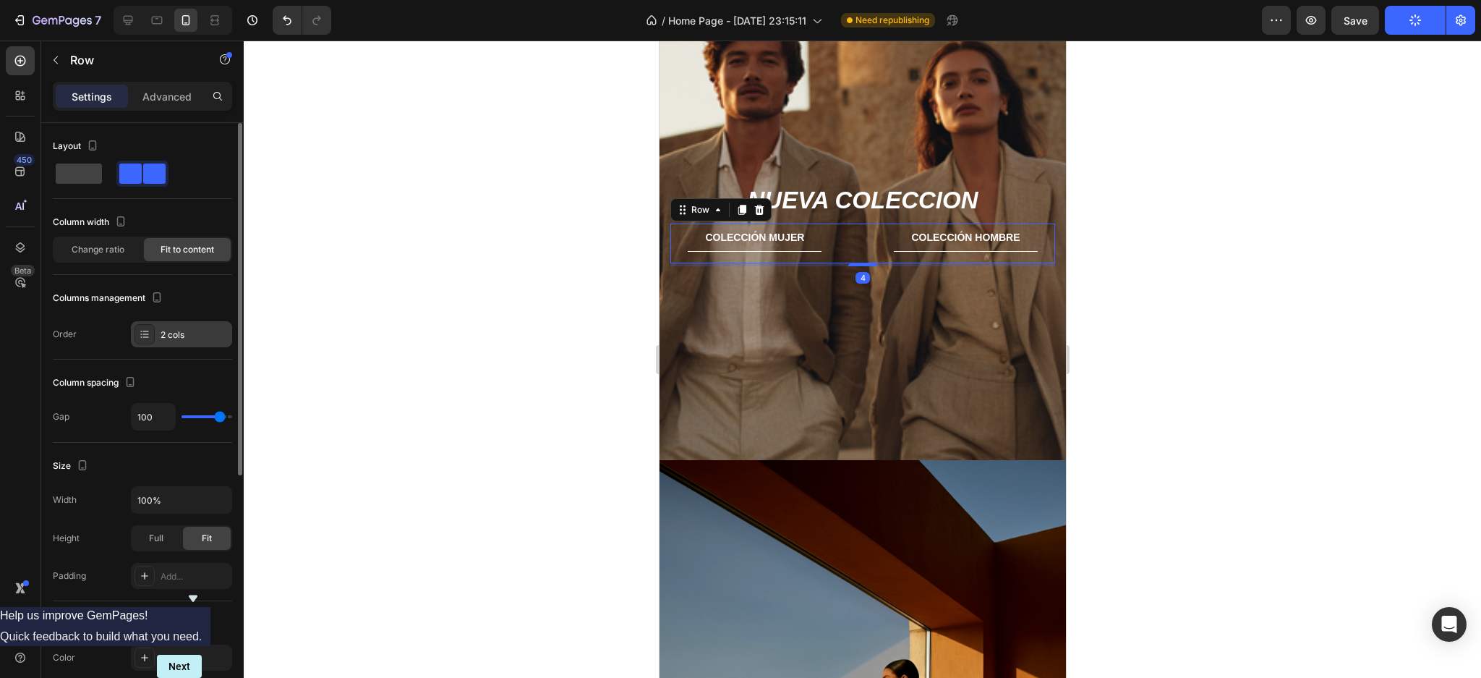
click at [195, 336] on div "2 cols" at bounding box center [195, 334] width 68 height 13
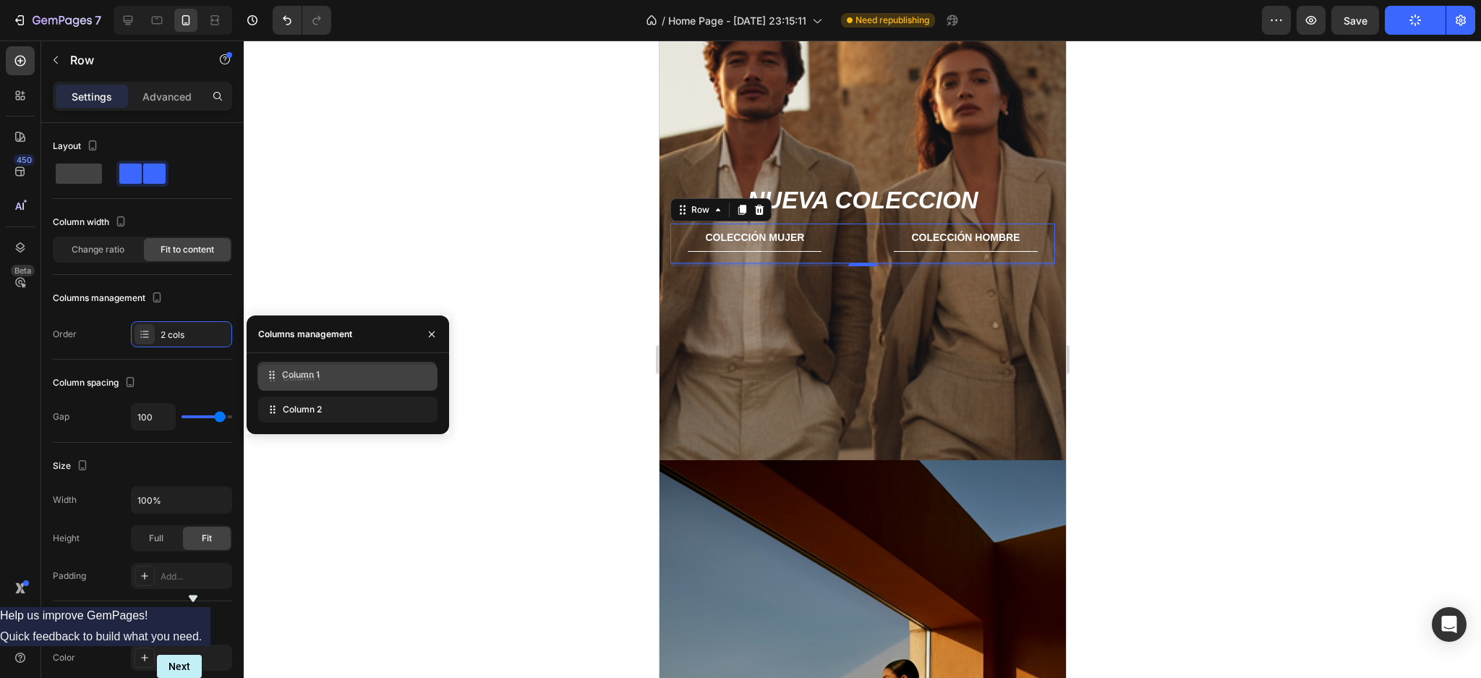
drag, startPoint x: 272, startPoint y: 414, endPoint x: 271, endPoint y: 379, distance: 34.7
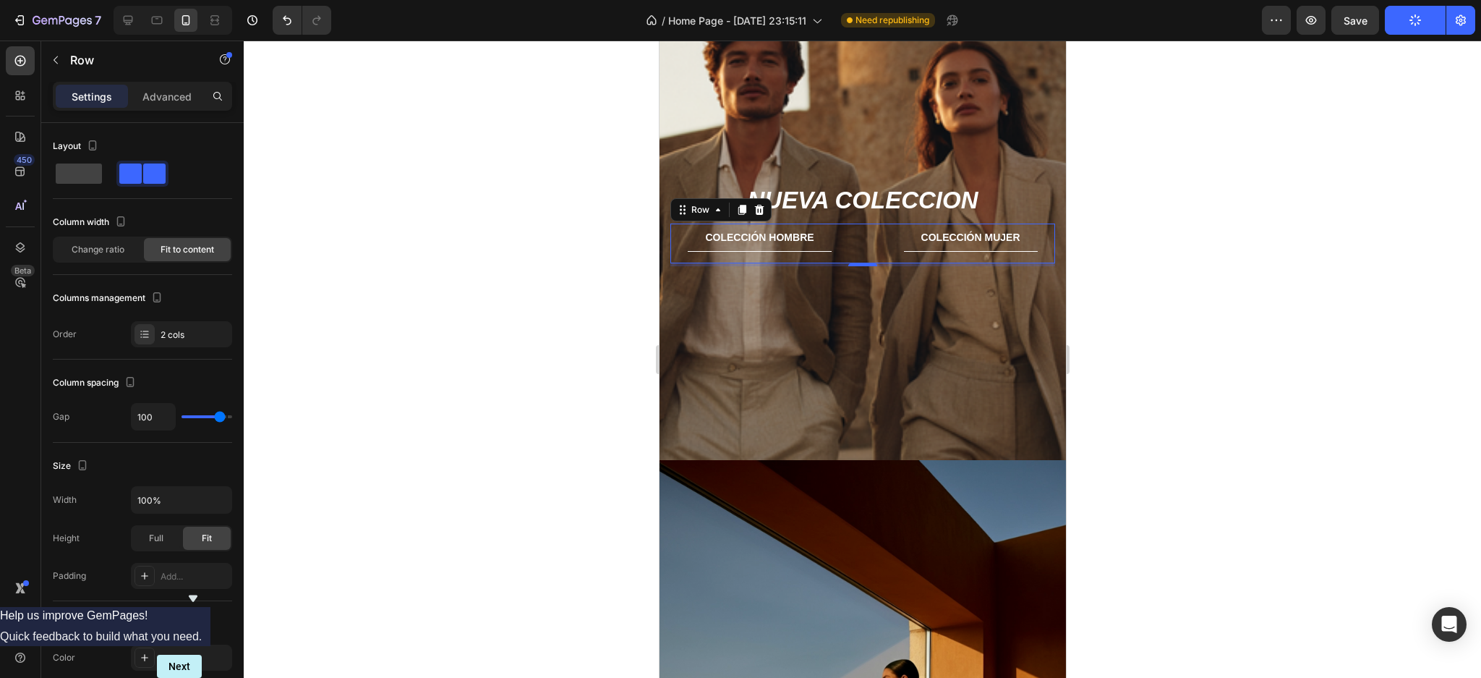
drag, startPoint x: 316, startPoint y: 522, endPoint x: 359, endPoint y: 174, distance: 350.5
click at [317, 522] on div at bounding box center [863, 359] width 1238 height 637
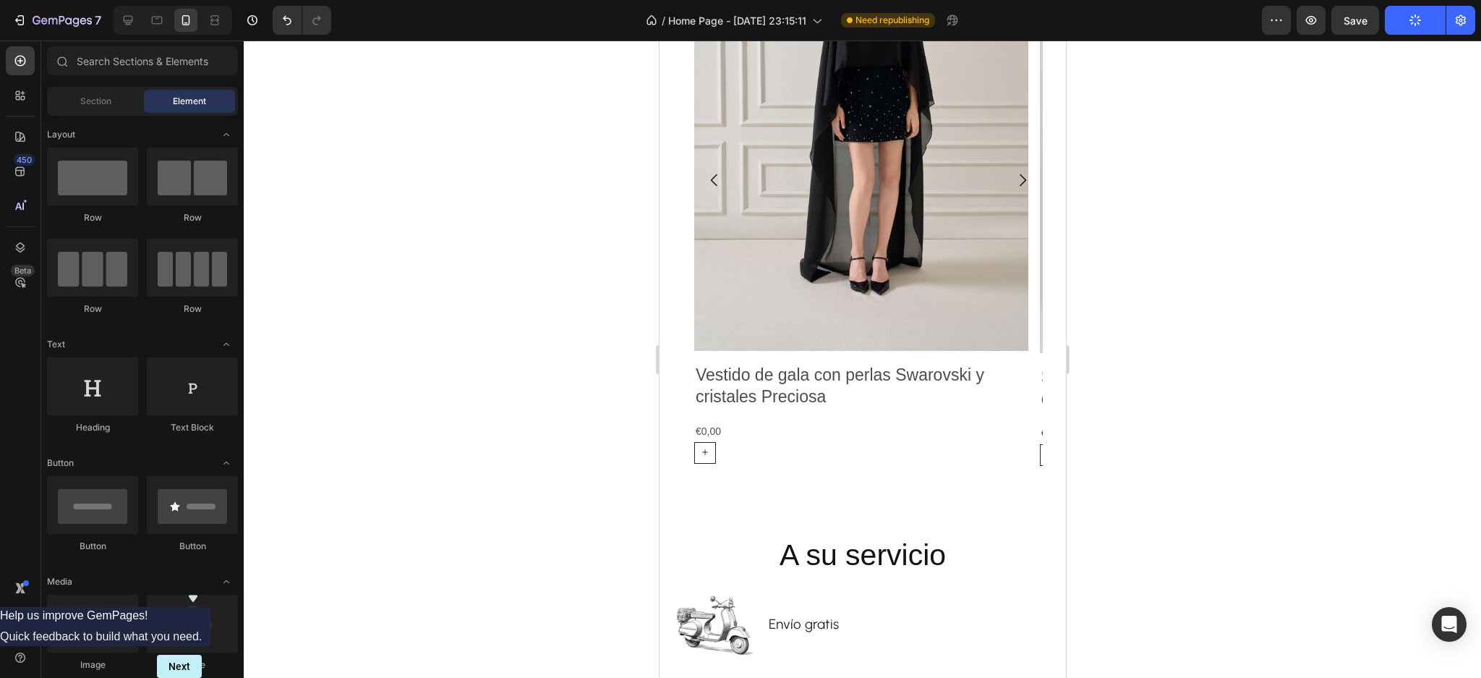
scroll to position [2877, 0]
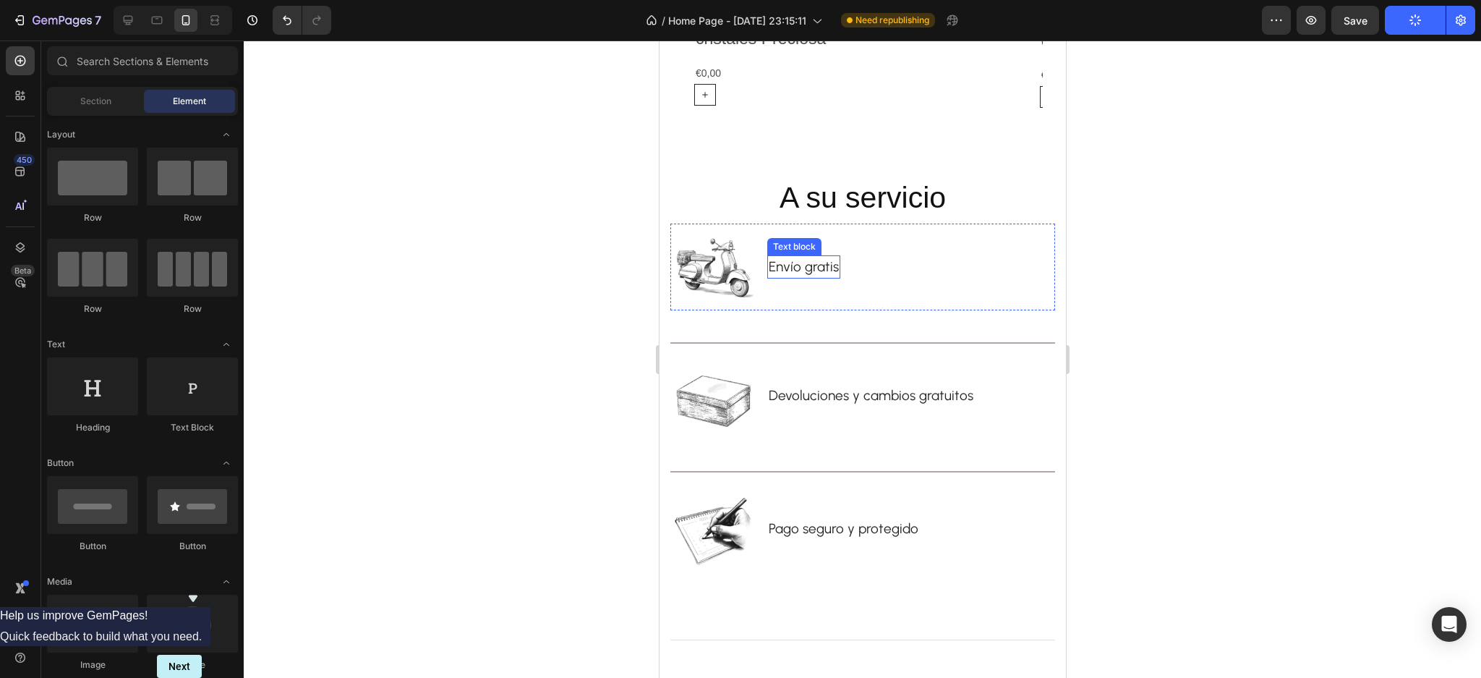
click at [811, 269] on p "Envío gratis" at bounding box center [803, 267] width 70 height 21
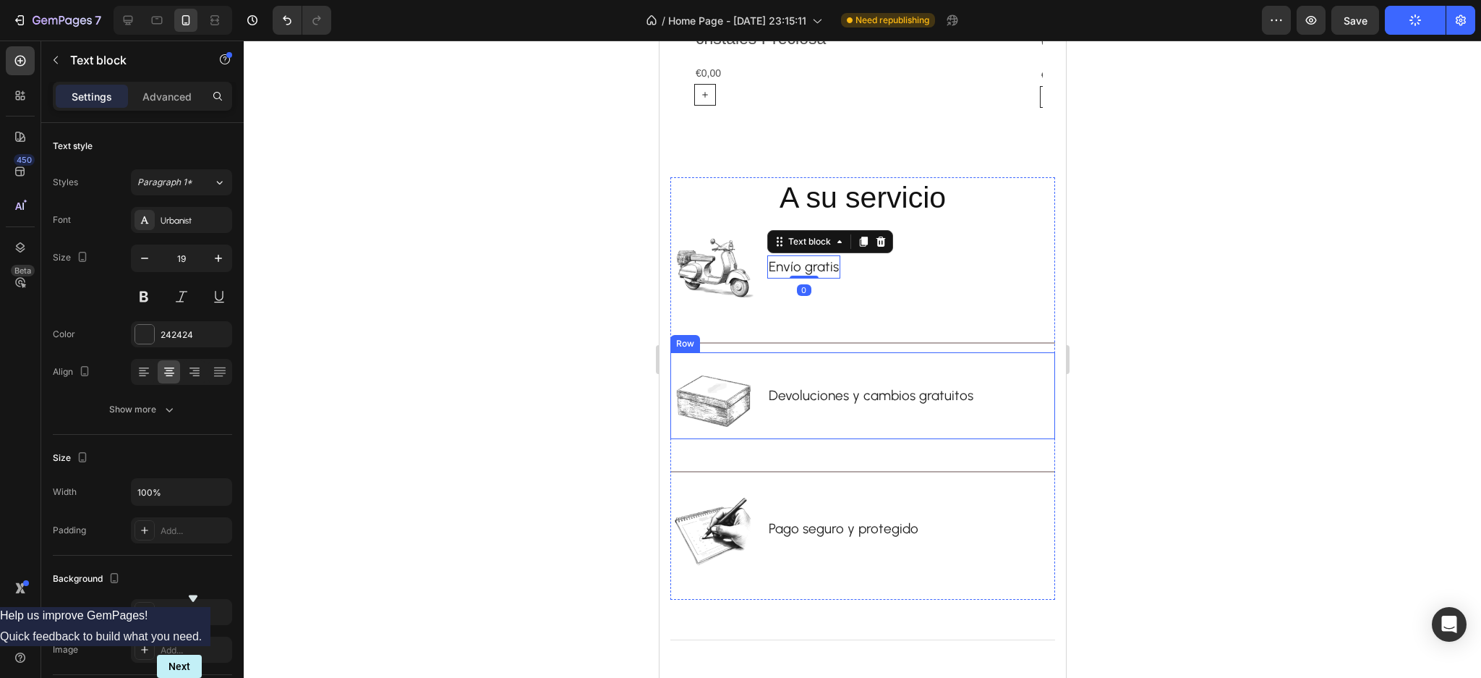
click at [848, 398] on link "Devoluciones y cambios gratuitos" at bounding box center [870, 395] width 205 height 17
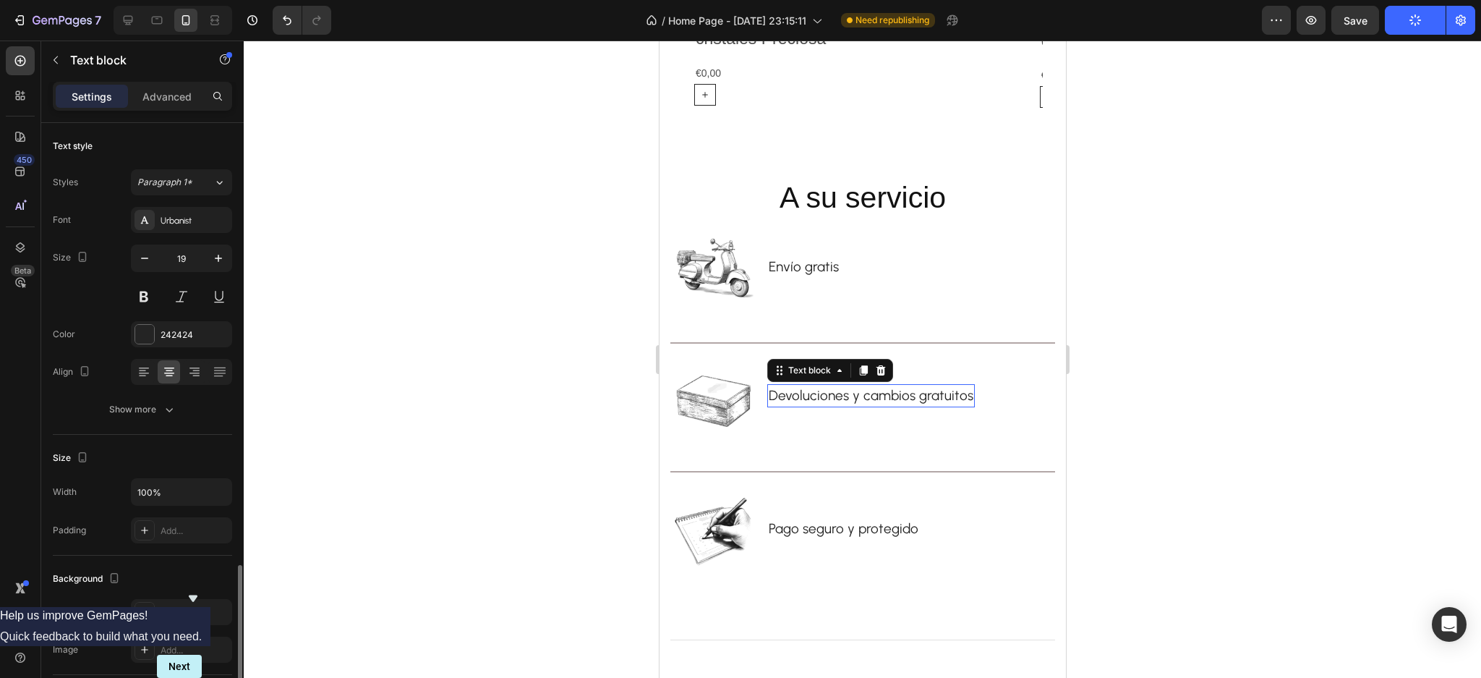
scroll to position [260, 0]
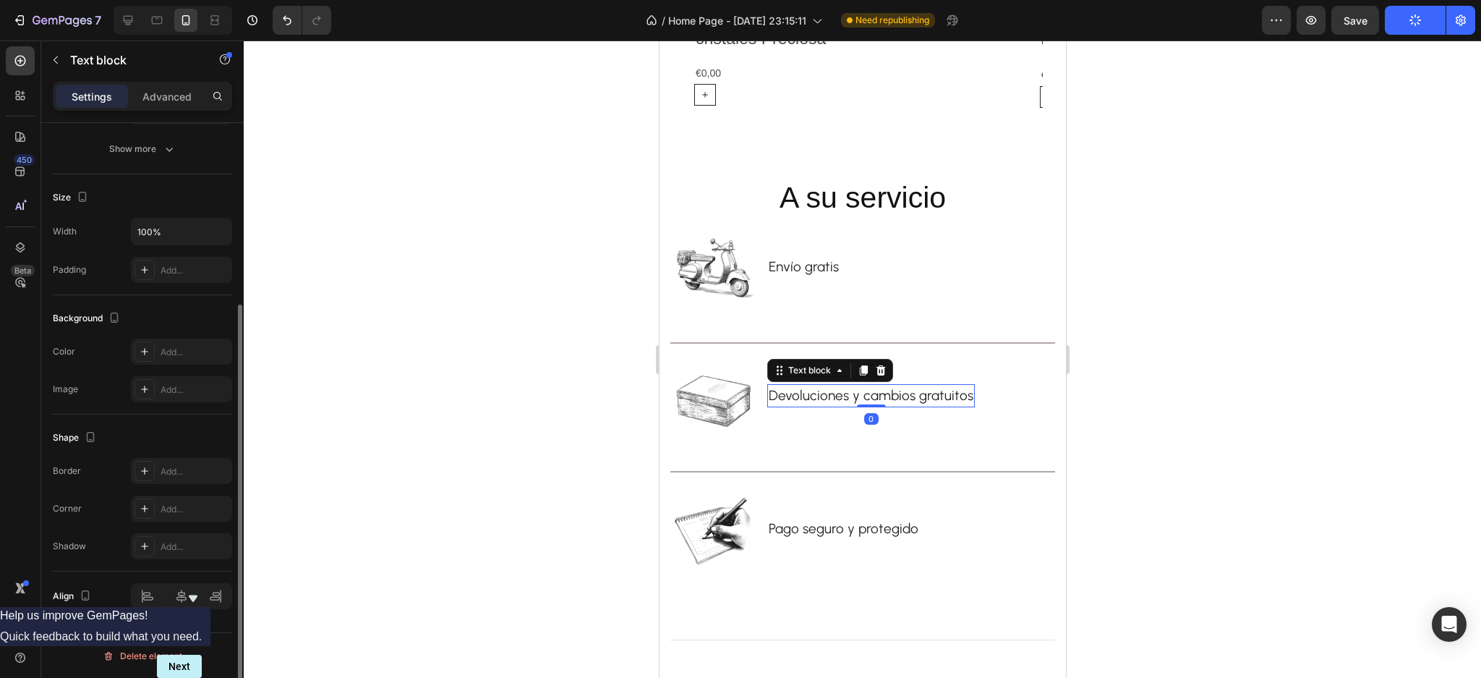
click at [848, 398] on link "Devoluciones y cambios gratuitos" at bounding box center [870, 395] width 205 height 17
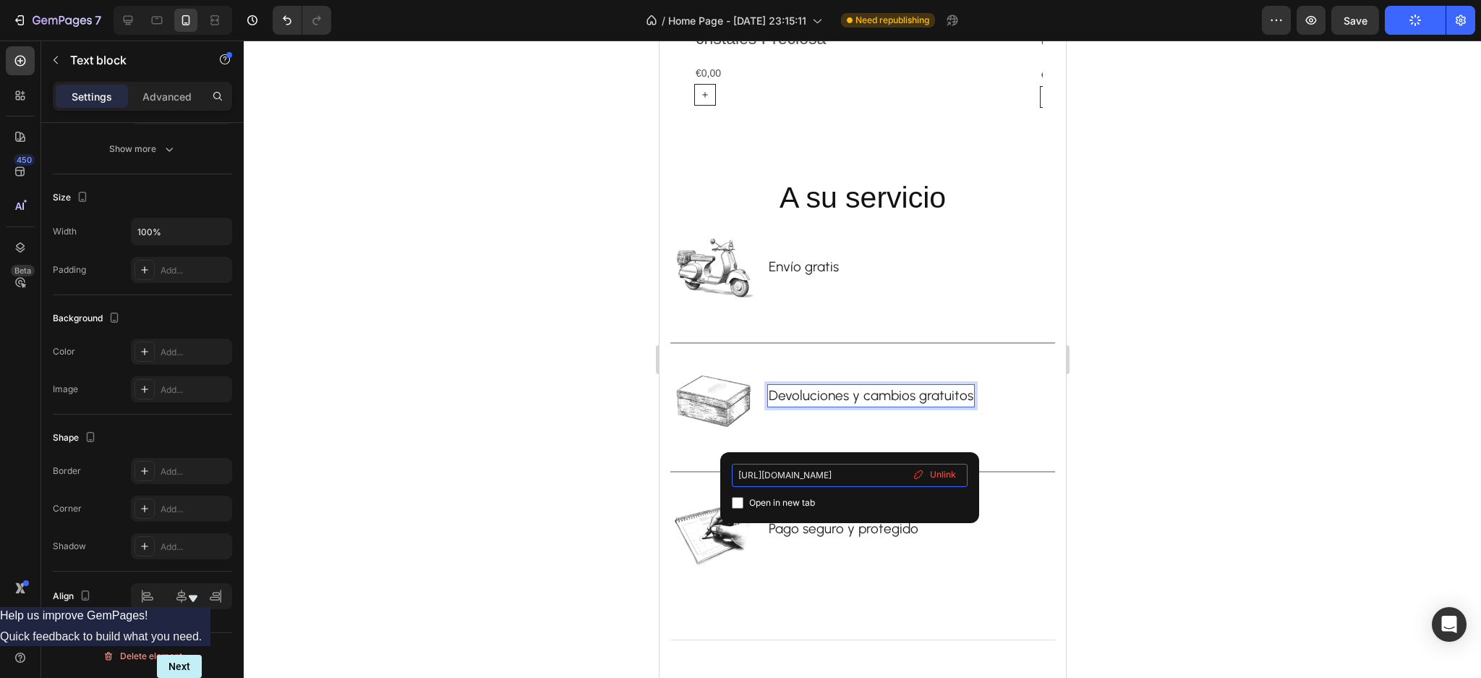
click at [862, 474] on input "https://es.loropiana.com/en/return-exchange-page" at bounding box center [850, 475] width 236 height 23
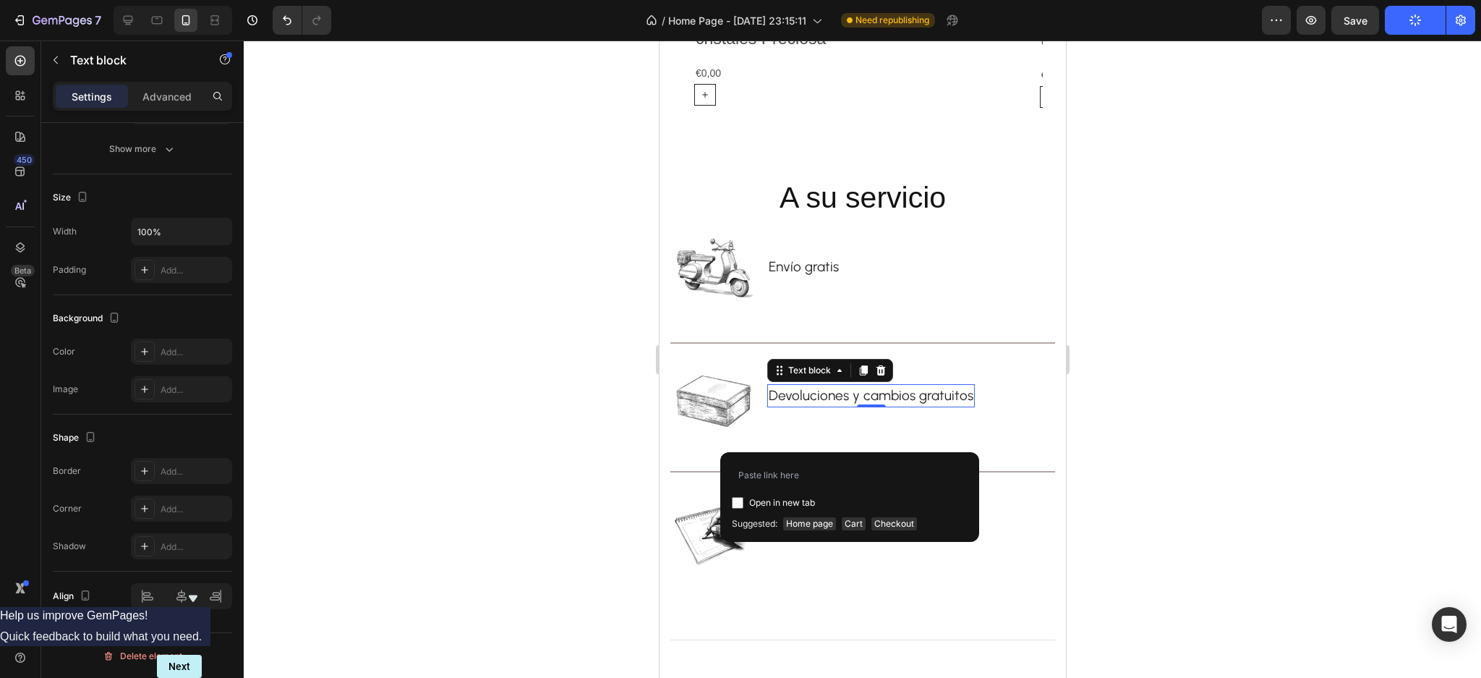
click at [480, 455] on div at bounding box center [863, 359] width 1238 height 637
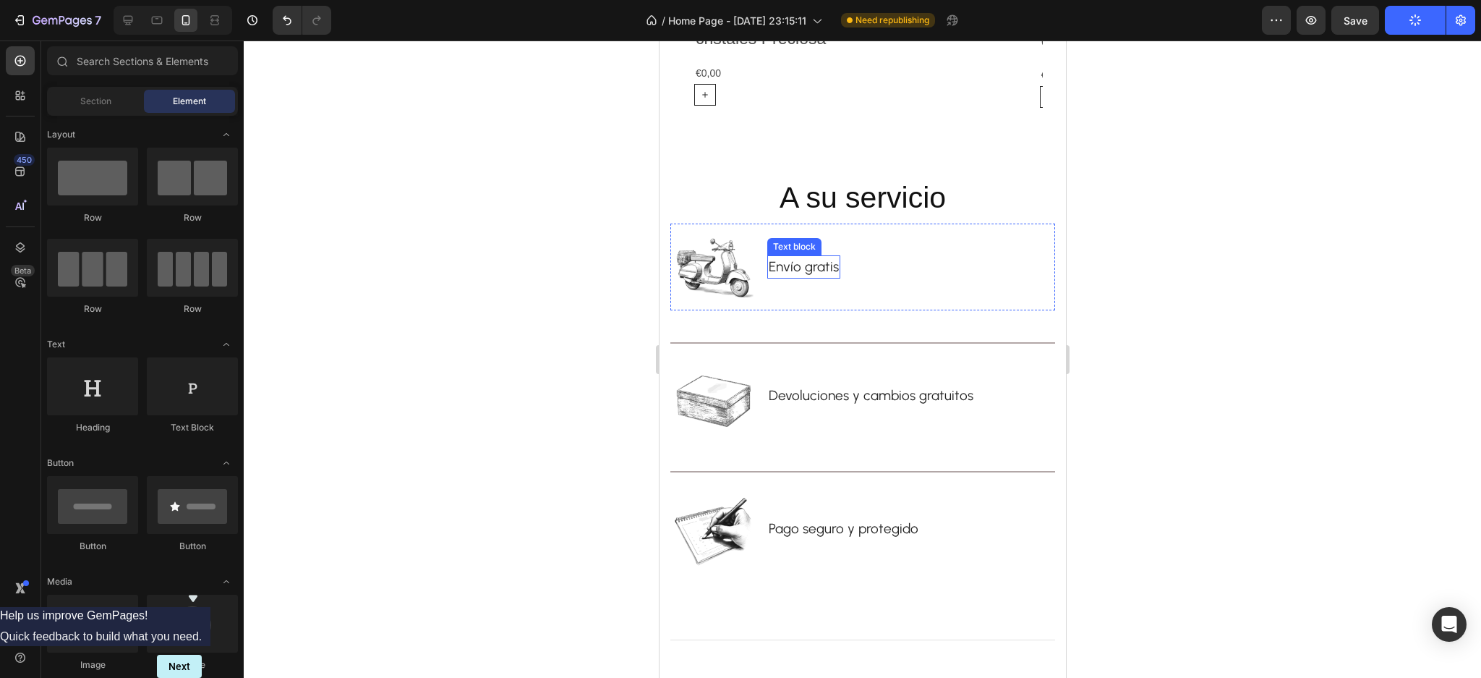
click at [809, 271] on p "Envío gratis" at bounding box center [803, 267] width 70 height 21
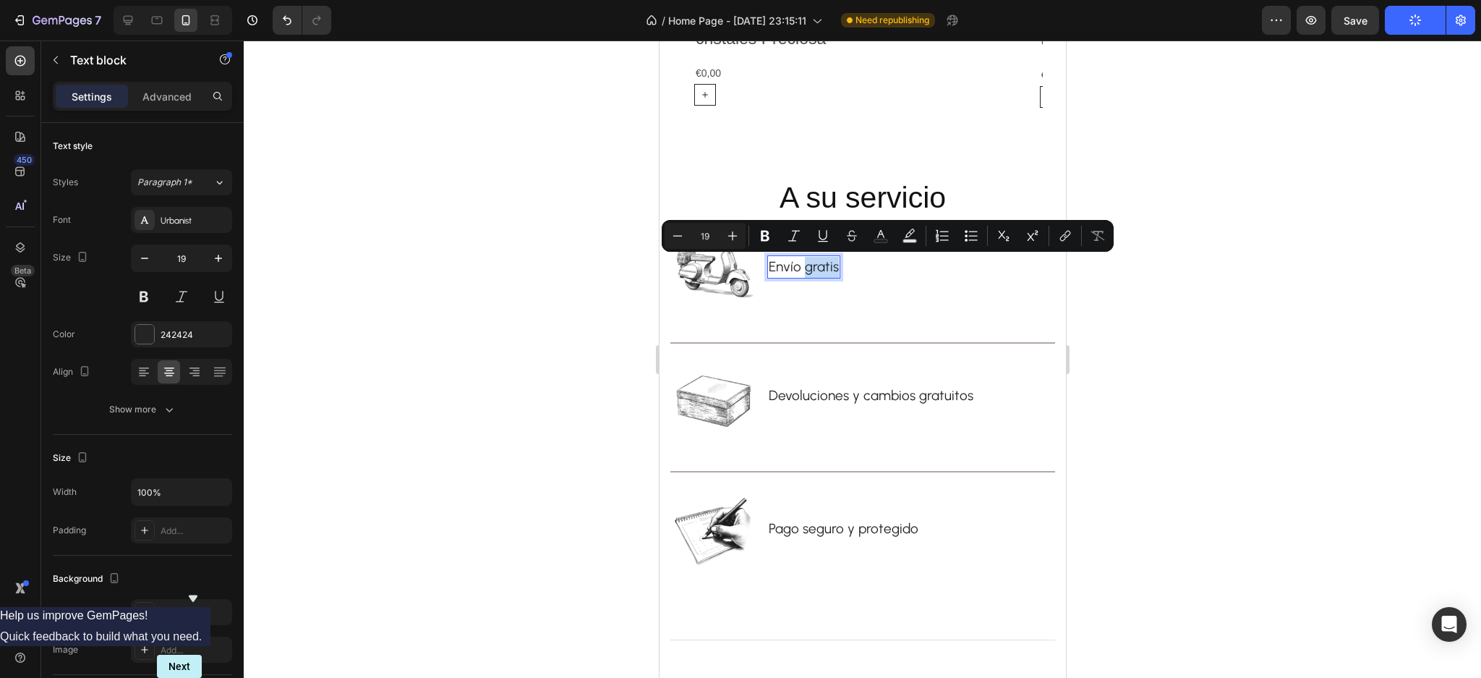
click at [805, 265] on p "Envío gratis" at bounding box center [803, 267] width 70 height 21
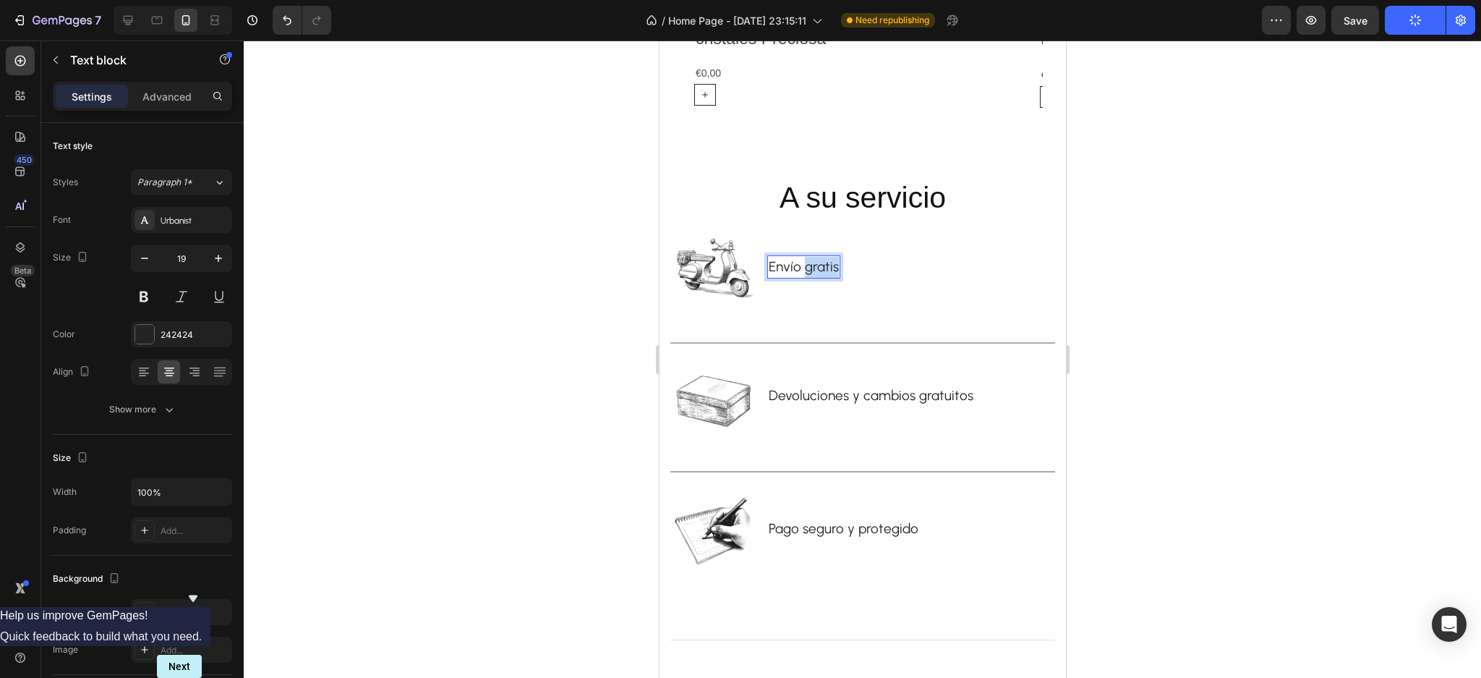
click at [805, 265] on p "Envío gratis" at bounding box center [803, 267] width 70 height 21
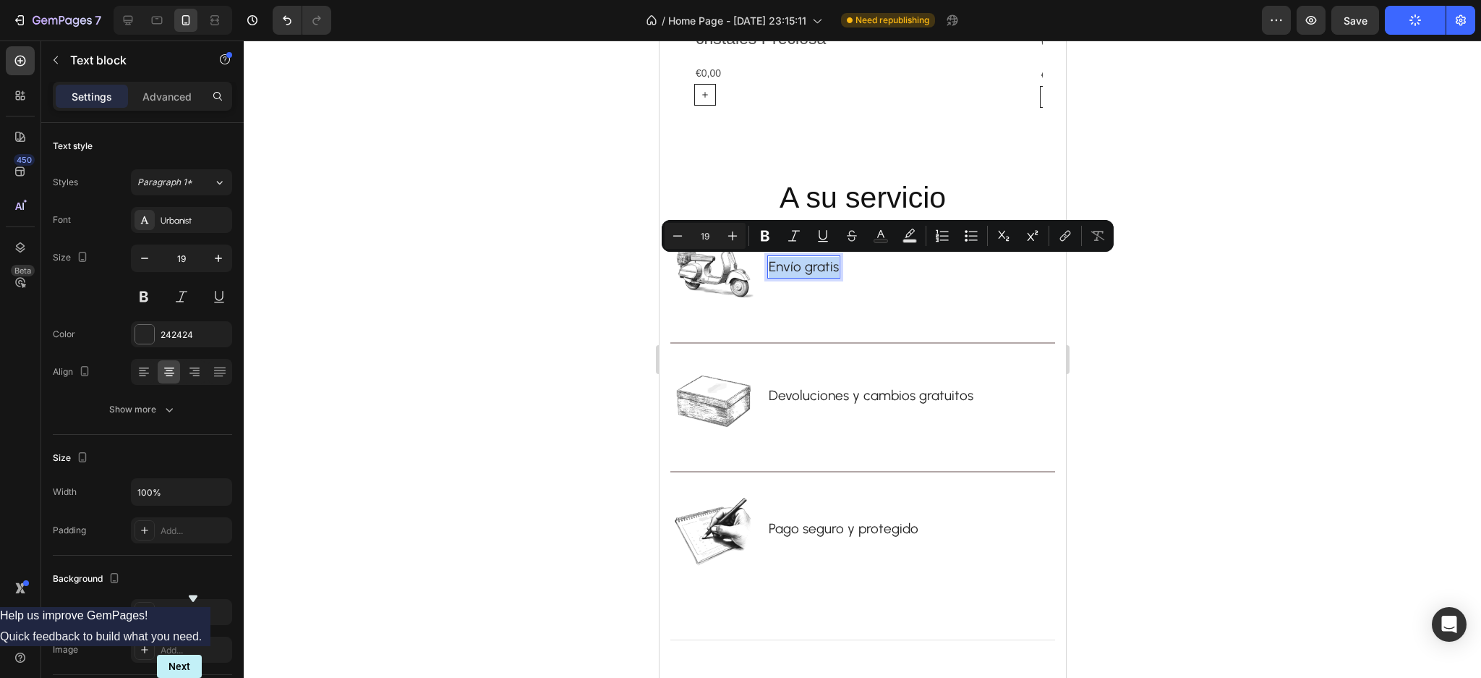
click at [805, 265] on p "Envío gratis" at bounding box center [803, 267] width 70 height 21
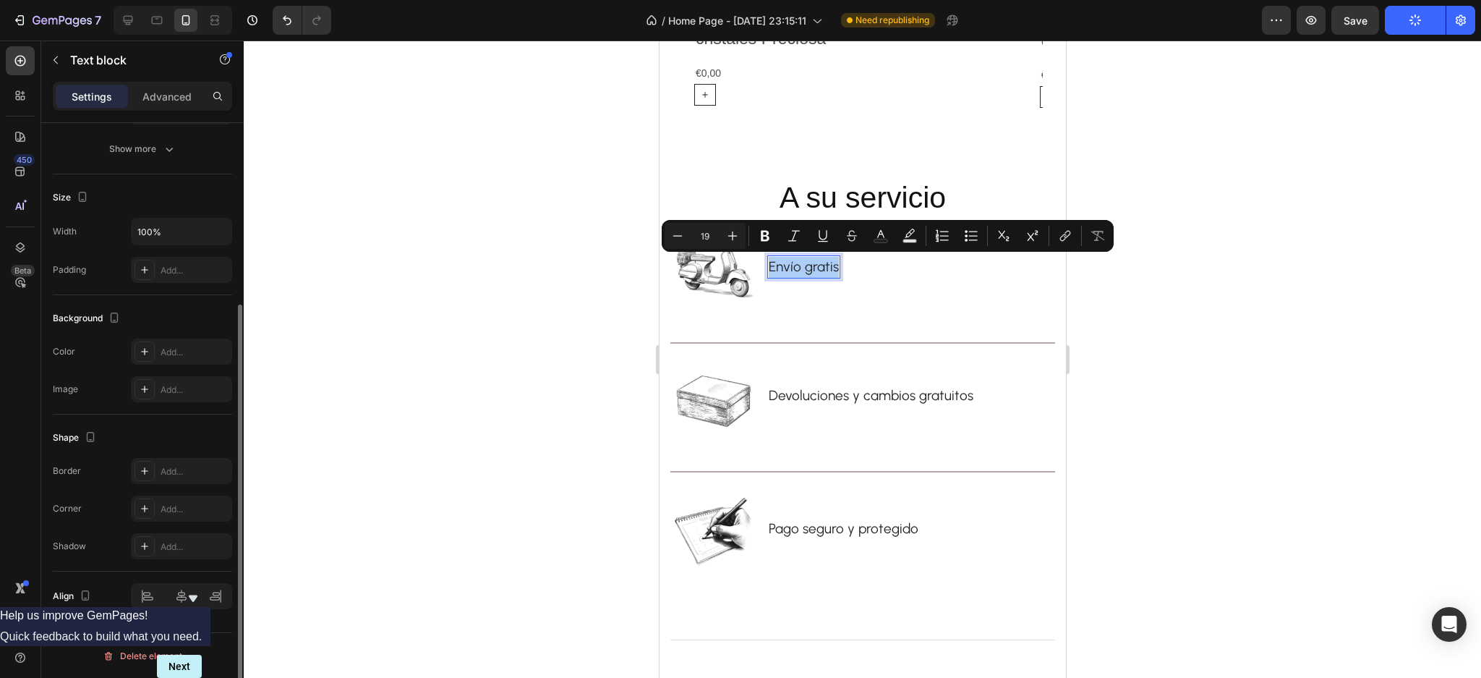
click at [457, 404] on div at bounding box center [863, 359] width 1238 height 637
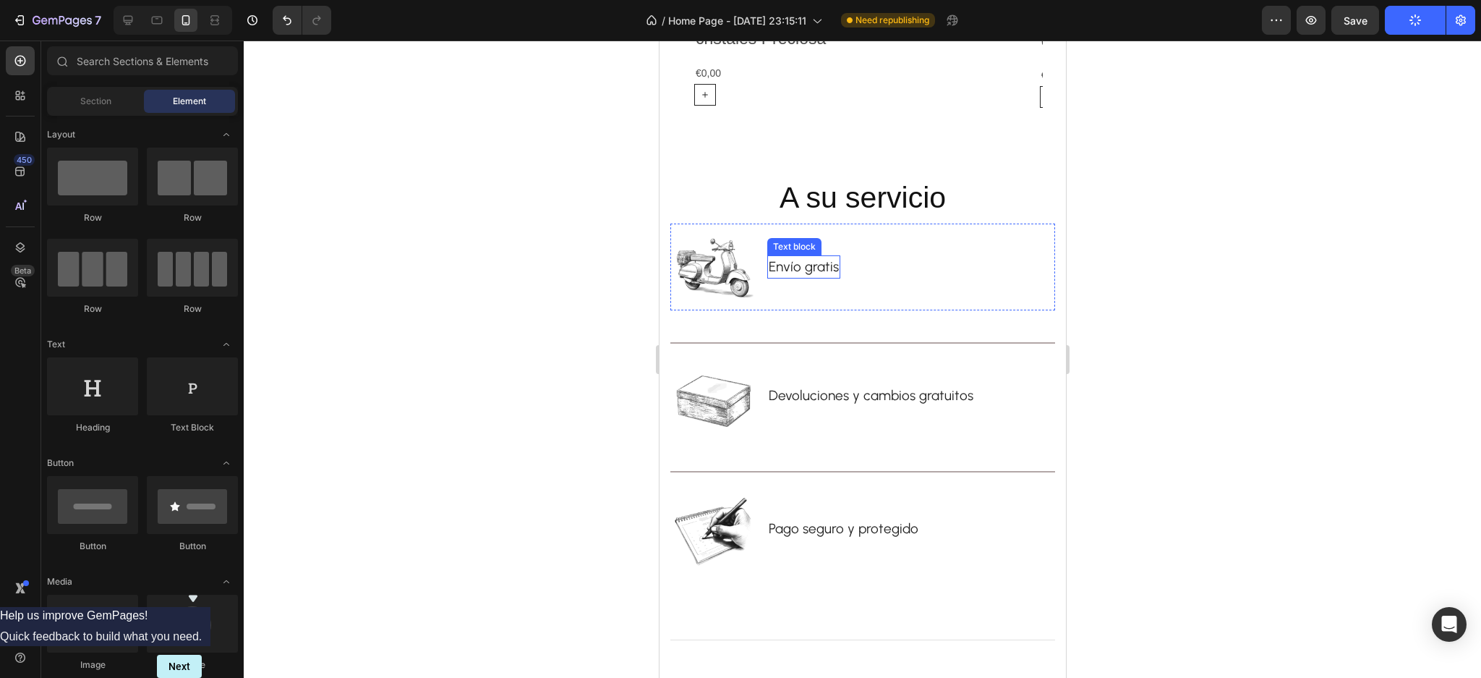
click at [820, 263] on p "Envío gratis" at bounding box center [803, 267] width 70 height 21
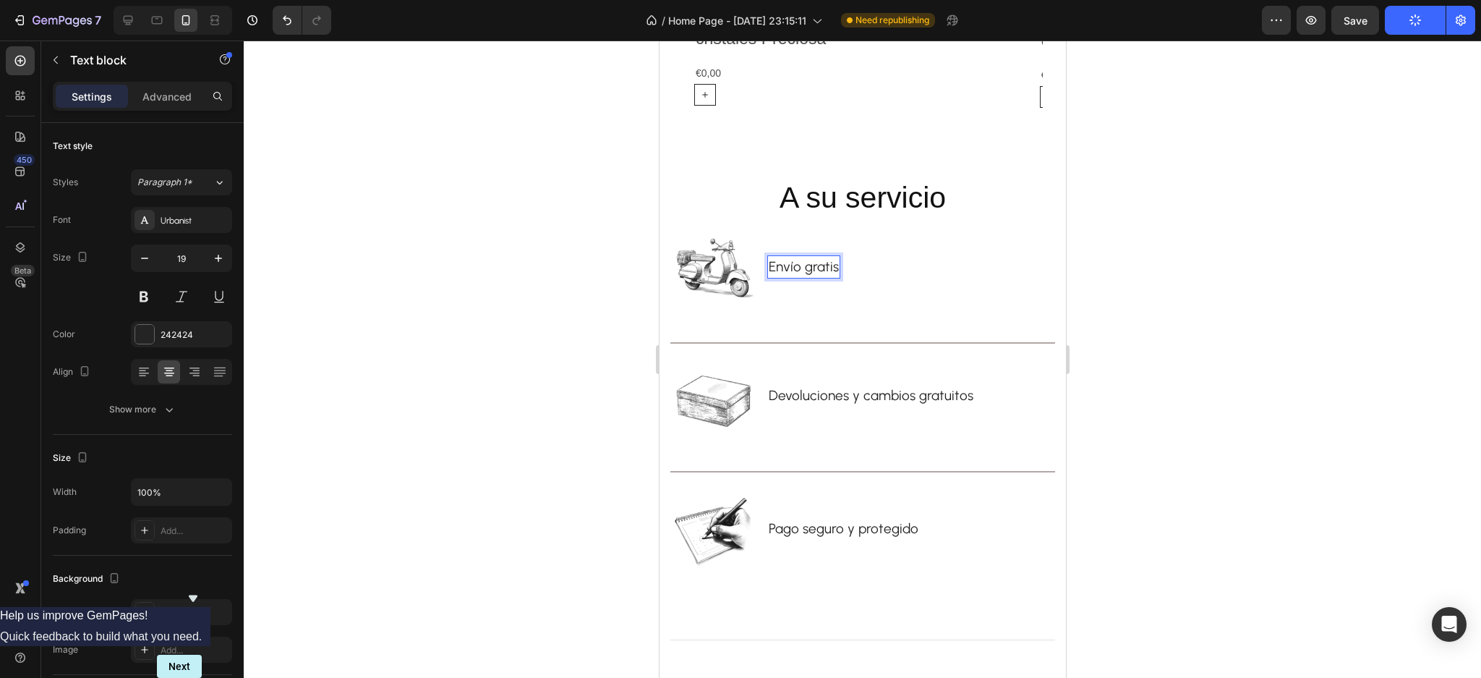
click at [773, 270] on p "Envío gratis" at bounding box center [803, 267] width 70 height 21
click at [807, 268] on p "Envío gratis" at bounding box center [803, 267] width 70 height 21
click at [827, 265] on p "Envío gratis" at bounding box center [803, 267] width 70 height 21
click at [851, 525] on p "Pago seguro y protegido" at bounding box center [843, 529] width 150 height 21
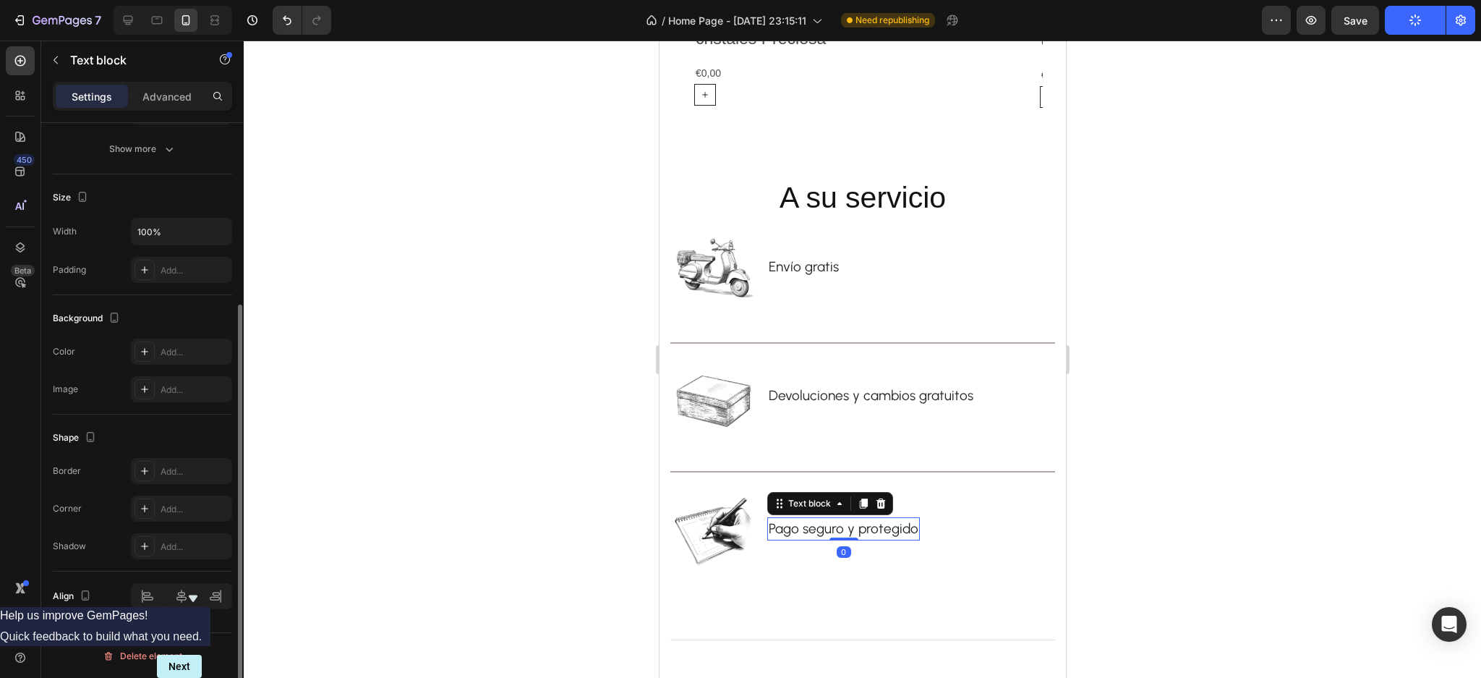
click at [824, 521] on p "Pago seguro y protegido" at bounding box center [843, 529] width 150 height 21
click at [849, 524] on p "Pago seguro y protegido" at bounding box center [843, 529] width 150 height 21
click at [438, 499] on div at bounding box center [863, 359] width 1238 height 637
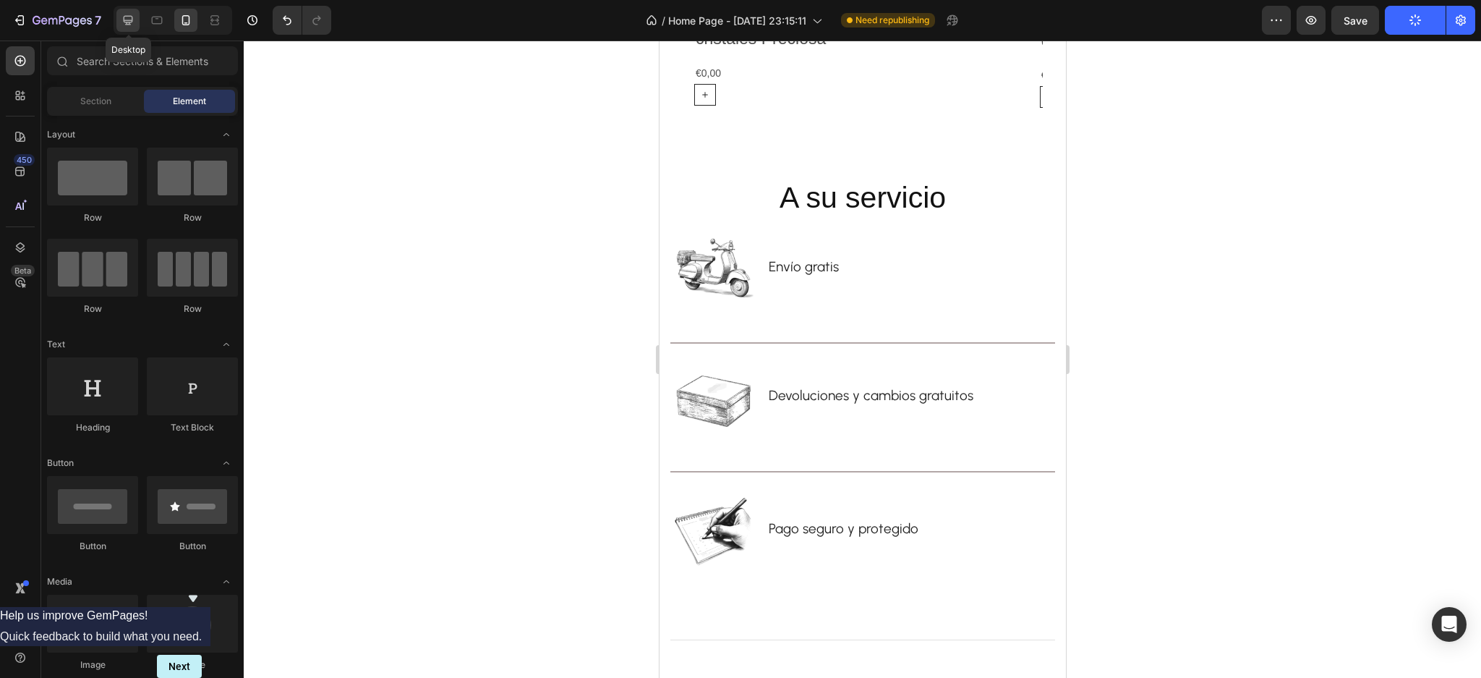
click at [130, 17] on icon at bounding box center [128, 20] width 14 height 14
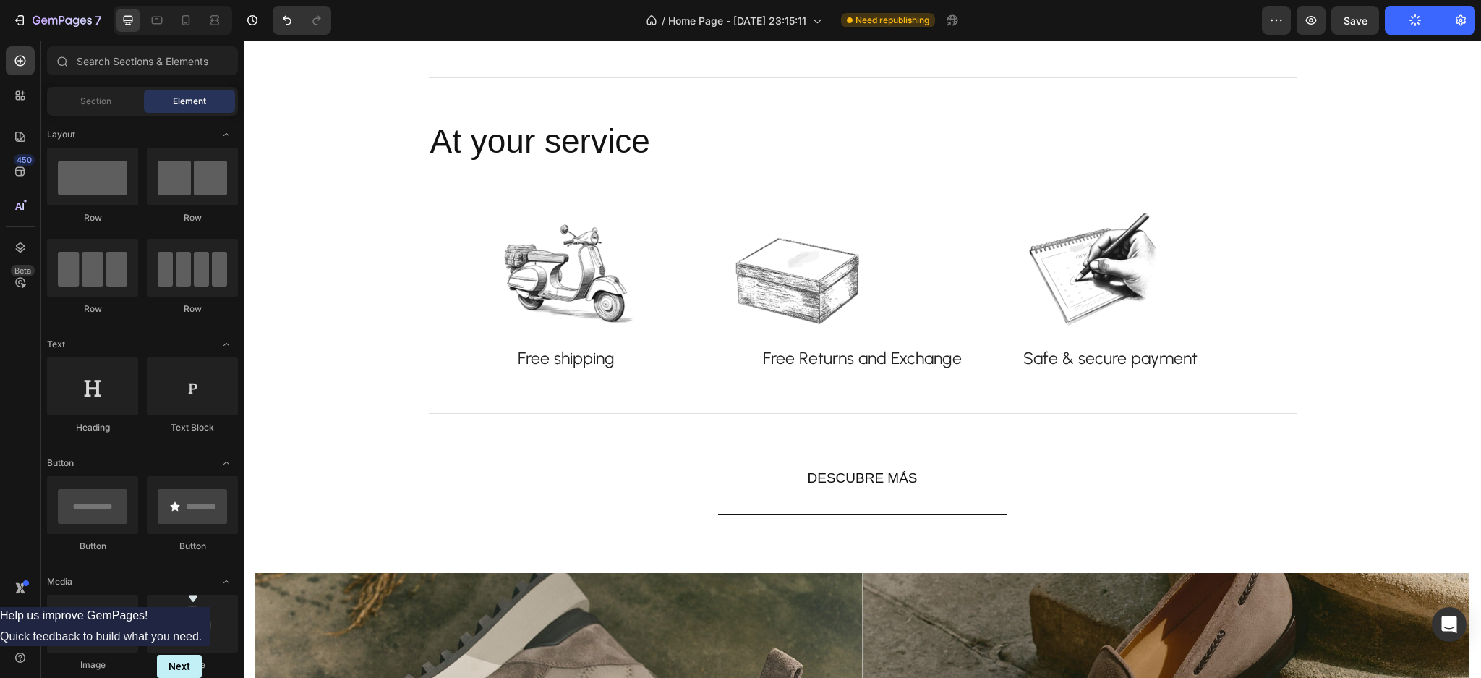
scroll to position [1062, 0]
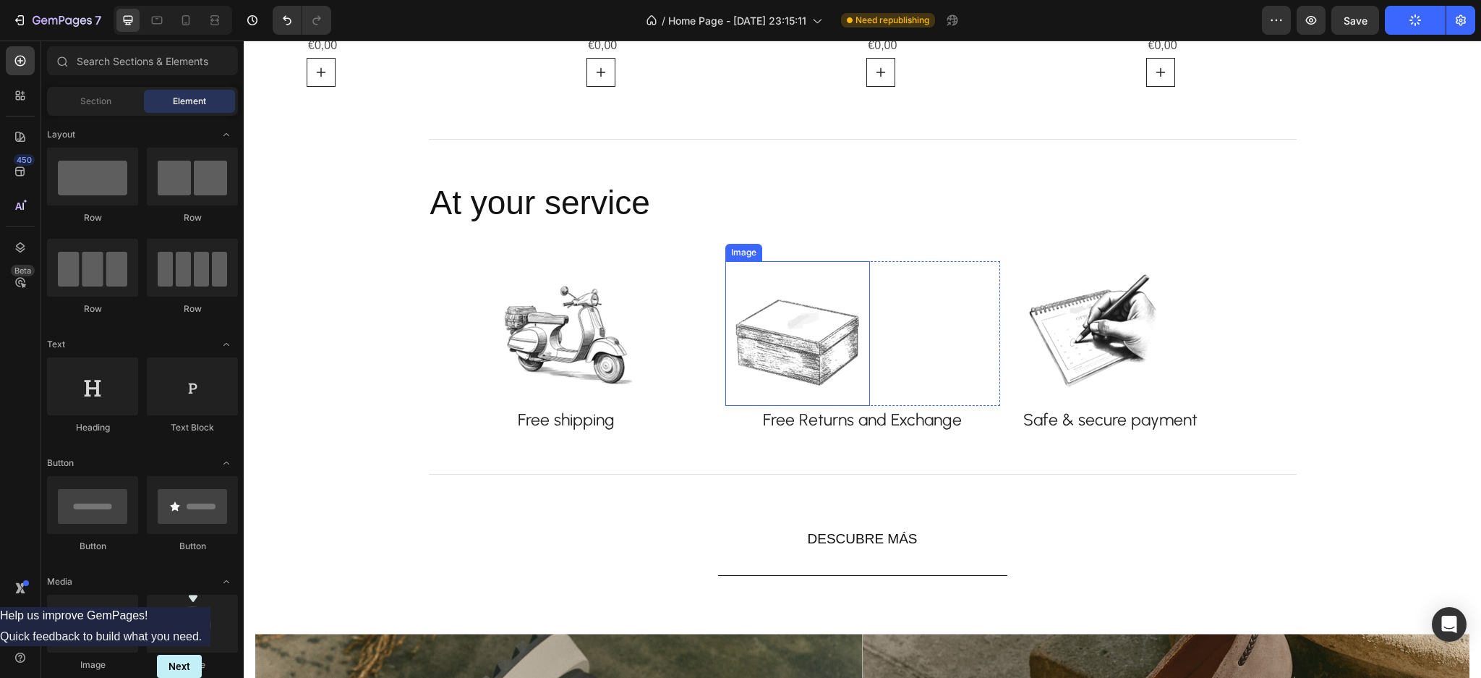
click at [843, 371] on img at bounding box center [797, 333] width 145 height 145
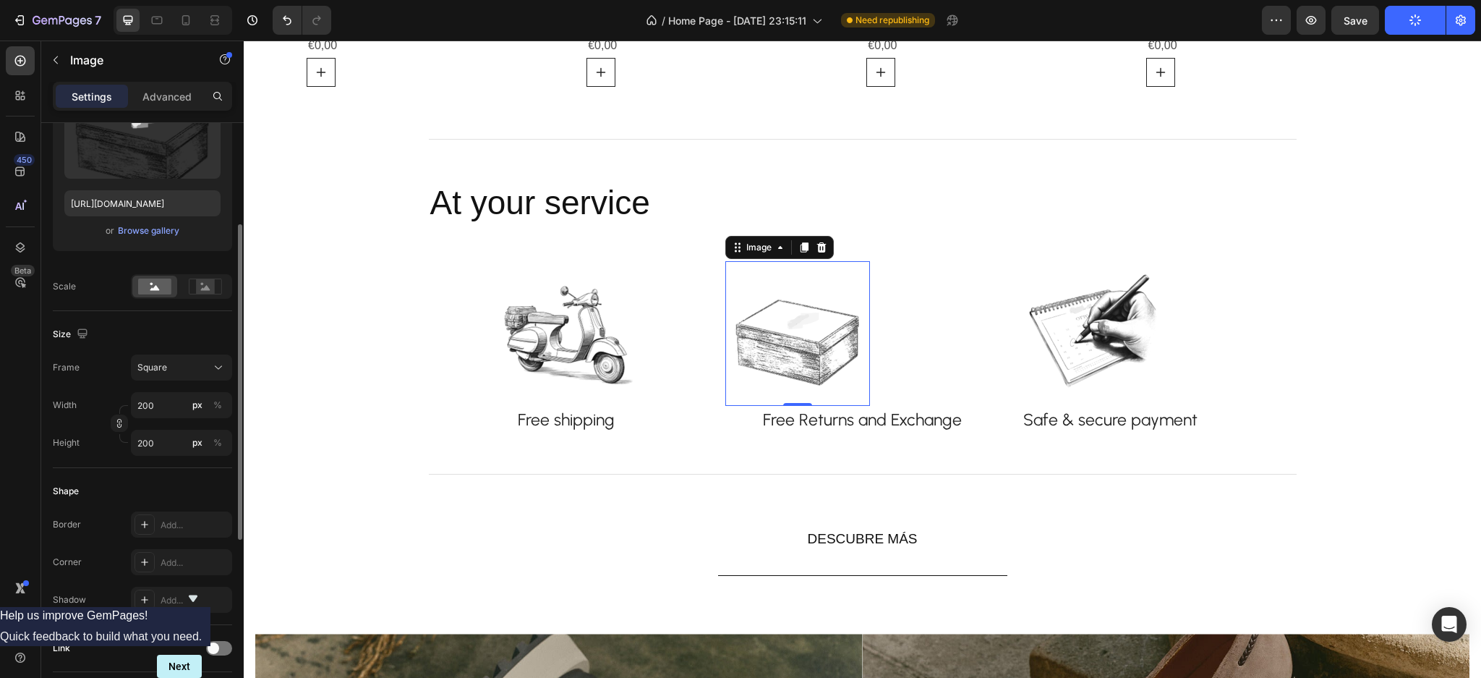
scroll to position [289, 0]
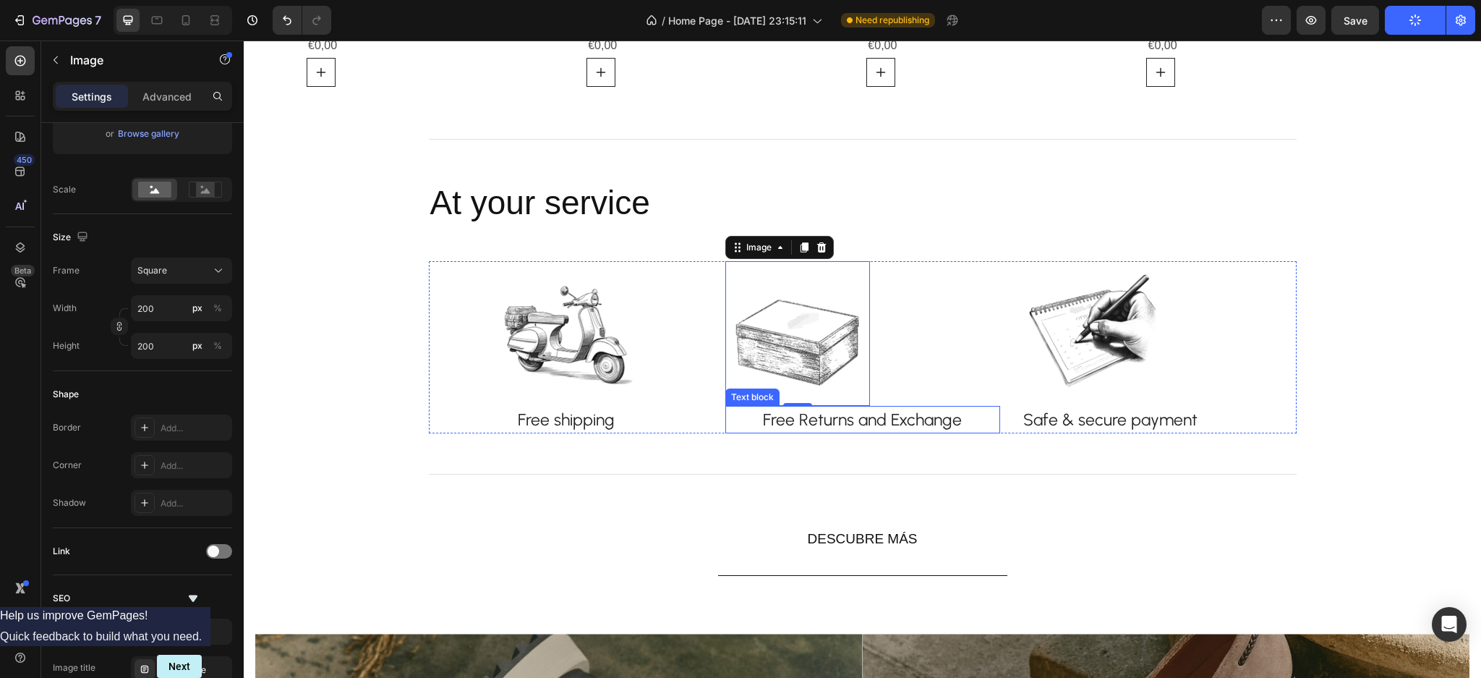
click at [804, 422] on p "Free Returns and Exchange" at bounding box center [863, 419] width 272 height 25
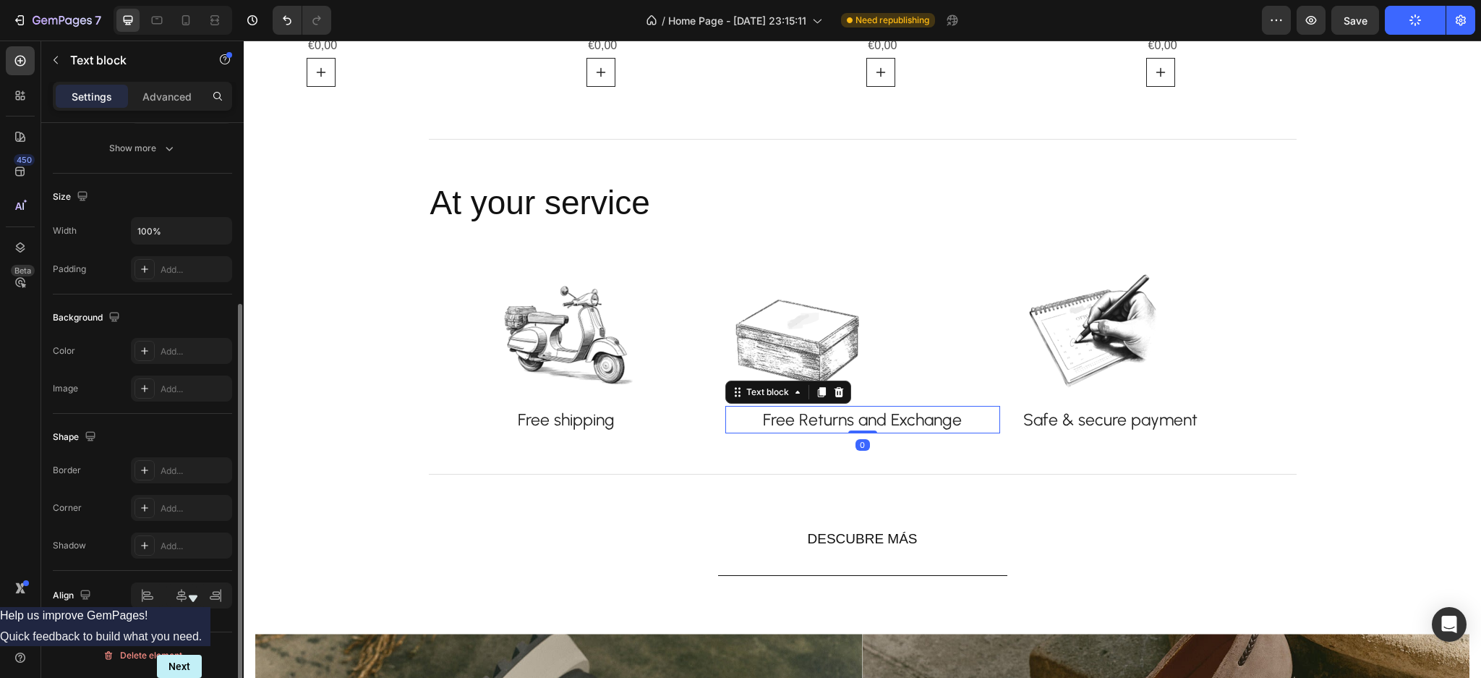
scroll to position [0, 0]
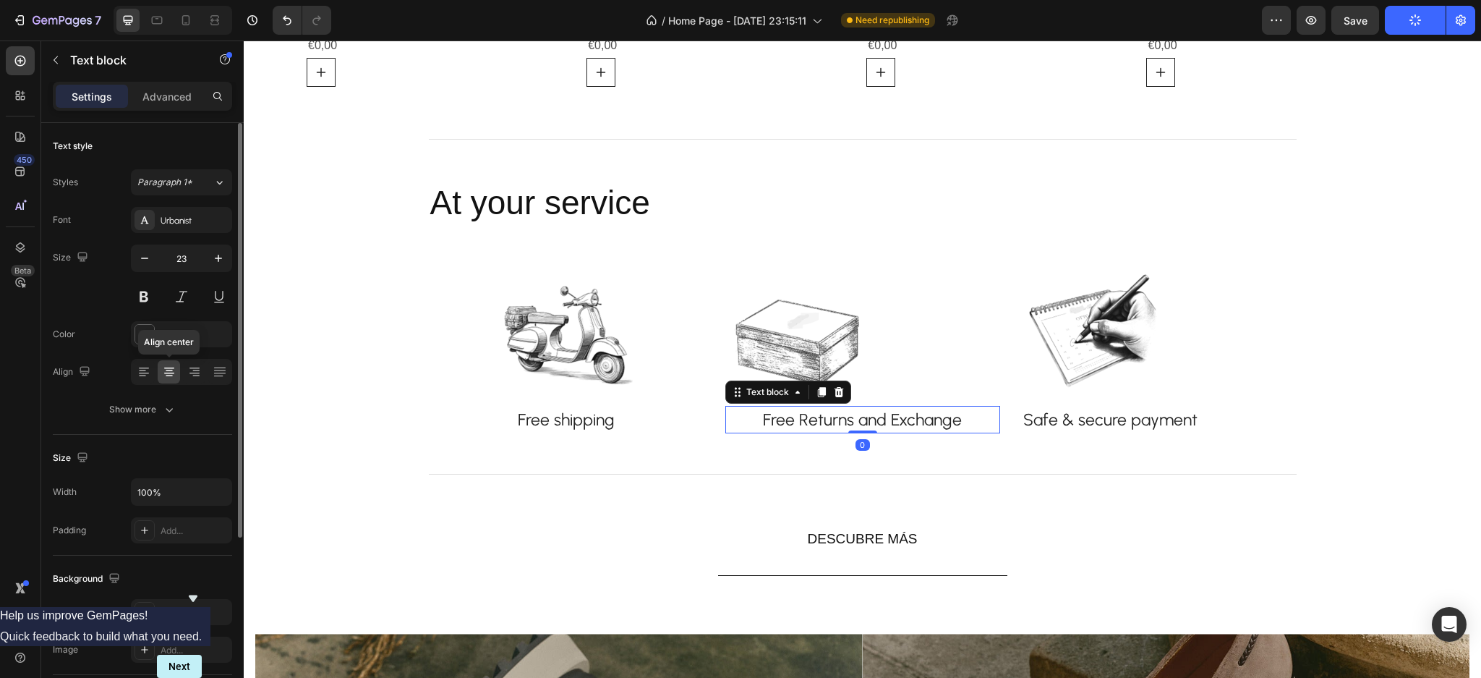
click at [163, 372] on icon at bounding box center [169, 372] width 14 height 14
click at [143, 371] on icon at bounding box center [144, 372] width 14 height 14
click at [727, 420] on p "Free Returns and Exchange" at bounding box center [863, 419] width 272 height 25
click at [158, 371] on div at bounding box center [169, 371] width 22 height 23
click at [739, 420] on p "Free Returns and Exchange" at bounding box center [863, 419] width 272 height 25
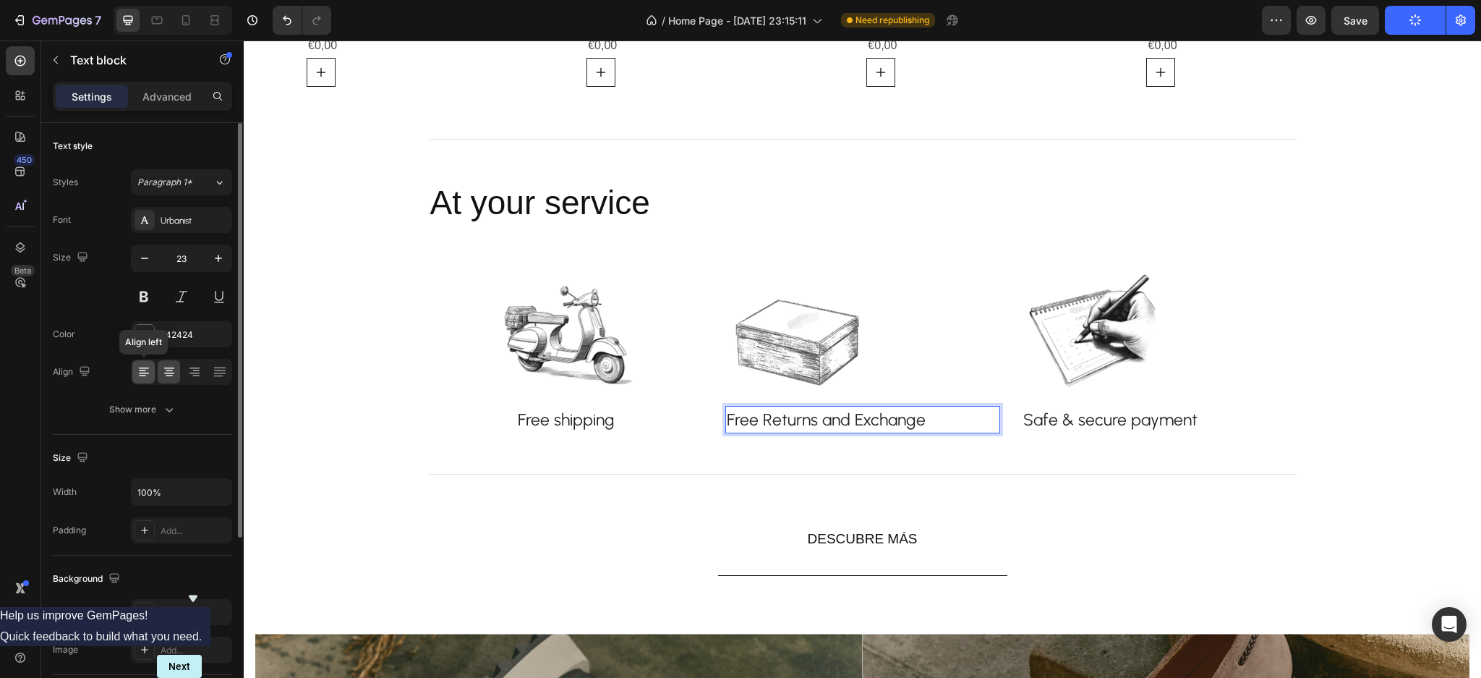
click at [145, 369] on icon at bounding box center [144, 372] width 14 height 14
click at [168, 369] on icon at bounding box center [169, 372] width 14 height 14
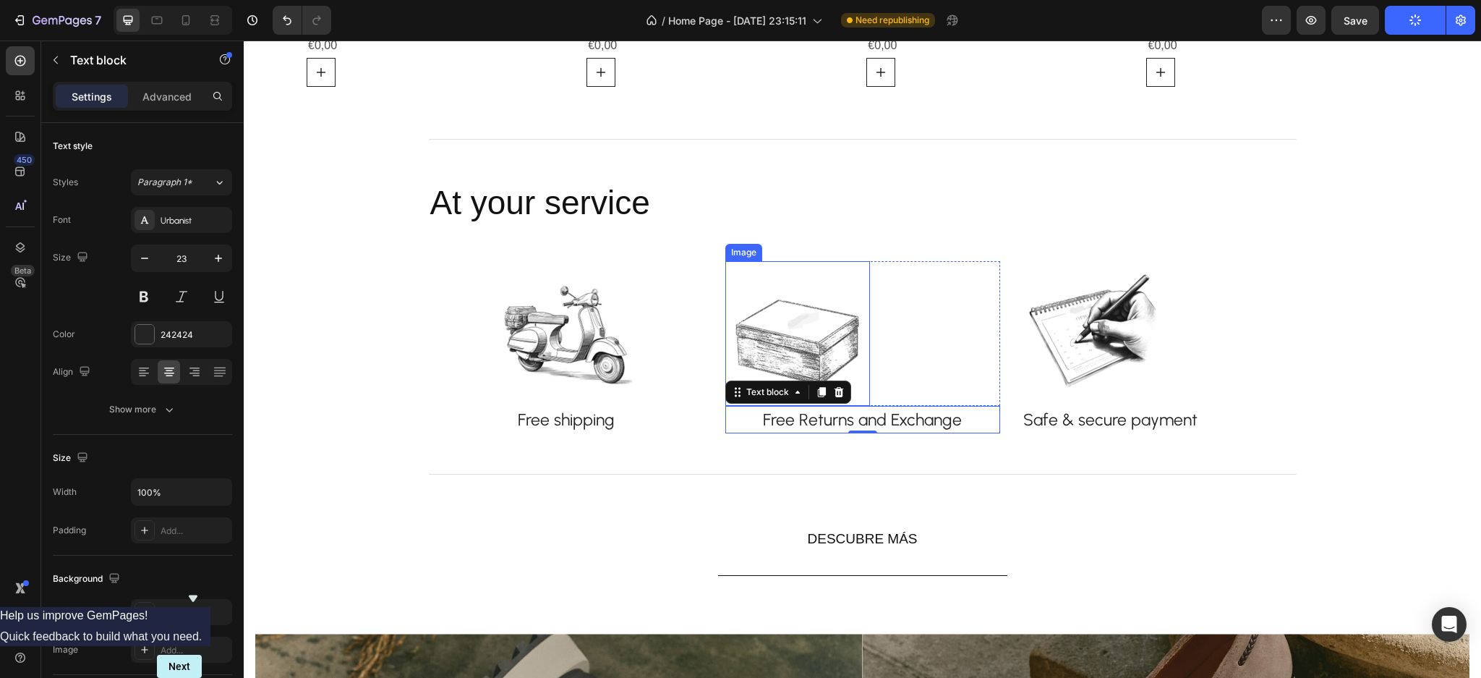
click at [803, 357] on img at bounding box center [797, 333] width 145 height 145
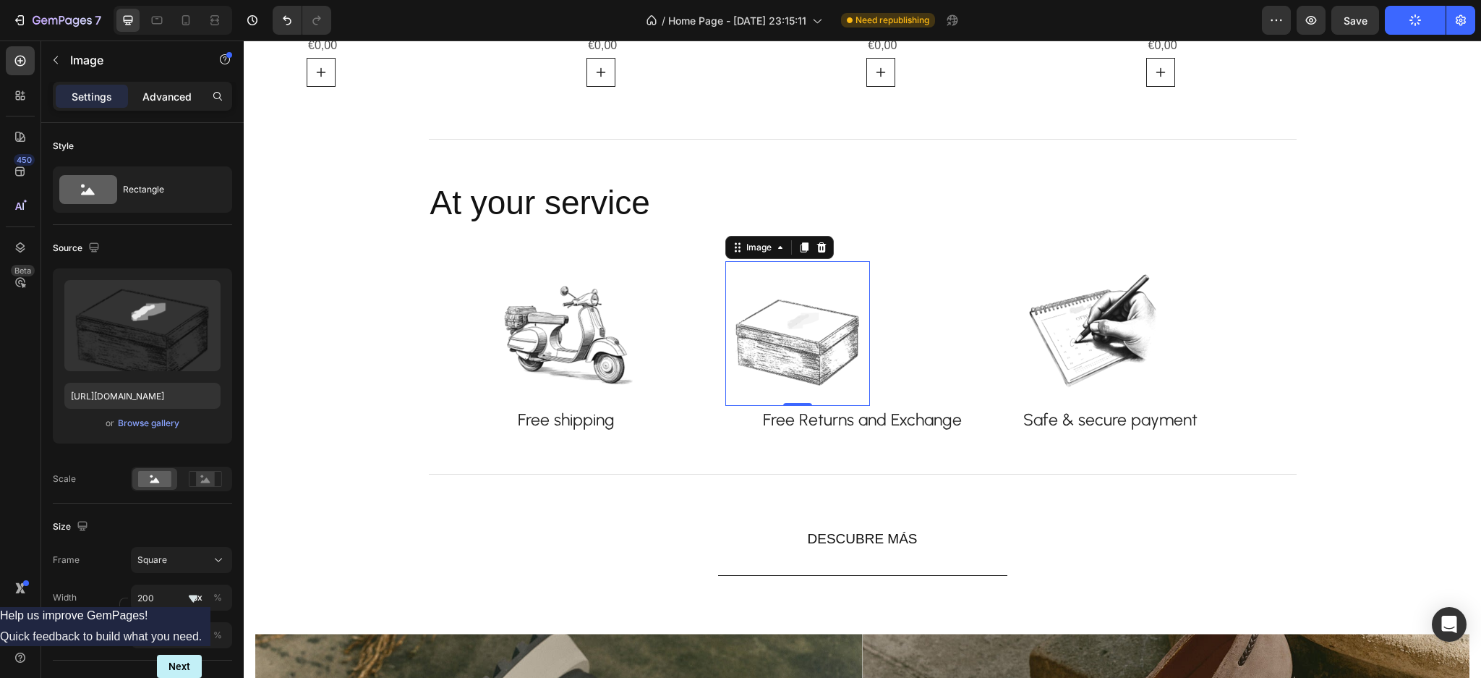
click at [163, 91] on p "Advanced" at bounding box center [166, 96] width 49 height 15
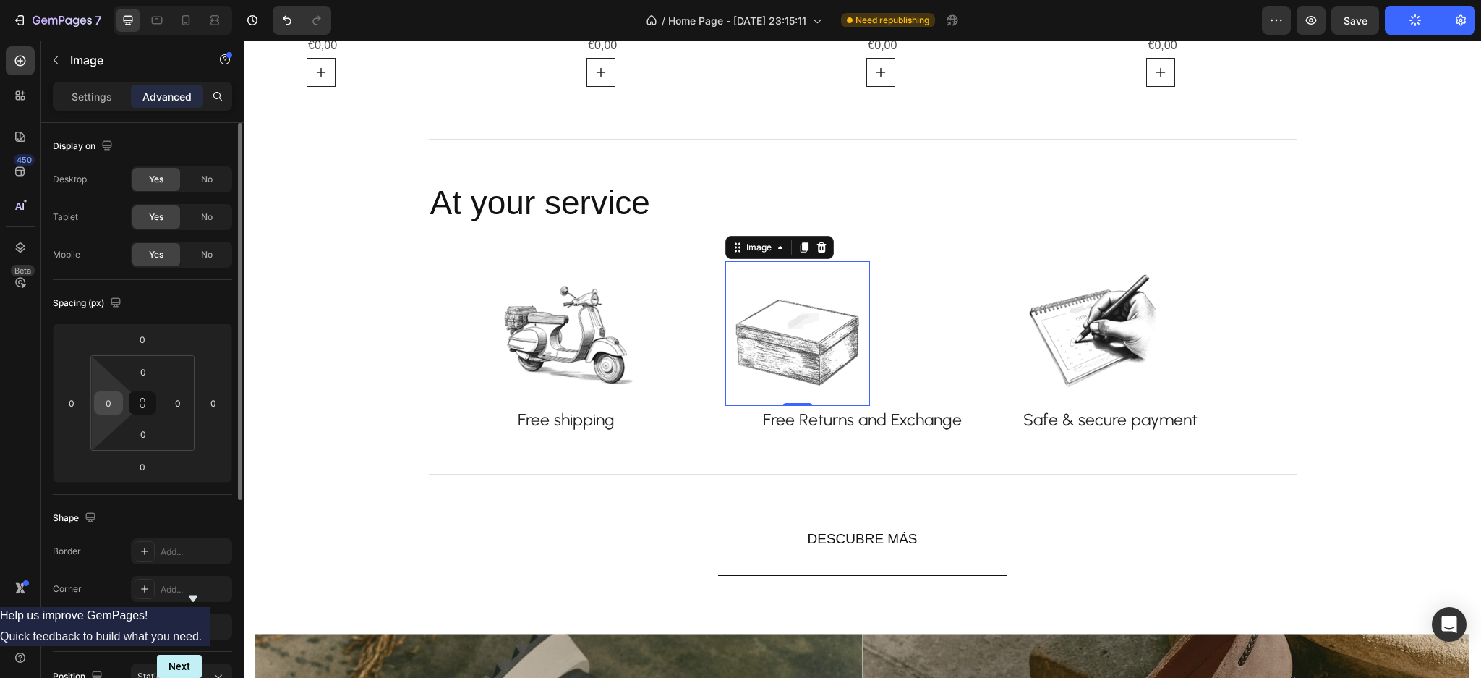
click at [113, 407] on input "0" at bounding box center [109, 403] width 22 height 22
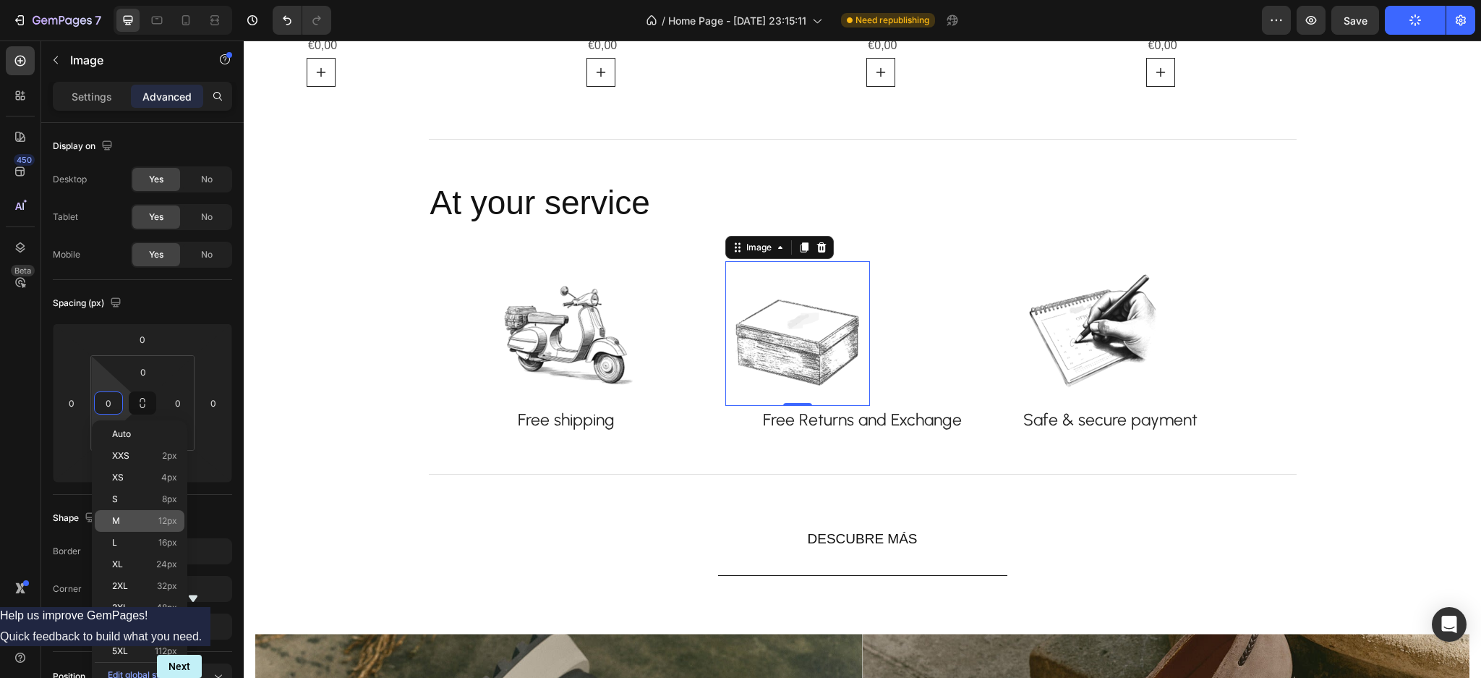
click at [116, 519] on span "M" at bounding box center [116, 521] width 8 height 10
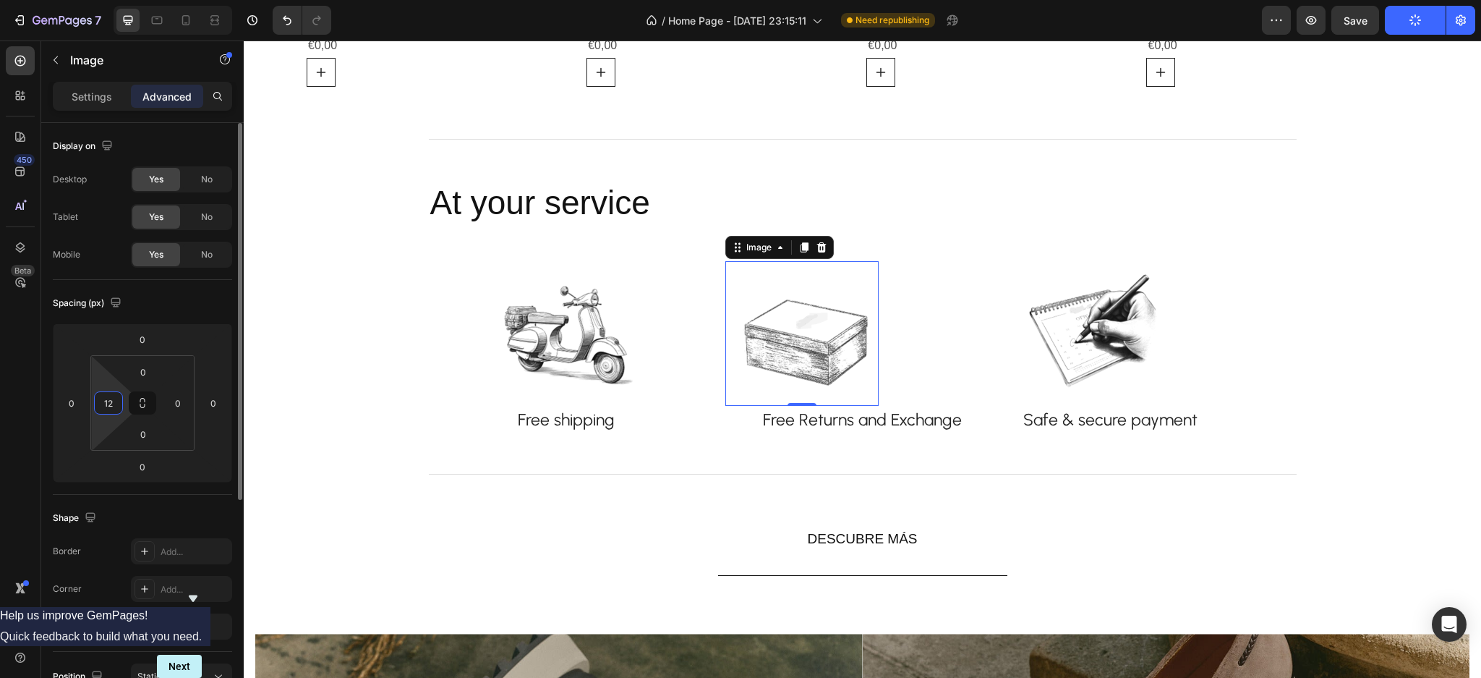
click at [109, 401] on input "12" at bounding box center [109, 403] width 22 height 22
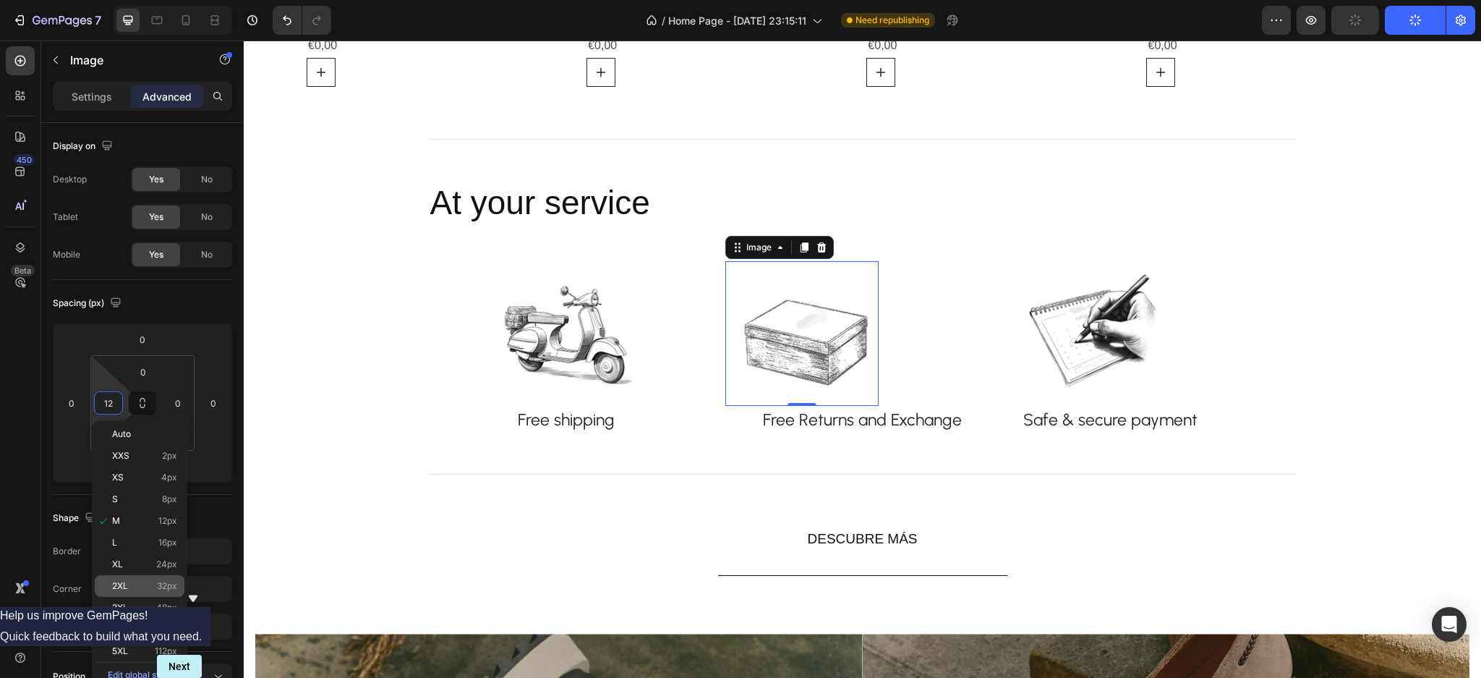
click at [117, 582] on span "2XL" at bounding box center [120, 586] width 16 height 10
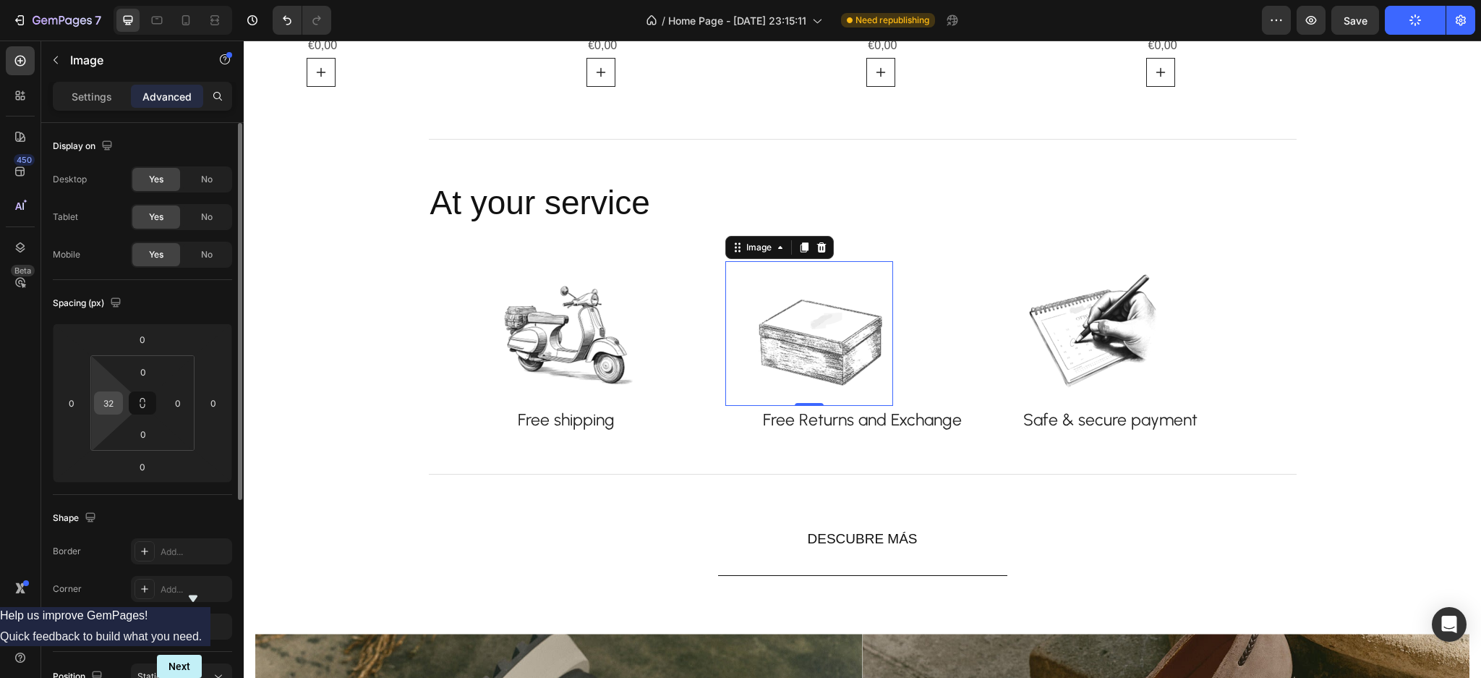
click at [106, 399] on input "32" at bounding box center [109, 403] width 22 height 22
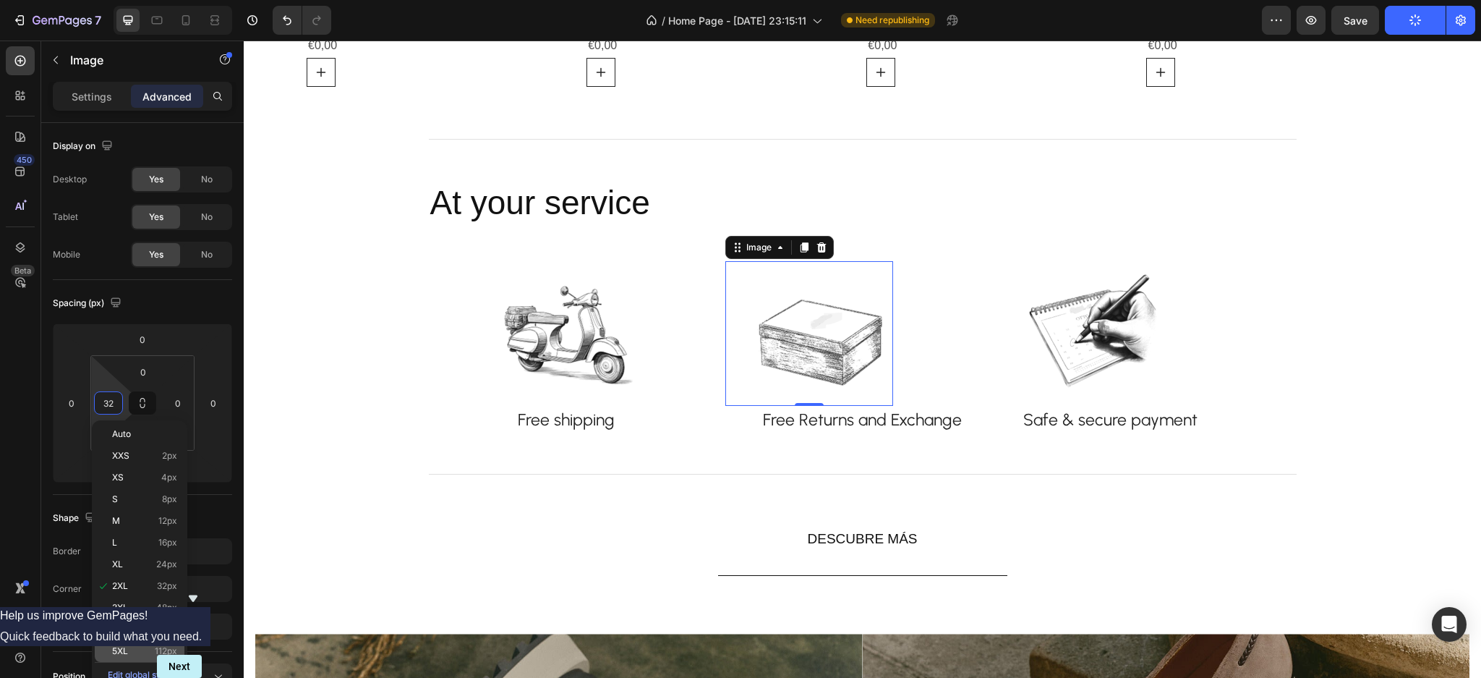
click at [119, 646] on span "5XL" at bounding box center [120, 651] width 16 height 10
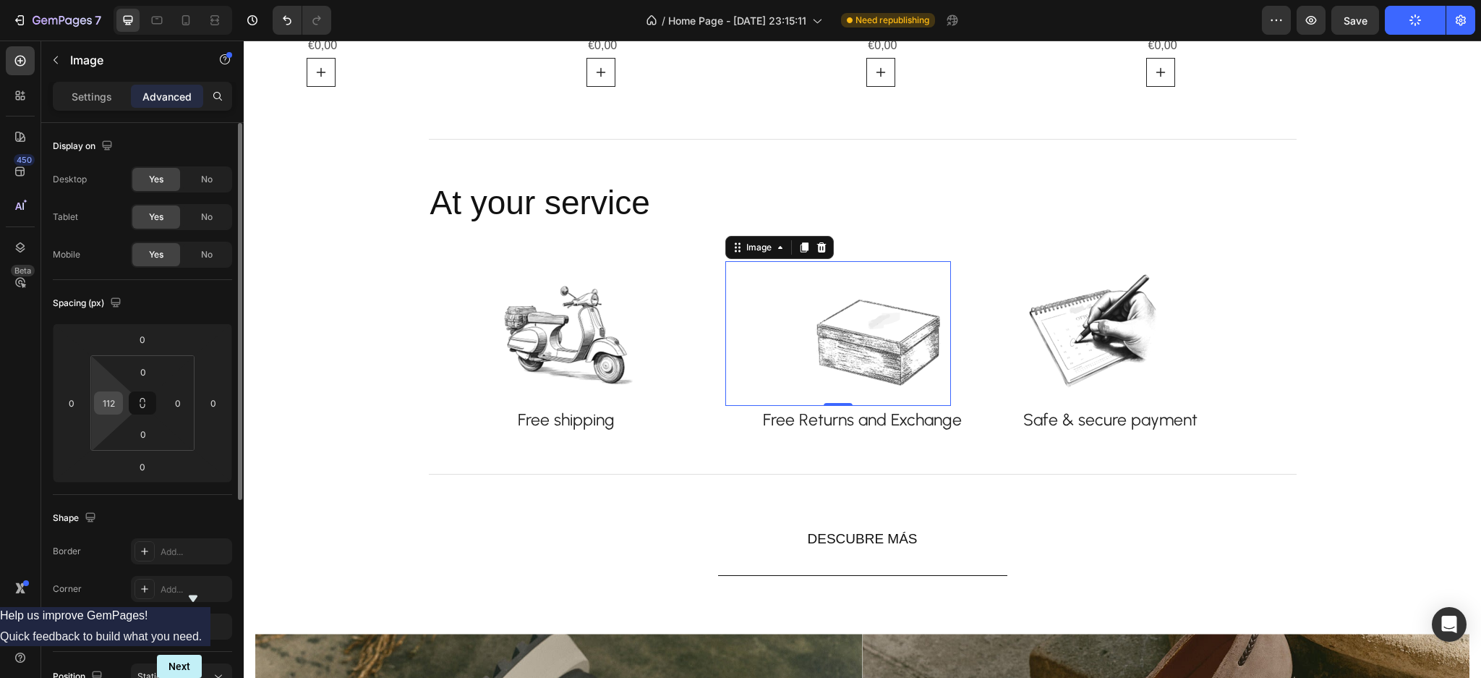
click at [105, 402] on input "112" at bounding box center [109, 403] width 22 height 22
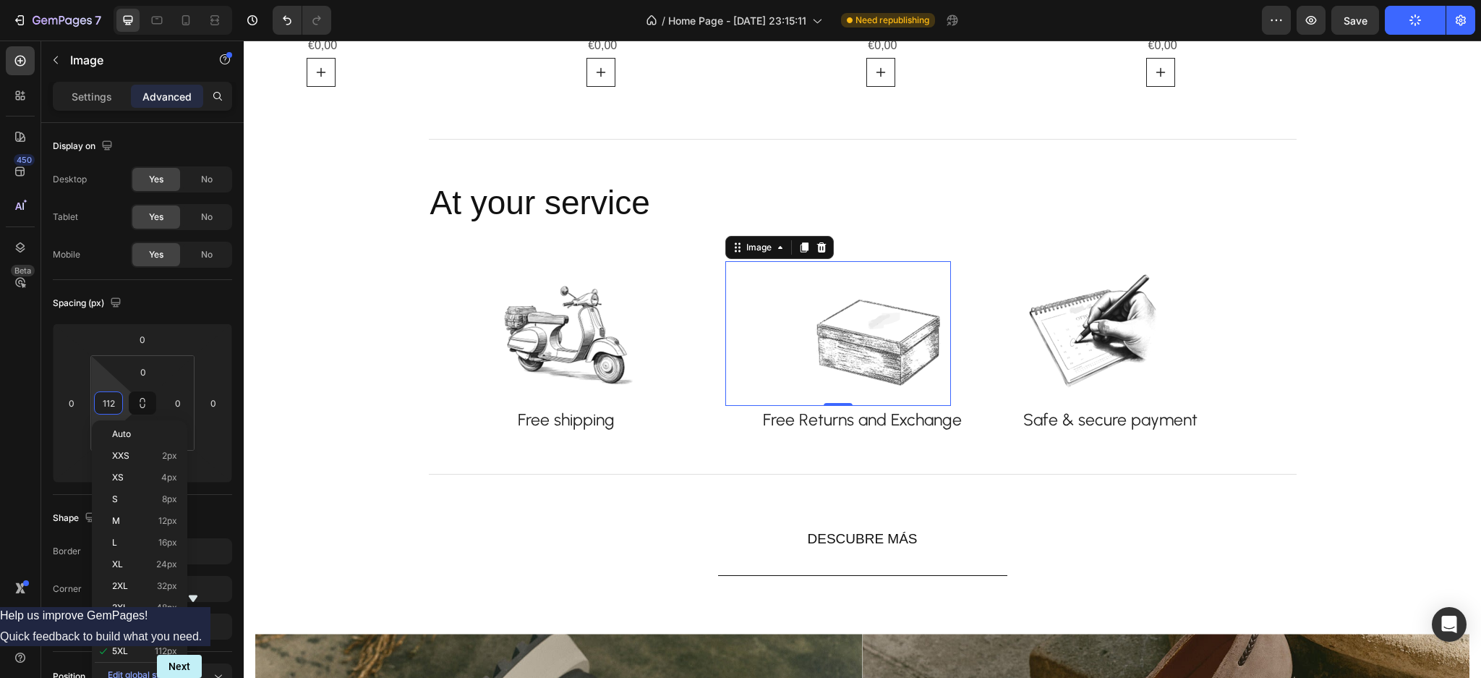
click at [110, 622] on div "4XL 80px" at bounding box center [140, 629] width 90 height 22
type input "80"
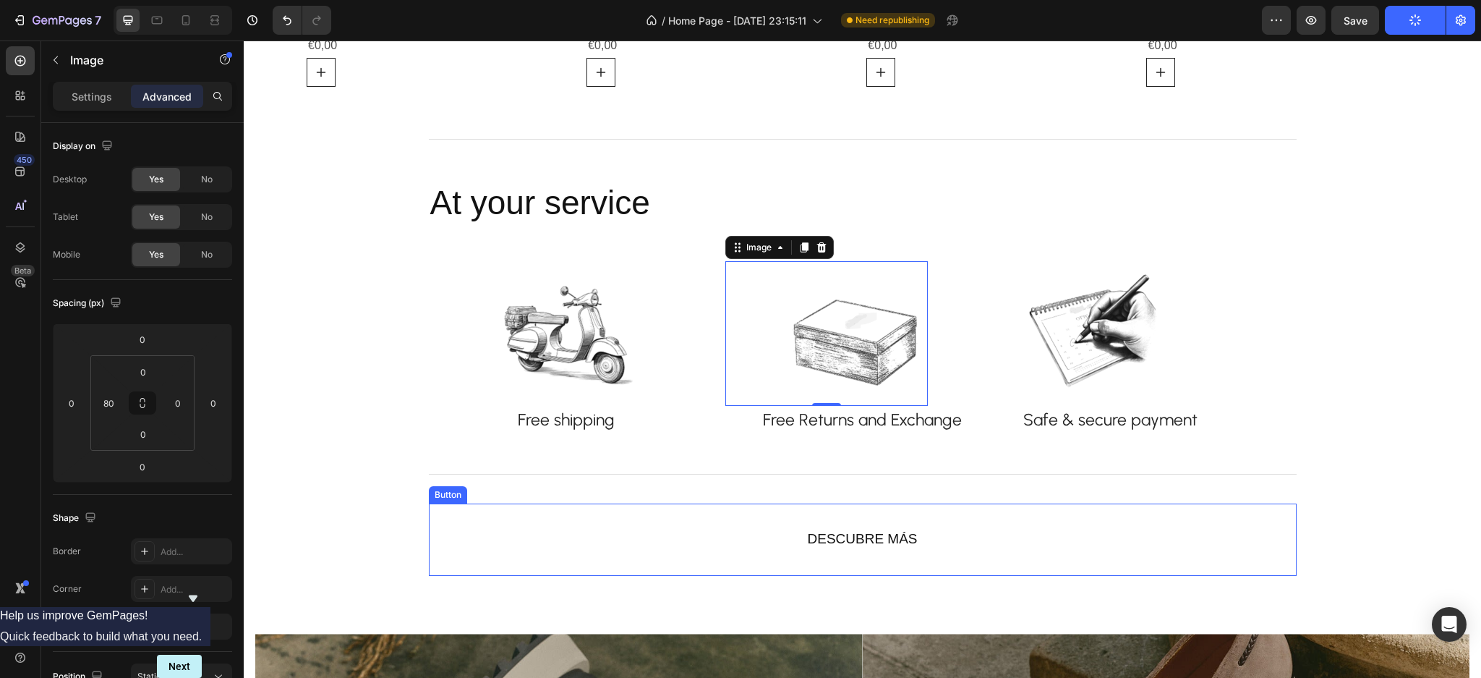
click at [1059, 537] on div "DESCUBRE MÁS Button" at bounding box center [863, 539] width 868 height 72
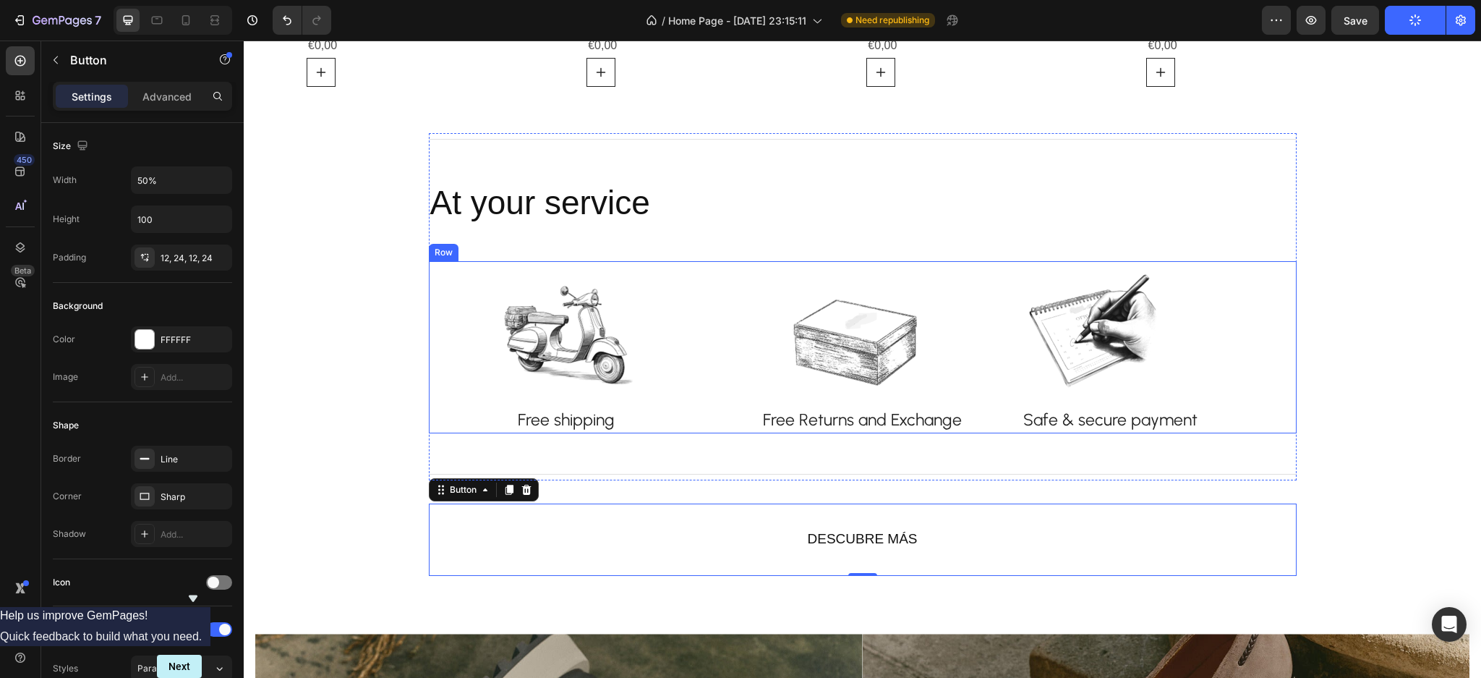
click at [657, 342] on div "Image Free shipping Text block Row" at bounding box center [566, 347] width 275 height 173
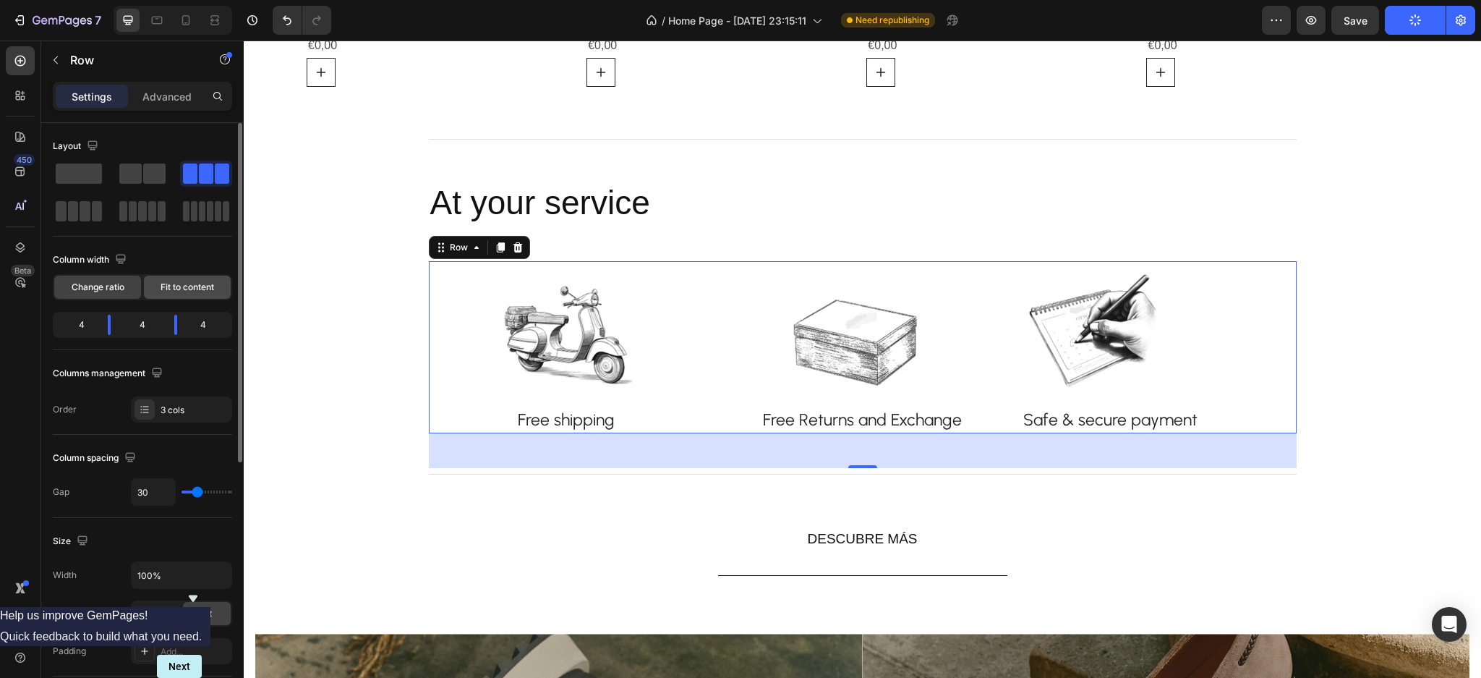
click at [151, 285] on div "Fit to content" at bounding box center [187, 287] width 87 height 23
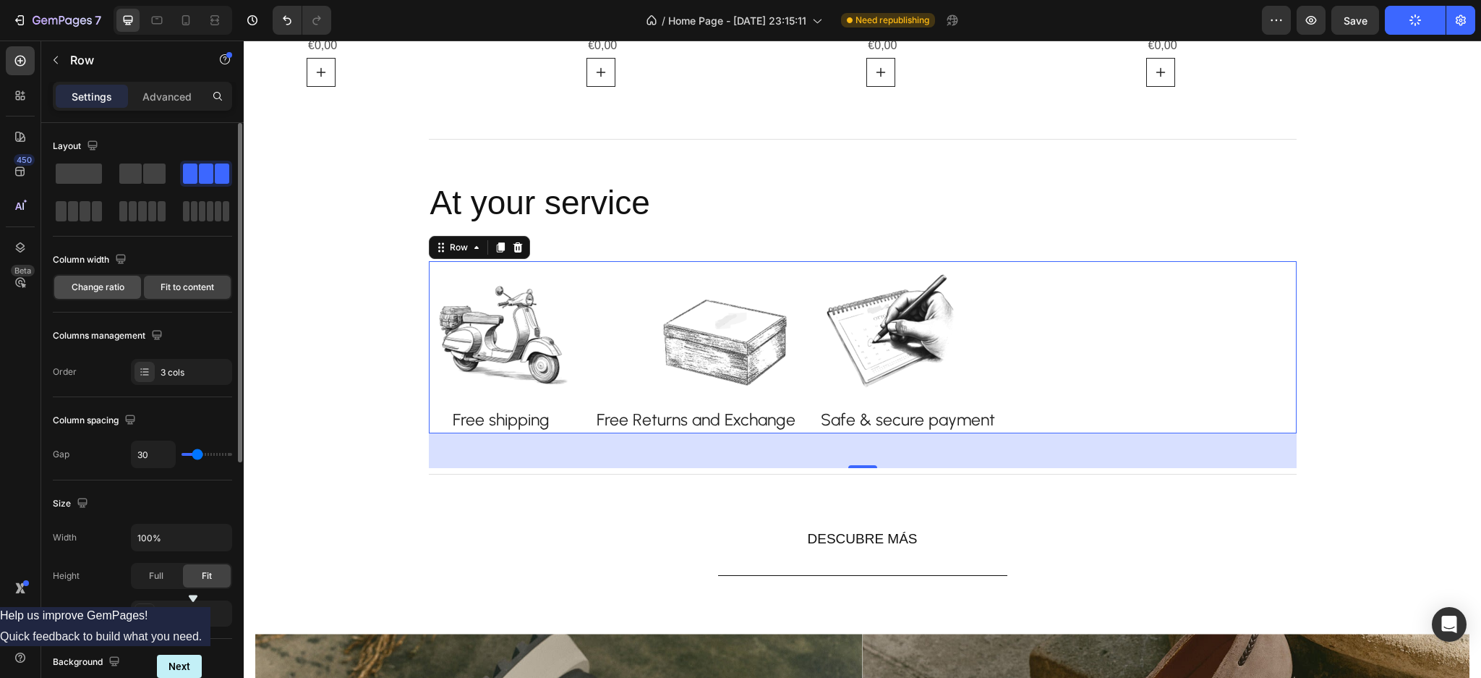
click at [87, 286] on span "Change ratio" at bounding box center [98, 287] width 53 height 13
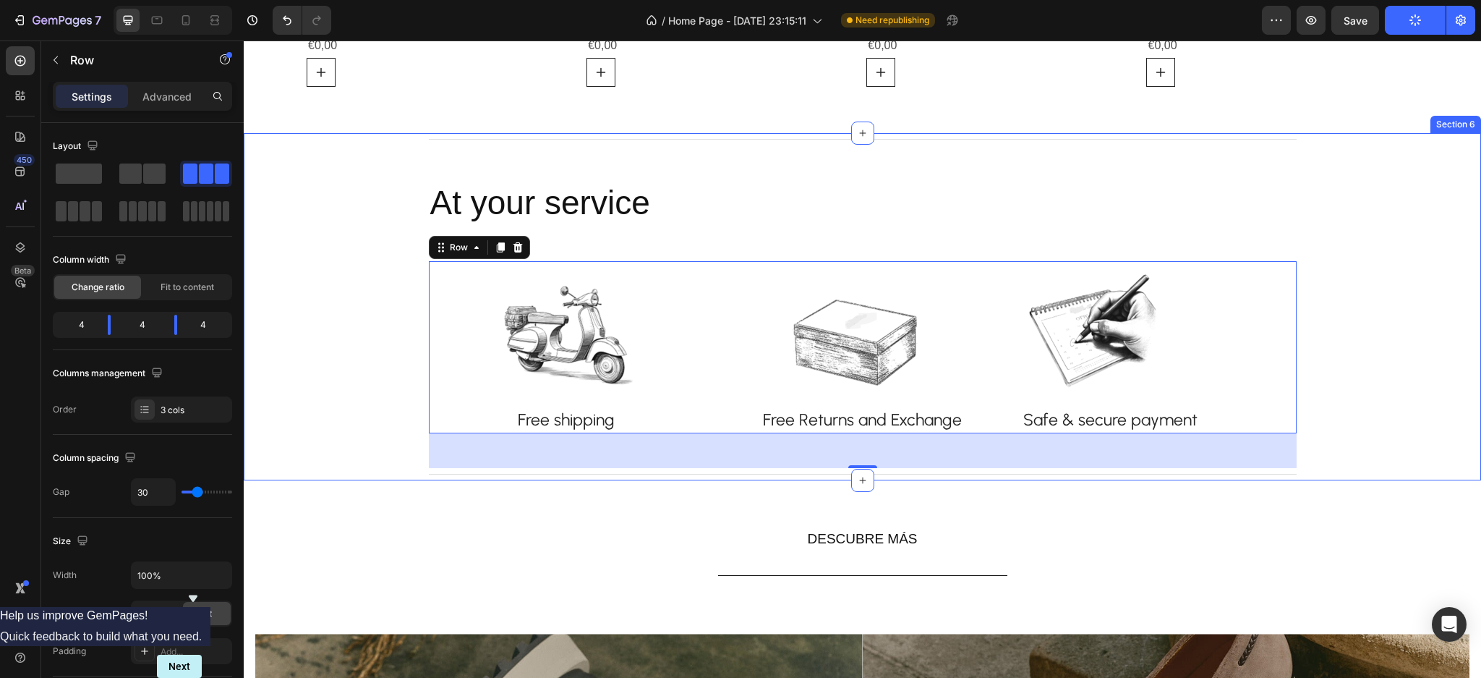
click at [1374, 264] on div "Title Line At your service Heading Image Free shipping Text block Row Image Row…" at bounding box center [863, 306] width 1216 height 347
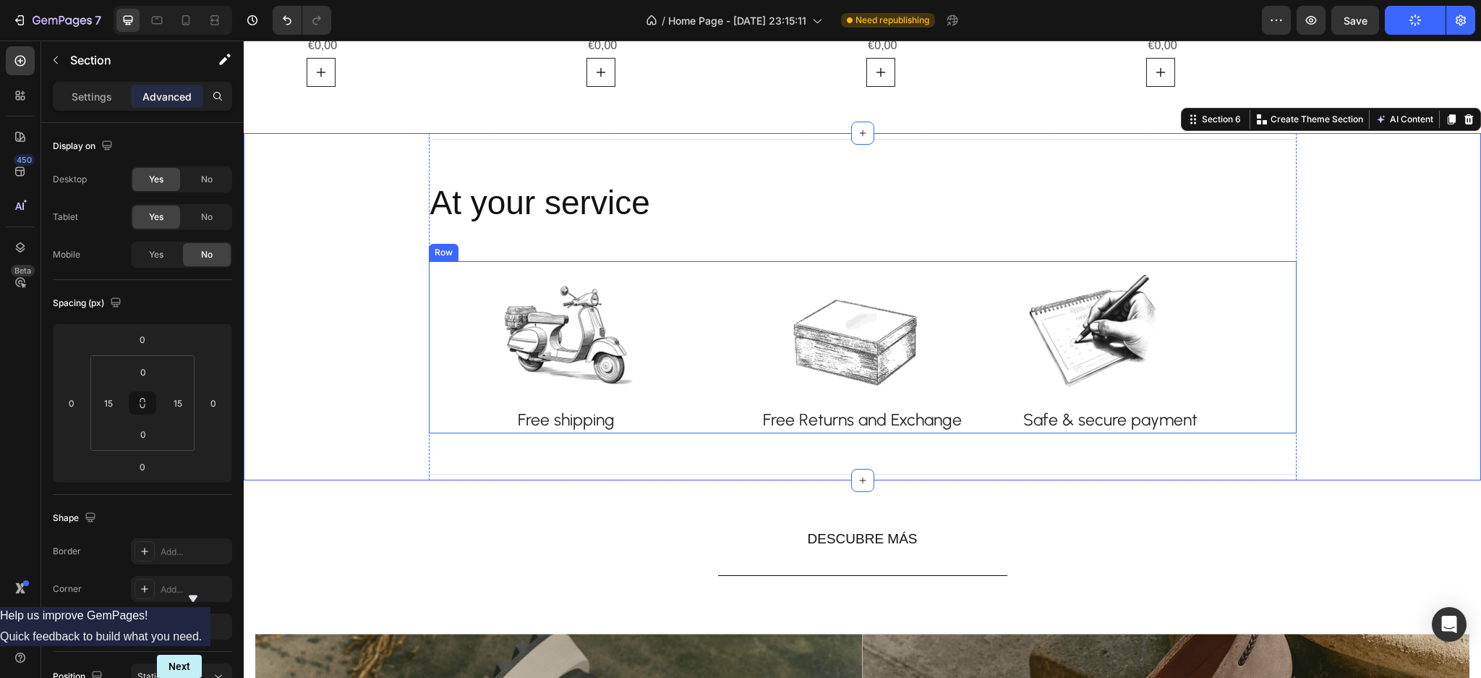
click at [678, 340] on div "Image Free shipping Text block Row" at bounding box center [566, 347] width 275 height 173
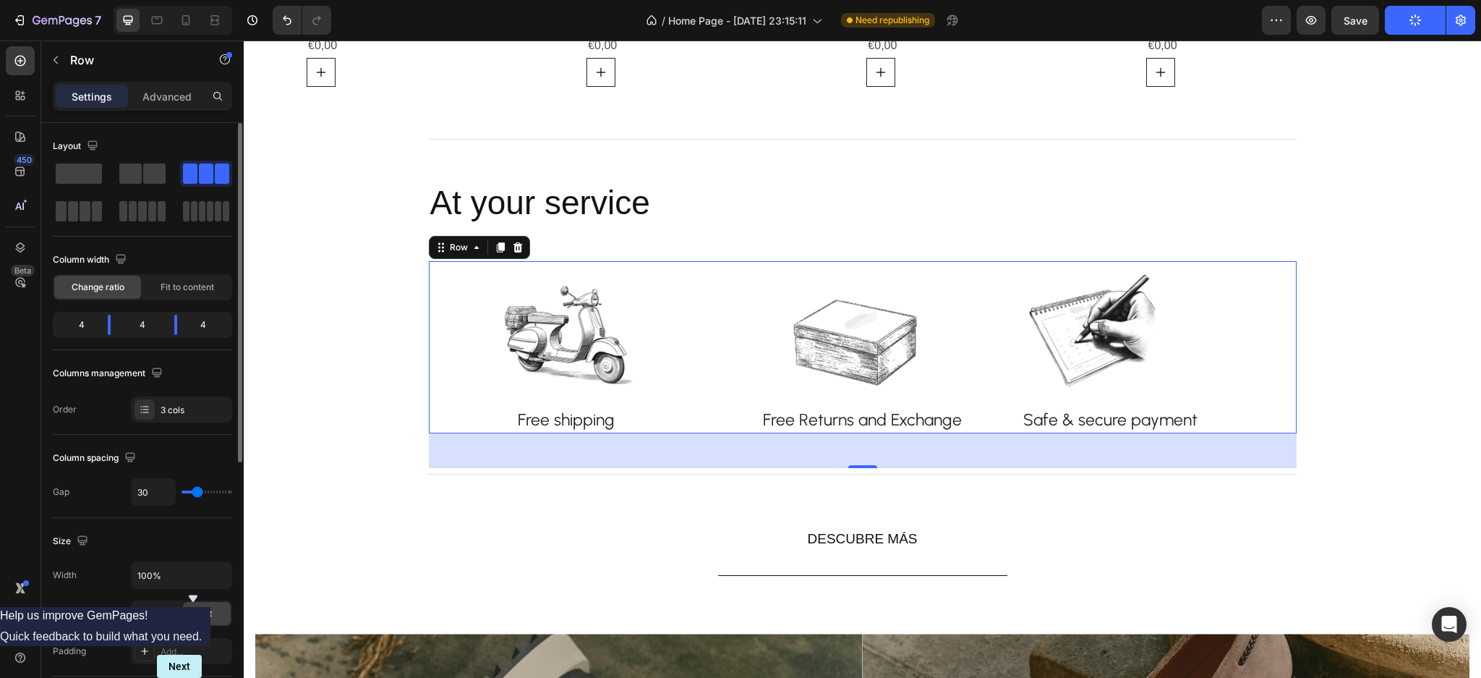
type input "19"
type input "15"
type input "3"
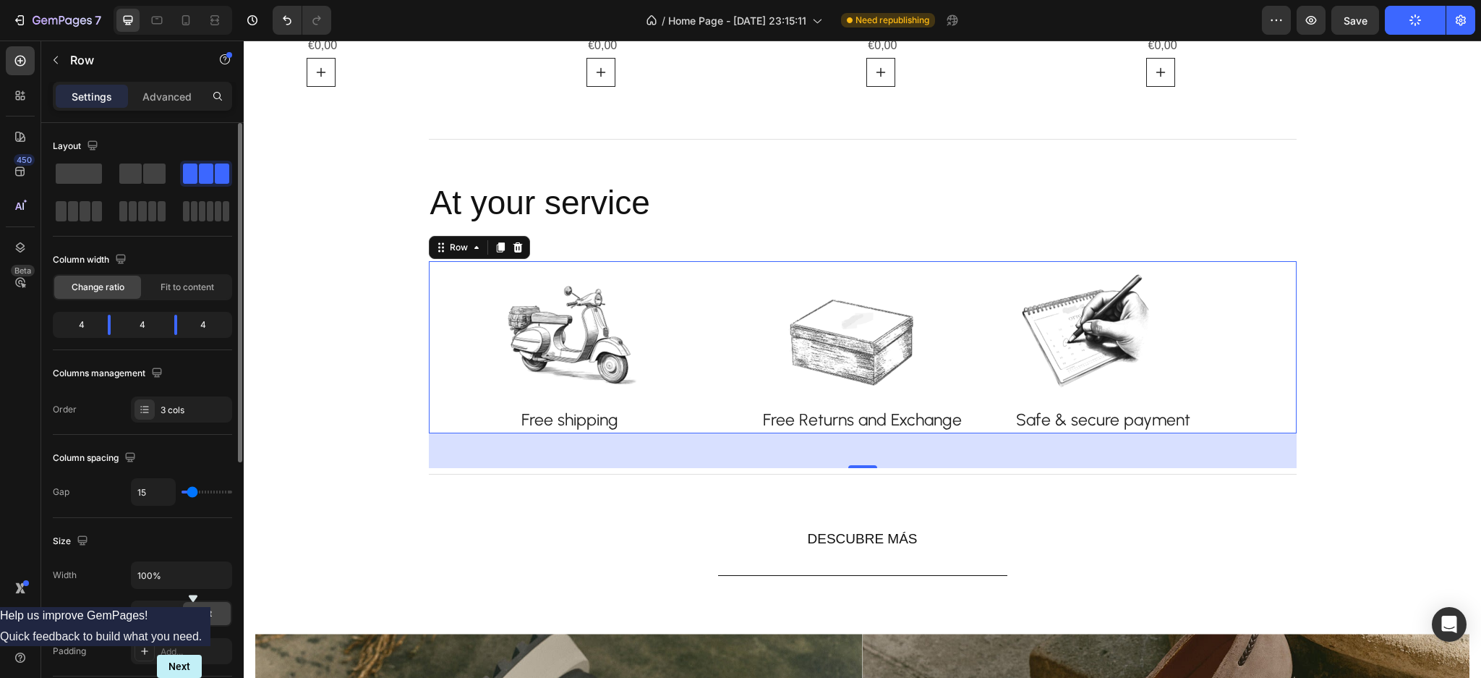
type input "3"
type input "0"
drag, startPoint x: 194, startPoint y: 495, endPoint x: 184, endPoint y: 489, distance: 11.7
type input "0"
click at [184, 490] on input "range" at bounding box center [207, 491] width 51 height 3
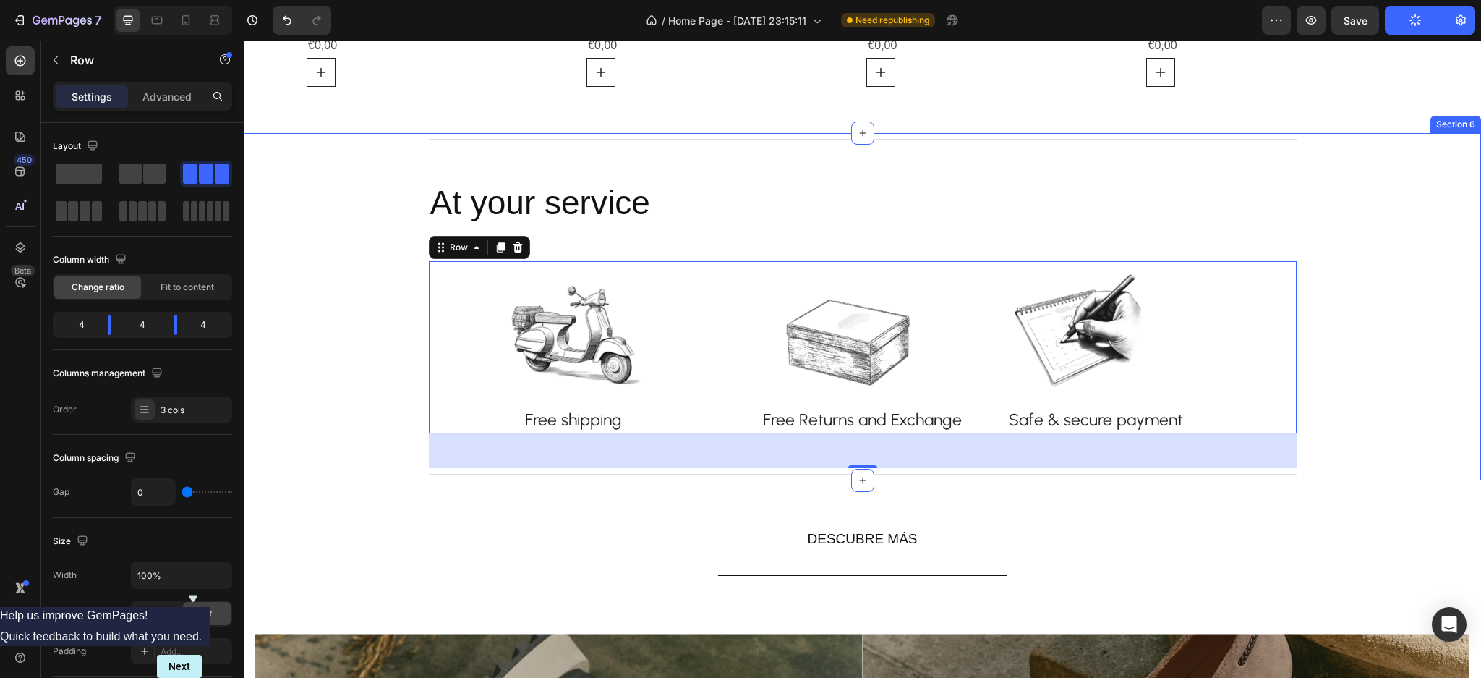
click at [322, 404] on div "Title Line At your service Heading Image Free shipping Text block Row Image Row…" at bounding box center [863, 306] width 1216 height 347
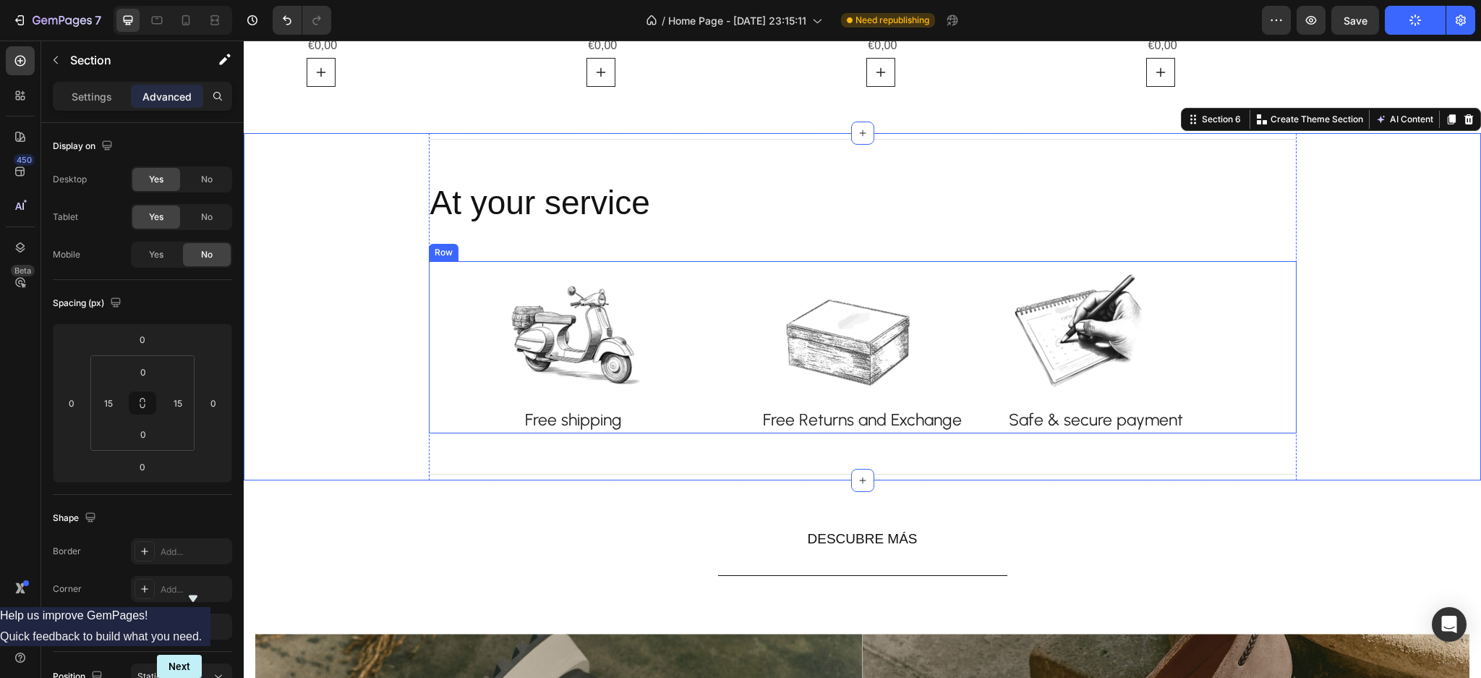
click at [707, 370] on div "Image Free shipping Text block Row" at bounding box center [573, 347] width 289 height 173
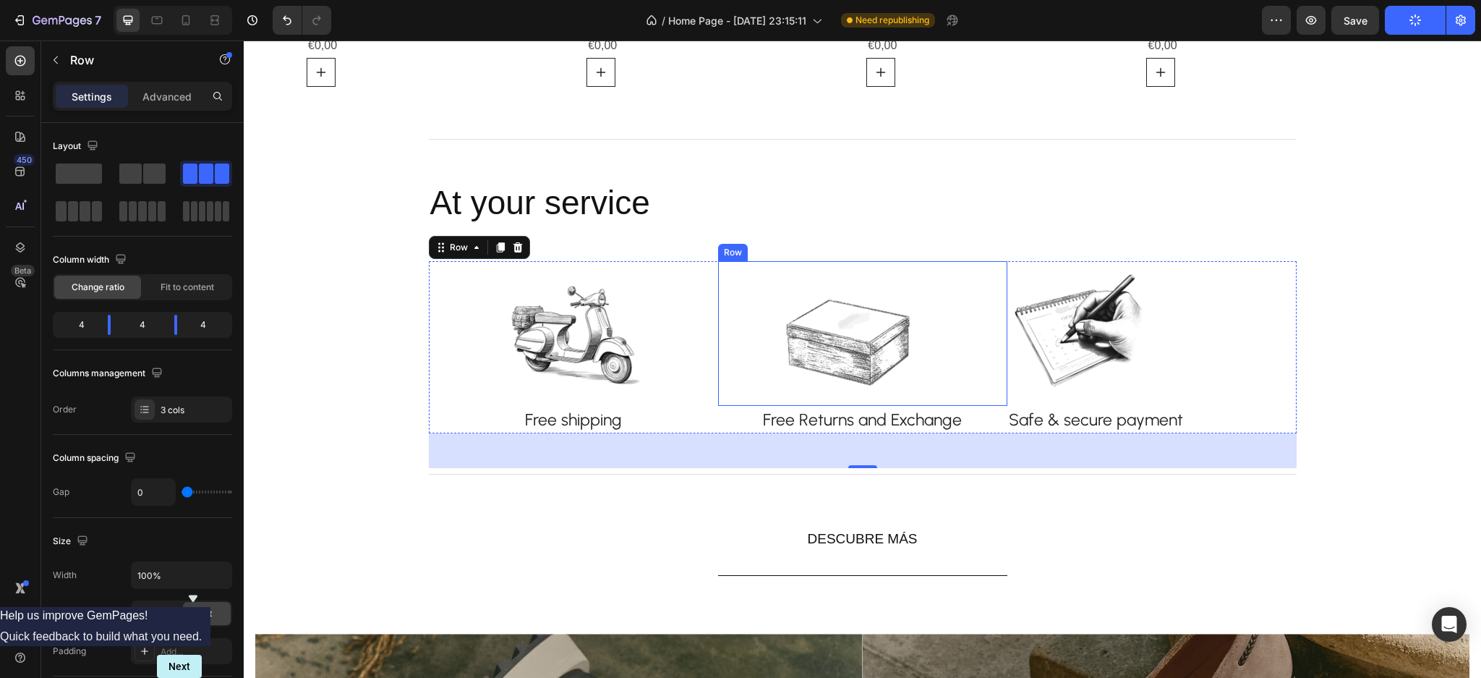
click at [924, 332] on div "Image Row" at bounding box center [862, 333] width 289 height 145
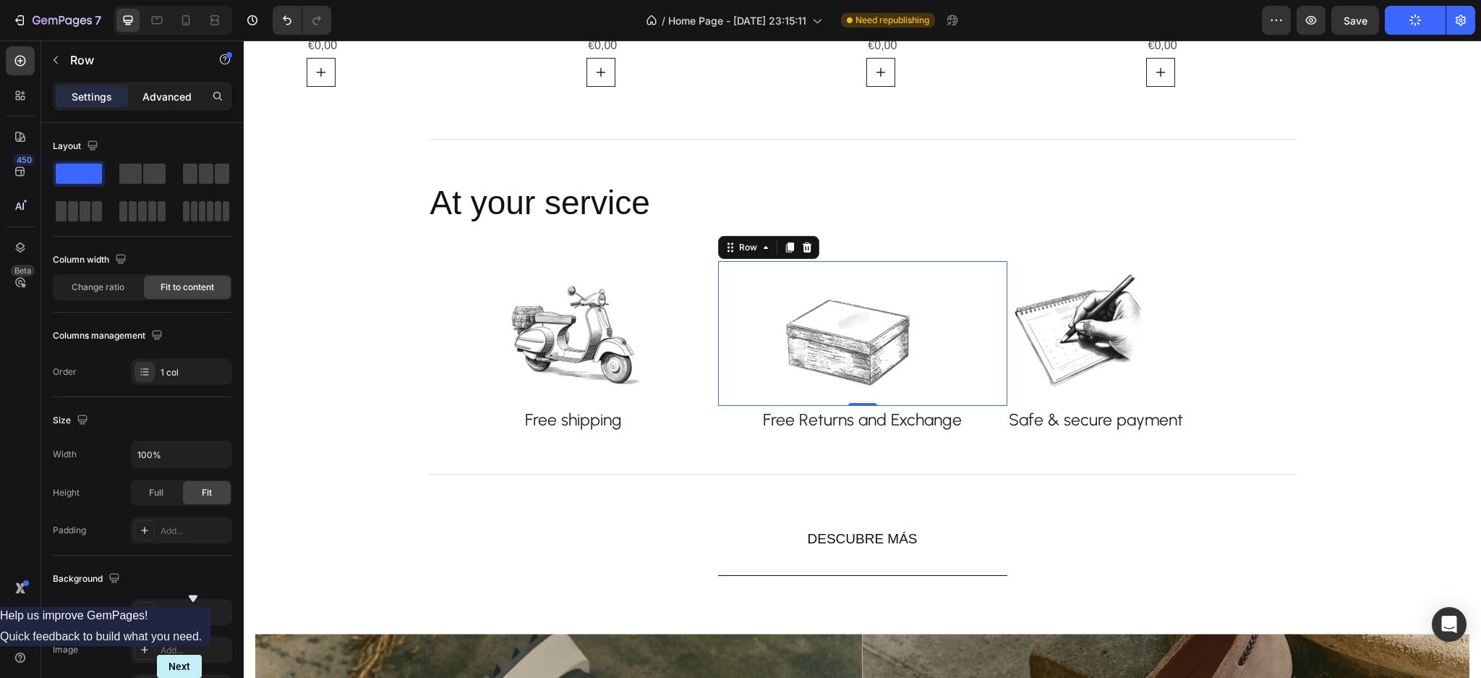
click at [156, 90] on p "Advanced" at bounding box center [166, 96] width 49 height 15
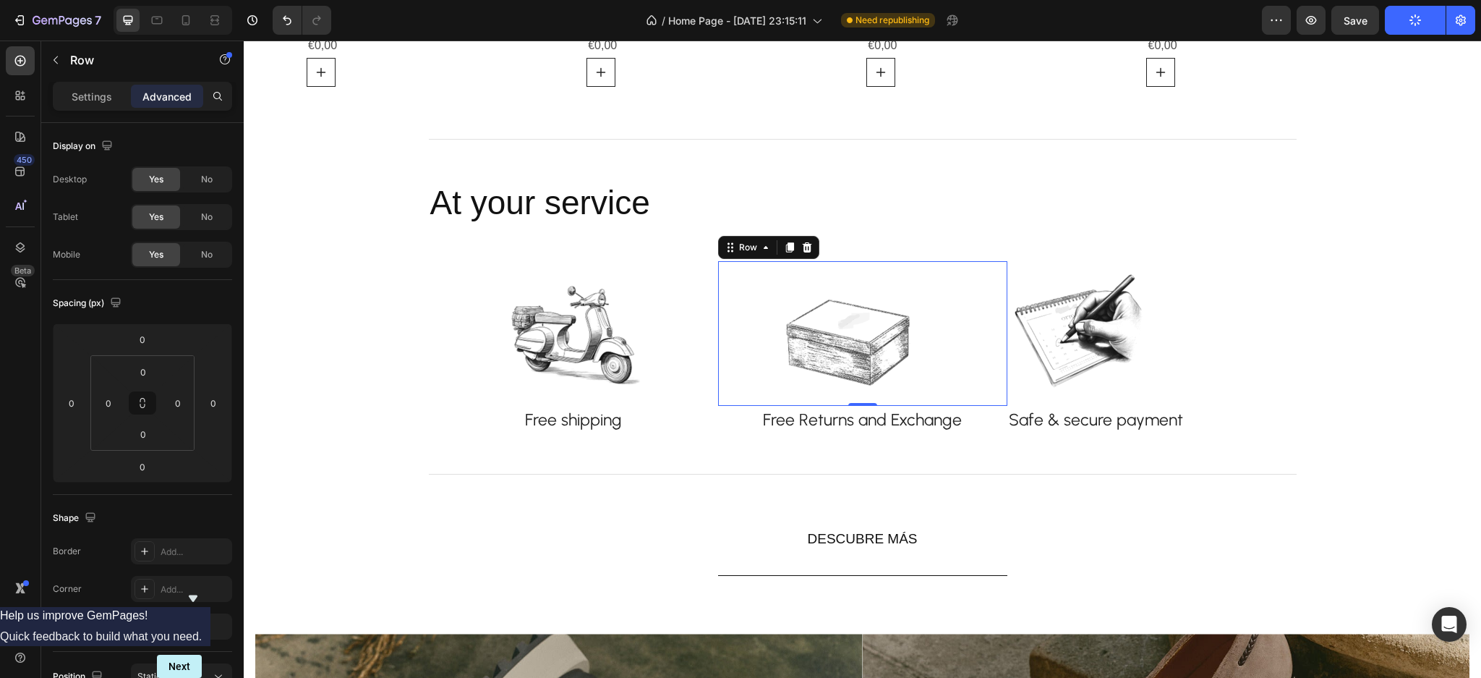
click at [939, 325] on div "Image Row 0" at bounding box center [862, 333] width 289 height 145
click at [85, 100] on p "Settings" at bounding box center [92, 96] width 41 height 15
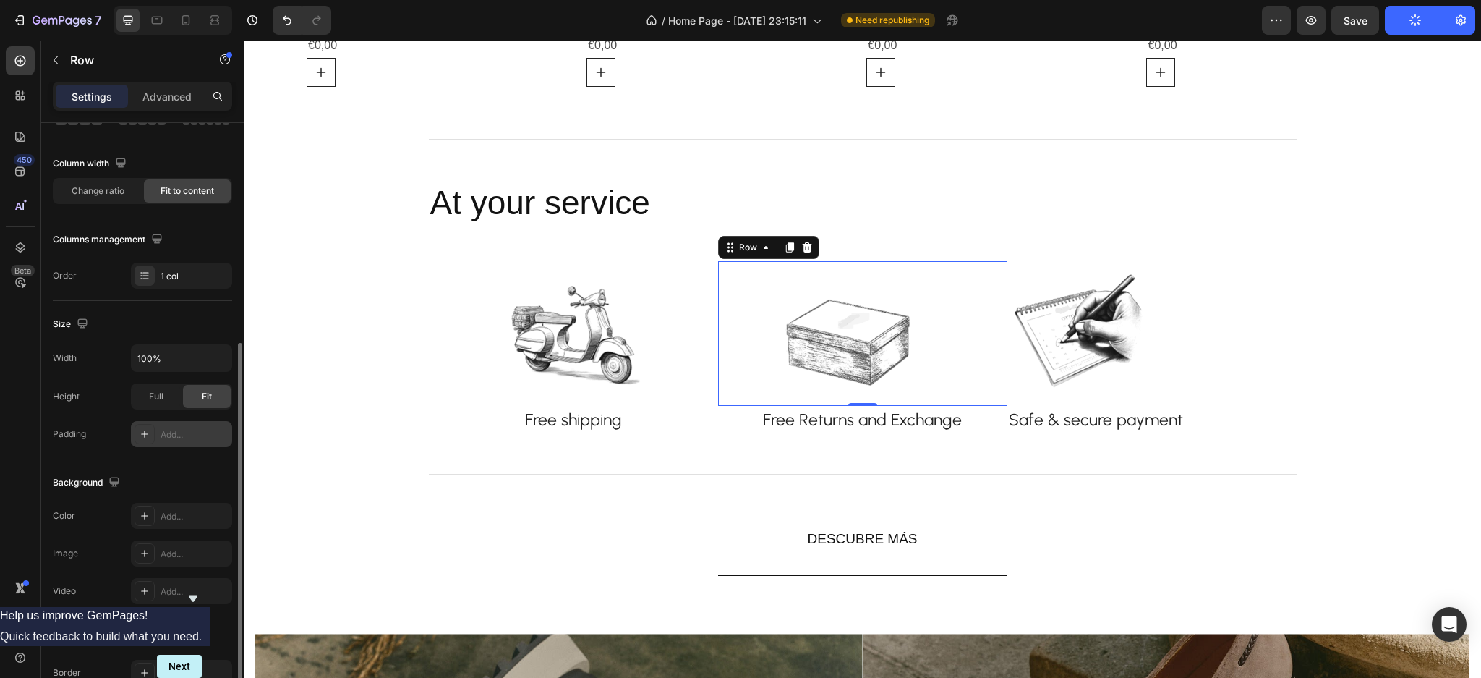
scroll to position [192, 0]
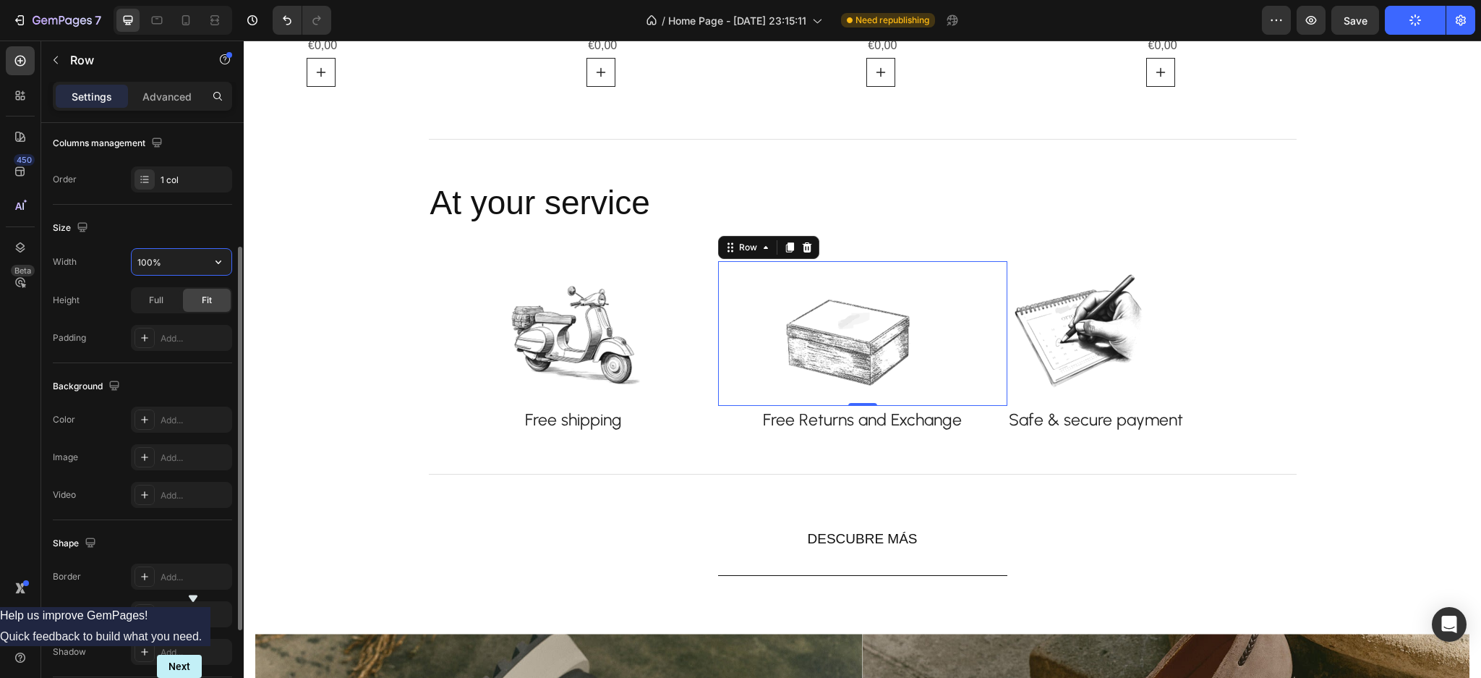
click at [178, 263] on input "100%" at bounding box center [182, 262] width 100 height 26
click at [210, 264] on button "button" at bounding box center [218, 262] width 26 height 26
click at [178, 294] on p "Default 1200px" at bounding box center [178, 298] width 82 height 13
click at [166, 312] on div "Full Fit" at bounding box center [181, 300] width 101 height 26
click at [166, 296] on div "Full" at bounding box center [156, 300] width 48 height 23
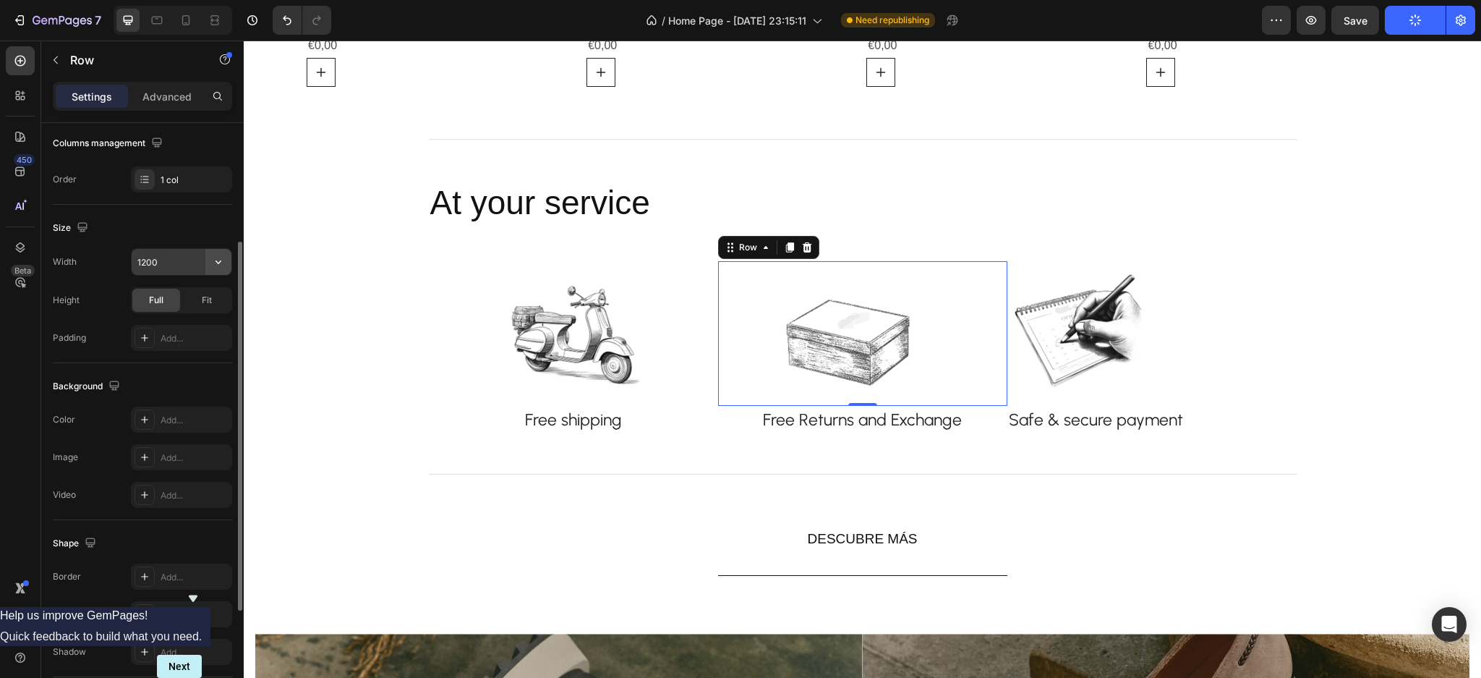
click at [210, 260] on button "button" at bounding box center [218, 262] width 26 height 26
click at [171, 318] on div "Full 100%" at bounding box center [166, 325] width 119 height 27
type input "100%"
click at [935, 323] on div "Image Row 0" at bounding box center [862, 333] width 289 height 145
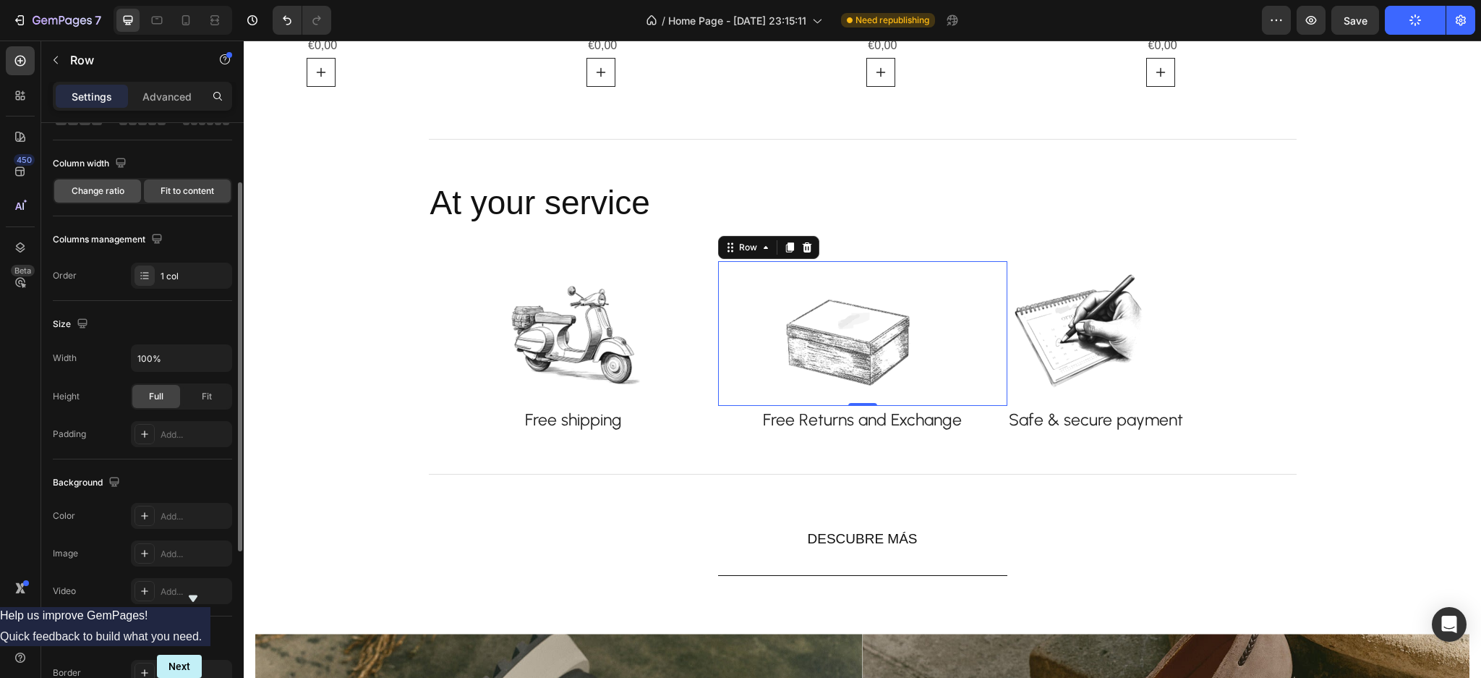
click at [114, 198] on div "Change ratio" at bounding box center [97, 190] width 87 height 23
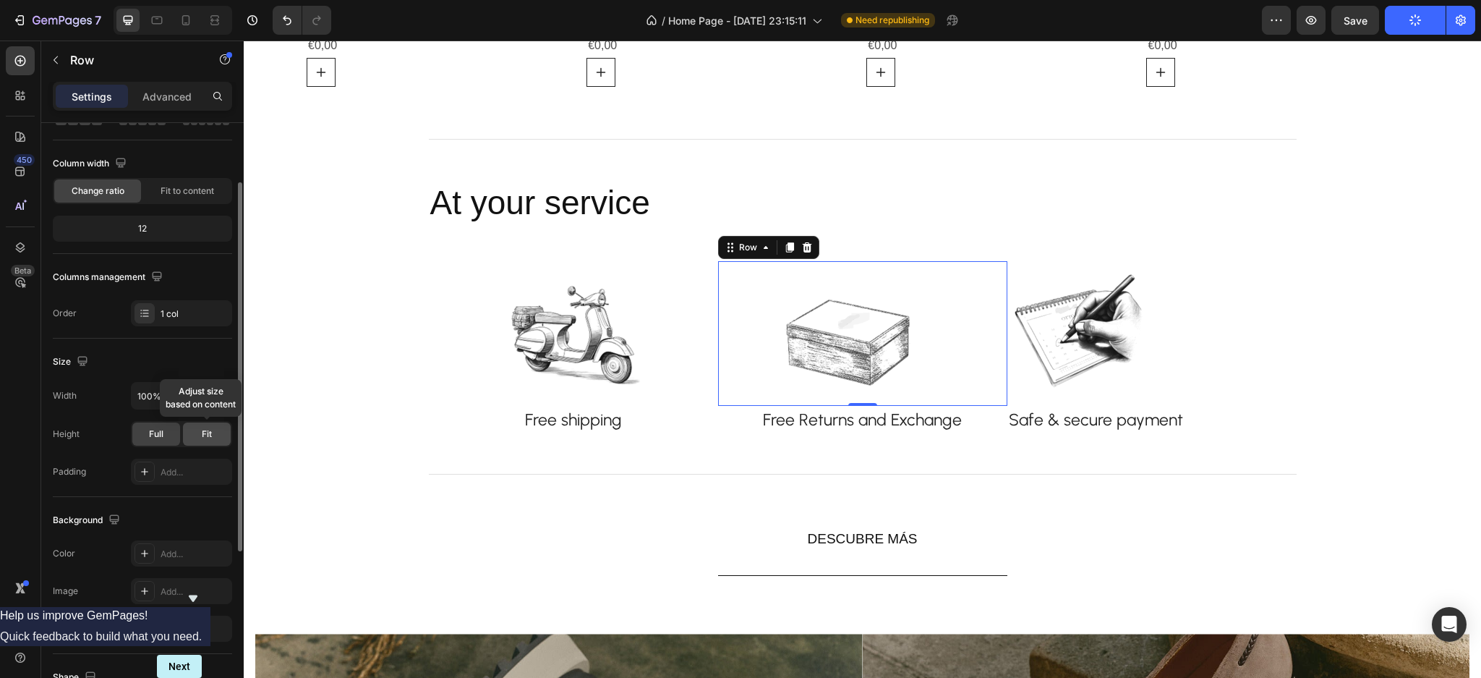
click at [205, 429] on span "Fit" at bounding box center [207, 433] width 10 height 13
click at [958, 341] on div at bounding box center [891, 333] width 231 height 145
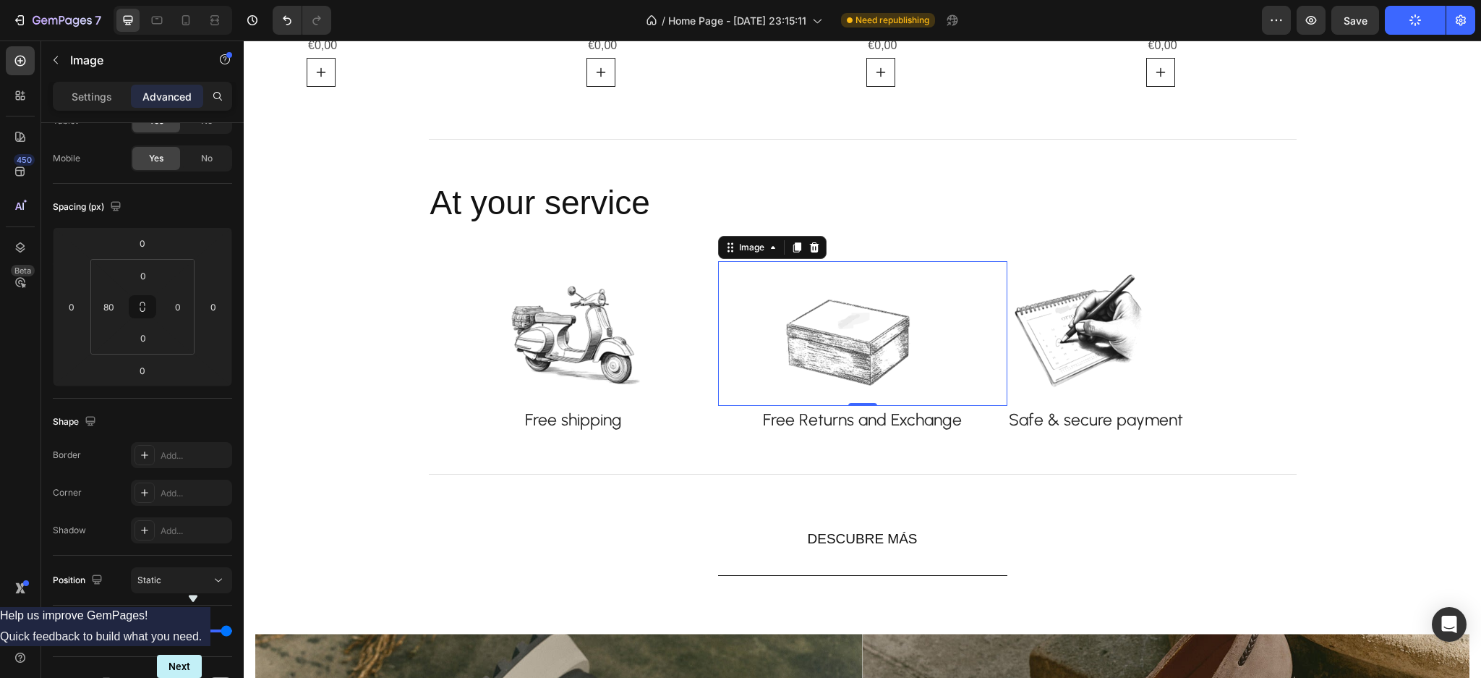
click at [871, 339] on img at bounding box center [848, 333] width 145 height 145
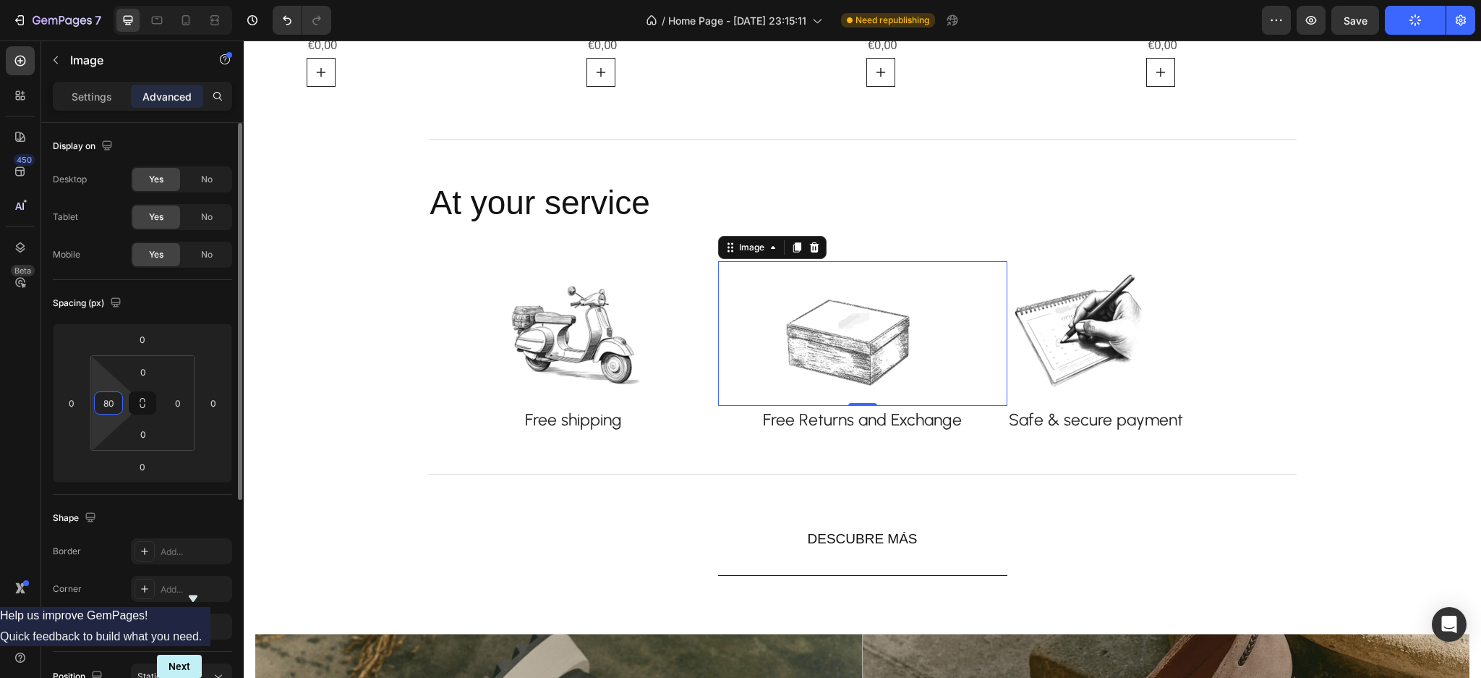
click at [116, 402] on input "80" at bounding box center [109, 403] width 22 height 22
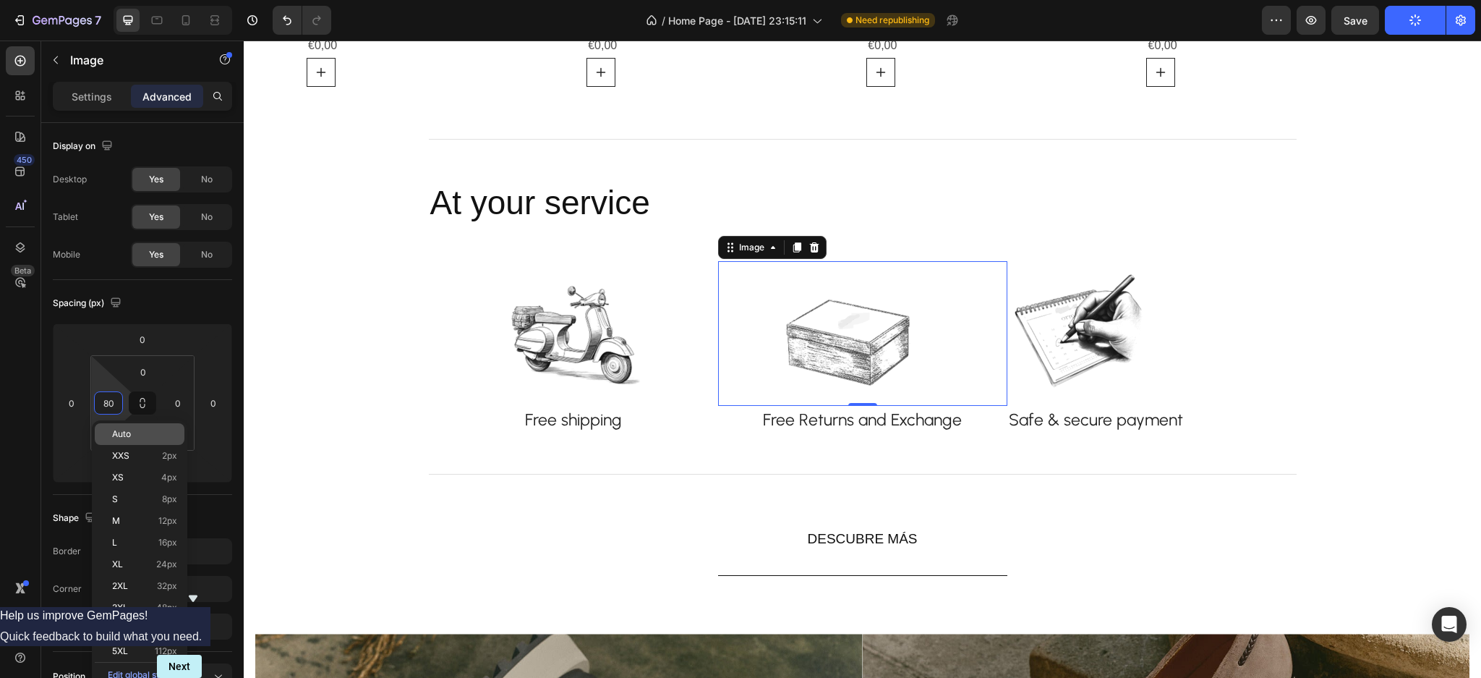
click at [119, 429] on span "Auto" at bounding box center [121, 434] width 19 height 10
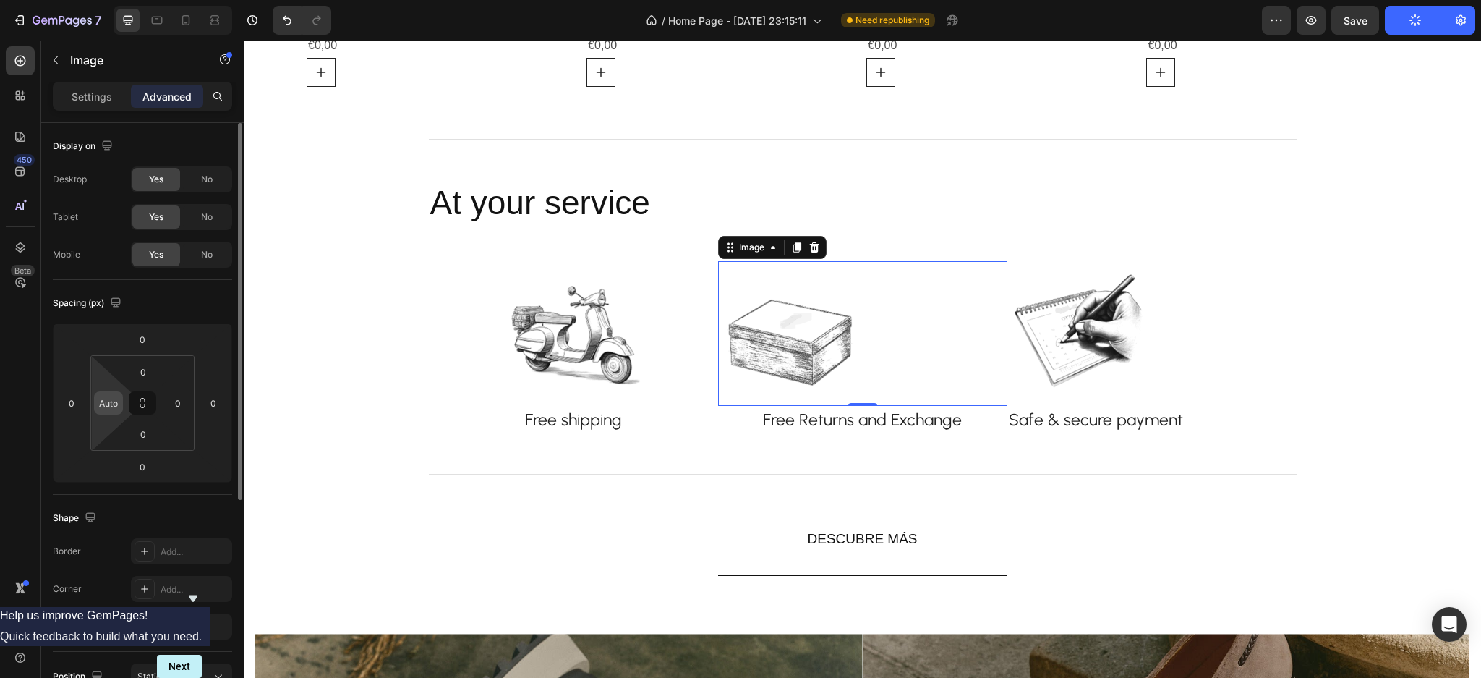
click at [116, 402] on input "Auto" at bounding box center [109, 403] width 22 height 22
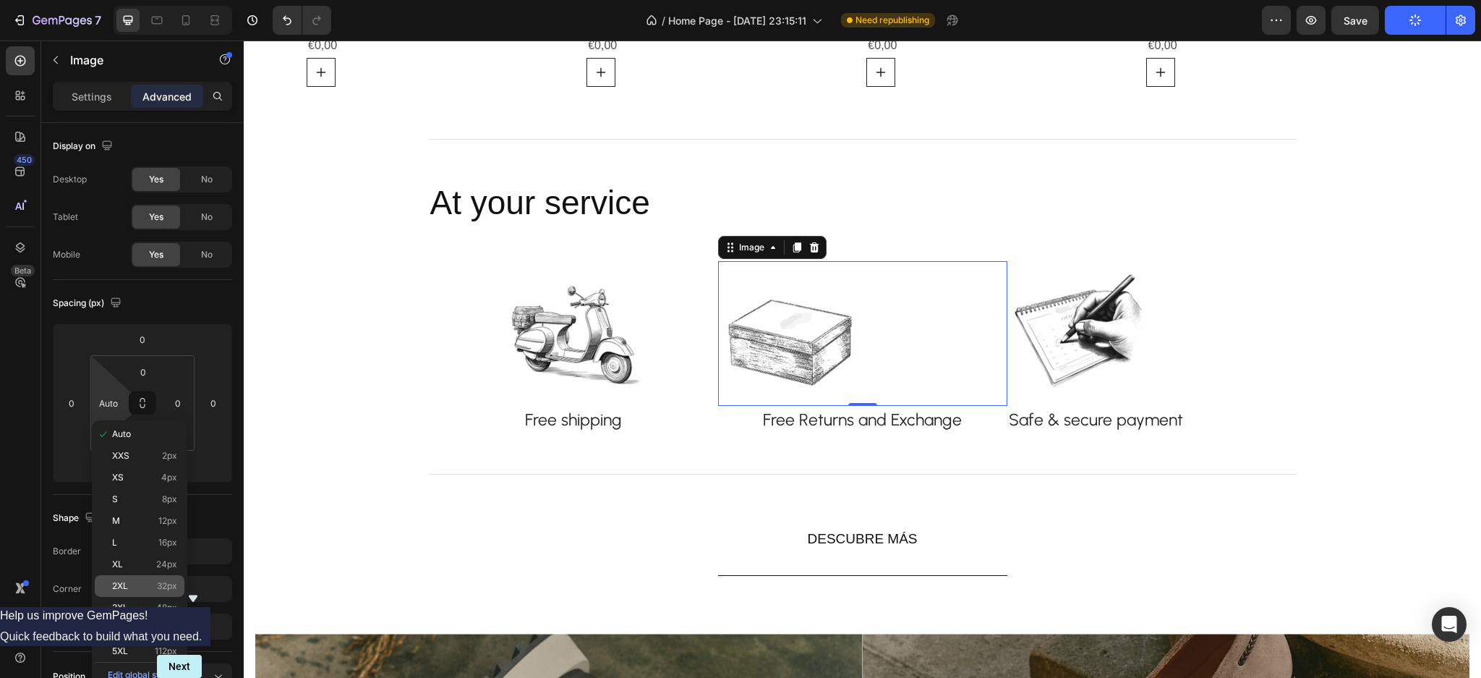
click at [130, 579] on div "2XL 32px" at bounding box center [140, 586] width 90 height 22
type input "32"
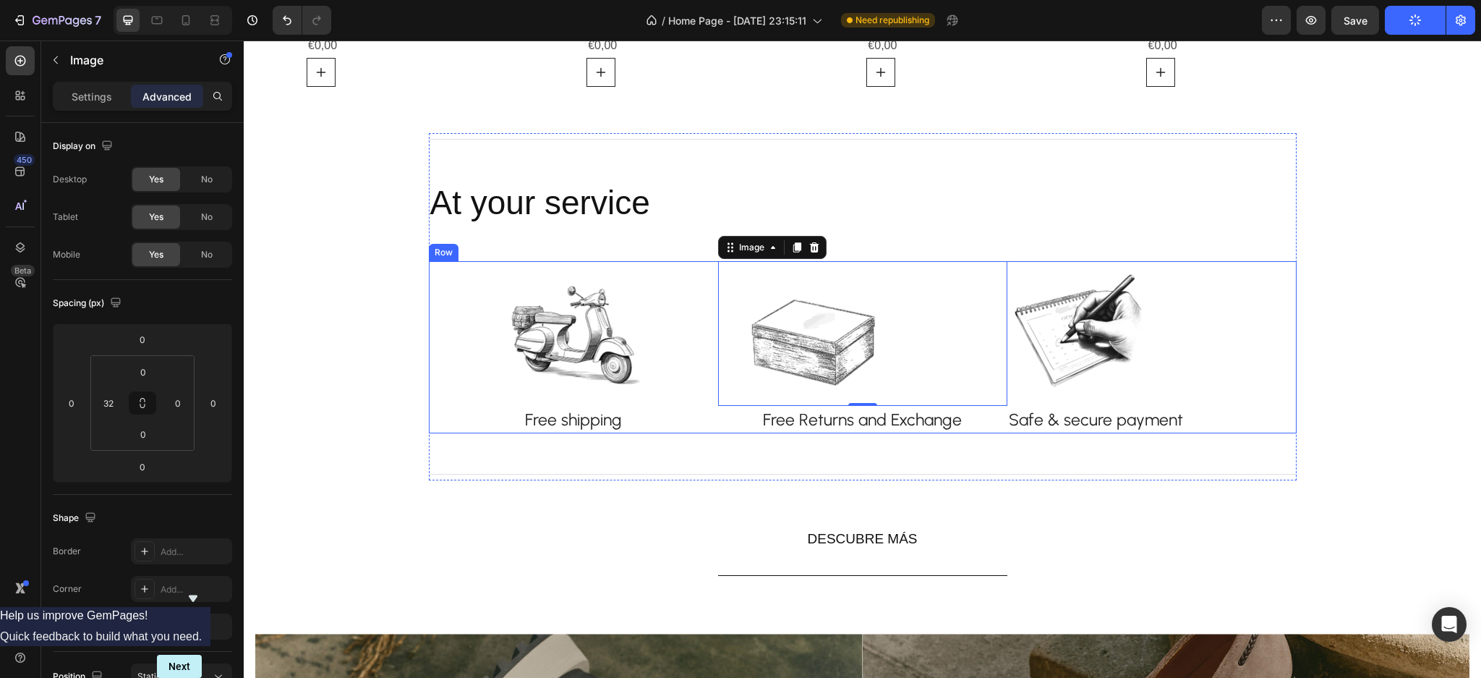
click at [655, 337] on div "Image Free shipping Text block Row" at bounding box center [573, 347] width 289 height 173
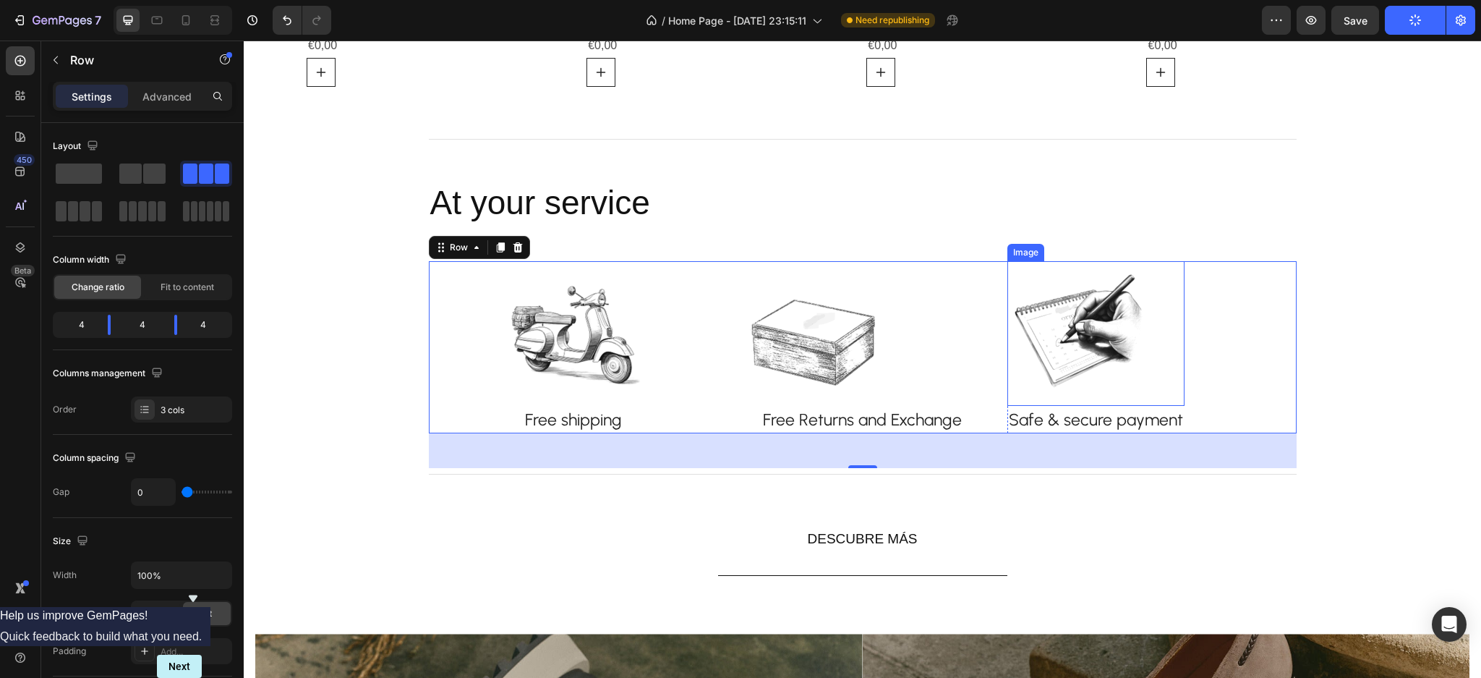
click at [1065, 328] on img at bounding box center [1080, 333] width 145 height 145
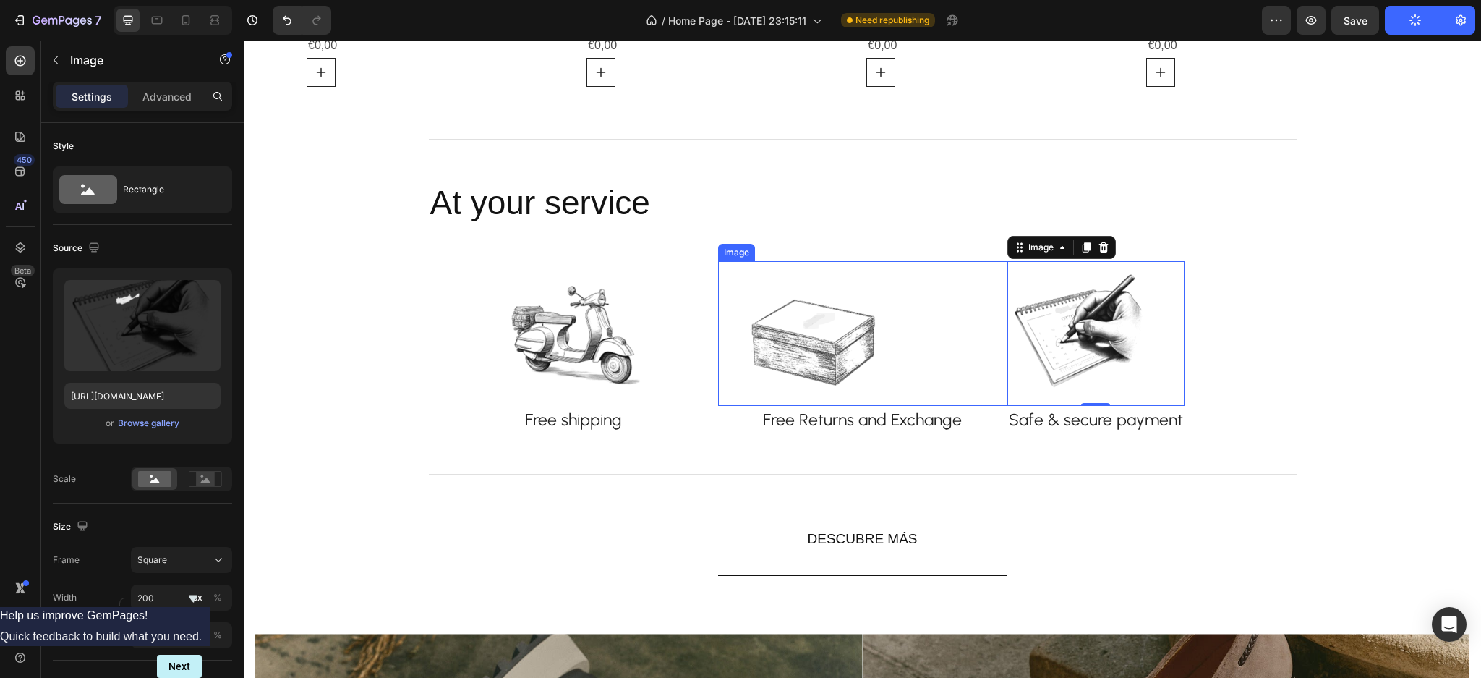
click at [807, 340] on img at bounding box center [813, 333] width 145 height 145
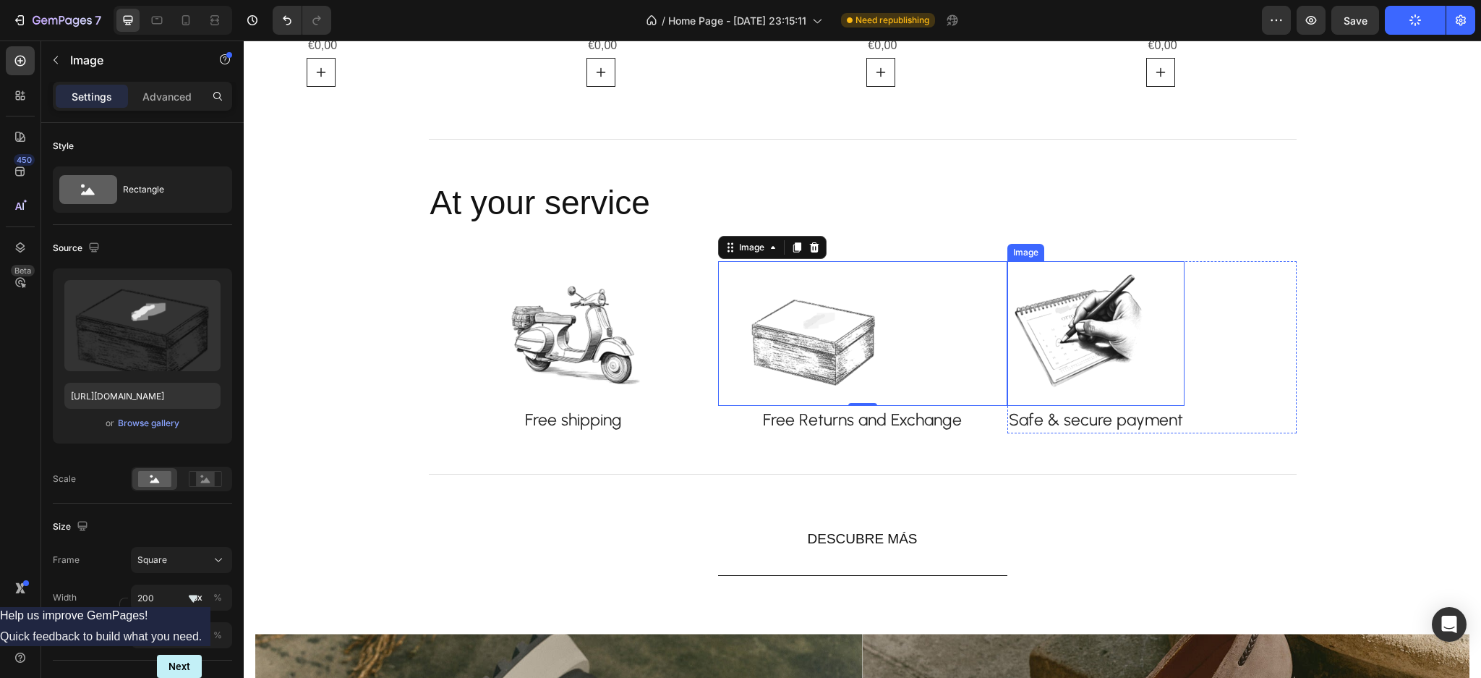
click at [1051, 317] on img at bounding box center [1080, 333] width 145 height 145
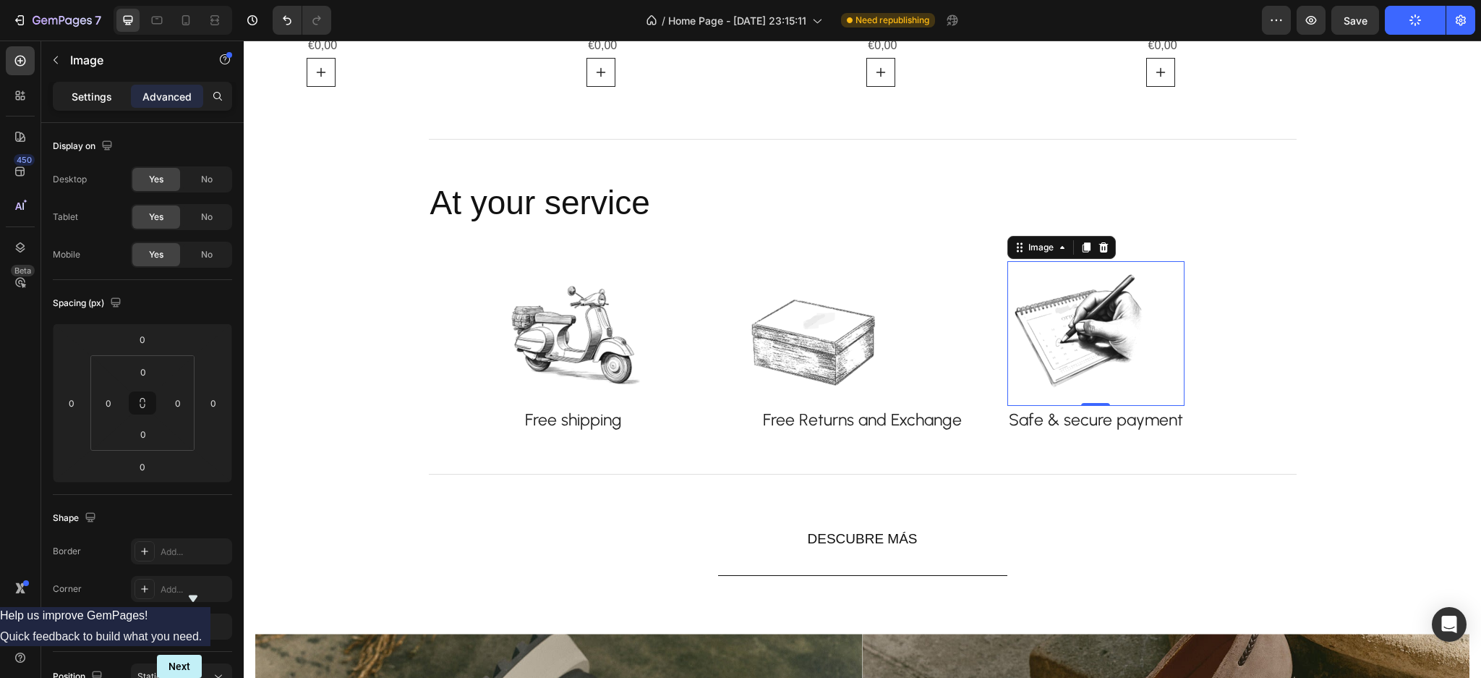
click at [75, 89] on p "Settings" at bounding box center [92, 96] width 41 height 15
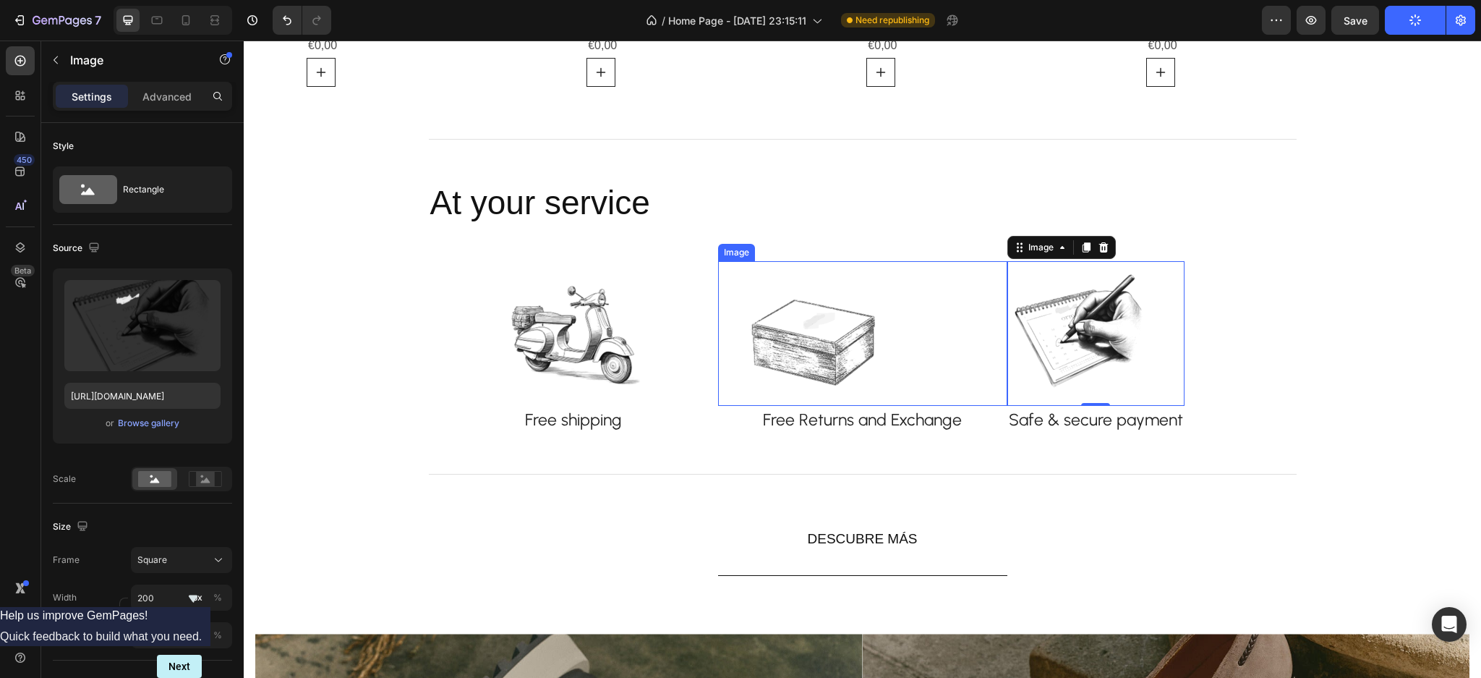
click at [808, 344] on img at bounding box center [813, 333] width 145 height 145
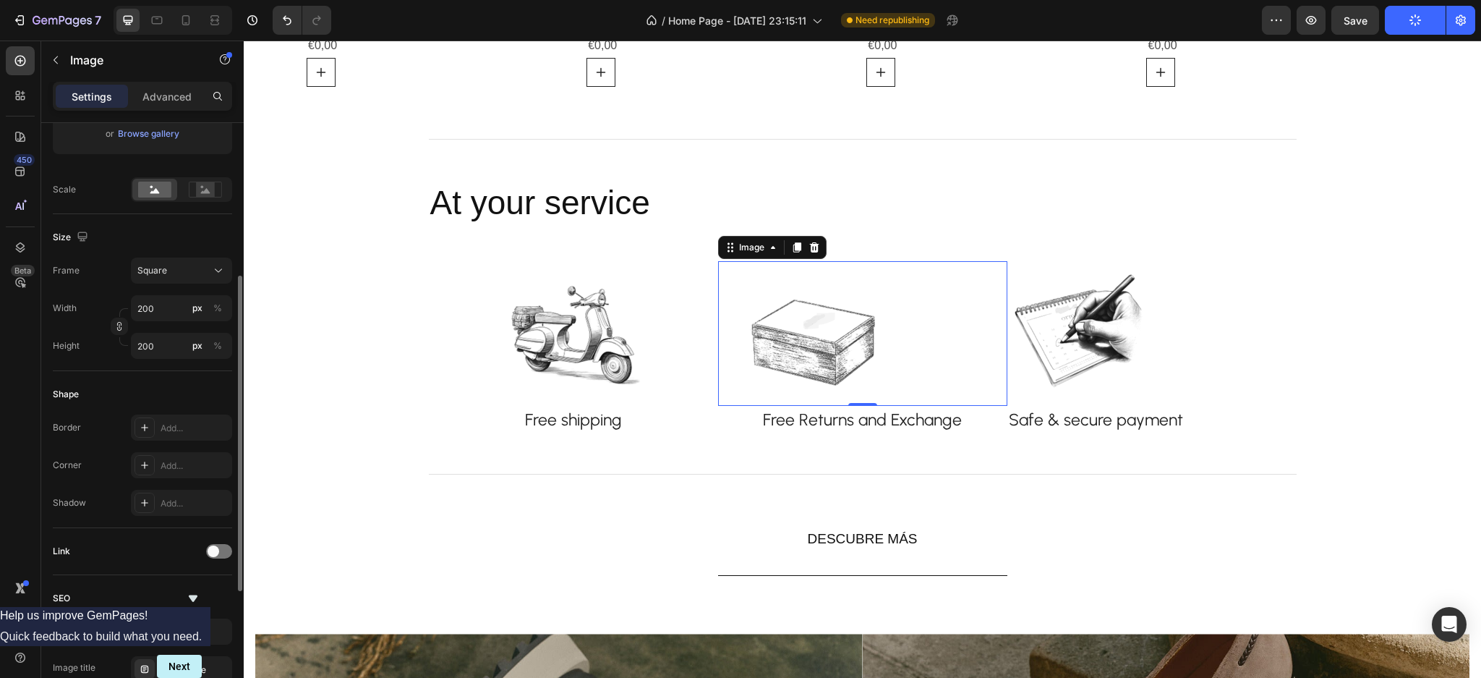
scroll to position [386, 0]
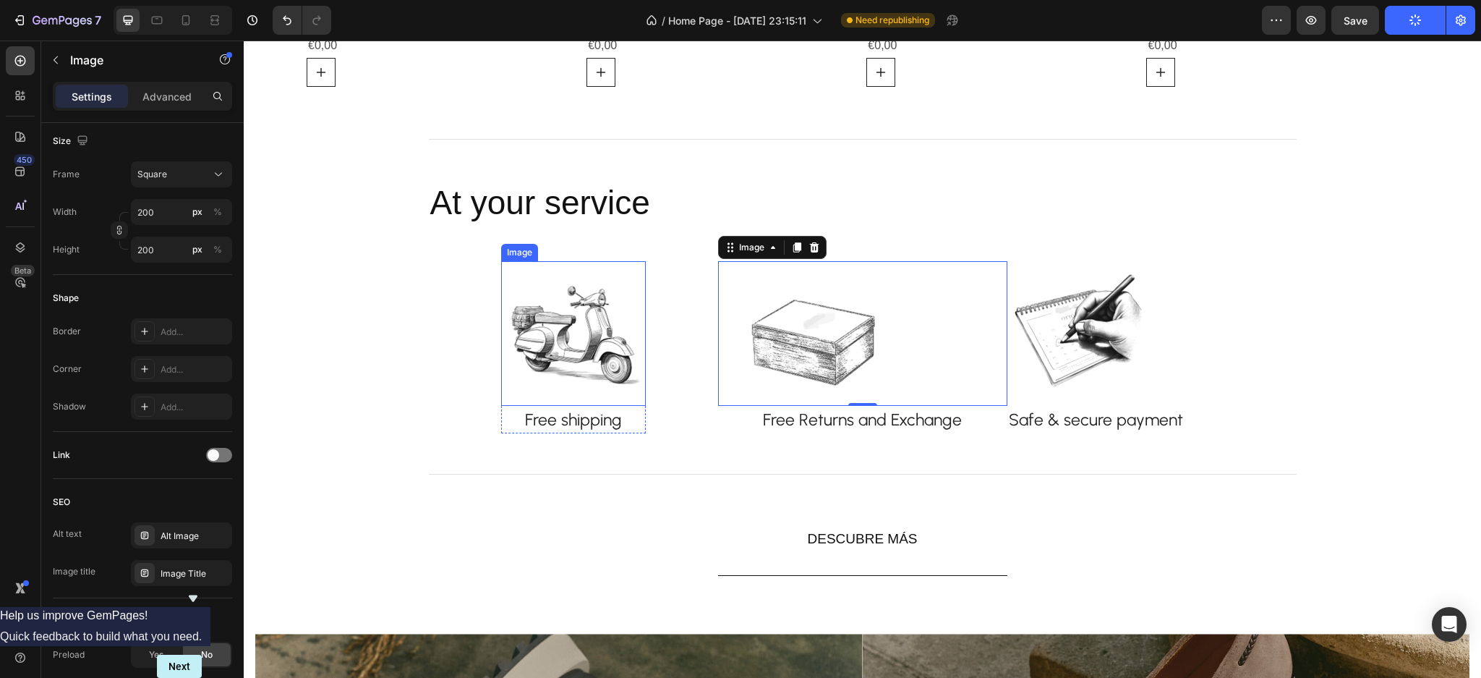
click at [605, 345] on img at bounding box center [573, 333] width 145 height 145
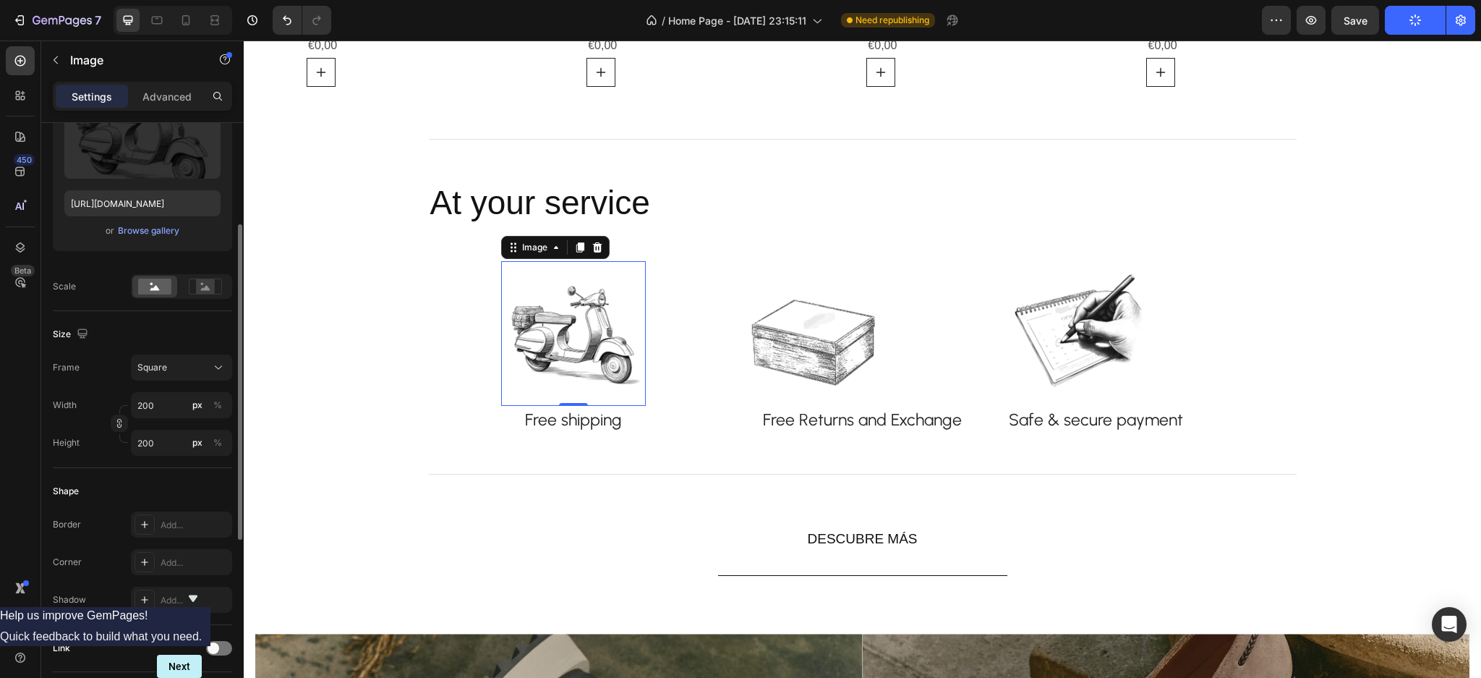
scroll to position [96, 0]
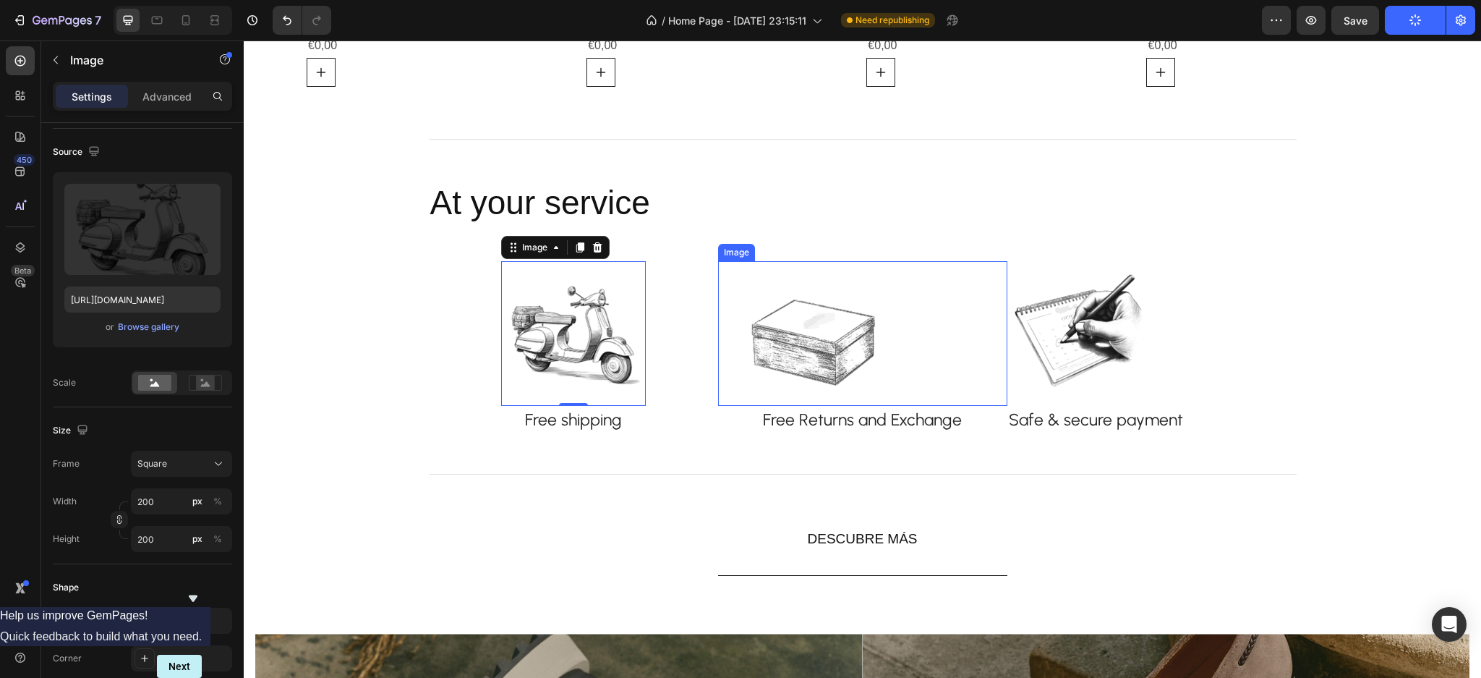
click at [791, 337] on img at bounding box center [813, 333] width 145 height 145
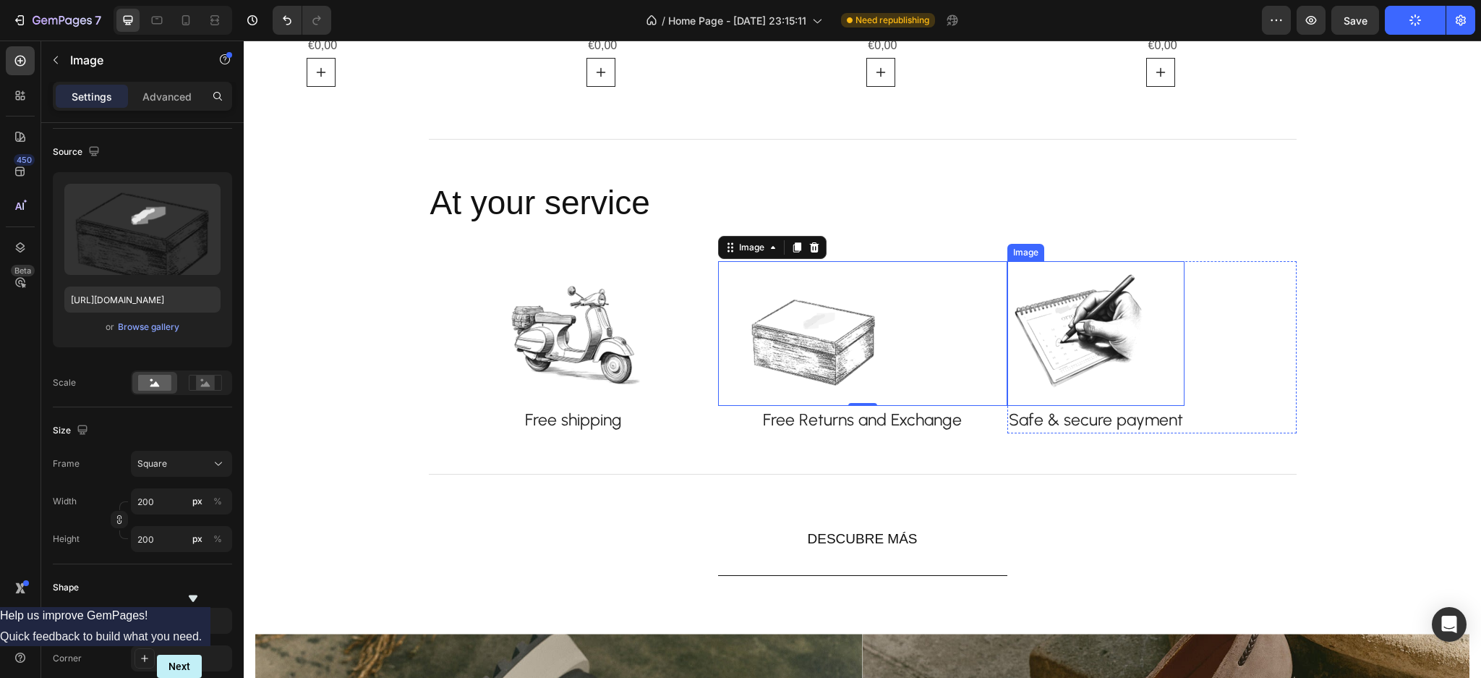
click at [1097, 336] on img at bounding box center [1080, 333] width 145 height 145
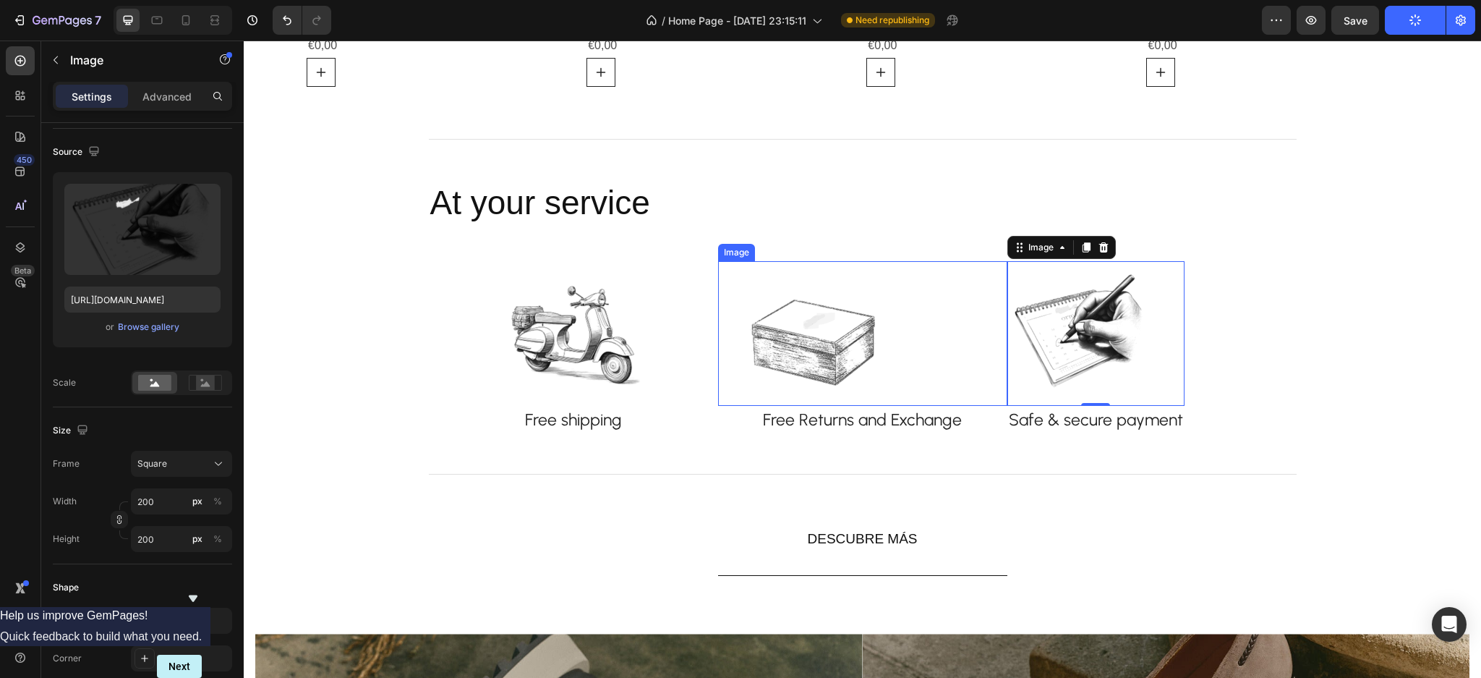
click at [917, 320] on div at bounding box center [874, 333] width 266 height 145
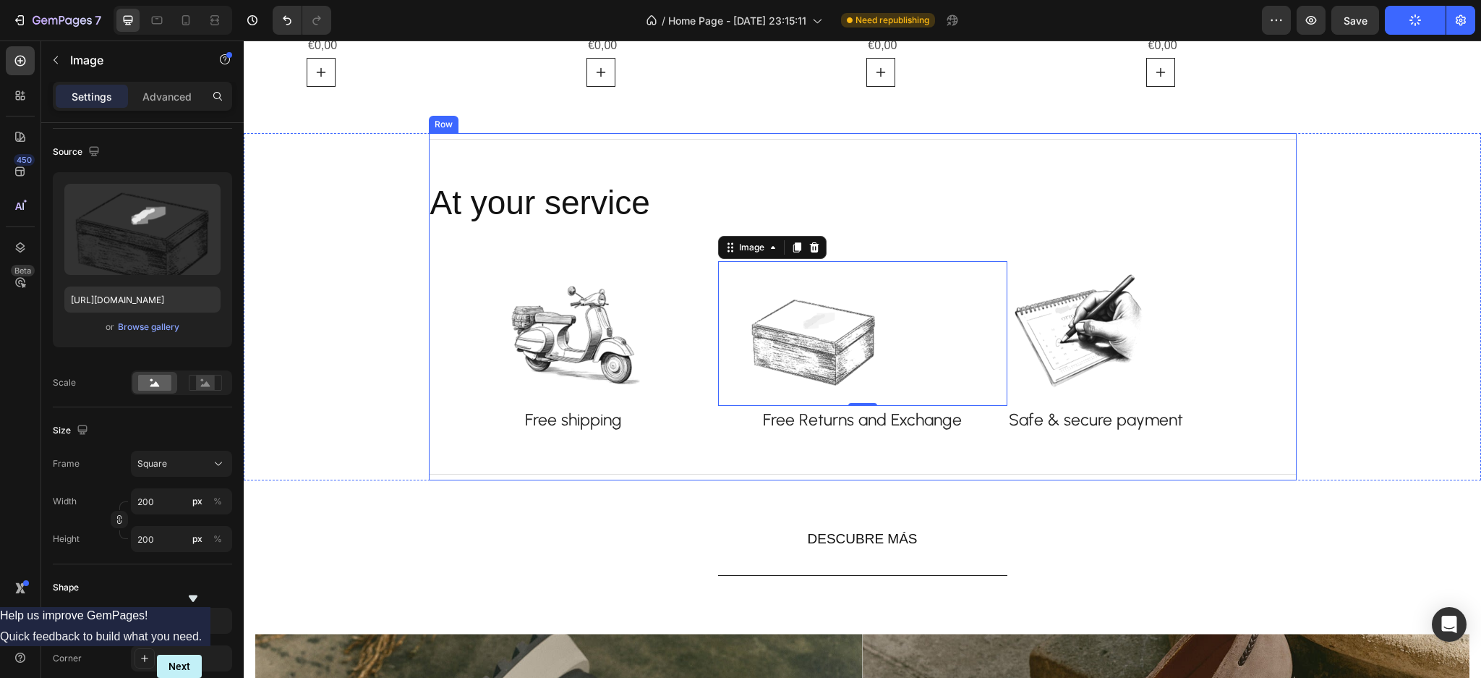
click at [647, 239] on div "Title Line At your service Heading Image Free shipping Text block Row Image 0 R…" at bounding box center [863, 306] width 868 height 347
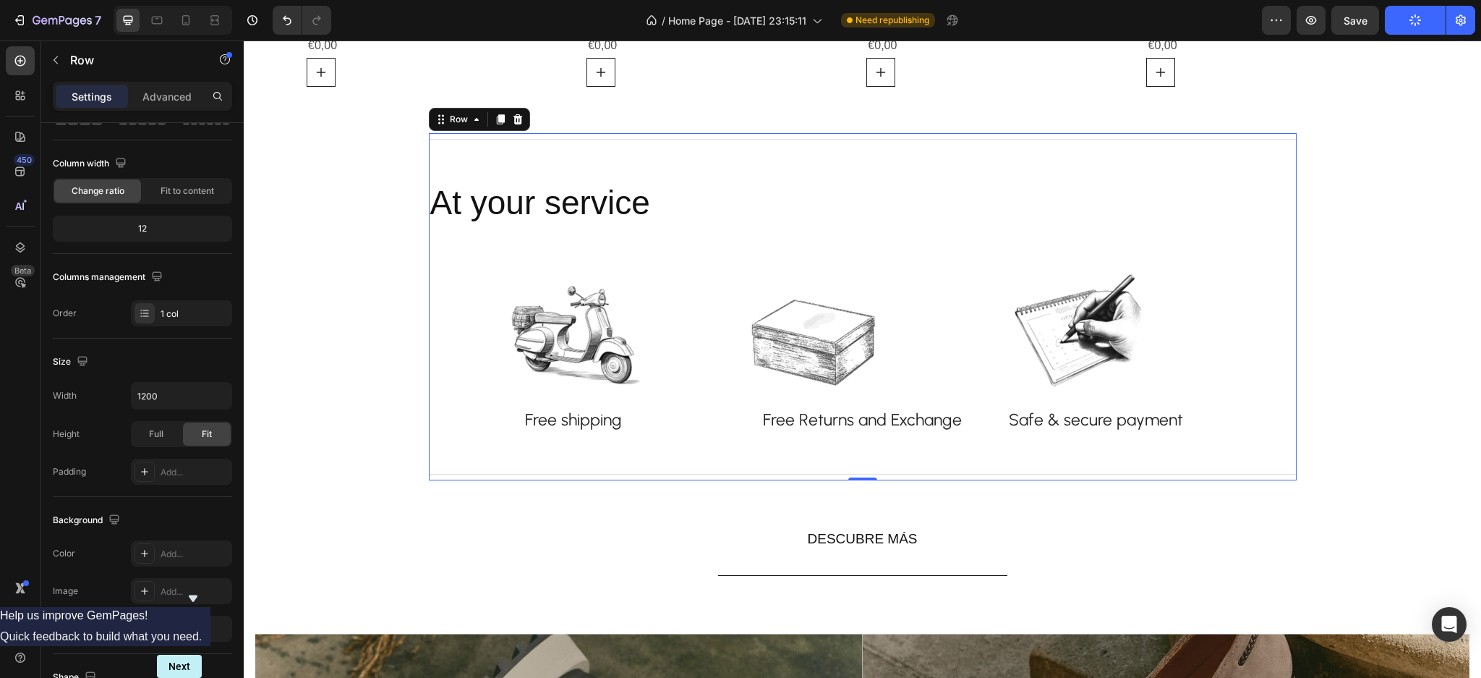
scroll to position [0, 0]
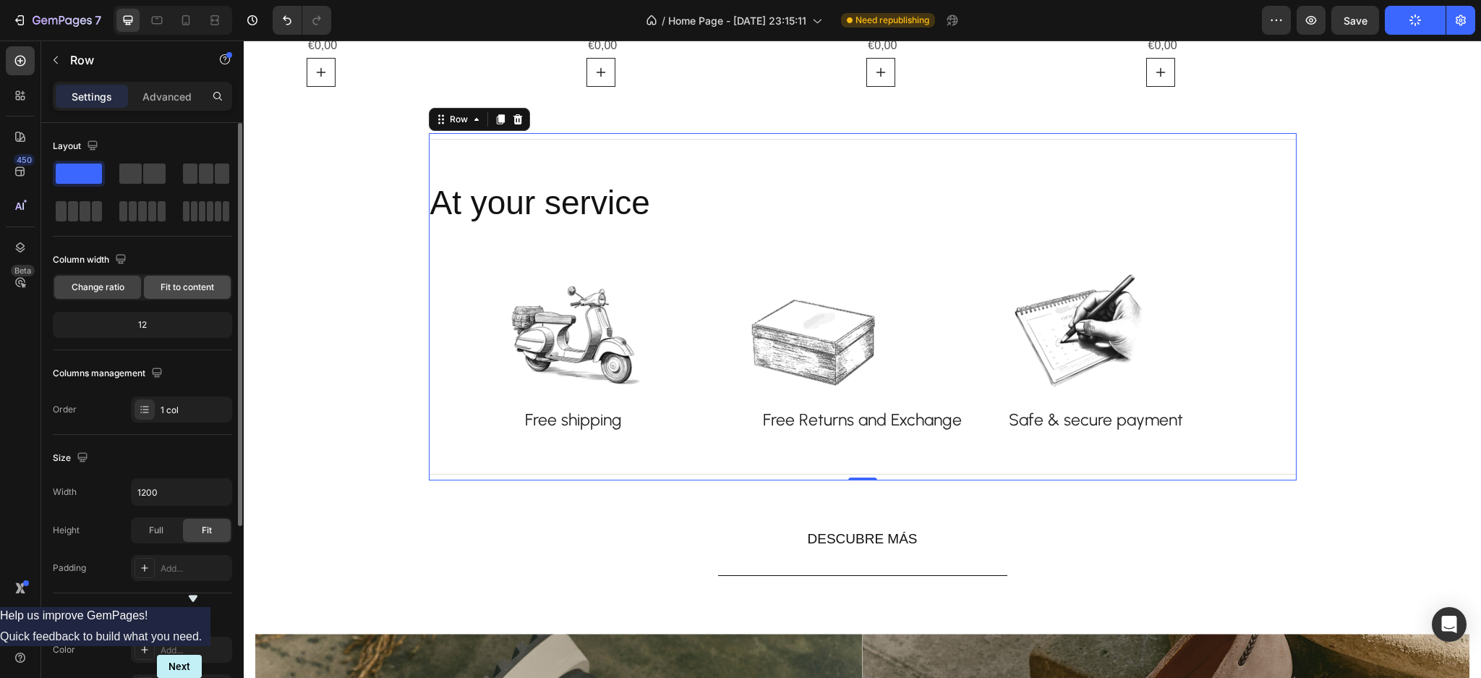
click at [183, 290] on span "Fit to content" at bounding box center [188, 287] width 54 height 13
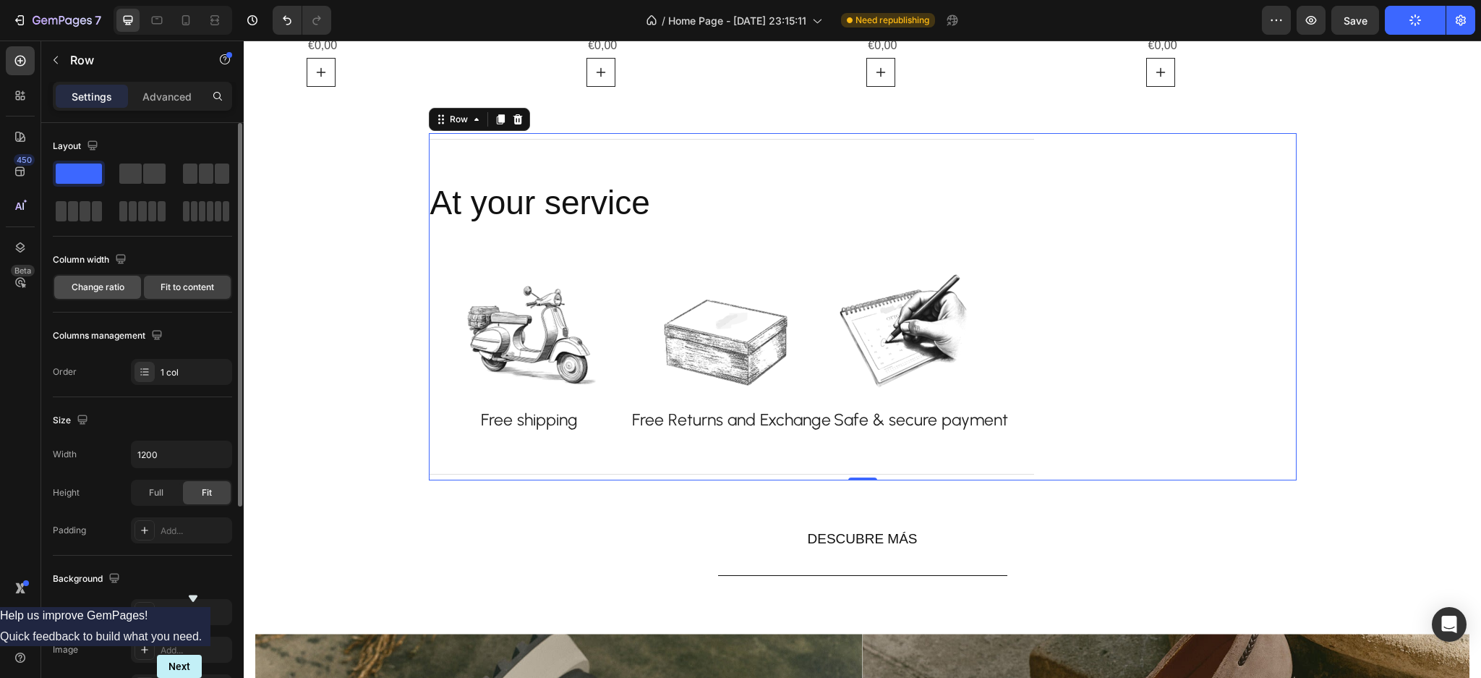
click at [95, 287] on span "Change ratio" at bounding box center [98, 287] width 53 height 13
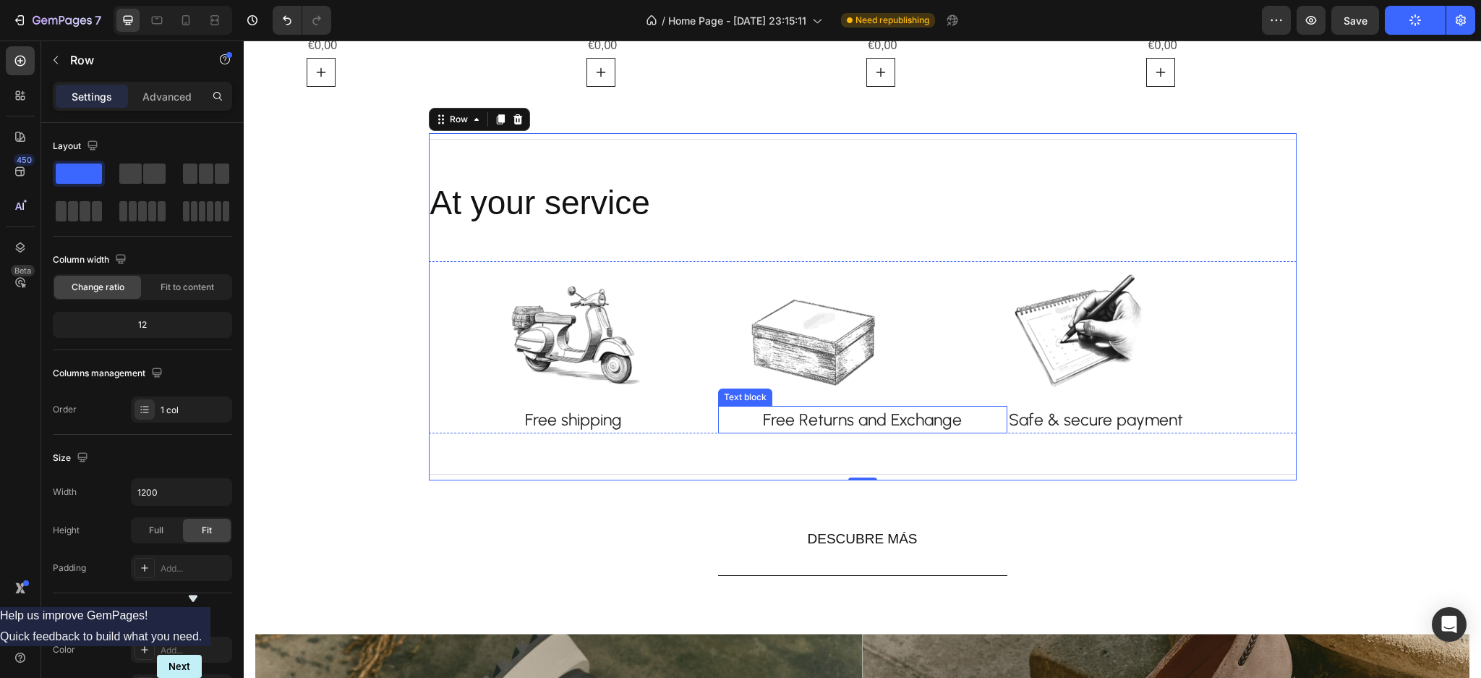
click at [757, 416] on p "Free Returns and Exchange" at bounding box center [863, 419] width 286 height 25
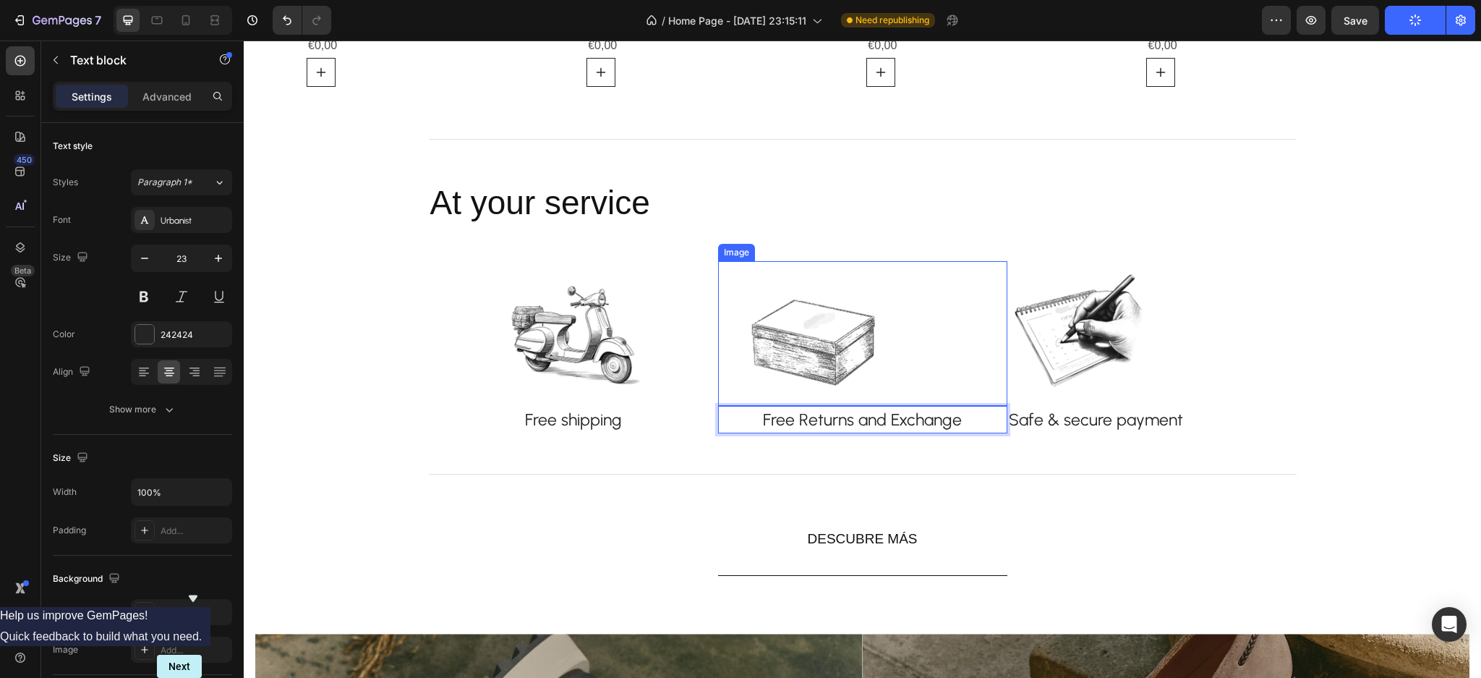
click at [744, 330] on img at bounding box center [813, 333] width 145 height 145
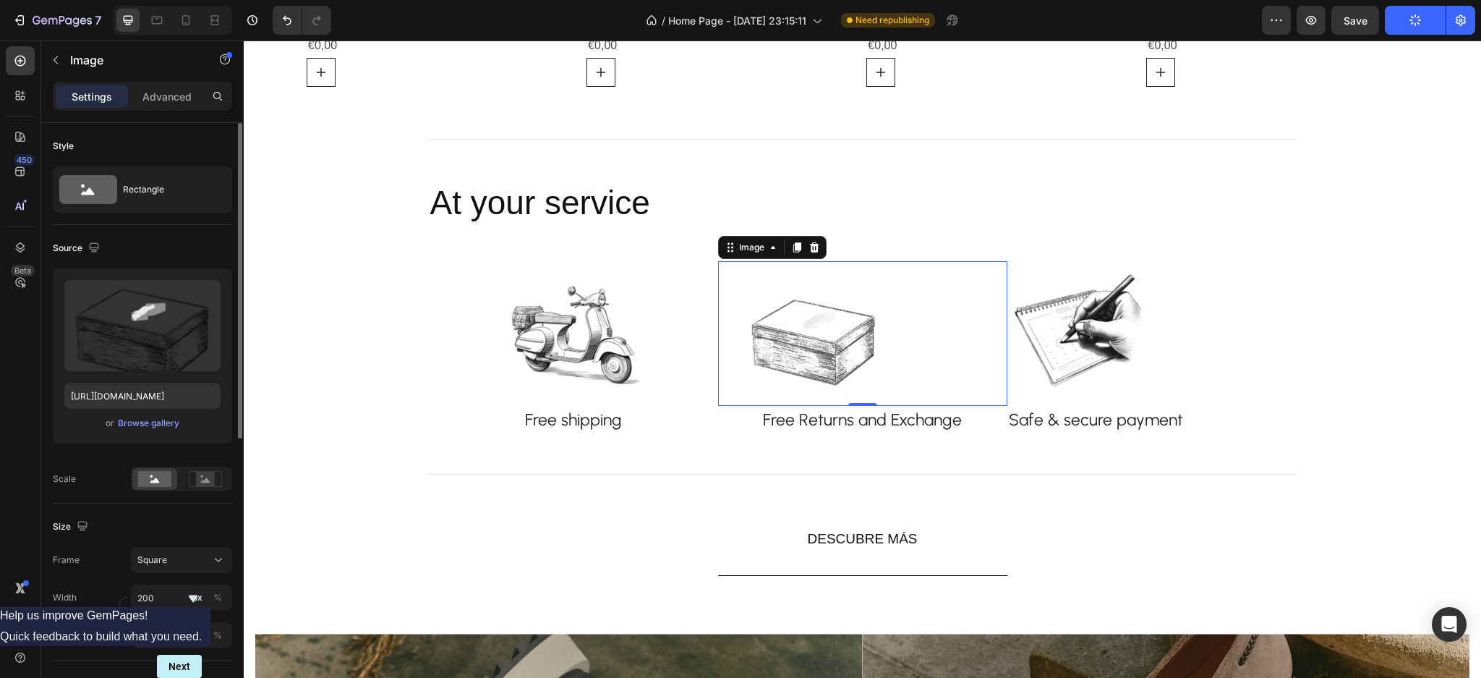
click at [171, 92] on p "Advanced" at bounding box center [166, 96] width 49 height 15
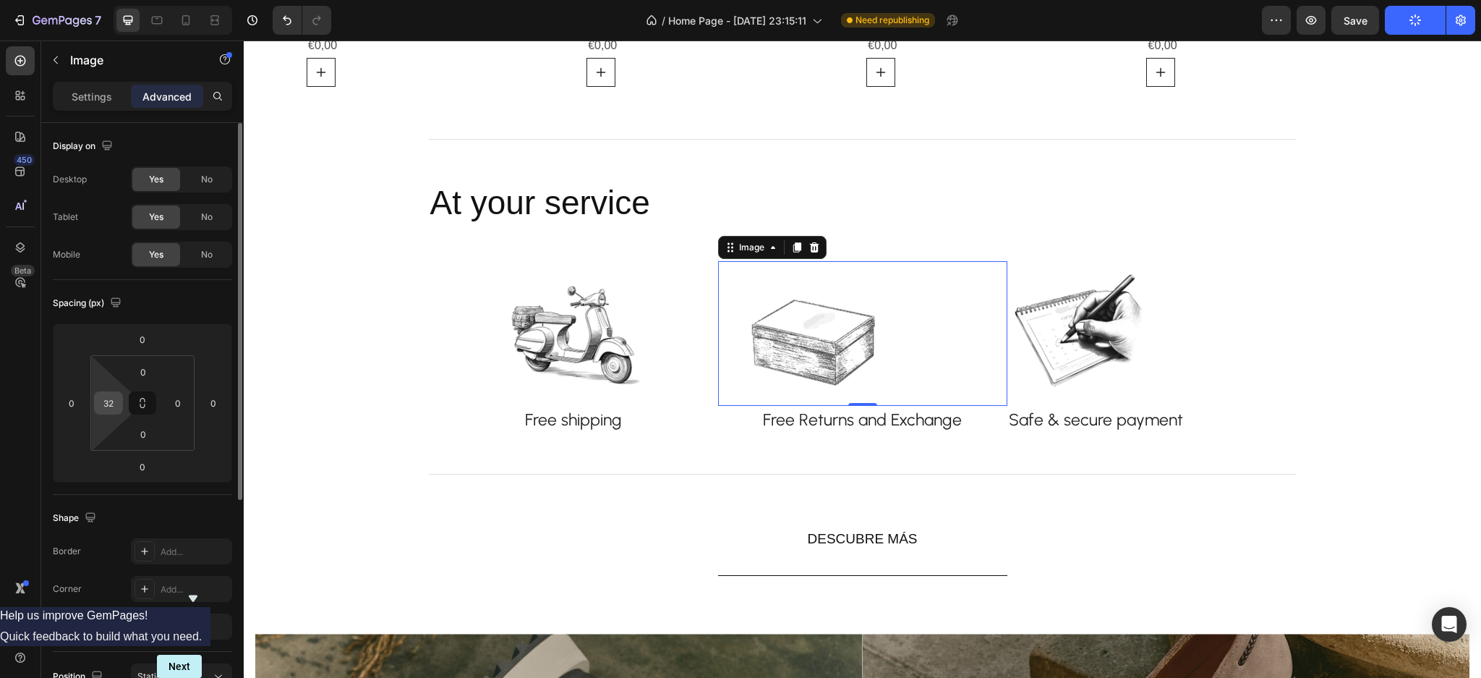
click at [111, 398] on input "32" at bounding box center [109, 403] width 22 height 22
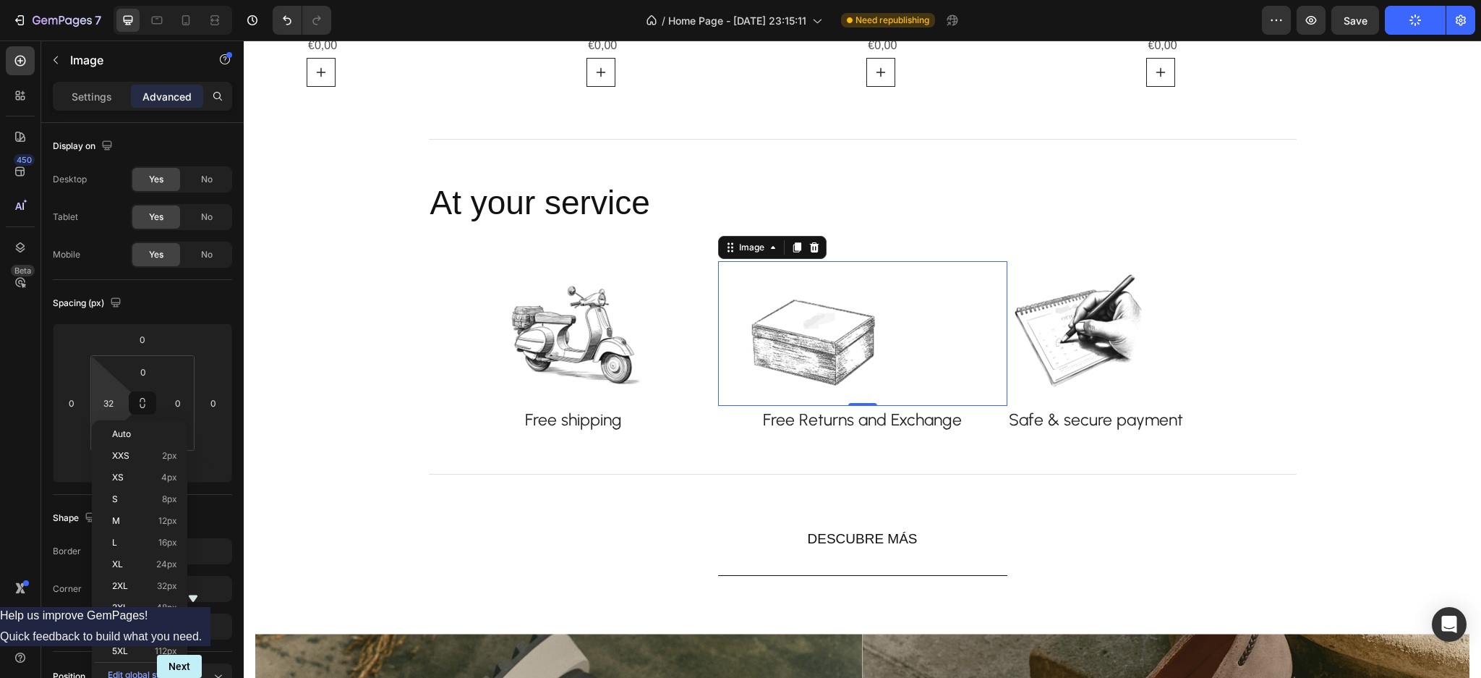
click at [135, 626] on p "4XL 80px" at bounding box center [144, 629] width 65 height 10
type input "80"
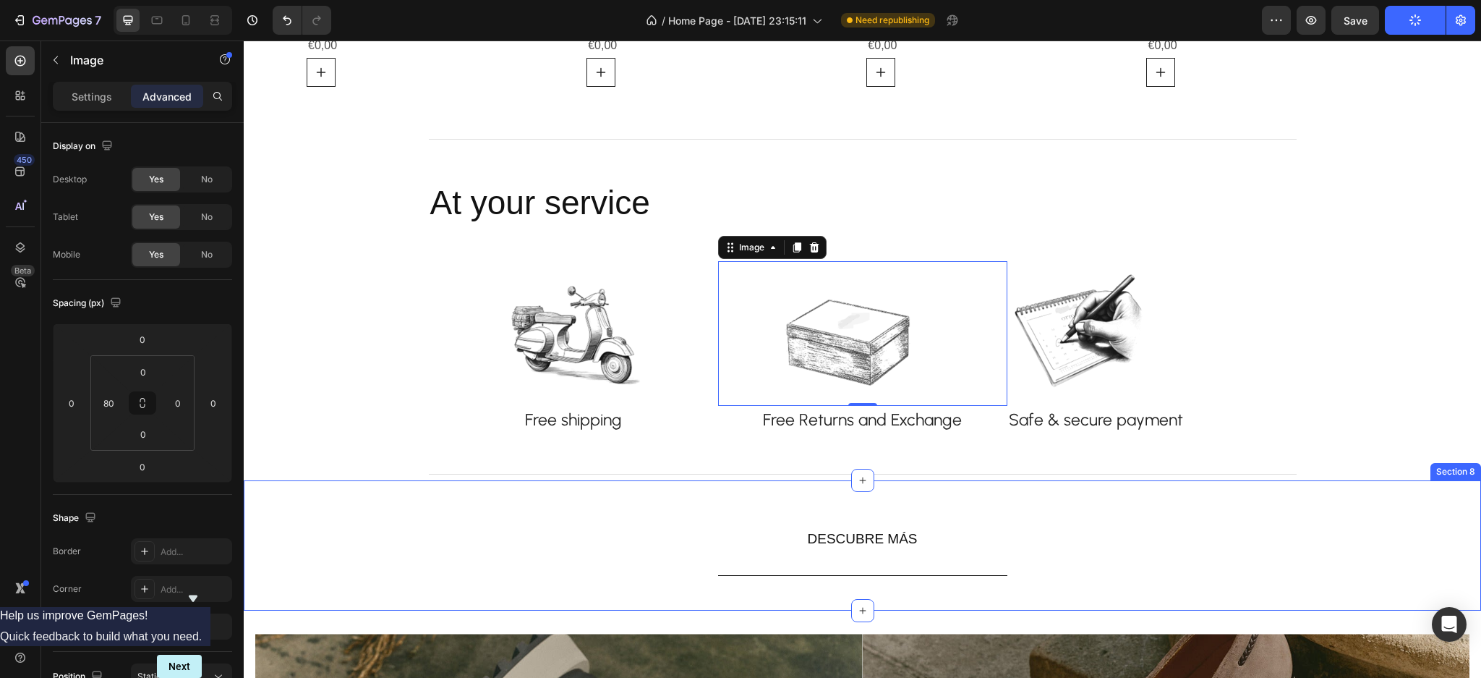
click at [347, 540] on div "DESCUBRE MÁS Button Row" at bounding box center [863, 545] width 1238 height 84
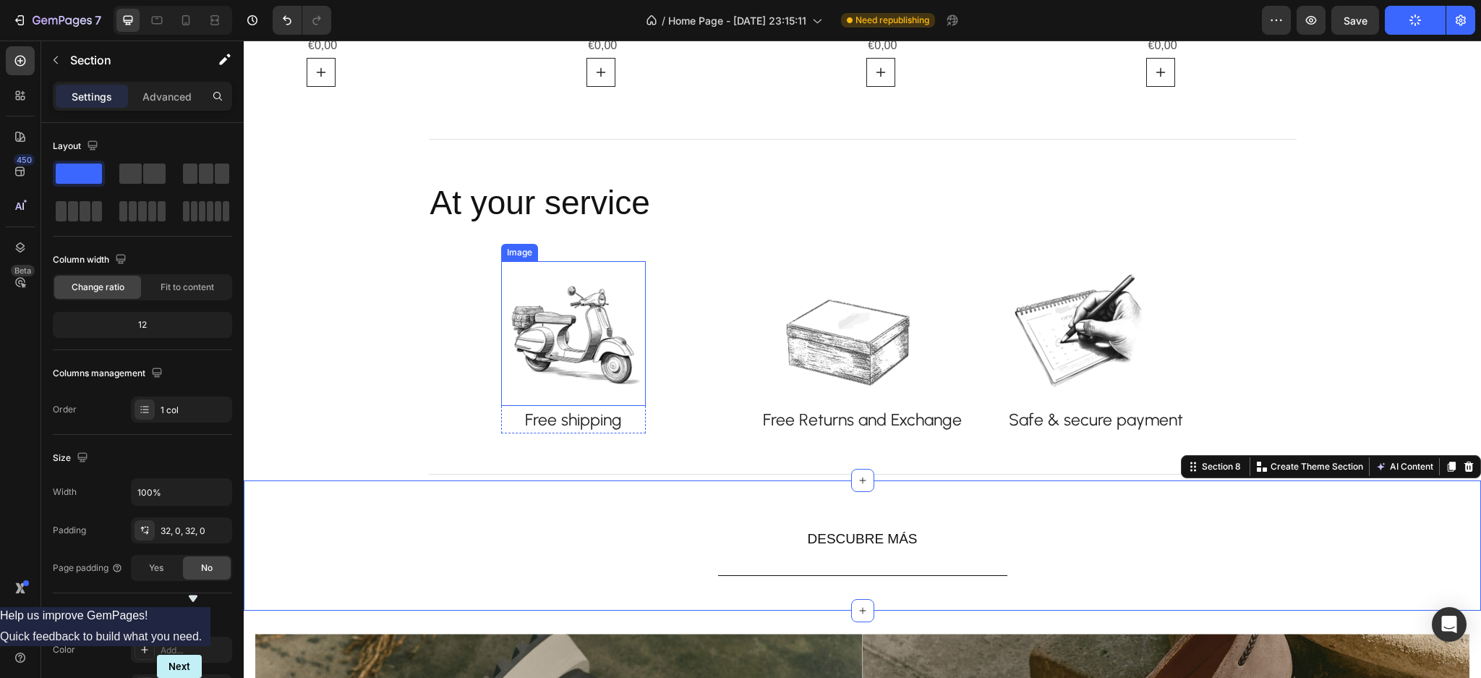
click at [513, 344] on img at bounding box center [573, 333] width 145 height 145
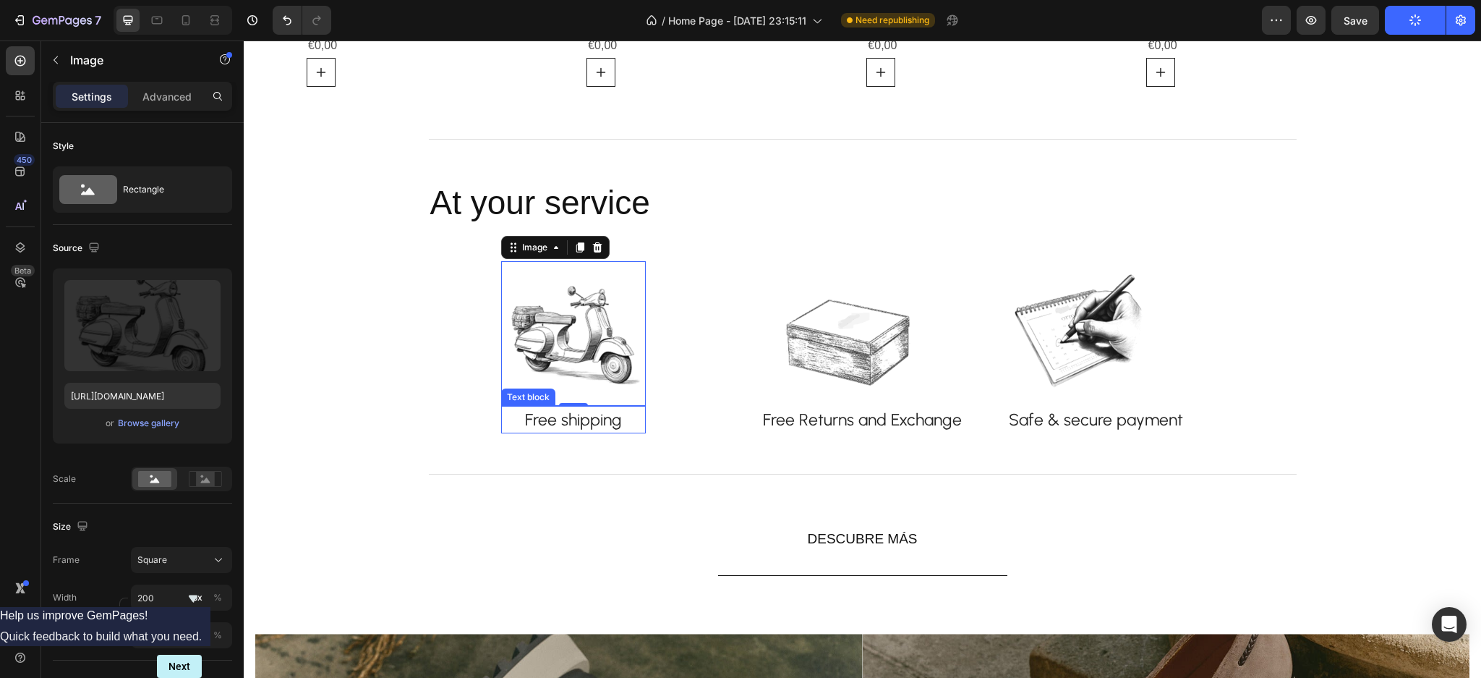
click at [508, 413] on p "Free shipping" at bounding box center [574, 419] width 142 height 25
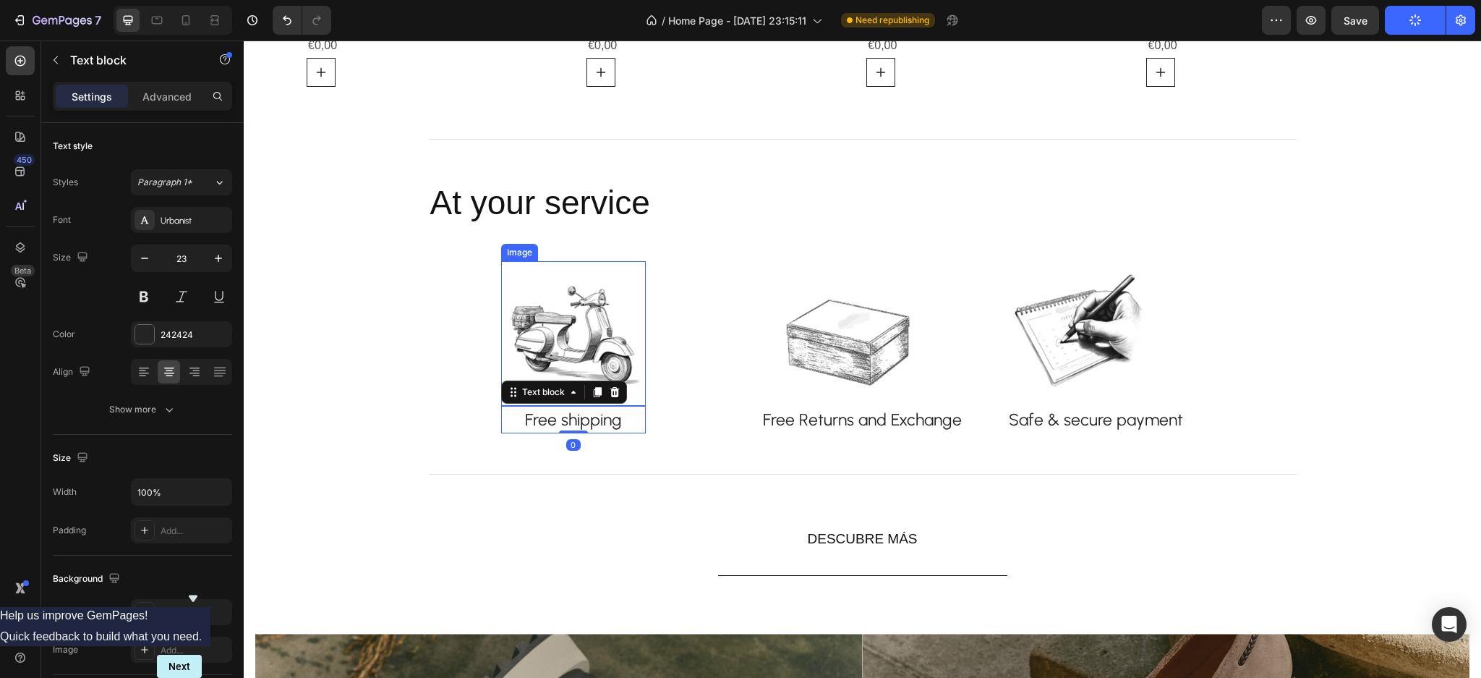
click at [502, 363] on img at bounding box center [573, 333] width 145 height 145
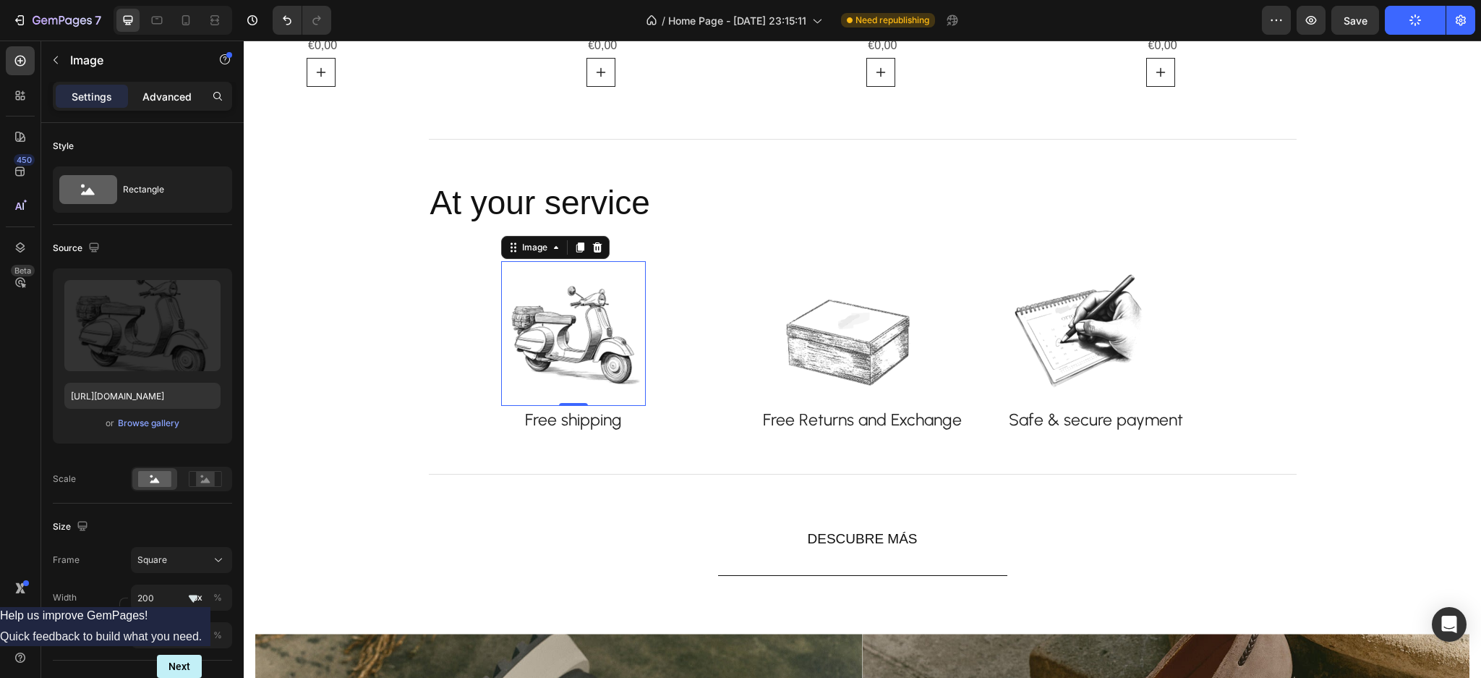
click at [179, 95] on p "Advanced" at bounding box center [166, 96] width 49 height 15
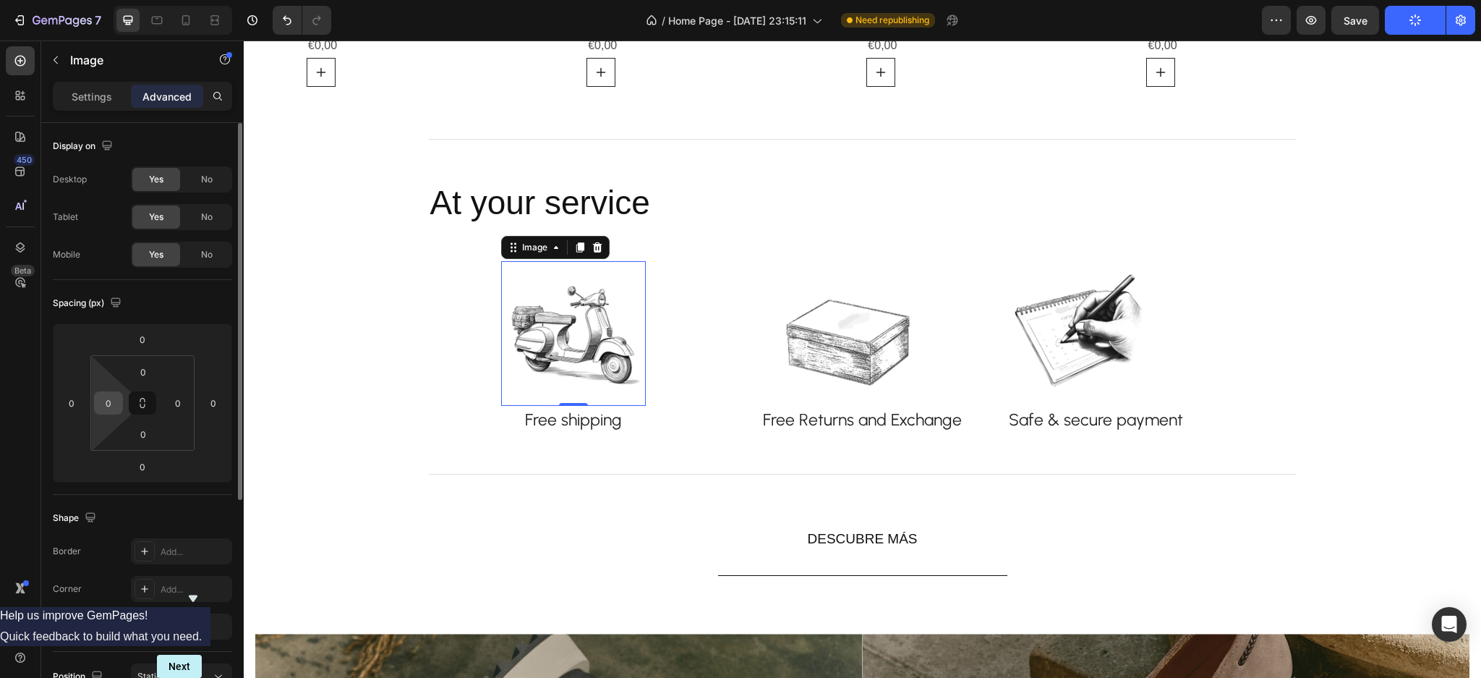
click at [104, 391] on div "0" at bounding box center [108, 402] width 29 height 23
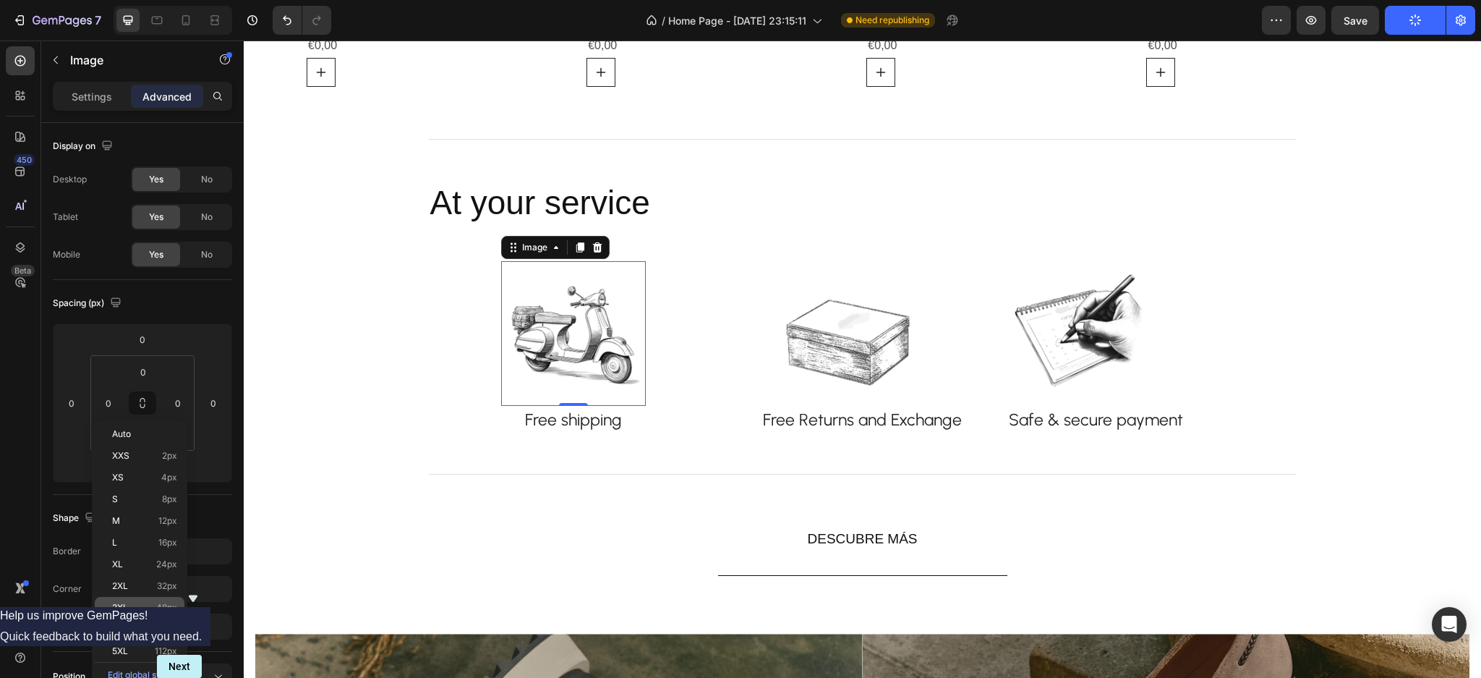
click at [120, 603] on span "3XL" at bounding box center [120, 608] width 16 height 10
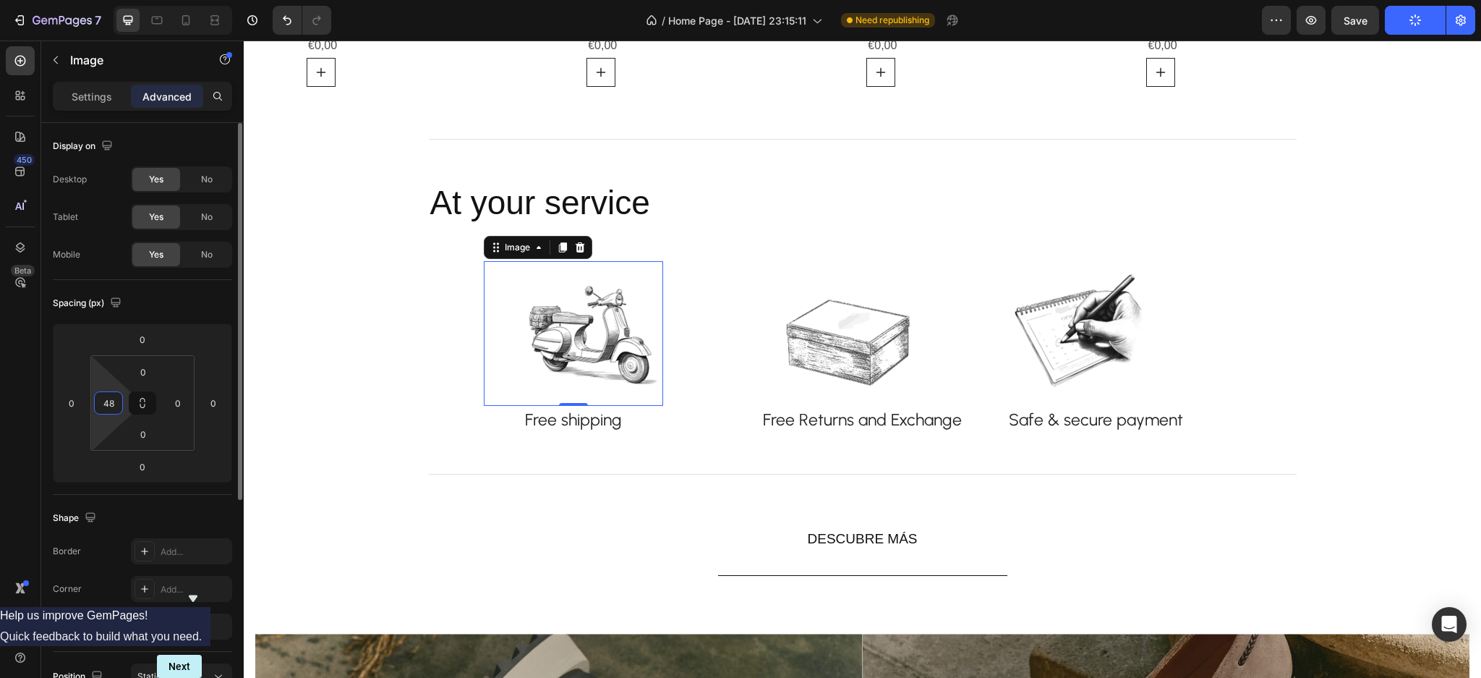
click at [101, 404] on input "48" at bounding box center [109, 403] width 22 height 22
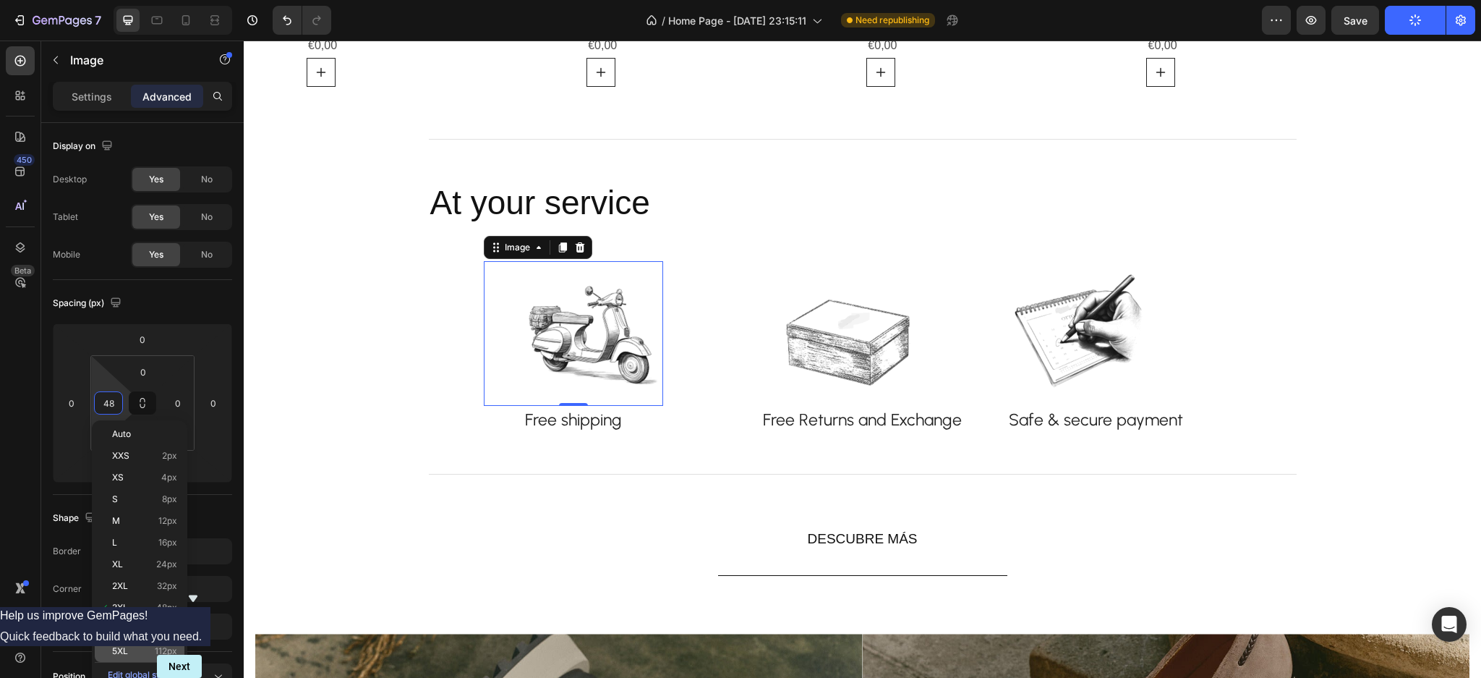
click at [132, 646] on p "5XL 112px" at bounding box center [144, 651] width 65 height 10
type input "112"
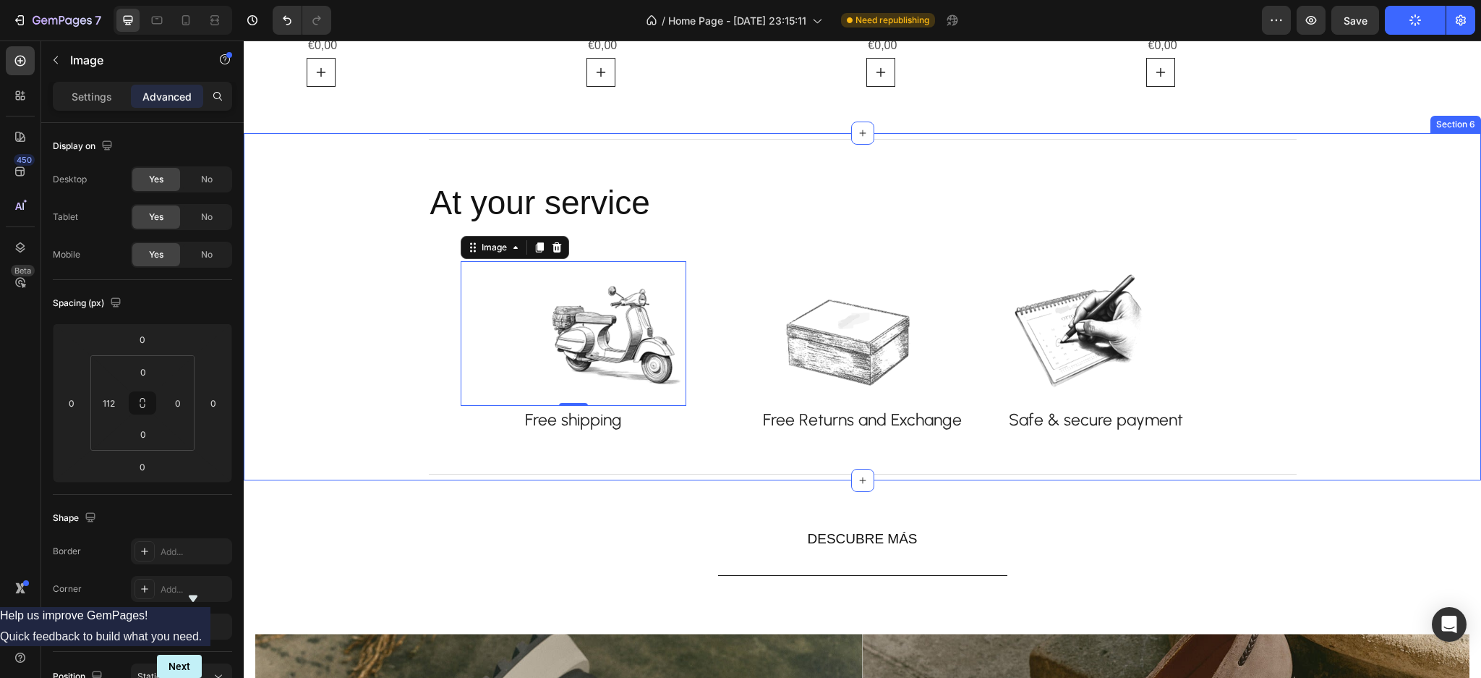
click at [318, 362] on div "Title Line At your service Heading Image 0 Free shipping Text block Row Image R…" at bounding box center [863, 306] width 1216 height 347
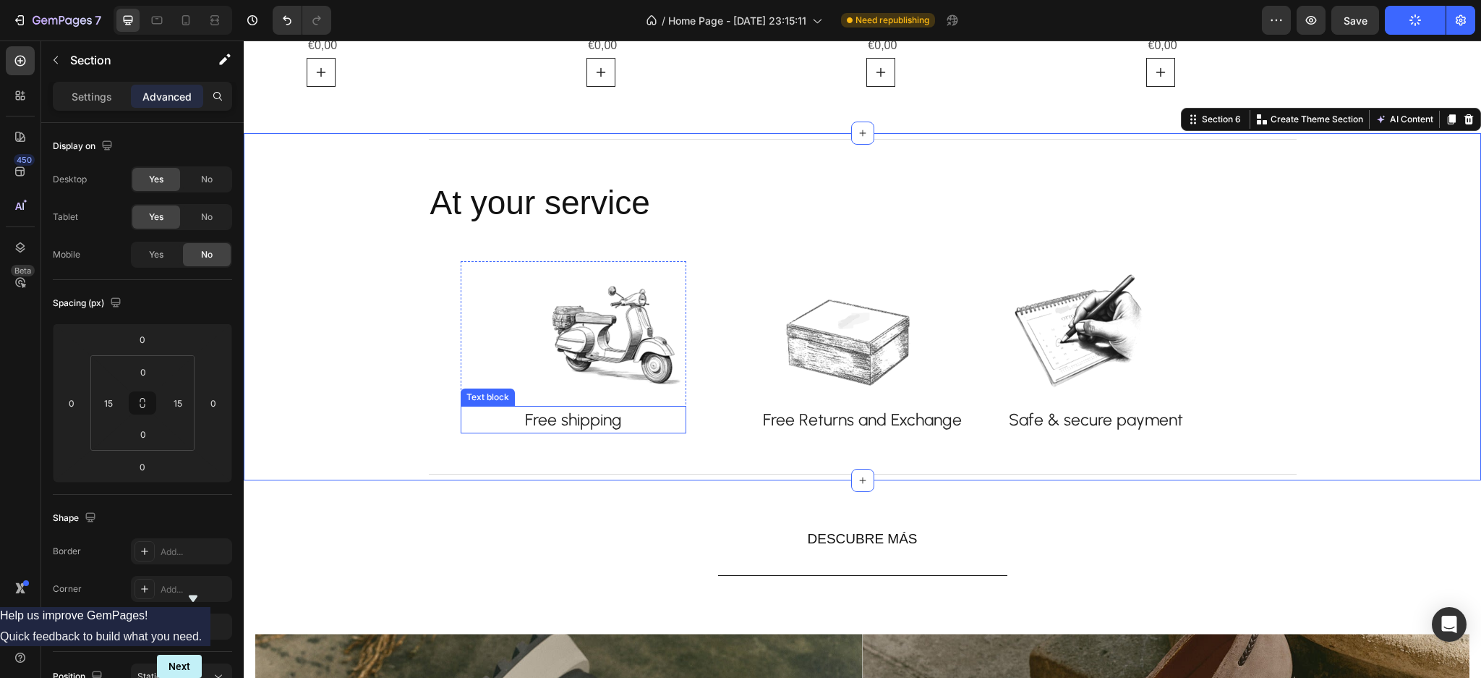
click at [515, 415] on p "Free shipping" at bounding box center [573, 419] width 223 height 25
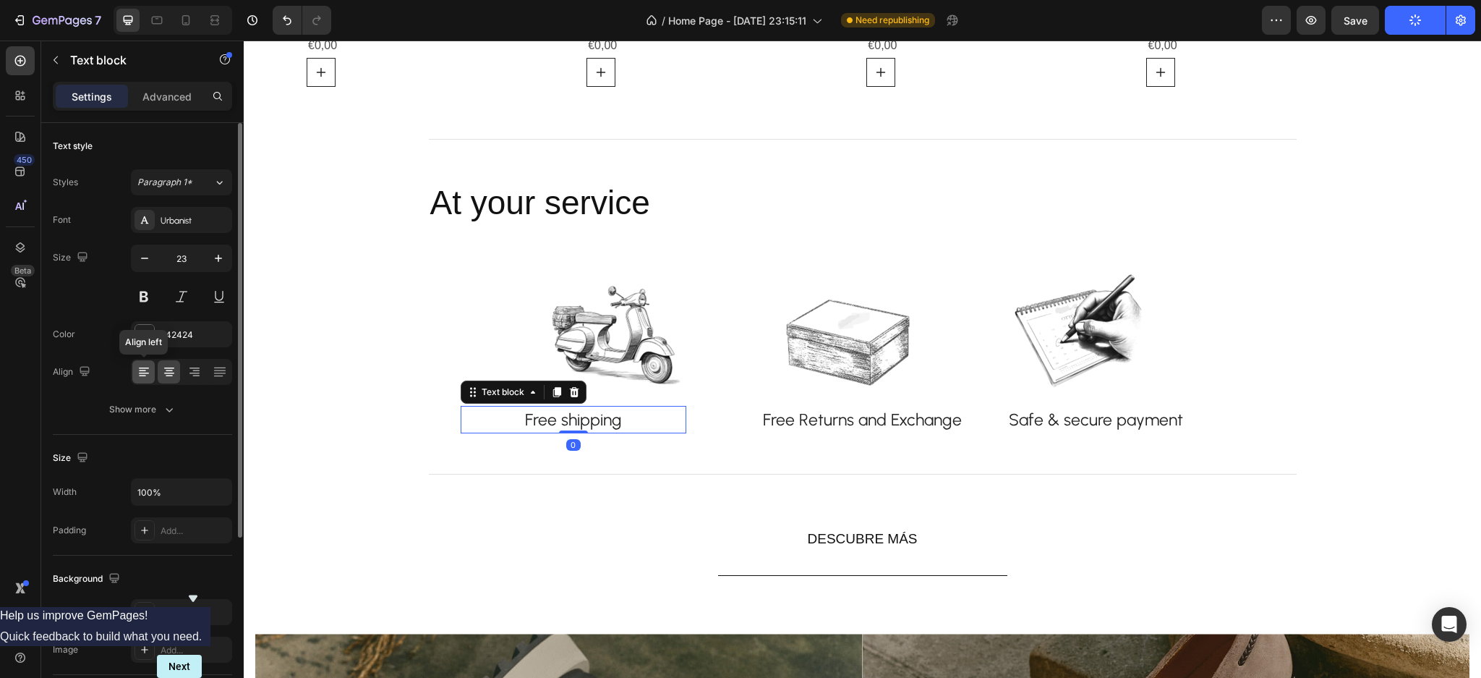
click at [142, 370] on icon at bounding box center [144, 372] width 14 height 14
click at [168, 370] on icon at bounding box center [169, 370] width 7 height 1
click at [516, 414] on p "Free shipping" at bounding box center [573, 419] width 223 height 25
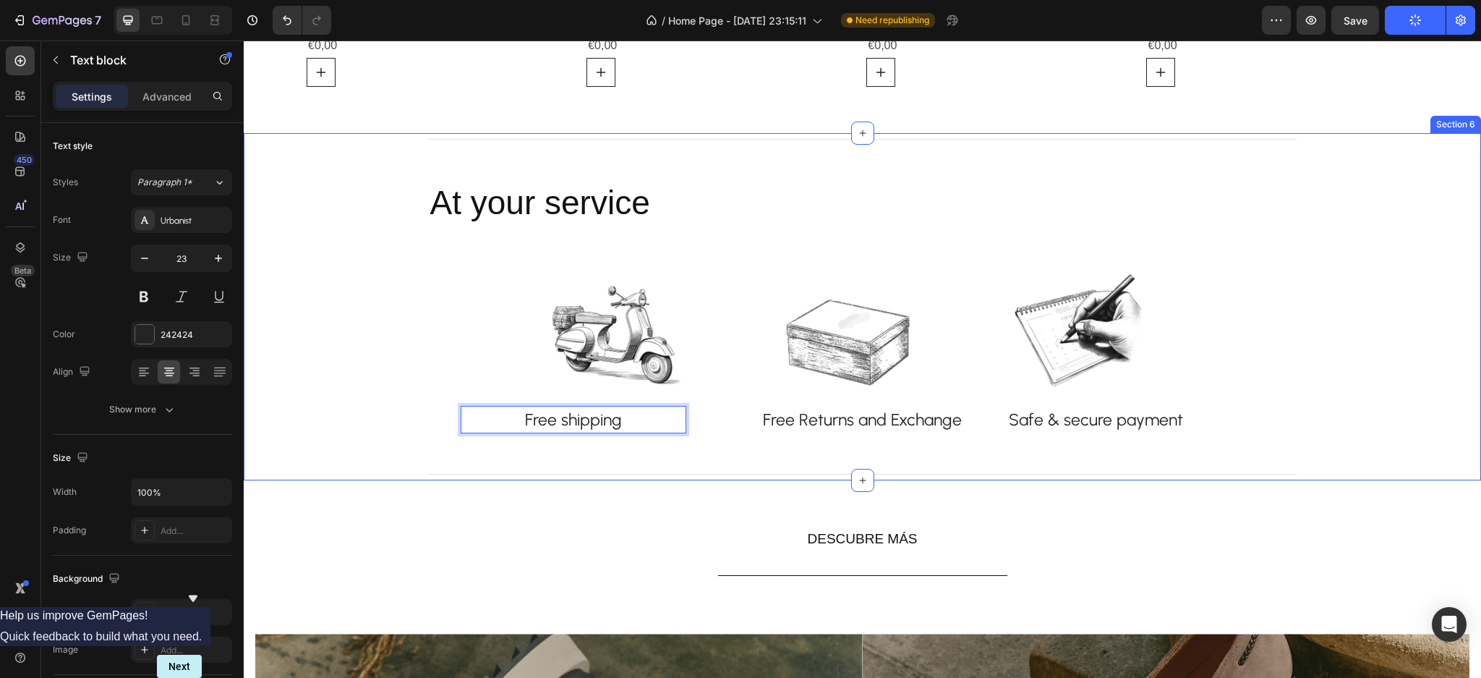
click at [303, 359] on div "Title Line At your service Heading Image Free shipping Text block 0 Row Image R…" at bounding box center [863, 306] width 1216 height 347
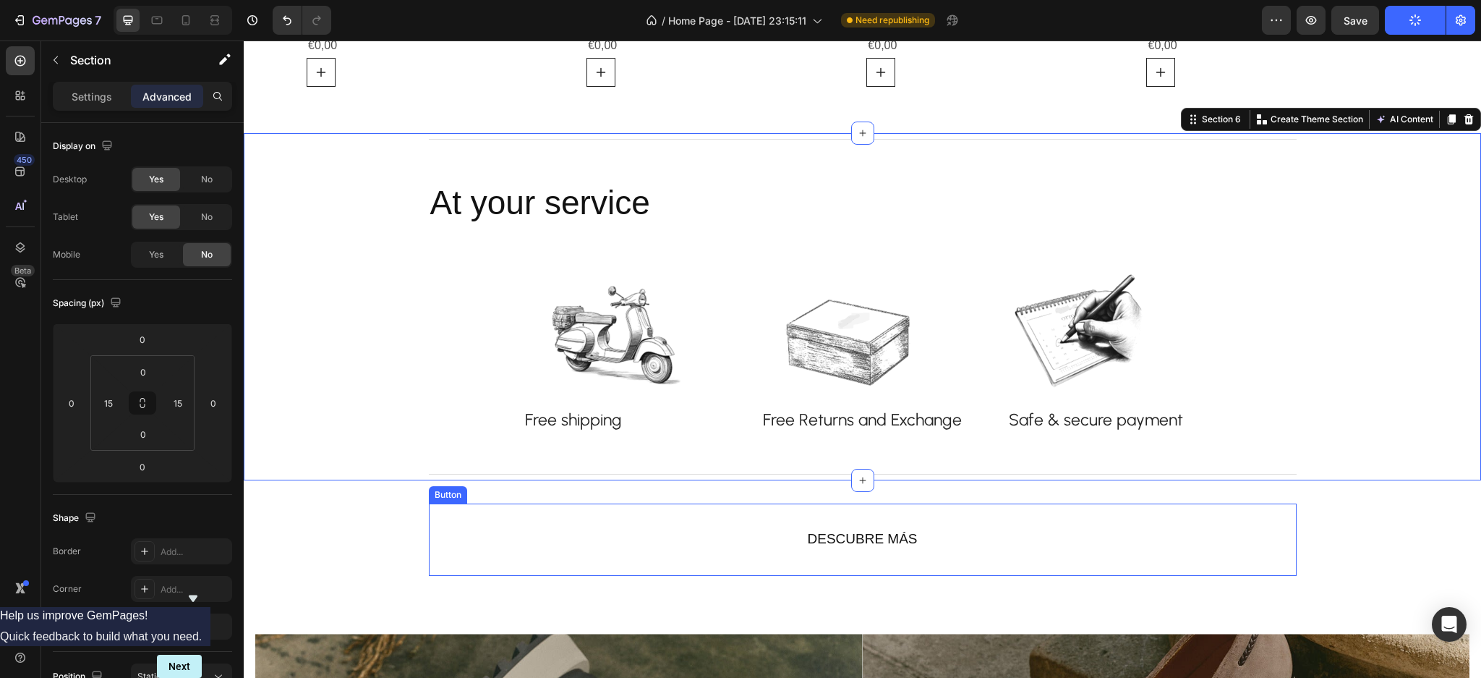
click at [1141, 516] on div "DESCUBRE MÁS Button" at bounding box center [863, 539] width 868 height 72
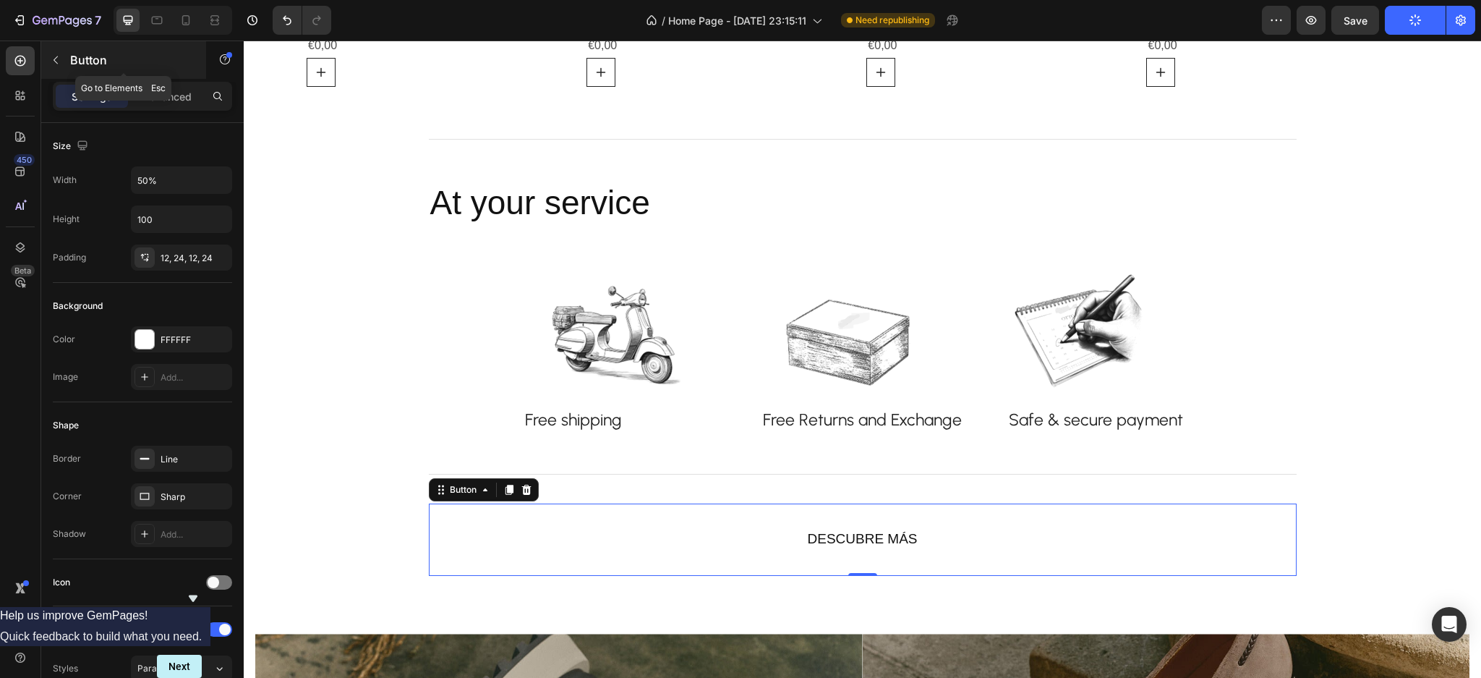
click at [61, 48] on button "button" at bounding box center [55, 59] width 23 height 23
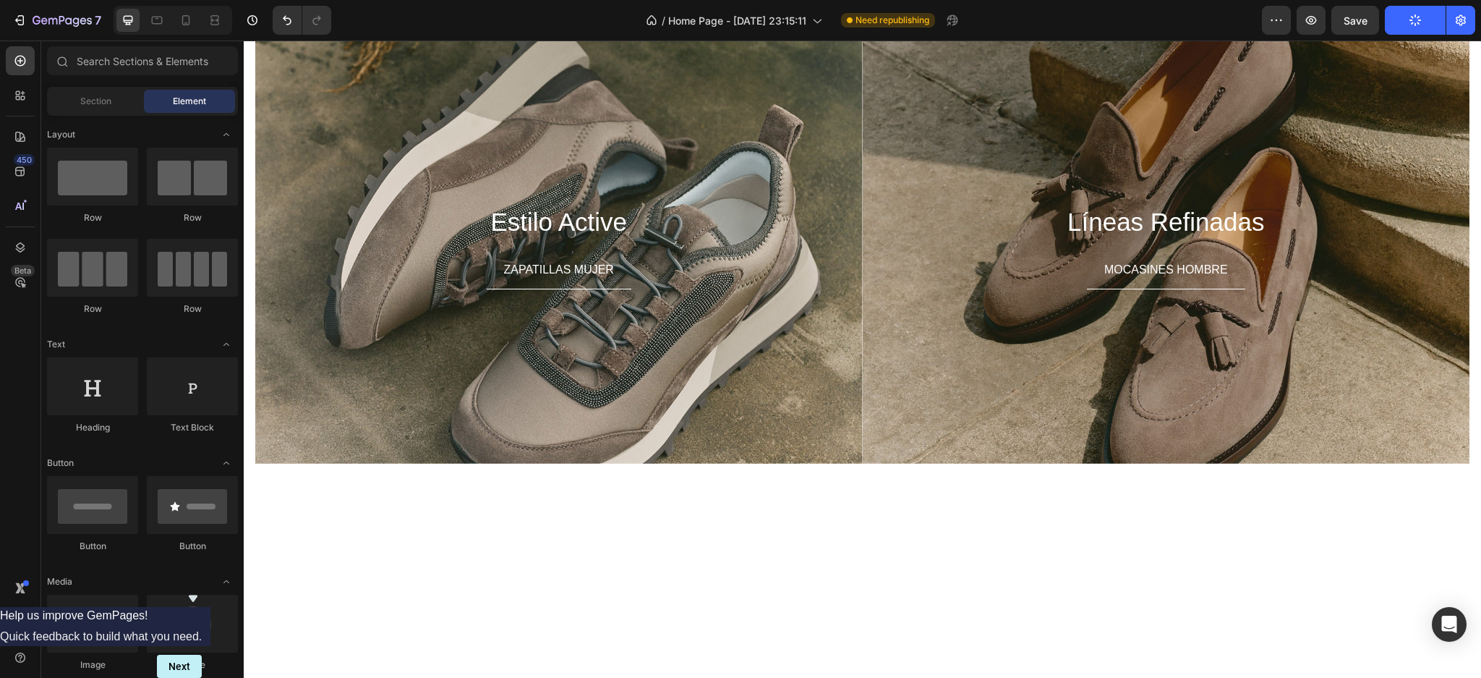
scroll to position [1671, 0]
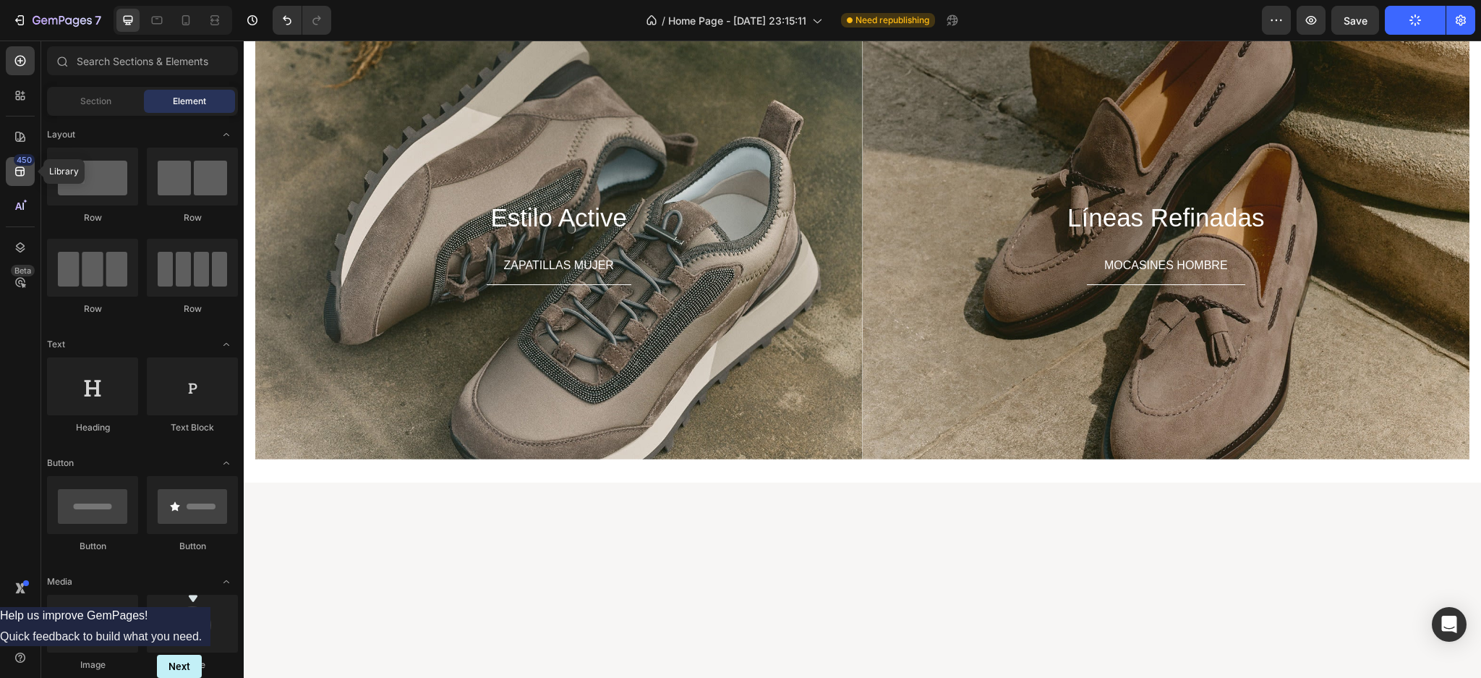
click at [19, 179] on div "450" at bounding box center [20, 171] width 29 height 29
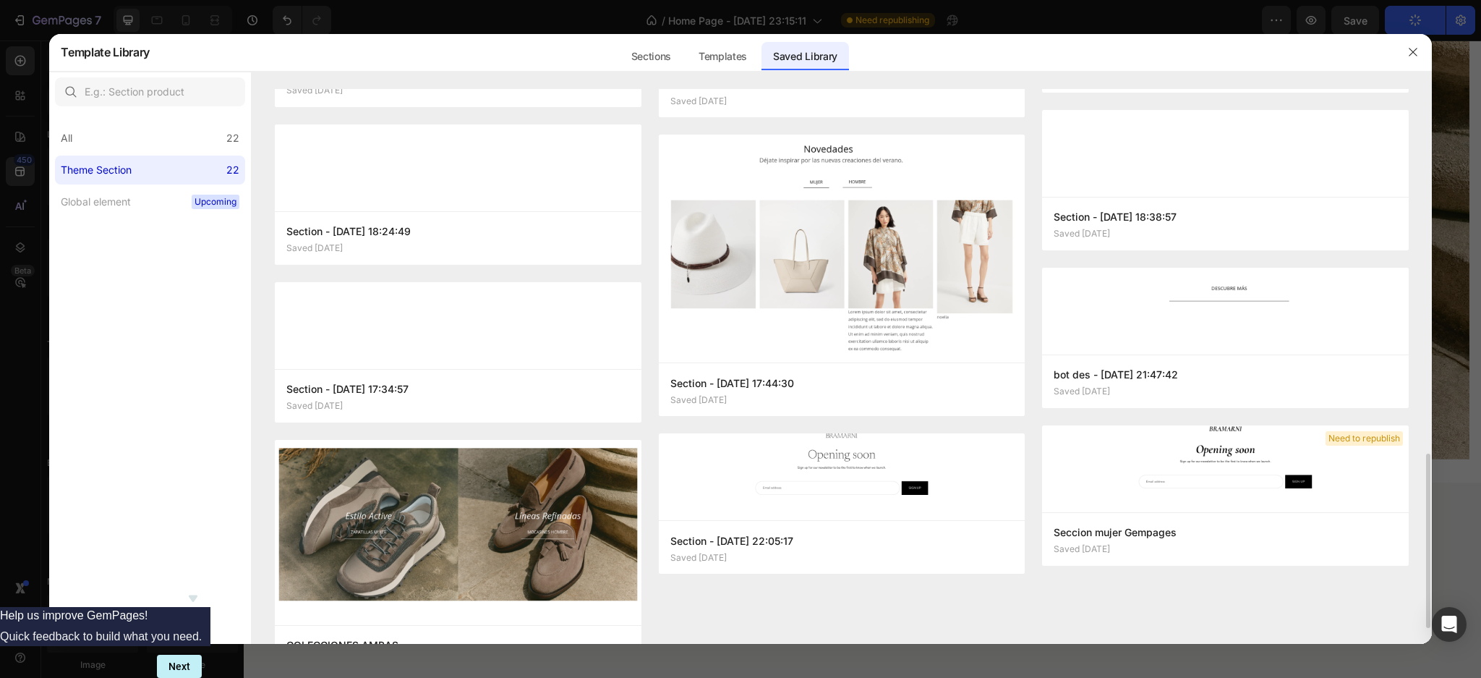
scroll to position [1208, 0]
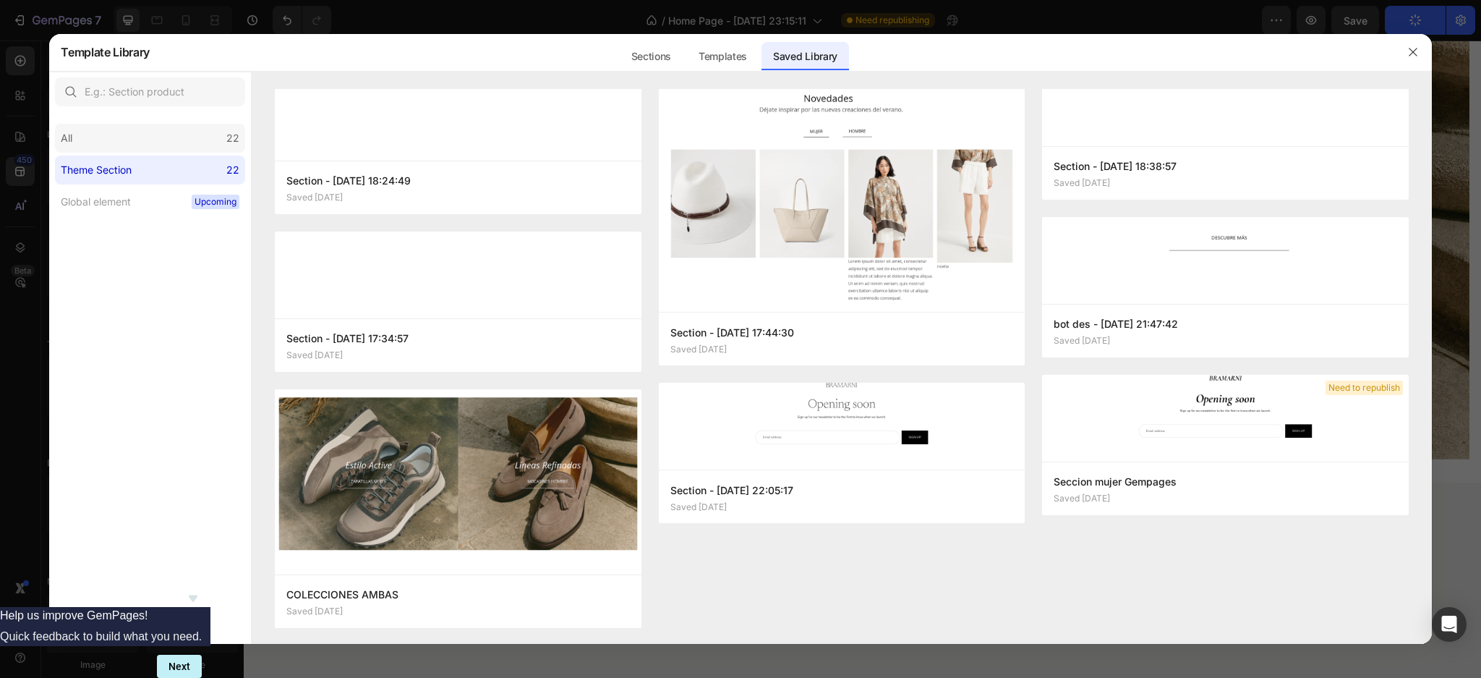
click at [150, 142] on div "All 22" at bounding box center [150, 138] width 190 height 29
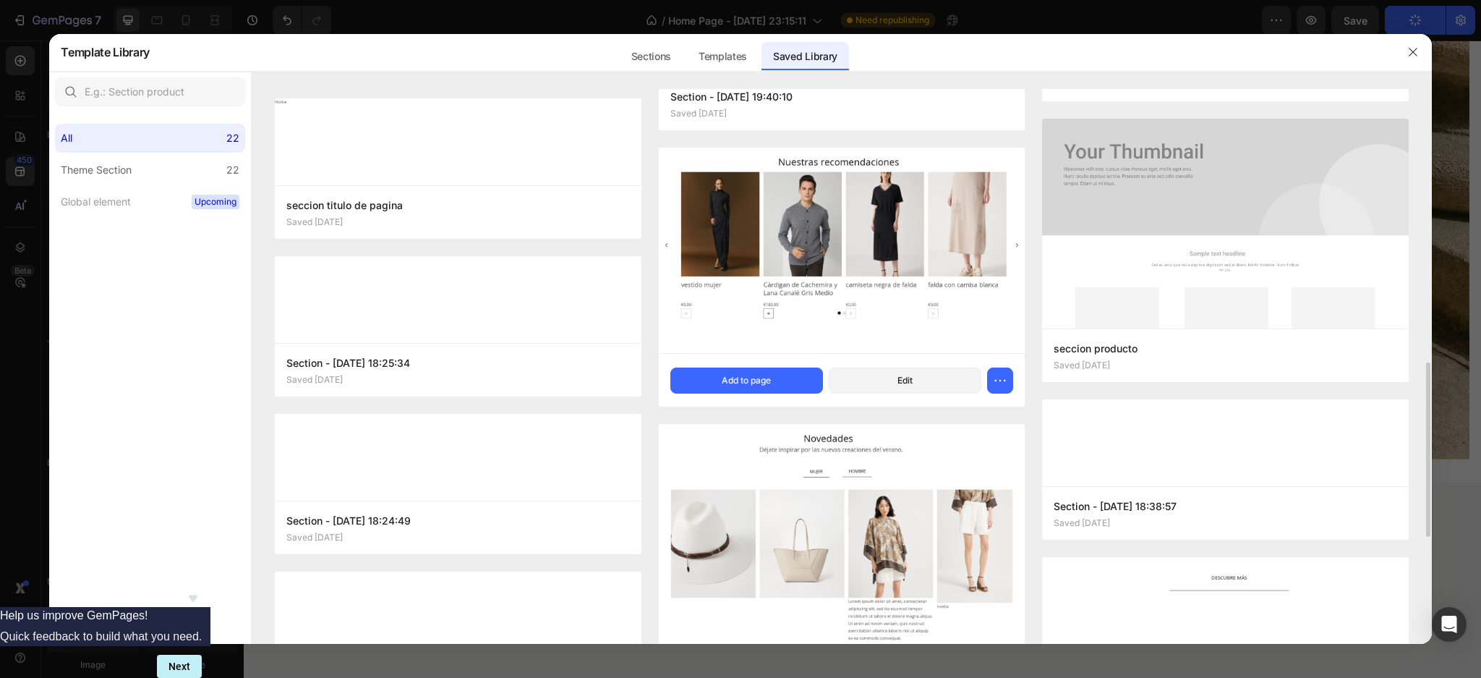
scroll to position [771, 0]
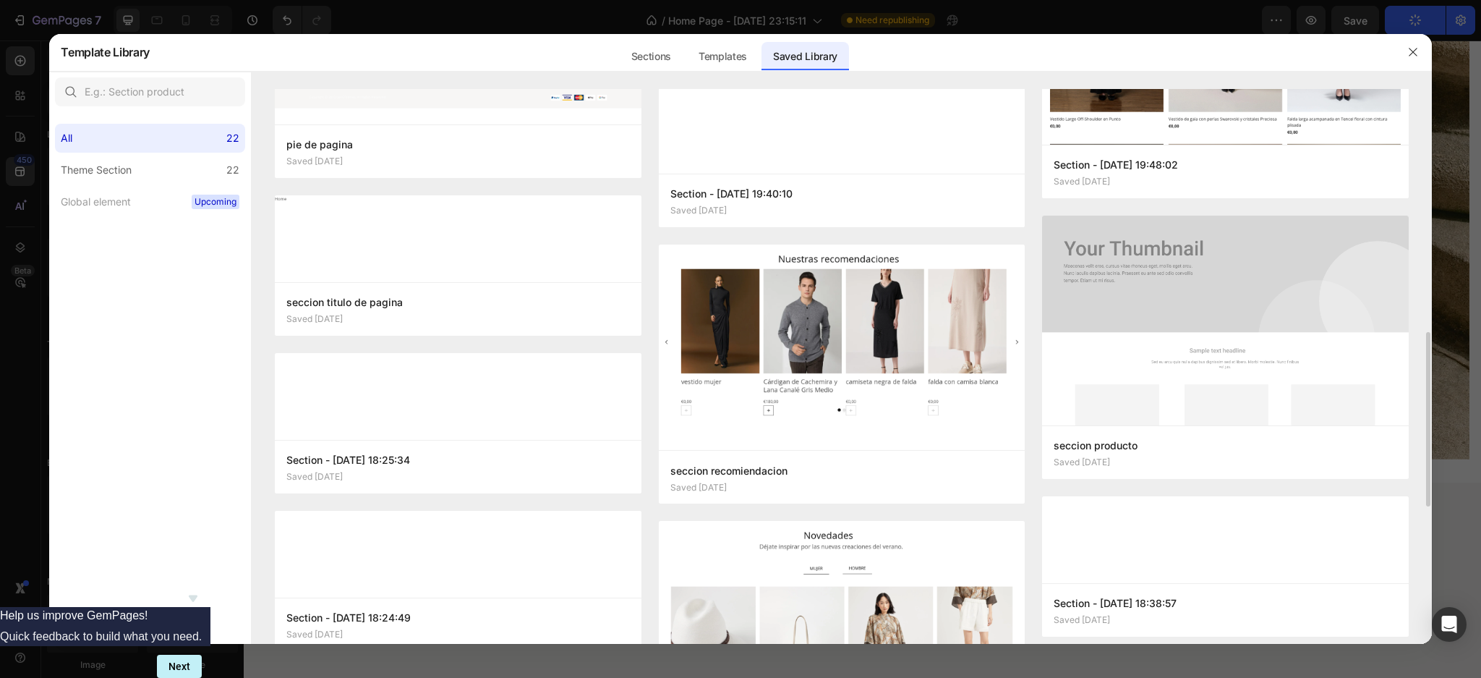
click at [113, 154] on div "All 22 Theme Section 22 Global element Upcoming" at bounding box center [150, 164] width 202 height 104
click at [665, 58] on div "Sections" at bounding box center [651, 56] width 63 height 29
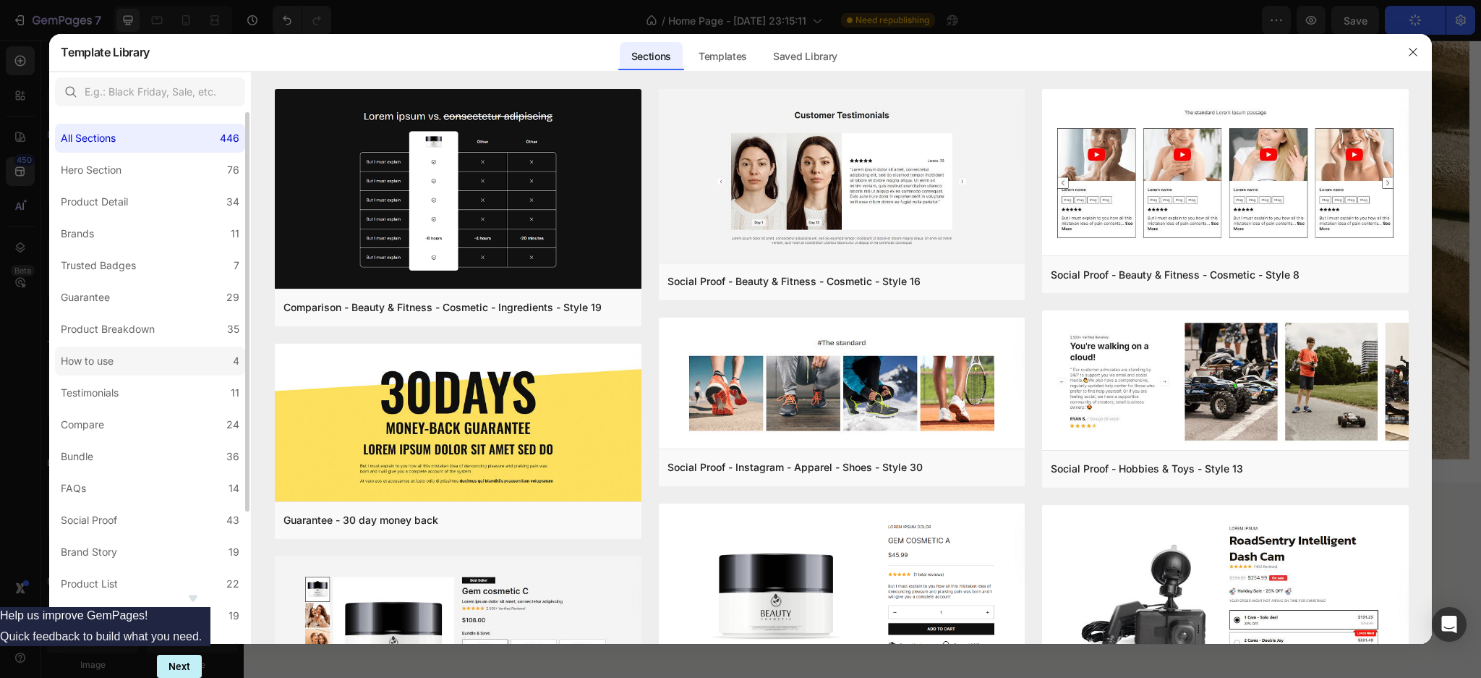
click at [137, 365] on label "How to use 4" at bounding box center [150, 360] width 190 height 29
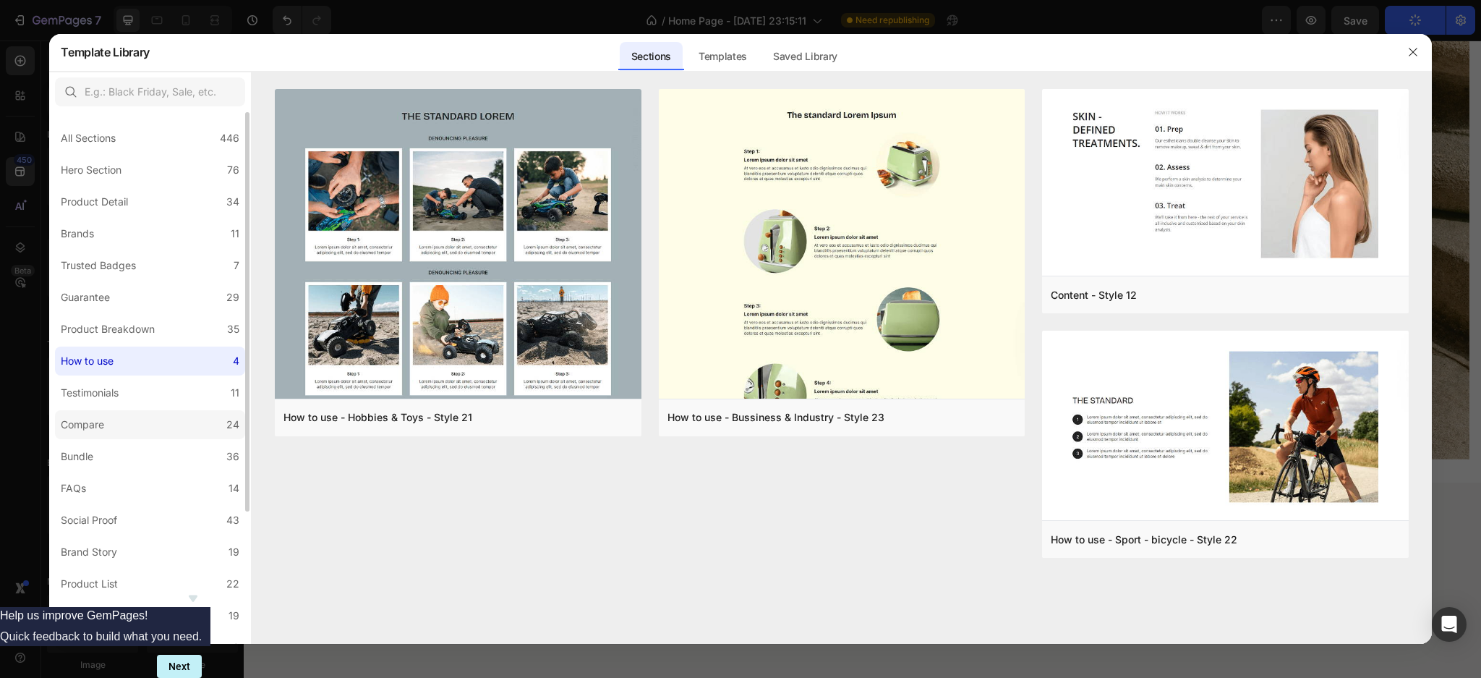
click at [131, 421] on label "Compare 24" at bounding box center [150, 424] width 190 height 29
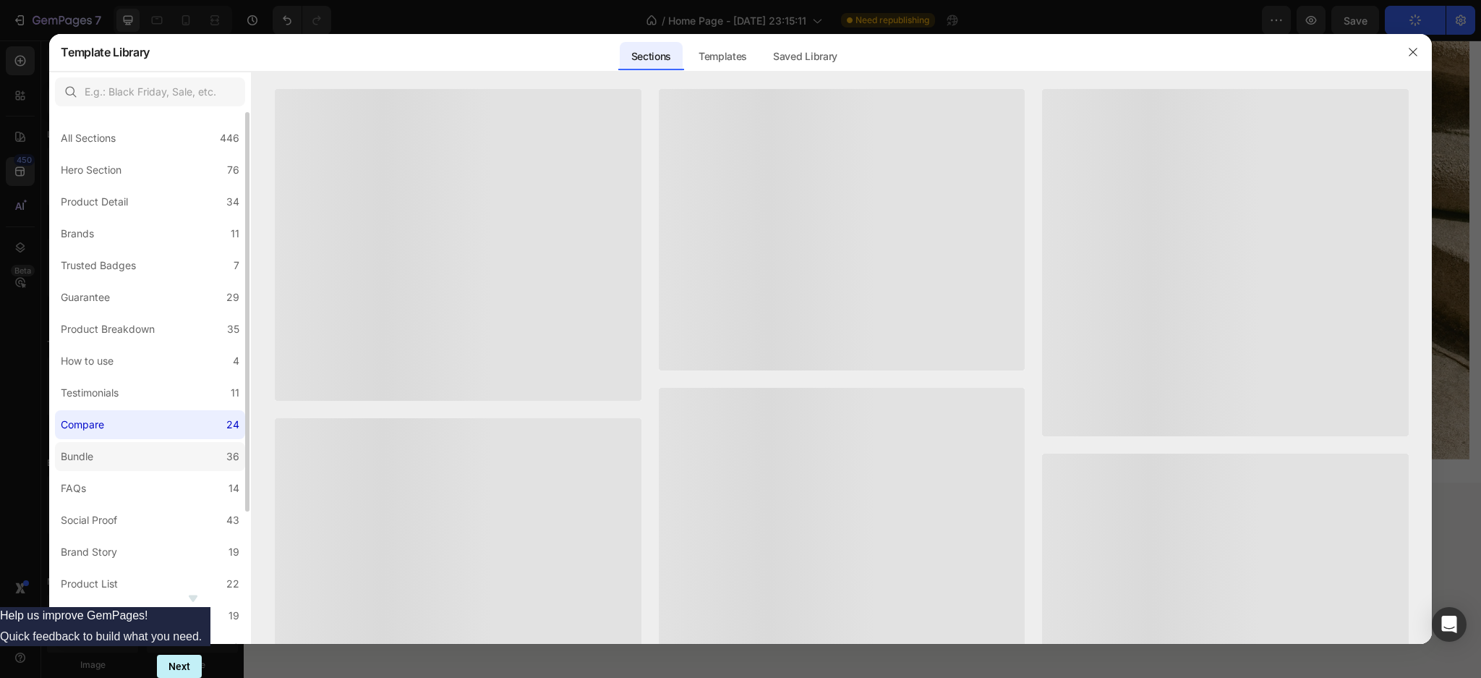
click at [126, 447] on label "Bundle 36" at bounding box center [150, 456] width 190 height 29
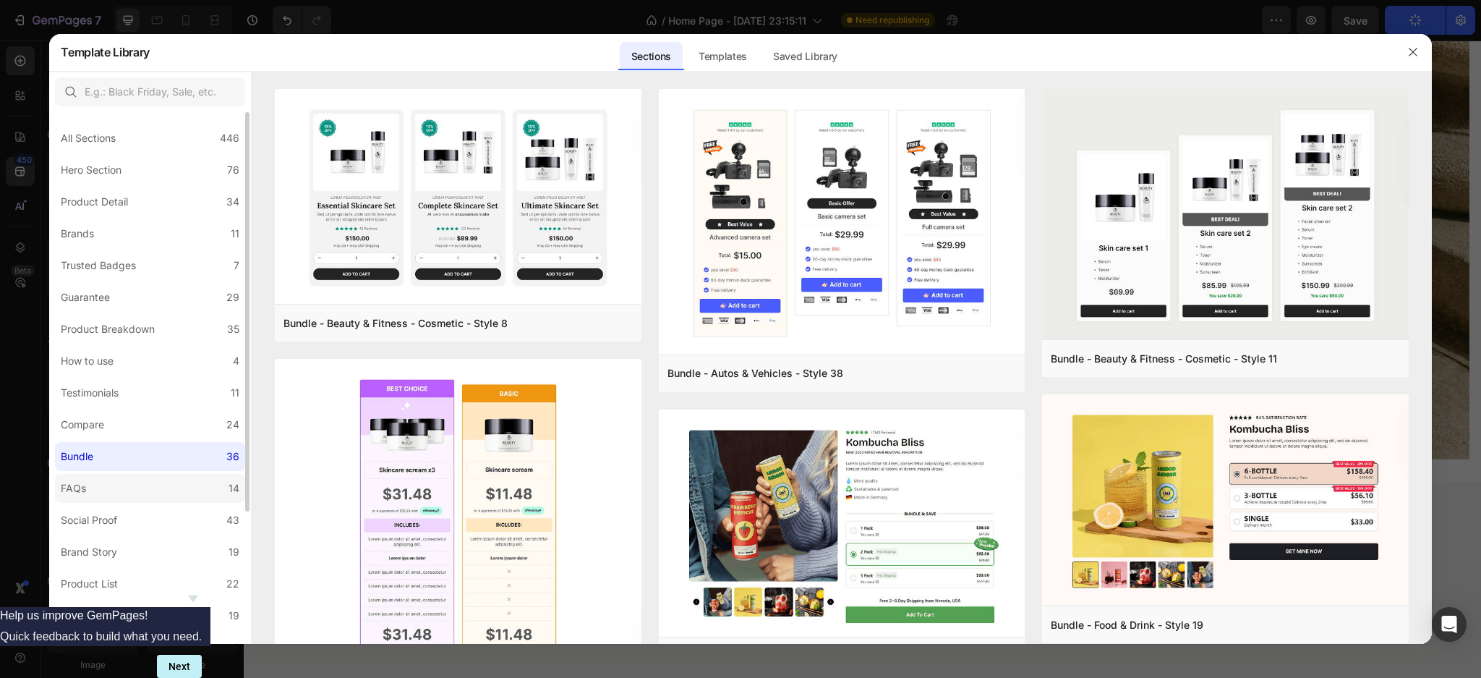
click at [120, 485] on label "FAQs 14" at bounding box center [150, 488] width 190 height 29
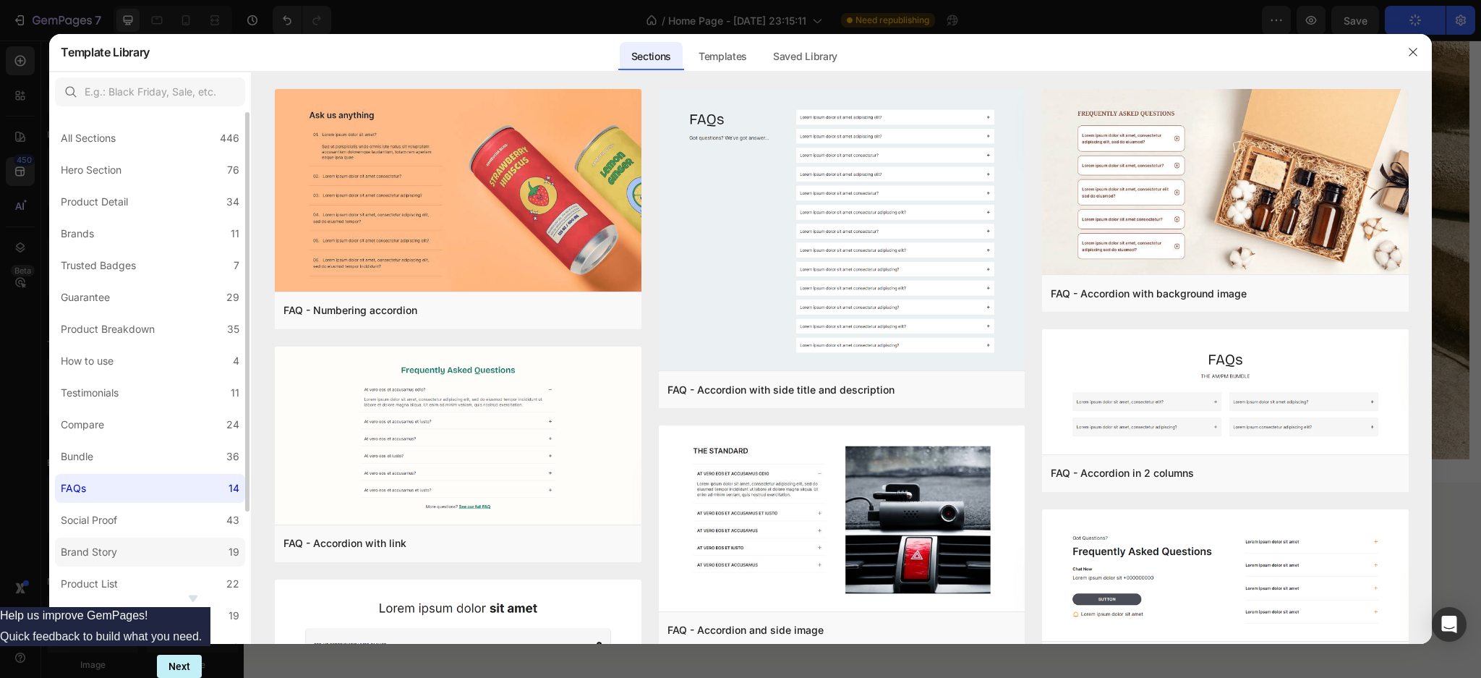
click at [111, 553] on div "Brand Story" at bounding box center [89, 551] width 56 height 17
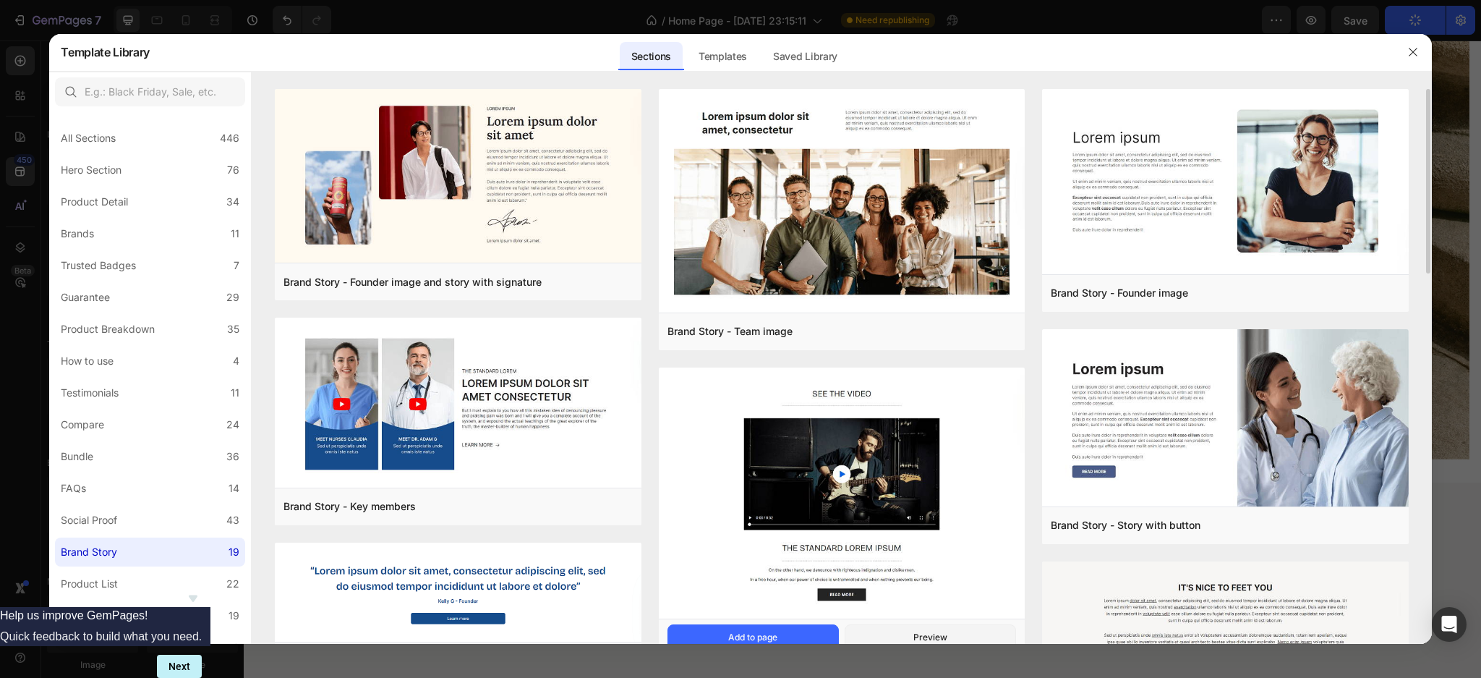
scroll to position [0, 0]
click at [124, 580] on label "Product List 22" at bounding box center [150, 583] width 190 height 29
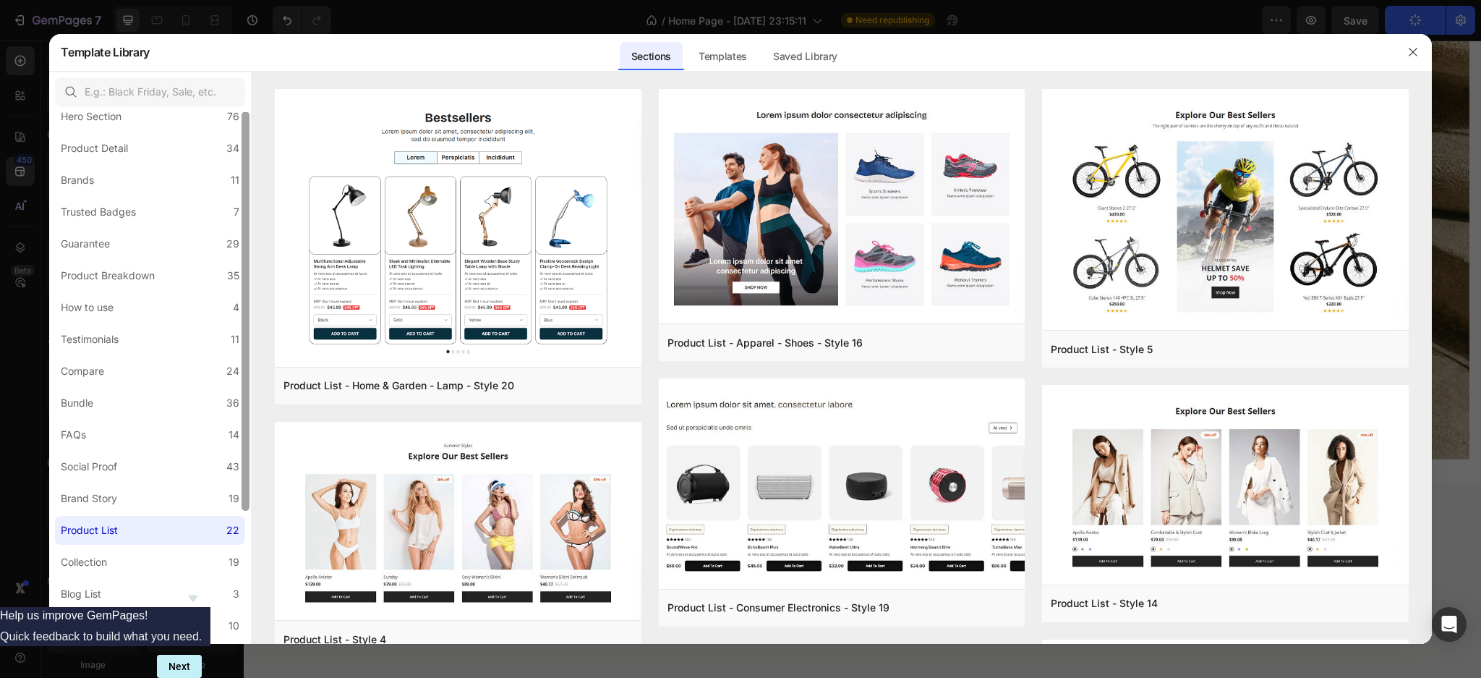
drag, startPoint x: 244, startPoint y: 468, endPoint x: 246, endPoint y: 509, distance: 41.3
click at [246, 509] on div at bounding box center [246, 310] width 8 height 399
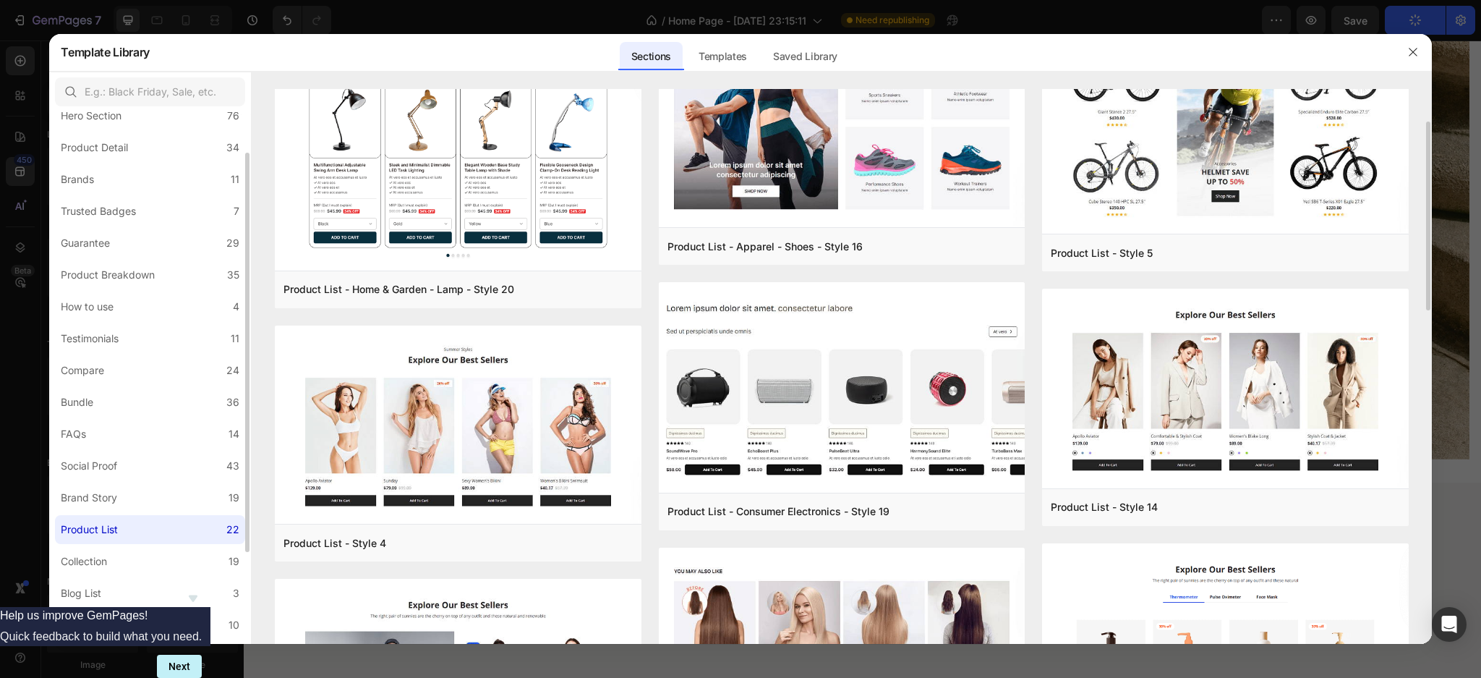
scroll to position [151, 0]
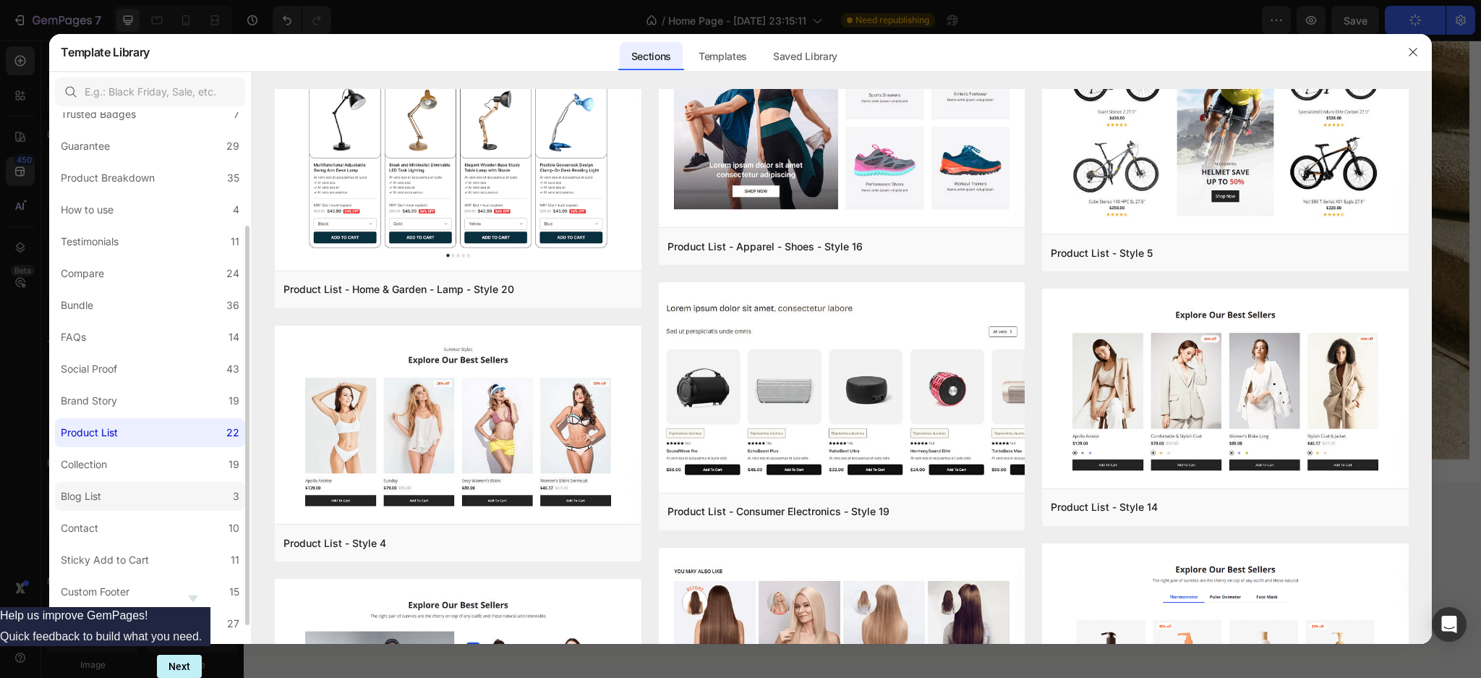
click at [122, 498] on label "Blog List 3" at bounding box center [150, 496] width 190 height 29
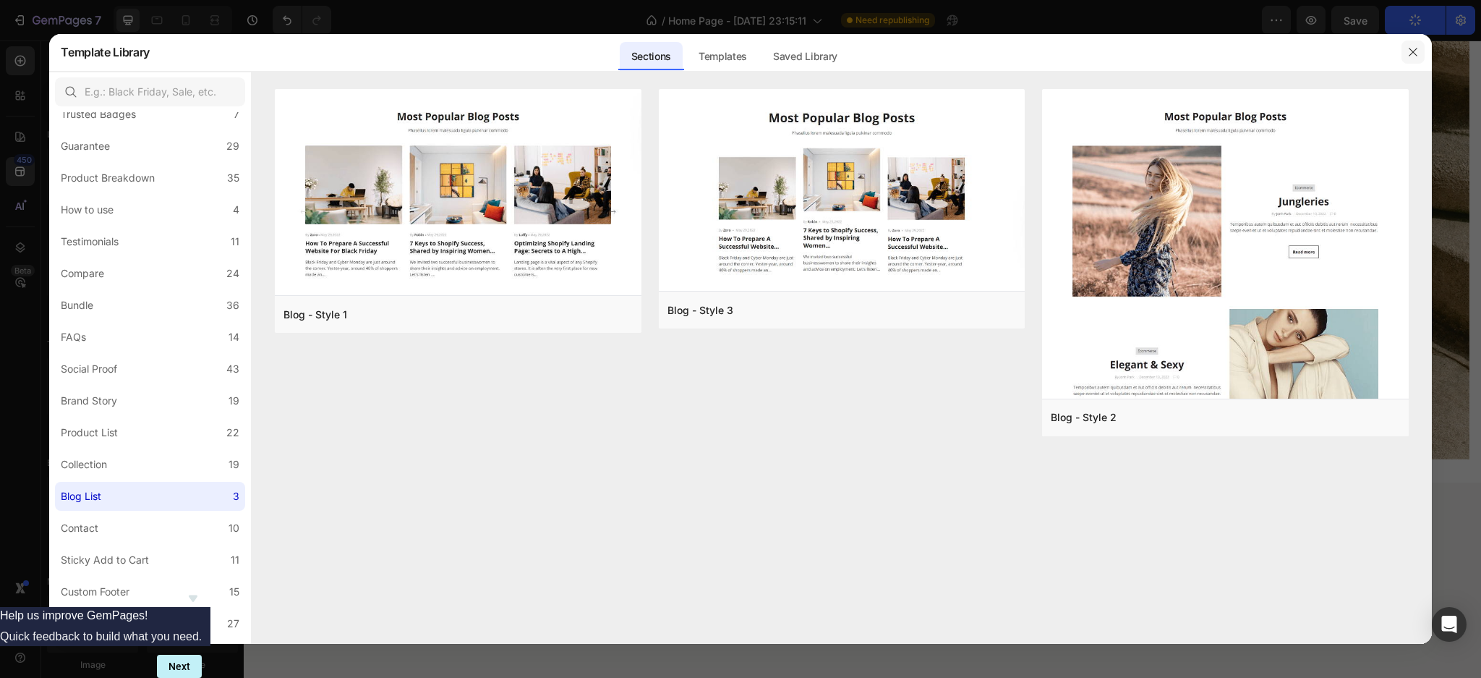
click at [1413, 51] on icon "button" at bounding box center [1414, 52] width 12 height 12
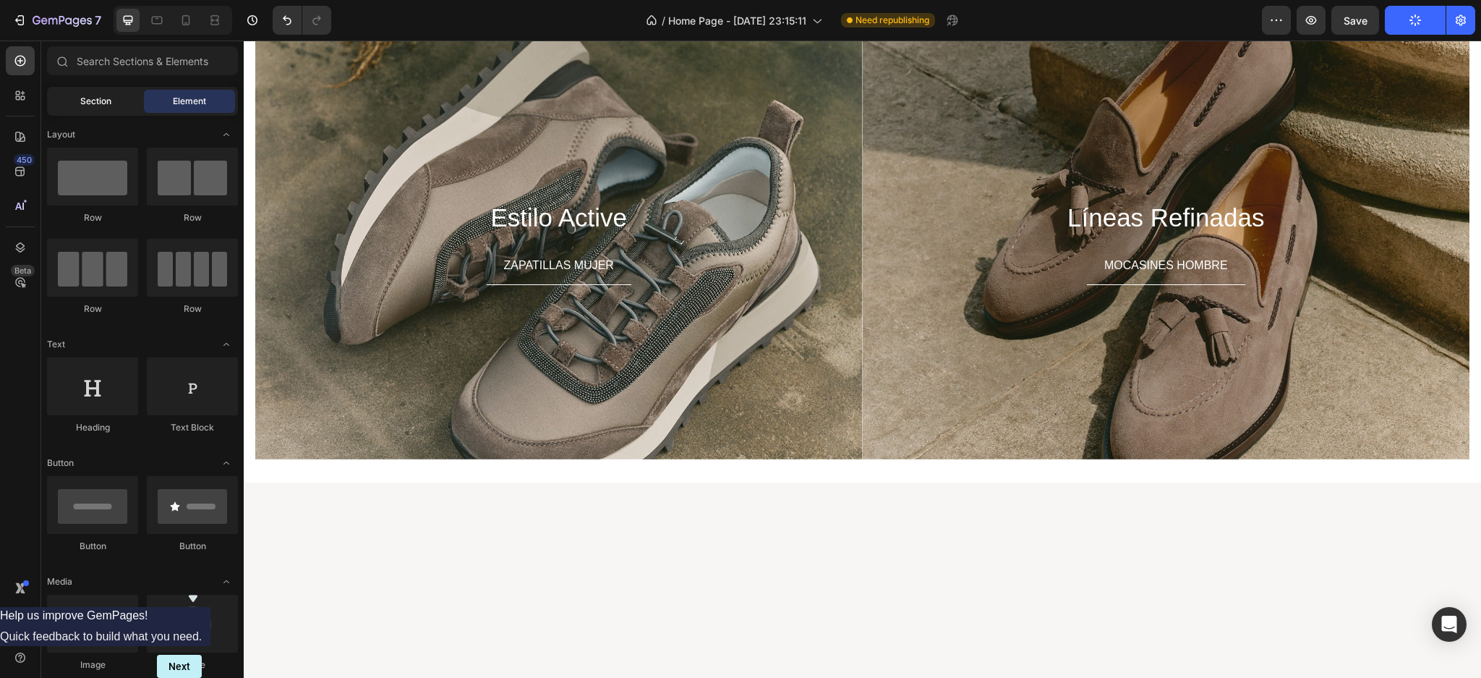
click at [112, 101] on div "Section" at bounding box center [95, 101] width 91 height 23
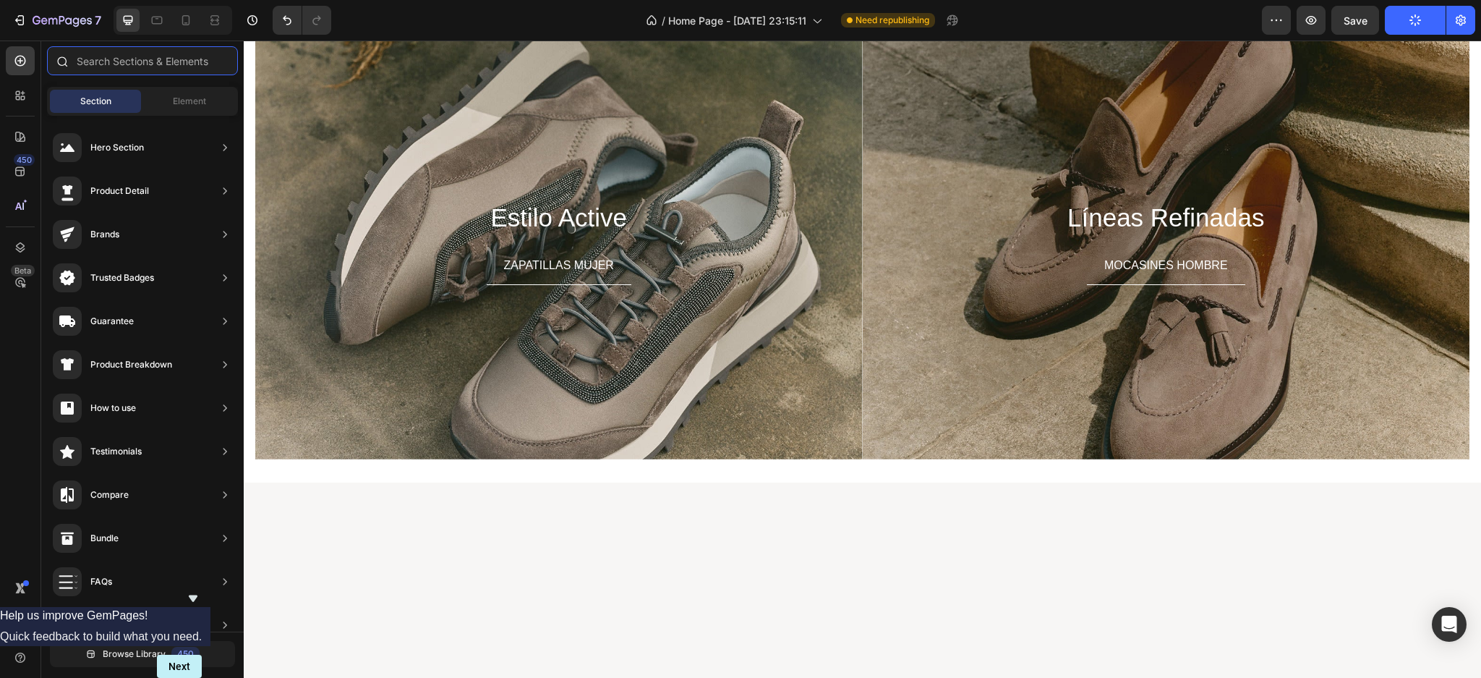
click at [133, 61] on input "text" at bounding box center [142, 60] width 191 height 29
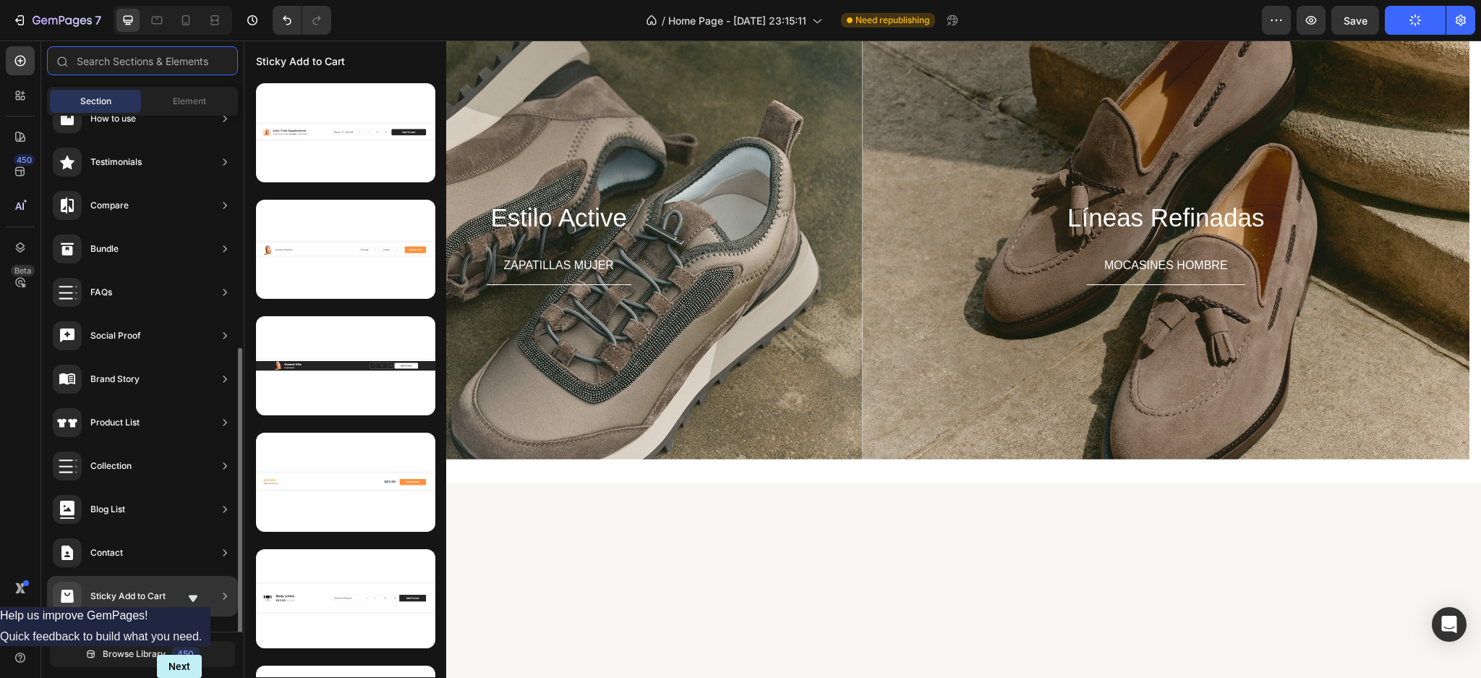
scroll to position [323, 0]
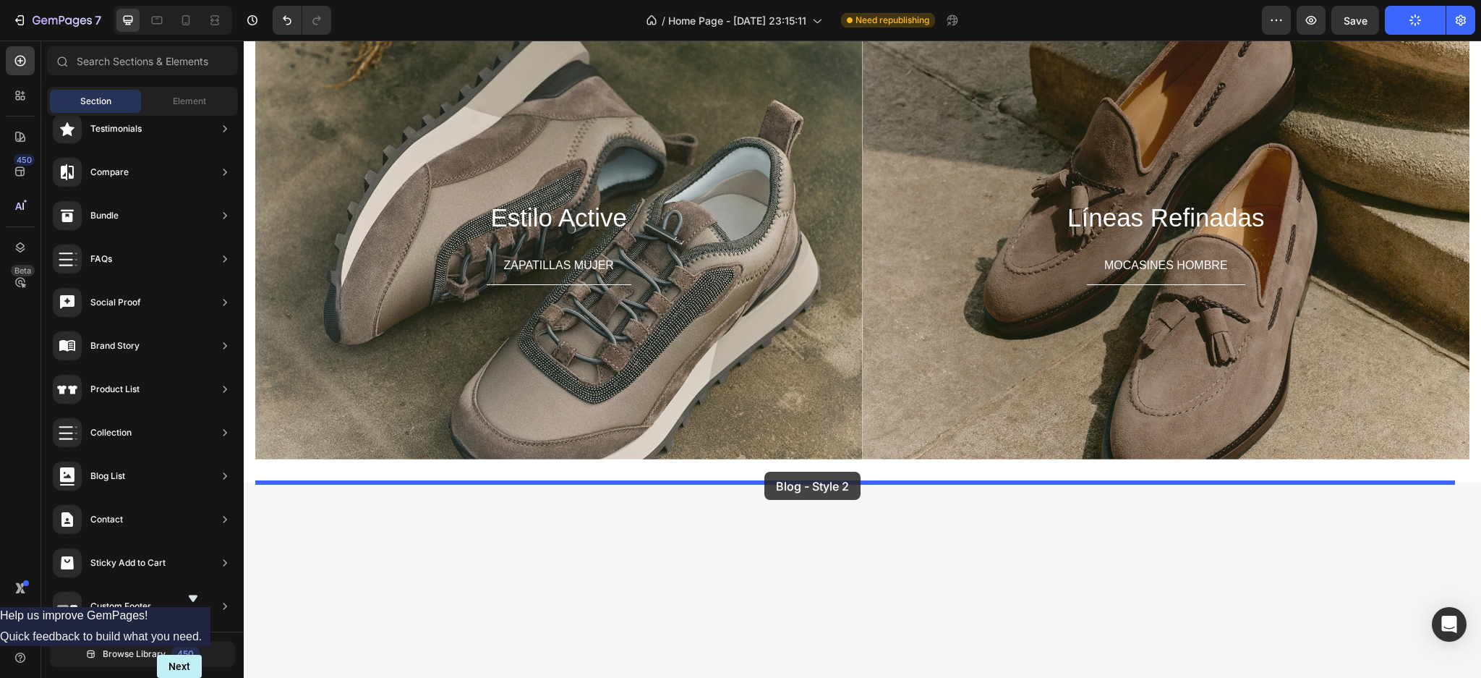
drag, startPoint x: 612, startPoint y: 406, endPoint x: 765, endPoint y: 472, distance: 166.2
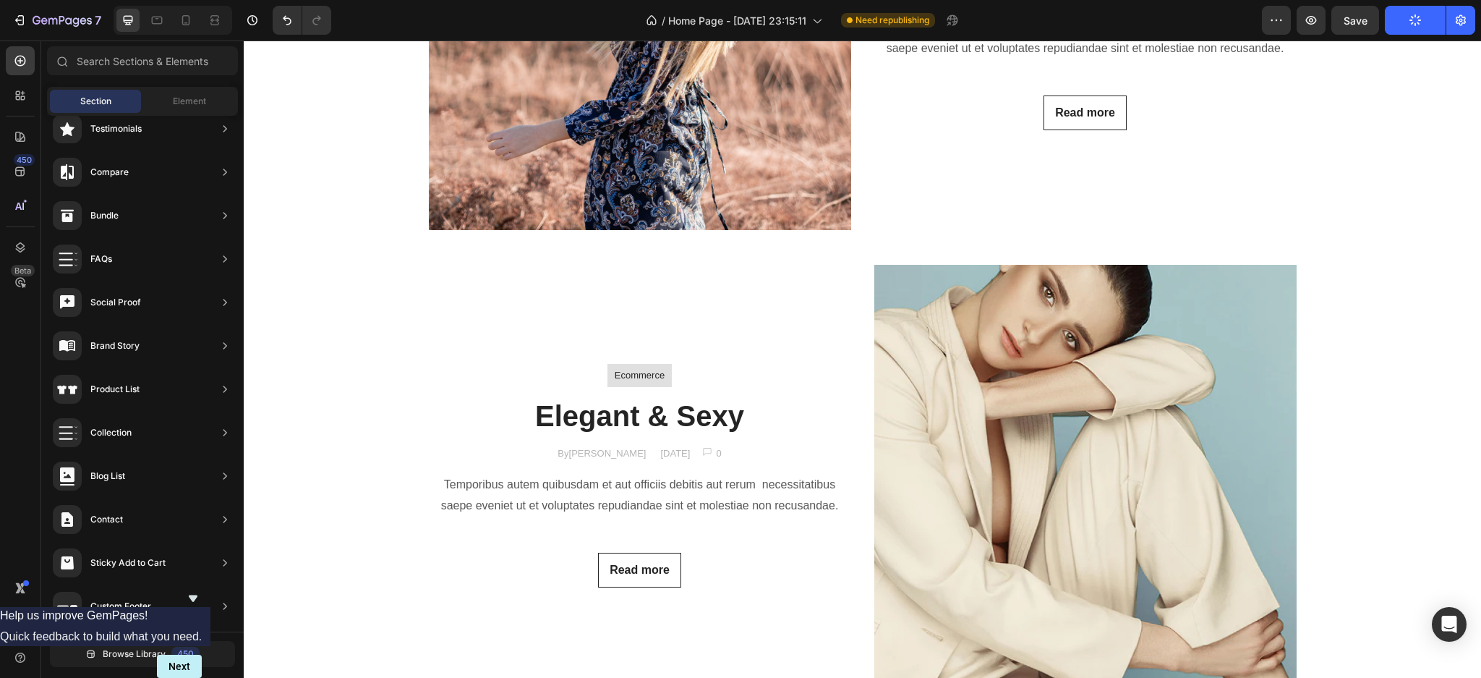
scroll to position [2519, 0]
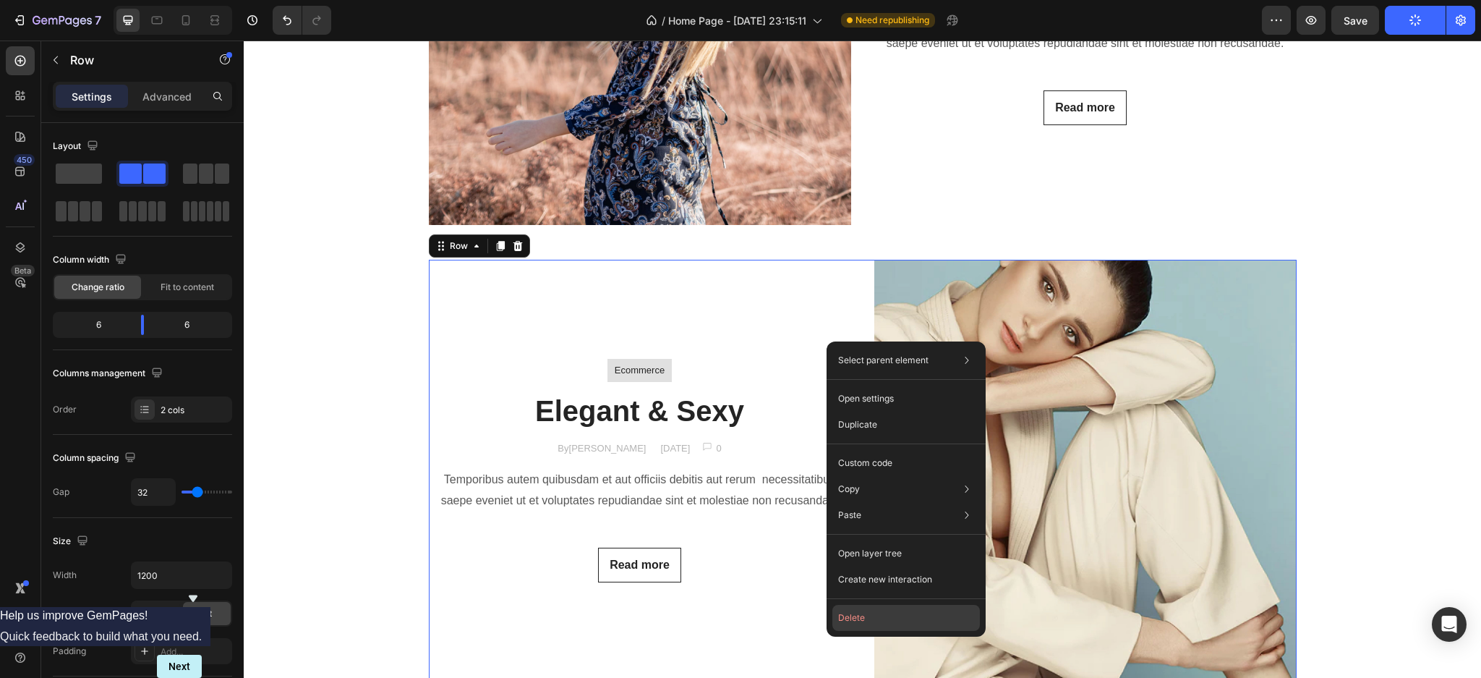
click at [880, 610] on button "Delete" at bounding box center [907, 618] width 148 height 26
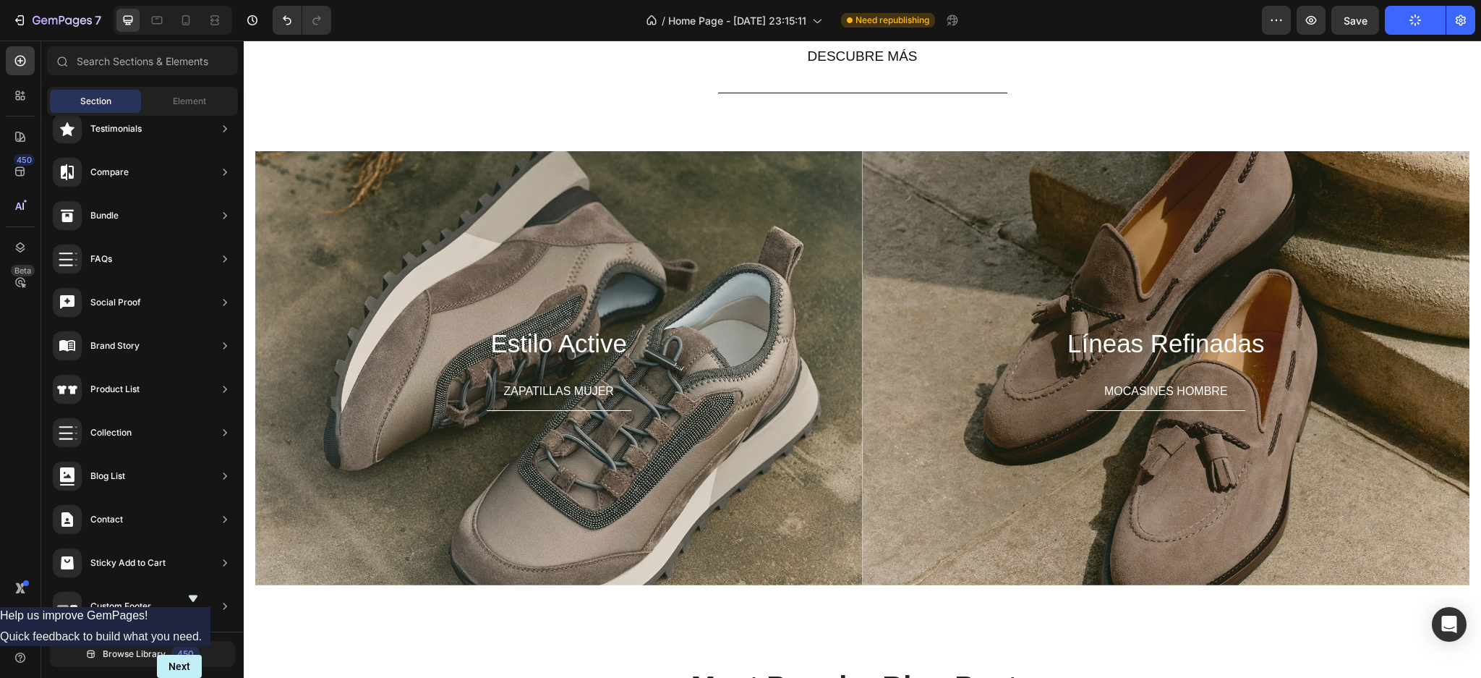
scroll to position [1535, 0]
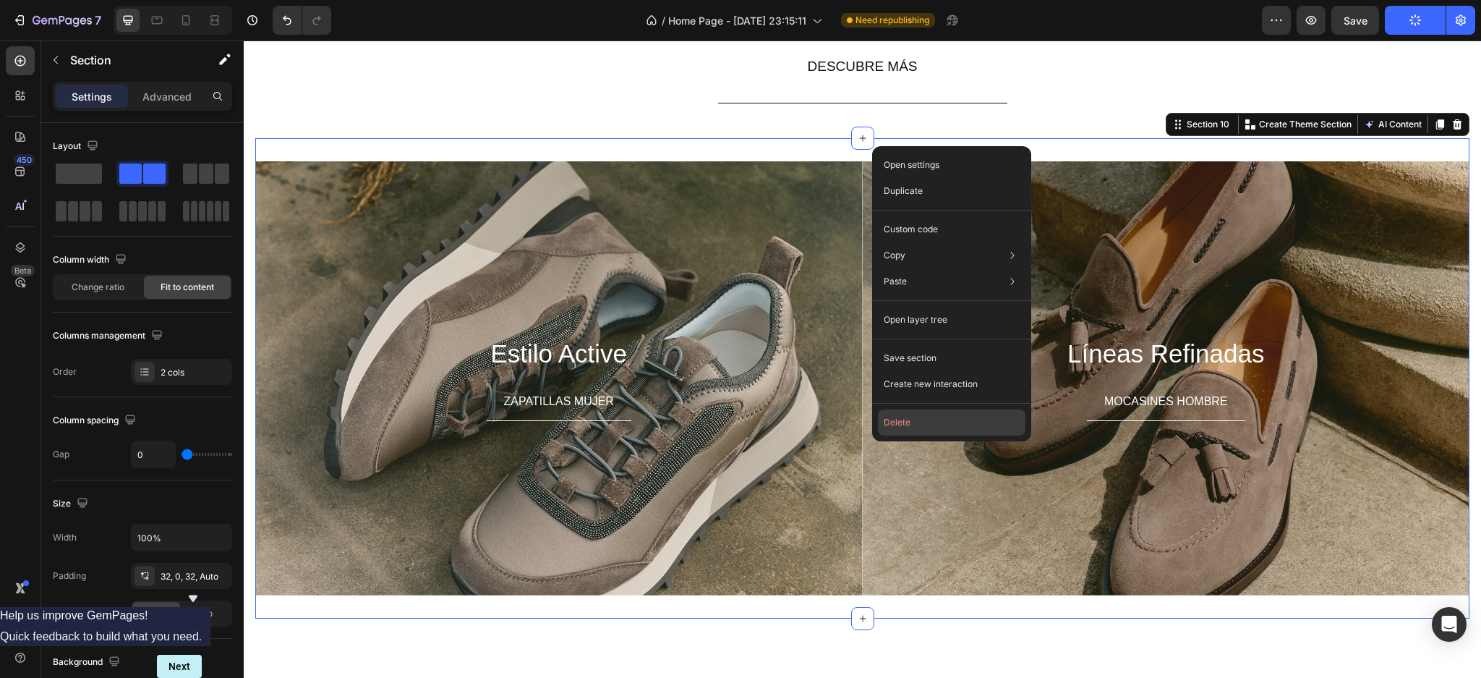
click at [910, 426] on button "Delete" at bounding box center [952, 422] width 148 height 26
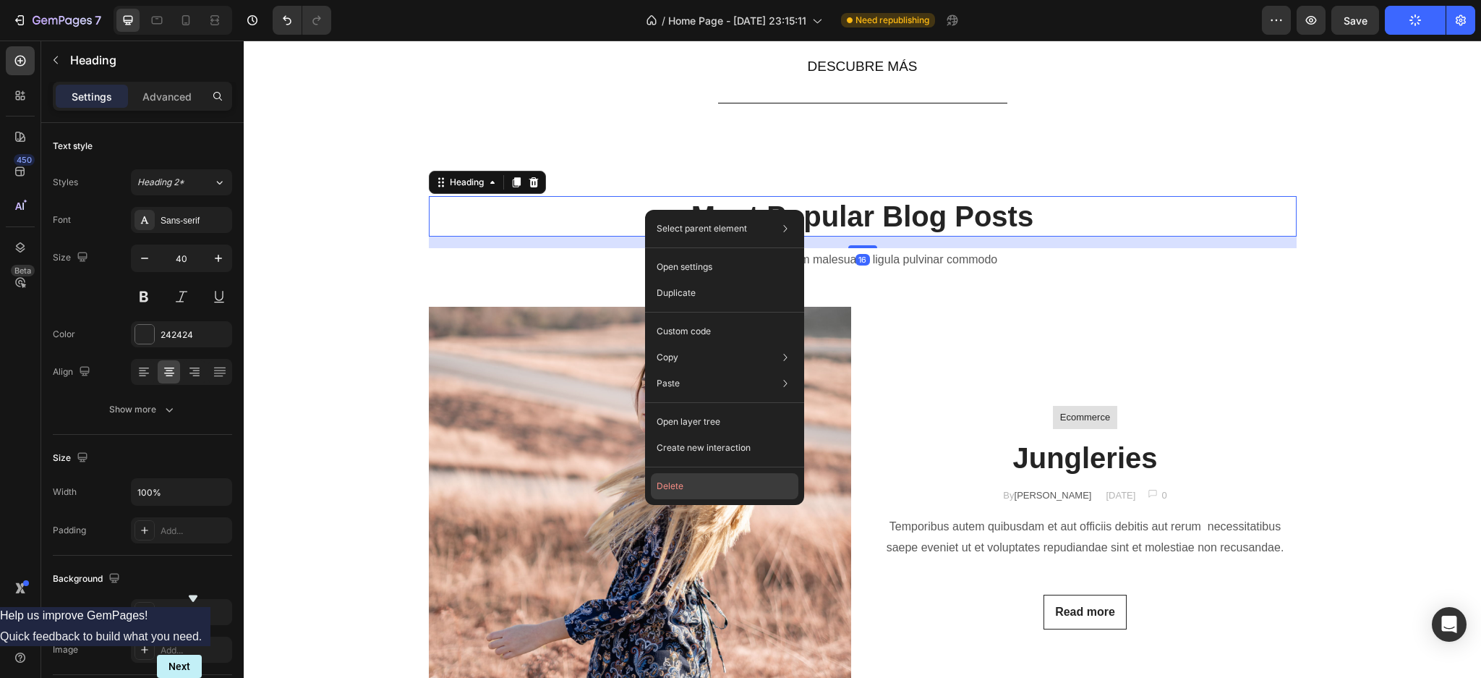
click at [684, 475] on button "Delete" at bounding box center [725, 486] width 148 height 26
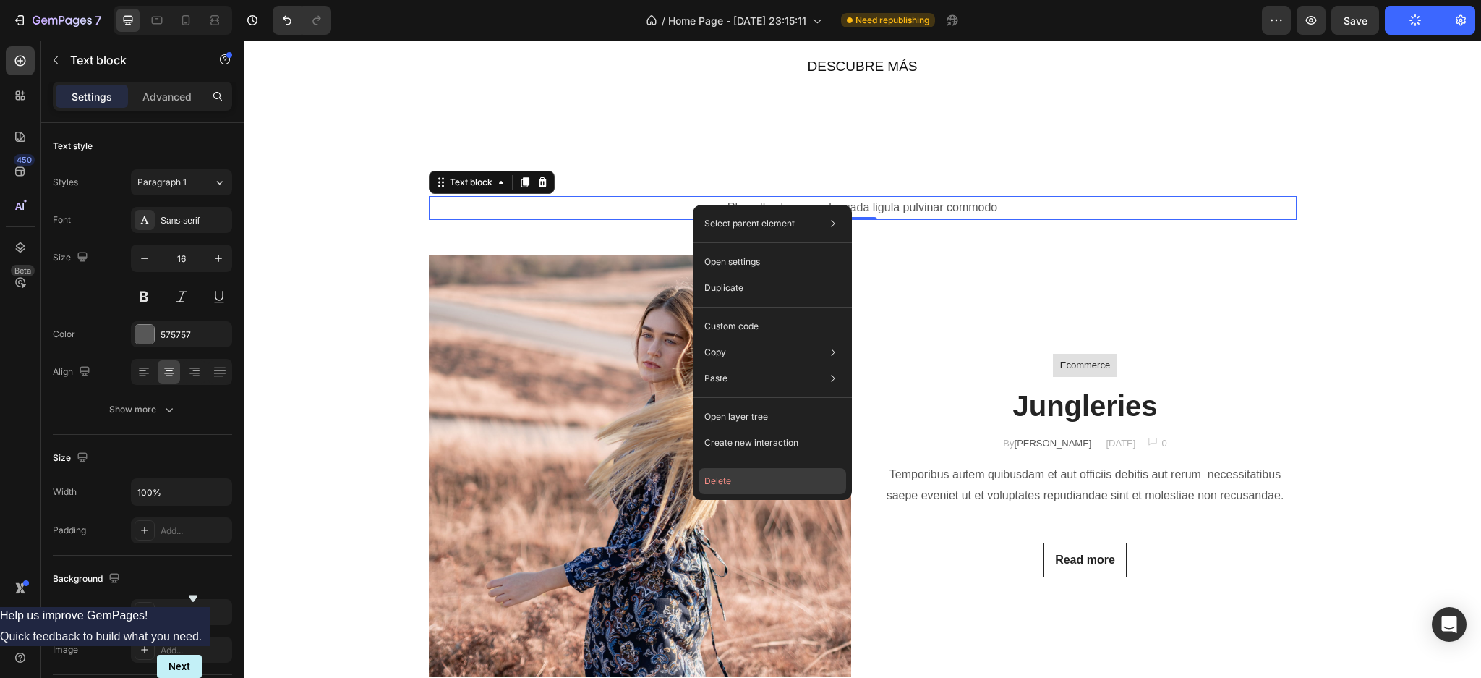
click at [723, 483] on button "Delete" at bounding box center [773, 481] width 148 height 26
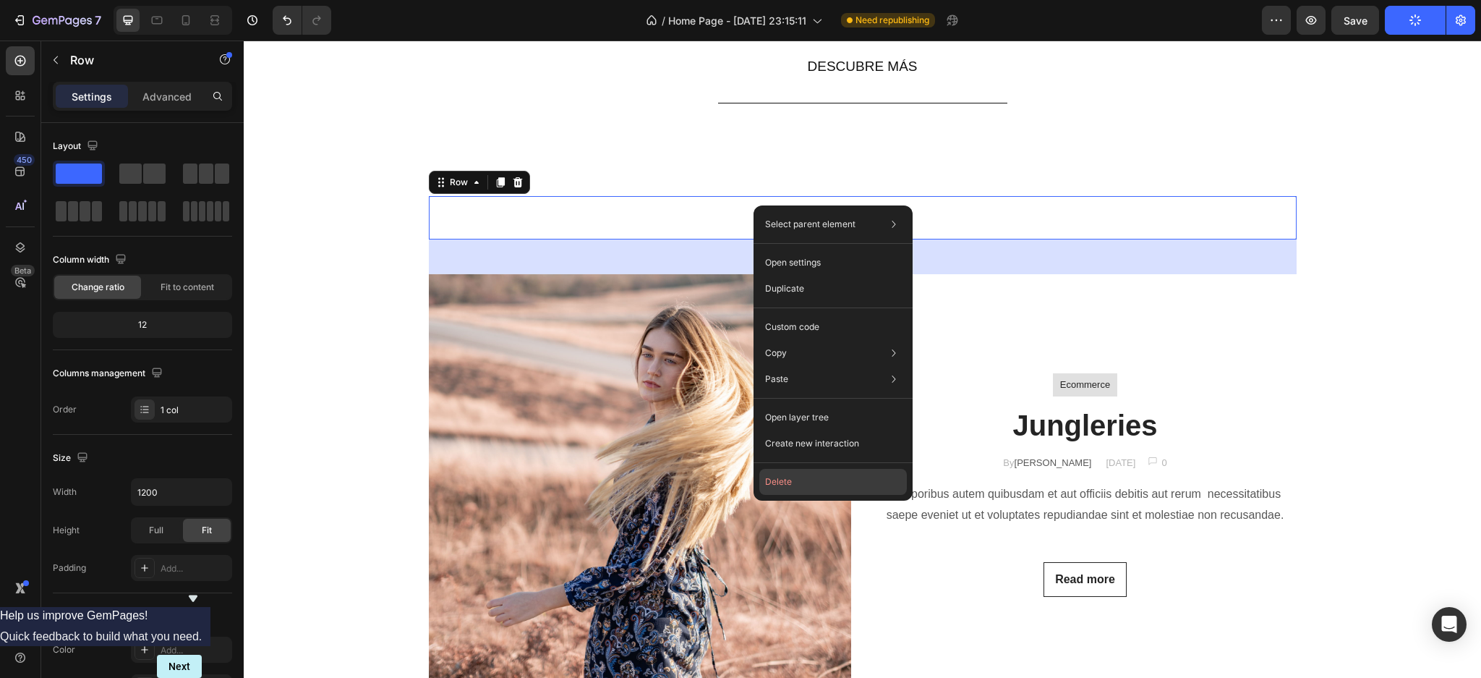
click at [774, 471] on button "Delete" at bounding box center [833, 482] width 148 height 26
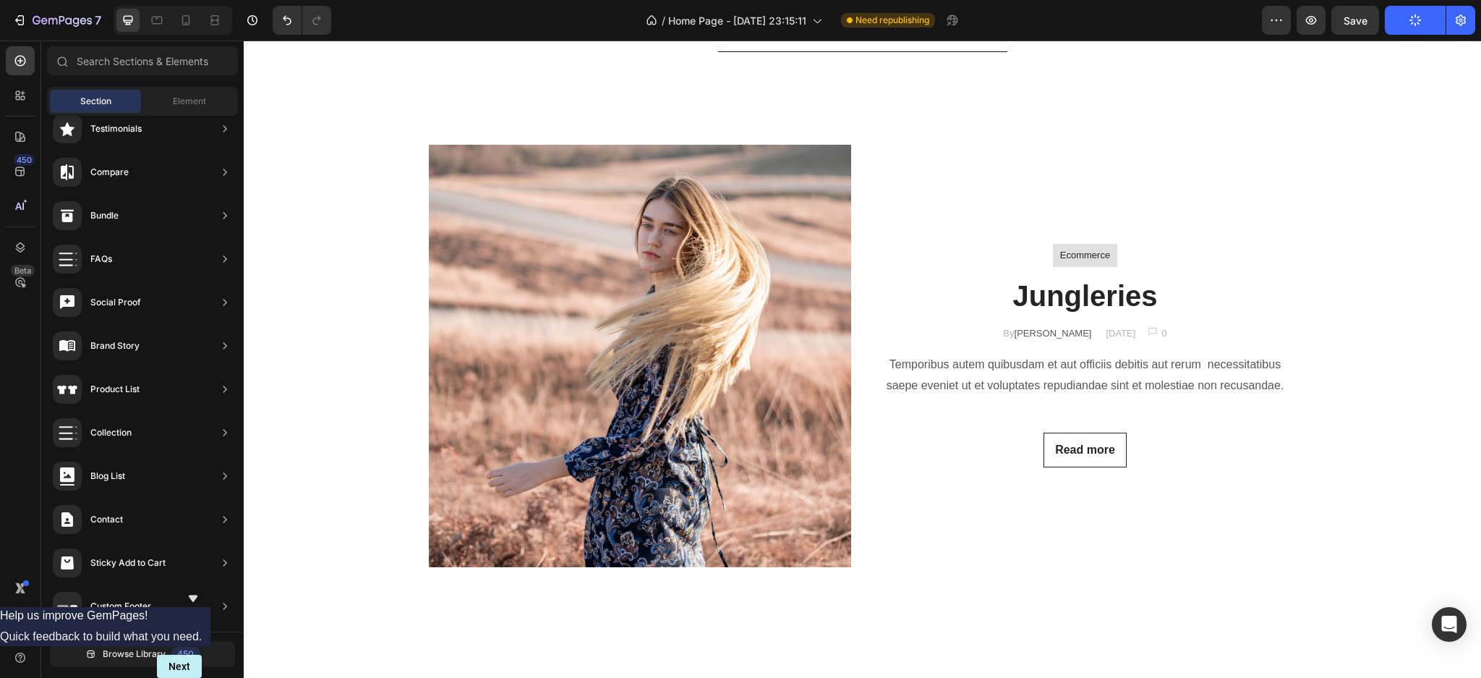
scroll to position [1624, 0]
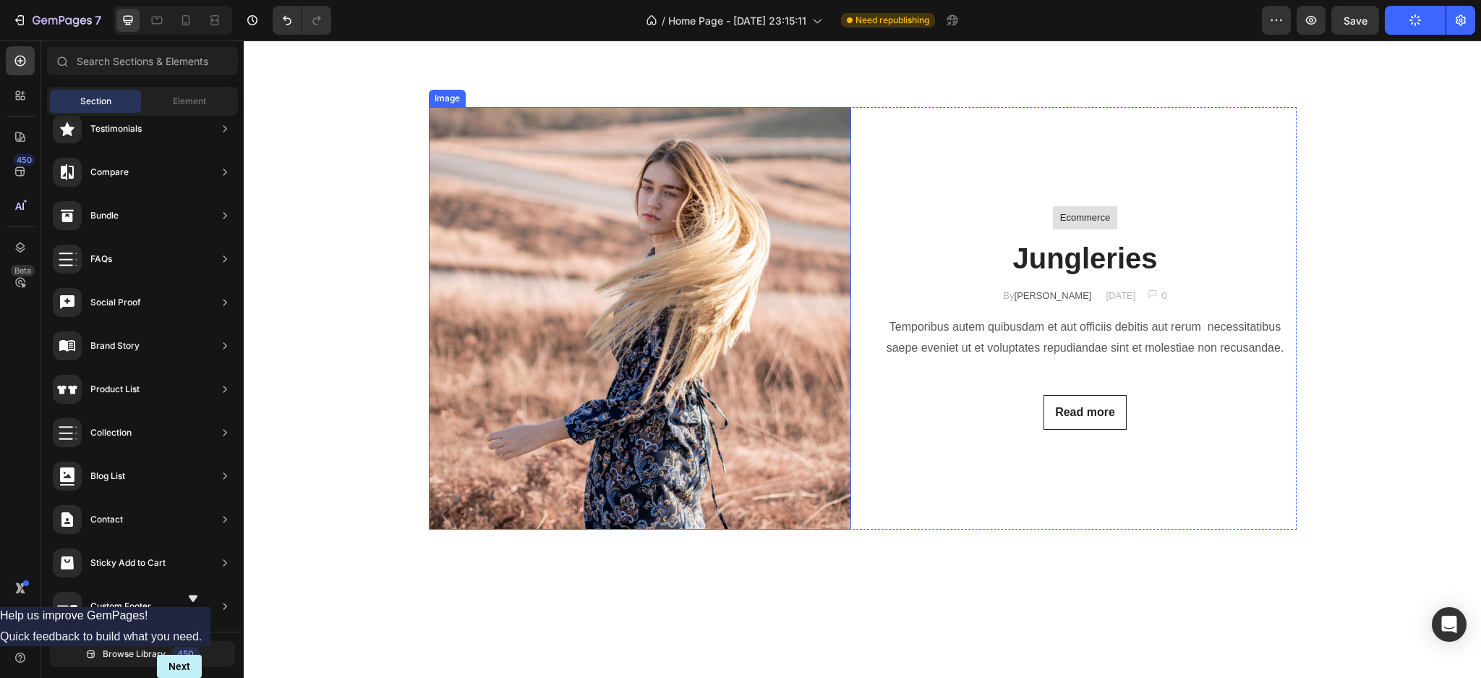
click at [685, 285] on img at bounding box center [640, 318] width 422 height 422
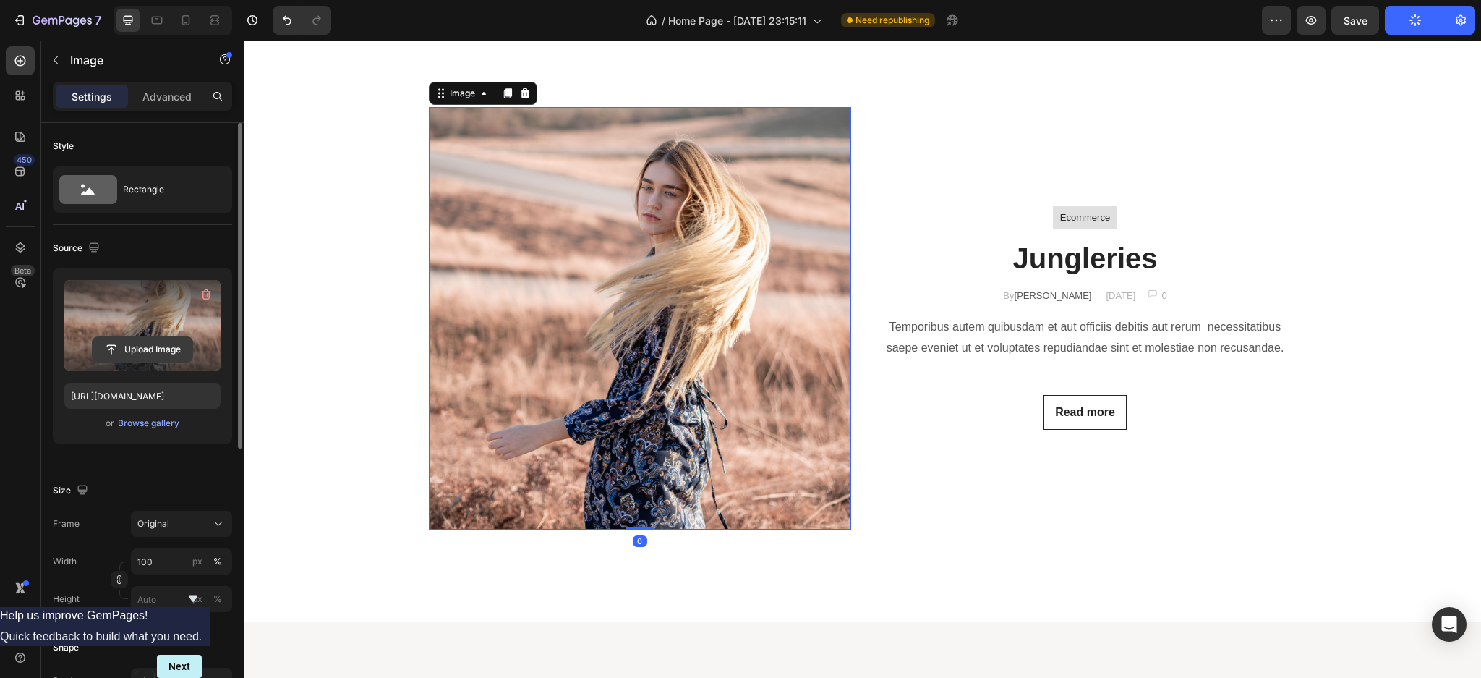
click at [150, 352] on input "file" at bounding box center [143, 349] width 100 height 25
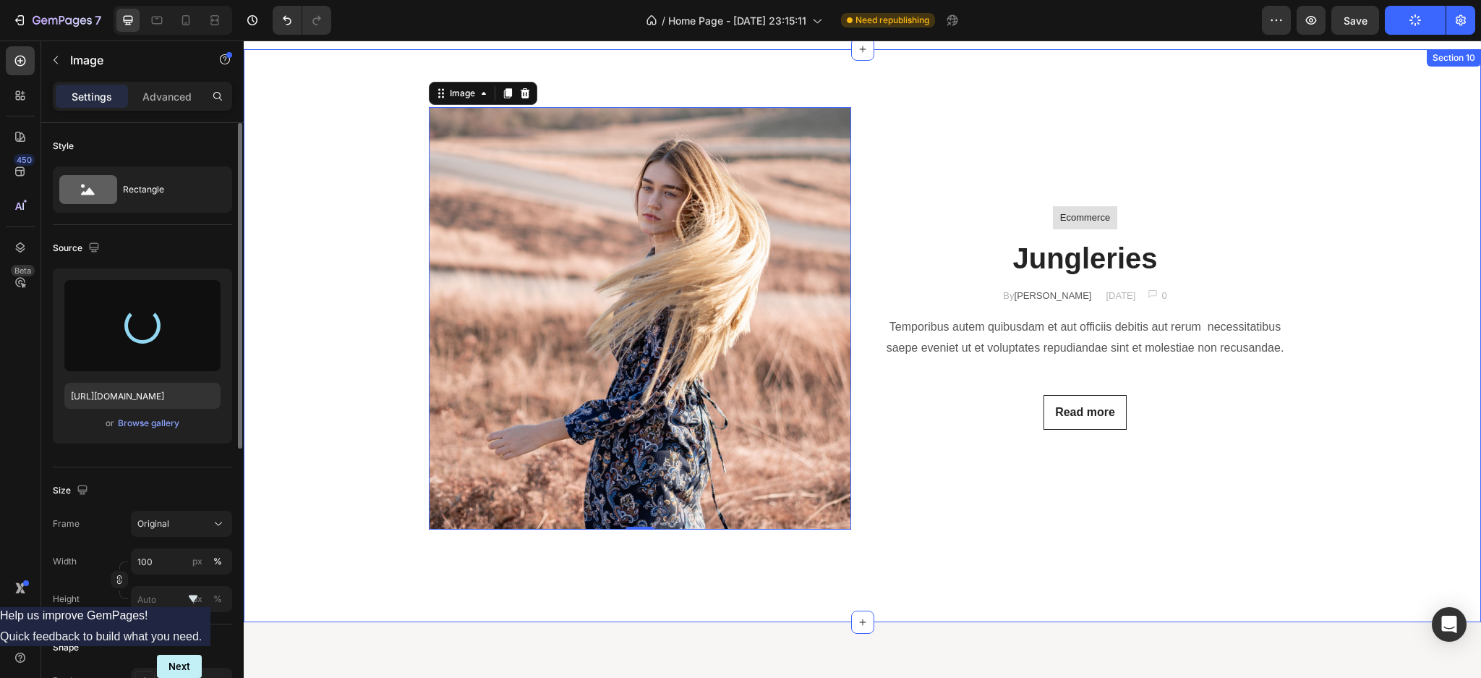
type input "https://cdn.shopify.com/s/files/1/0918/1059/5150/files/gempages_570051270333695…"
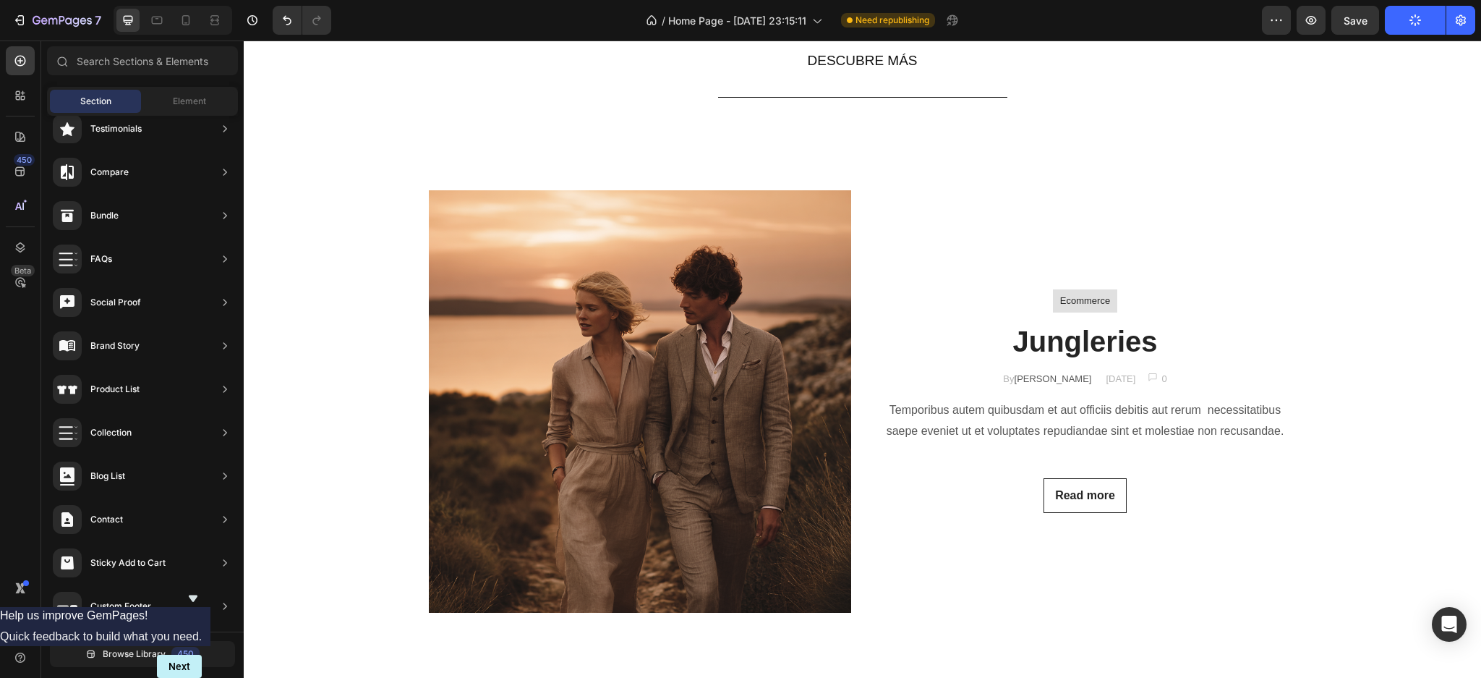
scroll to position [1606, 0]
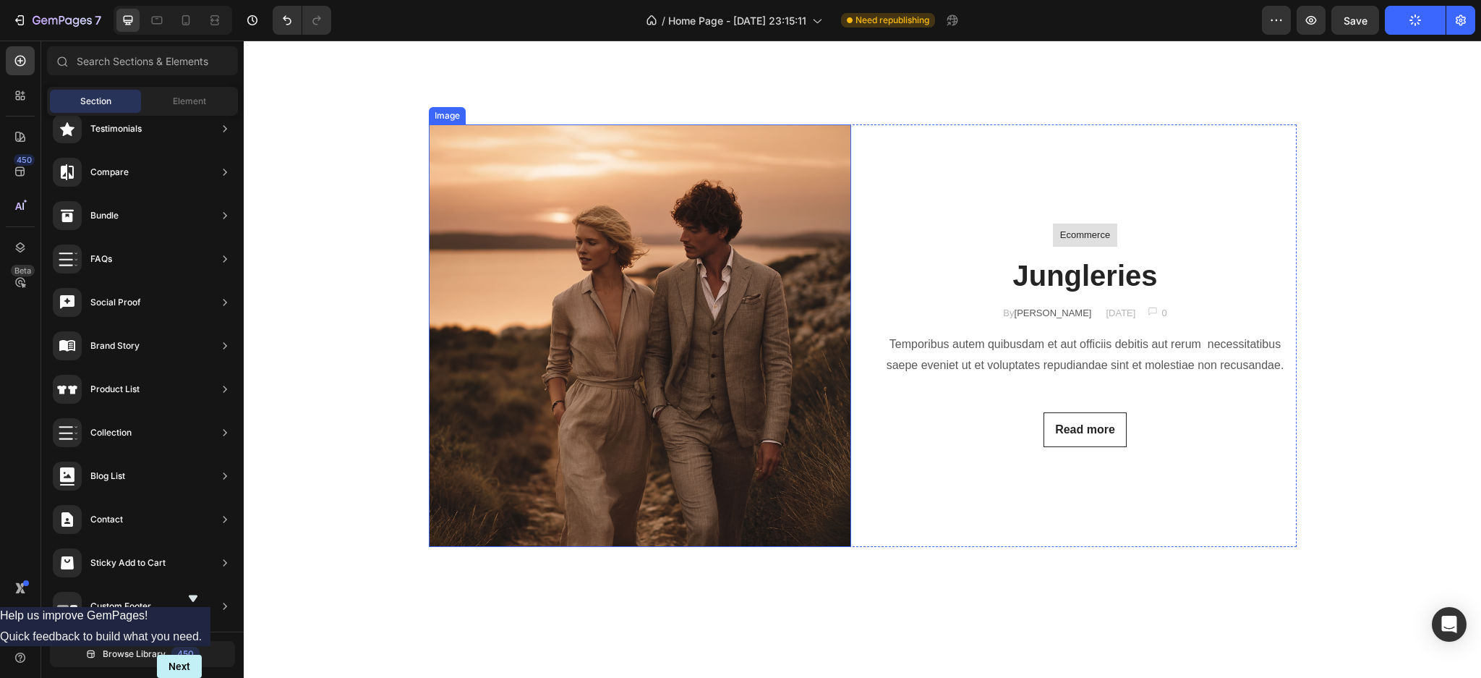
click at [556, 415] on img at bounding box center [640, 335] width 422 height 422
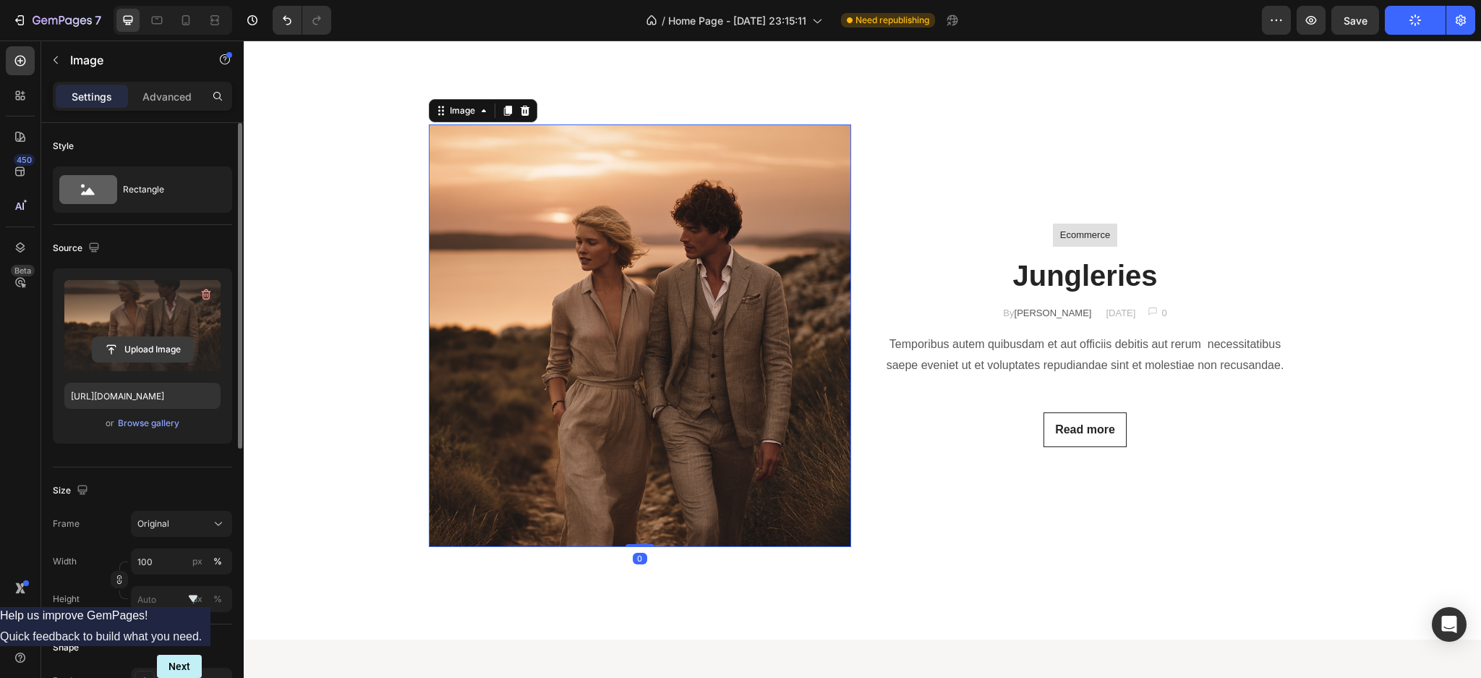
click at [147, 354] on input "file" at bounding box center [143, 349] width 100 height 25
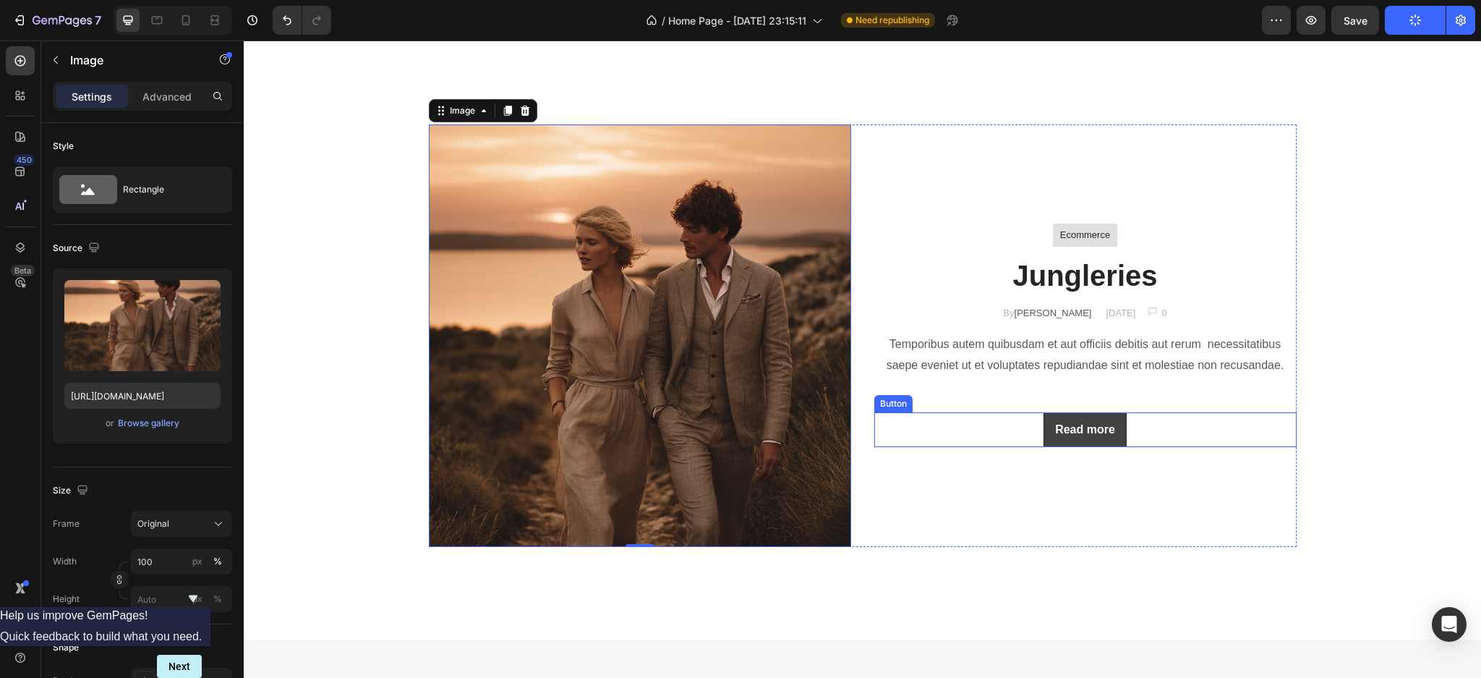
click at [1044, 433] on button "Read more" at bounding box center [1085, 429] width 83 height 35
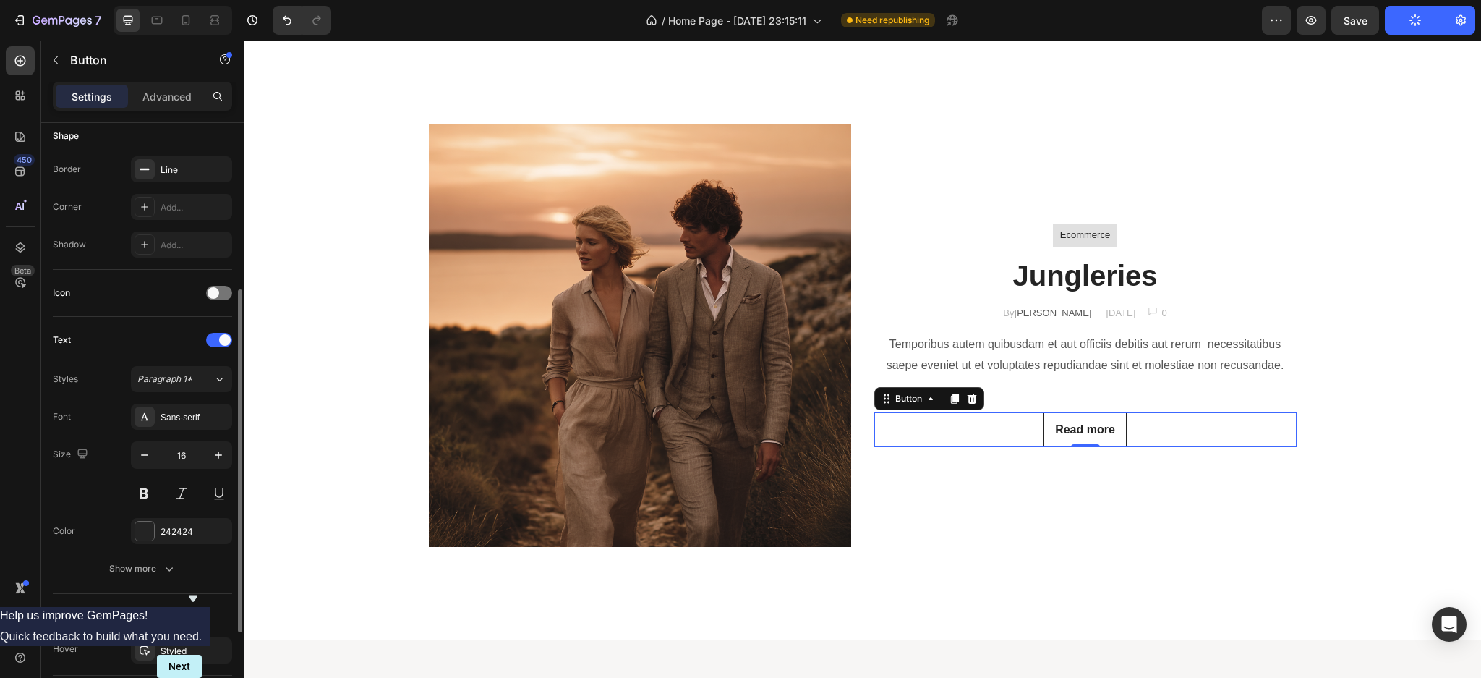
scroll to position [441, 0]
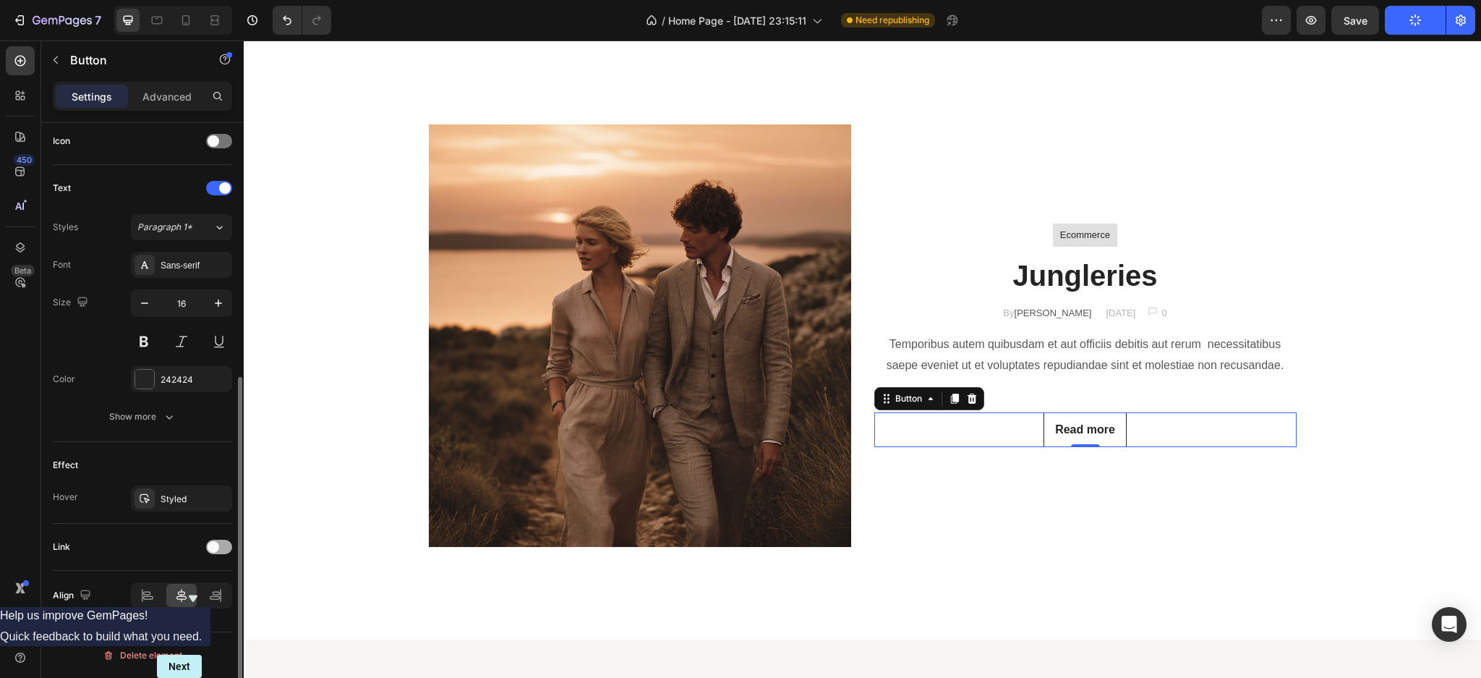
click at [212, 545] on span at bounding box center [214, 547] width 12 height 12
click at [158, 586] on span "Open page" at bounding box center [159, 582] width 44 height 11
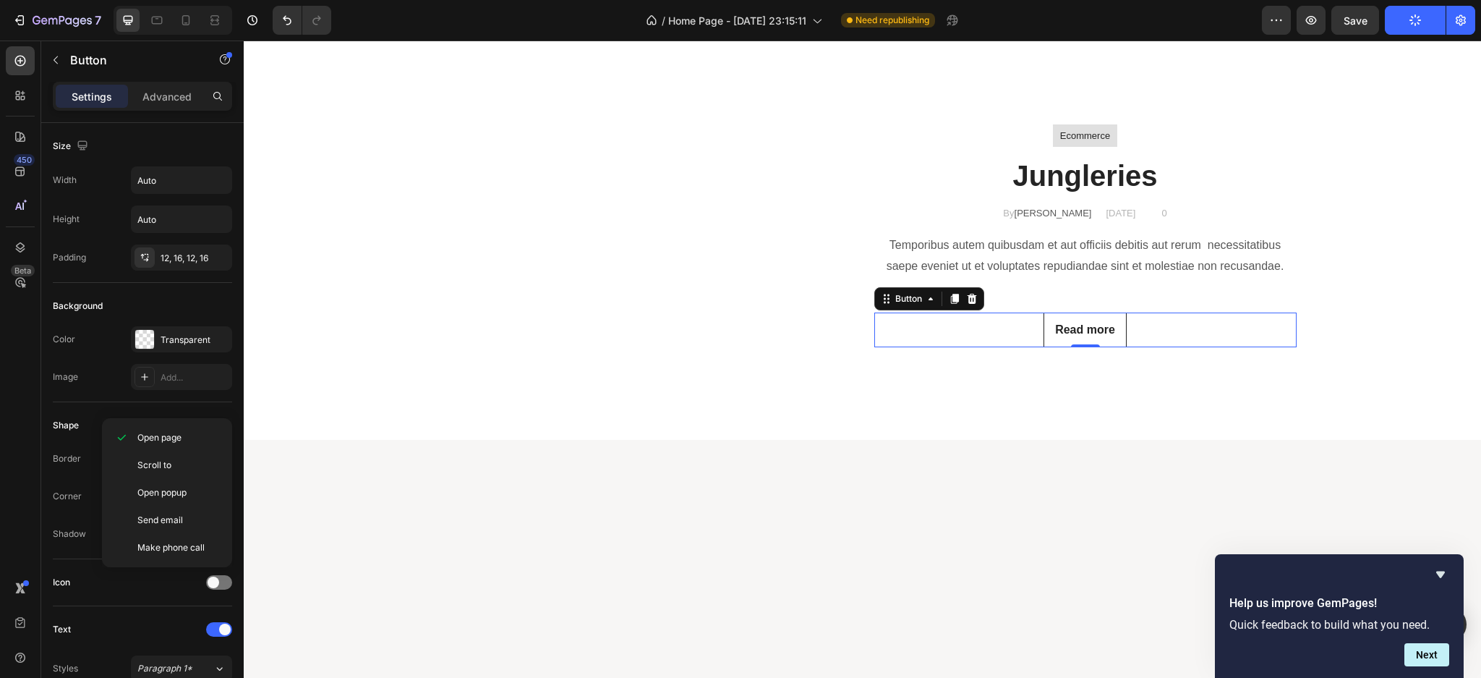
scroll to position [441, 0]
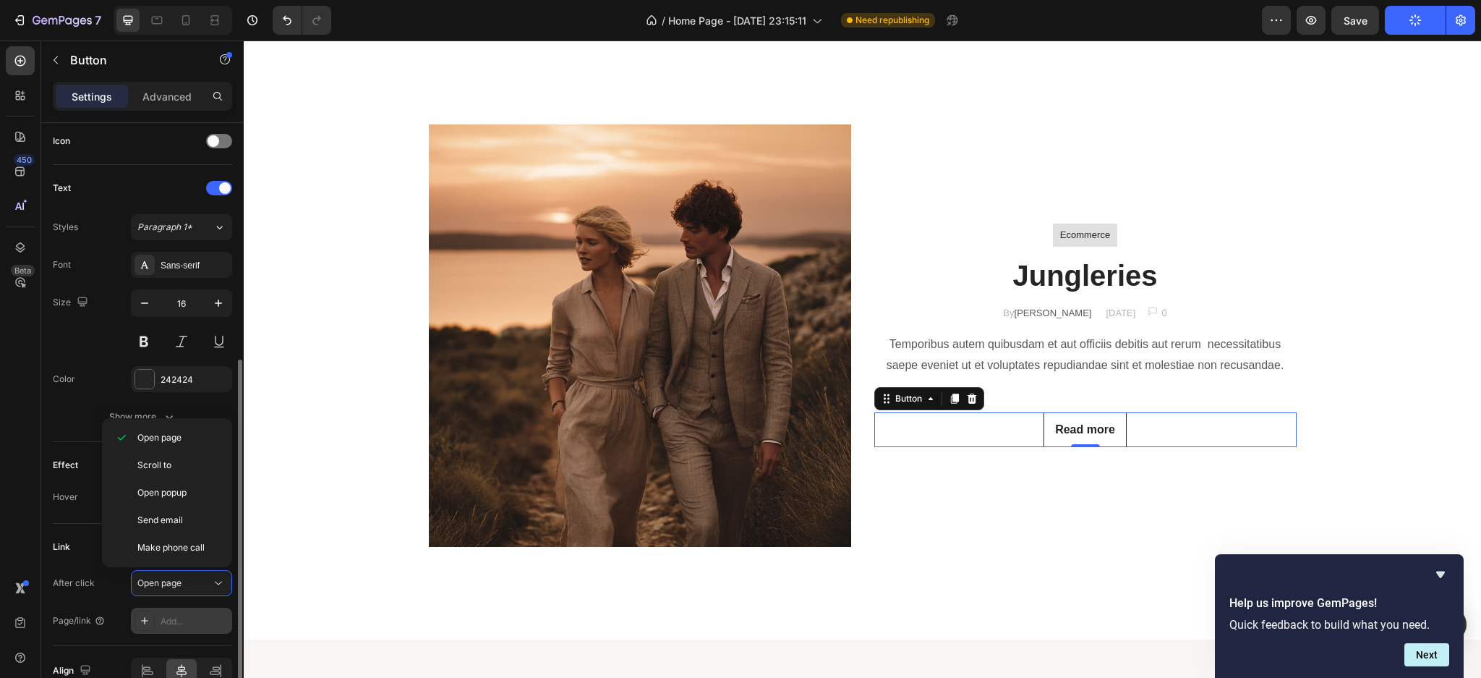
click at [177, 609] on div "Add..." at bounding box center [181, 621] width 101 height 26
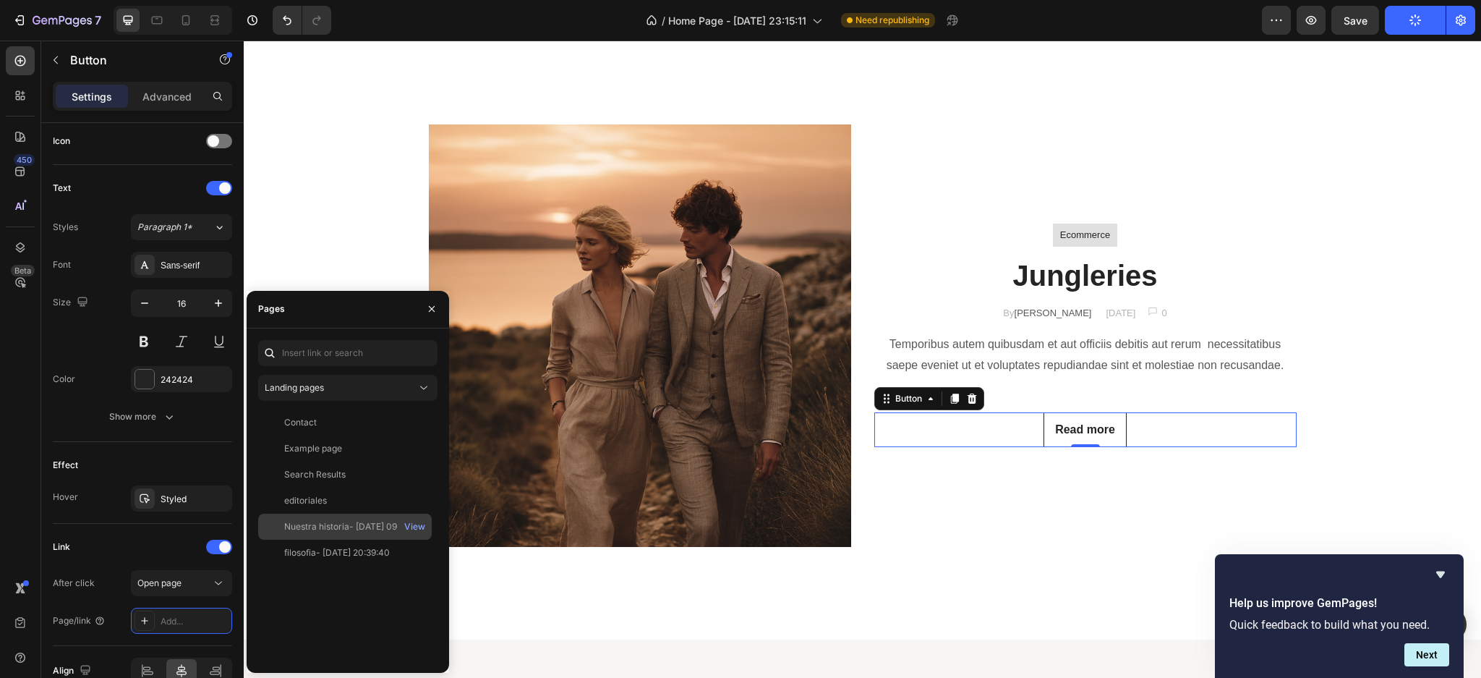
click at [326, 527] on div "Nuestra historia- [DATE] 09:05:05" at bounding box center [353, 526] width 139 height 13
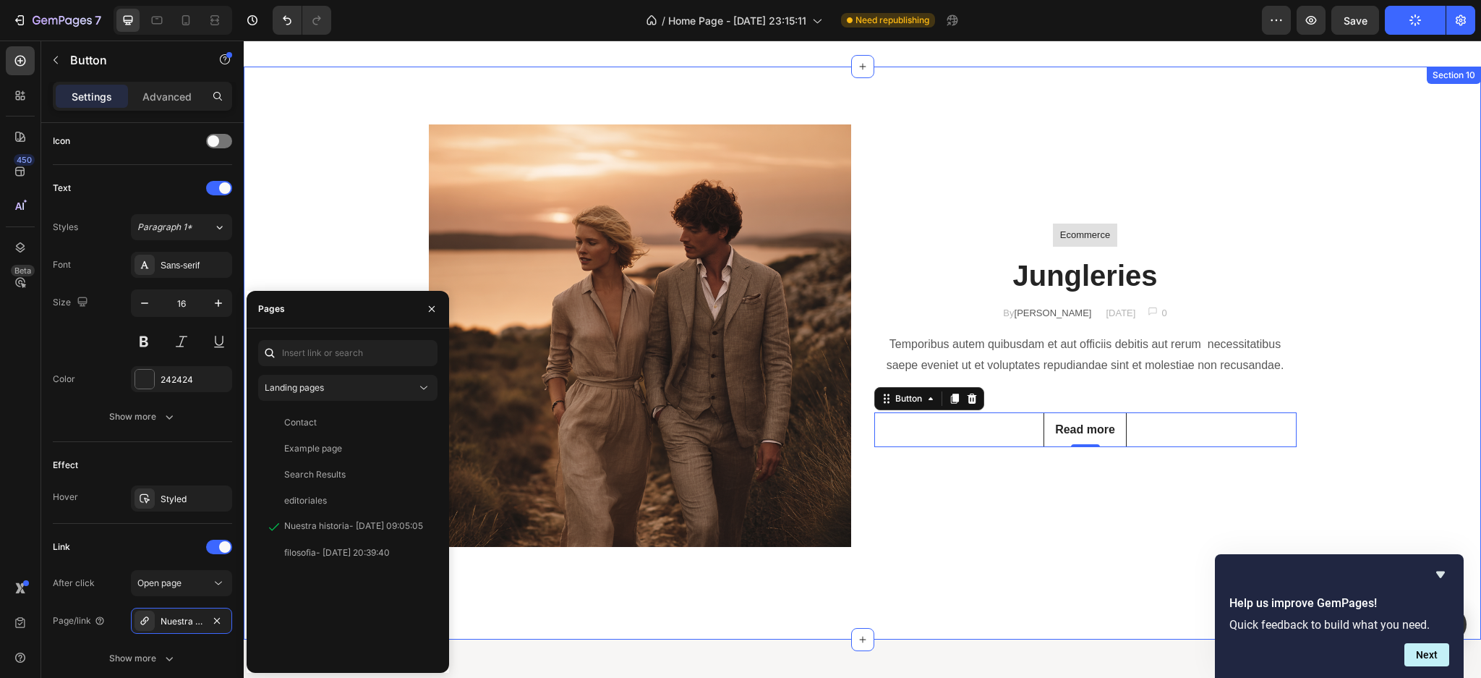
click at [782, 583] on div "Image Ecommerce Text block Row Jungleries Heading By [PERSON_NAME] Text block […" at bounding box center [863, 353] width 1238 height 573
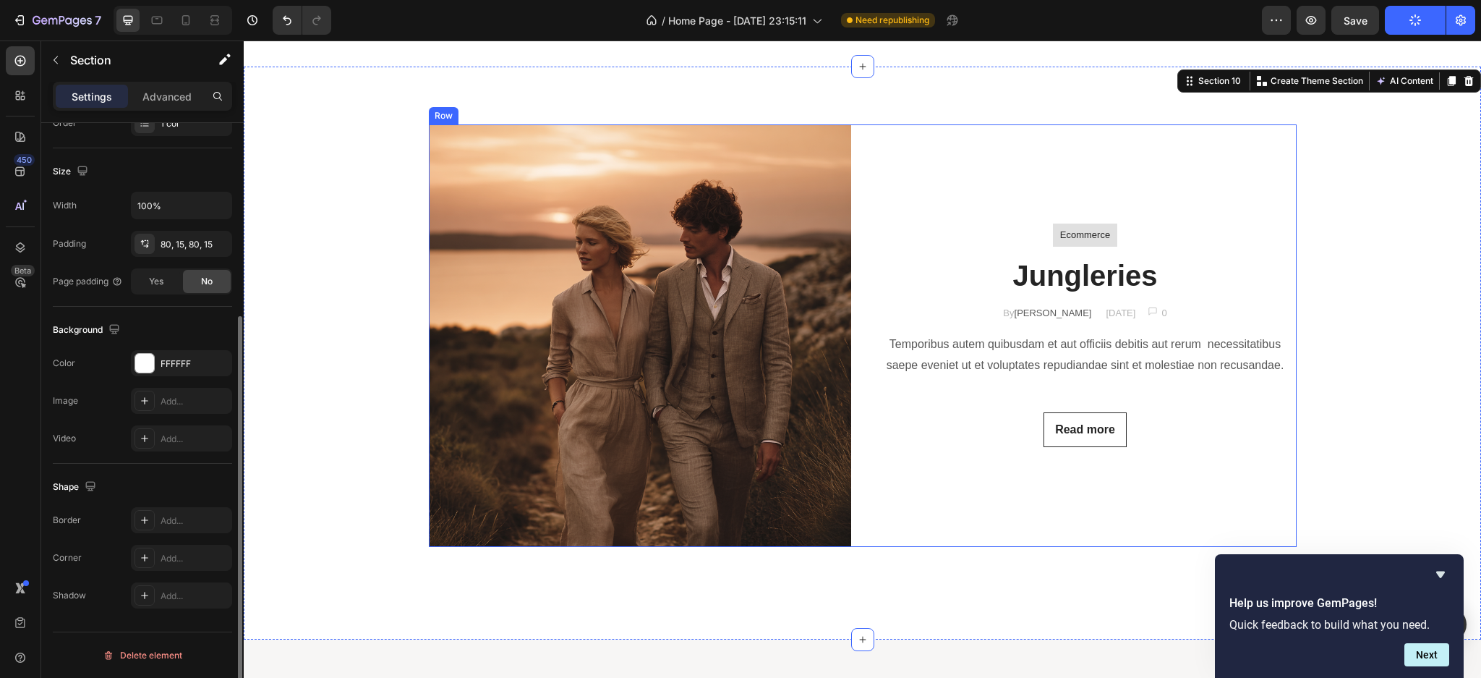
scroll to position [0, 0]
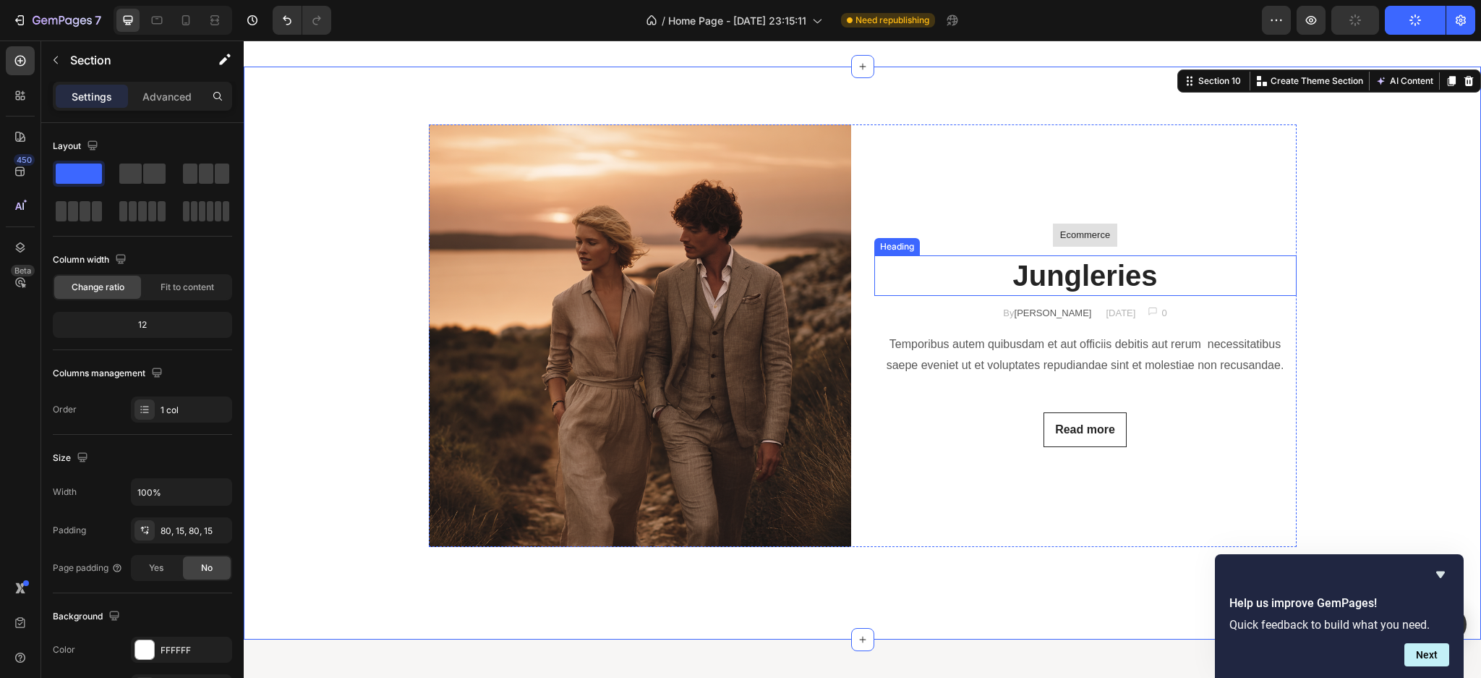
click at [1078, 273] on p "Jungleries" at bounding box center [1086, 276] width 420 height 38
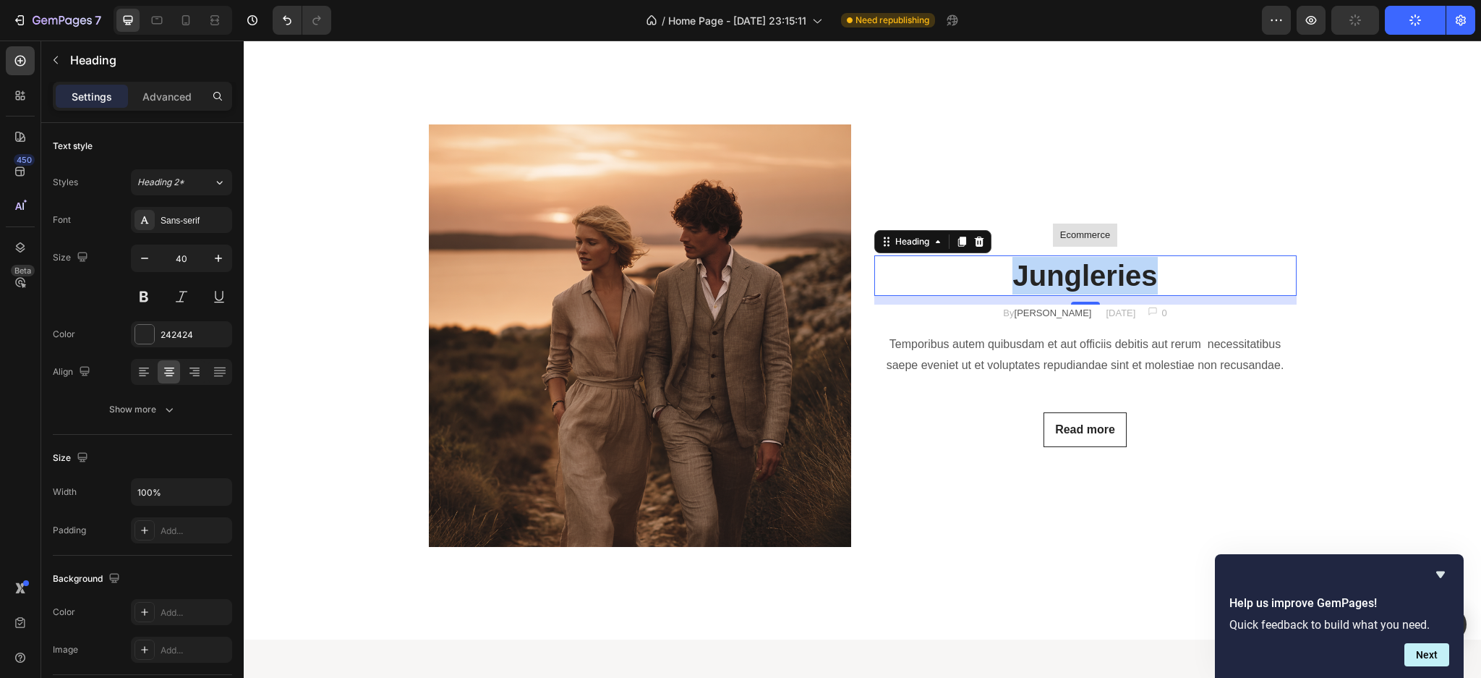
click at [1078, 273] on p "Jungleries" at bounding box center [1086, 276] width 420 height 38
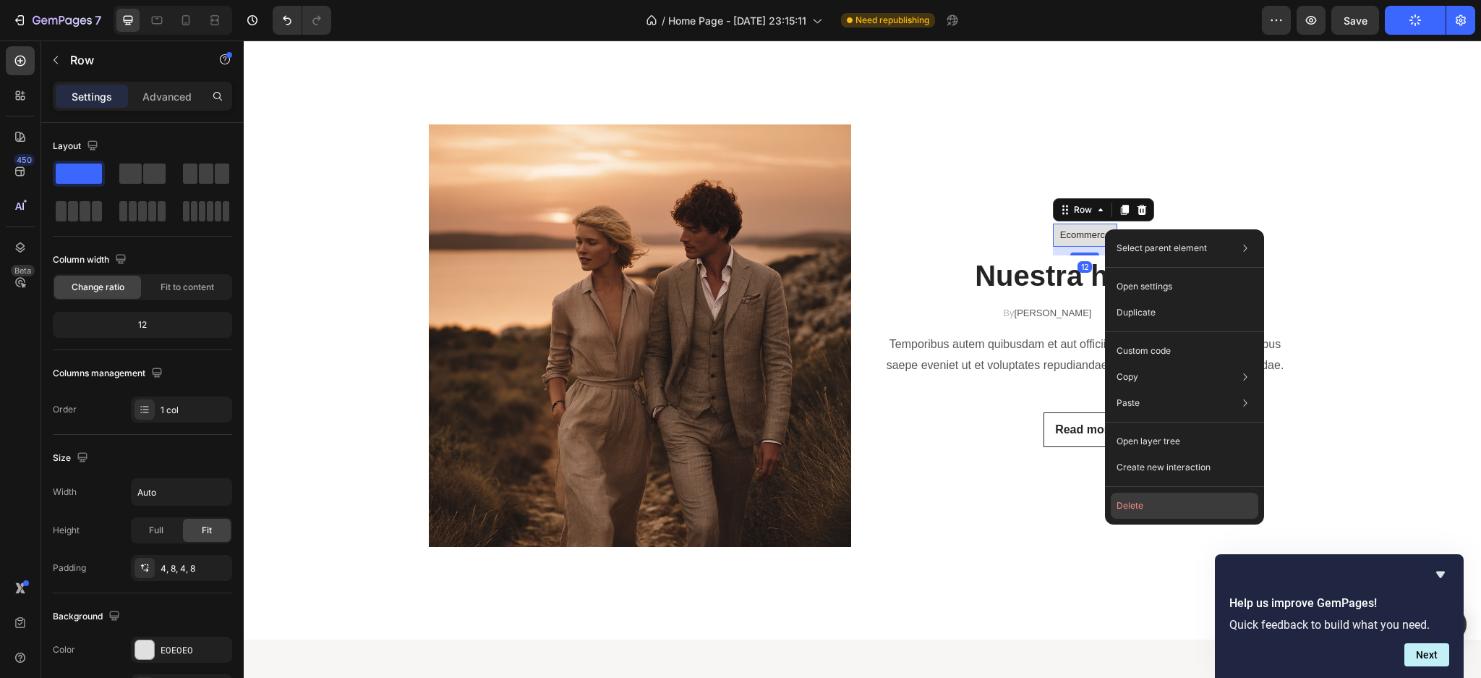
click at [1132, 501] on button "Delete" at bounding box center [1185, 506] width 148 height 26
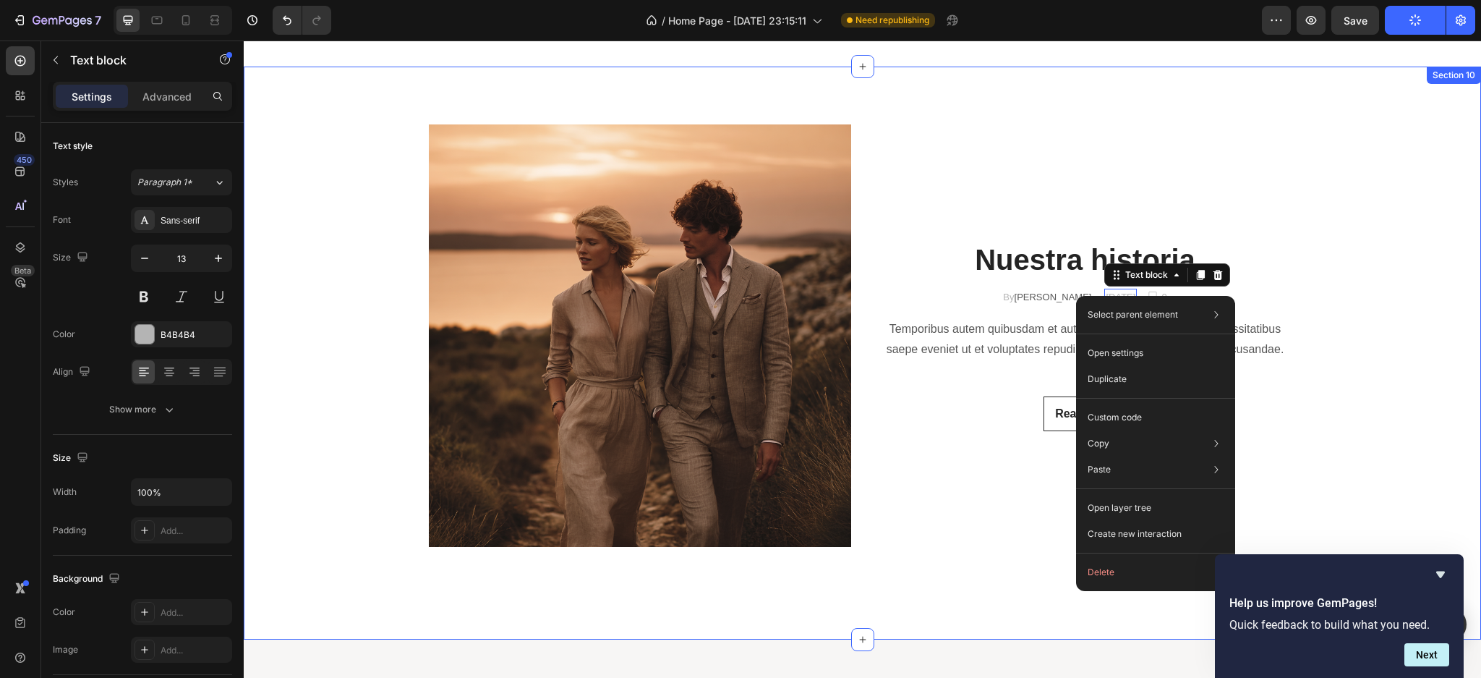
click at [1005, 553] on div "Image Nuestra historia Heading By [PERSON_NAME] Text block [DATE] Text block 0 …" at bounding box center [863, 352] width 1216 height 457
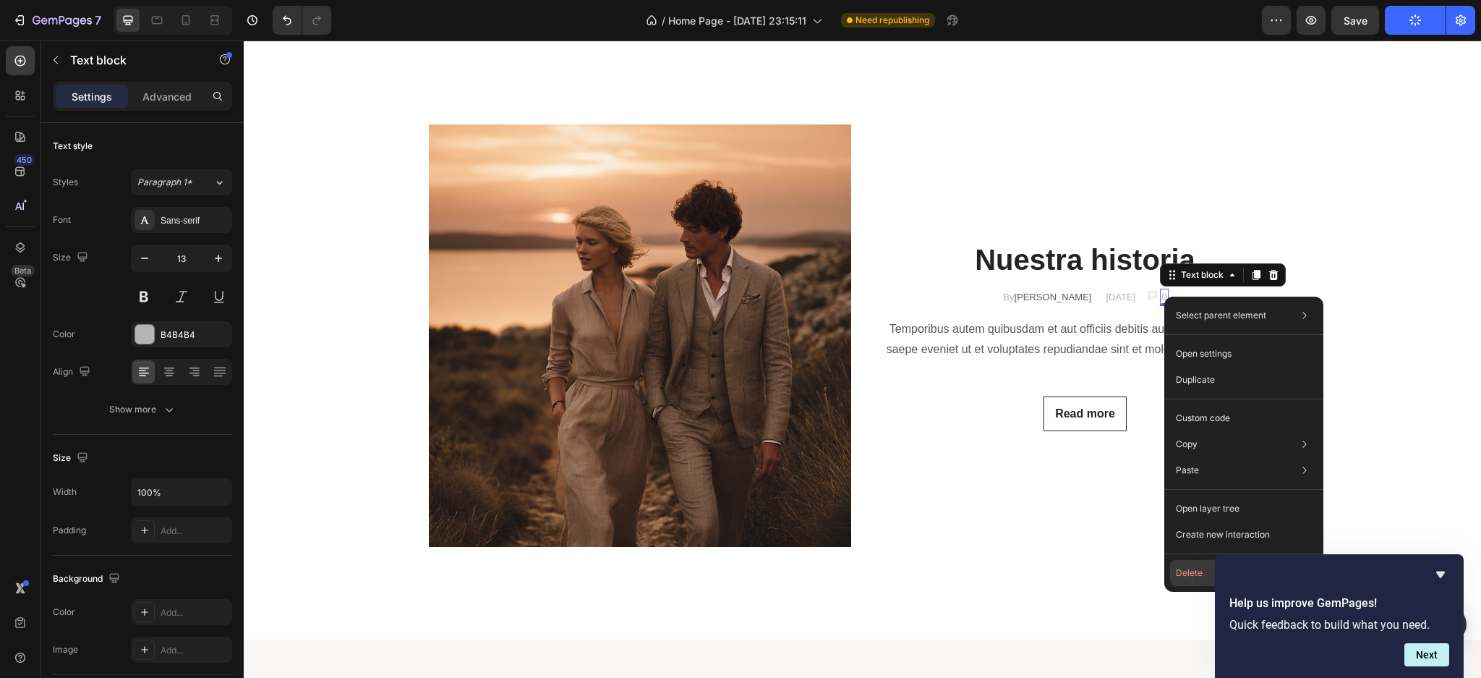
click at [1184, 578] on button "Delete" at bounding box center [1244, 573] width 148 height 26
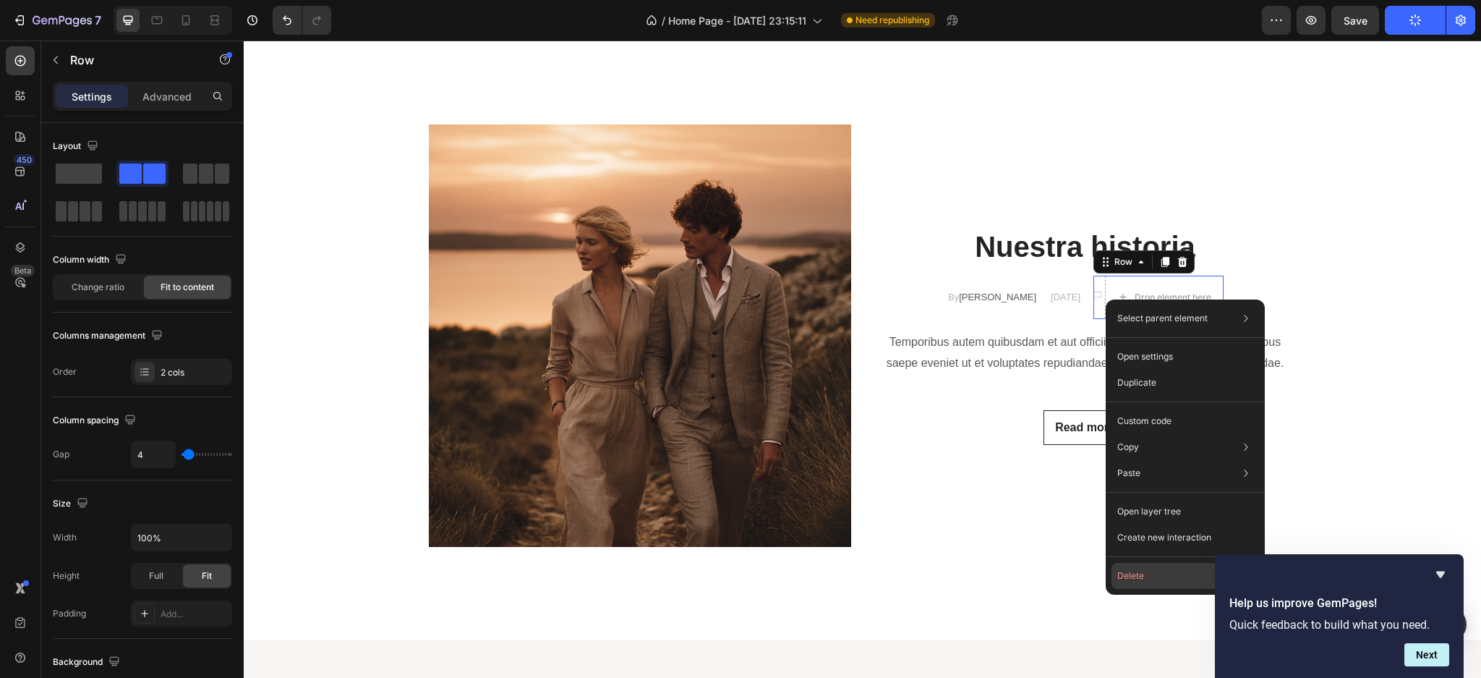
click at [1118, 571] on button "Delete" at bounding box center [1186, 576] width 148 height 26
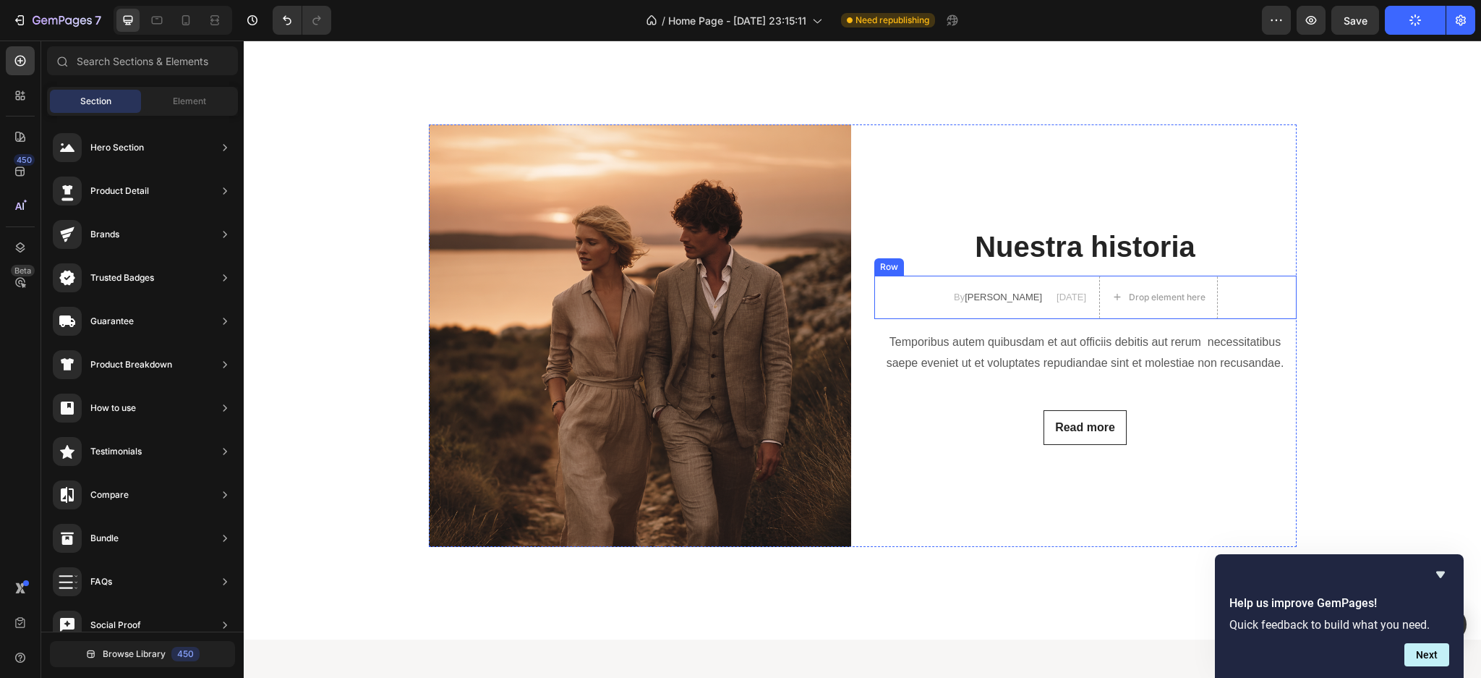
click at [1093, 282] on div "By [PERSON_NAME] Text block [DATE] Text block Drop element here Row" at bounding box center [1085, 297] width 422 height 43
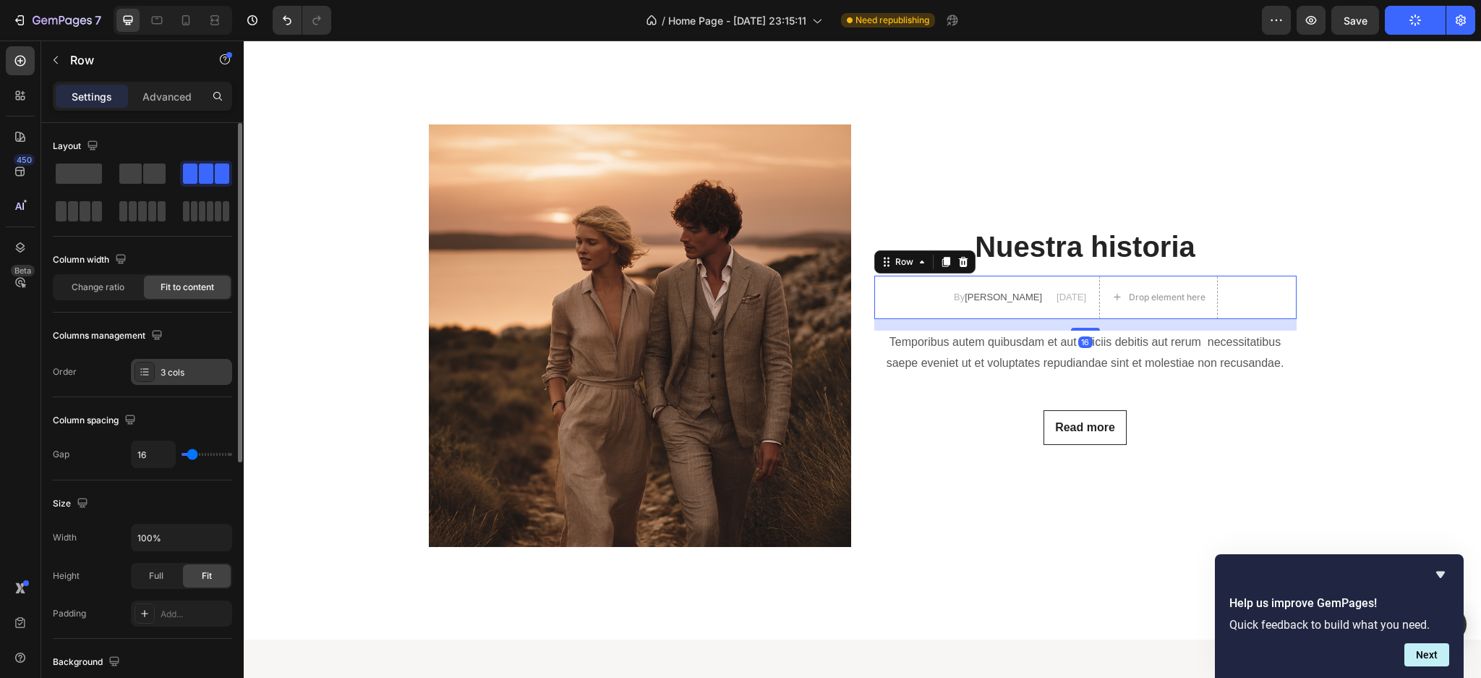
click at [167, 376] on div "3 cols" at bounding box center [195, 372] width 68 height 13
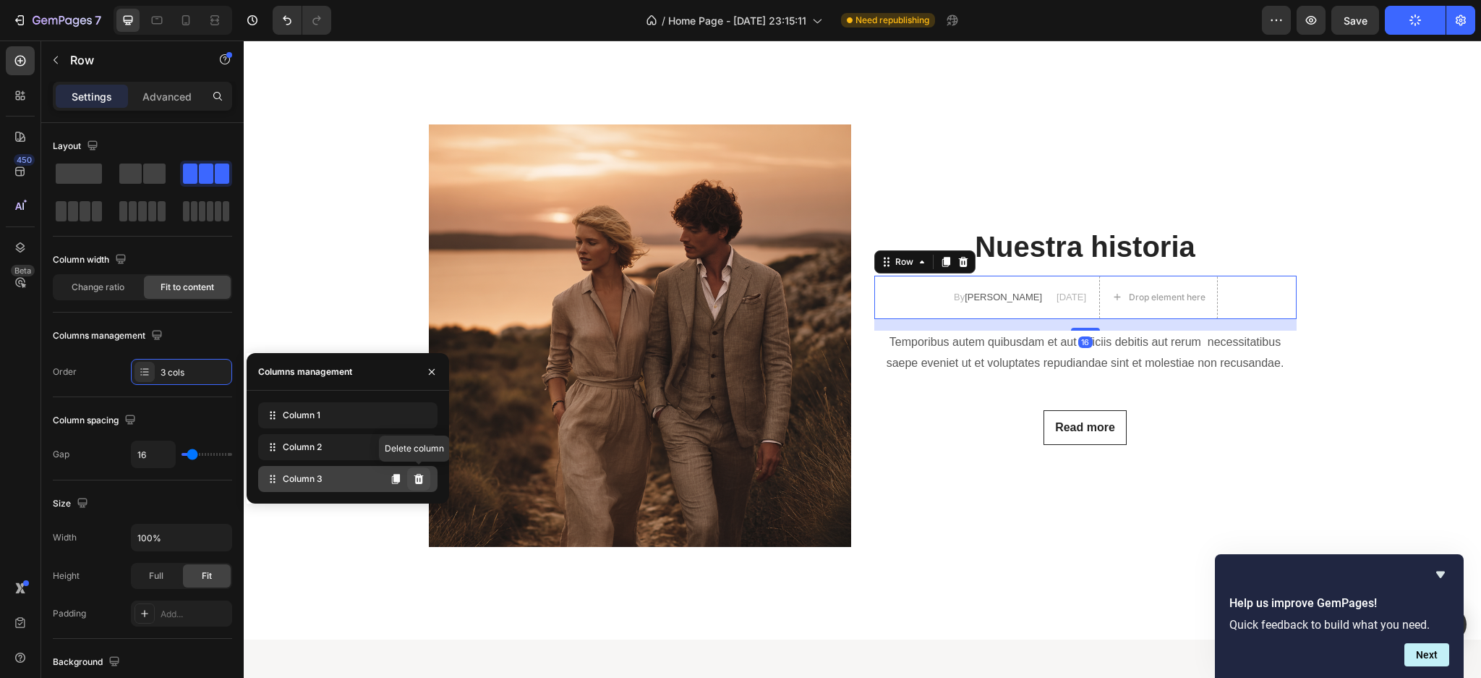
click at [422, 482] on icon at bounding box center [418, 479] width 9 height 10
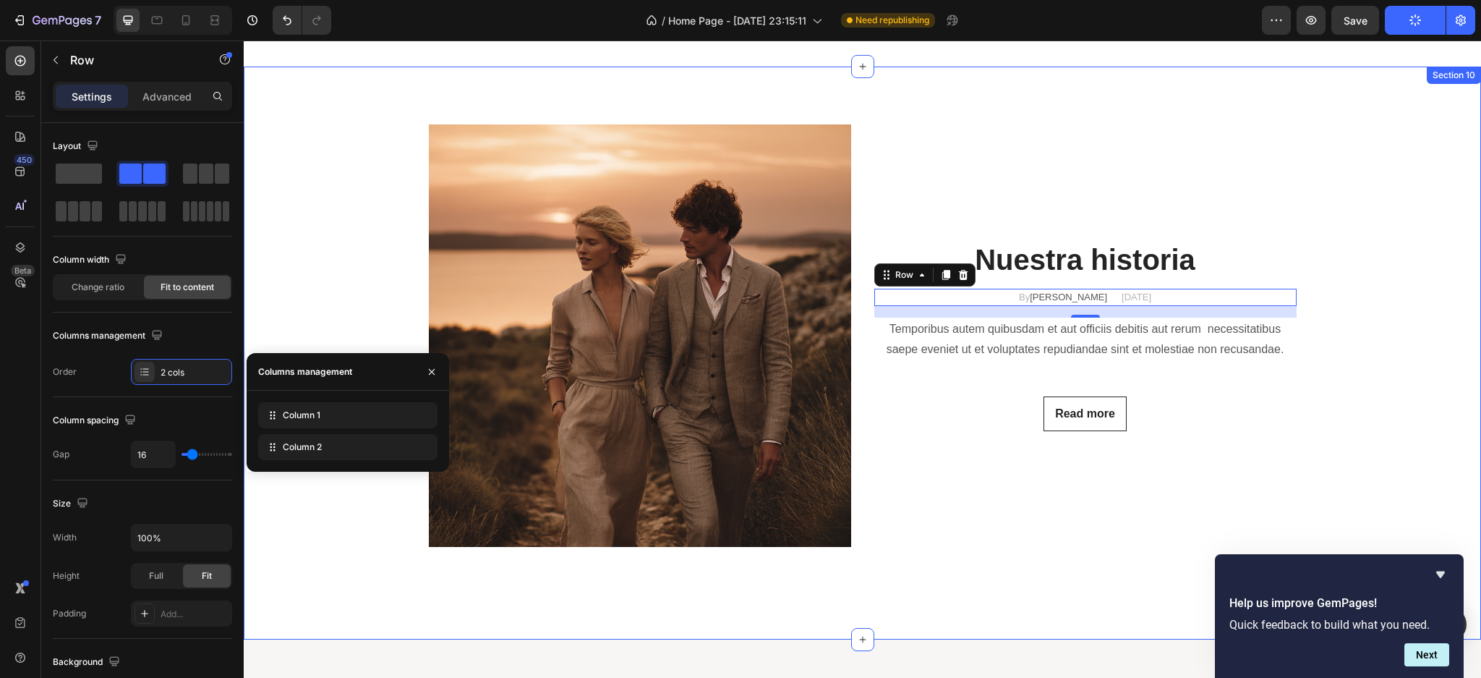
click at [1102, 563] on div "Image Nuestra historia Heading By [PERSON_NAME] Text block [DATE] Text block Ro…" at bounding box center [863, 352] width 1216 height 457
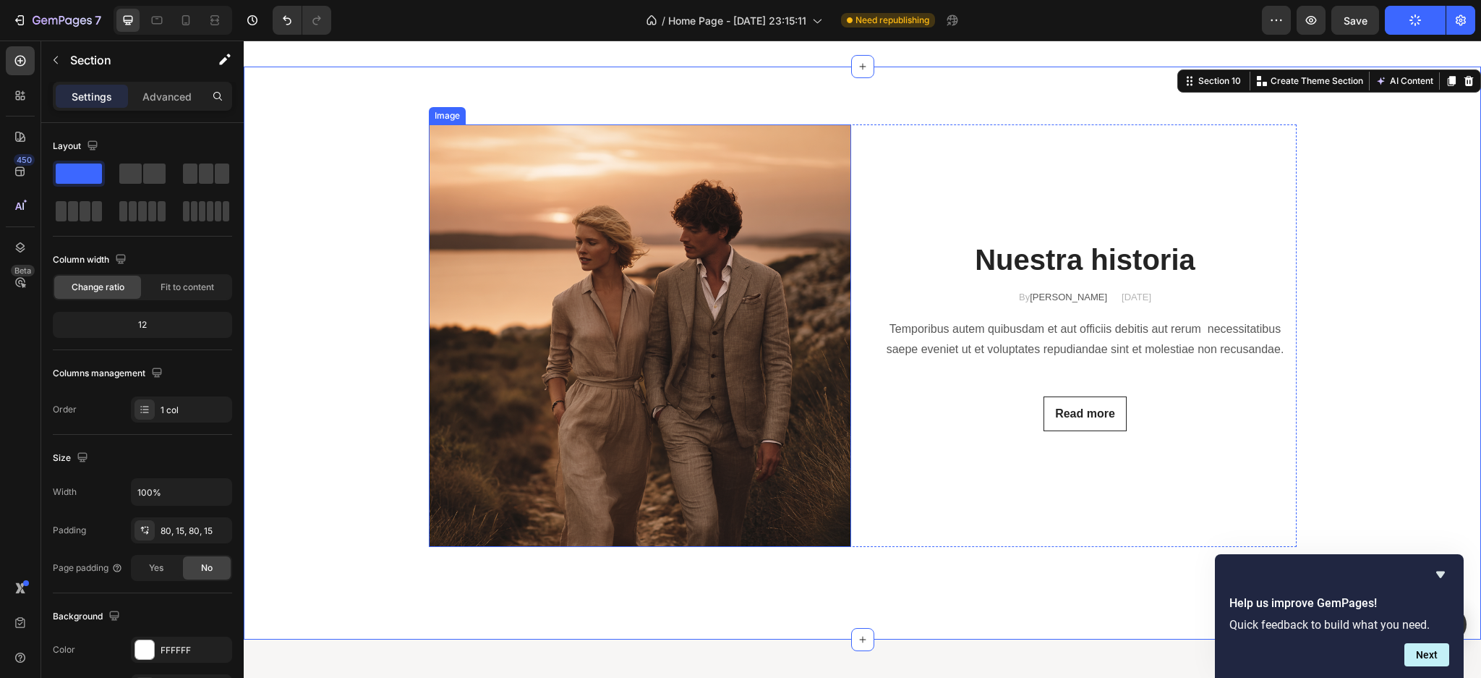
click at [630, 279] on img at bounding box center [640, 335] width 422 height 422
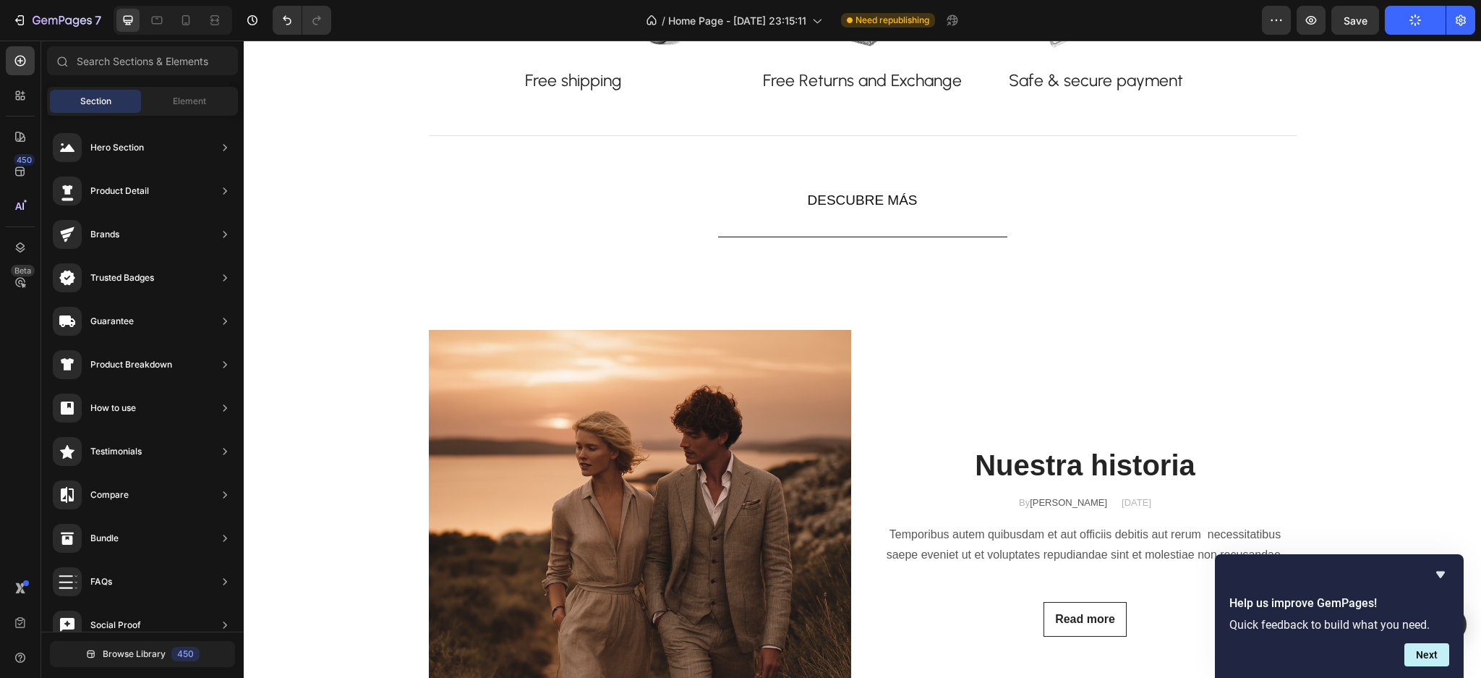
scroll to position [1405, 0]
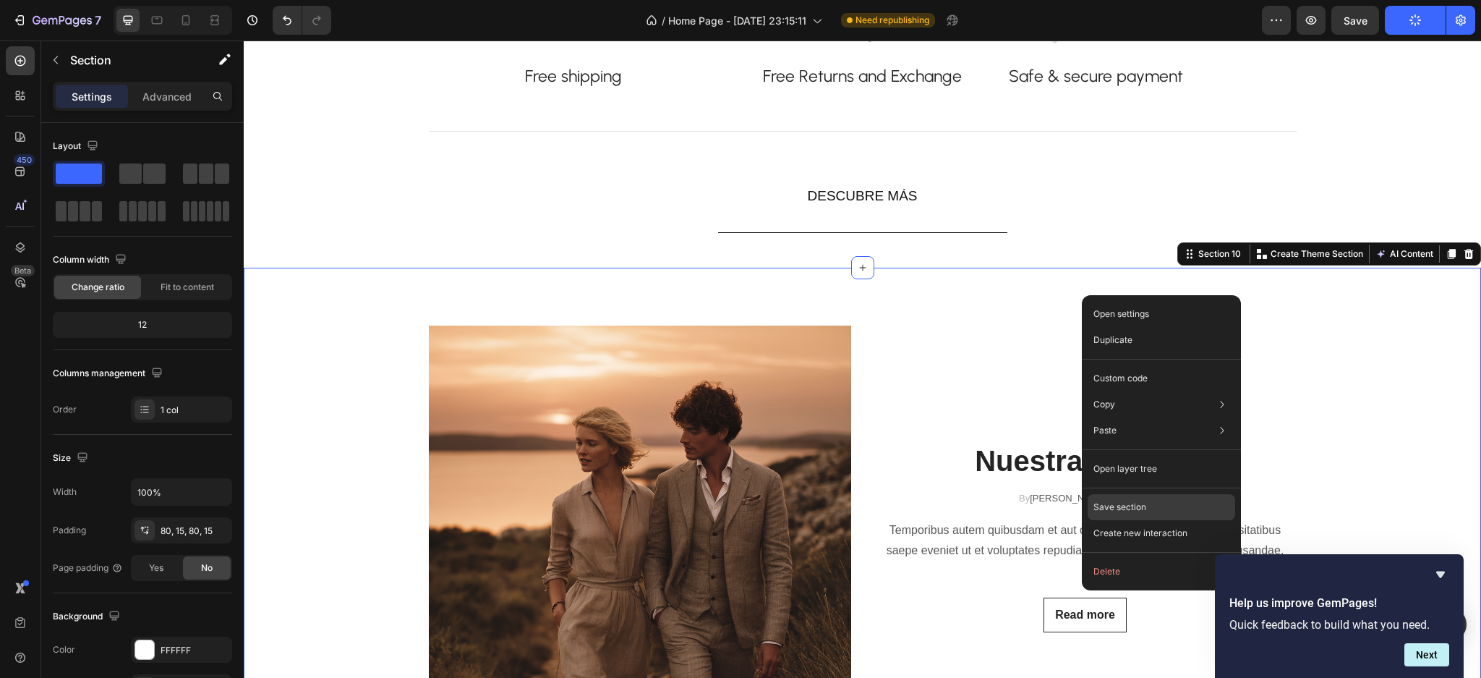
click at [1118, 514] on div "Save section" at bounding box center [1162, 507] width 148 height 26
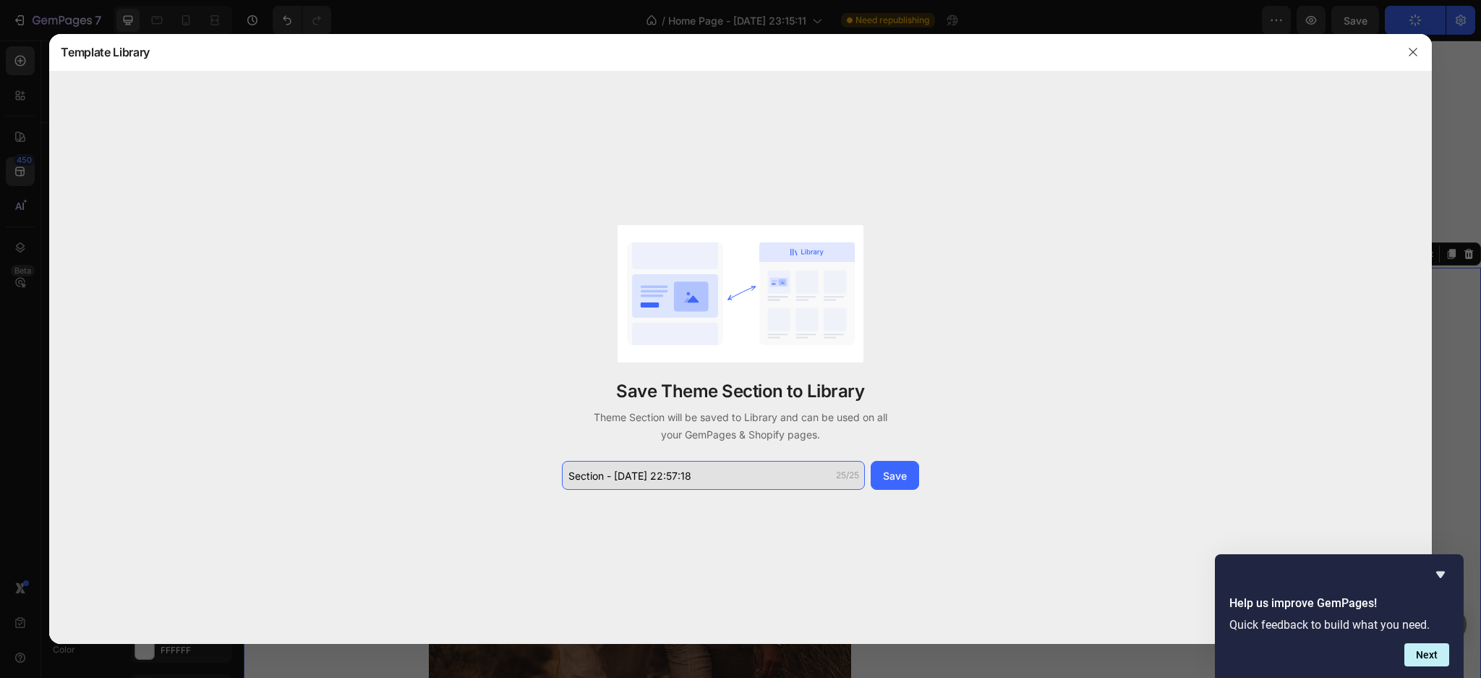
click at [605, 475] on input "Section - [DATE] 22:57:18" at bounding box center [713, 475] width 303 height 29
click at [604, 475] on input "Section - [DATE] 22:57:18" at bounding box center [713, 475] width 303 height 29
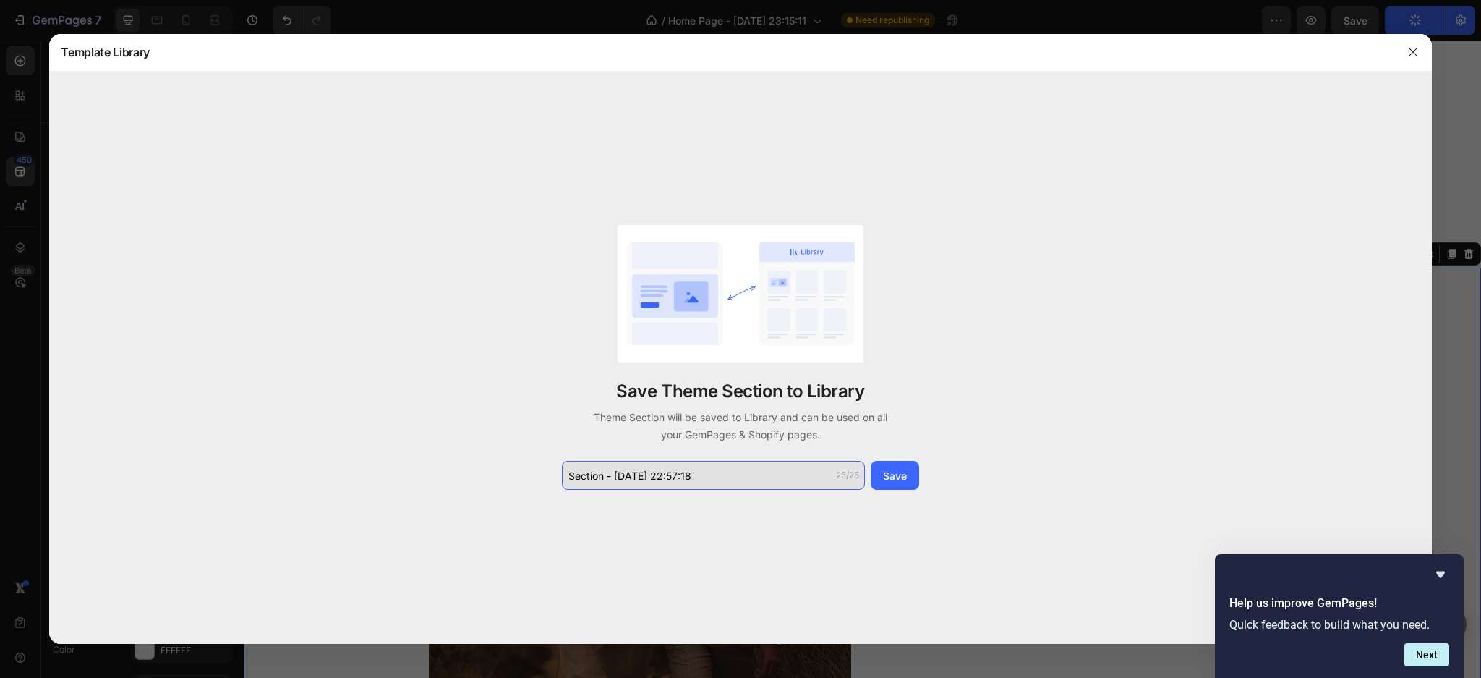
click at [603, 474] on input "Section - [DATE] 22:57:18" at bounding box center [713, 475] width 303 height 29
click at [610, 503] on div "Save Theme Section to Library Theme Section will be saved to Library and can be…" at bounding box center [740, 358] width 1382 height 572
click at [600, 480] on input "Section - [DATE] 22:57:18" at bounding box center [713, 475] width 303 height 29
click at [607, 479] on input "Section - [DATE] 22:57:18" at bounding box center [713, 475] width 303 height 29
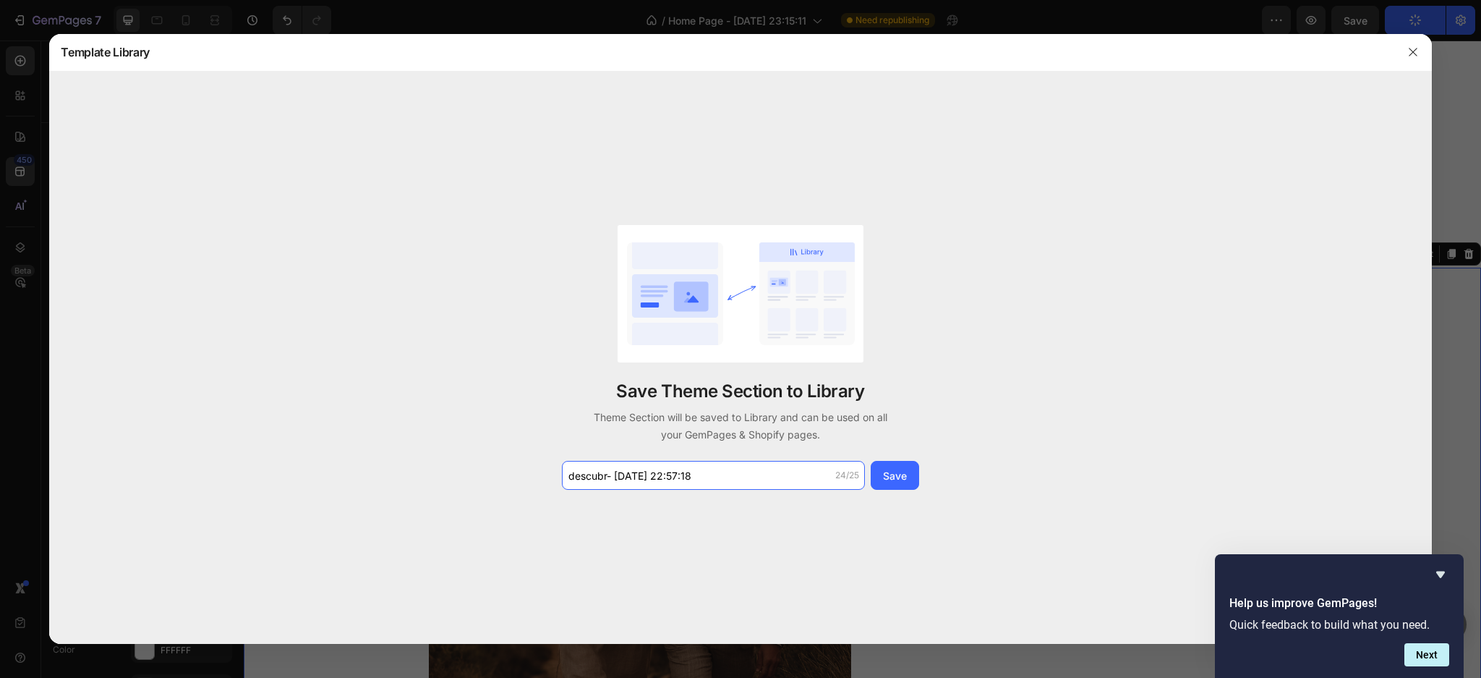
type input "descubre- [DATE] 22:57:18"
click at [895, 473] on div "Save" at bounding box center [895, 475] width 24 height 15
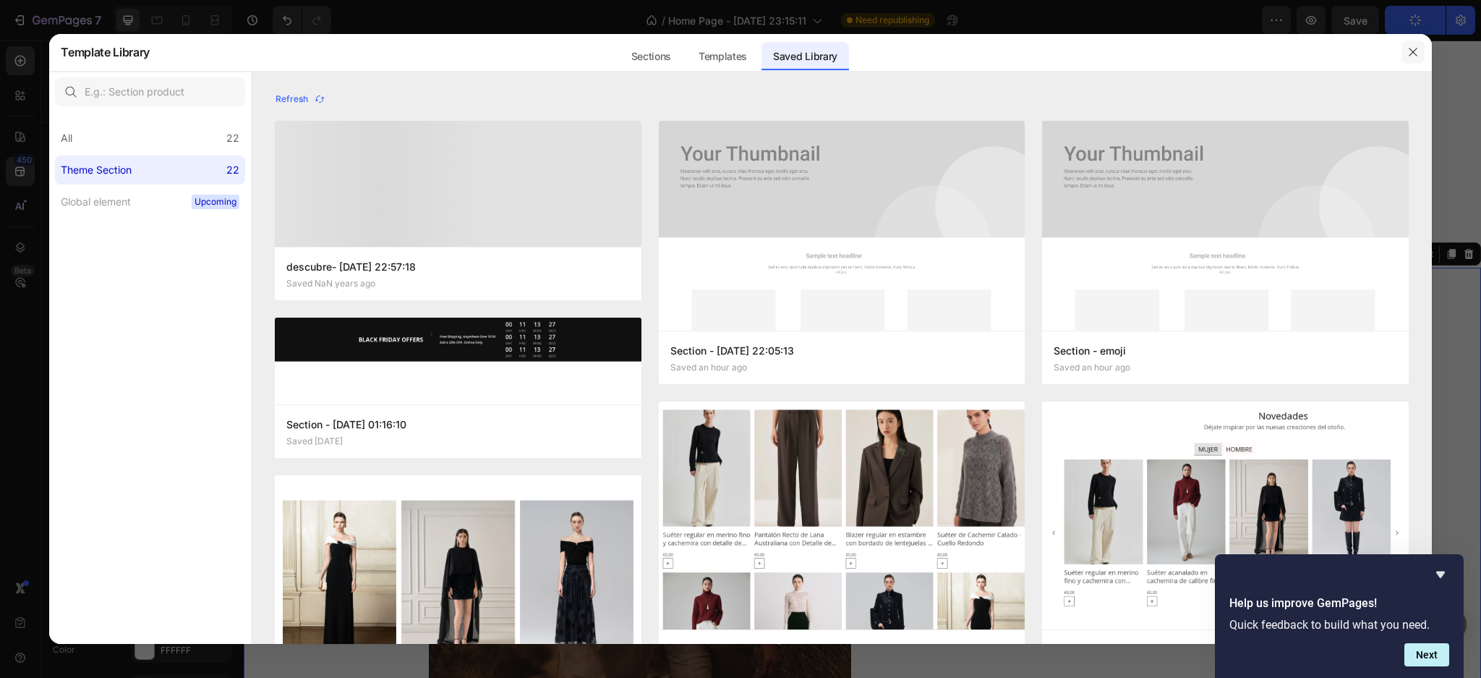
click at [1412, 56] on icon "button" at bounding box center [1414, 52] width 12 height 12
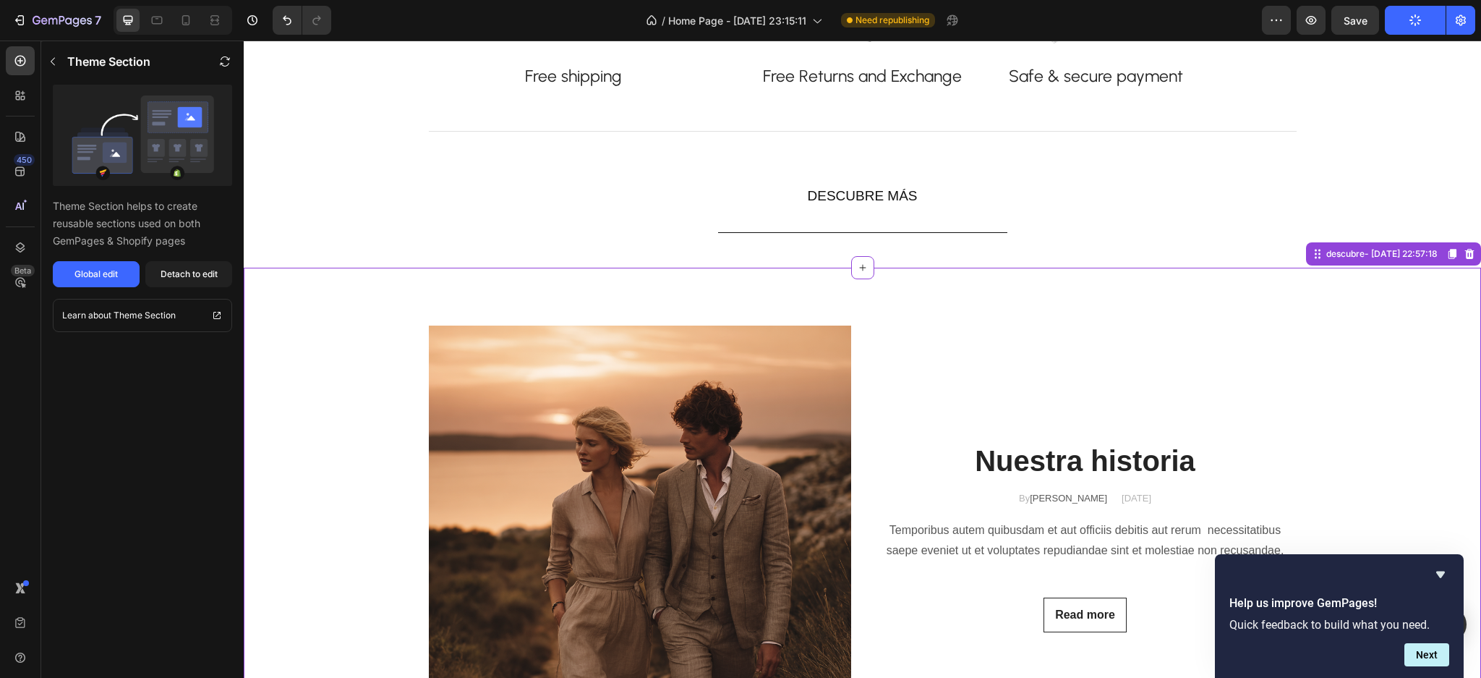
click at [1027, 545] on p "Temporibus autem quibusdam et aut officiis debitis aut rerum necessitatibus sae…" at bounding box center [1086, 541] width 420 height 42
click at [176, 276] on div "Detach to edit" at bounding box center [189, 274] width 57 height 13
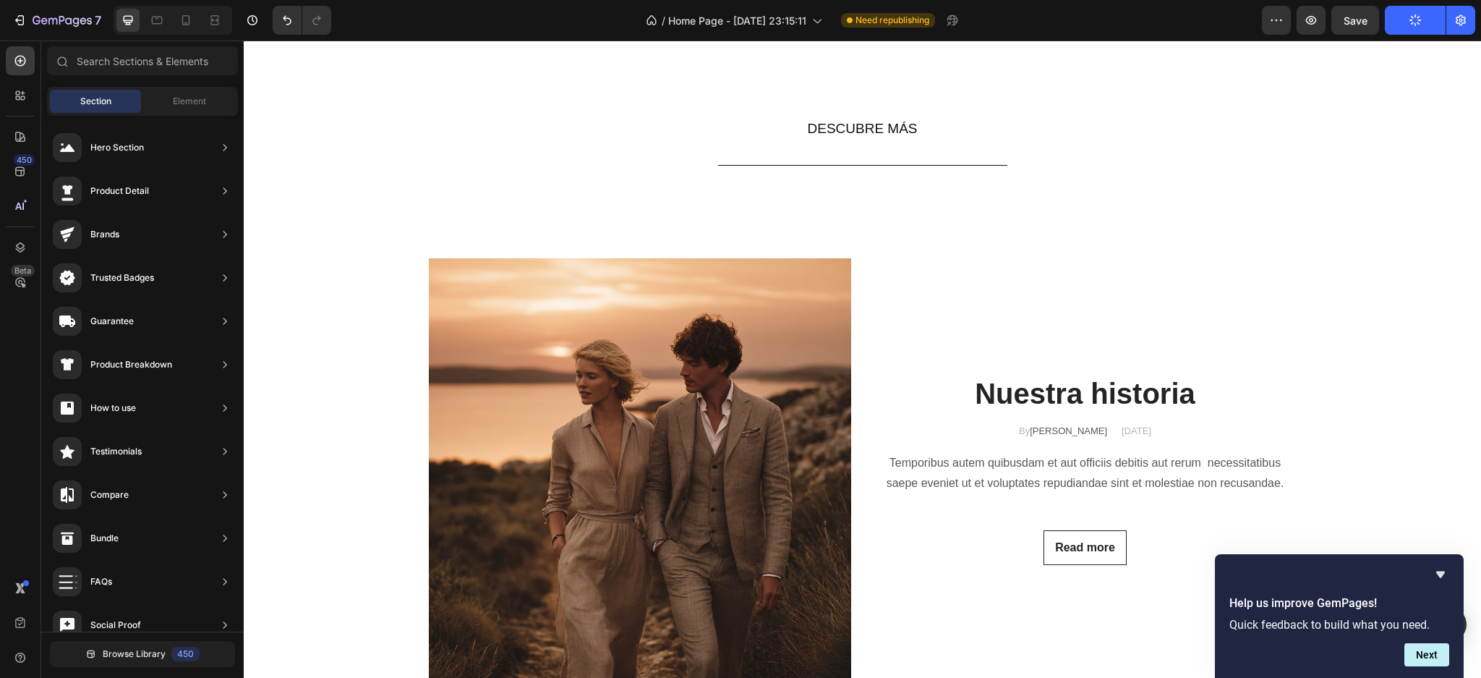
scroll to position [1531, 0]
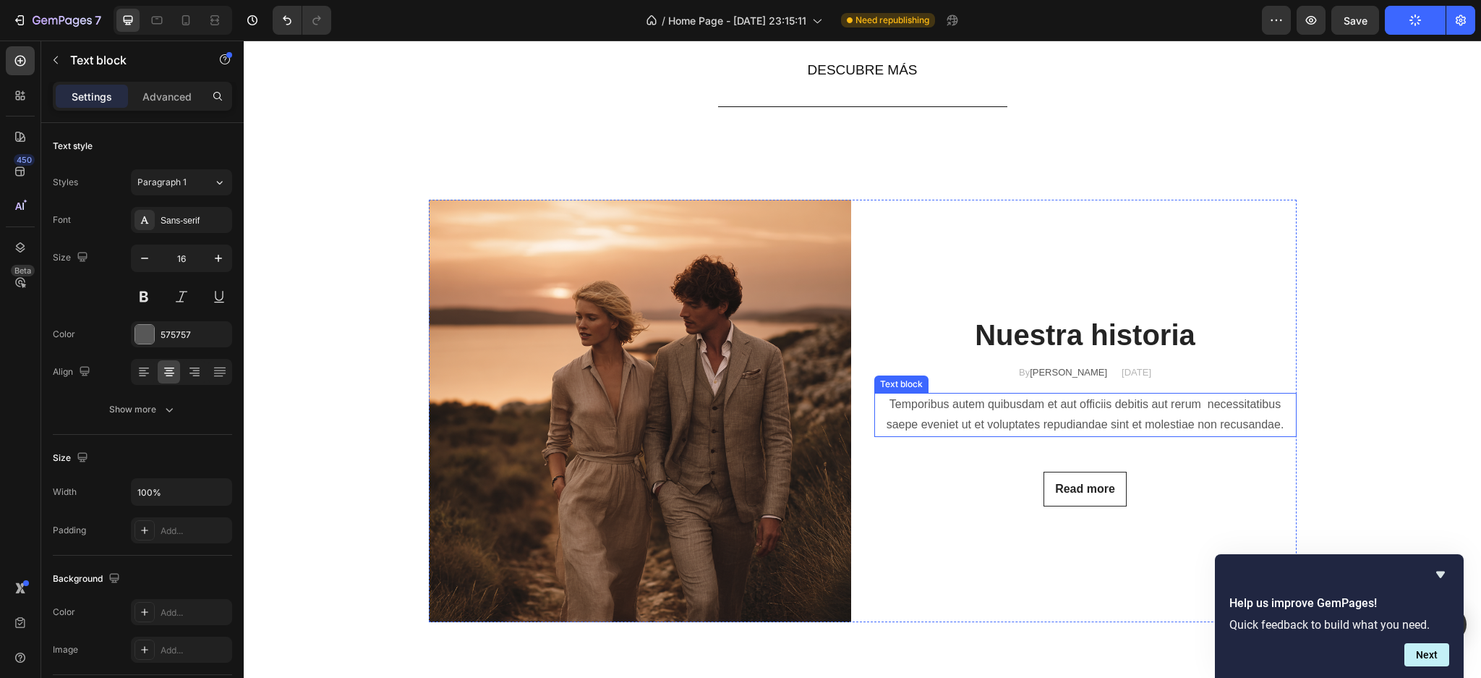
click at [992, 407] on p "Temporibus autem quibusdam et aut officiis debitis aut rerum necessitatibus sae…" at bounding box center [1086, 415] width 420 height 42
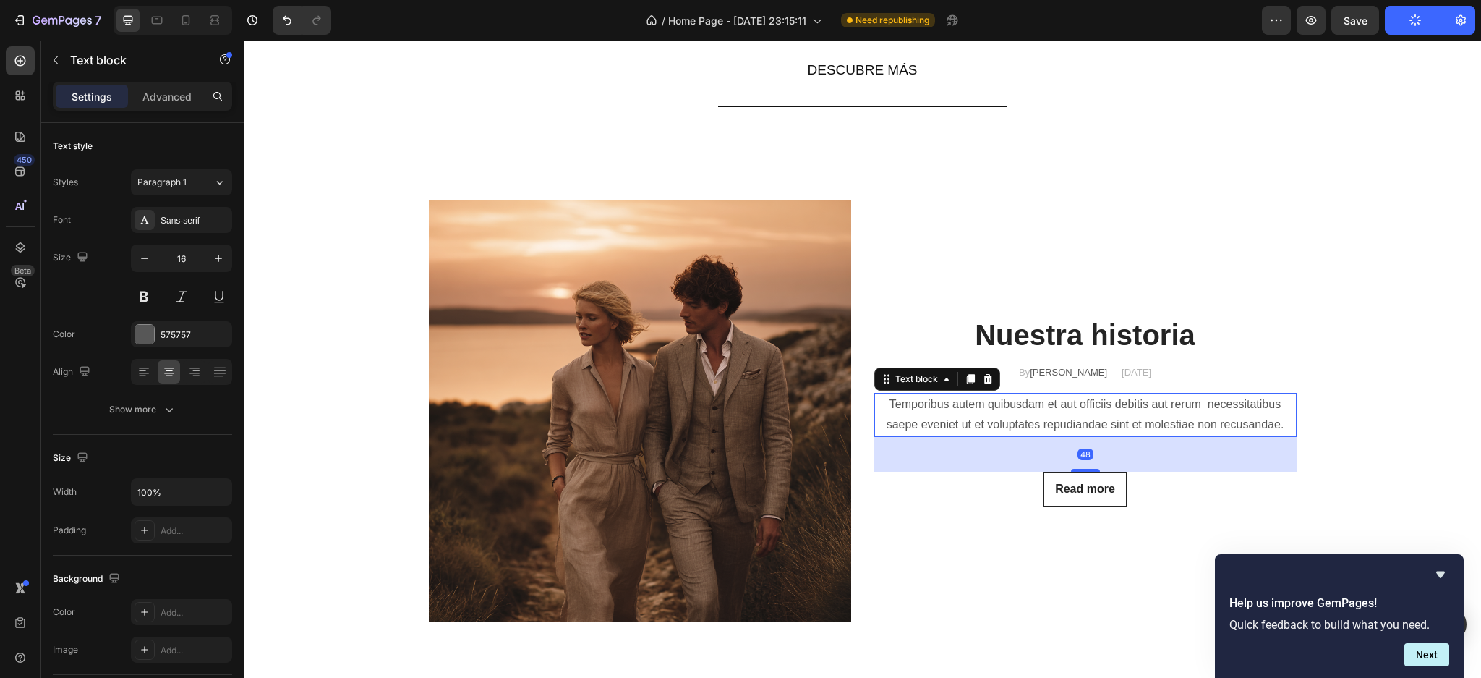
click at [992, 410] on p "Temporibus autem quibusdam et aut officiis debitis aut rerum necessitatibus sae…" at bounding box center [1086, 415] width 420 height 42
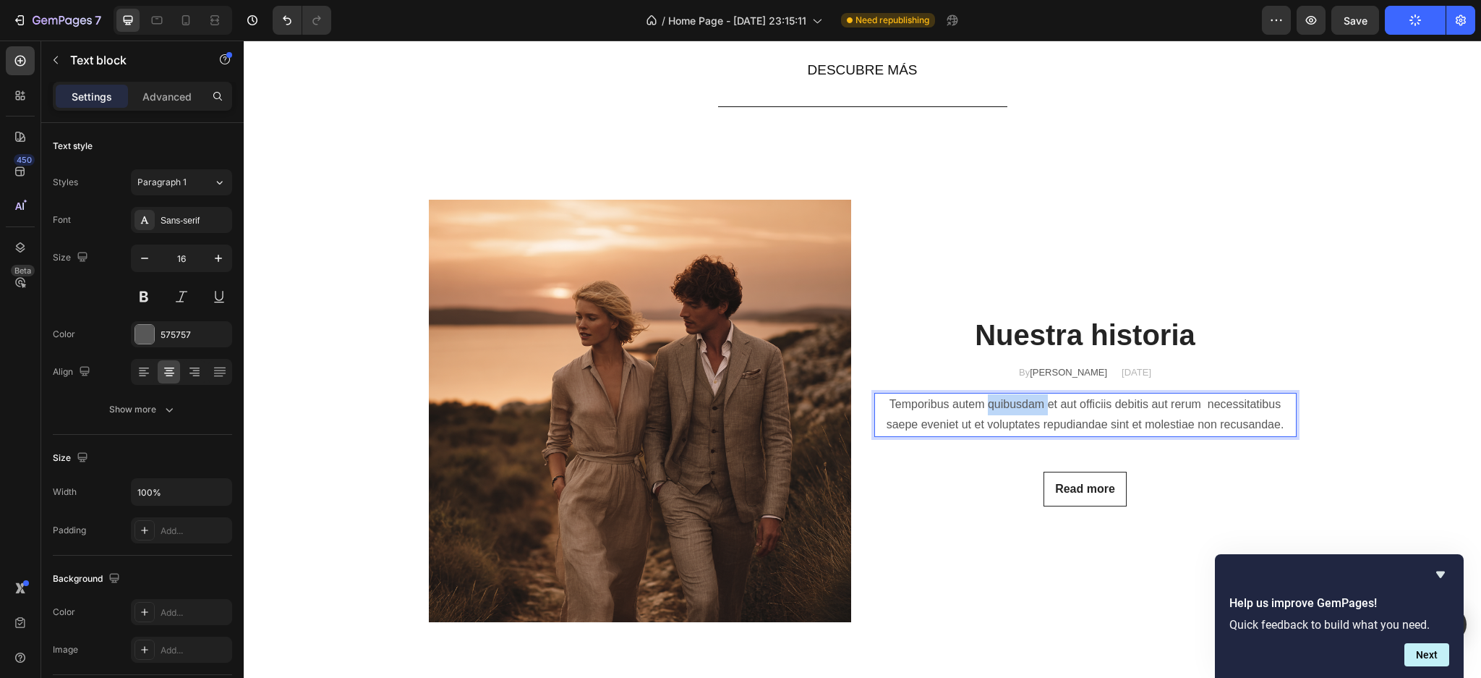
click at [992, 410] on p "Temporibus autem quibusdam et aut officiis debitis aut rerum necessitatibus sae…" at bounding box center [1086, 415] width 420 height 42
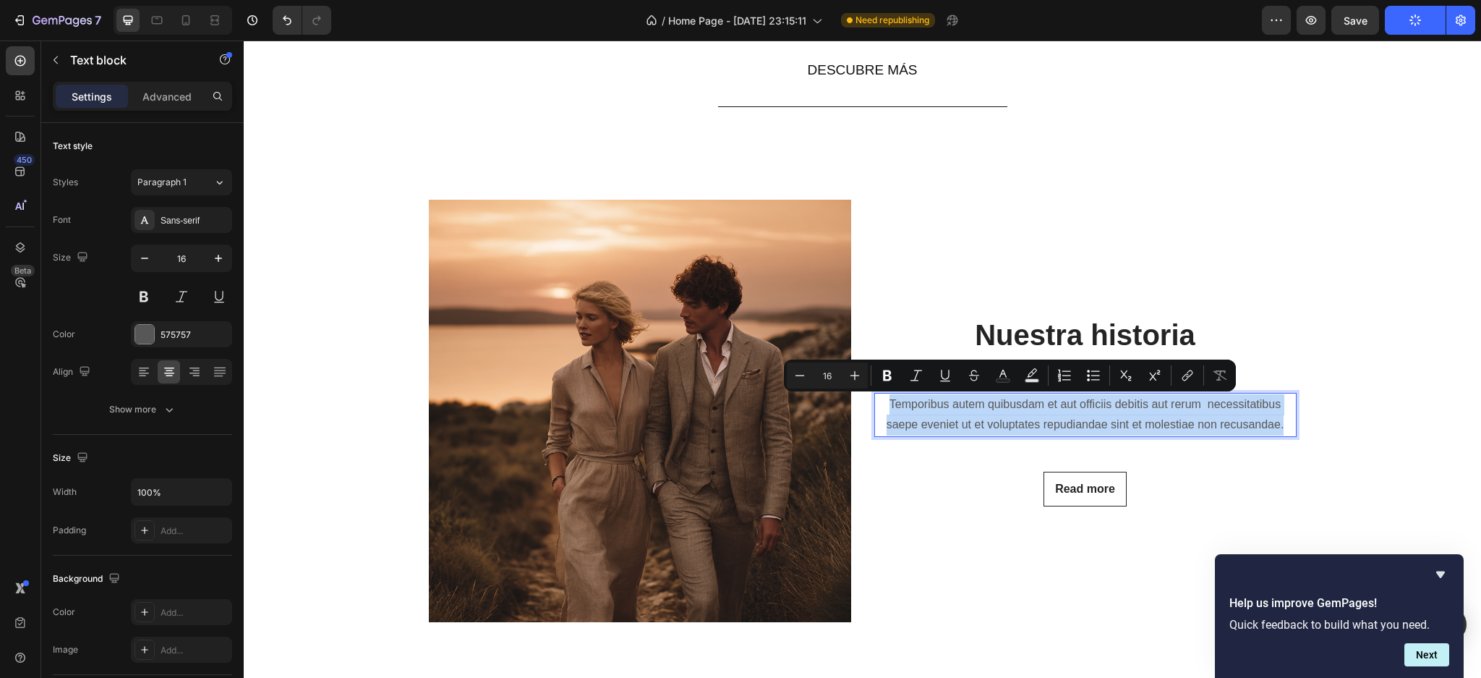
click at [992, 410] on p "Temporibus autem quibusdam et aut officiis debitis aut rerum necessitatibus sae…" at bounding box center [1086, 415] width 420 height 42
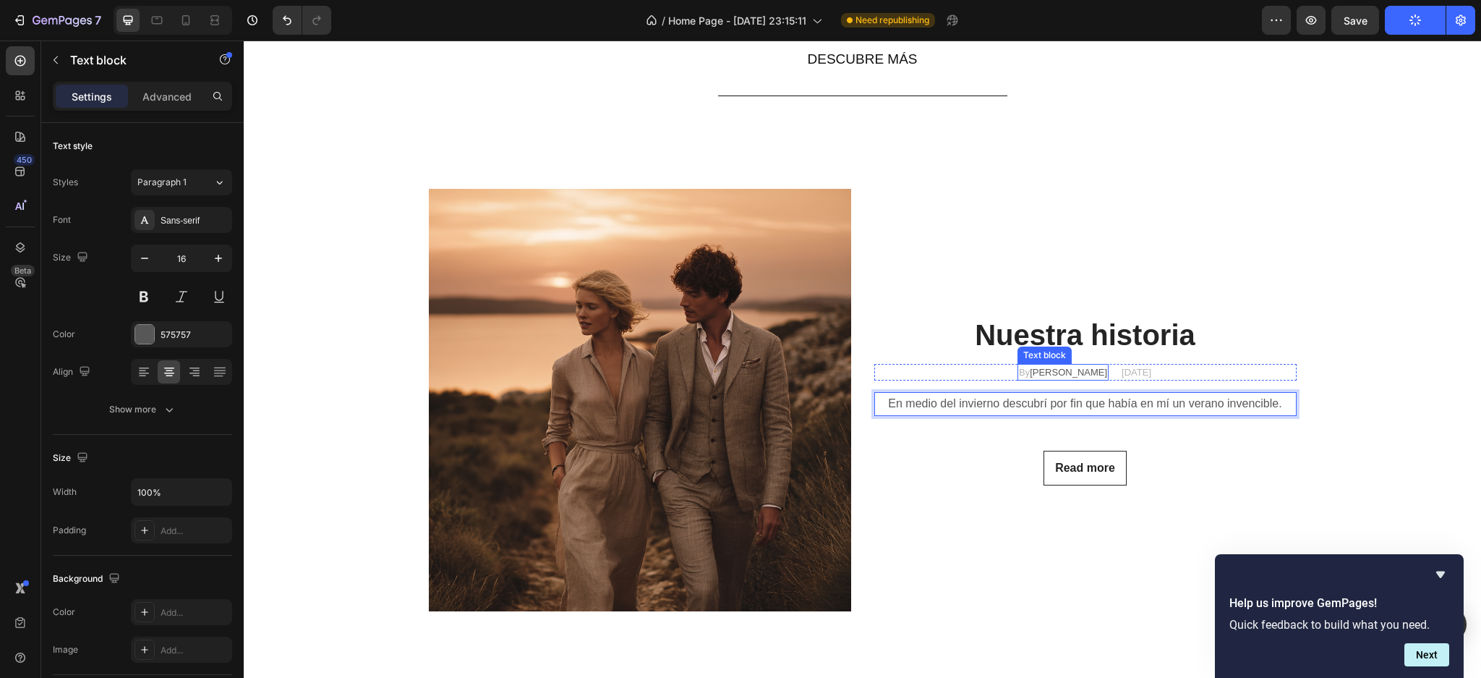
click at [1039, 368] on p "By [PERSON_NAME]" at bounding box center [1063, 372] width 88 height 14
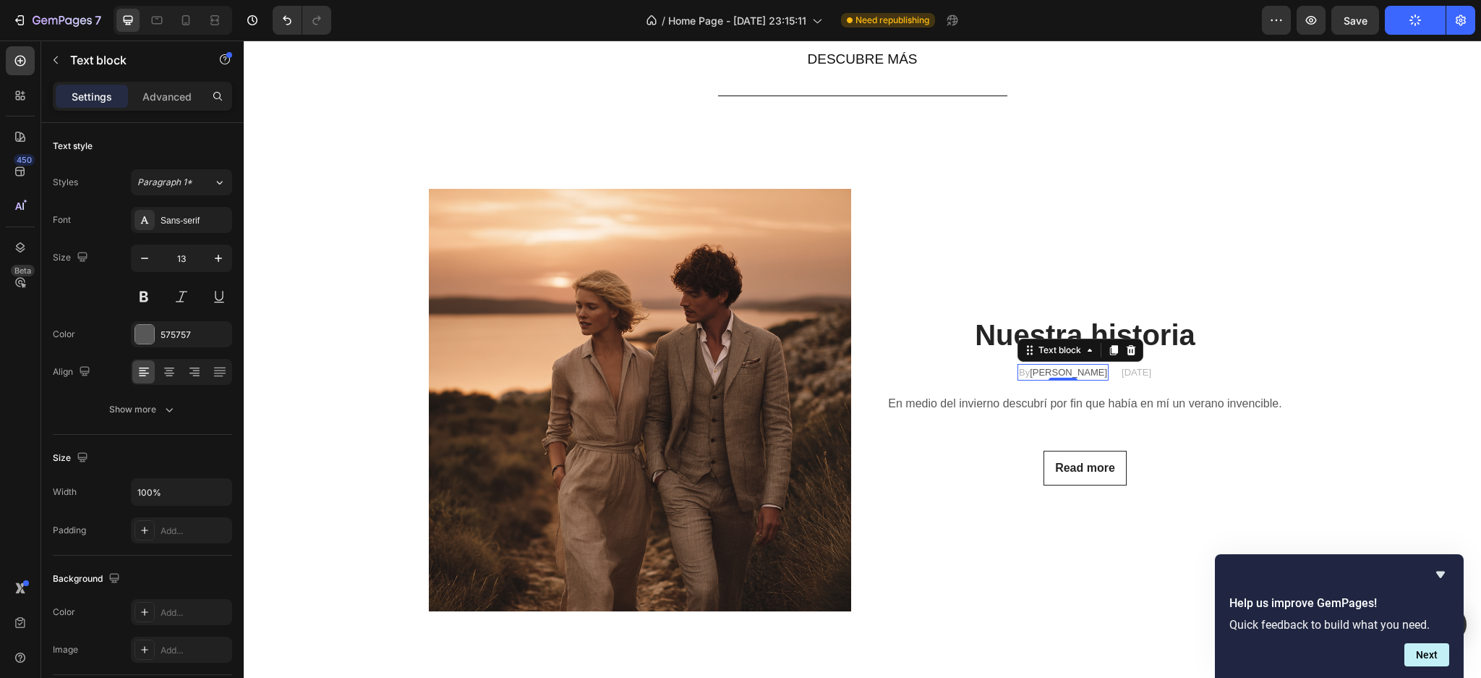
click at [1039, 368] on p "By [PERSON_NAME]" at bounding box center [1063, 372] width 88 height 14
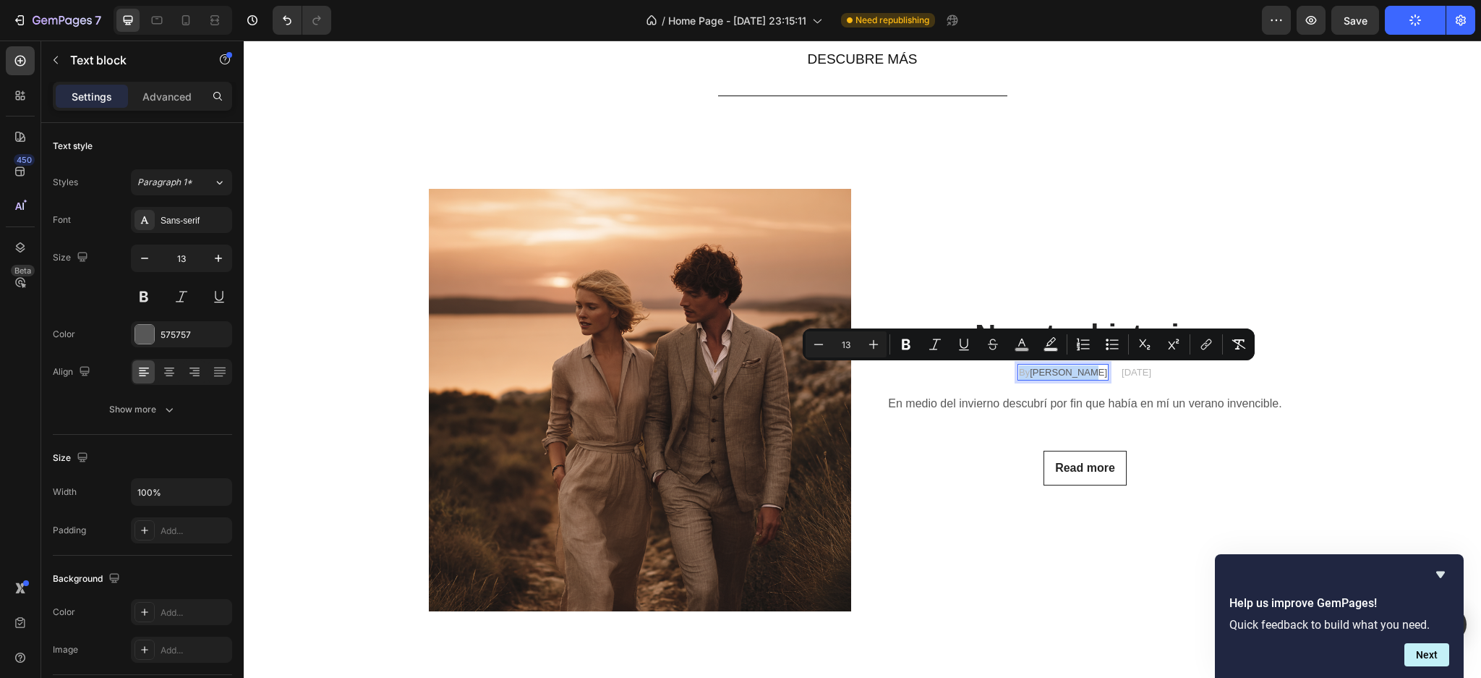
click at [1030, 372] on p "By [PERSON_NAME]" at bounding box center [1063, 372] width 88 height 14
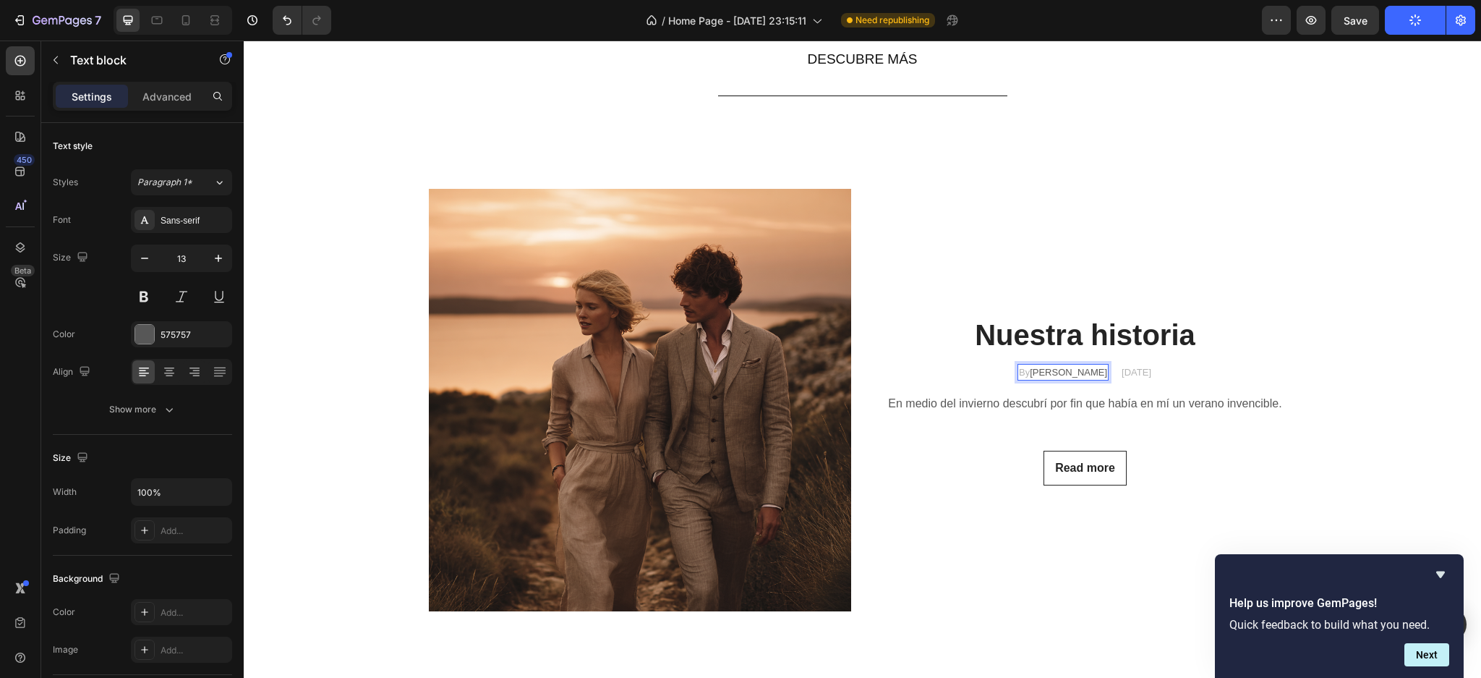
click at [1058, 370] on p "By [PERSON_NAME]" at bounding box center [1063, 372] width 88 height 14
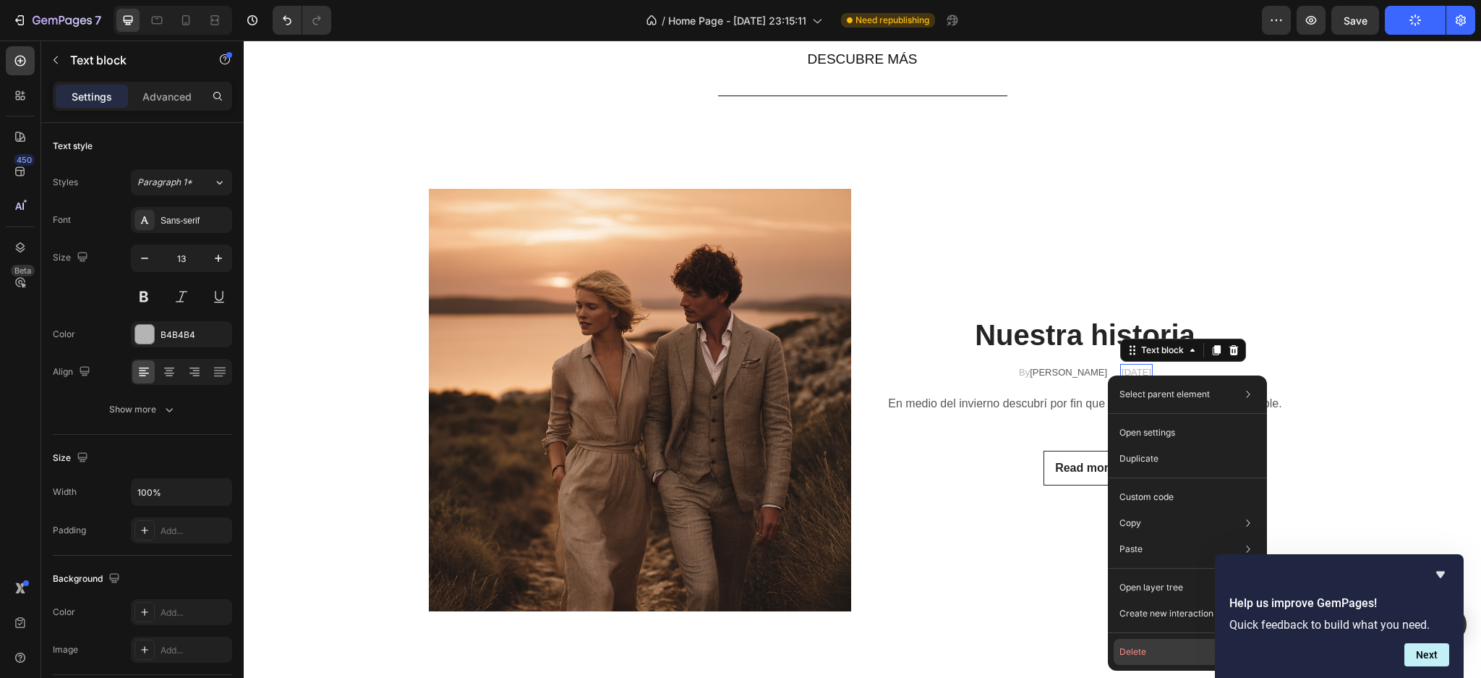
click at [1135, 646] on button "Delete" at bounding box center [1188, 652] width 148 height 26
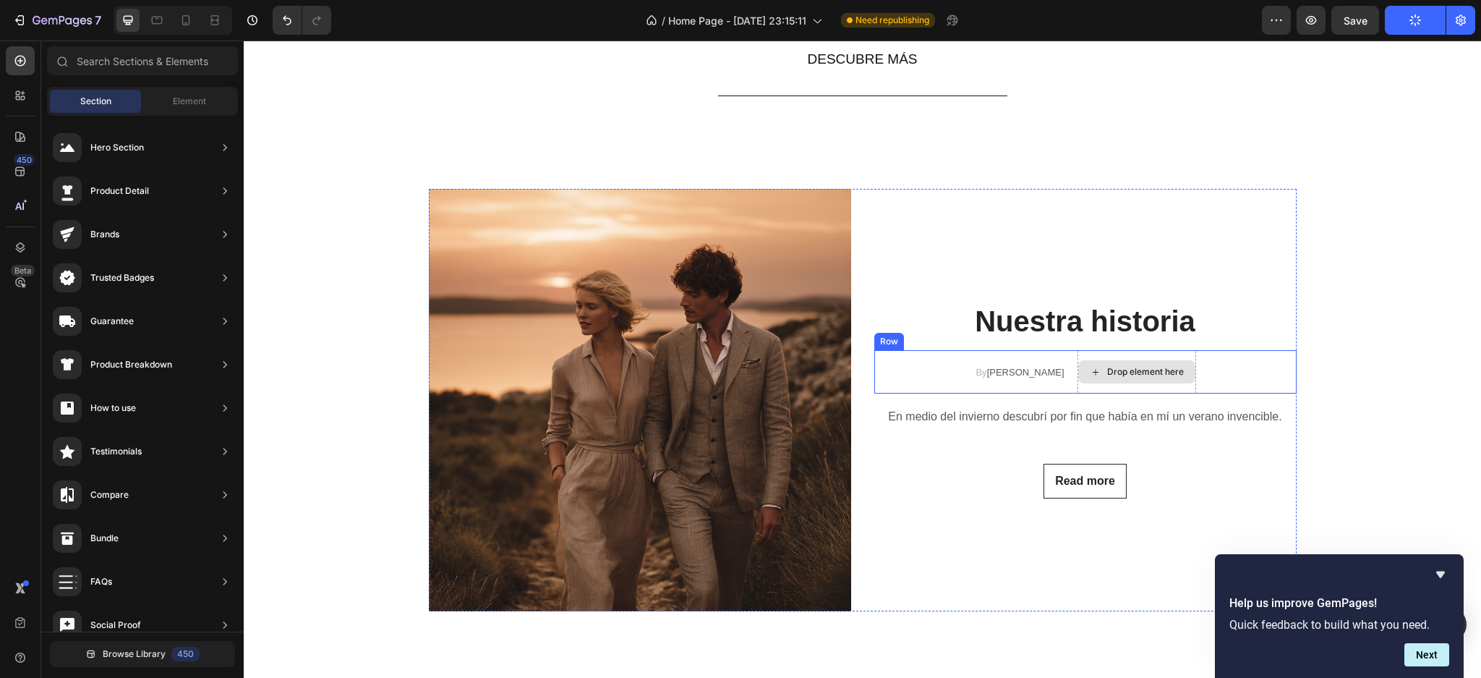
click at [1092, 360] on div "Drop element here" at bounding box center [1136, 371] width 117 height 23
click at [941, 368] on div "By [PERSON_NAME] Text block Drop element here Row" at bounding box center [1085, 371] width 422 height 43
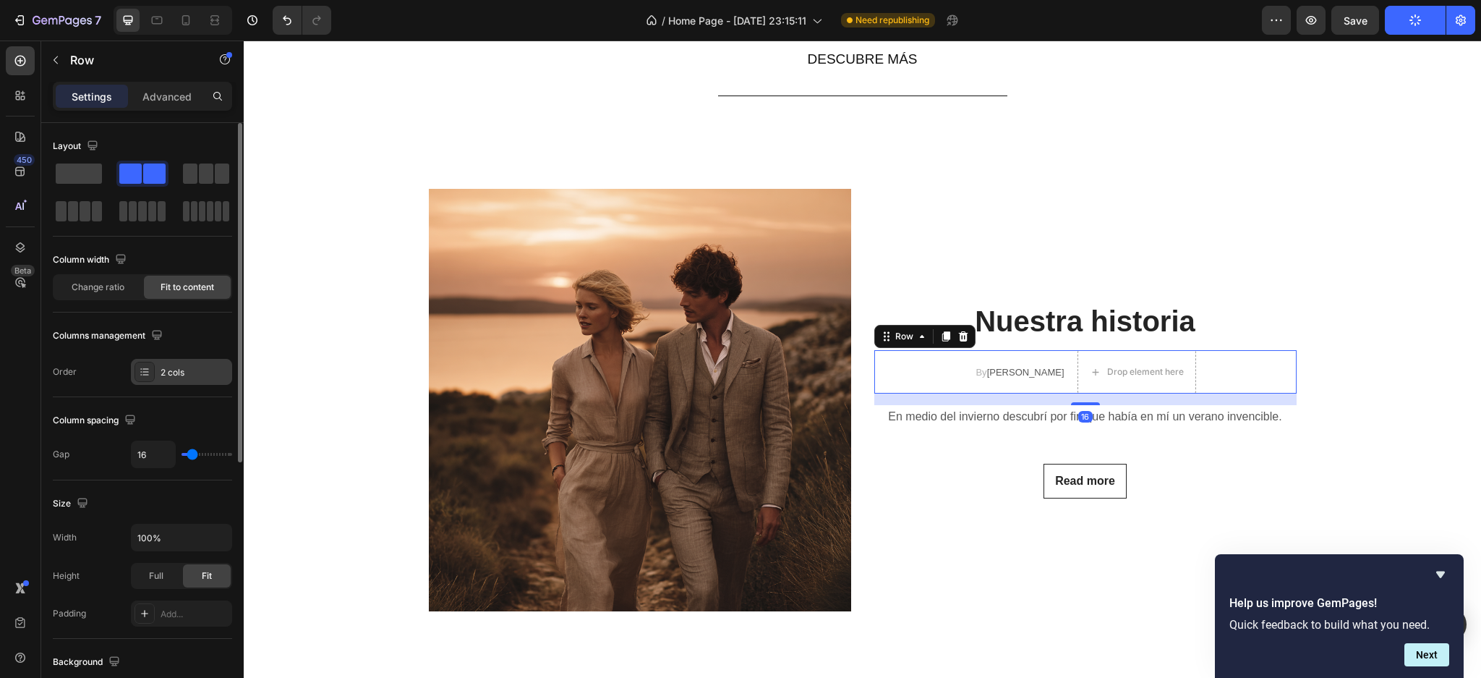
click at [167, 366] on div "2 cols" at bounding box center [195, 372] width 68 height 13
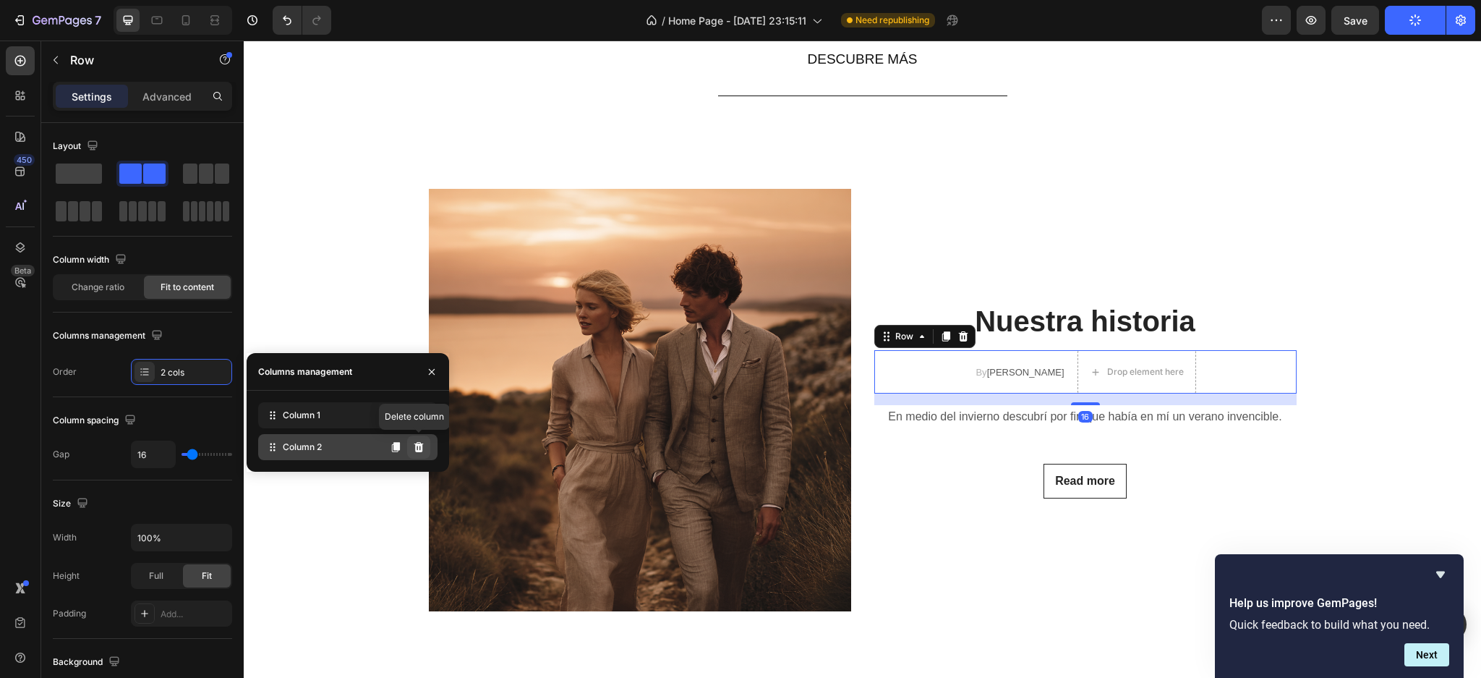
click at [420, 446] on icon at bounding box center [419, 447] width 12 height 12
click at [420, 446] on icon at bounding box center [418, 447] width 9 height 10
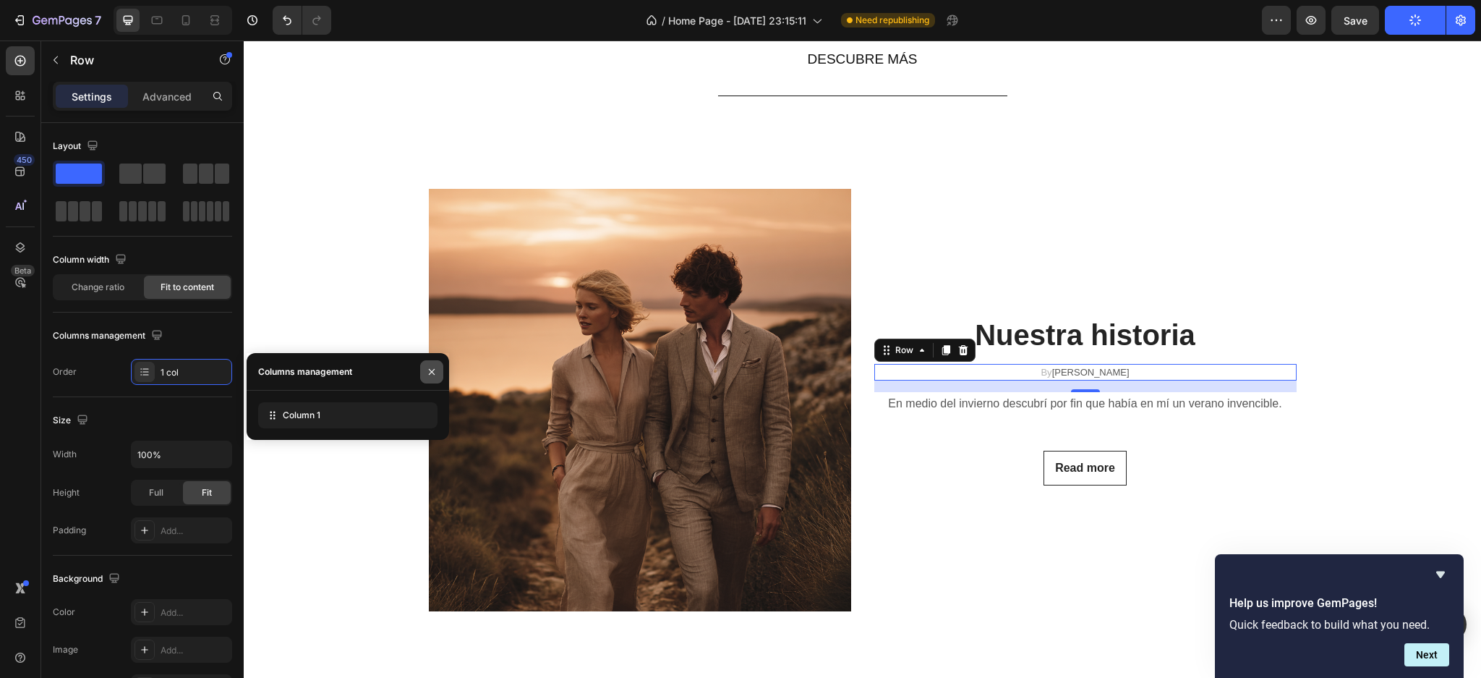
click at [433, 375] on icon "button" at bounding box center [432, 372] width 12 height 12
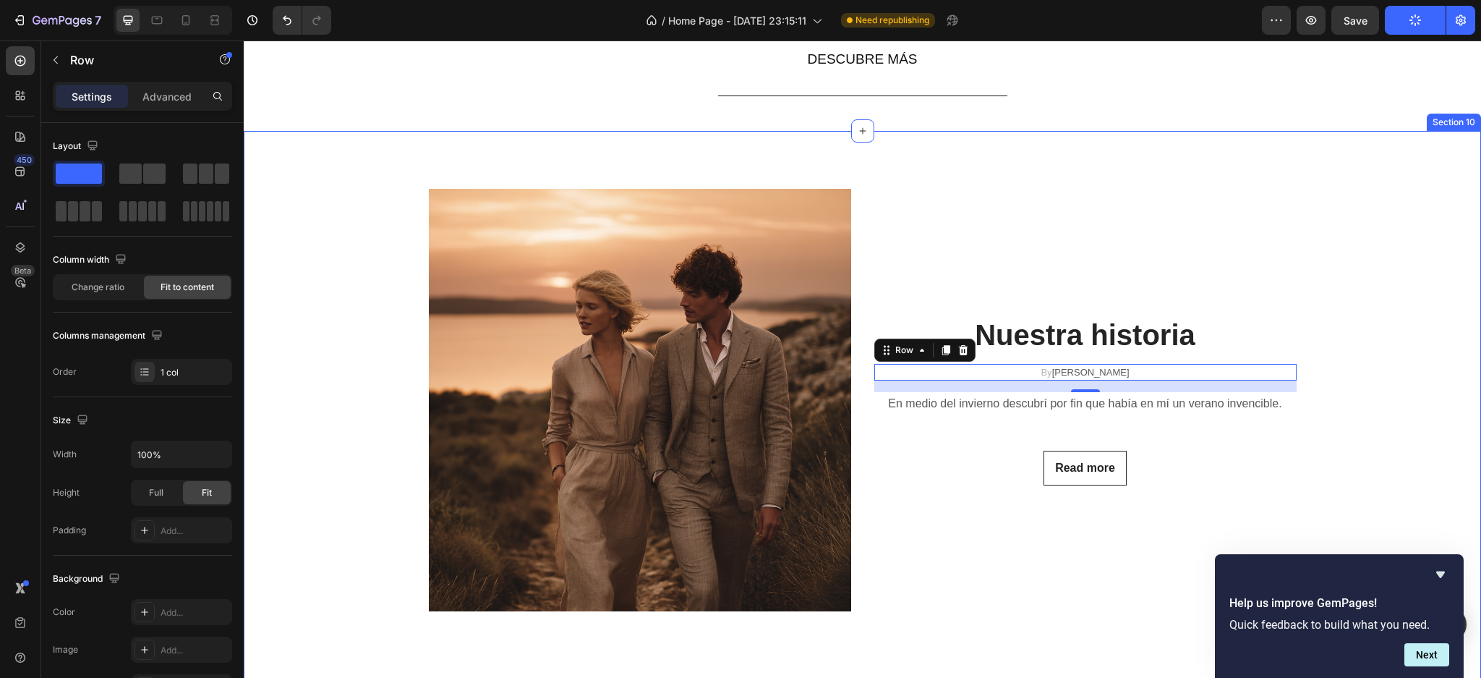
click at [979, 643] on div "Image Nuestra historia Heading By [PERSON_NAME] Text block Row 16 En medio del …" at bounding box center [863, 417] width 1216 height 457
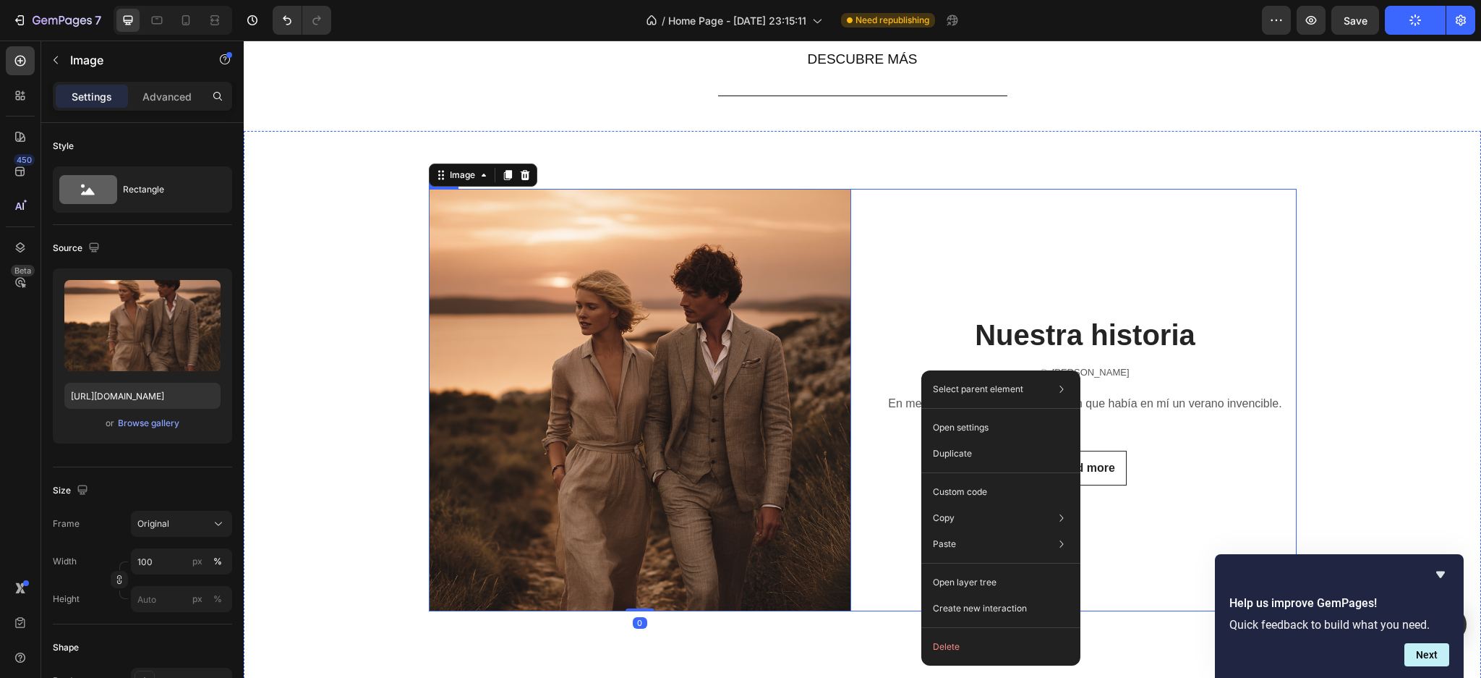
click at [1126, 525] on div "Nuestra historia Heading By [PERSON_NAME] Text block Row En medio del invierno …" at bounding box center [1085, 400] width 422 height 422
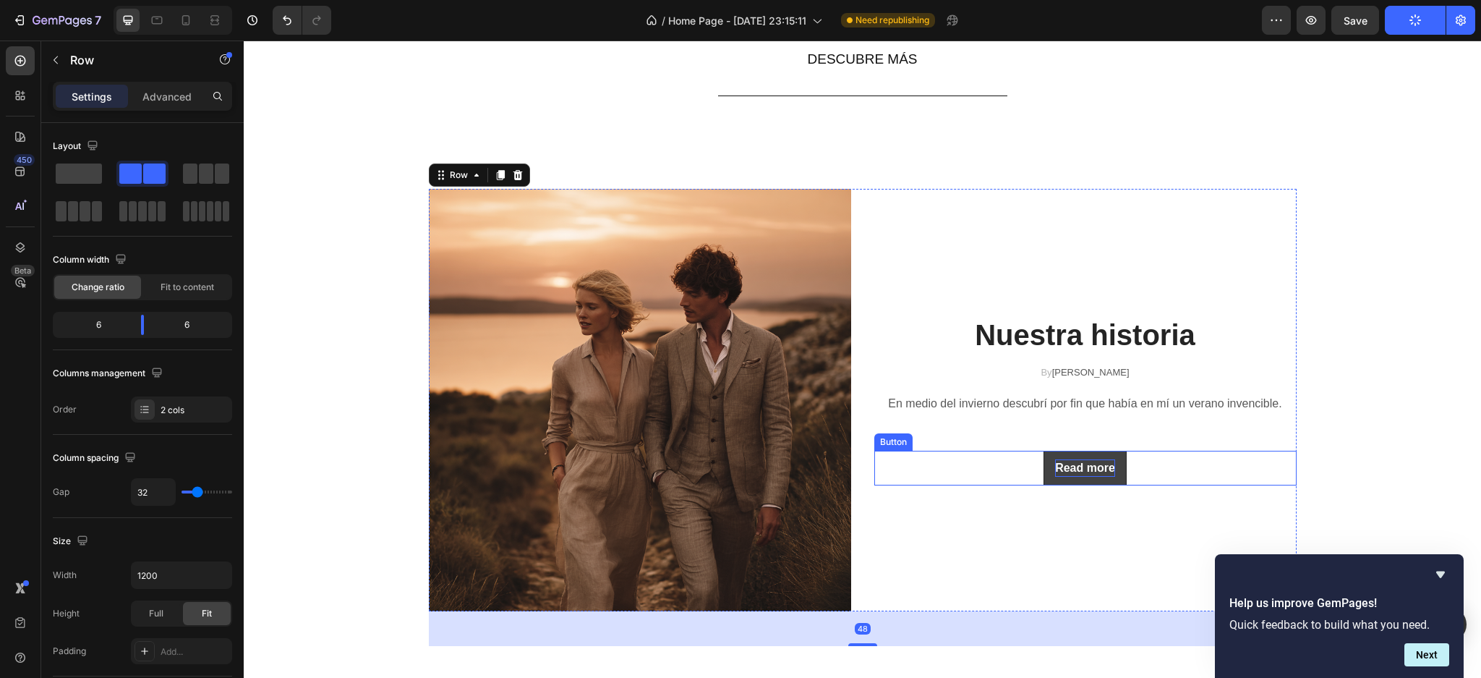
click at [1094, 466] on div "Read more" at bounding box center [1085, 467] width 60 height 17
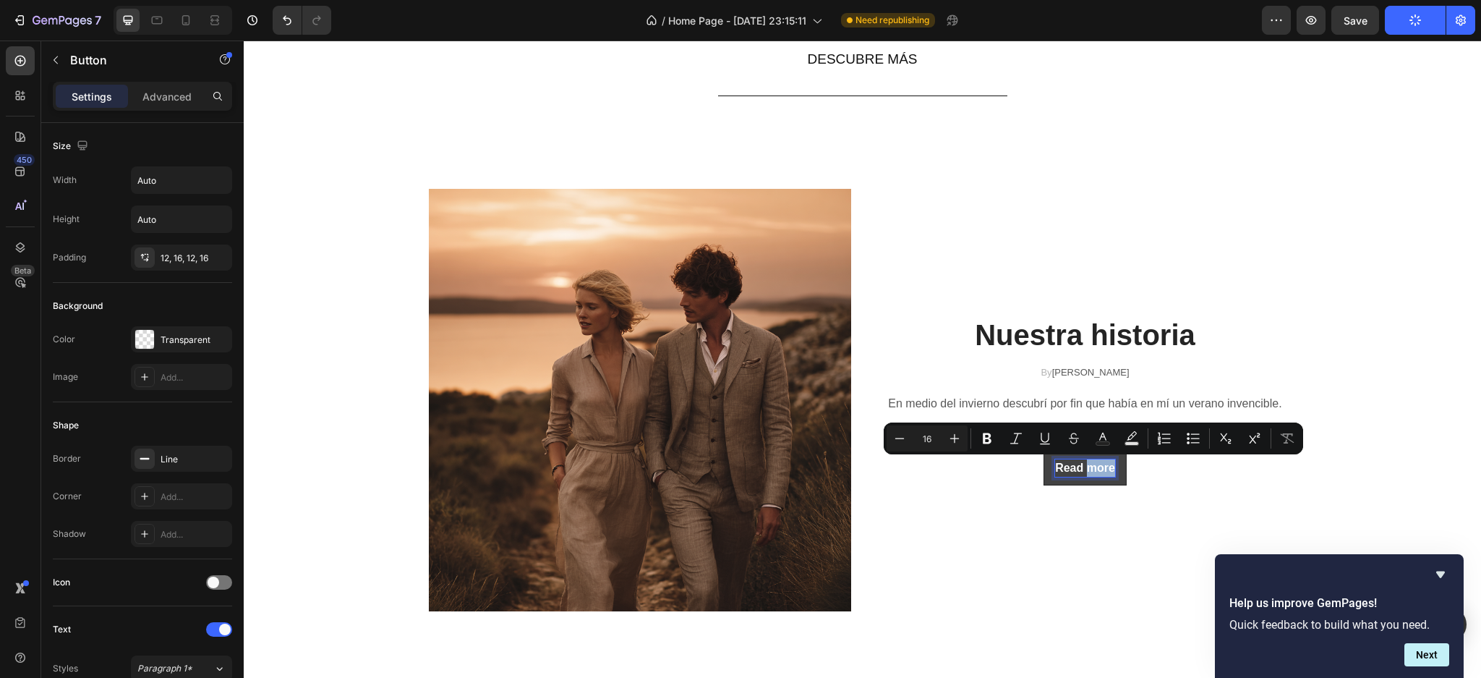
click at [1084, 469] on p "Read more" at bounding box center [1085, 467] width 60 height 17
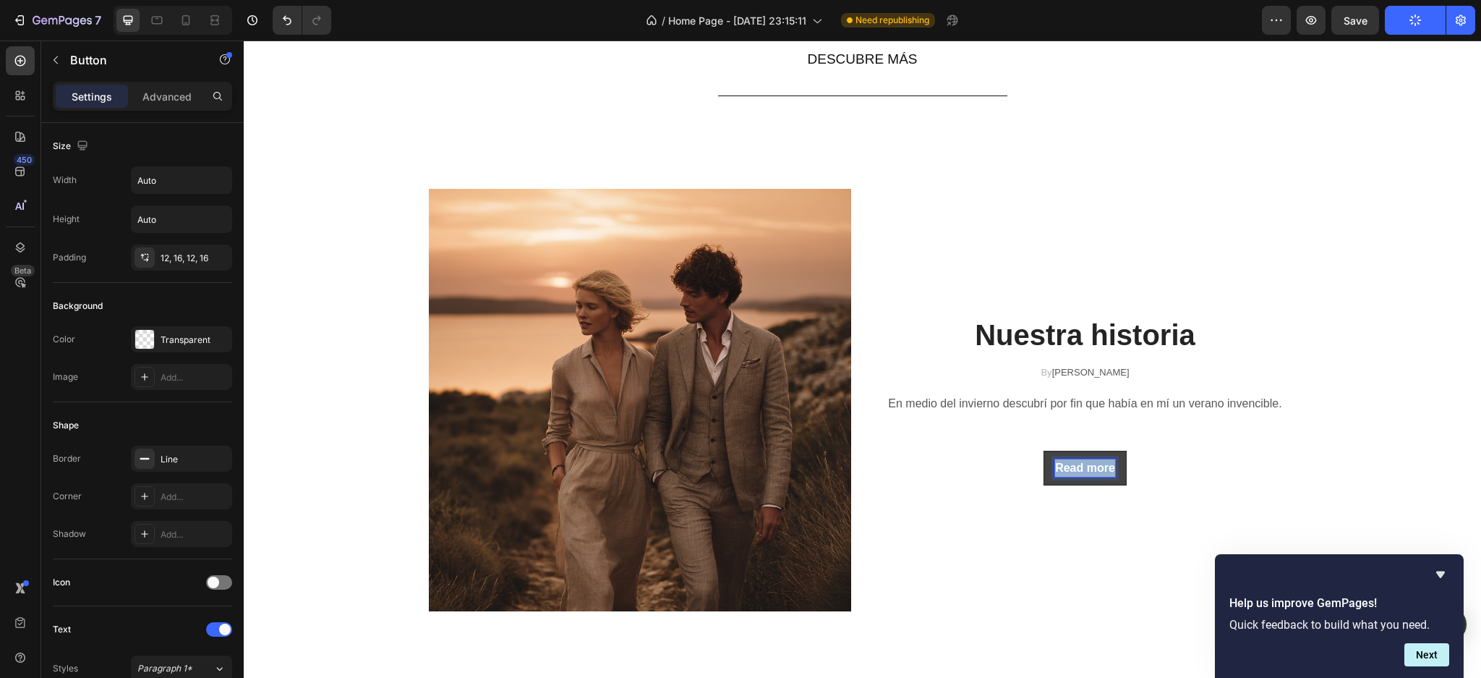
click at [1084, 469] on p "Read more" at bounding box center [1085, 467] width 60 height 17
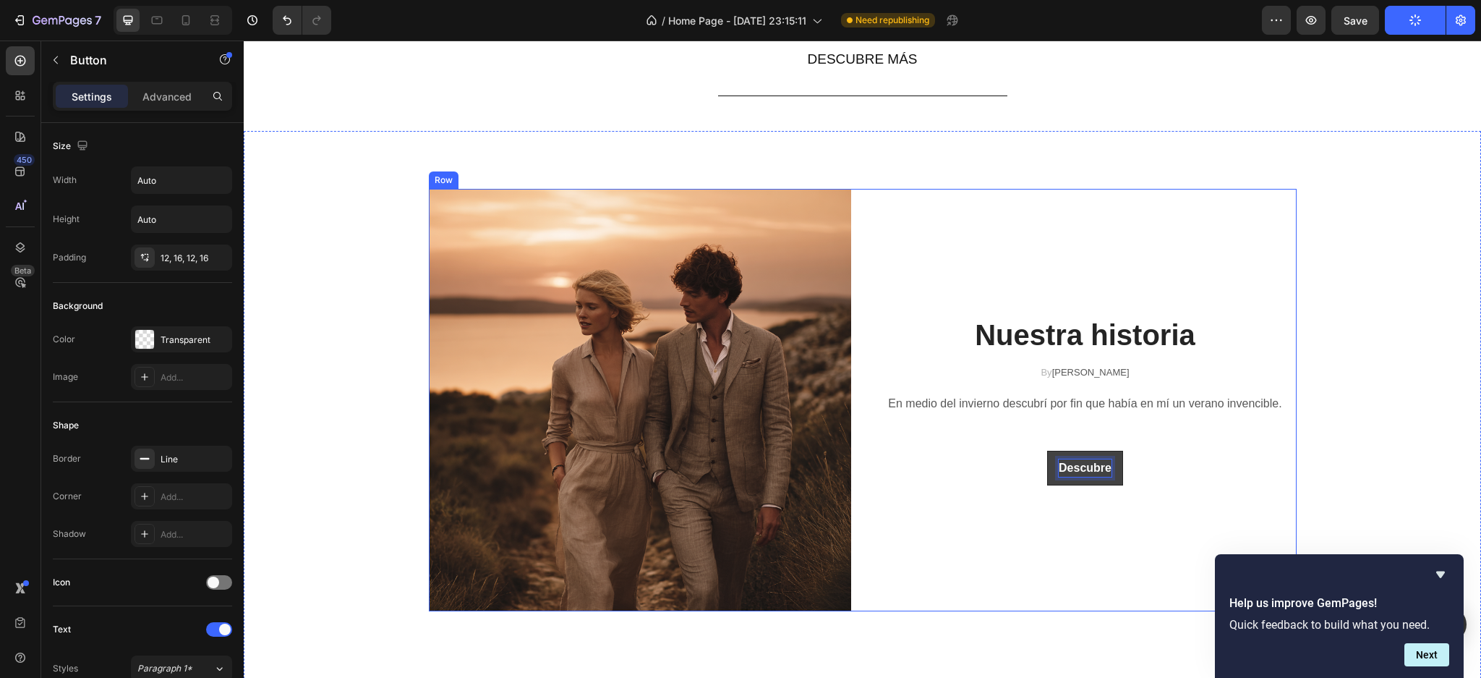
click at [1066, 549] on div "Nuestra historia Heading By [PERSON_NAME] Text block Row En medio del invierno …" at bounding box center [1085, 400] width 422 height 422
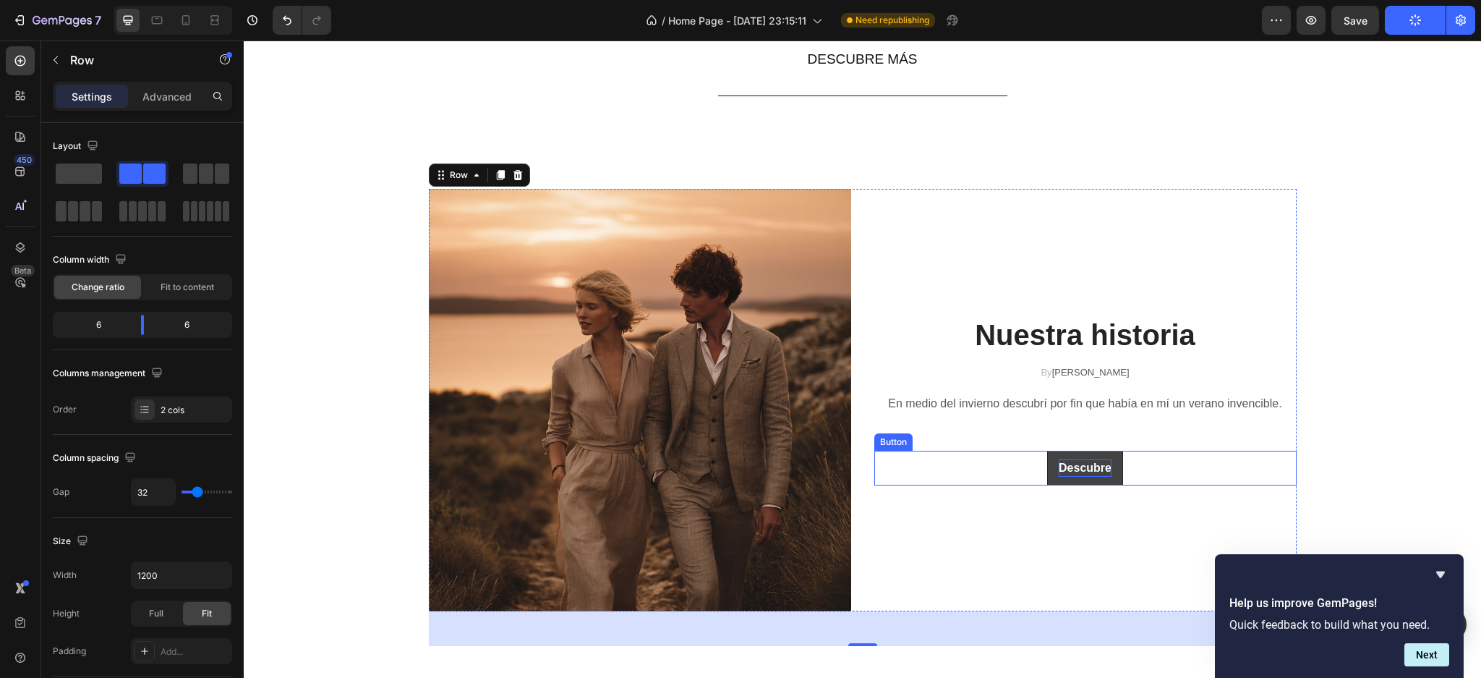
click at [1065, 466] on p "Descubre" at bounding box center [1085, 467] width 53 height 17
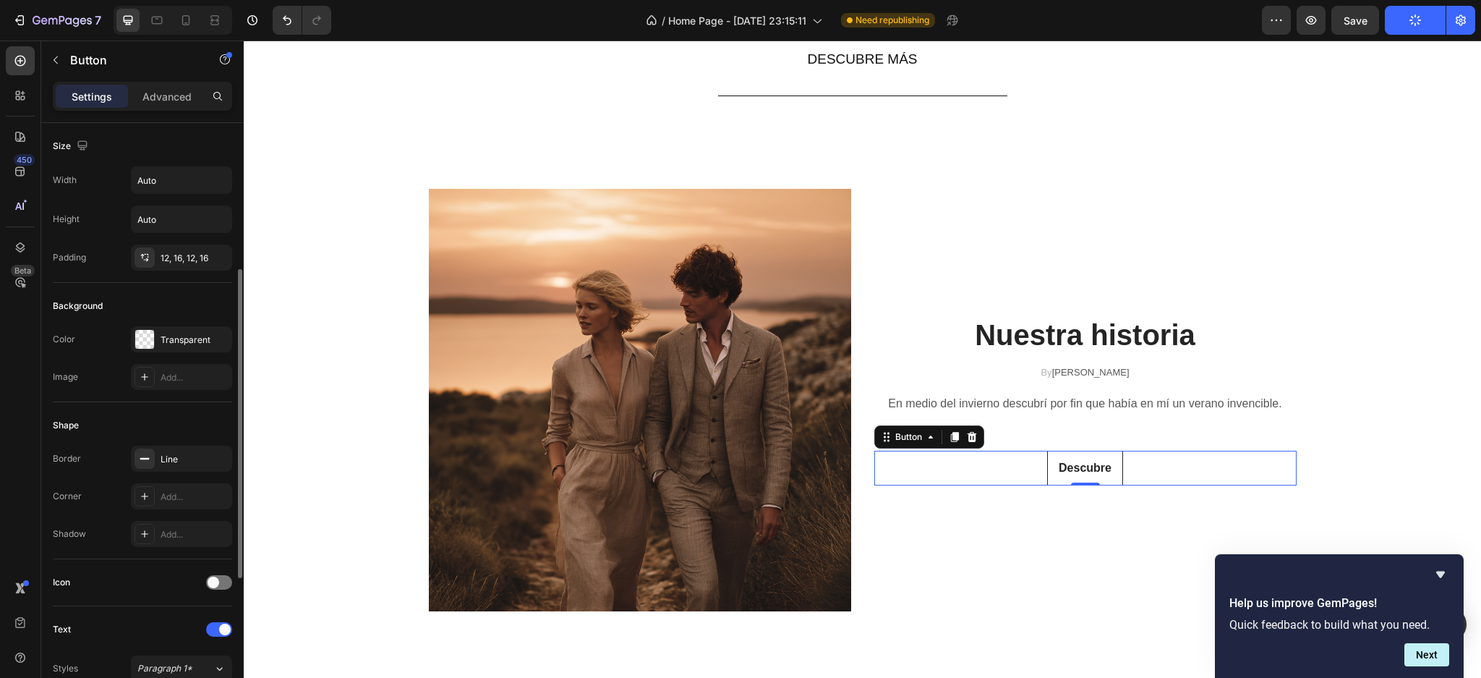
scroll to position [192, 0]
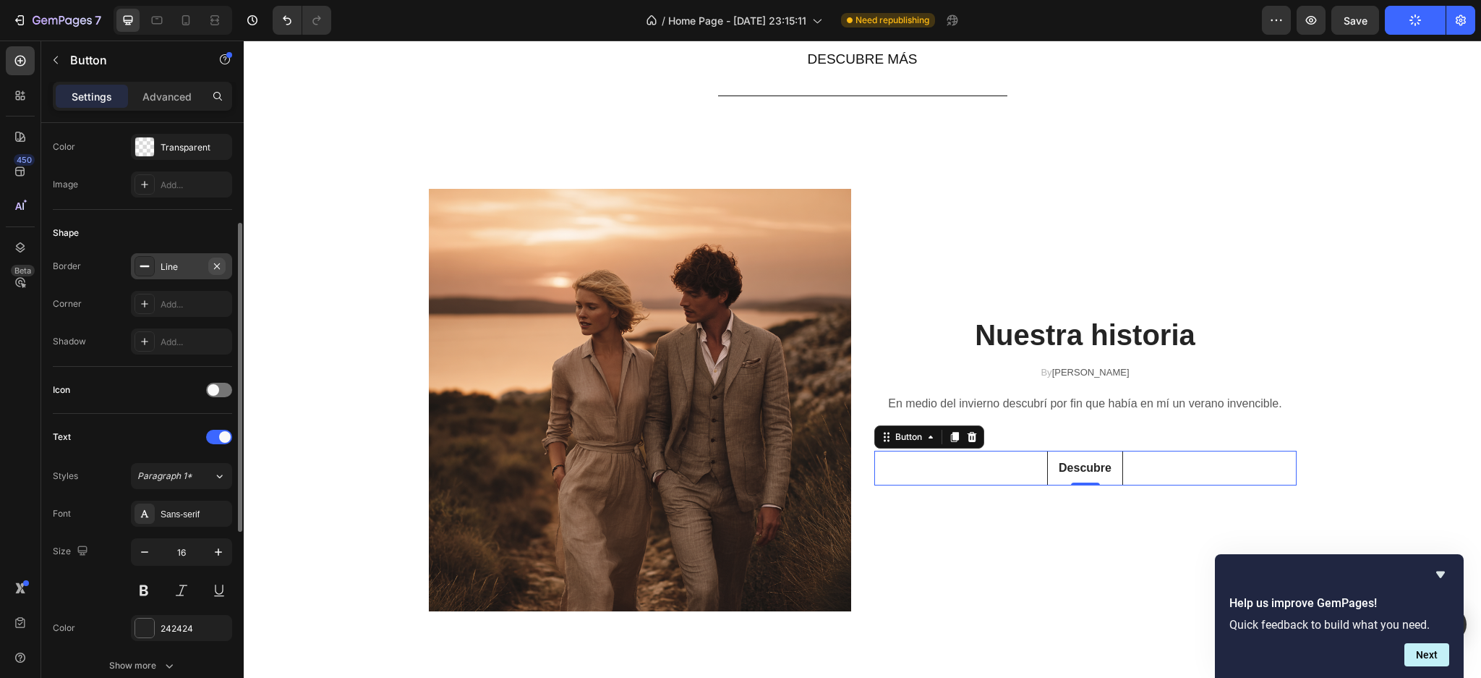
click at [215, 264] on icon "button" at bounding box center [217, 266] width 6 height 6
click at [140, 266] on icon at bounding box center [145, 266] width 12 height 12
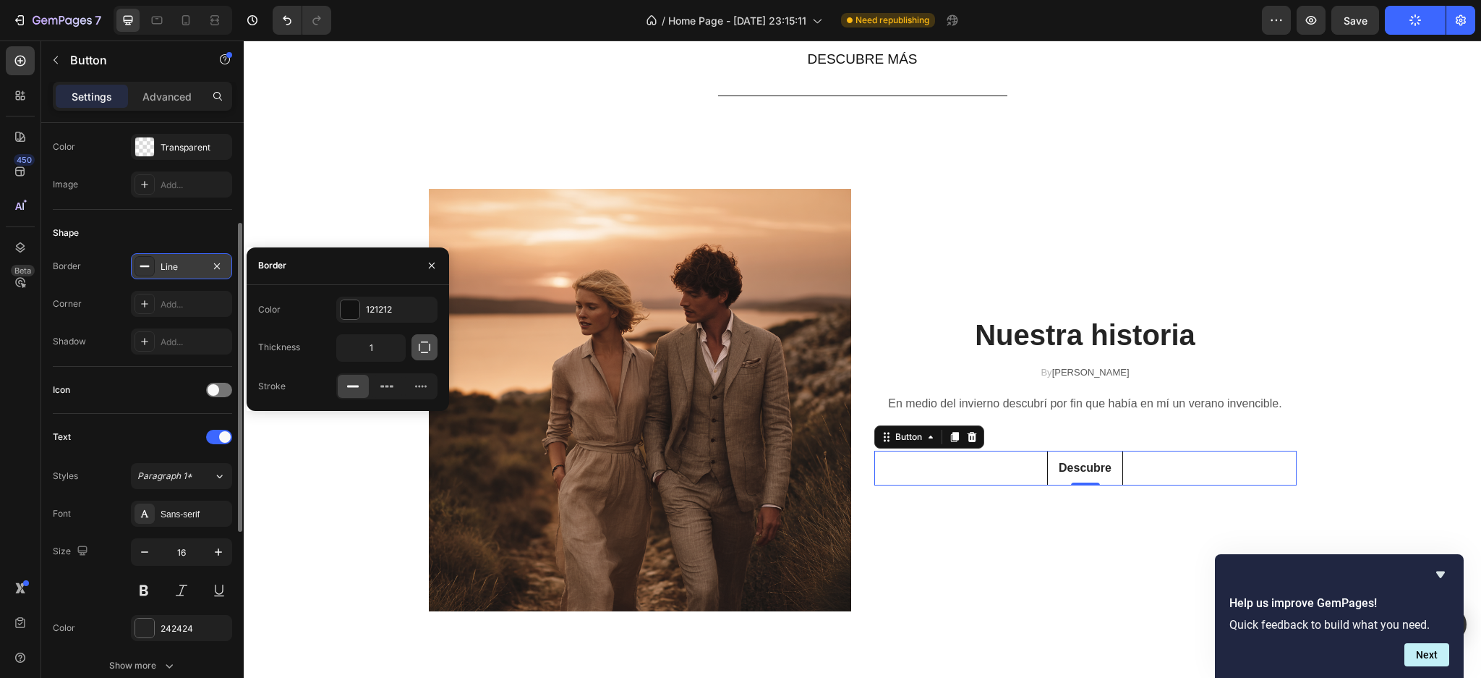
click at [417, 346] on icon "button" at bounding box center [424, 347] width 14 height 14
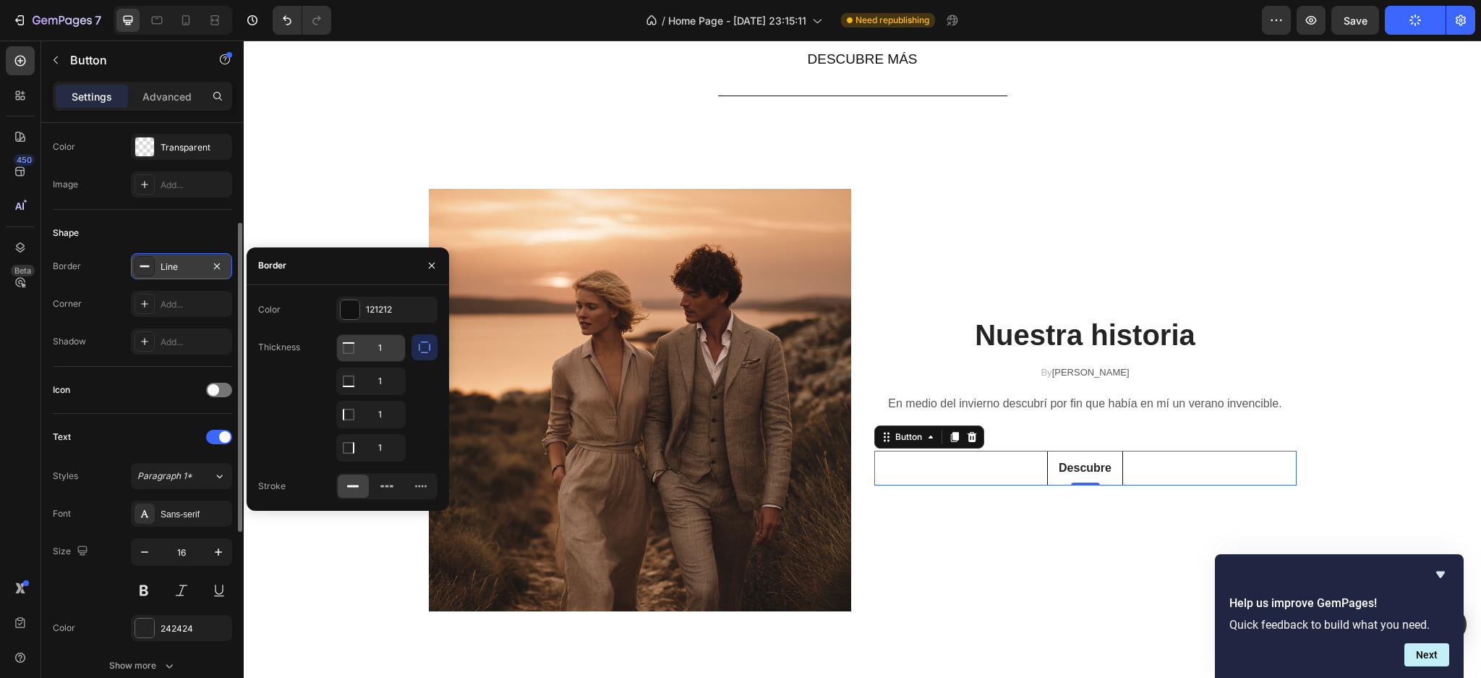
click at [378, 350] on input "1" at bounding box center [371, 348] width 68 height 26
type input "0"
click at [375, 414] on input "1" at bounding box center [371, 414] width 68 height 26
type input "0"
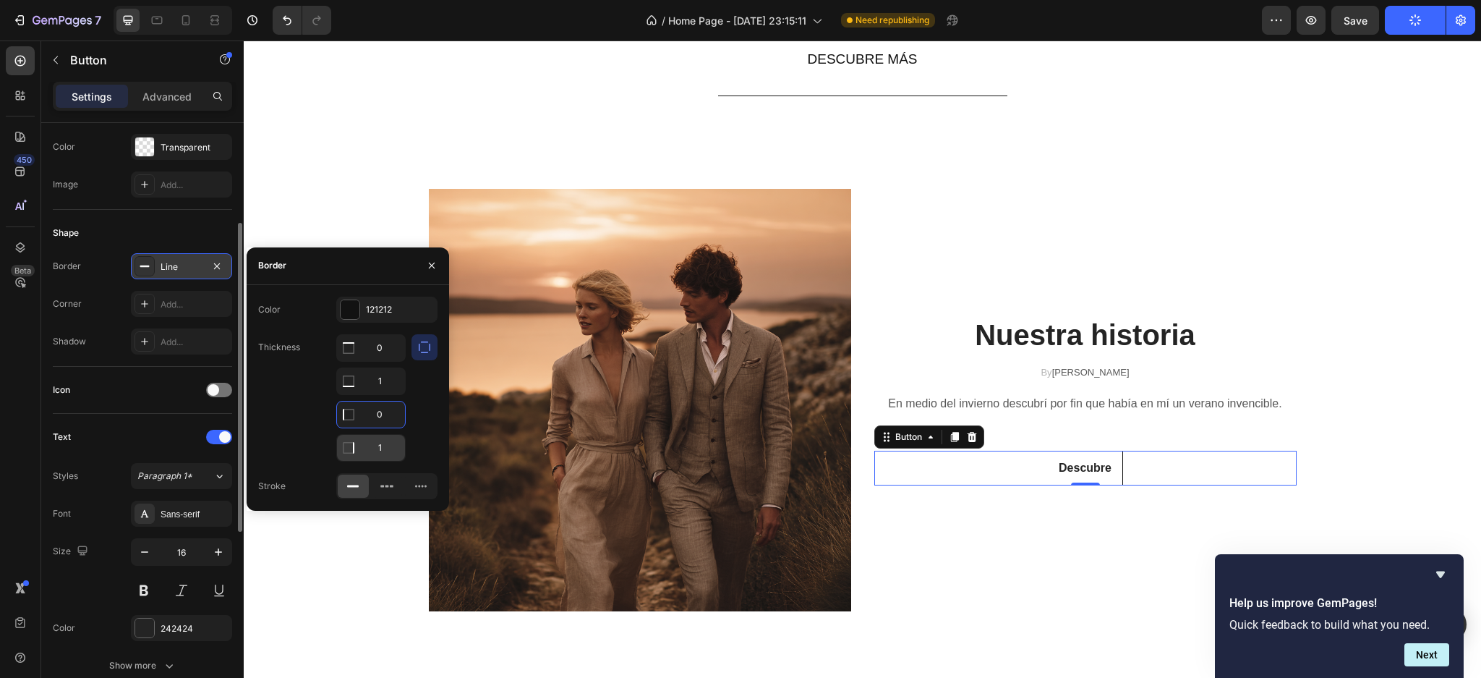
click at [377, 446] on input "1" at bounding box center [371, 448] width 68 height 26
type input "0"
click at [426, 266] on icon "button" at bounding box center [432, 266] width 12 height 12
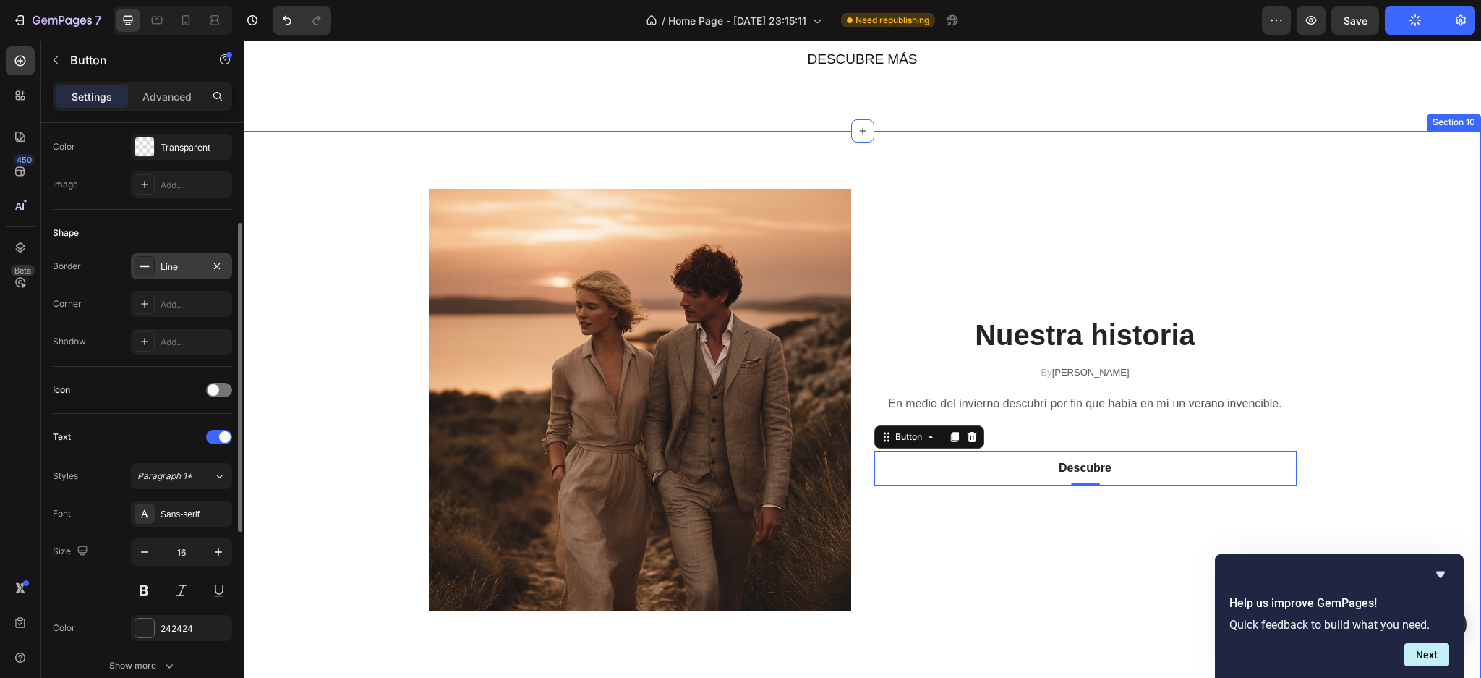
click at [349, 206] on div "Image Nuestra historia Heading By [PERSON_NAME] Text block Row En medio del inv…" at bounding box center [863, 417] width 1216 height 457
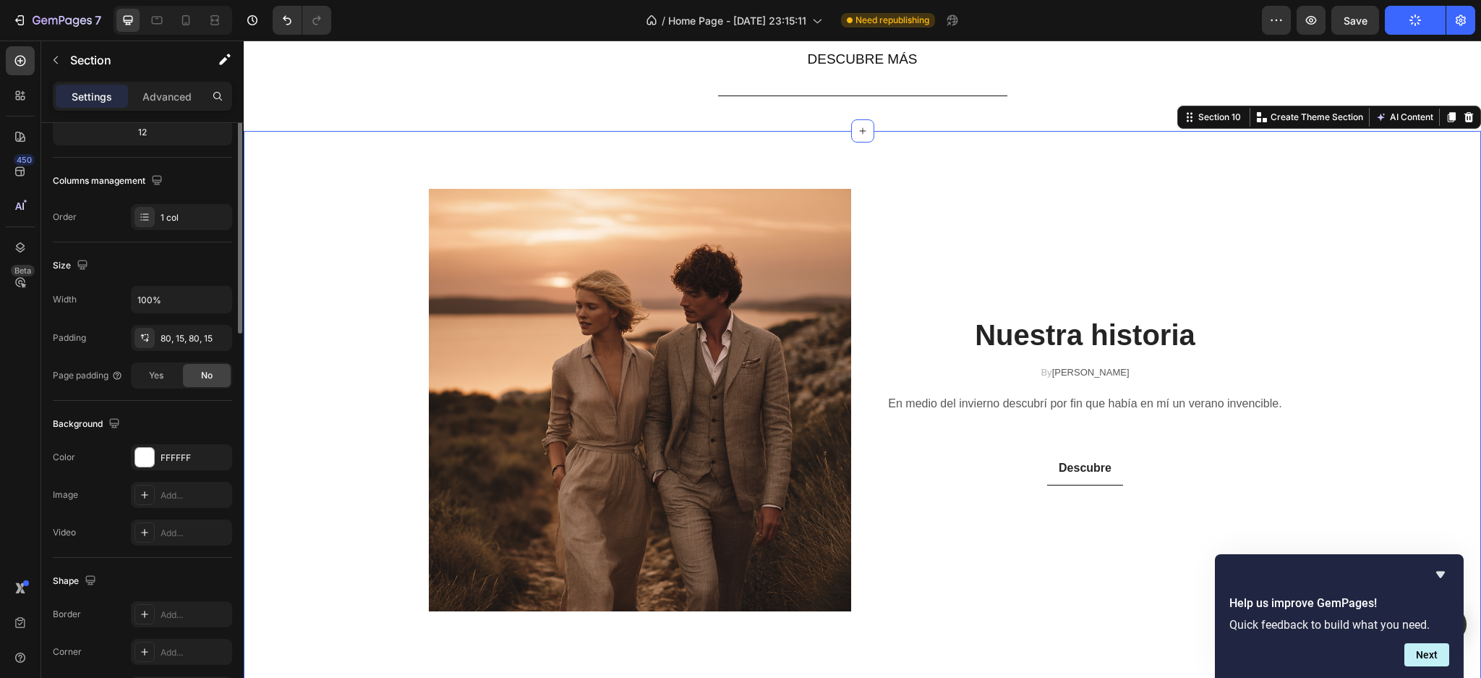
scroll to position [0, 0]
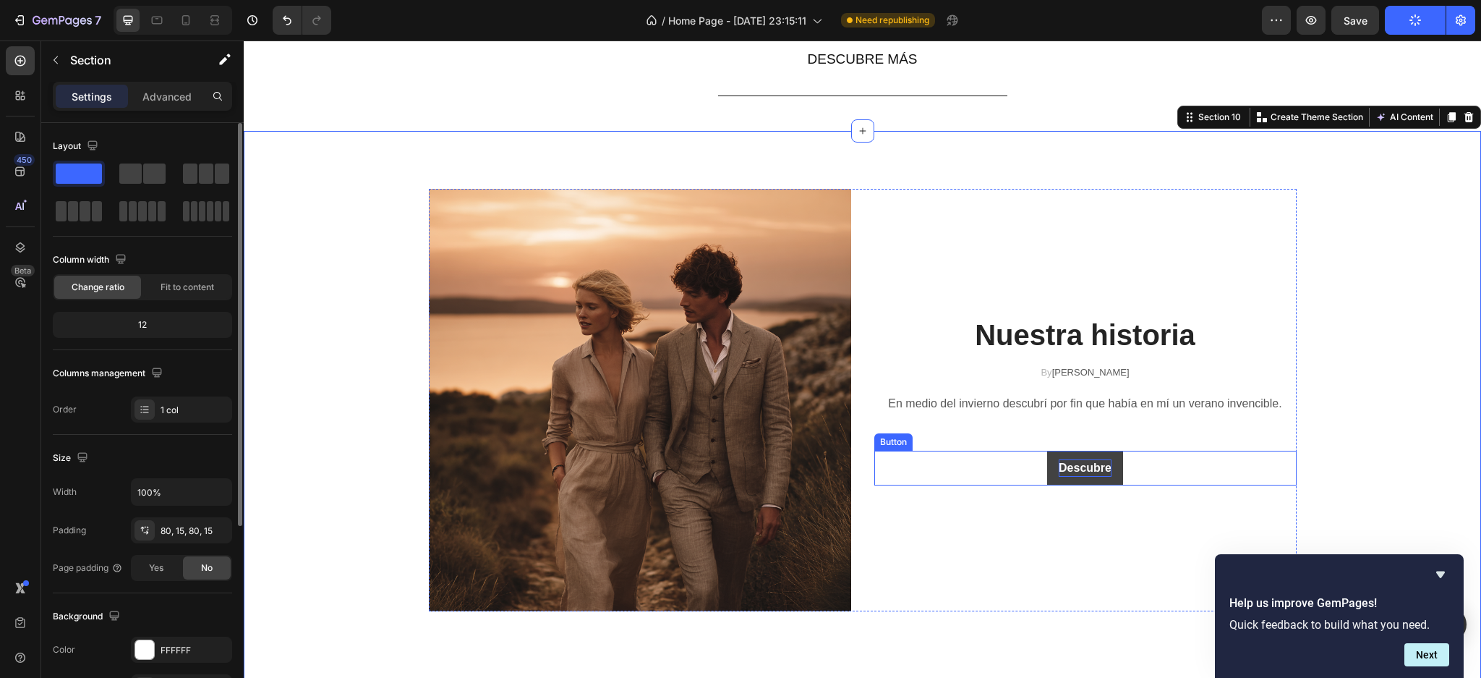
click at [1070, 468] on p "Descubre" at bounding box center [1085, 467] width 53 height 17
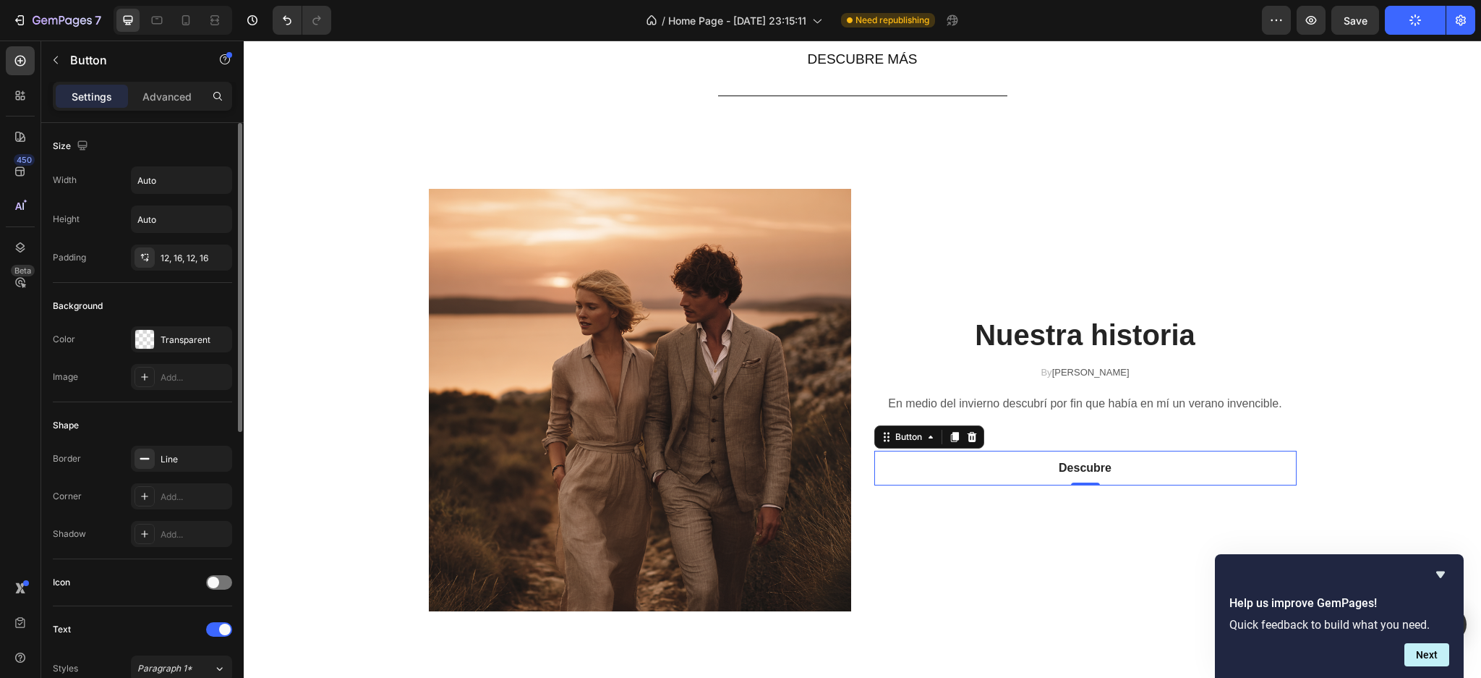
scroll to position [96, 0]
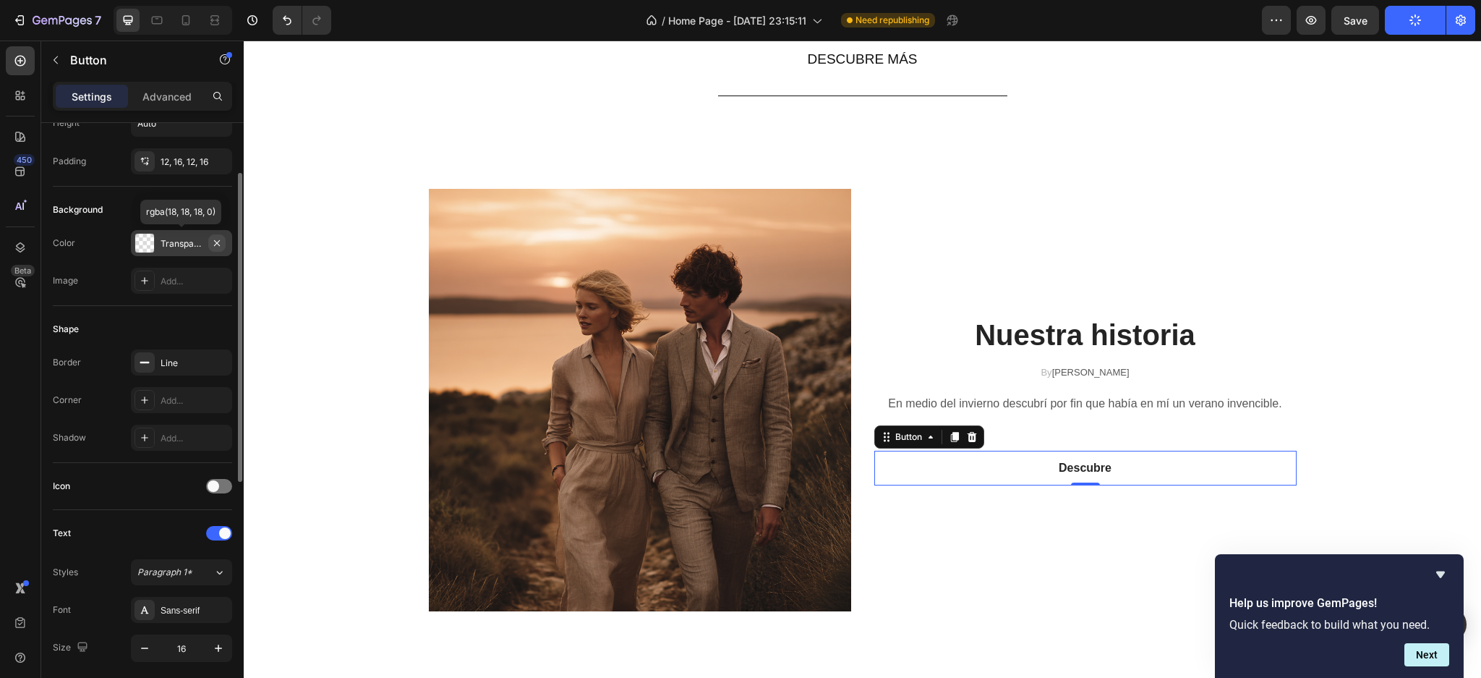
click at [215, 242] on icon "button" at bounding box center [217, 243] width 12 height 12
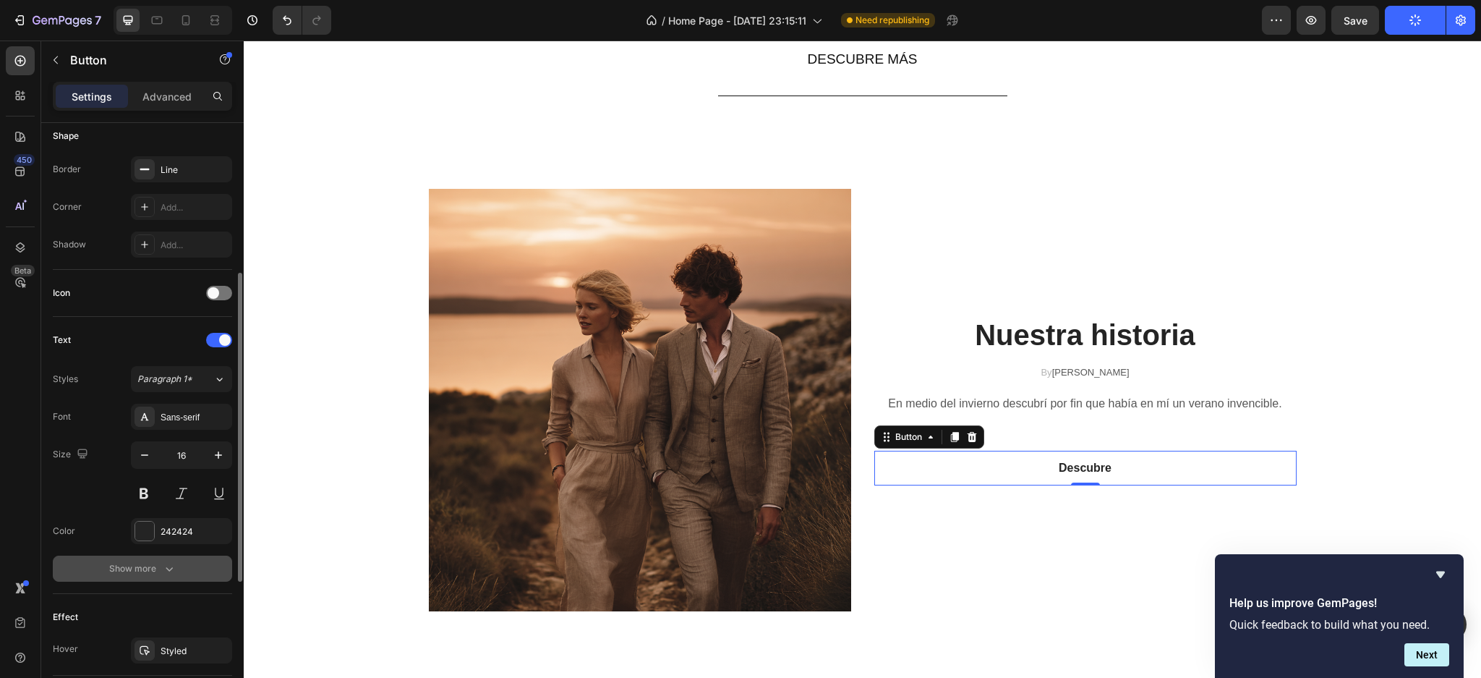
scroll to position [386, 0]
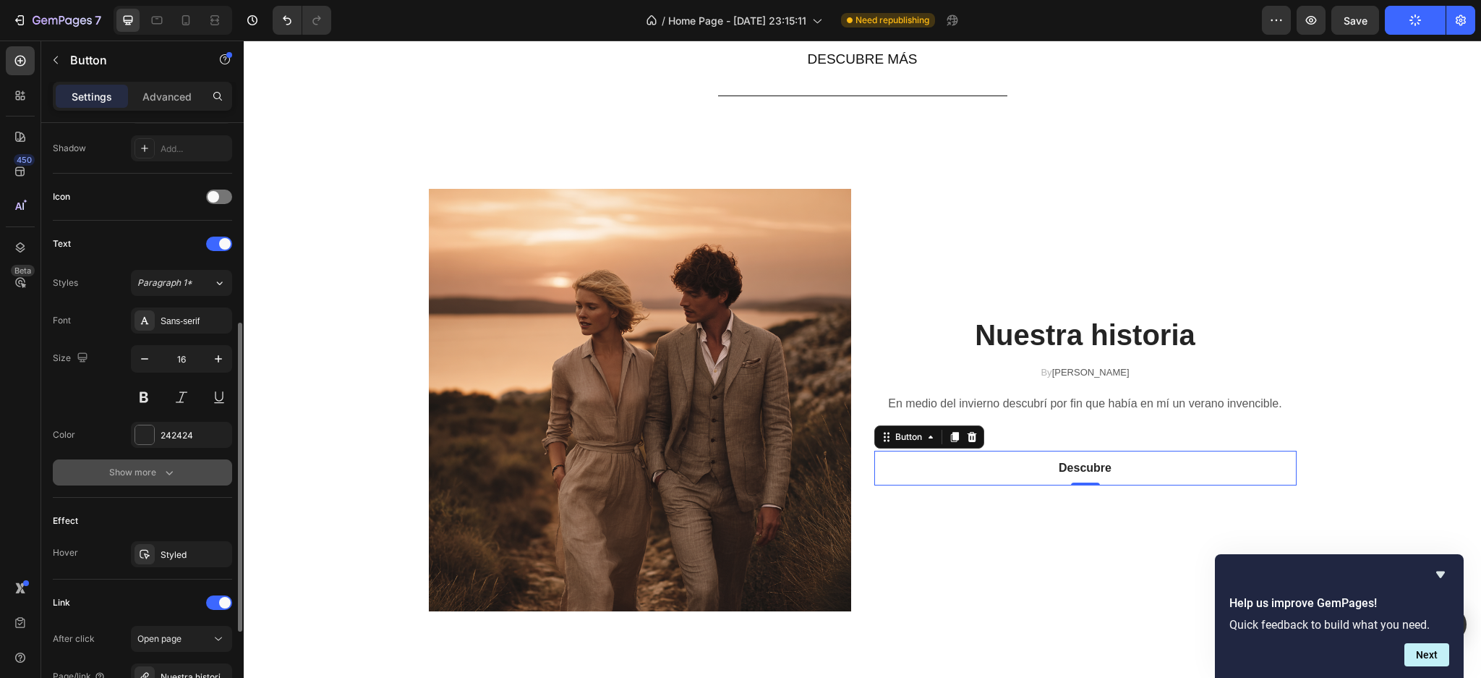
click at [167, 473] on icon "button" at bounding box center [169, 473] width 7 height 4
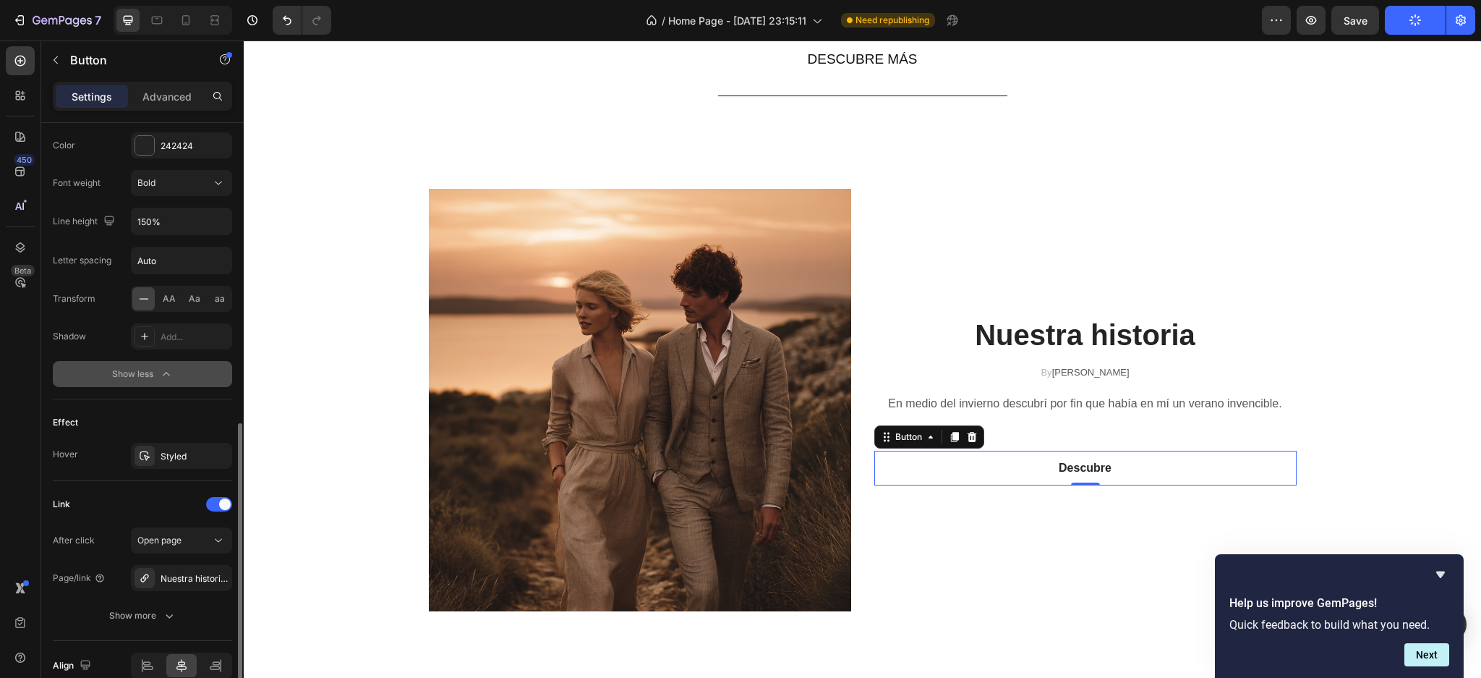
scroll to position [675, 0]
click at [159, 448] on div "Styled" at bounding box center [181, 456] width 101 height 26
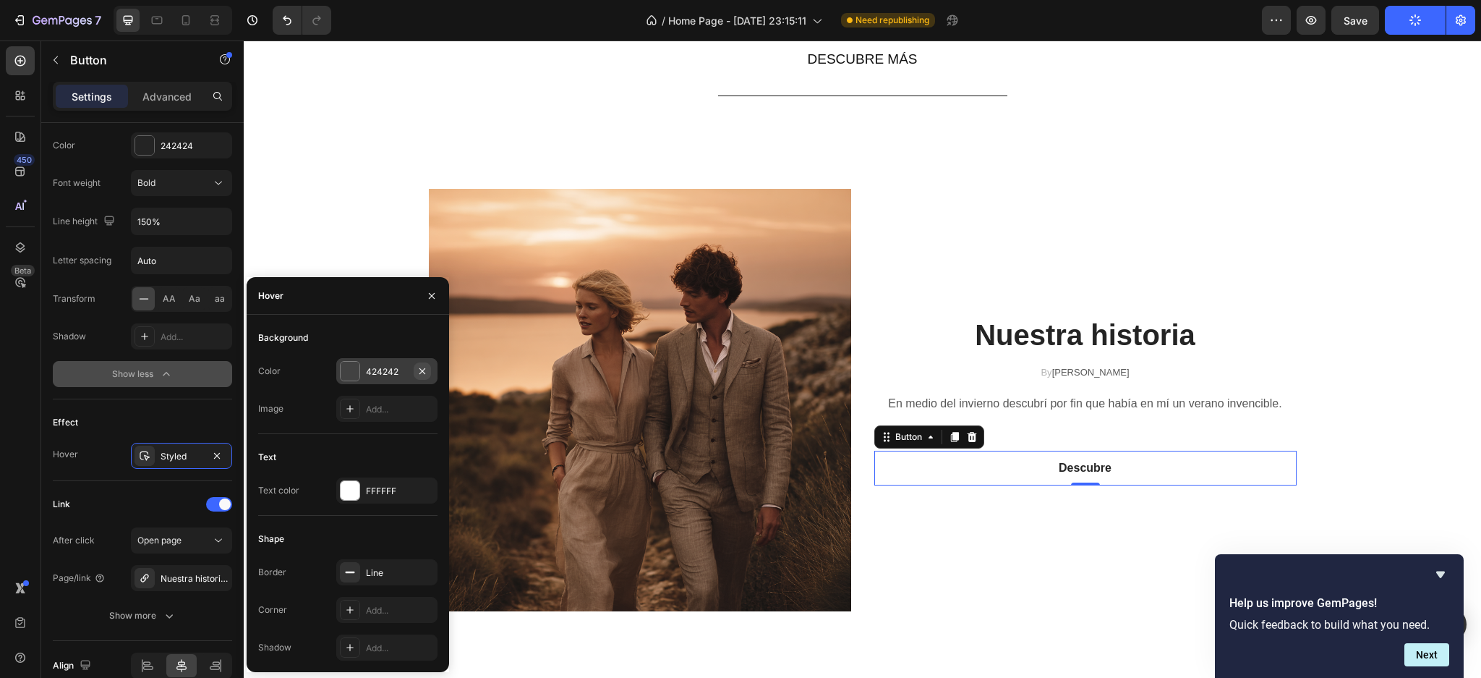
click at [425, 370] on icon "button" at bounding box center [423, 371] width 12 height 12
click at [396, 375] on div "Add..." at bounding box center [400, 371] width 68 height 13
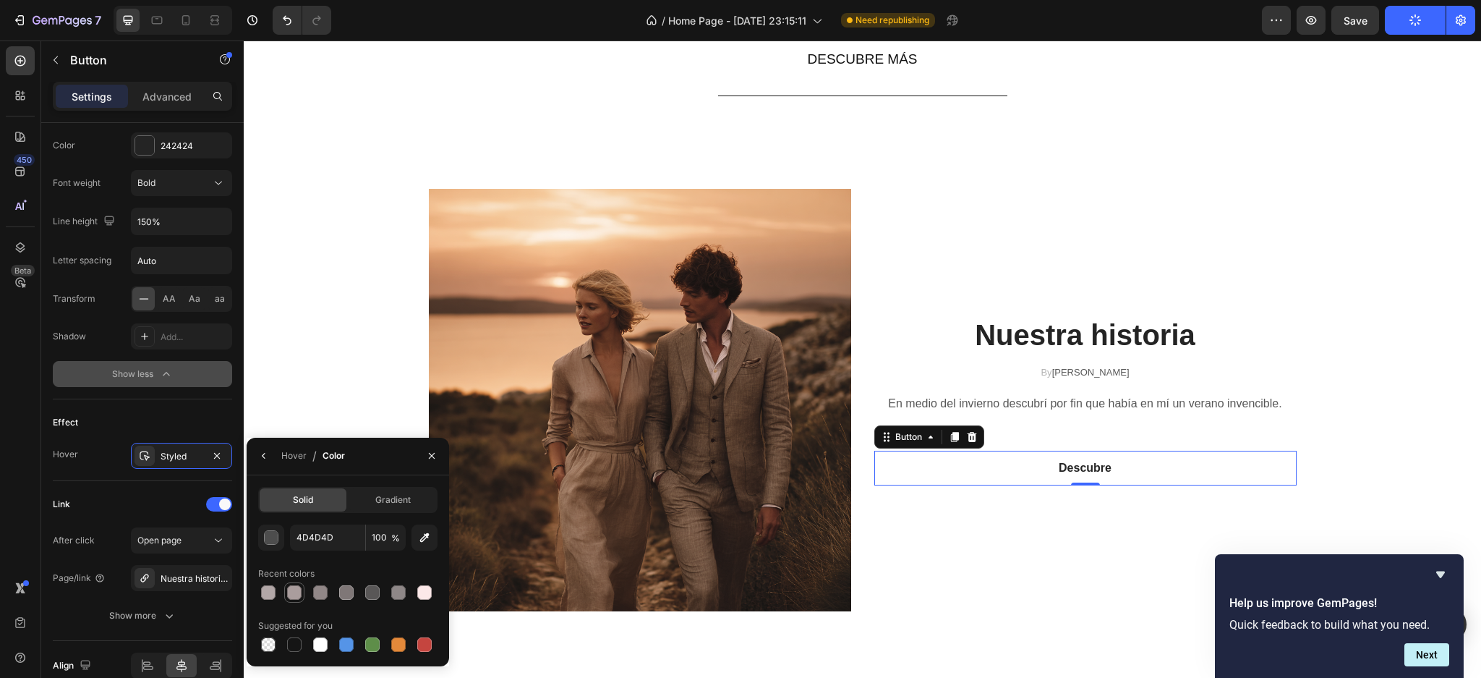
click at [302, 588] on div at bounding box center [294, 592] width 17 height 17
drag, startPoint x: 286, startPoint y: 639, endPoint x: 313, endPoint y: 587, distance: 58.6
click at [287, 641] on div at bounding box center [294, 644] width 14 height 14
type input "151515"
click at [433, 453] on icon "button" at bounding box center [432, 456] width 12 height 12
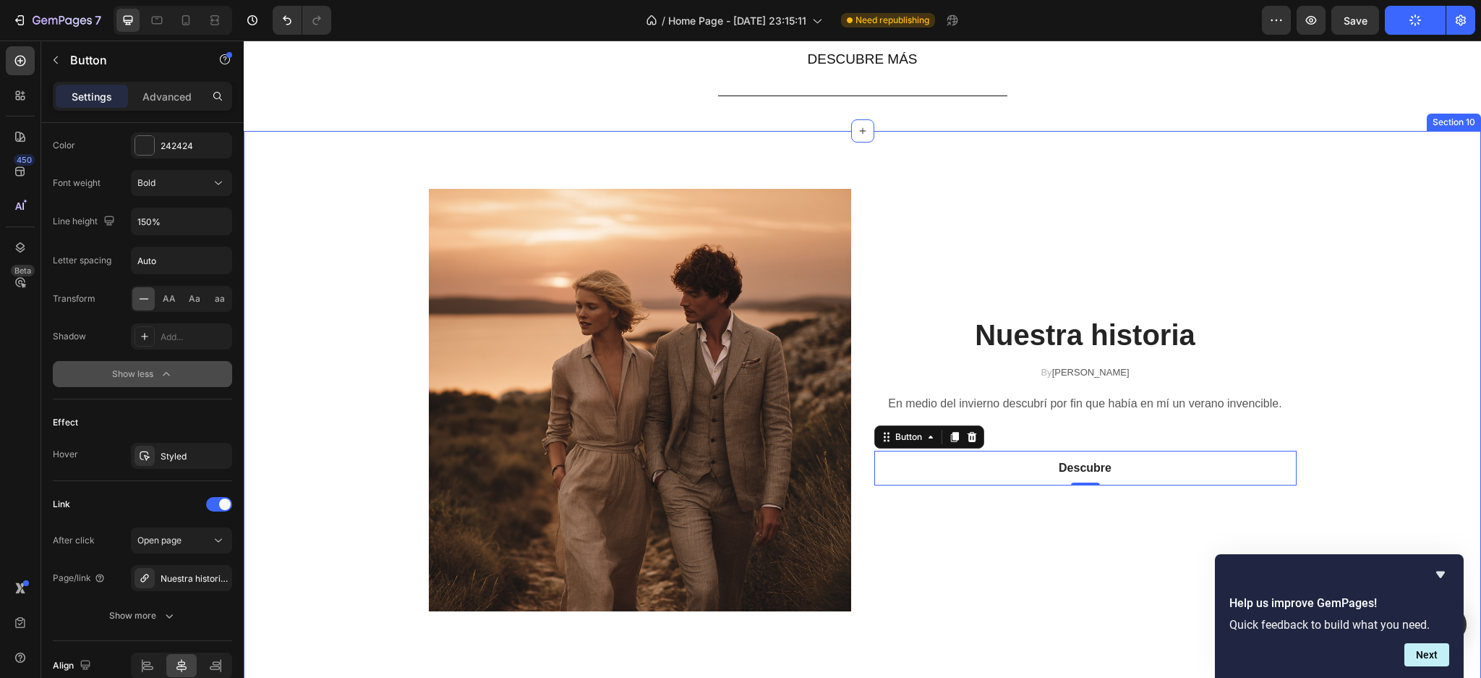
click at [1407, 247] on div "Image Nuestra historia Heading By [PERSON_NAME] Text block Row En medio del inv…" at bounding box center [863, 417] width 1216 height 457
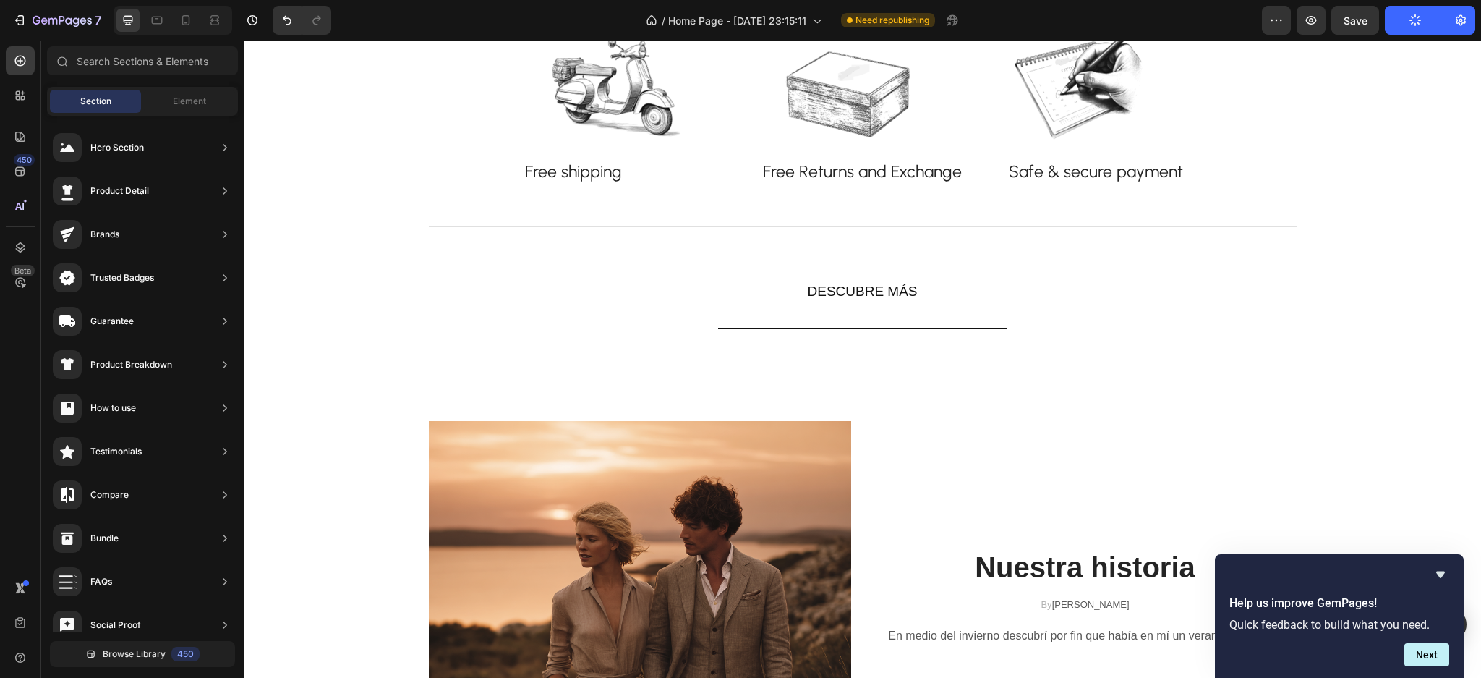
scroll to position [1285, 0]
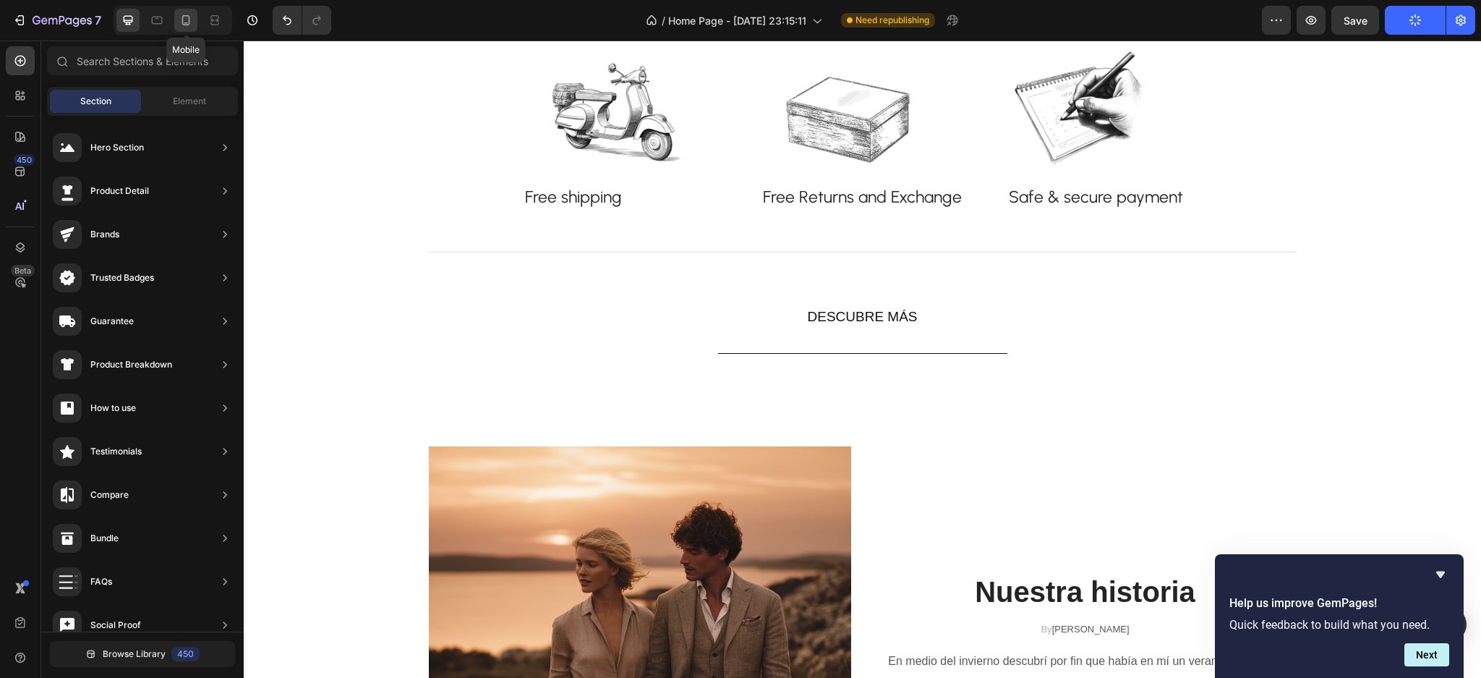
click at [179, 22] on icon at bounding box center [186, 20] width 14 height 14
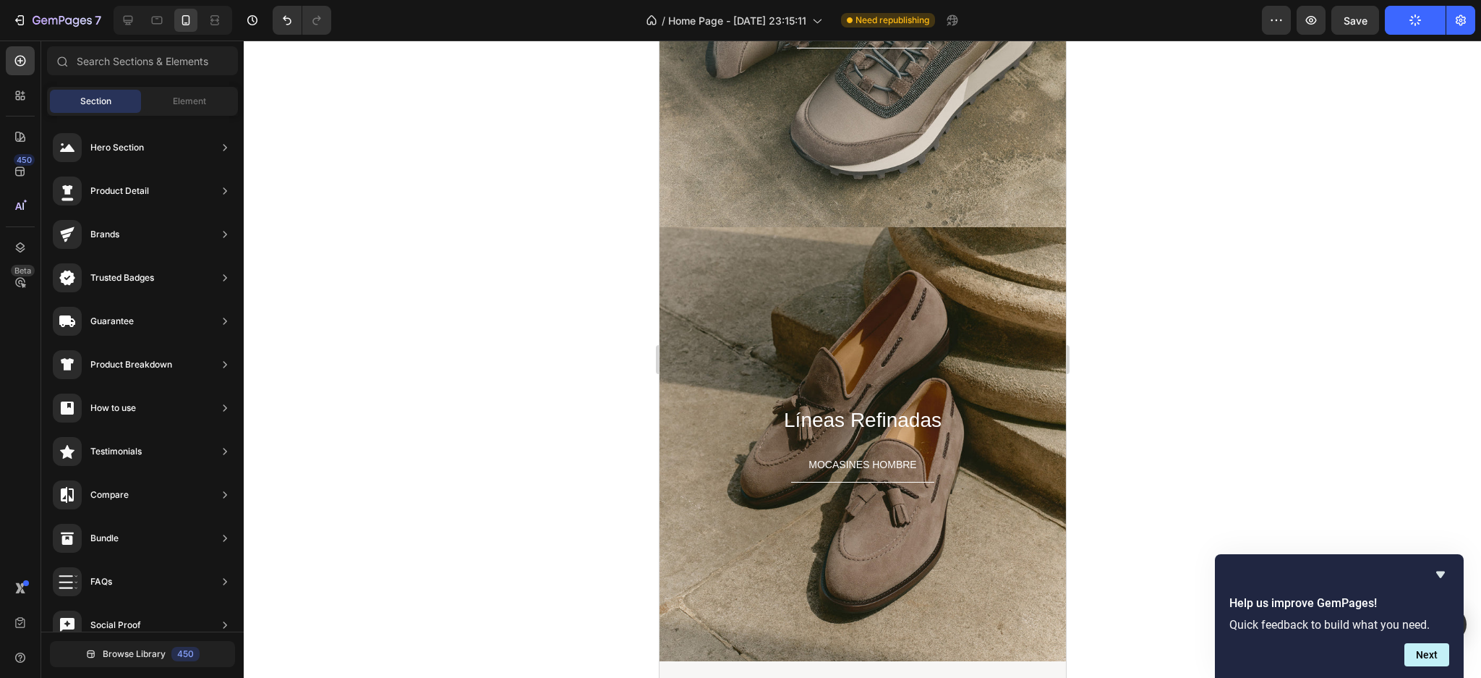
scroll to position [4040, 0]
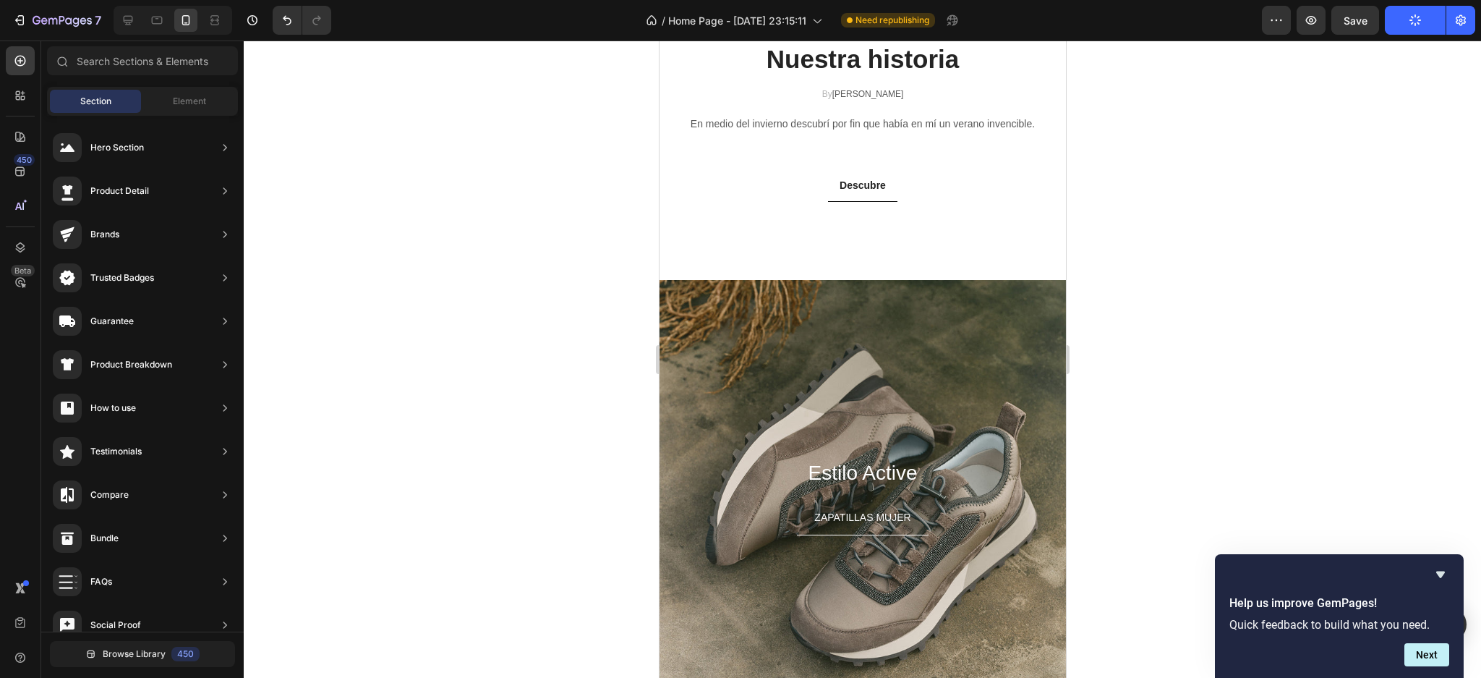
drag, startPoint x: 1057, startPoint y: 540, endPoint x: 1725, endPoint y: 532, distance: 668.4
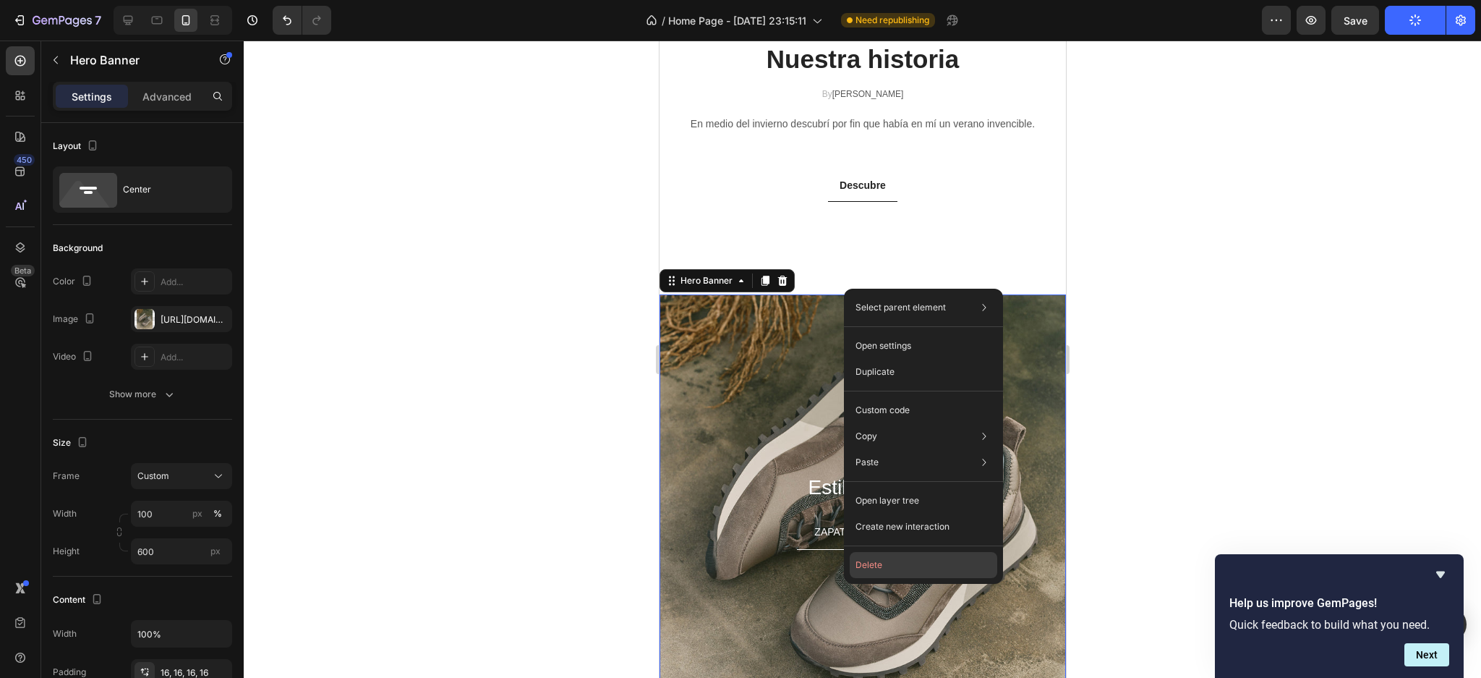
click at [903, 561] on button "Delete" at bounding box center [924, 565] width 148 height 26
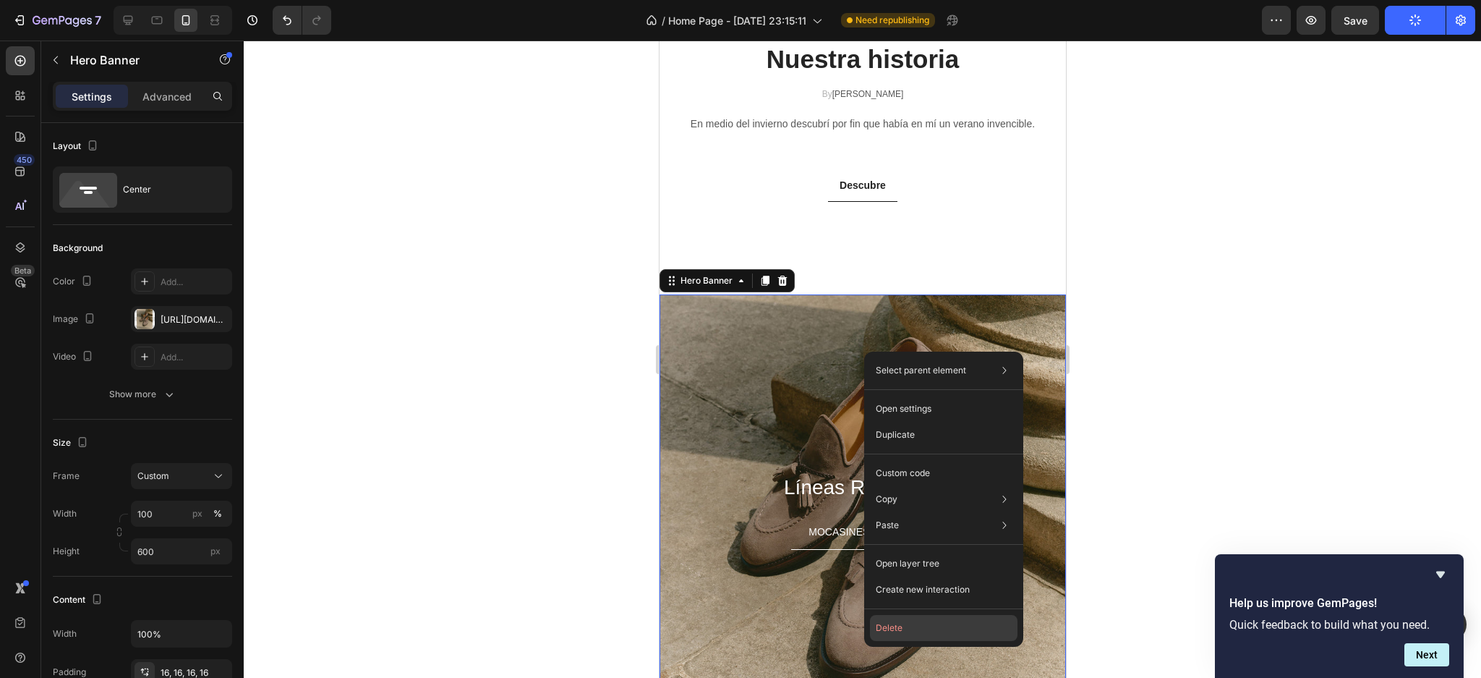
drag, startPoint x: 894, startPoint y: 619, endPoint x: 233, endPoint y: 579, distance: 662.4
click at [894, 619] on button "Delete" at bounding box center [944, 628] width 148 height 26
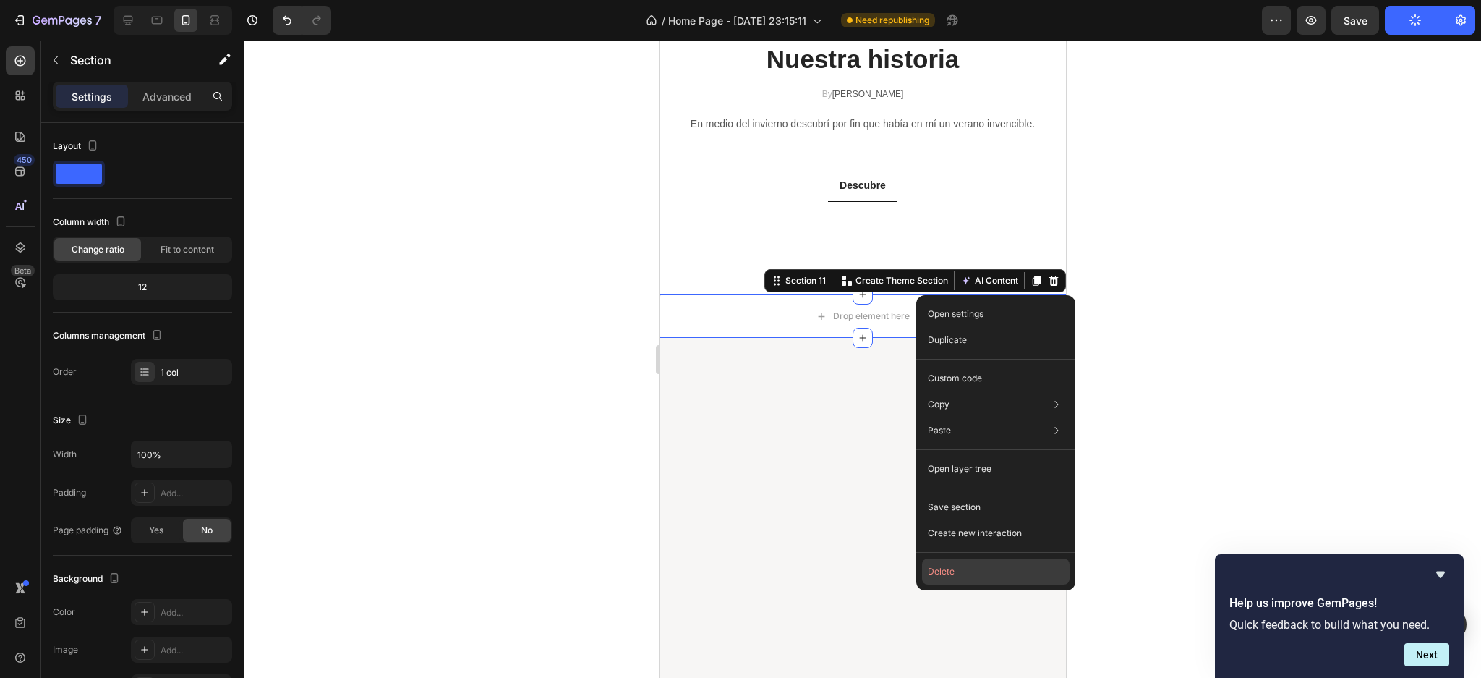
drag, startPoint x: 956, startPoint y: 570, endPoint x: 347, endPoint y: 523, distance: 610.8
click at [957, 571] on button "Delete" at bounding box center [996, 571] width 148 height 26
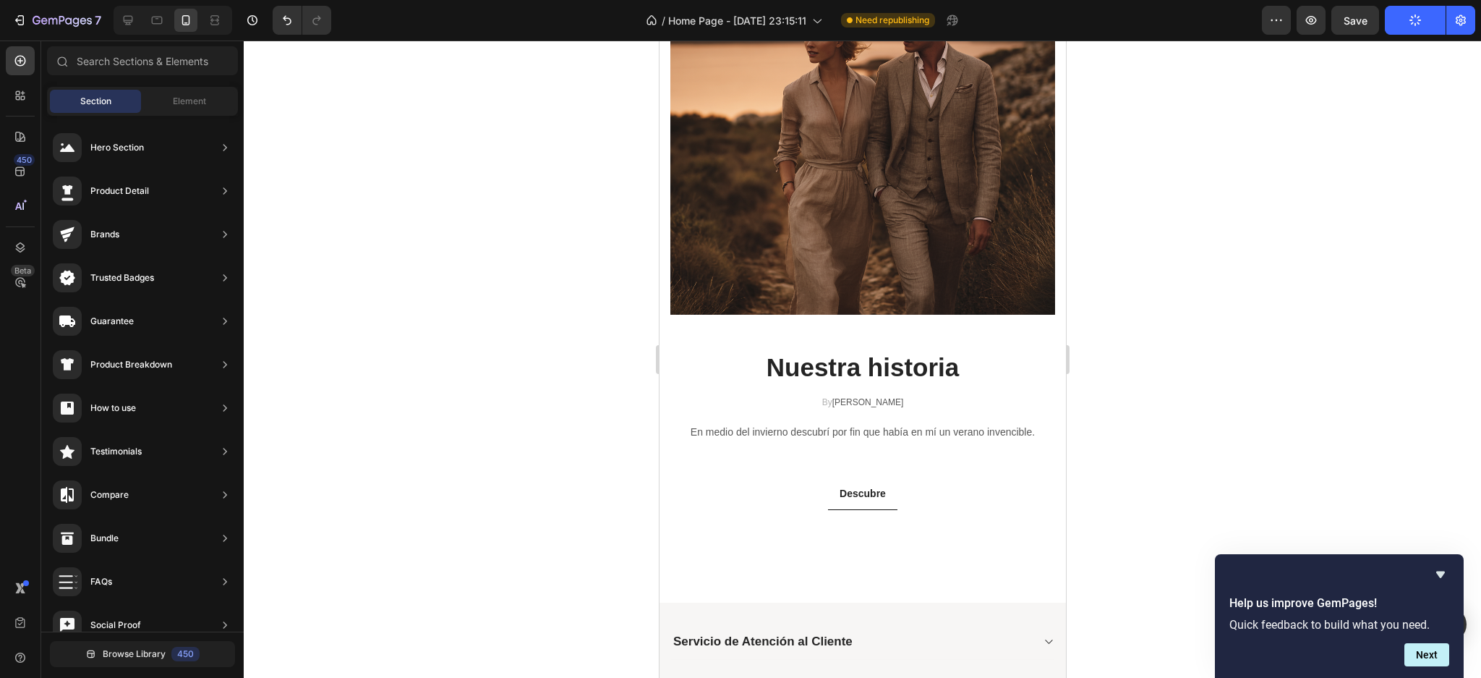
scroll to position [3745, 0]
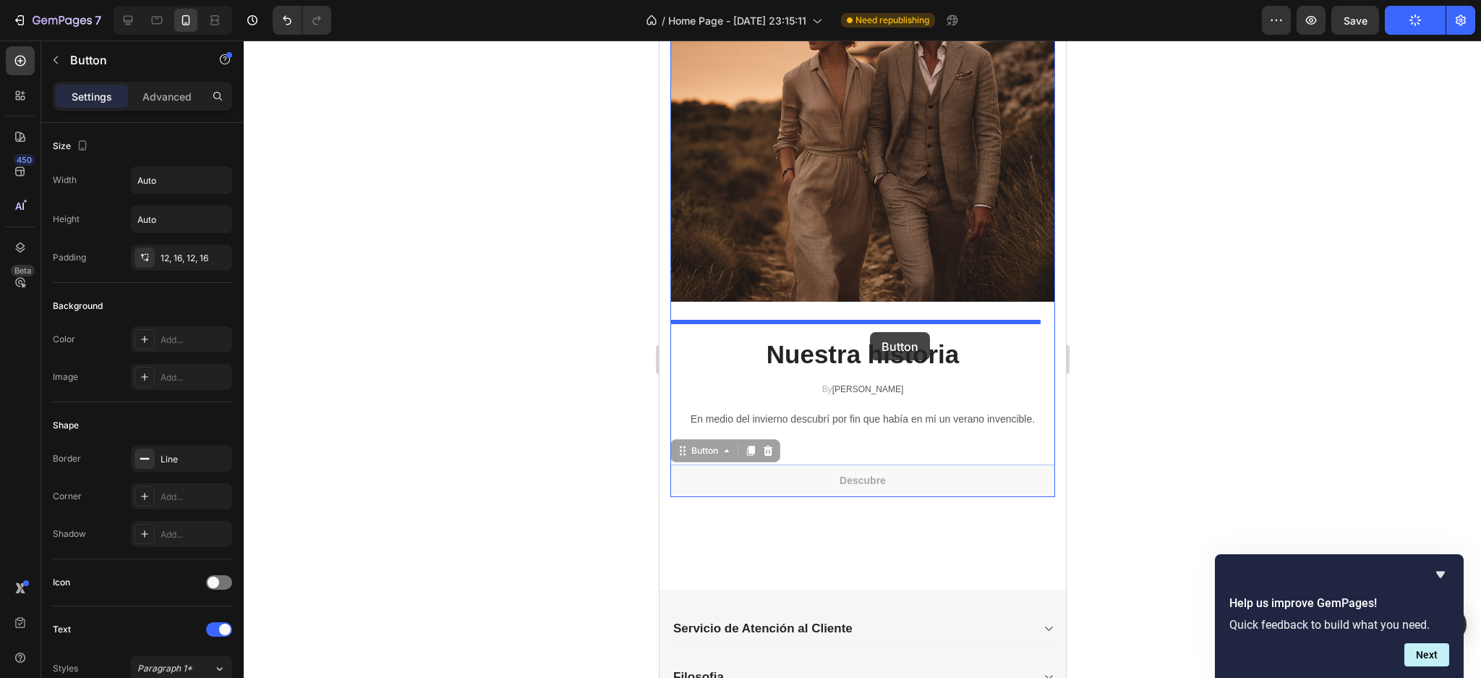
drag, startPoint x: 905, startPoint y: 463, endPoint x: 869, endPoint y: 332, distance: 135.6
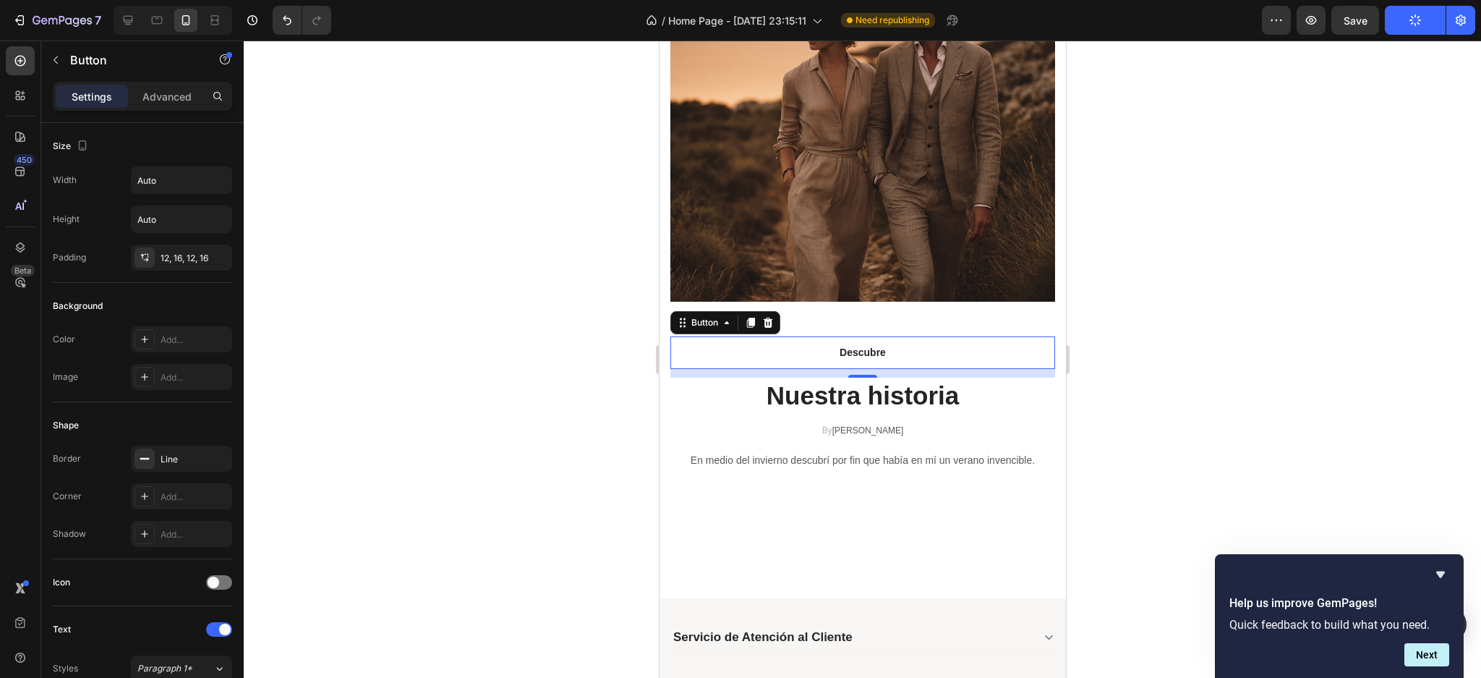
click at [1146, 445] on div at bounding box center [863, 359] width 1238 height 637
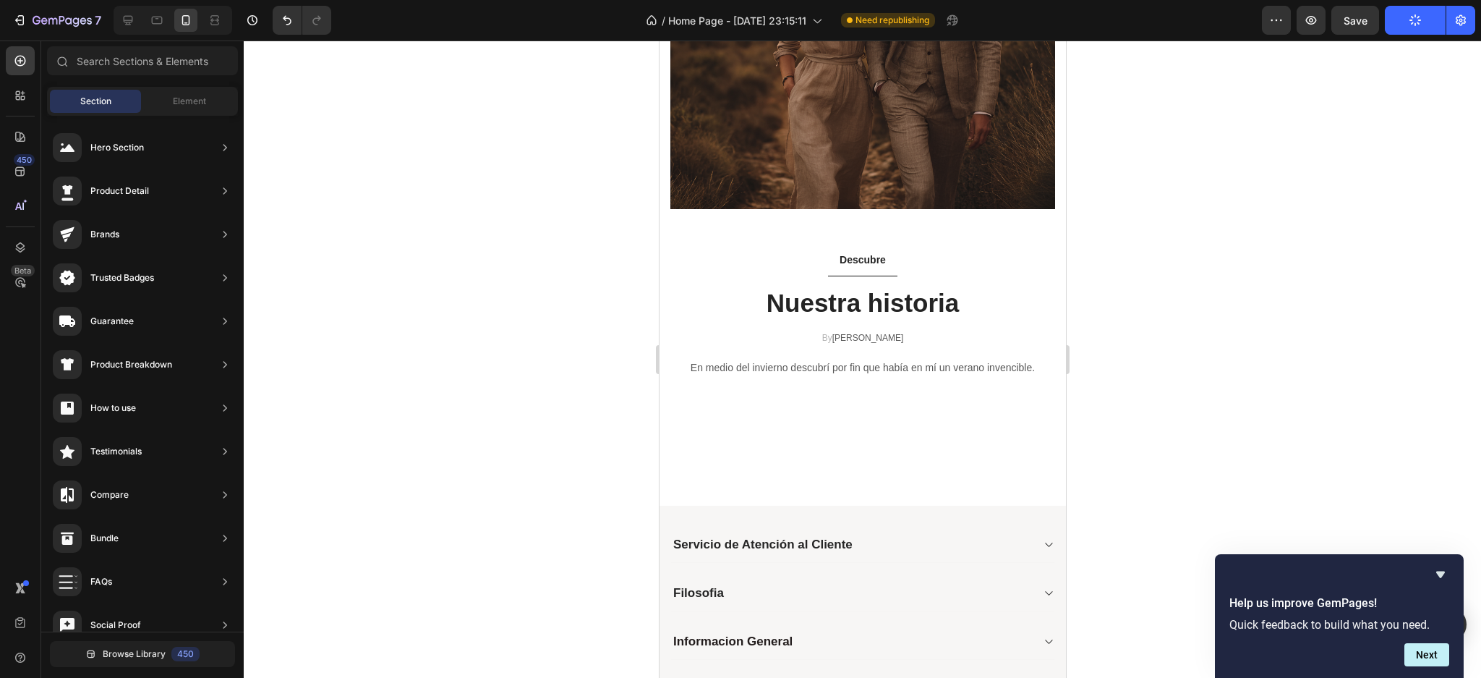
scroll to position [3818, 0]
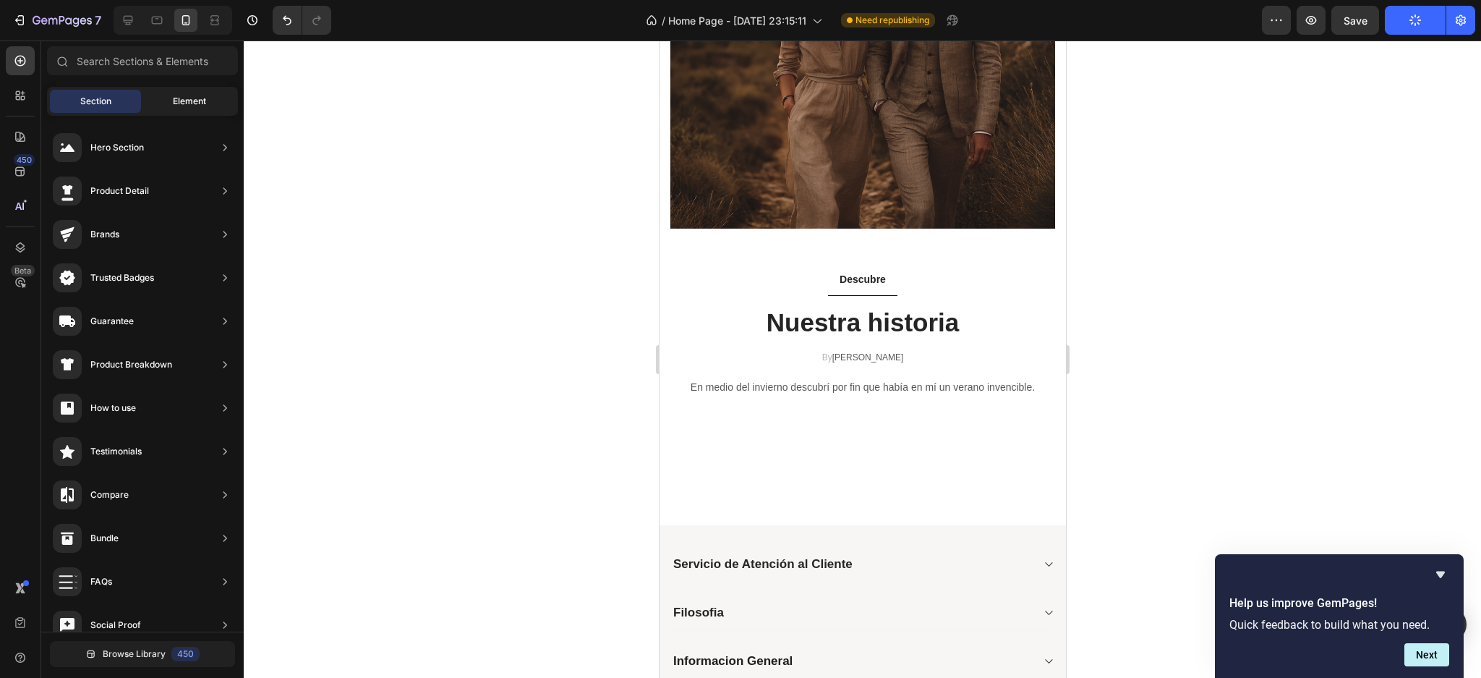
click at [173, 98] on span "Element" at bounding box center [189, 101] width 33 height 13
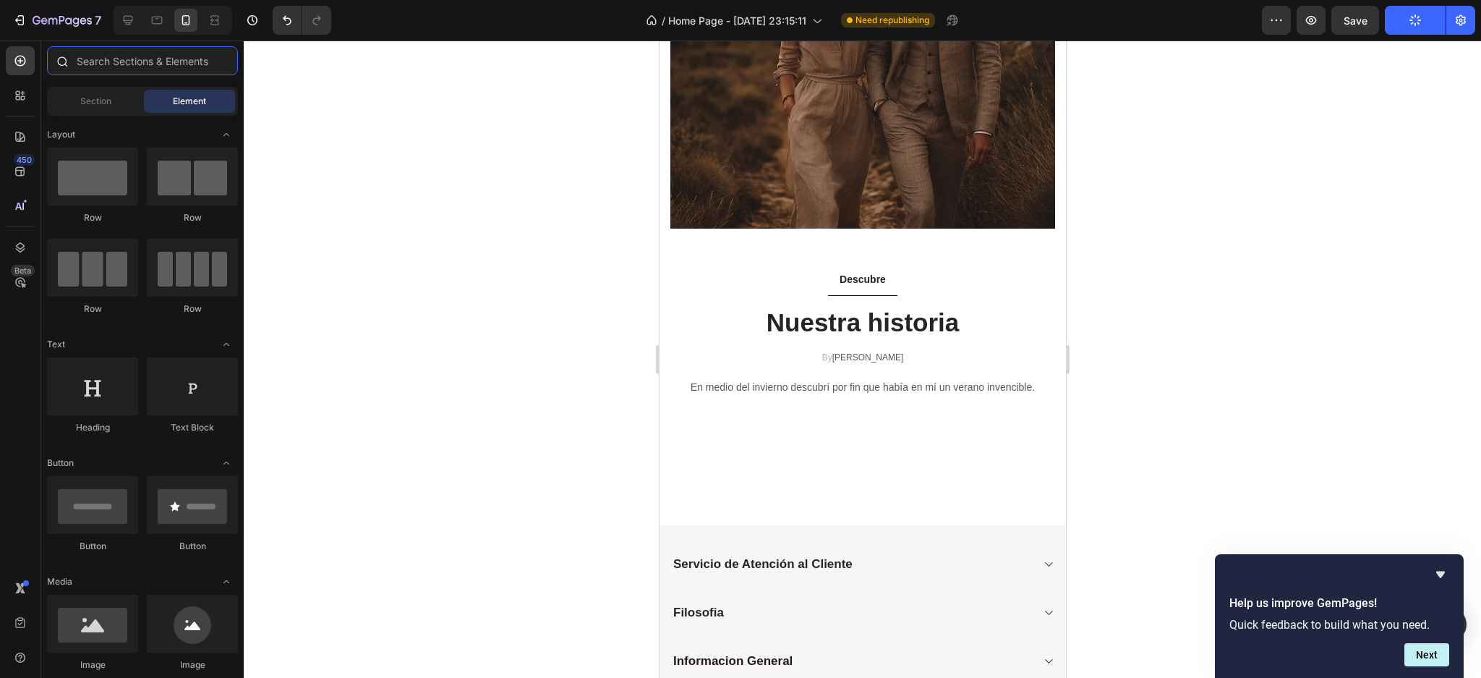
click at [88, 72] on input "text" at bounding box center [142, 60] width 191 height 29
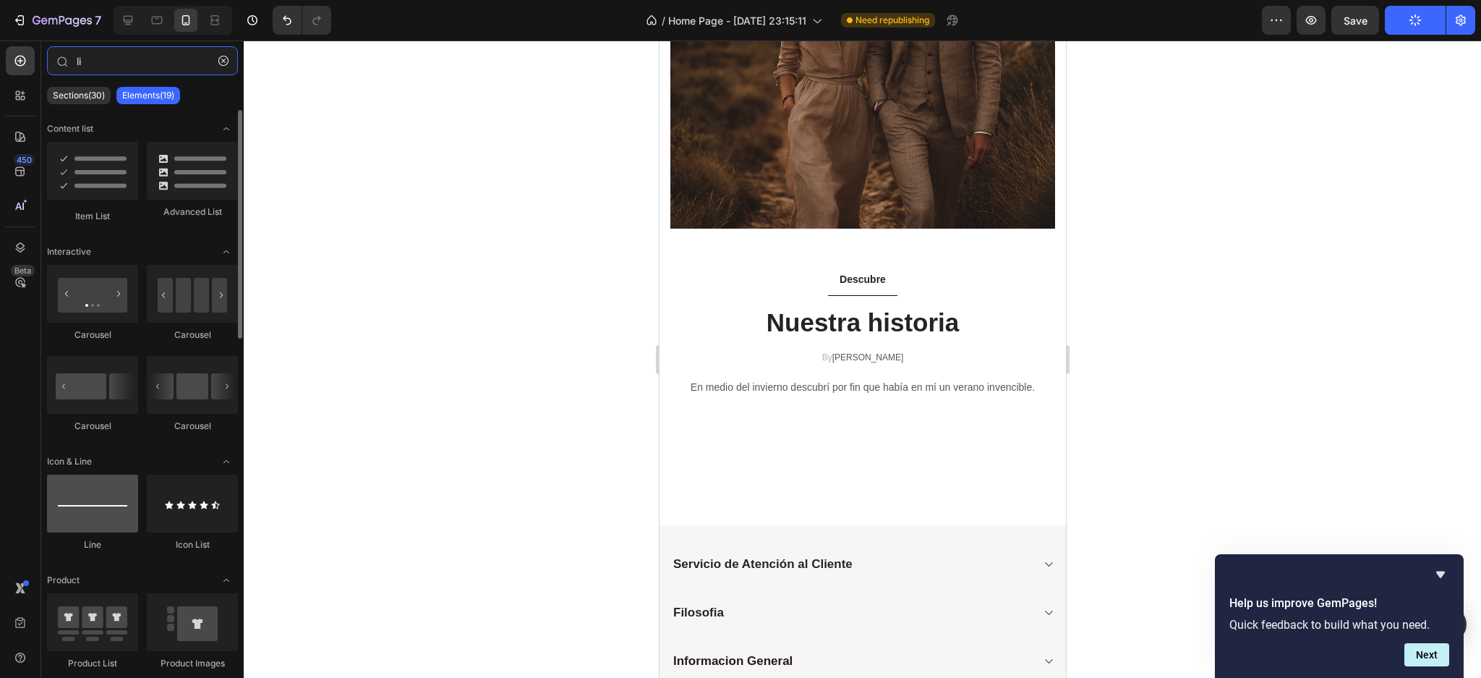
type input "li"
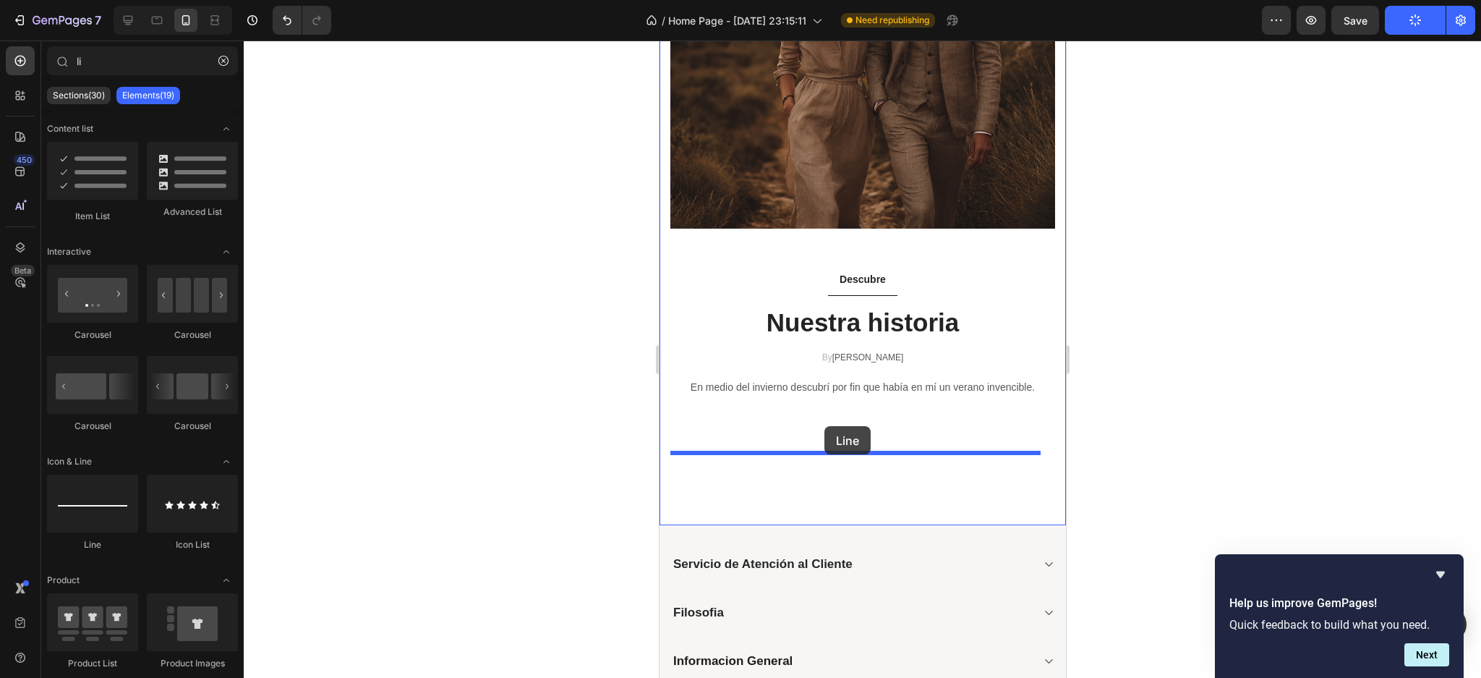
drag, startPoint x: 724, startPoint y: 548, endPoint x: 1063, endPoint y: 542, distance: 338.6
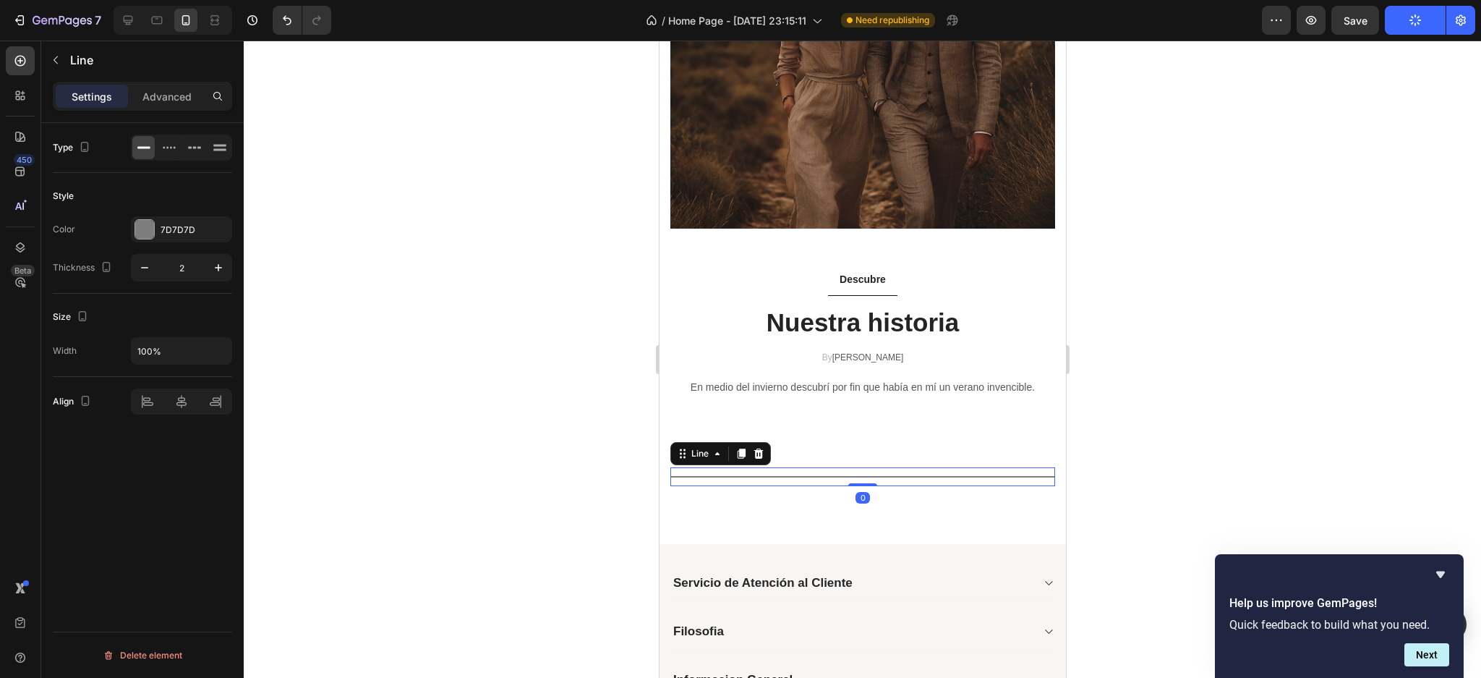
click at [414, 494] on div at bounding box center [863, 359] width 1238 height 637
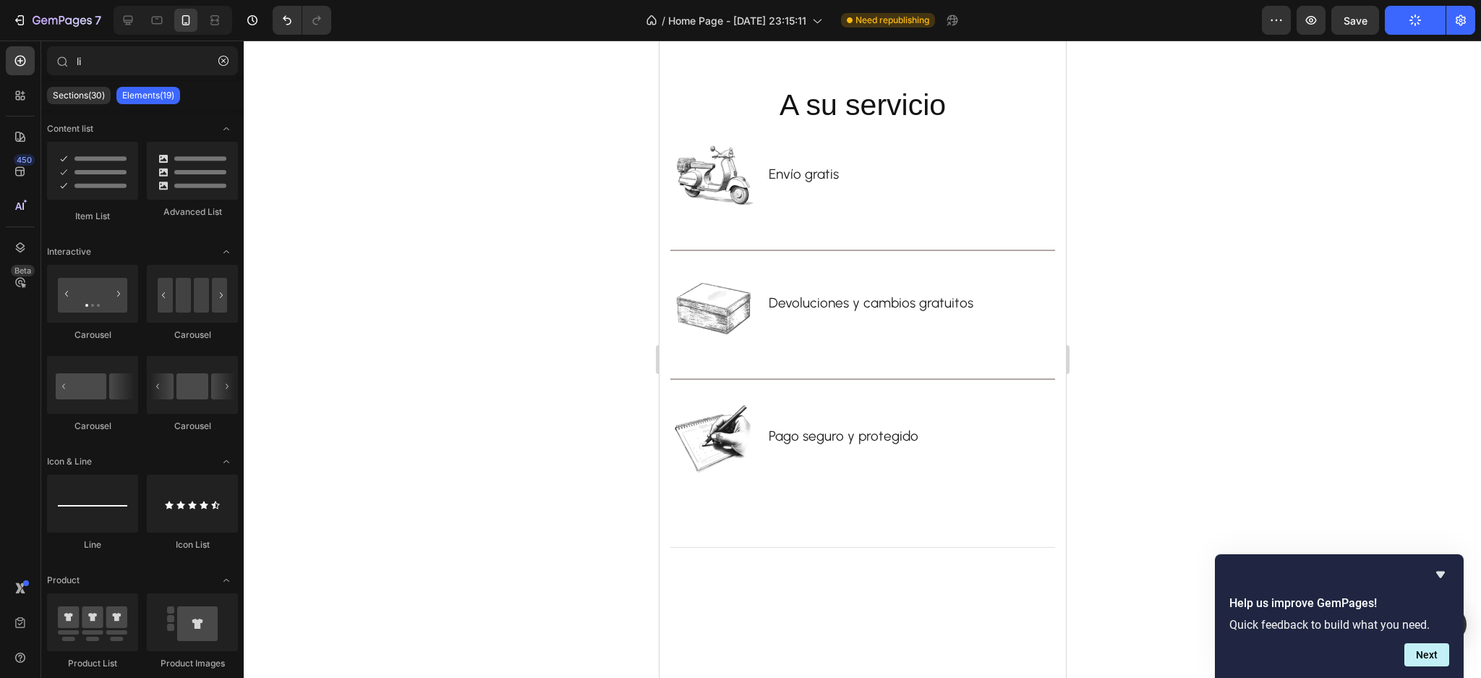
scroll to position [2413, 0]
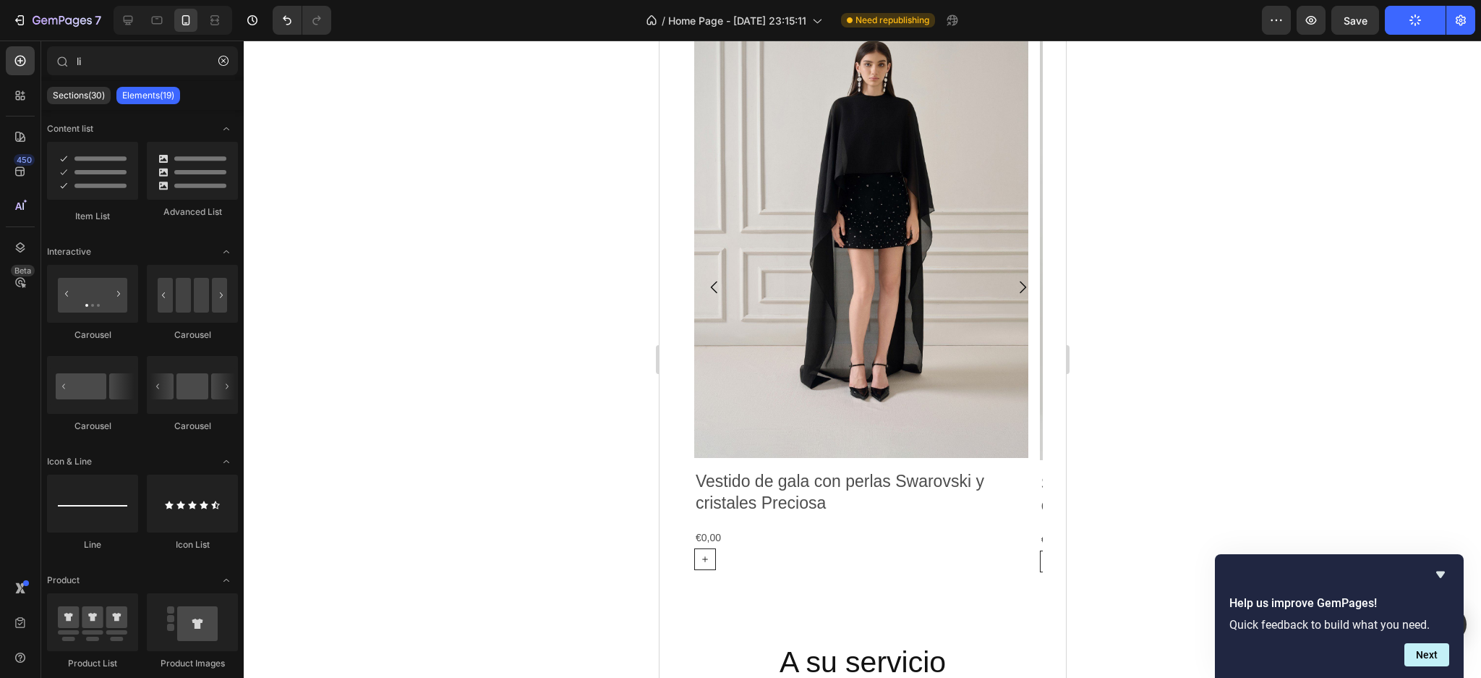
drag, startPoint x: 1057, startPoint y: 547, endPoint x: 1737, endPoint y: 426, distance: 690.6
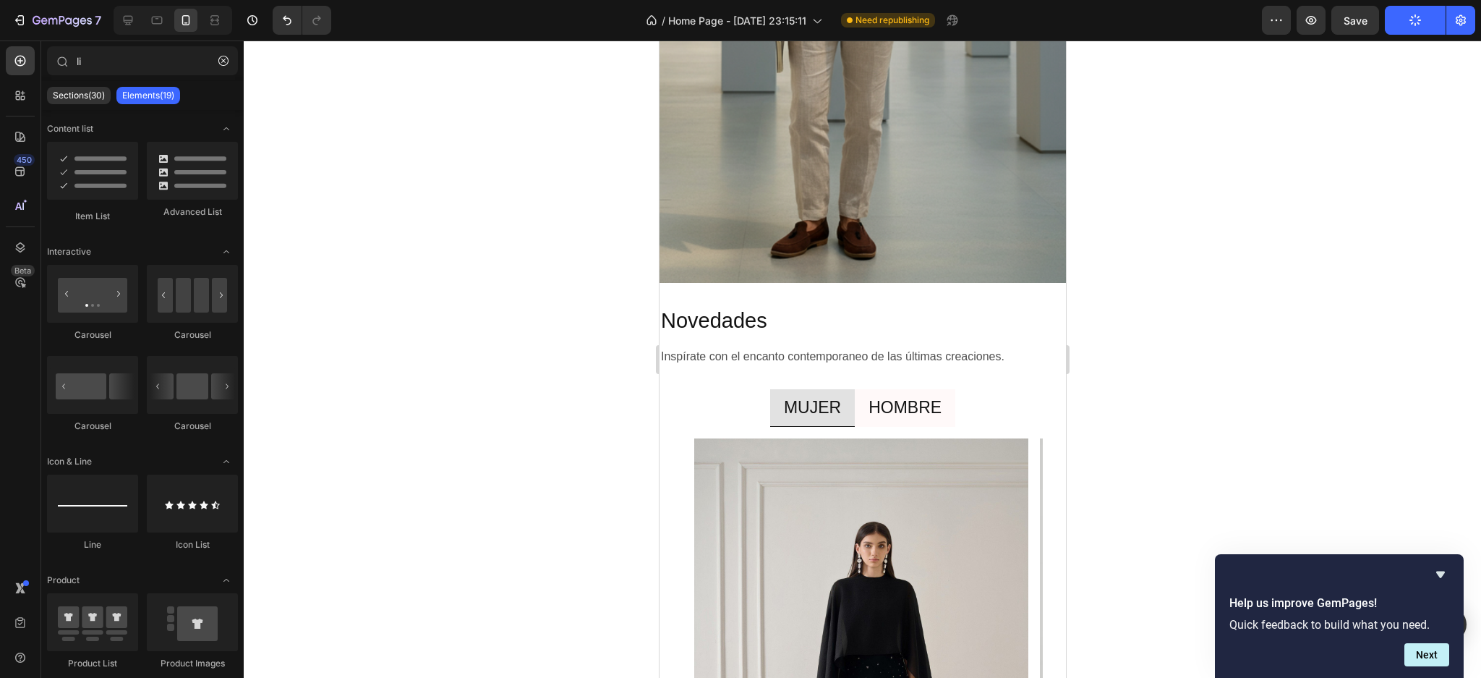
scroll to position [1943, 0]
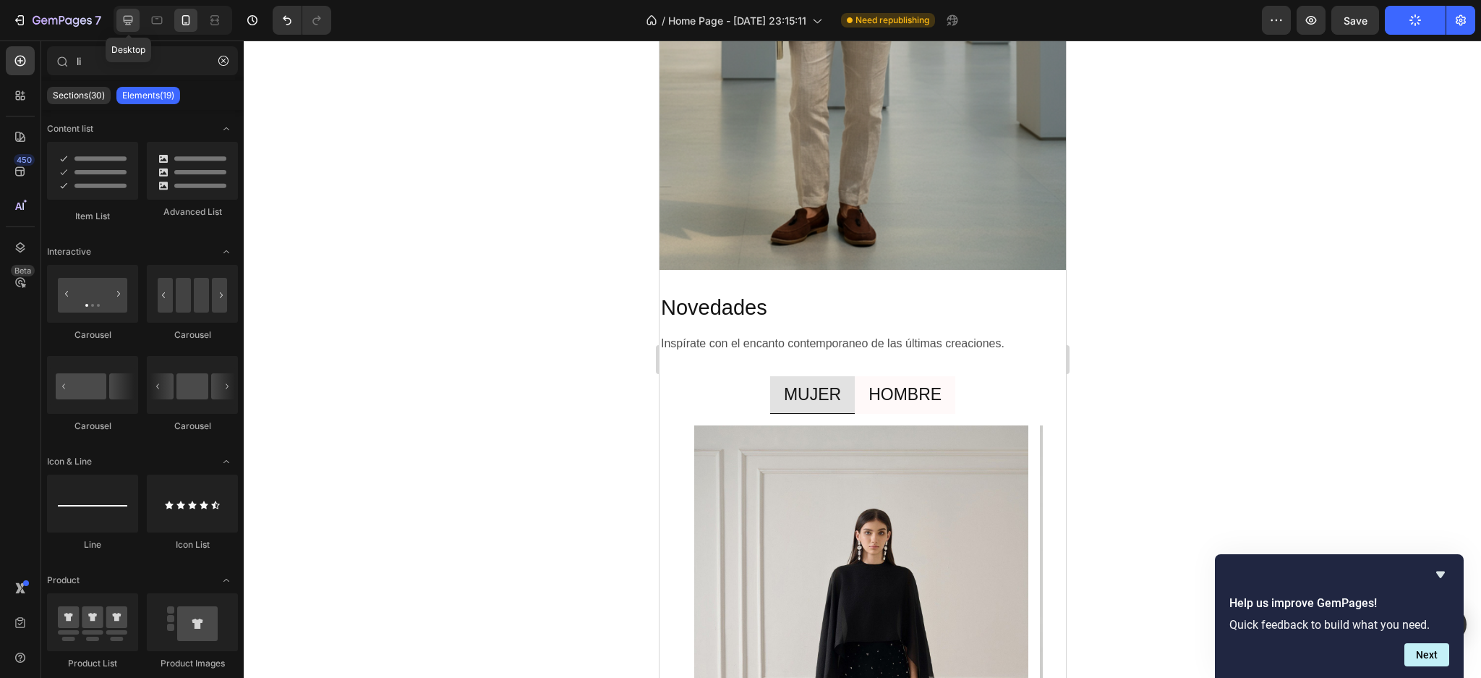
click at [134, 20] on icon at bounding box center [128, 20] width 14 height 14
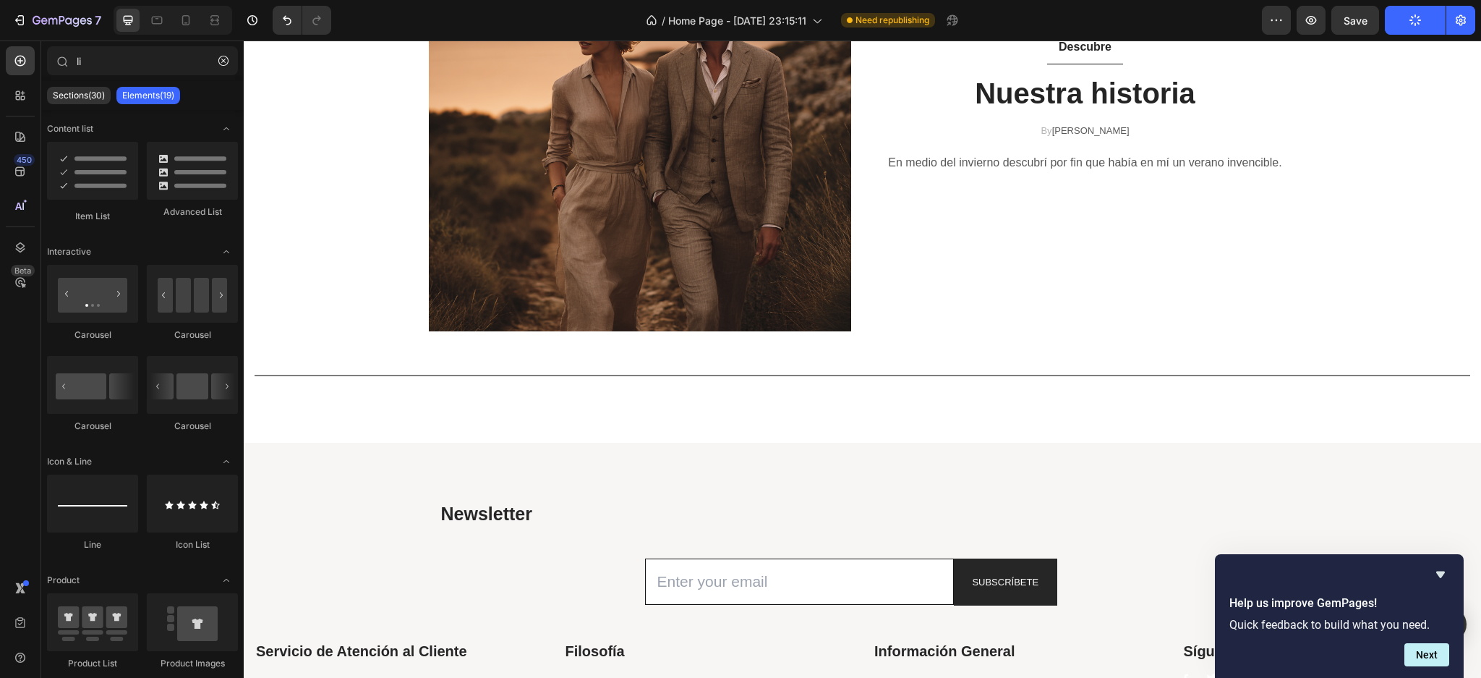
scroll to position [2302, 0]
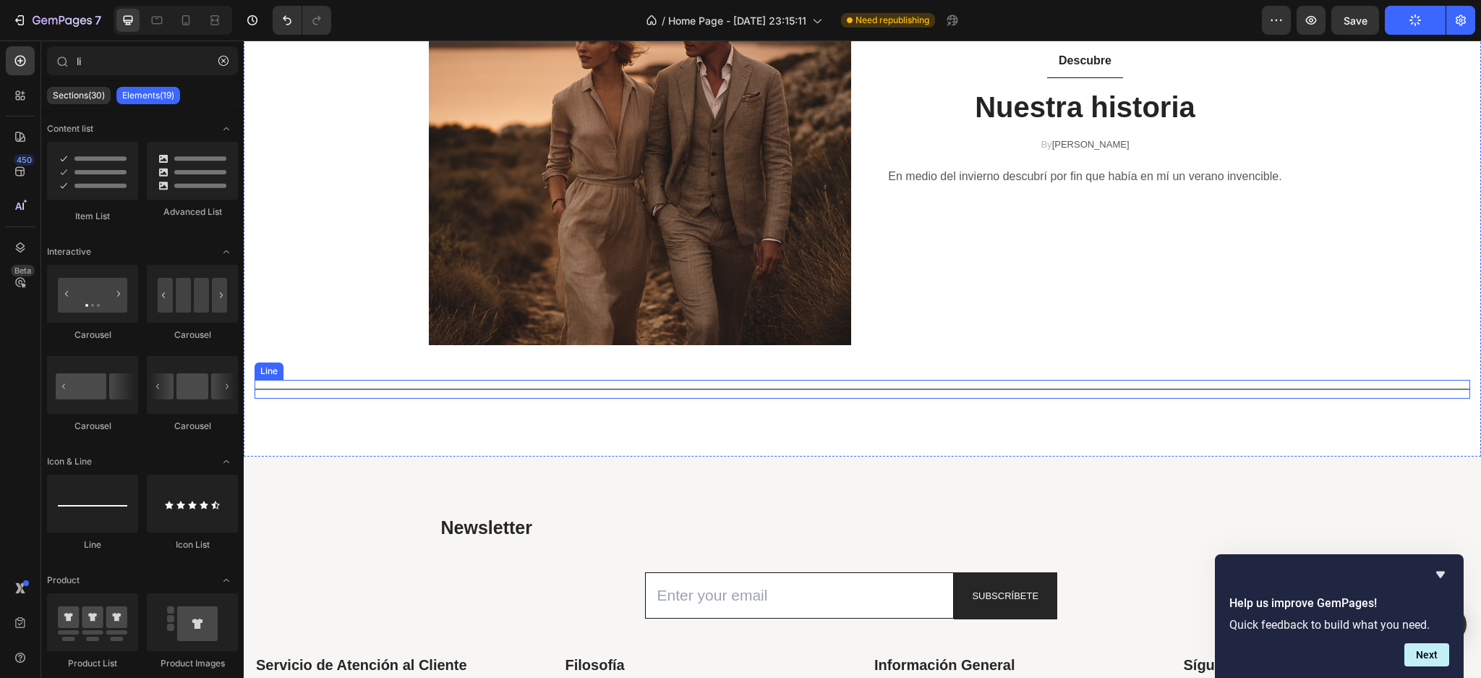
click at [935, 390] on div "Title Line" at bounding box center [863, 389] width 1216 height 19
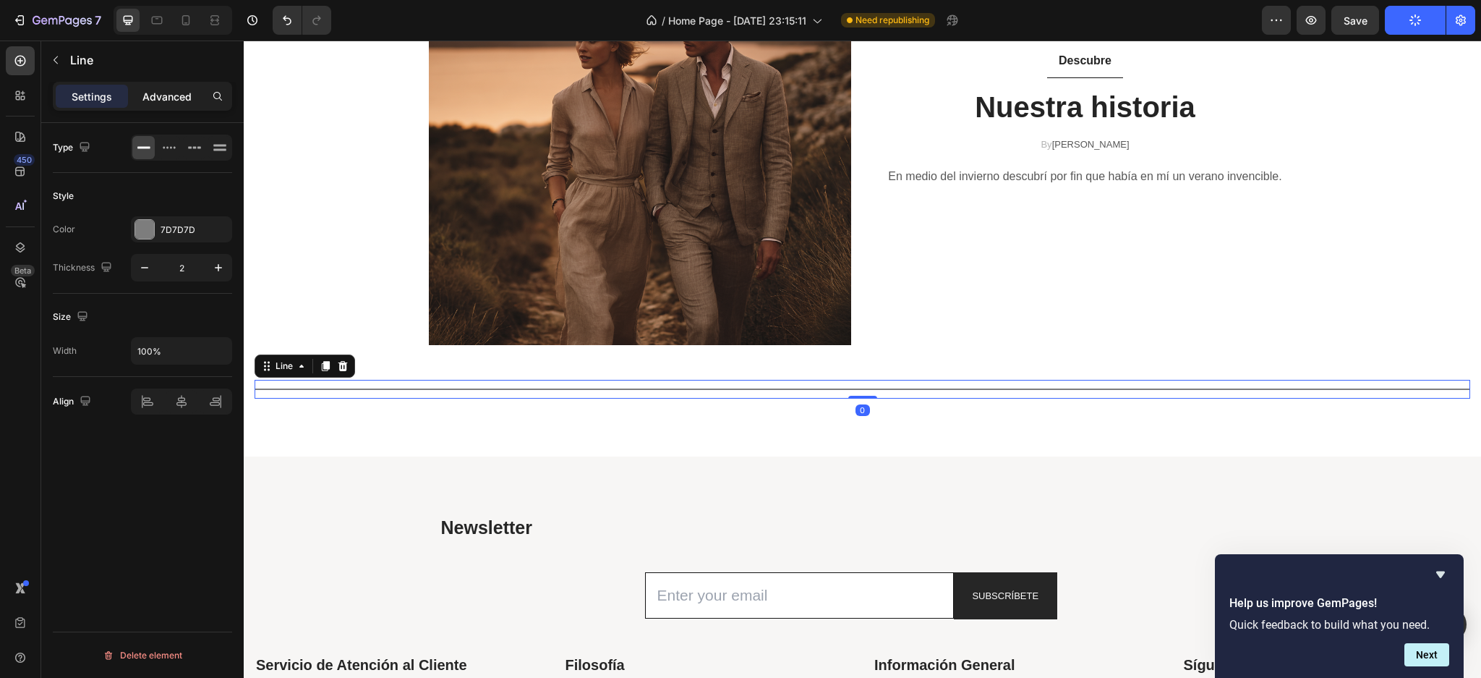
click at [159, 90] on p "Advanced" at bounding box center [166, 96] width 49 height 15
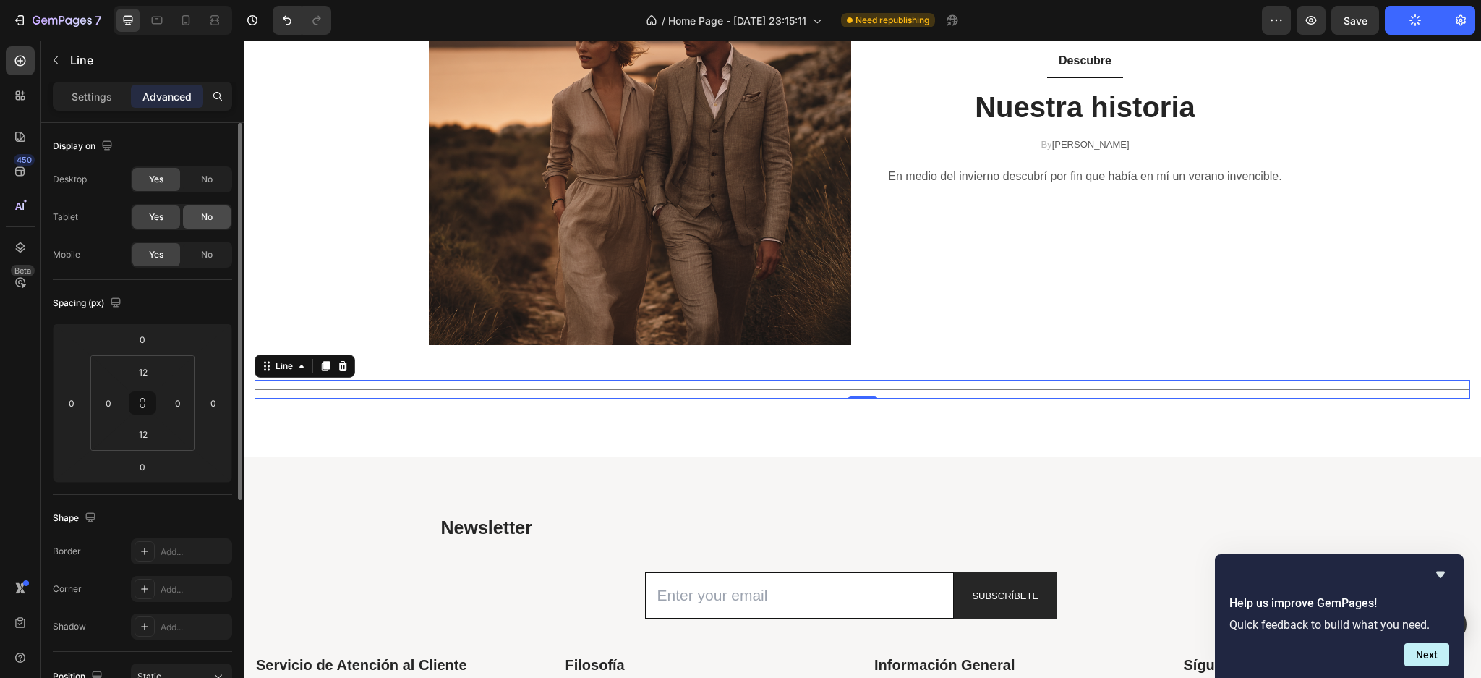
click at [207, 217] on span "No" at bounding box center [207, 216] width 12 height 13
click at [204, 178] on span "No" at bounding box center [207, 179] width 12 height 13
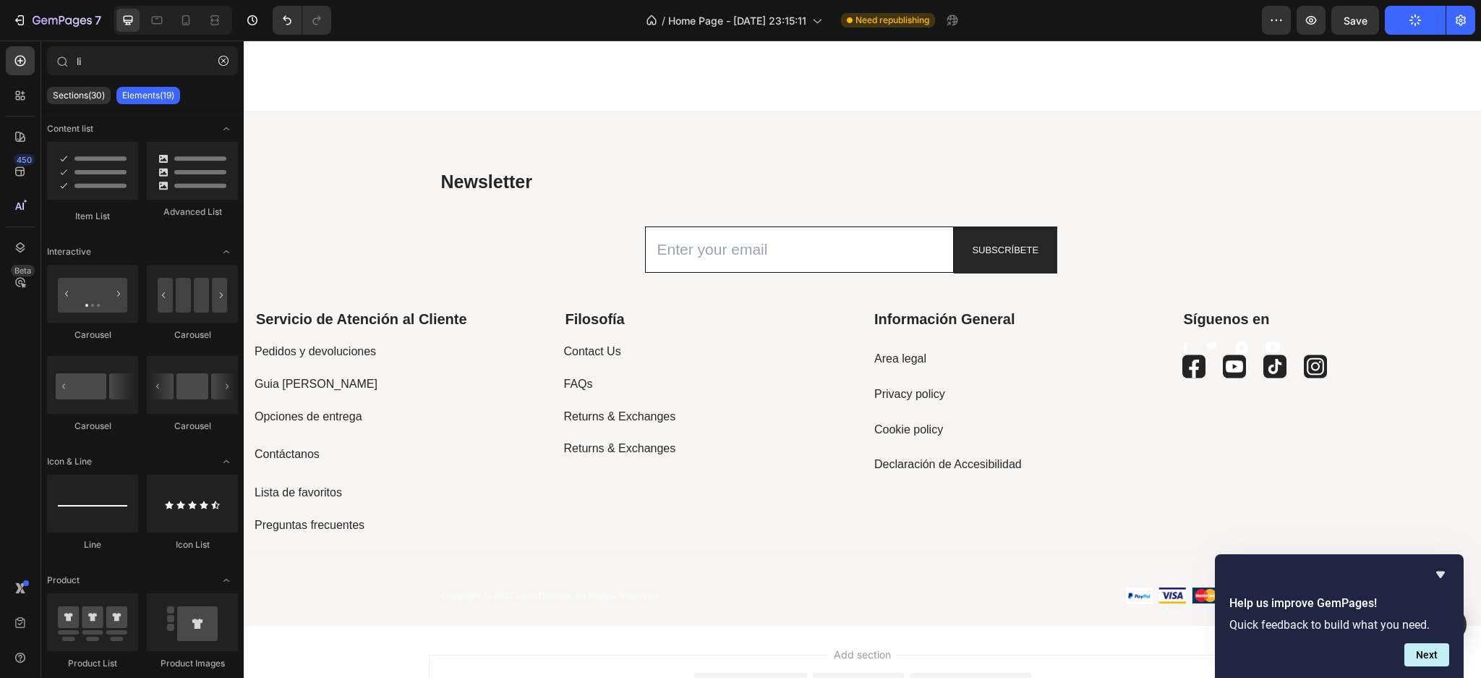
scroll to position [2650, 0]
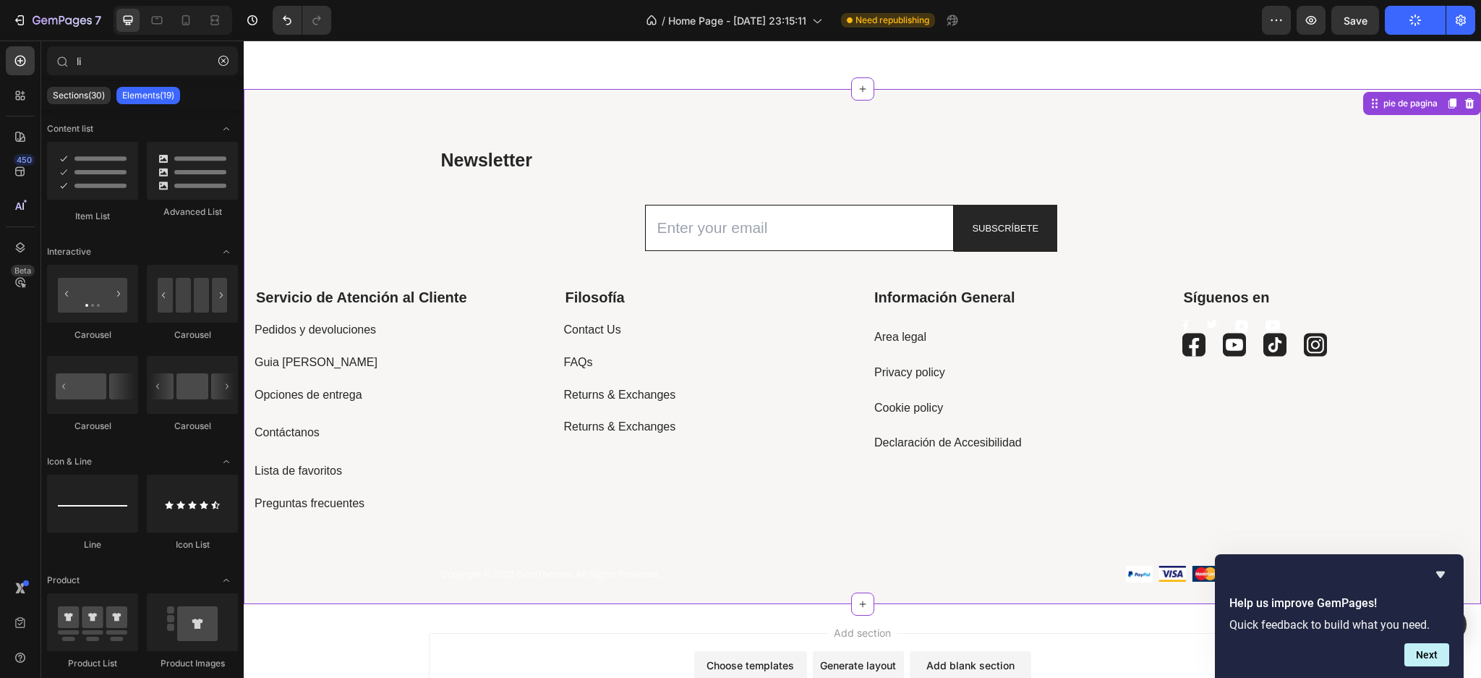
click at [318, 330] on p "Pedidos y devoluciones" at bounding box center [316, 330] width 122 height 21
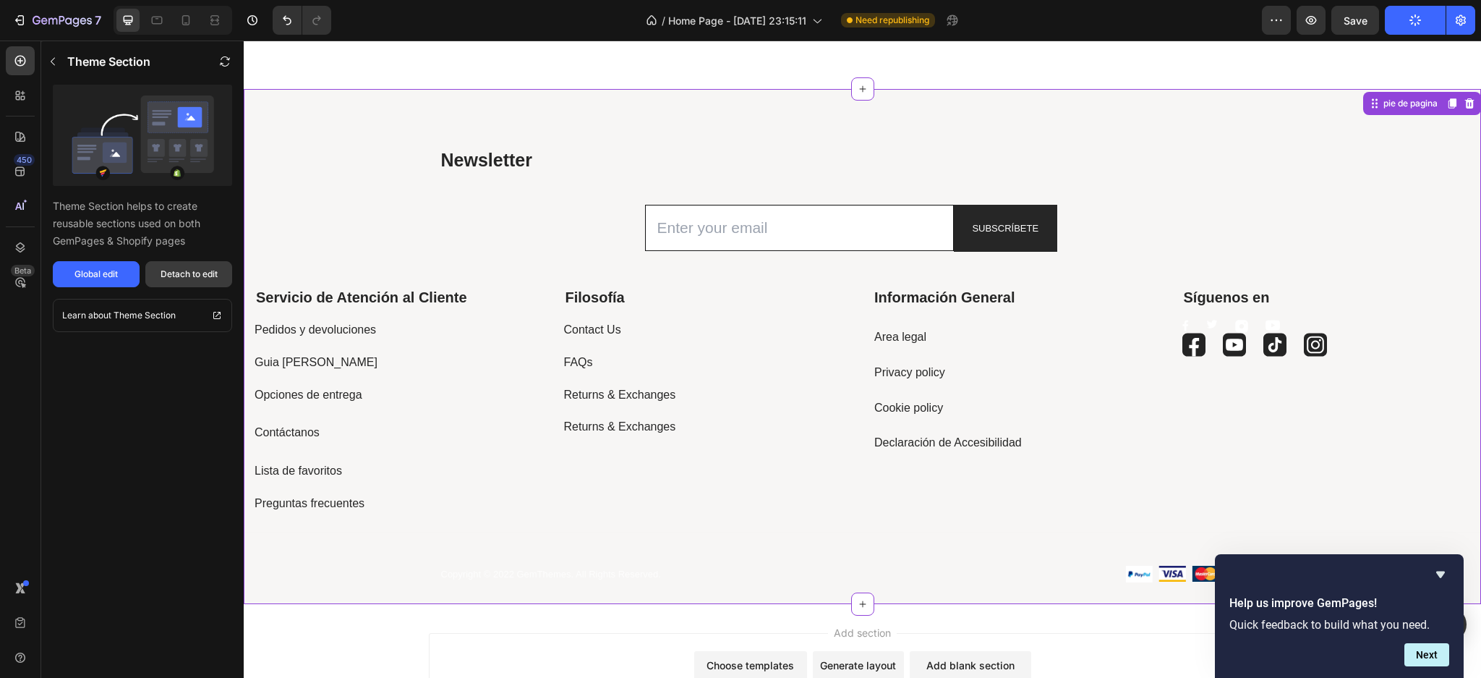
click at [200, 268] on div "Detach to edit" at bounding box center [189, 274] width 57 height 13
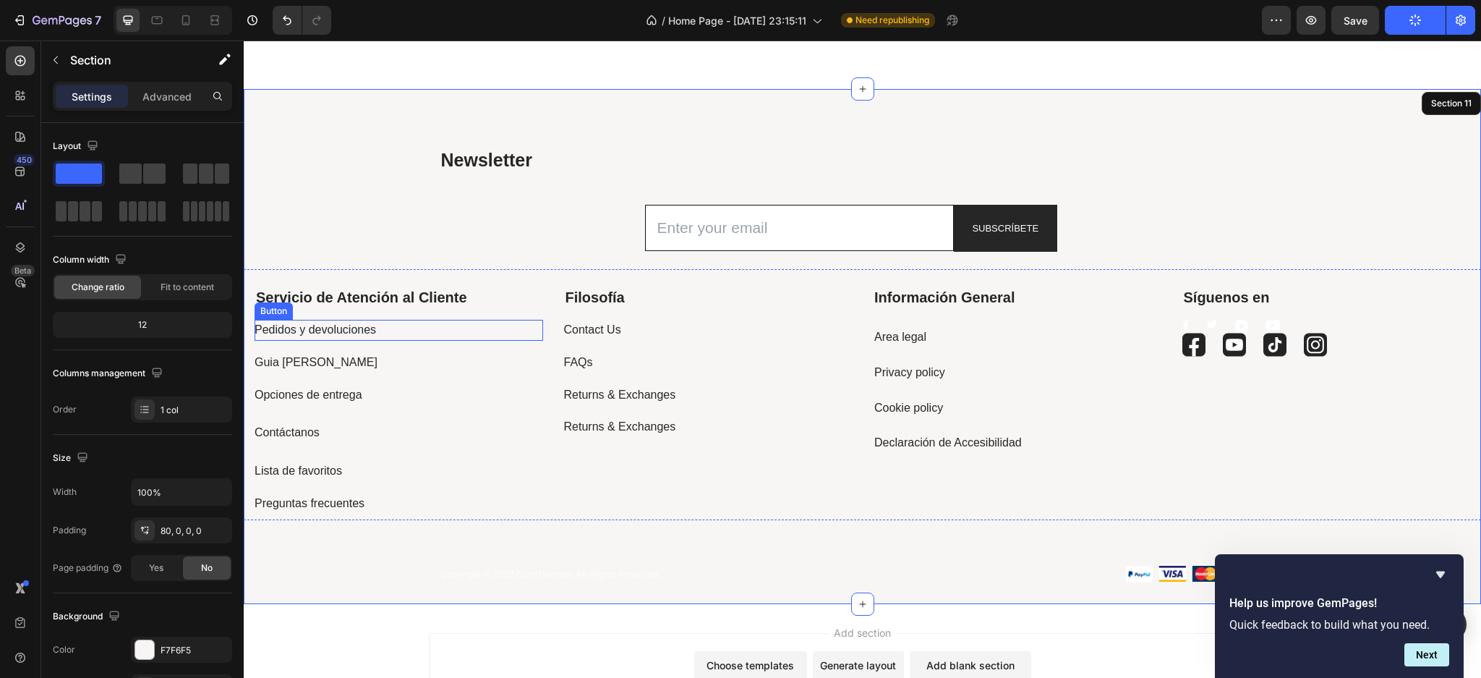
click at [393, 329] on div "Pedidos y devoluciones Button" at bounding box center [399, 330] width 289 height 21
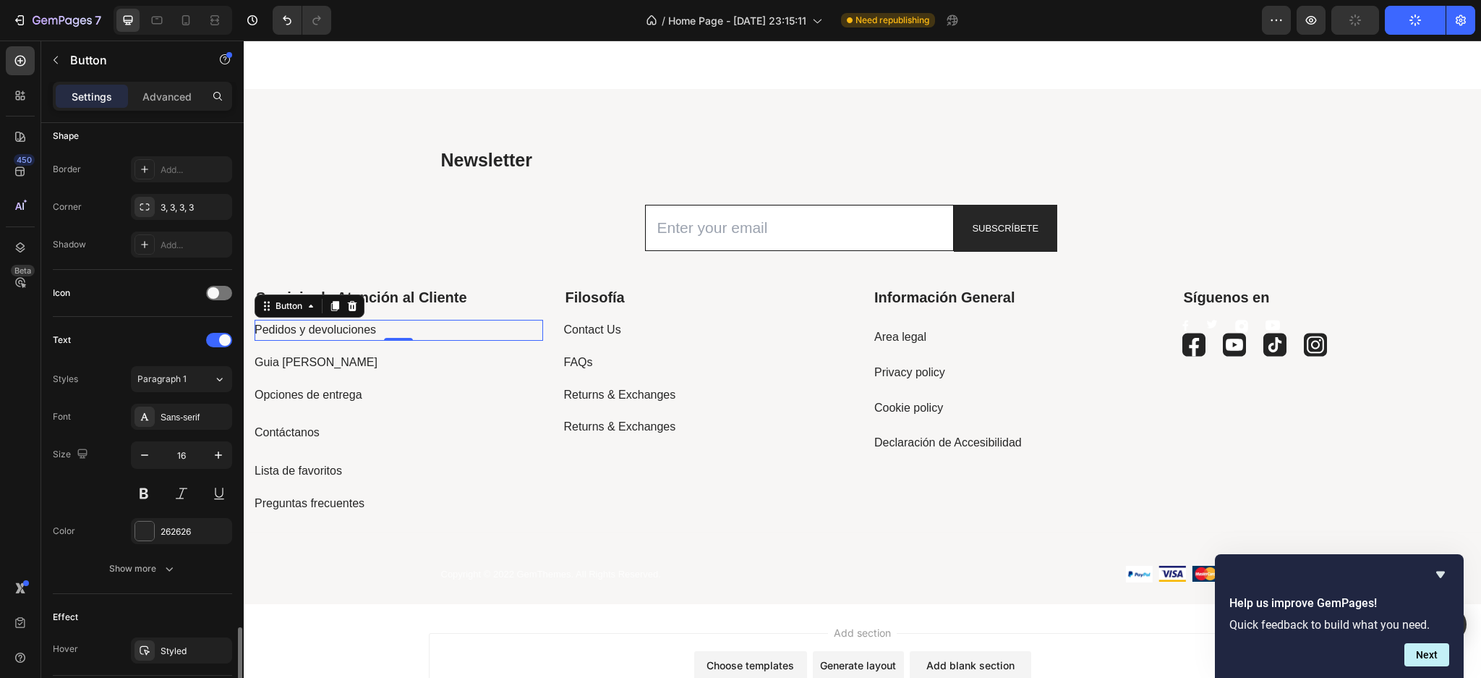
scroll to position [516, 0]
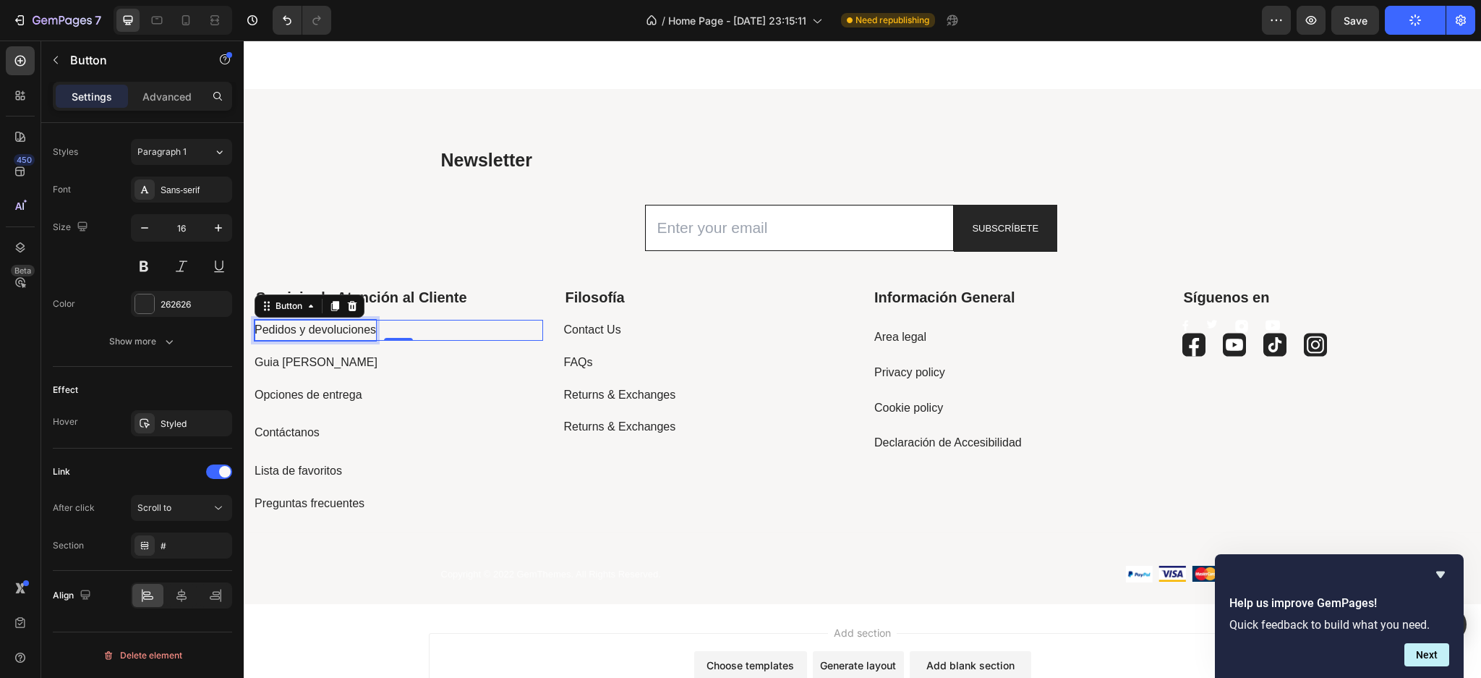
click at [324, 323] on p "Pedidos y devoluciones" at bounding box center [316, 330] width 122 height 21
click at [383, 333] on div "Pedidos y devoluciones Button 0" at bounding box center [399, 330] width 289 height 21
click at [354, 330] on p "Pedidos y devoluciones" at bounding box center [316, 330] width 122 height 21
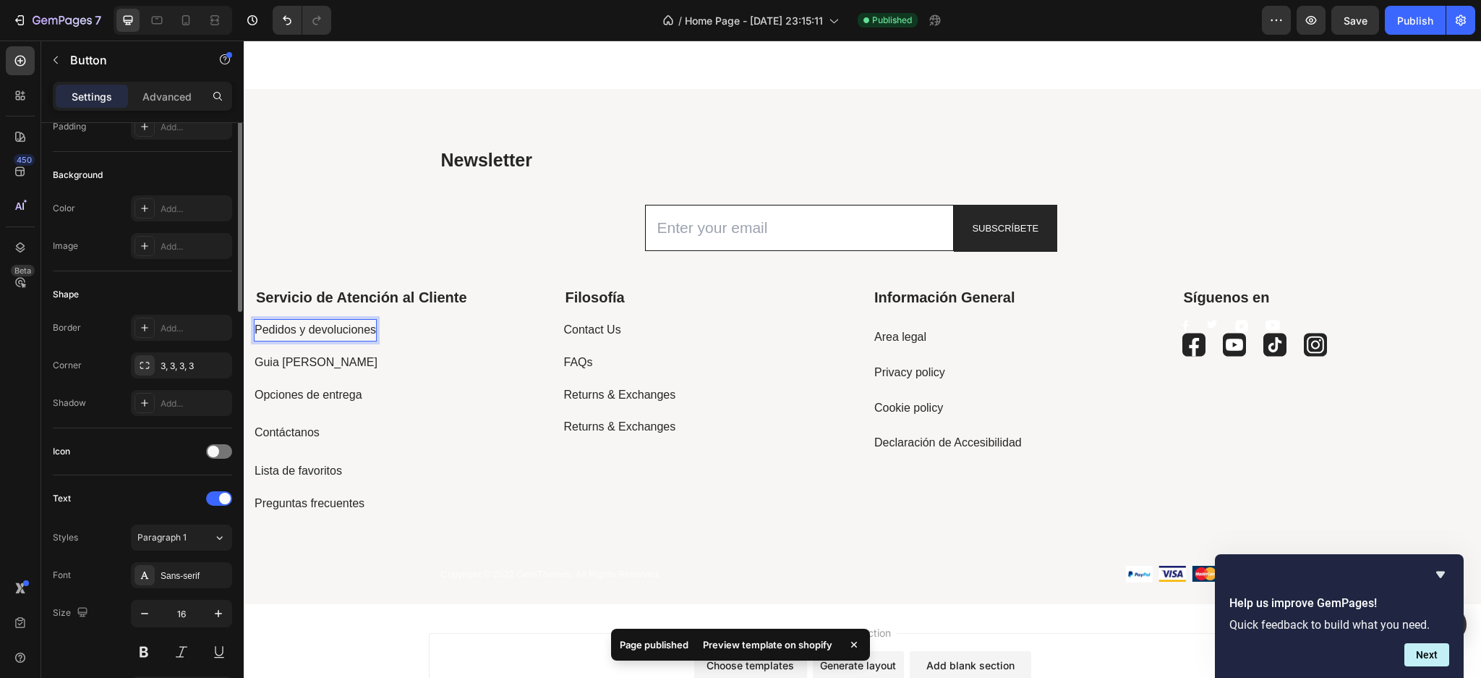
scroll to position [0, 0]
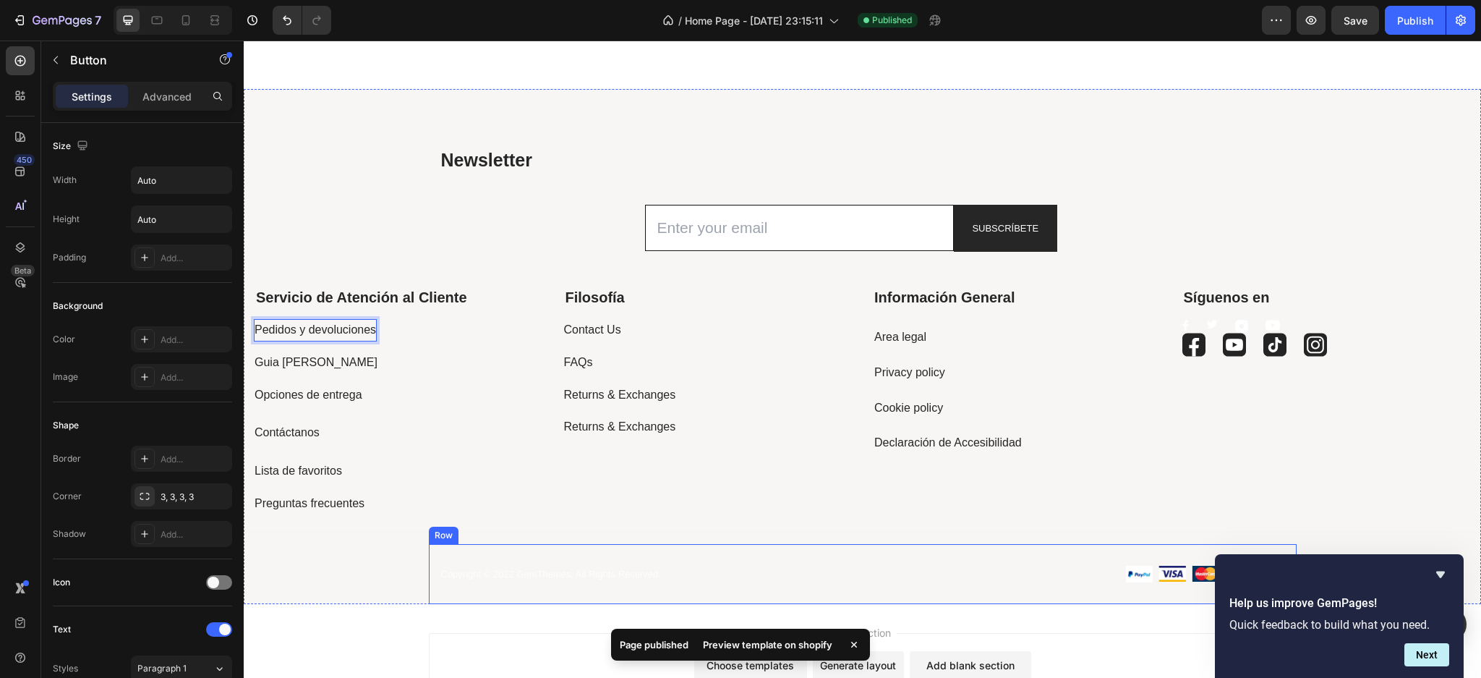
click at [429, 597] on div "Copyright © 2022 GemThemes. All Rights Reserved. Text block Image Image Image I…" at bounding box center [863, 574] width 868 height 61
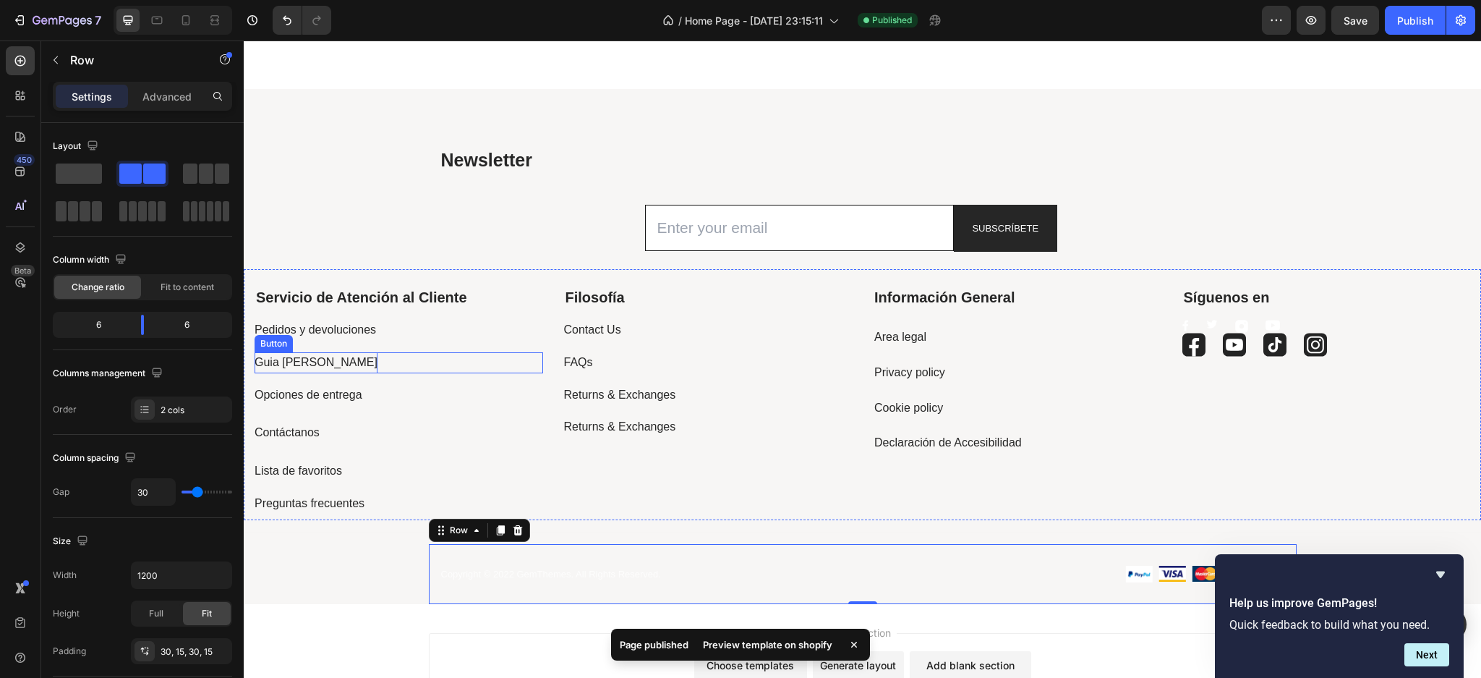
click at [308, 363] on p "Guia [PERSON_NAME]" at bounding box center [316, 362] width 123 height 21
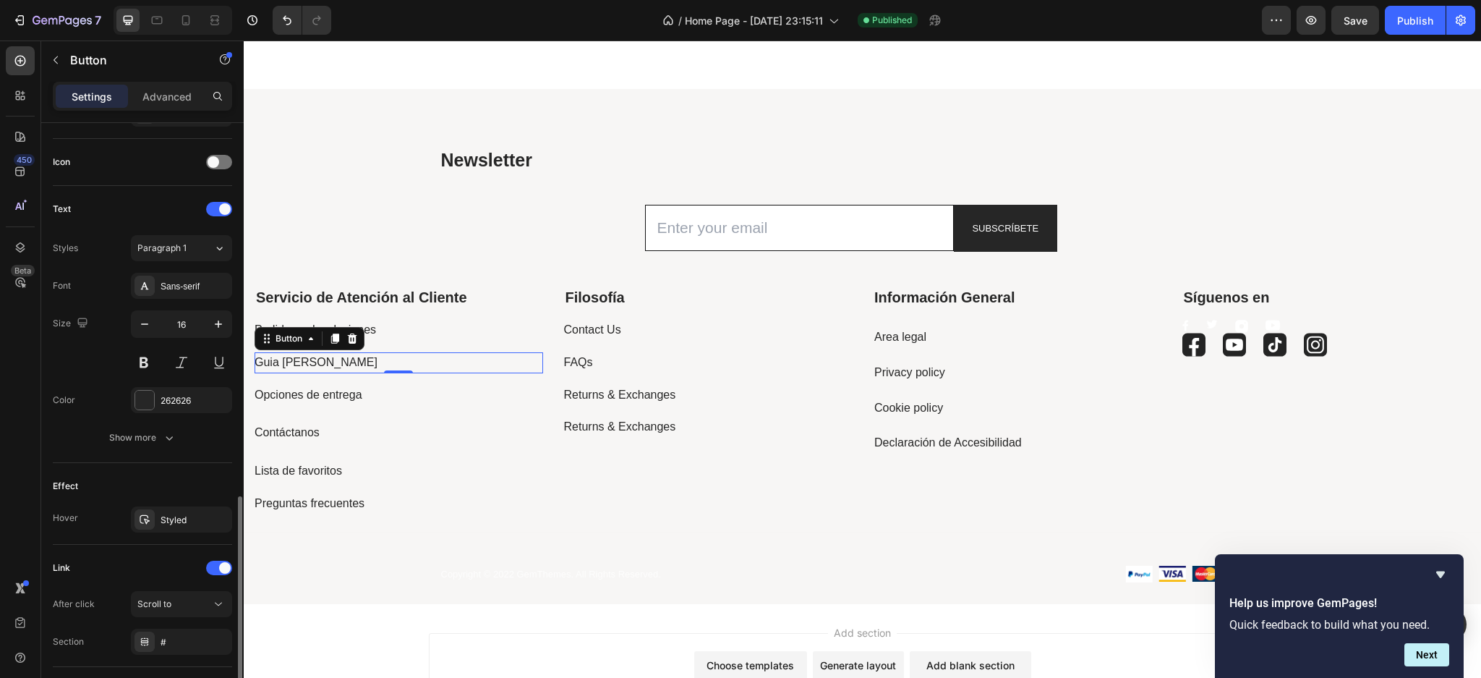
scroll to position [516, 0]
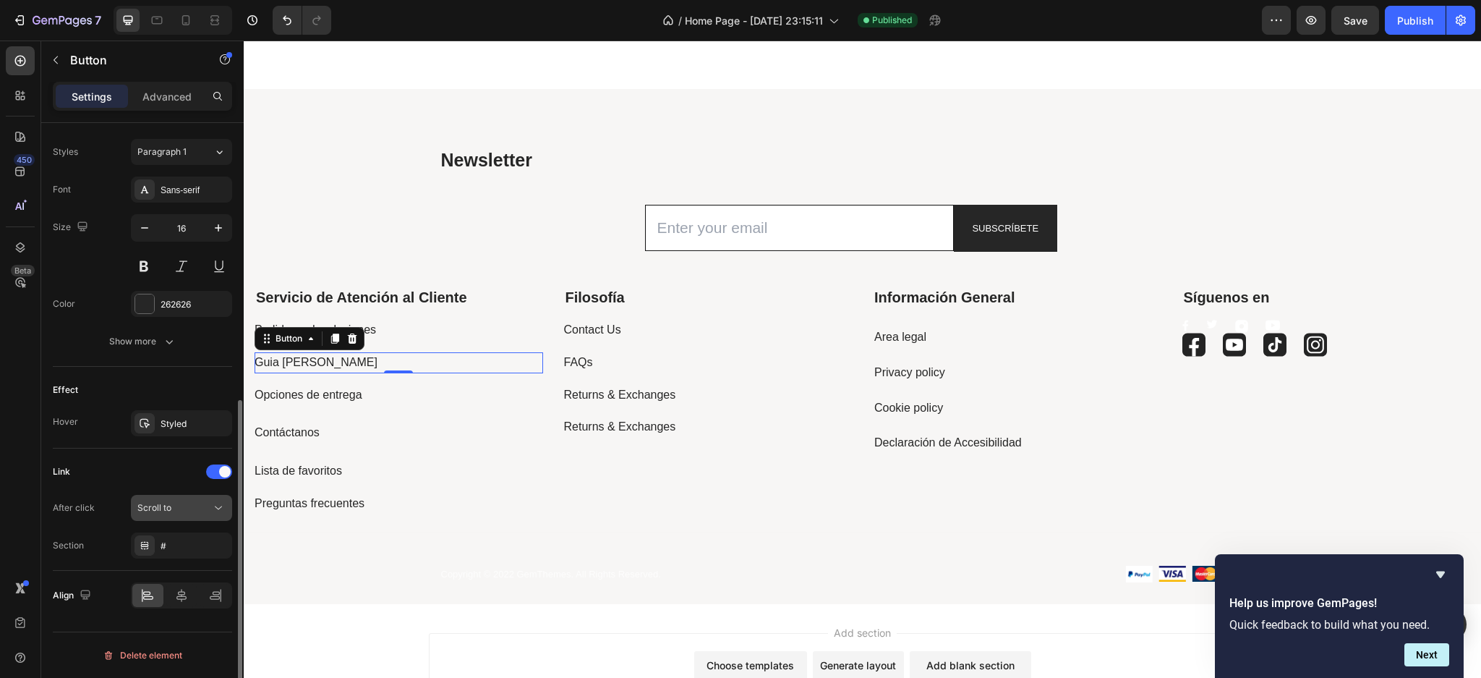
click at [208, 503] on div "Scroll to" at bounding box center [174, 507] width 74 height 13
click at [401, 636] on div "Add section Choose templates inspired by CRO experts Generate layout from URL o…" at bounding box center [863, 675] width 1238 height 143
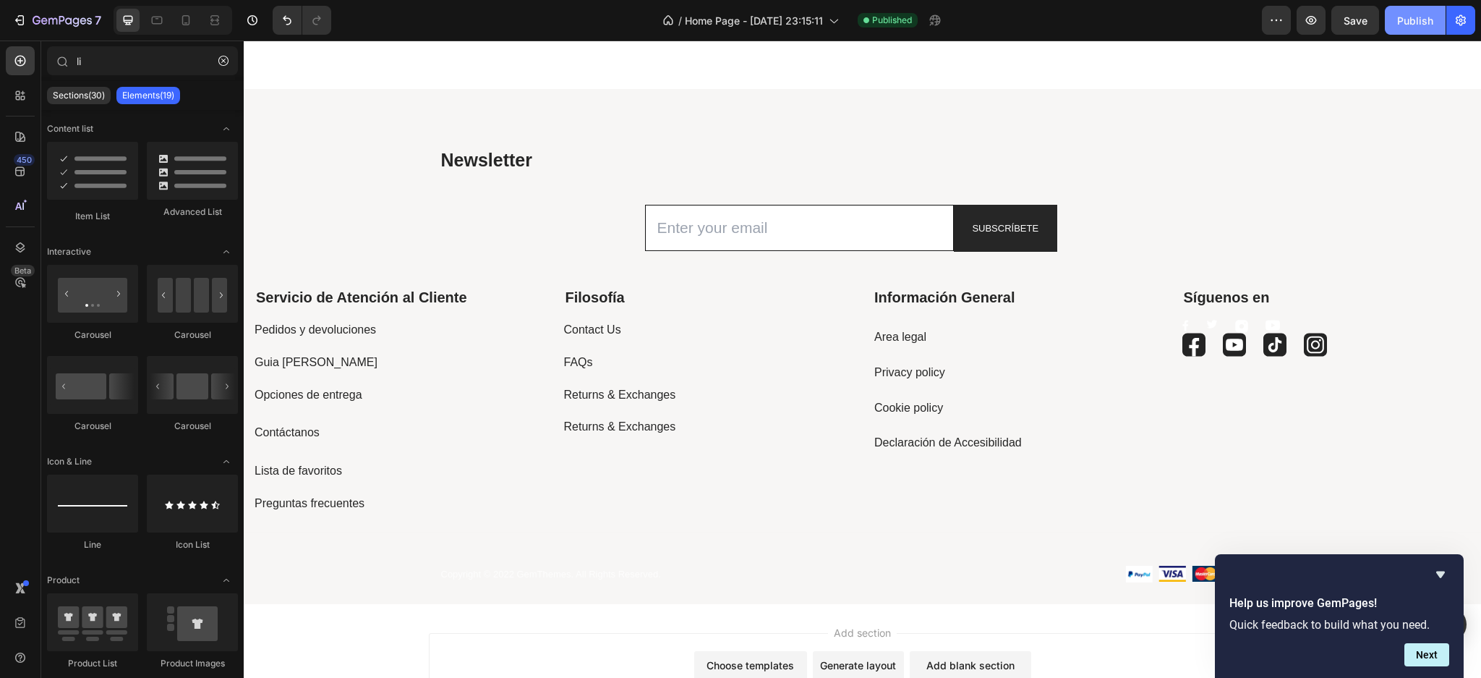
click at [1428, 11] on button "Publish" at bounding box center [1415, 20] width 61 height 29
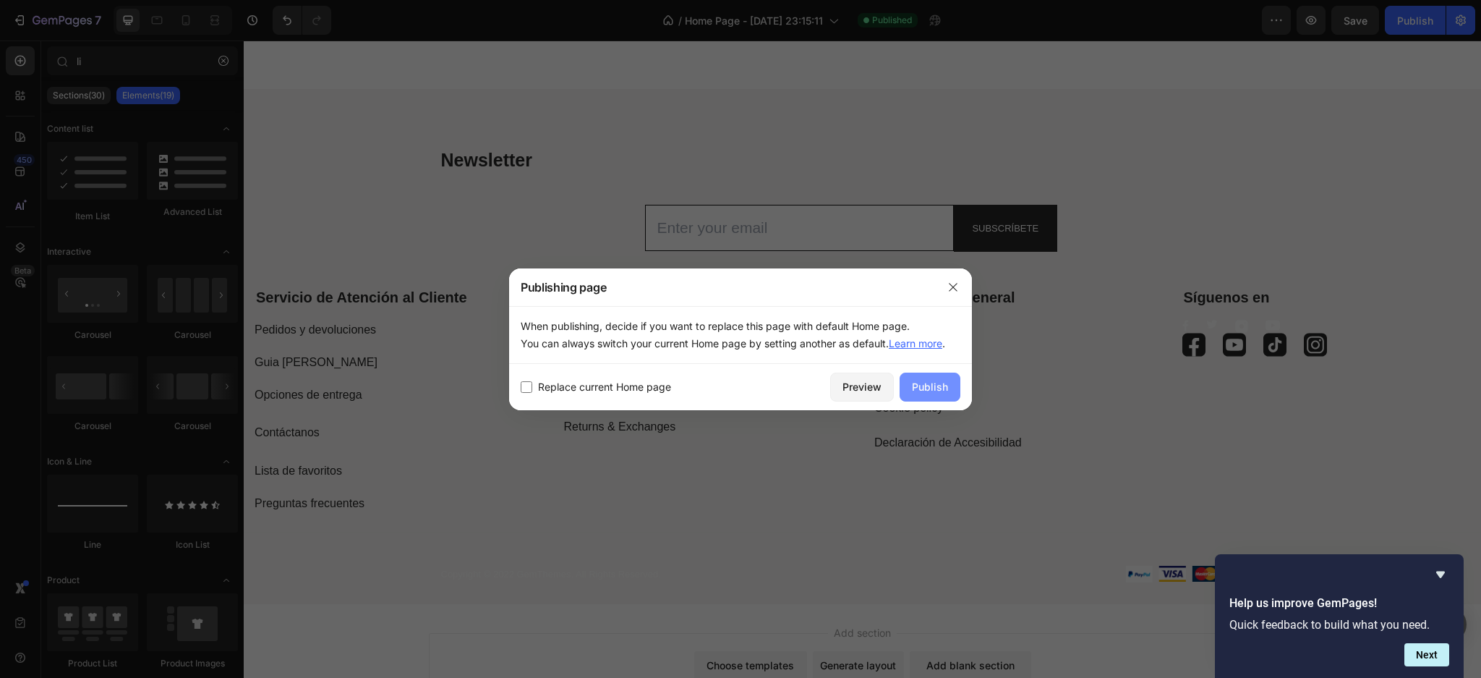
click at [909, 383] on button "Publish" at bounding box center [930, 387] width 61 height 29
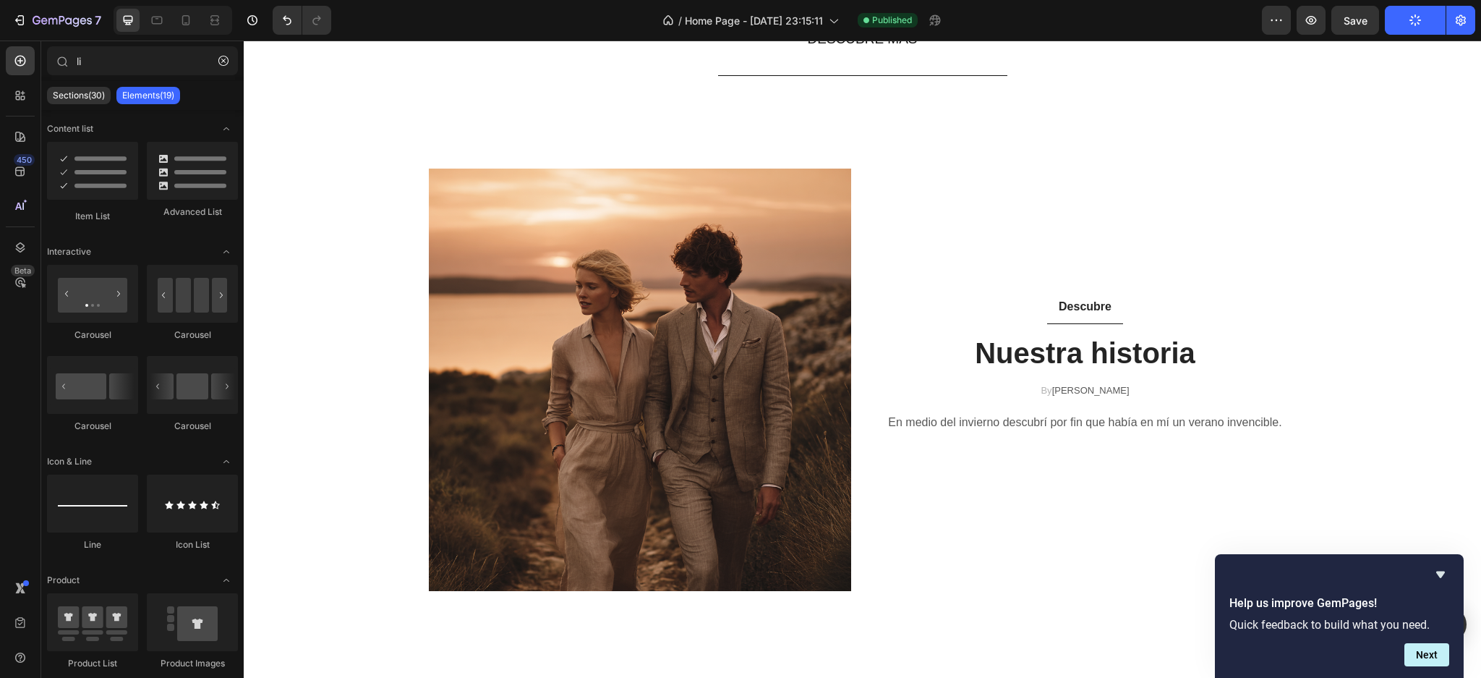
scroll to position [2060, 0]
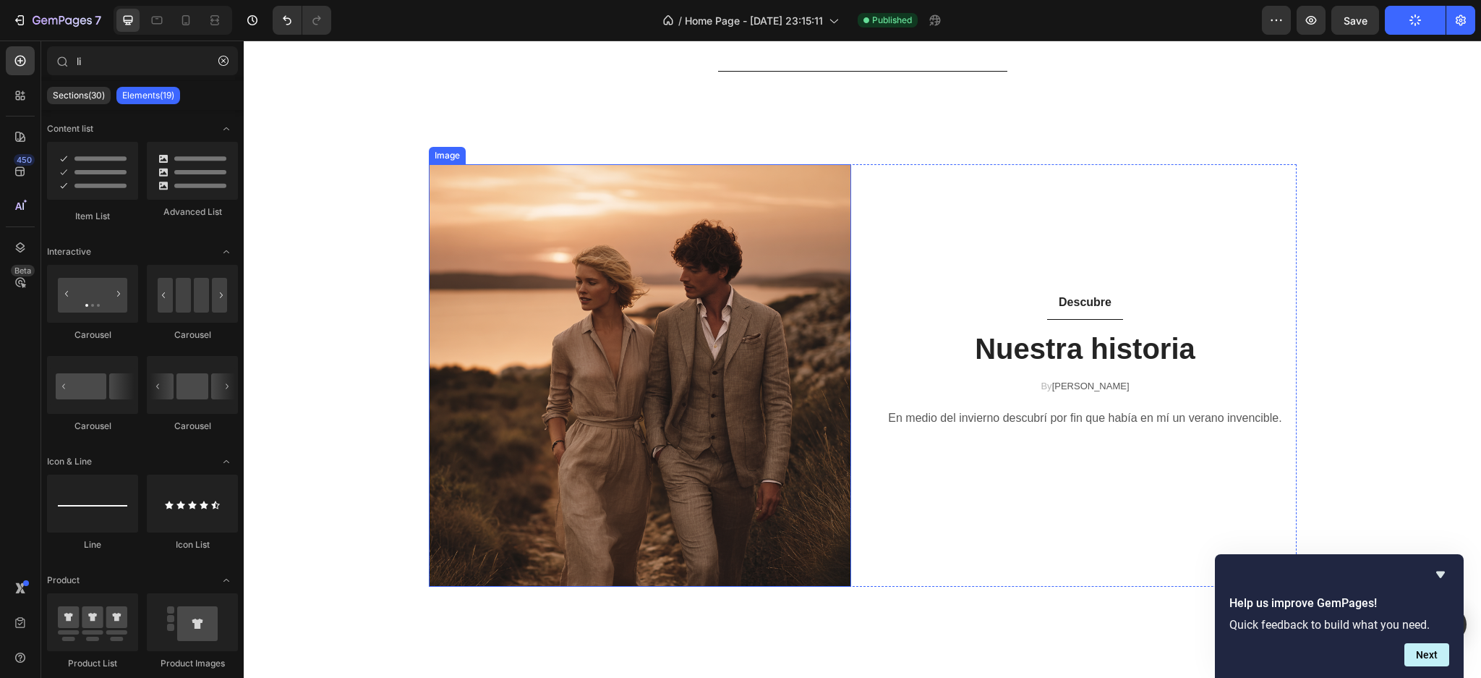
click at [655, 346] on img at bounding box center [640, 375] width 422 height 422
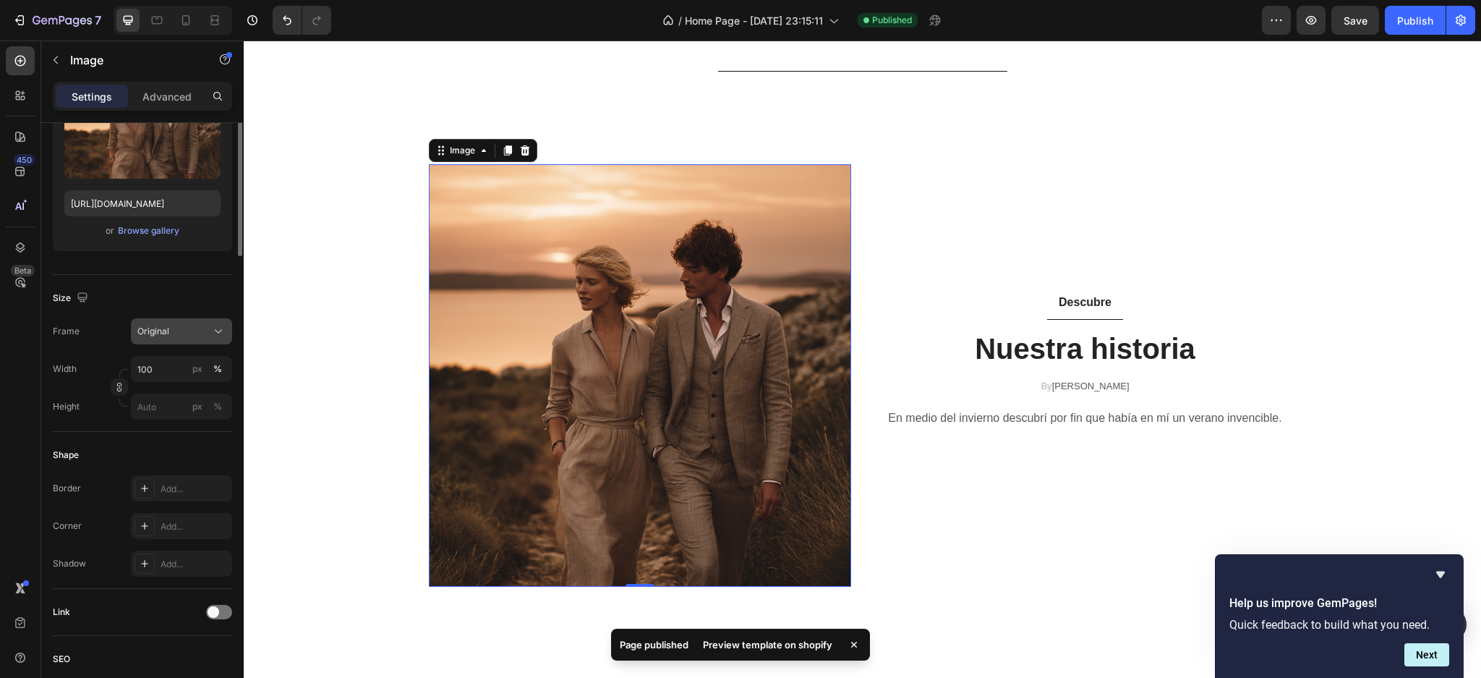
scroll to position [0, 0]
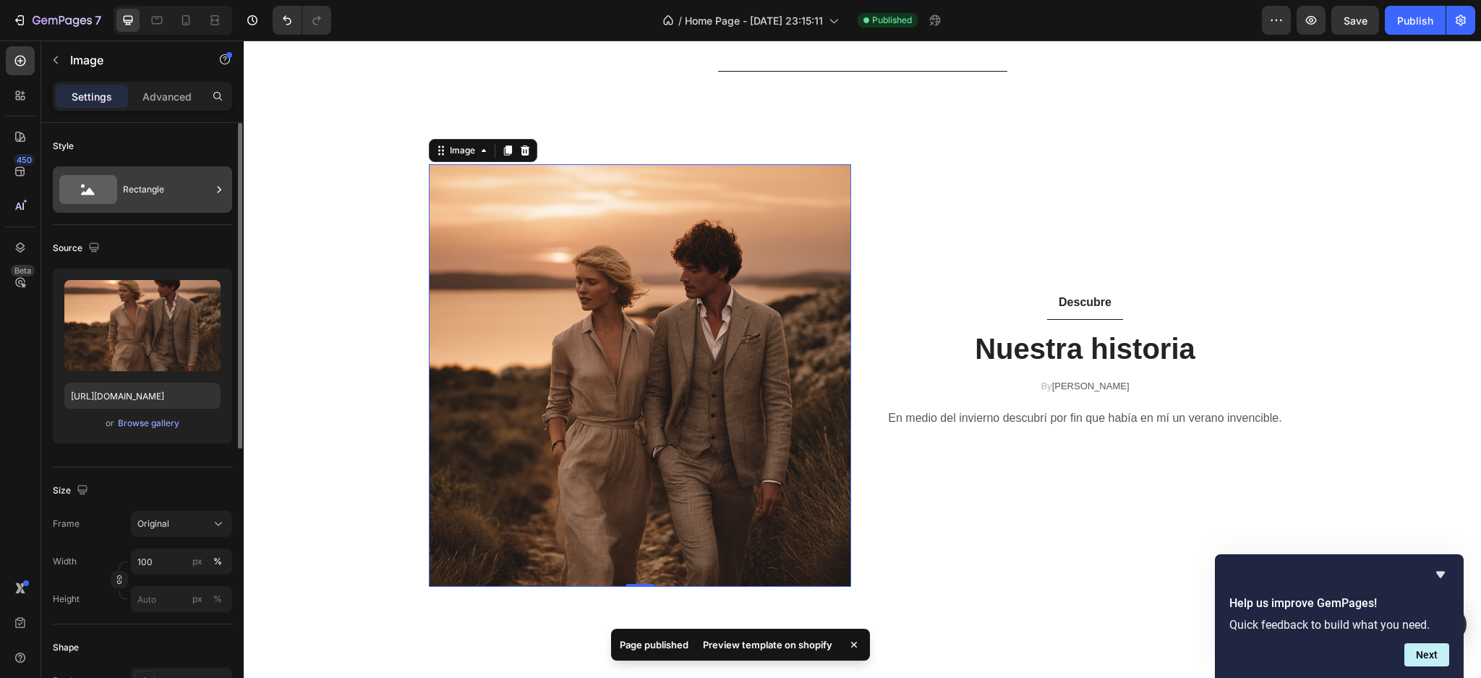
click at [156, 208] on div "Rectangle" at bounding box center [142, 189] width 179 height 46
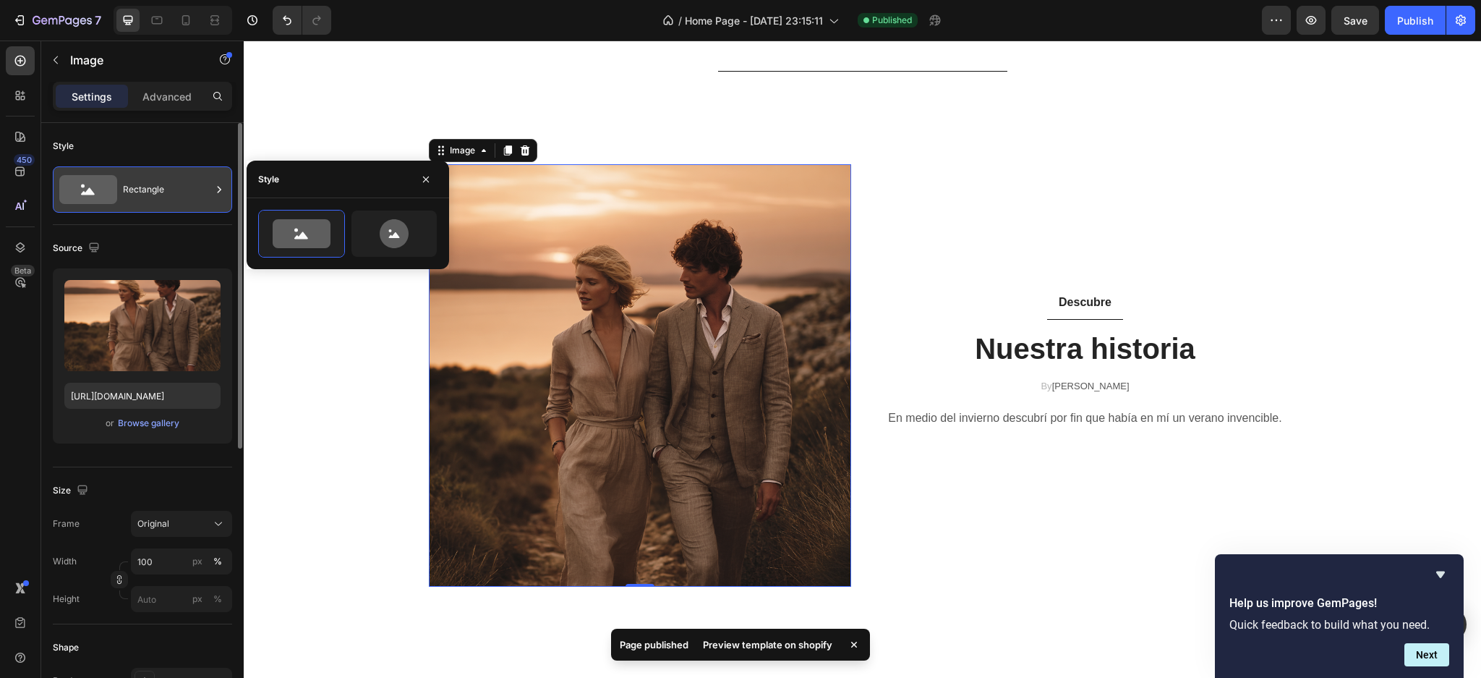
click at [201, 188] on div "Rectangle" at bounding box center [167, 189] width 88 height 33
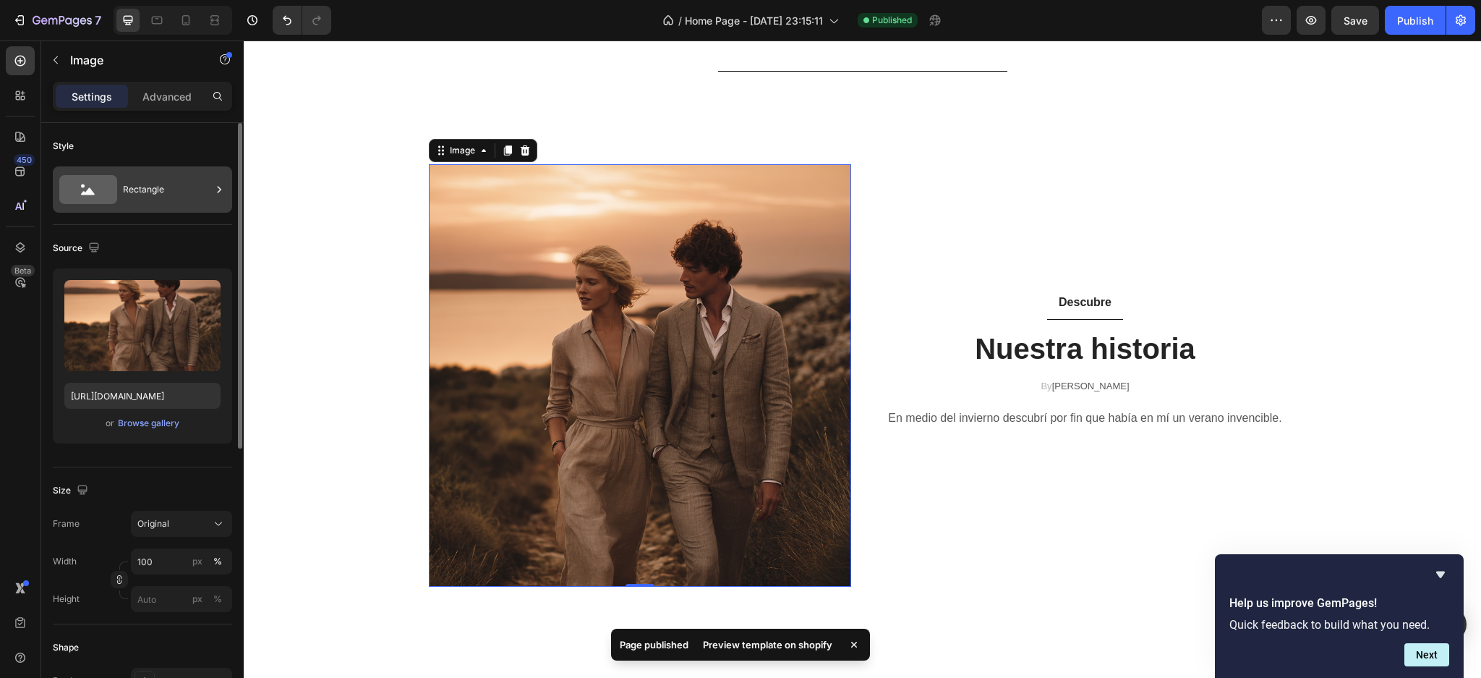
click at [213, 195] on icon at bounding box center [219, 189] width 14 height 14
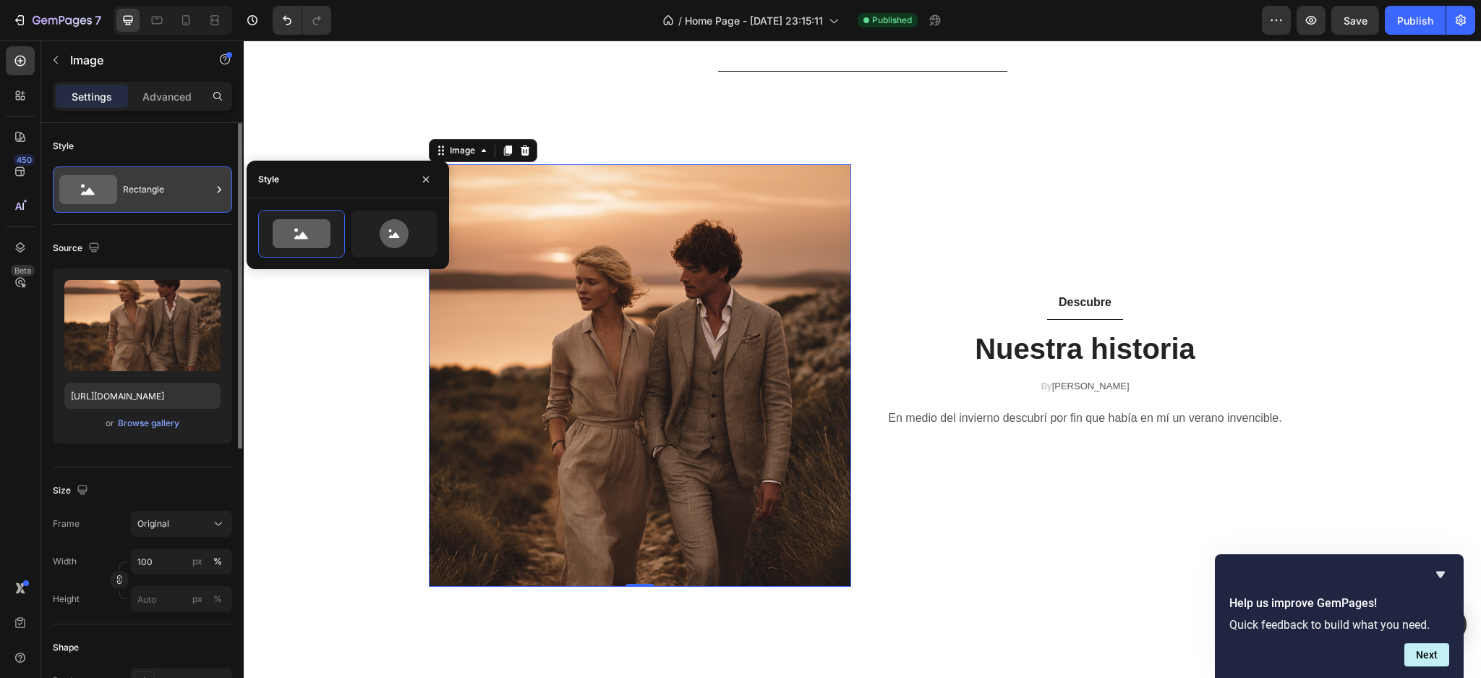
click at [208, 189] on div "Rectangle" at bounding box center [167, 189] width 88 height 33
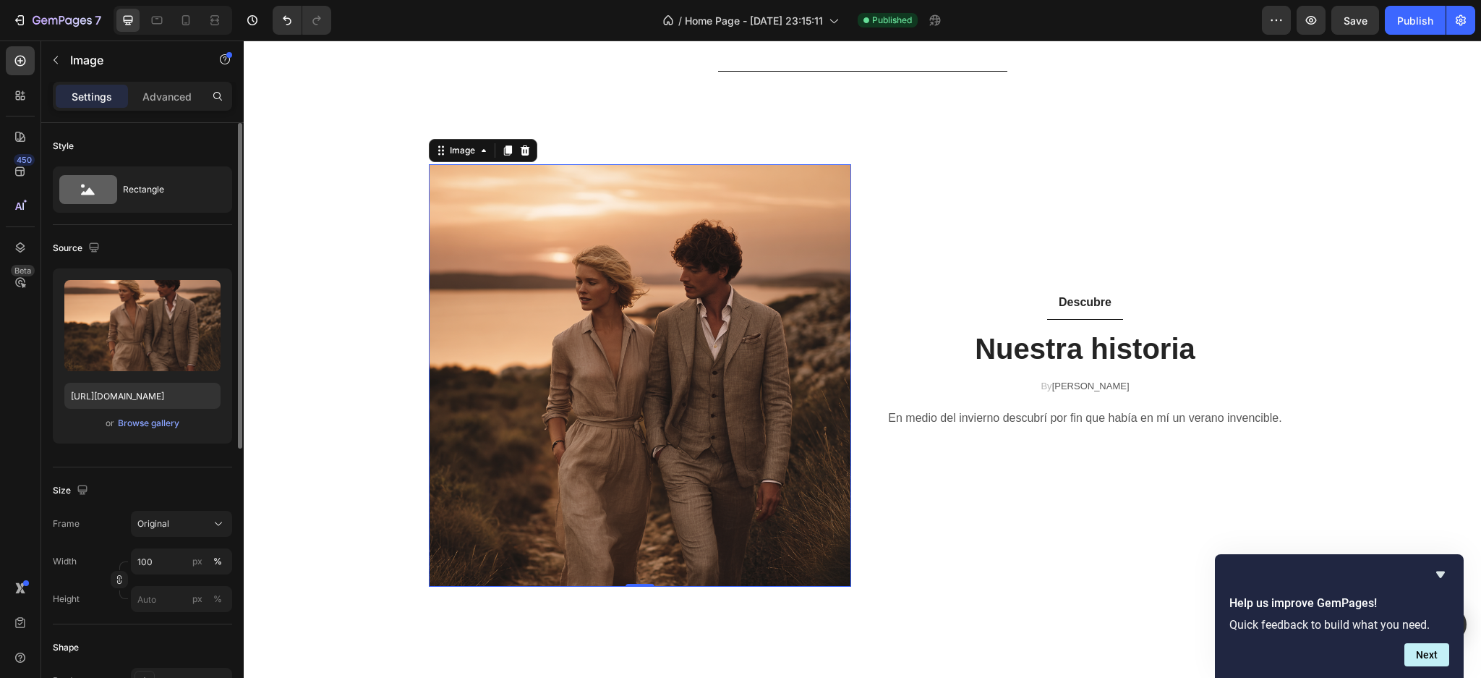
scroll to position [289, 0]
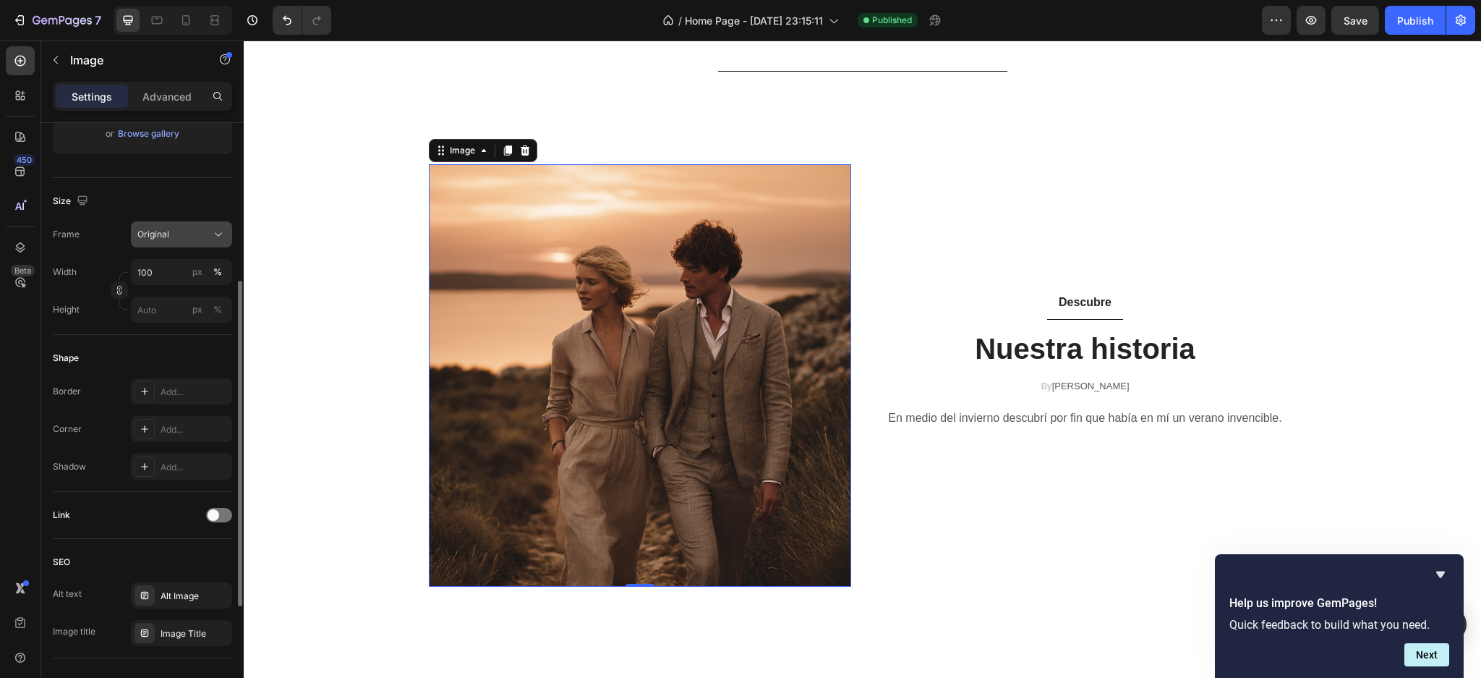
click at [193, 231] on div "Original" at bounding box center [172, 234] width 71 height 13
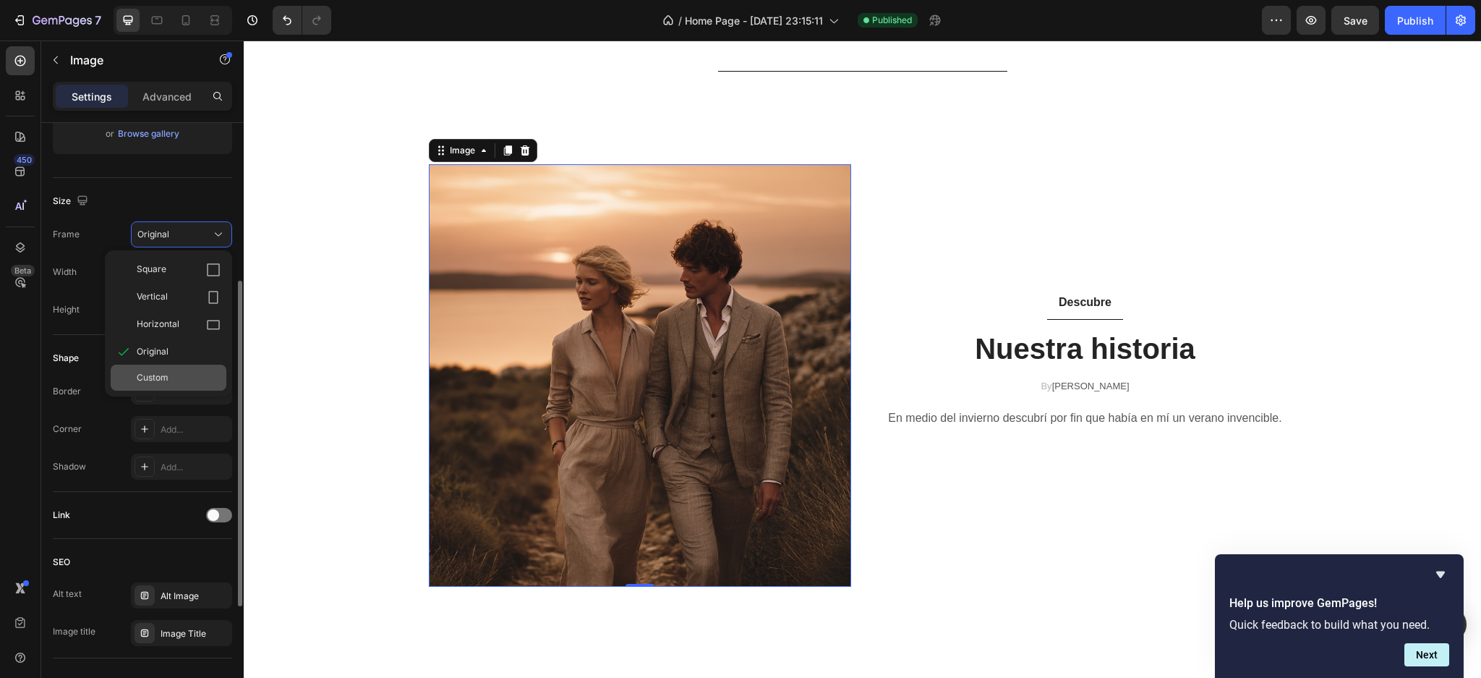
click at [163, 371] on span "Custom" at bounding box center [153, 377] width 32 height 13
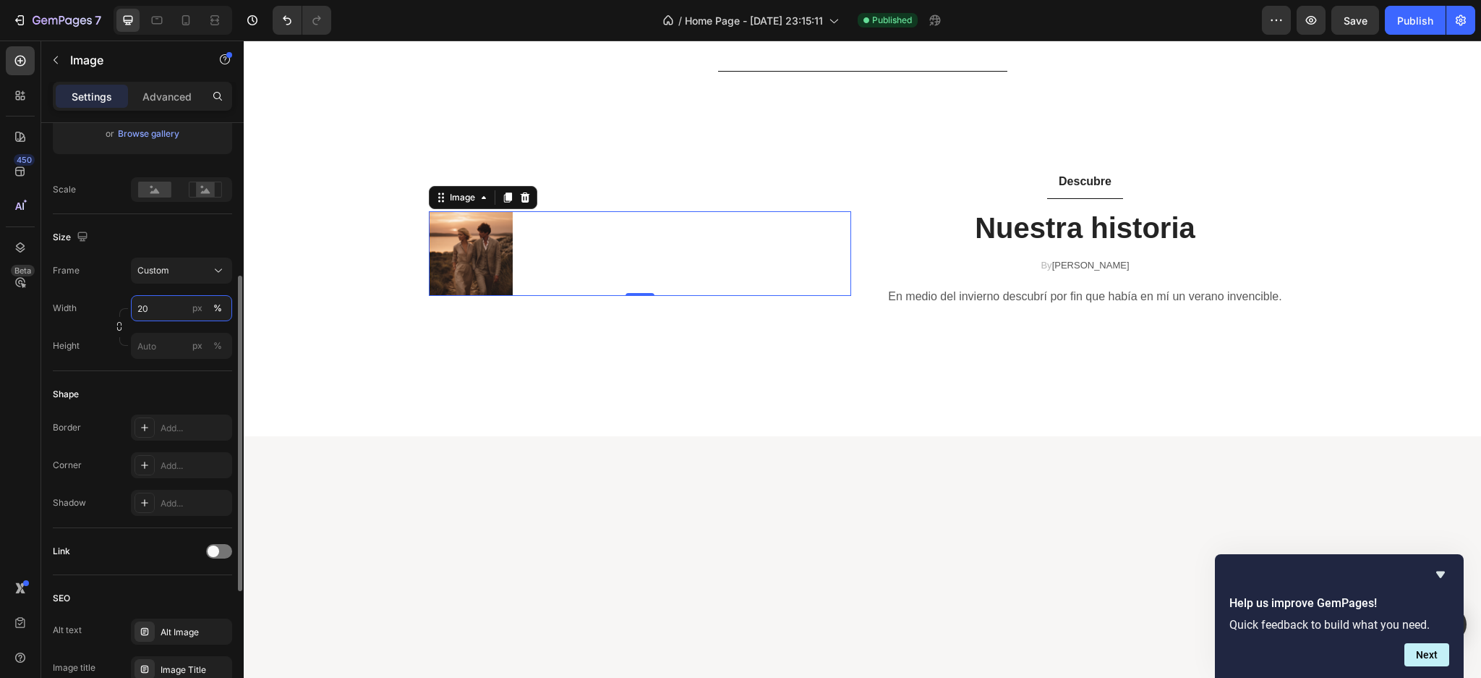
type input "2"
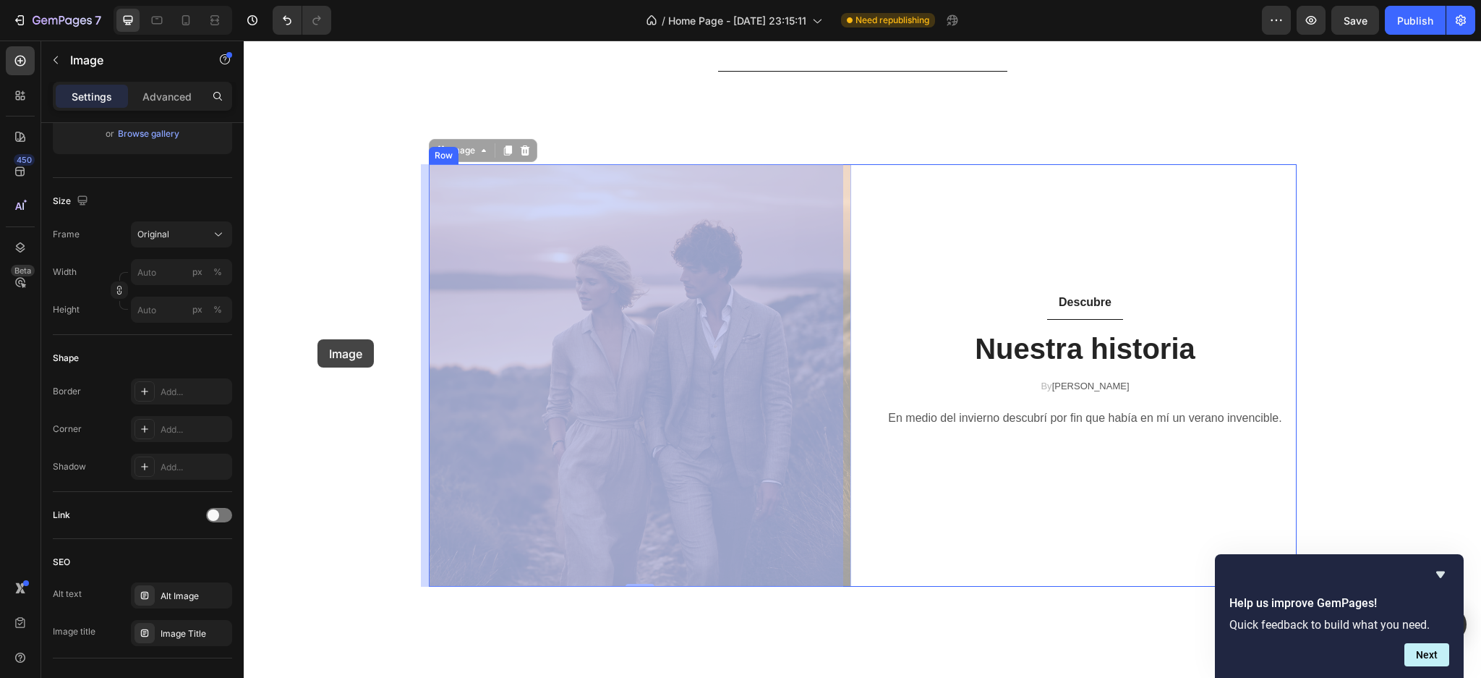
drag, startPoint x: 744, startPoint y: 317, endPoint x: 318, endPoint y: 339, distance: 427.3
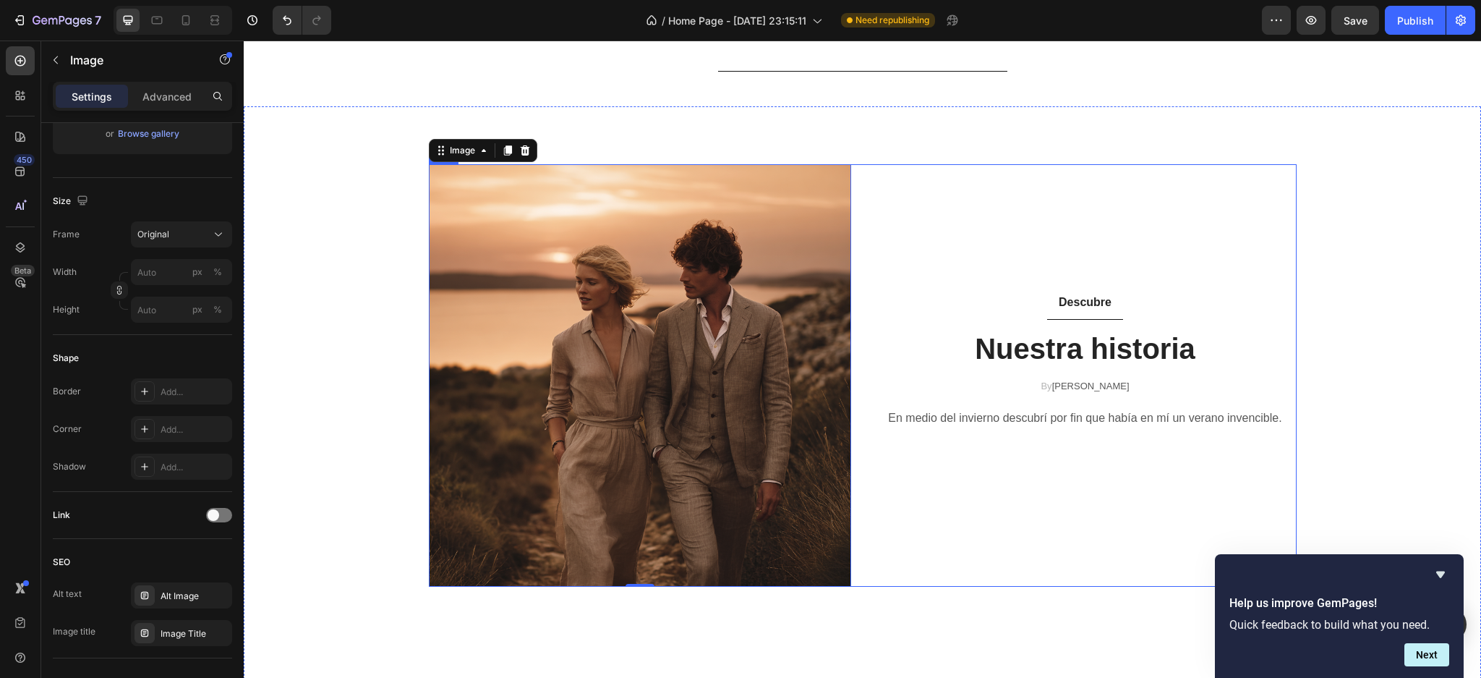
click at [956, 203] on div "Descubre Button Nuestra historia Heading By [PERSON_NAME] Text block Row En med…" at bounding box center [1085, 375] width 422 height 422
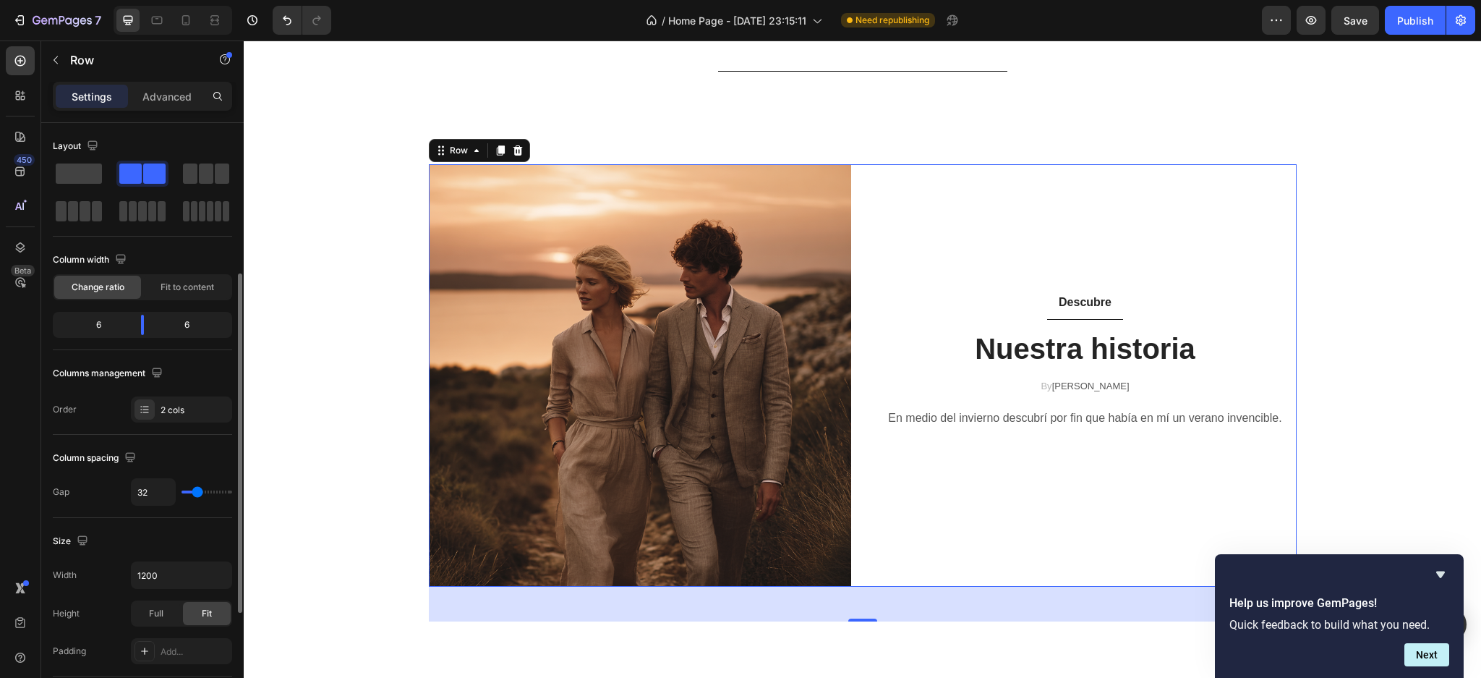
scroll to position [96, 0]
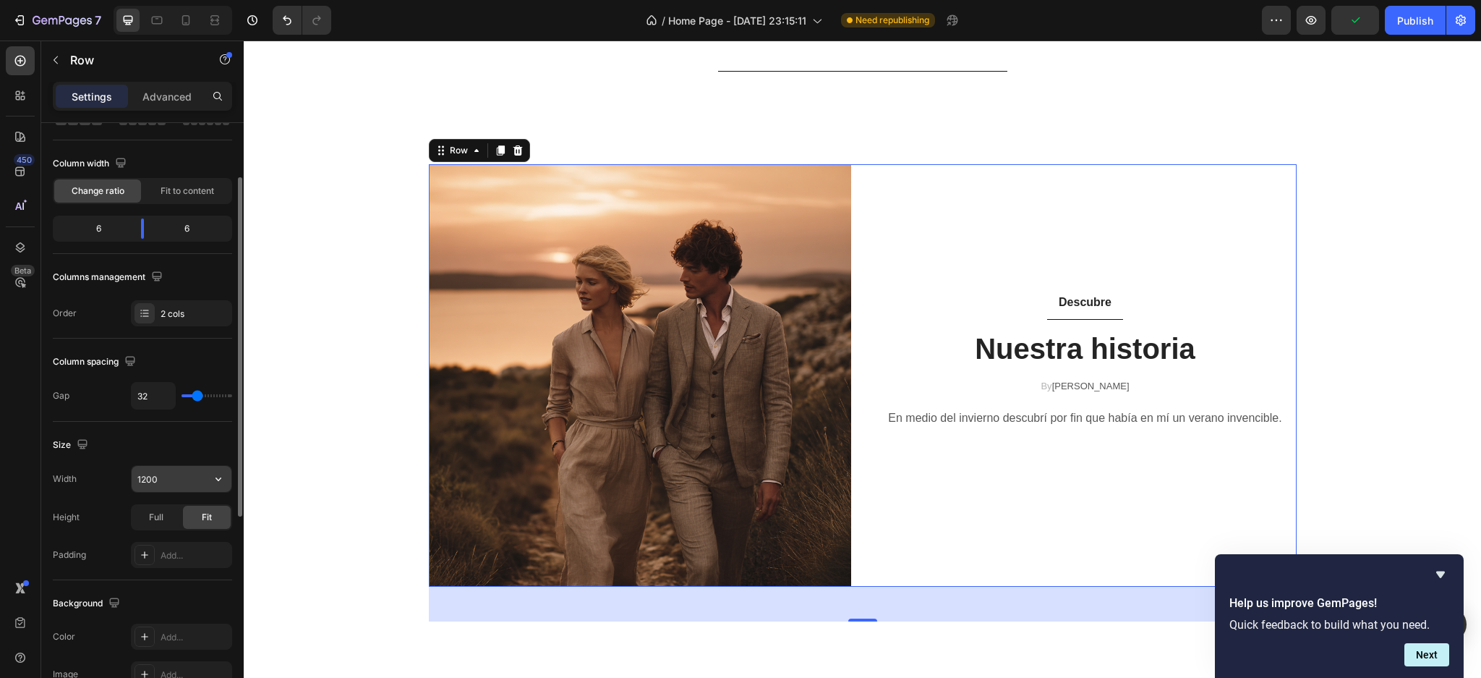
click at [179, 481] on input "1200" at bounding box center [182, 479] width 100 height 26
click at [230, 479] on button "button" at bounding box center [218, 479] width 26 height 26
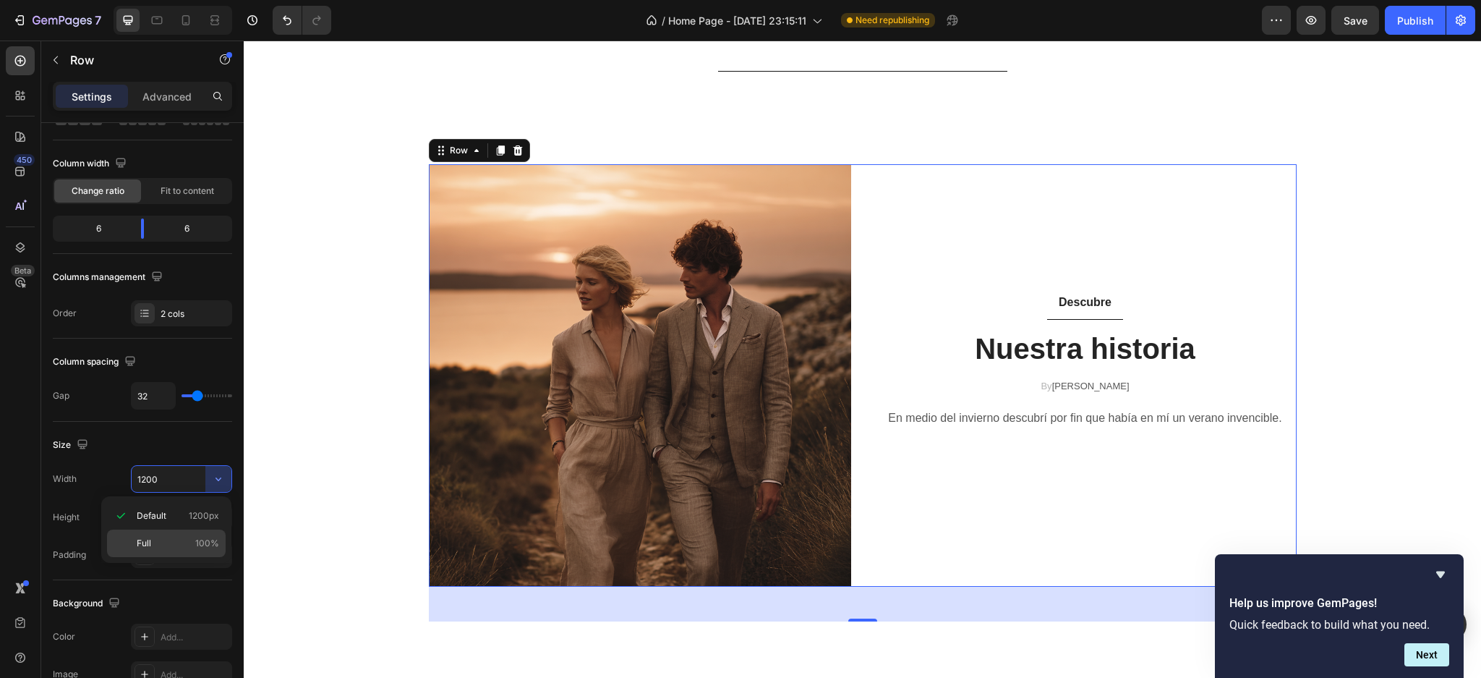
click at [140, 531] on div "Full 100%" at bounding box center [166, 542] width 119 height 27
type input "100%"
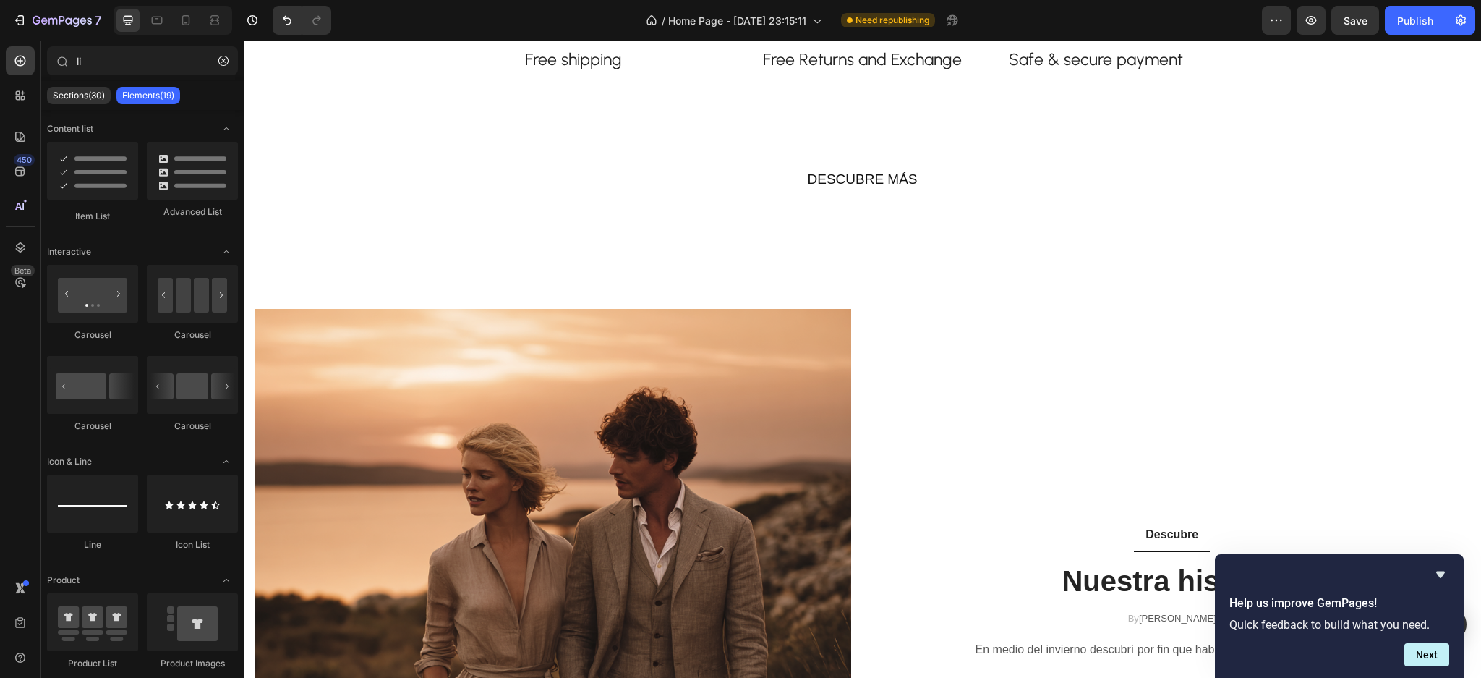
scroll to position [1892, 0]
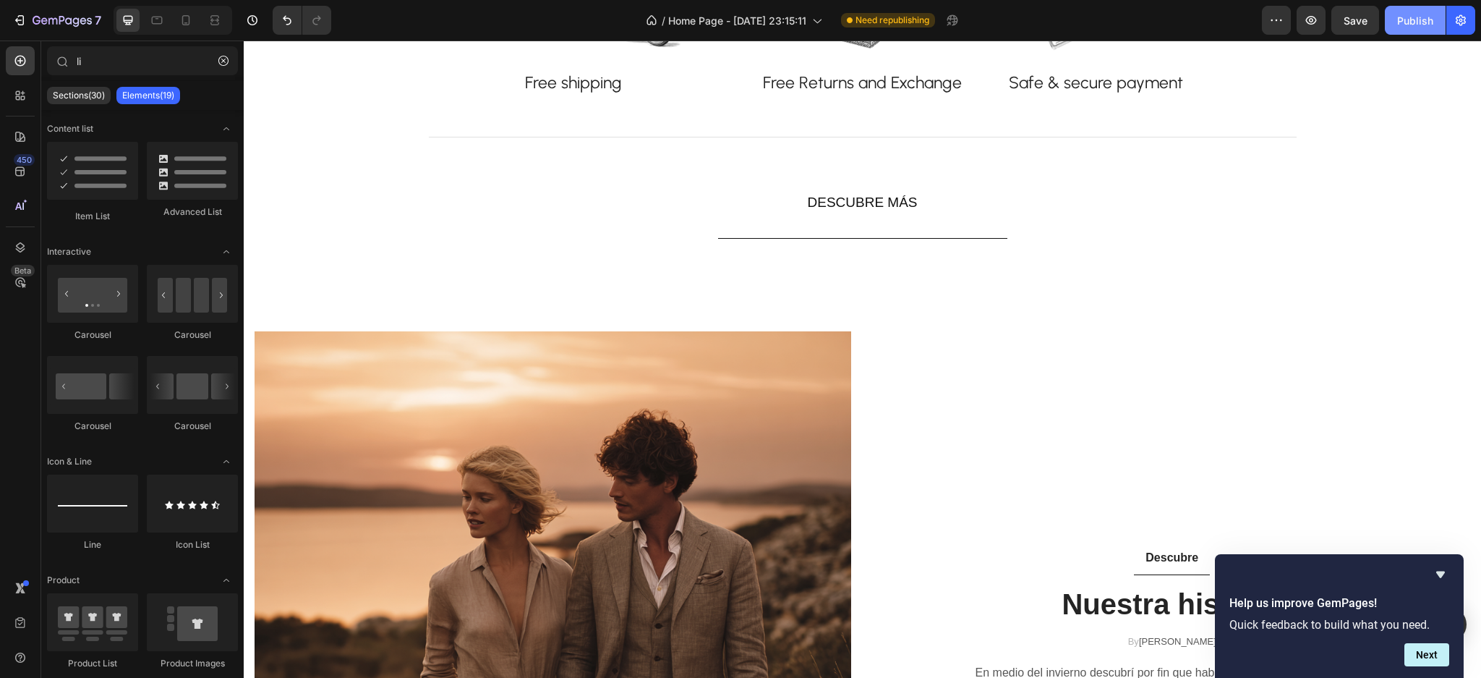
click at [1438, 24] on button "Publish" at bounding box center [1415, 20] width 61 height 29
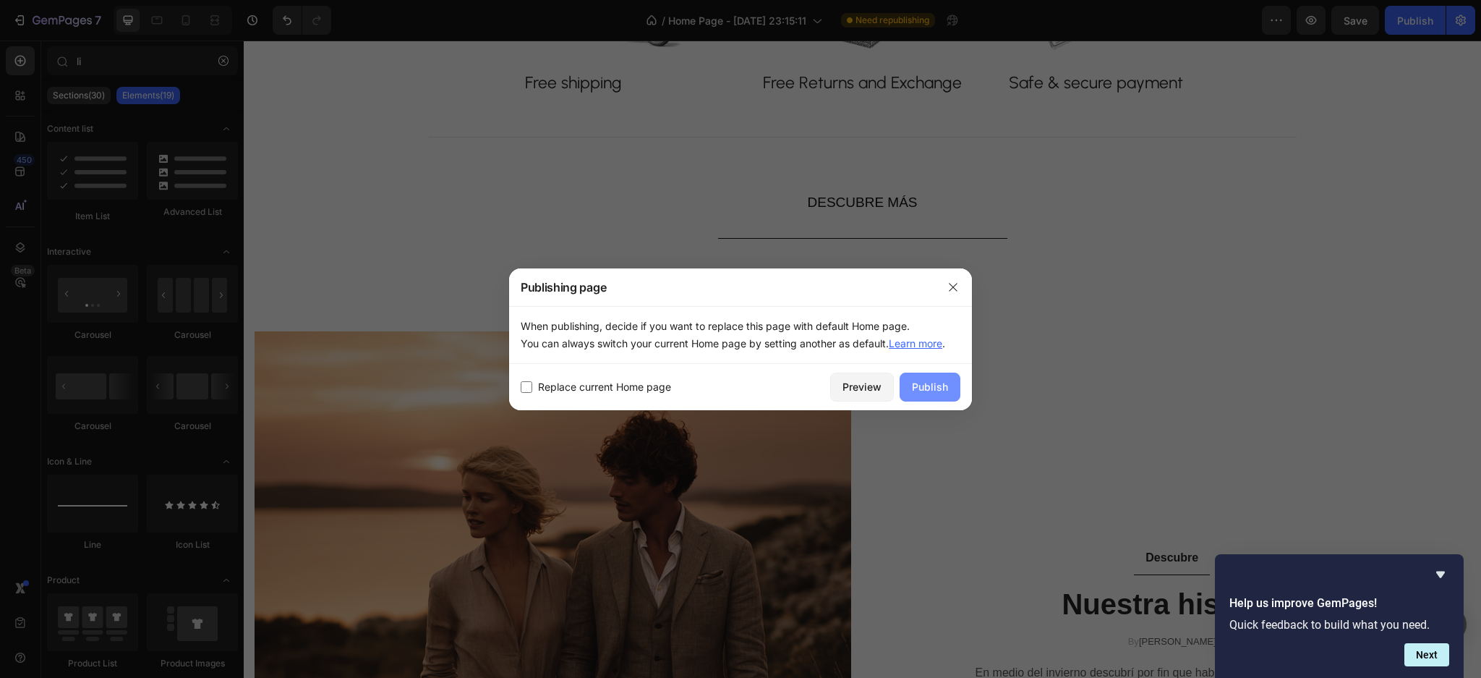
click at [935, 386] on div "Publish" at bounding box center [930, 386] width 36 height 15
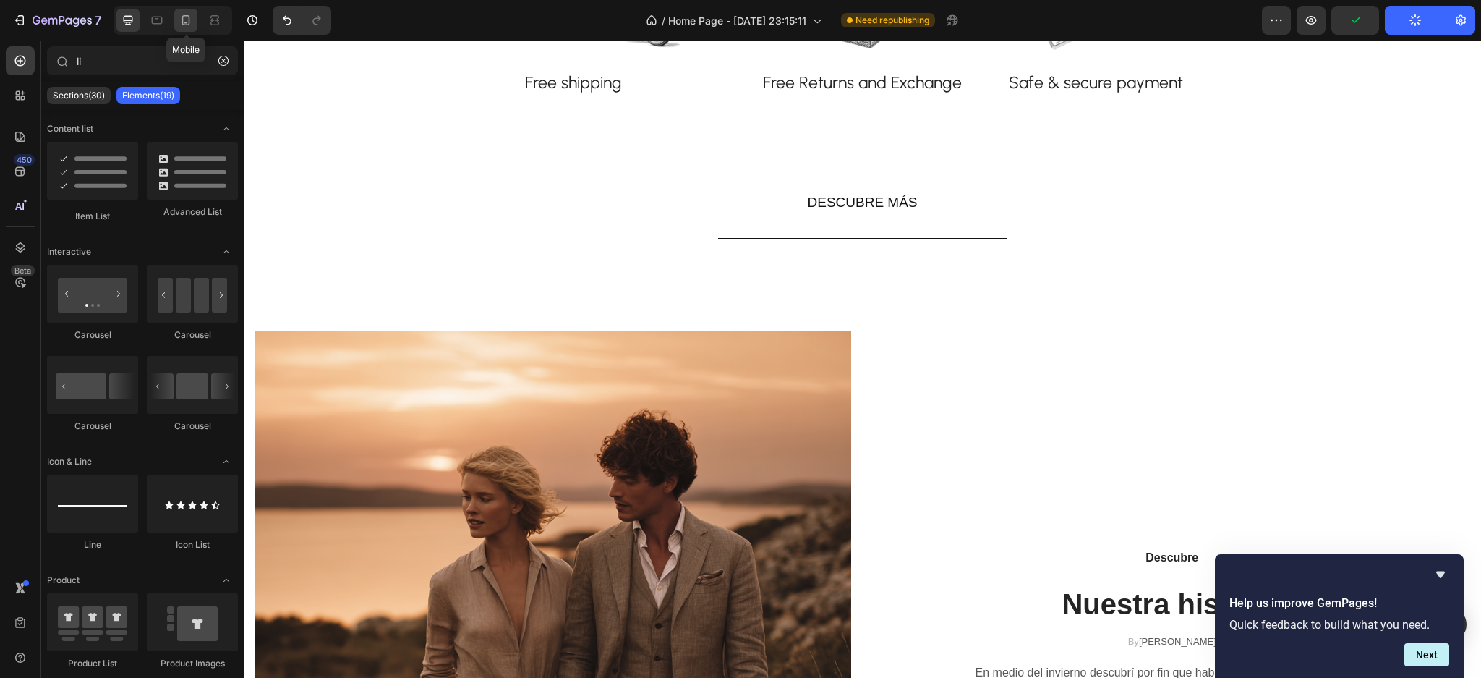
click at [188, 21] on icon at bounding box center [186, 20] width 14 height 14
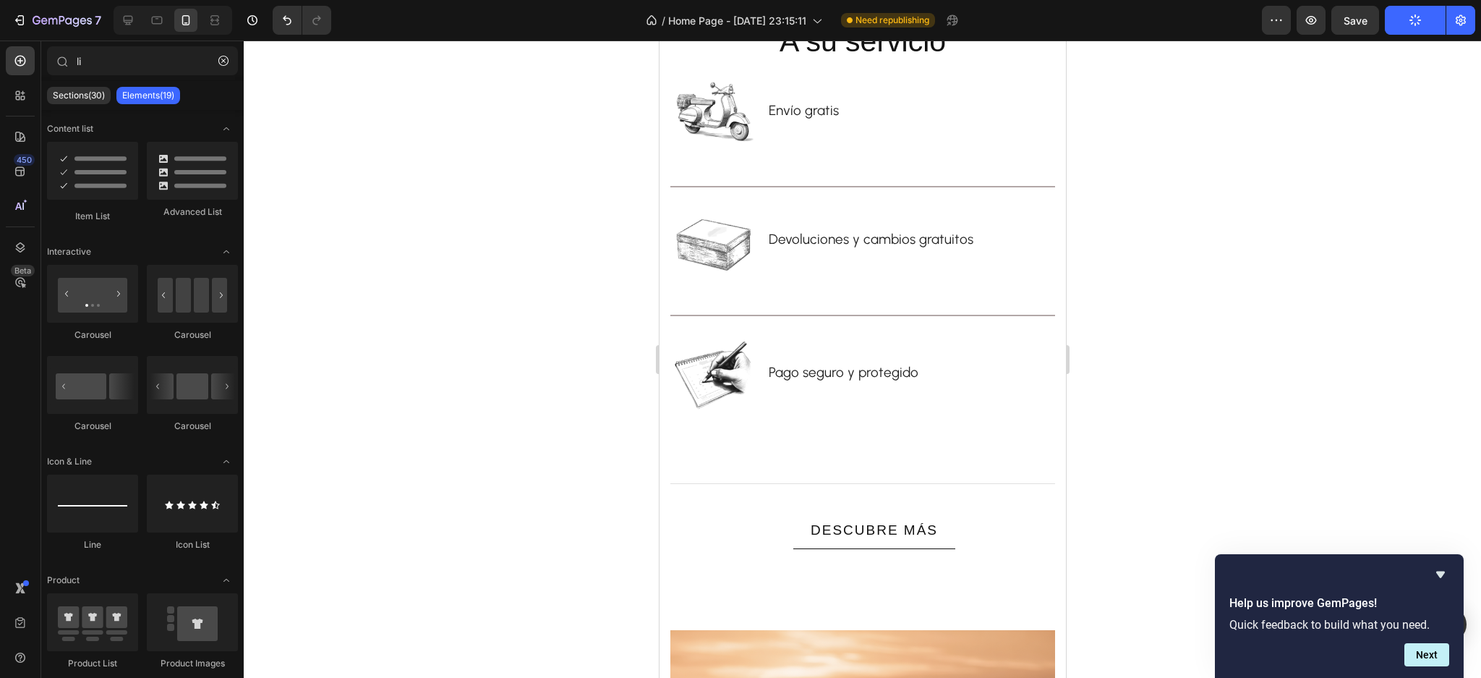
scroll to position [2647, 0]
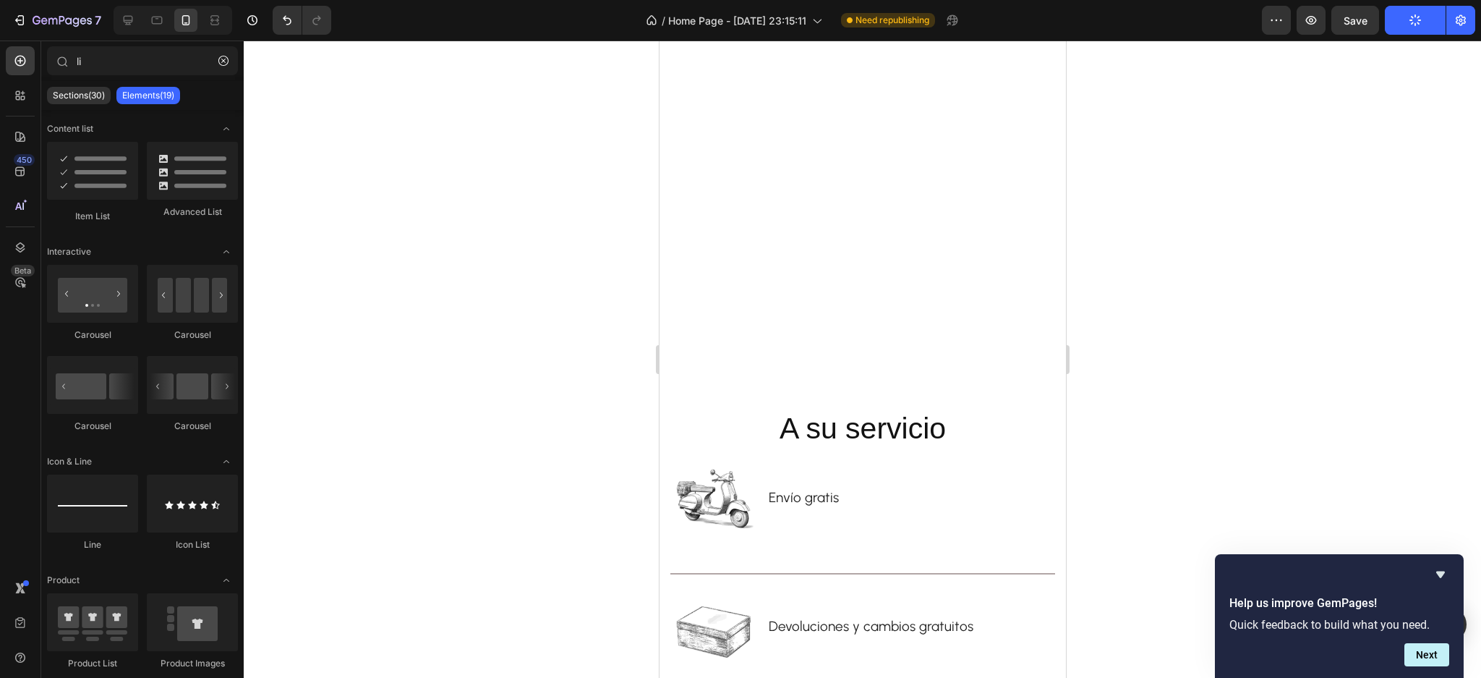
drag, startPoint x: 1055, startPoint y: 496, endPoint x: 1732, endPoint y: 421, distance: 681.9
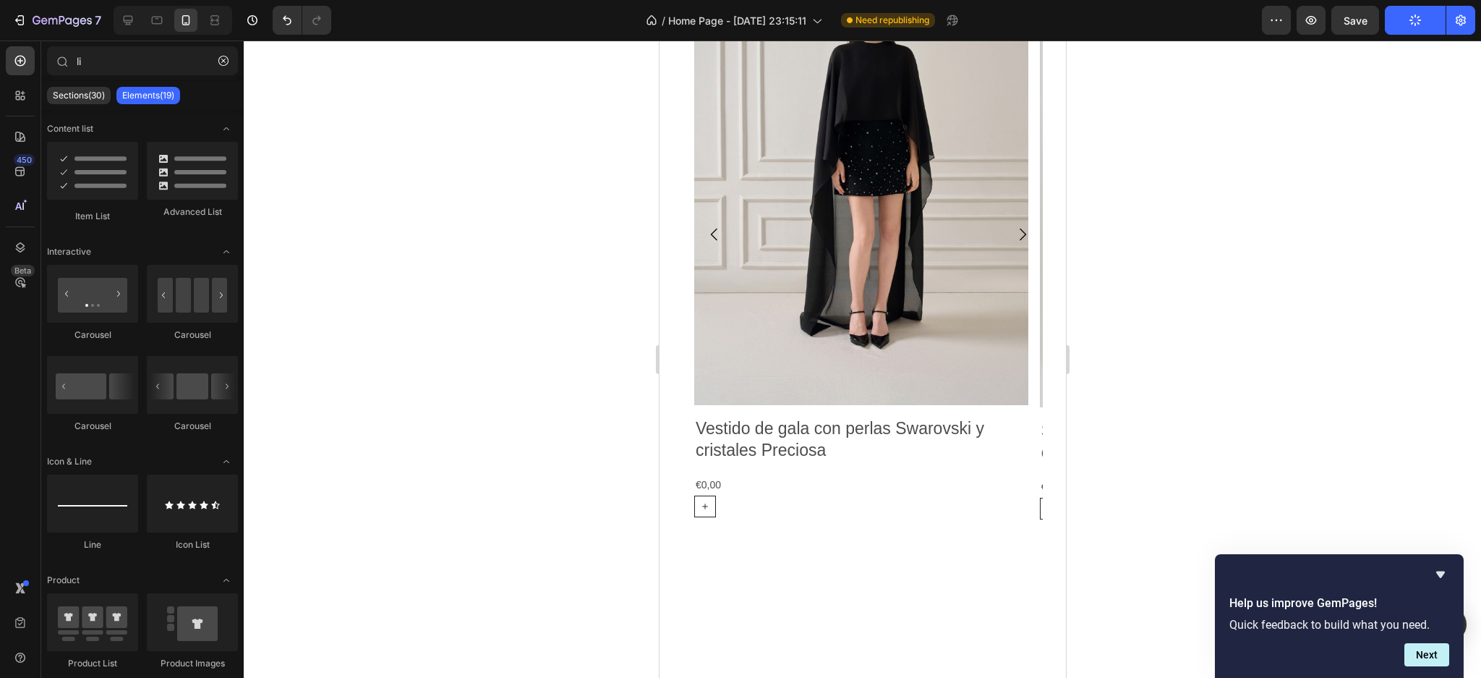
scroll to position [1673, 0]
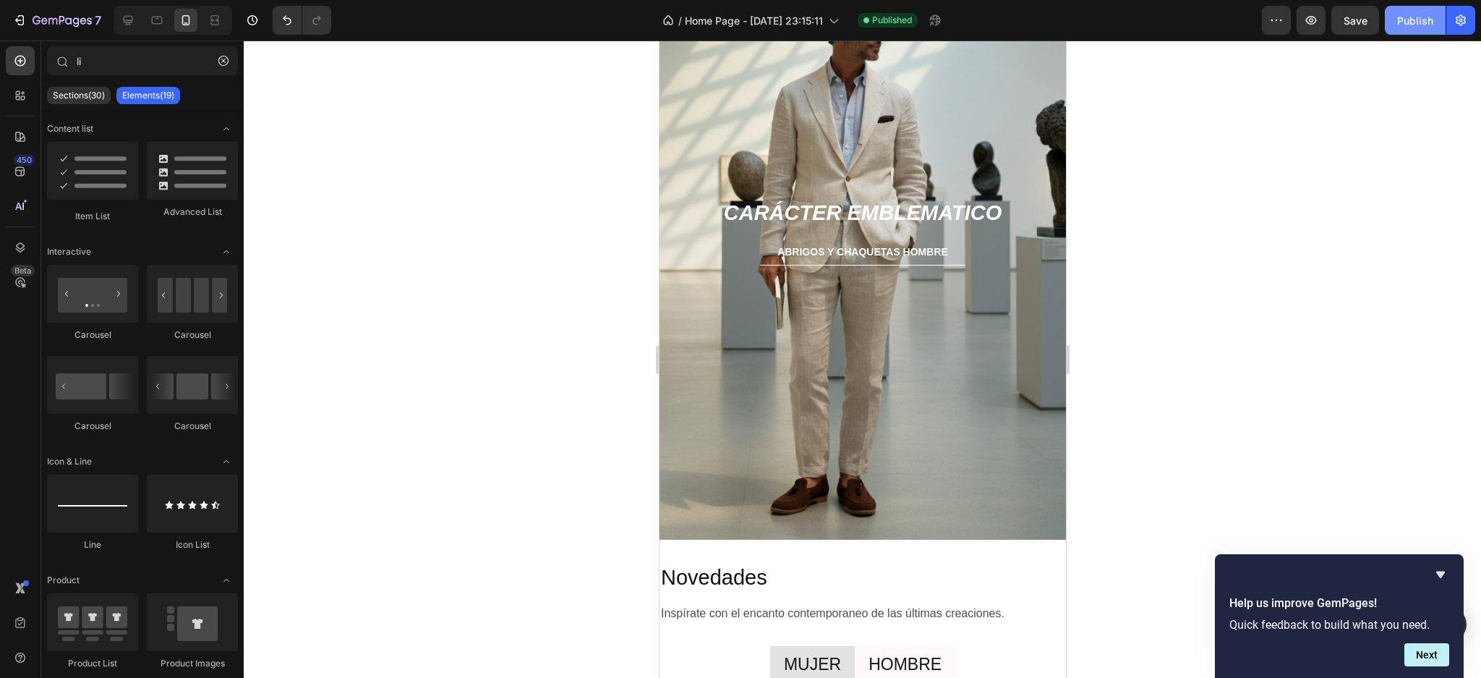
click at [1412, 31] on button "Publish" at bounding box center [1415, 20] width 61 height 29
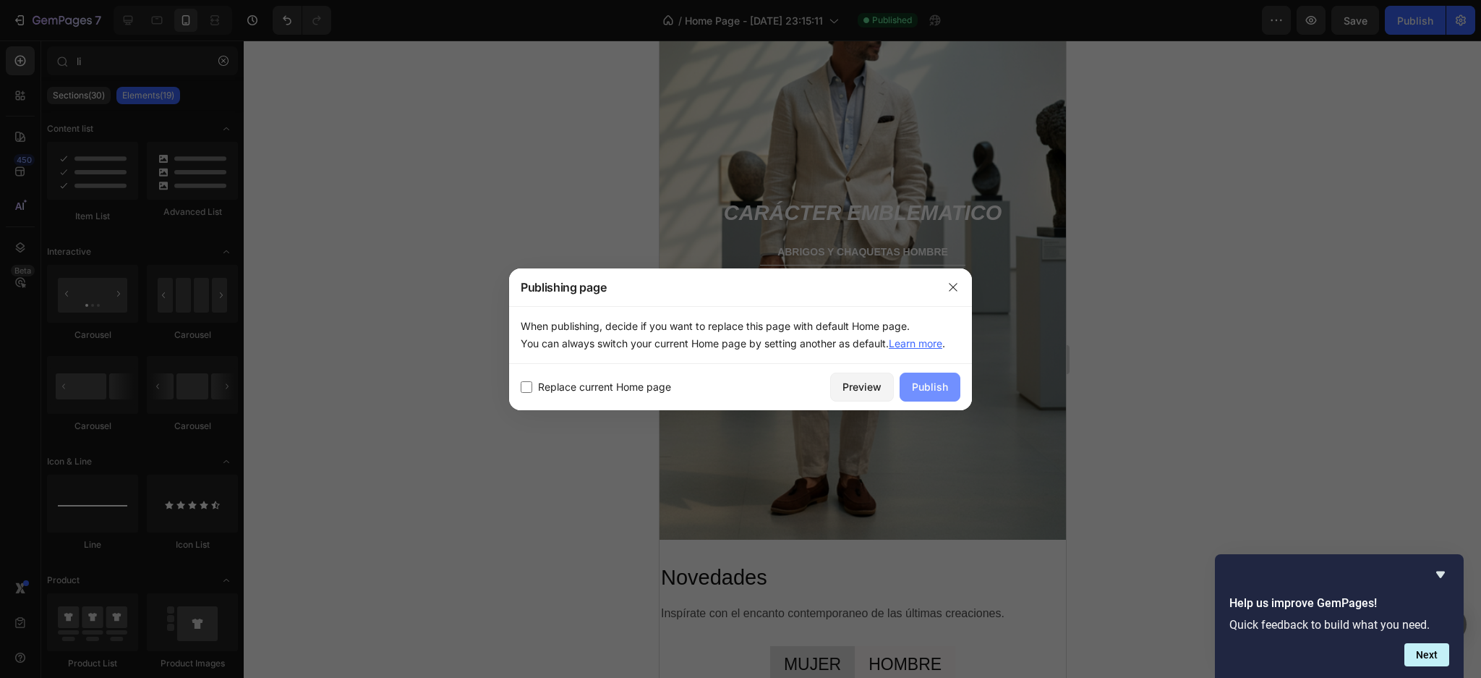
click at [908, 380] on button "Publish" at bounding box center [930, 387] width 61 height 29
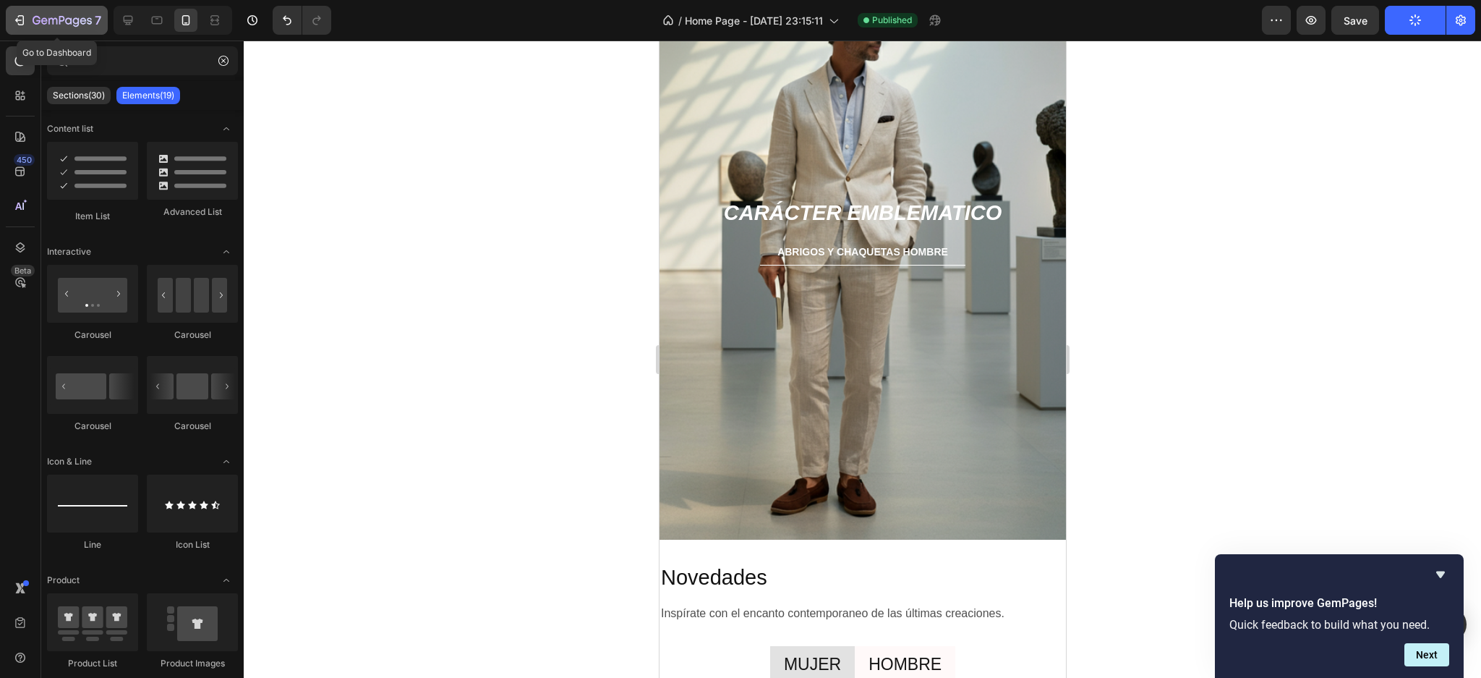
click at [33, 19] on icon "button" at bounding box center [62, 21] width 59 height 12
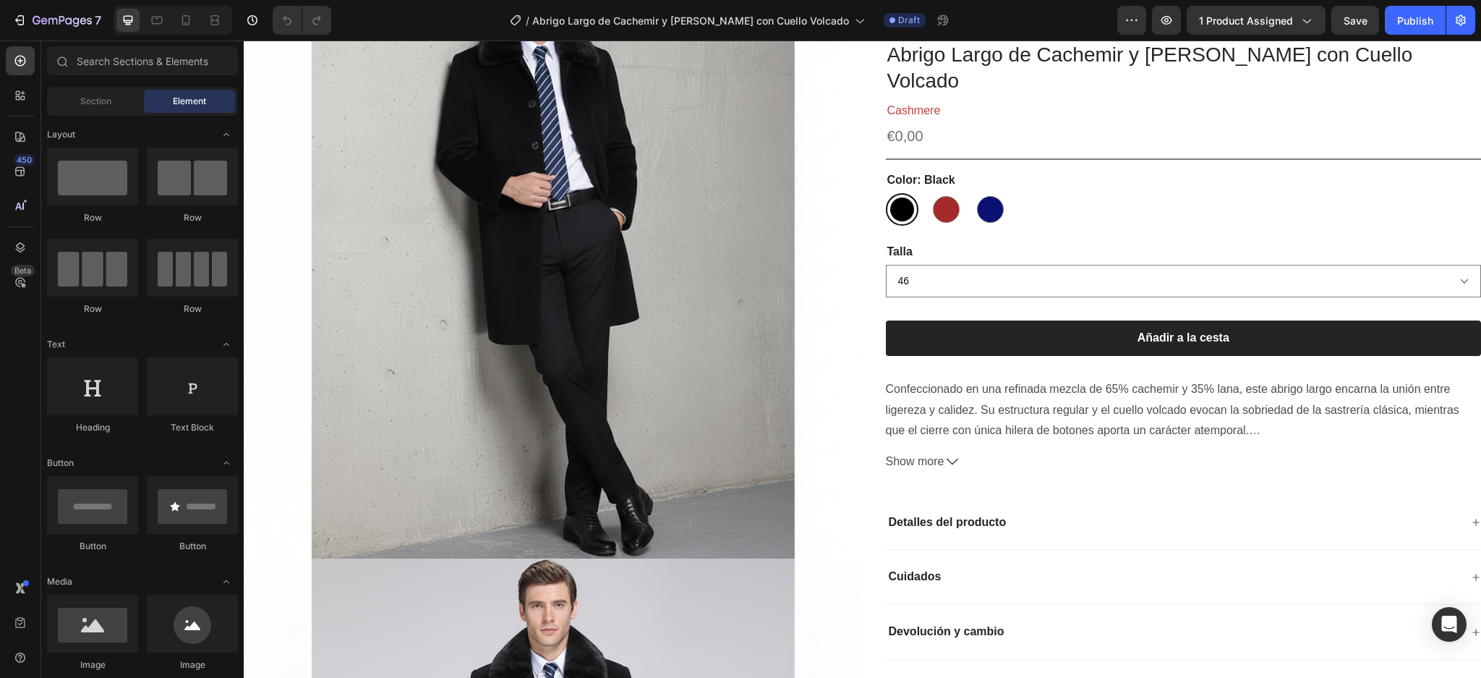
scroll to position [229, 0]
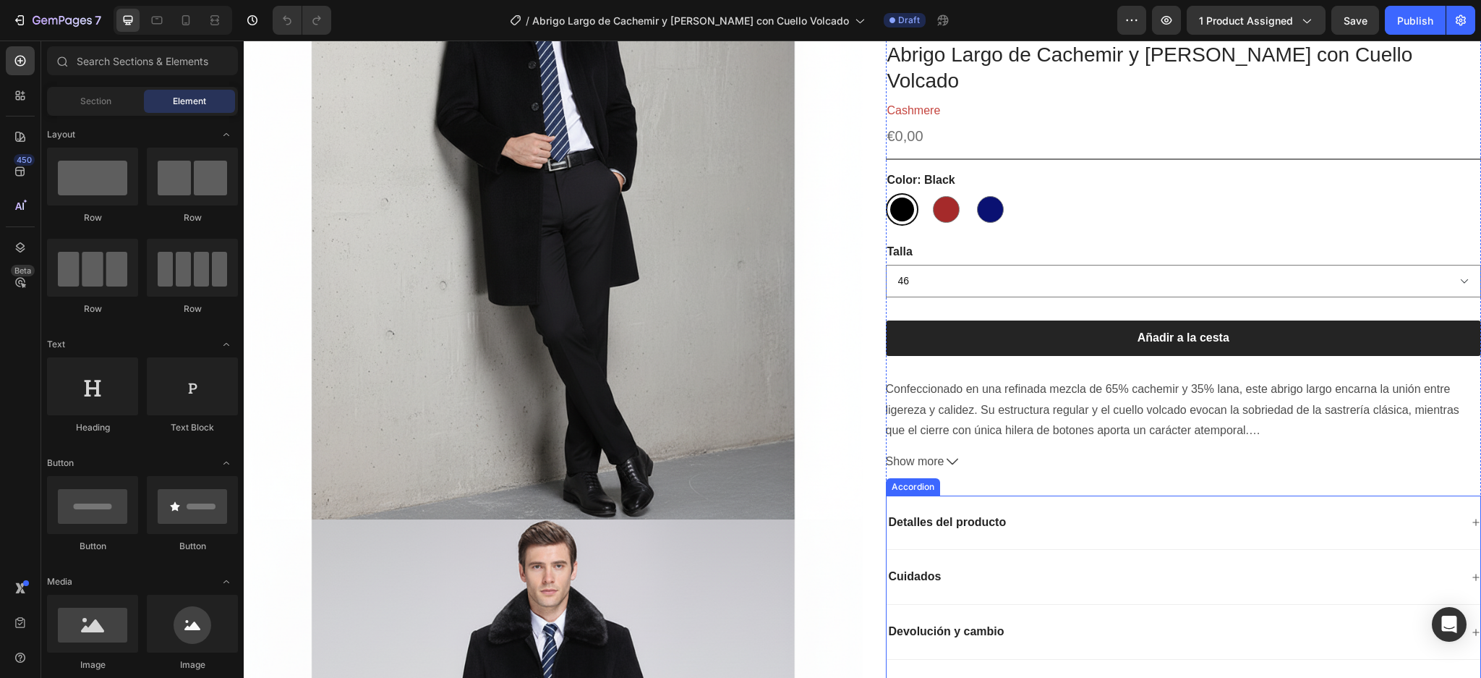
click at [1472, 518] on icon at bounding box center [1476, 522] width 9 height 9
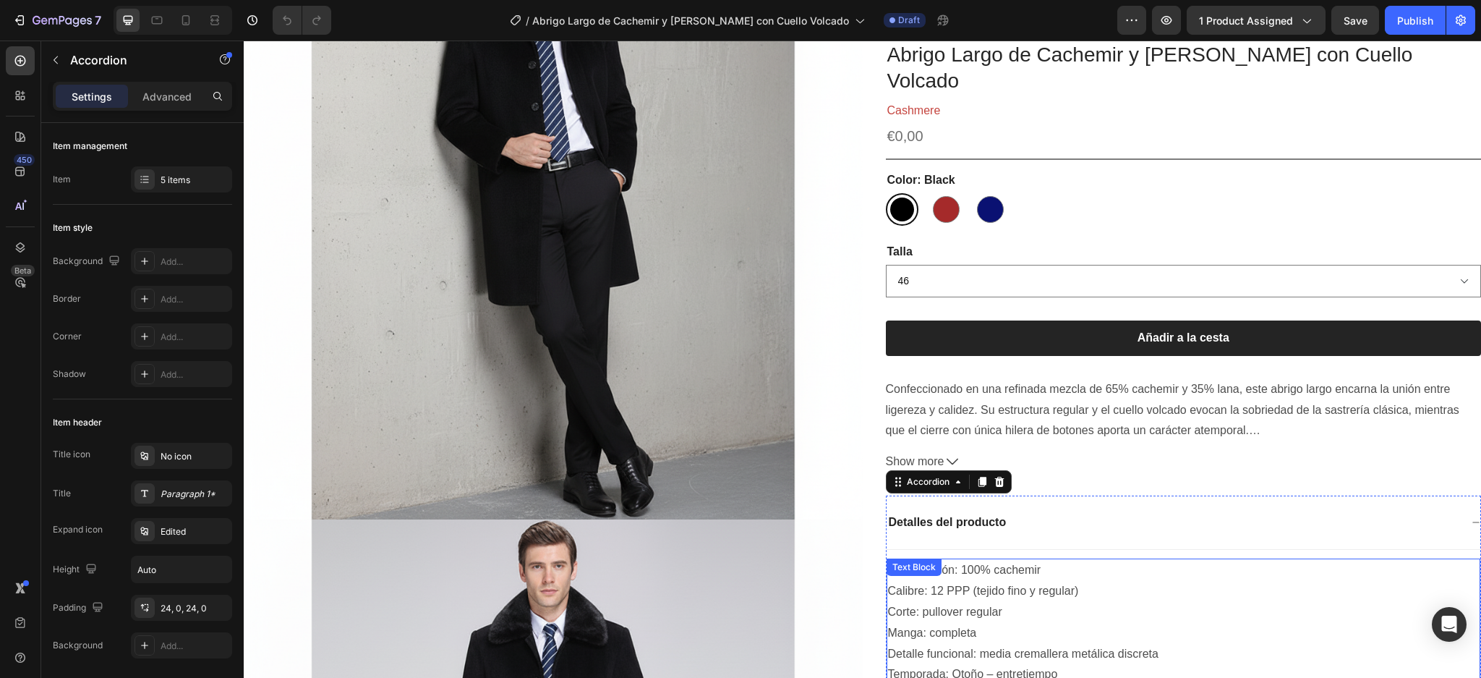
scroll to position [326, 0]
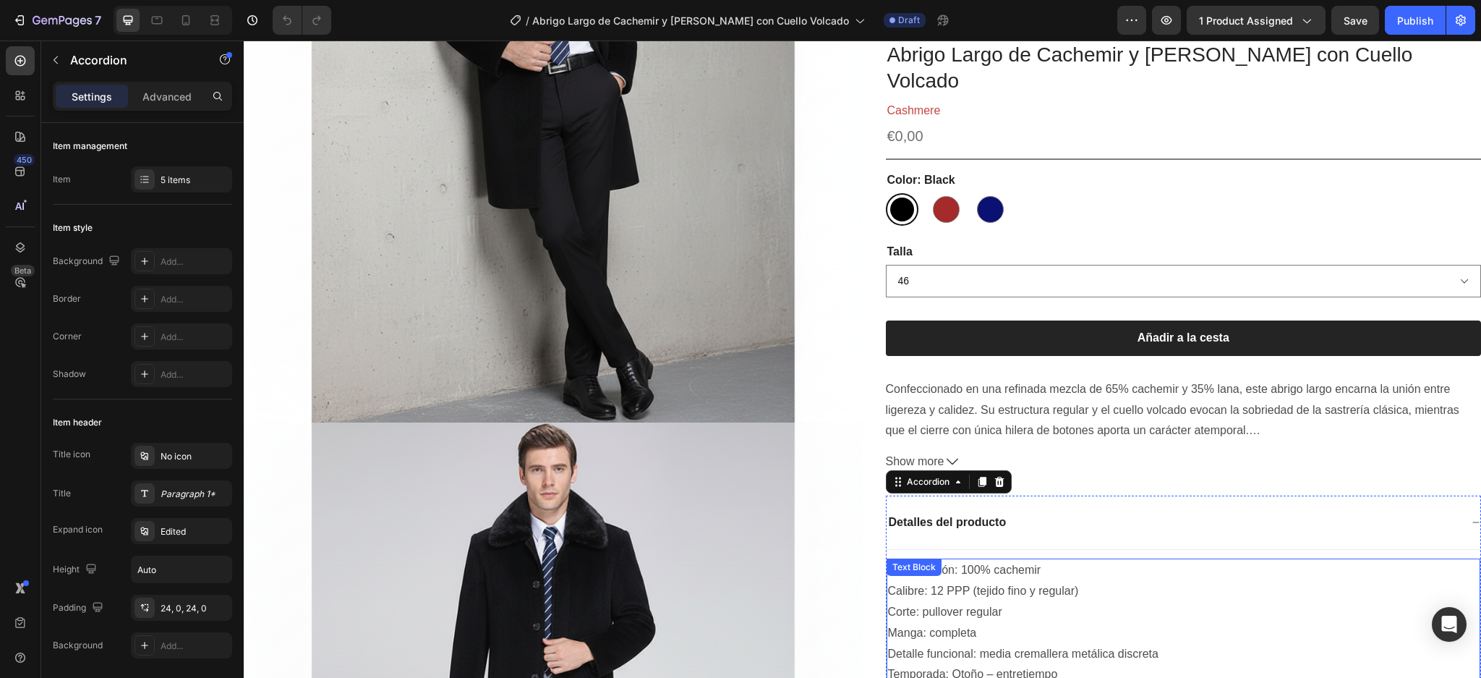
click at [1129, 602] on p "Corte: pullover regular" at bounding box center [1184, 612] width 592 height 21
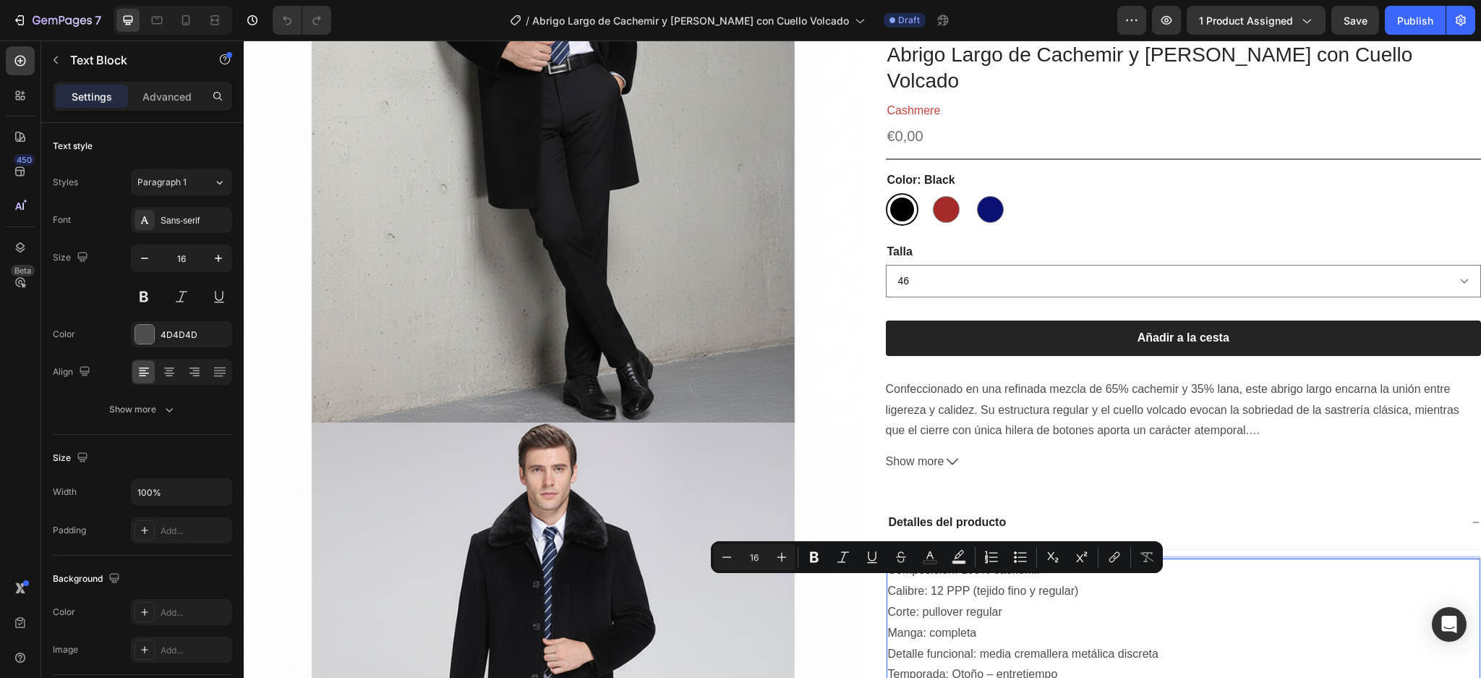
click at [1079, 665] on p "Temporada: Otoño – entretiempo" at bounding box center [1184, 675] width 592 height 21
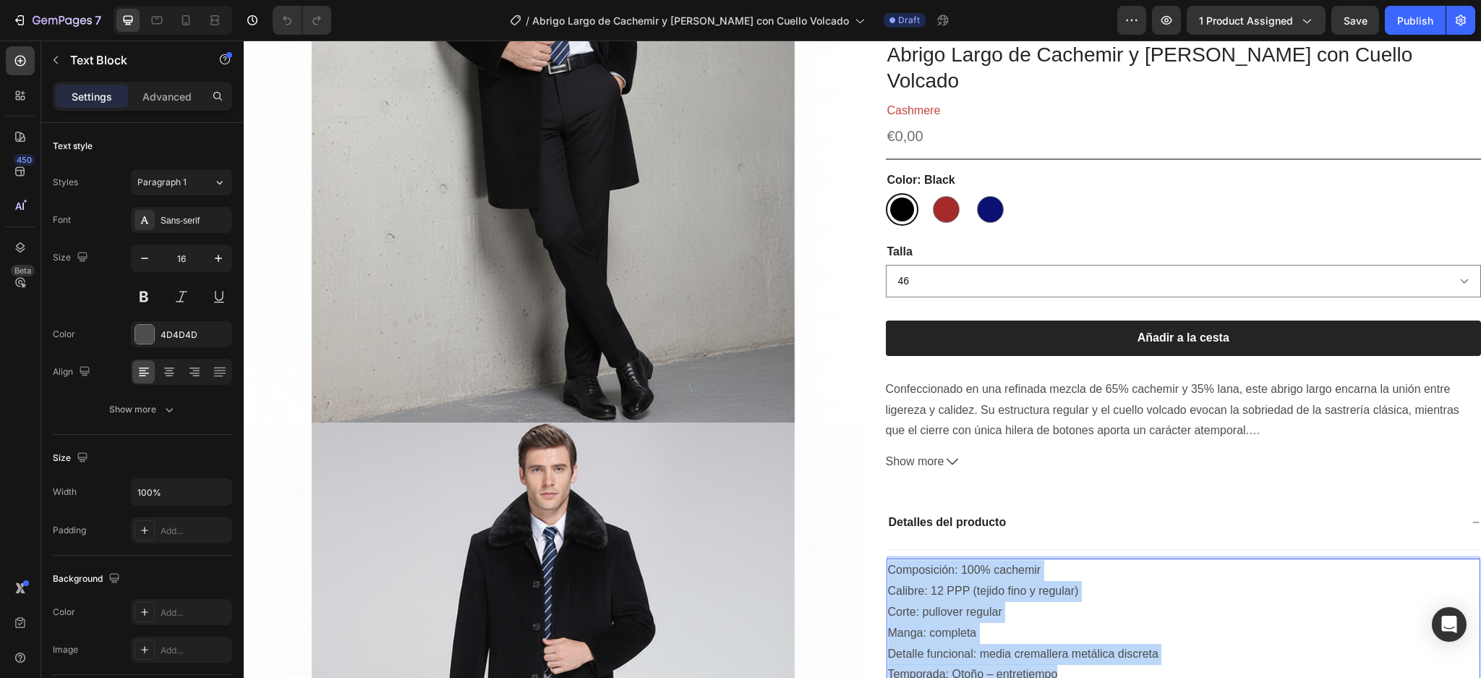
drag, startPoint x: 1065, startPoint y: 647, endPoint x: 882, endPoint y: 545, distance: 210.1
click at [887, 559] on div "Composición: 100% cachemir Calibre: 12 PPP (tejido fino y regular) Corte: pullo…" at bounding box center [1184, 623] width 595 height 128
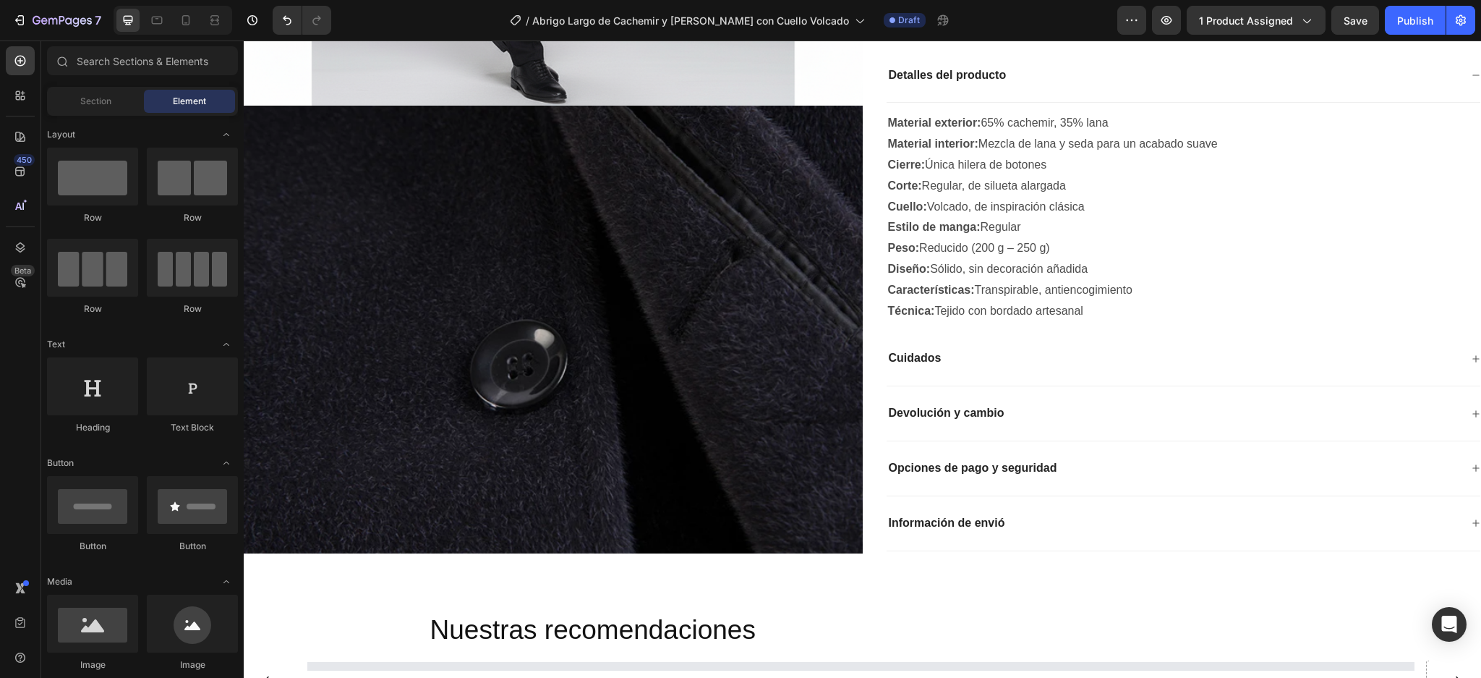
scroll to position [2510, 0]
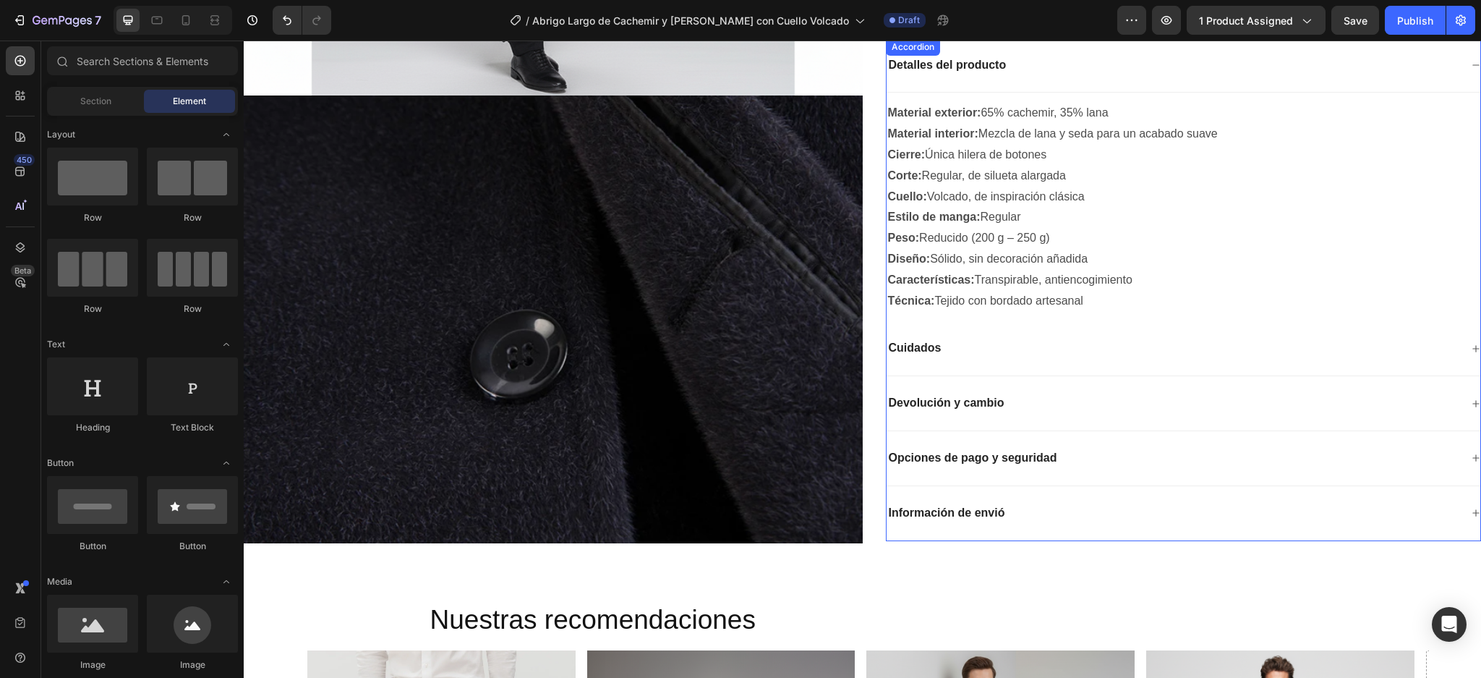
click at [1473, 345] on icon at bounding box center [1476, 348] width 7 height 7
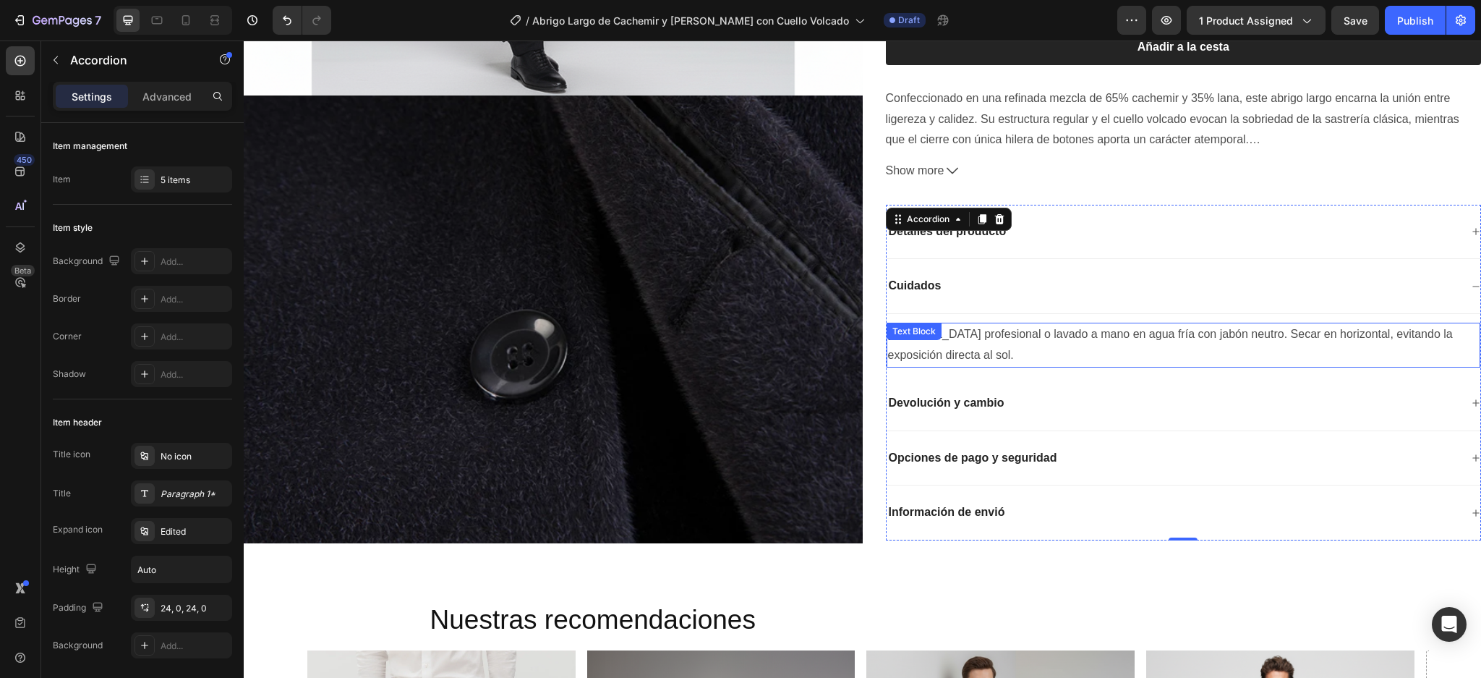
click at [989, 324] on p "[MEDICAL_DATA] profesional o lavado a mano en agua fría con jabón neutro. Secar…" at bounding box center [1184, 345] width 592 height 42
click at [989, 325] on div "Text Block" at bounding box center [950, 336] width 127 height 23
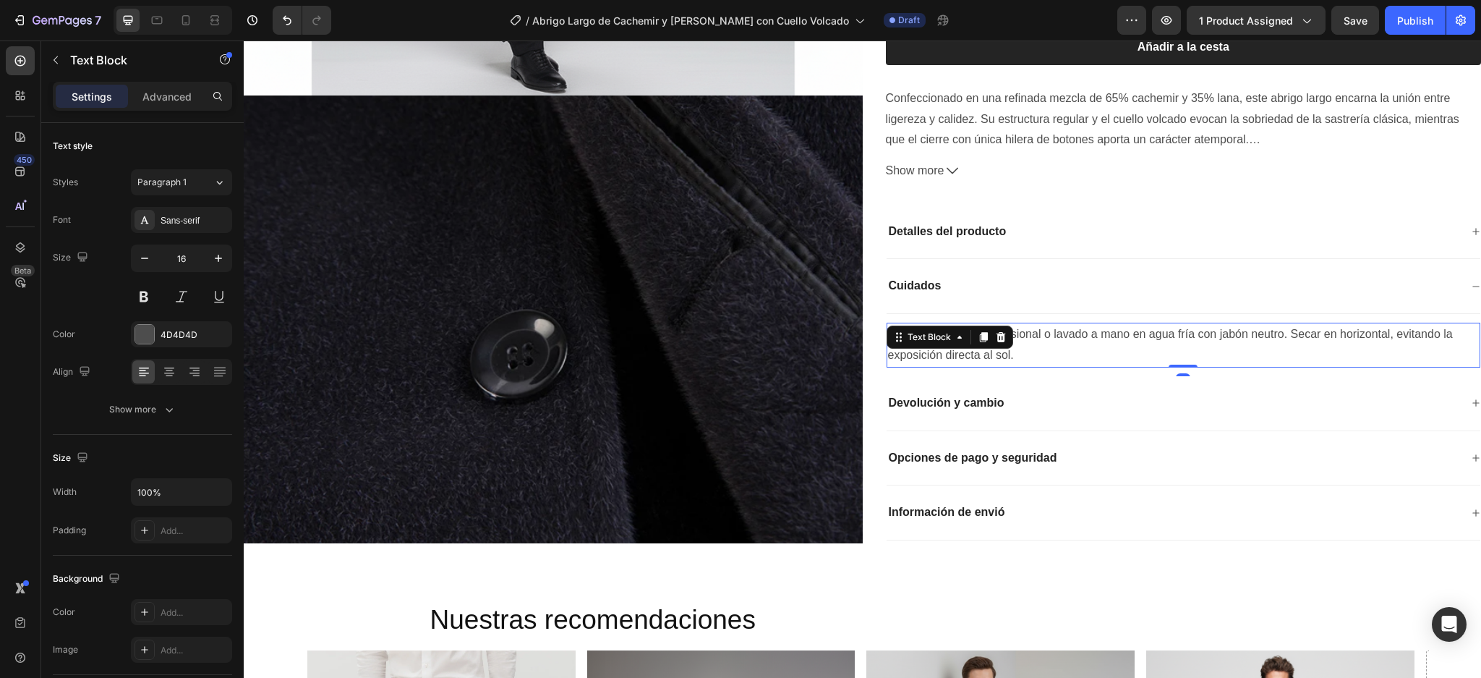
click at [989, 325] on div "Text Block" at bounding box center [950, 336] width 127 height 23
click at [1028, 324] on p "[MEDICAL_DATA] profesional o lavado a mano en agua fría con jabón neutro. Secar…" at bounding box center [1184, 345] width 592 height 42
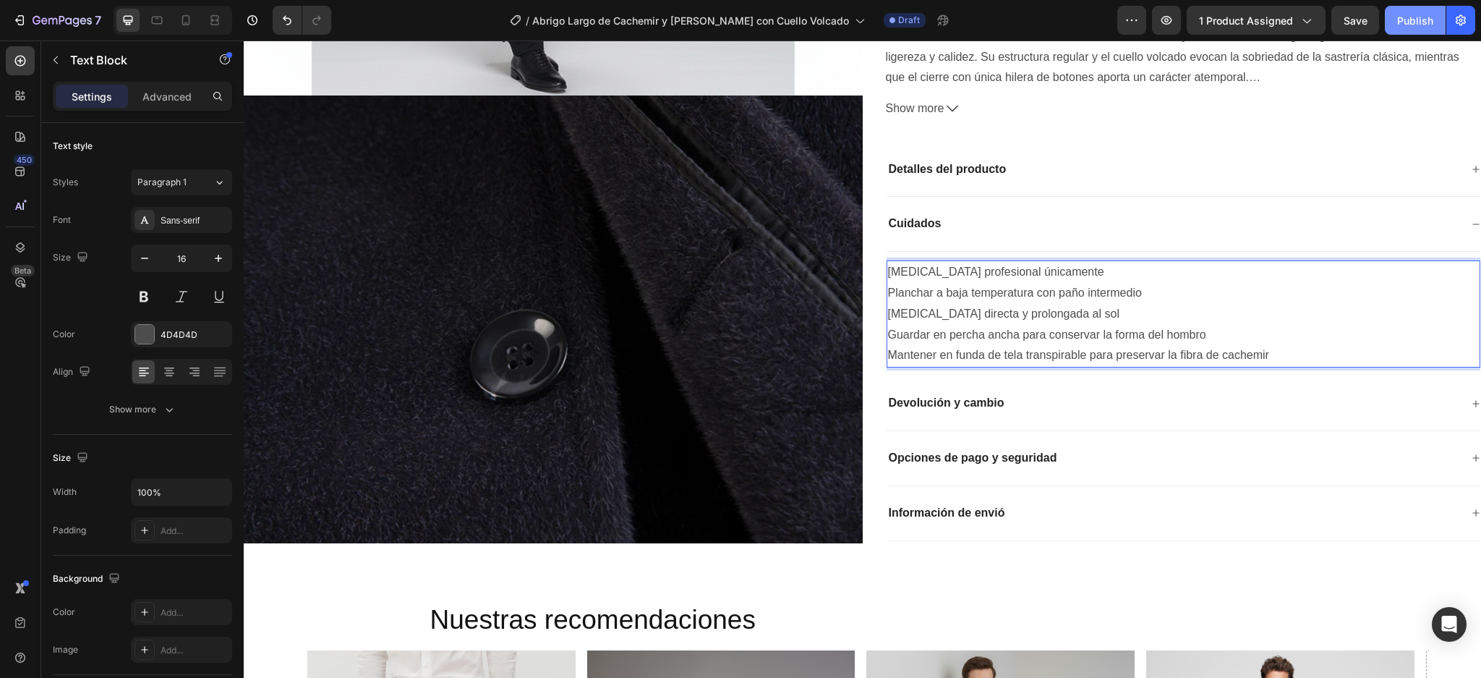
drag, startPoint x: 1416, startPoint y: 22, endPoint x: 1153, endPoint y: 14, distance: 262.7
click at [1416, 22] on div "Publish" at bounding box center [1415, 20] width 36 height 15
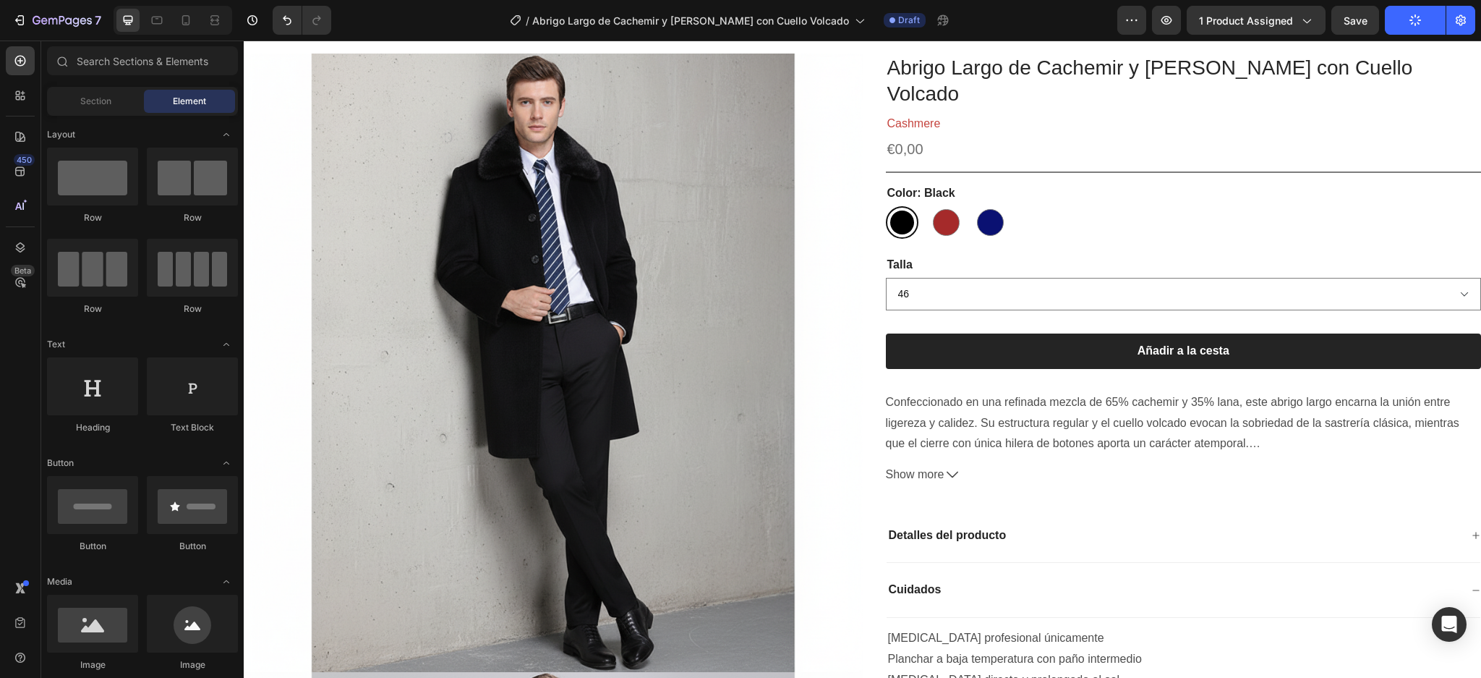
scroll to position [0, 0]
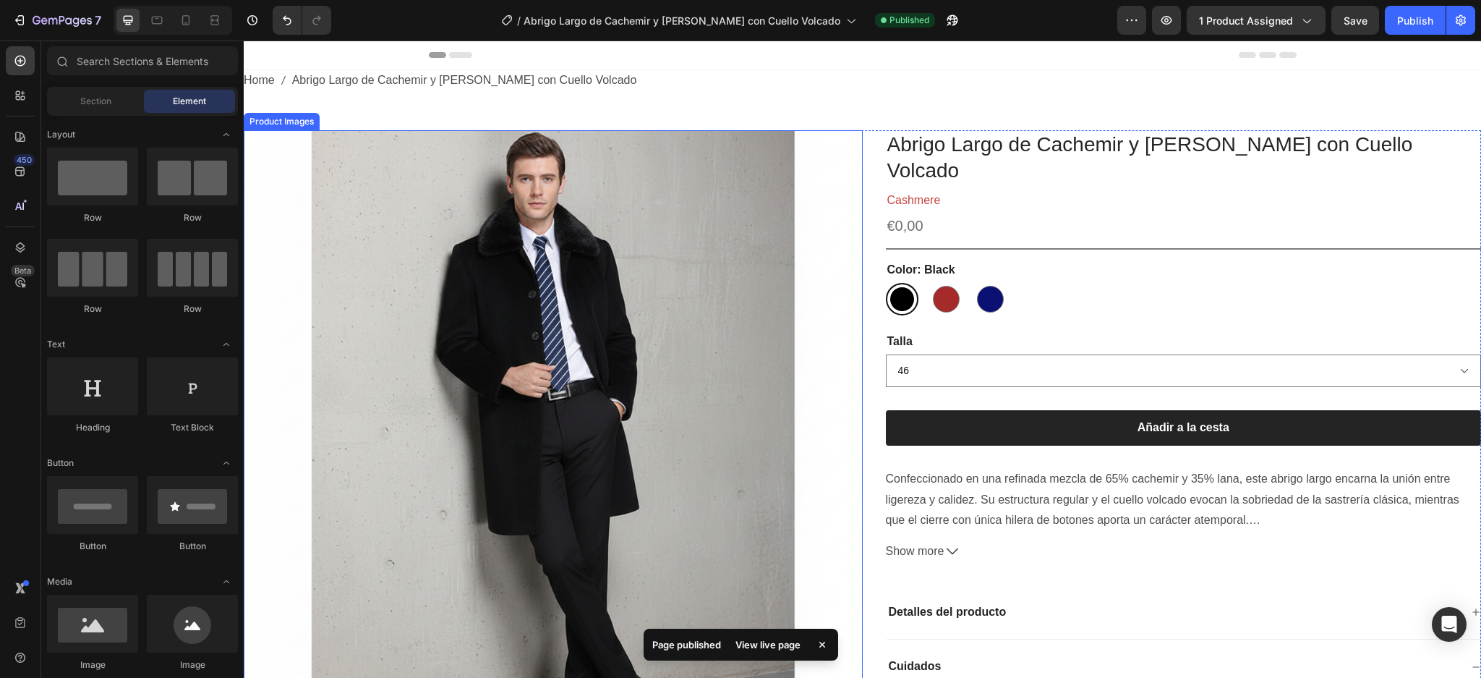
click at [626, 278] on img at bounding box center [553, 439] width 619 height 619
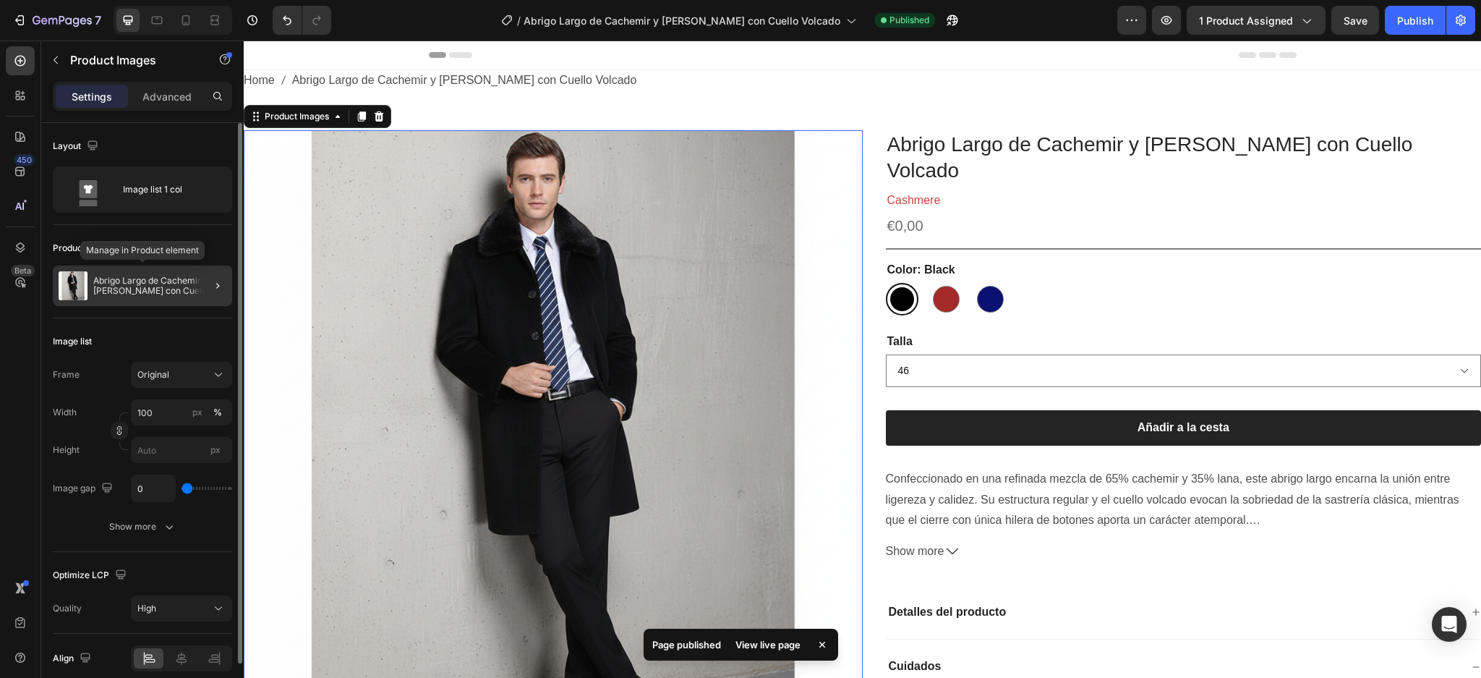
click at [145, 284] on p "Abrigo Largo de Cachemir y [PERSON_NAME] con Cuello Volcado" at bounding box center [159, 286] width 133 height 20
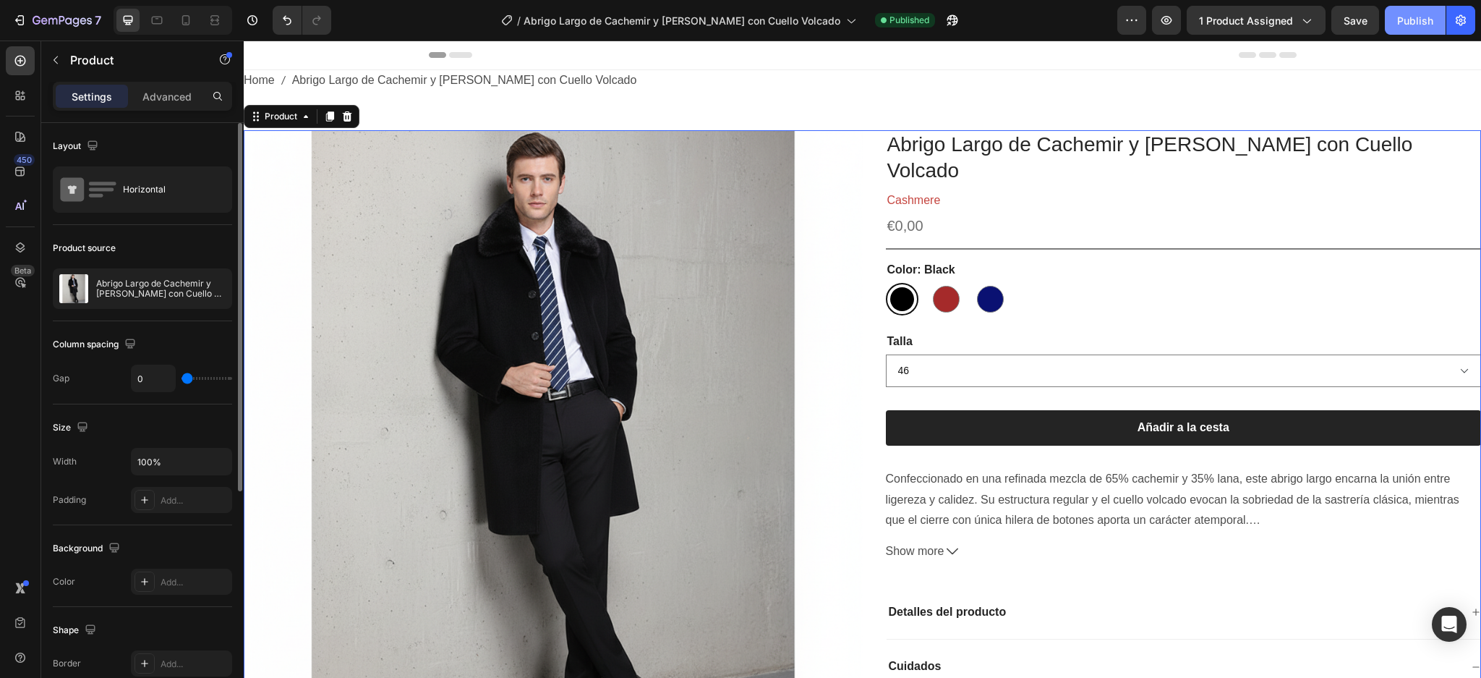
click at [1421, 22] on div "Publish" at bounding box center [1415, 20] width 36 height 15
click at [936, 190] on p "Cashmere" at bounding box center [1184, 200] width 593 height 21
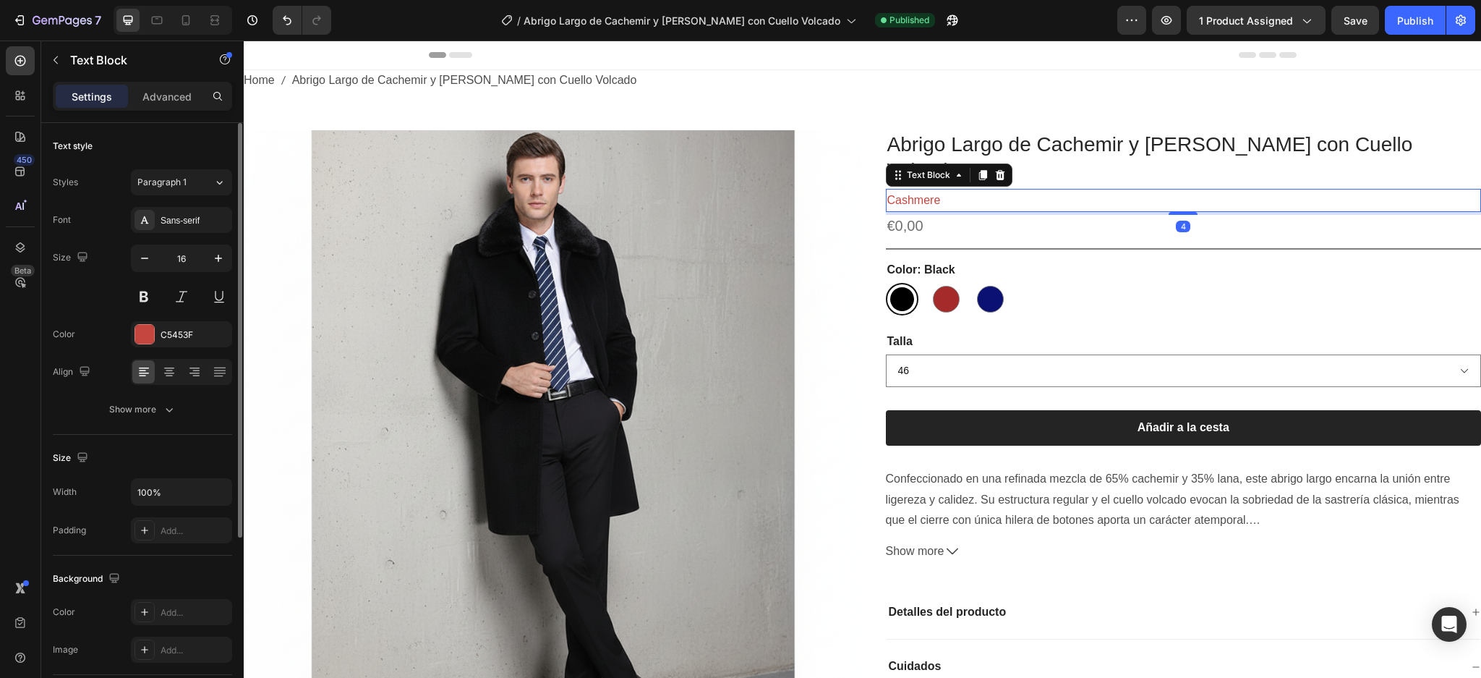
click at [936, 190] on p "Cashmere" at bounding box center [1184, 200] width 593 height 21
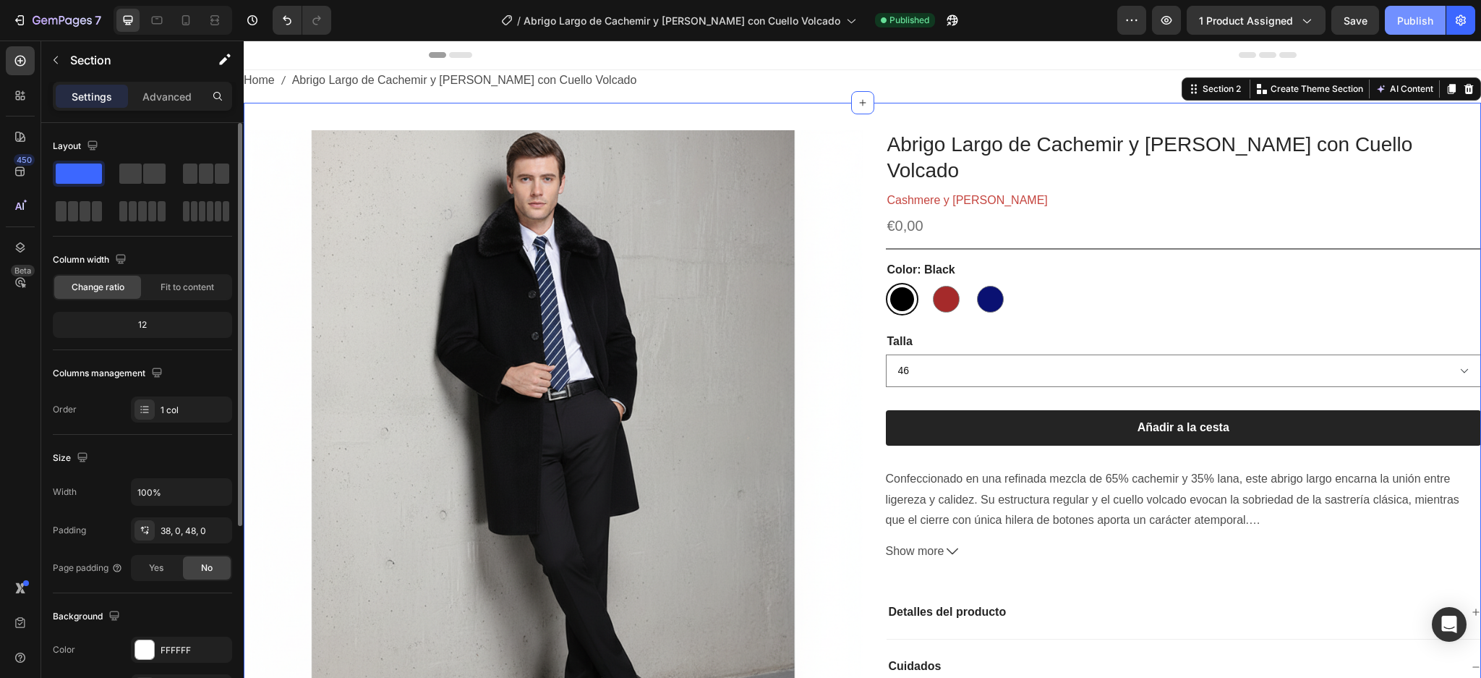
click at [1406, 15] on div "Publish" at bounding box center [1415, 20] width 36 height 15
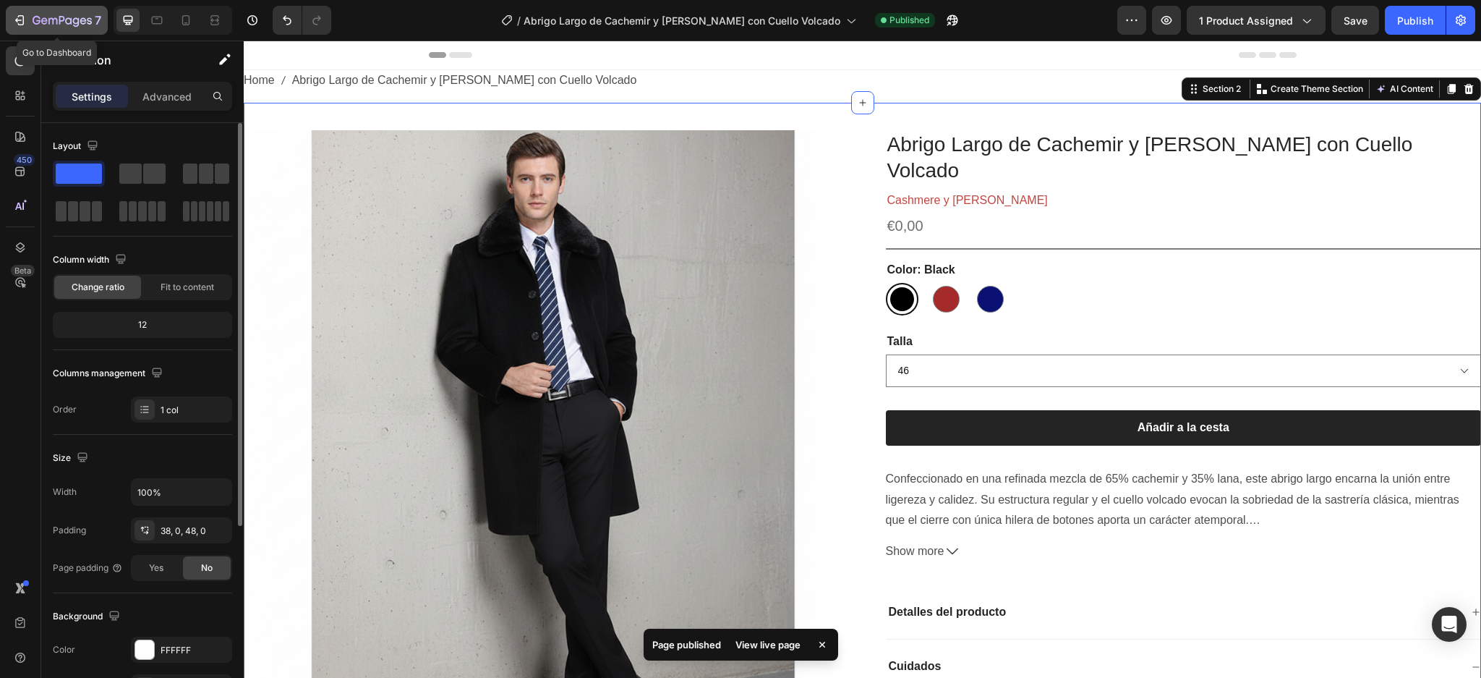
click at [55, 21] on icon "button" at bounding box center [62, 21] width 59 height 12
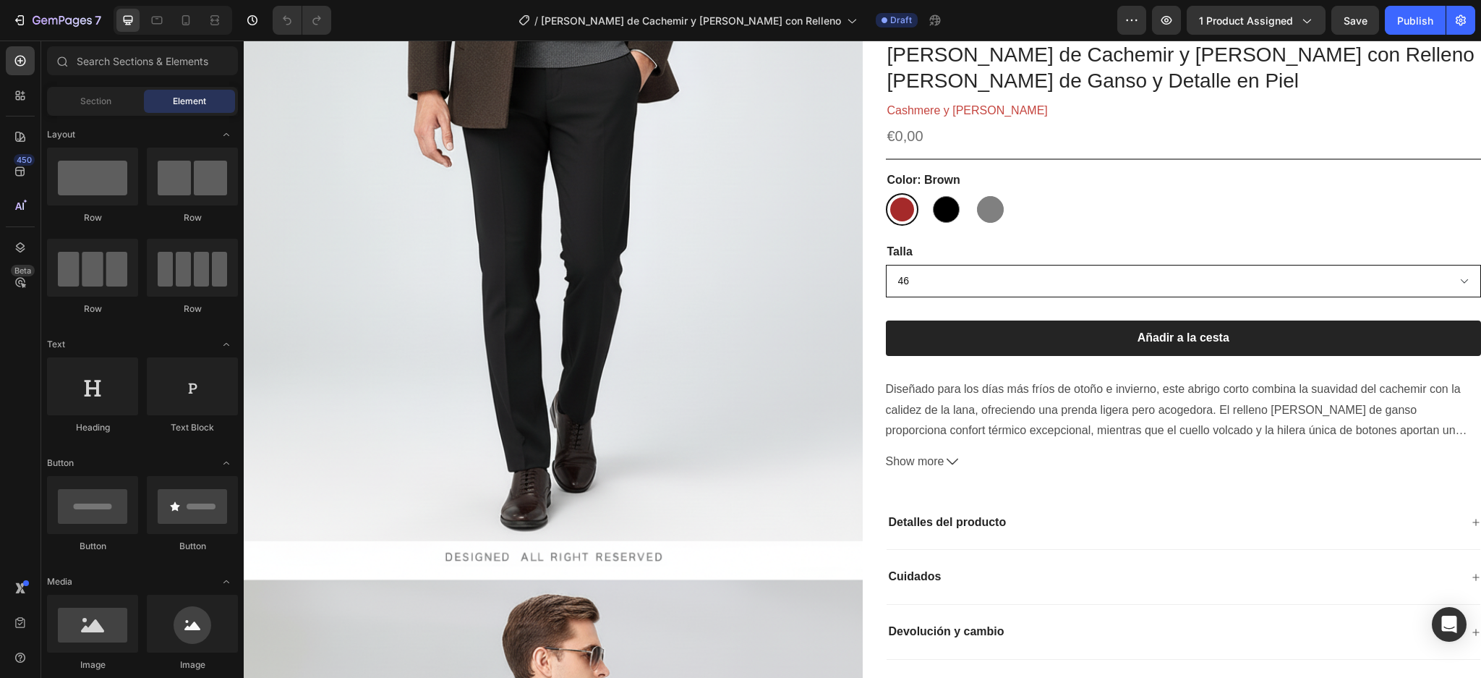
scroll to position [501, 0]
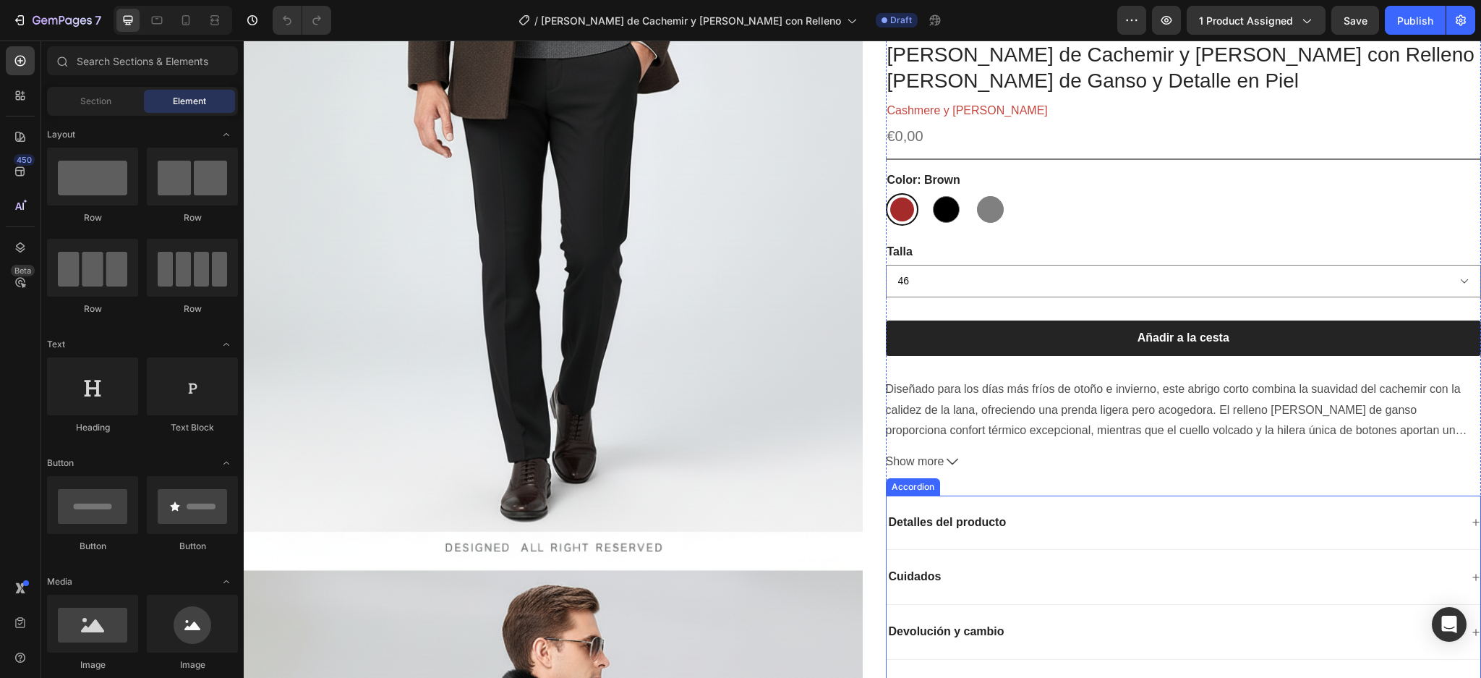
click at [1472, 519] on icon at bounding box center [1476, 522] width 9 height 9
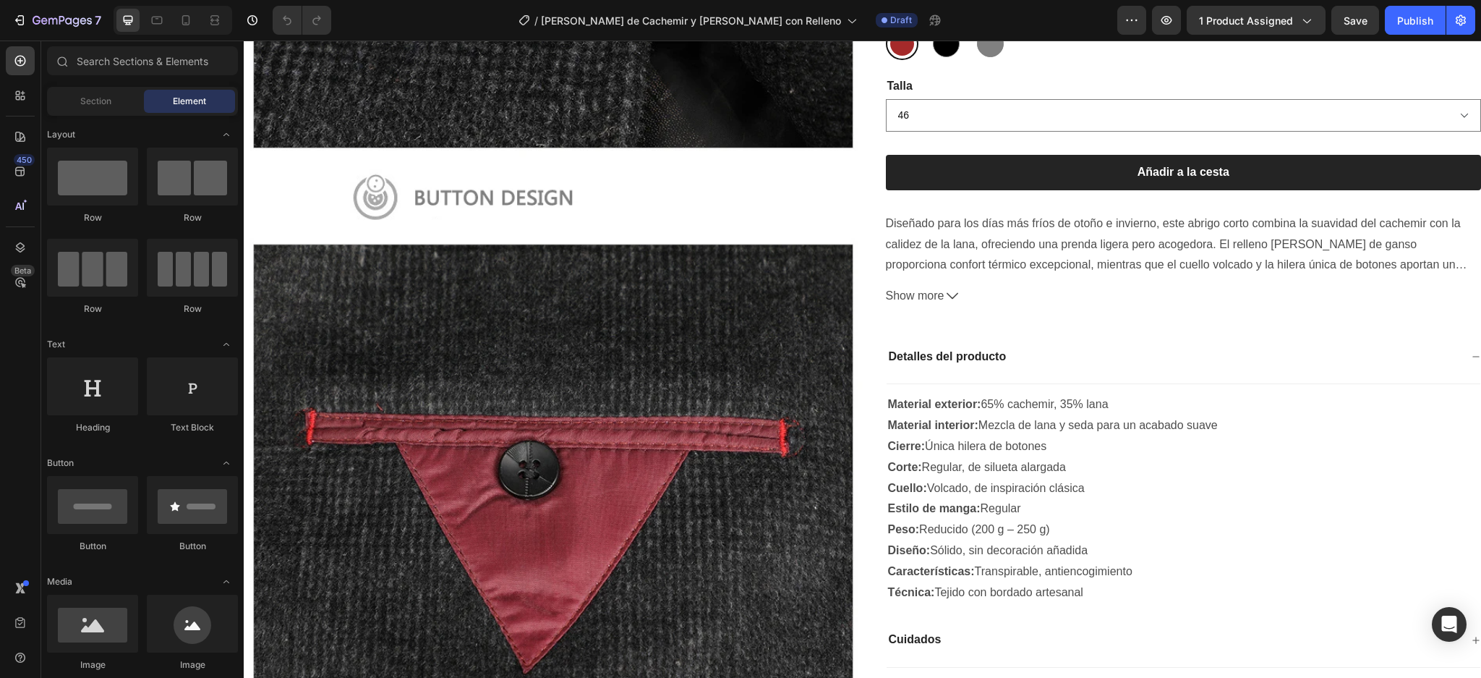
scroll to position [4931, 0]
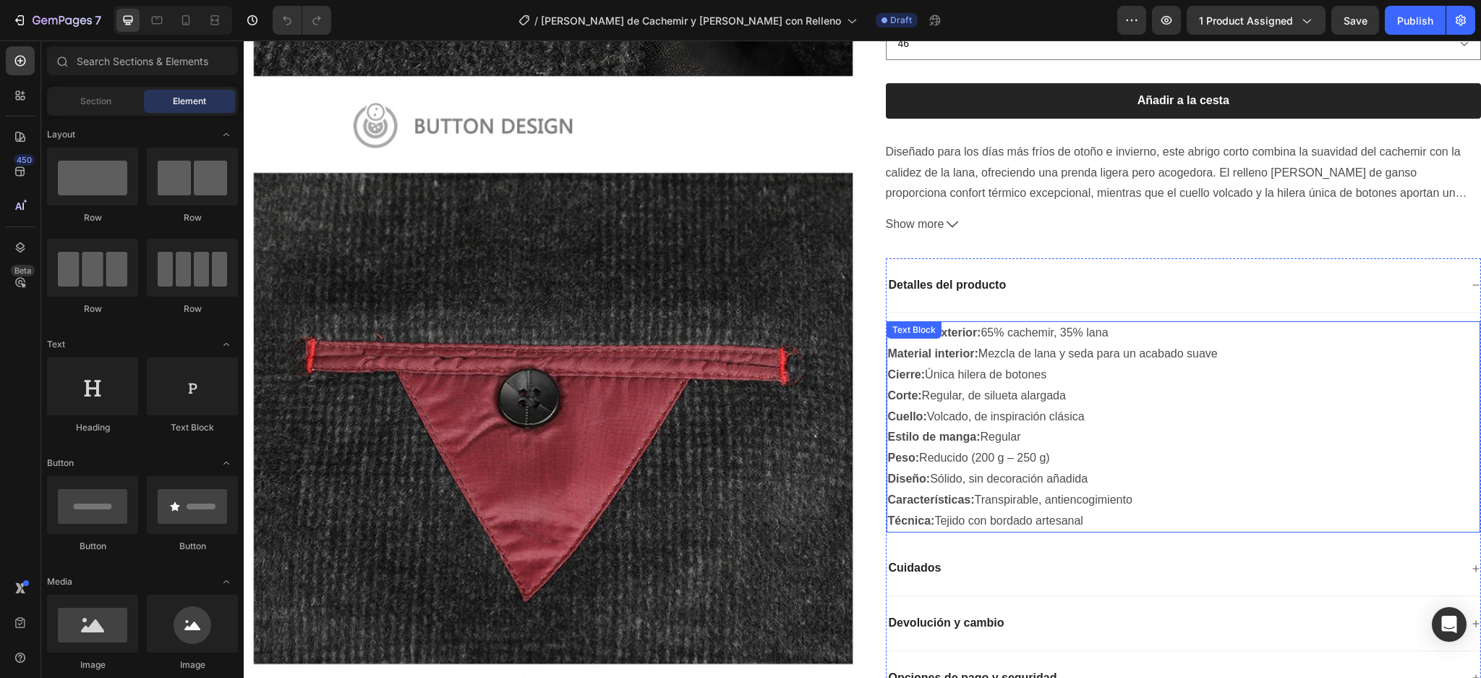
click at [1124, 427] on p "Estilo de manga: Regular" at bounding box center [1184, 437] width 592 height 21
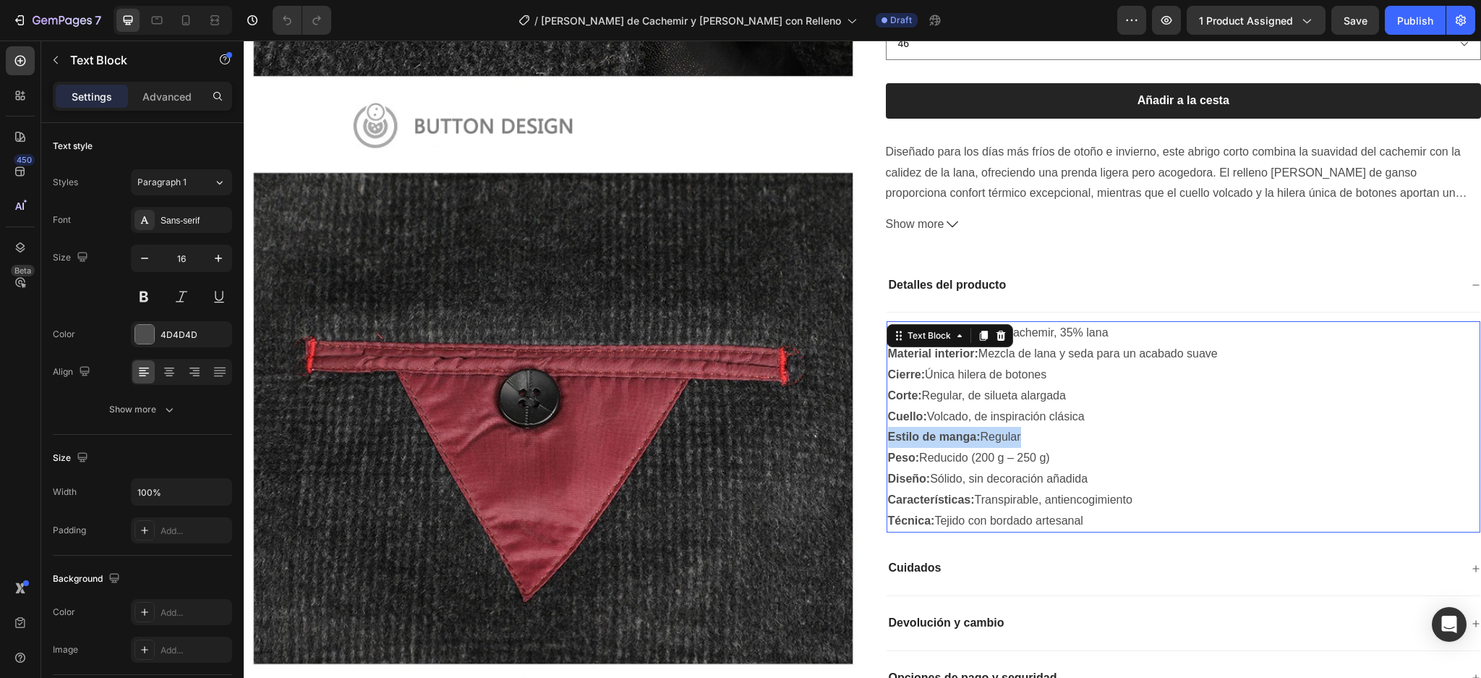
click at [1124, 427] on p "Estilo de manga: Regular" at bounding box center [1184, 437] width 592 height 21
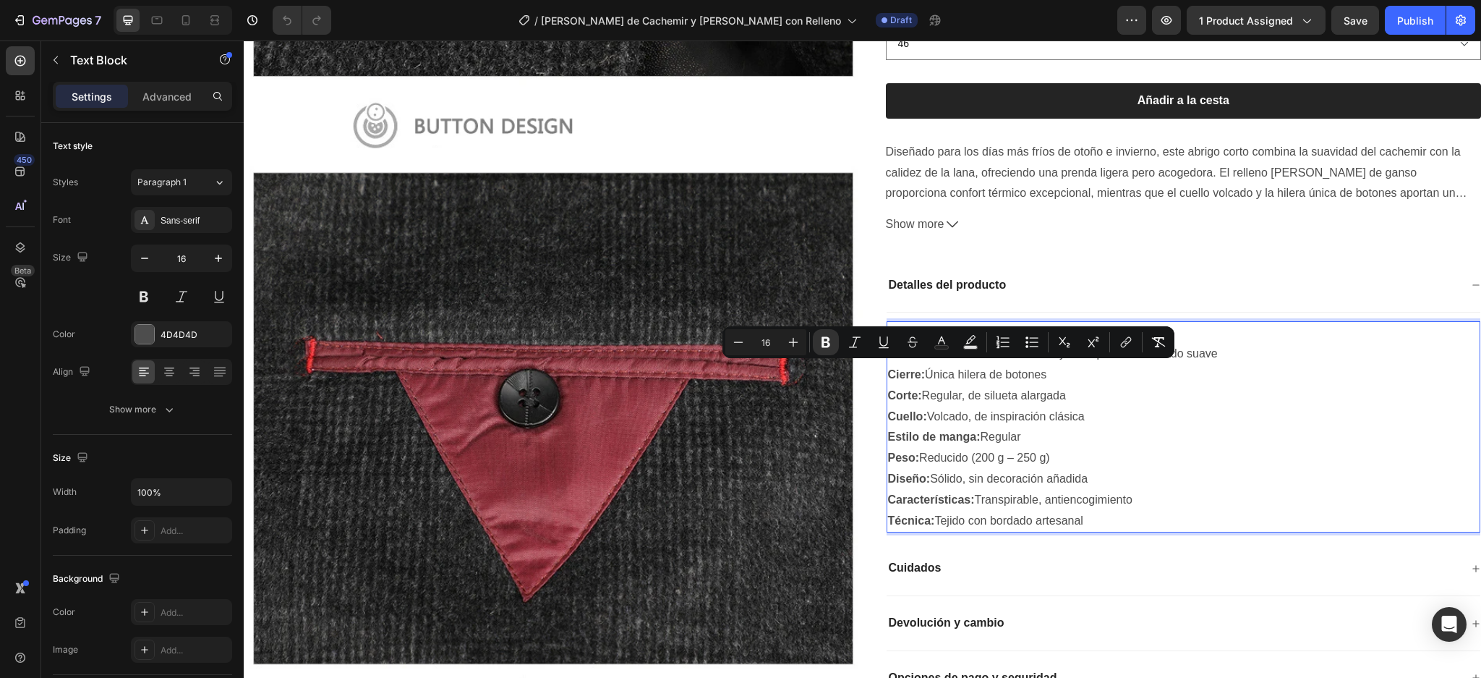
click at [1107, 511] on p "Técnica: Tejido con bordado artesanal" at bounding box center [1184, 521] width 592 height 21
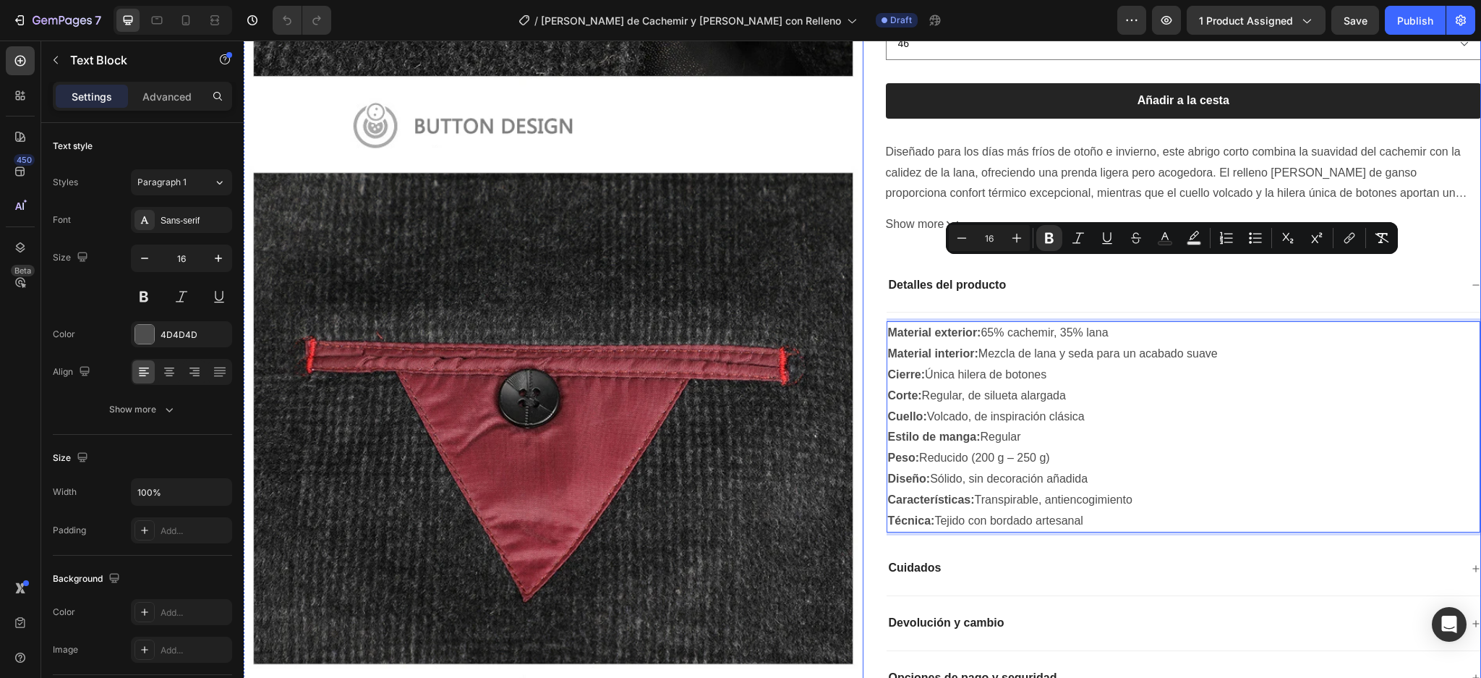
drag, startPoint x: 1094, startPoint y: 450, endPoint x: 872, endPoint y: 263, distance: 290.5
click at [872, 263] on div "Abrigo Corto de Cachemir y [PERSON_NAME] con Relleno [PERSON_NAME] de Ganso y D…" at bounding box center [1172, 283] width 619 height 961
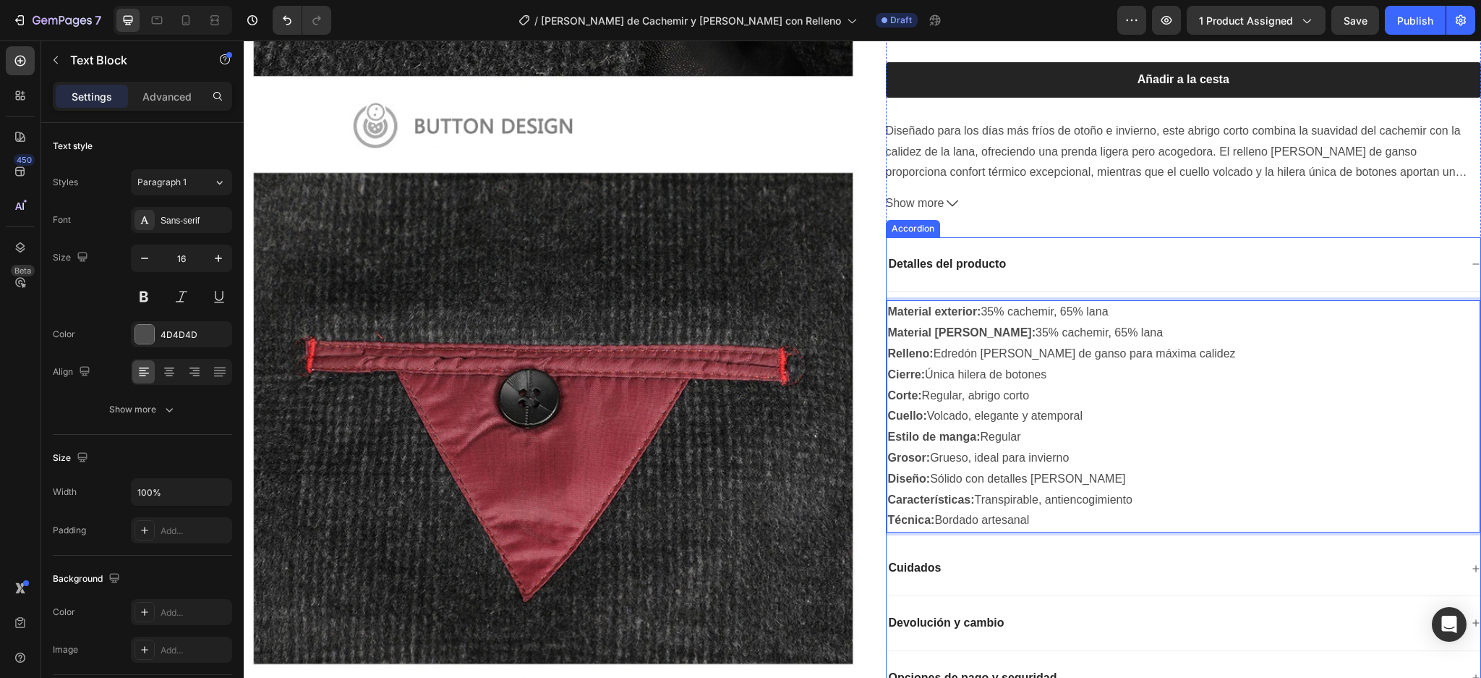
click at [1472, 564] on icon at bounding box center [1476, 568] width 9 height 9
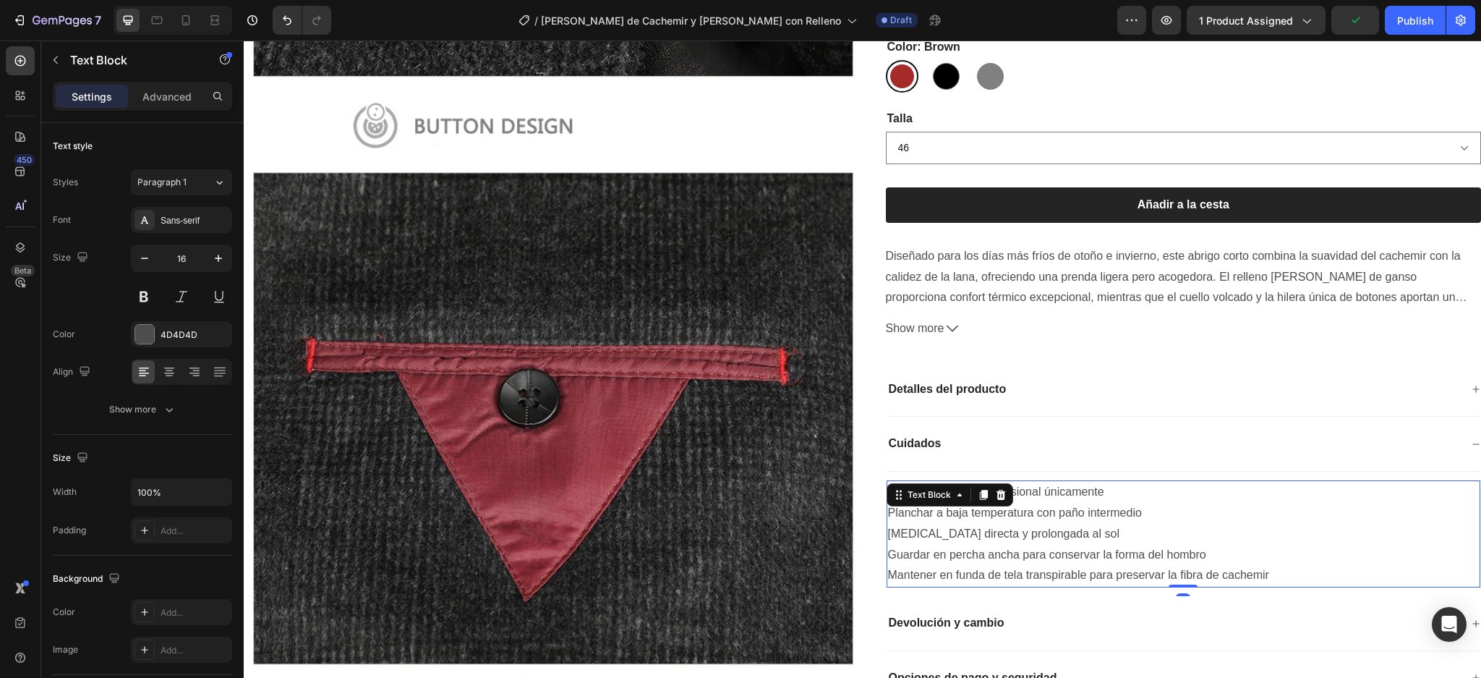
click at [1266, 566] on p "Mantener en funda de tela transpirable para preservar la fibra de cachemir" at bounding box center [1184, 576] width 592 height 21
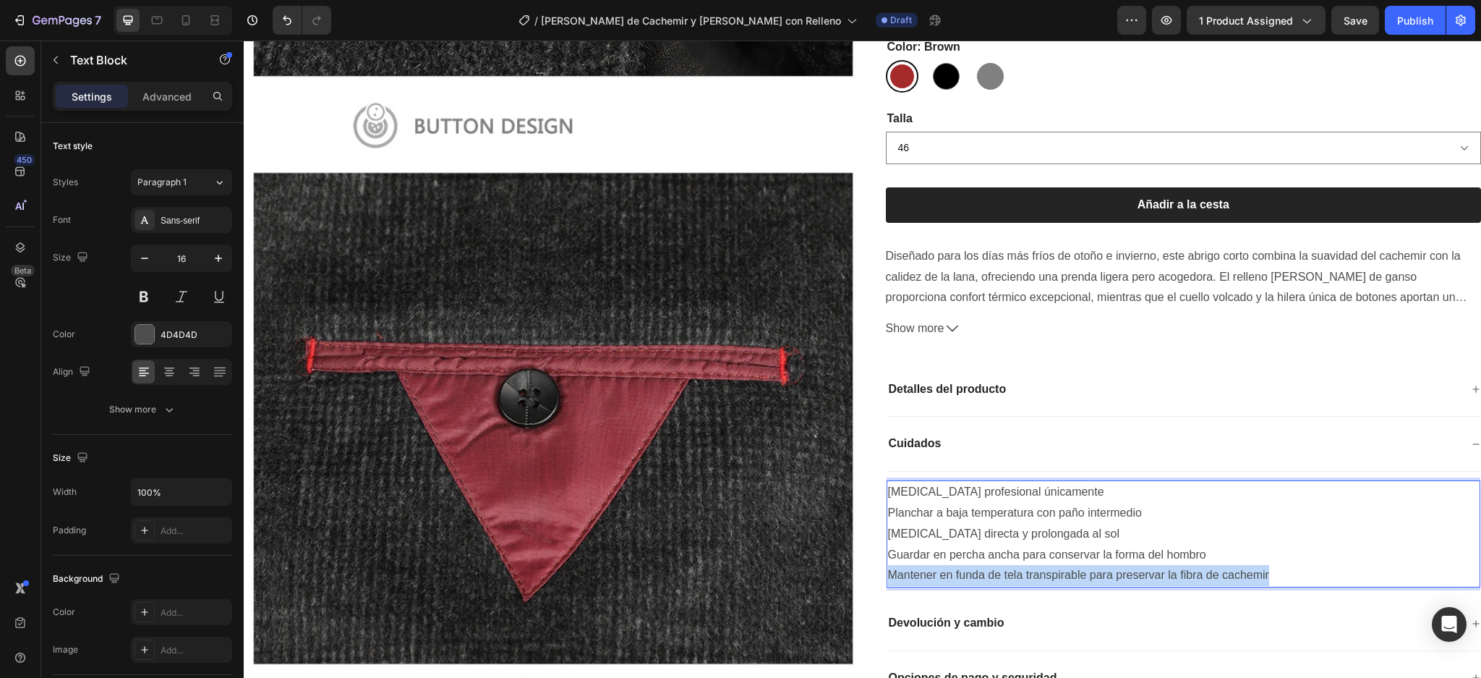
click at [1266, 566] on p "Mantener en funda de tela transpirable para preservar la fibra de cachemir" at bounding box center [1184, 576] width 592 height 21
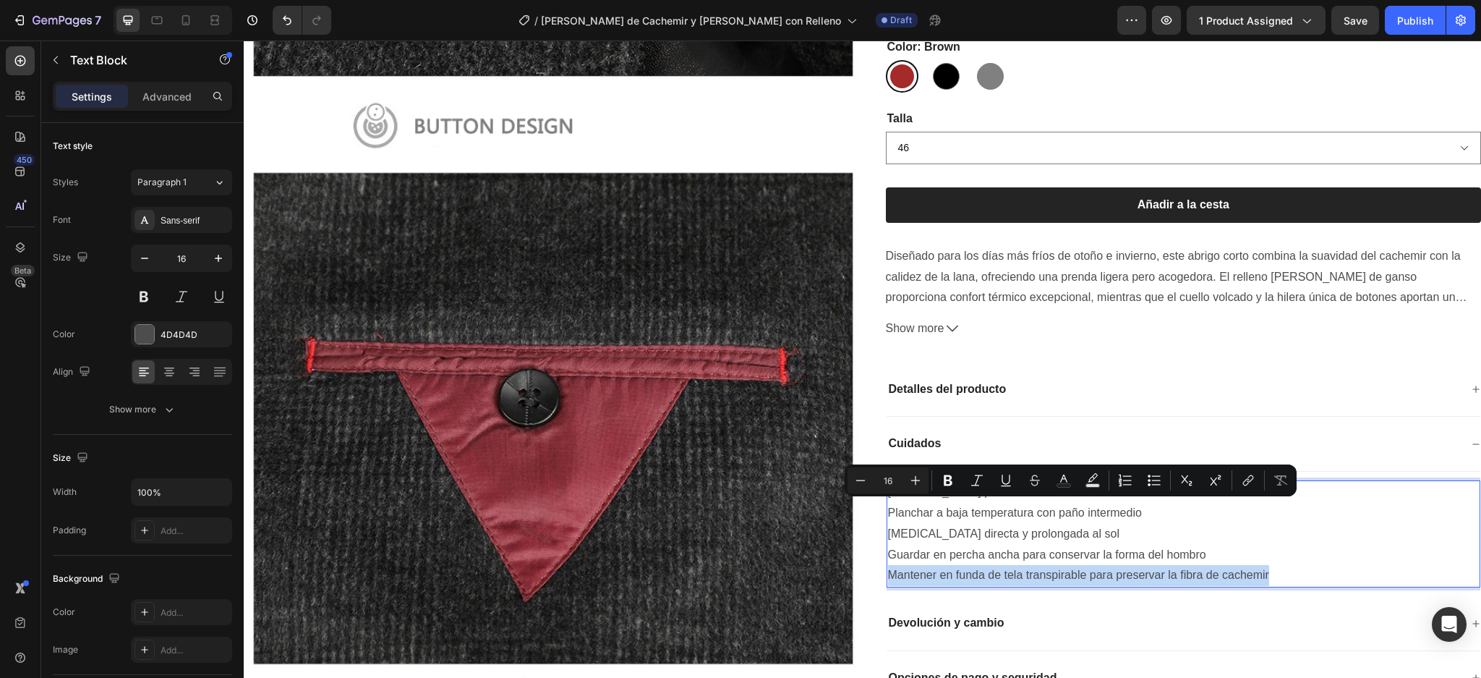
click at [1266, 566] on p "Mantener en funda de tela transpirable para preservar la fibra de cachemir" at bounding box center [1184, 576] width 592 height 21
click at [1267, 566] on p "Mantener en funda de tela transpirable para preservar la fibra de cachemir" at bounding box center [1184, 576] width 592 height 21
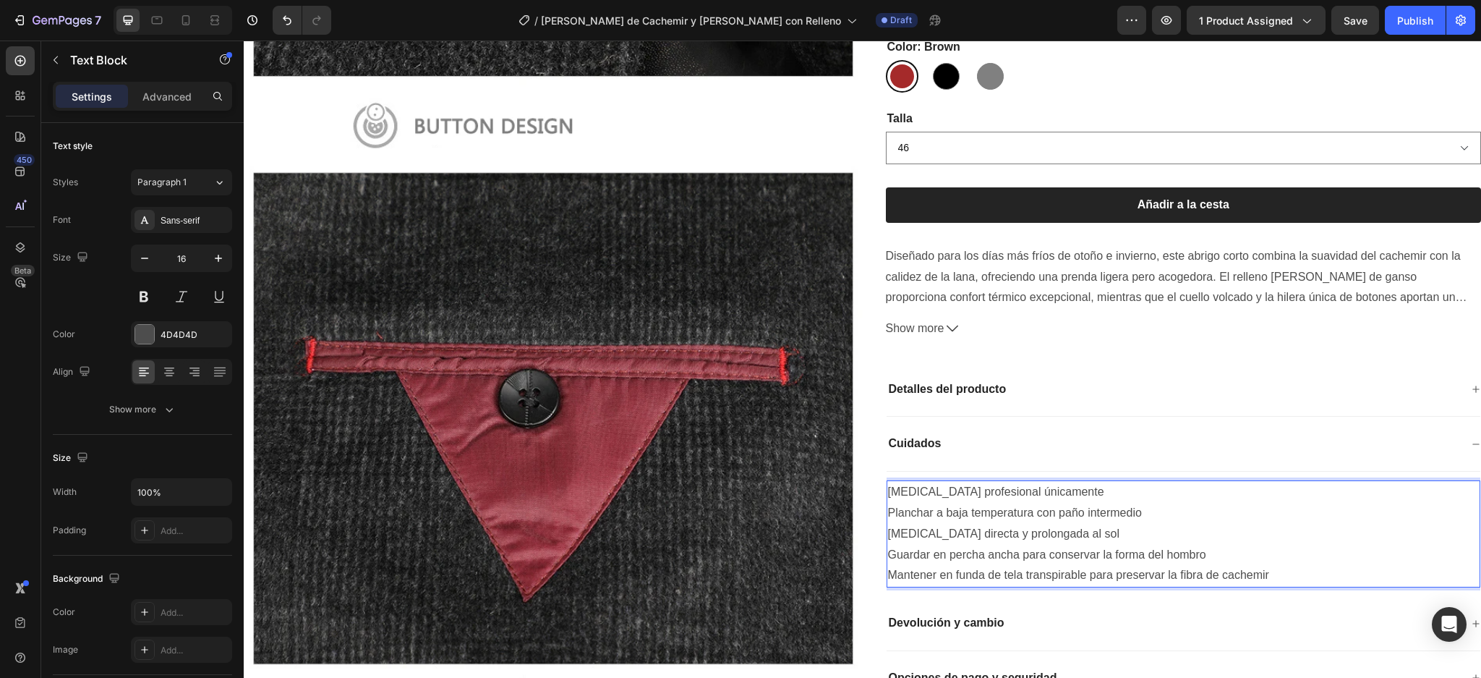
click at [1268, 566] on p "Mantener en funda de tela transpirable para preservar la fibra de cachemir" at bounding box center [1184, 576] width 592 height 21
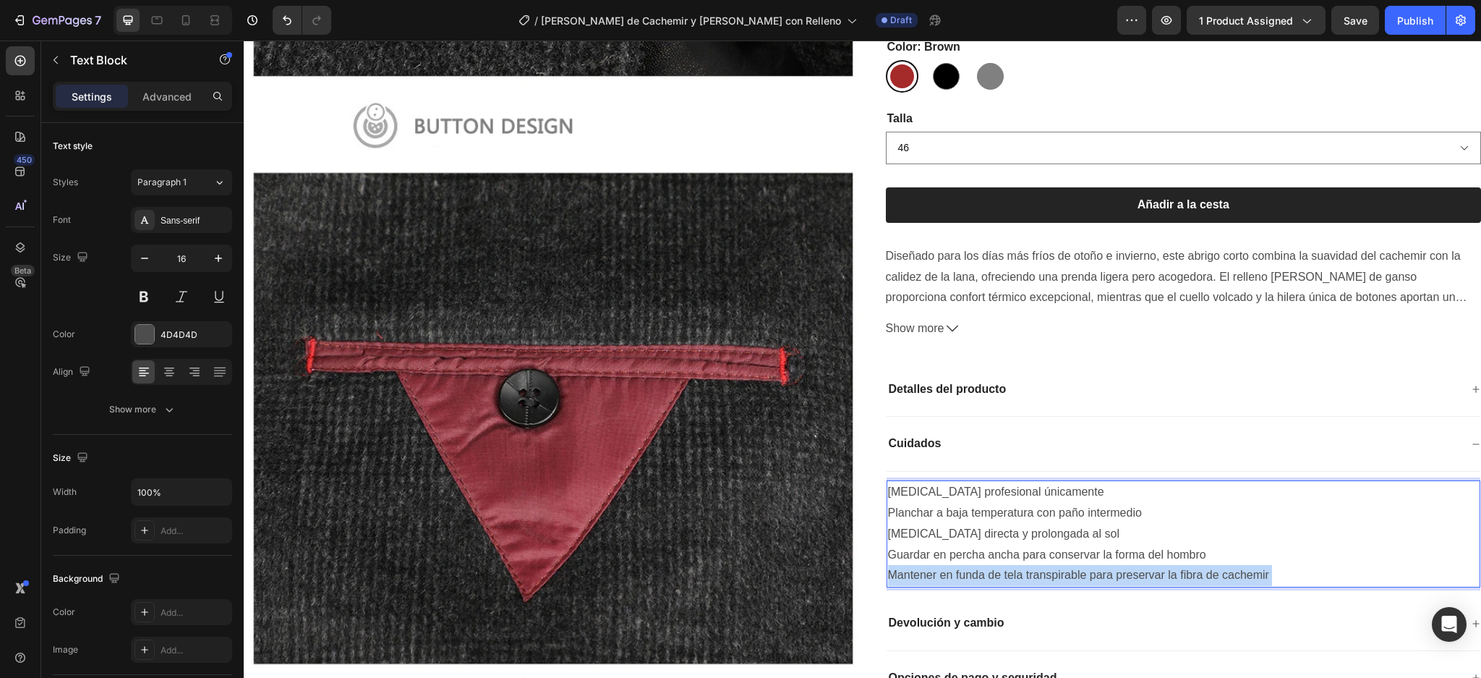
drag, startPoint x: 1267, startPoint y: 508, endPoint x: 885, endPoint y: 440, distance: 387.9
click at [887, 480] on div "[MEDICAL_DATA] profesional únicamente Planchar a baja temperatura con paño inte…" at bounding box center [1184, 533] width 595 height 107
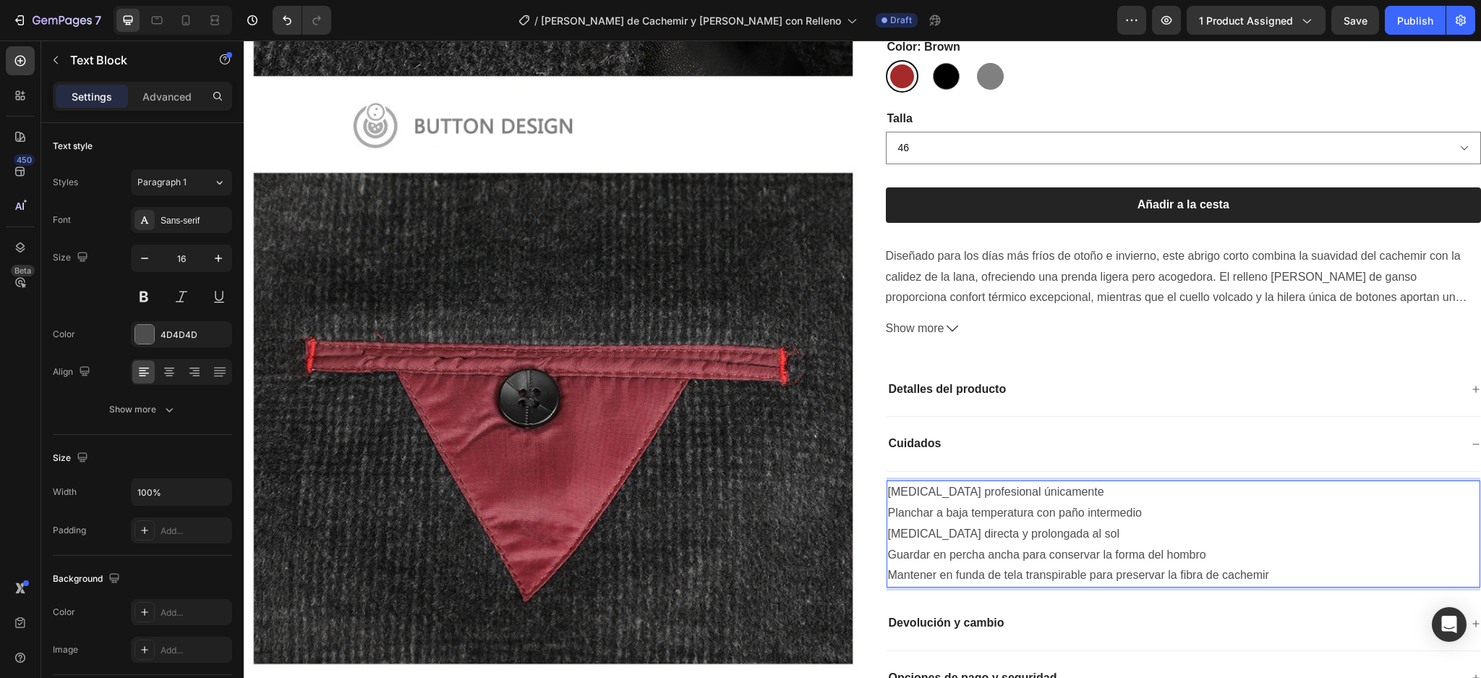
click at [1261, 566] on p "Mantener en funda de tela transpirable para preservar la fibra de cachemir" at bounding box center [1184, 576] width 592 height 21
click at [1265, 566] on p "Mantener en funda de tela transpirable para preservar la fibra de cachemir" at bounding box center [1184, 576] width 592 height 21
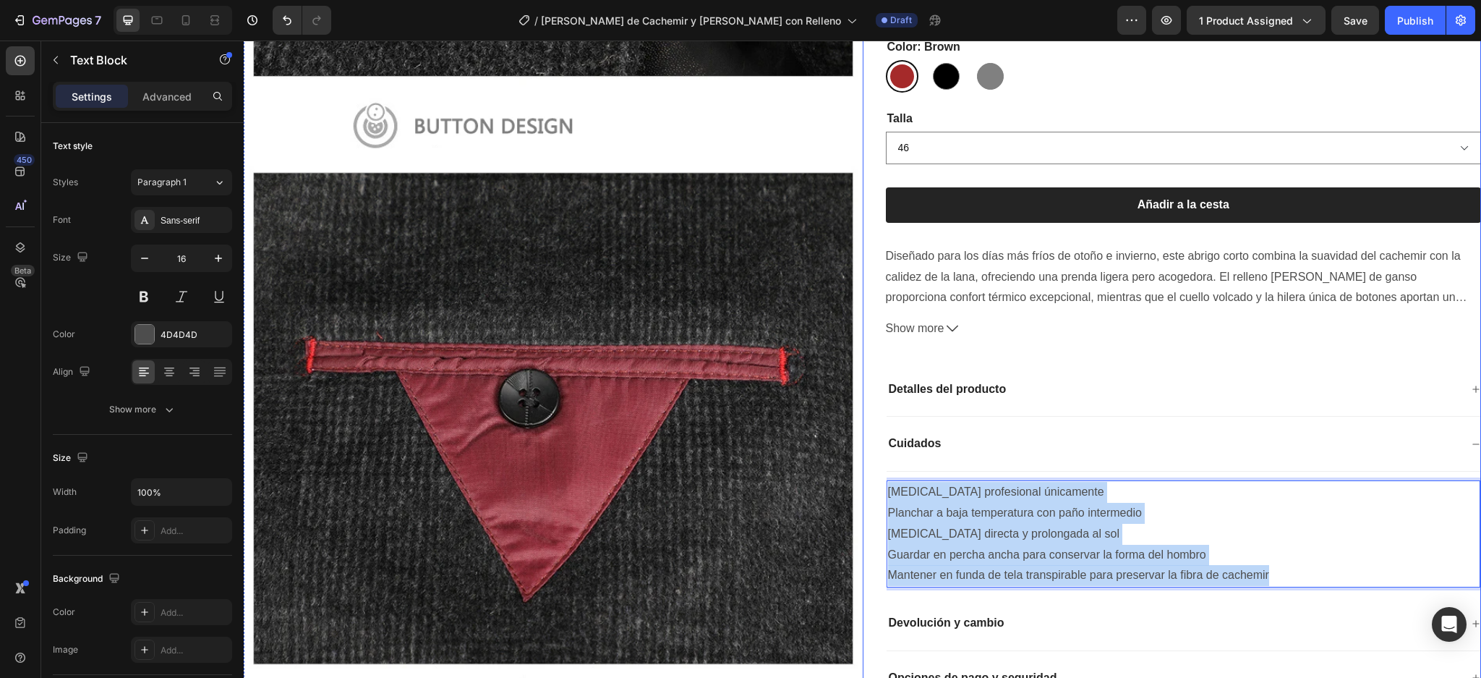
drag, startPoint x: 1265, startPoint y: 511, endPoint x: 872, endPoint y: 433, distance: 401.0
click at [871, 434] on div "Abrigo Corto de Cachemir y [PERSON_NAME] con Relleno [PERSON_NAME] de Ganso y D…" at bounding box center [1172, 335] width 619 height 856
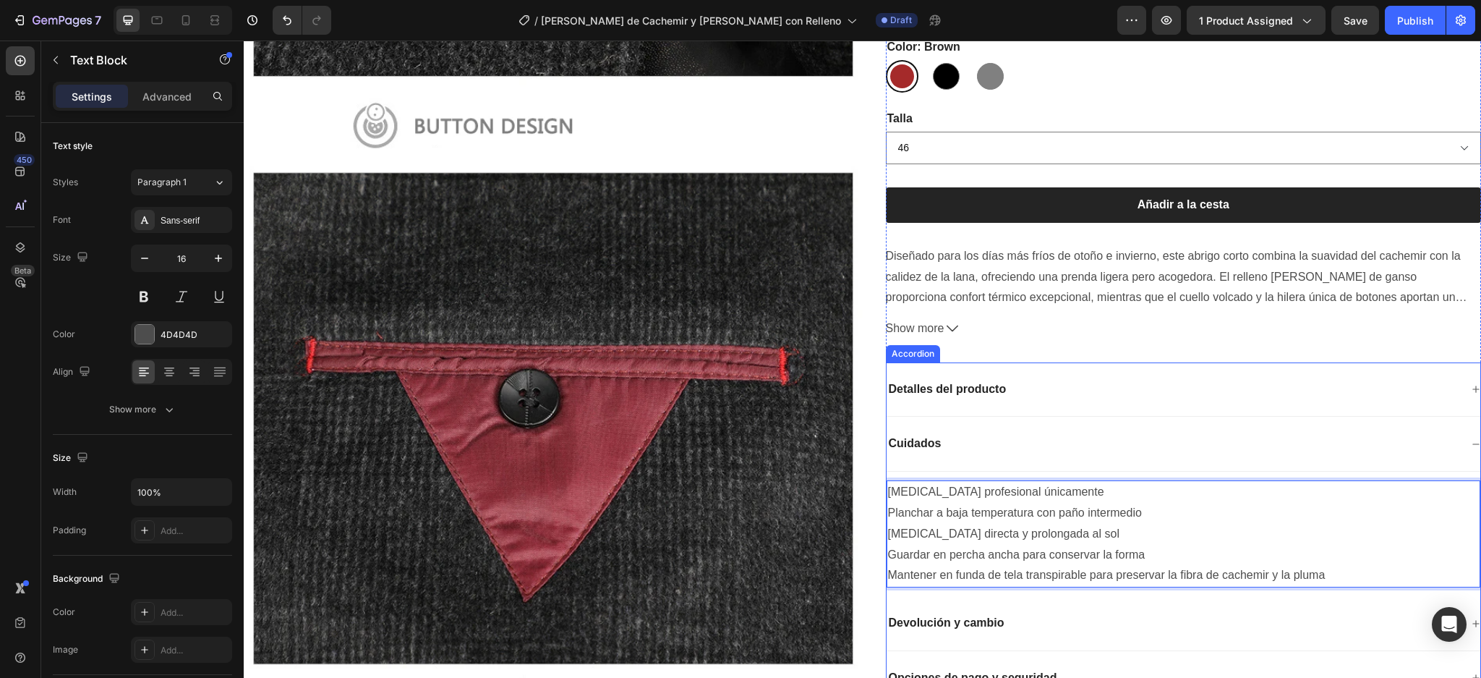
click at [1472, 385] on icon at bounding box center [1476, 389] width 9 height 9
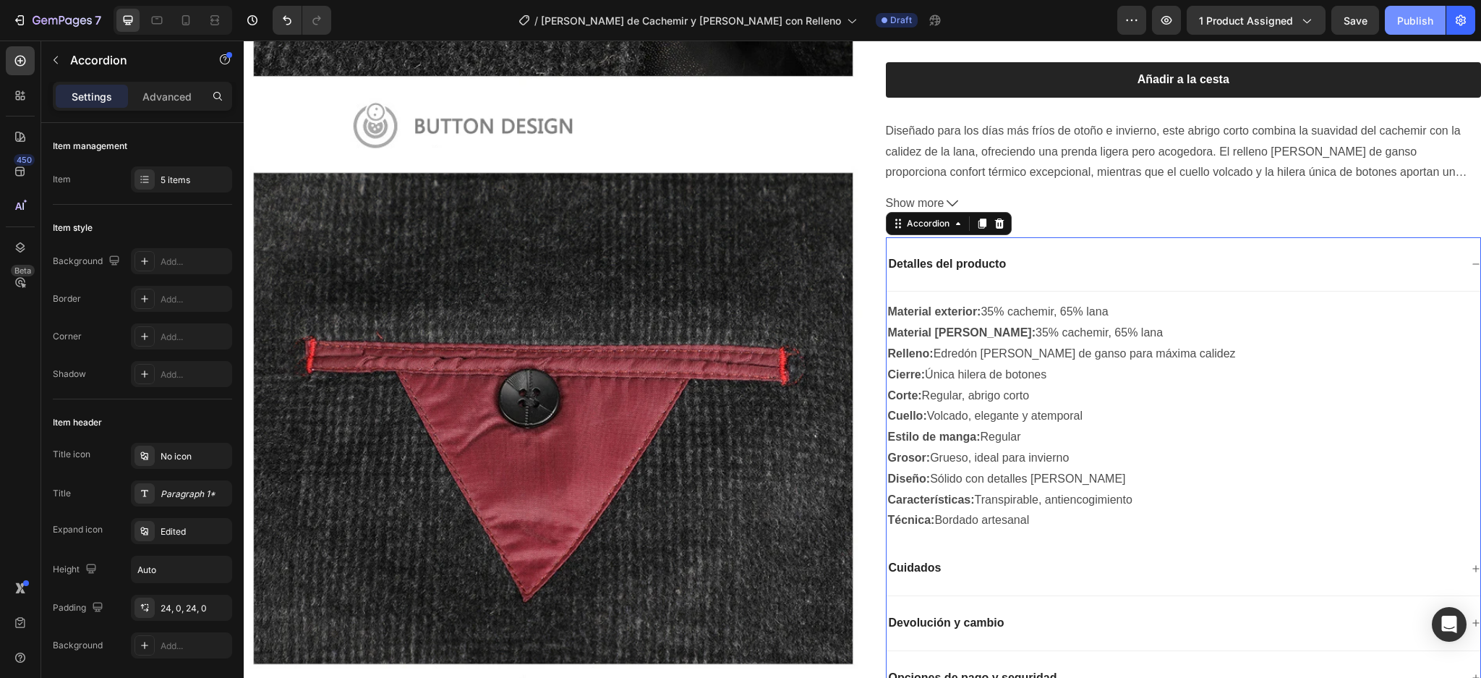
click at [1423, 20] on div "Publish" at bounding box center [1415, 20] width 36 height 15
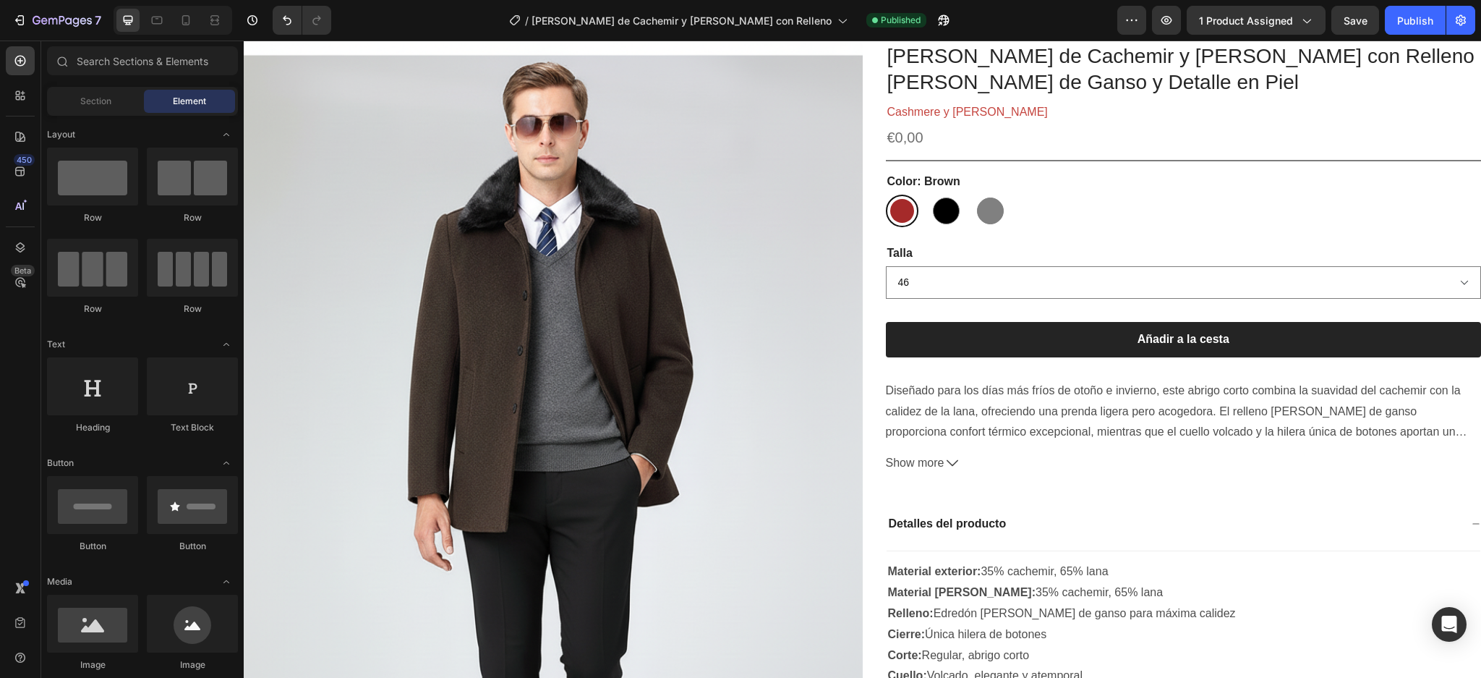
scroll to position [0, 0]
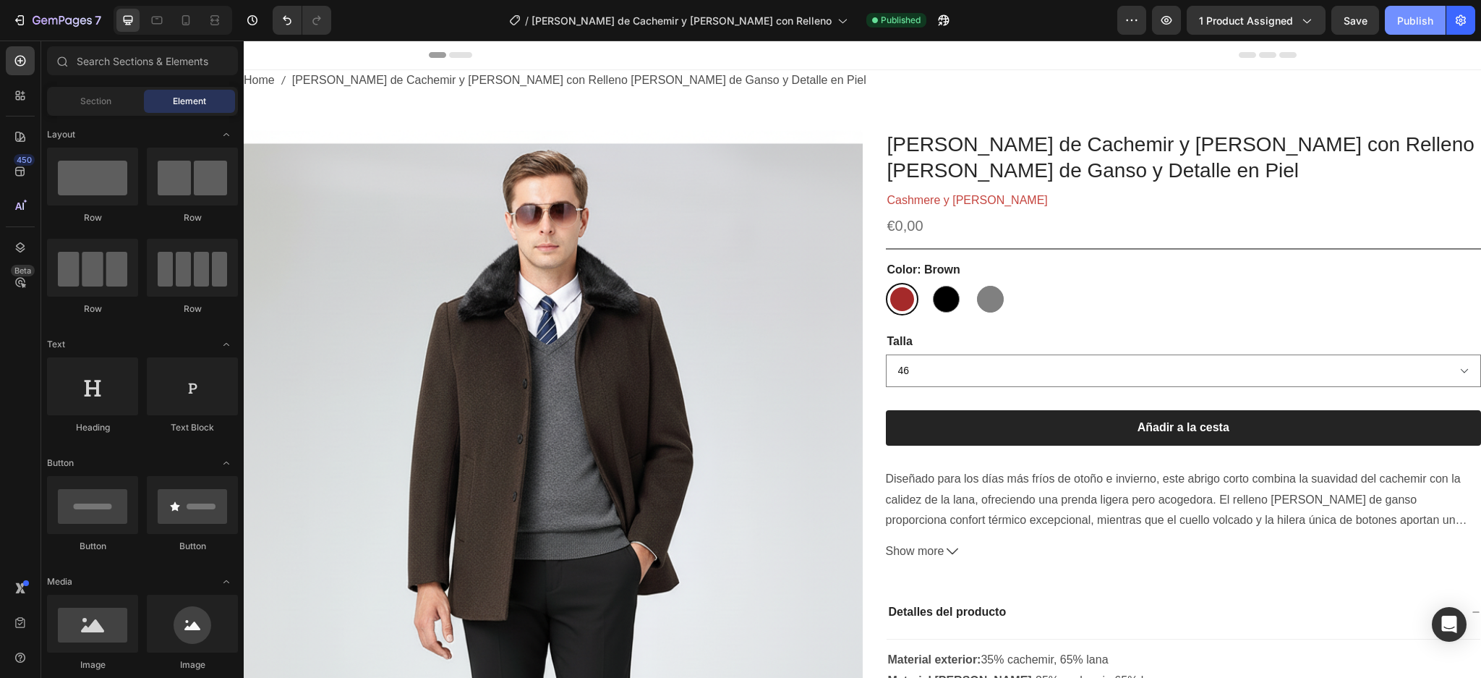
click at [1405, 20] on div "Publish" at bounding box center [1415, 20] width 36 height 15
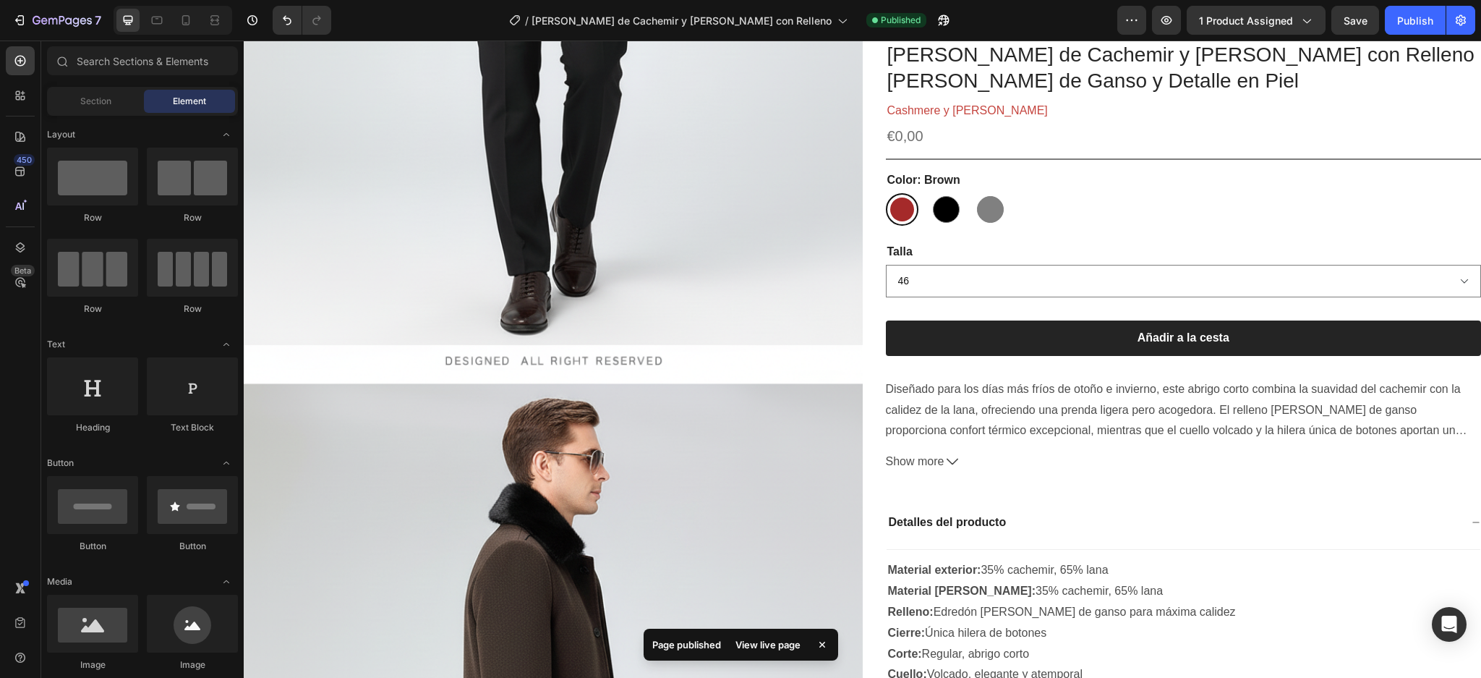
scroll to position [795, 0]
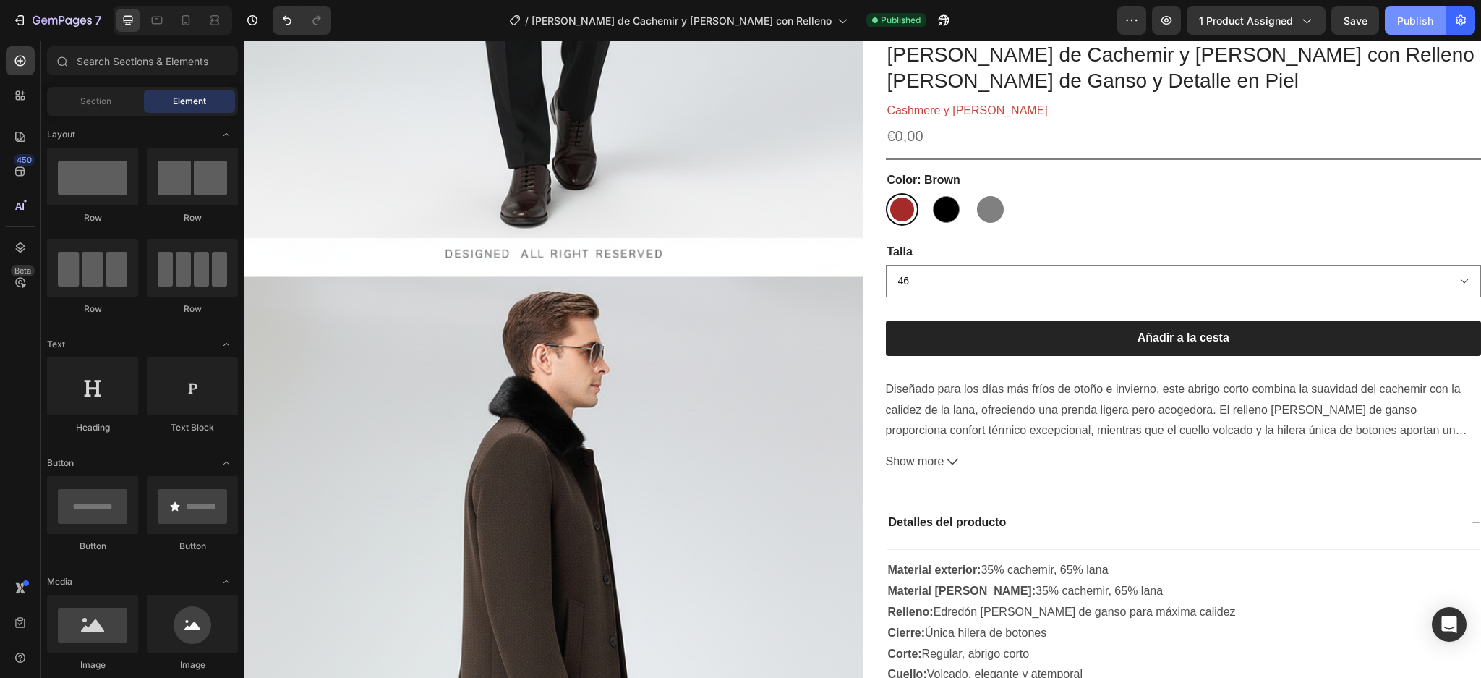
click at [1421, 13] on div "Publish" at bounding box center [1415, 20] width 36 height 15
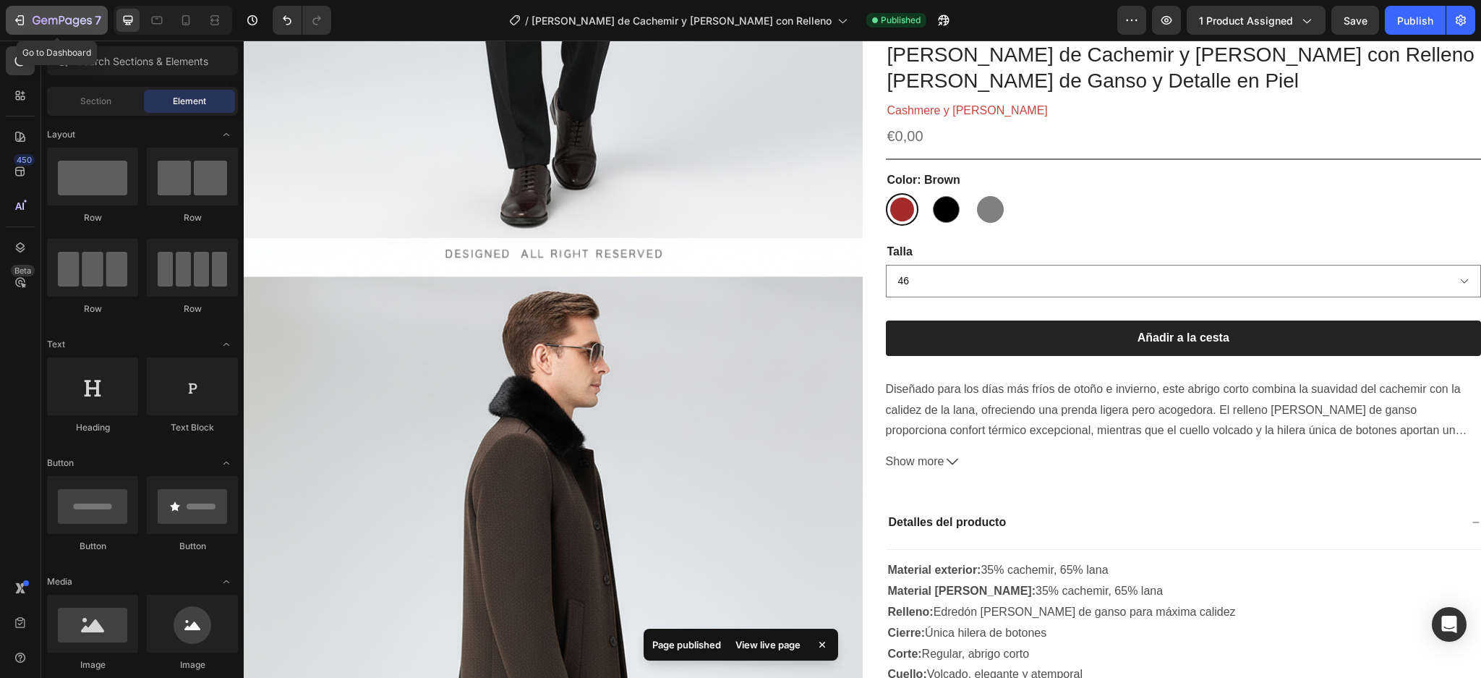
click at [47, 22] on icon "button" at bounding box center [62, 21] width 59 height 12
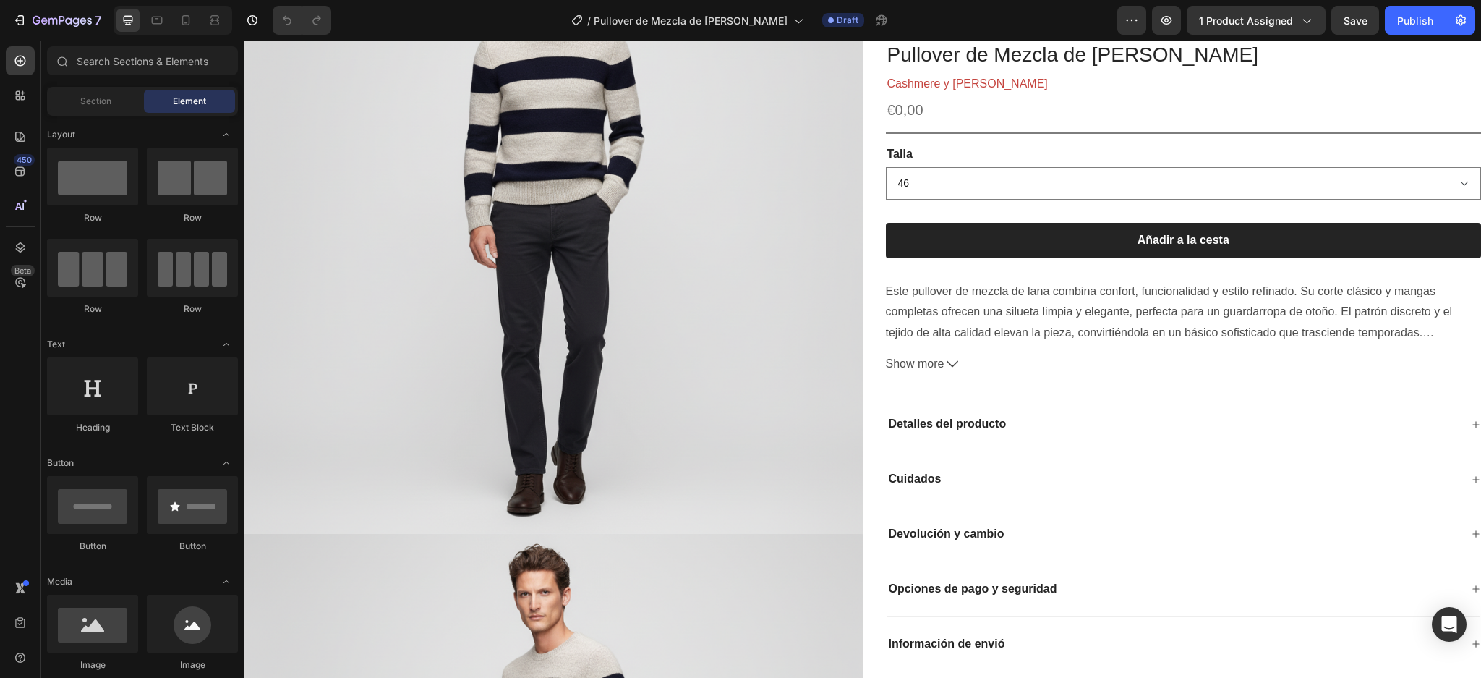
scroll to position [221, 0]
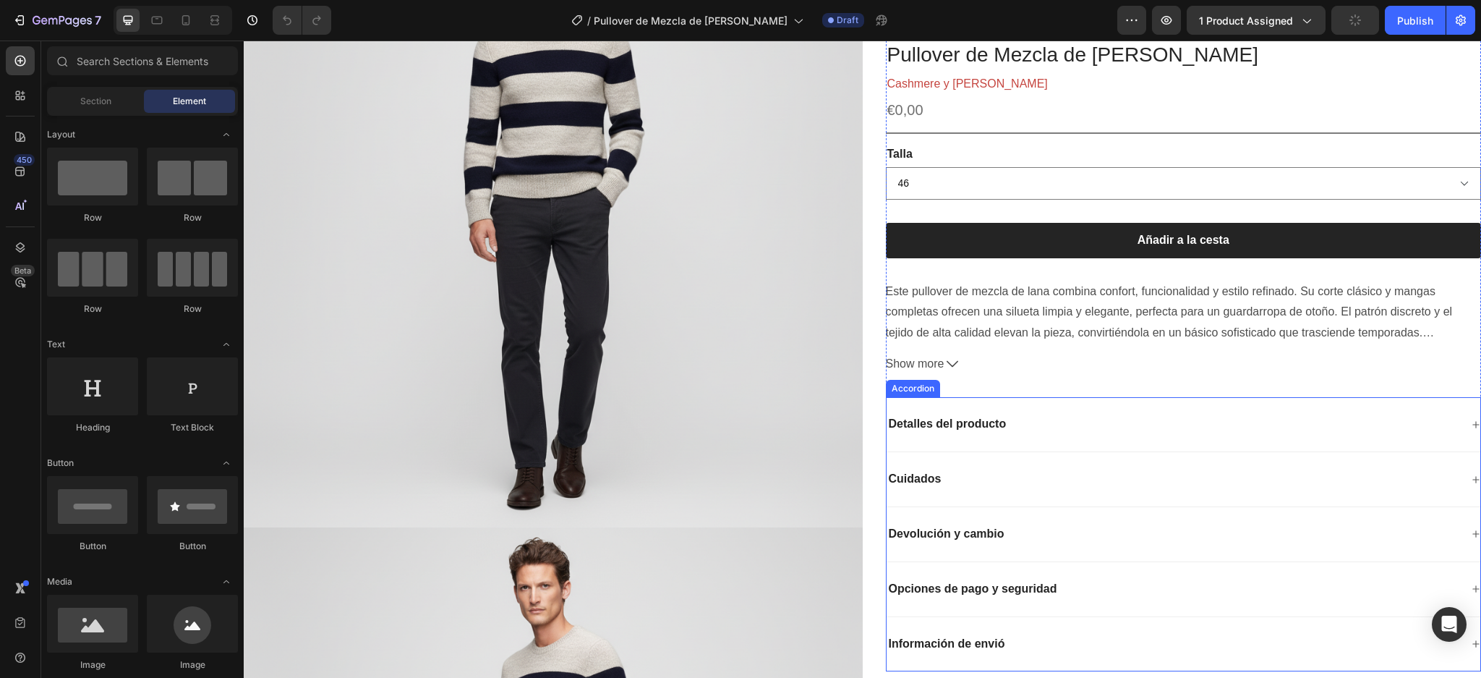
click at [1472, 423] on icon at bounding box center [1476, 424] width 9 height 9
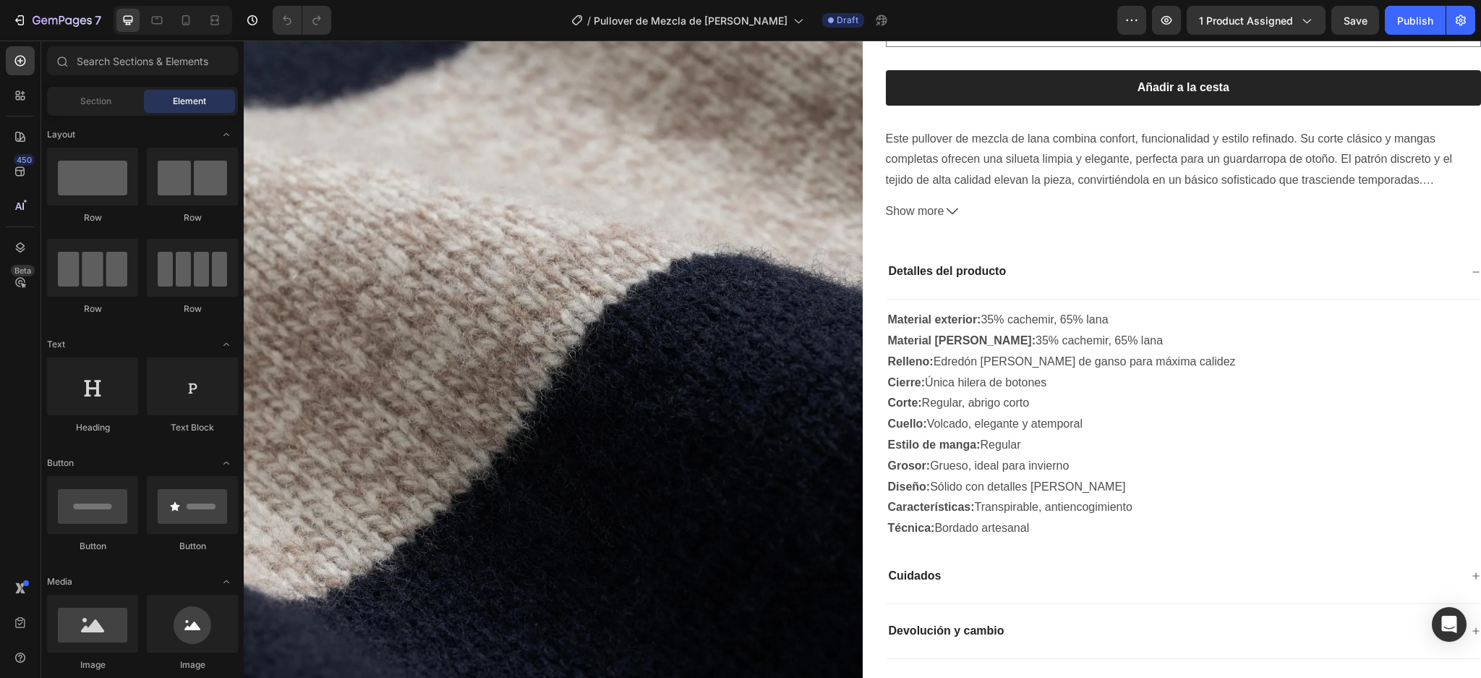
scroll to position [2688, 0]
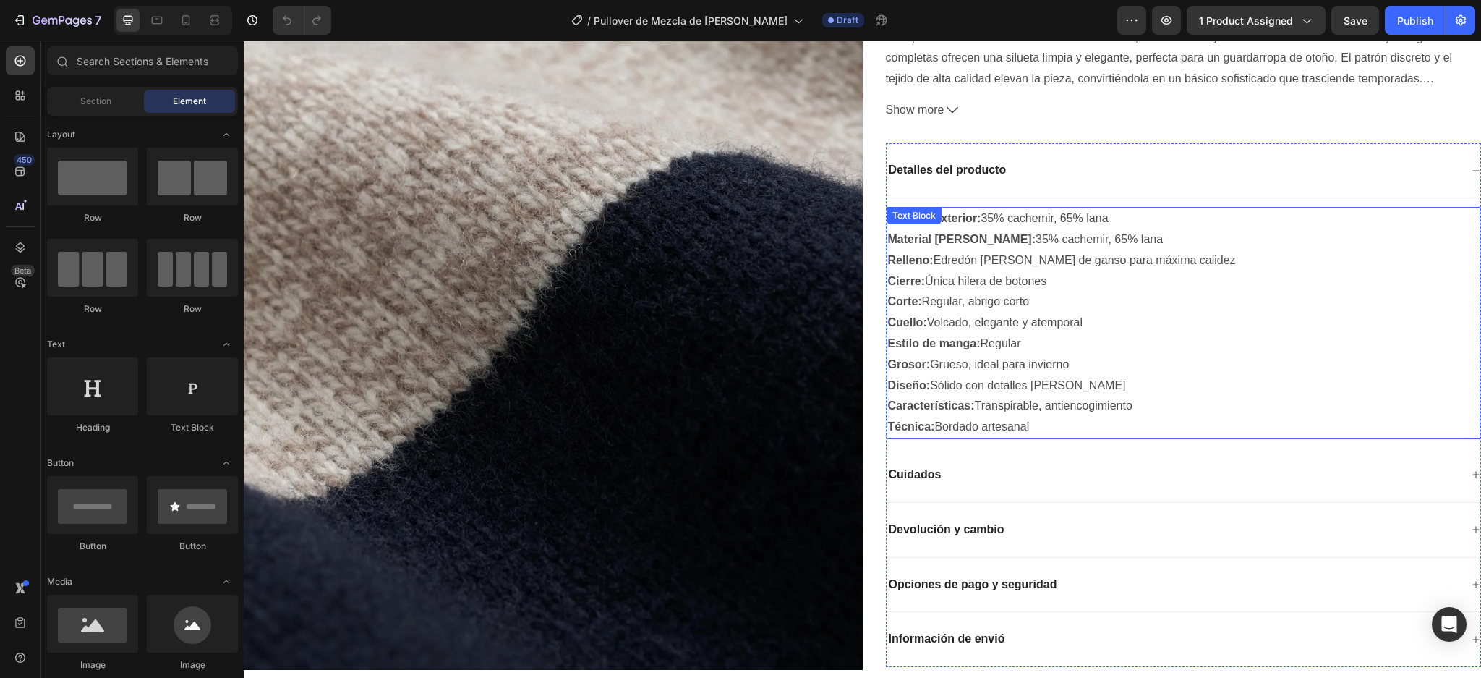
click at [1037, 417] on p "Técnica: Bordado artesanal" at bounding box center [1184, 427] width 592 height 21
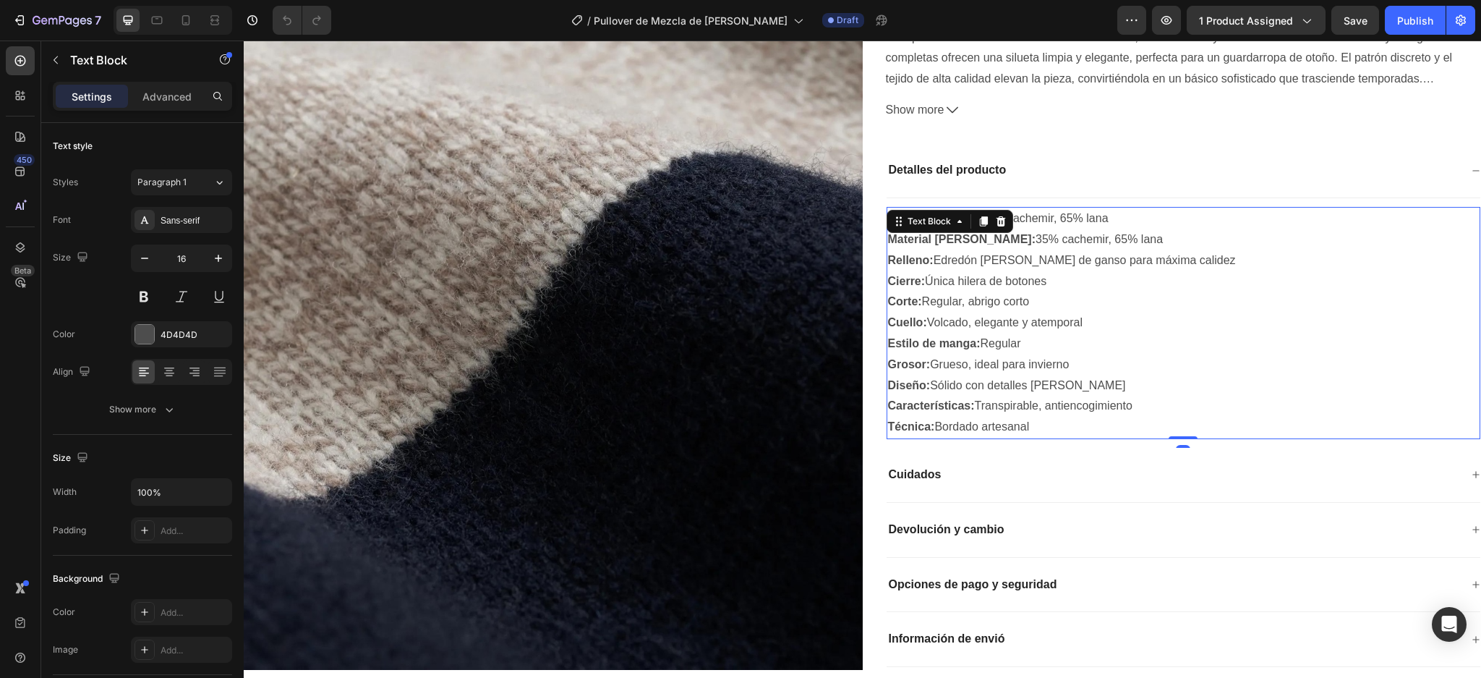
click at [1034, 417] on p "Técnica: Bordado artesanal" at bounding box center [1184, 427] width 592 height 21
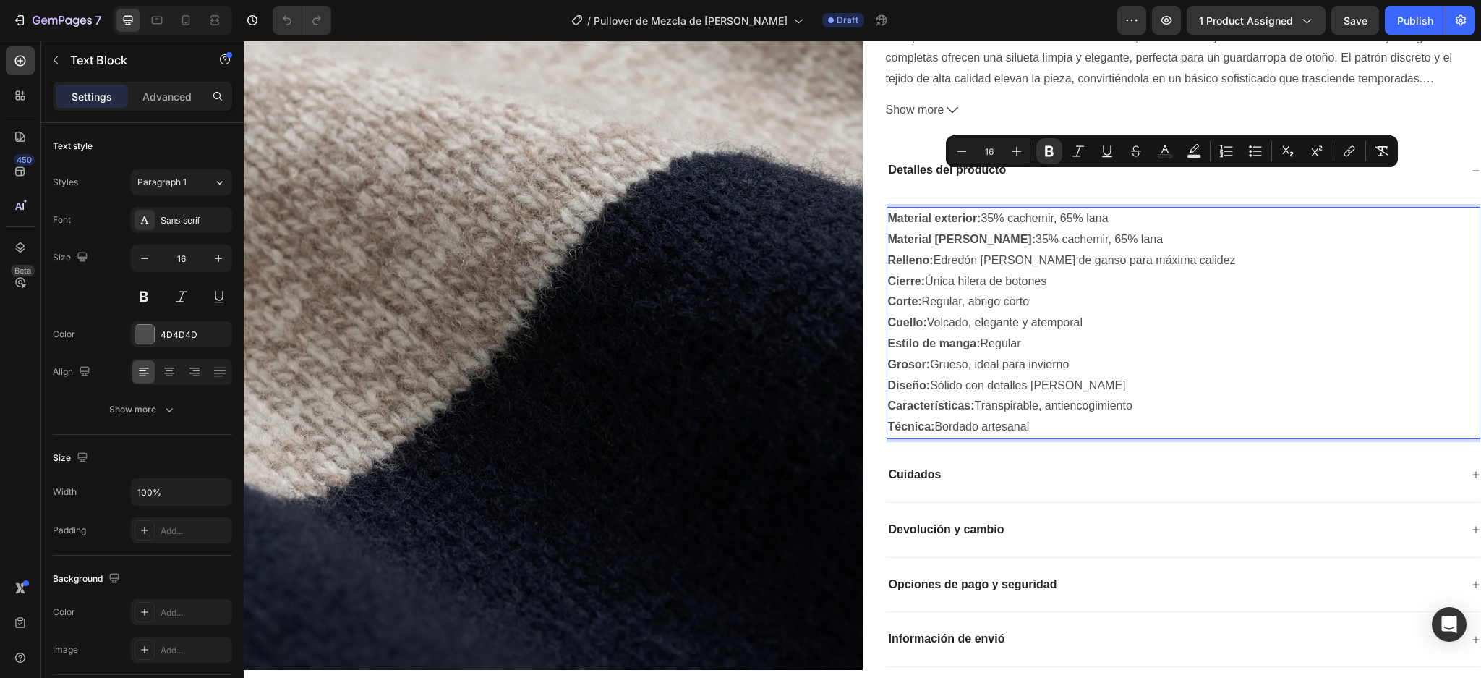
drag, startPoint x: 1034, startPoint y: 387, endPoint x: 882, endPoint y: 179, distance: 257.7
click at [887, 207] on div "Material exterior: 35% cachemir, 65% lana Material de forro: 35% cachemir, 65% …" at bounding box center [1184, 323] width 595 height 232
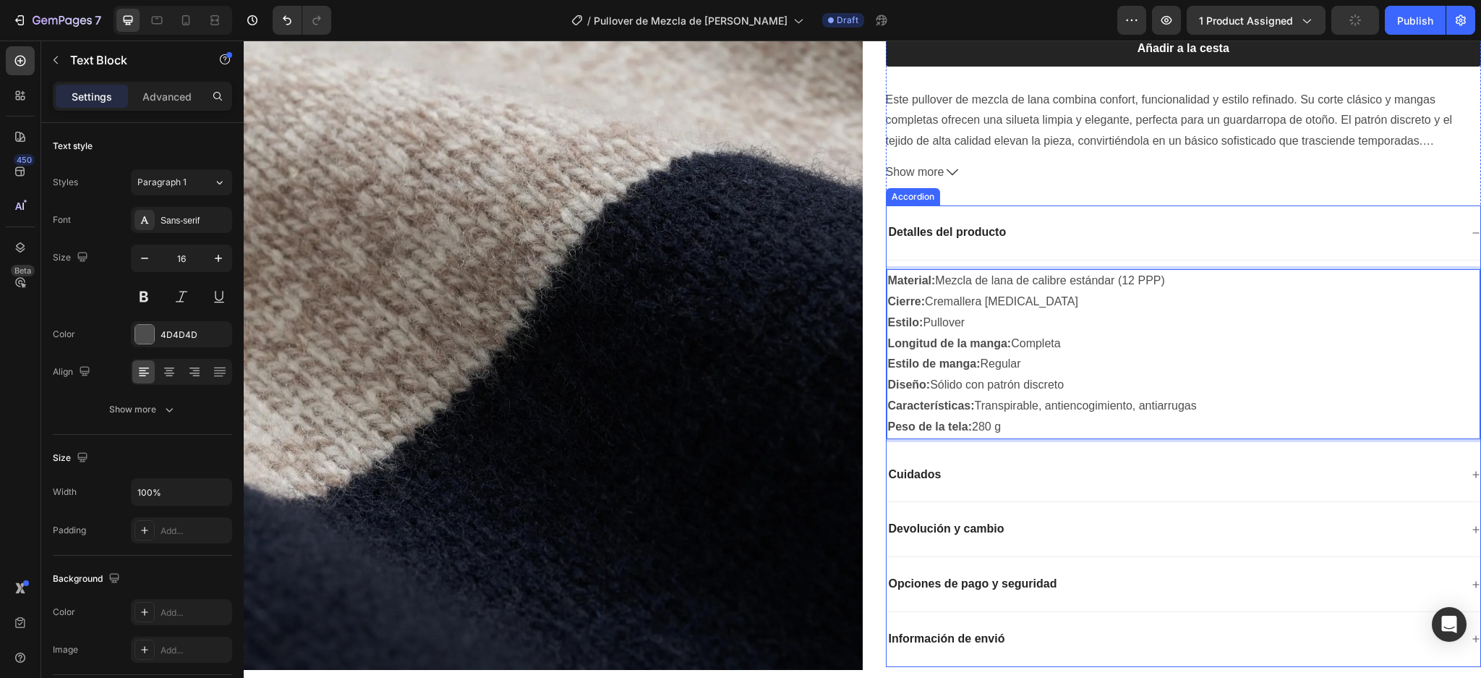
click at [1472, 470] on icon at bounding box center [1476, 474] width 9 height 9
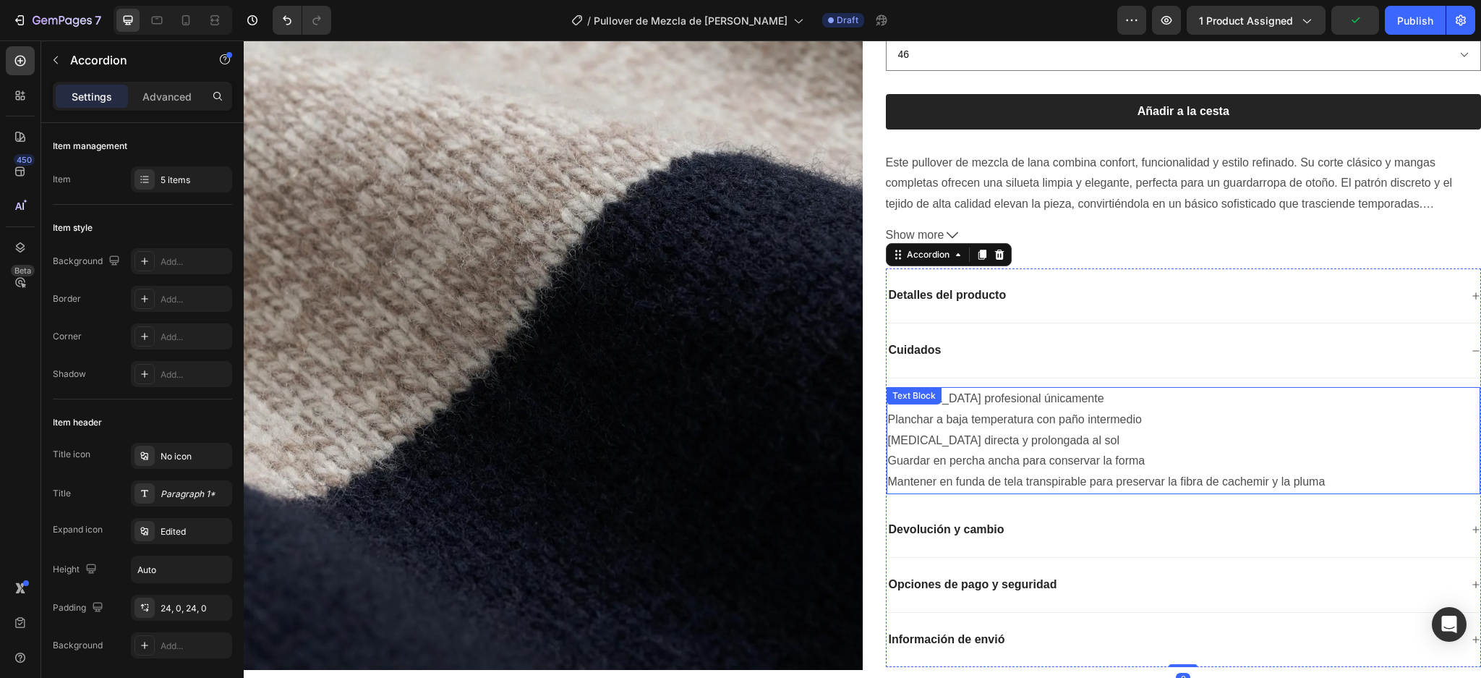
click at [1322, 472] on p "Mantener en funda de tela transpirable para preservar la fibra de cachemir y la…" at bounding box center [1184, 482] width 592 height 21
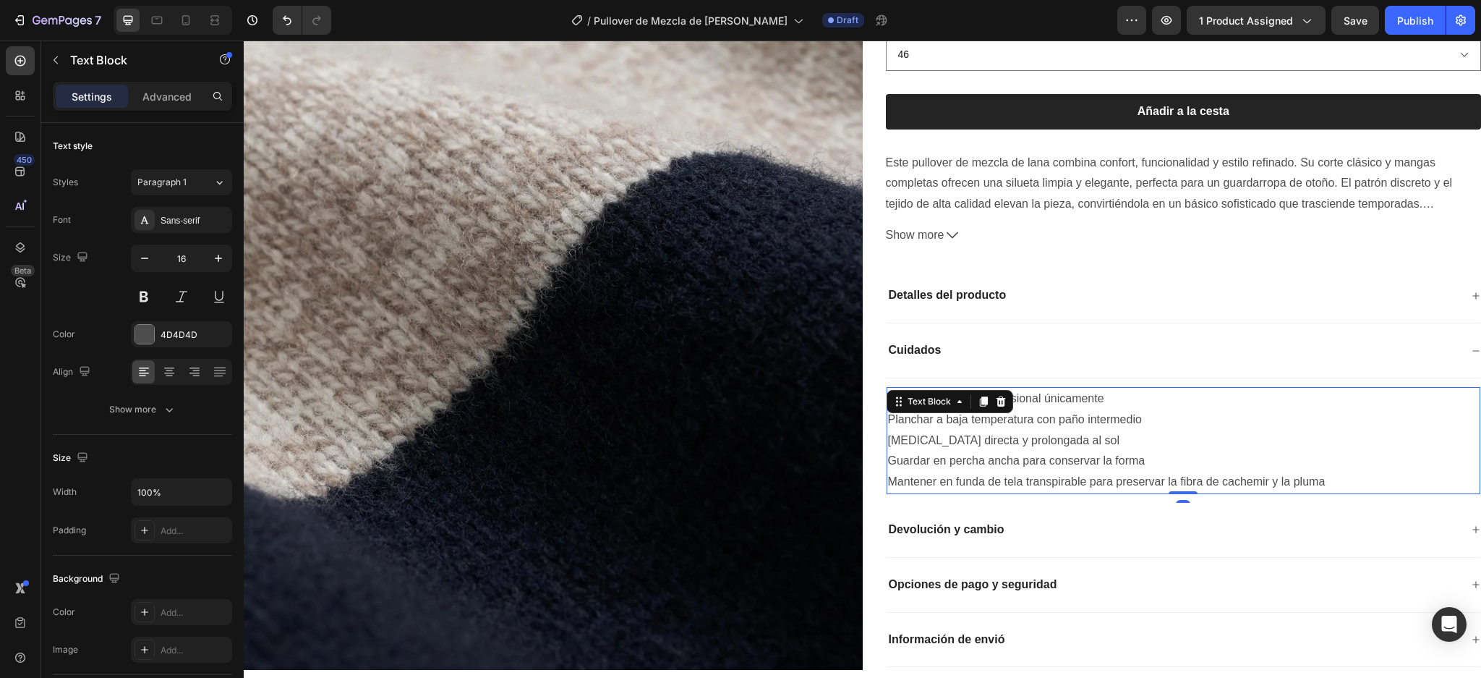
click at [1322, 472] on p "Mantener en funda de tela transpirable para preservar la fibra de cachemir y la…" at bounding box center [1184, 482] width 592 height 21
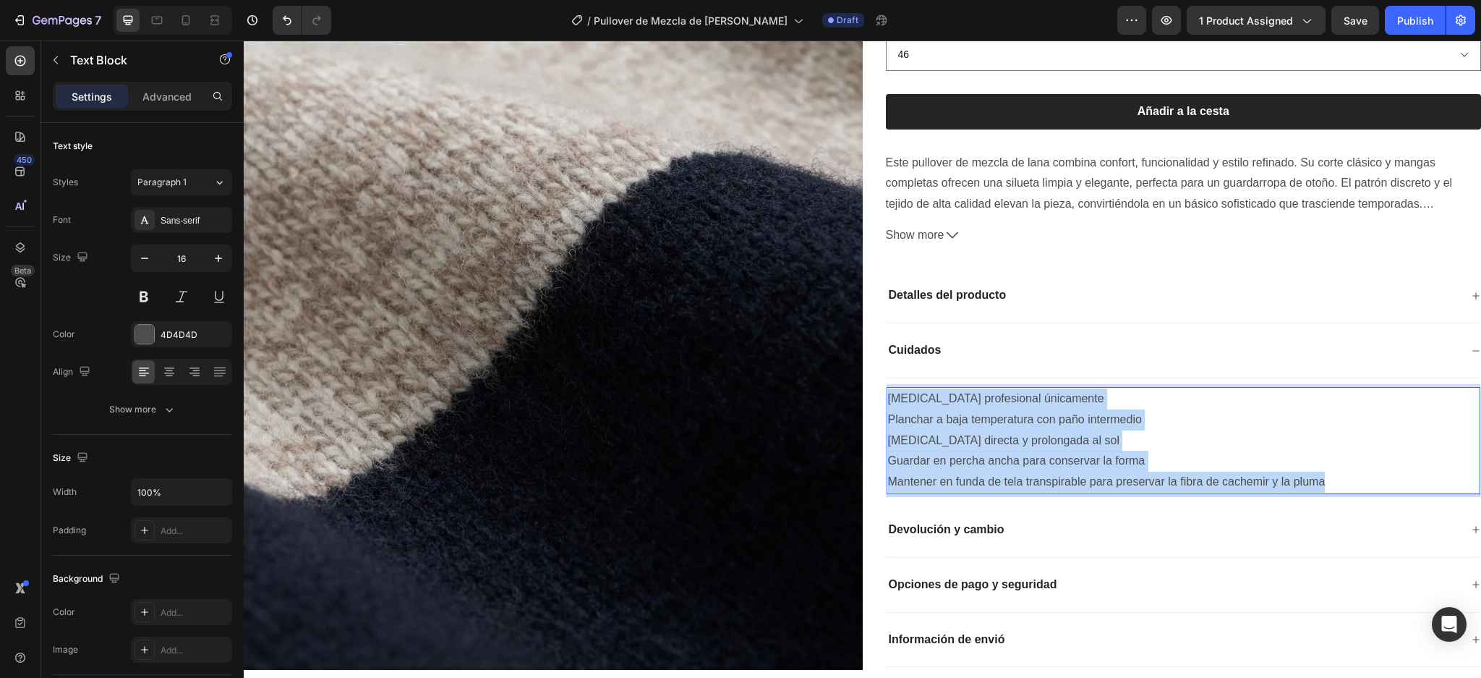
drag, startPoint x: 1321, startPoint y: 441, endPoint x: 880, endPoint y: 362, distance: 447.6
click at [887, 387] on div "Limpieza en seco profesional únicamente Planchar a baja temperatura con paño in…" at bounding box center [1184, 440] width 595 height 107
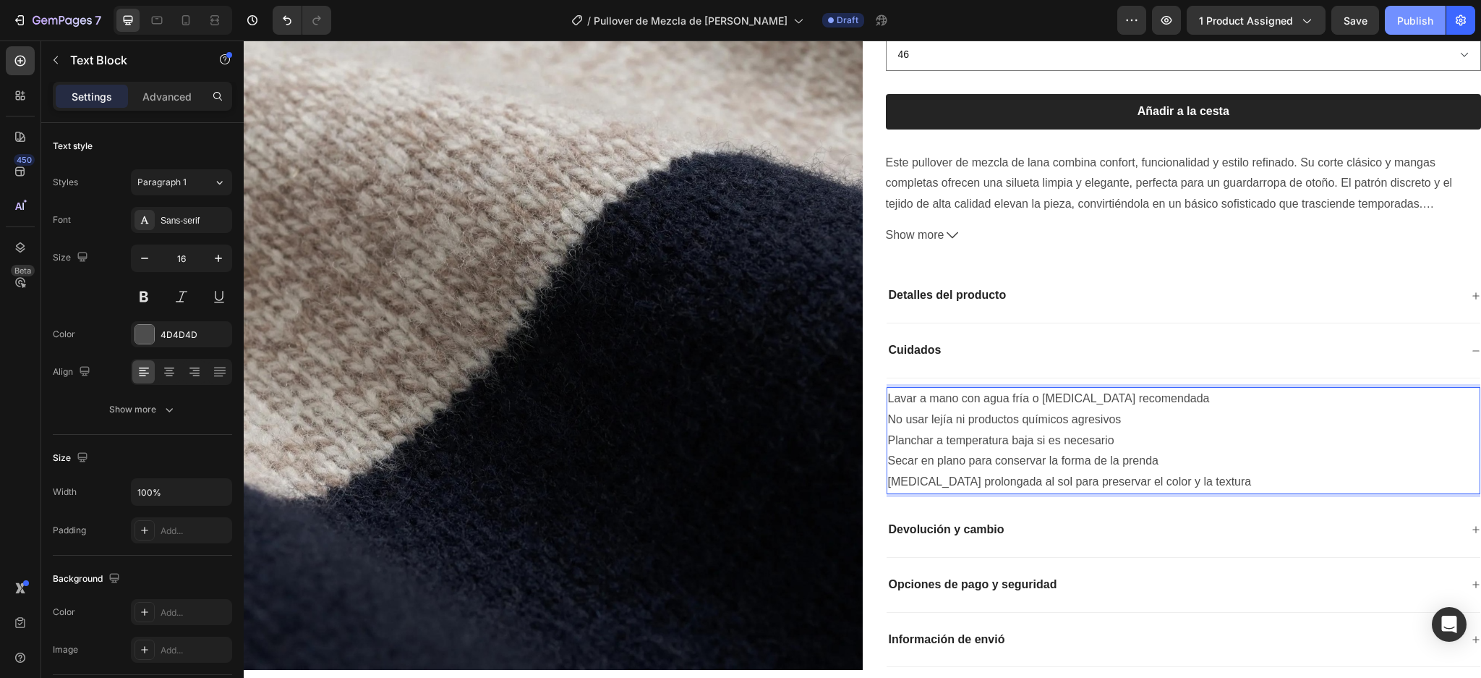
click at [1420, 18] on div "Publish" at bounding box center [1415, 20] width 36 height 15
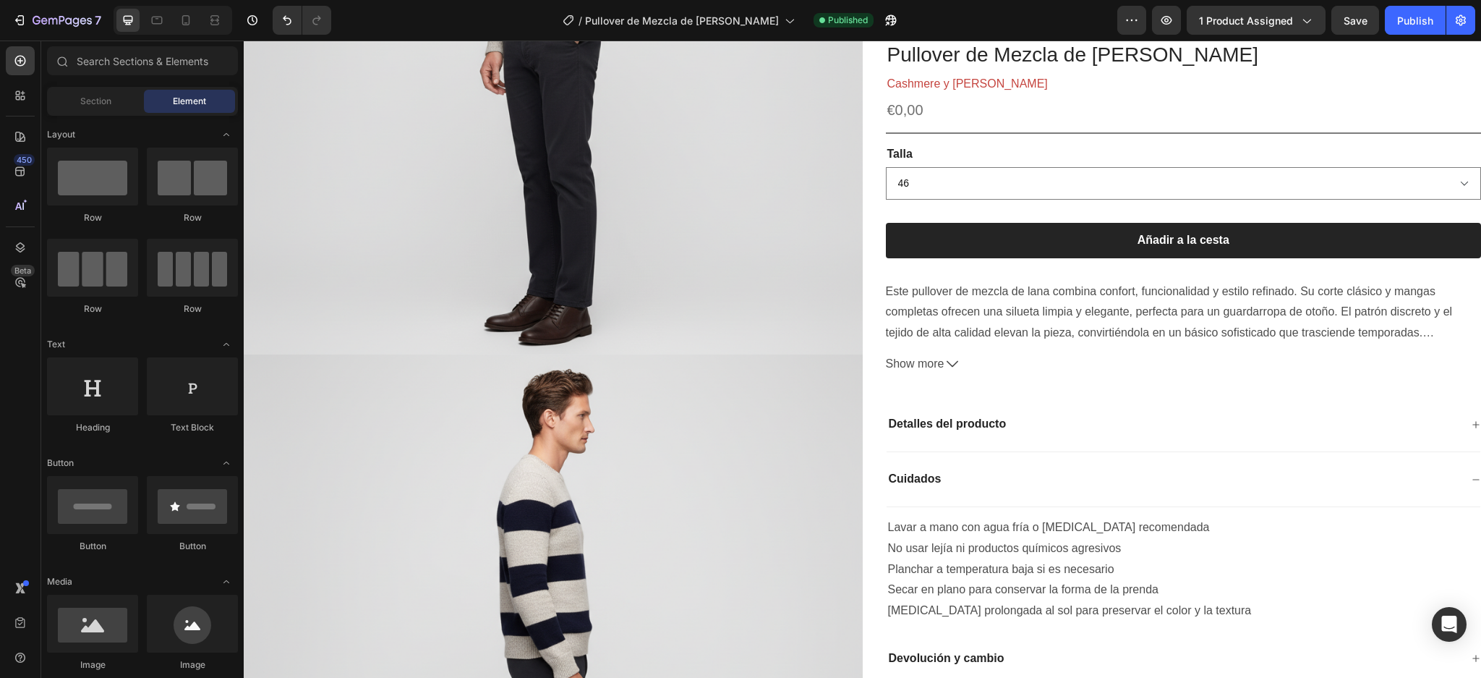
scroll to position [990, 0]
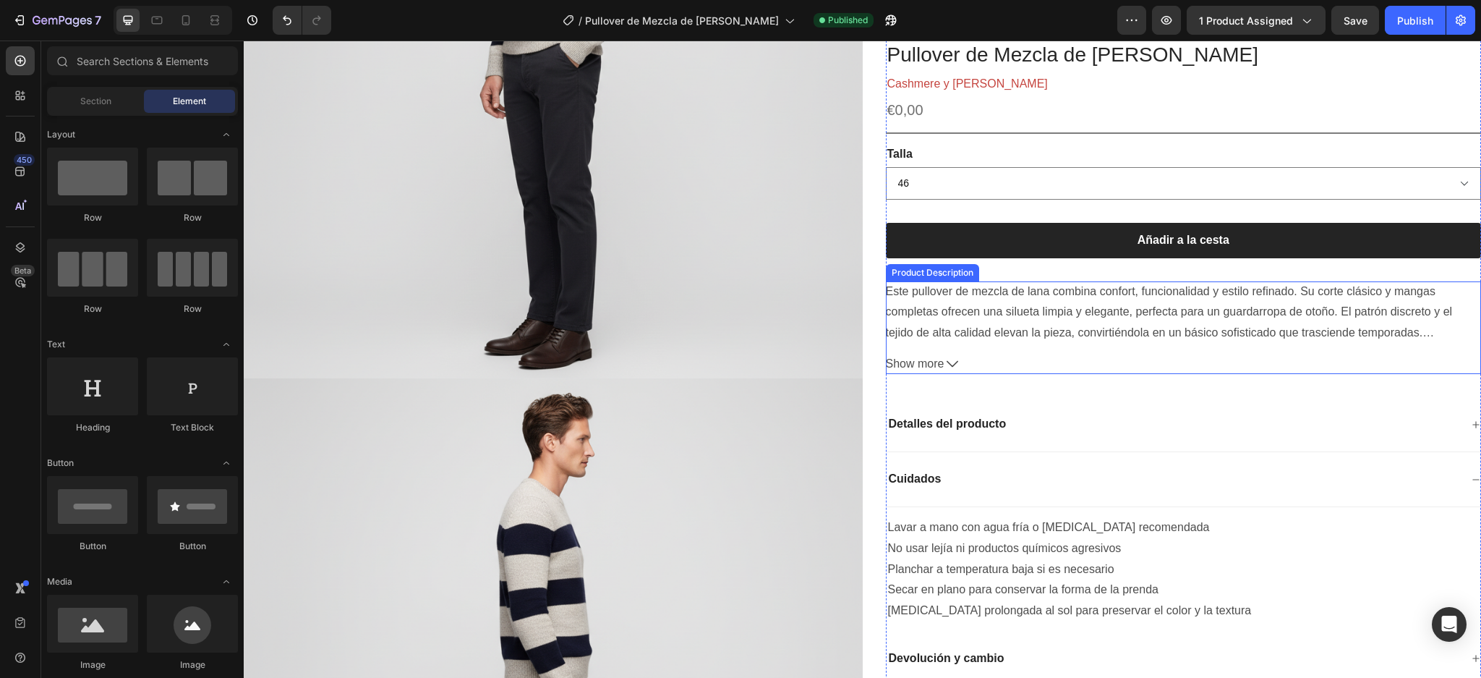
click at [947, 362] on icon at bounding box center [953, 364] width 12 height 12
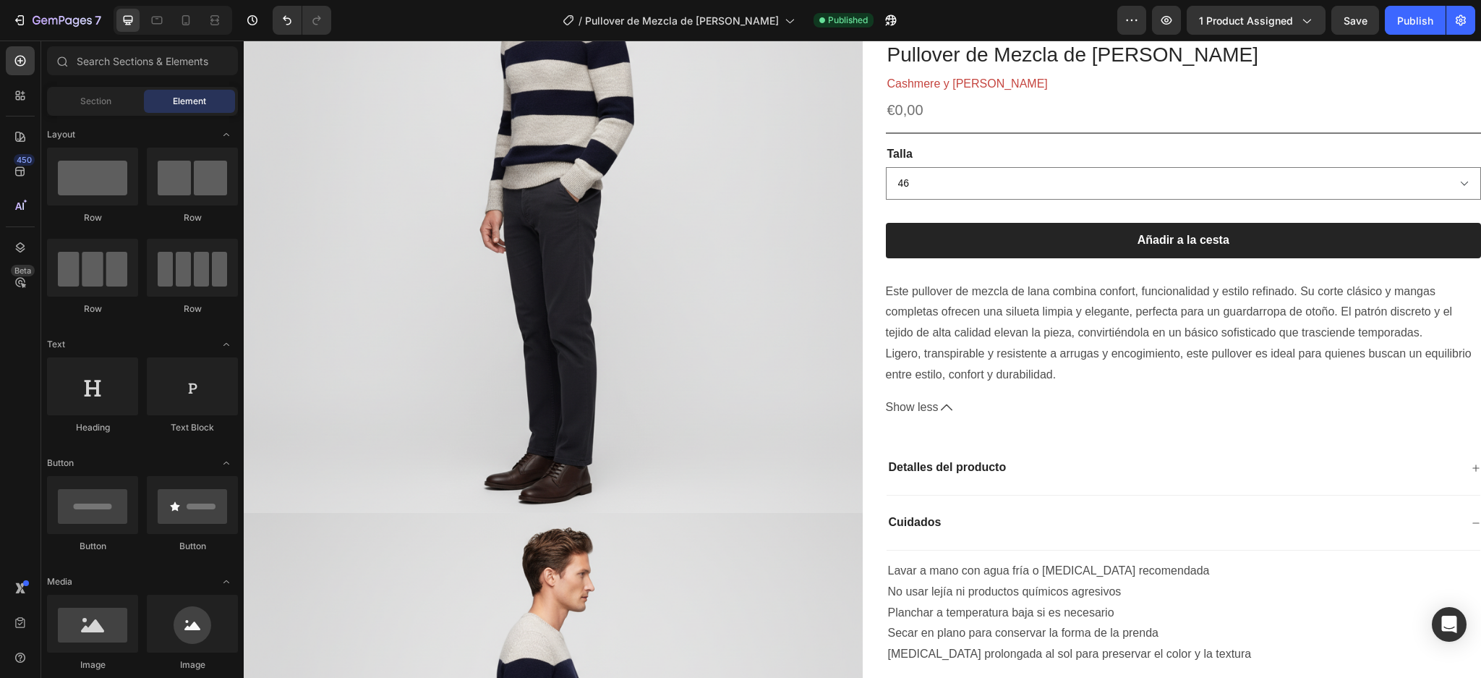
scroll to position [826, 0]
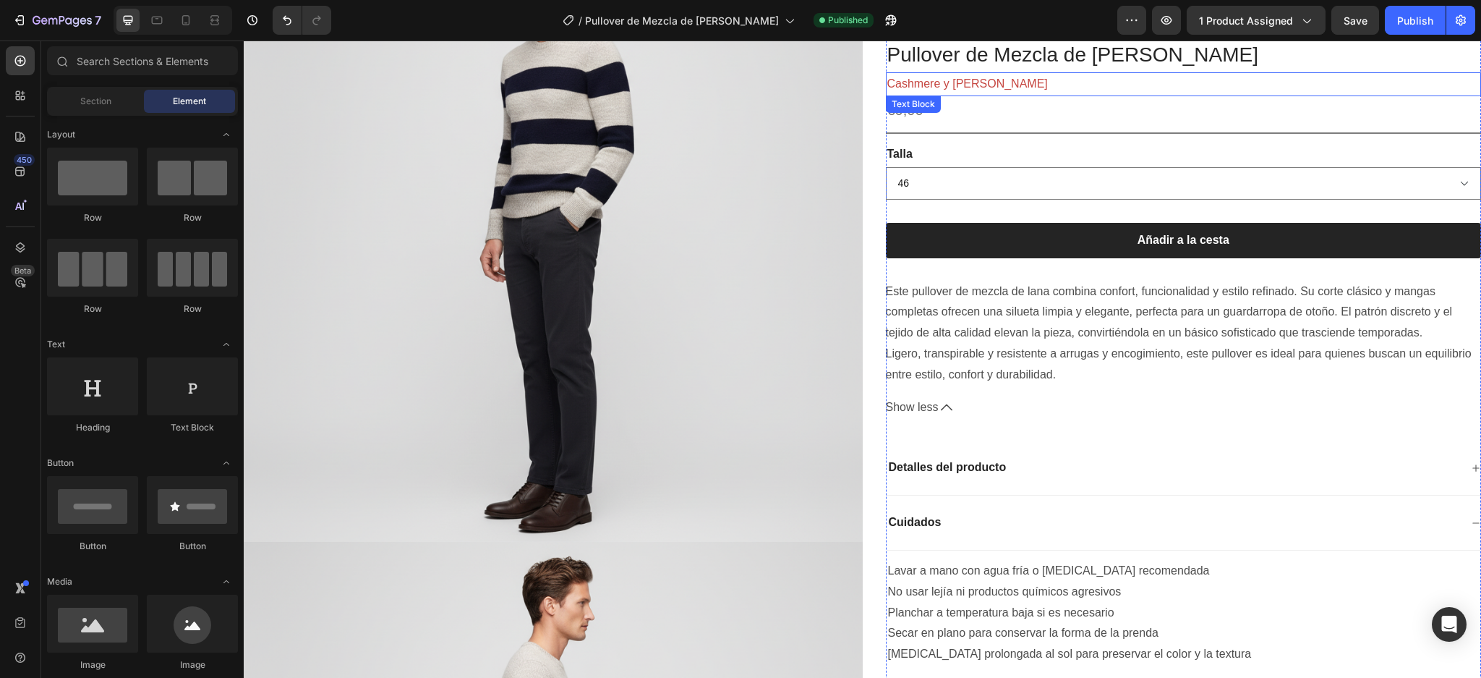
click at [946, 85] on p "Cashmere y Lana" at bounding box center [1184, 84] width 593 height 21
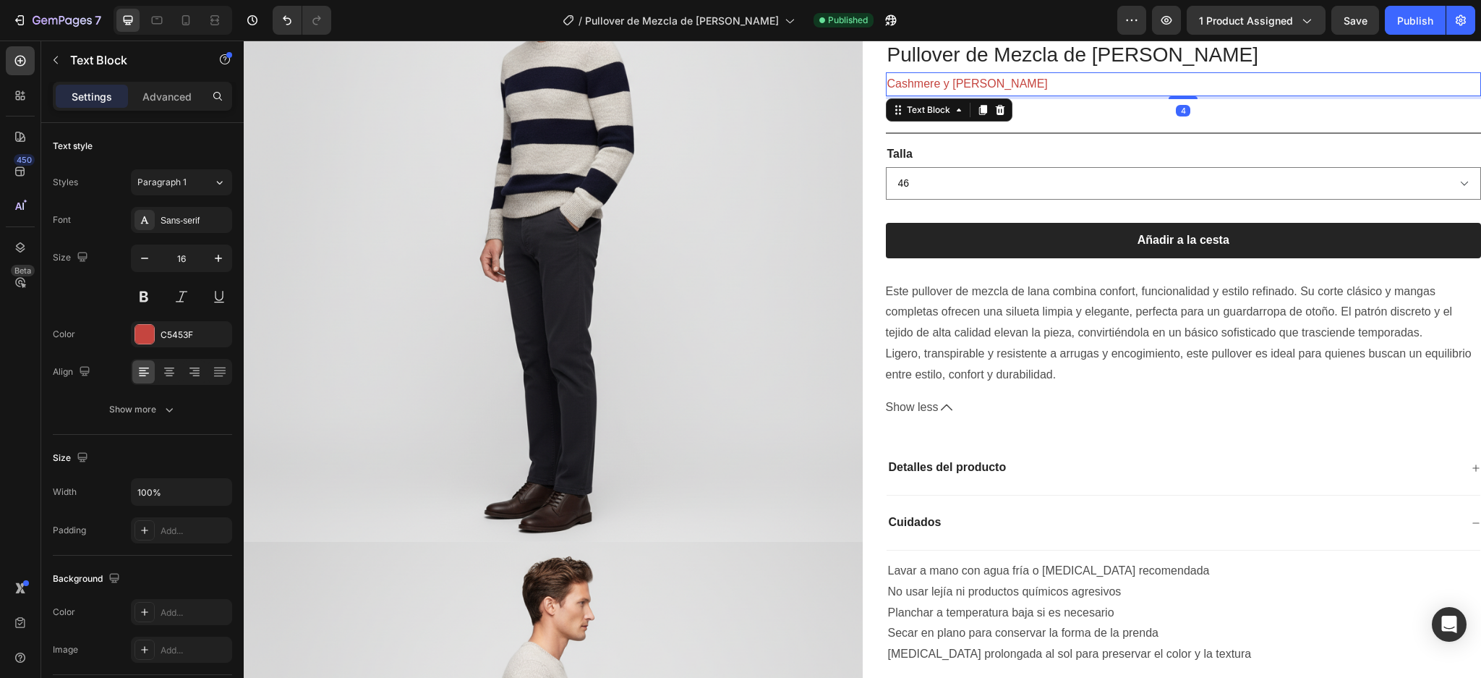
click at [945, 85] on p "Cashmere y Lana" at bounding box center [1184, 84] width 593 height 21
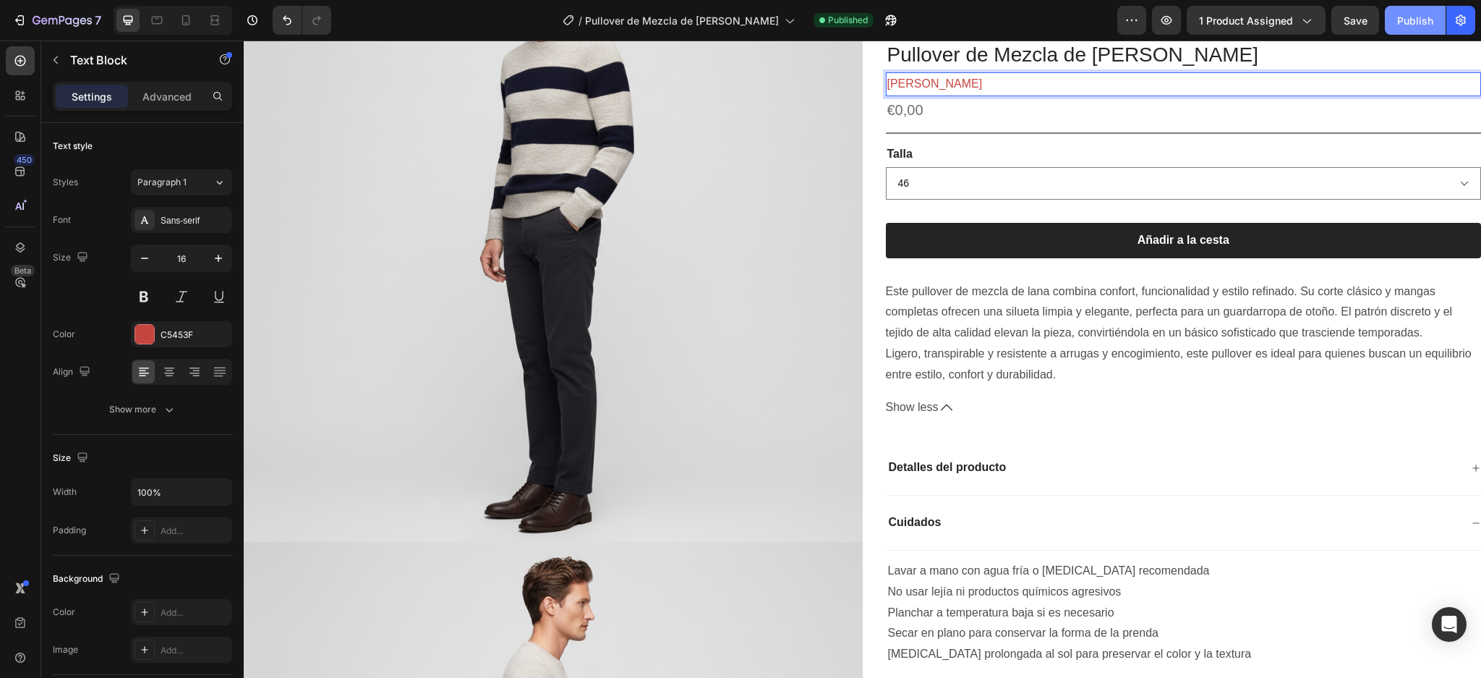
click at [1436, 22] on button "Publish" at bounding box center [1415, 20] width 61 height 29
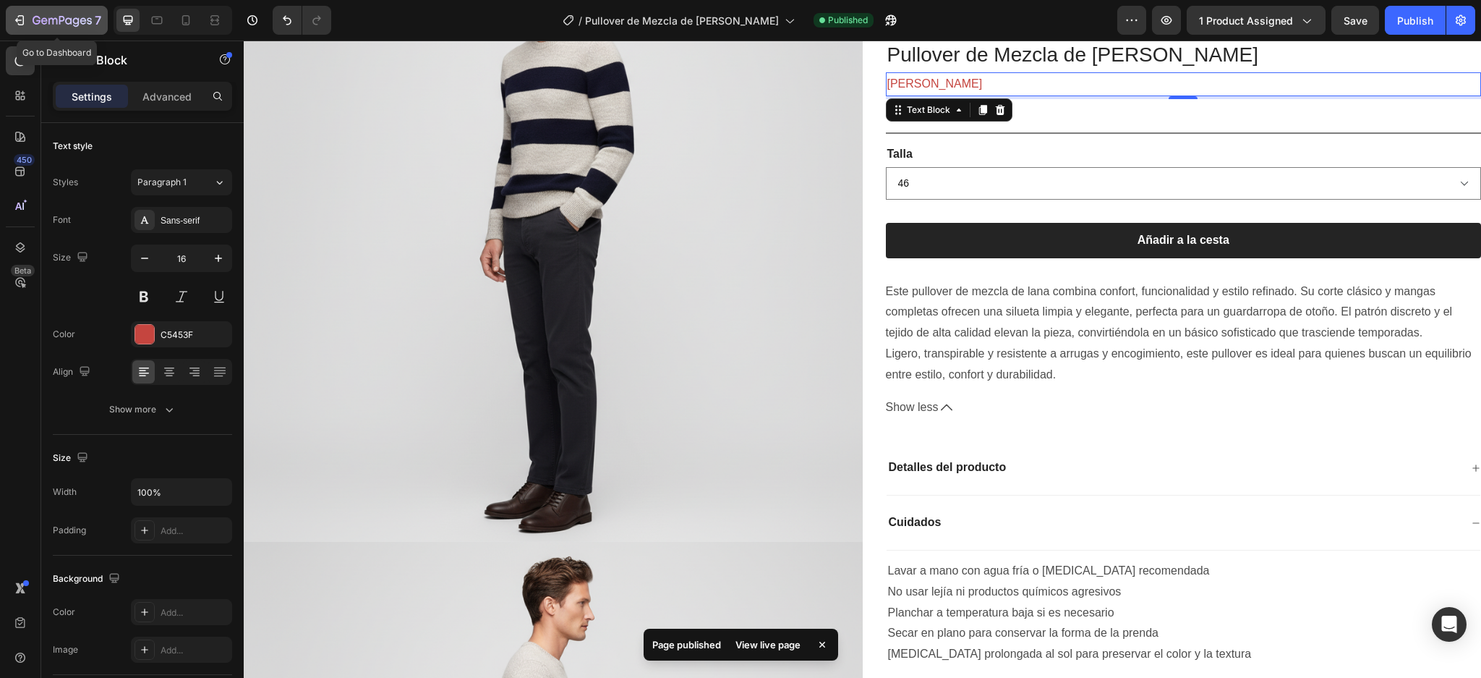
click at [79, 24] on icon "button" at bounding box center [62, 21] width 59 height 12
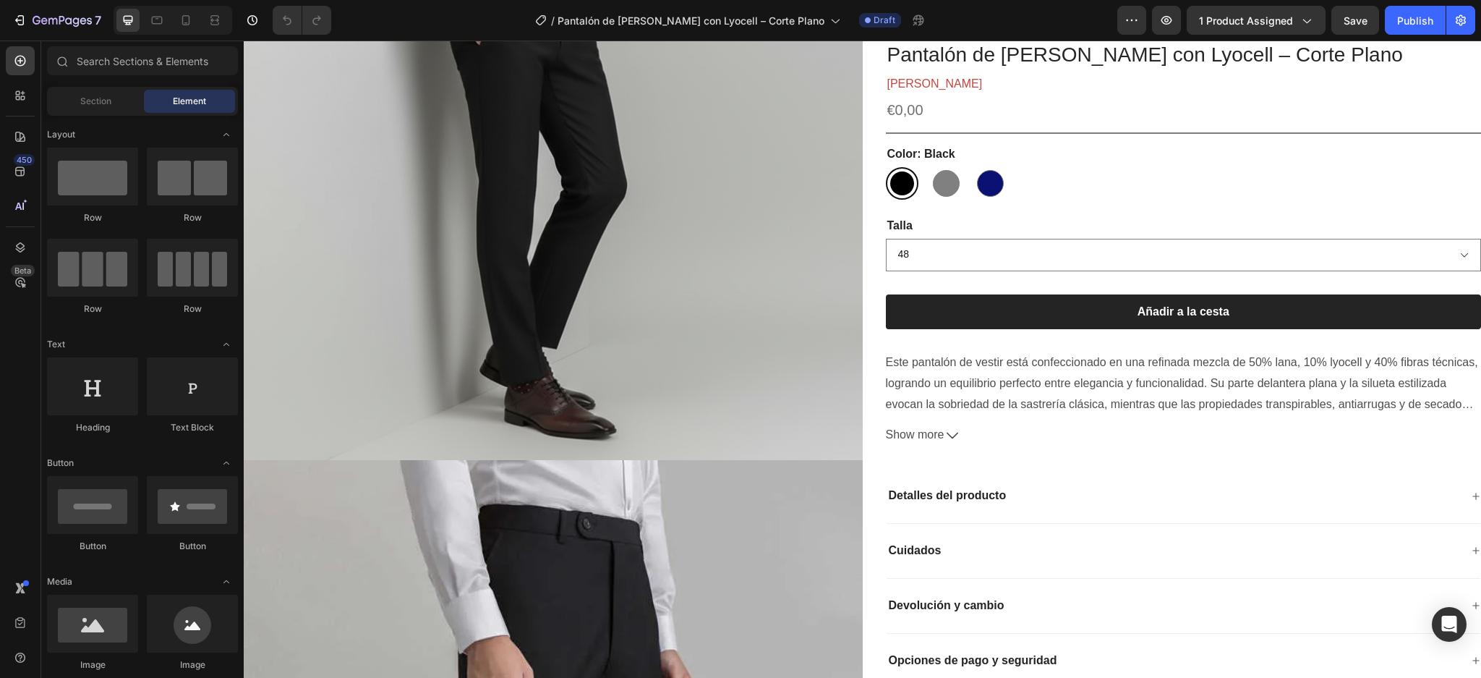
scroll to position [532, 0]
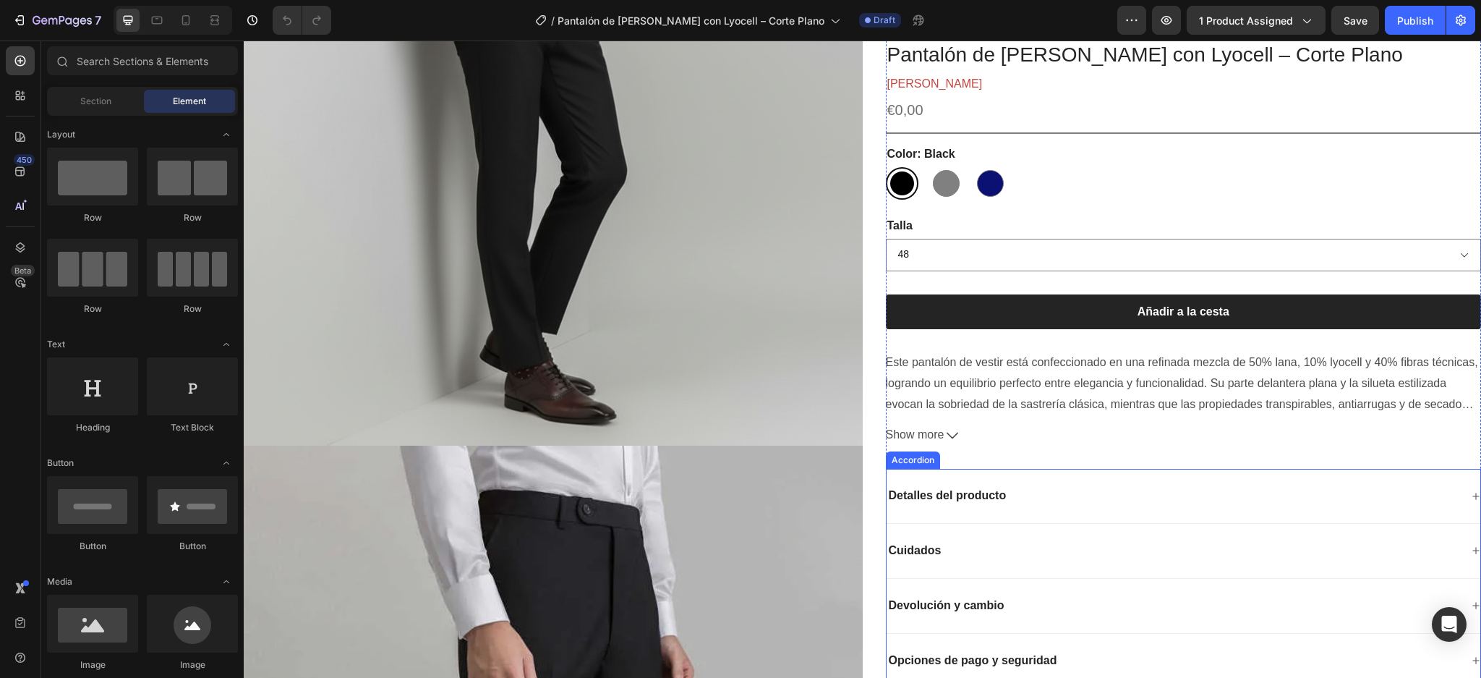
click at [1472, 498] on icon at bounding box center [1476, 496] width 9 height 9
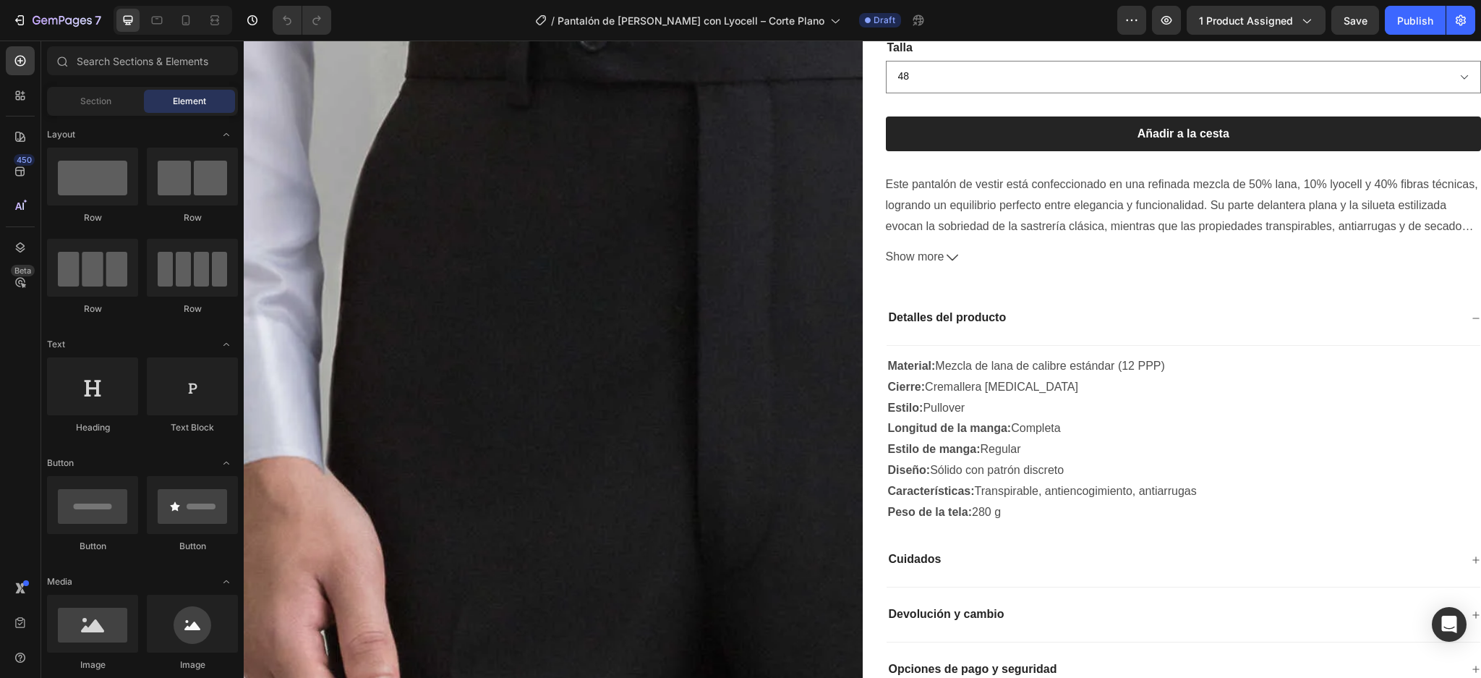
scroll to position [3620, 0]
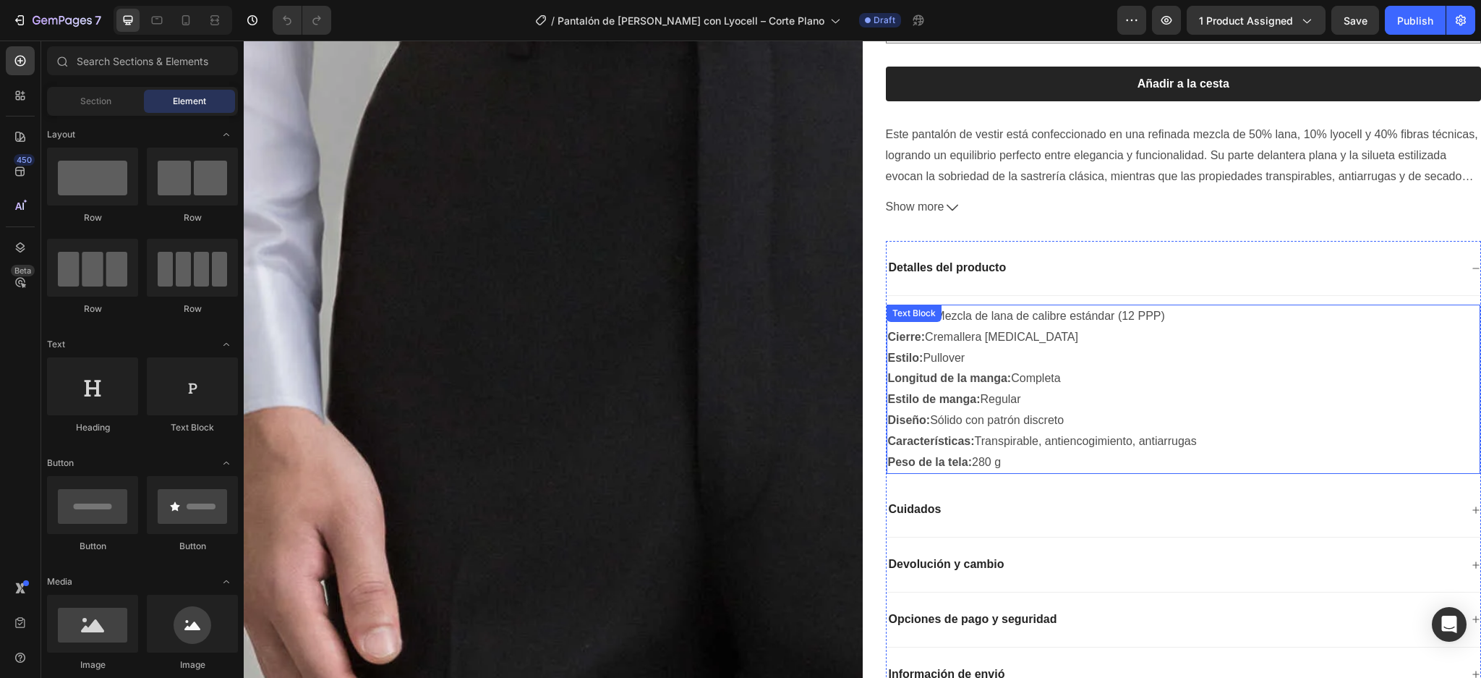
click at [1156, 410] on p "Diseño: Sólido con patrón discreto" at bounding box center [1184, 420] width 592 height 21
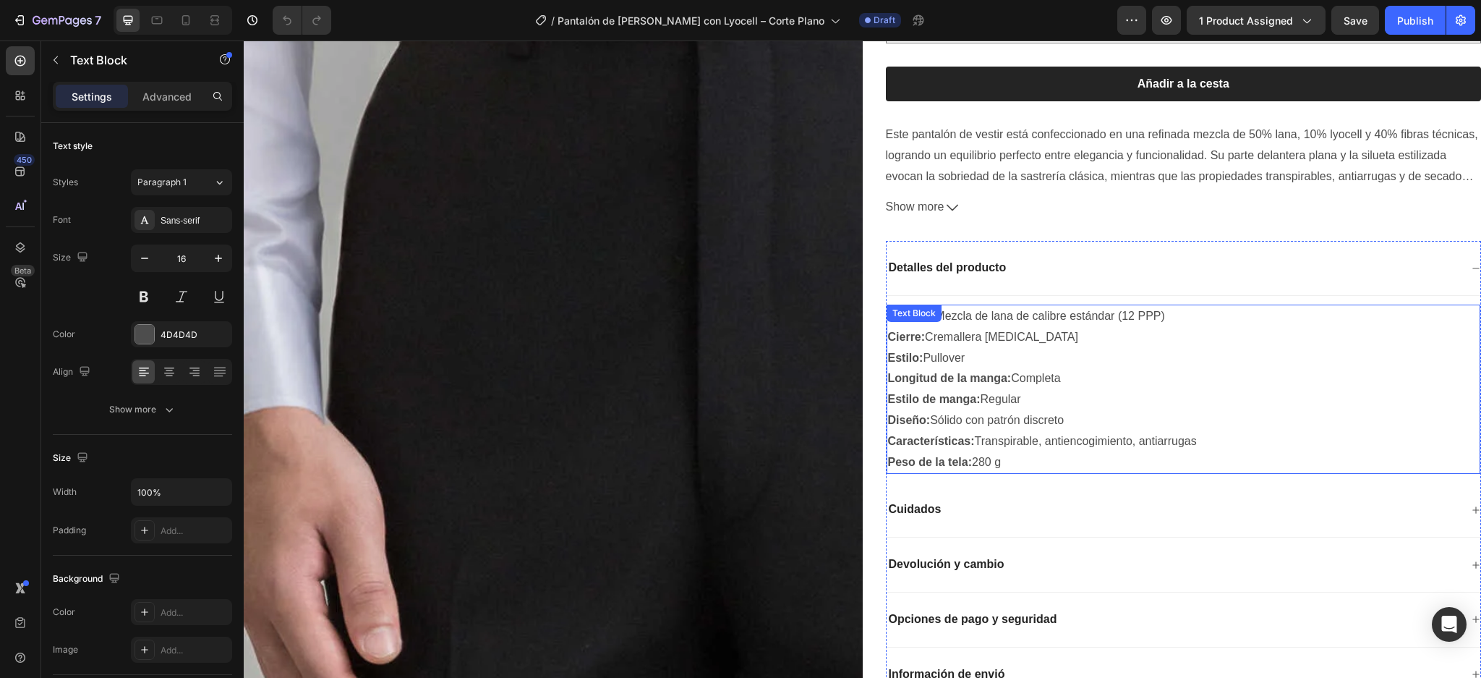
click at [1156, 410] on p "Diseño: Sólido con patrón discreto" at bounding box center [1184, 420] width 592 height 21
click at [1015, 451] on p "Peso de la tela: 280 g" at bounding box center [1184, 461] width 592 height 21
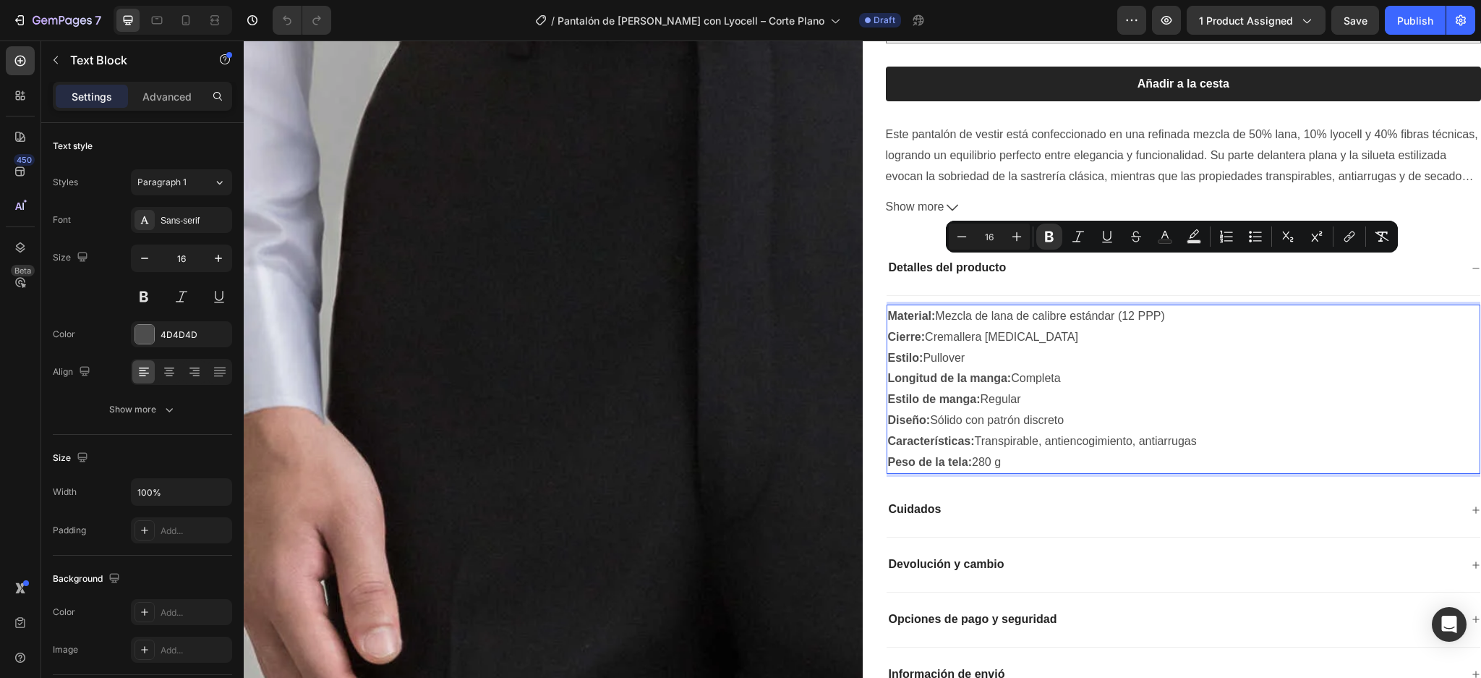
drag, startPoint x: 1014, startPoint y: 410, endPoint x: 882, endPoint y: 261, distance: 199.3
click at [887, 305] on div "Material: Mezcla de lana de calibre estándar (12 PPP) Cierre: Cremallera [MEDIC…" at bounding box center [1184, 389] width 595 height 169
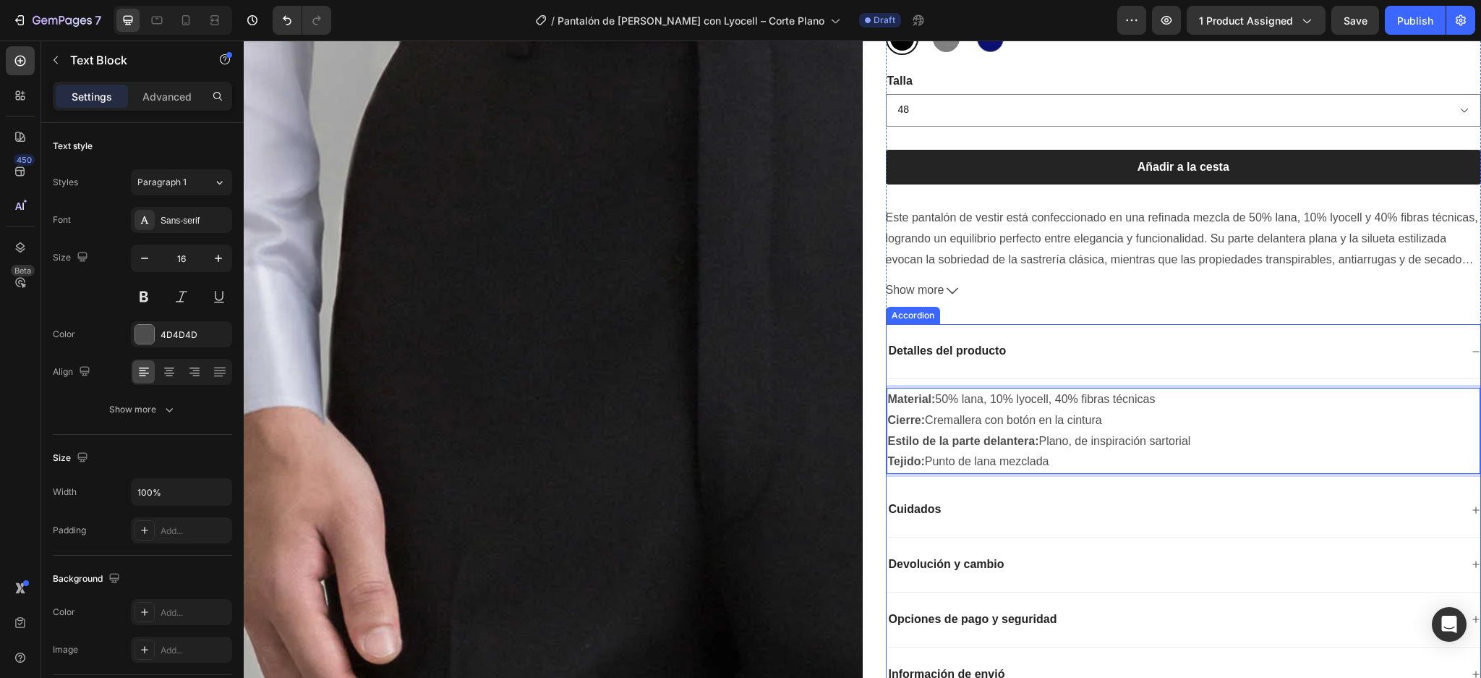
click at [1473, 506] on icon at bounding box center [1476, 509] width 7 height 7
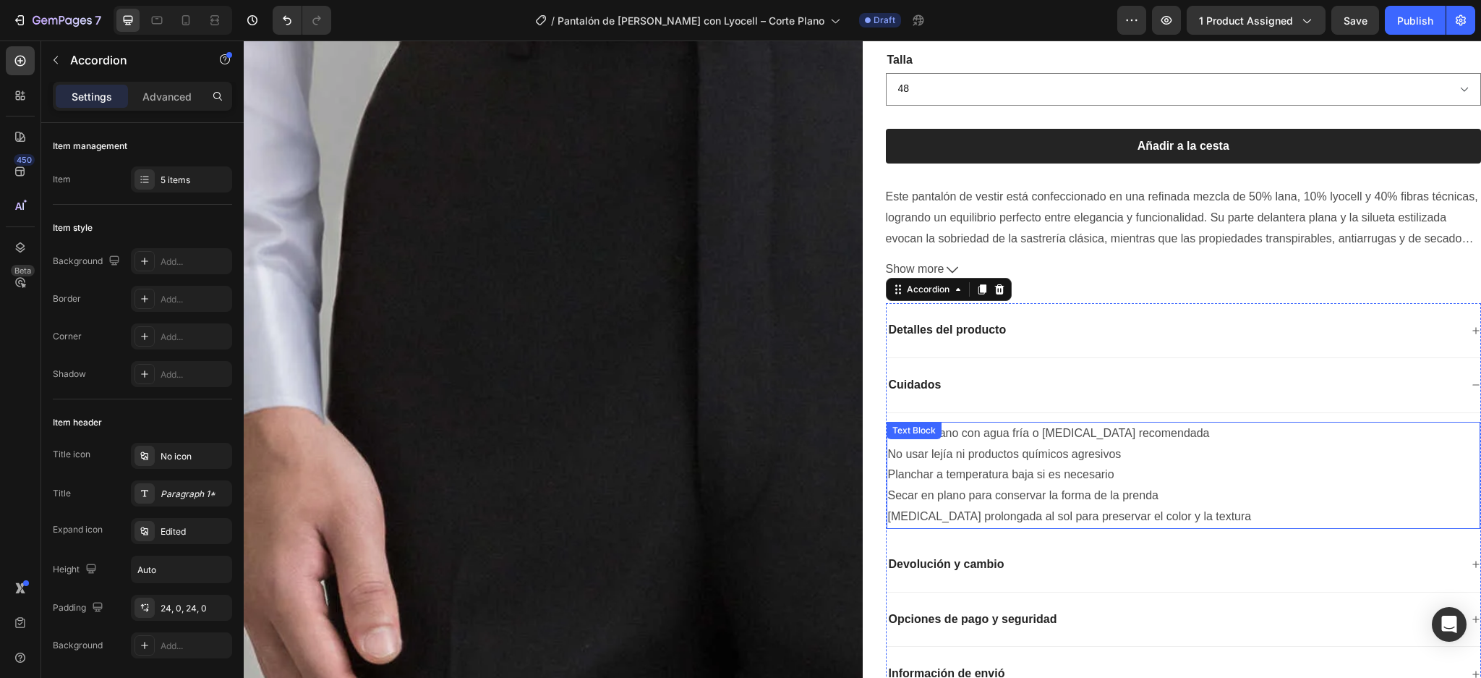
drag, startPoint x: 1282, startPoint y: 460, endPoint x: 1271, endPoint y: 467, distance: 13.3
click at [1282, 506] on p "[MEDICAL_DATA] prolongada al sol para preservar el color y la textura" at bounding box center [1184, 516] width 592 height 21
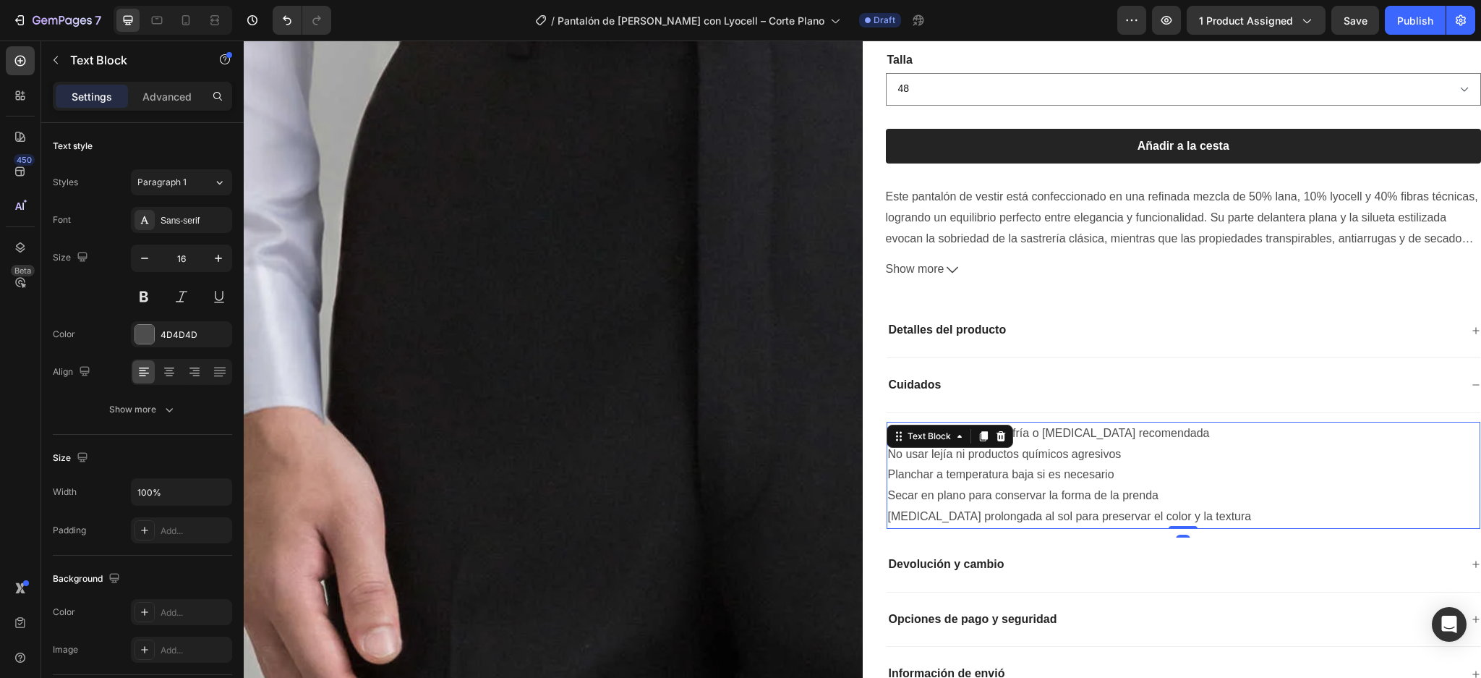
click at [1246, 506] on p "[MEDICAL_DATA] prolongada al sol para preservar el color y la textura" at bounding box center [1184, 516] width 592 height 21
drag, startPoint x: 1247, startPoint y: 466, endPoint x: 880, endPoint y: 381, distance: 377.1
click at [887, 422] on div "Lavar a mano con agua fría o [MEDICAL_DATA] recomendada No usar lejía ni produc…" at bounding box center [1184, 475] width 595 height 107
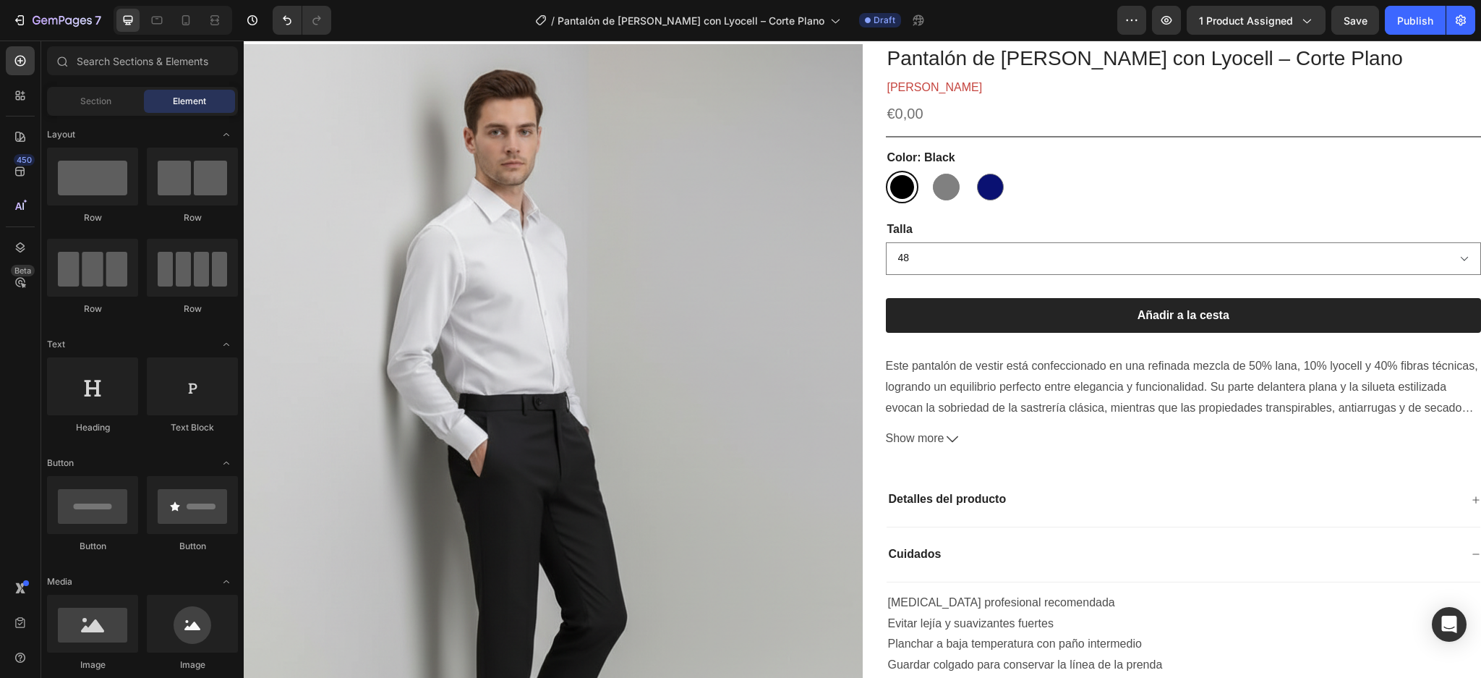
scroll to position [0, 0]
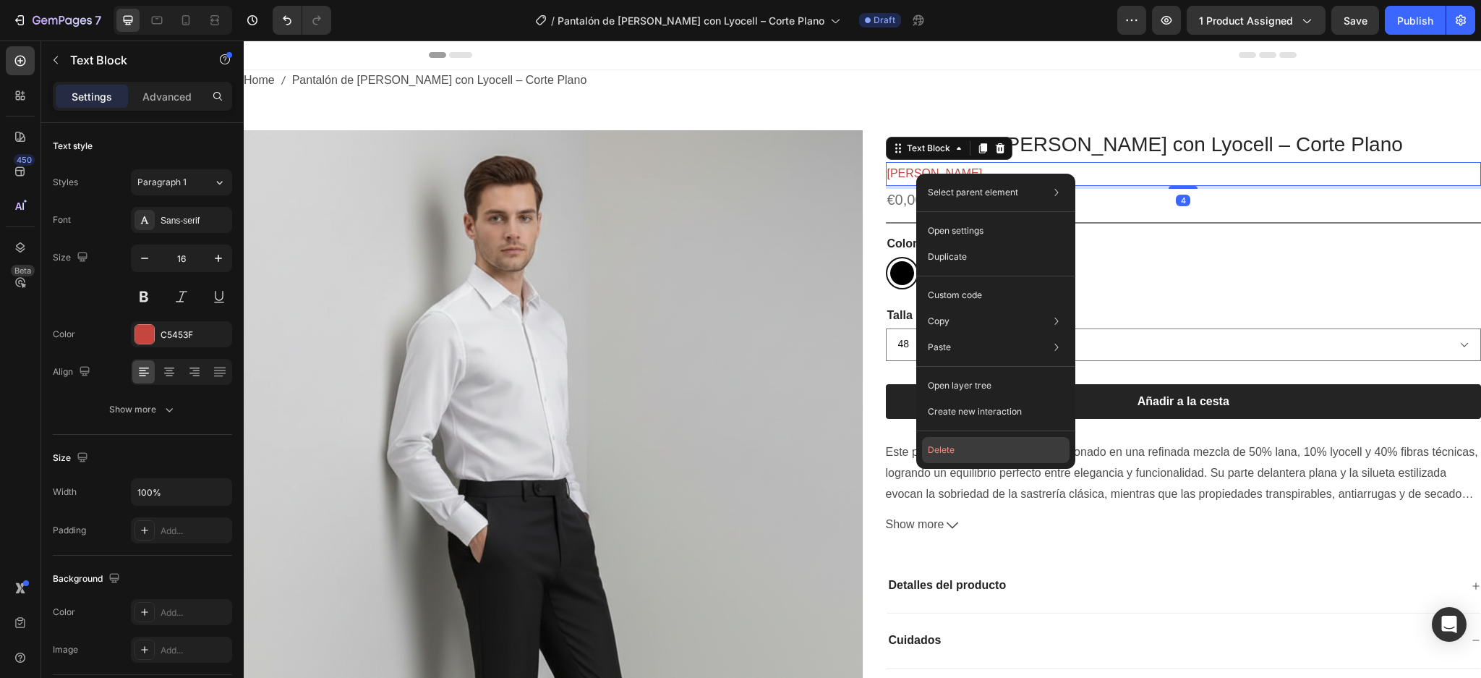
click at [946, 445] on button "Delete" at bounding box center [996, 450] width 148 height 26
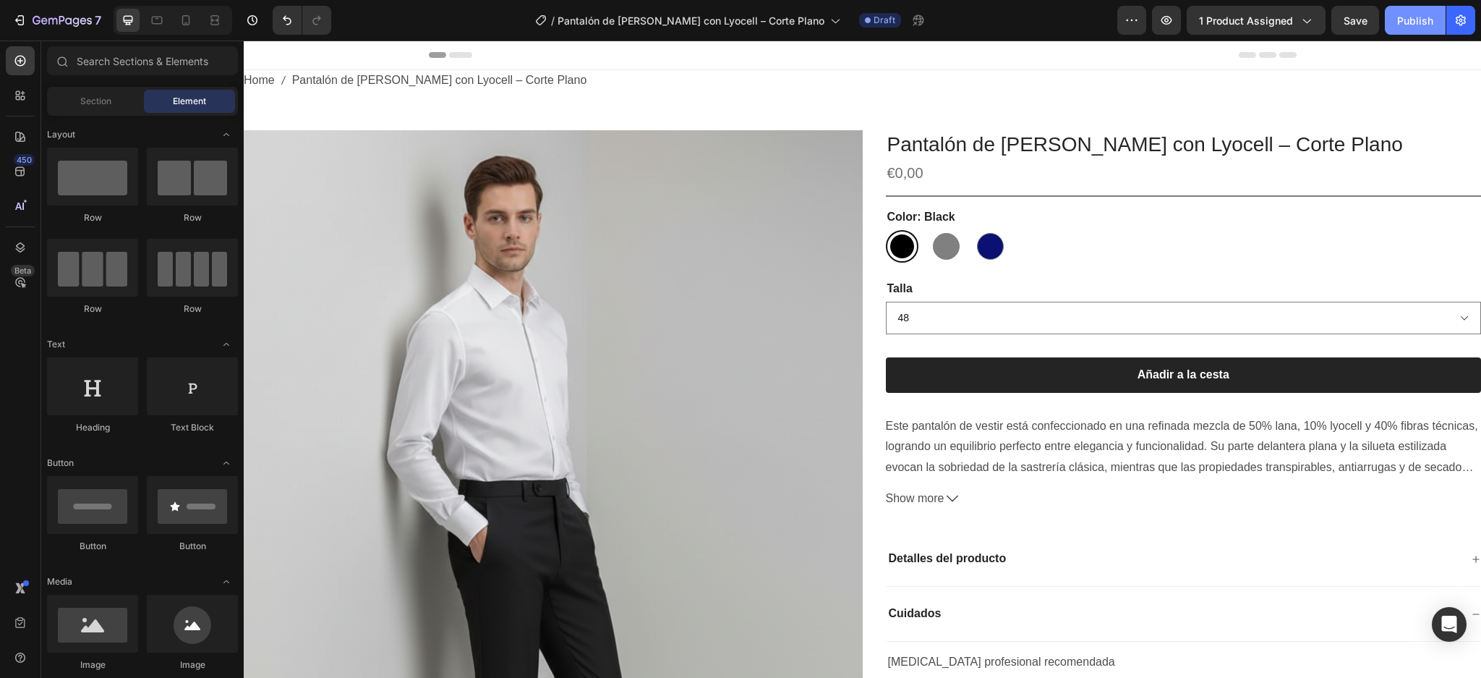
click at [1421, 18] on div "Publish" at bounding box center [1415, 20] width 36 height 15
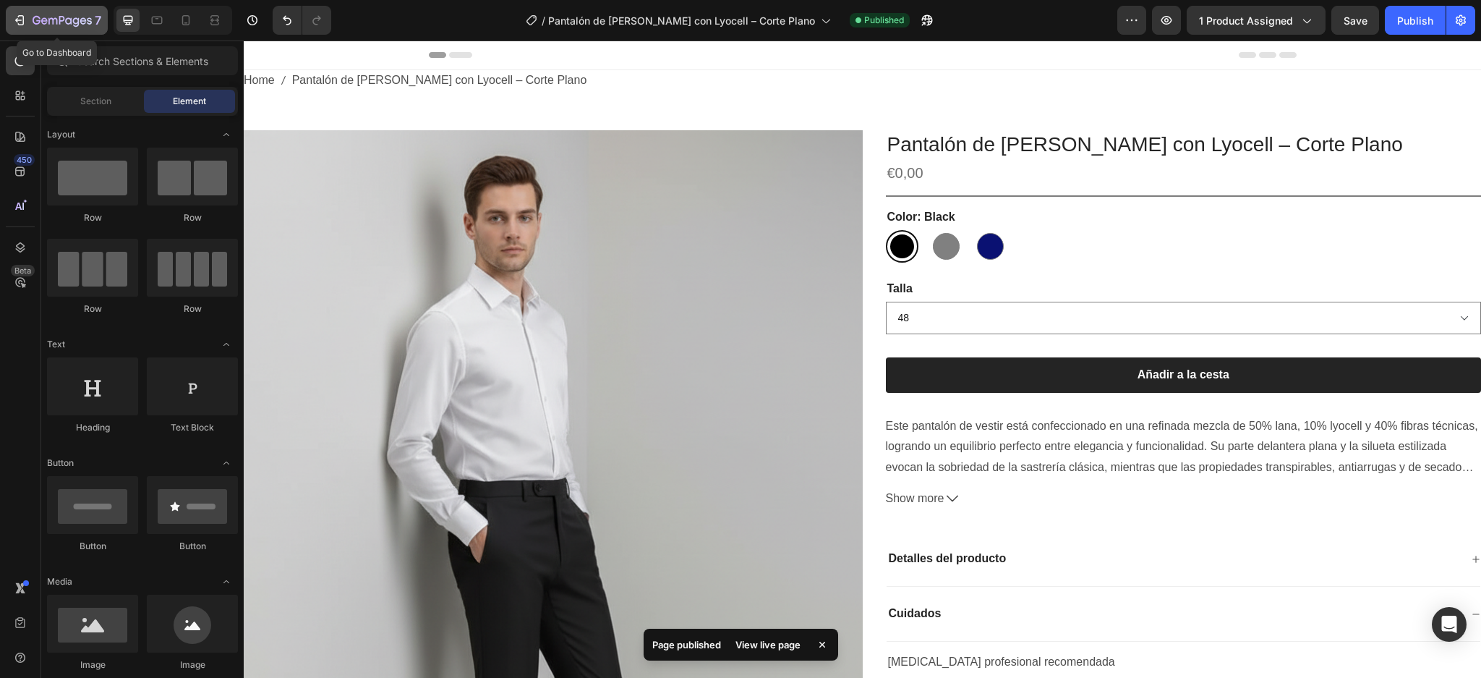
click at [71, 21] on icon "button" at bounding box center [68, 20] width 7 height 7
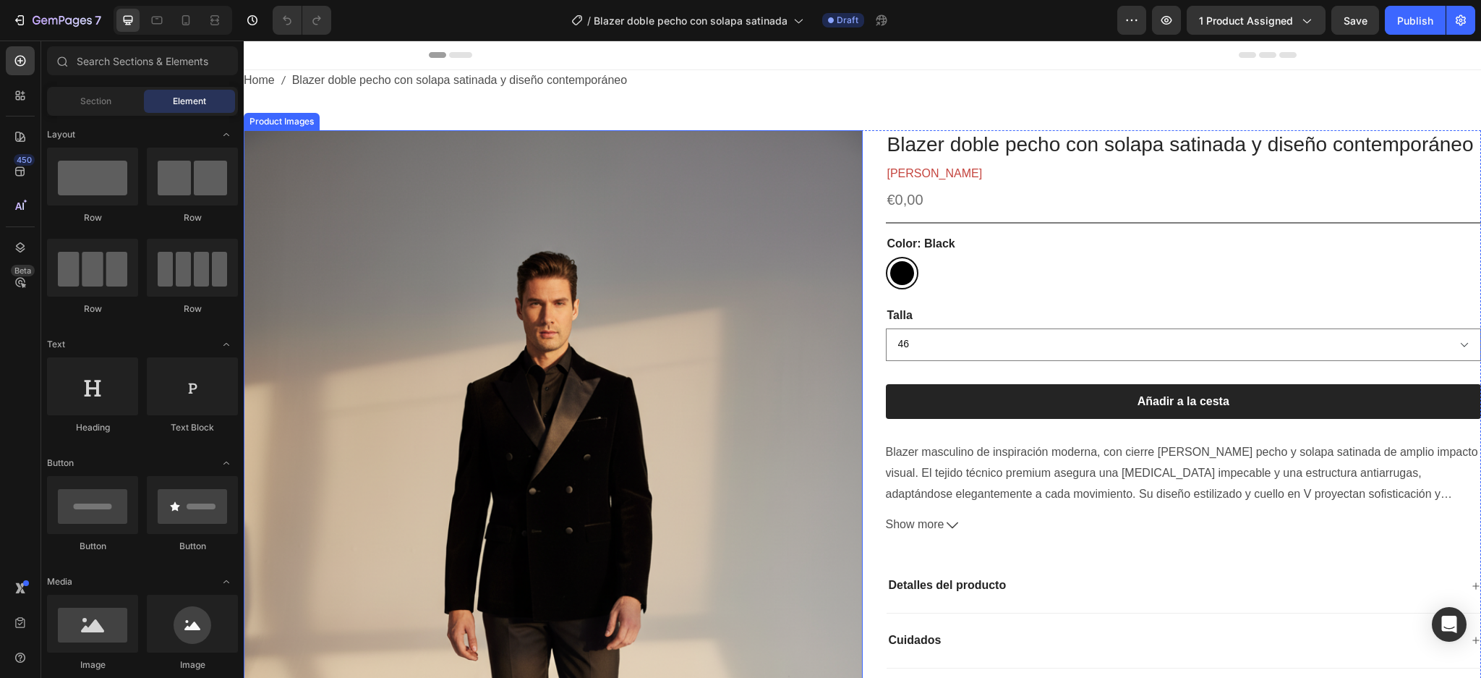
click at [343, 247] on img at bounding box center [553, 594] width 619 height 928
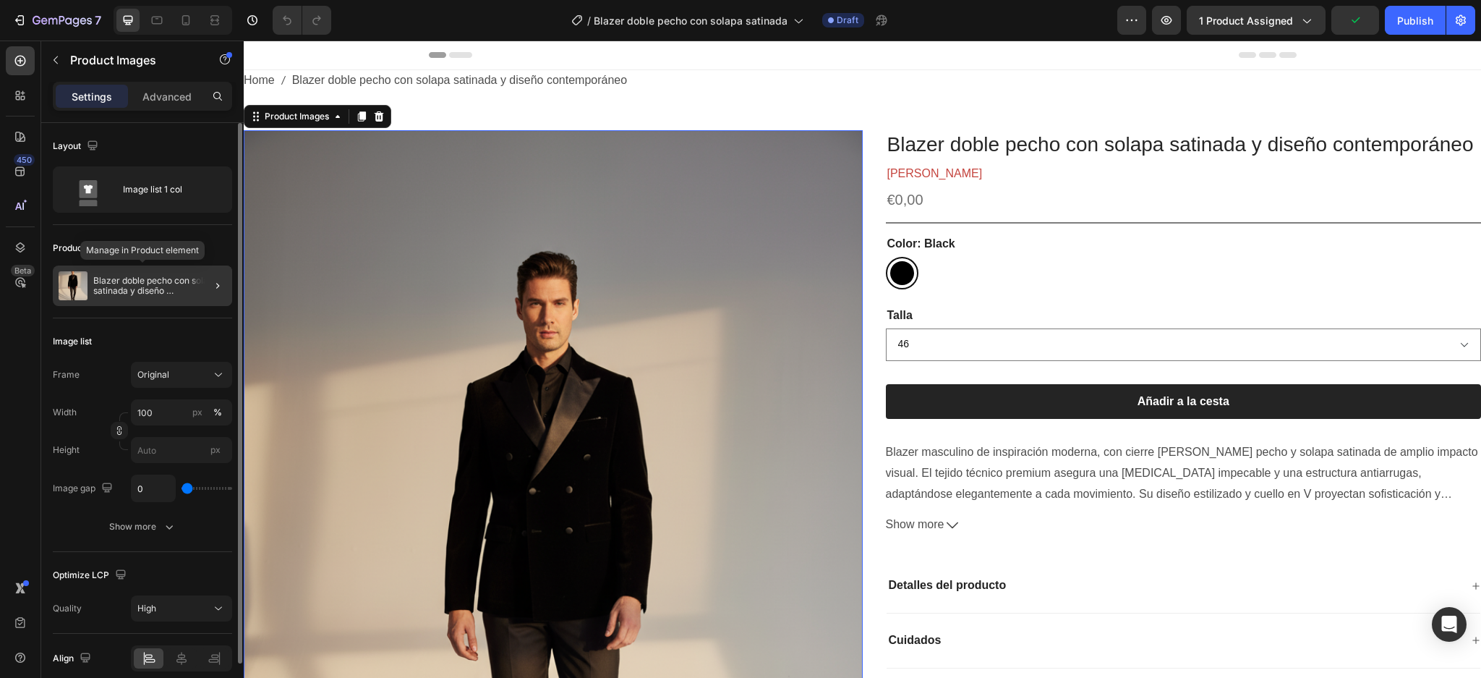
click at [166, 291] on p "Blazer doble pecho con solapa satinada y diseño contemporáneo" at bounding box center [159, 286] width 133 height 20
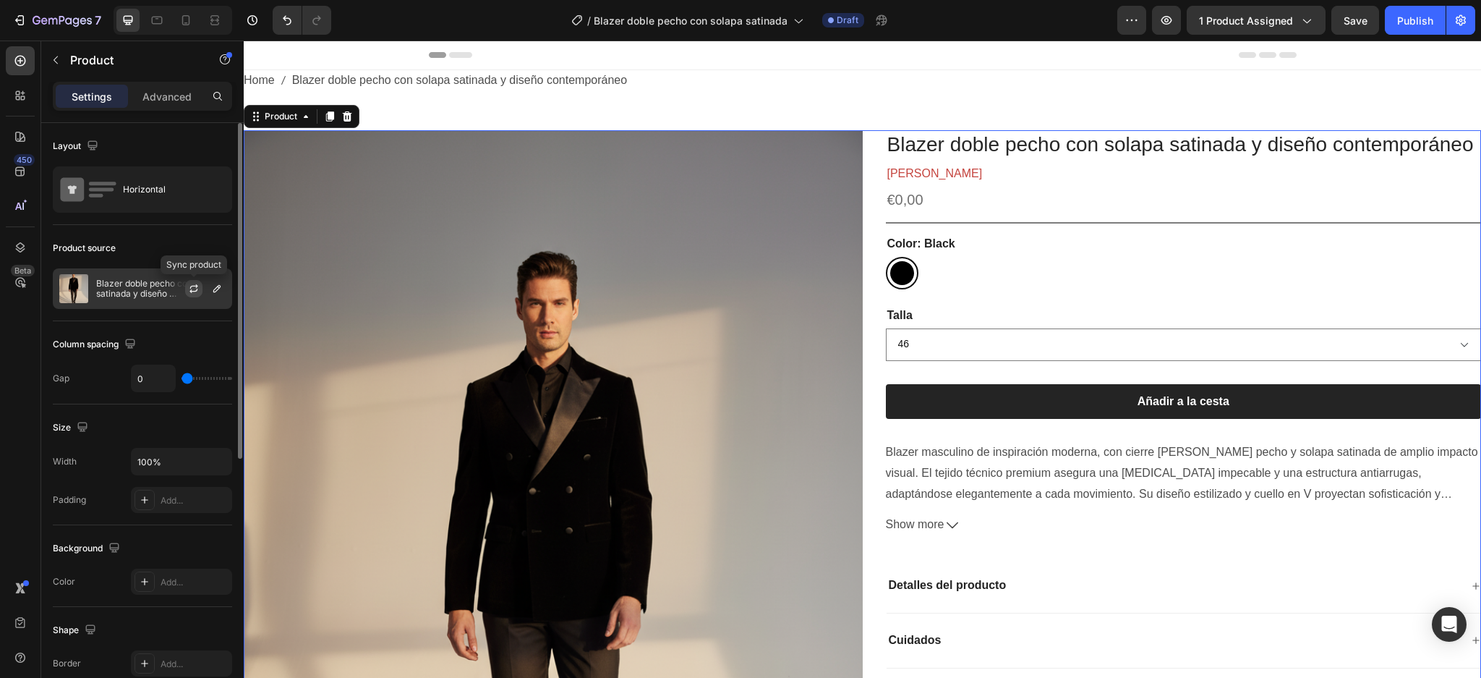
click at [192, 290] on icon "button" at bounding box center [194, 289] width 12 height 12
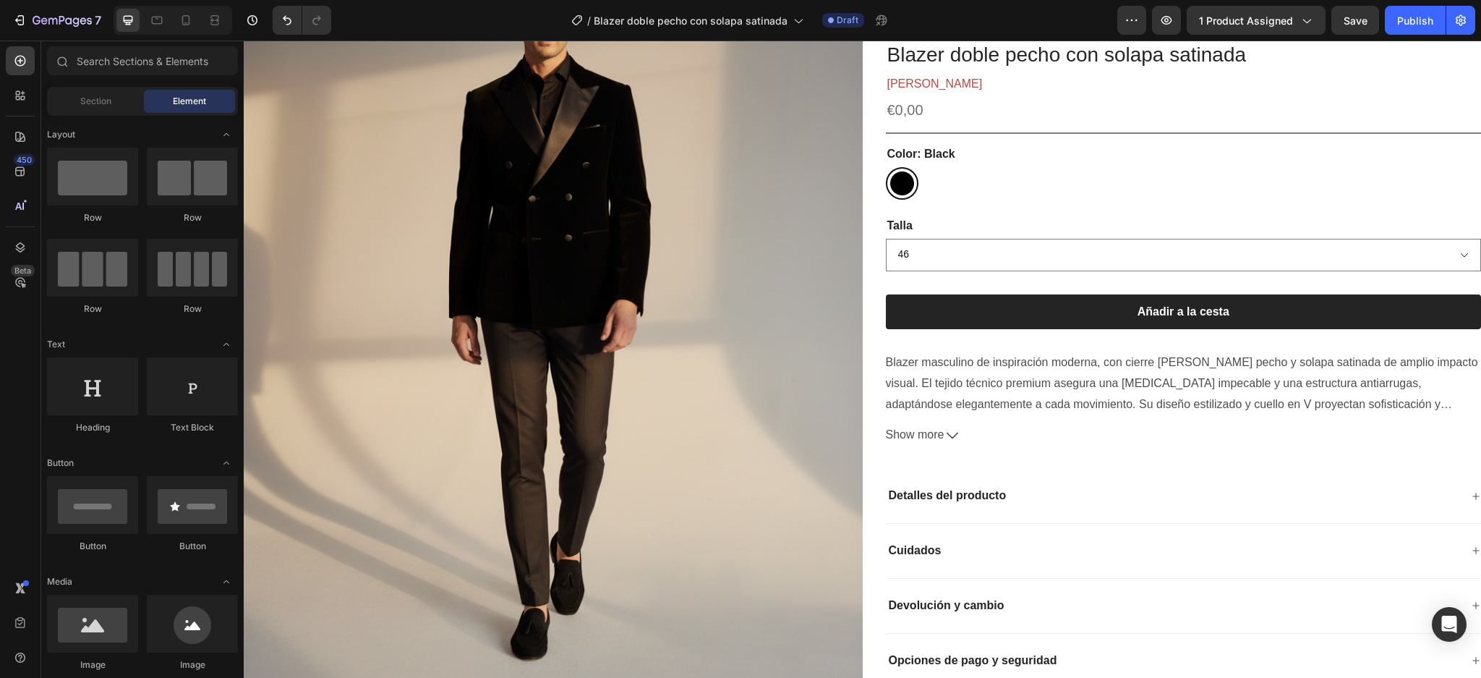
scroll to position [4425, 0]
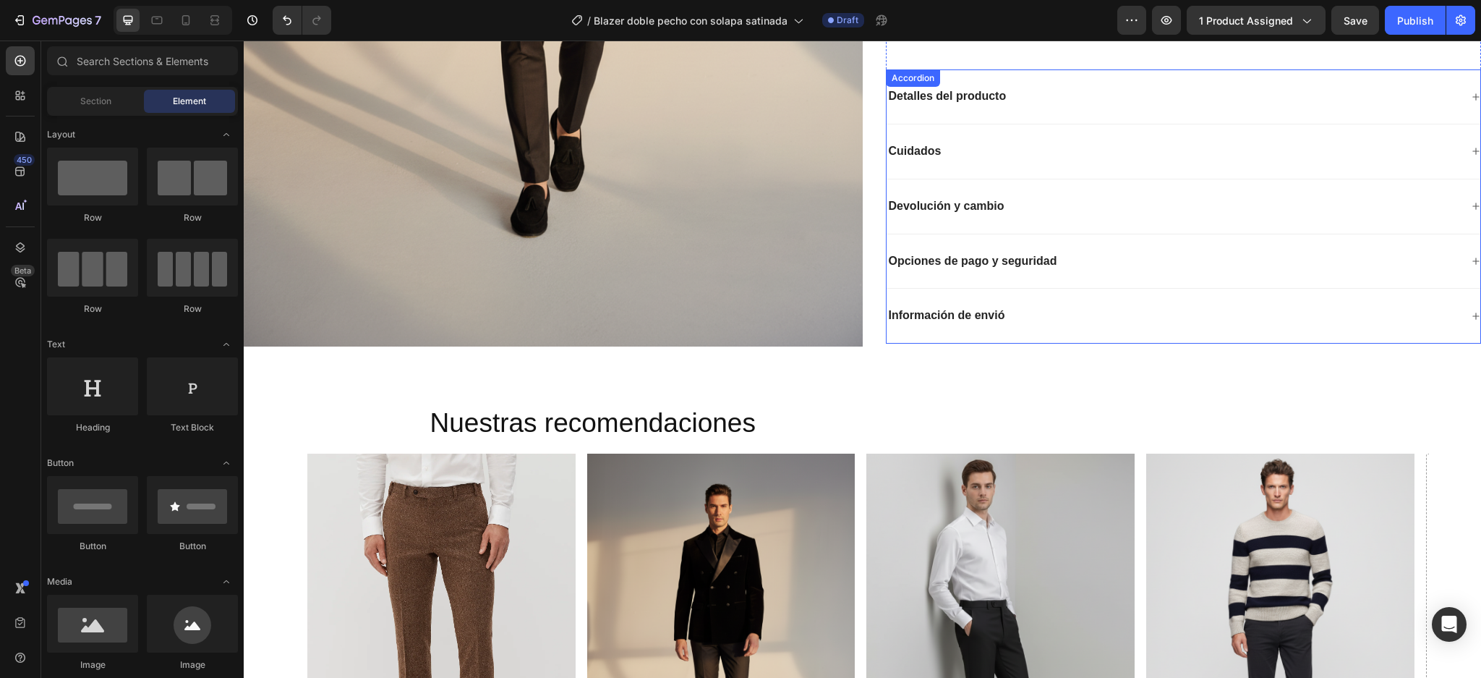
click at [1472, 92] on icon at bounding box center [1476, 96] width 9 height 9
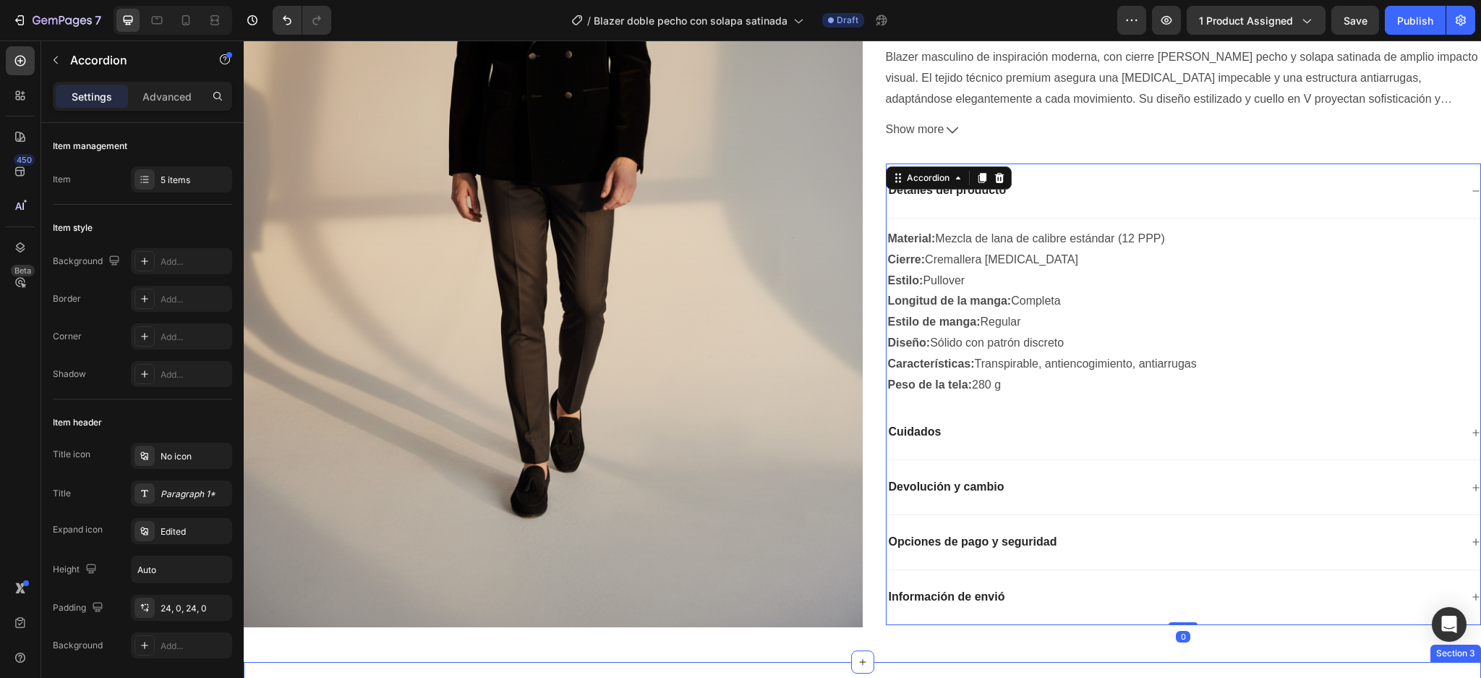
scroll to position [4135, 0]
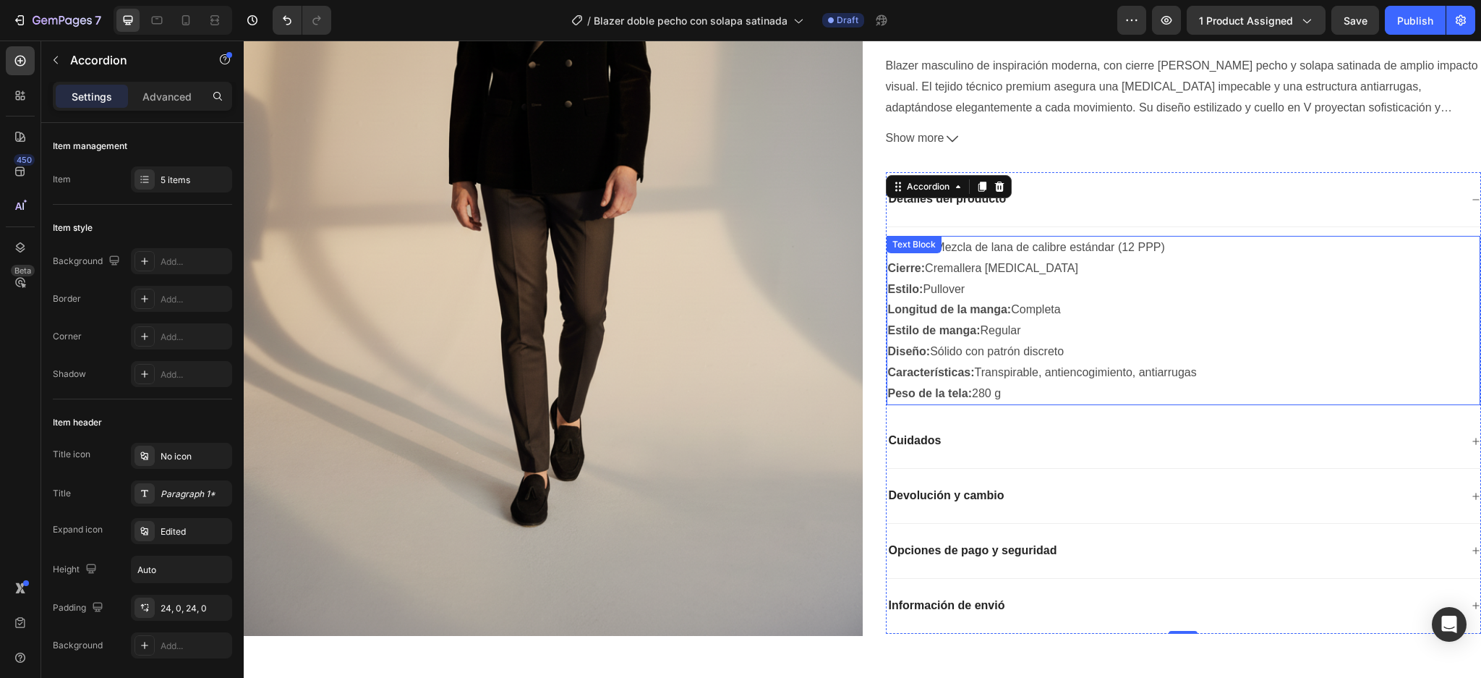
click at [1015, 383] on p "Peso de la tela: 280 g" at bounding box center [1184, 393] width 592 height 21
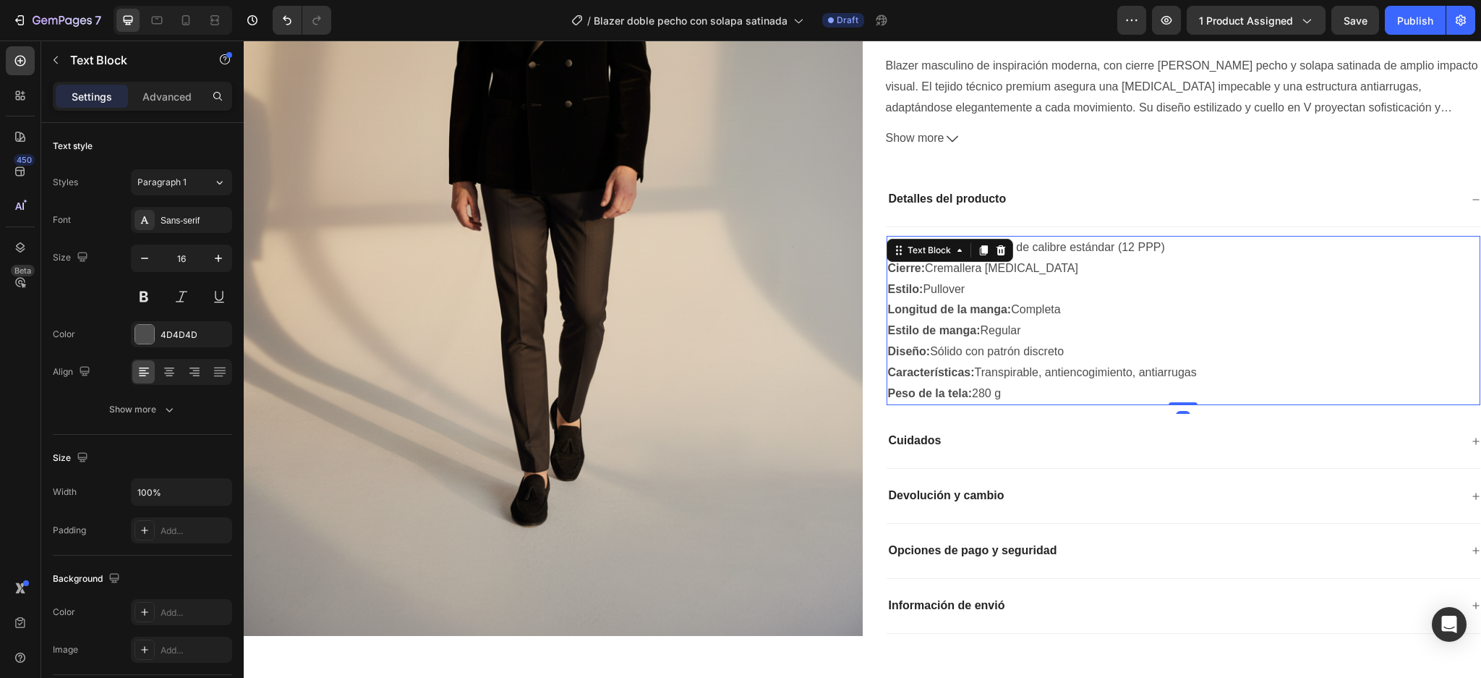
click at [1011, 383] on p "Peso de la tela: 280 g" at bounding box center [1184, 393] width 592 height 21
drag, startPoint x: 1001, startPoint y: 333, endPoint x: 881, endPoint y: 186, distance: 190.2
click at [887, 235] on div "Material: Mezcla de lana de calibre estándar (12 PPP) Cierre: Cremallera [MEDIC…" at bounding box center [1184, 319] width 595 height 169
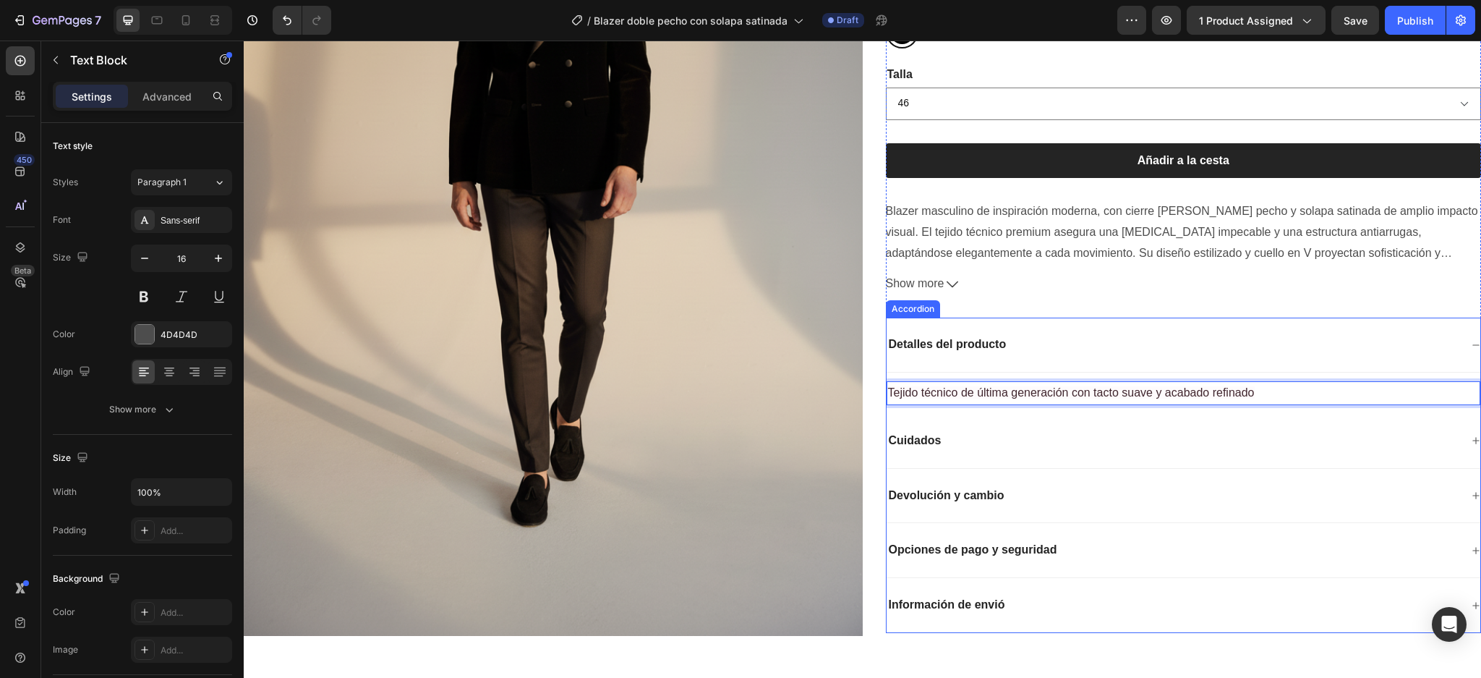
click at [1472, 436] on icon at bounding box center [1476, 440] width 9 height 9
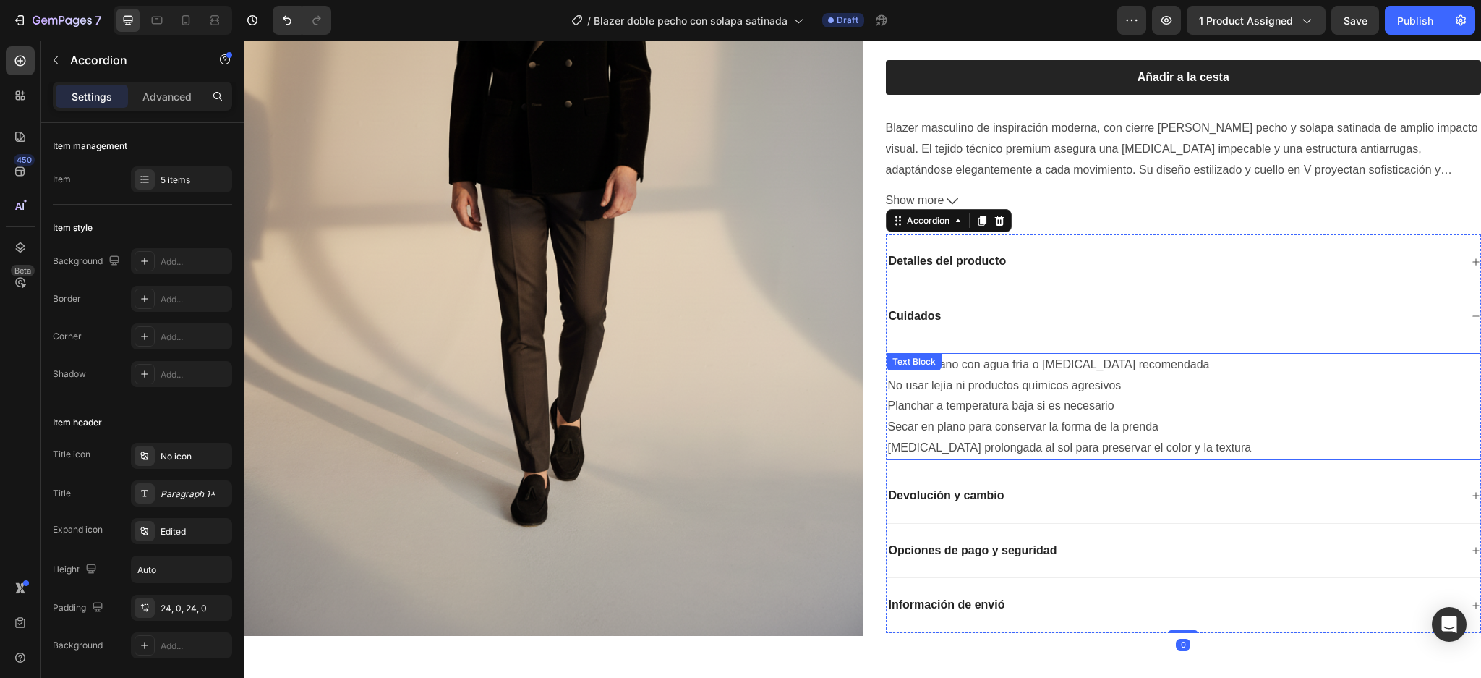
click at [1256, 417] on p "Secar en plano para conservar la forma de la prenda" at bounding box center [1184, 427] width 592 height 21
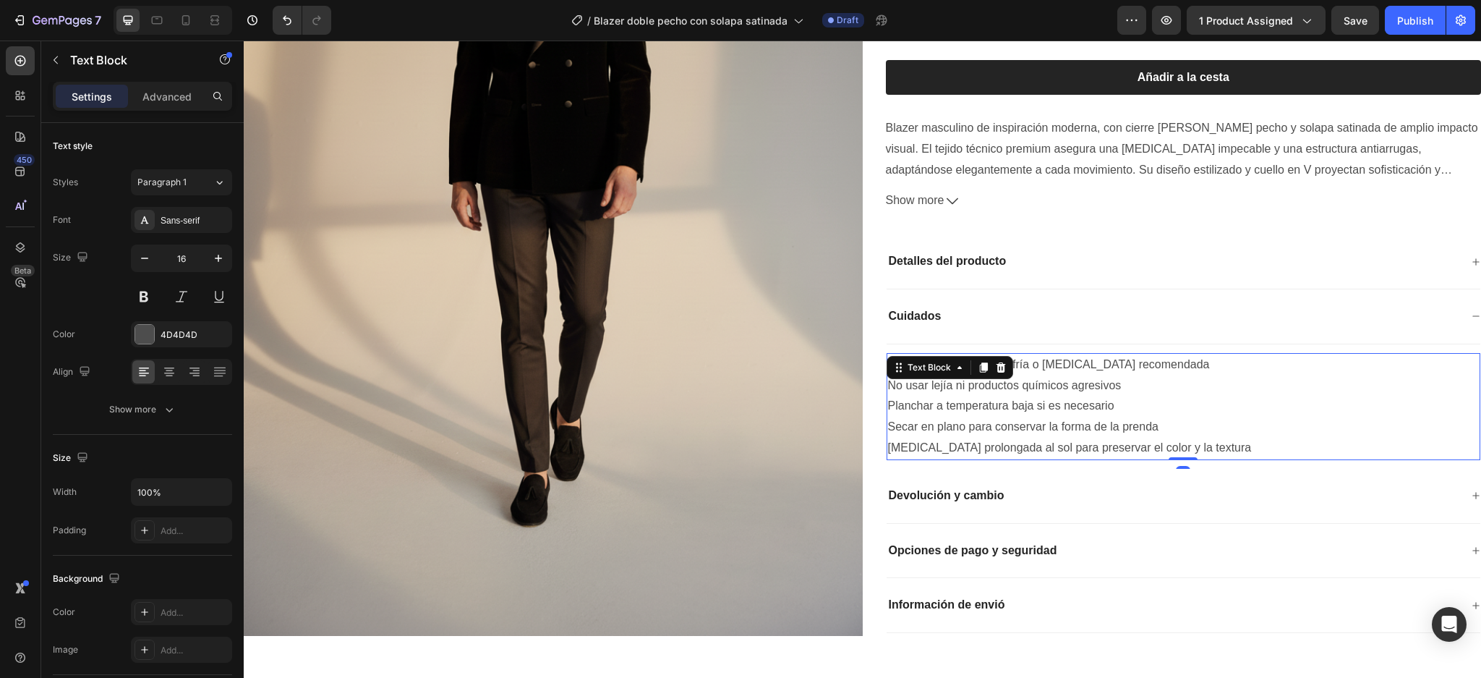
click at [1243, 438] on p "[MEDICAL_DATA] prolongada al sol para preservar el color y la textura" at bounding box center [1184, 448] width 592 height 21
drag, startPoint x: 1244, startPoint y: 393, endPoint x: 880, endPoint y: 311, distance: 373.6
click at [887, 353] on div "Lavar a mano con agua fría o [MEDICAL_DATA] recomendada No usar lejía ni produc…" at bounding box center [1184, 406] width 595 height 107
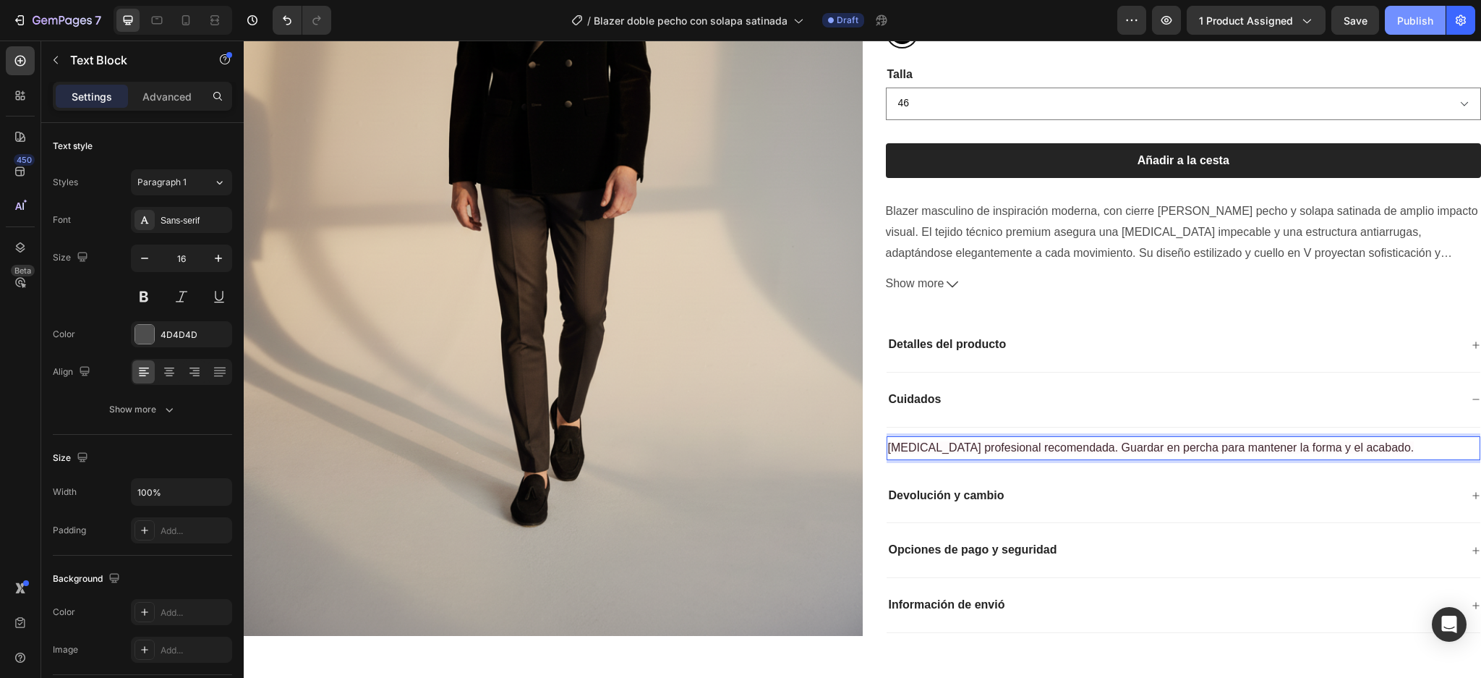
click at [1404, 16] on div "Publish" at bounding box center [1415, 20] width 36 height 15
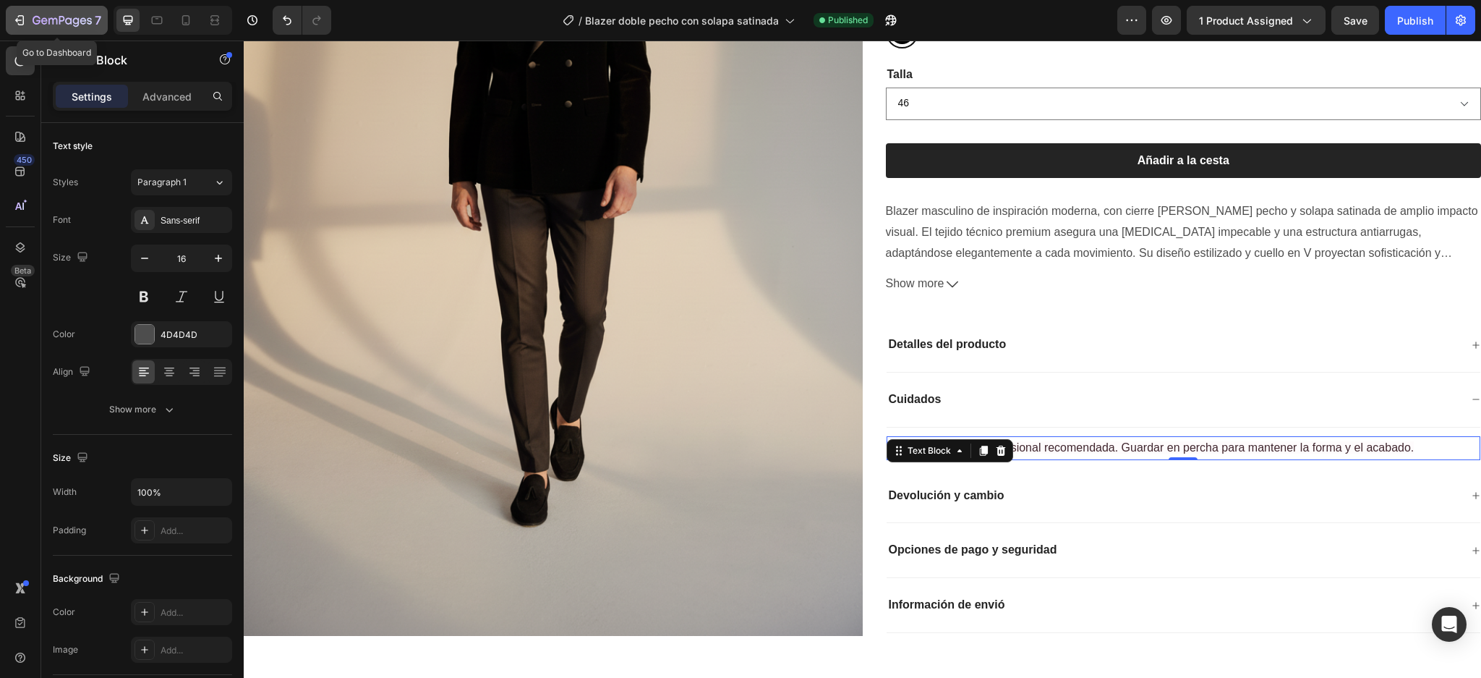
click at [82, 20] on icon "button" at bounding box center [62, 21] width 59 height 12
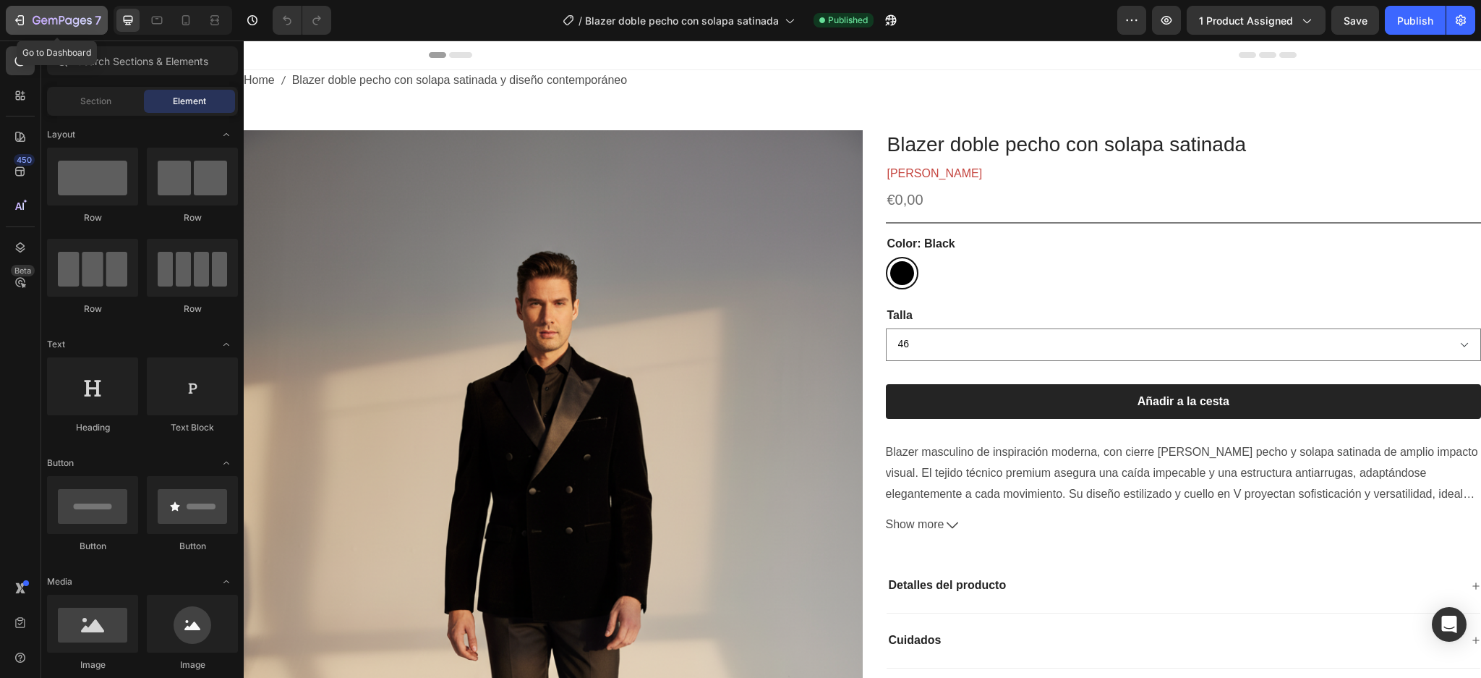
click at [59, 18] on icon "button" at bounding box center [62, 20] width 6 height 9
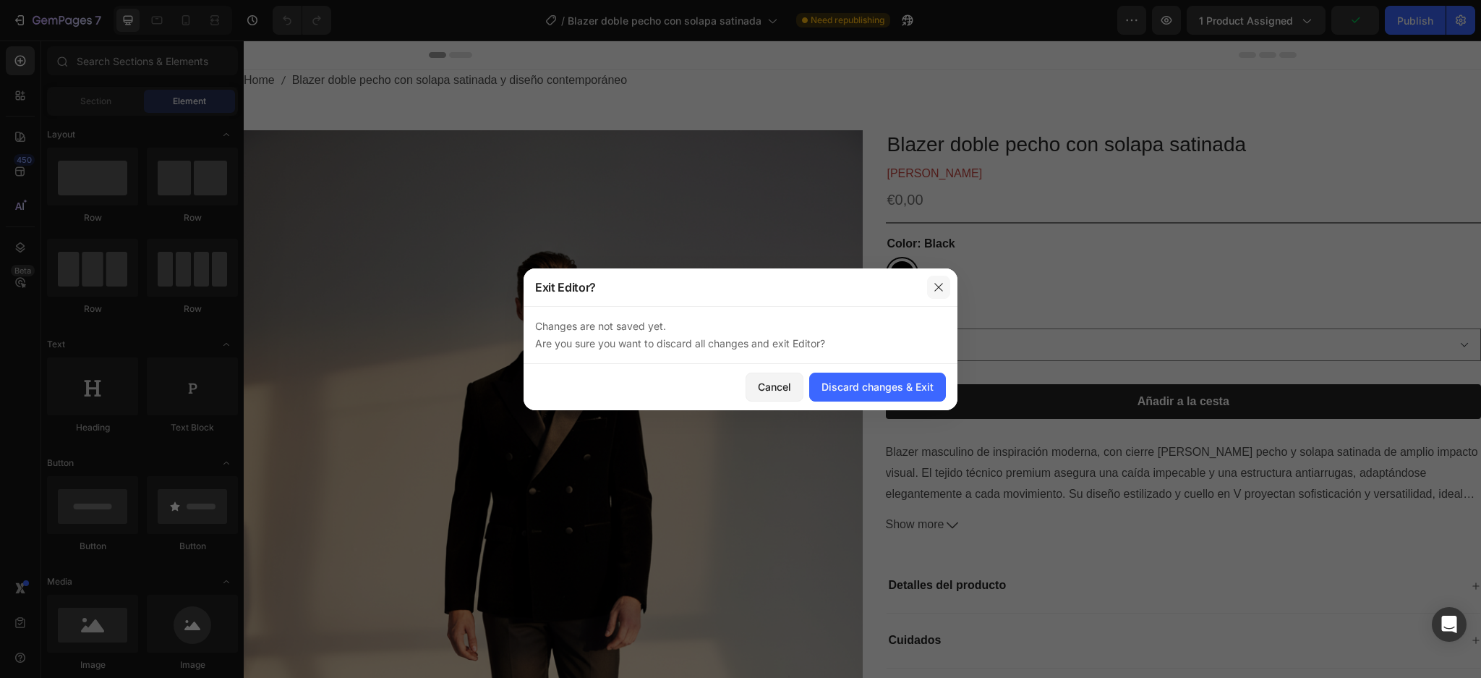
click at [938, 289] on icon "button" at bounding box center [939, 287] width 12 height 12
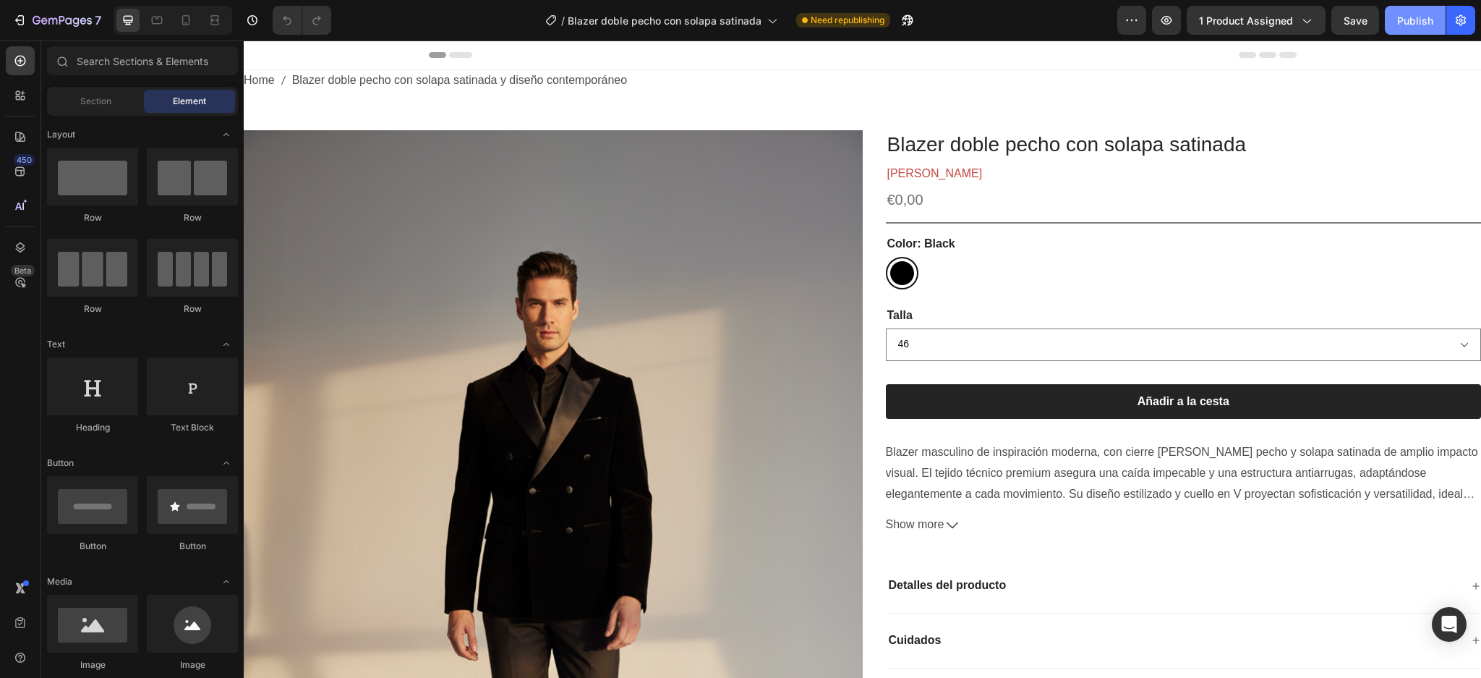
click at [1392, 14] on button "Publish" at bounding box center [1415, 20] width 61 height 29
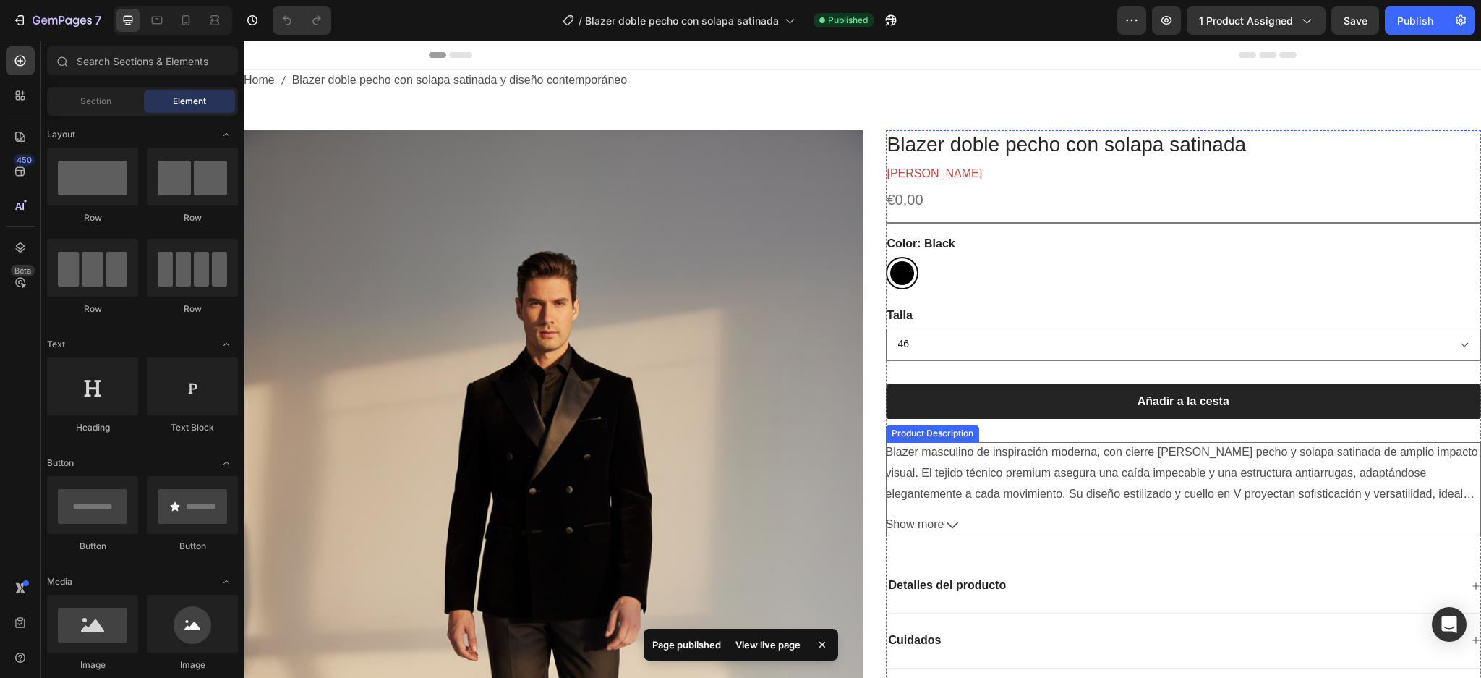
click at [954, 521] on button "Show more" at bounding box center [1184, 524] width 596 height 21
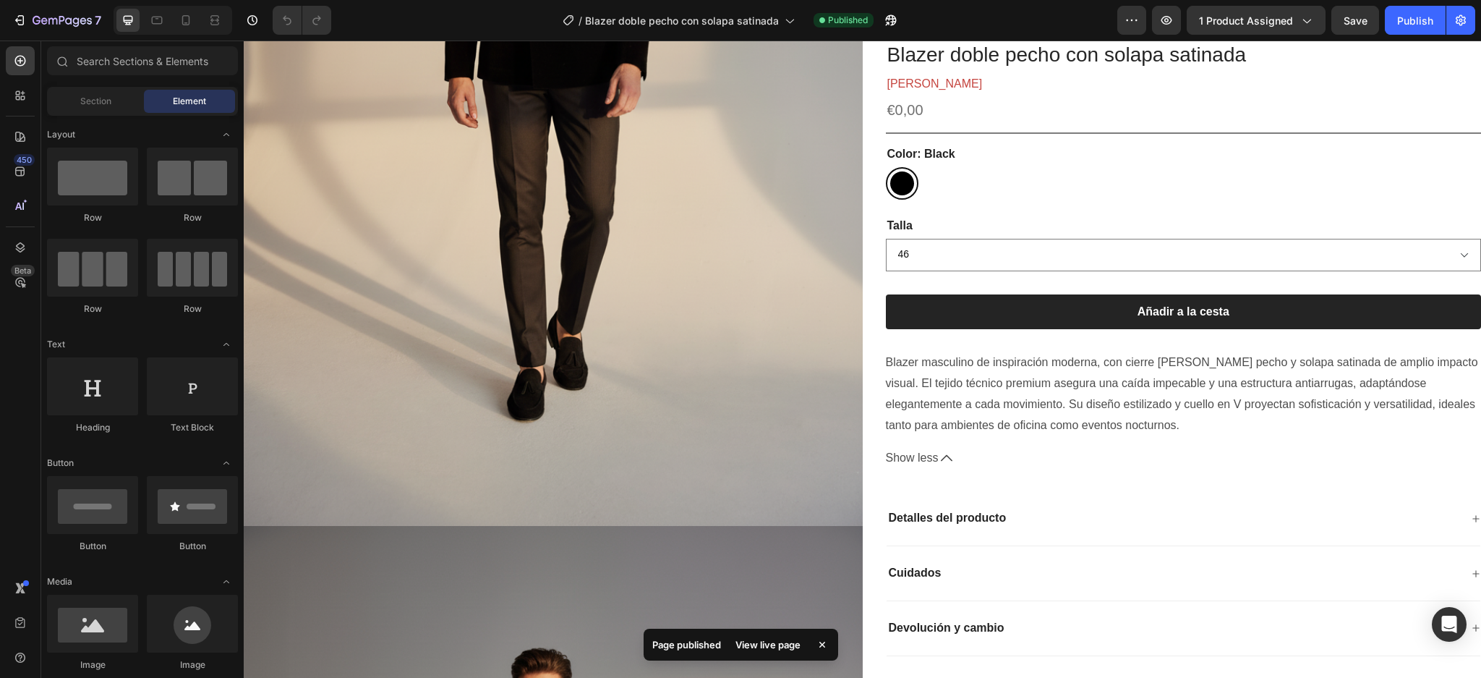
scroll to position [548, 0]
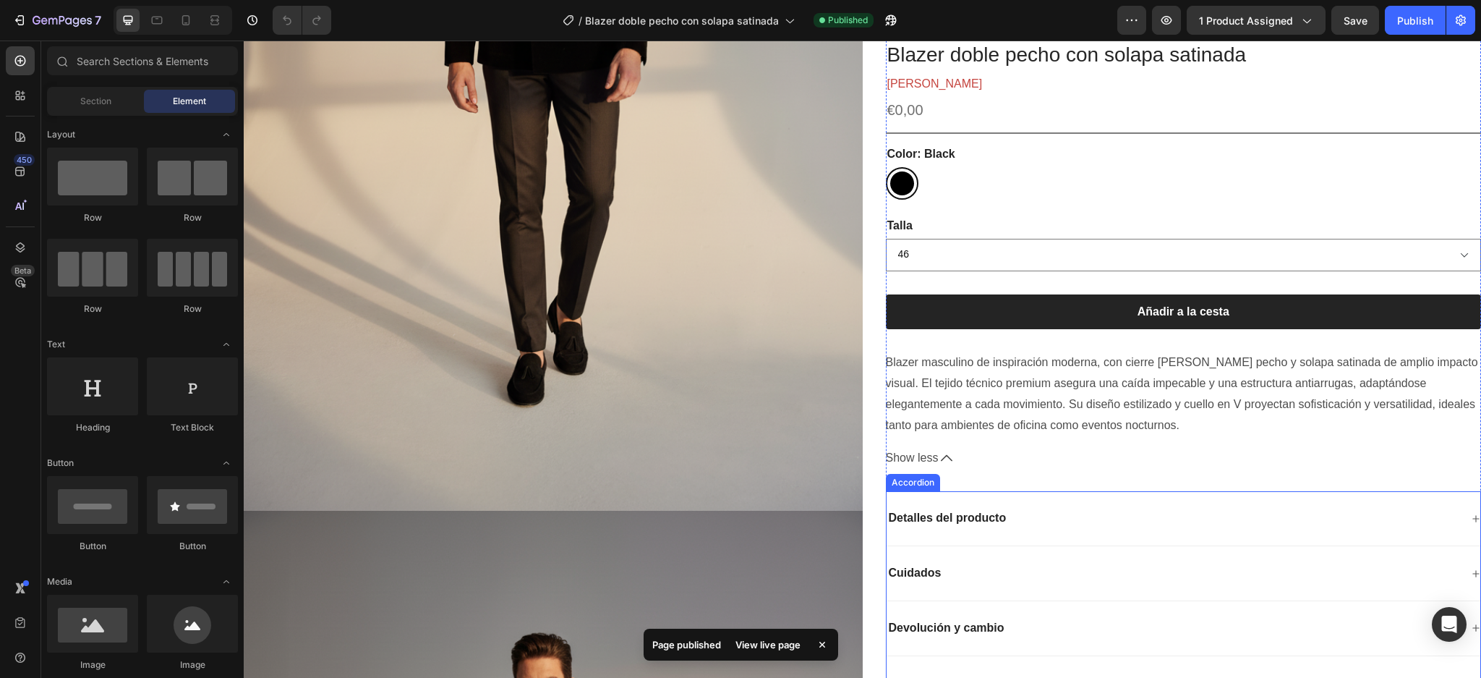
click at [1454, 515] on div "Detalles del producto" at bounding box center [1184, 519] width 595 height 55
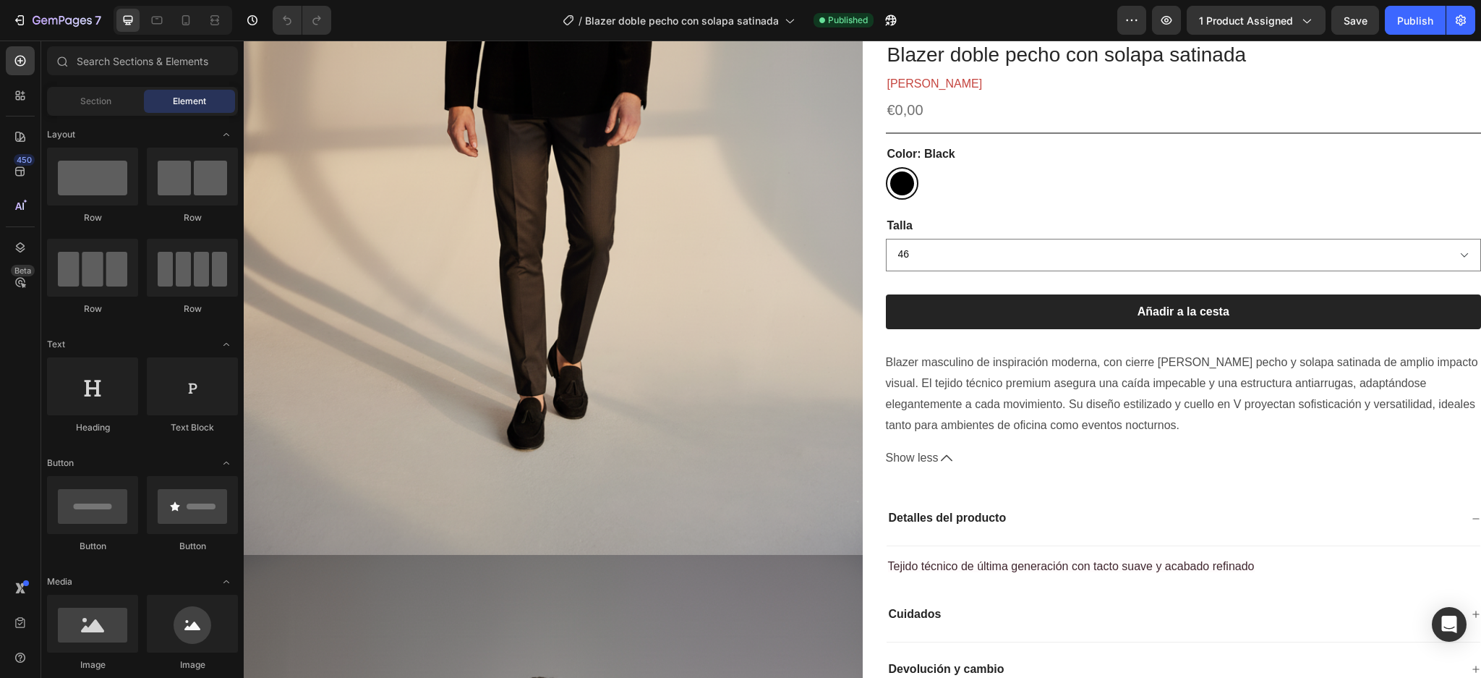
scroll to position [426, 0]
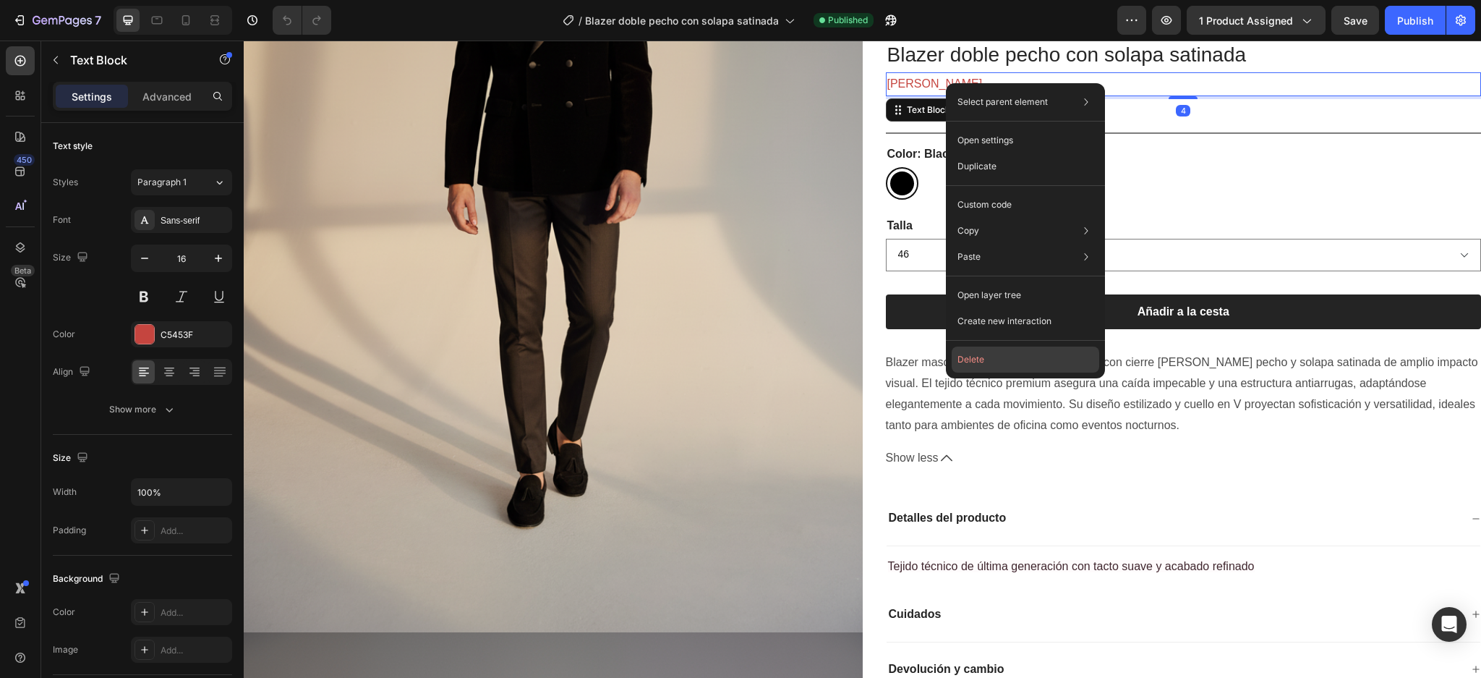
click at [962, 350] on button "Delete" at bounding box center [1026, 359] width 148 height 26
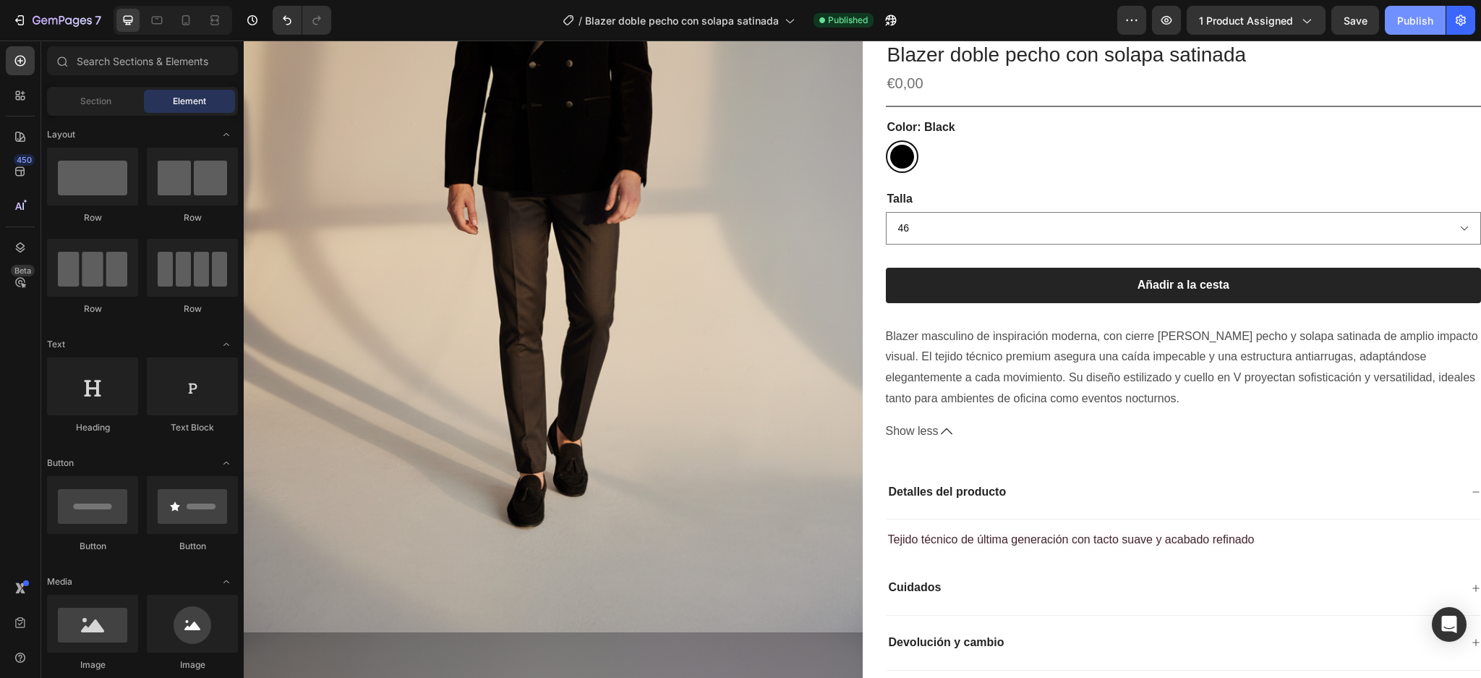
click at [1410, 18] on div "Publish" at bounding box center [1415, 20] width 36 height 15
click at [14, 9] on button "7" at bounding box center [57, 20] width 102 height 29
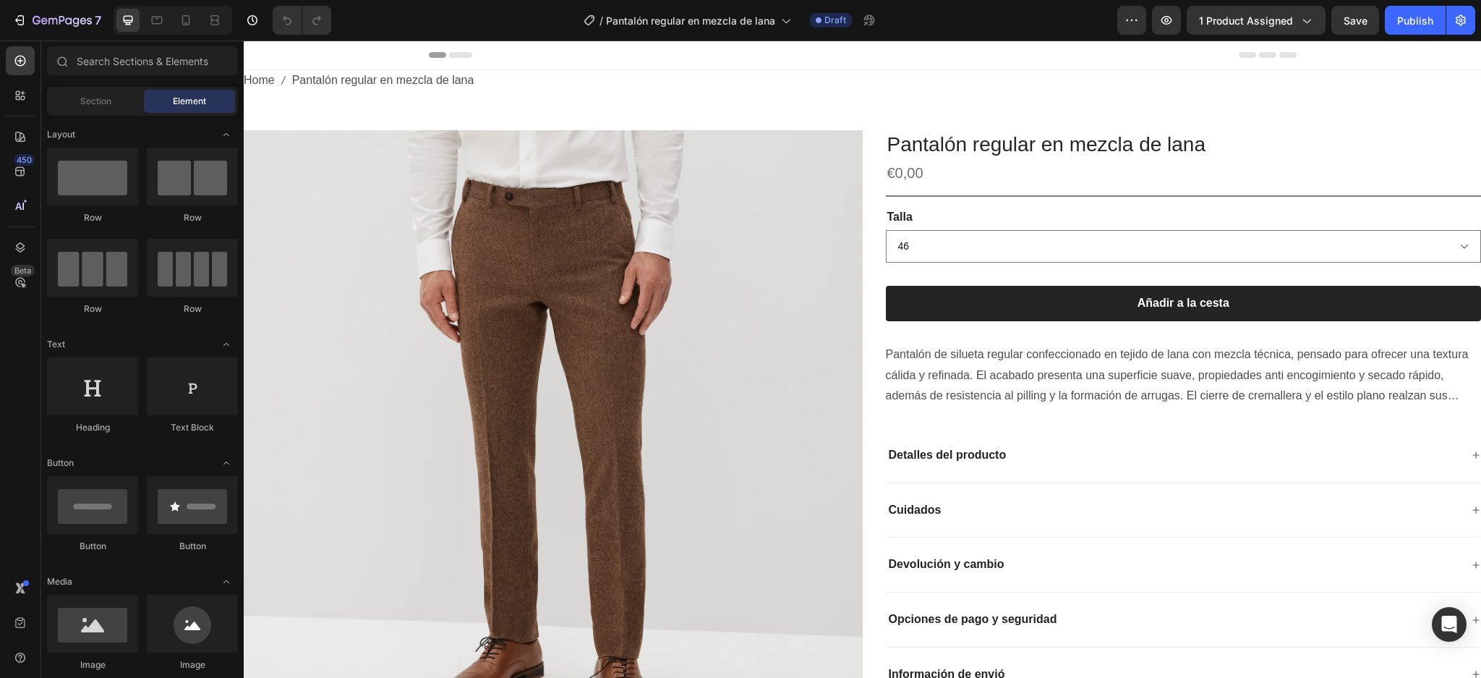
scroll to position [558, 0]
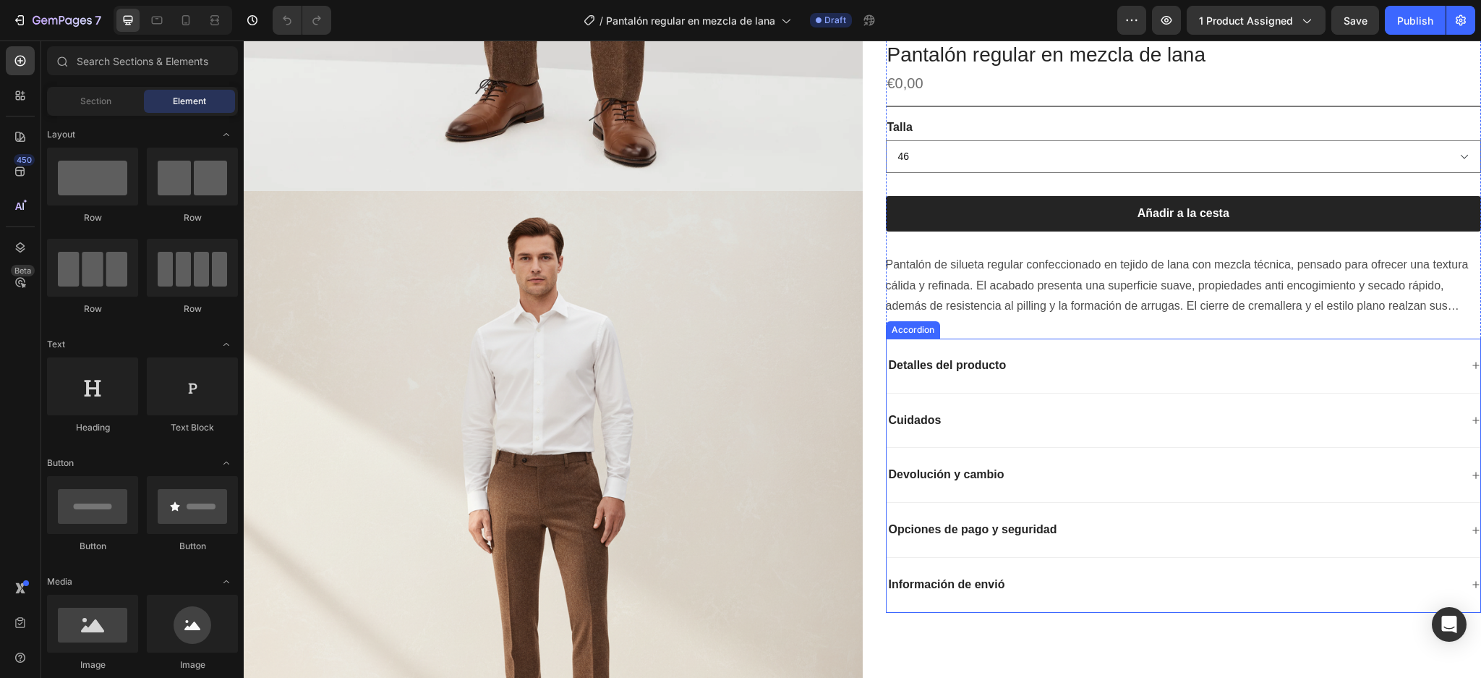
click at [1472, 365] on icon at bounding box center [1476, 365] width 9 height 9
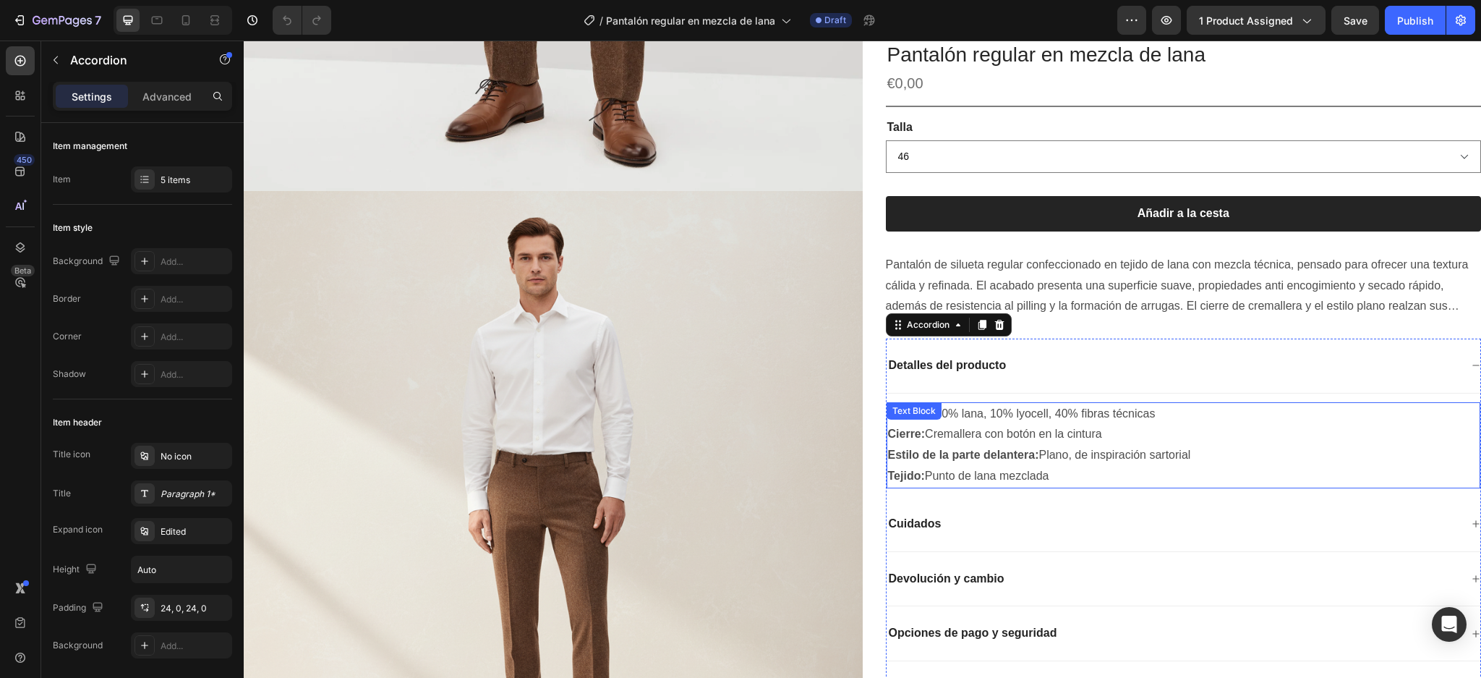
click at [1073, 473] on p "Tejido: Punto de lana mezclada" at bounding box center [1184, 476] width 592 height 21
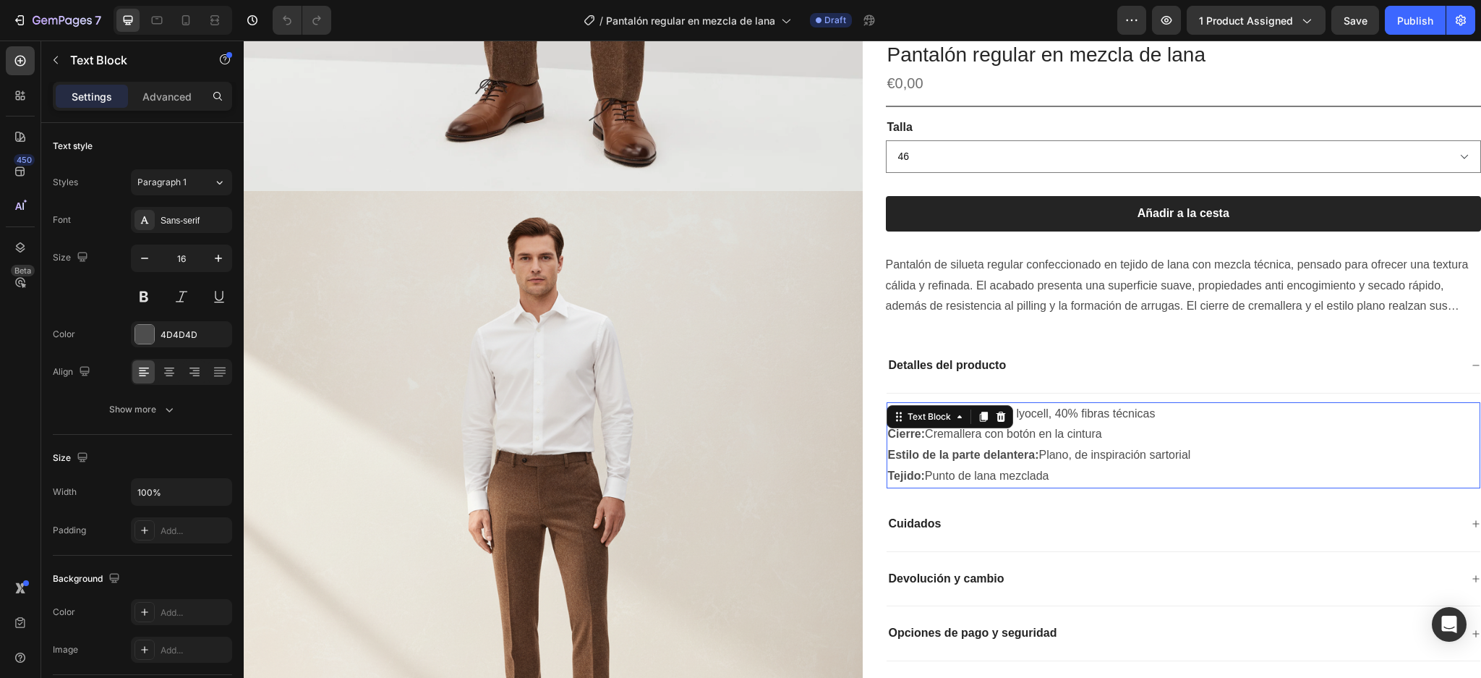
click at [1073, 472] on p "Tejido: Punto de lana mezclada" at bounding box center [1184, 476] width 592 height 21
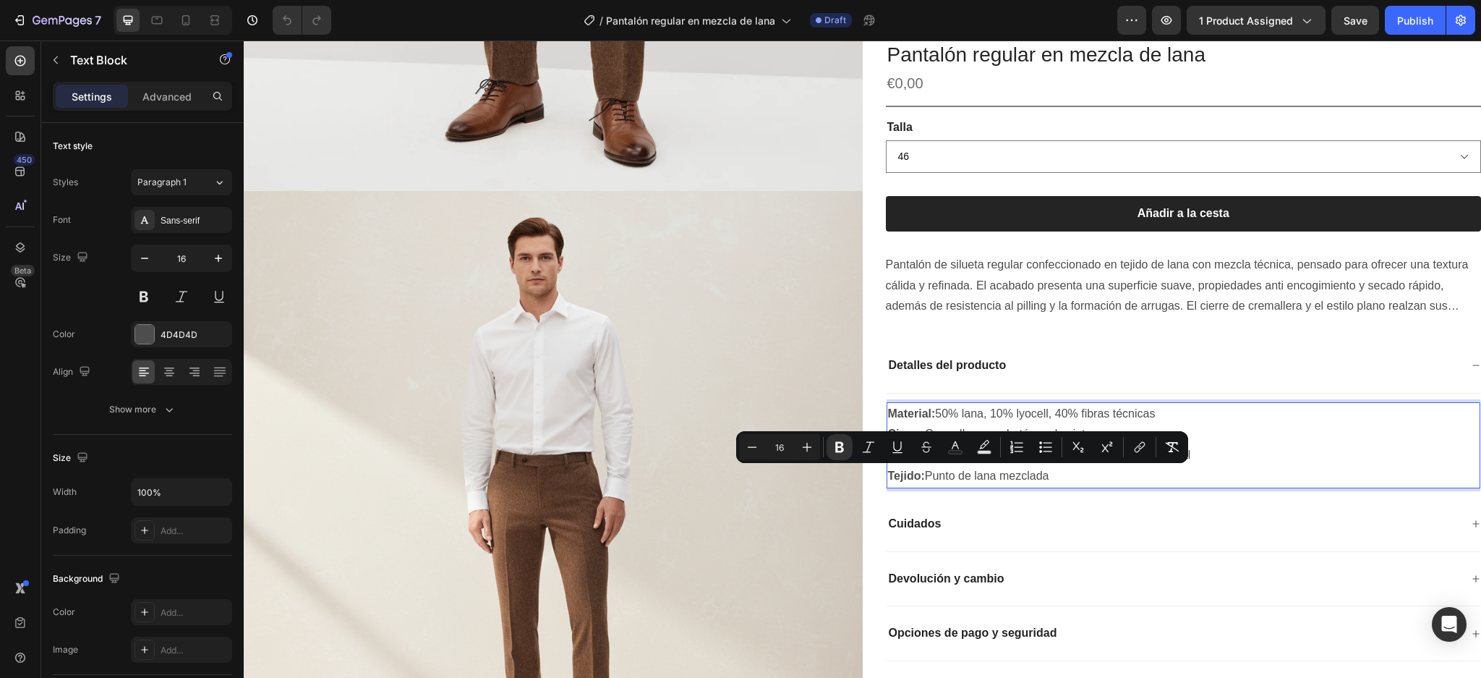
click at [1073, 472] on p "Tejido: Punto de lana mezclada" at bounding box center [1184, 476] width 592 height 21
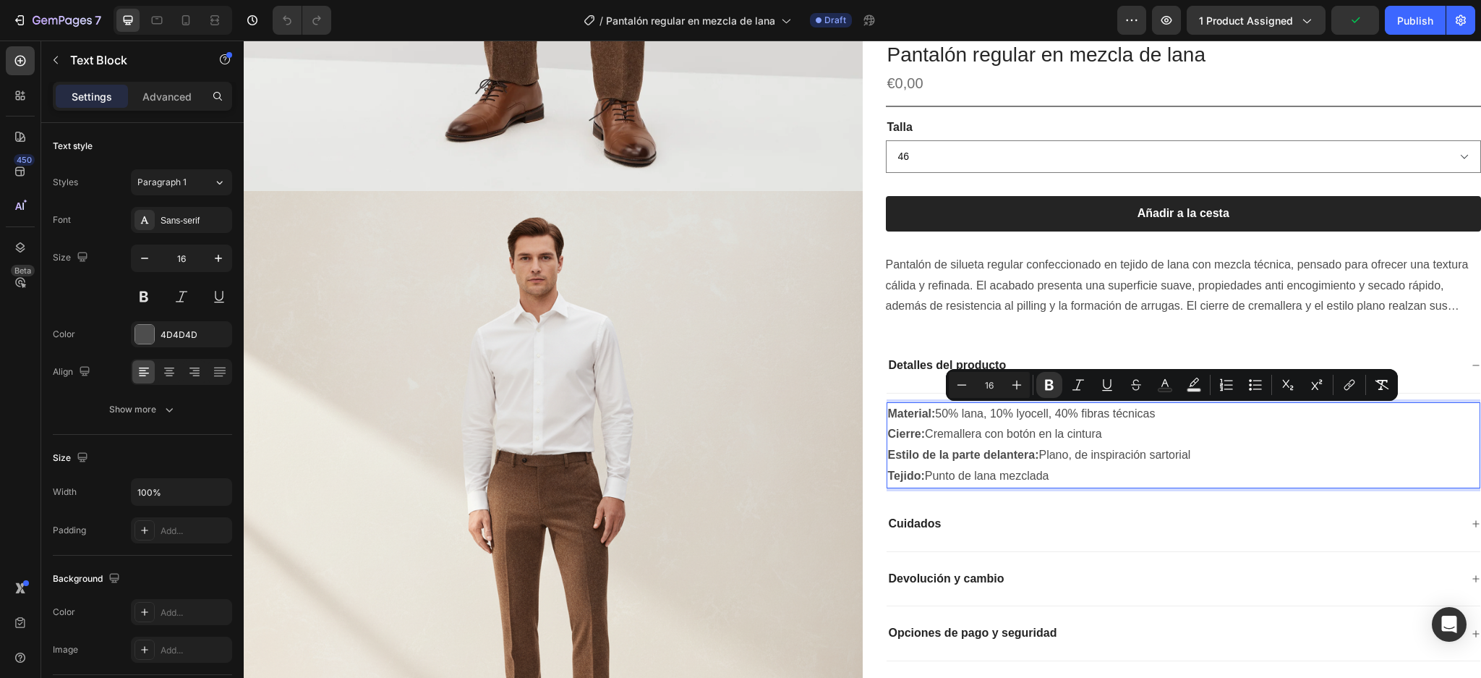
drag, startPoint x: 1073, startPoint y: 472, endPoint x: 882, endPoint y: 415, distance: 199.3
click at [887, 415] on div "Material: 50% lana, 10% lyocell, 40% fibras técnicas Cierre: Cremallera con bot…" at bounding box center [1184, 445] width 595 height 86
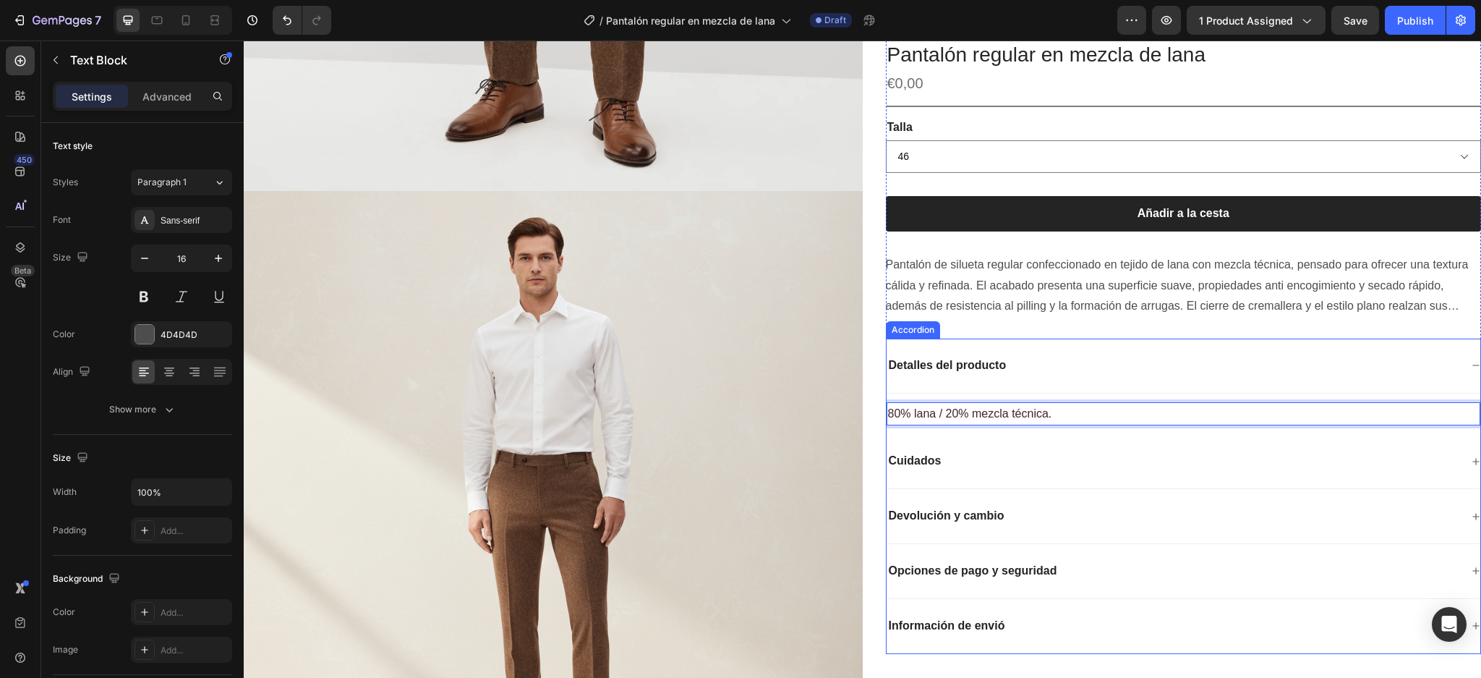
click at [1472, 459] on icon at bounding box center [1476, 461] width 9 height 9
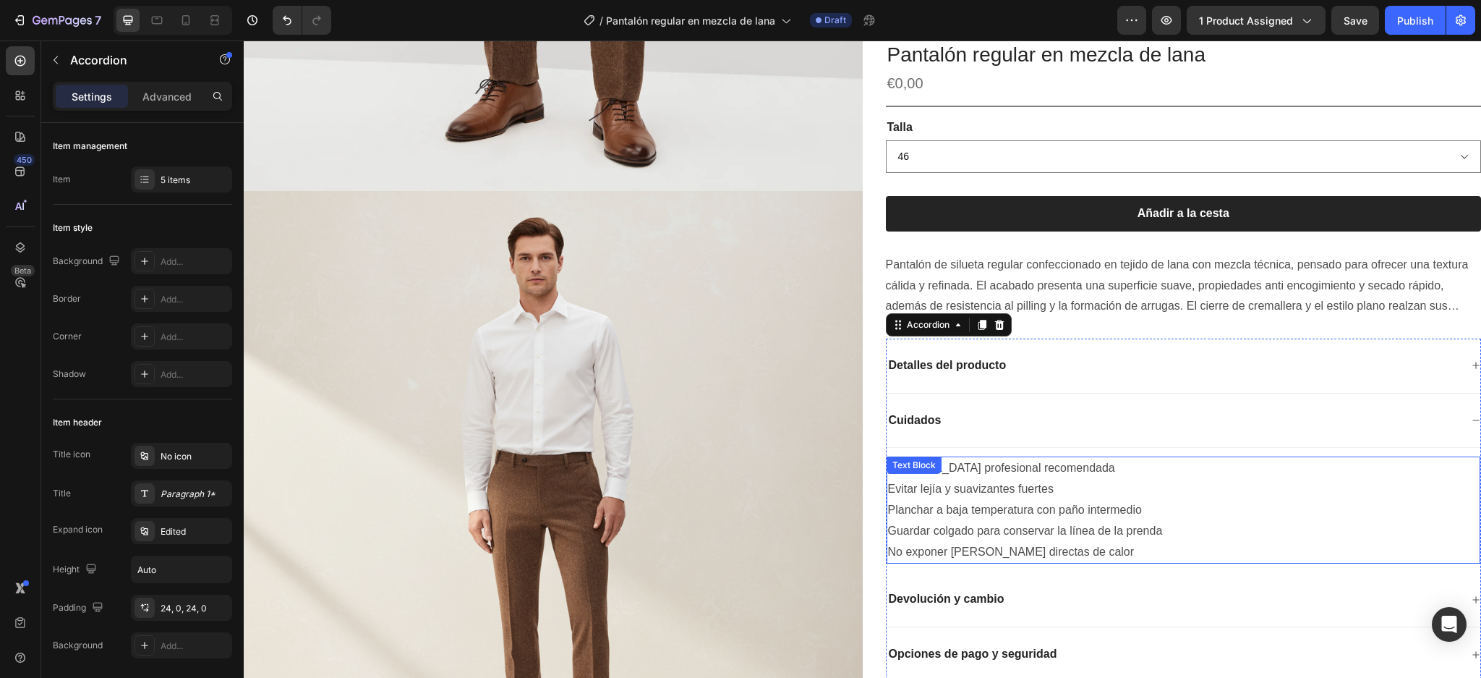
click at [1104, 543] on p "No exponer [PERSON_NAME] directas de calor" at bounding box center [1184, 552] width 592 height 21
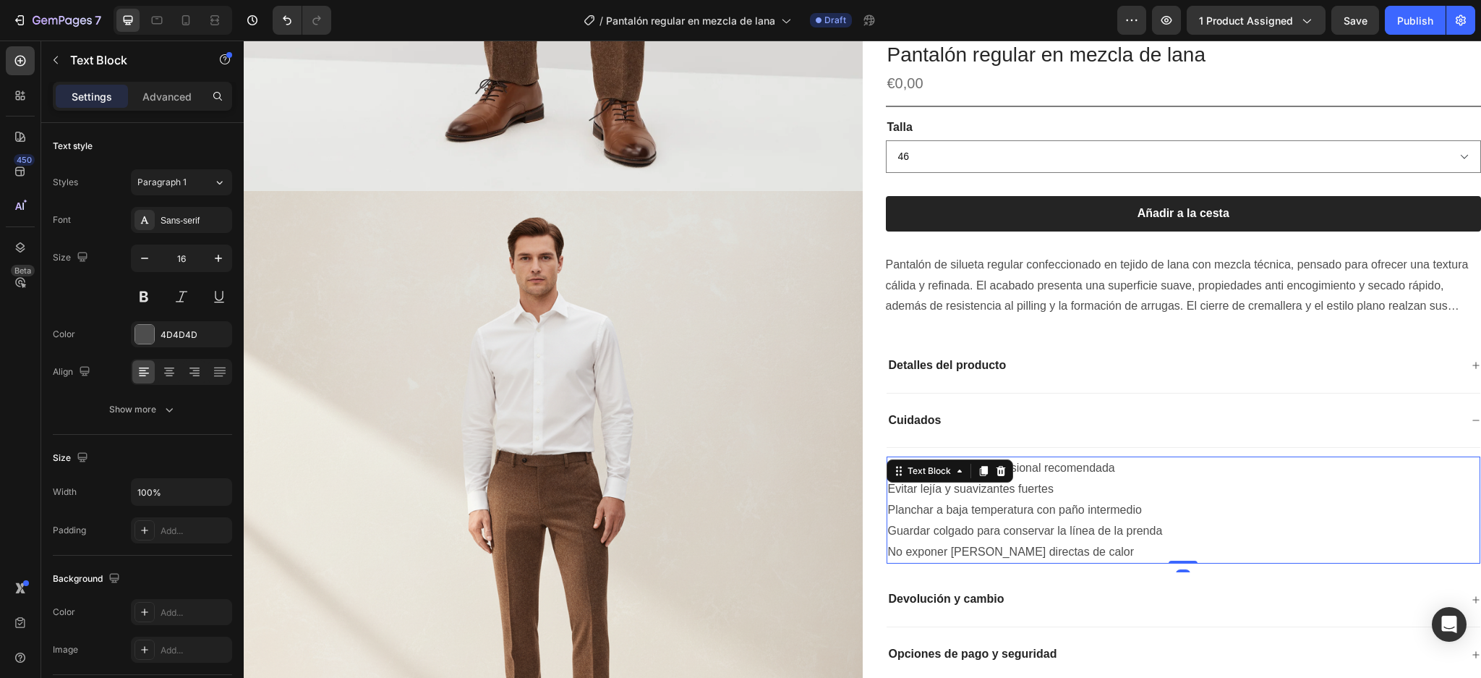
click at [1086, 556] on p "No exponer [PERSON_NAME] directas de calor" at bounding box center [1184, 552] width 592 height 21
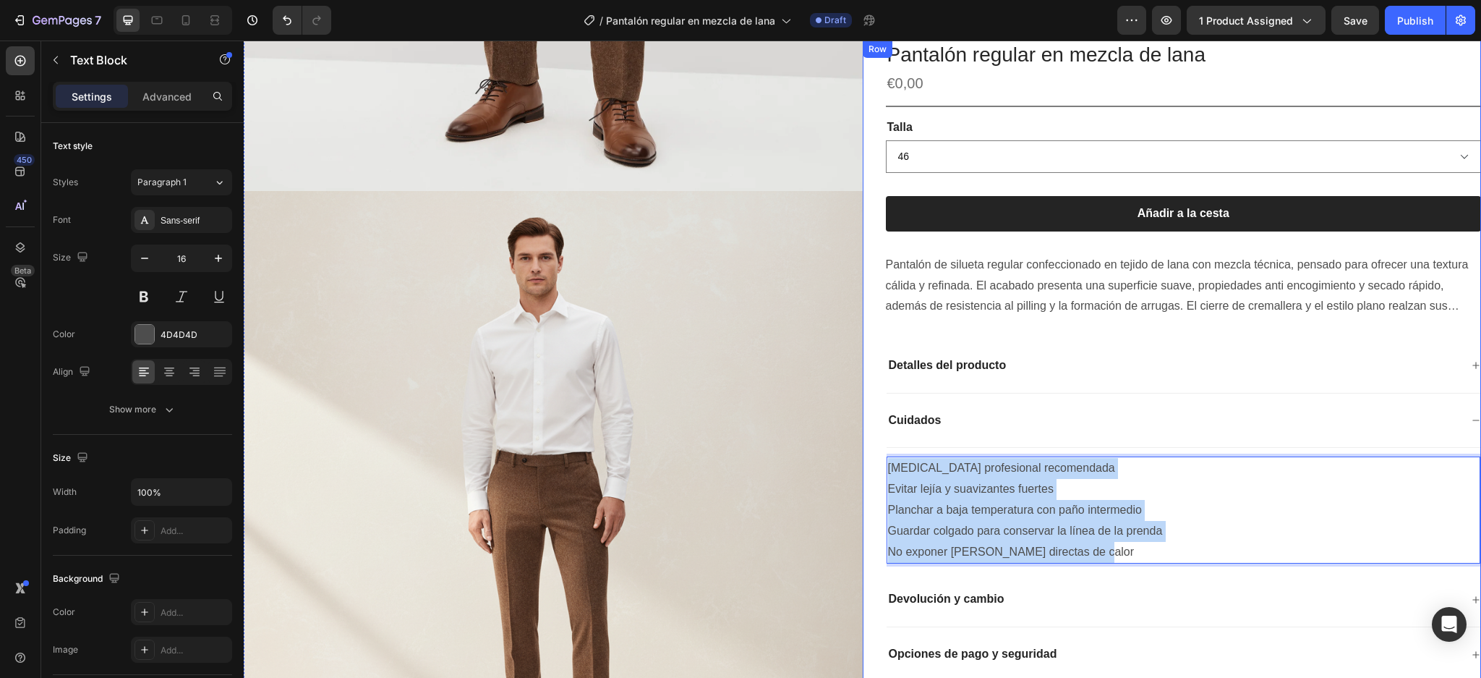
drag, startPoint x: 1084, startPoint y: 549, endPoint x: 893, endPoint y: 478, distance: 204.4
click at [868, 469] on div "Pantalón regular en mezcla de lana Product Title €0,00 Product Price Product Pr…" at bounding box center [1172, 390] width 619 height 699
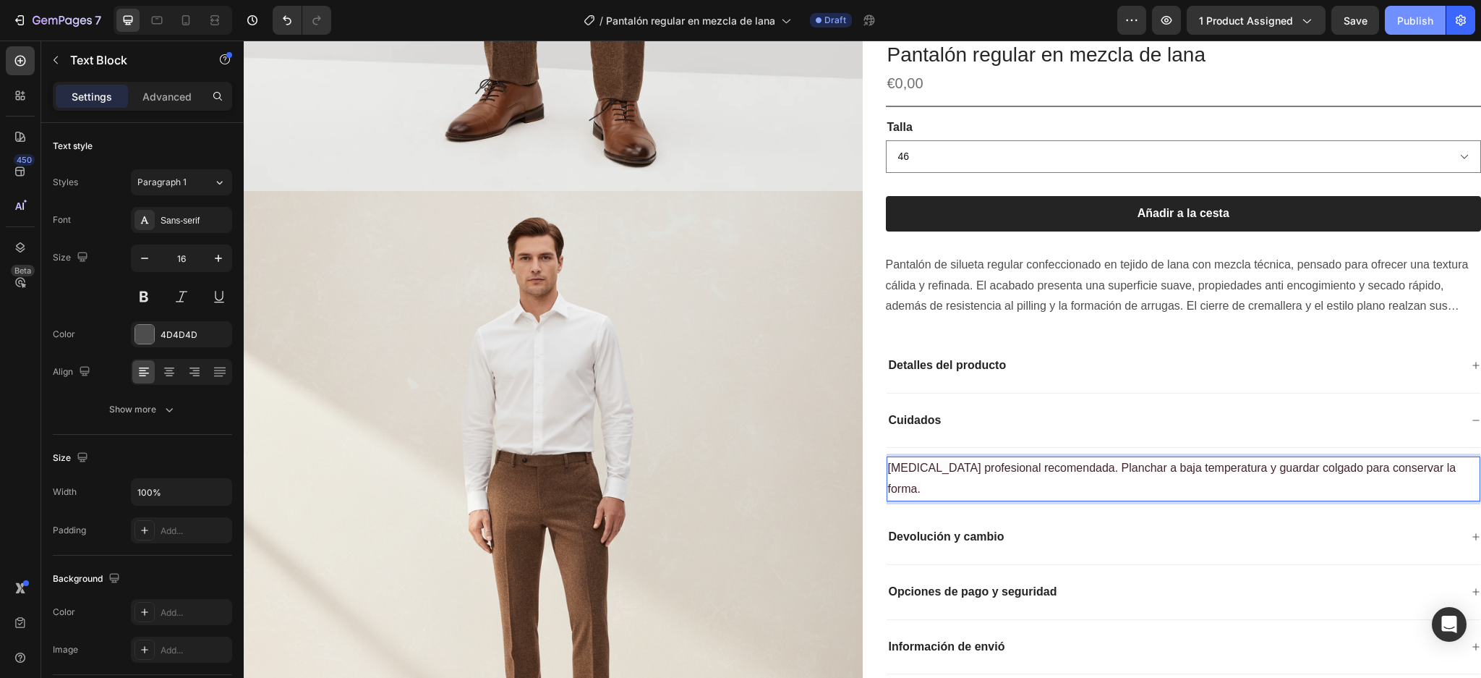
click at [1416, 13] on div "Publish" at bounding box center [1415, 20] width 36 height 15
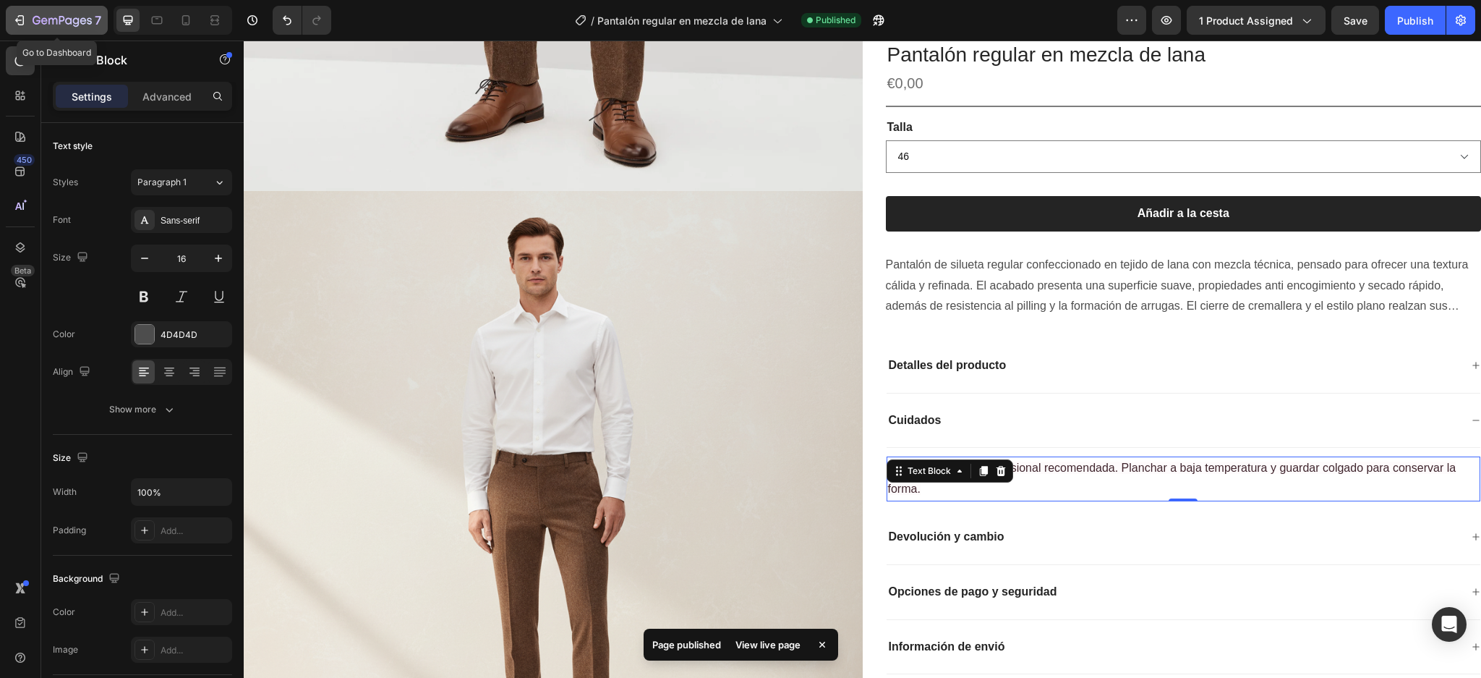
click at [14, 22] on icon "button" at bounding box center [19, 20] width 14 height 14
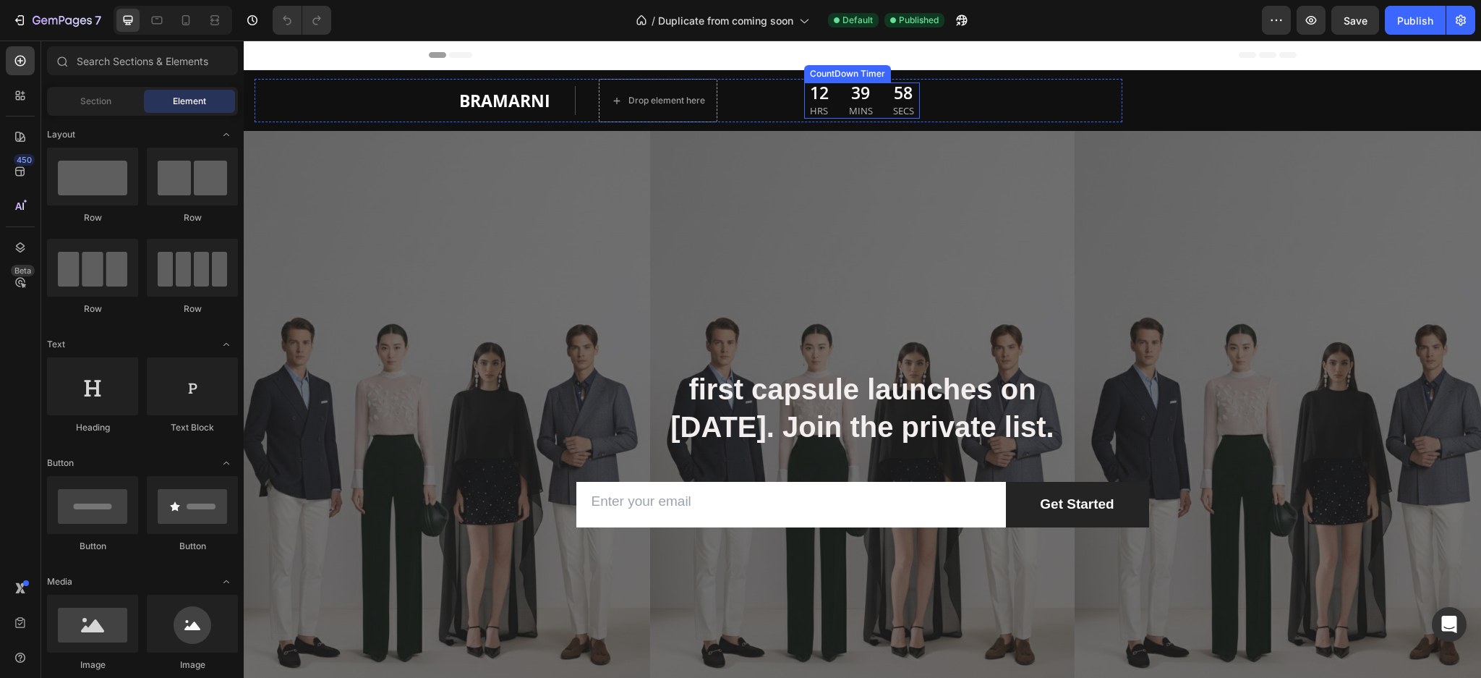
click at [825, 100] on div "12" at bounding box center [819, 93] width 19 height 22
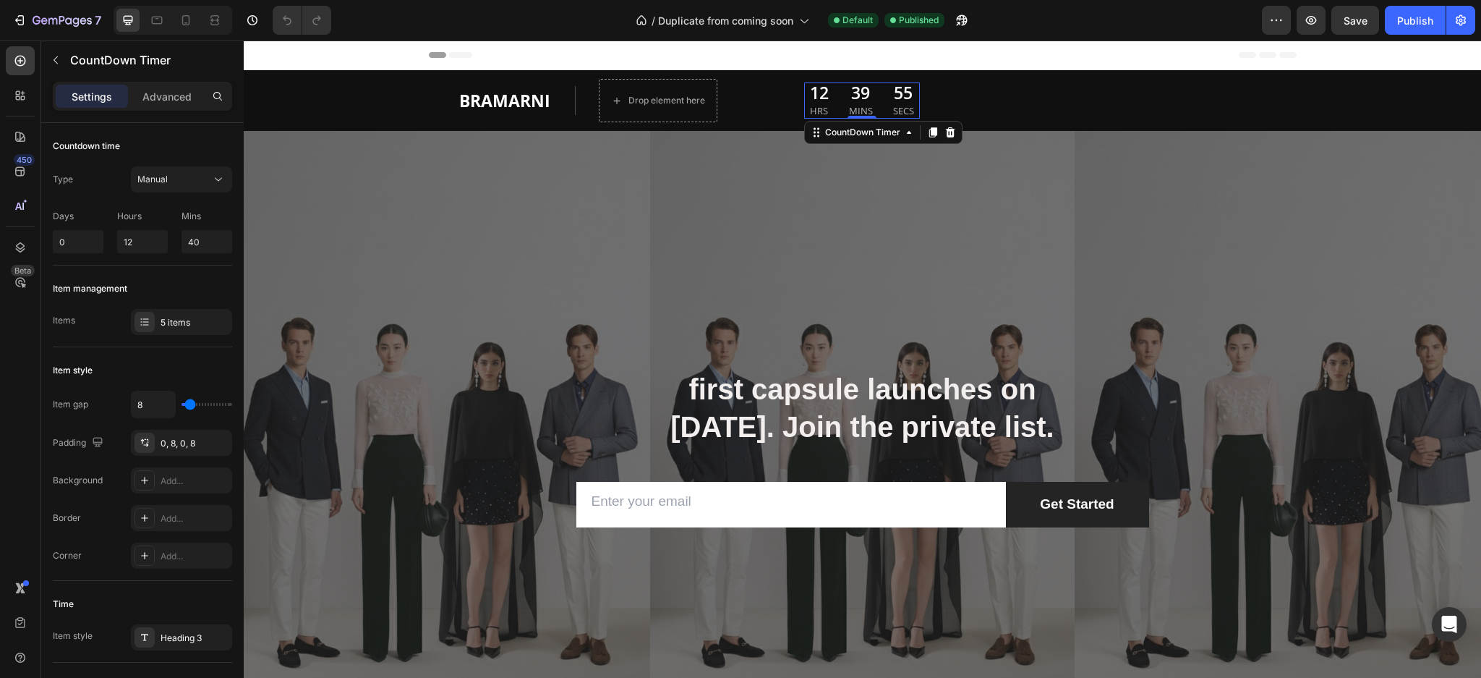
click at [817, 87] on div "12" at bounding box center [819, 93] width 19 height 22
click at [817, 101] on div "12" at bounding box center [819, 93] width 19 height 22
click at [142, 241] on input "12" at bounding box center [142, 241] width 51 height 23
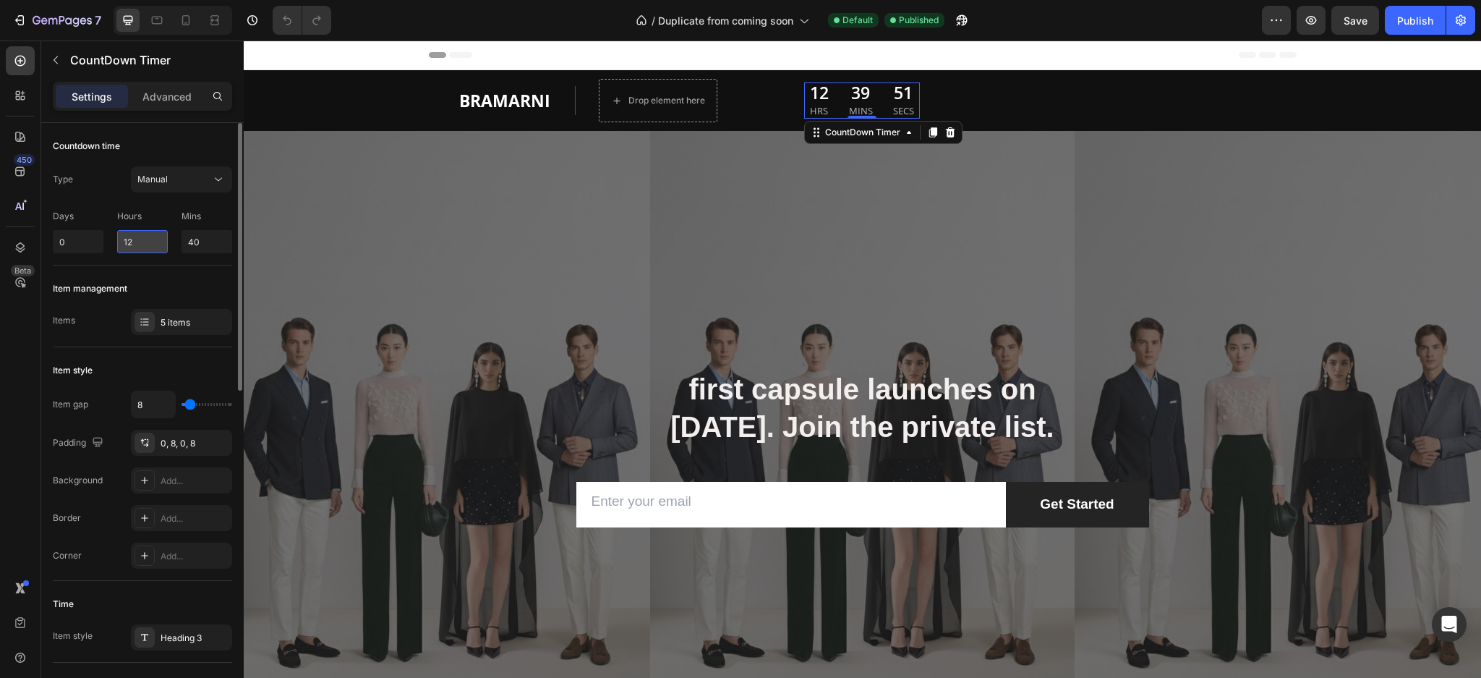
type input "1"
type input "0"
click at [197, 239] on input "40" at bounding box center [207, 241] width 51 height 23
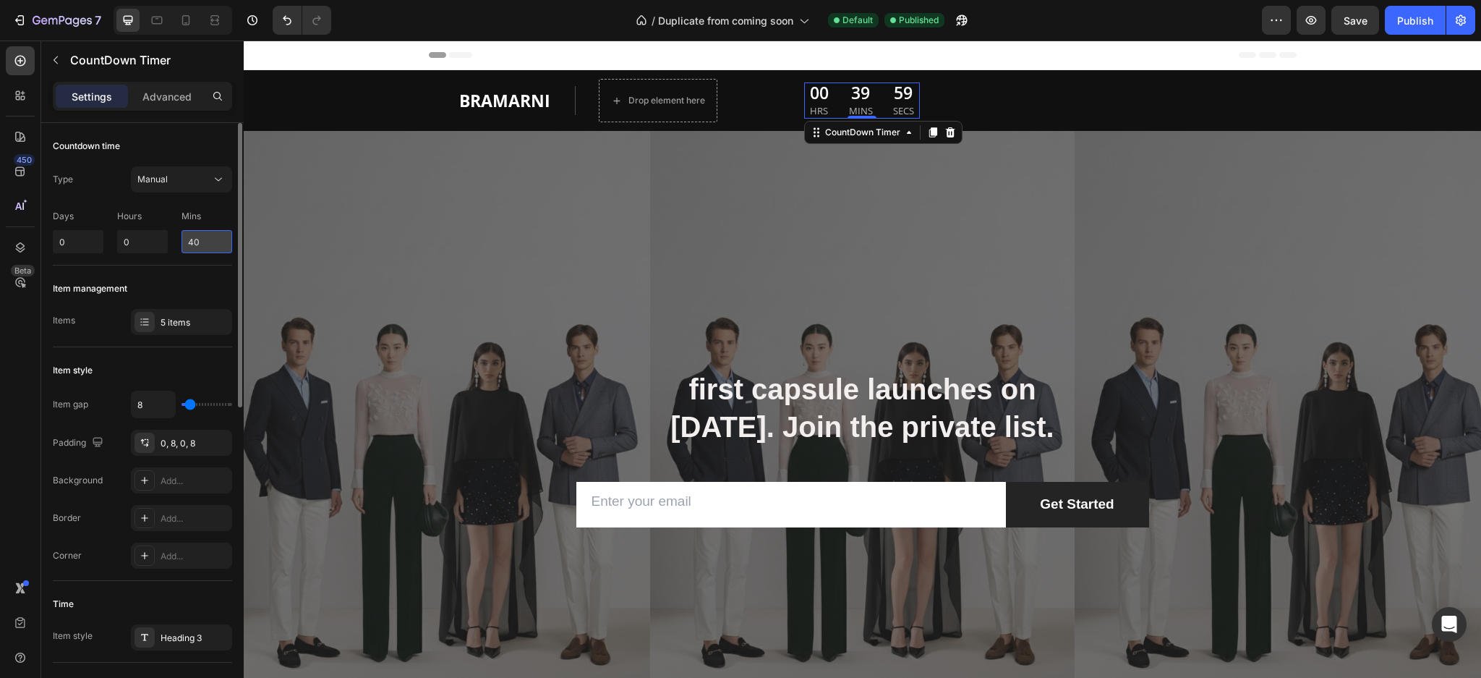
click at [197, 239] on input "40" at bounding box center [207, 241] width 51 height 23
type input "25"
click at [194, 273] on div "Item management Items 5 items" at bounding box center [142, 306] width 179 height 82
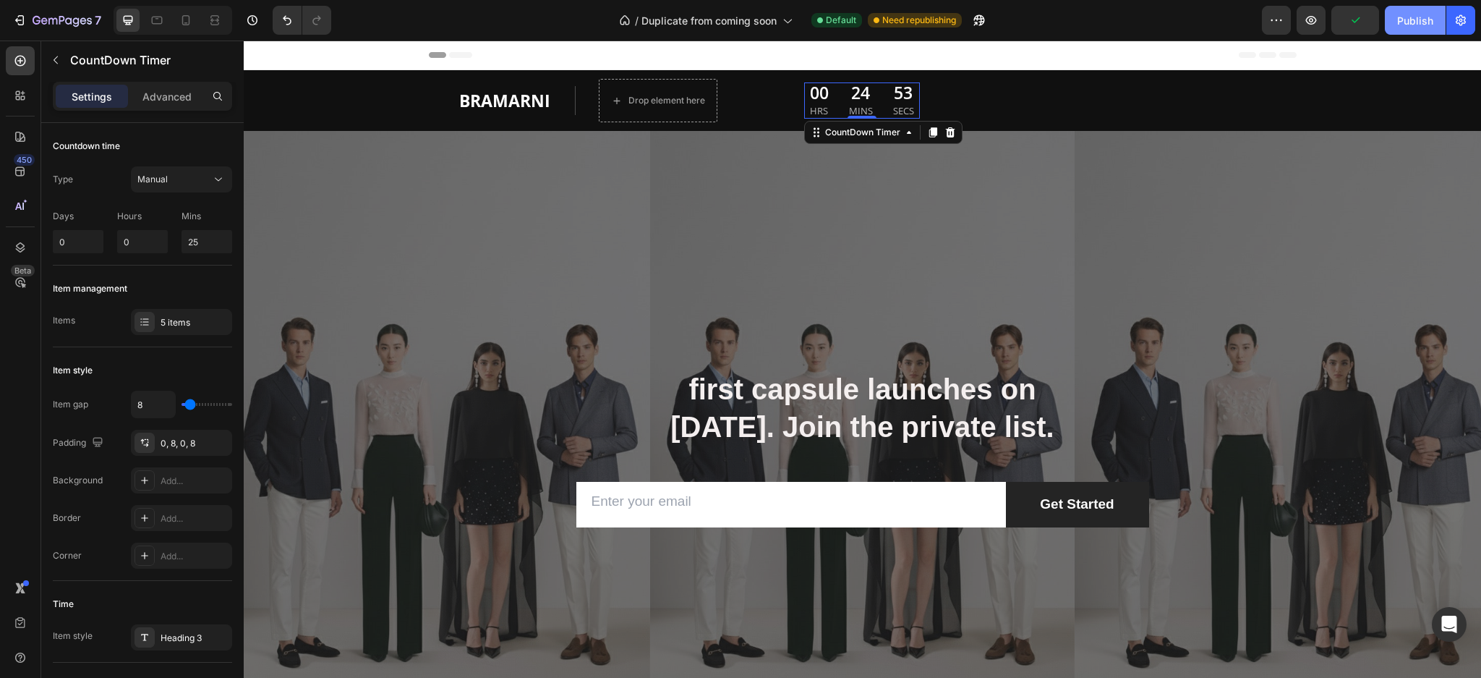
click at [1397, 21] on div "Publish" at bounding box center [1415, 20] width 36 height 15
click at [163, 22] on icon at bounding box center [157, 20] width 14 height 14
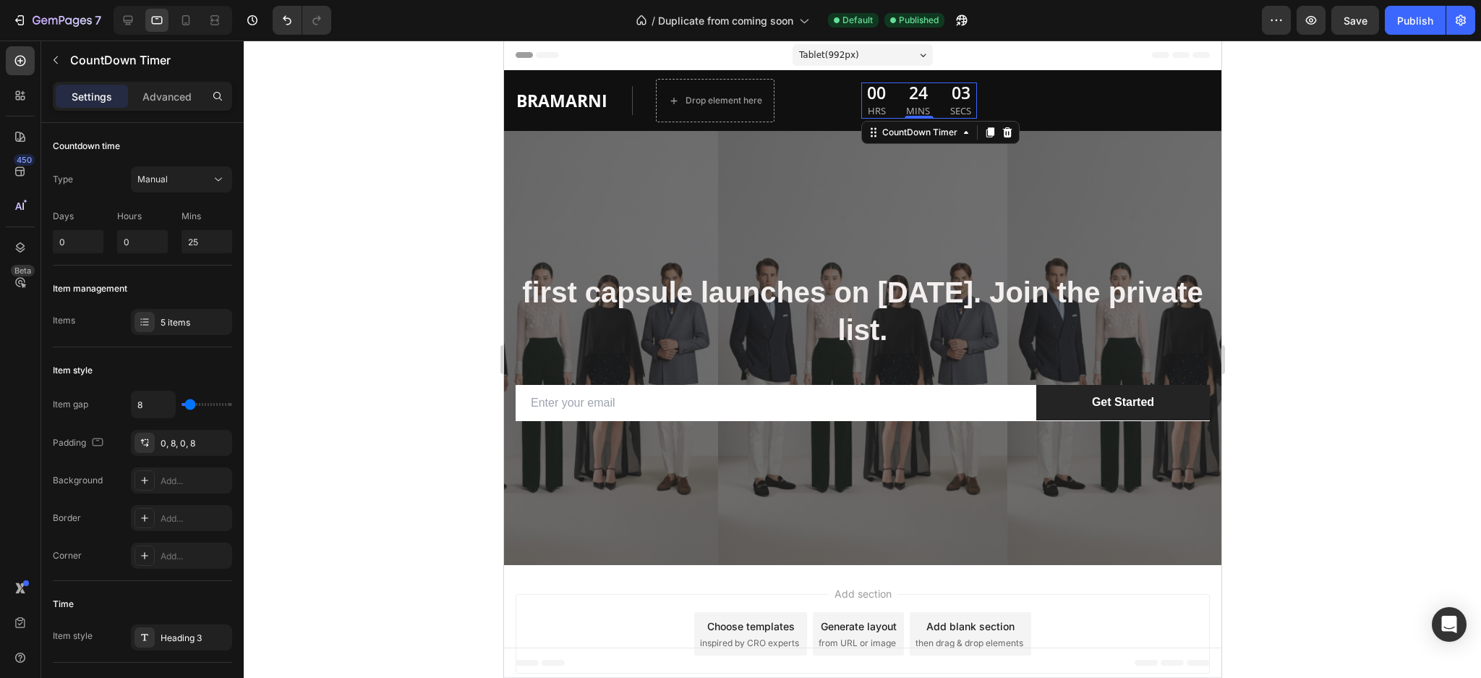
click at [199, 11] on div at bounding box center [173, 20] width 119 height 29
click at [190, 18] on icon at bounding box center [186, 20] width 14 height 14
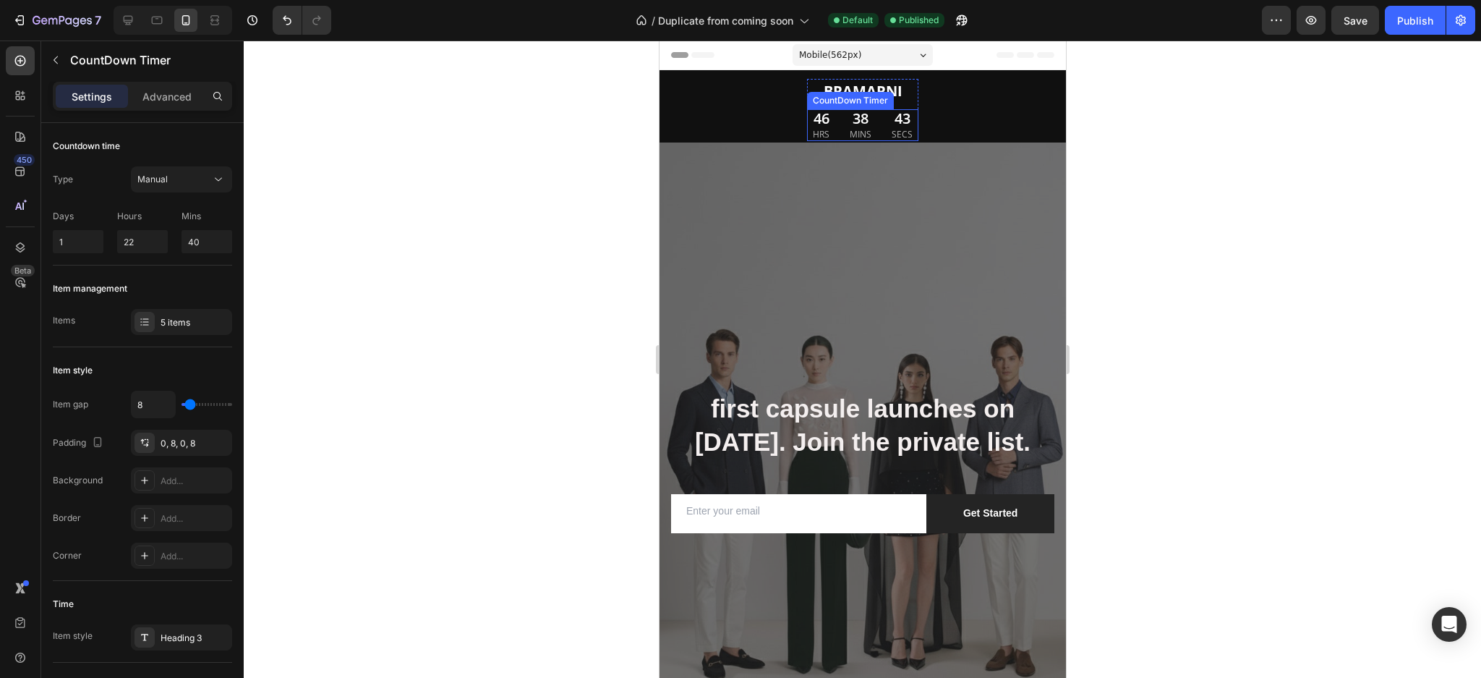
click at [871, 134] on div "46 HRS 38 MINS 43 SECS" at bounding box center [862, 125] width 111 height 32
click at [90, 247] on input "1" at bounding box center [78, 241] width 51 height 23
type input "0"
click at [142, 244] on input "22" at bounding box center [142, 241] width 51 height 23
type input "2"
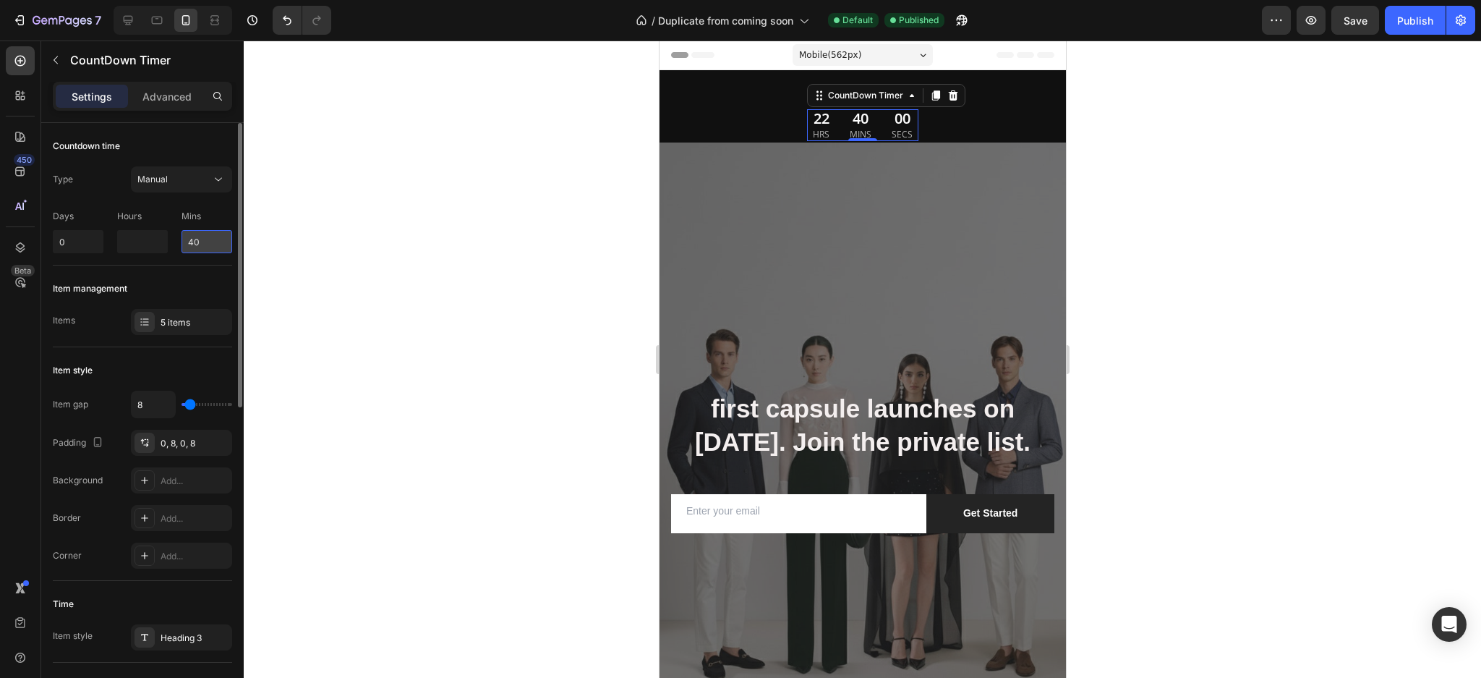
type input "0"
click at [191, 248] on input "40" at bounding box center [207, 241] width 51 height 23
click at [203, 242] on input "40" at bounding box center [207, 241] width 51 height 23
type input "4"
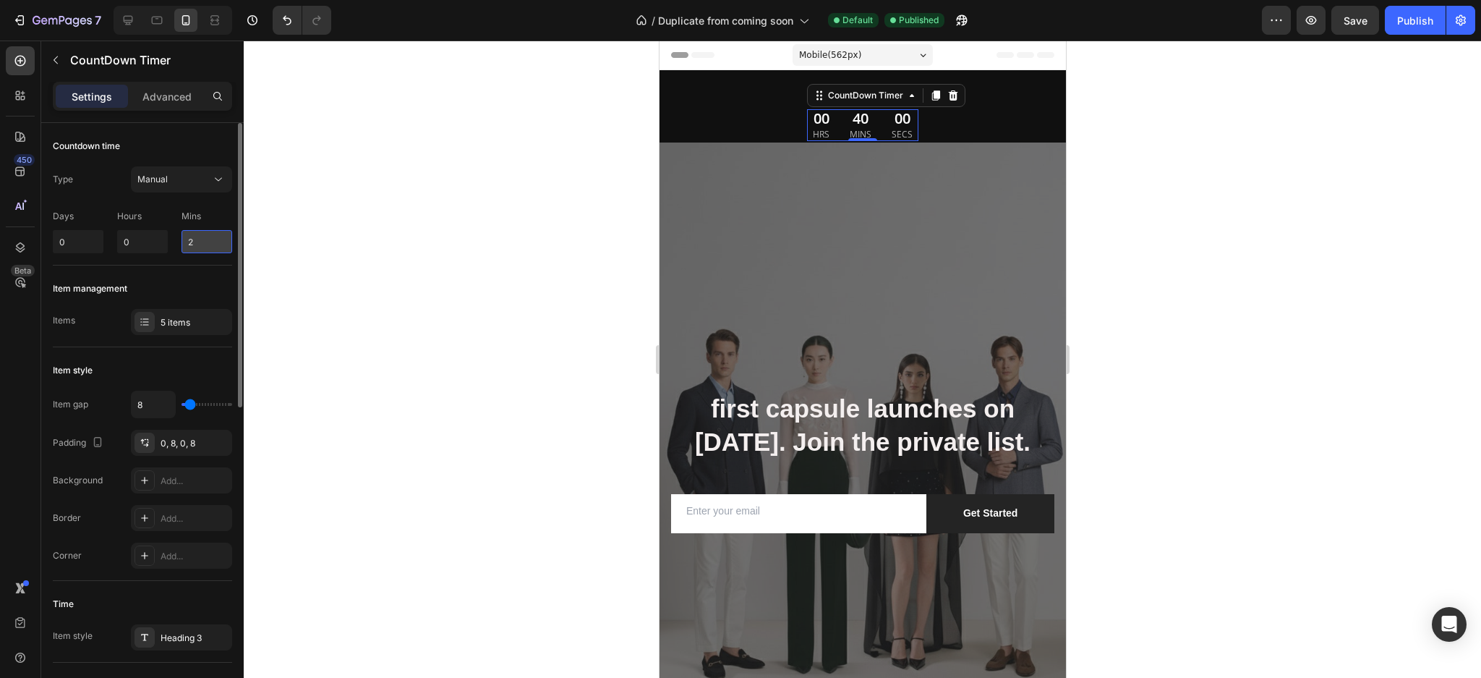
type input "24"
click at [307, 239] on div at bounding box center [863, 359] width 1238 height 637
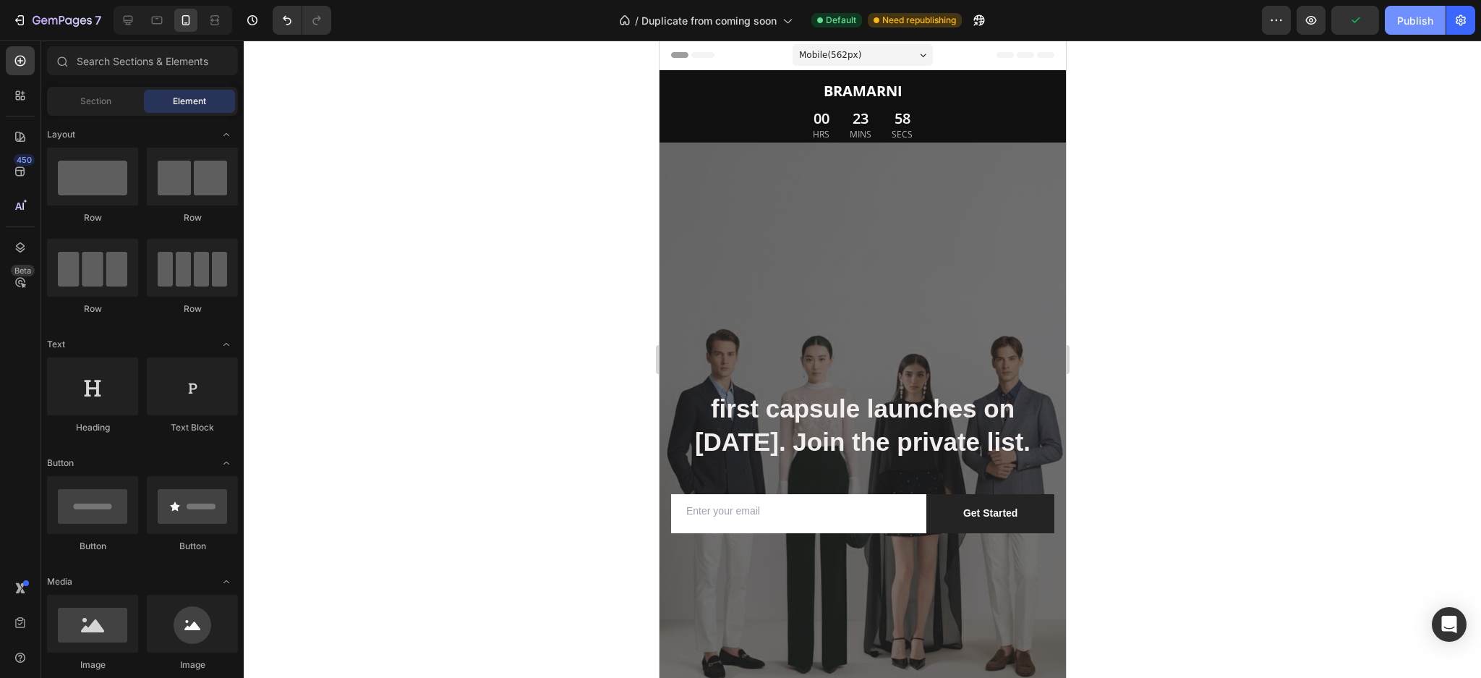
click at [1415, 30] on button "Publish" at bounding box center [1415, 20] width 61 height 29
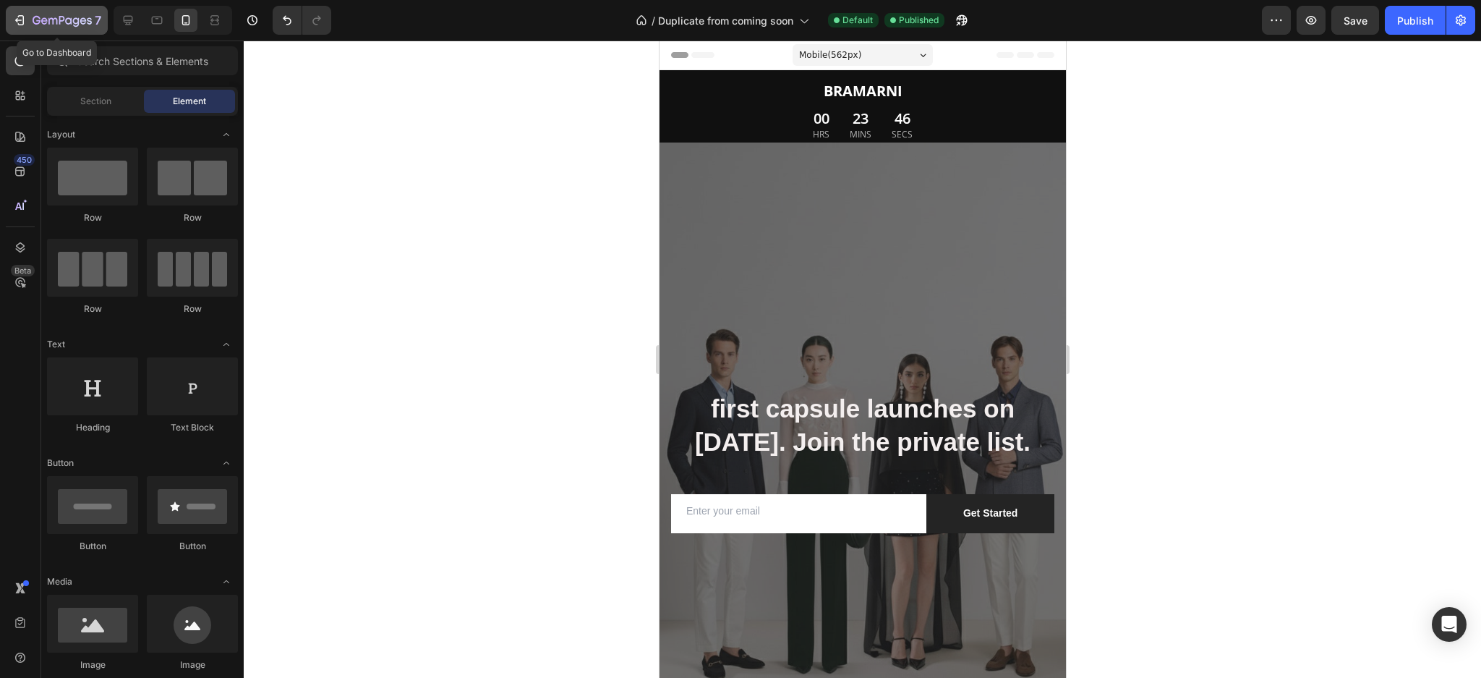
click at [91, 15] on icon "button" at bounding box center [62, 21] width 59 height 12
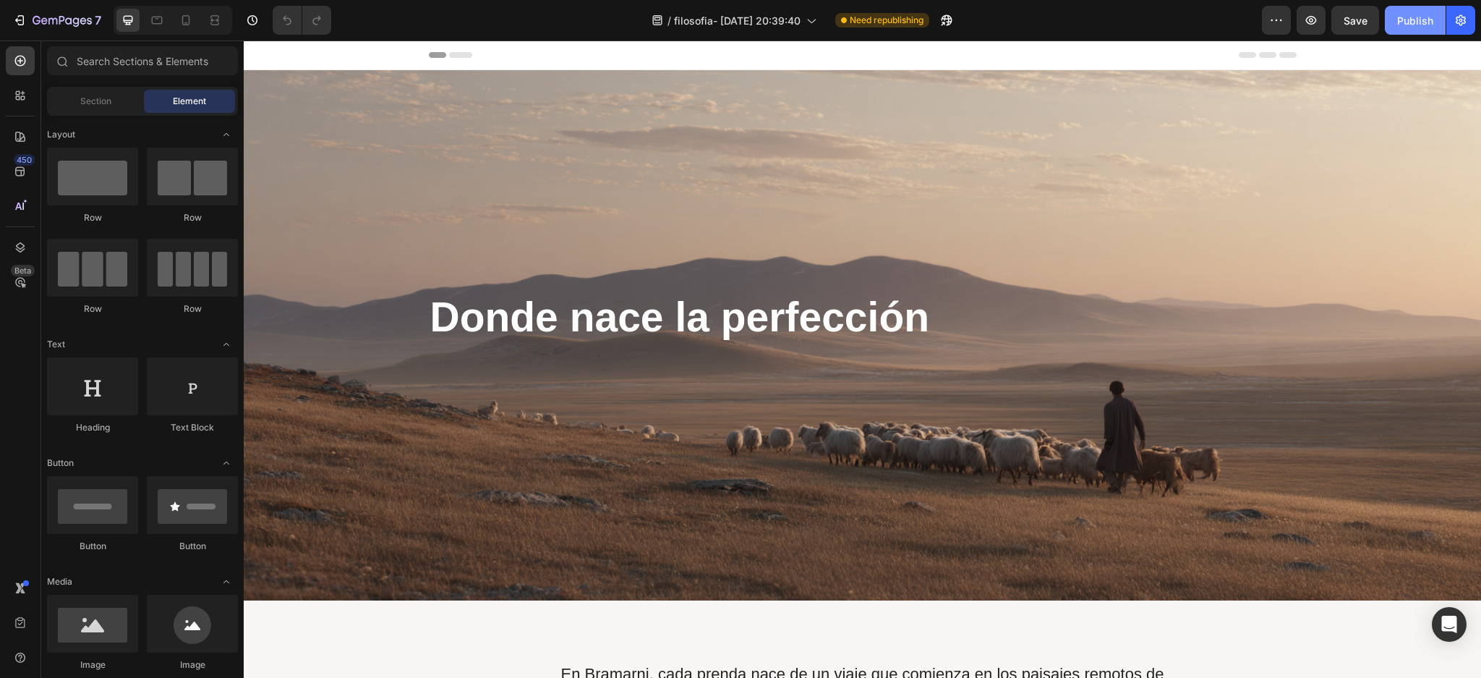
click at [1432, 20] on div "Publish" at bounding box center [1415, 20] width 36 height 15
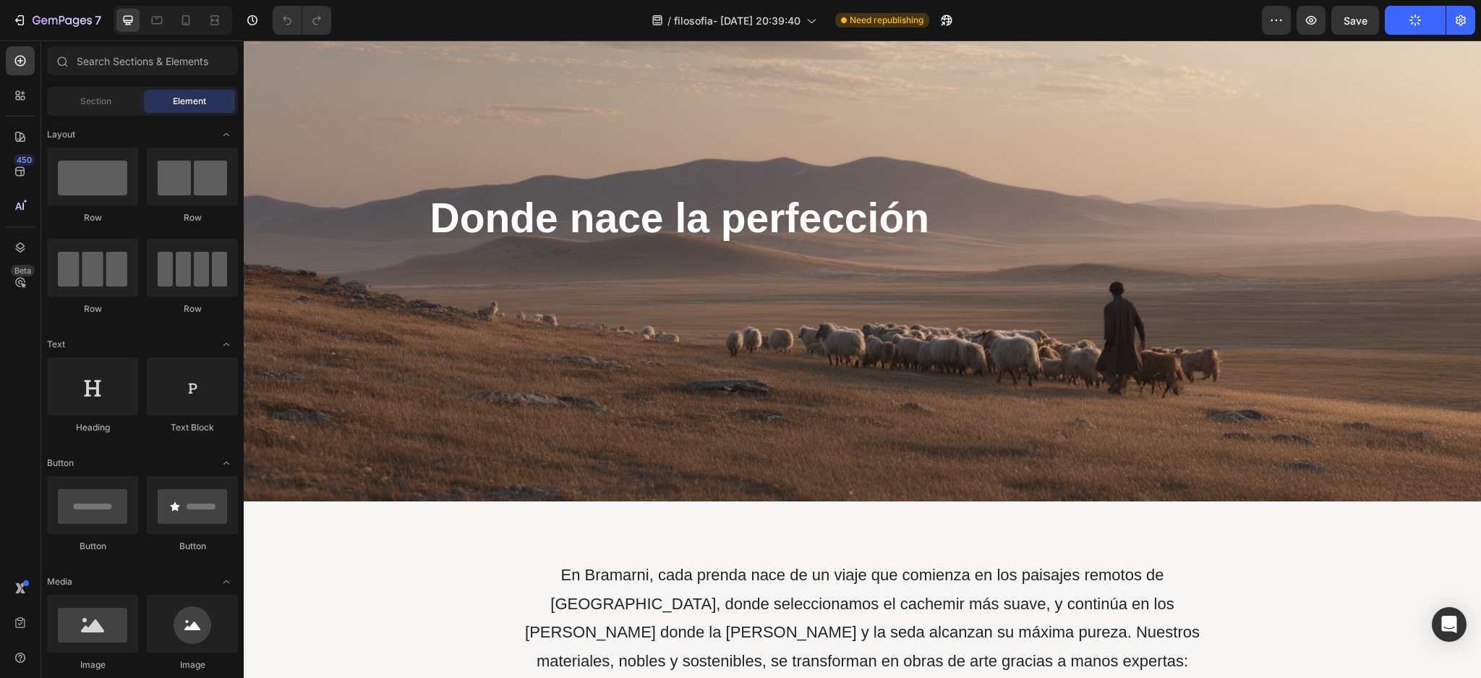
scroll to position [51, 0]
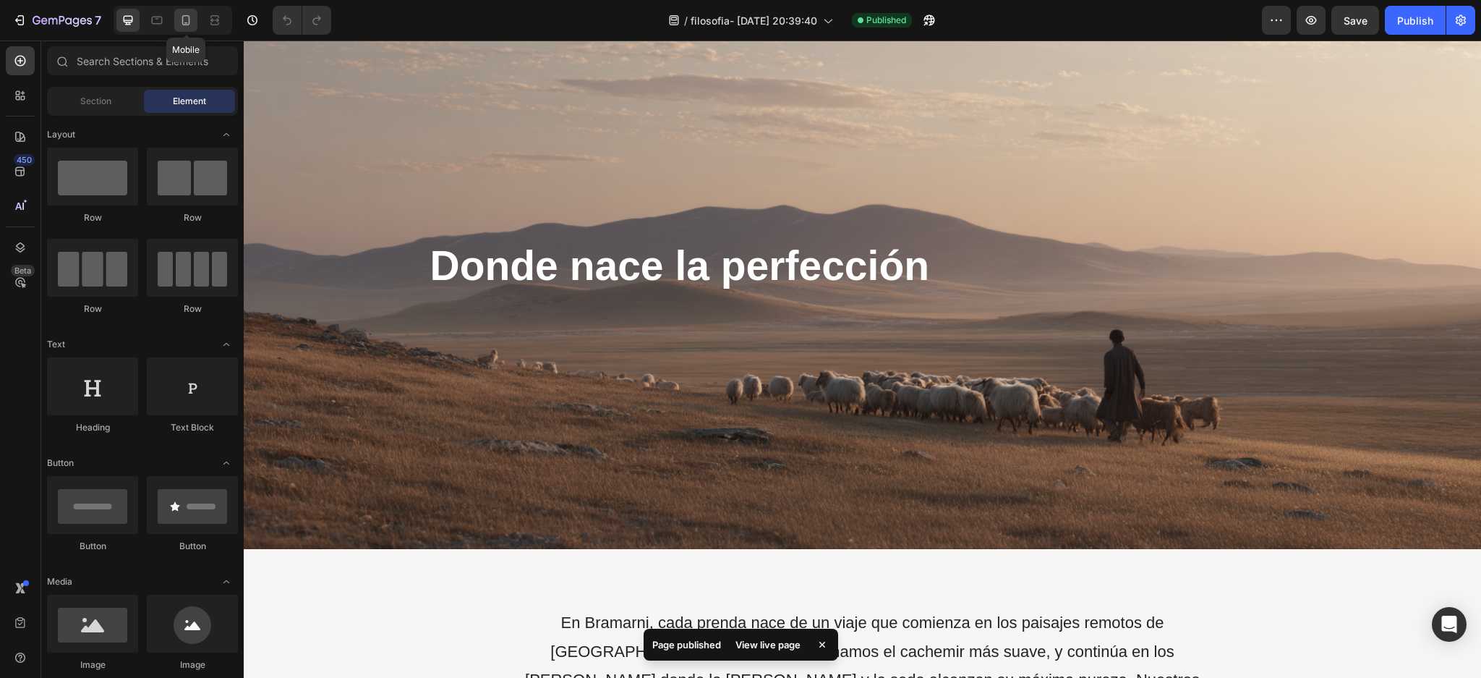
click at [180, 22] on icon at bounding box center [186, 20] width 14 height 14
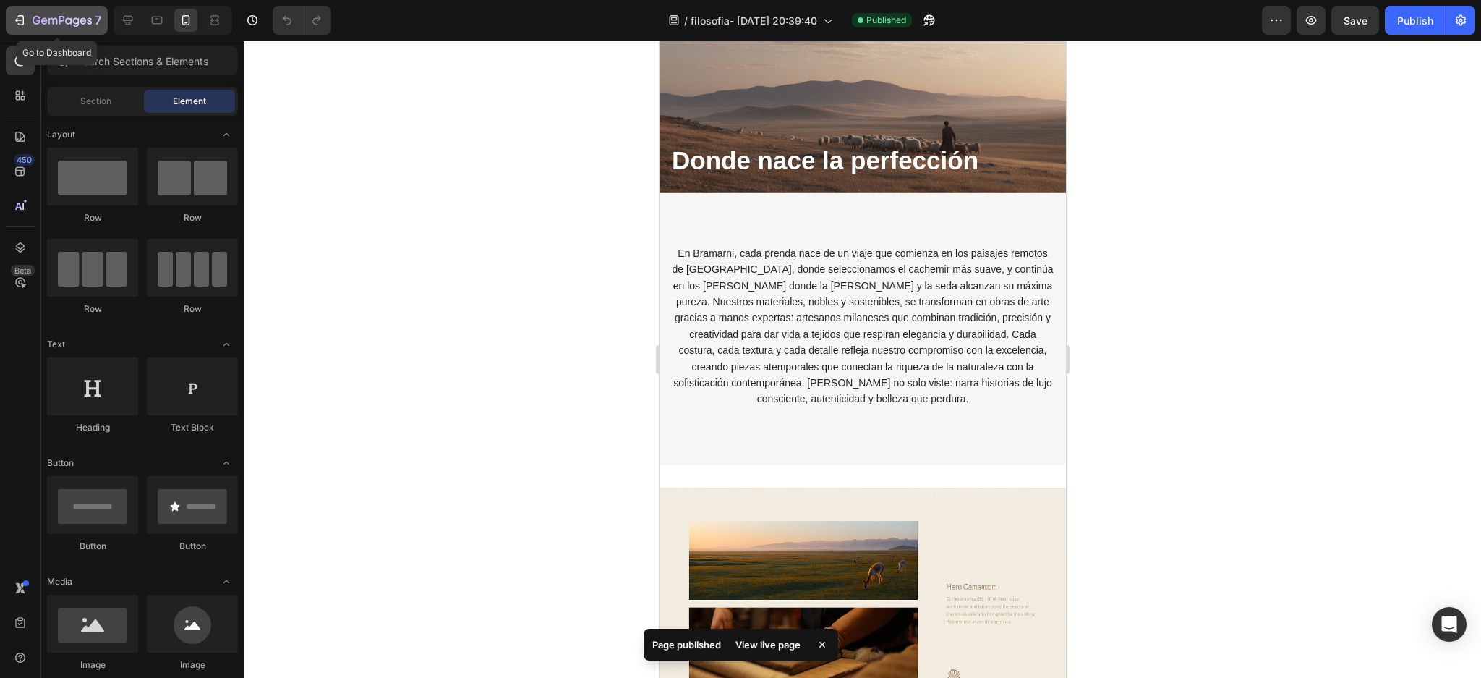
click at [14, 10] on button "7" at bounding box center [57, 20] width 102 height 29
